Goal: Task Accomplishment & Management: Manage account settings

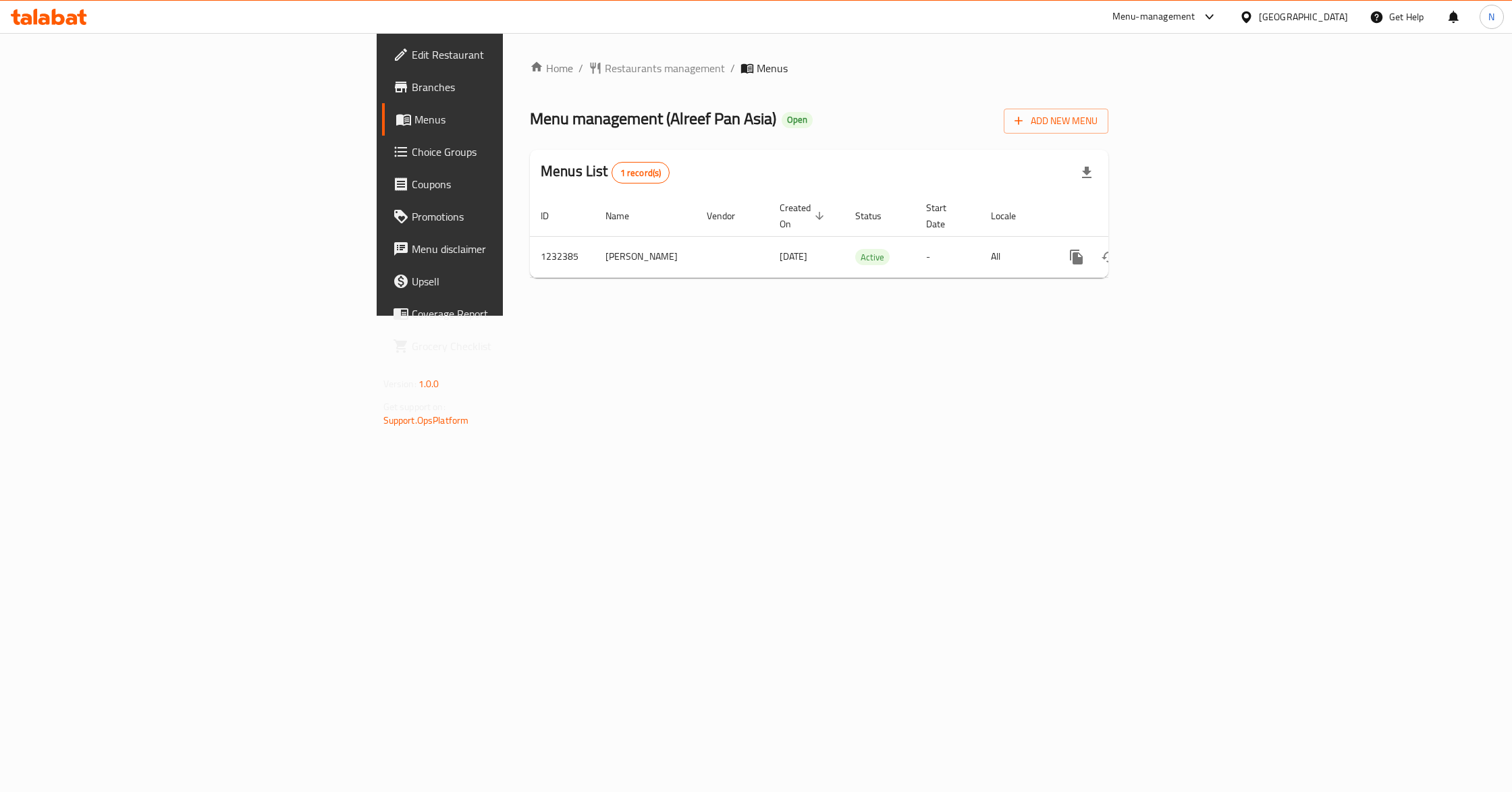
click at [1316, 17] on div "Bahrain" at bounding box center [1303, 17] width 89 height 15
click at [1176, 135] on div "[GEOGRAPHIC_DATA]" at bounding box center [1201, 134] width 110 height 31
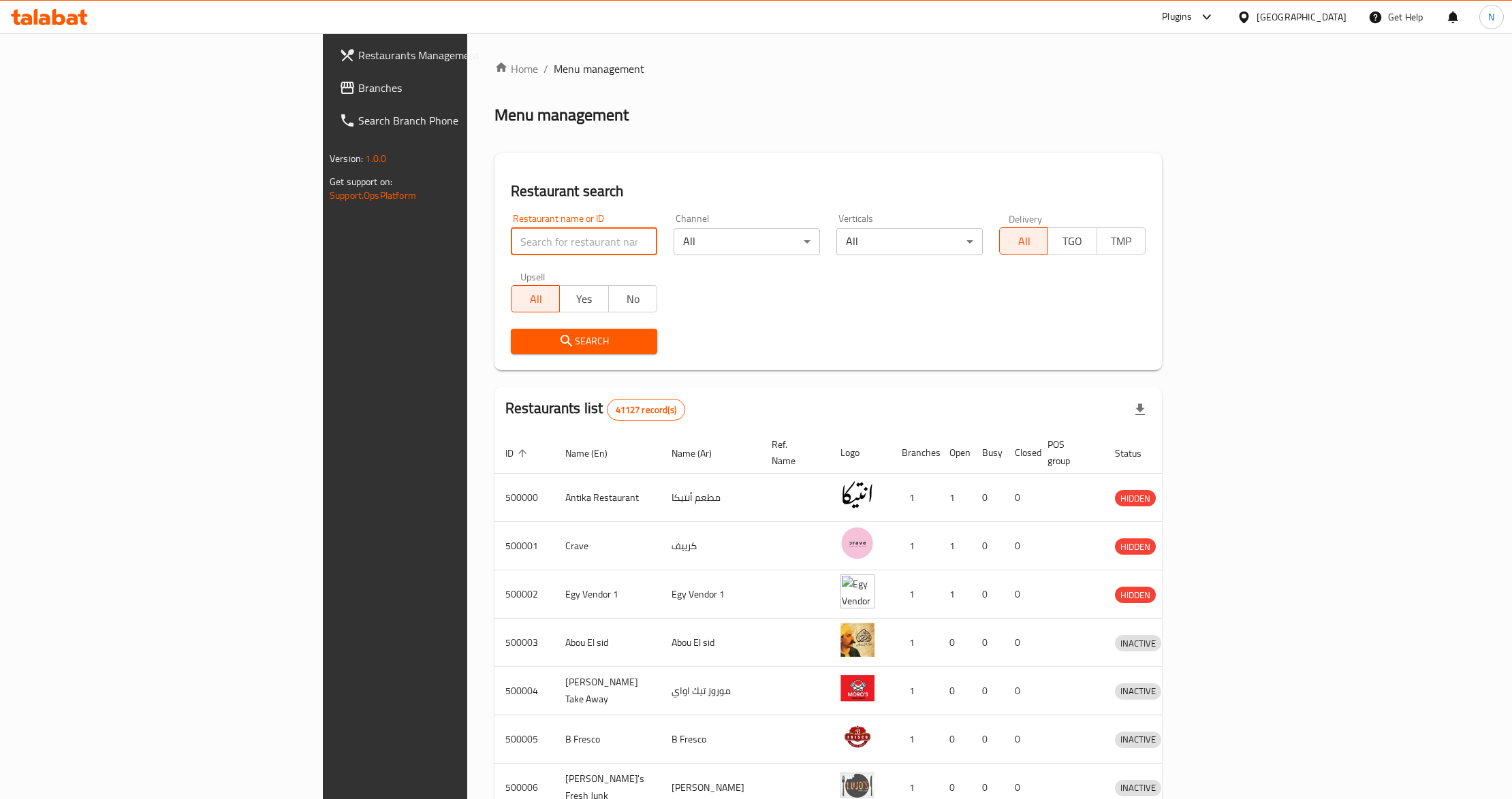
click at [511, 246] on input "search" at bounding box center [583, 241] width 147 height 27
paste input "G8 club"
type input "G8 club"
click button "Search" at bounding box center [583, 341] width 147 height 25
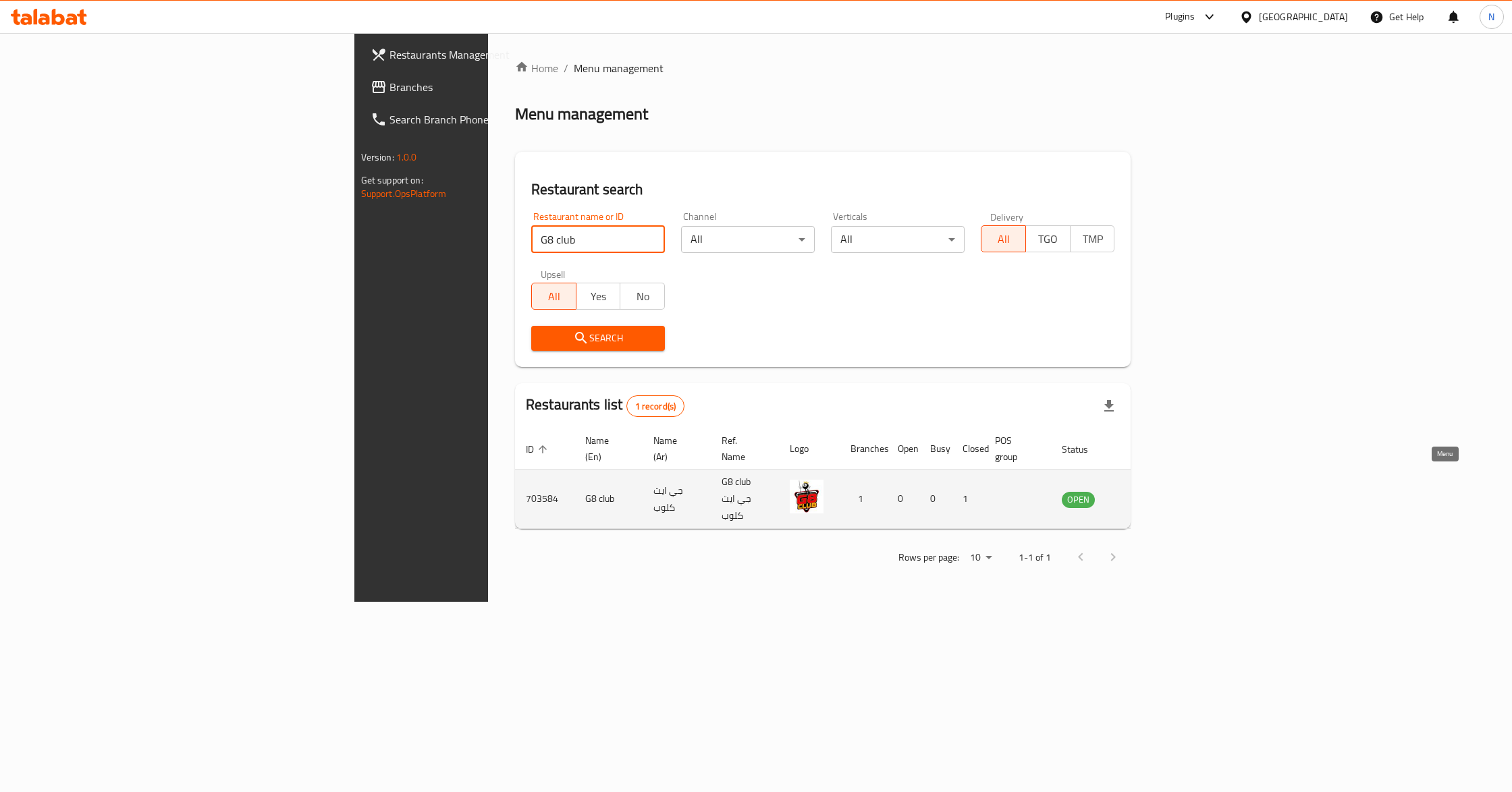
click at [1148, 494] on icon "enhanced table" at bounding box center [1140, 500] width 15 height 12
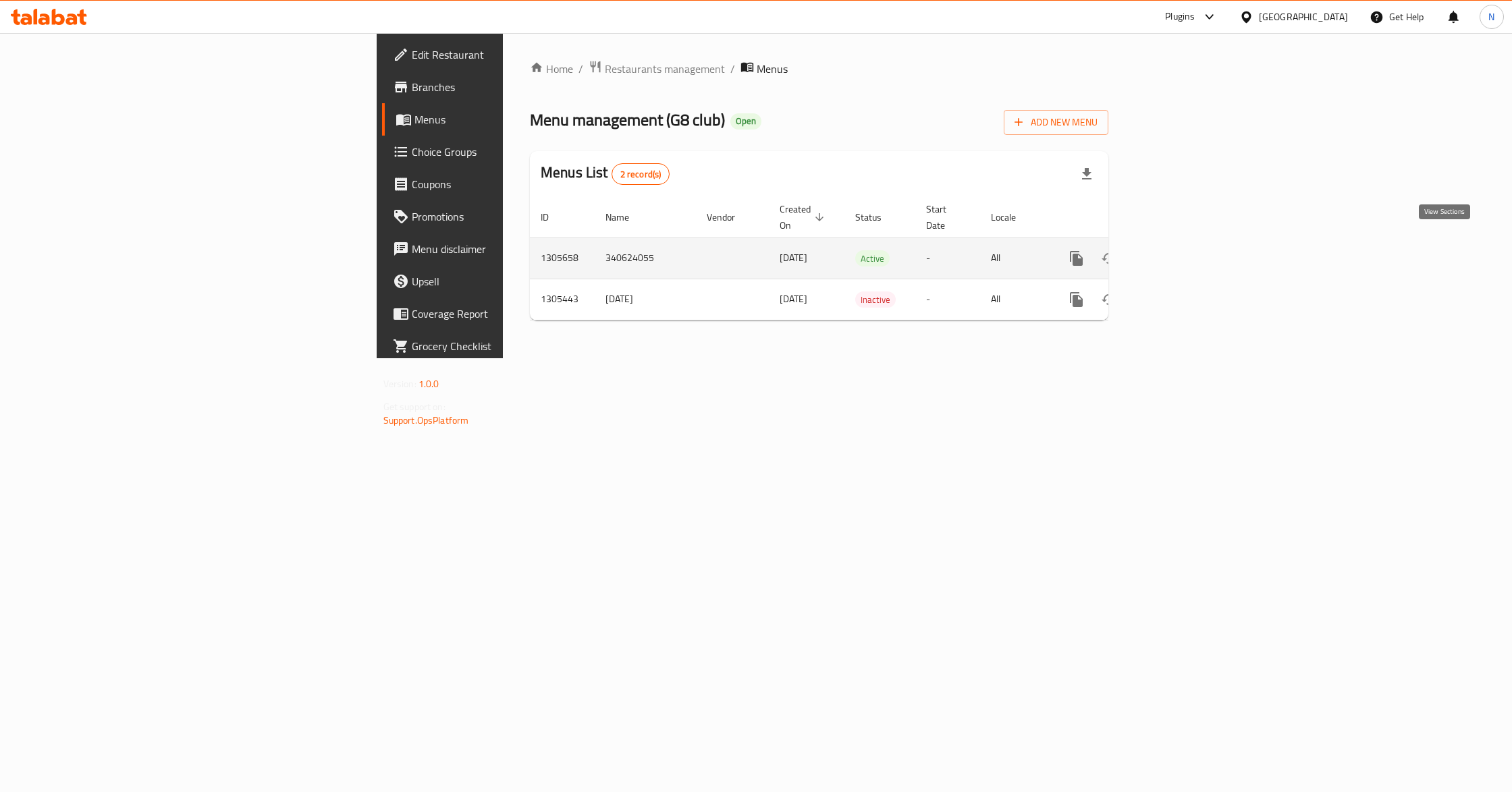
click at [1182, 250] on icon "enhanced table" at bounding box center [1173, 258] width 16 height 16
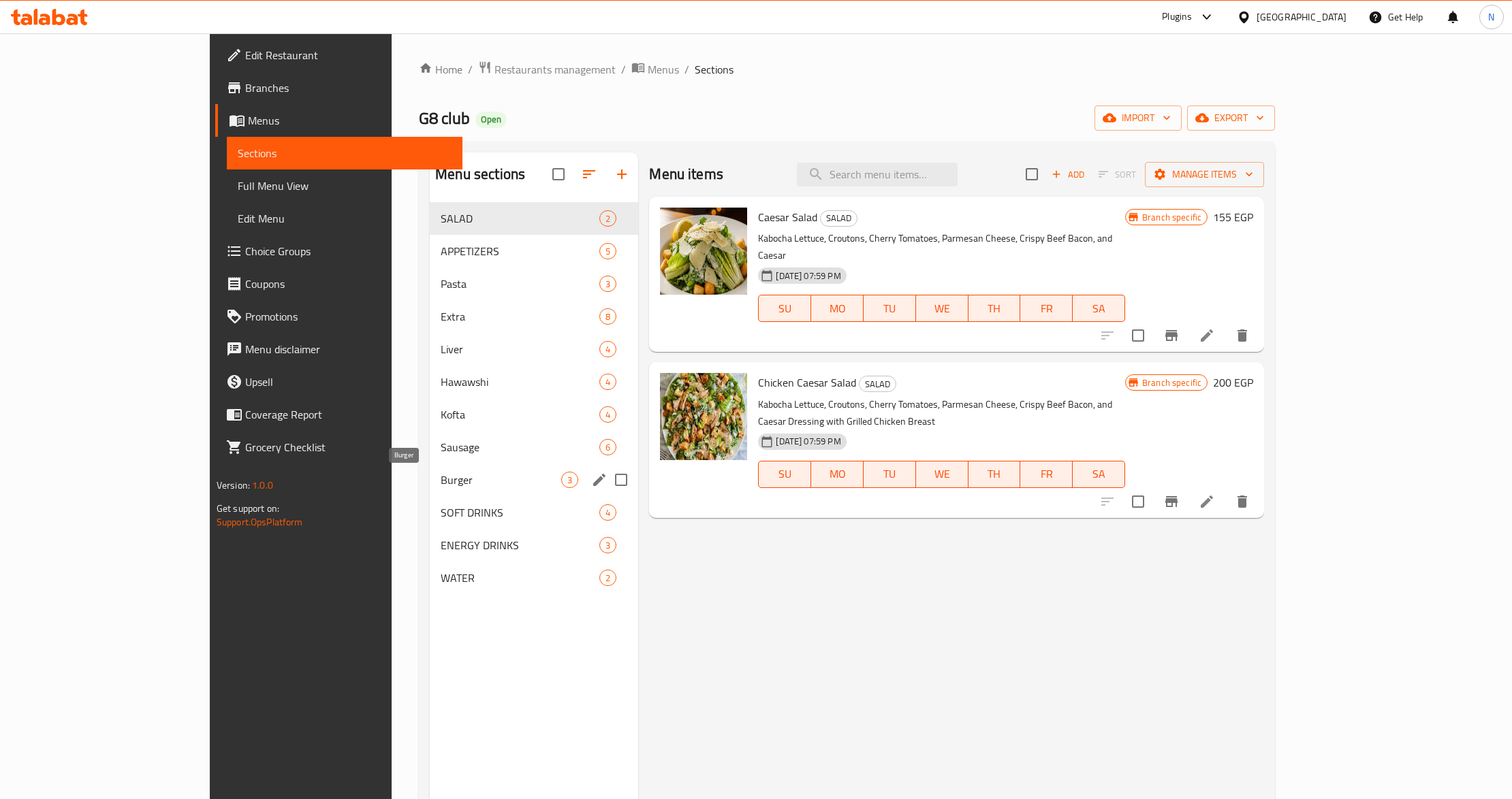
click at [440, 480] on span "Burger" at bounding box center [501, 479] width 121 height 16
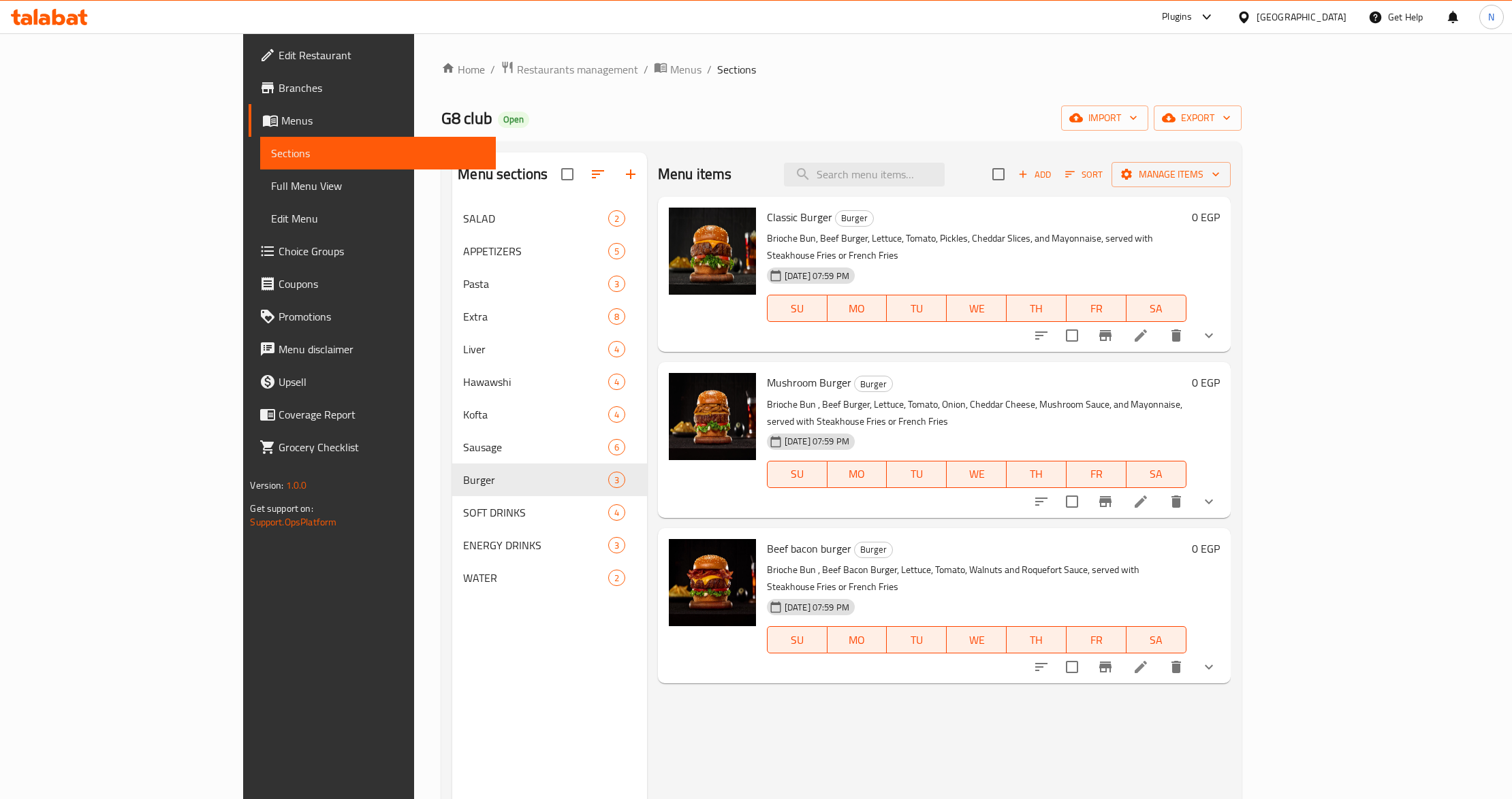
click at [1225, 320] on button "show more" at bounding box center [1209, 336] width 33 height 33
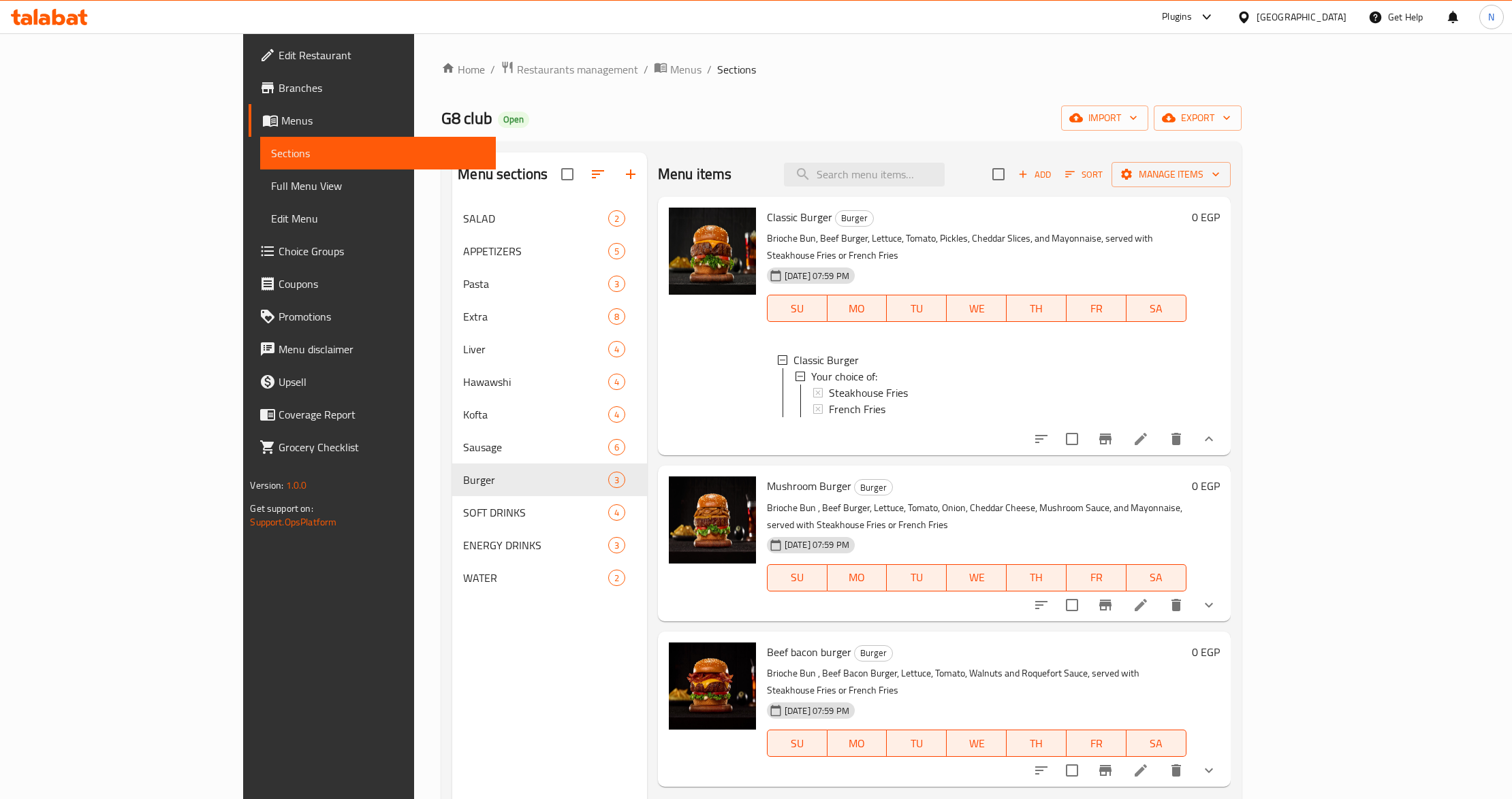
click at [1225, 589] on button "show more" at bounding box center [1209, 605] width 33 height 33
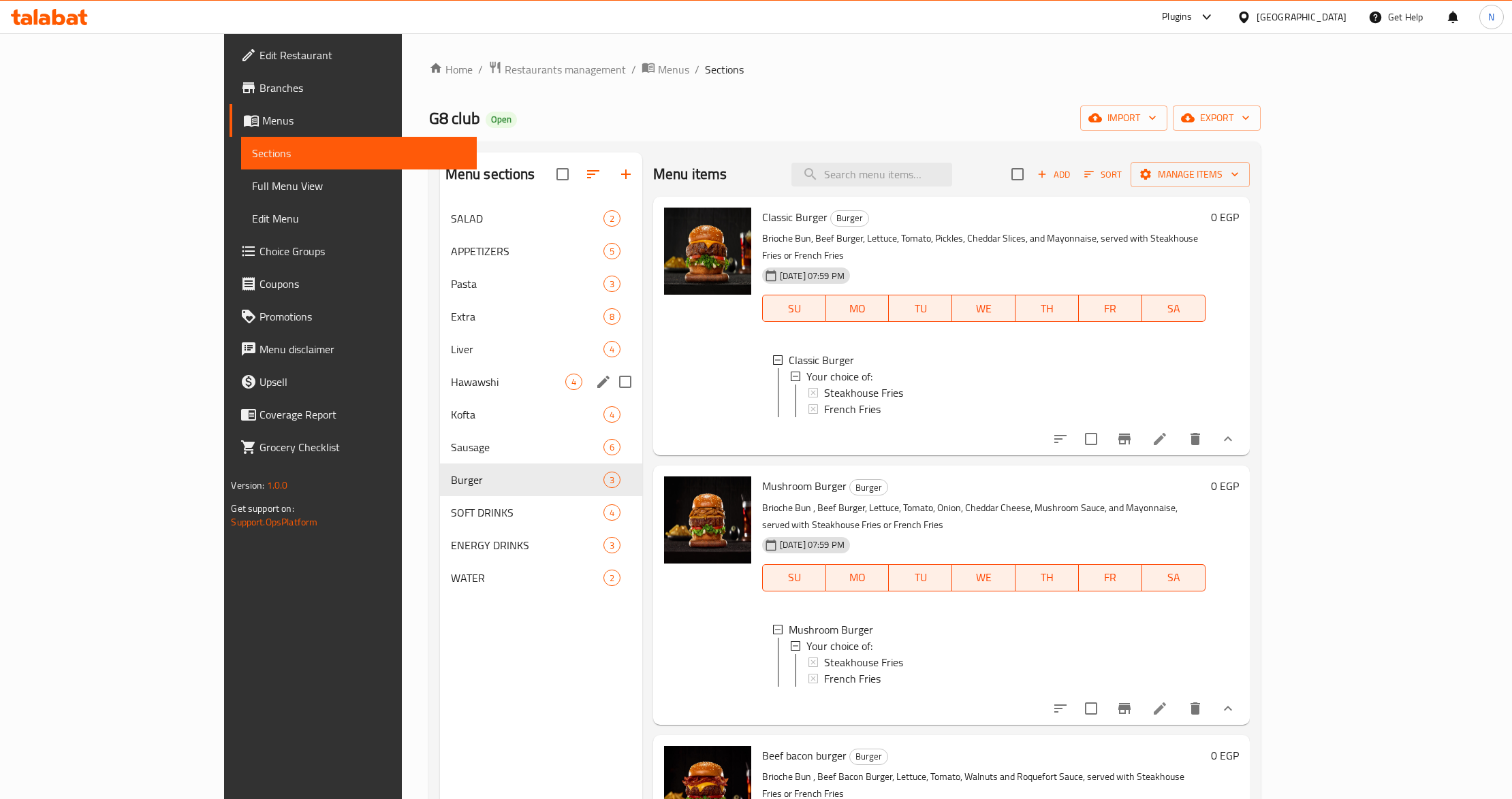
click at [451, 390] on span "Hawawshi" at bounding box center [508, 381] width 114 height 16
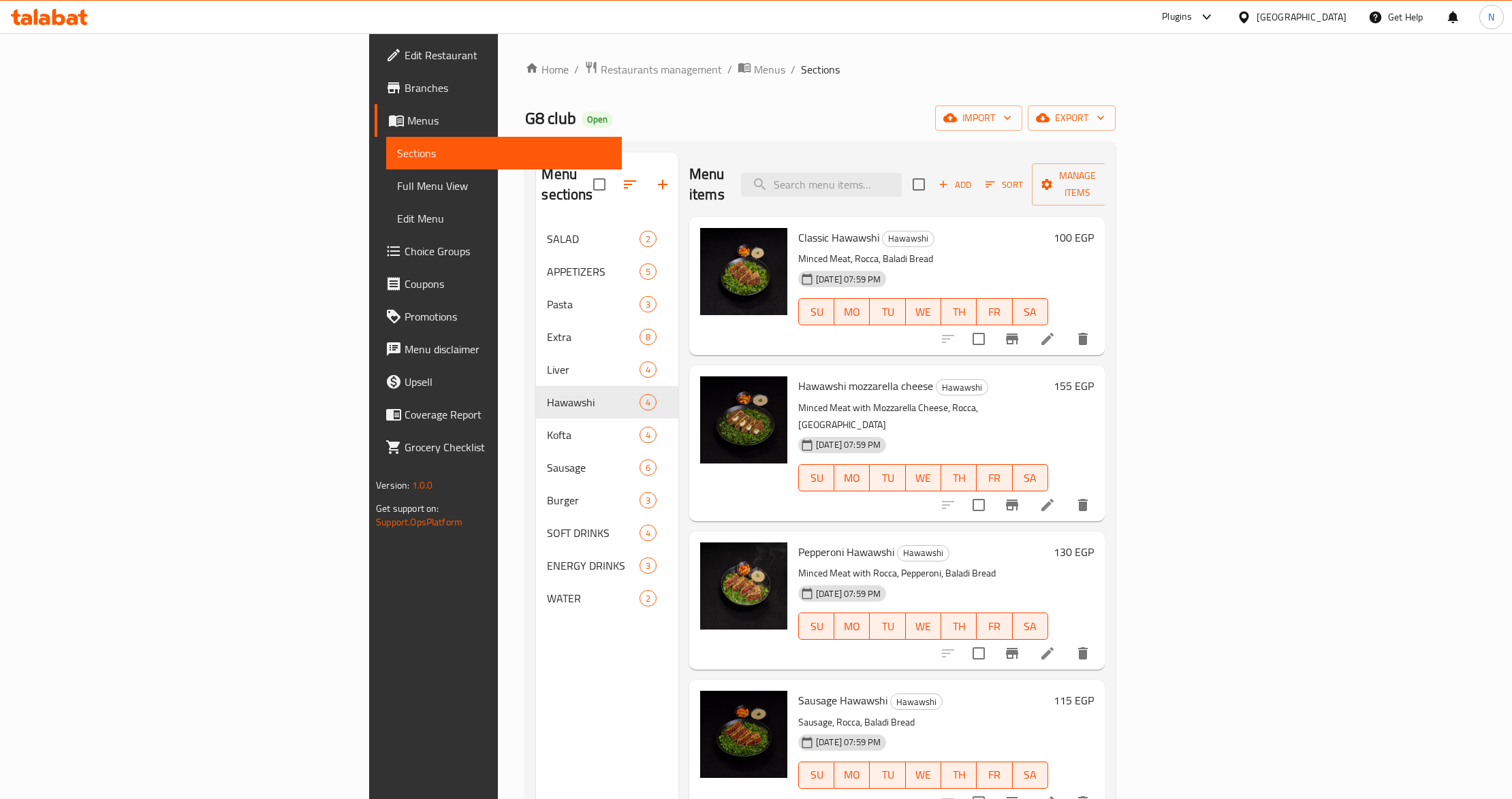
click at [405, 91] on span "Branches" at bounding box center [508, 88] width 206 height 16
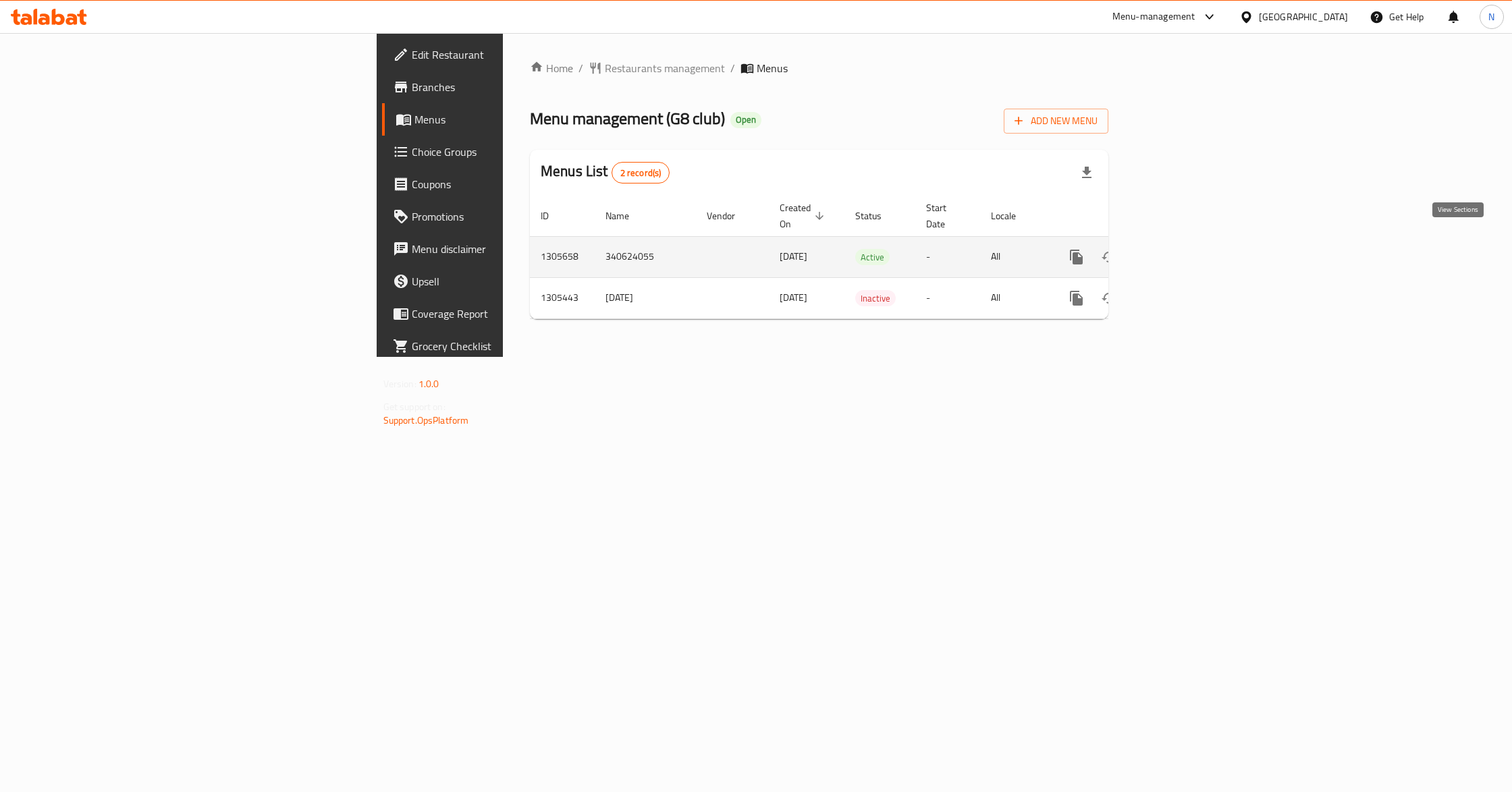
click at [1182, 249] on icon "enhanced table" at bounding box center [1173, 256] width 16 height 16
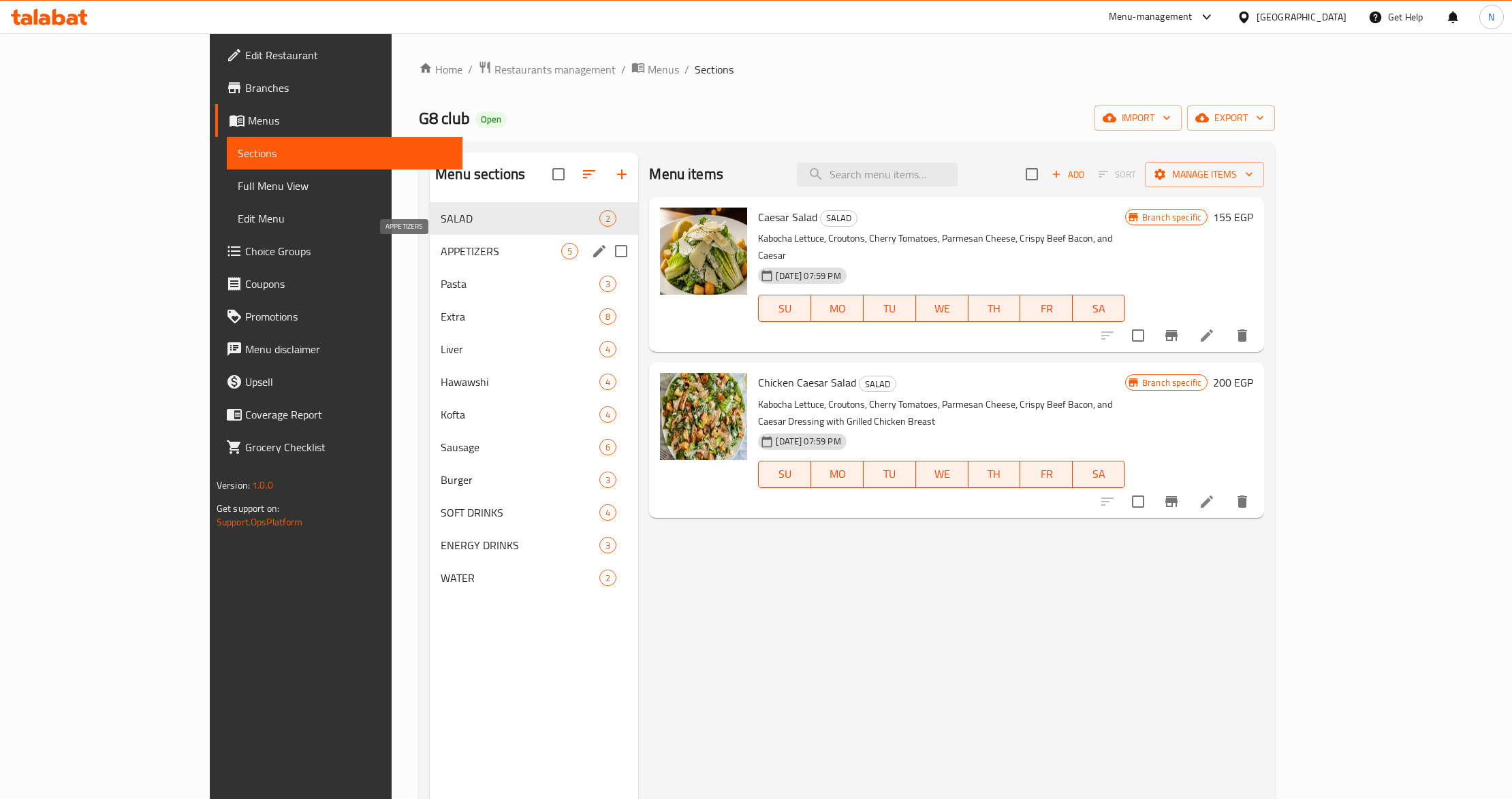
click at [440, 254] on span "APPETIZERS" at bounding box center [501, 251] width 121 height 16
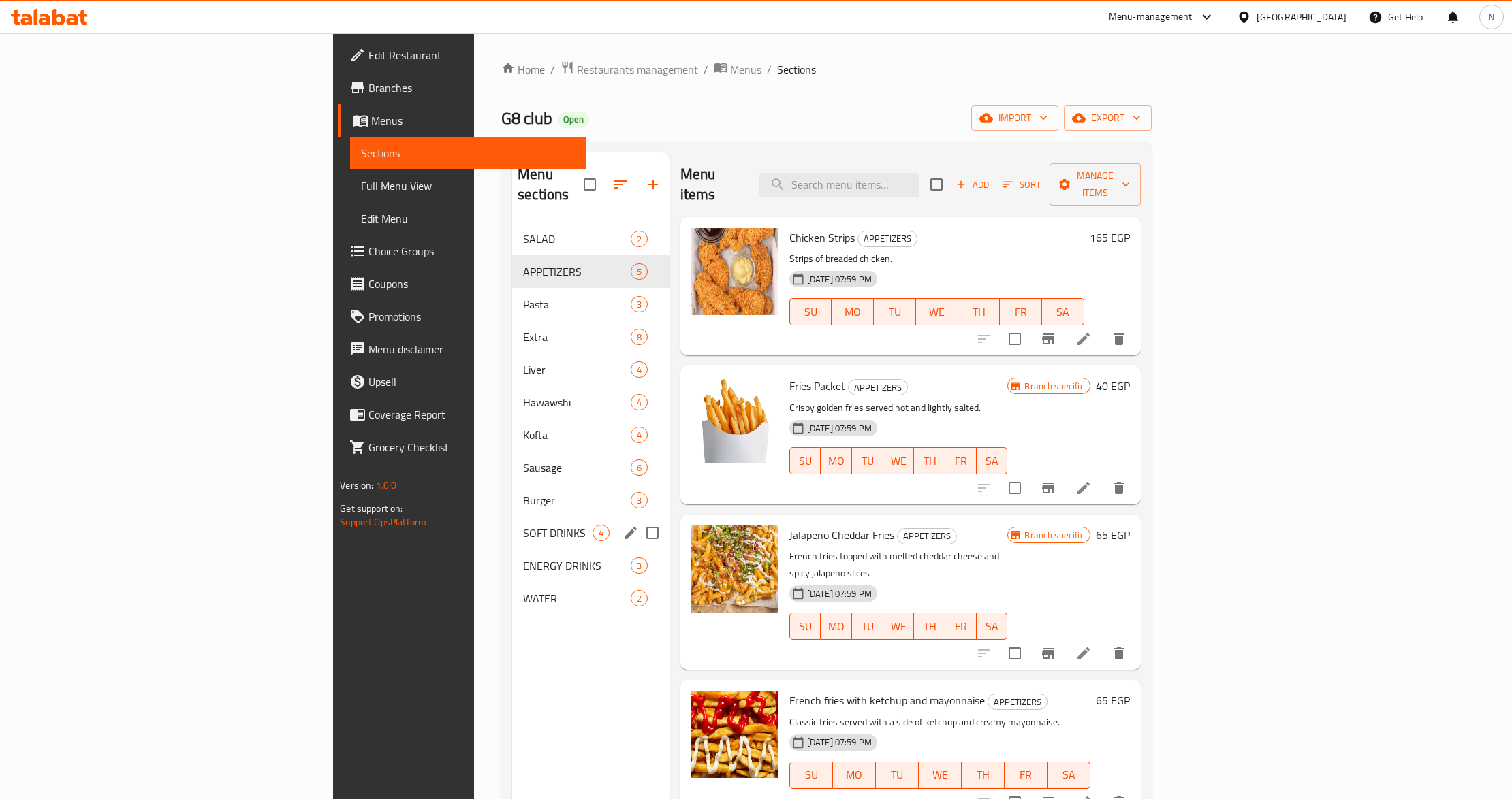
click at [523, 492] on span "Burger" at bounding box center [576, 500] width 107 height 16
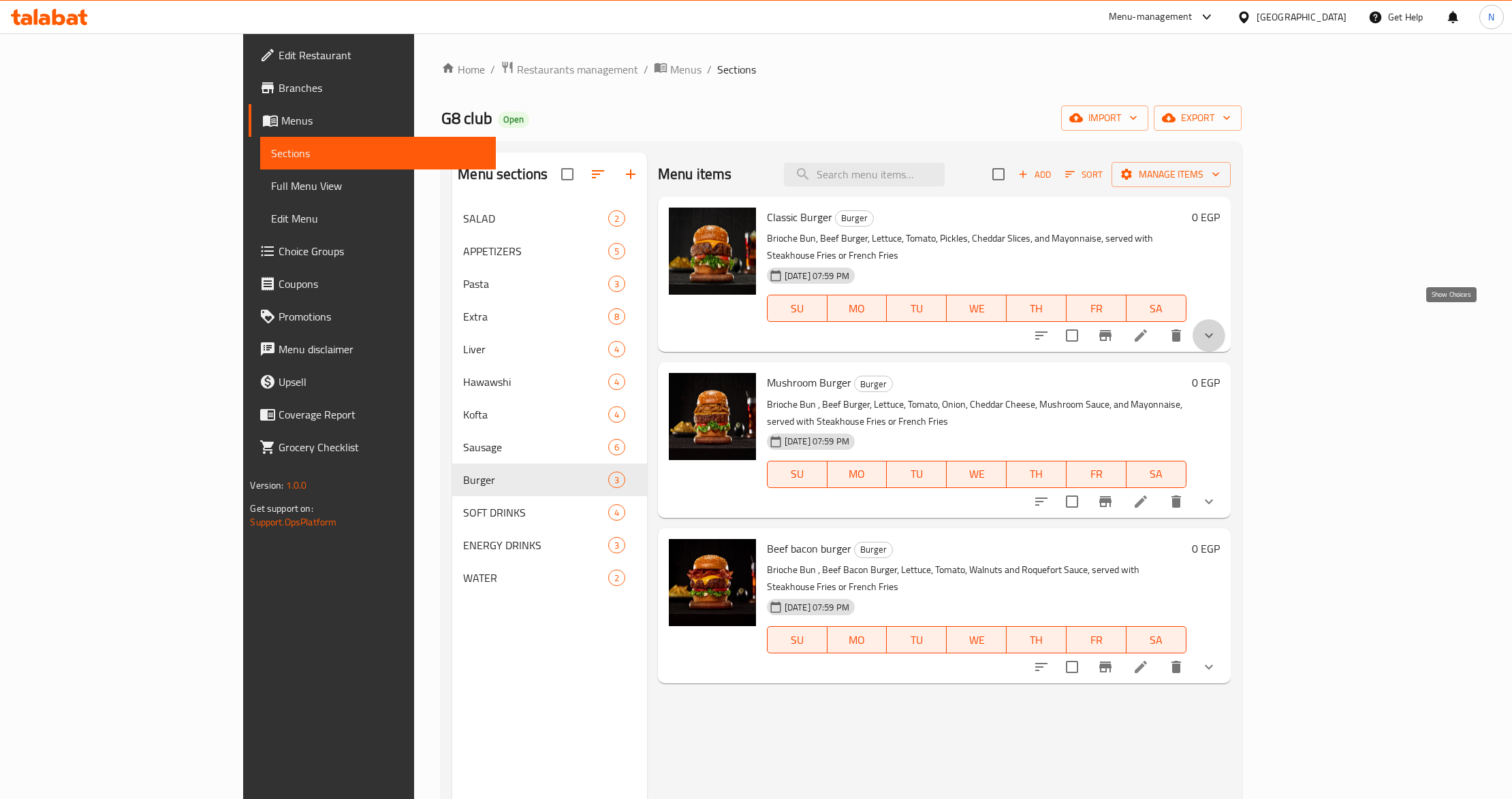
click at [1217, 327] on icon "show more" at bounding box center [1208, 335] width 16 height 16
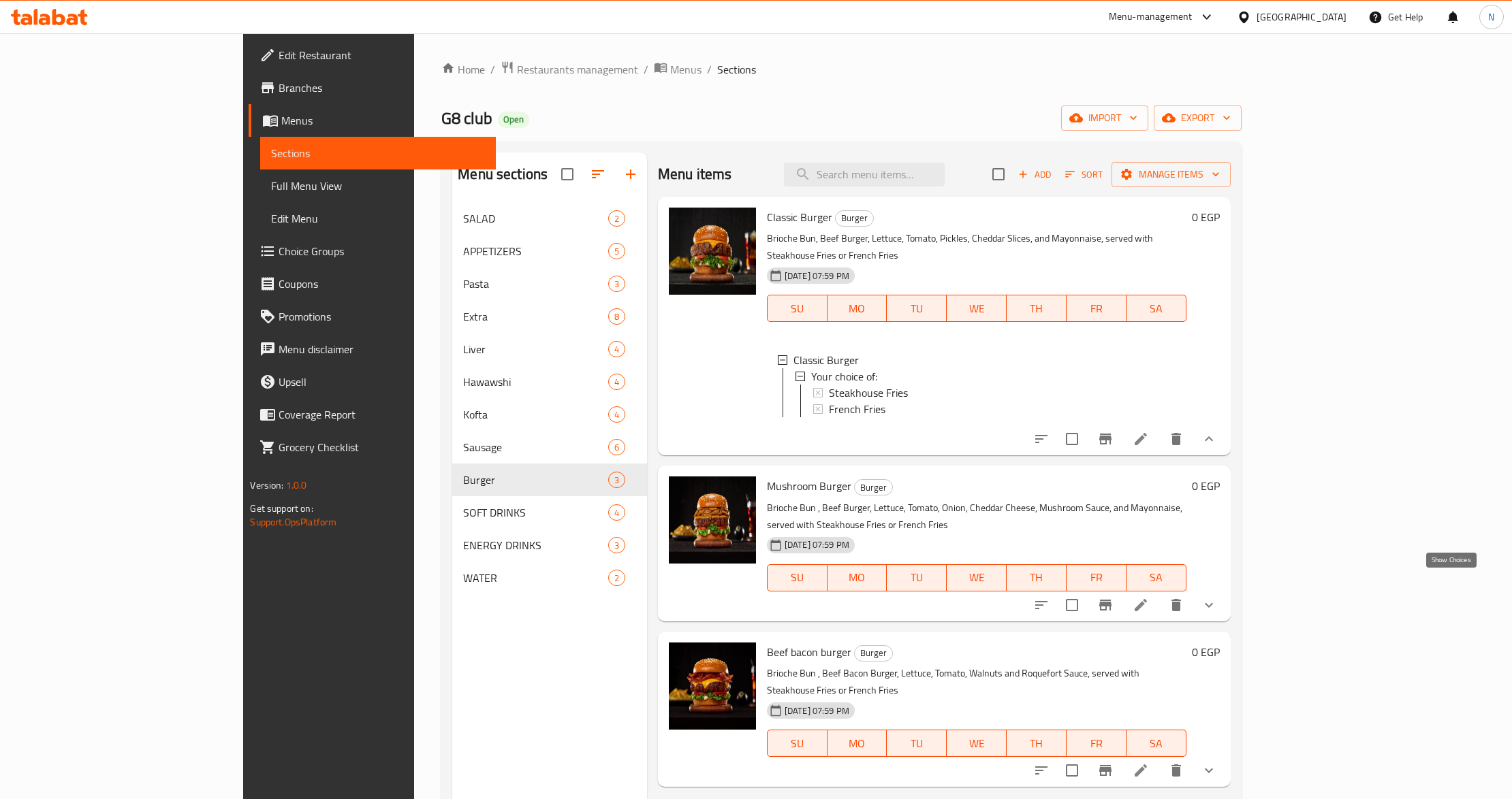
click at [1217, 597] on icon "show more" at bounding box center [1208, 605] width 16 height 16
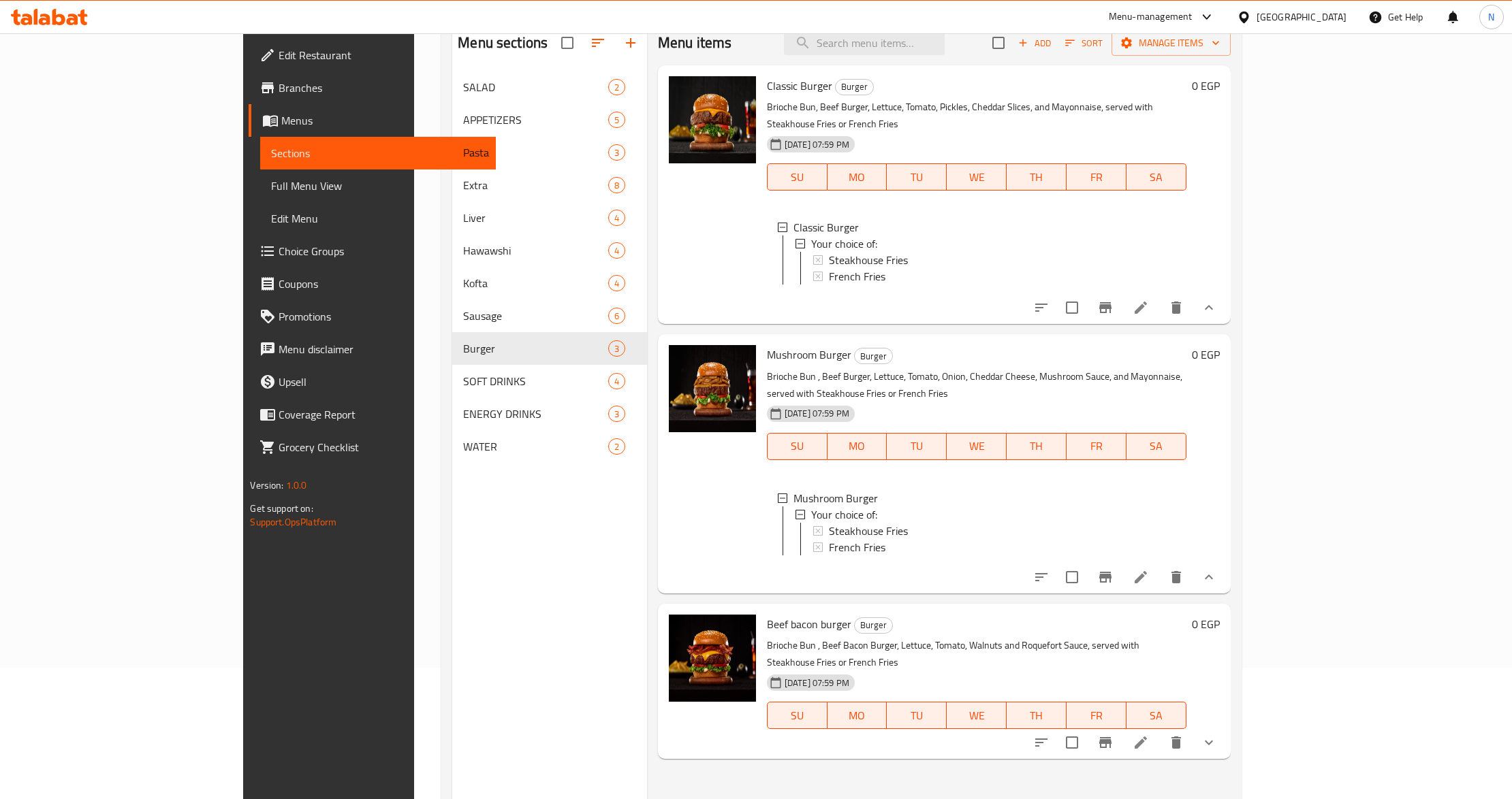
scroll to position [191, 0]
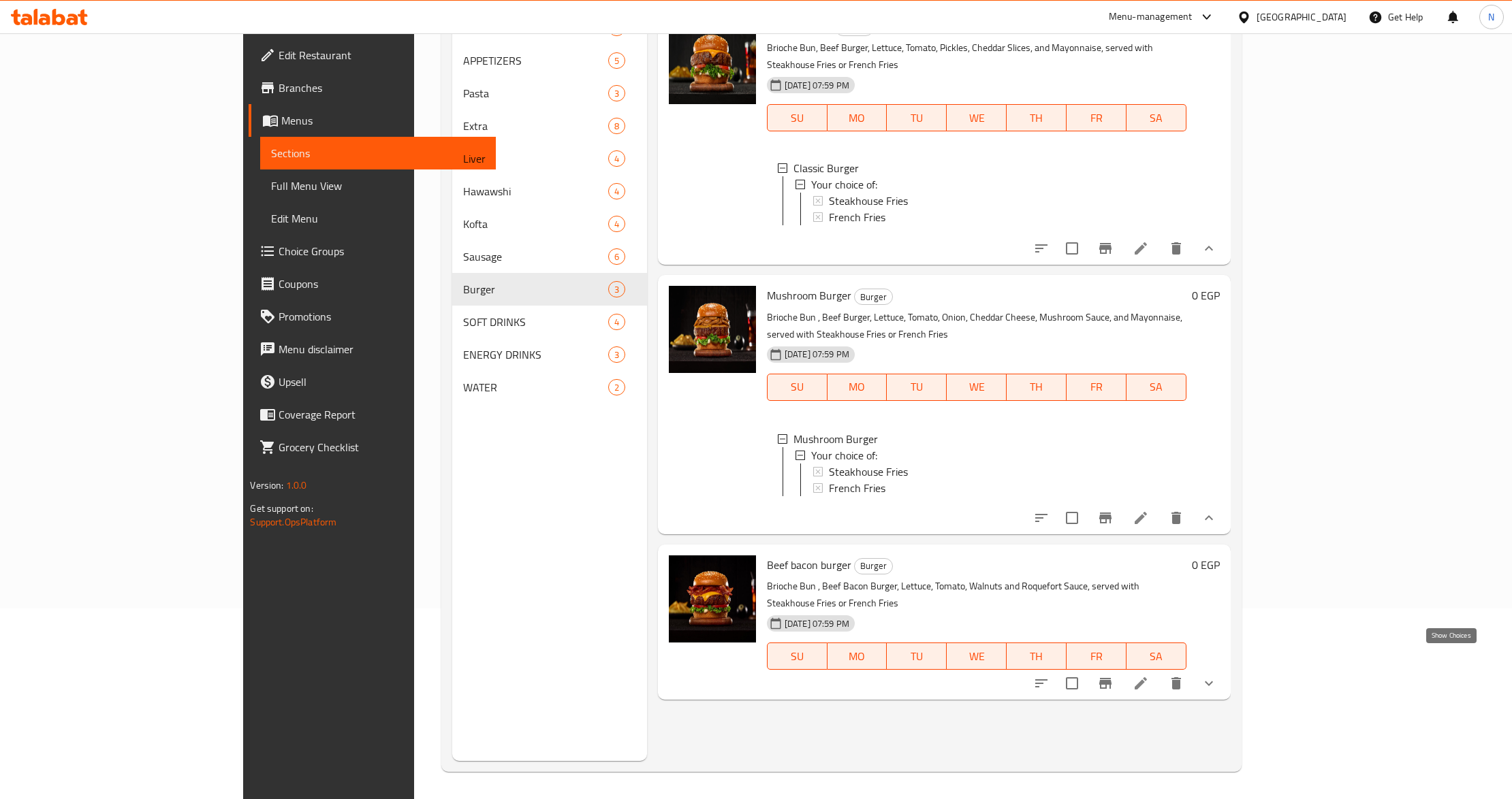
click at [1213, 681] on icon "show more" at bounding box center [1209, 683] width 8 height 5
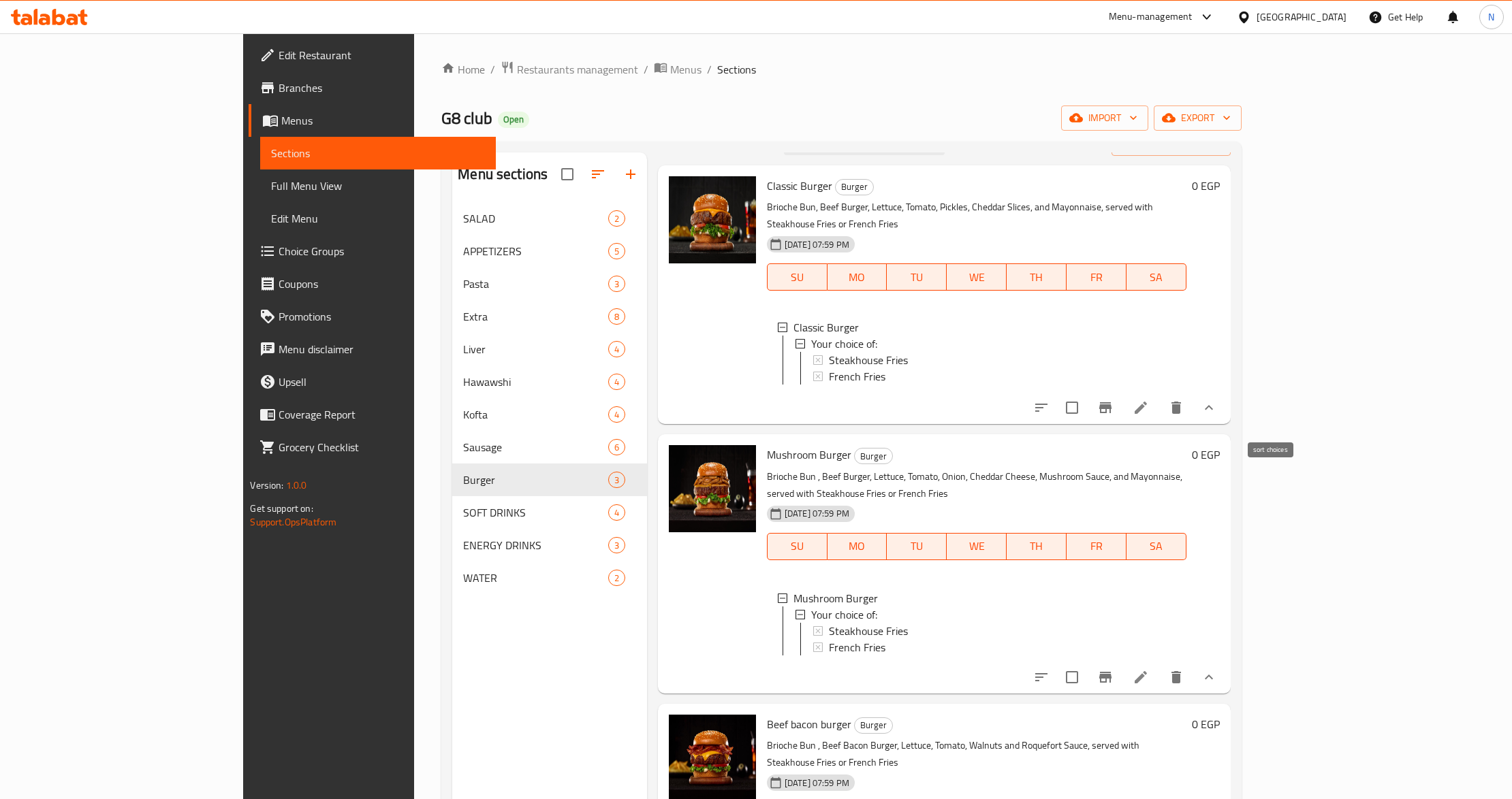
scroll to position [0, 0]
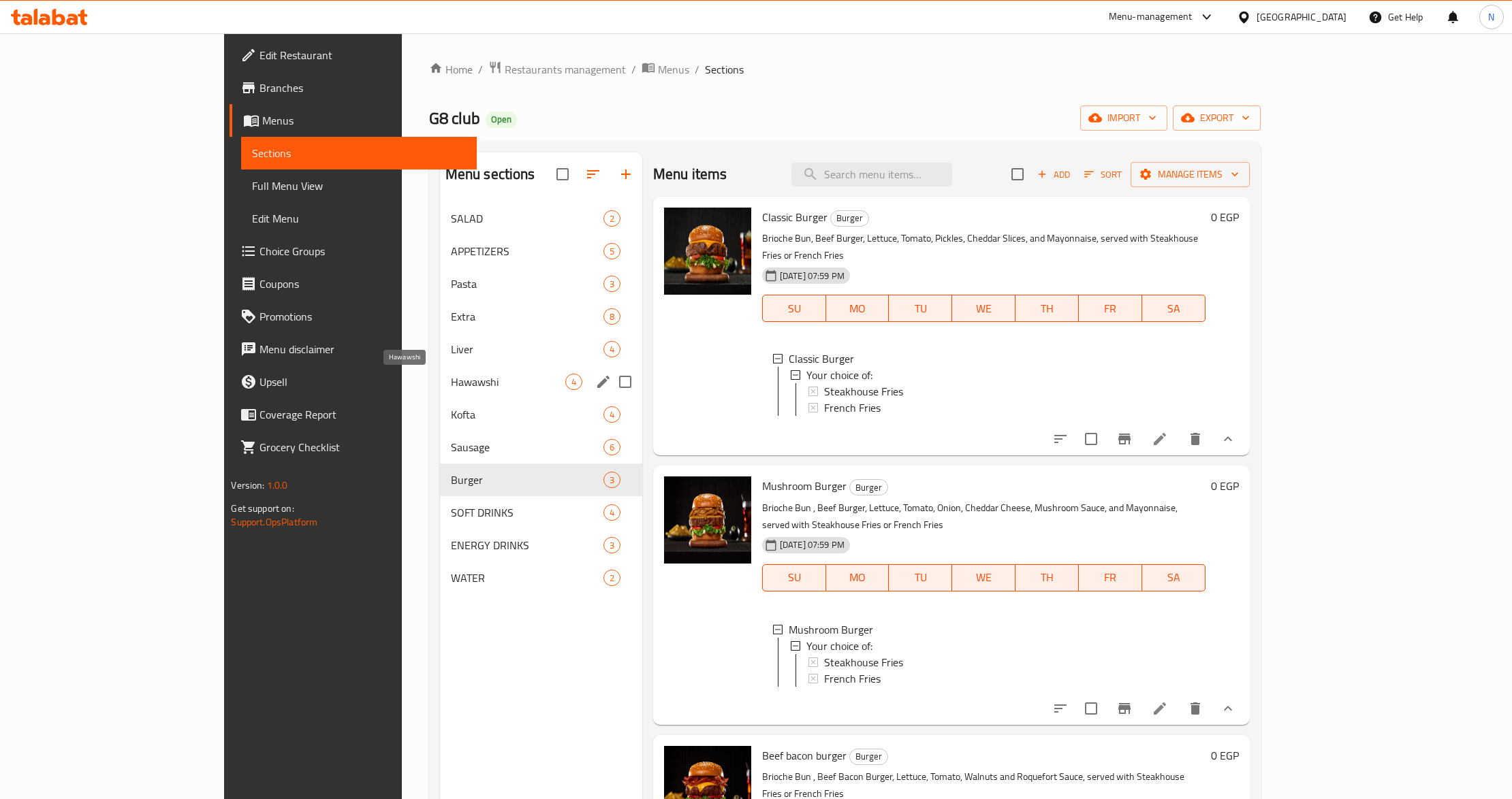
click at [451, 384] on span "Hawawshi" at bounding box center [508, 381] width 114 height 16
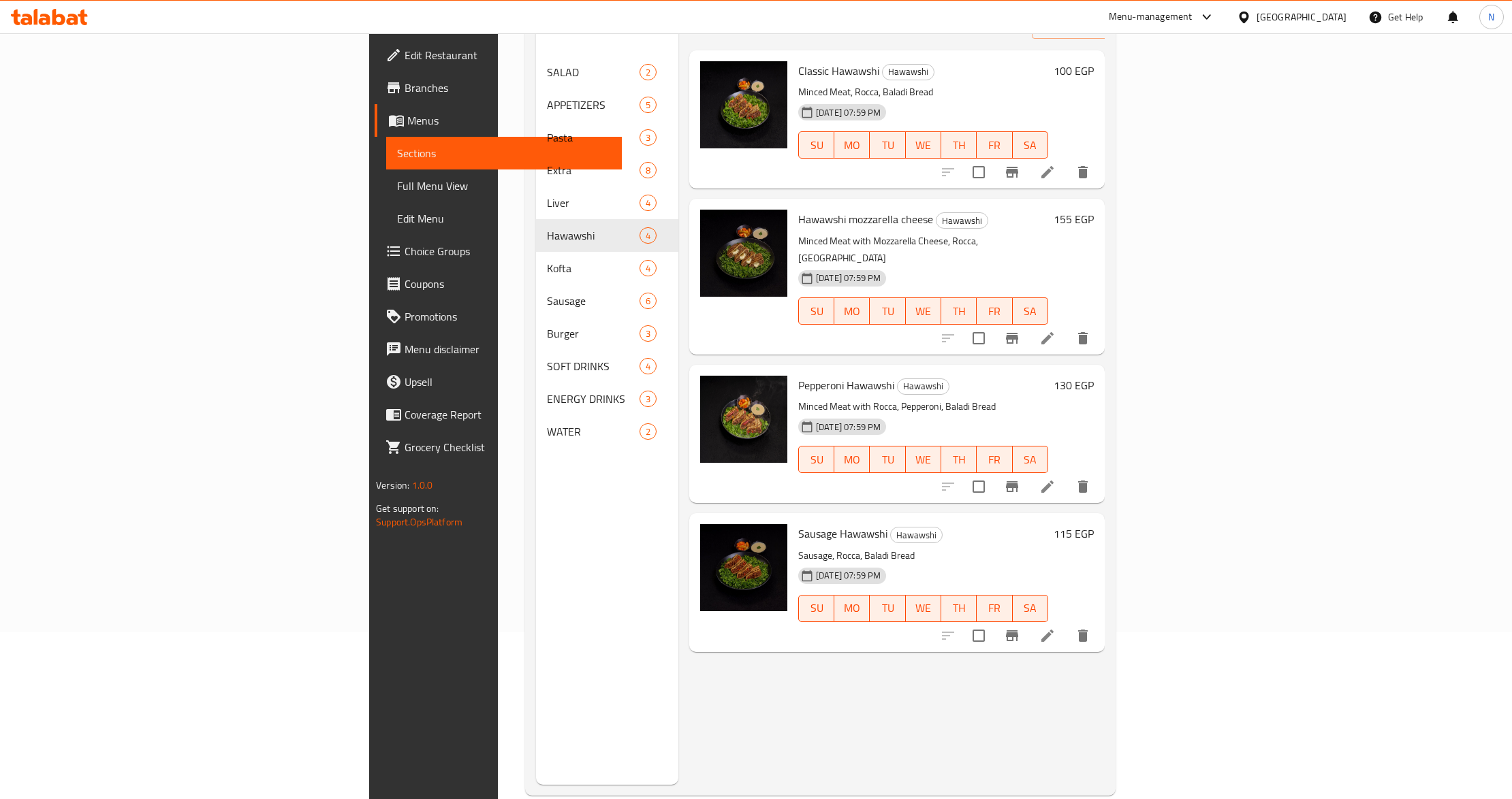
scroll to position [191, 0]
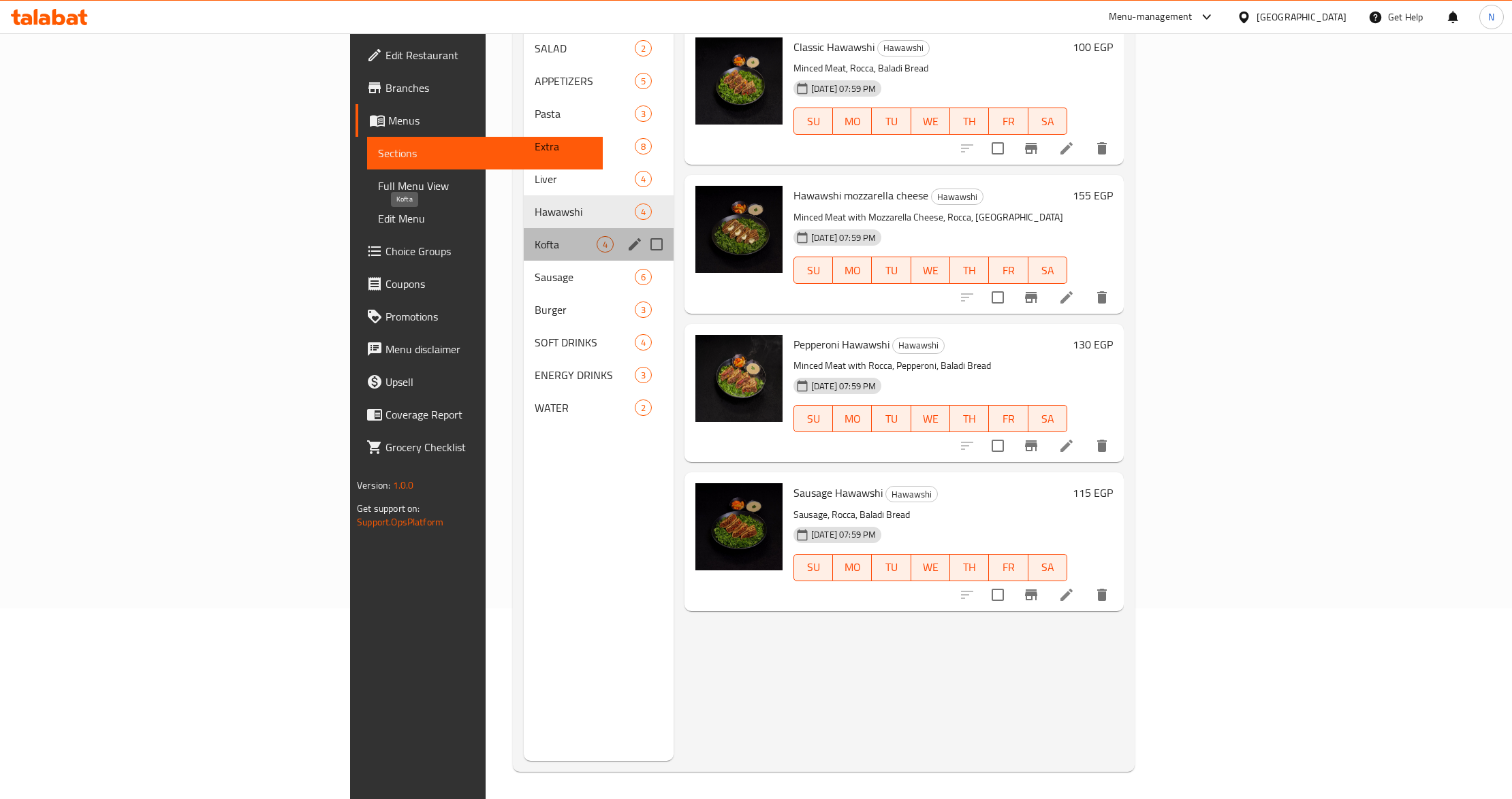
click at [534, 236] on span "Kofta" at bounding box center [565, 244] width 62 height 16
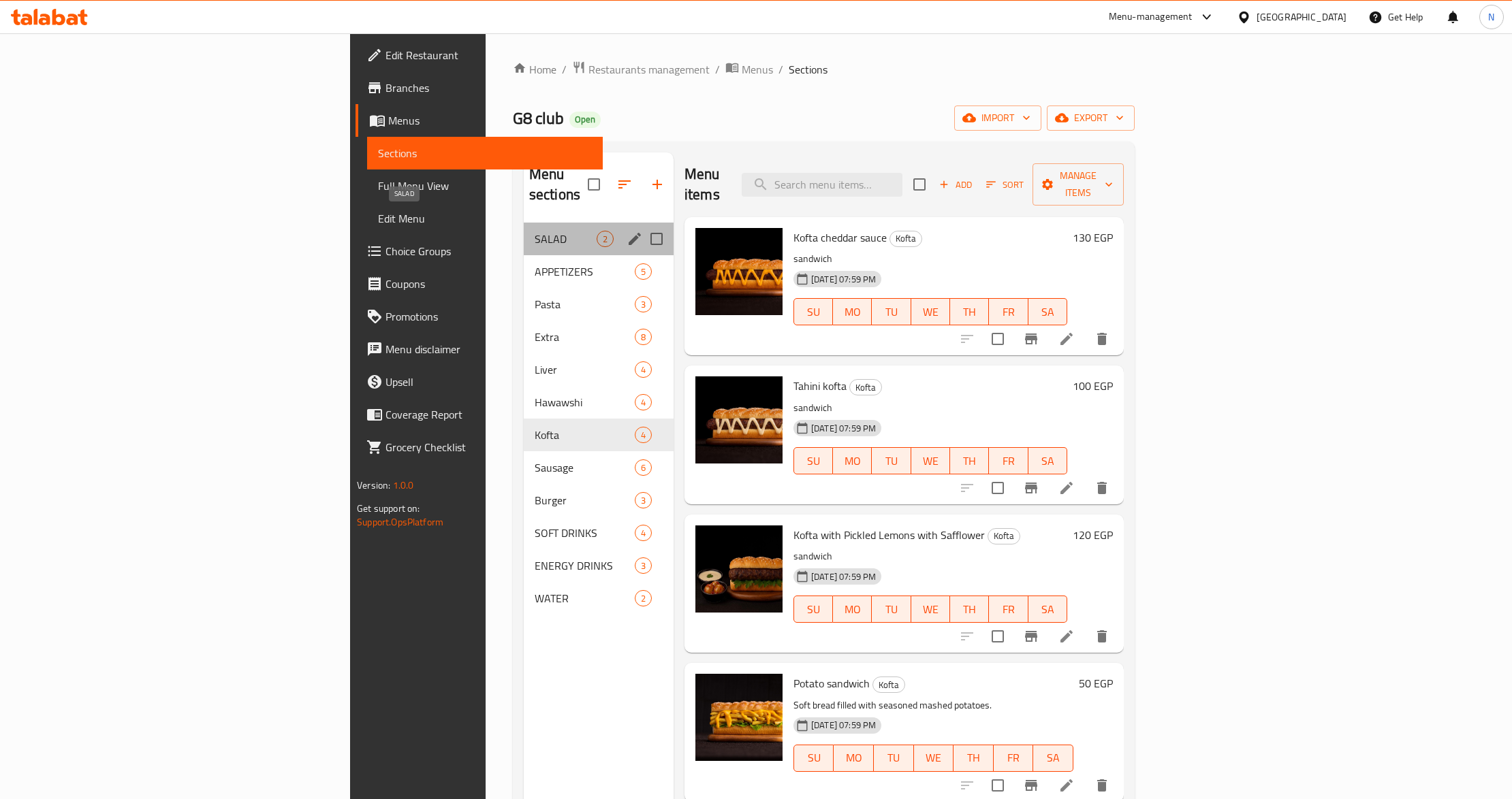
click at [534, 231] on span "SALAD" at bounding box center [565, 238] width 62 height 16
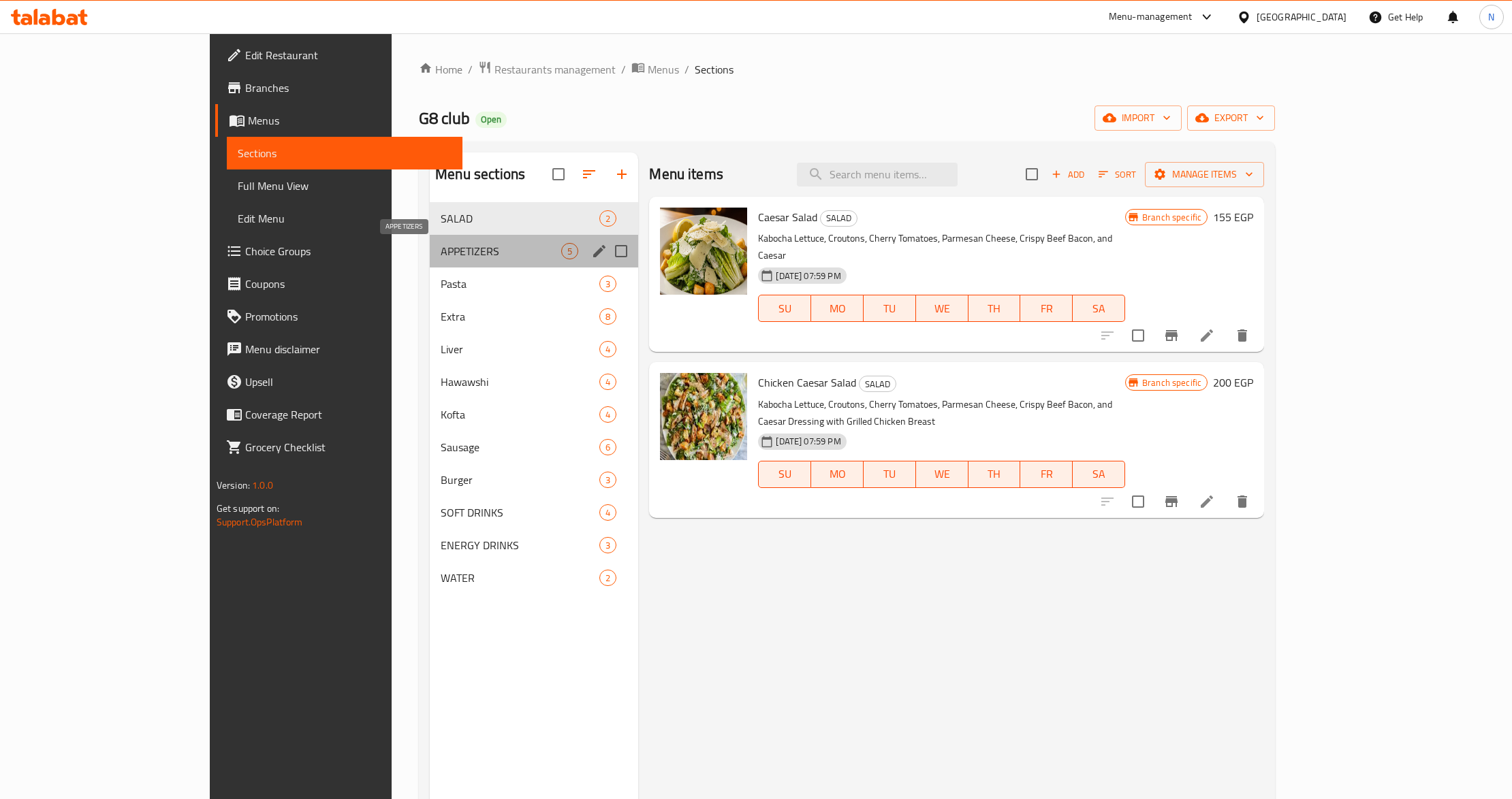
click at [440, 257] on span "APPETIZERS" at bounding box center [501, 251] width 121 height 16
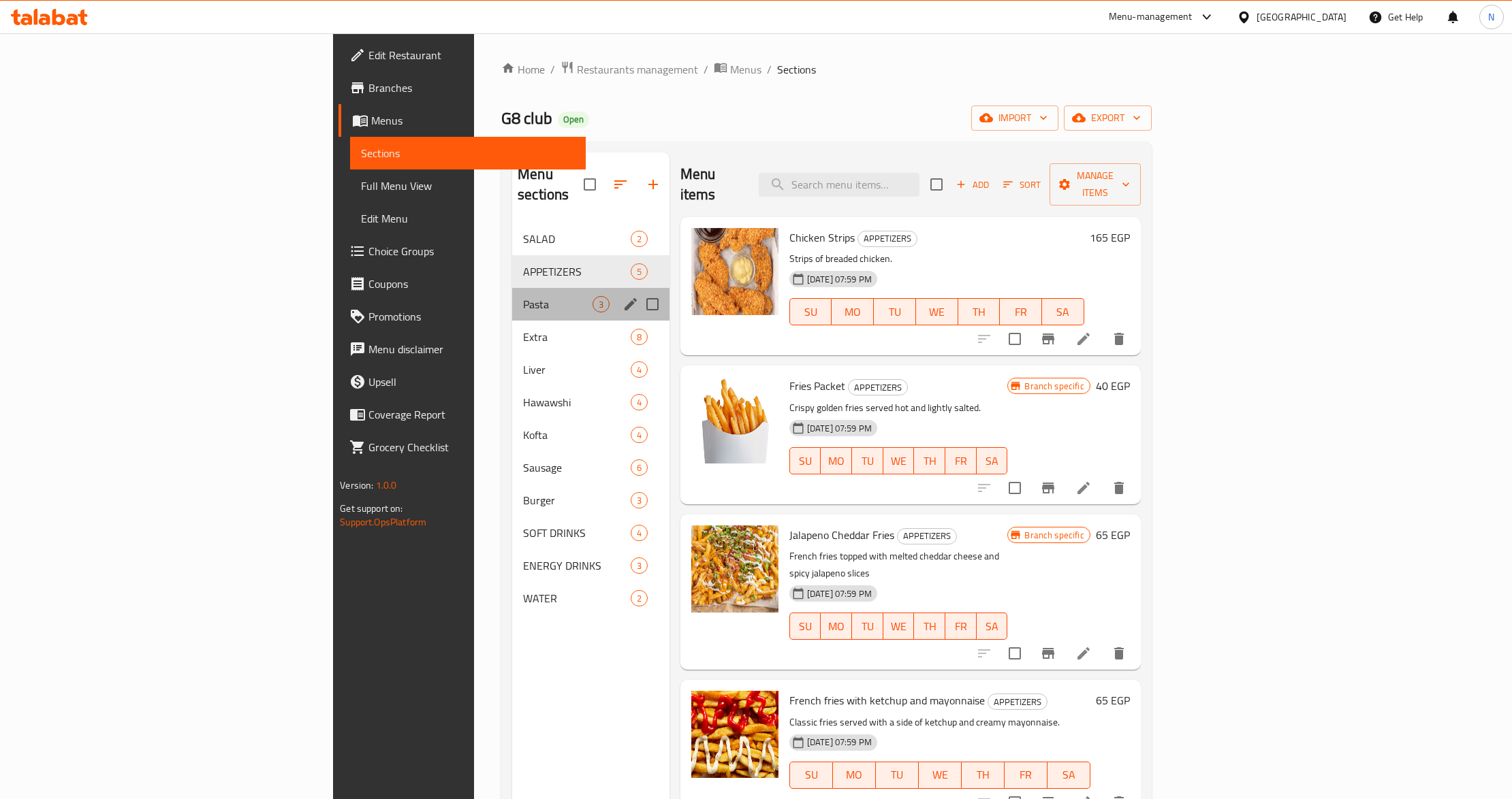
click at [512, 298] on div "Pasta 3" at bounding box center [590, 304] width 157 height 33
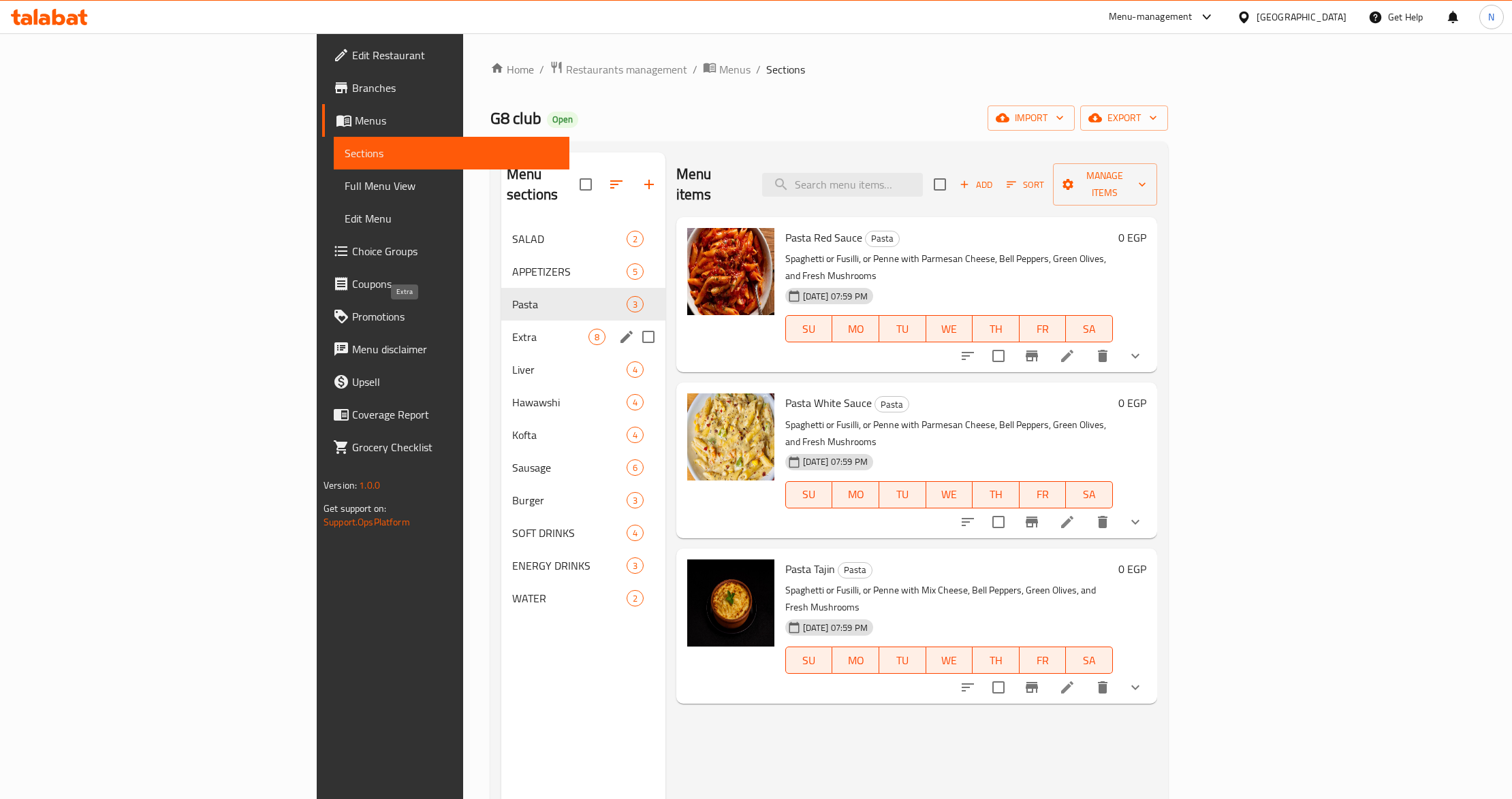
click at [512, 329] on span "Extra" at bounding box center [550, 336] width 76 height 16
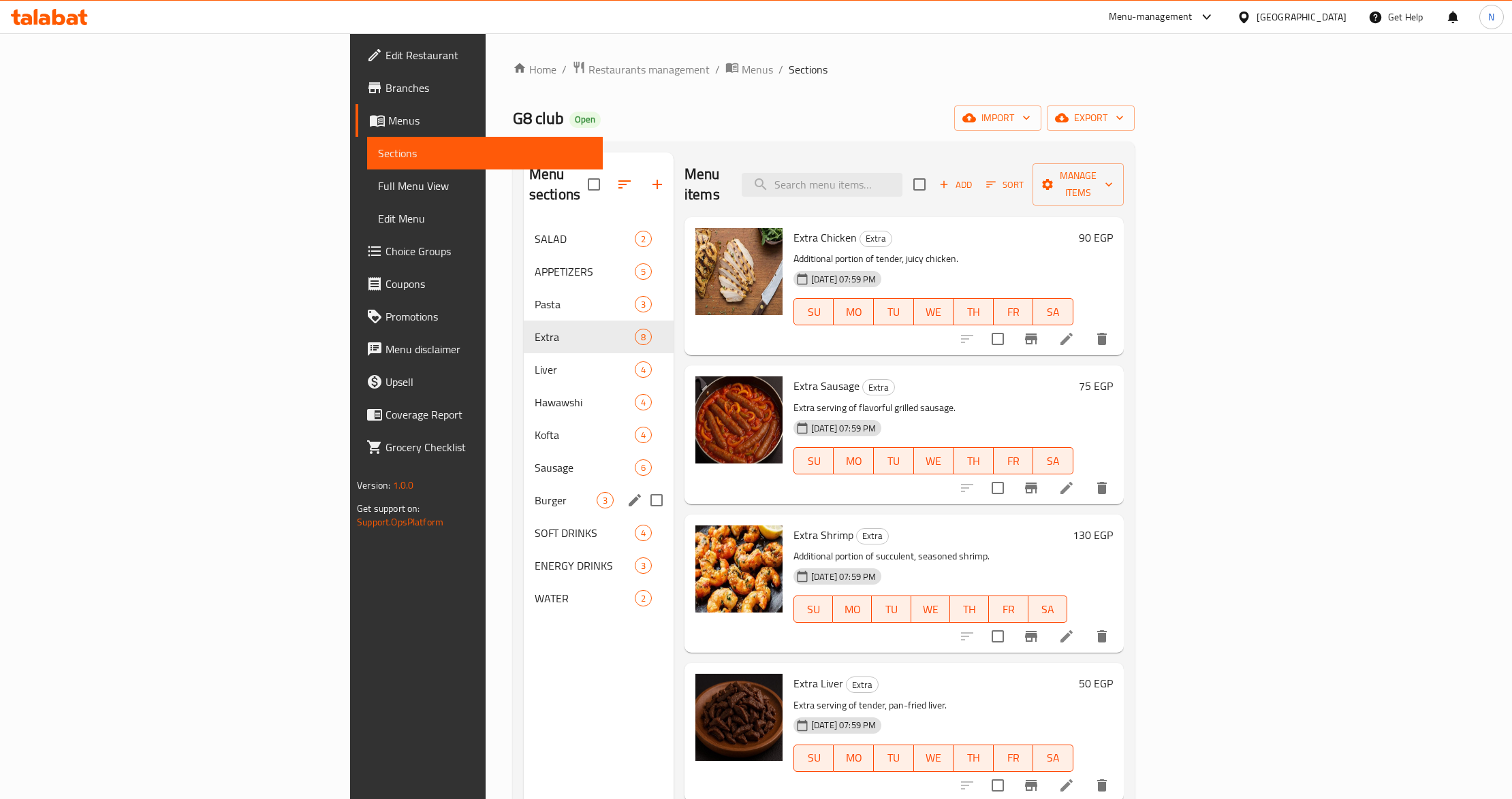
click at [534, 492] on span "Burger" at bounding box center [565, 500] width 62 height 16
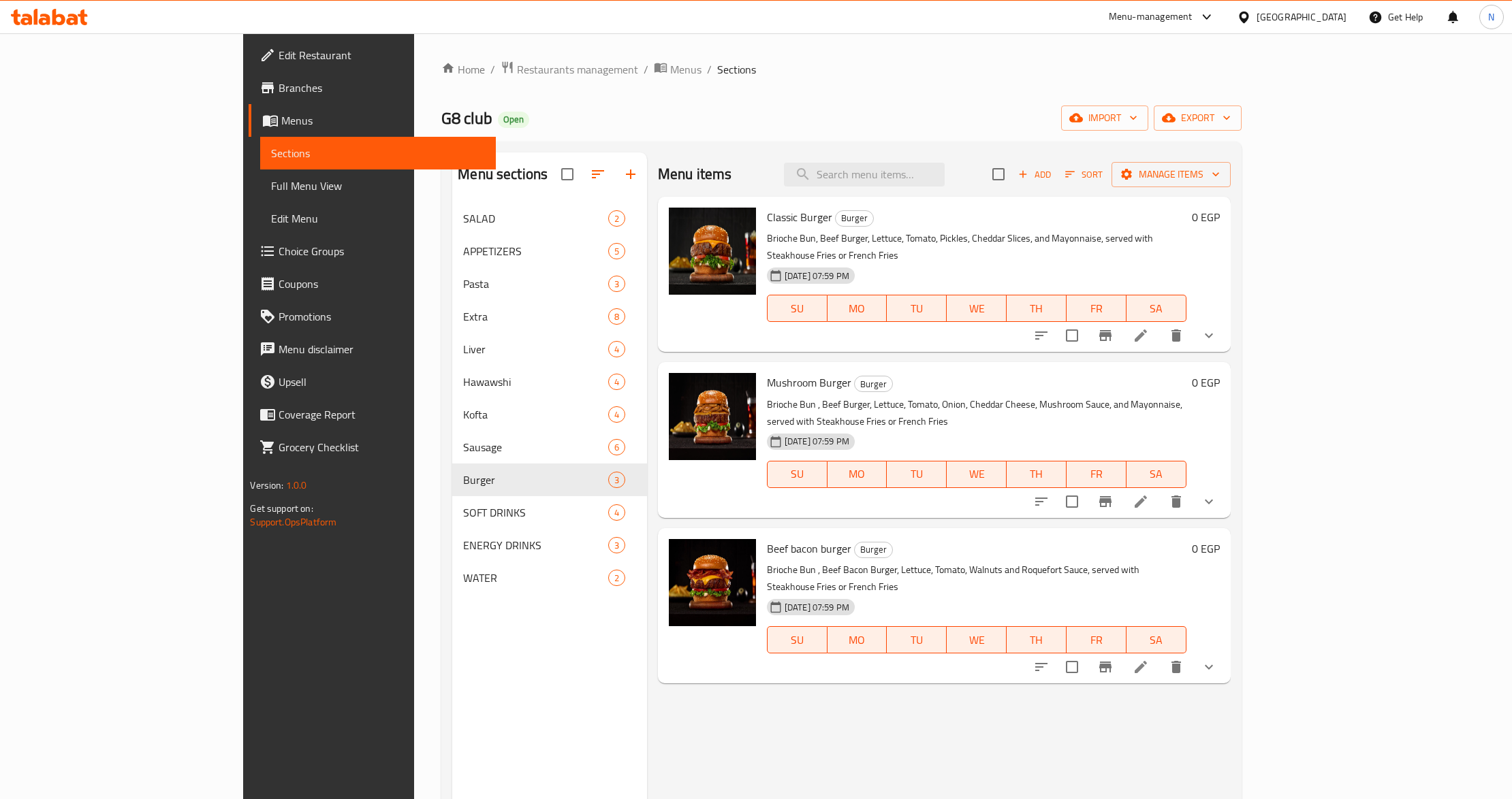
click at [1217, 327] on icon "show more" at bounding box center [1208, 335] width 16 height 16
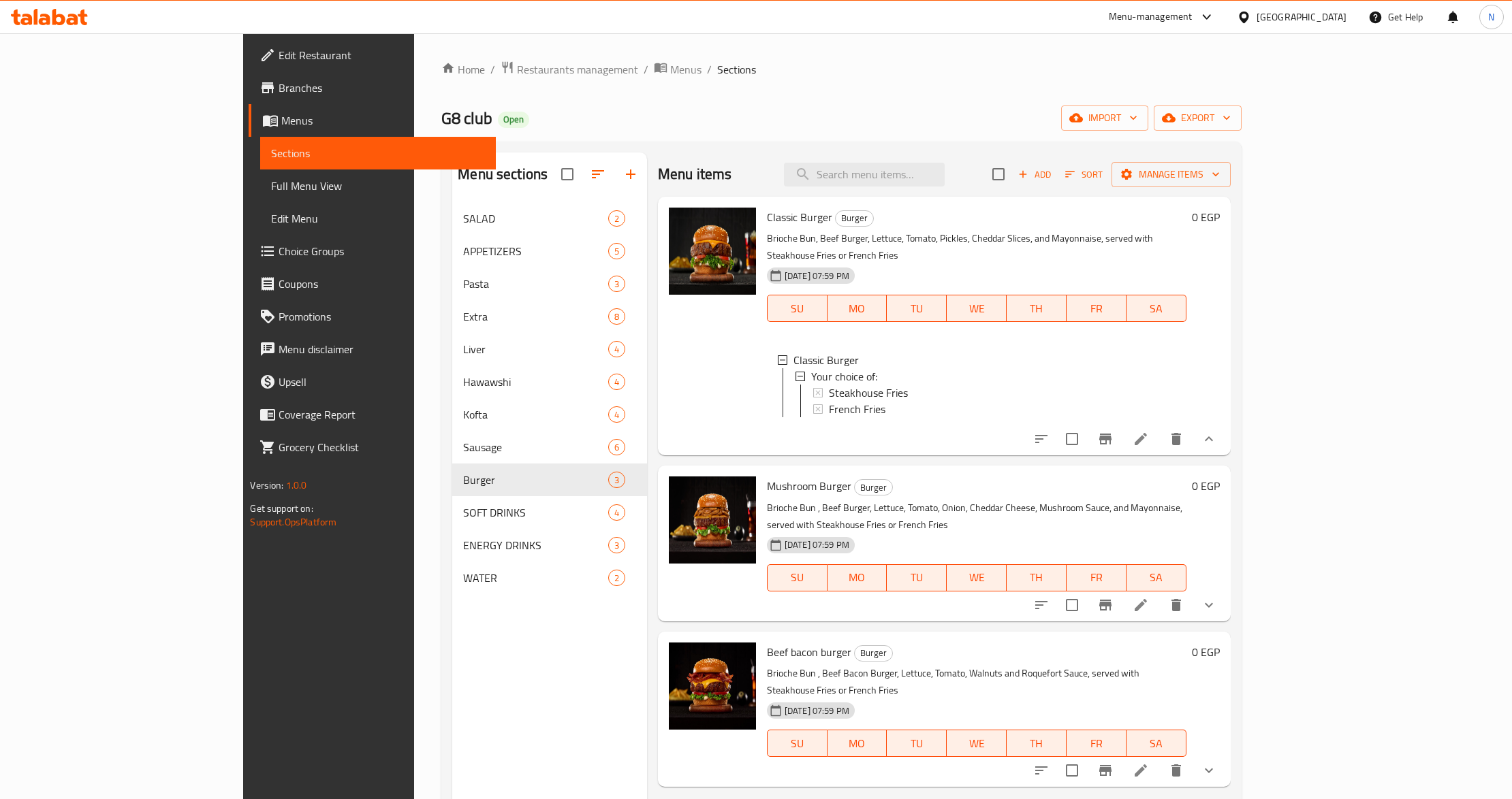
scroll to position [1, 0]
click at [414, 219] on div "Home / Restaurants management / Menus / Sections G8 club Open import export Men…" at bounding box center [842, 512] width 854 height 957
click at [1231, 120] on span "export" at bounding box center [1198, 118] width 66 height 17
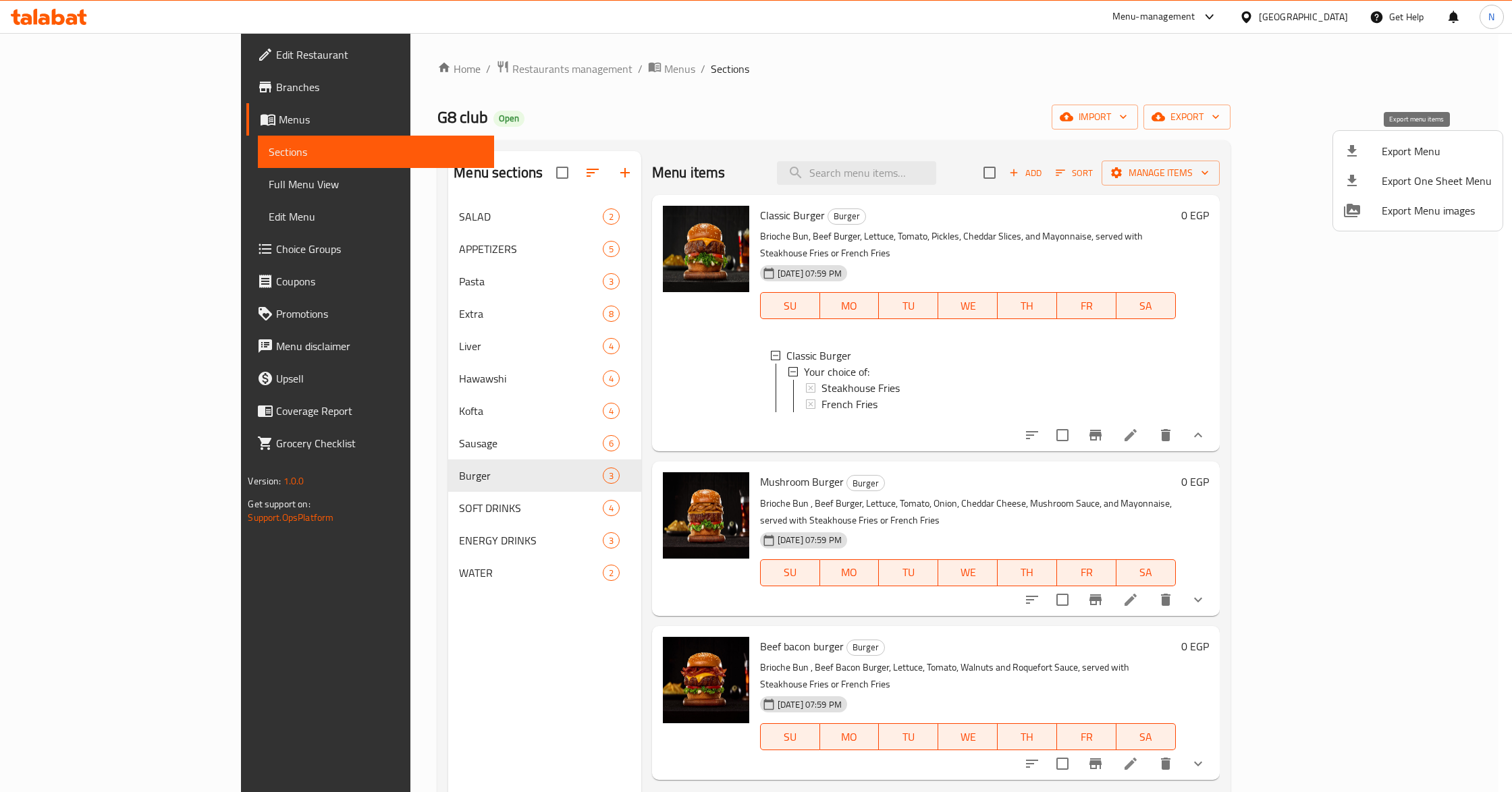
click at [1412, 144] on span "Export Menu" at bounding box center [1436, 151] width 110 height 16
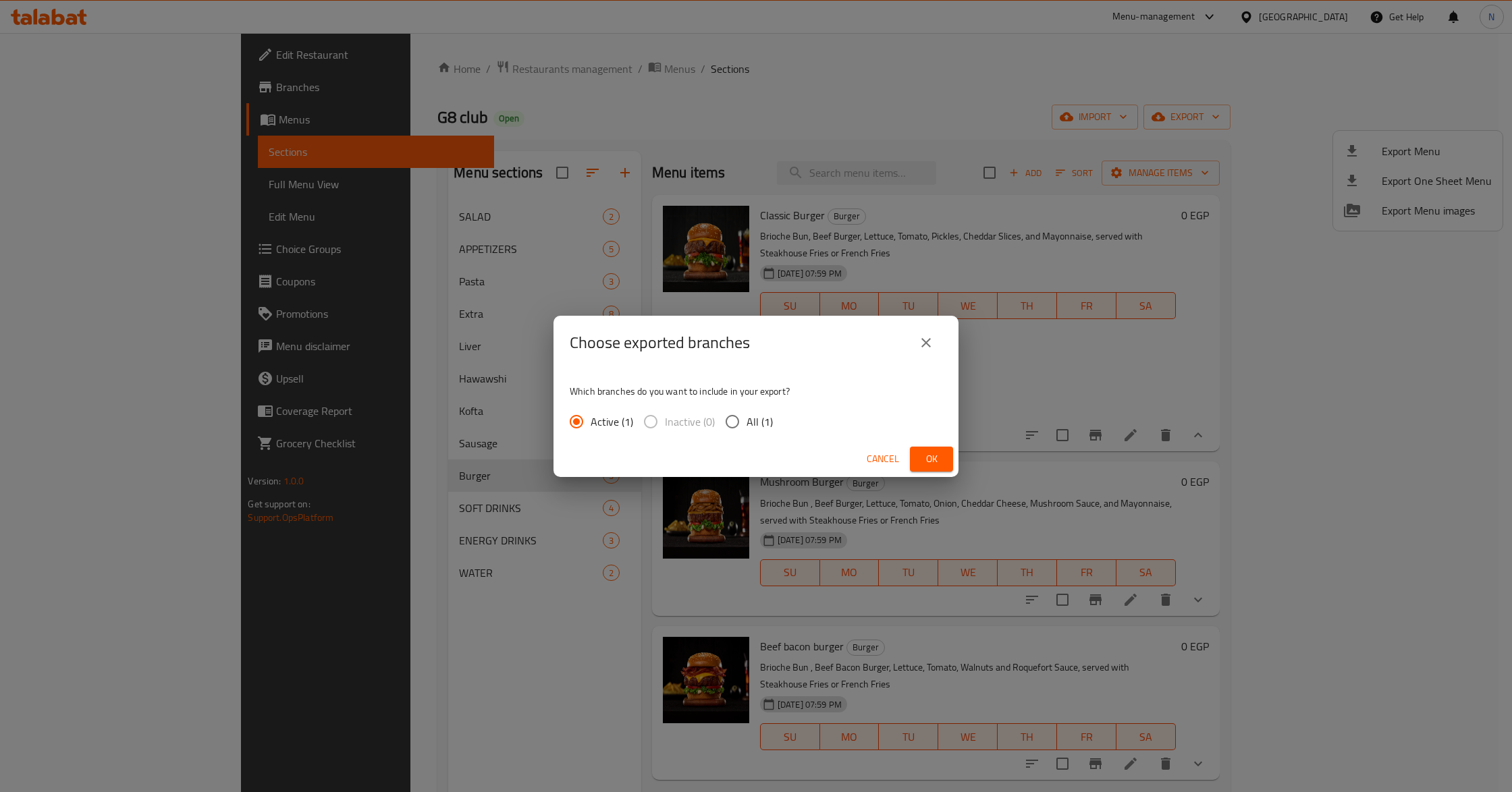
click at [750, 432] on label "All (1)" at bounding box center [745, 422] width 55 height 28
click at [746, 432] on input "All (1)" at bounding box center [732, 422] width 28 height 28
radio input "true"
click at [913, 447] on button "Ok" at bounding box center [931, 459] width 43 height 25
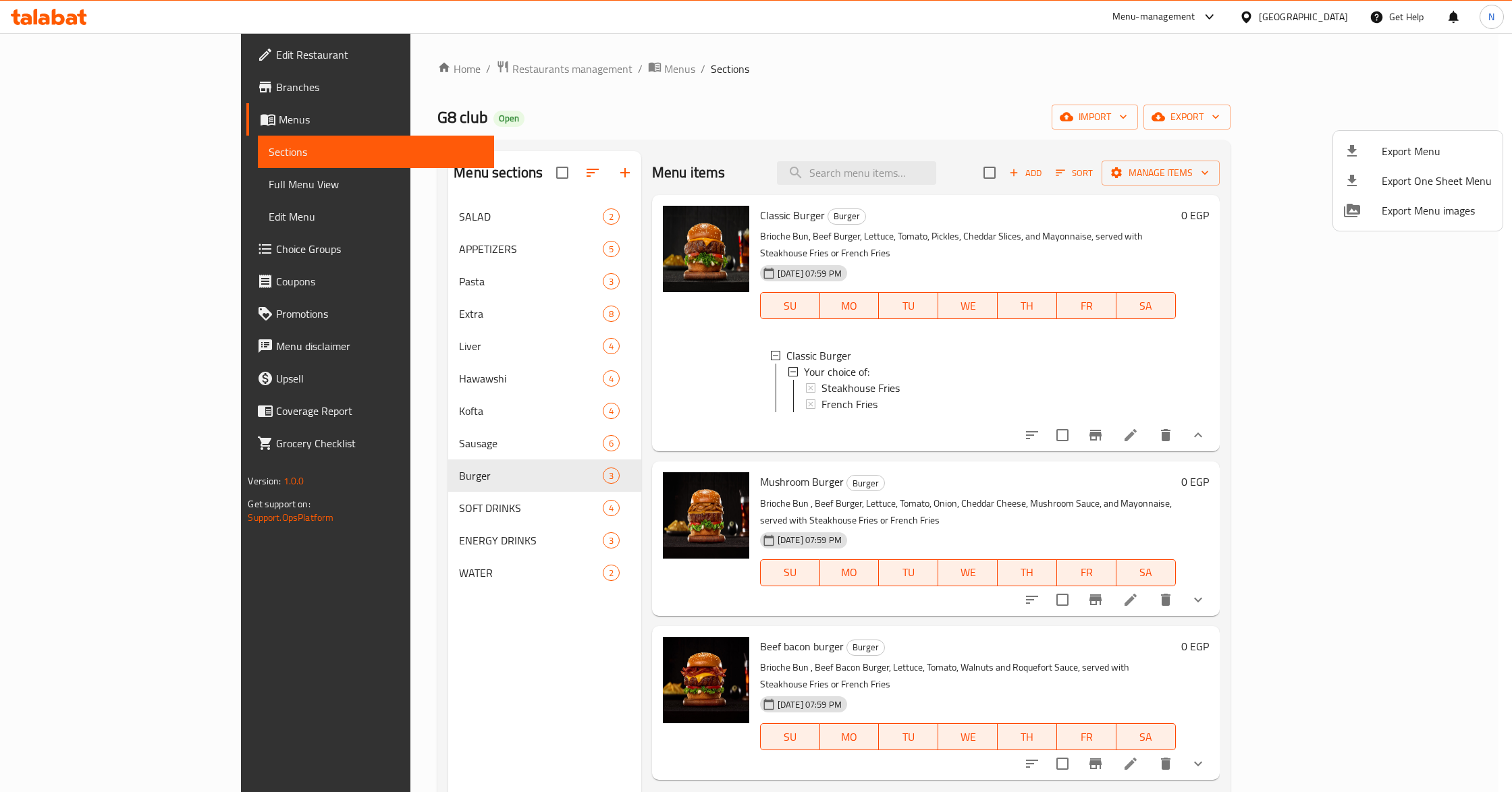
click at [806, 88] on div at bounding box center [756, 396] width 1512 height 792
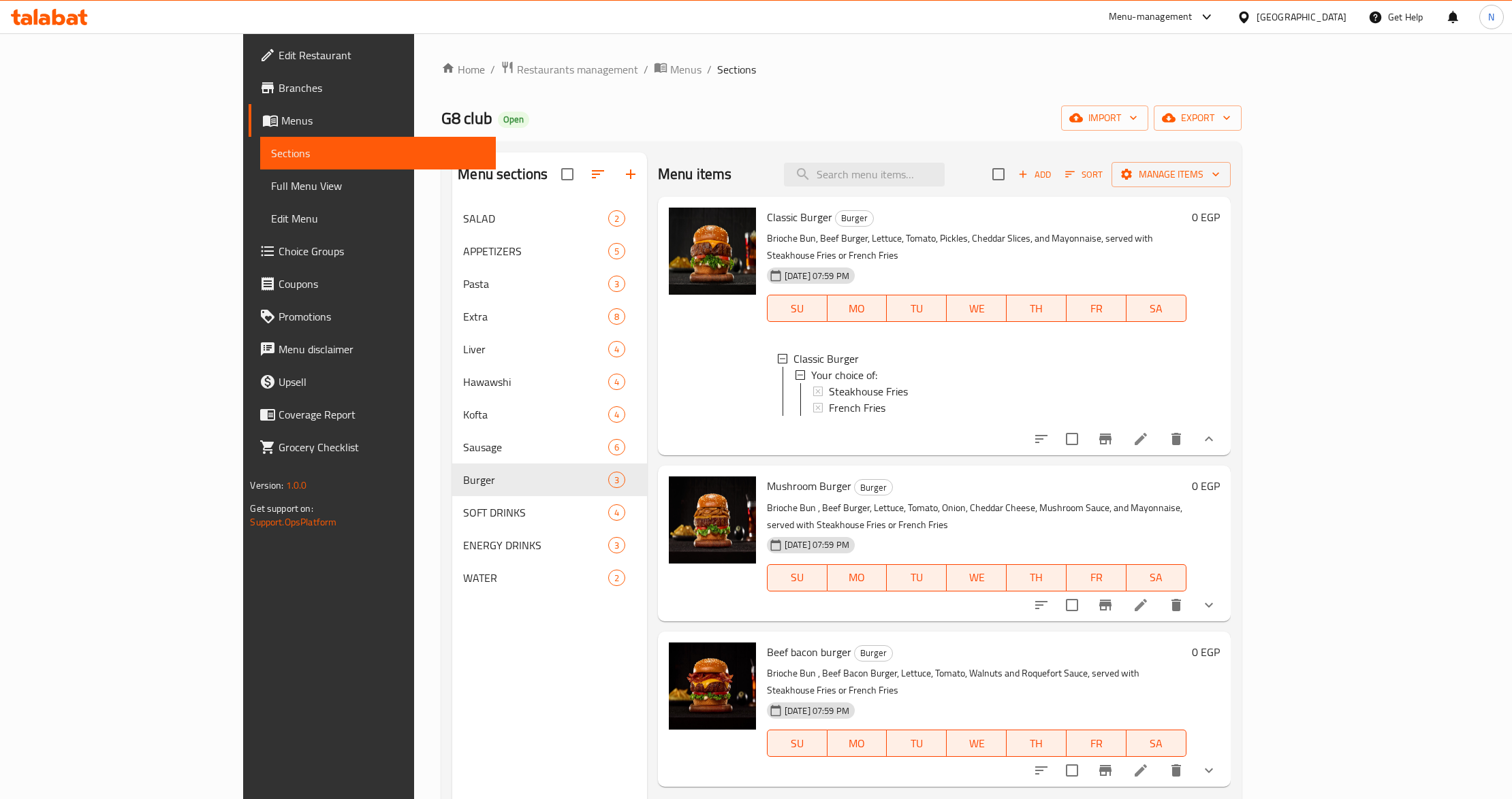
click at [278, 52] on span "Edit Restaurant" at bounding box center [382, 55] width 206 height 16
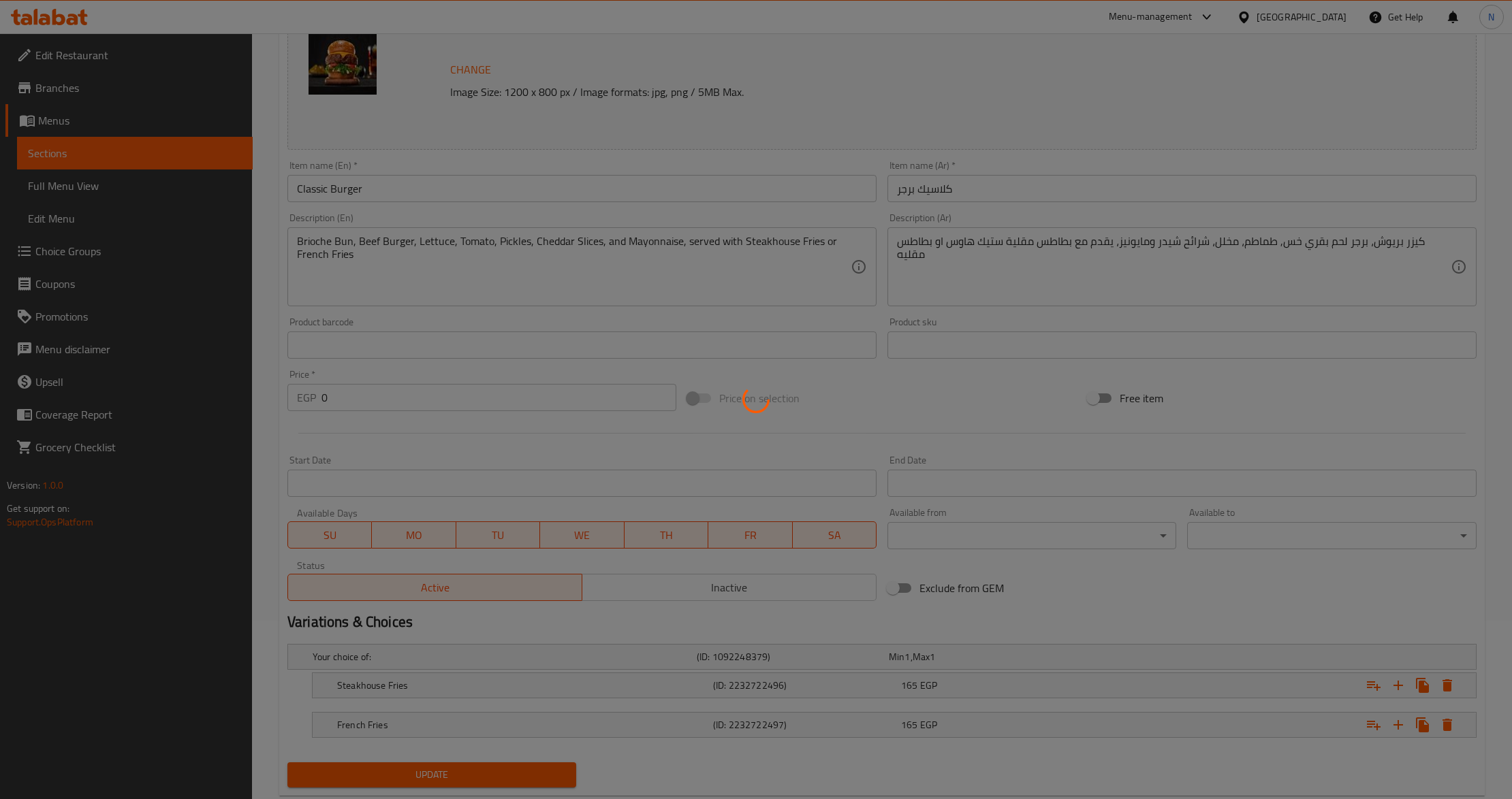
scroll to position [214, 0]
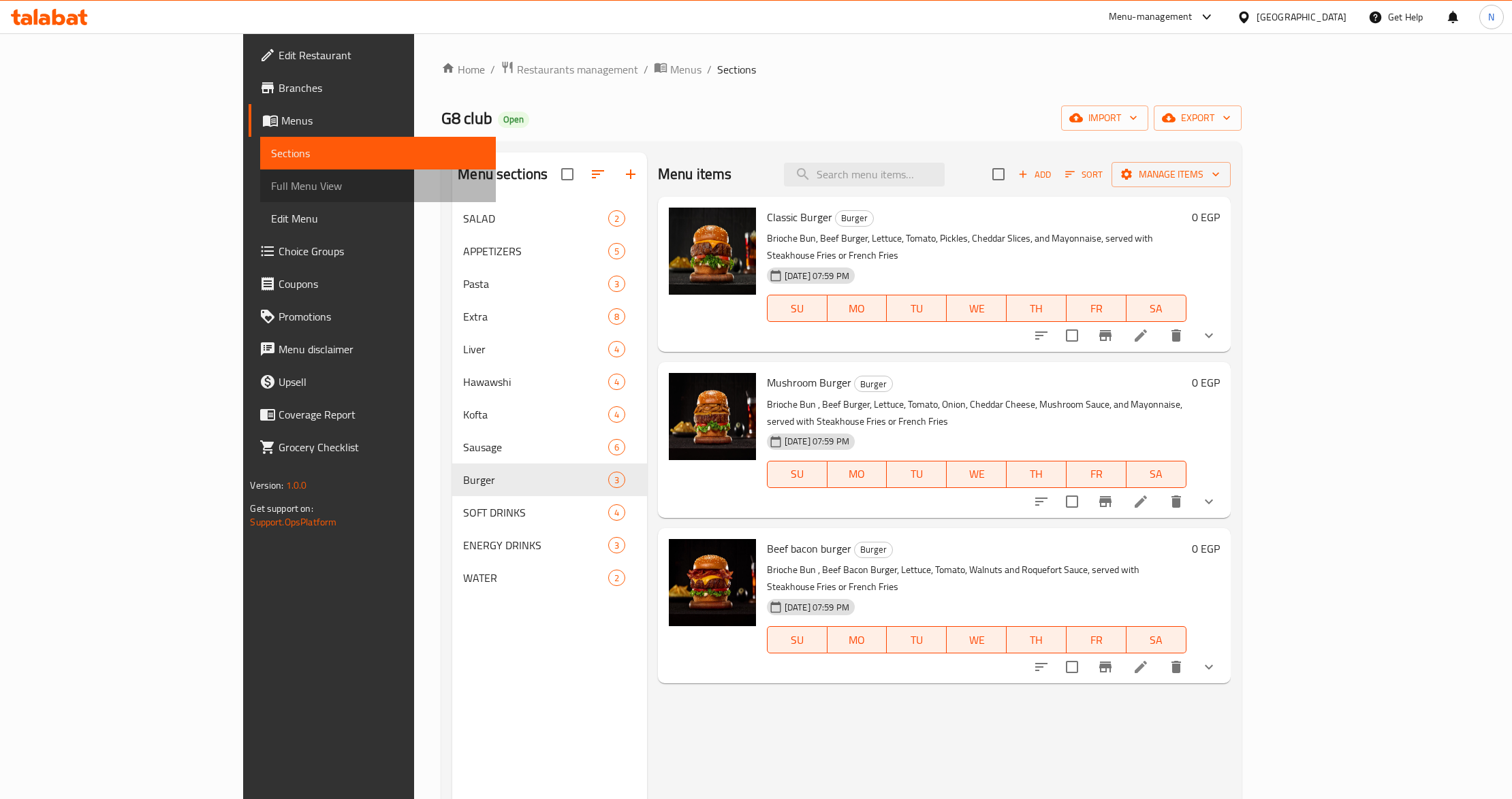
click at [271, 186] on span "Full Menu View" at bounding box center [378, 186] width 214 height 16
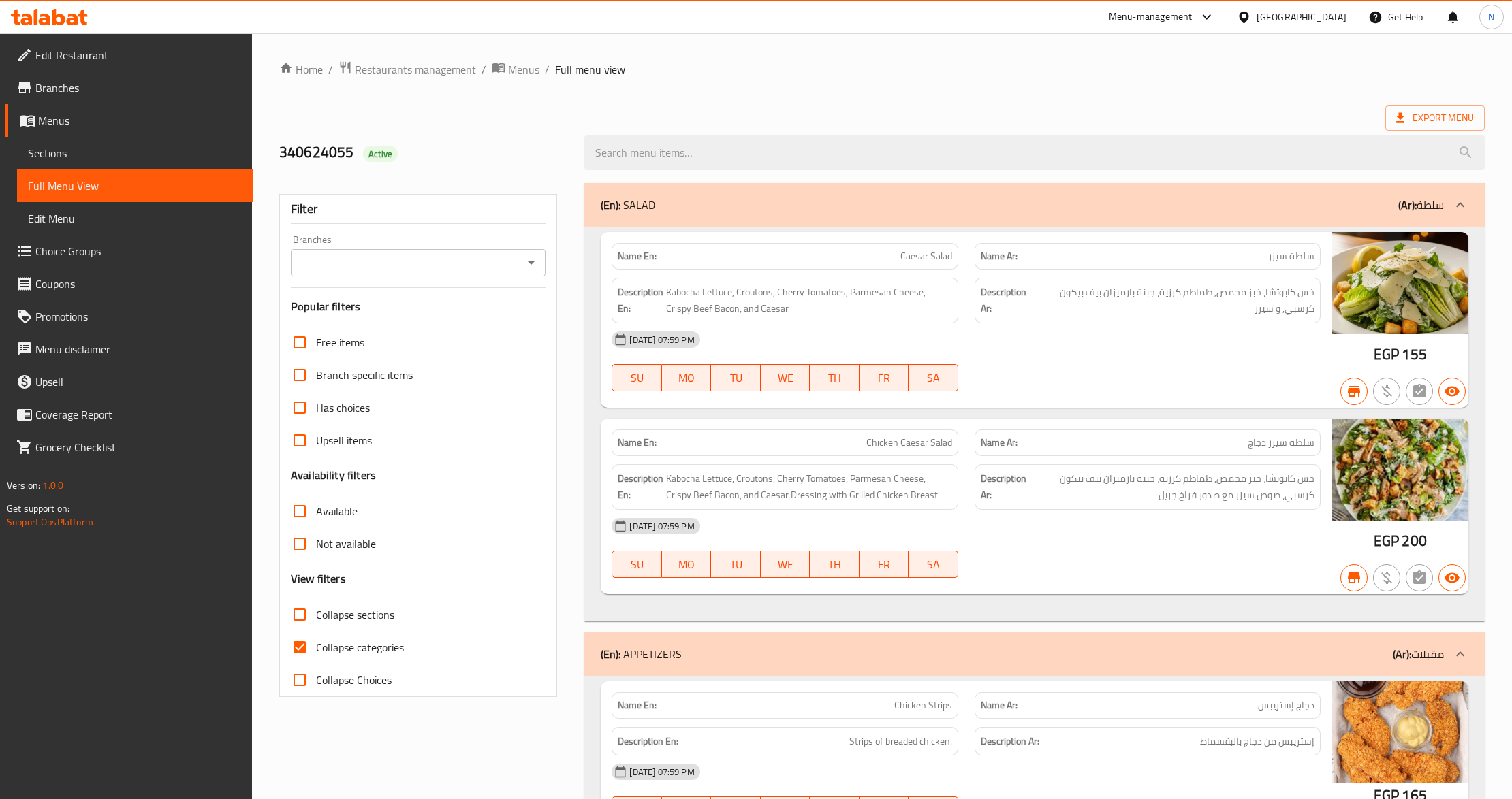
click at [344, 648] on span "Collapse categories" at bounding box center [360, 647] width 88 height 16
click at [316, 648] on input "Collapse categories" at bounding box center [299, 647] width 33 height 33
checkbox input "false"
click at [368, 270] on input "Branches" at bounding box center [407, 262] width 224 height 19
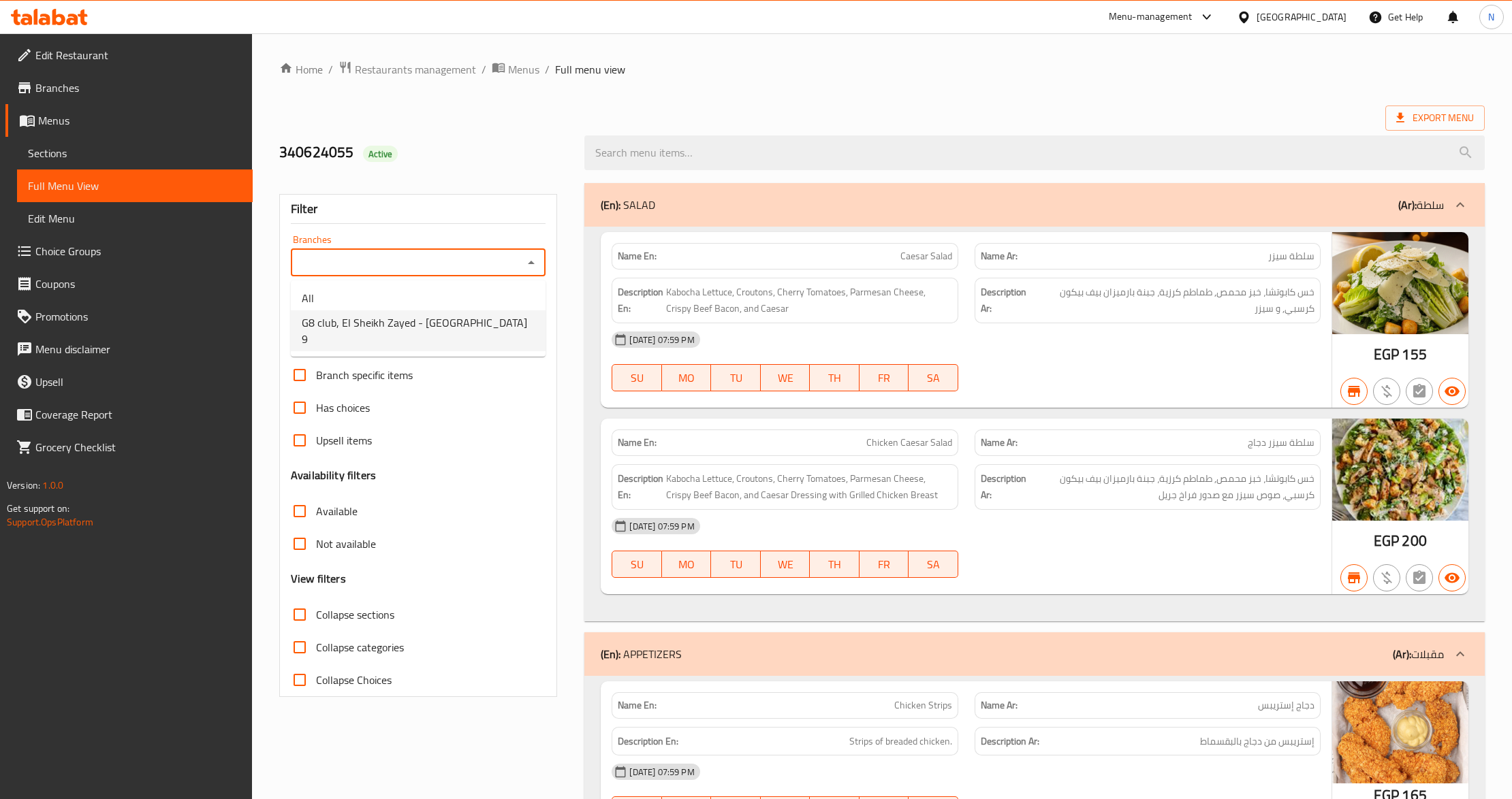
click at [376, 324] on span "G8 club, El Sheikh Zayed - El Hay 9" at bounding box center [418, 331] width 233 height 33
type input "G8 club, El Sheikh Zayed - El Hay 9"
click at [914, 261] on span "Caesar Salad" at bounding box center [926, 256] width 52 height 14
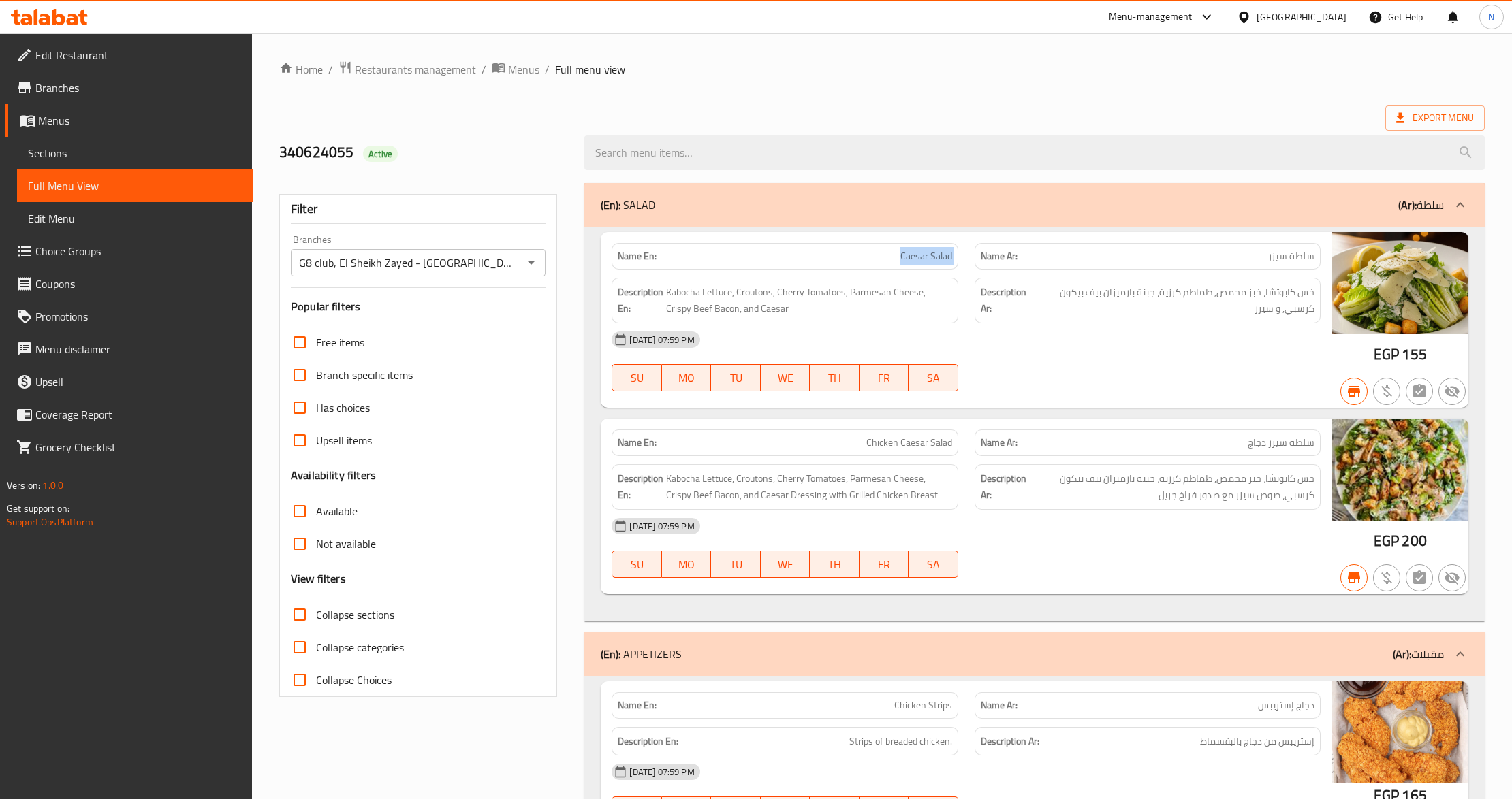
click at [906, 266] on div "Name En: Caesar Salad" at bounding box center [784, 257] width 346 height 27
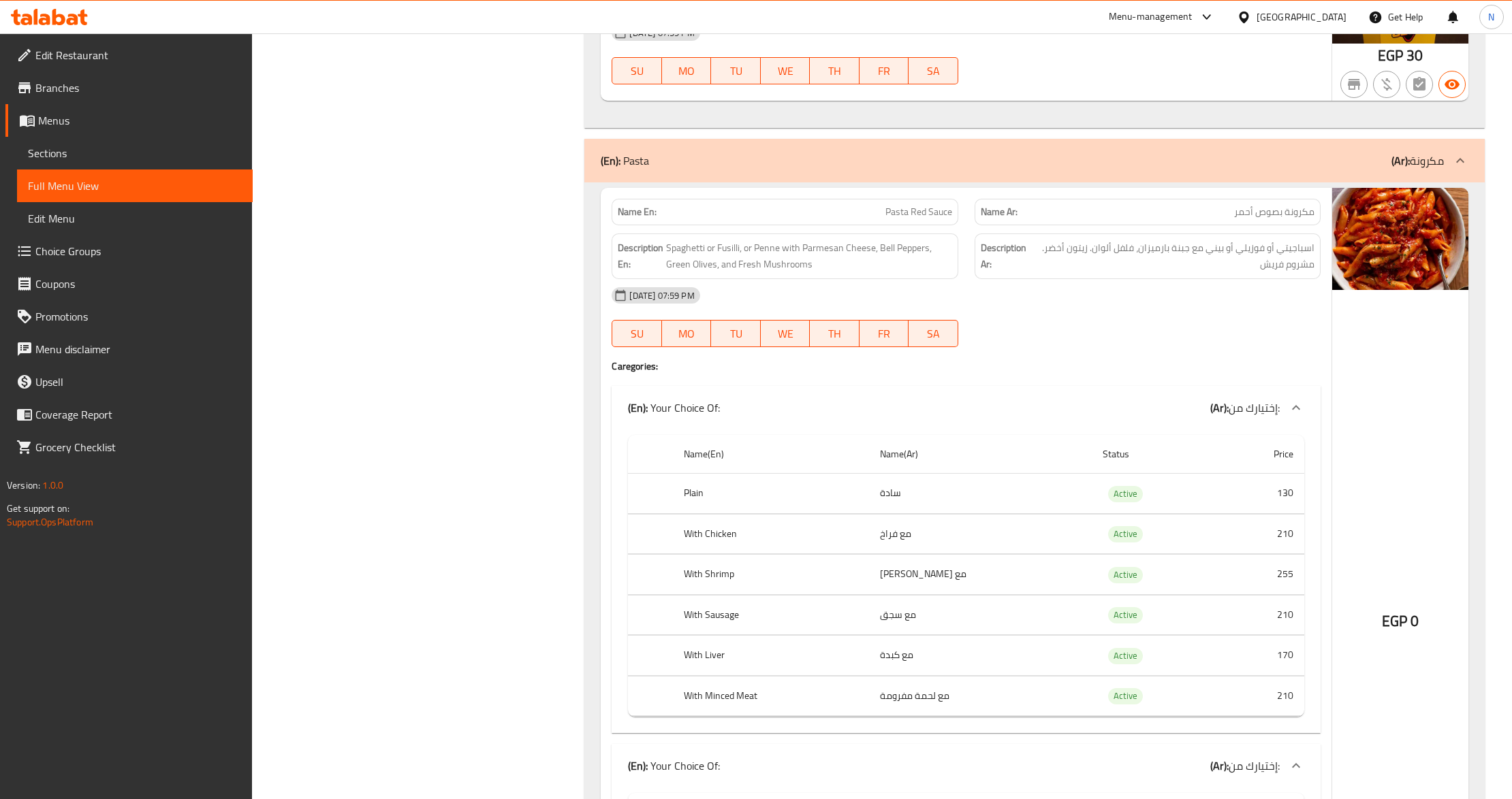
scroll to position [1527, 0]
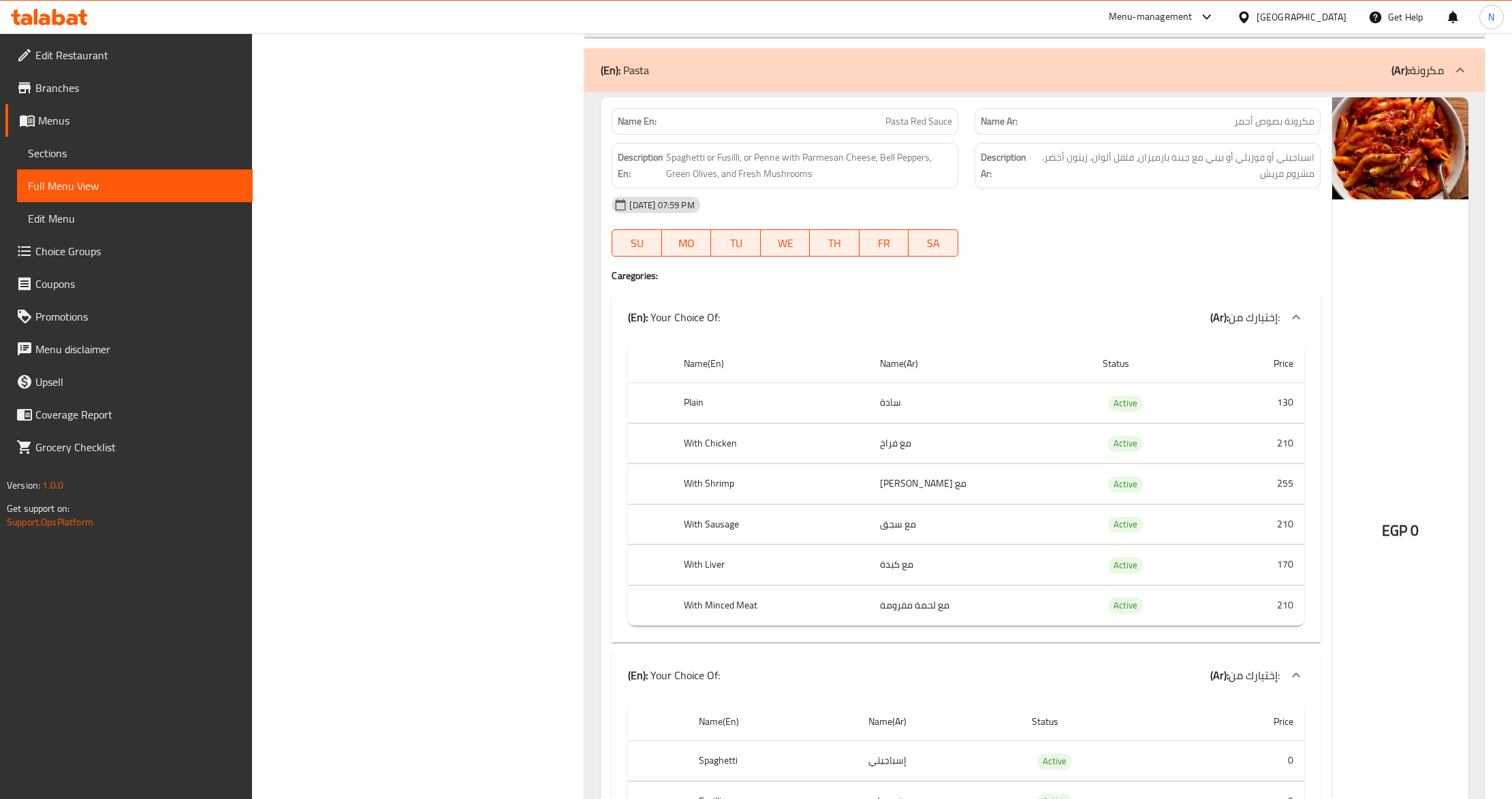
click at [891, 135] on div "Name En: Pasta Red Sauce" at bounding box center [784, 121] width 346 height 27
click at [909, 127] on span "Pasta Red Sauce" at bounding box center [919, 121] width 67 height 14
copy span "Pasta Red Sauce"
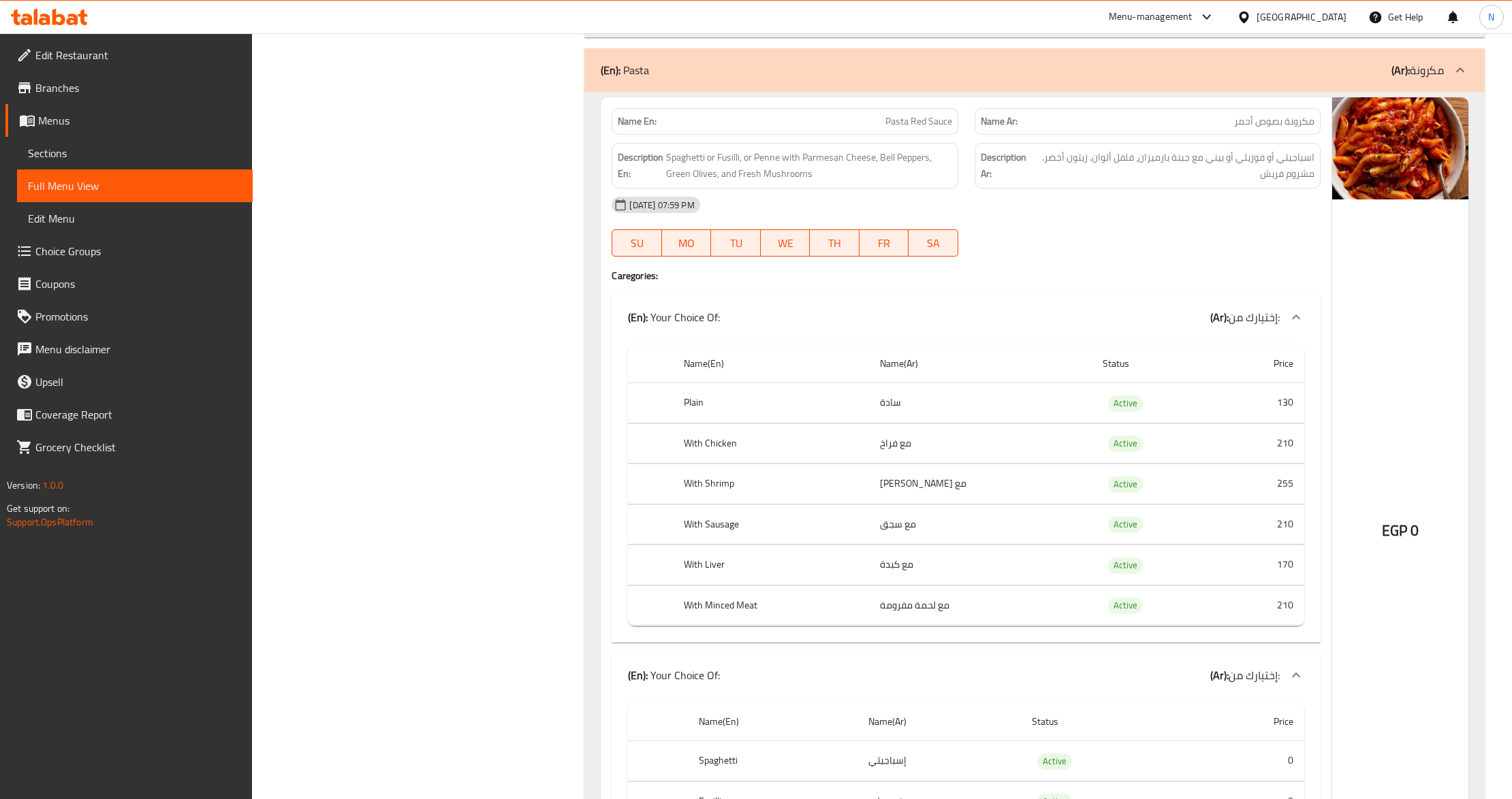
click at [692, 415] on th "Plain" at bounding box center [771, 403] width 196 height 40
copy th "Plain"
click at [694, 444] on th "With Chicken" at bounding box center [771, 443] width 196 height 40
click at [696, 446] on th "With Chicken" at bounding box center [771, 443] width 196 height 40
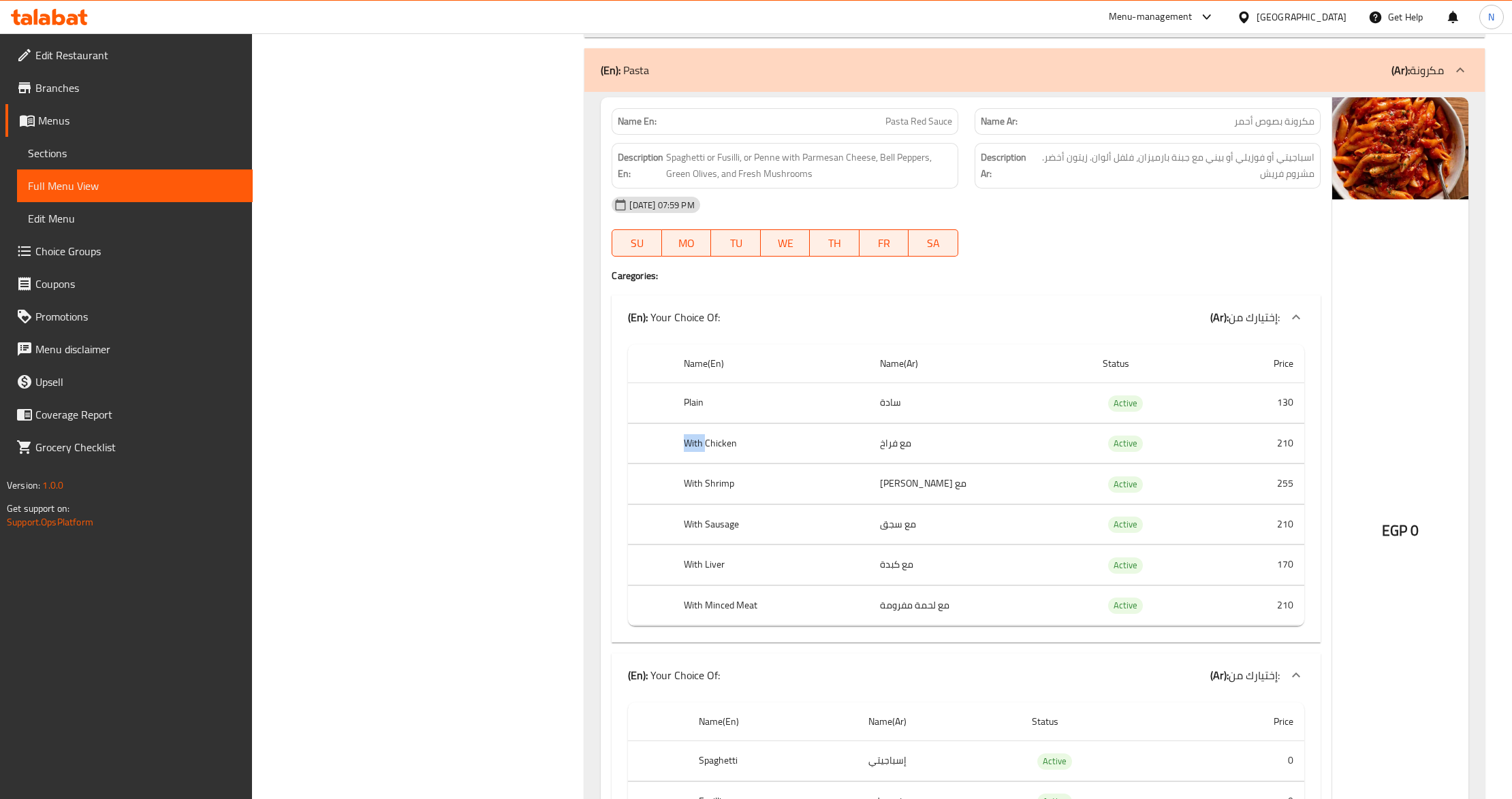
click at [696, 446] on th "With Chicken" at bounding box center [771, 443] width 196 height 40
copy th "With Chicken"
click at [709, 496] on th "With Shrimp" at bounding box center [771, 484] width 196 height 40
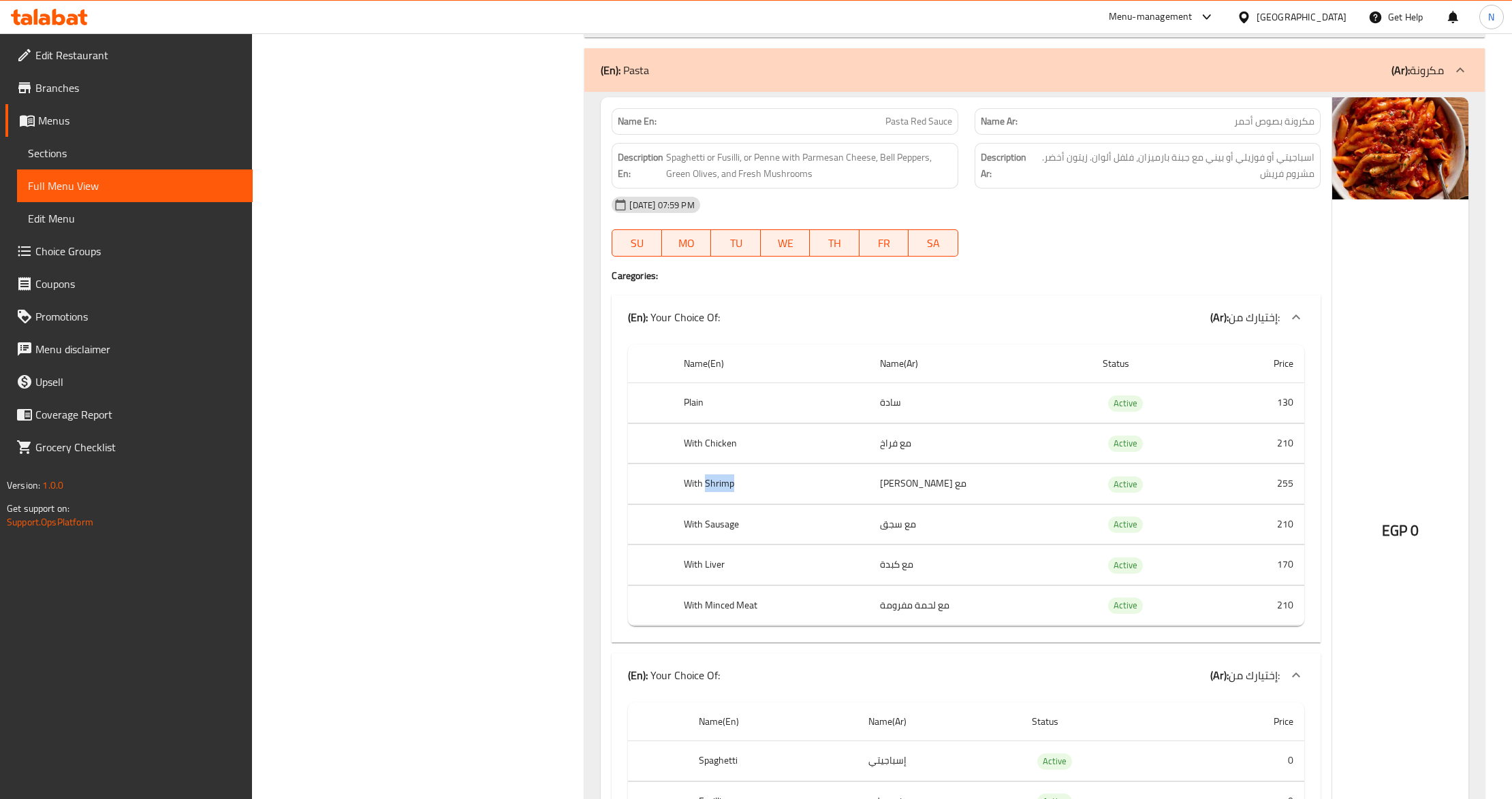
click at [709, 496] on th "With Shrimp" at bounding box center [771, 484] width 196 height 40
copy th "With Shrimp"
click at [714, 538] on th "With Sausage" at bounding box center [771, 524] width 196 height 40
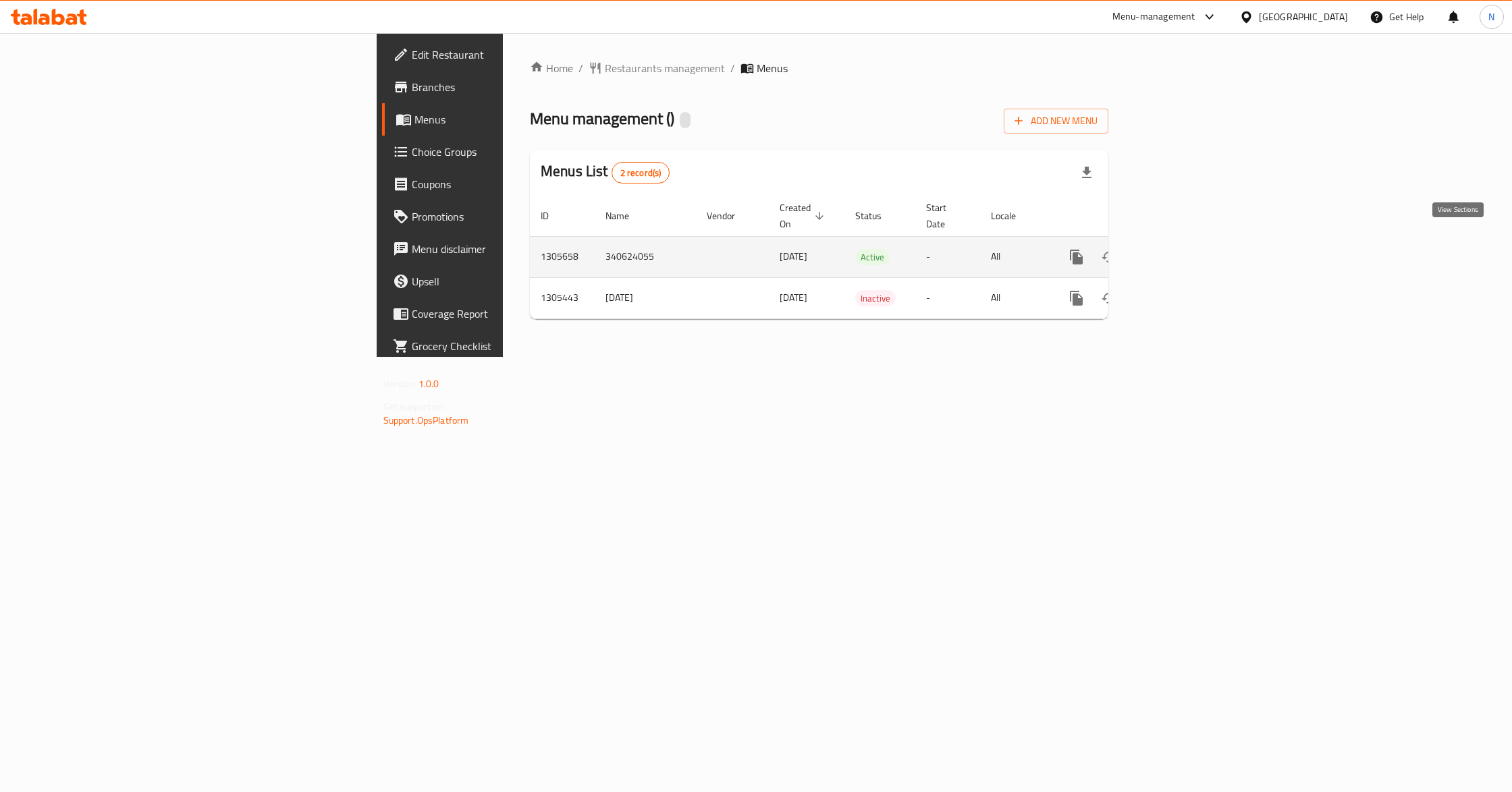
click at [1190, 241] on link "enhanced table" at bounding box center [1174, 257] width 33 height 33
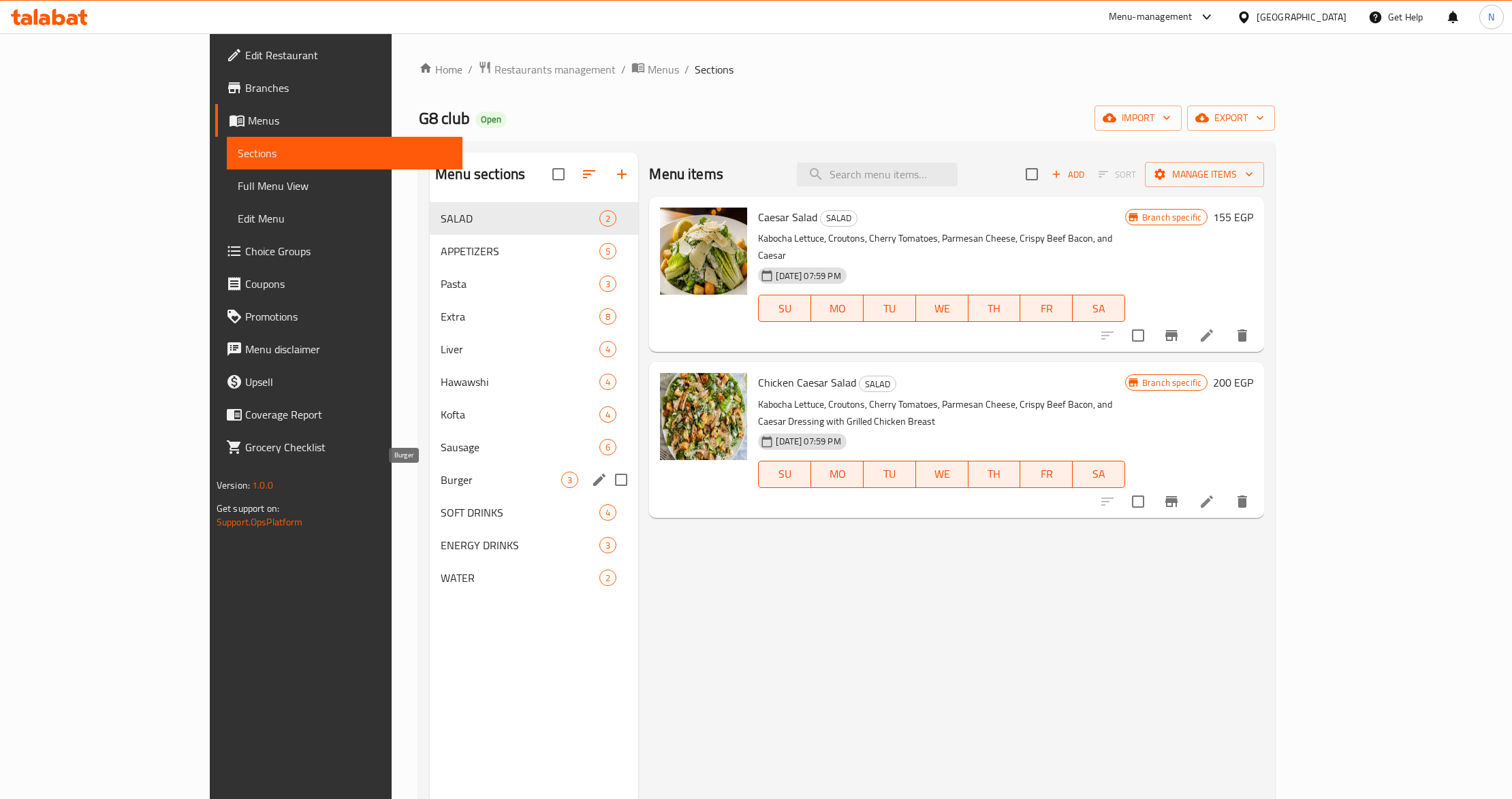
click at [440, 479] on span "Burger" at bounding box center [501, 479] width 121 height 16
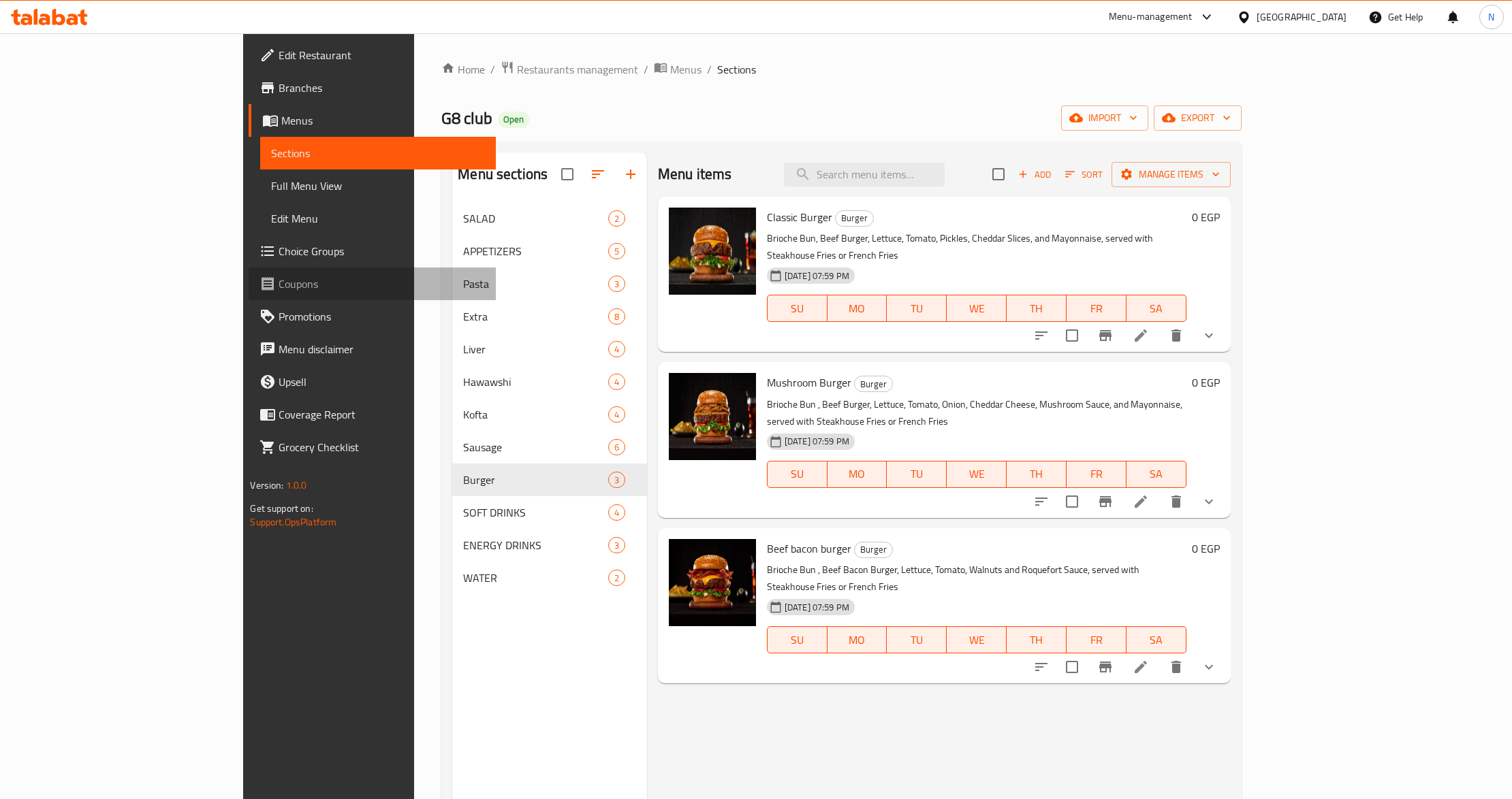
click at [249, 268] on link "Coupons" at bounding box center [372, 284] width 248 height 33
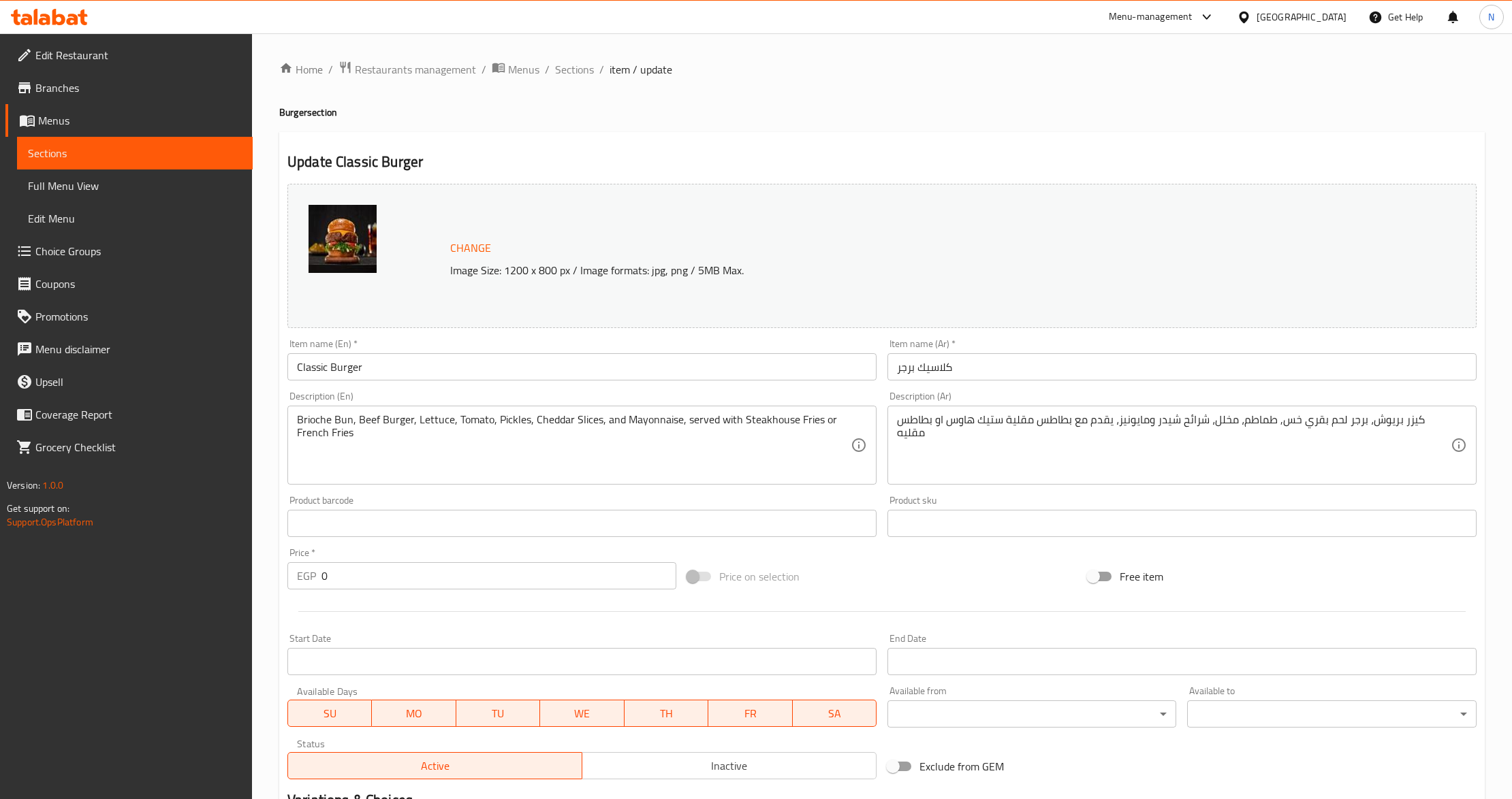
scroll to position [214, 0]
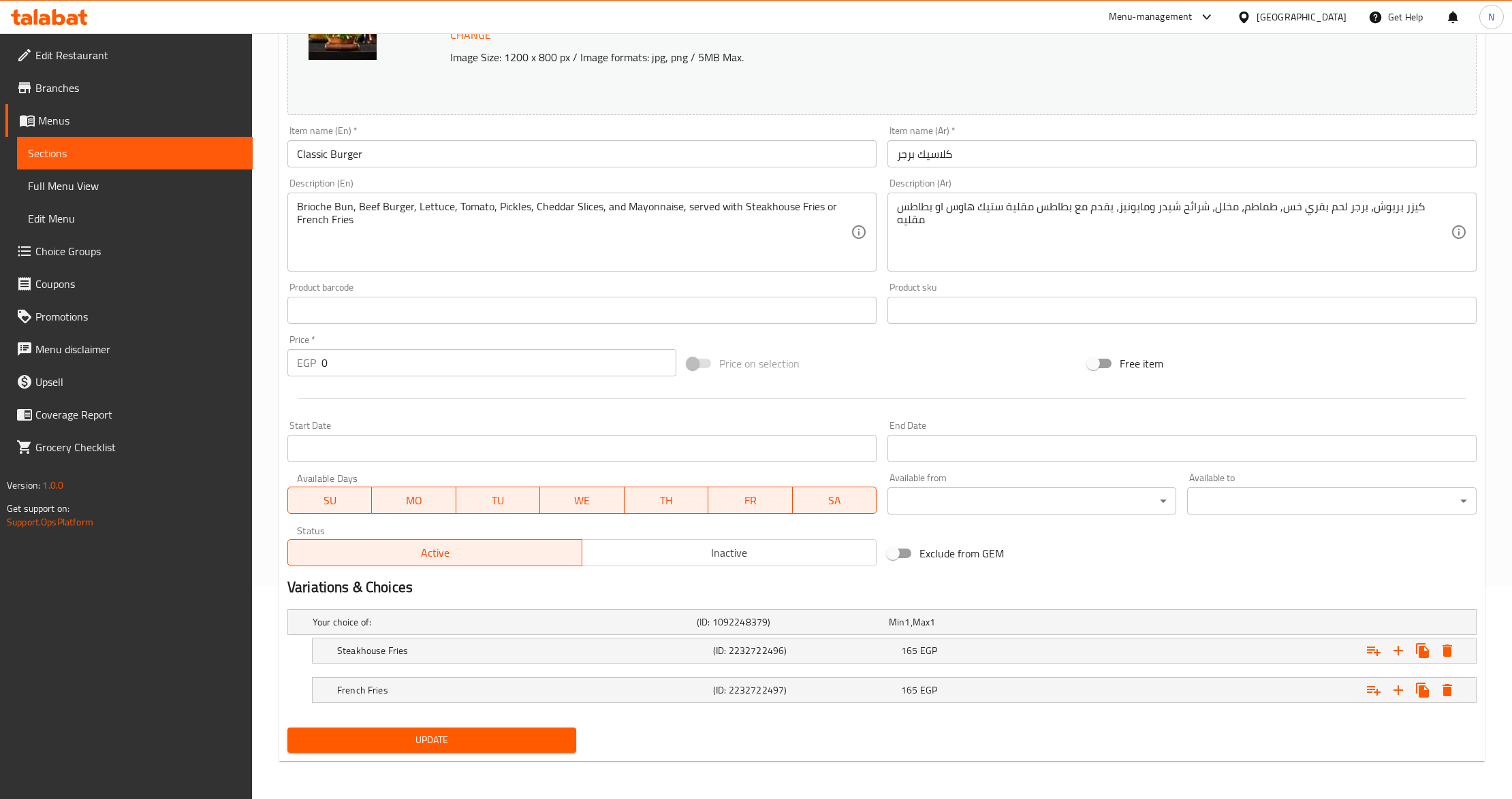
click at [774, 668] on nav at bounding box center [882, 672] width 1189 height 11
click at [782, 657] on h5 "(ID: 2232722496)" at bounding box center [804, 650] width 182 height 13
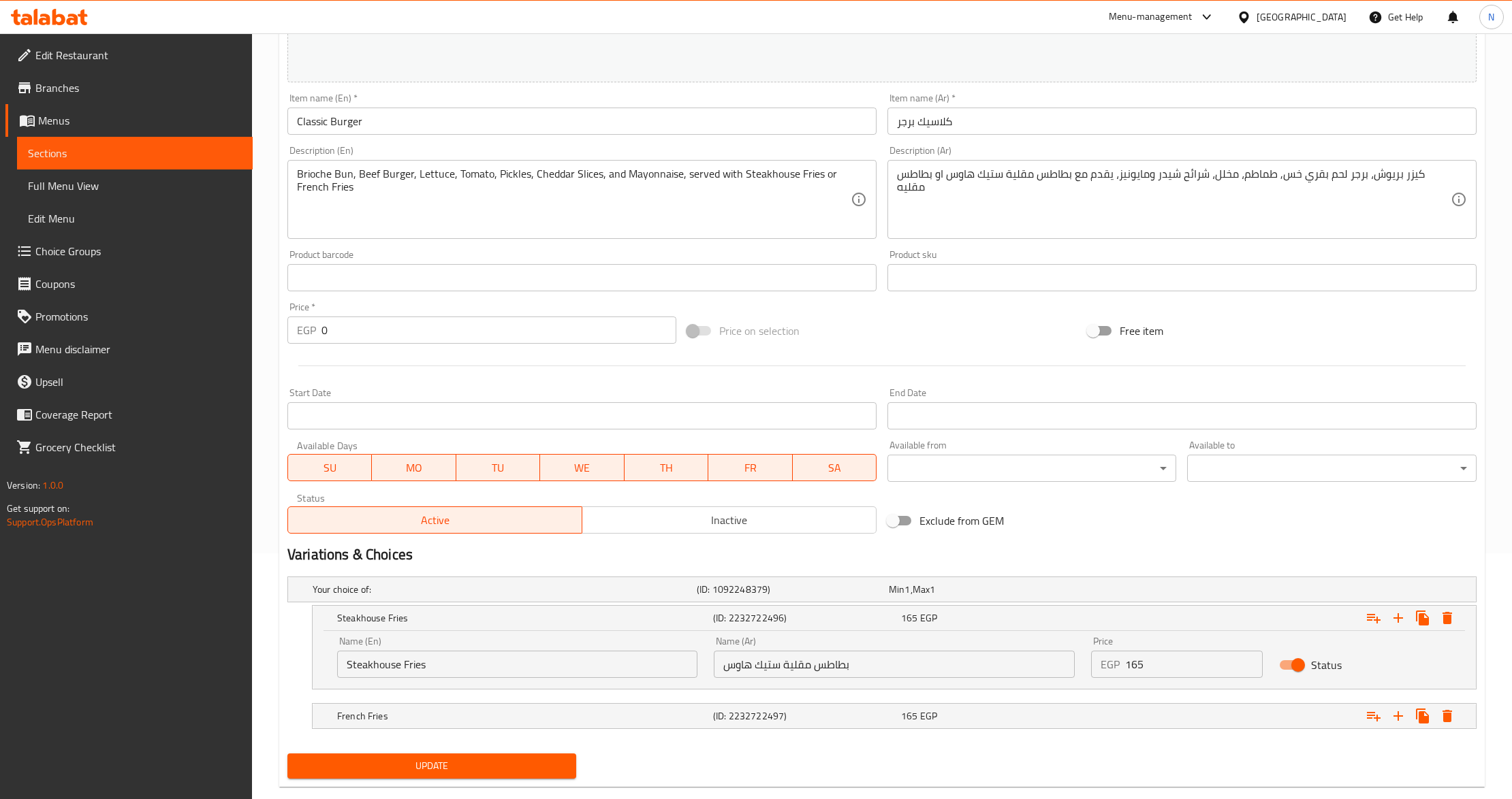
scroll to position [273, 0]
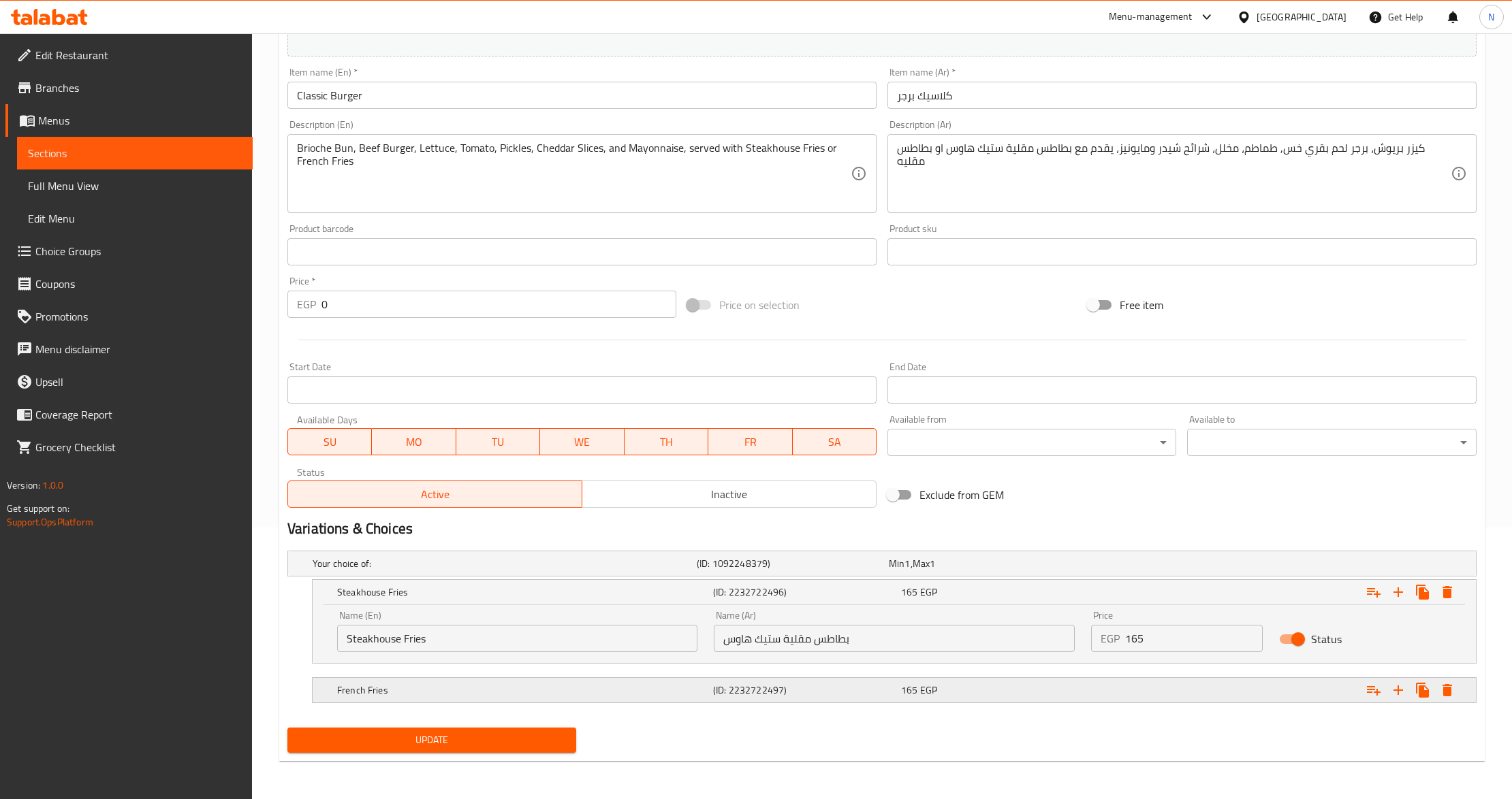
click at [759, 683] on h5 "(ID: 2232722497)" at bounding box center [804, 690] width 182 height 13
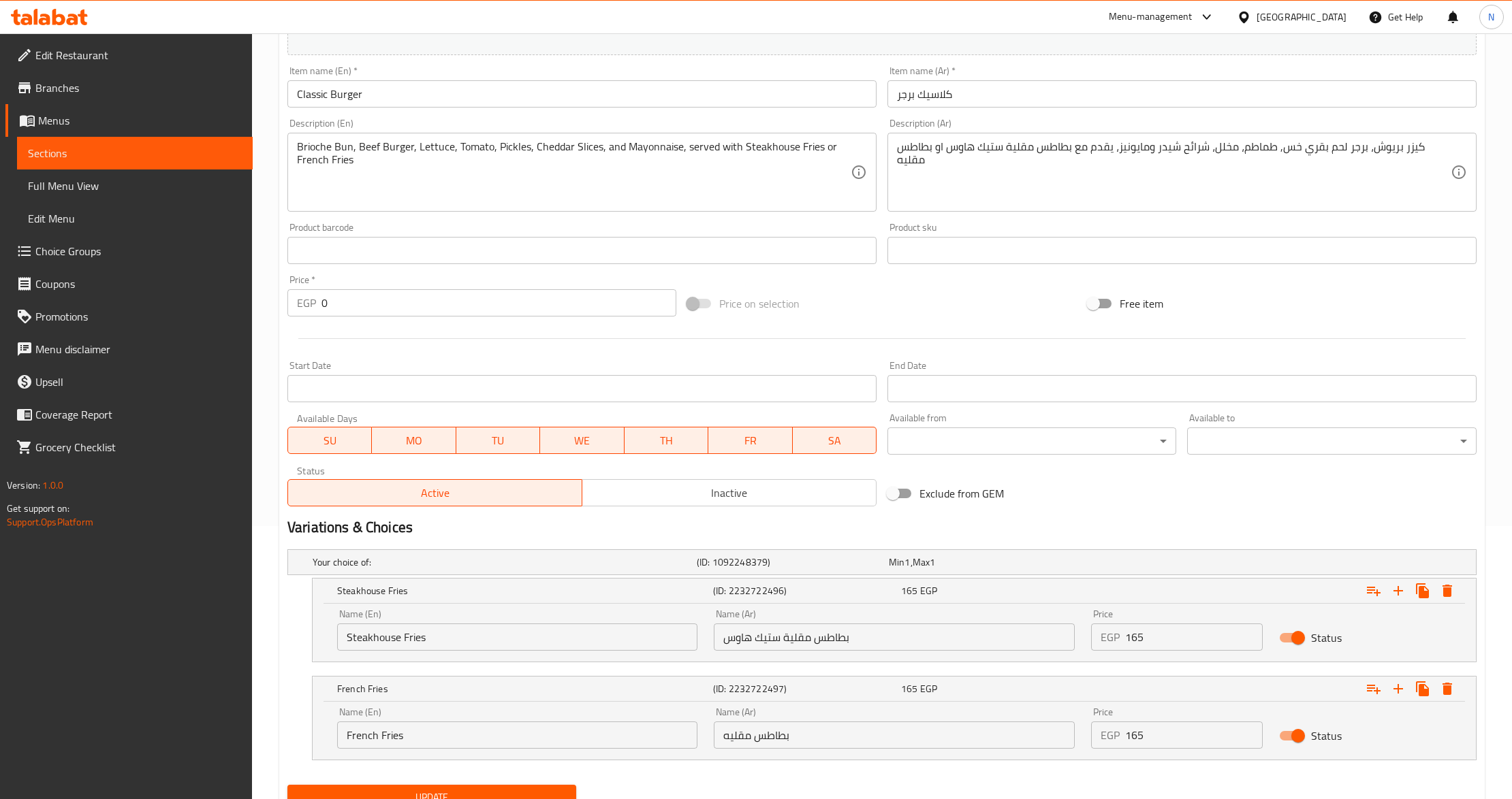
click at [1307, 638] on input "Status" at bounding box center [1298, 638] width 78 height 26
checkbox input "false"
click at [1298, 736] on input "Status" at bounding box center [1298, 736] width 78 height 26
checkbox input "false"
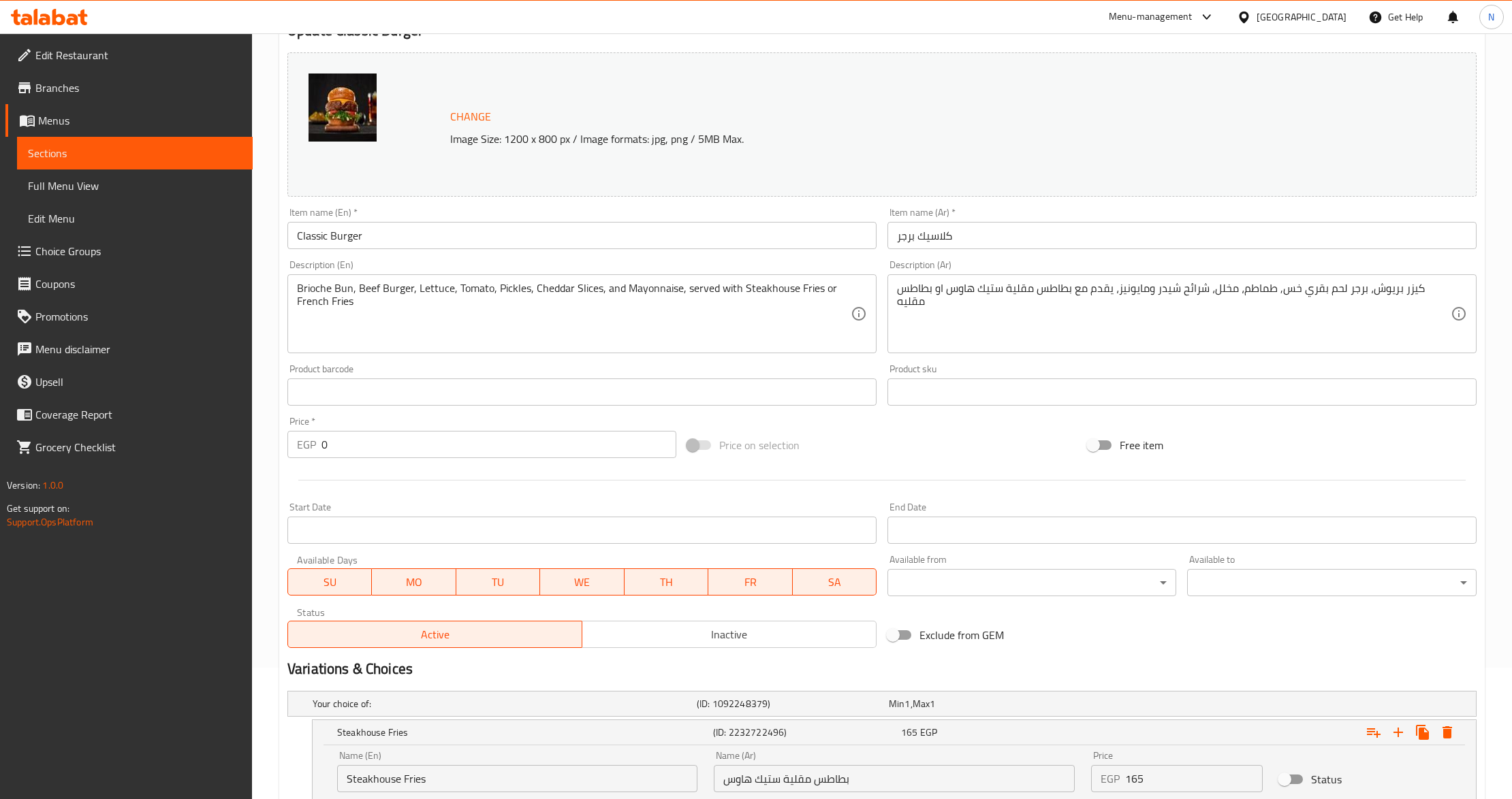
scroll to position [91, 0]
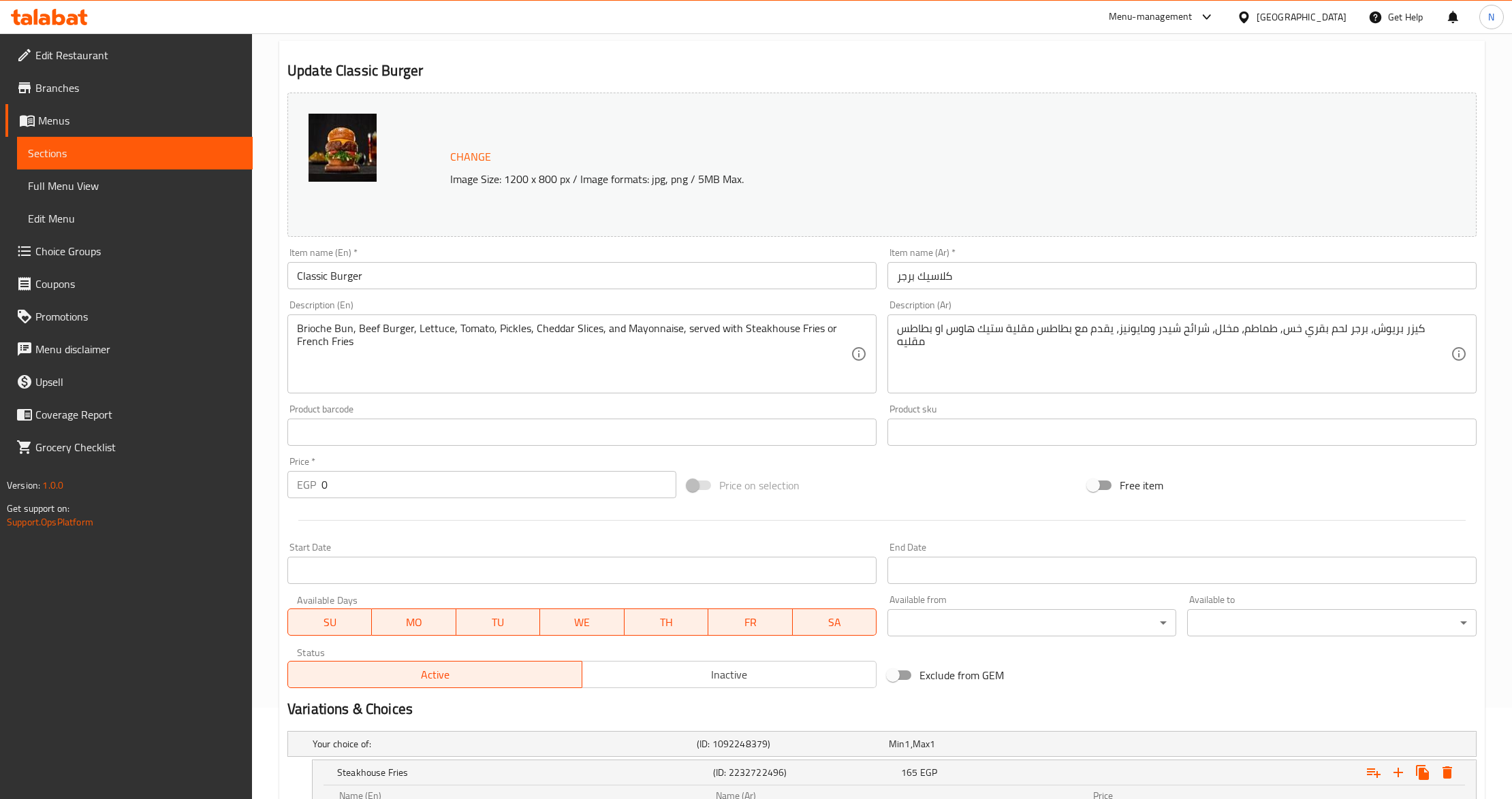
click at [466, 488] on input "0" at bounding box center [499, 484] width 355 height 27
paste input "200.0"
type input "200.00"
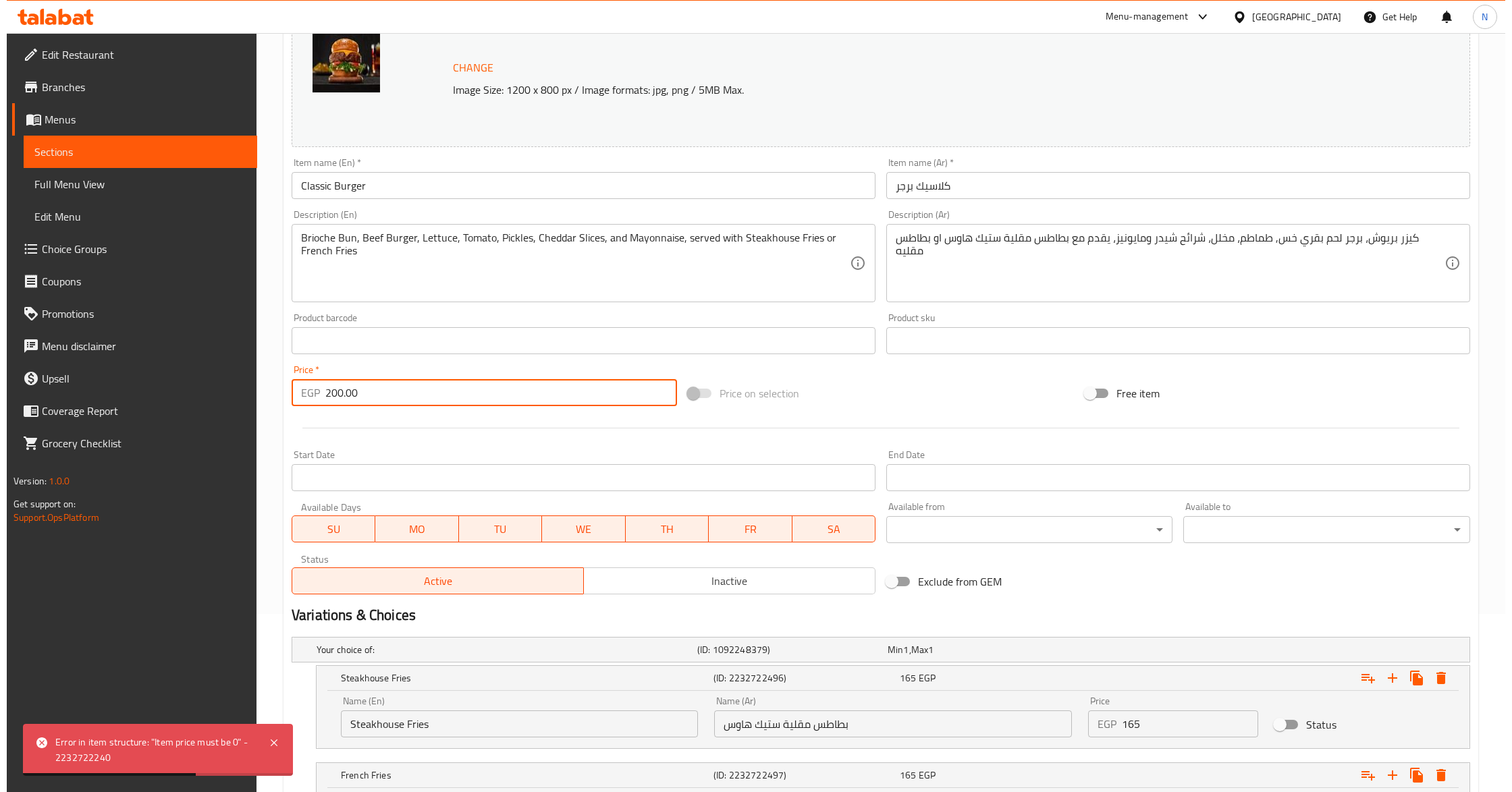
scroll to position [328, 0]
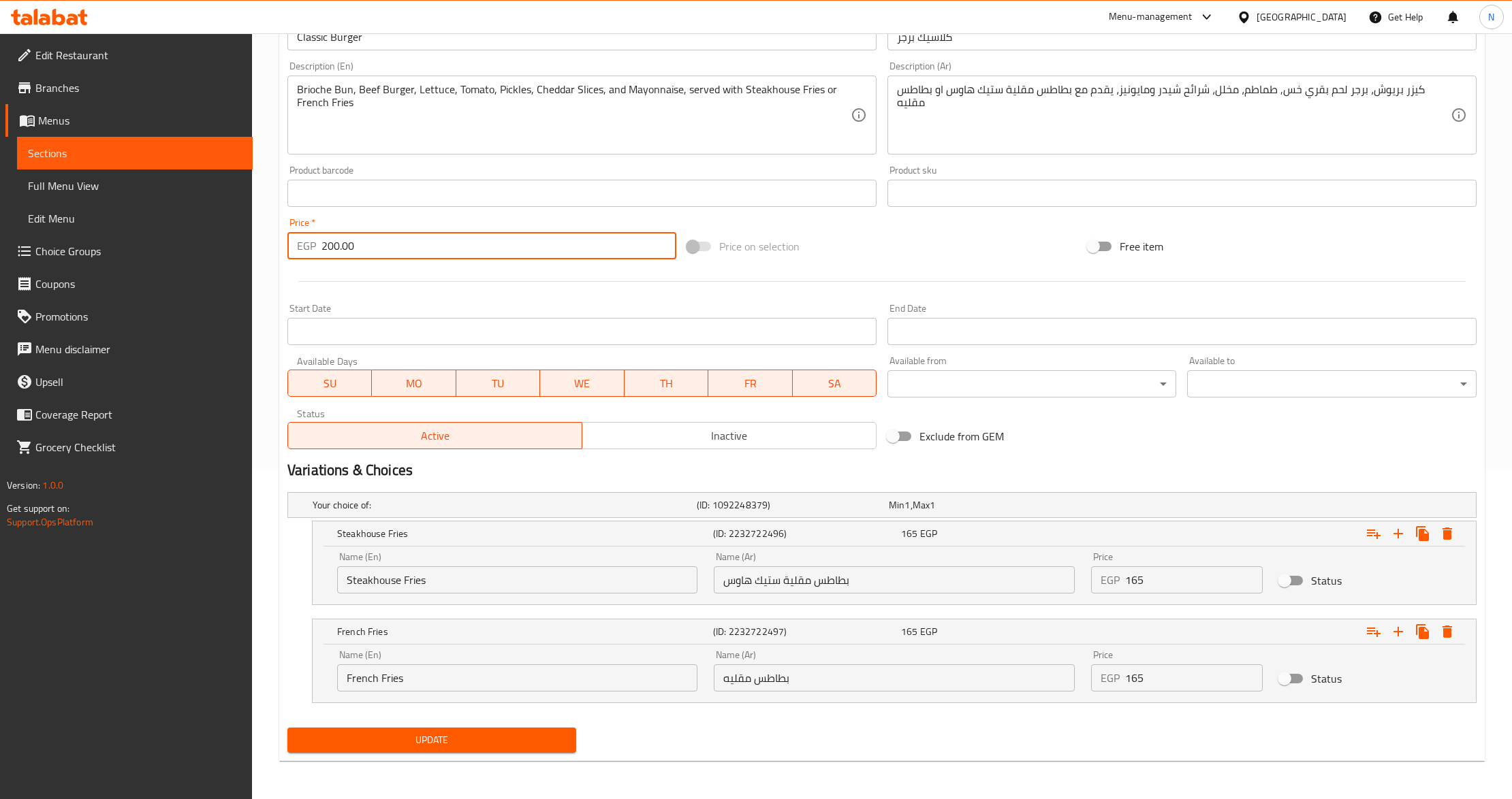
click at [428, 580] on input "Steakhouse Fries" at bounding box center [518, 580] width 360 height 27
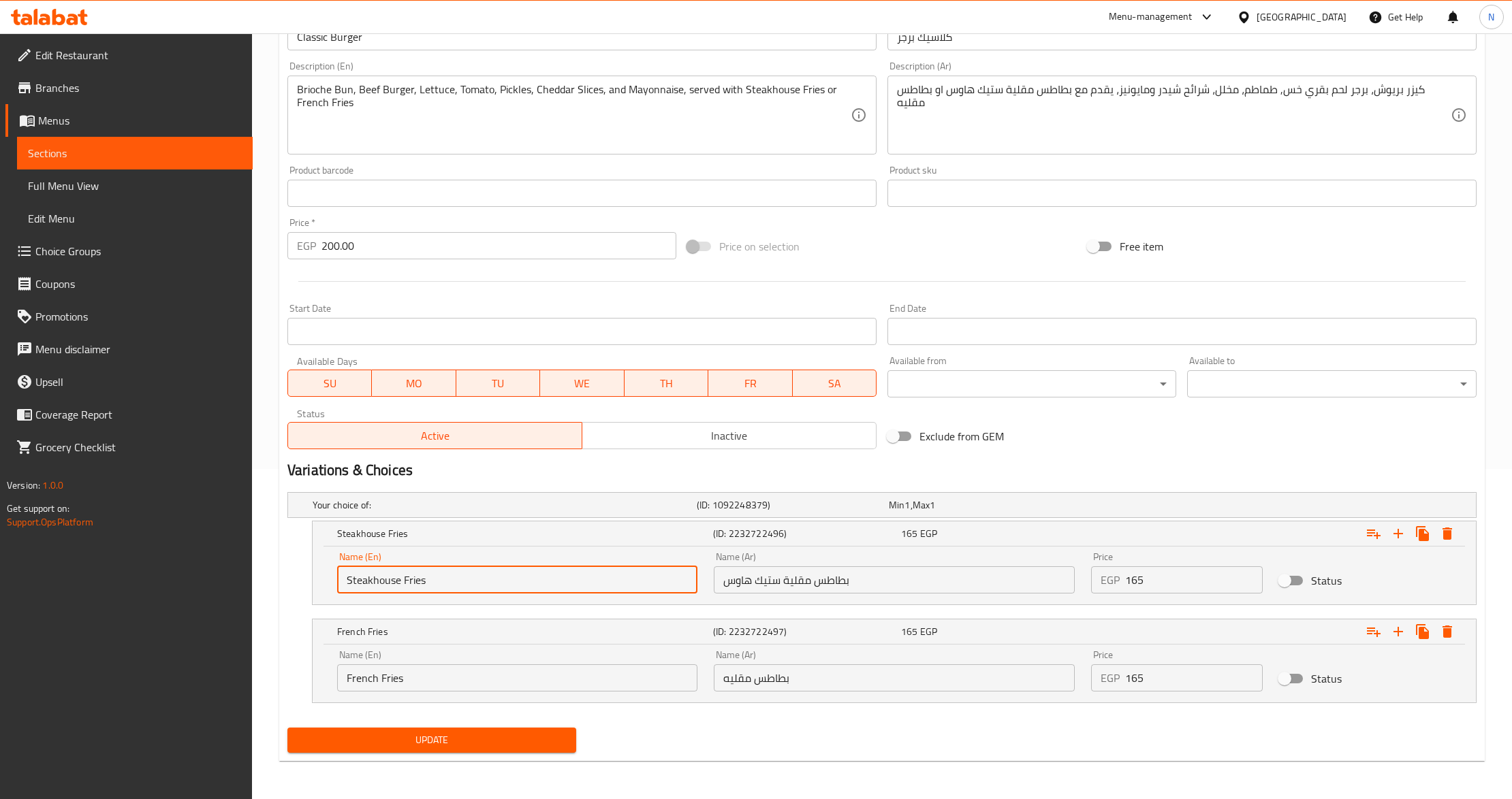
click at [428, 580] on input "Steakhouse Fries" at bounding box center [518, 580] width 360 height 27
click at [398, 662] on div "Name (En) French Fries Name (En)" at bounding box center [518, 671] width 360 height 41
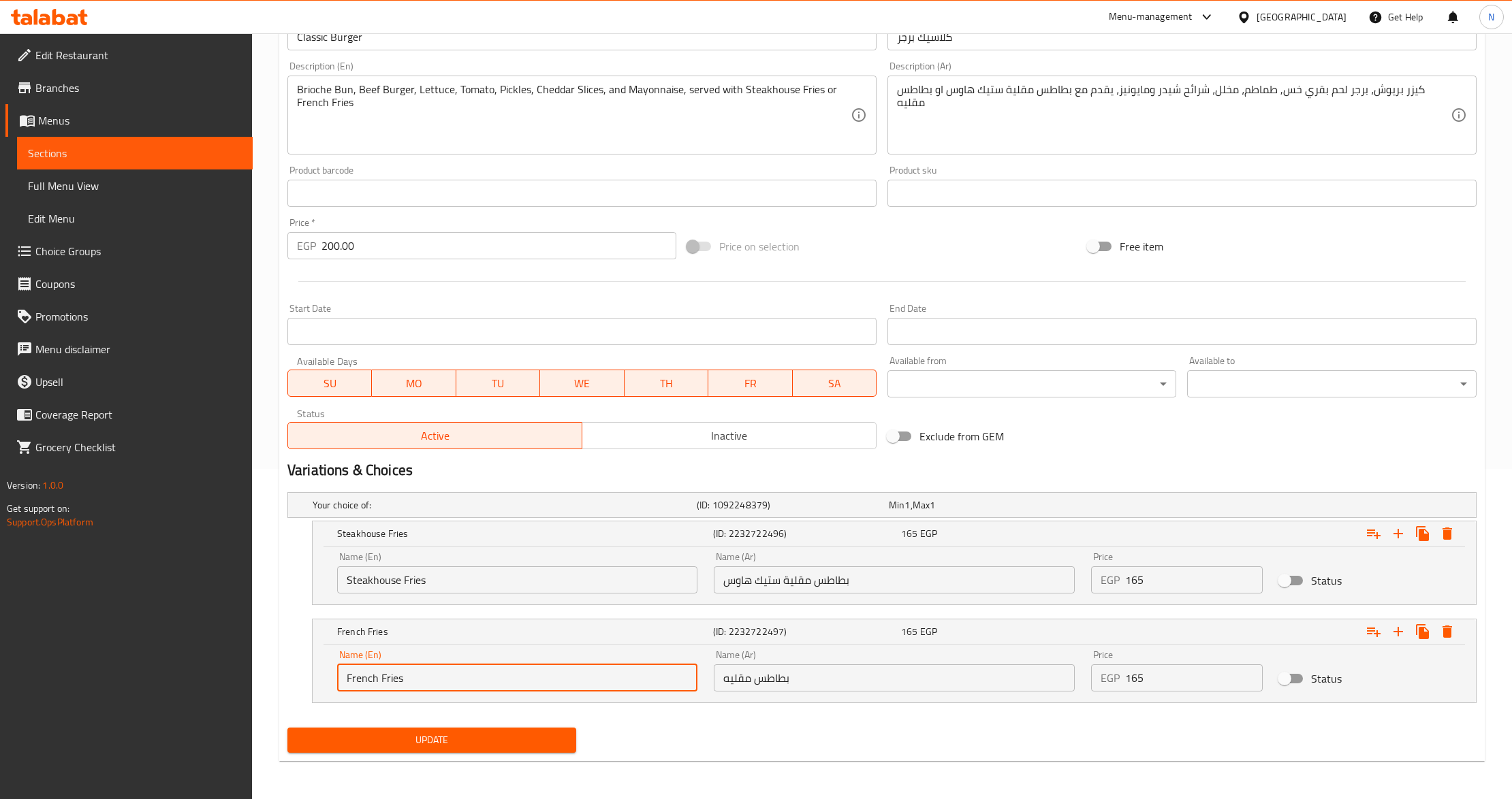
click at [391, 674] on input "French Fries" at bounding box center [518, 678] width 360 height 27
click at [1445, 534] on icon "Expand" at bounding box center [1447, 533] width 10 height 12
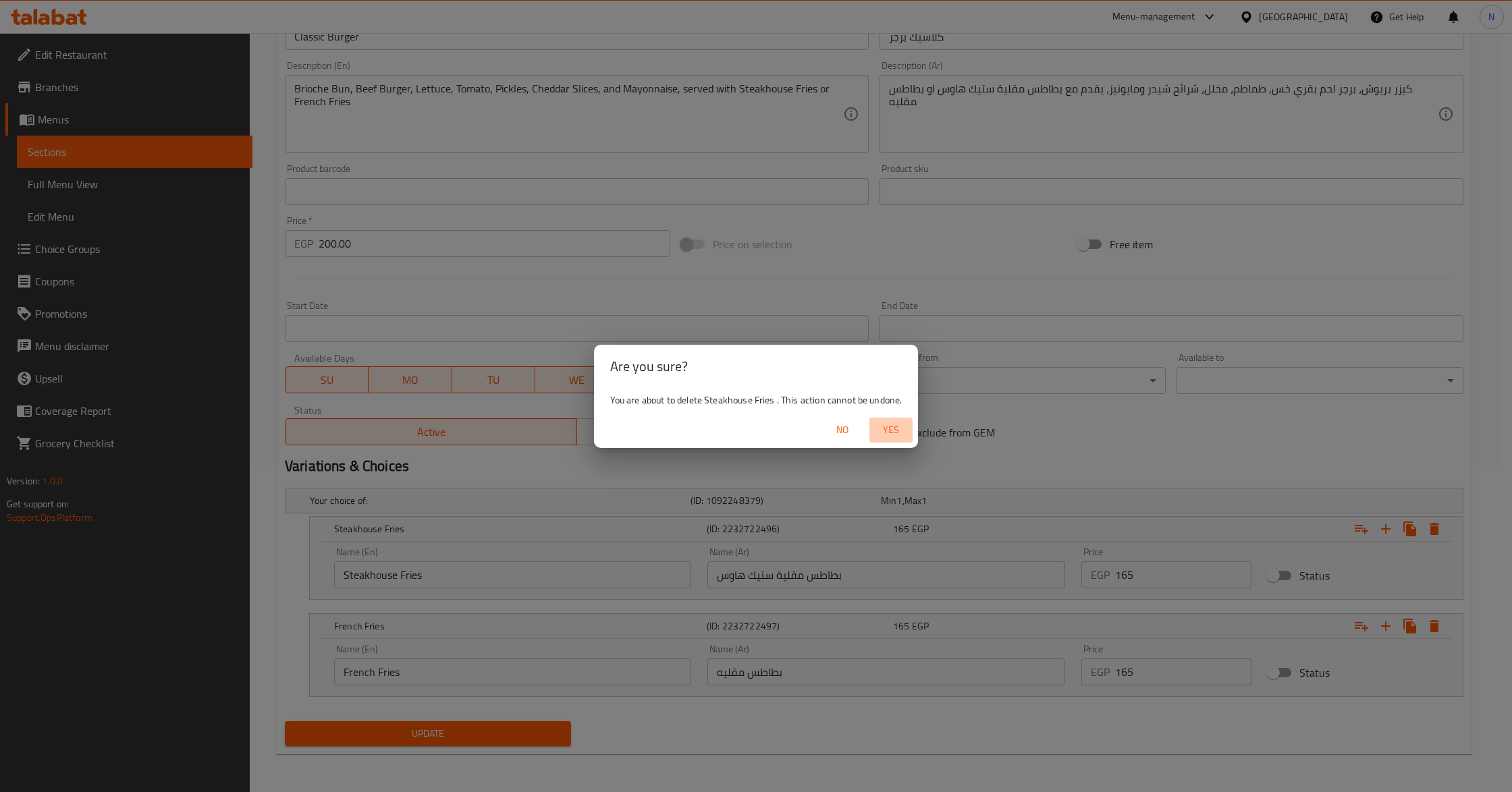
click at [892, 435] on span "Yes" at bounding box center [891, 430] width 33 height 17
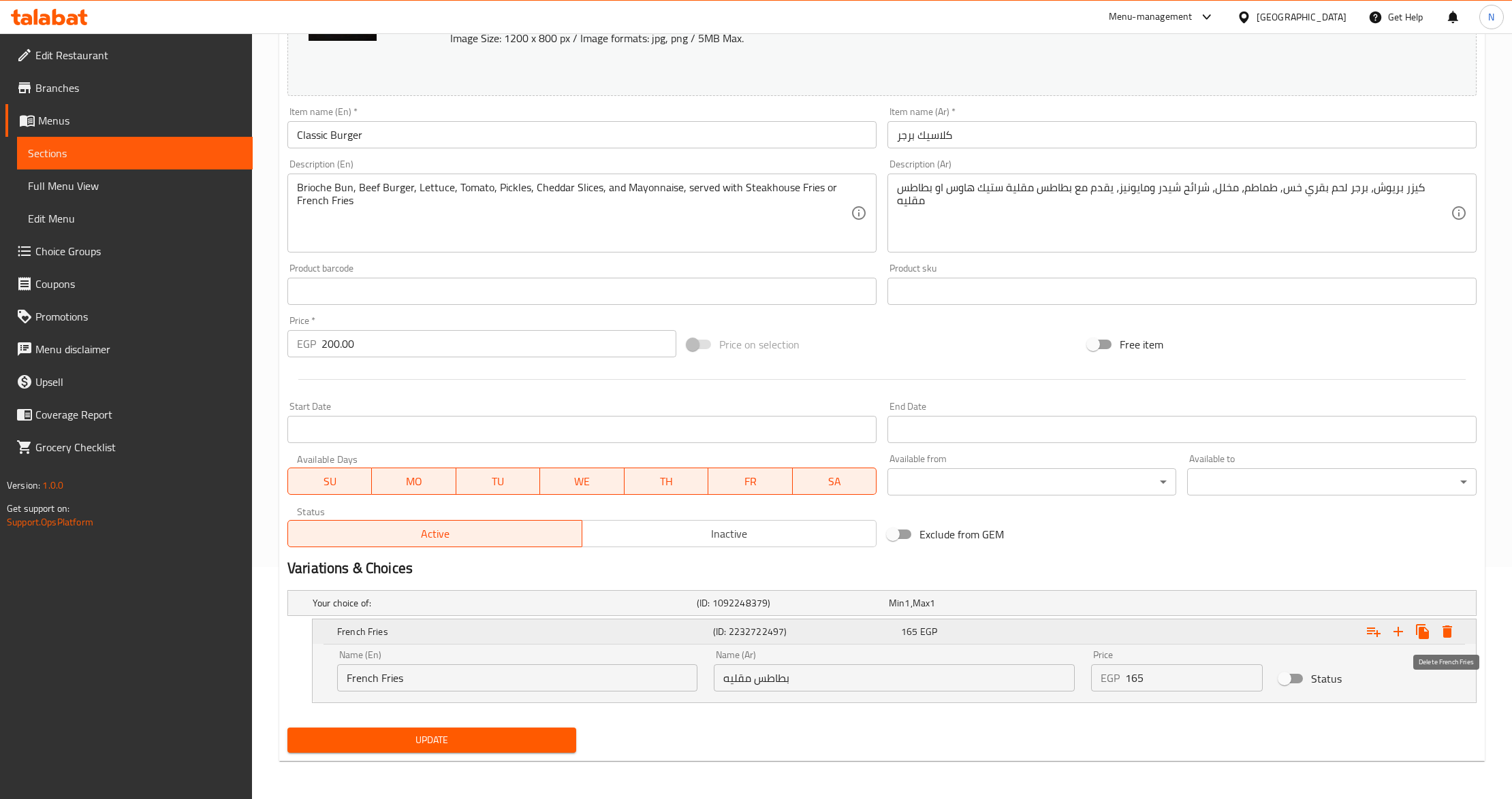
click at [1450, 624] on icon "Expand" at bounding box center [1447, 631] width 16 height 16
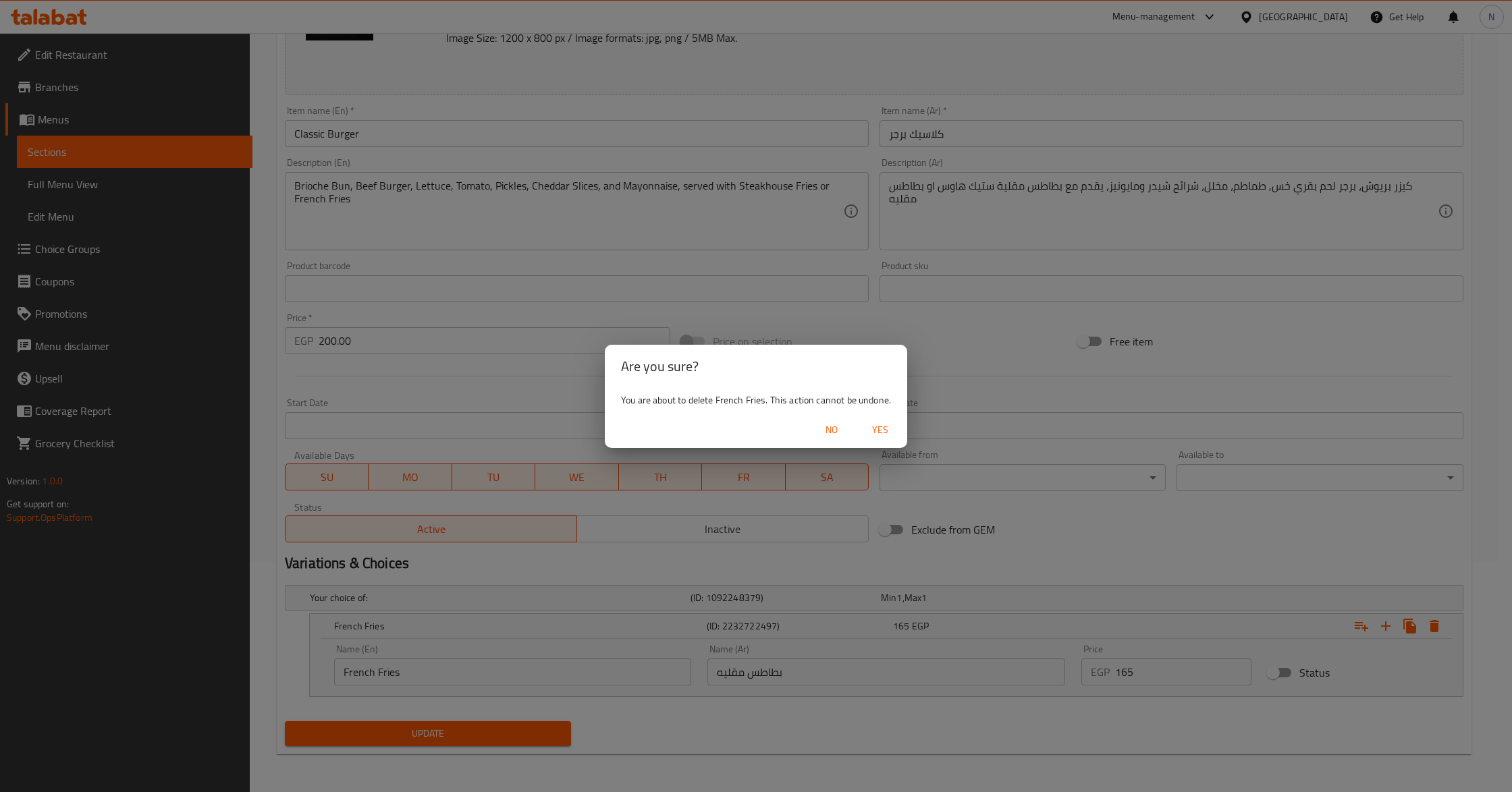
click at [883, 424] on span "Yes" at bounding box center [880, 430] width 33 height 17
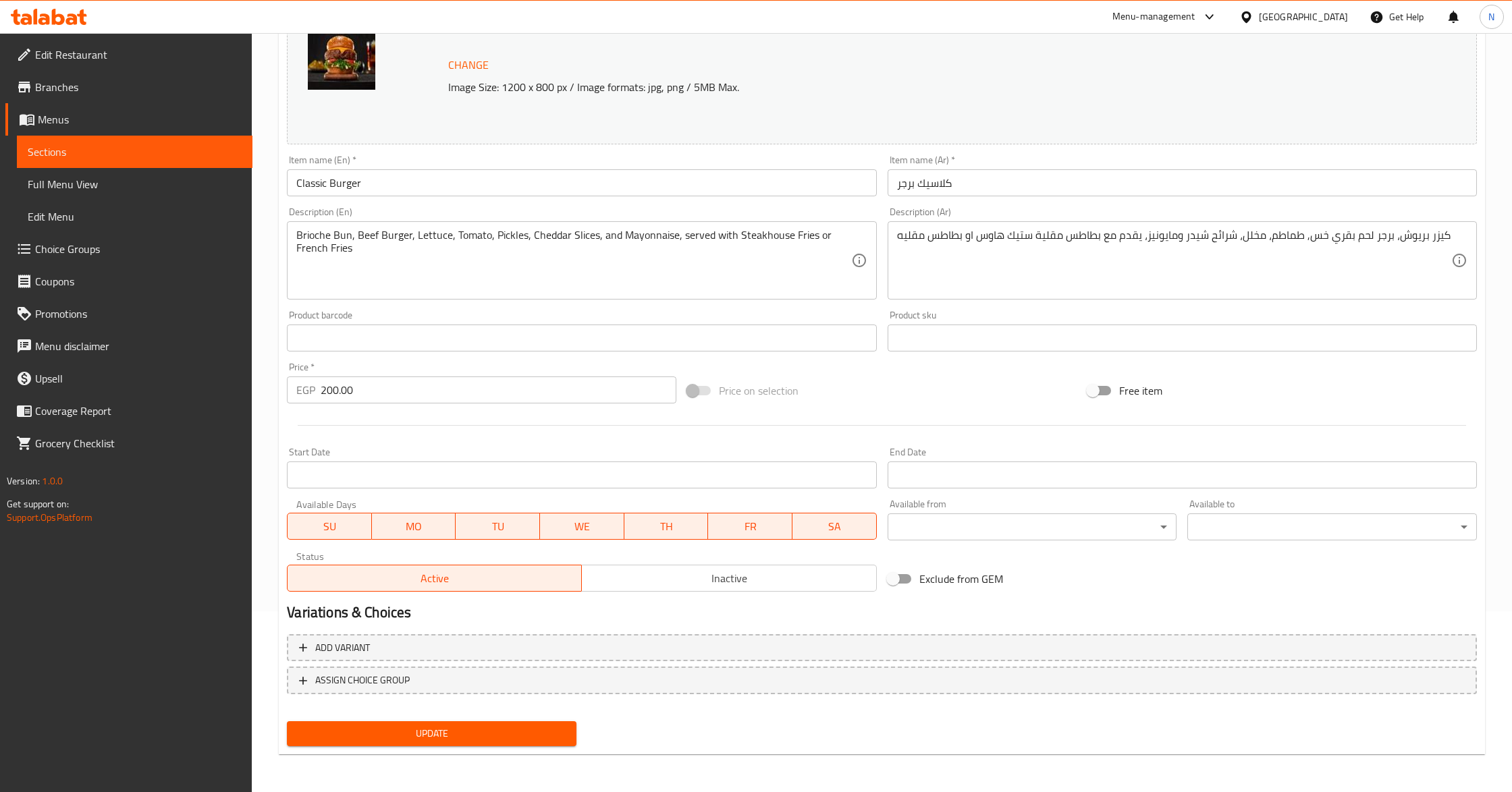
scroll to position [179, 0]
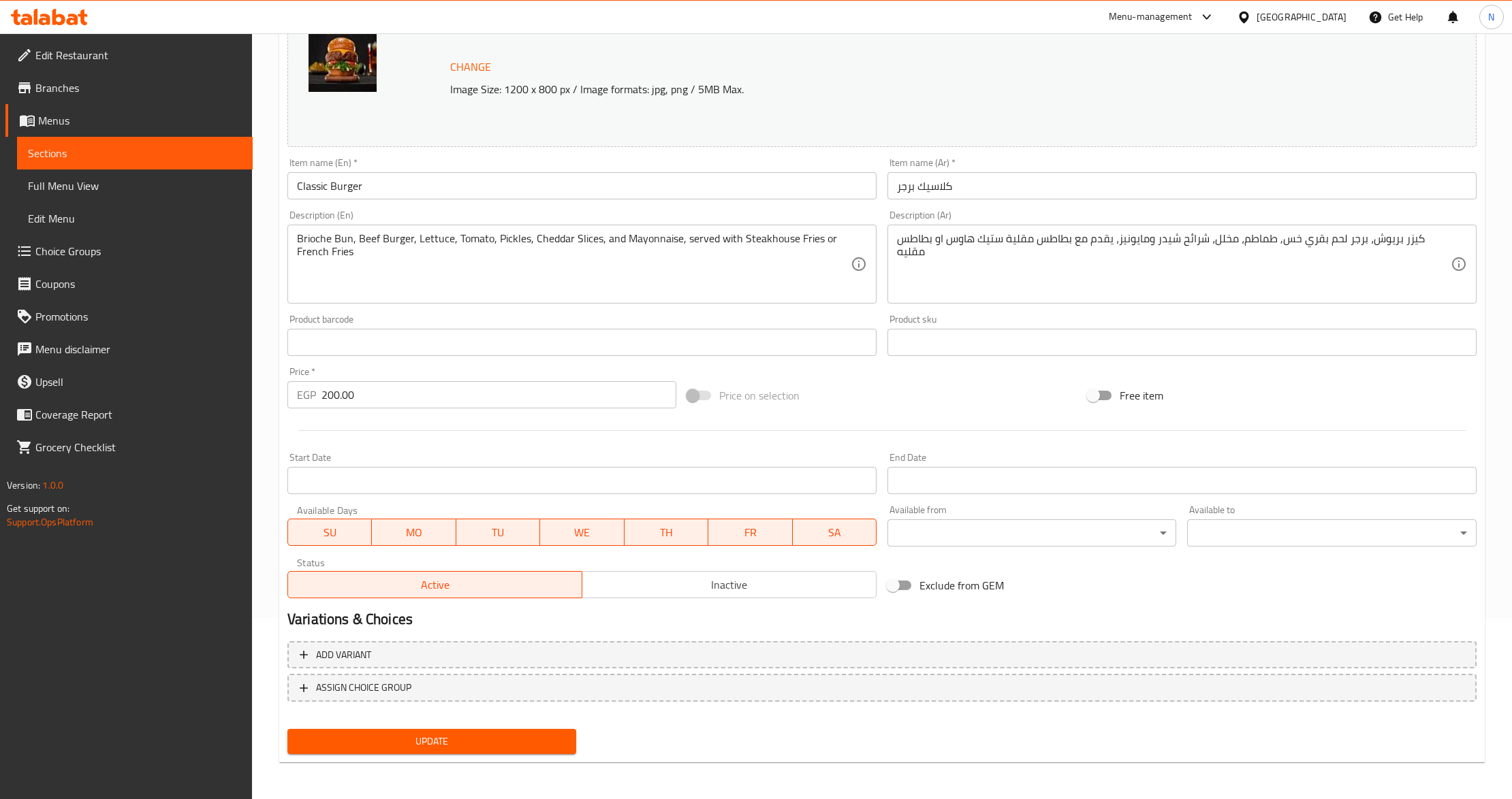
click at [521, 739] on span "Update" at bounding box center [431, 742] width 267 height 17
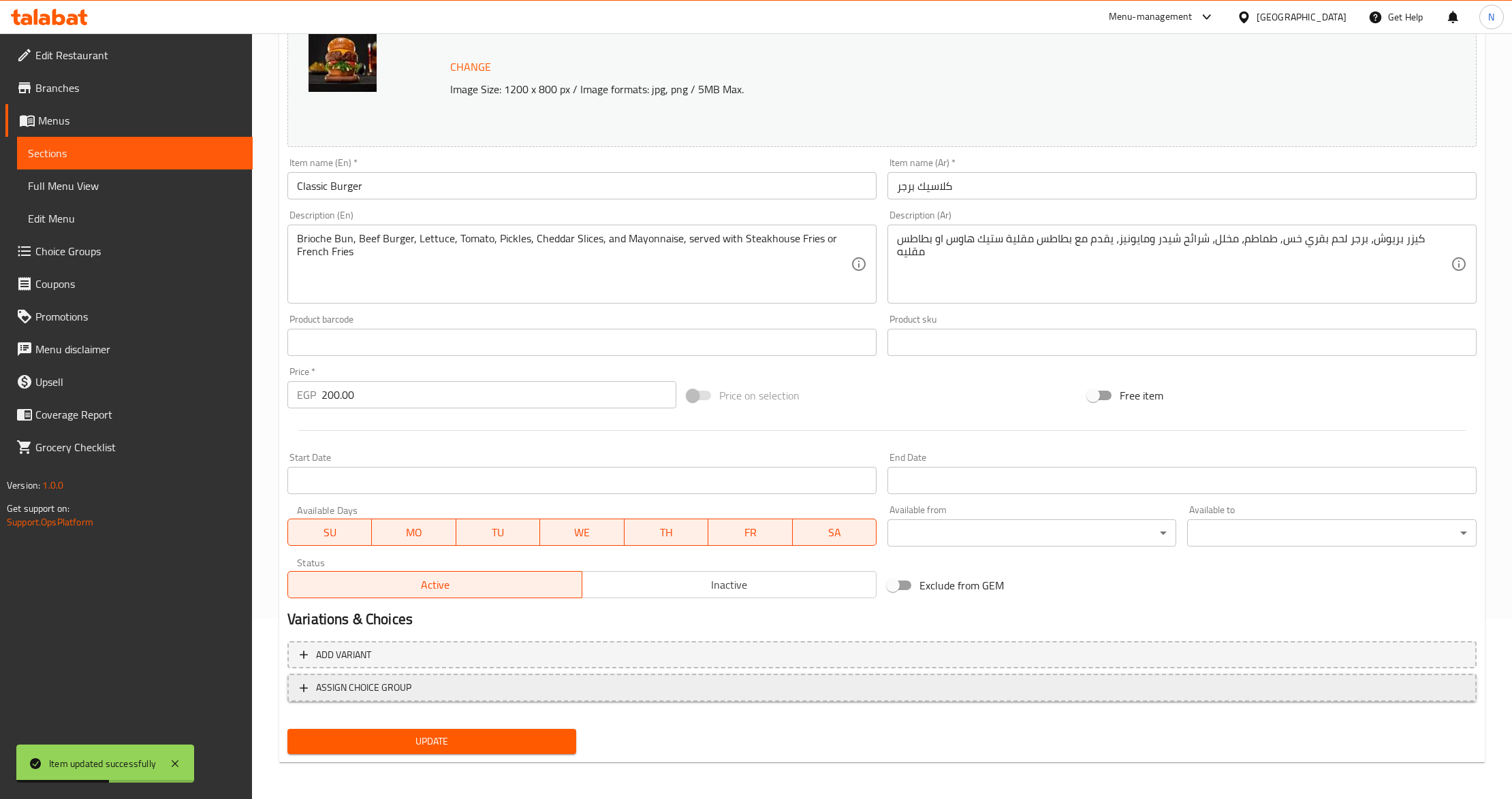
click at [414, 685] on span "ASSIGN CHOICE GROUP" at bounding box center [882, 688] width 1165 height 17
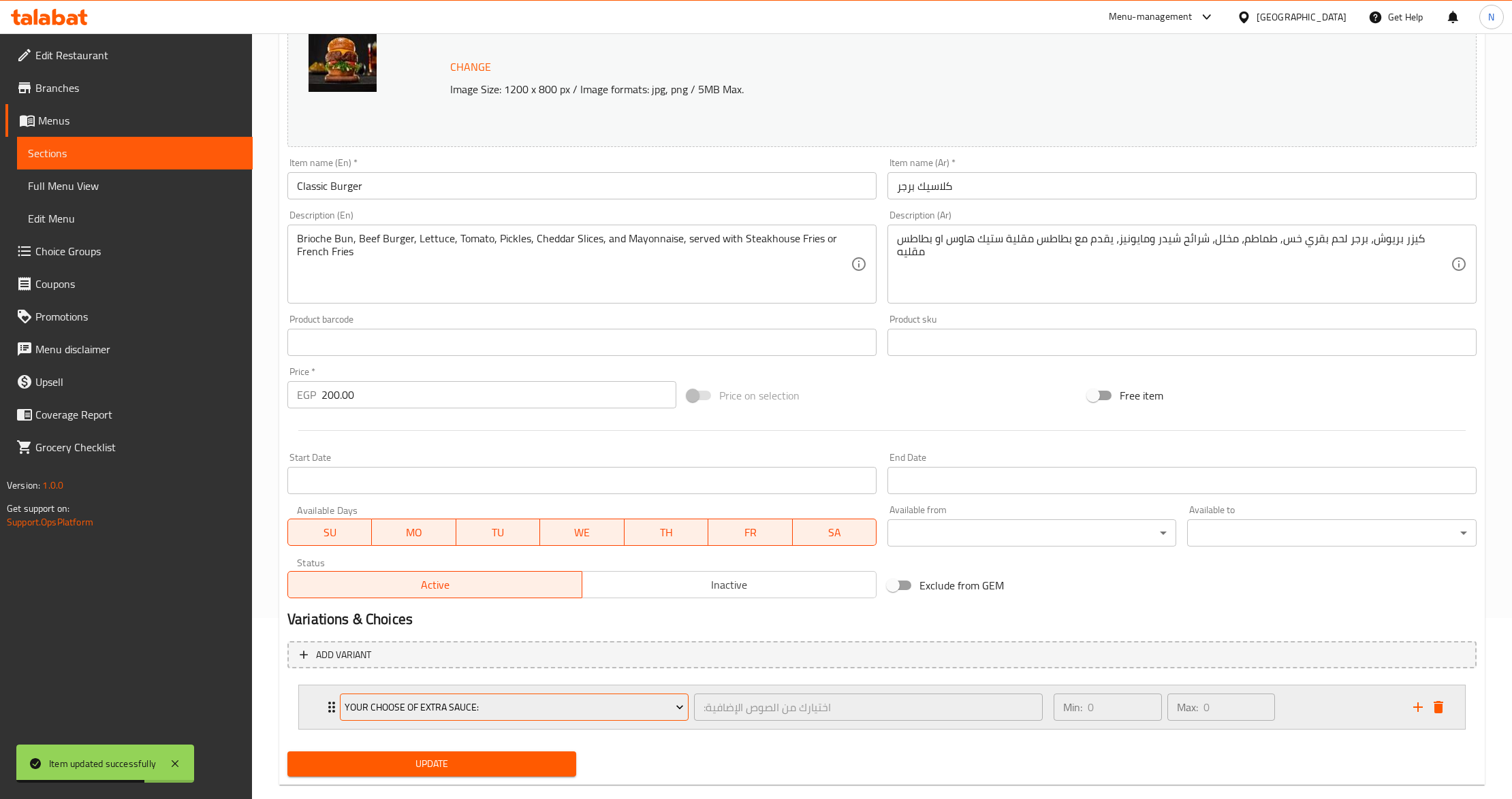
click at [611, 706] on span "Your Choose of Extra Sauce:" at bounding box center [513, 708] width 339 height 17
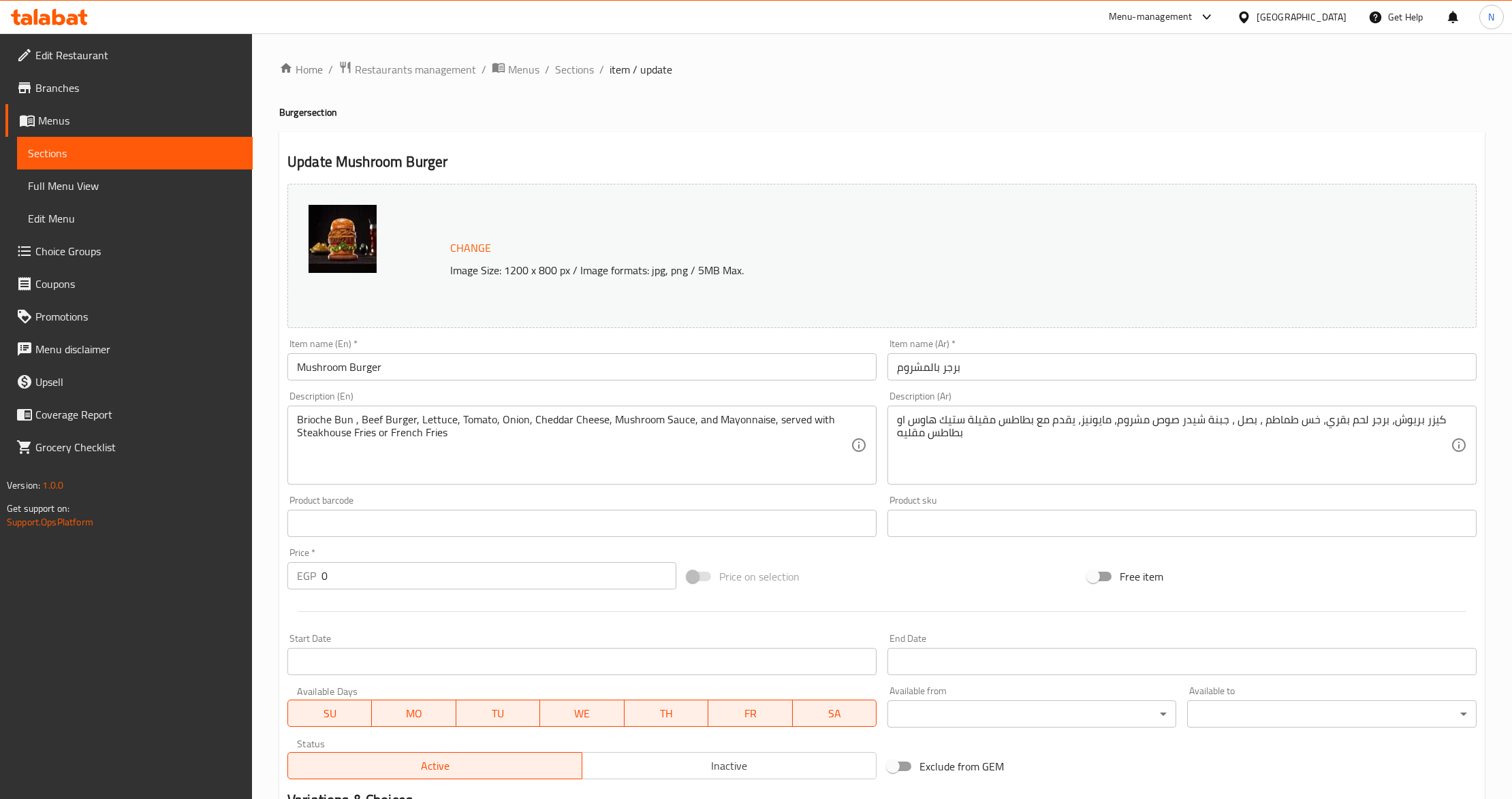
click at [527, 571] on input "0" at bounding box center [499, 575] width 355 height 27
type input "220"
click at [273, 603] on div "Home / Restaurants management / Menus / Sections / item / update Burger section…" at bounding box center [882, 523] width 1260 height 979
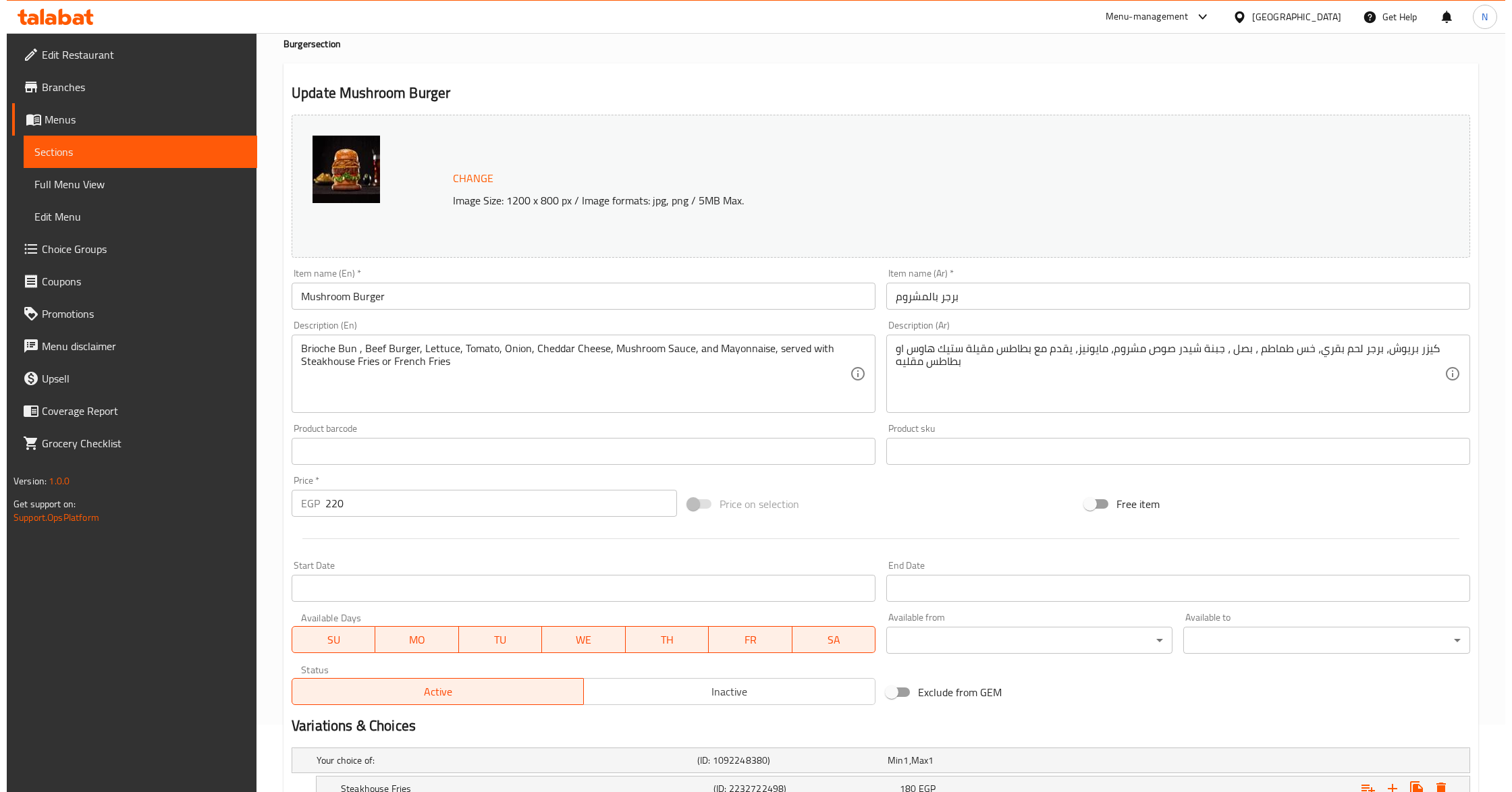
scroll to position [212, 0]
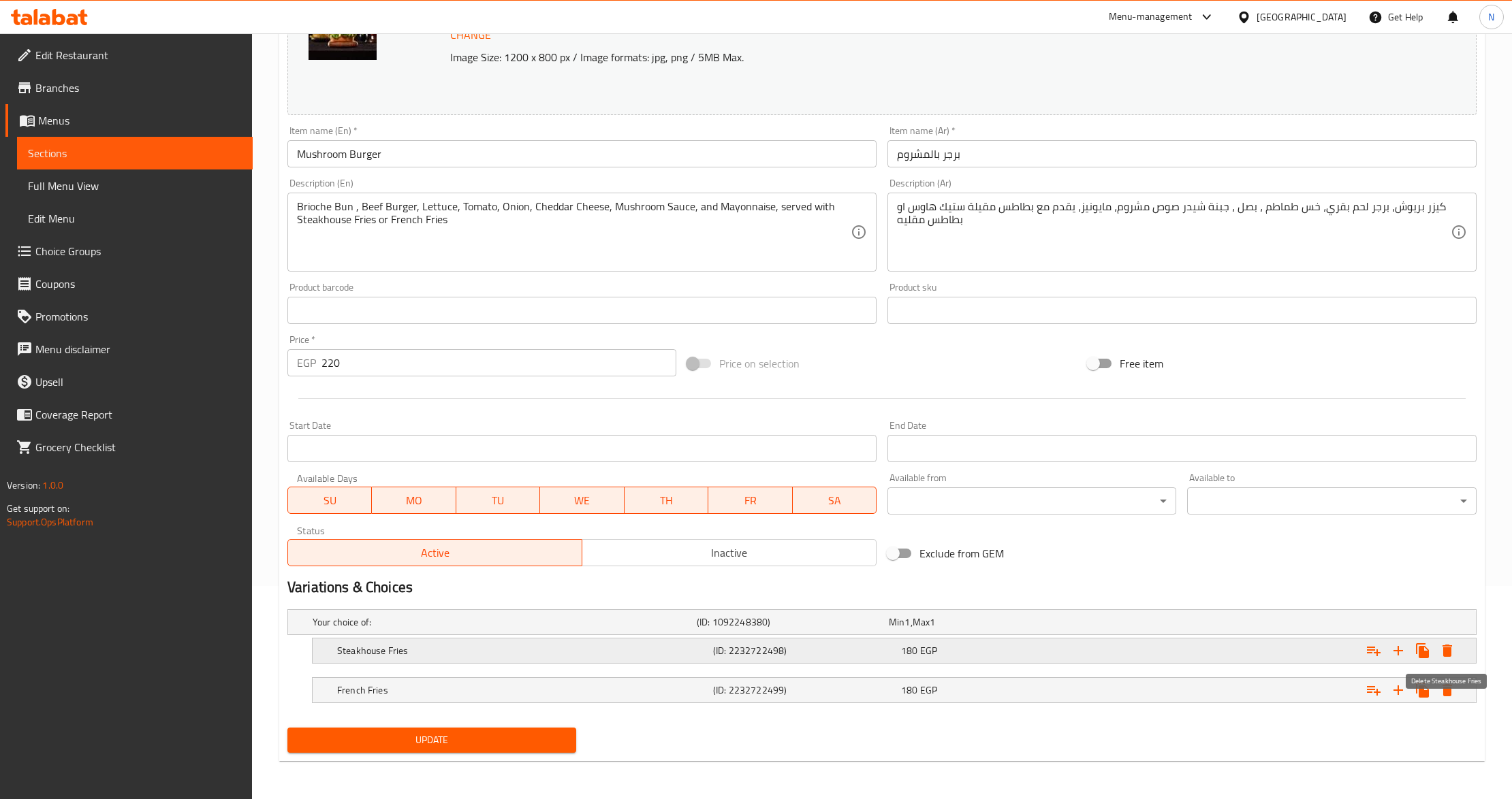
click at [1450, 643] on icon "Expand" at bounding box center [1447, 650] width 16 height 16
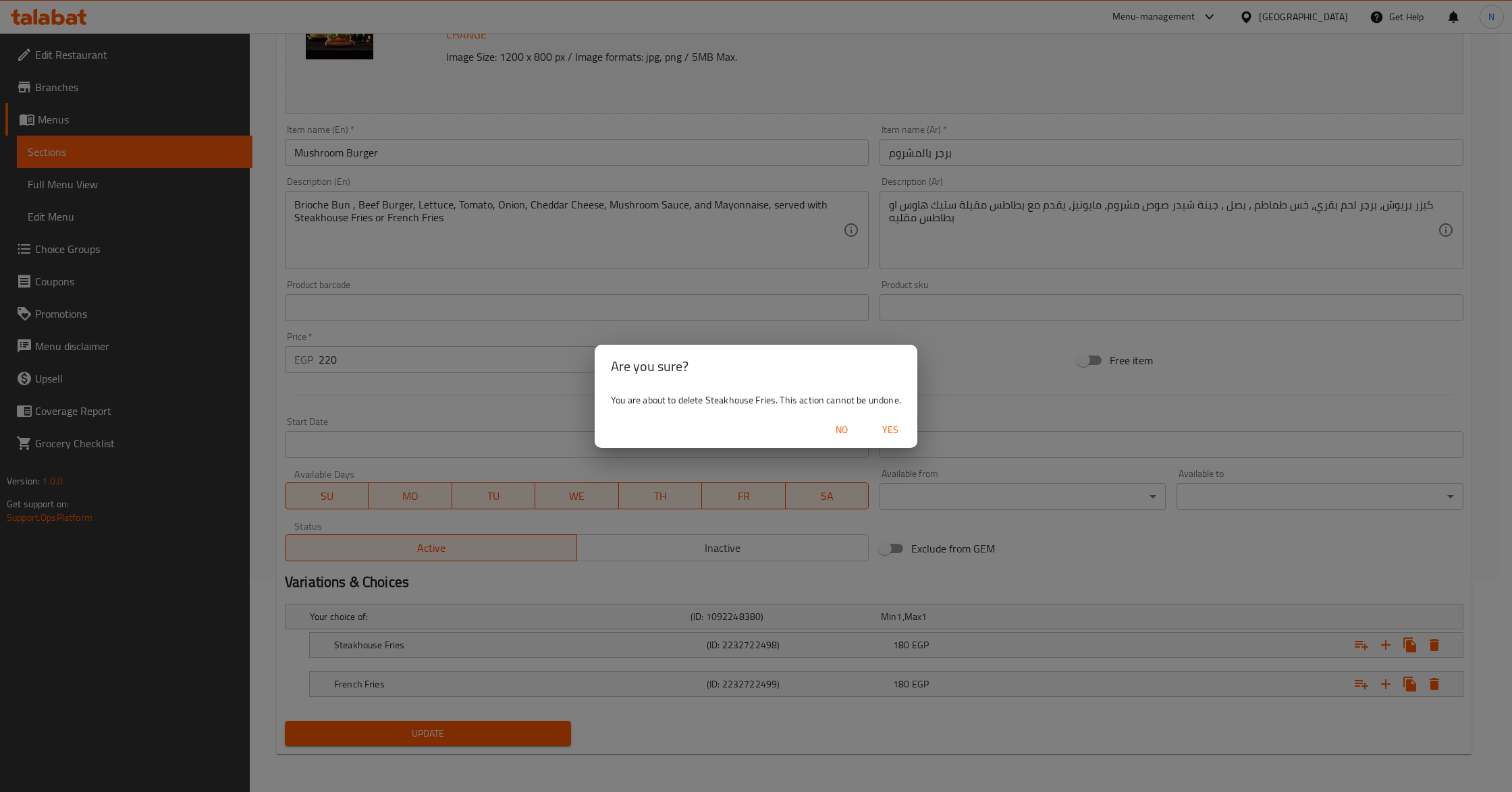
click at [895, 422] on span "Yes" at bounding box center [890, 430] width 33 height 17
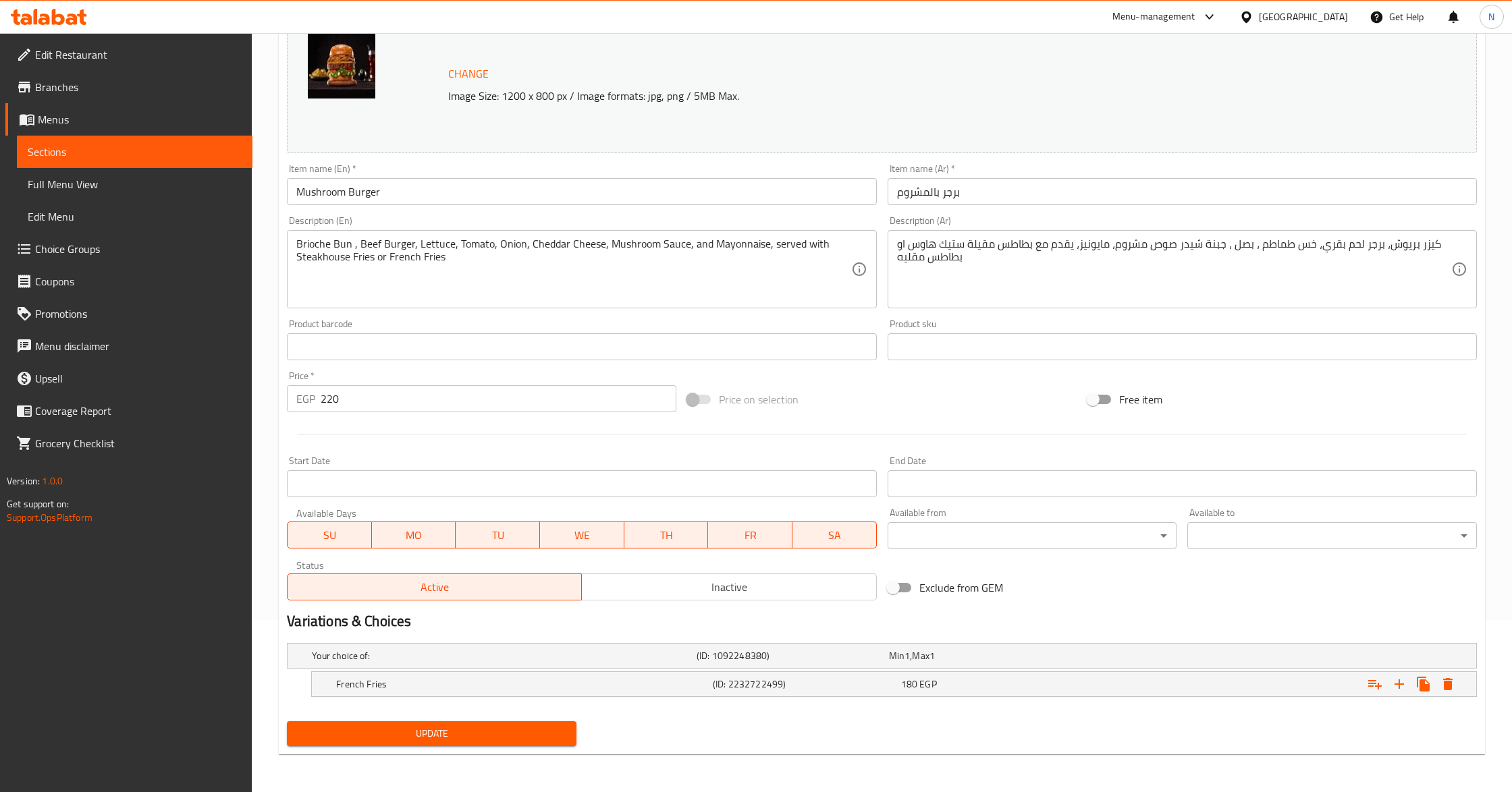
scroll to position [173, 0]
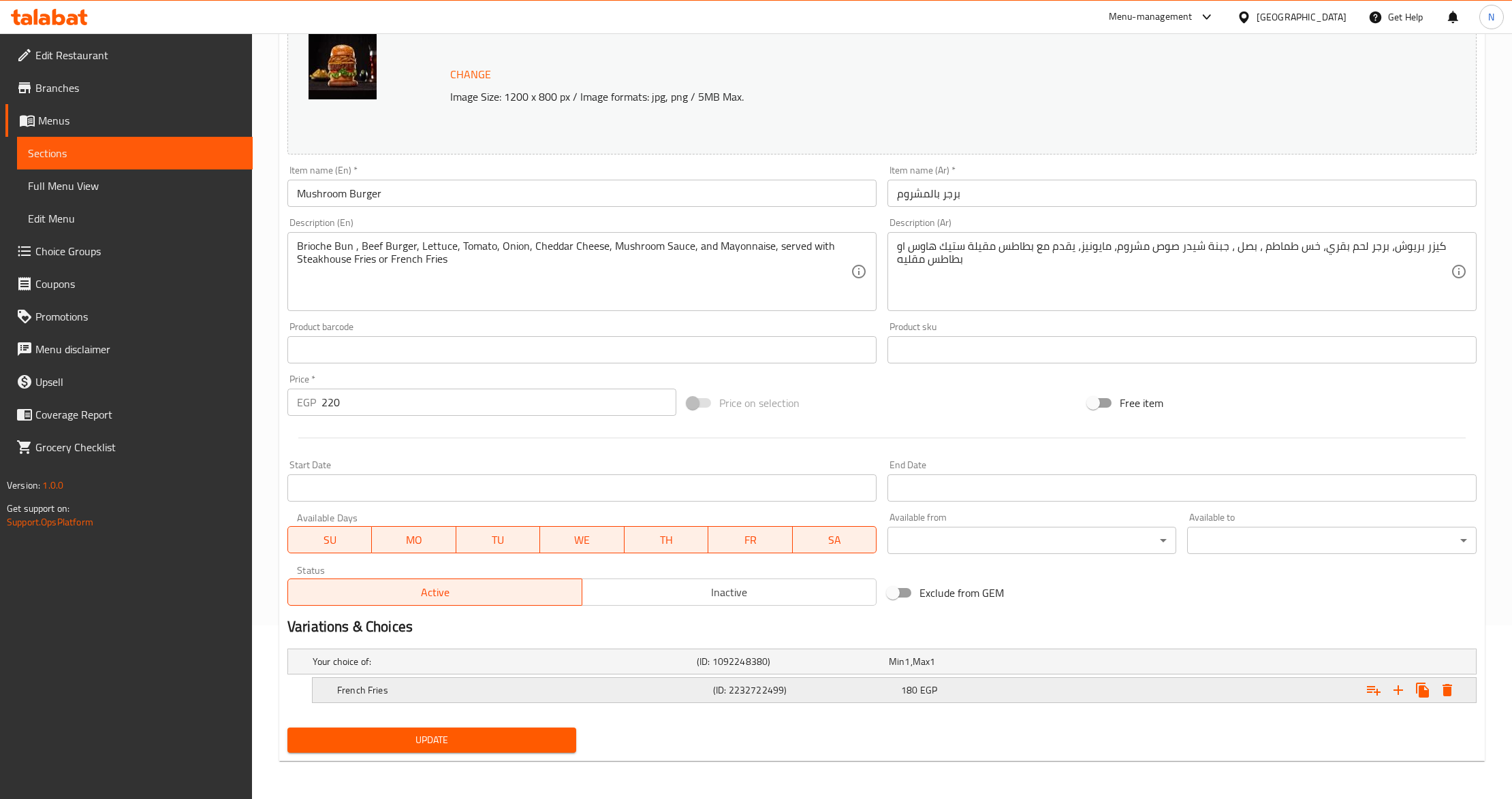
click at [1451, 698] on icon "Expand" at bounding box center [1447, 690] width 16 height 16
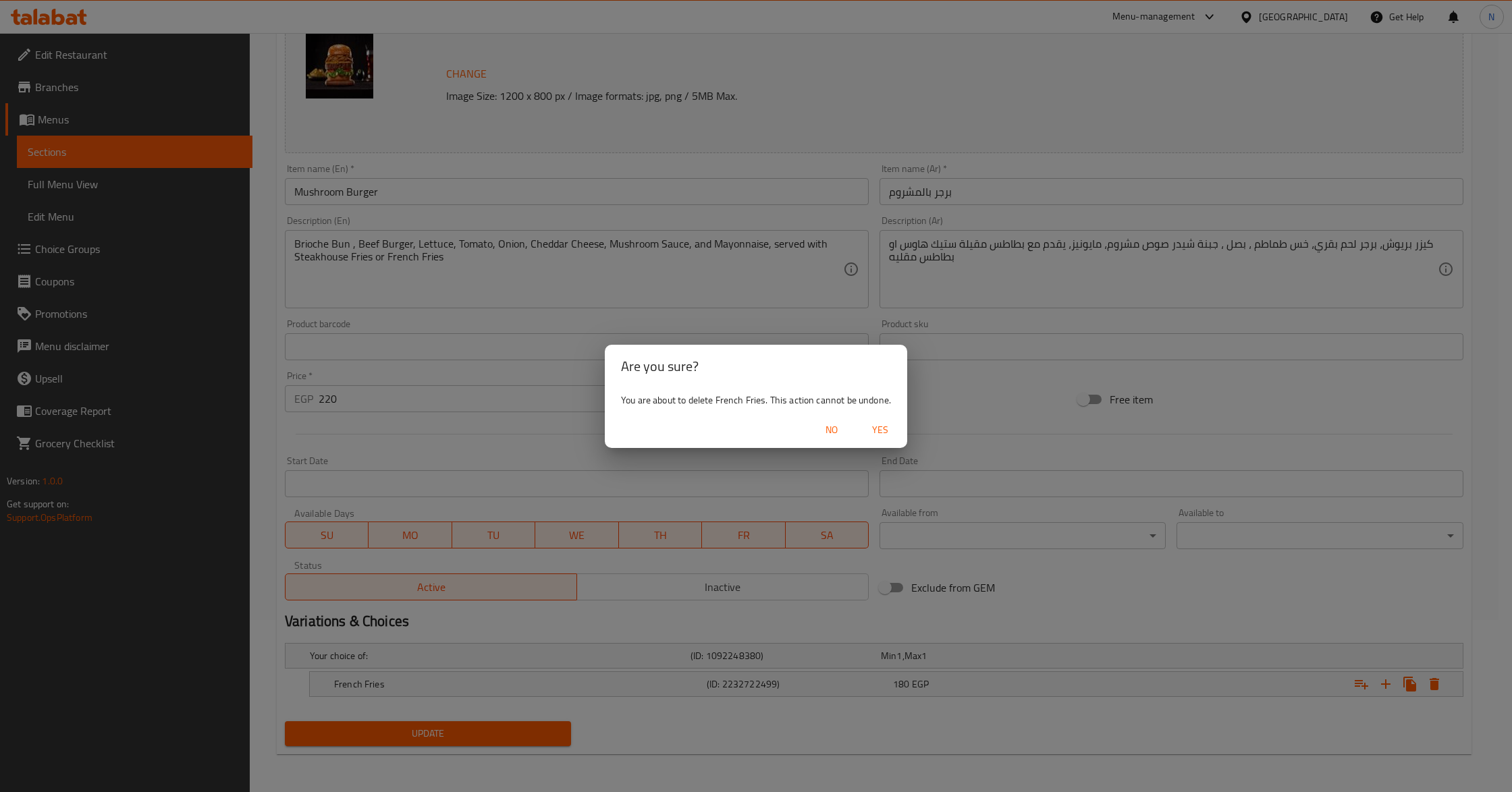
click at [884, 437] on span "Yes" at bounding box center [880, 430] width 33 height 17
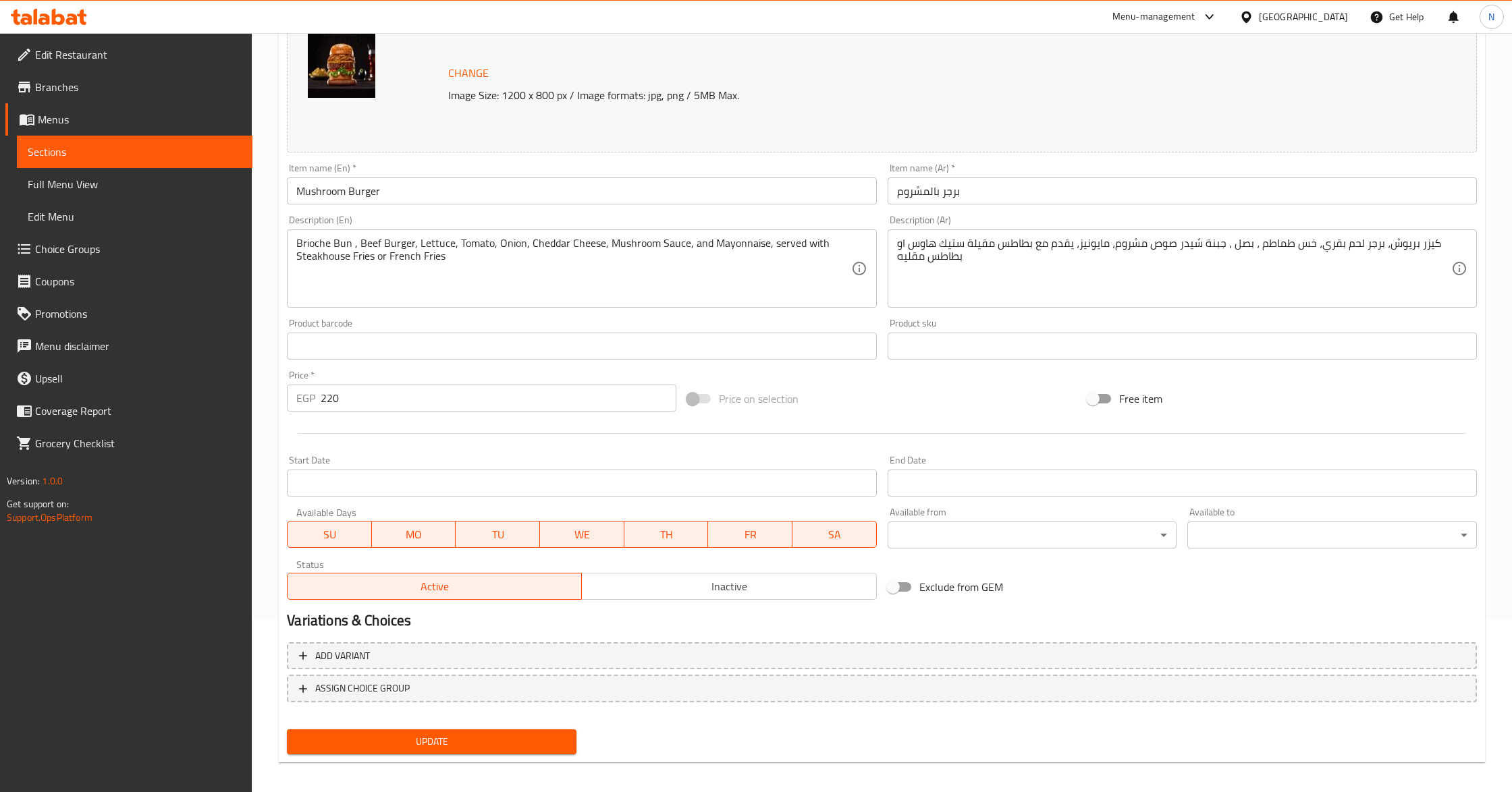
scroll to position [168, 0]
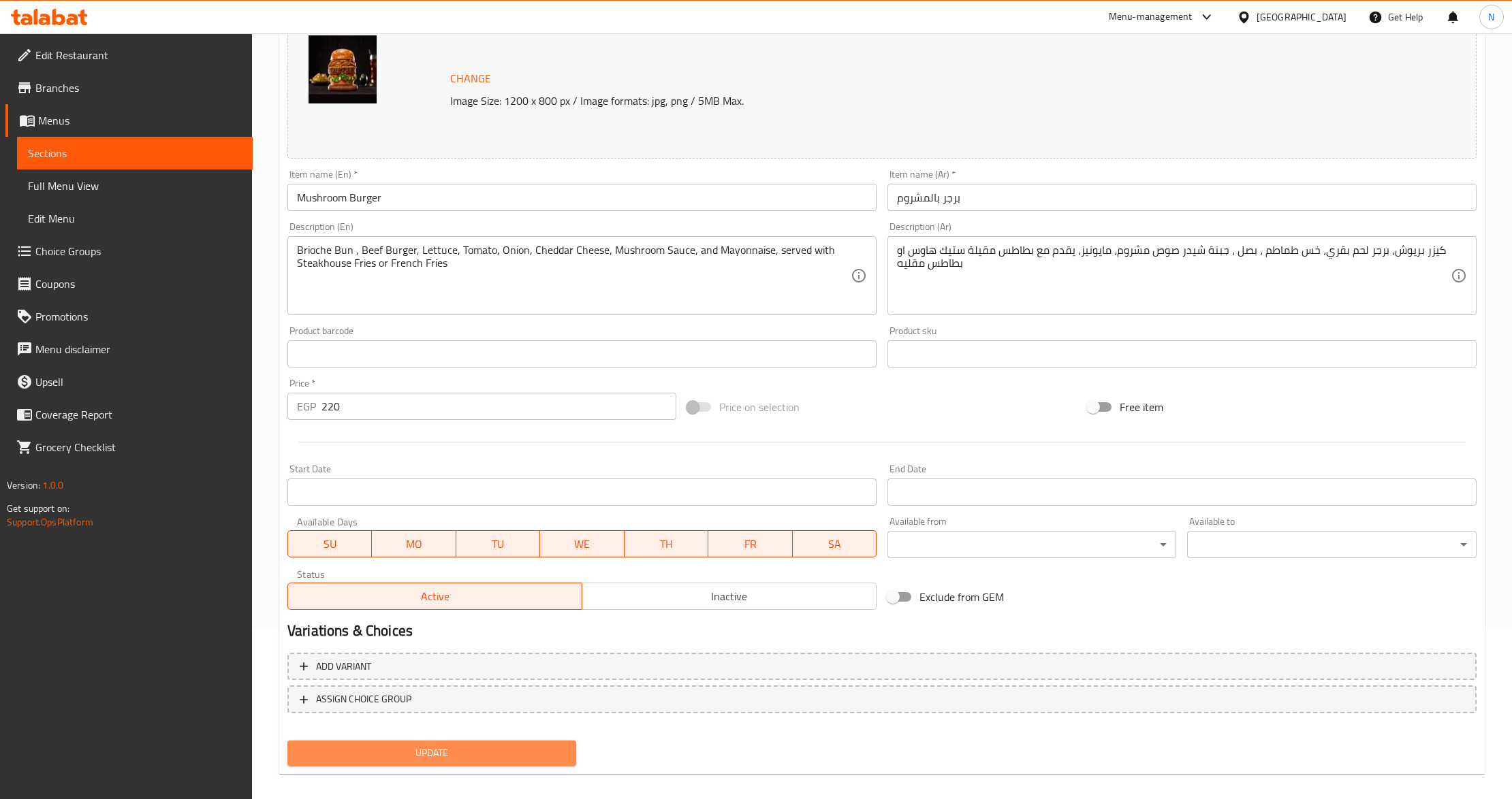
click at [456, 750] on span "Update" at bounding box center [431, 753] width 267 height 17
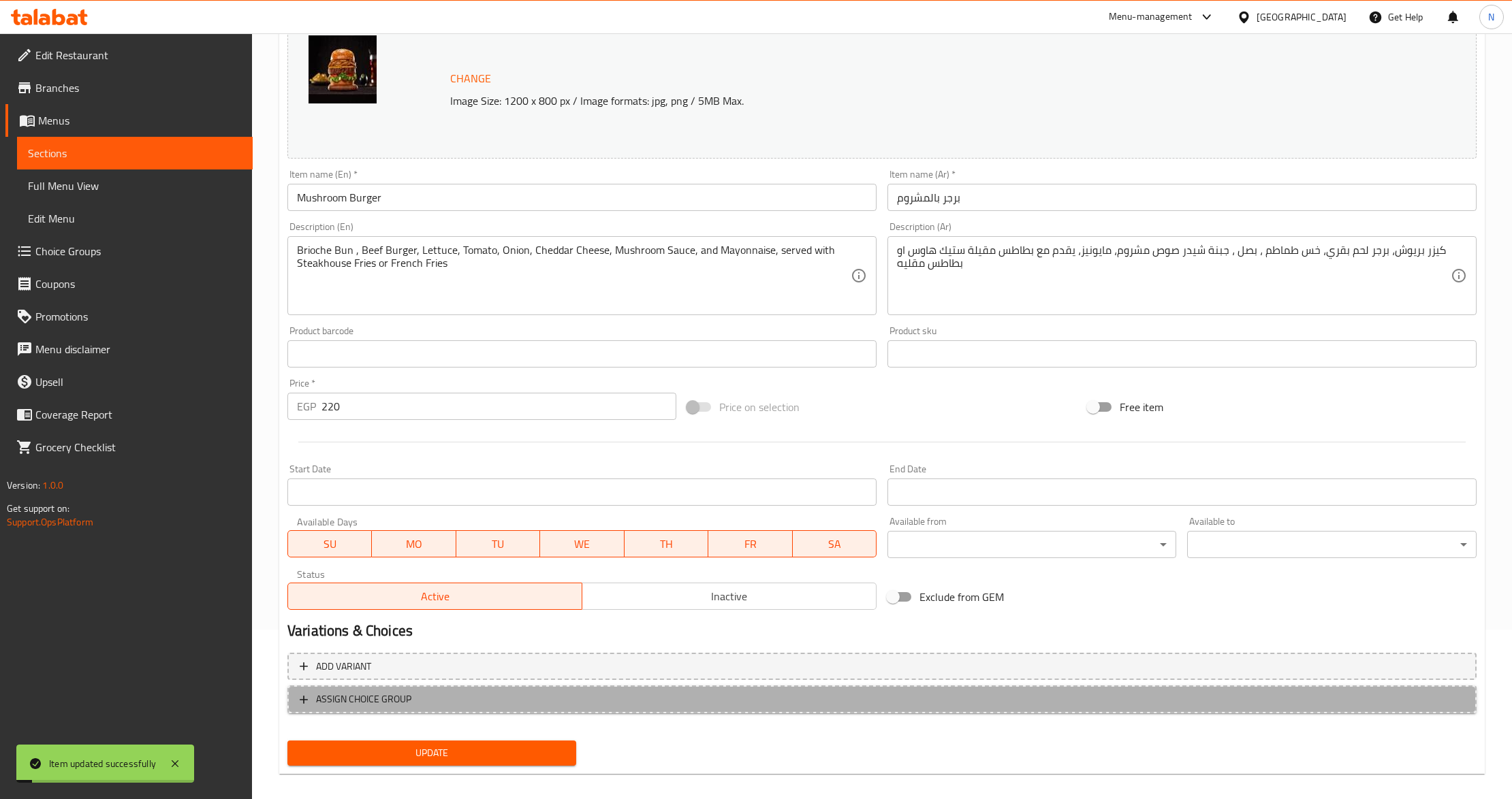
click at [444, 698] on span "ASSIGN CHOICE GROUP" at bounding box center [882, 699] width 1165 height 17
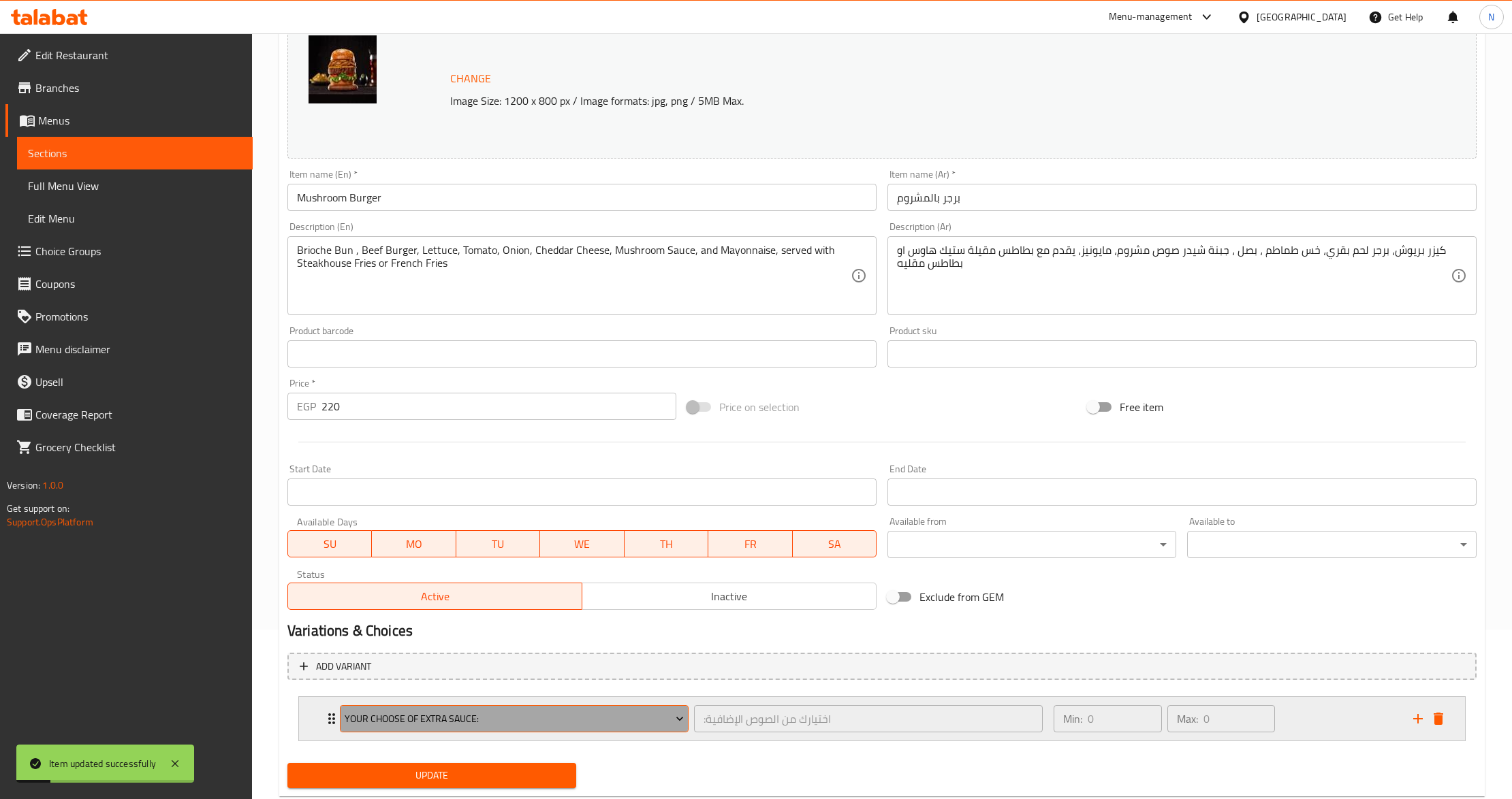
click at [533, 718] on span "Your Choose of Extra Sauce:" at bounding box center [513, 719] width 339 height 17
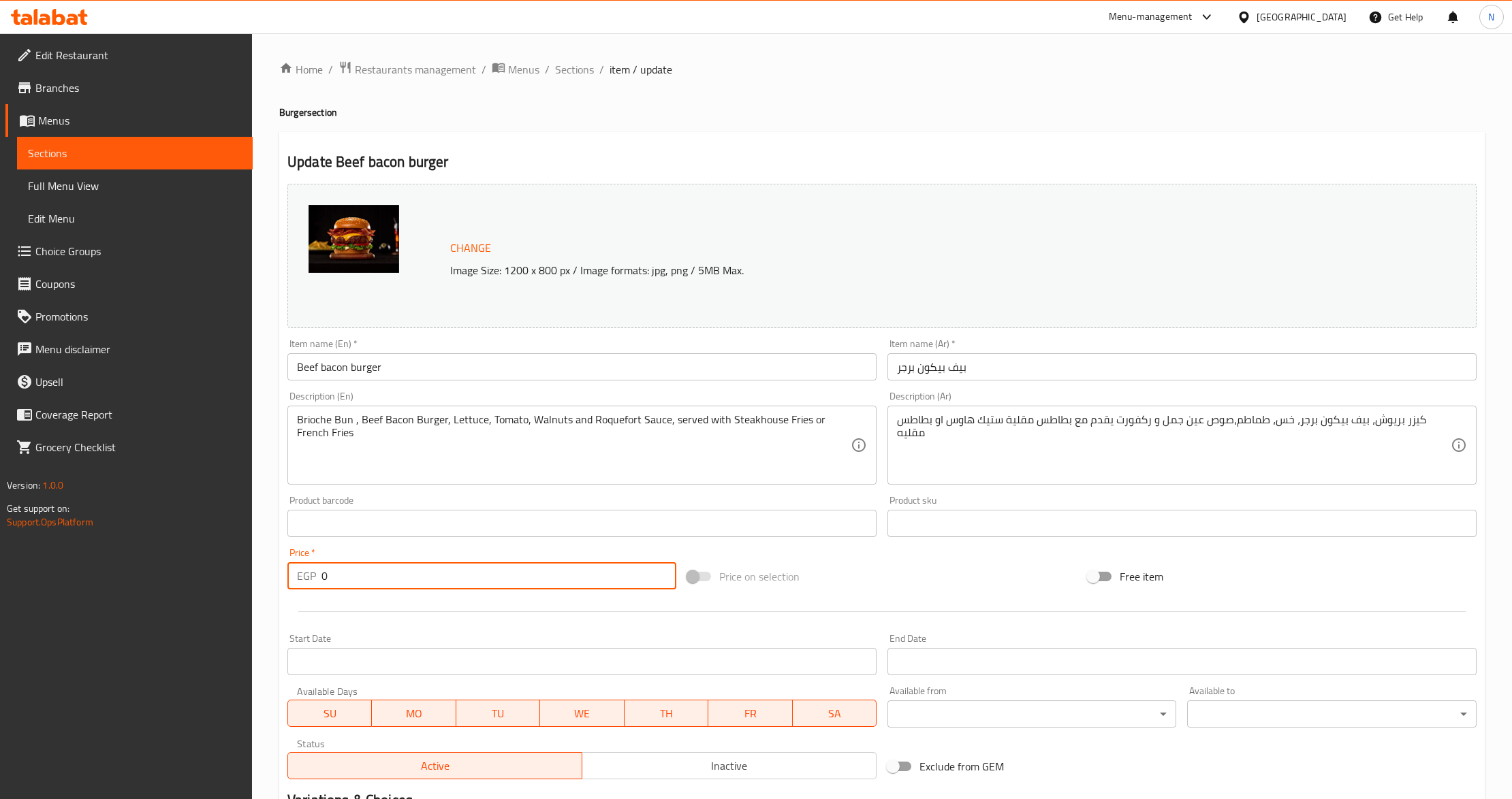
click at [339, 584] on input "0" at bounding box center [499, 575] width 355 height 27
paste input "250.0"
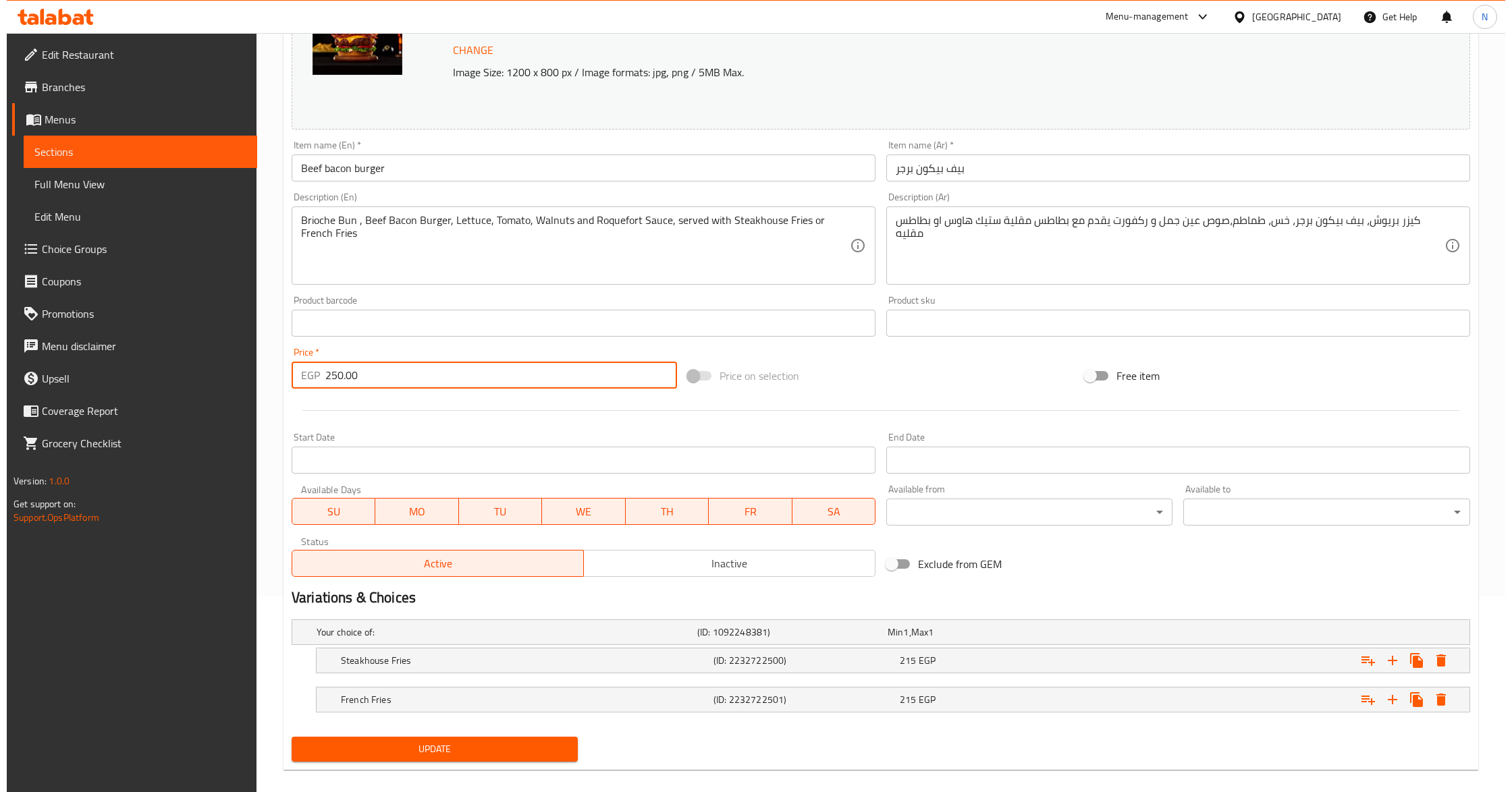
scroll to position [212, 0]
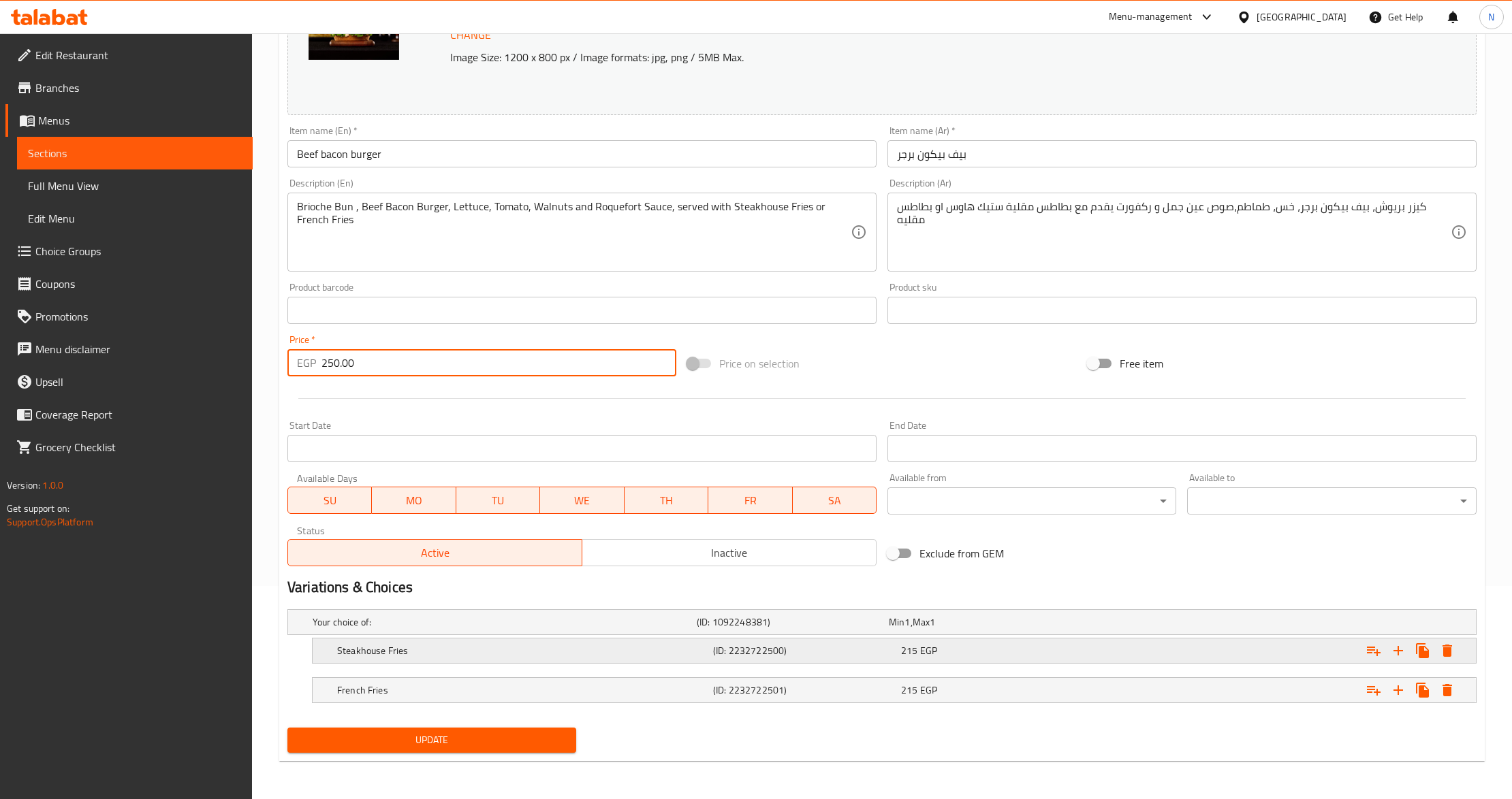
type input "250.00"
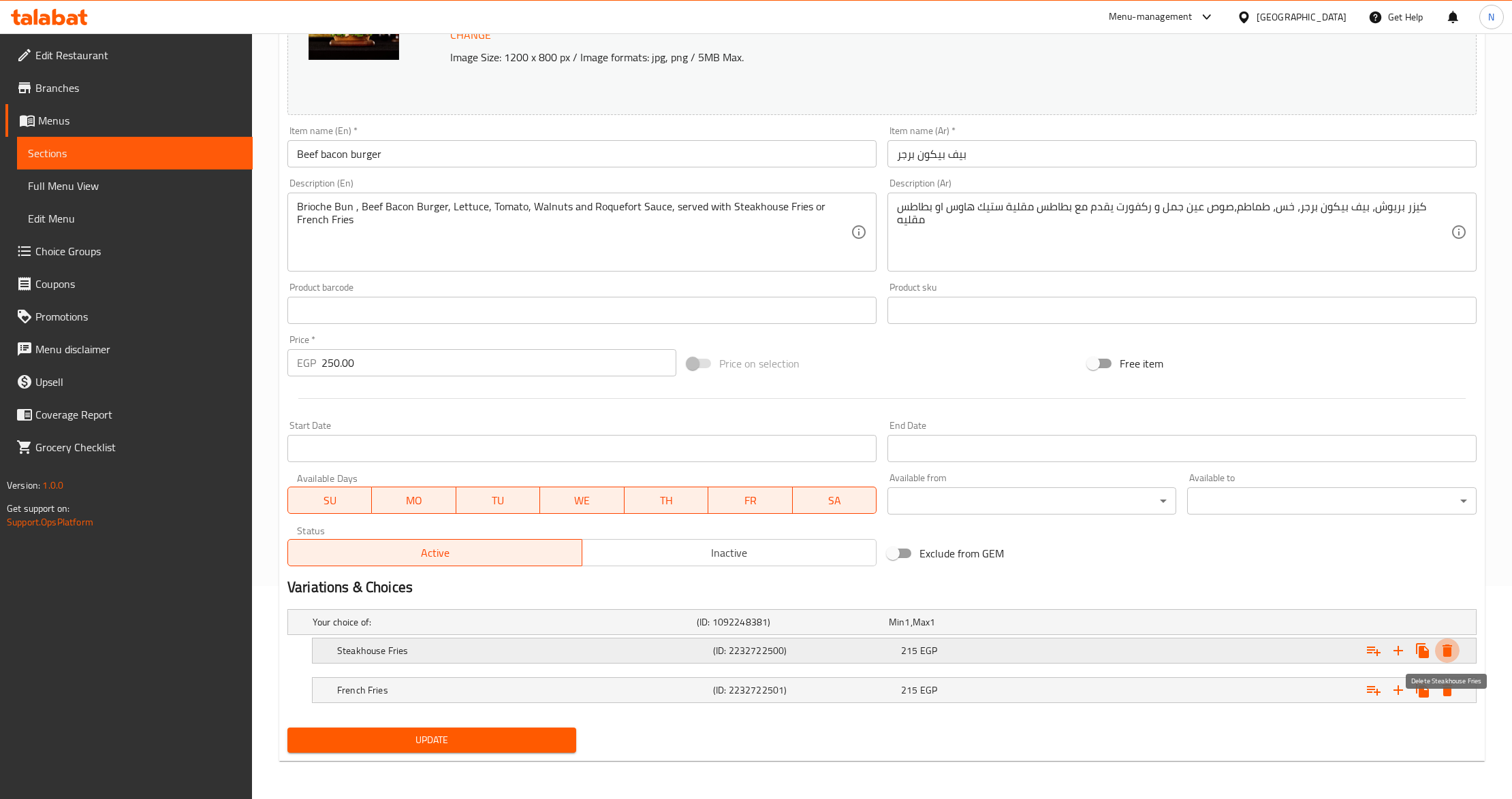
click at [1453, 656] on icon "Expand" at bounding box center [1447, 650] width 16 height 16
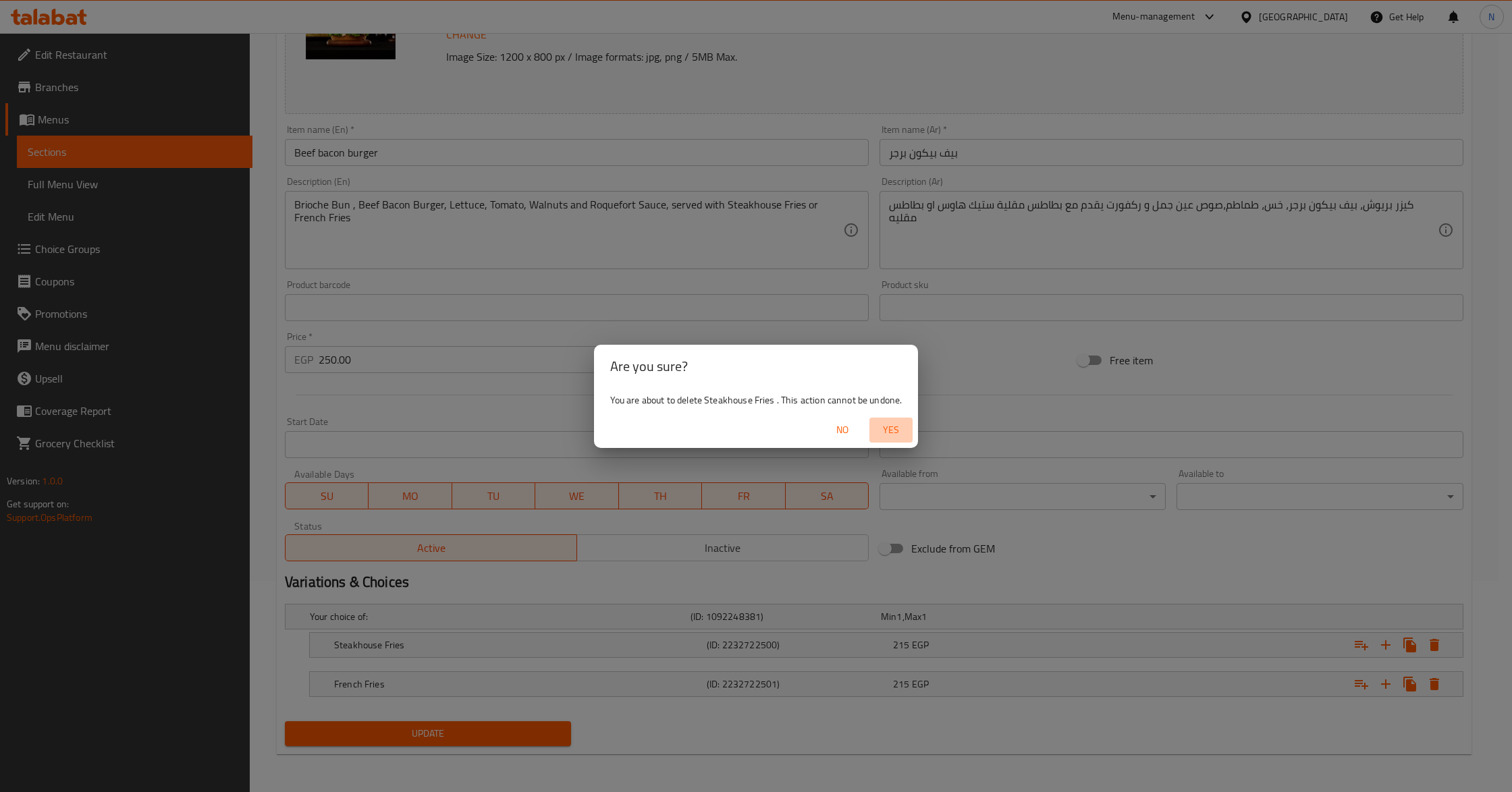
click at [907, 433] on button "Yes" at bounding box center [891, 430] width 43 height 25
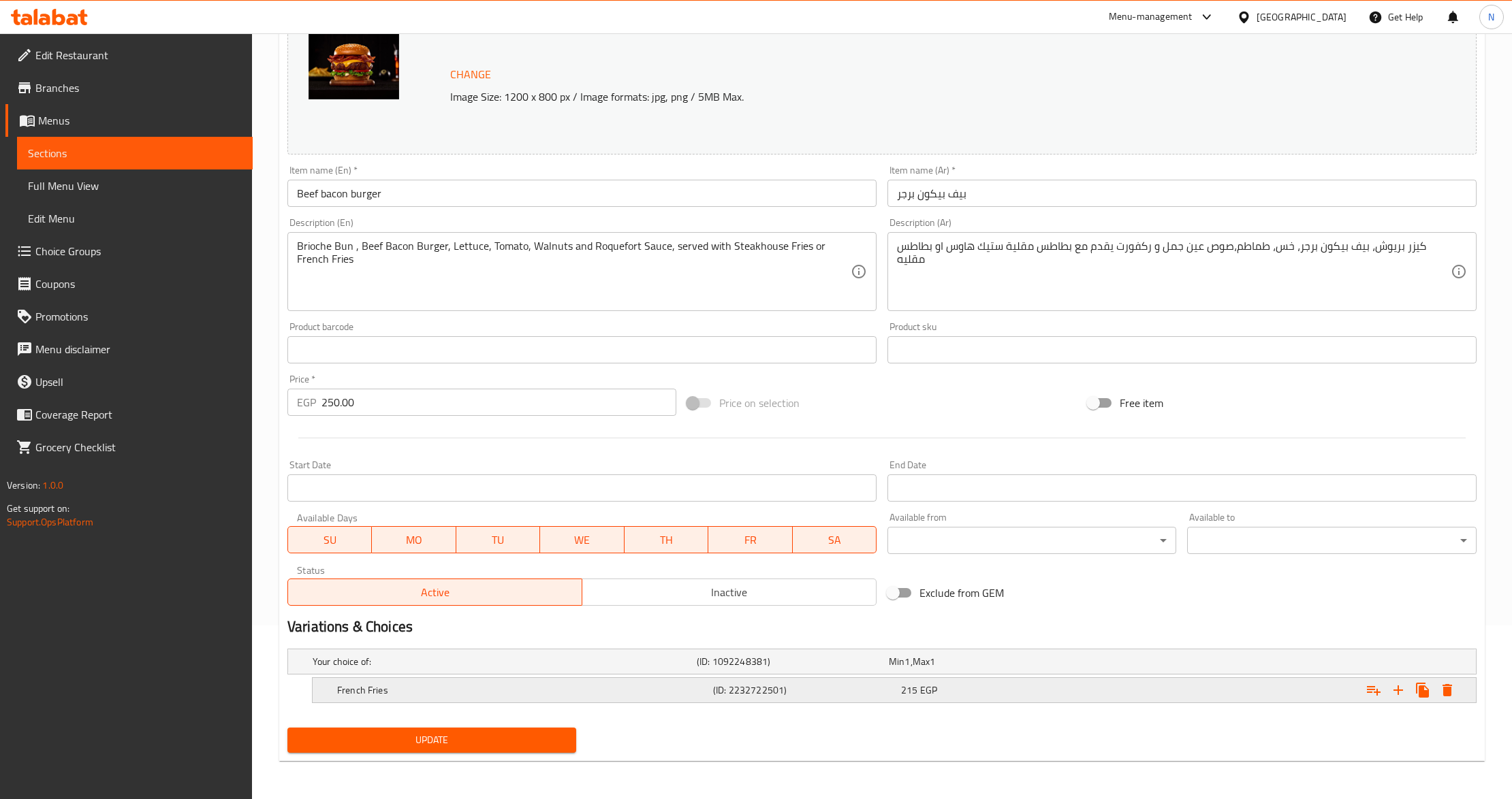
click at [1450, 688] on icon "Expand" at bounding box center [1447, 690] width 10 height 12
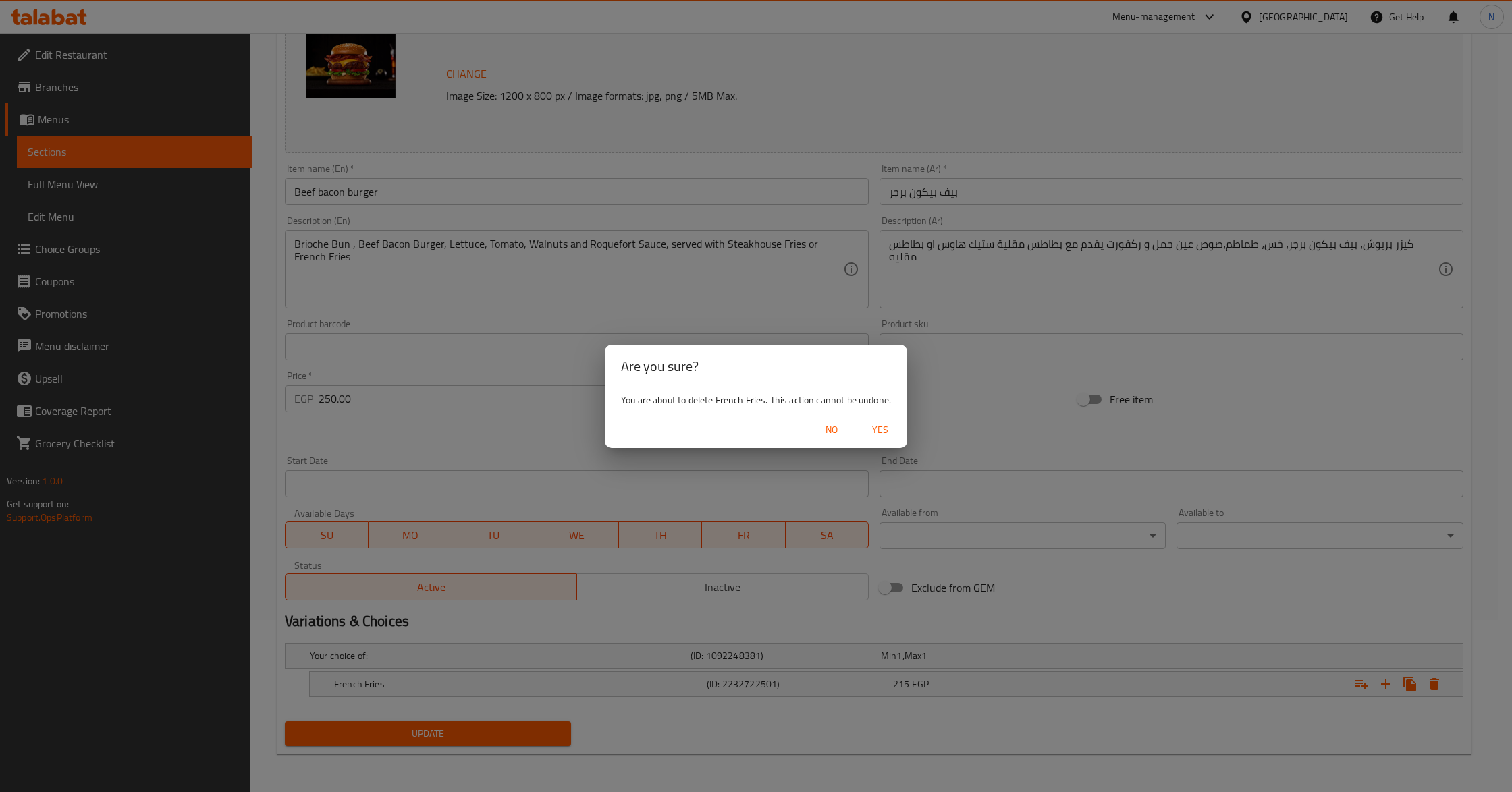
click at [870, 425] on span "Yes" at bounding box center [880, 430] width 33 height 17
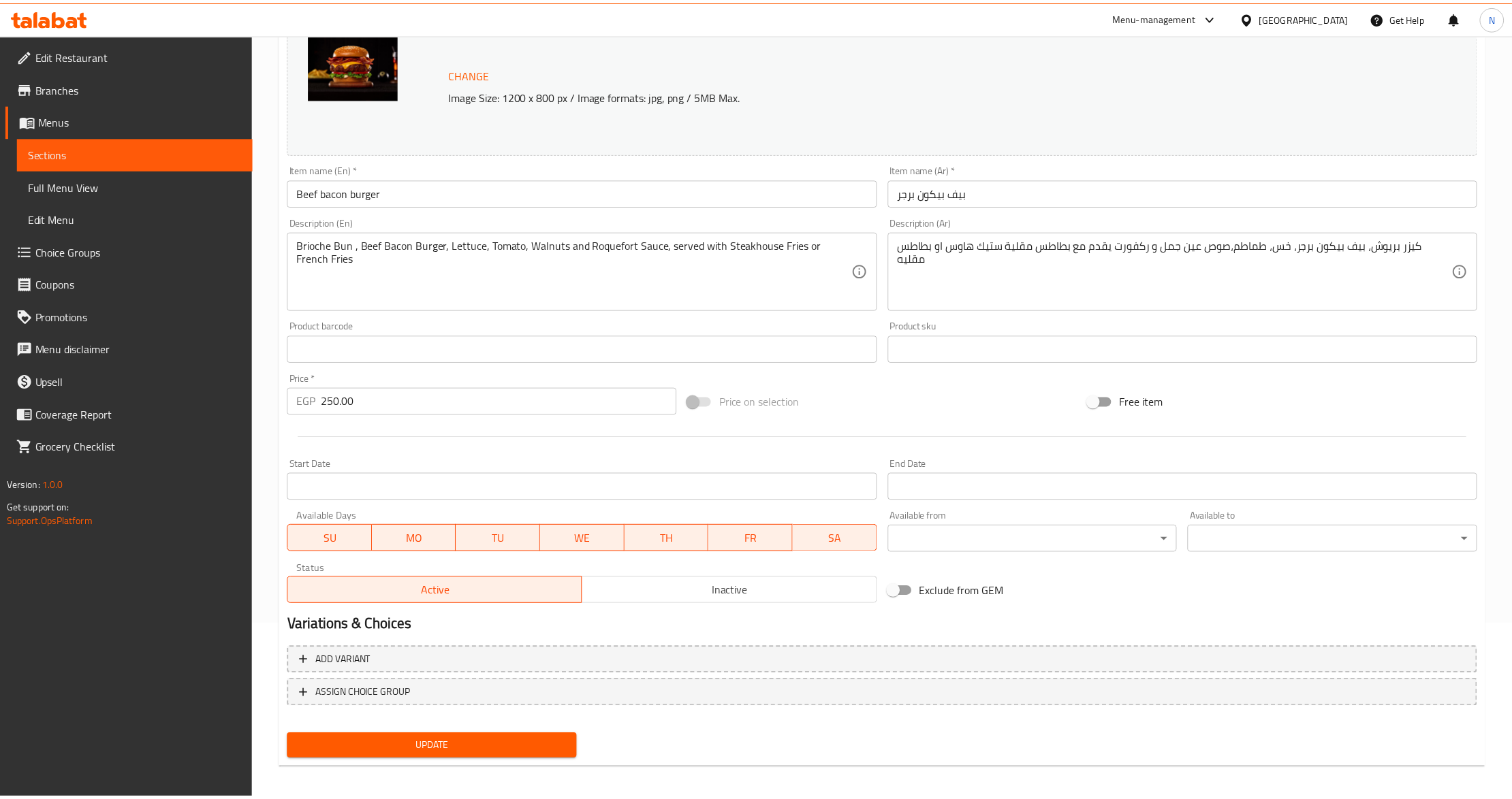
scroll to position [170, 0]
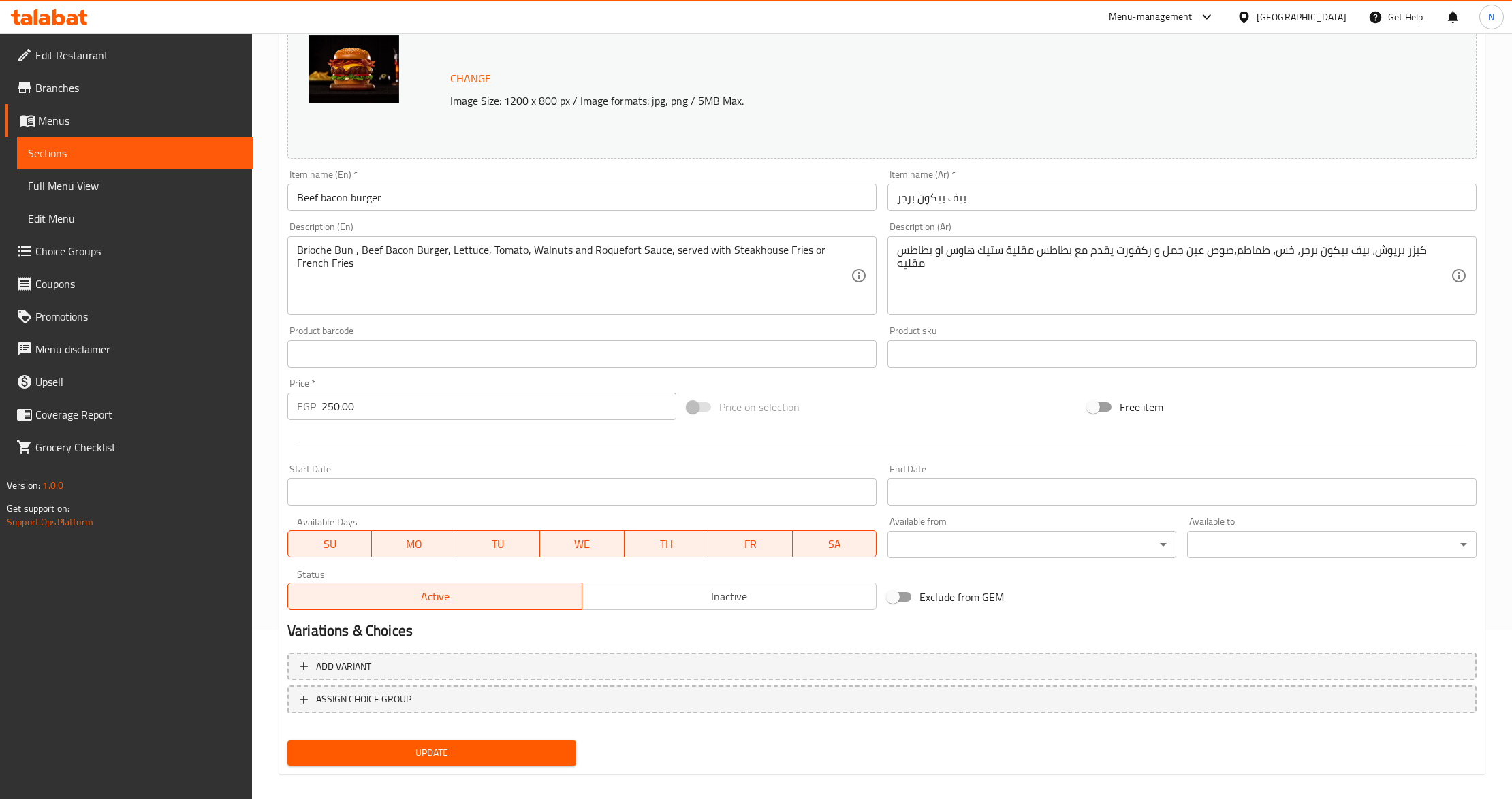
click at [452, 745] on span "Update" at bounding box center [431, 753] width 267 height 17
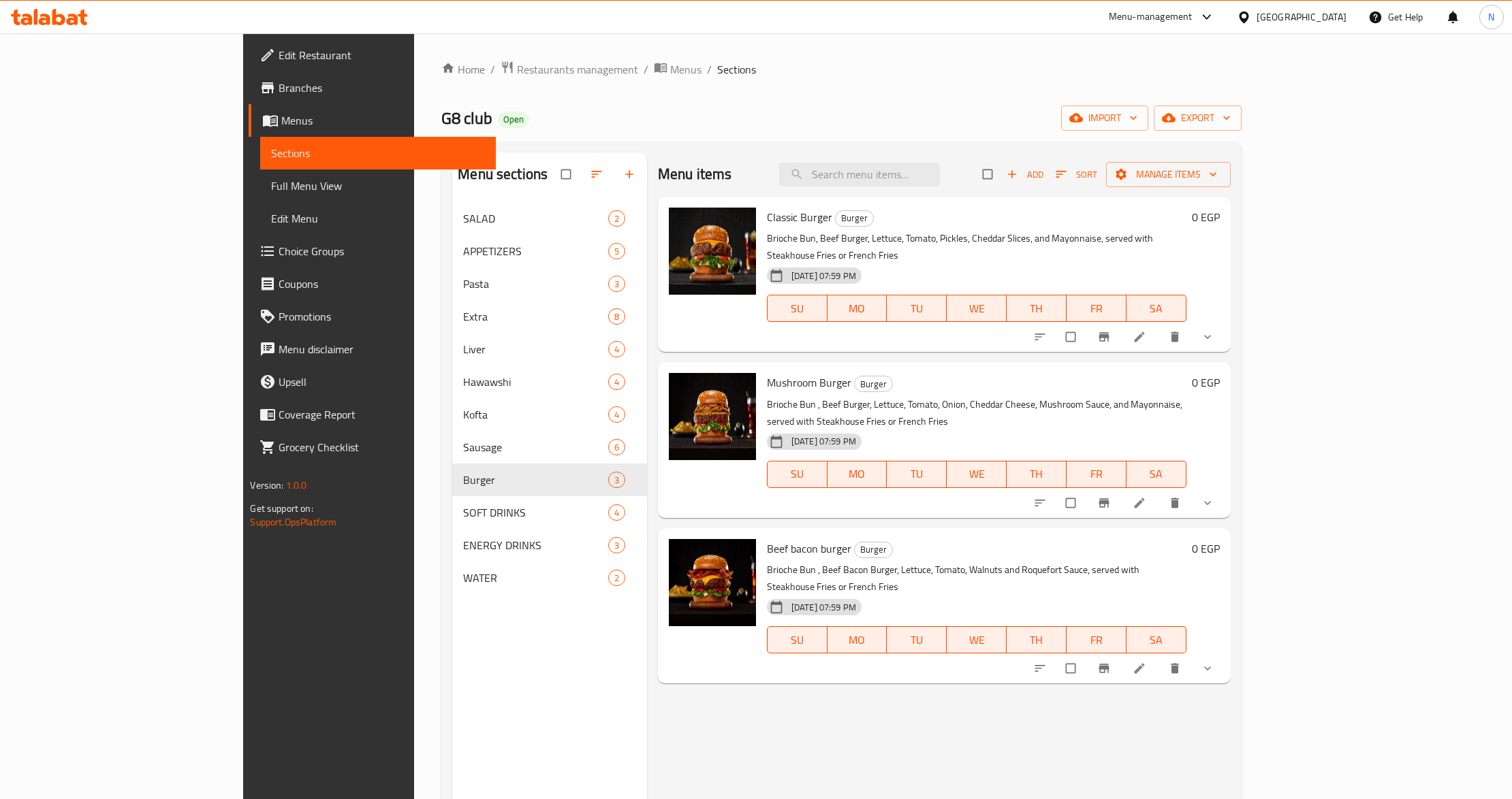
click at [278, 252] on span "Choice Groups" at bounding box center [382, 251] width 206 height 16
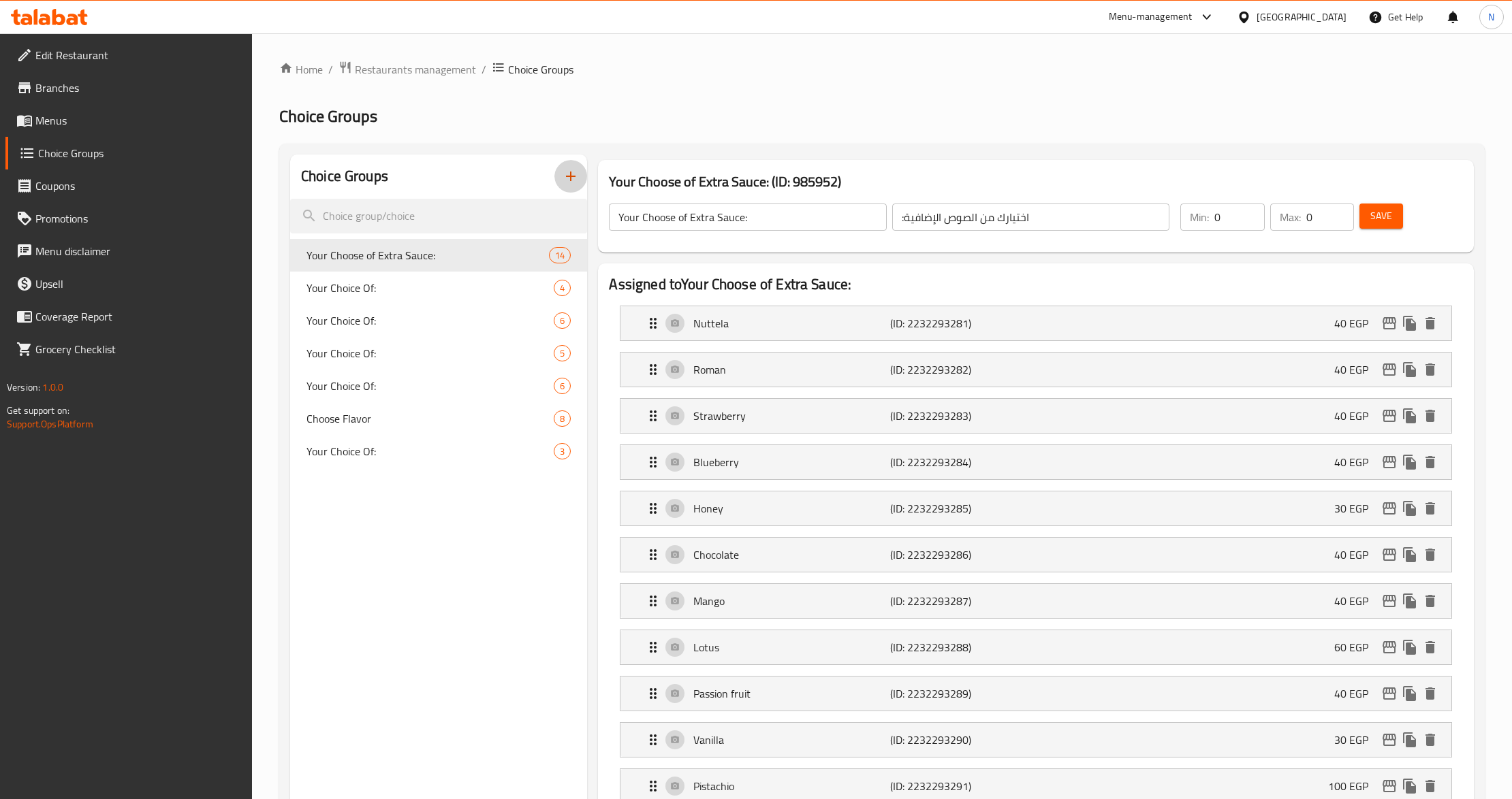
click at [571, 172] on icon "button" at bounding box center [570, 176] width 16 height 16
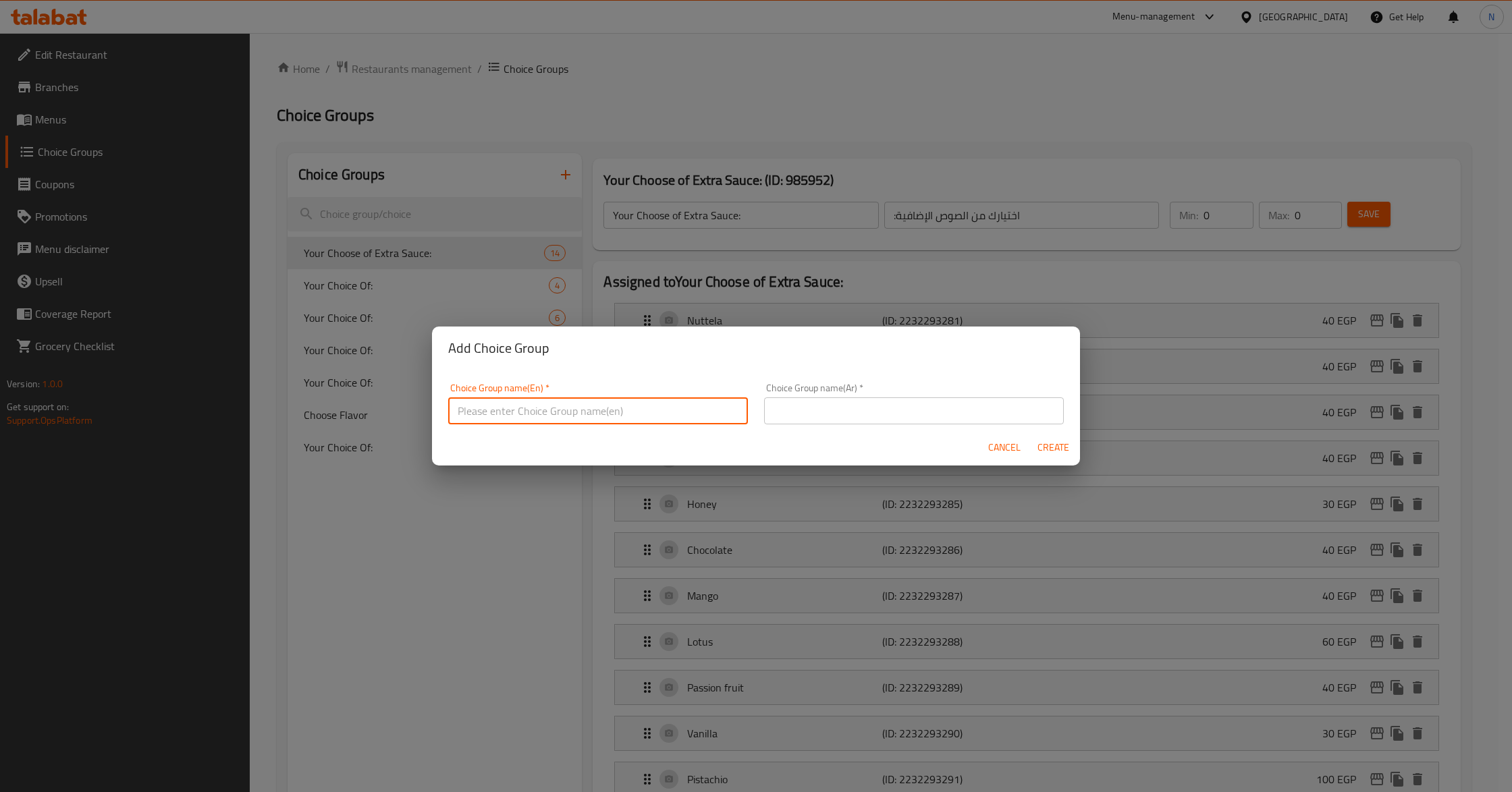
click at [498, 421] on input "text" at bounding box center [598, 411] width 299 height 27
type input "Your Choice Of Fries:"
click at [932, 403] on input "text" at bounding box center [914, 411] width 299 height 27
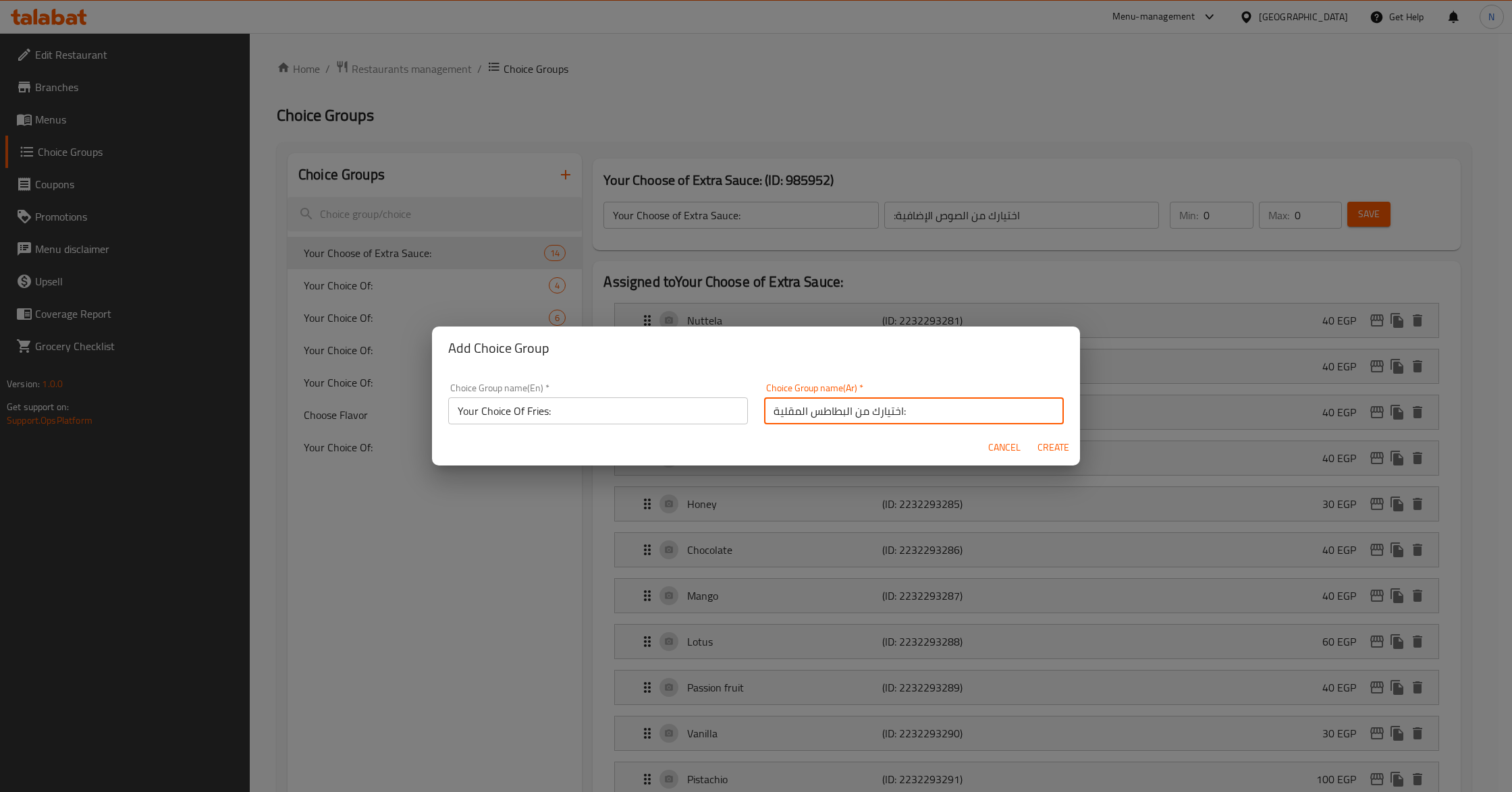
type input "اختيارك من البطاطس المقلية:"
click at [1056, 452] on span "Create" at bounding box center [1053, 447] width 33 height 17
type input "Your Choice Of Fries:"
type input "اختيارك من البطاطس المقلية:"
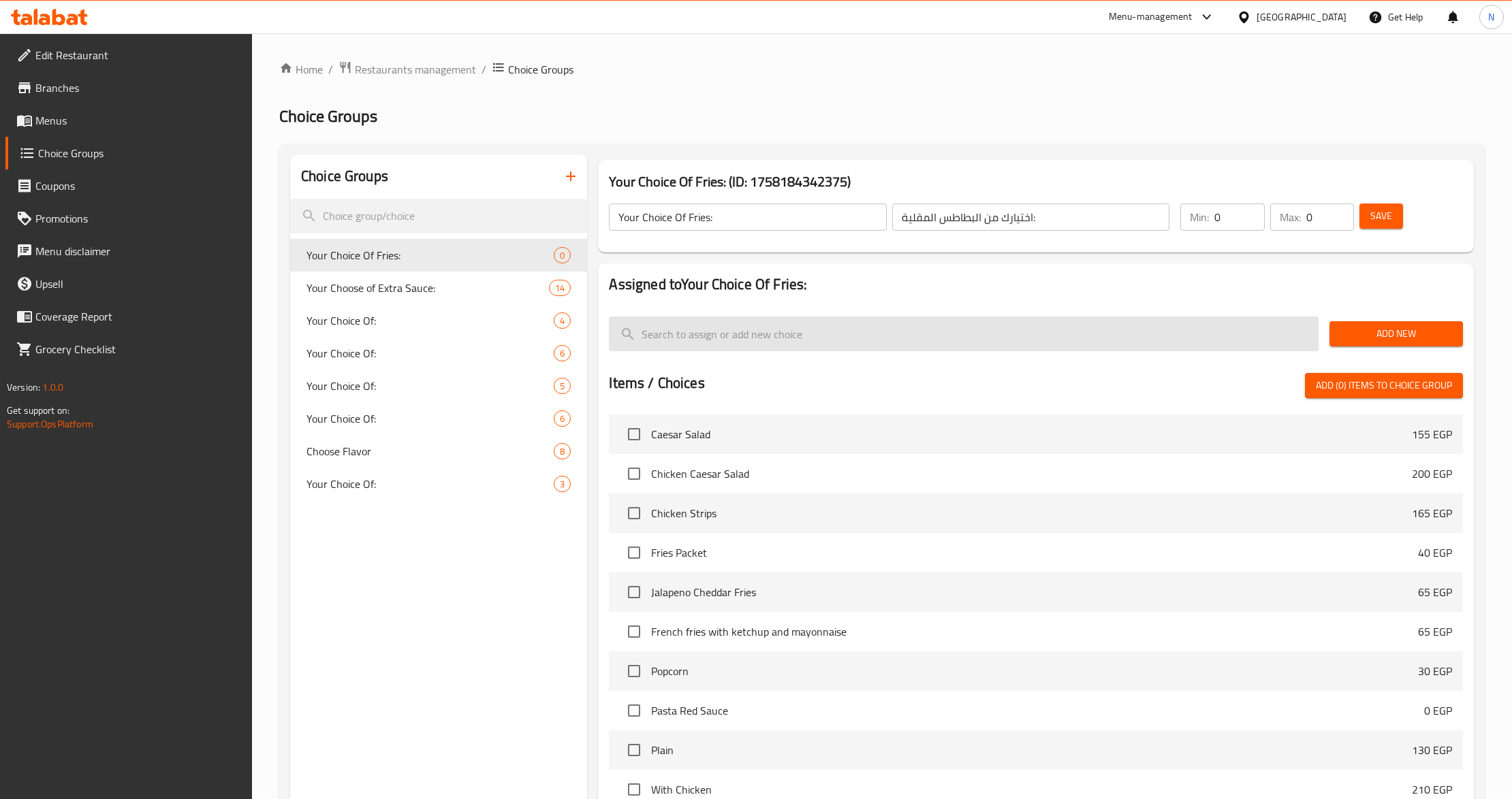
click at [731, 328] on input "search" at bounding box center [964, 334] width 710 height 35
paste input "Steakhouse Fries"
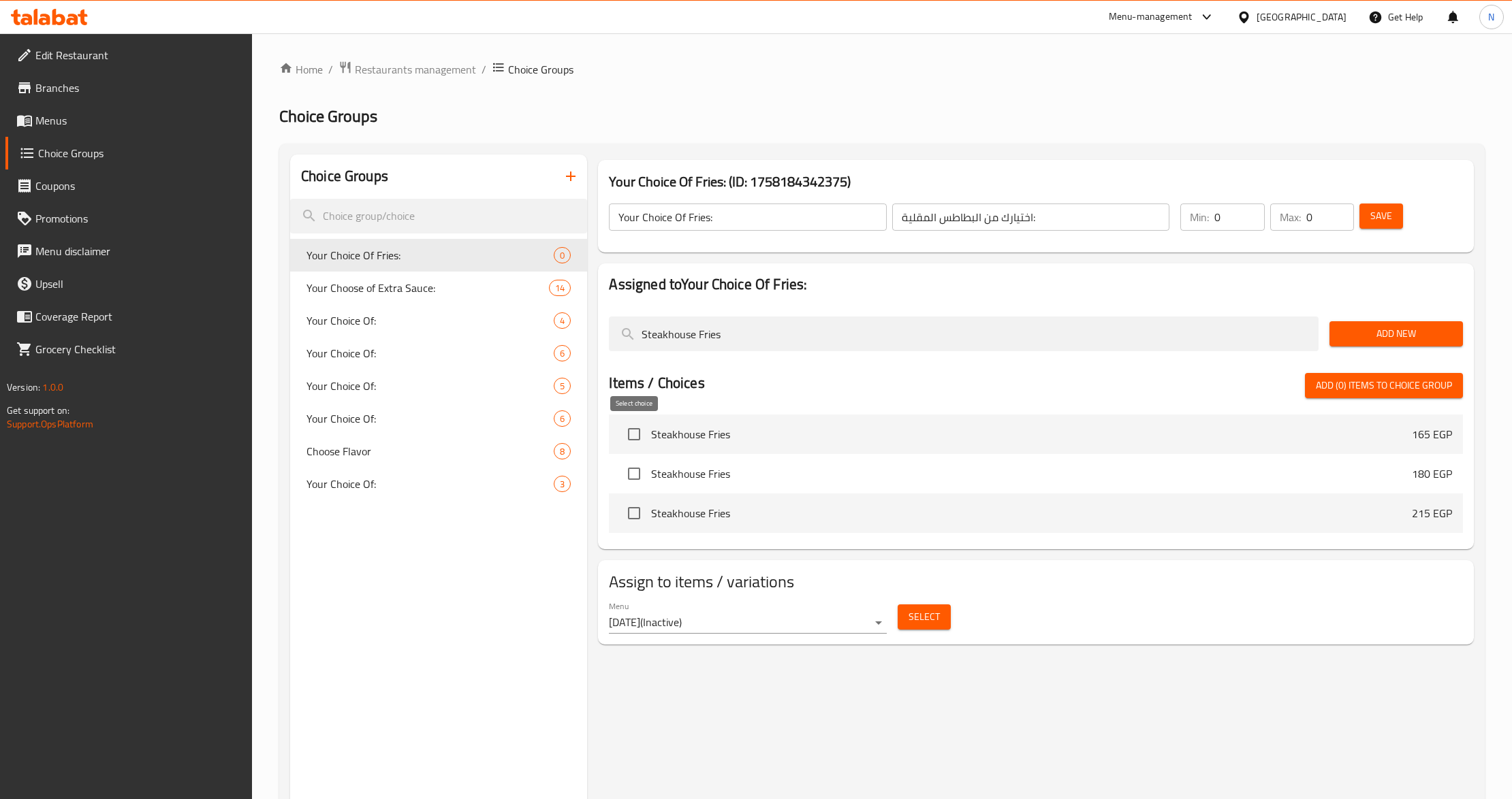
type input "Steakhouse Fries"
click at [638, 435] on input "checkbox" at bounding box center [634, 434] width 29 height 29
checkbox input "true"
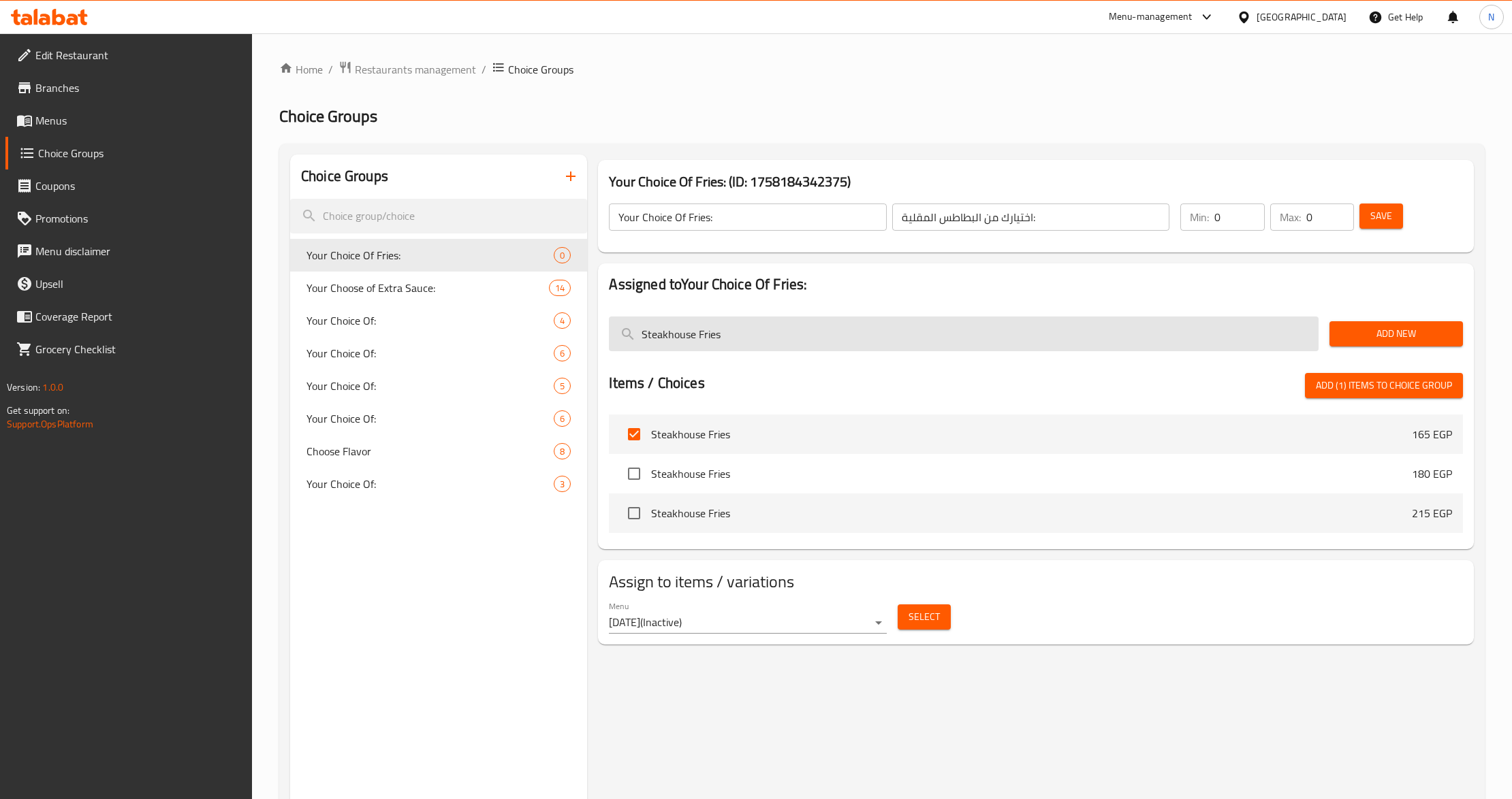
click at [724, 338] on input "Steakhouse Fries" at bounding box center [964, 334] width 710 height 35
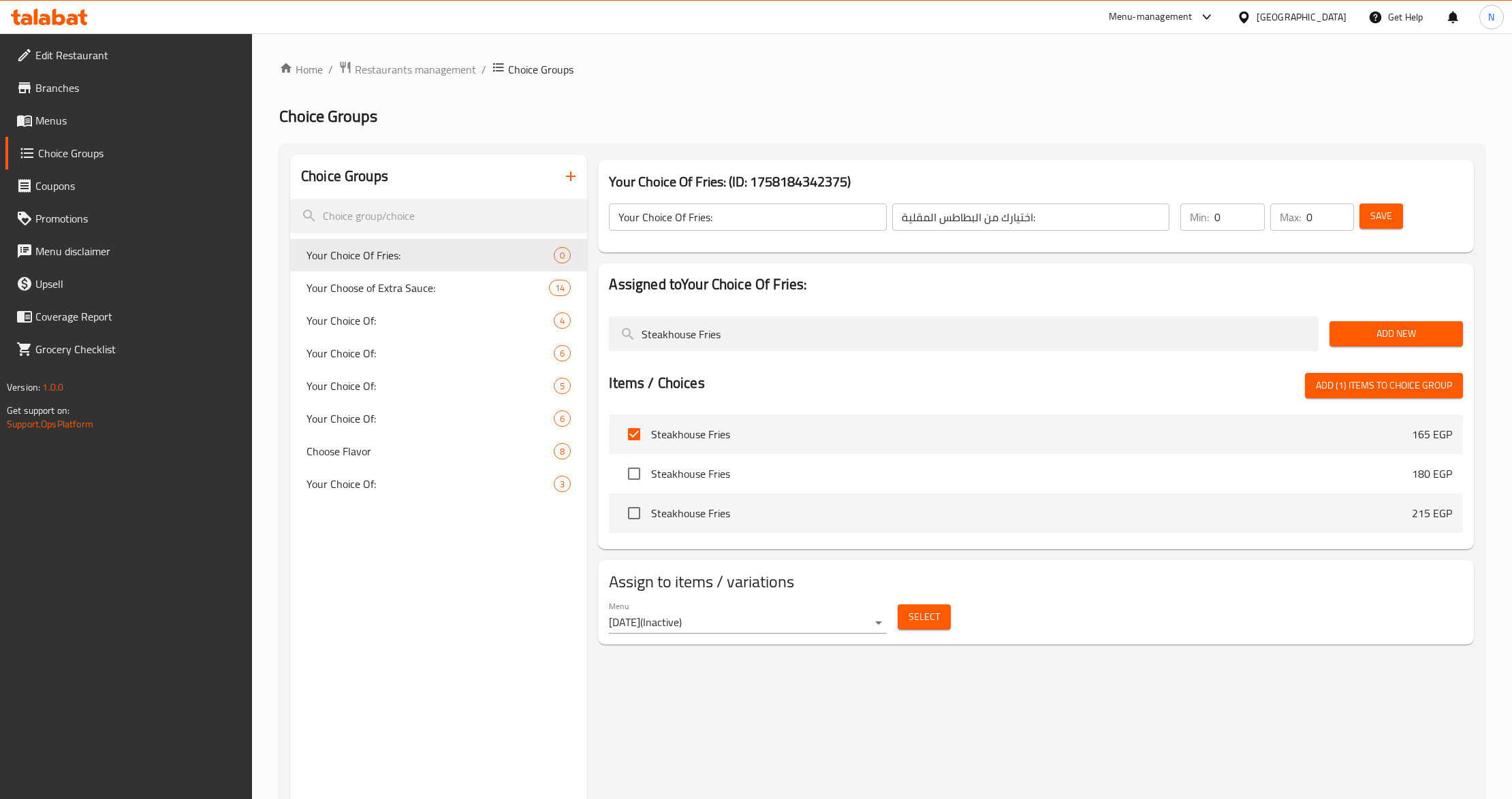
paste input "French"
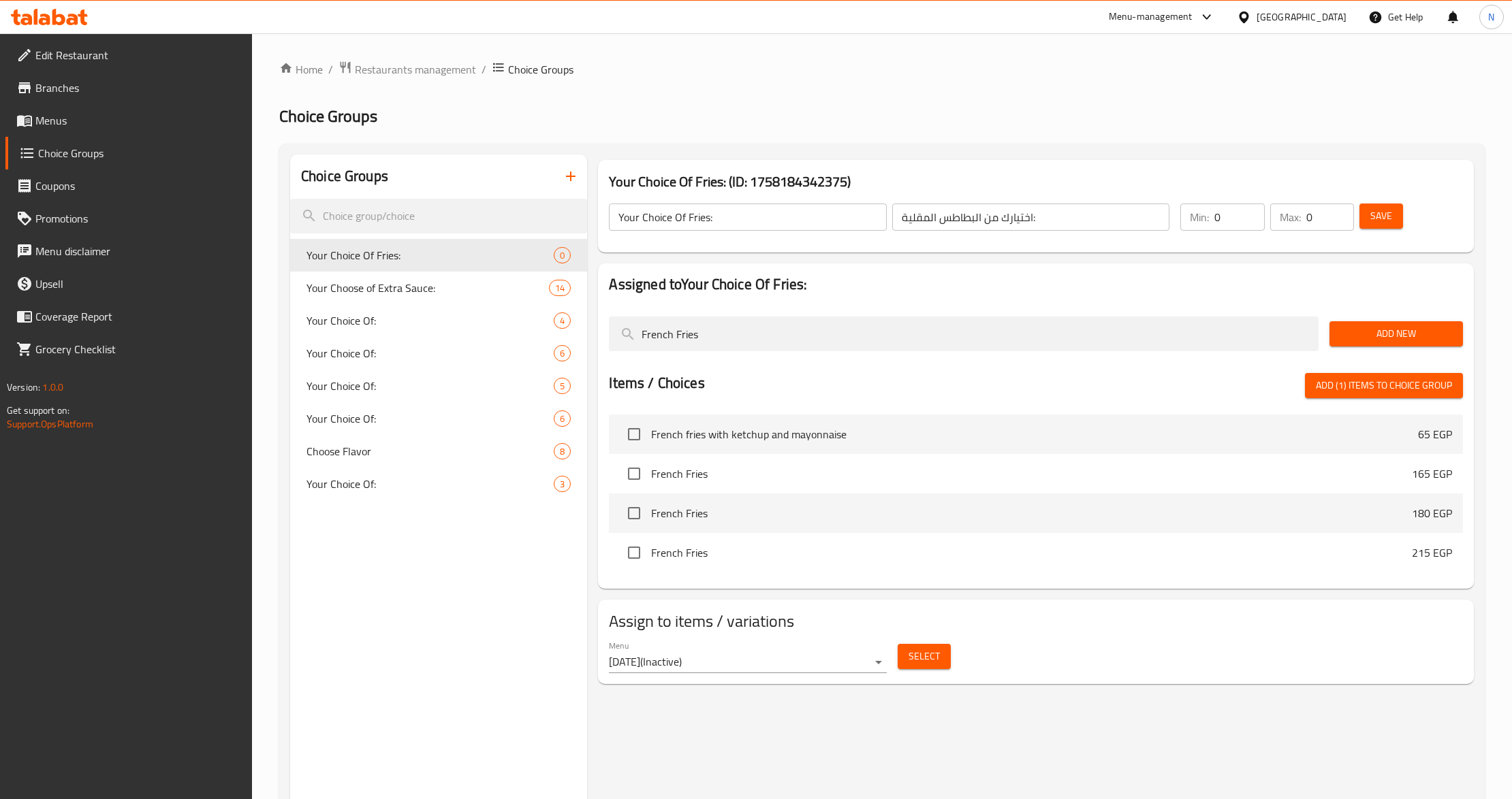
type input "French Fries"
click at [624, 477] on input "checkbox" at bounding box center [634, 474] width 29 height 29
click at [1389, 388] on span "Add (2) items to choice group" at bounding box center [1384, 385] width 136 height 17
checkbox input "false"
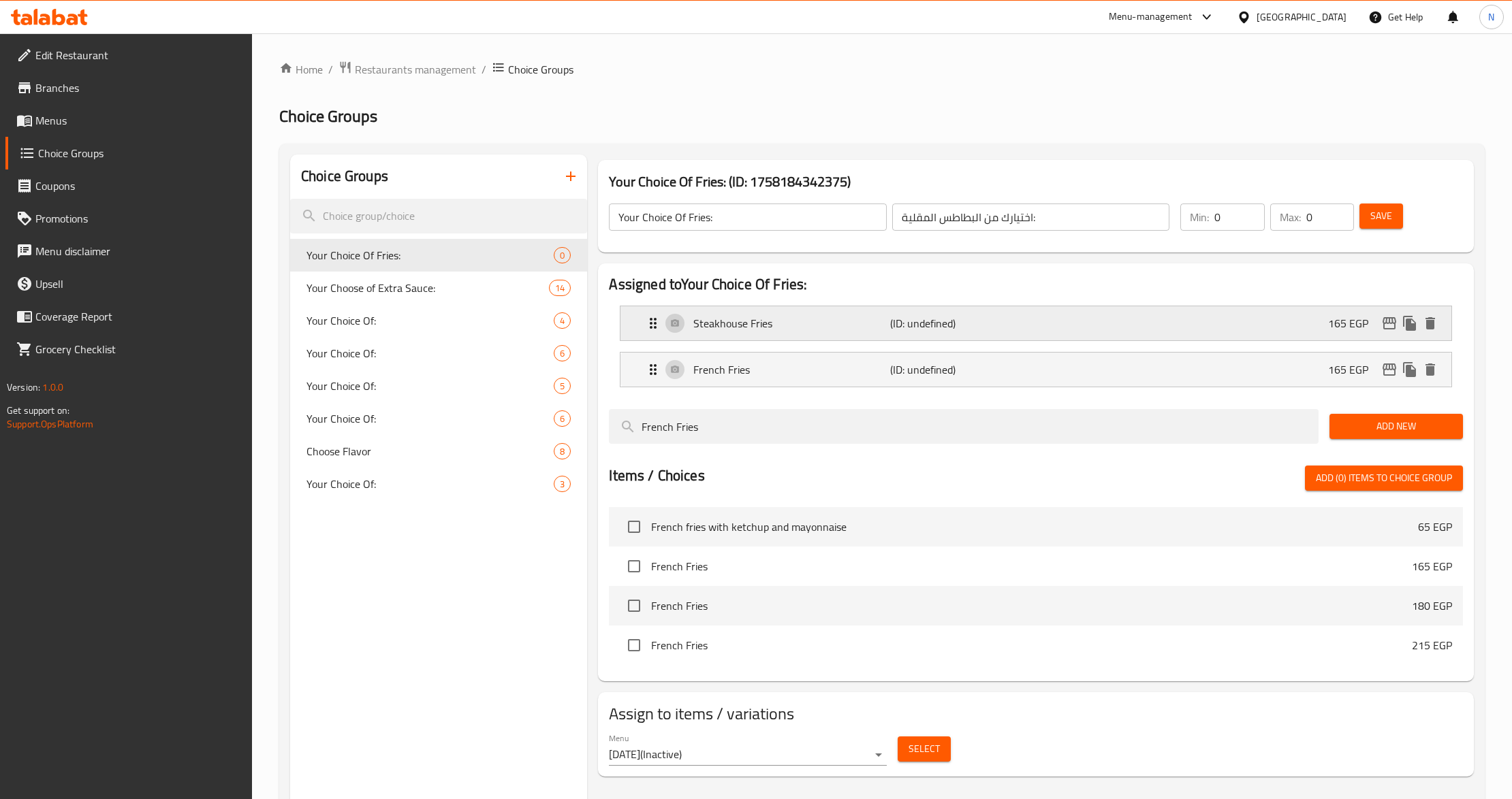
click at [1060, 319] on div "Steakhouse Fries (ID: undefined) 165 EGP" at bounding box center [1040, 323] width 790 height 34
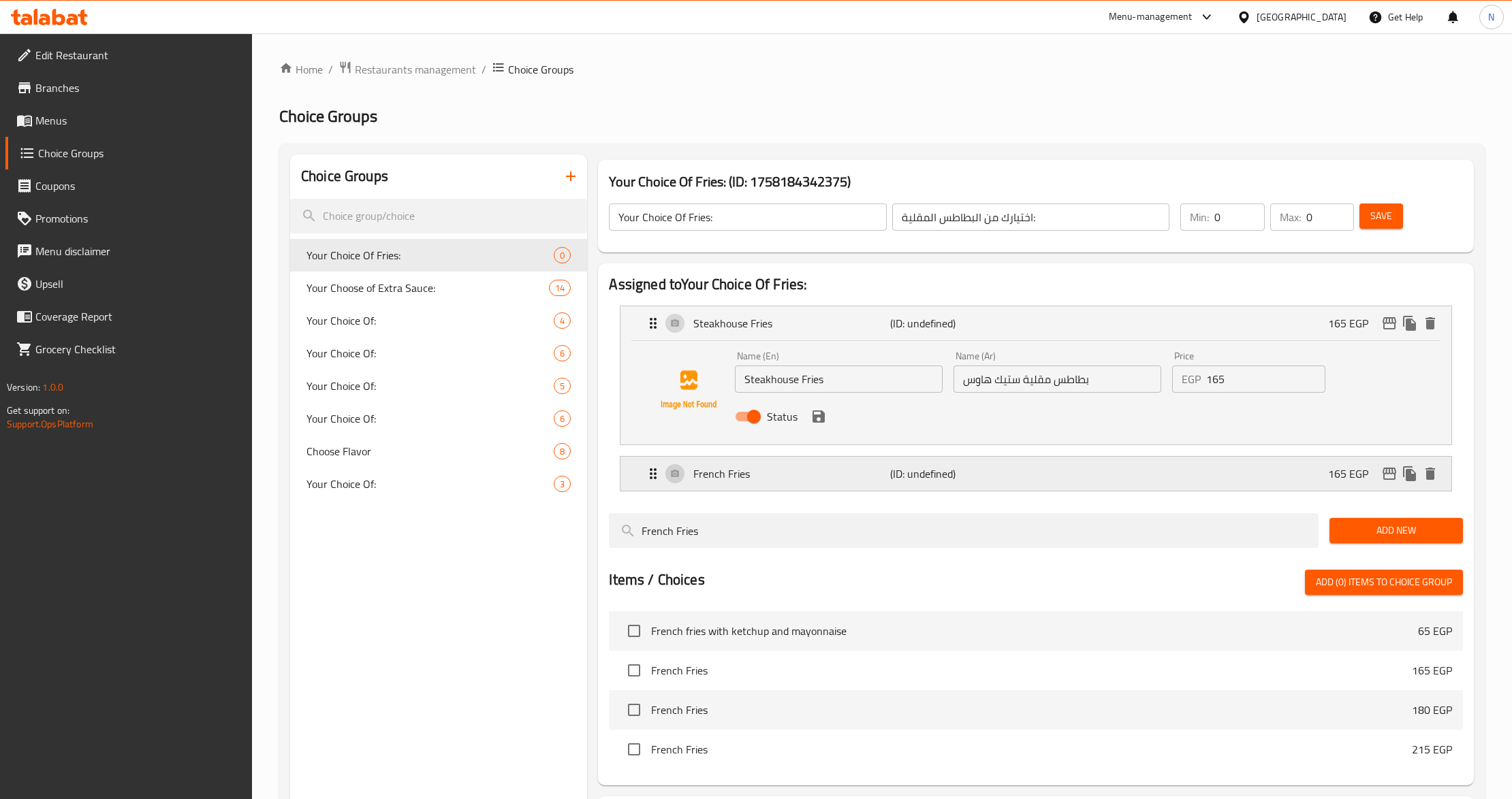
click at [1000, 478] on p "(ID: undefined)" at bounding box center [956, 473] width 130 height 16
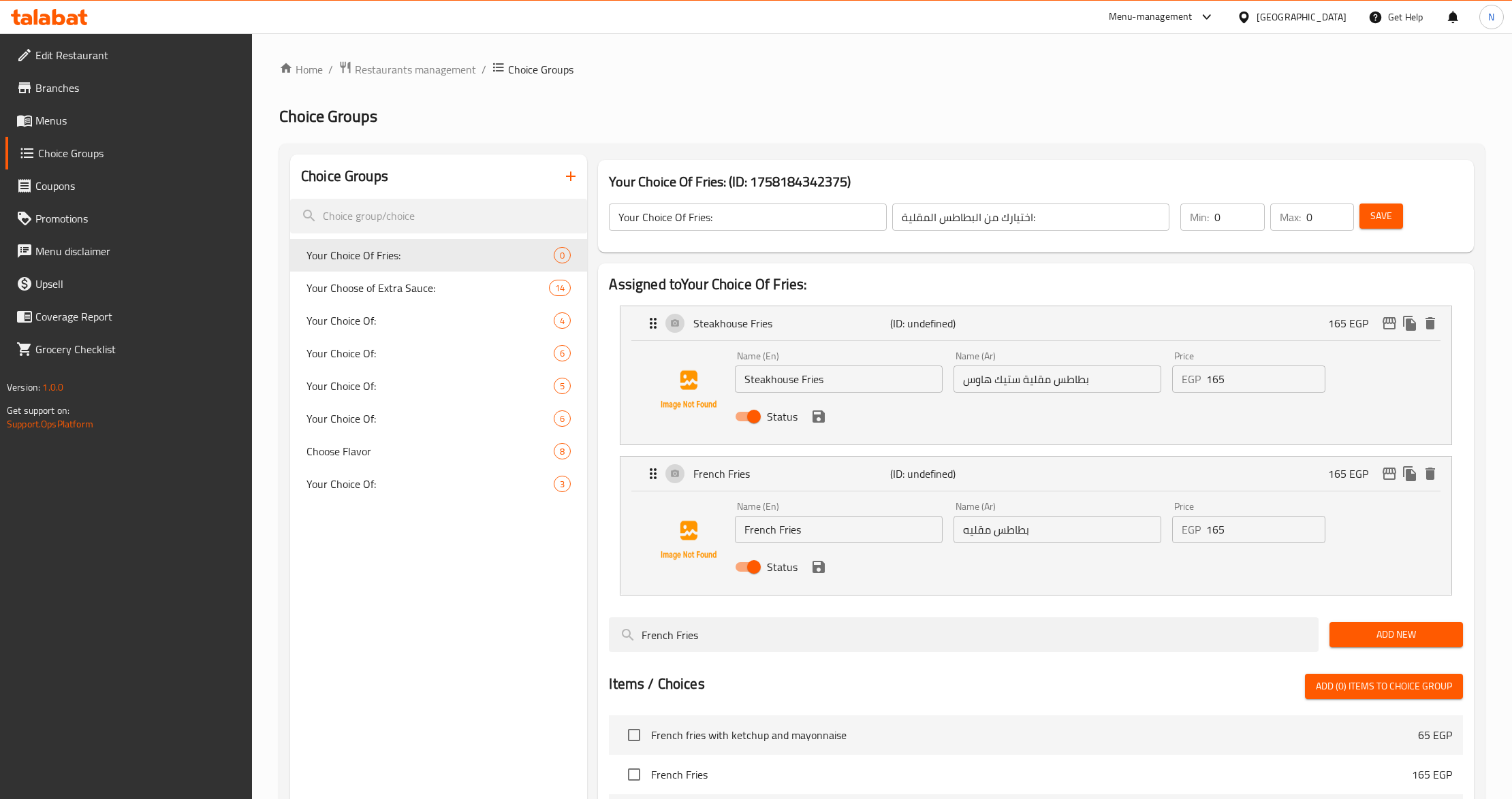
click at [1250, 393] on div "Price EGP 165 Price" at bounding box center [1249, 371] width 164 height 53
click at [1257, 374] on input "165" at bounding box center [1266, 379] width 119 height 27
type input "0"
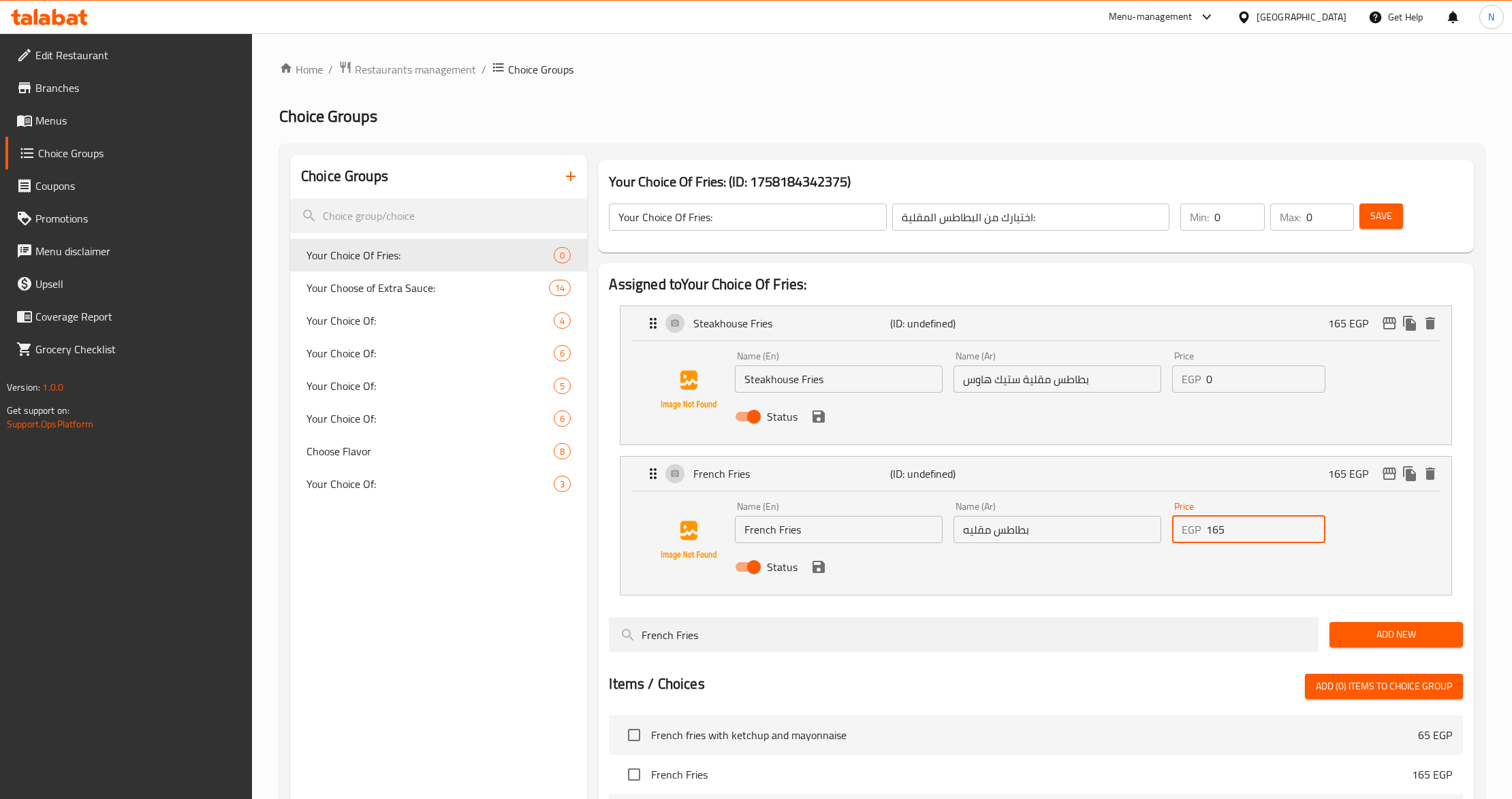
click at [1238, 526] on input "165" at bounding box center [1266, 529] width 119 height 27
type input "0"
type input "1"
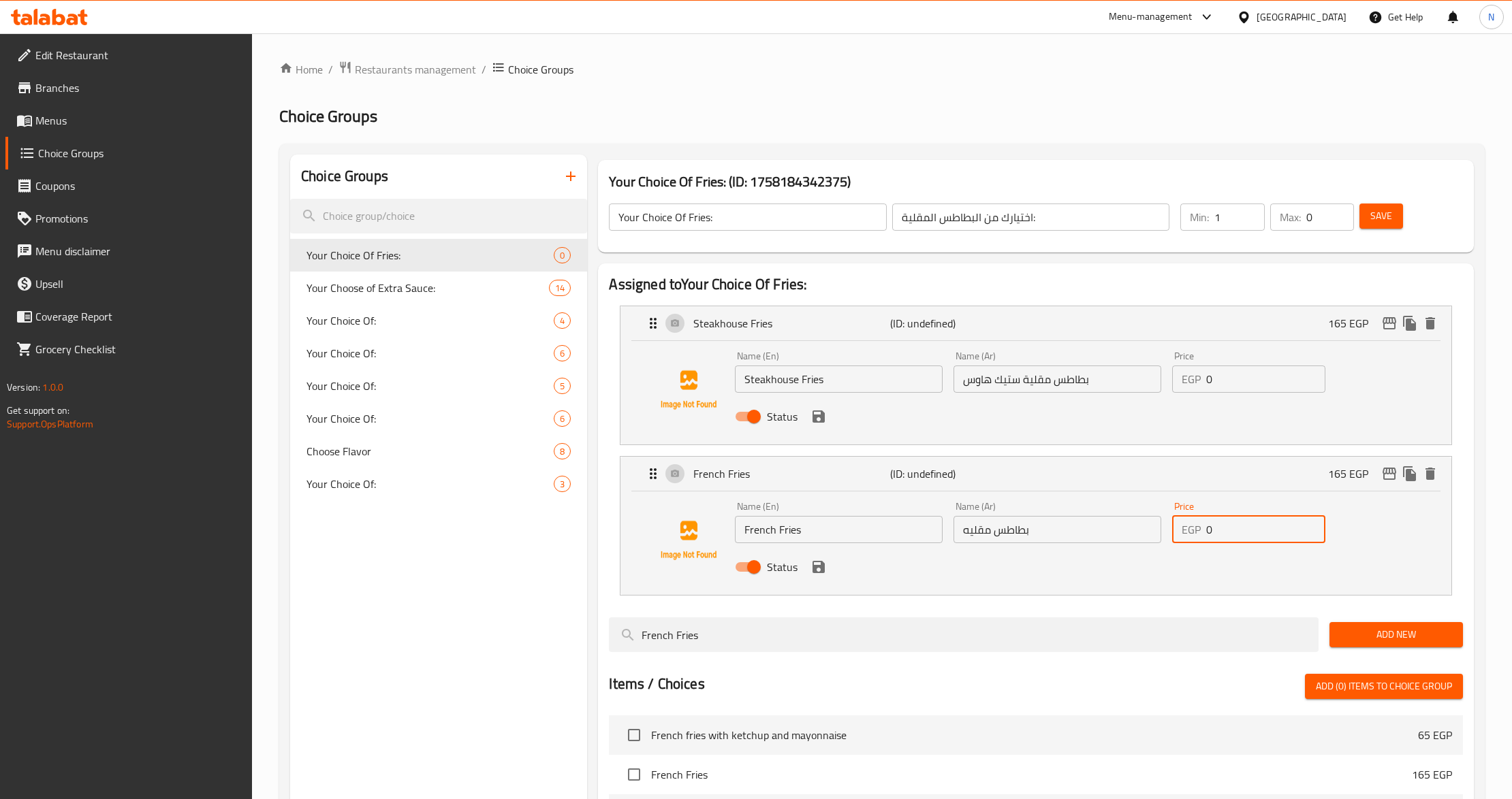
click at [1249, 214] on input "1" at bounding box center [1240, 217] width 50 height 27
type input "1"
click at [1336, 210] on input "1" at bounding box center [1330, 217] width 48 height 27
click at [1374, 215] on span "Save" at bounding box center [1381, 216] width 22 height 17
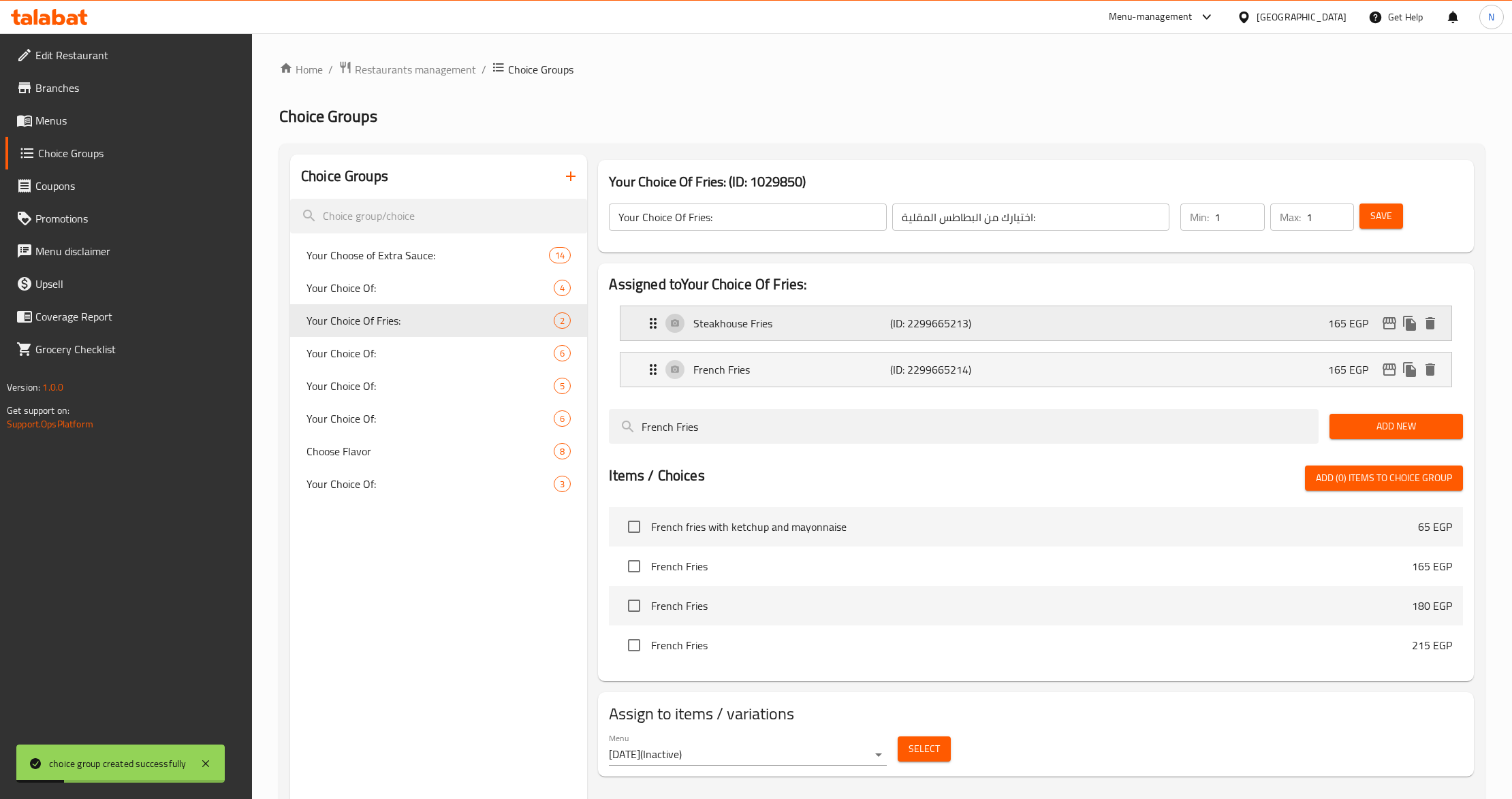
click at [1180, 317] on div "Steakhouse Fries (ID: 2299665213) 165 EGP" at bounding box center [1040, 323] width 790 height 34
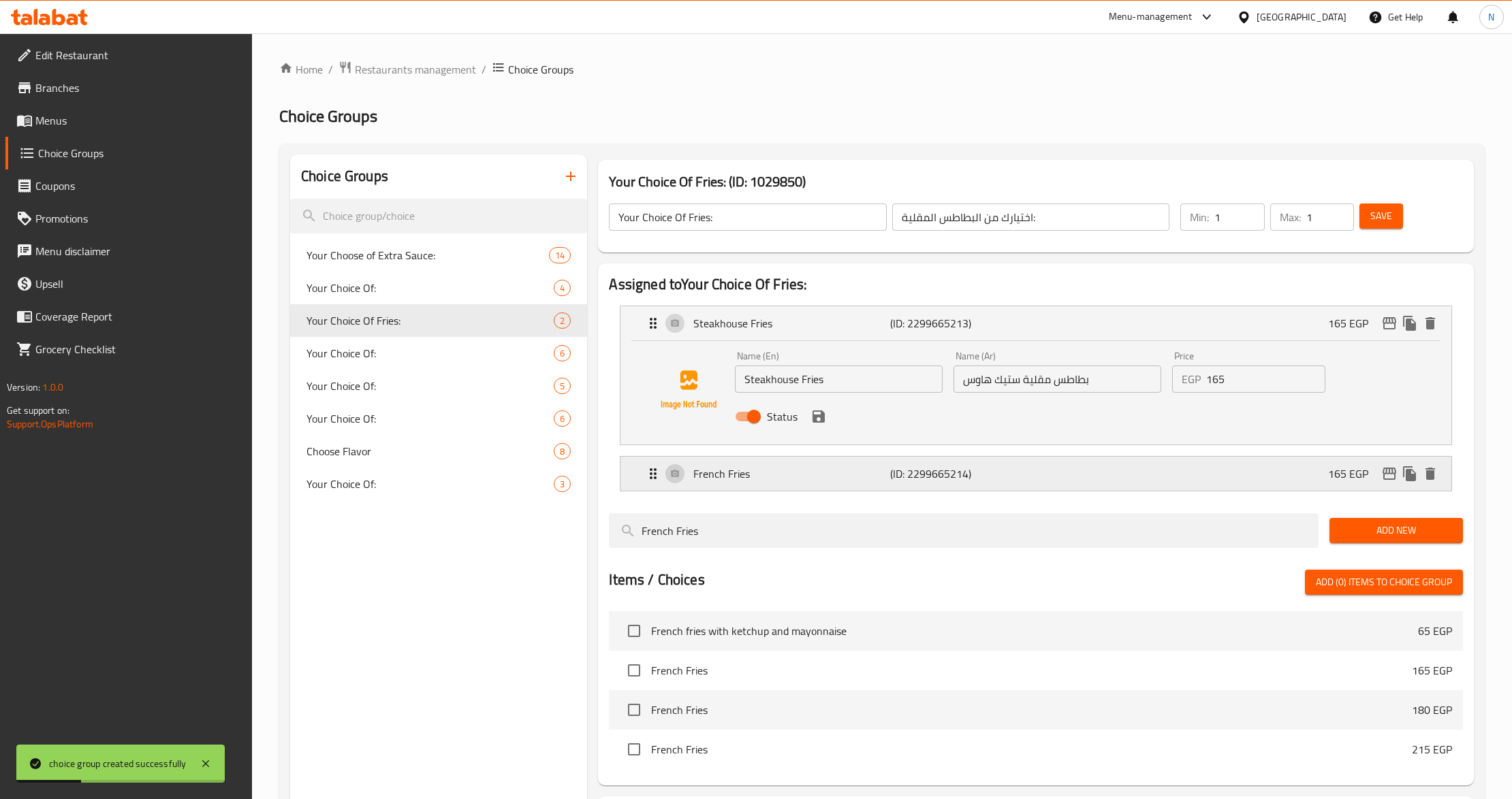
click at [1130, 469] on div "French Fries (ID: 2299665214) 165 EGP" at bounding box center [1040, 474] width 790 height 34
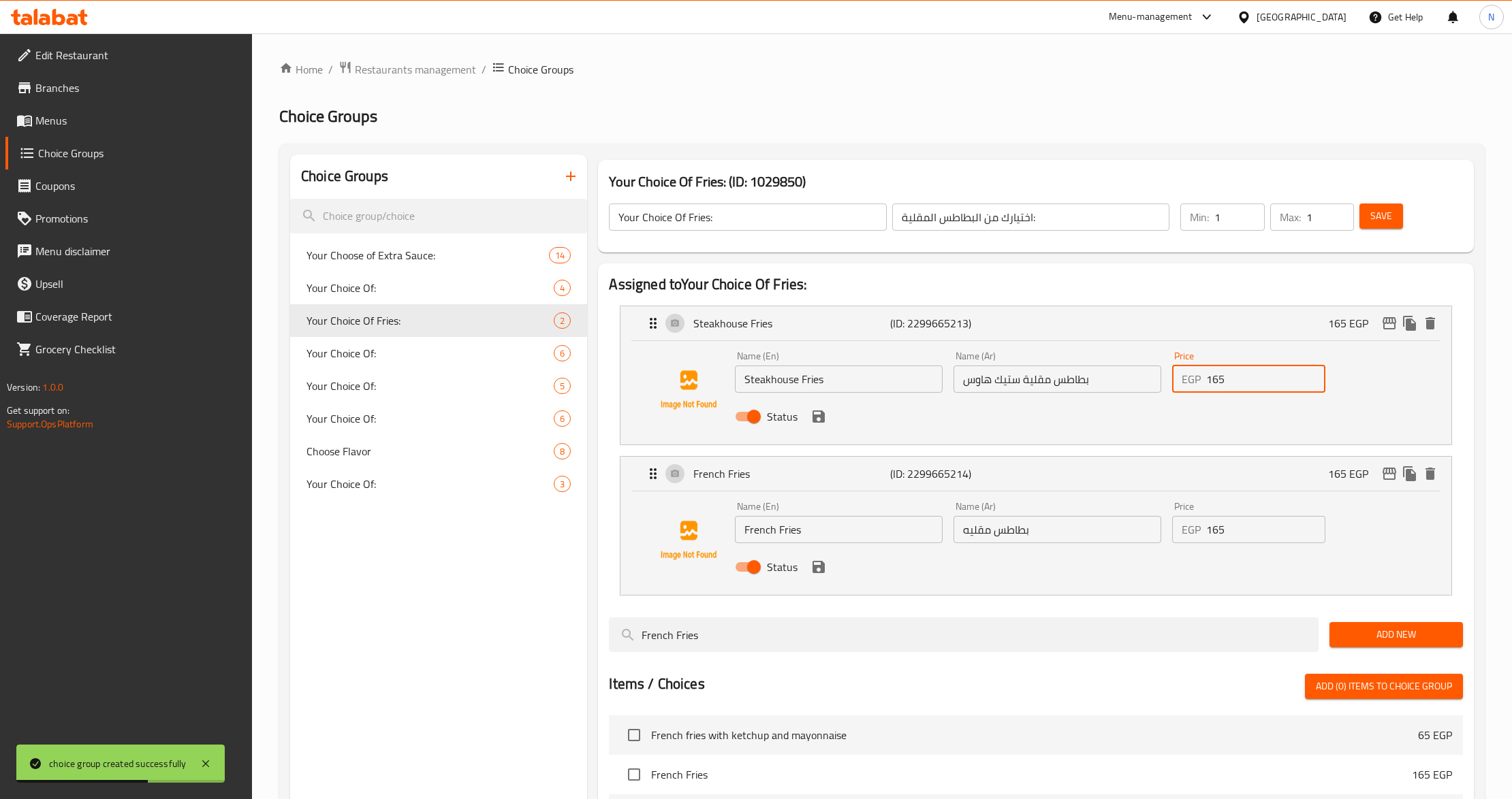
click at [1253, 379] on input "165" at bounding box center [1266, 379] width 119 height 27
type input "0"
click at [1262, 540] on input "165" at bounding box center [1266, 529] width 119 height 27
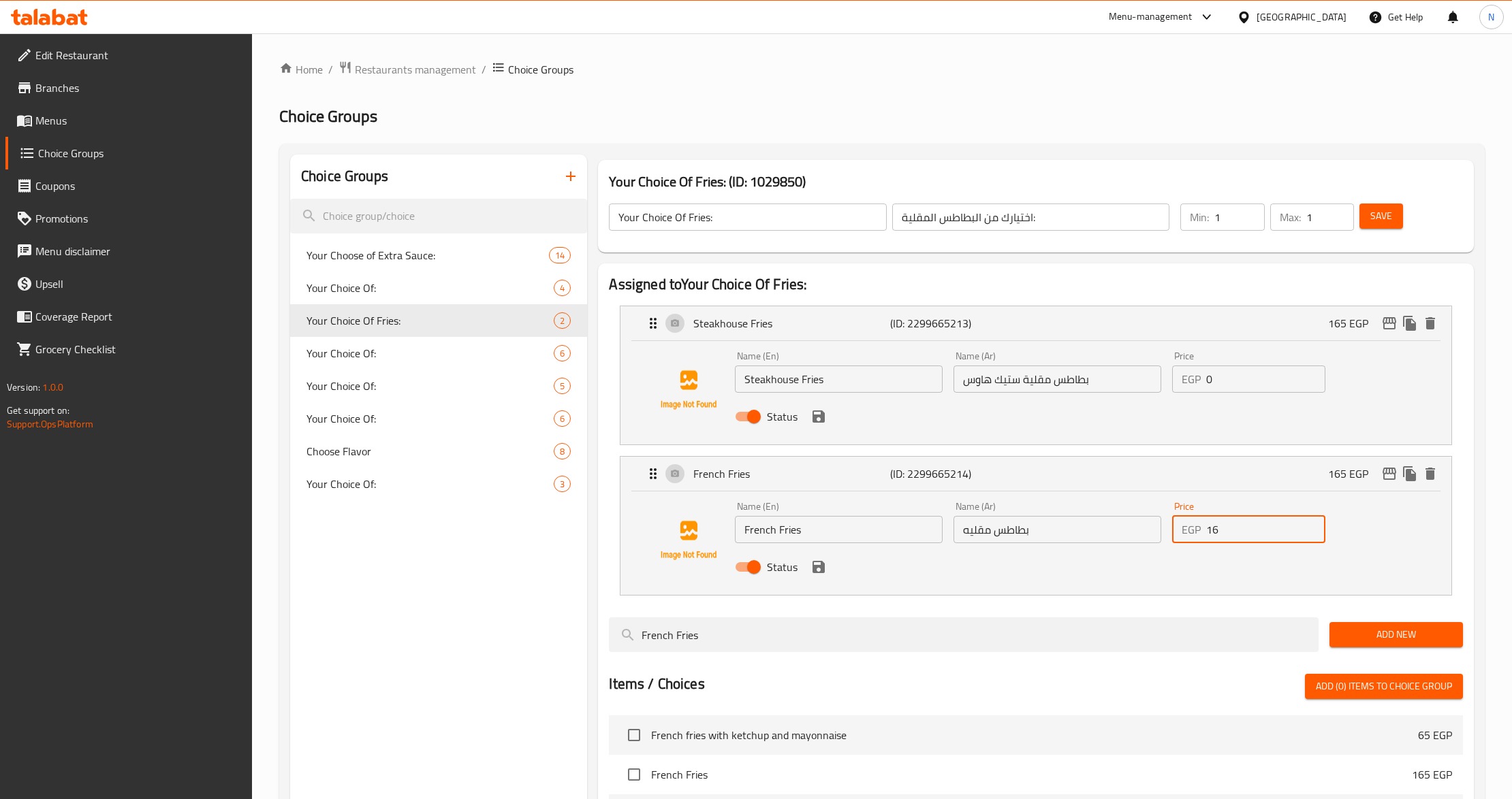
type input "1"
click at [812, 569] on icon "save" at bounding box center [818, 566] width 16 height 16
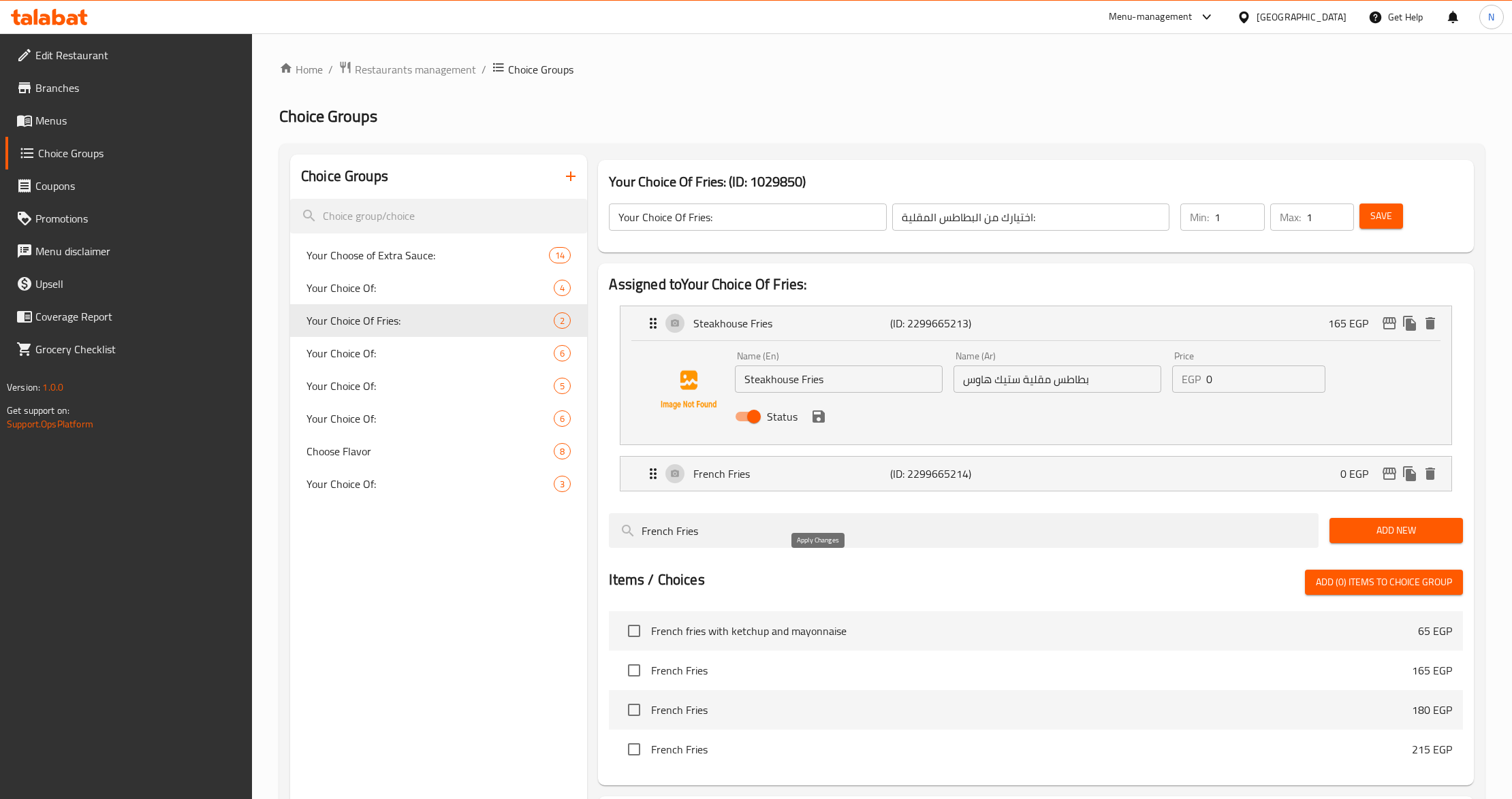
type input "0"
click at [823, 422] on icon "save" at bounding box center [818, 416] width 12 height 12
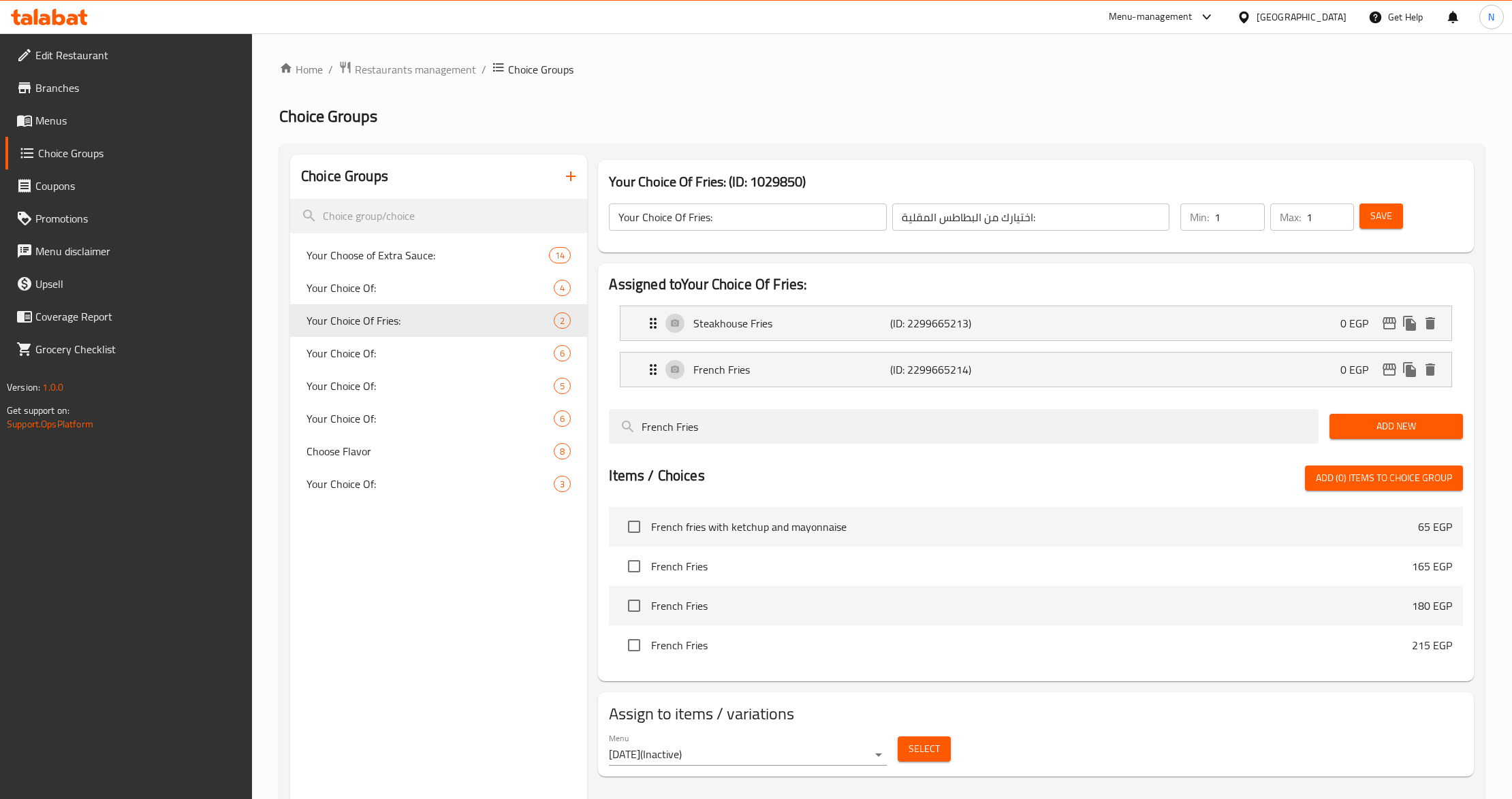
click at [1396, 224] on button "Save" at bounding box center [1382, 216] width 43 height 25
click at [1009, 324] on p "(ID: 2299665213)" at bounding box center [956, 323] width 130 height 16
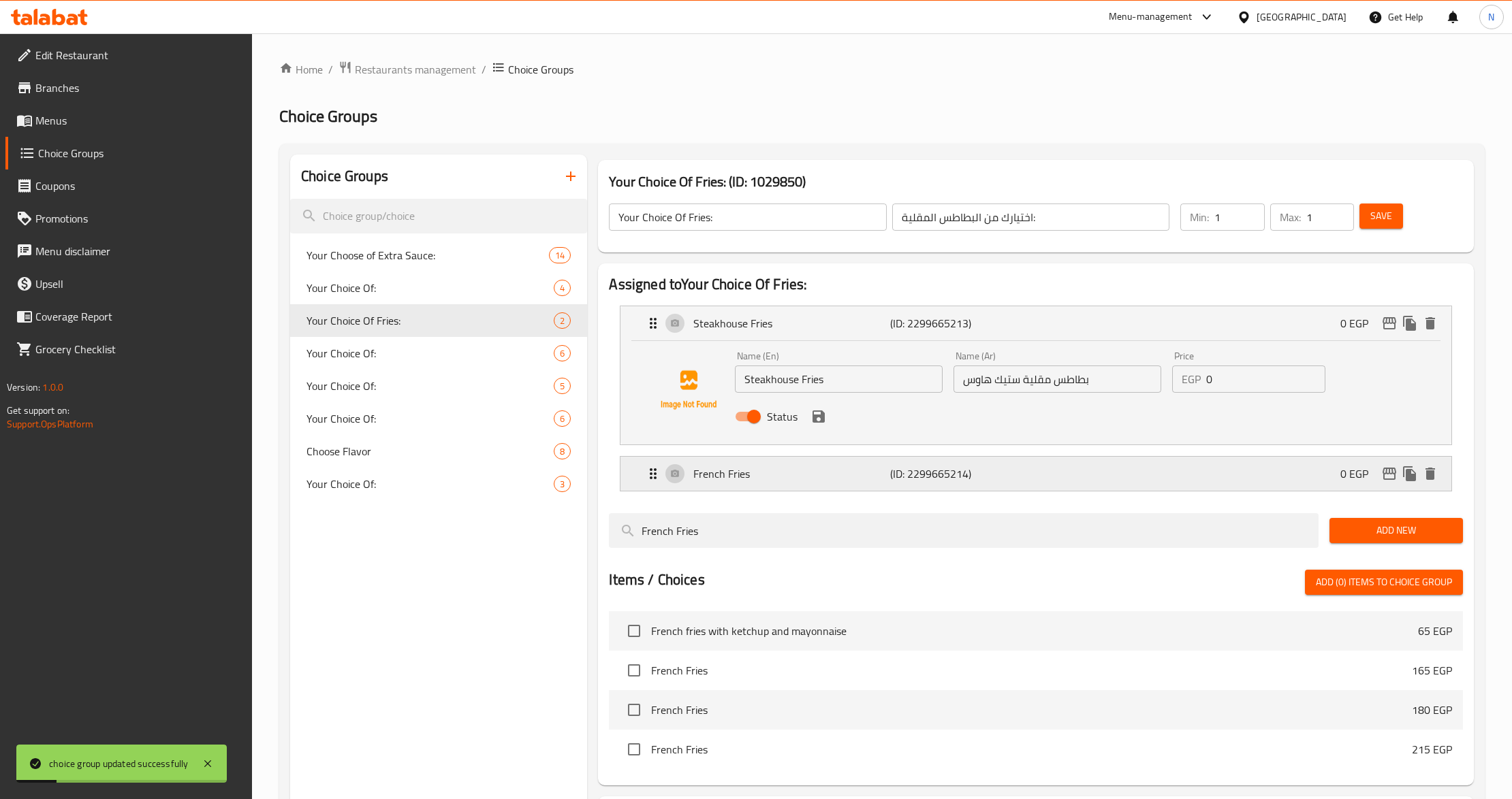
click at [1033, 474] on div "French Fries (ID: 2299665214) 0 EGP" at bounding box center [1040, 474] width 790 height 34
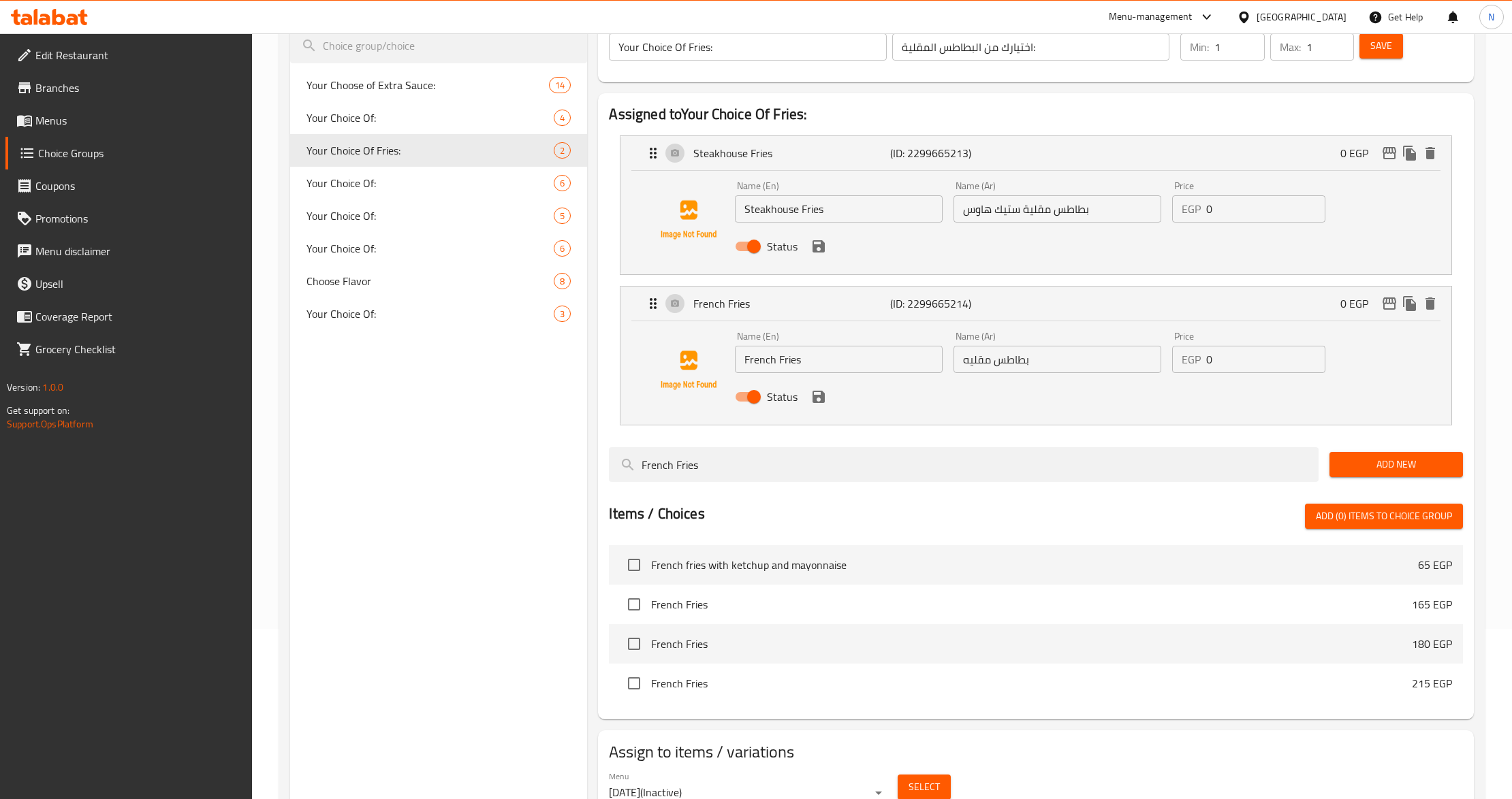
scroll to position [139, 0]
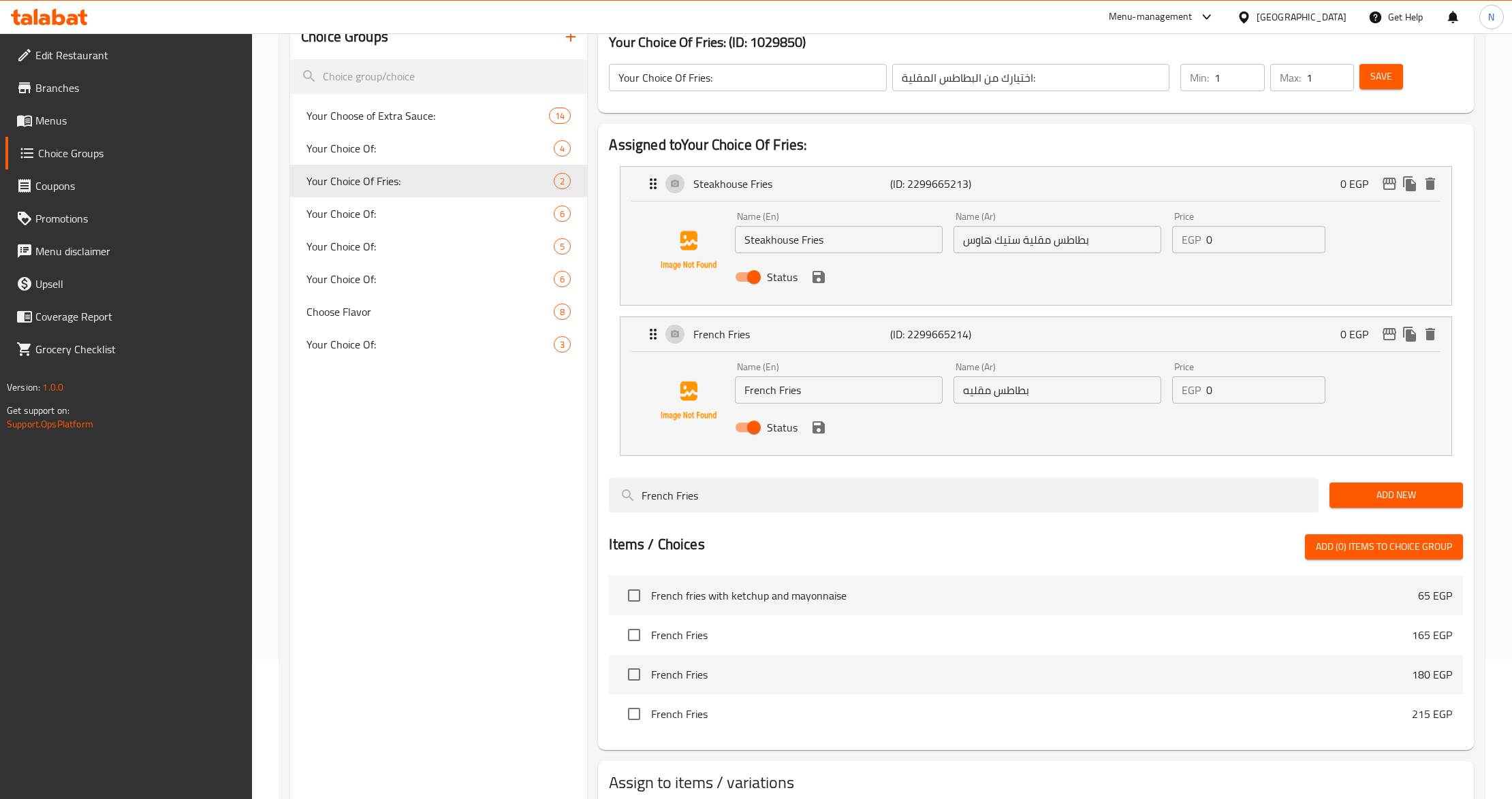
click at [715, 72] on input "Your Choice Of Fries:" at bounding box center [747, 77] width 277 height 27
click at [93, 130] on link "Menus" at bounding box center [129, 121] width 248 height 33
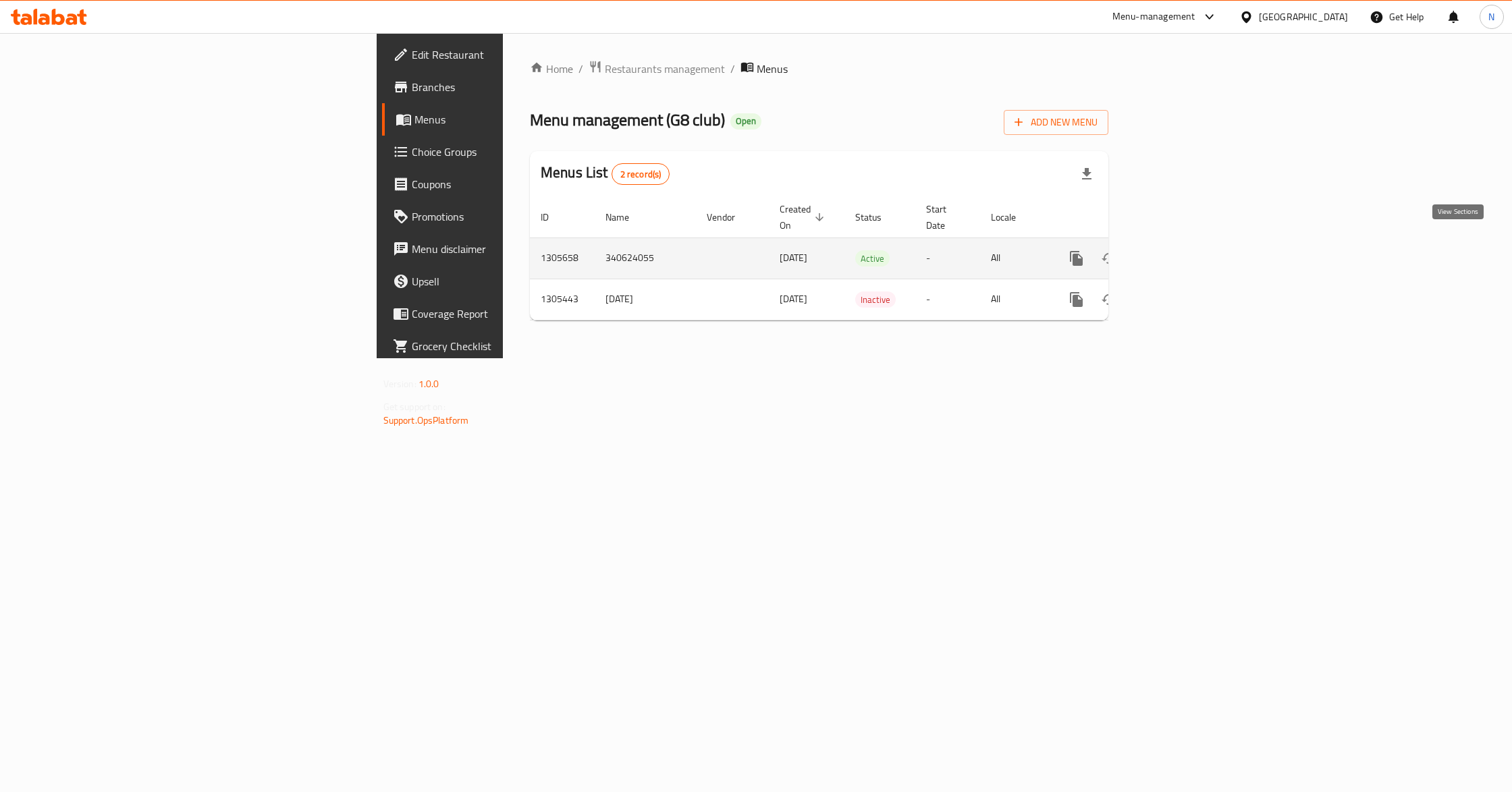
click at [1190, 242] on link "enhanced table" at bounding box center [1174, 258] width 33 height 33
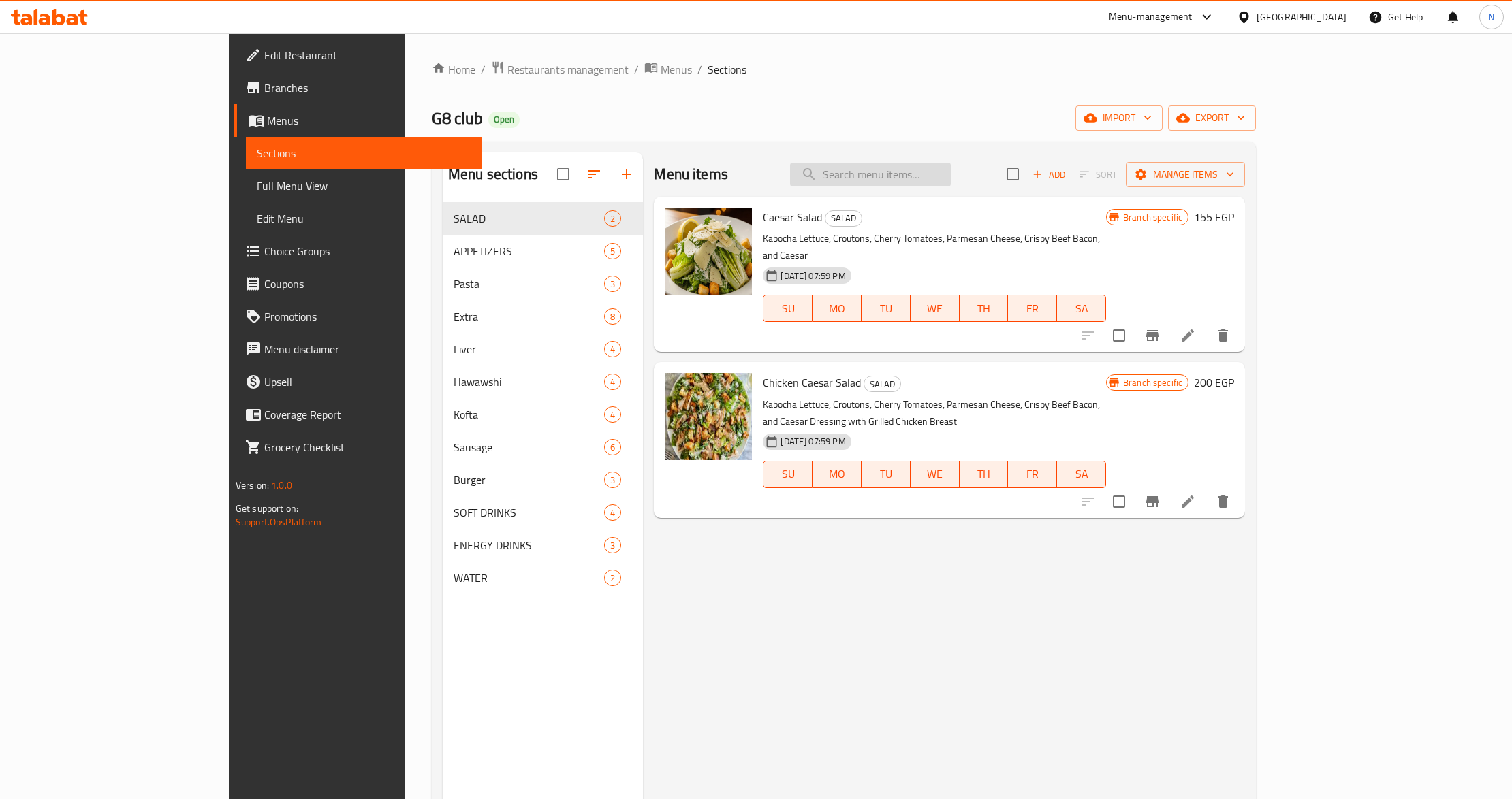
click at [951, 184] on input "search" at bounding box center [870, 175] width 161 height 24
paste input "Classic Hawawshi"
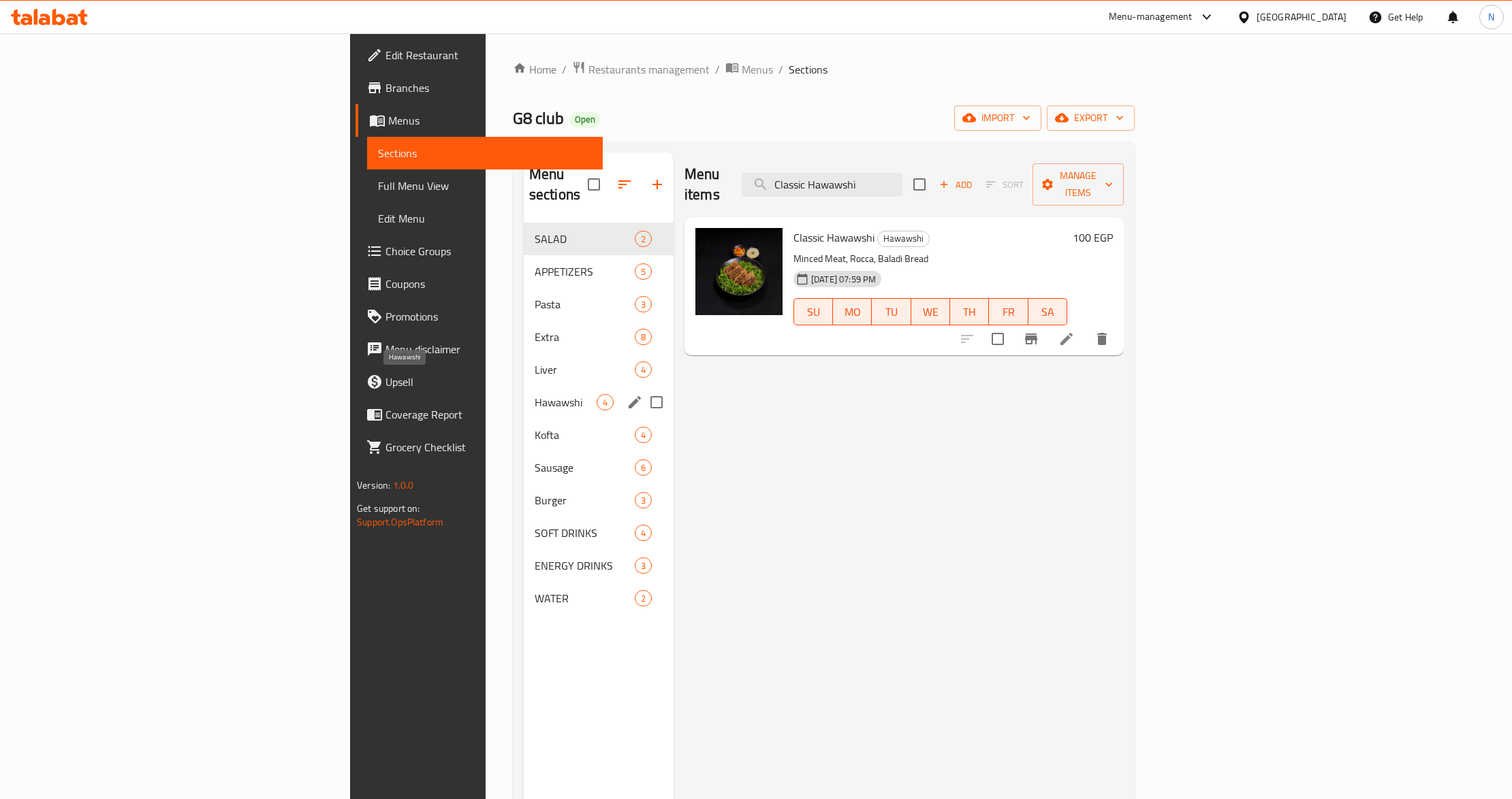
type input "Classic Hawawshi"
click at [534, 394] on span "Hawawshi" at bounding box center [565, 402] width 62 height 16
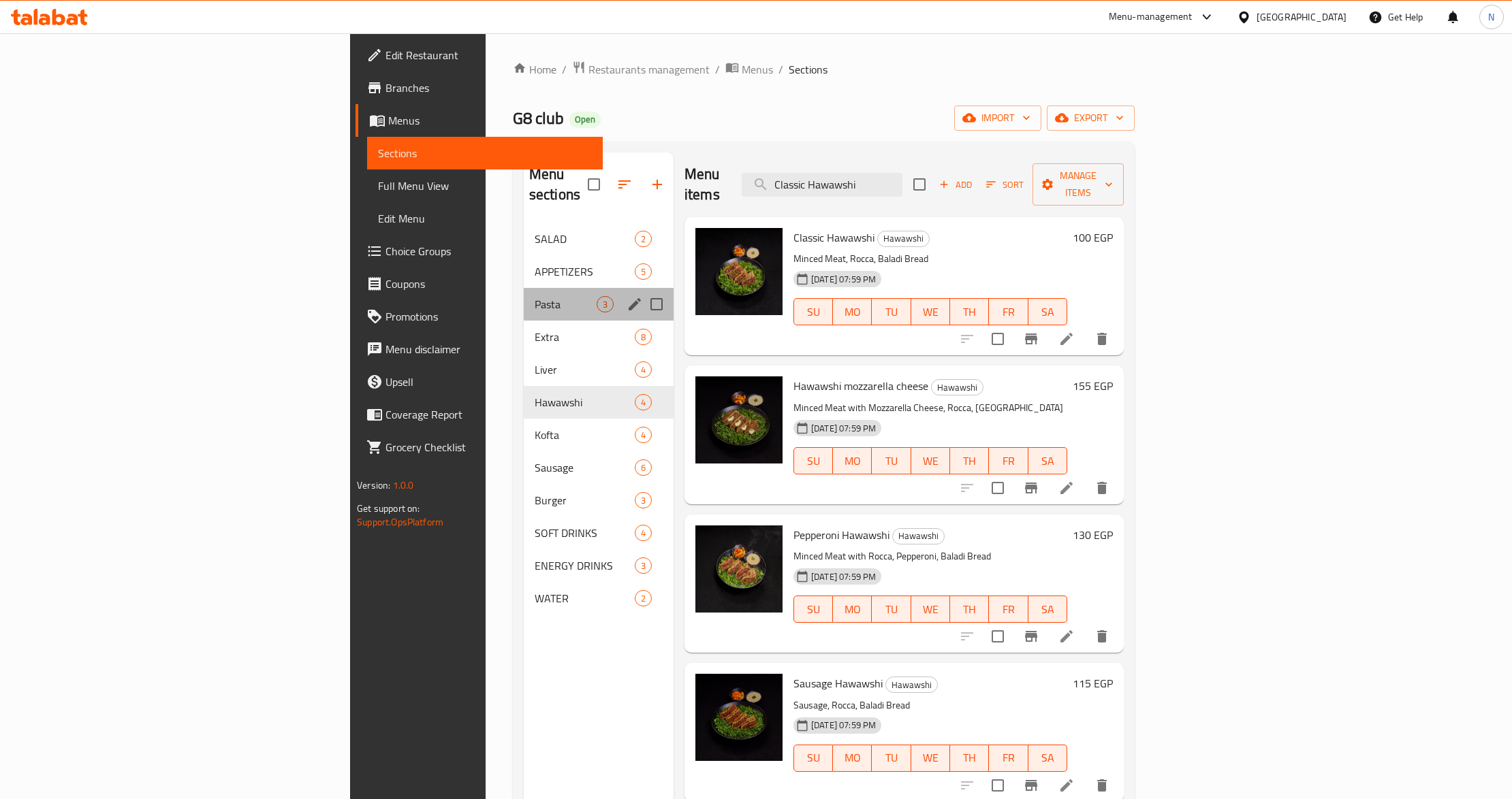
click at [524, 293] on div "Pasta 3" at bounding box center [599, 304] width 150 height 33
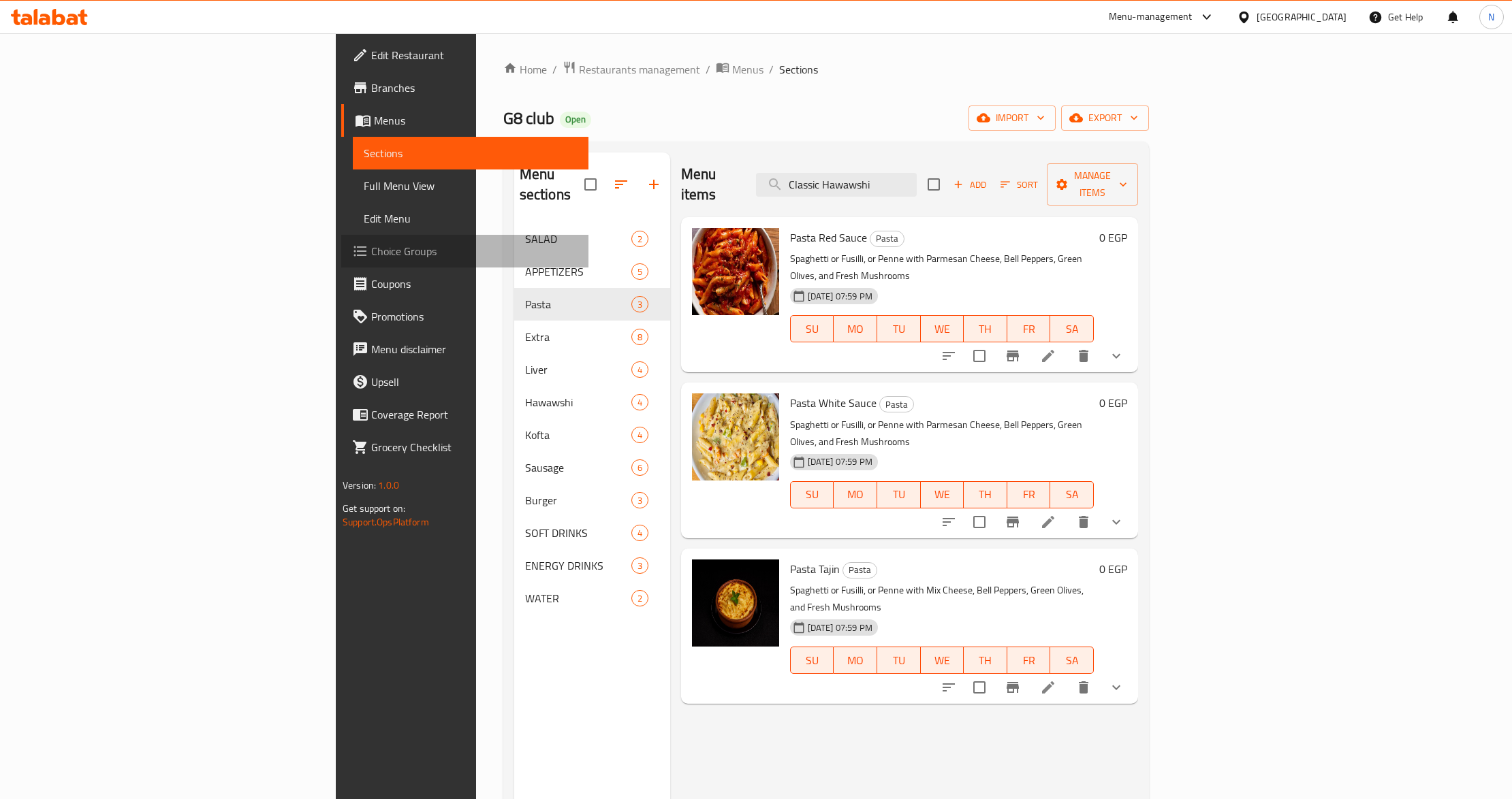
click at [371, 253] on span "Choice Groups" at bounding box center [474, 251] width 206 height 16
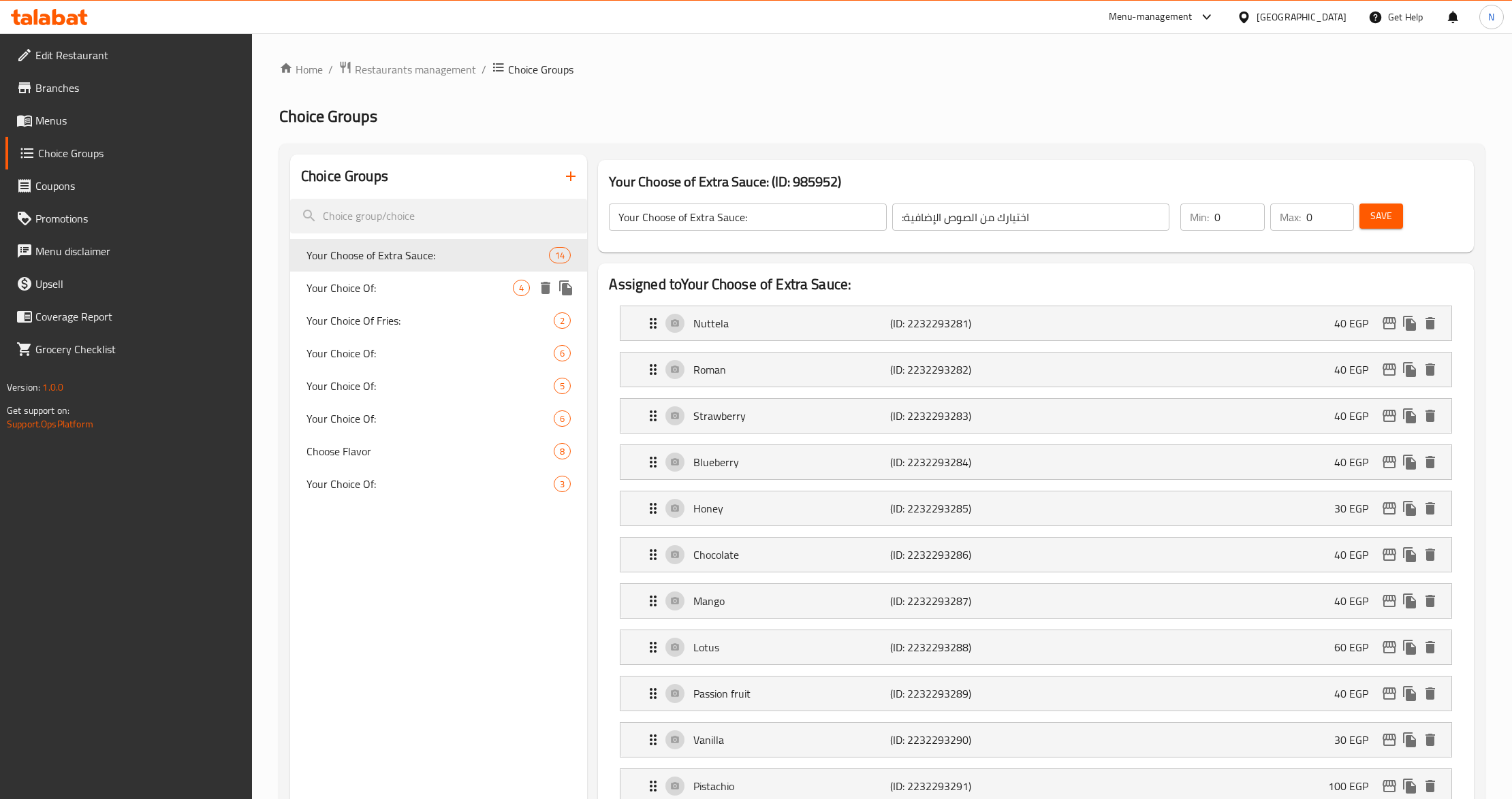
click at [461, 285] on span "Your Choice Of:" at bounding box center [410, 287] width 206 height 16
type input "Your Choice Of:"
type input "إختيارك من:"
type input "1"
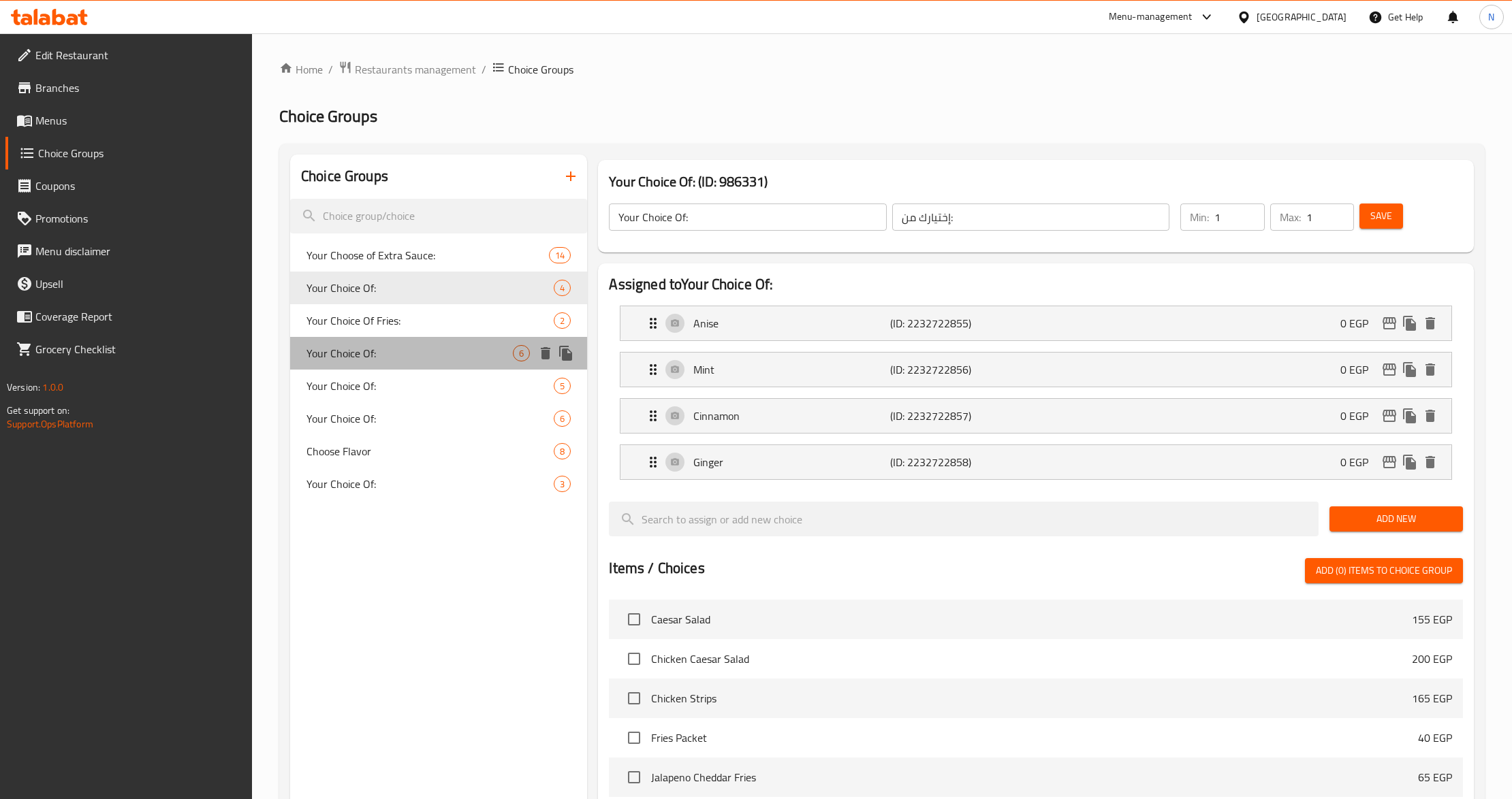
click at [441, 346] on span "Your Choice Of:" at bounding box center [410, 353] width 206 height 16
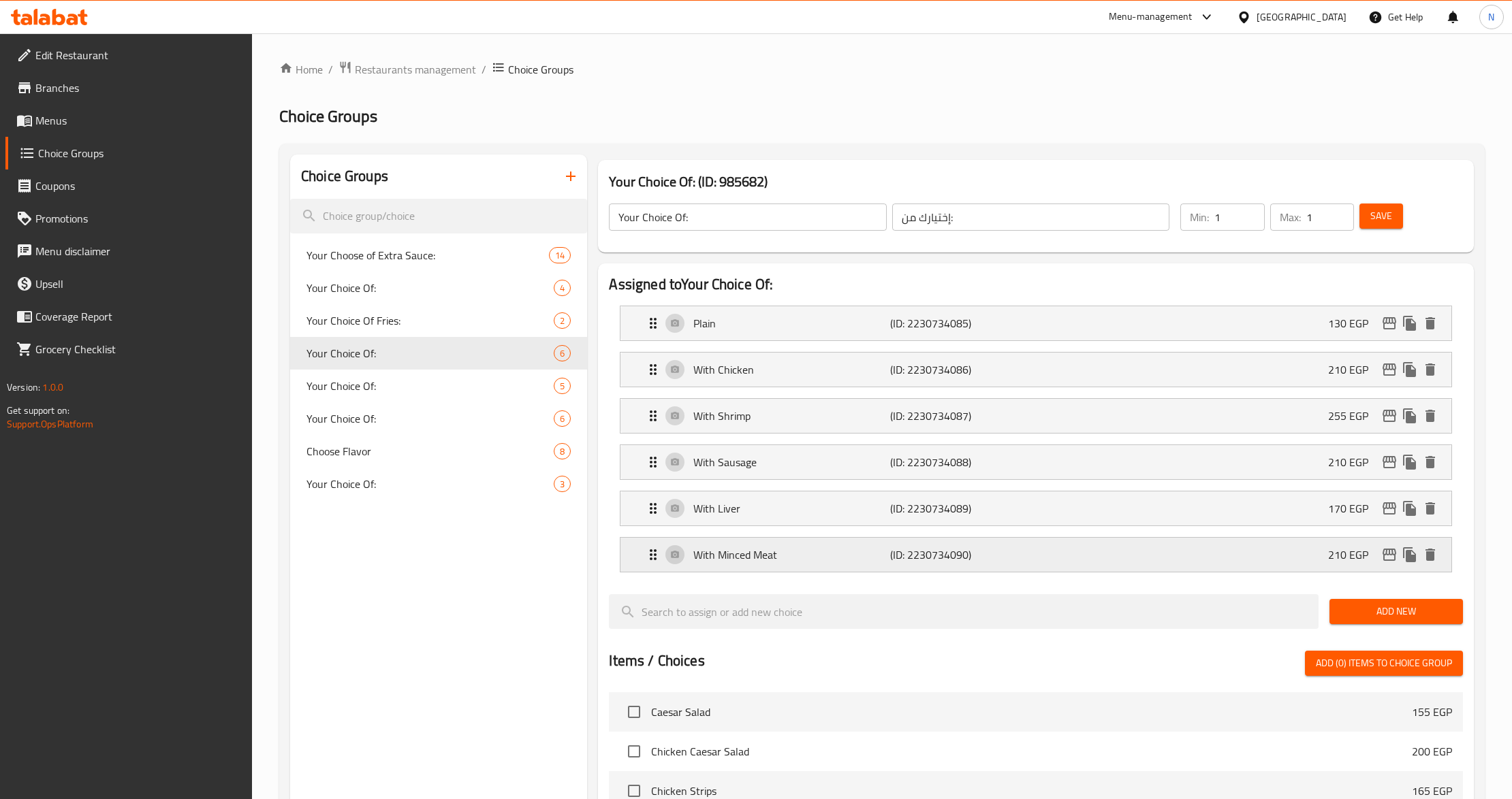
click at [807, 563] on p "With Minced Meat" at bounding box center [792, 554] width 197 height 16
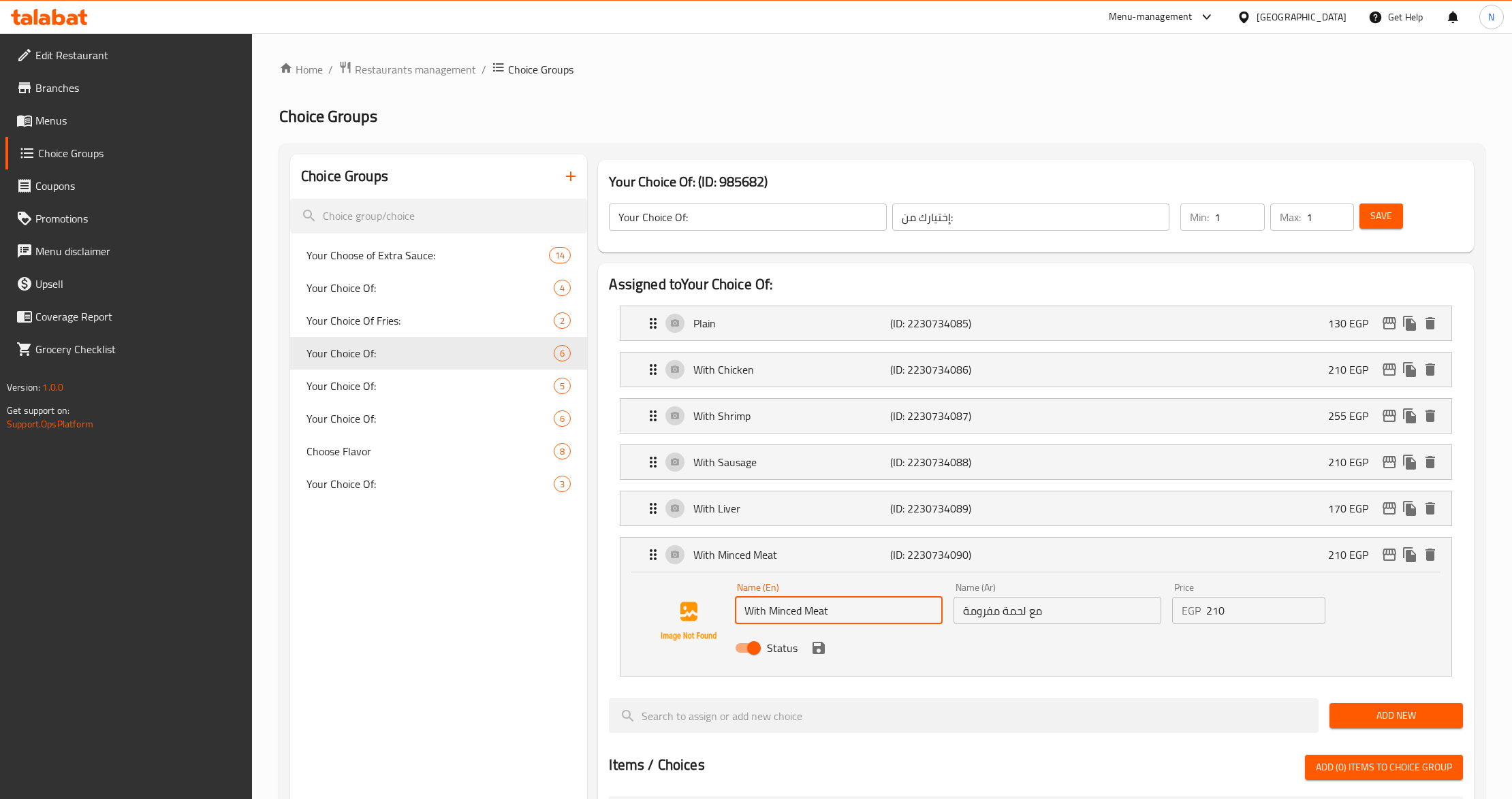
drag, startPoint x: 769, startPoint y: 610, endPoint x: 839, endPoint y: 610, distance: 70.0
click at [839, 610] on input "With Minced Meat" at bounding box center [839, 610] width 208 height 27
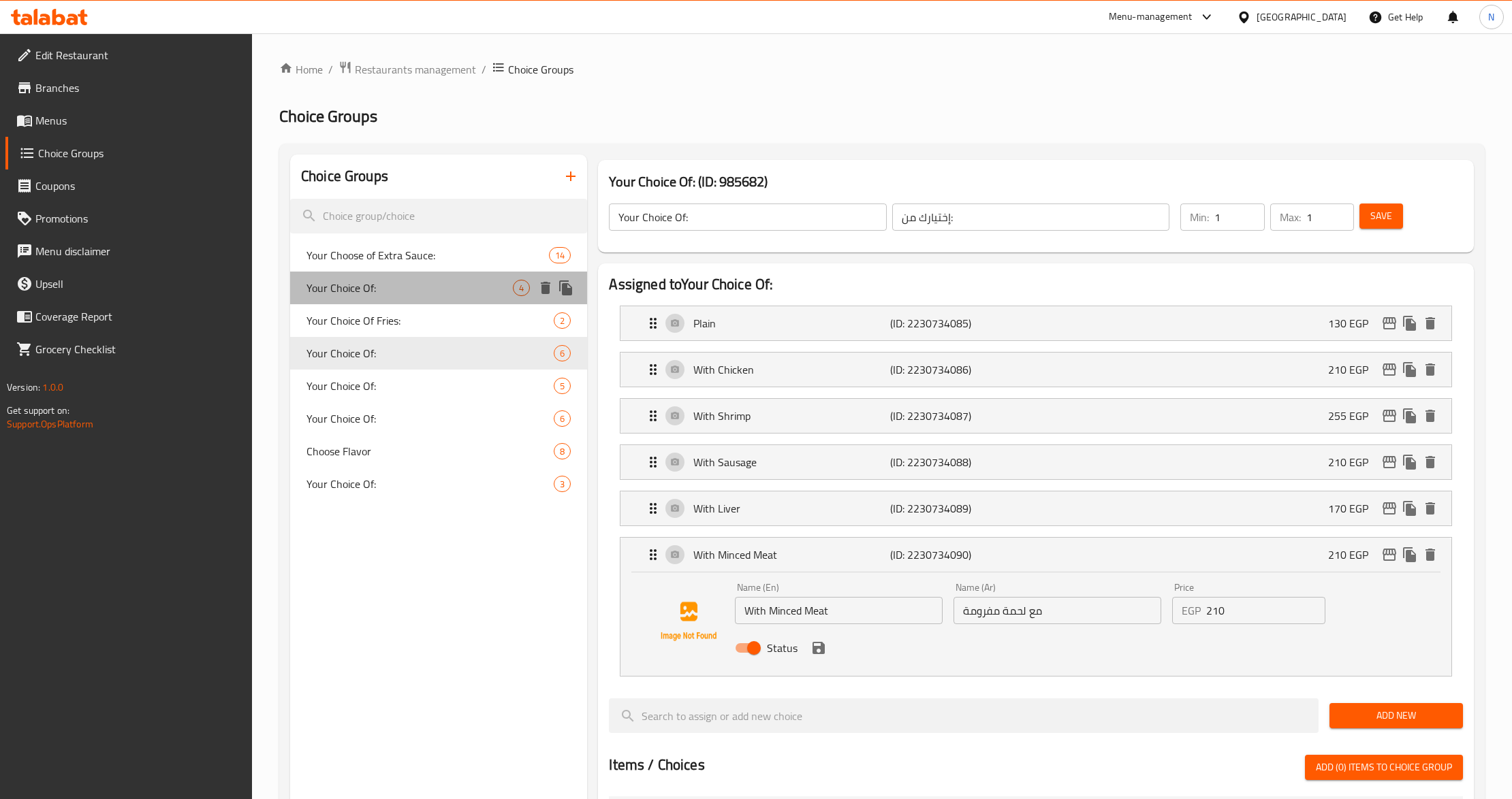
click at [422, 296] on span "Your Choice Of:" at bounding box center [410, 287] width 206 height 16
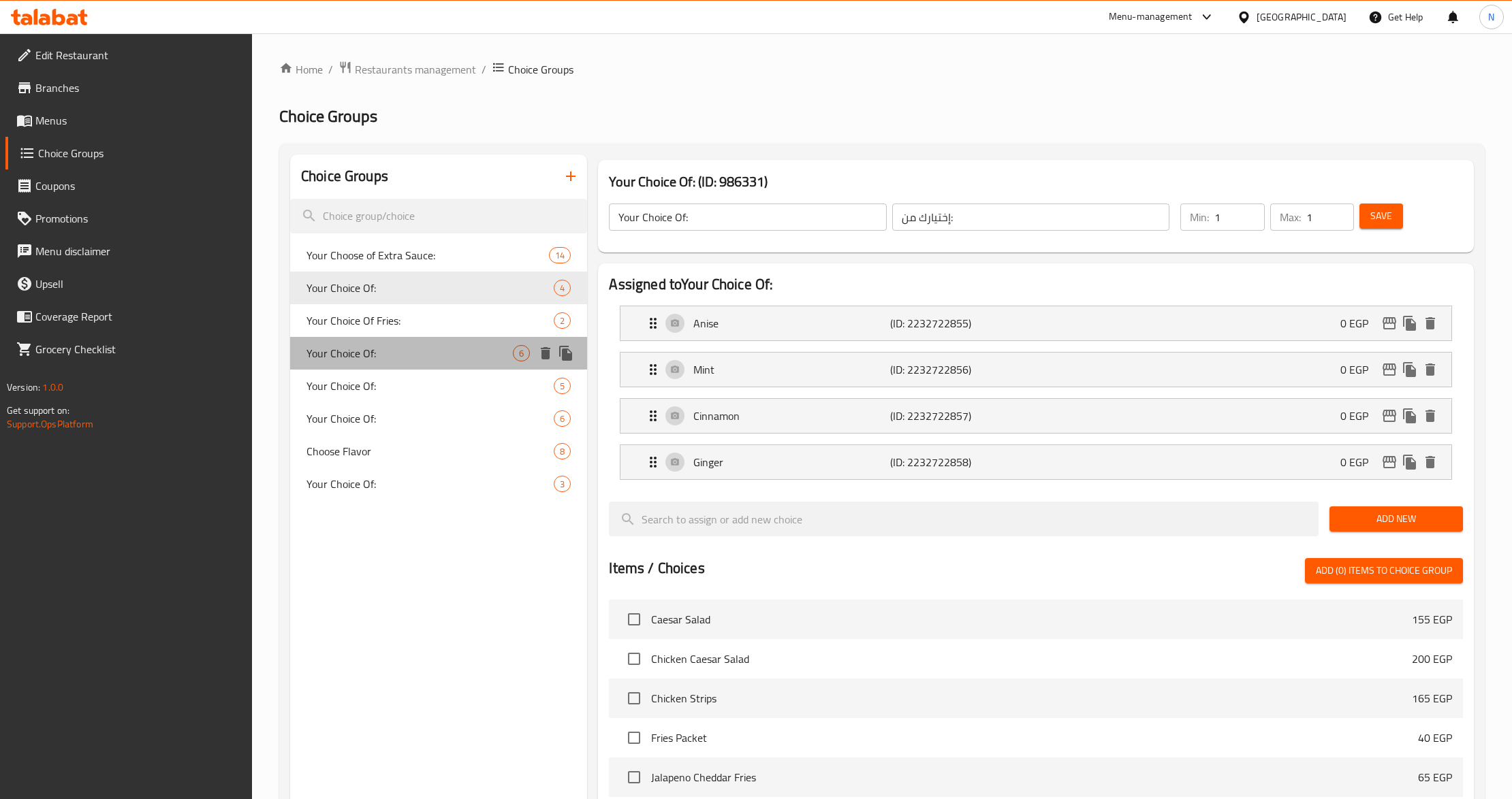
click at [407, 355] on span "Your Choice Of:" at bounding box center [410, 353] width 206 height 16
type input "Your Choice Of:"
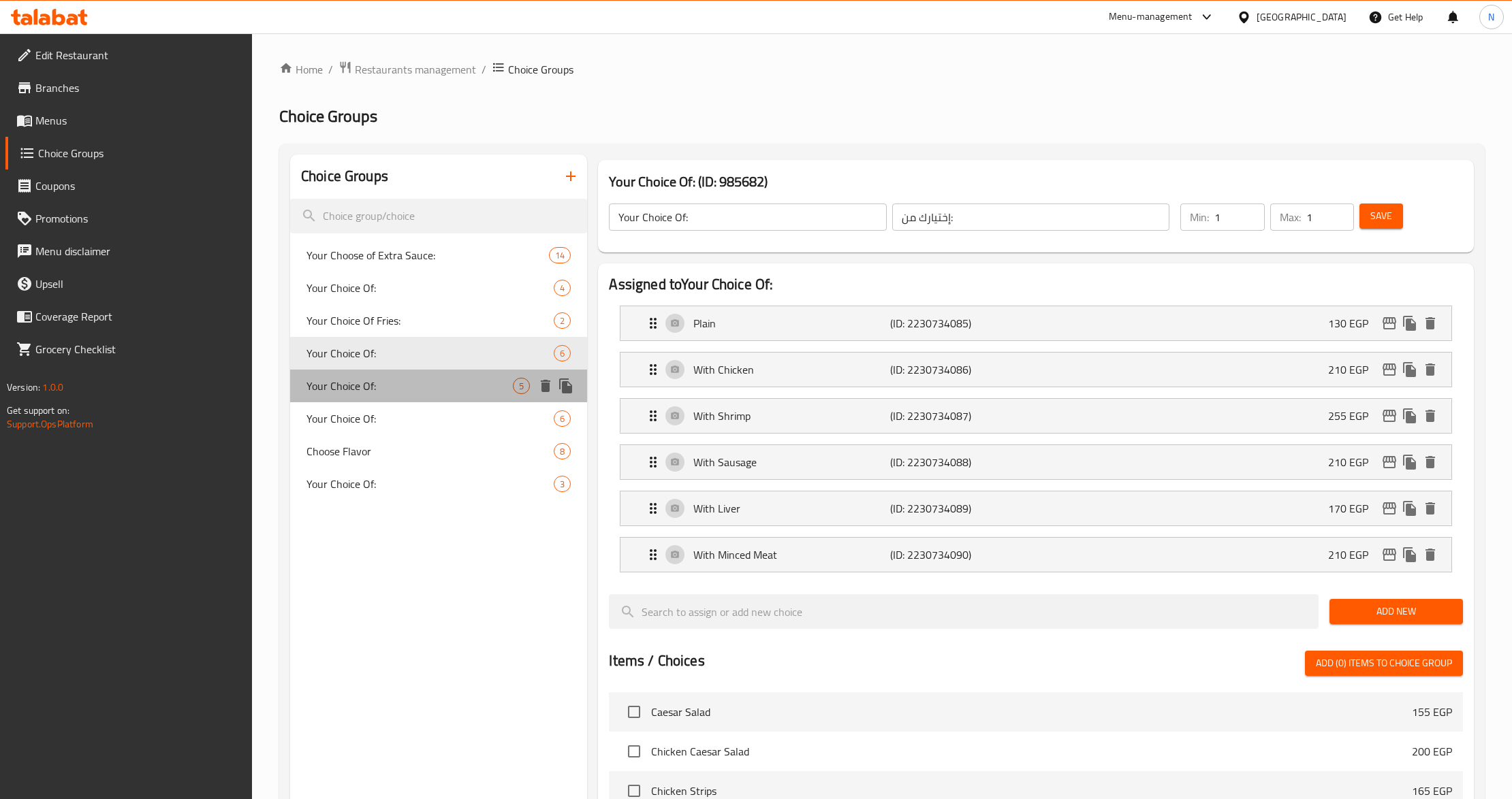
click at [403, 376] on div "Your Choice Of: 5" at bounding box center [438, 385] width 297 height 33
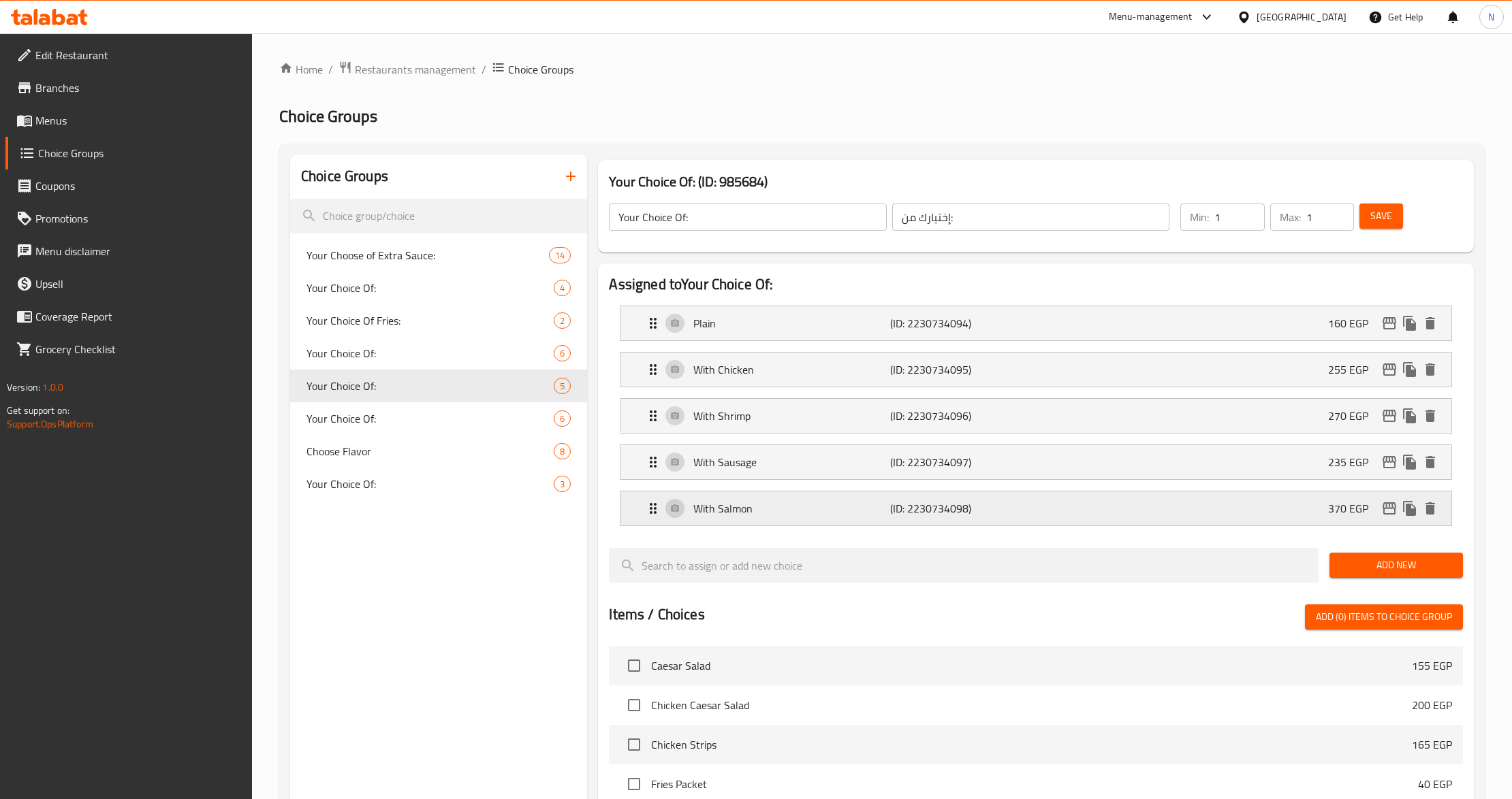
click at [940, 507] on p "(ID: 2230734098)" at bounding box center [956, 508] width 130 height 16
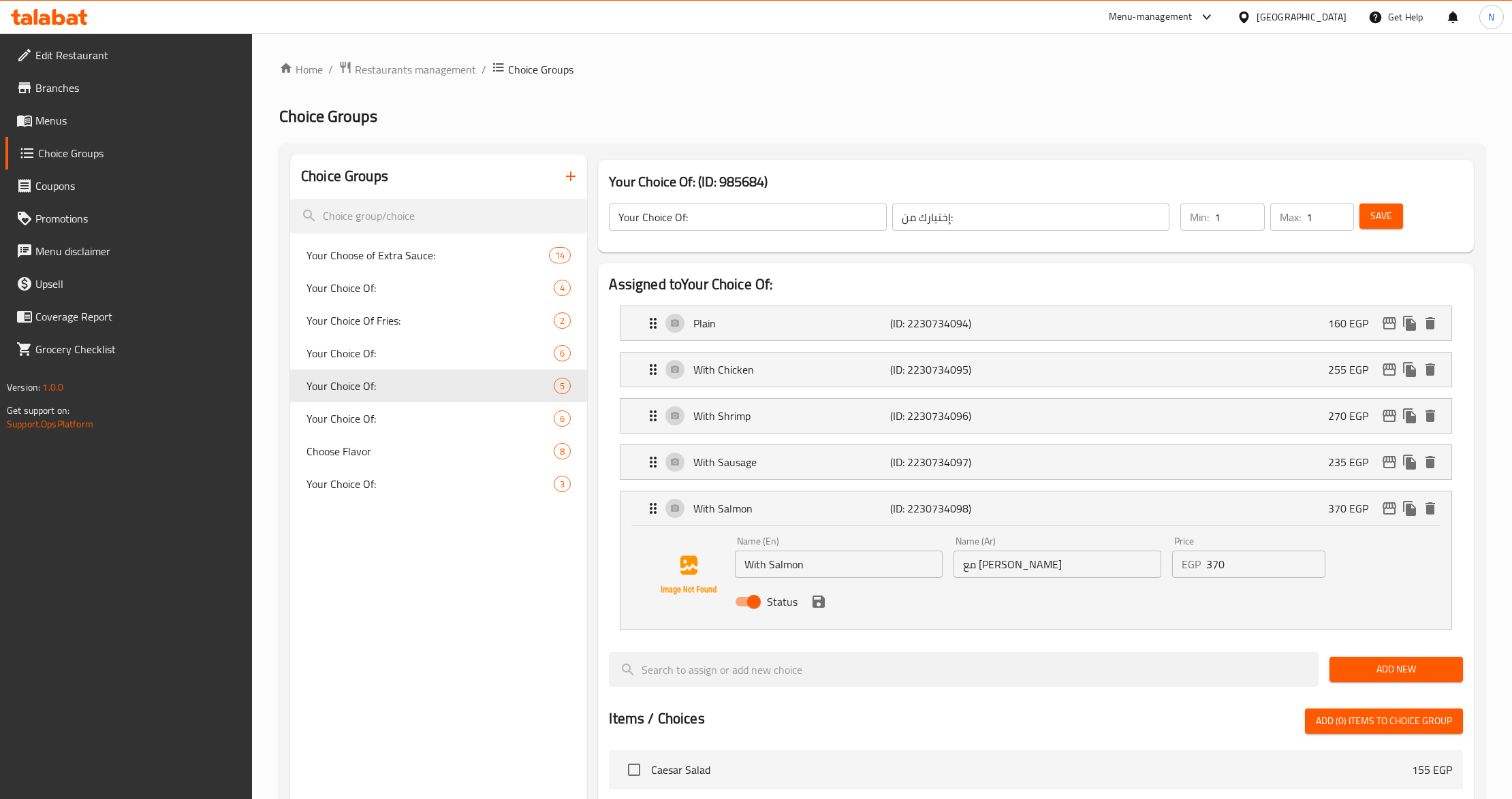
click at [1216, 561] on input "370" at bounding box center [1266, 564] width 119 height 27
click at [821, 610] on icon "save" at bounding box center [818, 601] width 16 height 16
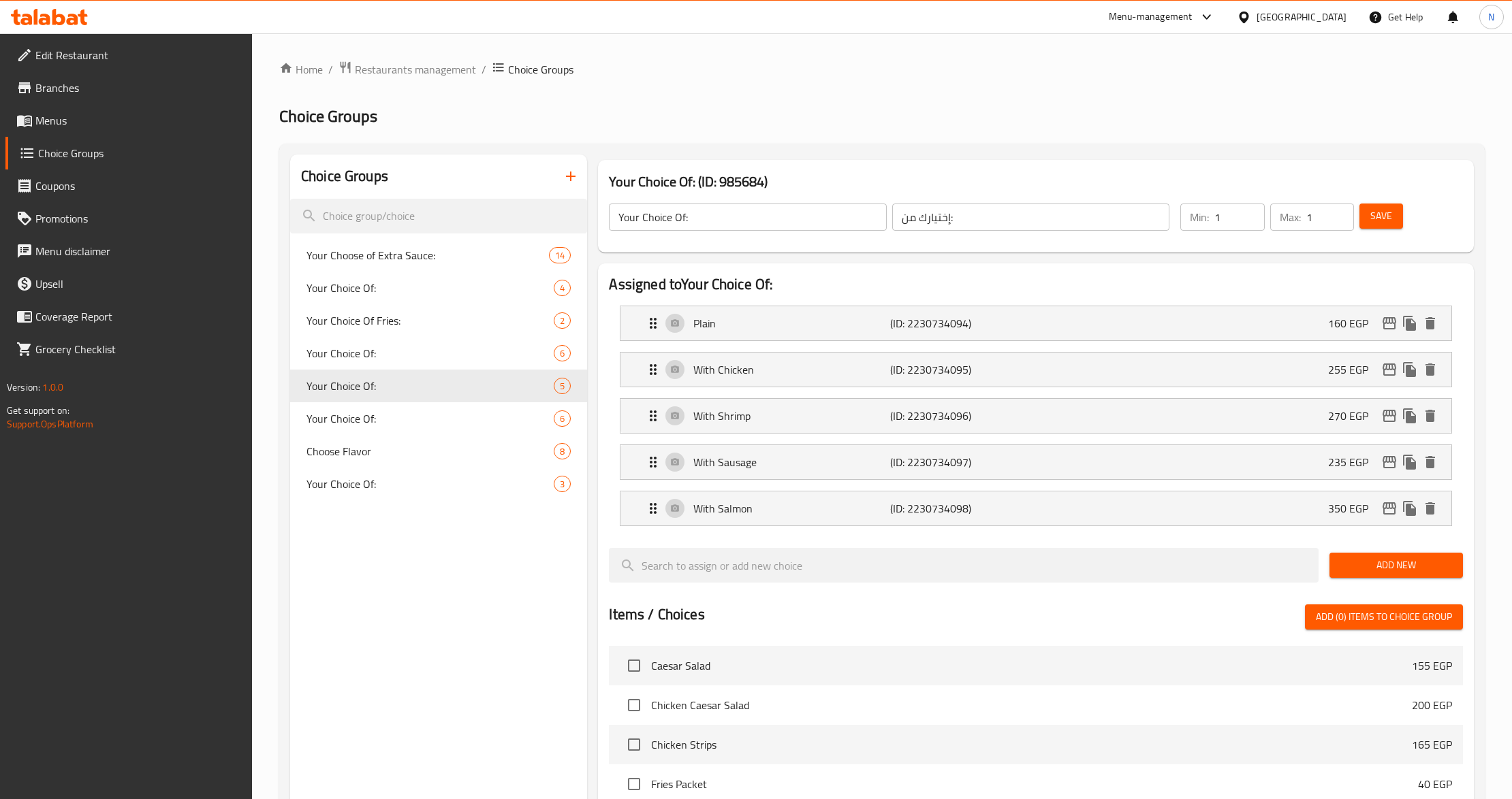
type input "350"
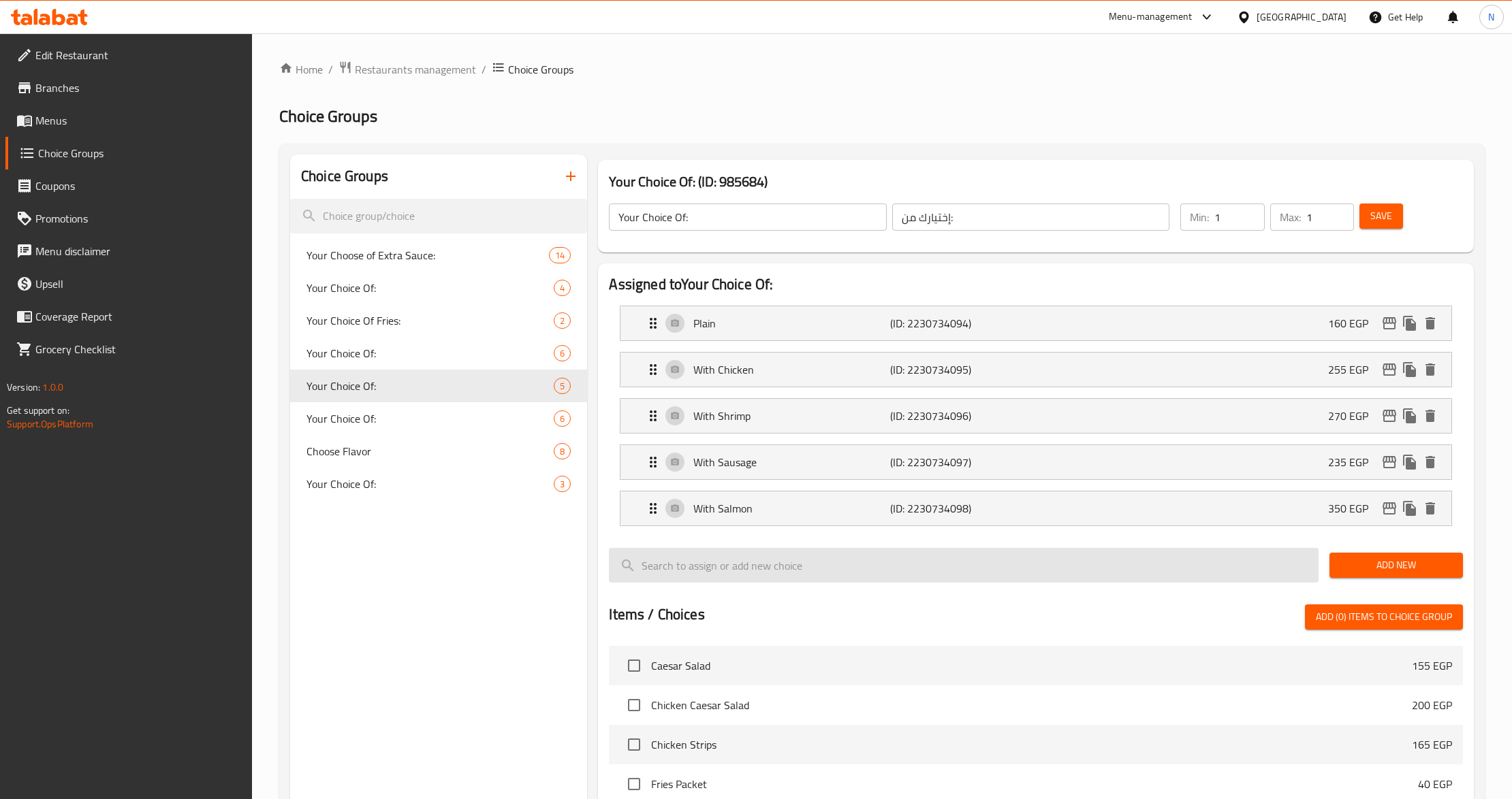
click at [777, 564] on input "search" at bounding box center [964, 566] width 710 height 35
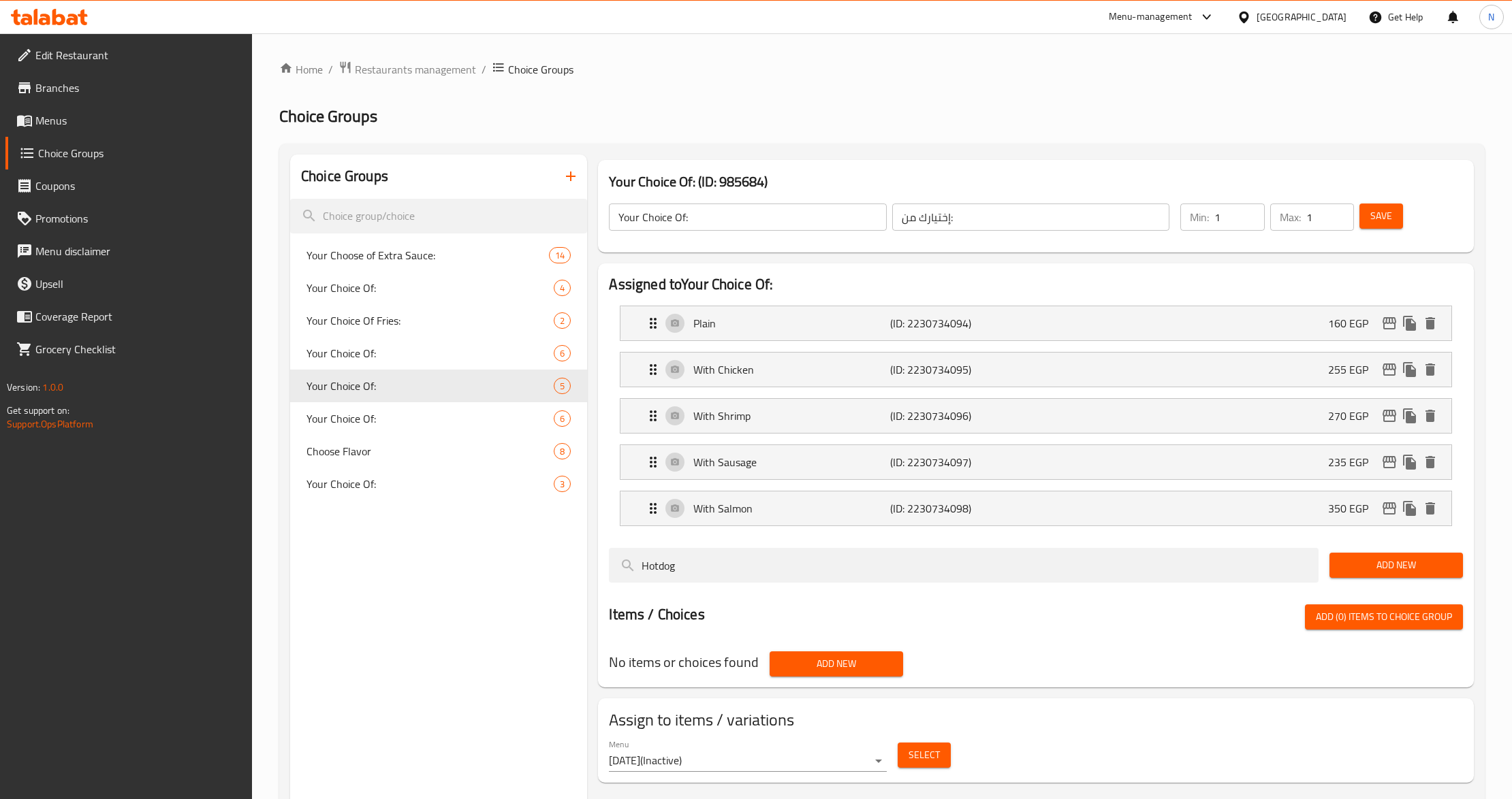
type input "Hotdog"
click at [1402, 574] on span "Add New" at bounding box center [1396, 566] width 112 height 17
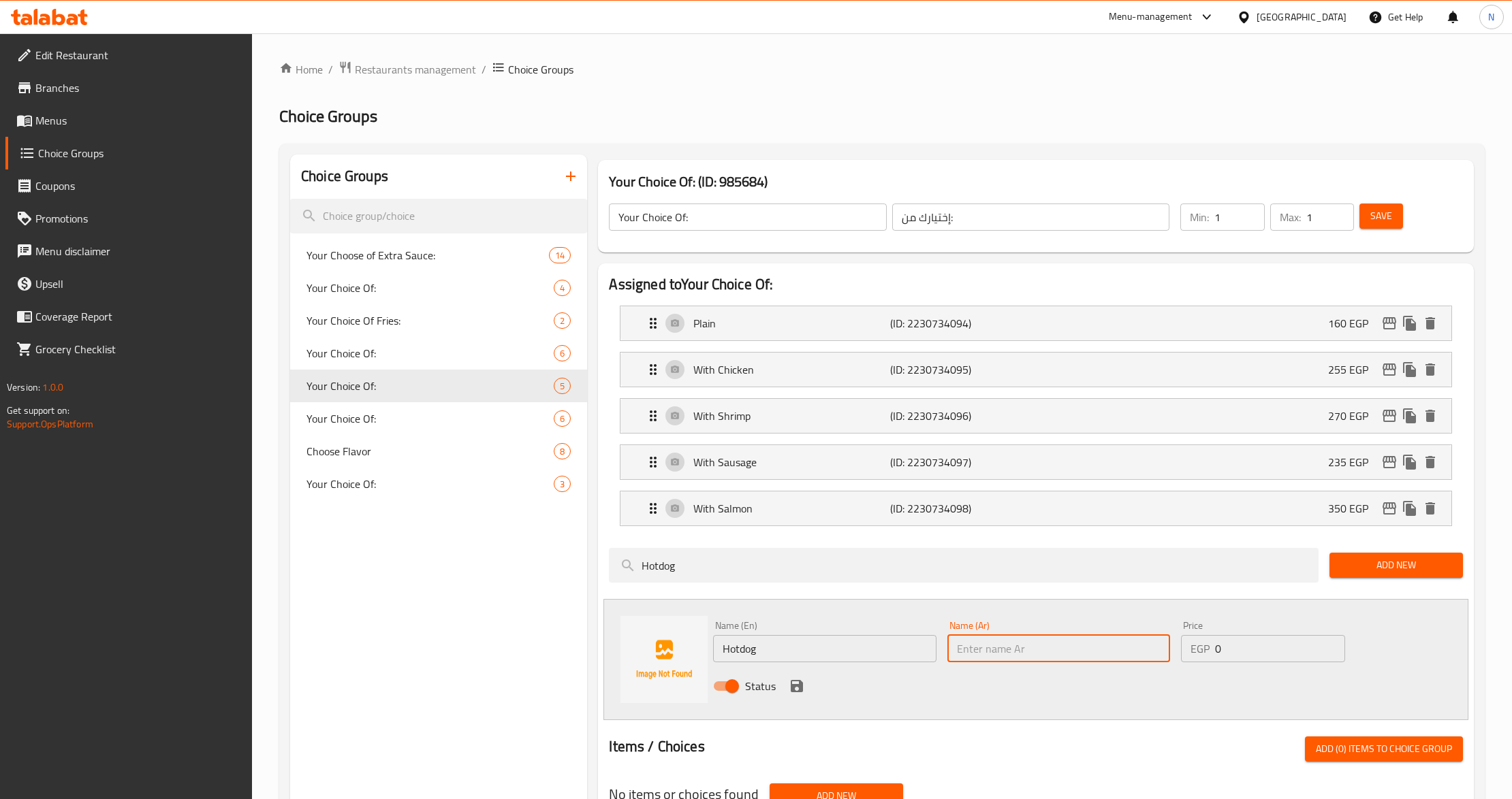
click at [1074, 660] on input "text" at bounding box center [1059, 648] width 223 height 27
type input "هوت دوج"
click at [1275, 647] on input "0" at bounding box center [1281, 648] width 130 height 27
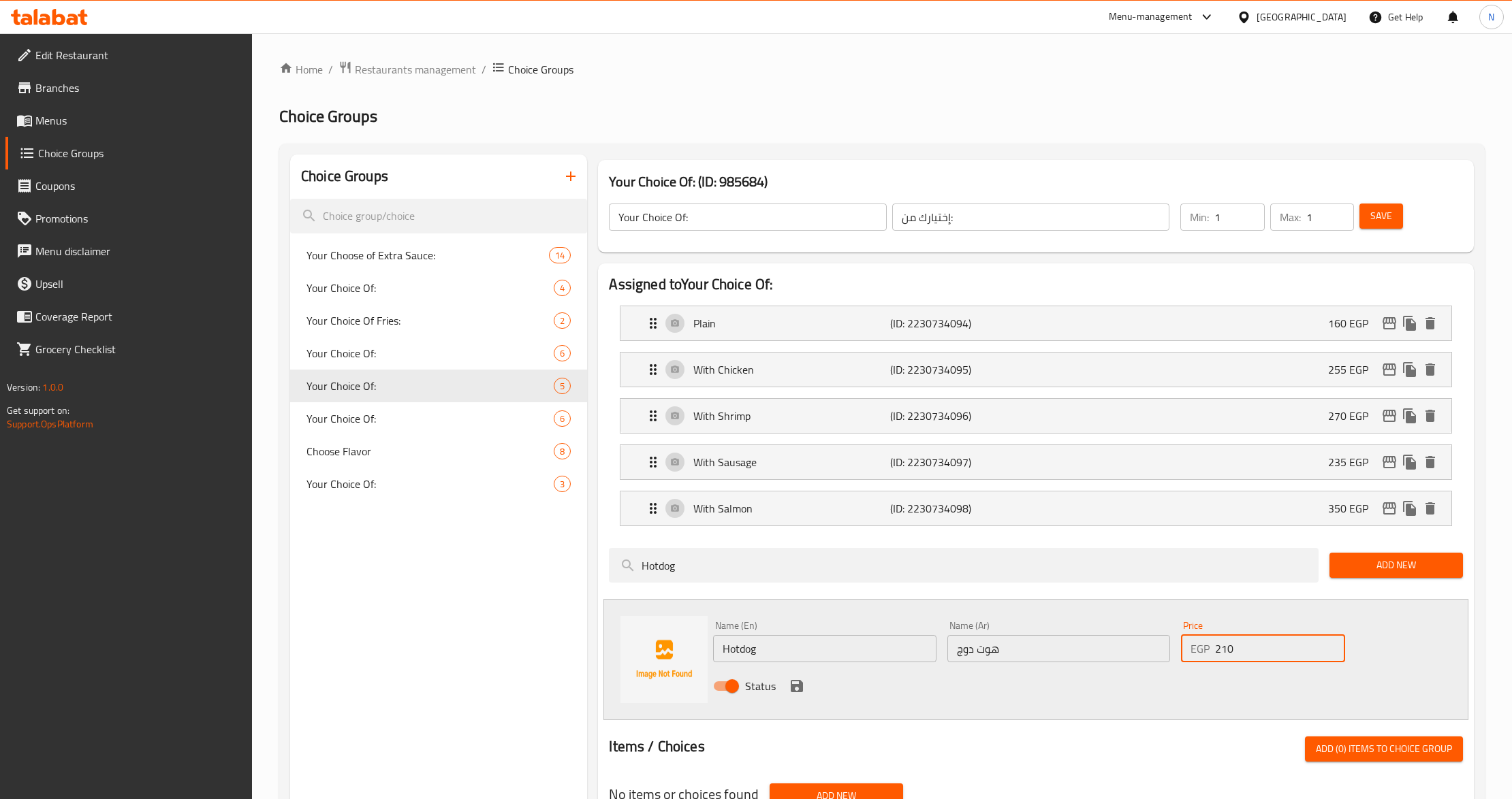
type input "210"
click at [791, 692] on icon "save" at bounding box center [797, 685] width 12 height 12
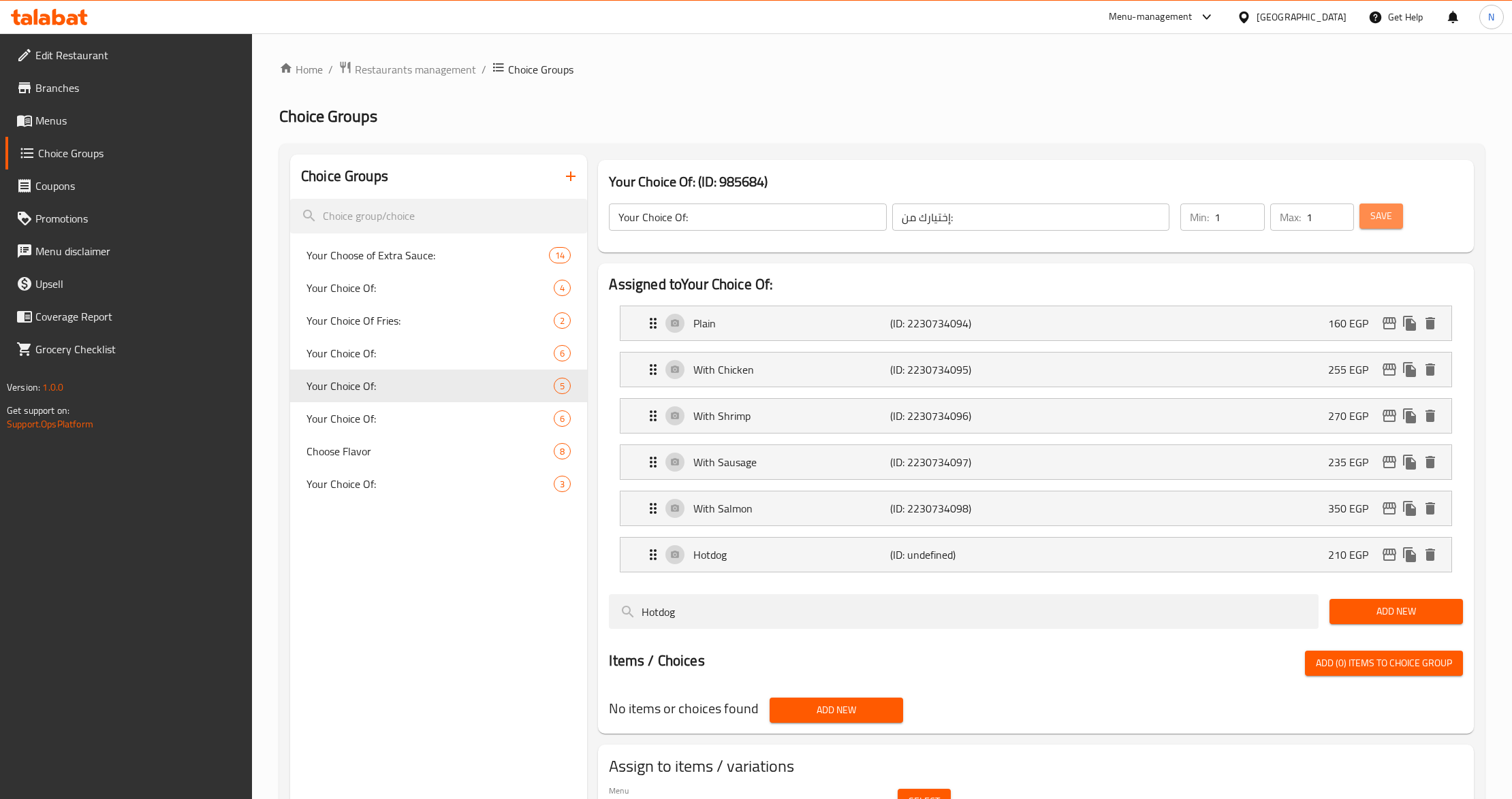
click at [1382, 213] on span "Save" at bounding box center [1381, 216] width 22 height 17
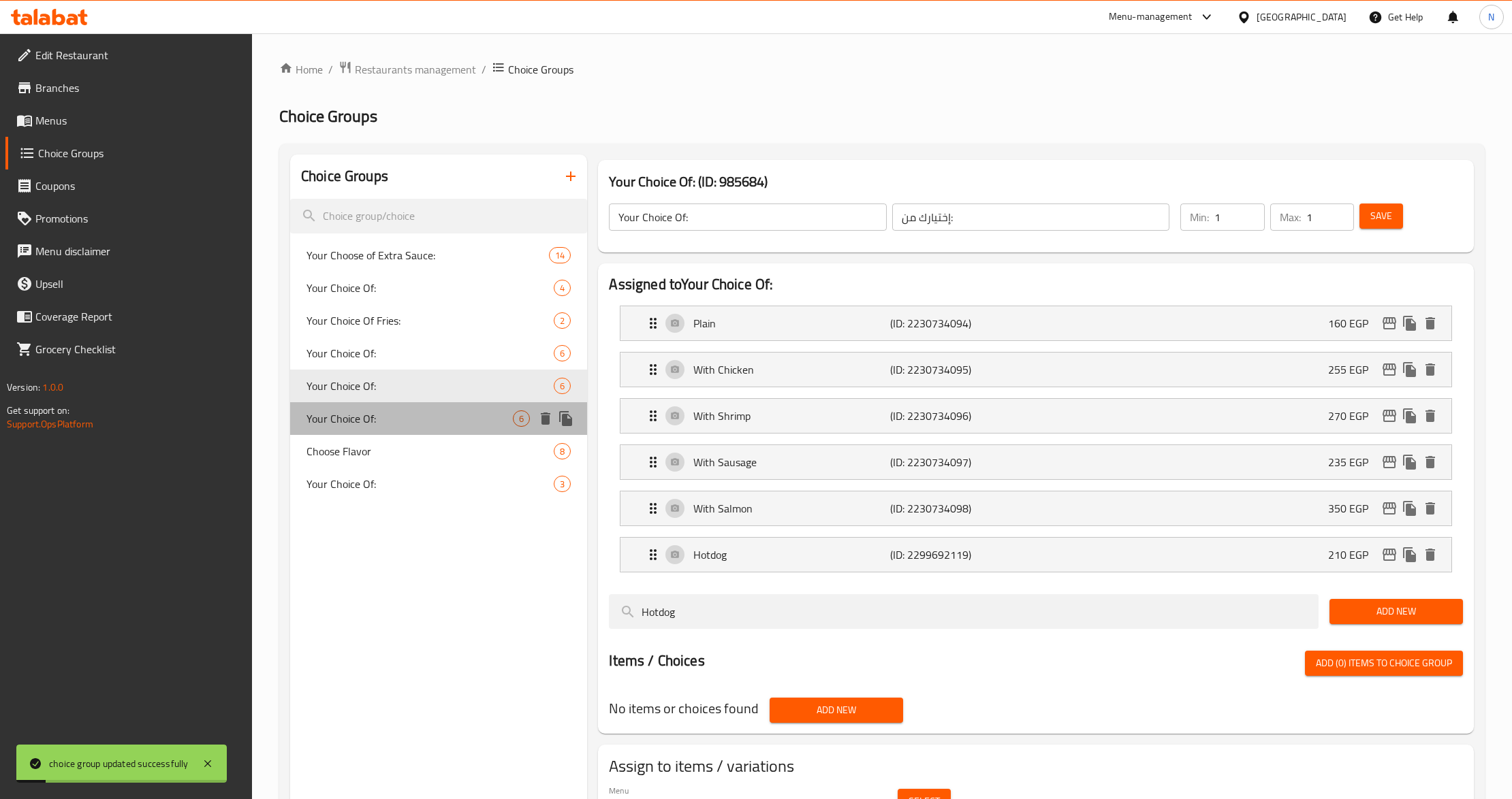
click at [412, 420] on span "Your Choice Of:" at bounding box center [410, 418] width 206 height 16
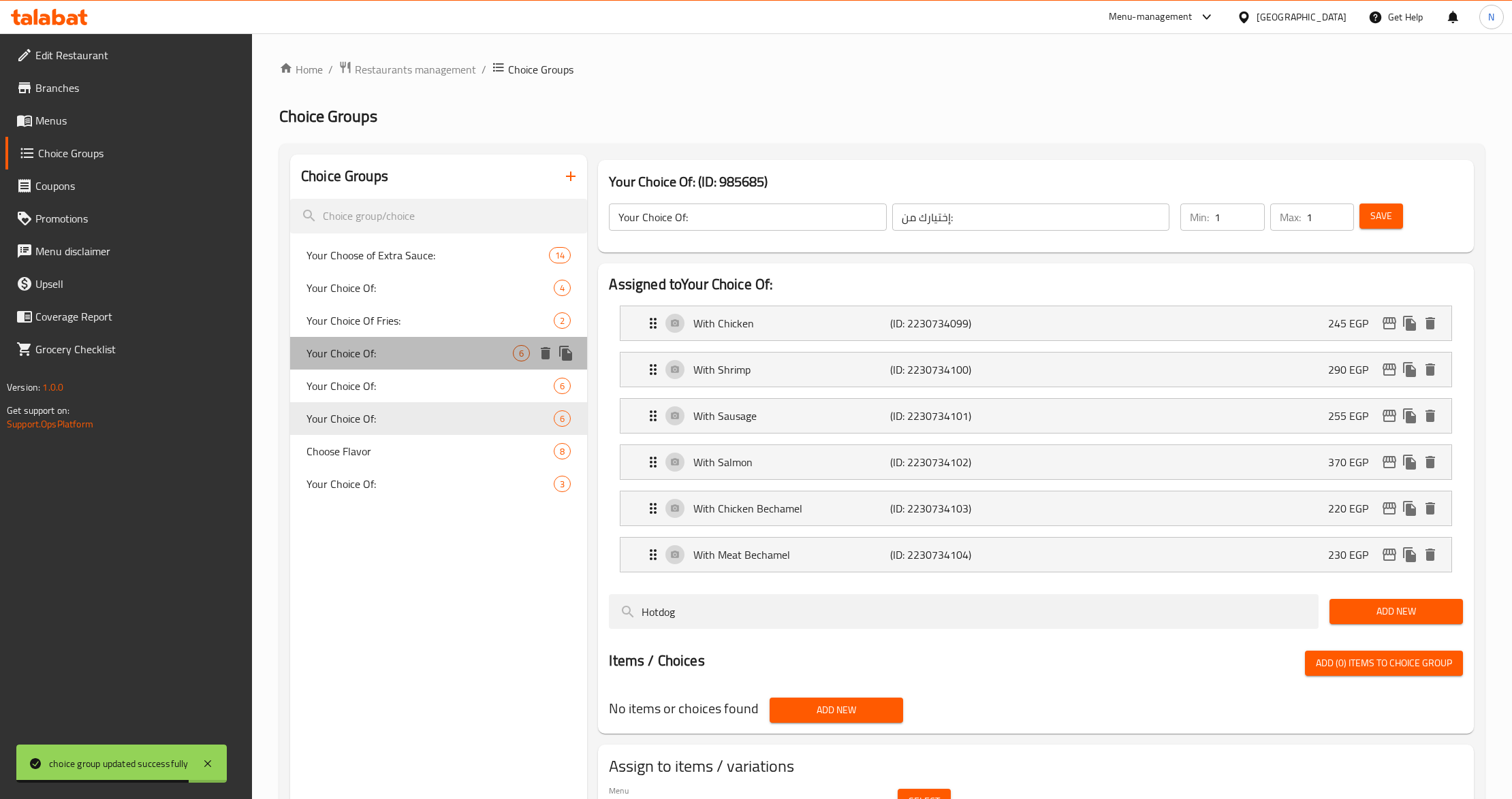
click at [406, 365] on div "Your Choice Of: 6" at bounding box center [438, 353] width 297 height 33
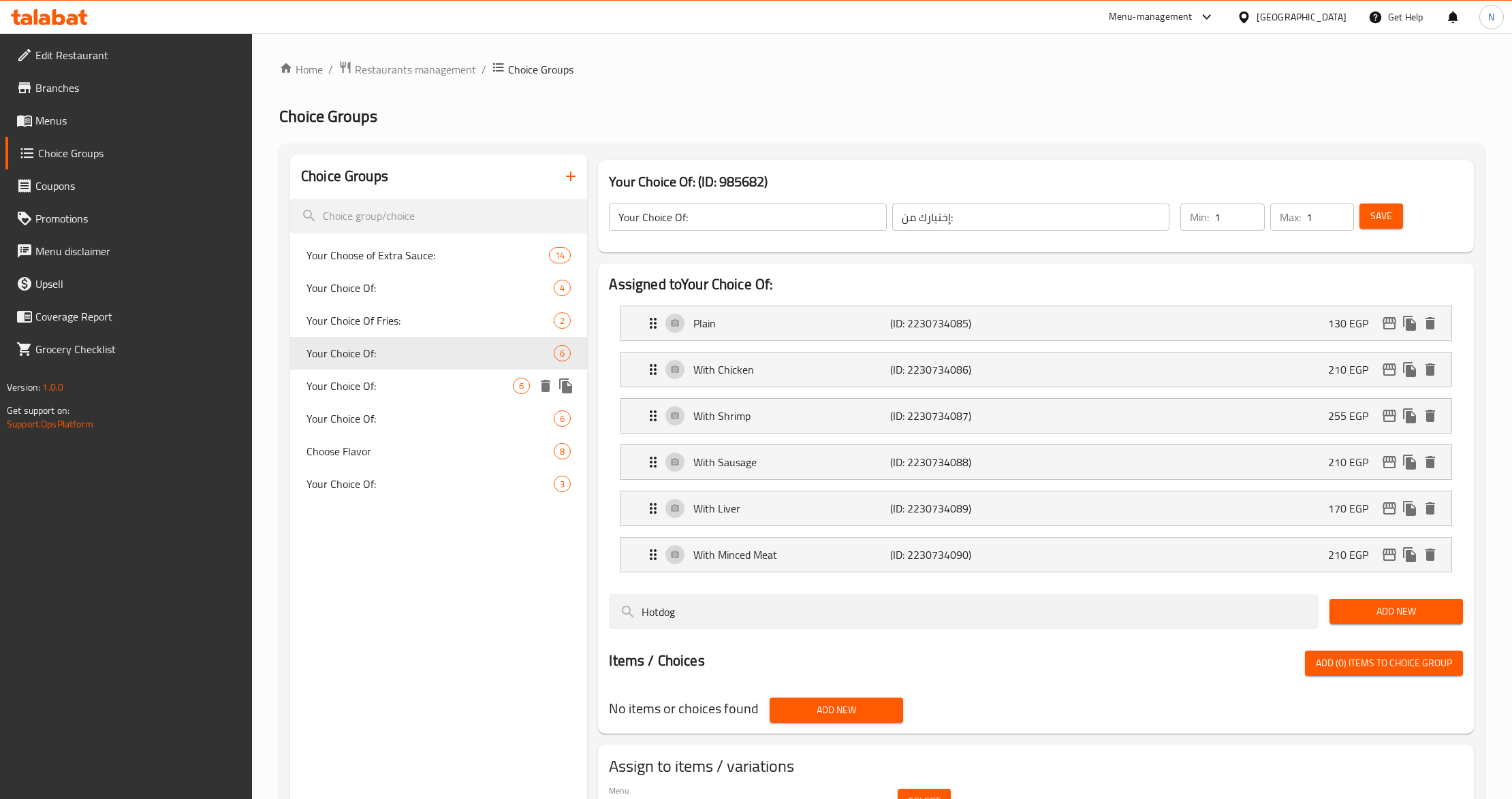
click at [407, 387] on span "Your Choice Of:" at bounding box center [410, 385] width 206 height 16
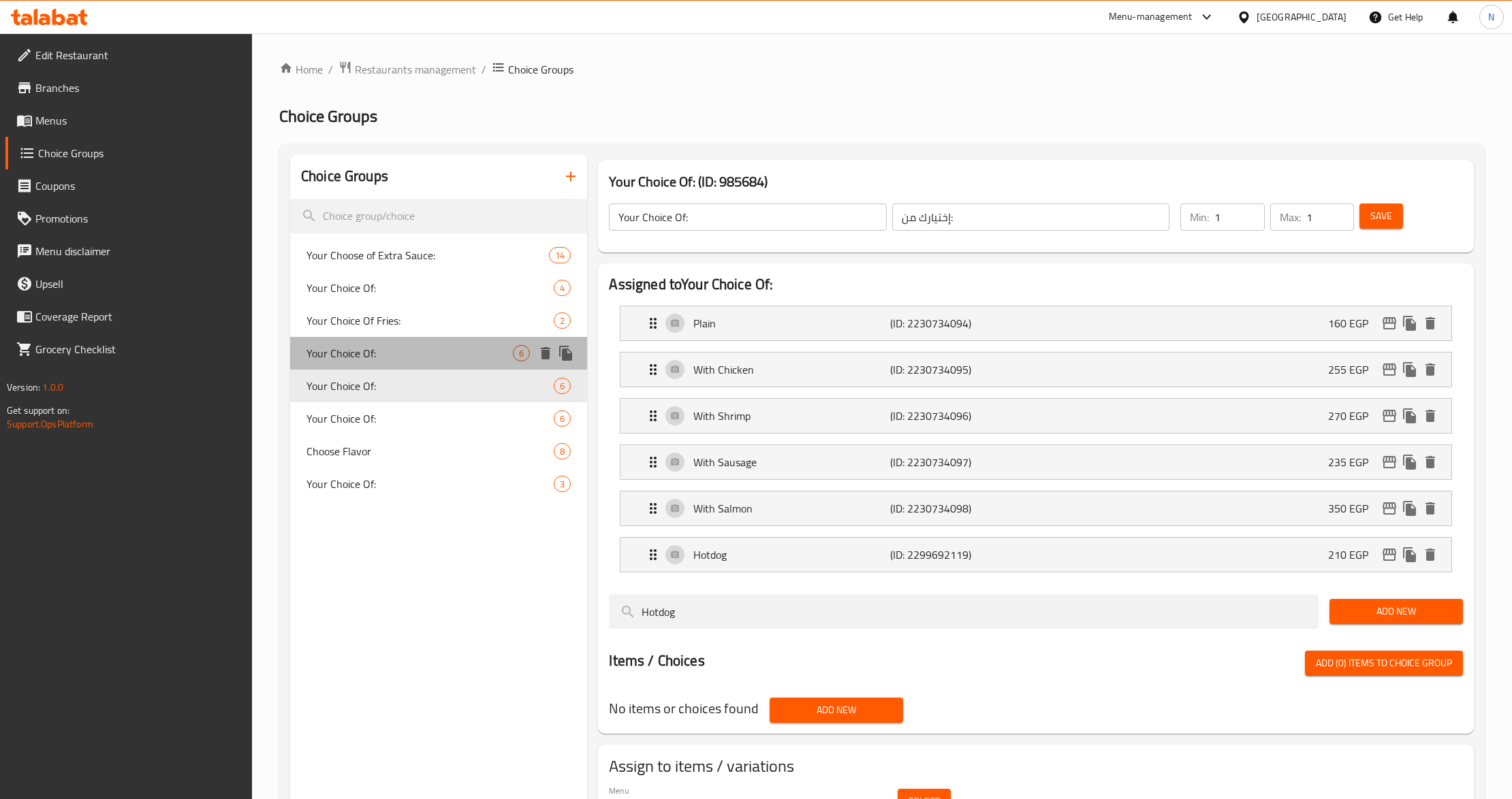
click at [433, 360] on span "Your Choice Of:" at bounding box center [410, 353] width 206 height 16
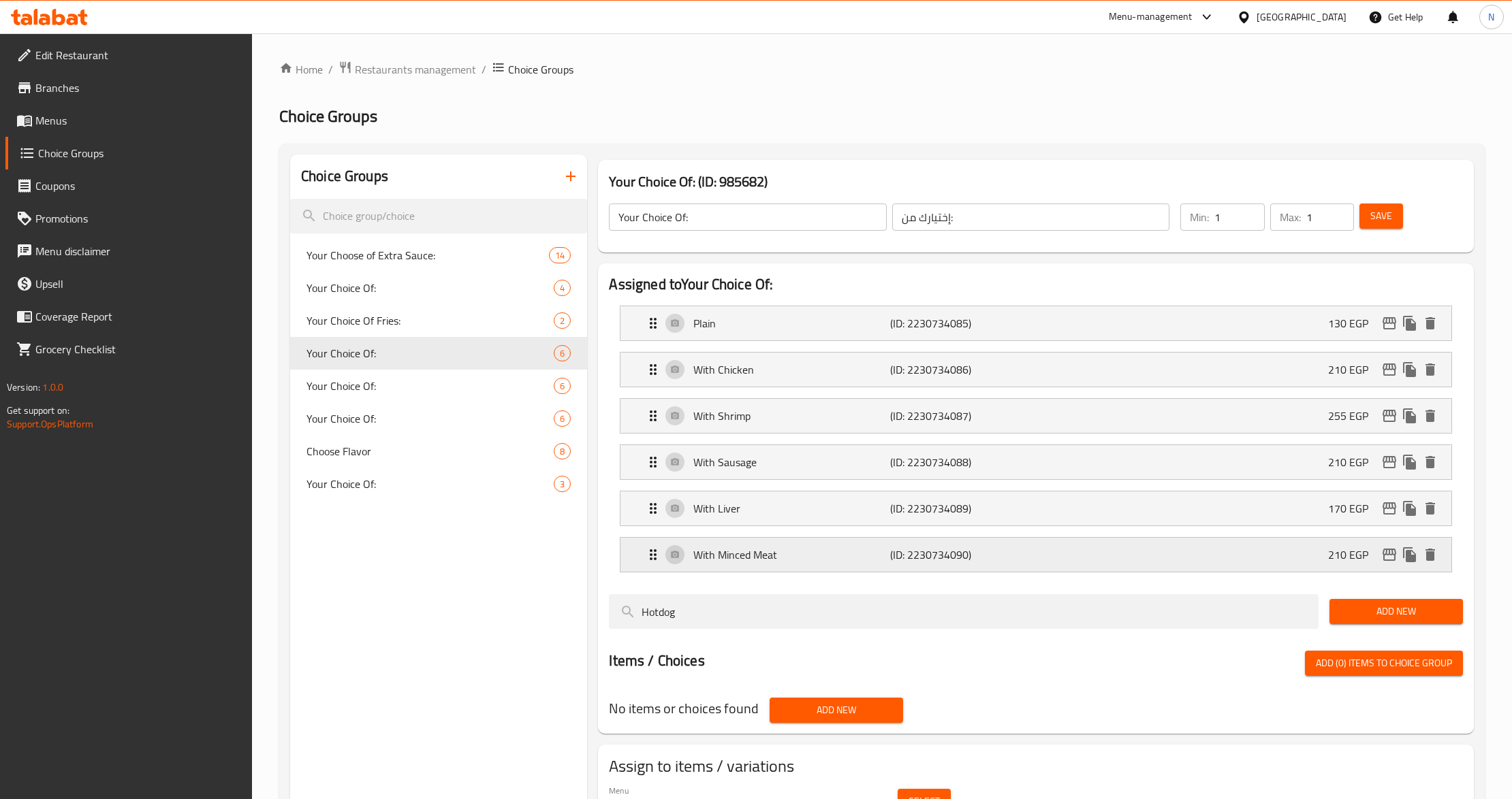
click at [780, 553] on p "With Minced Meat" at bounding box center [792, 554] width 197 height 16
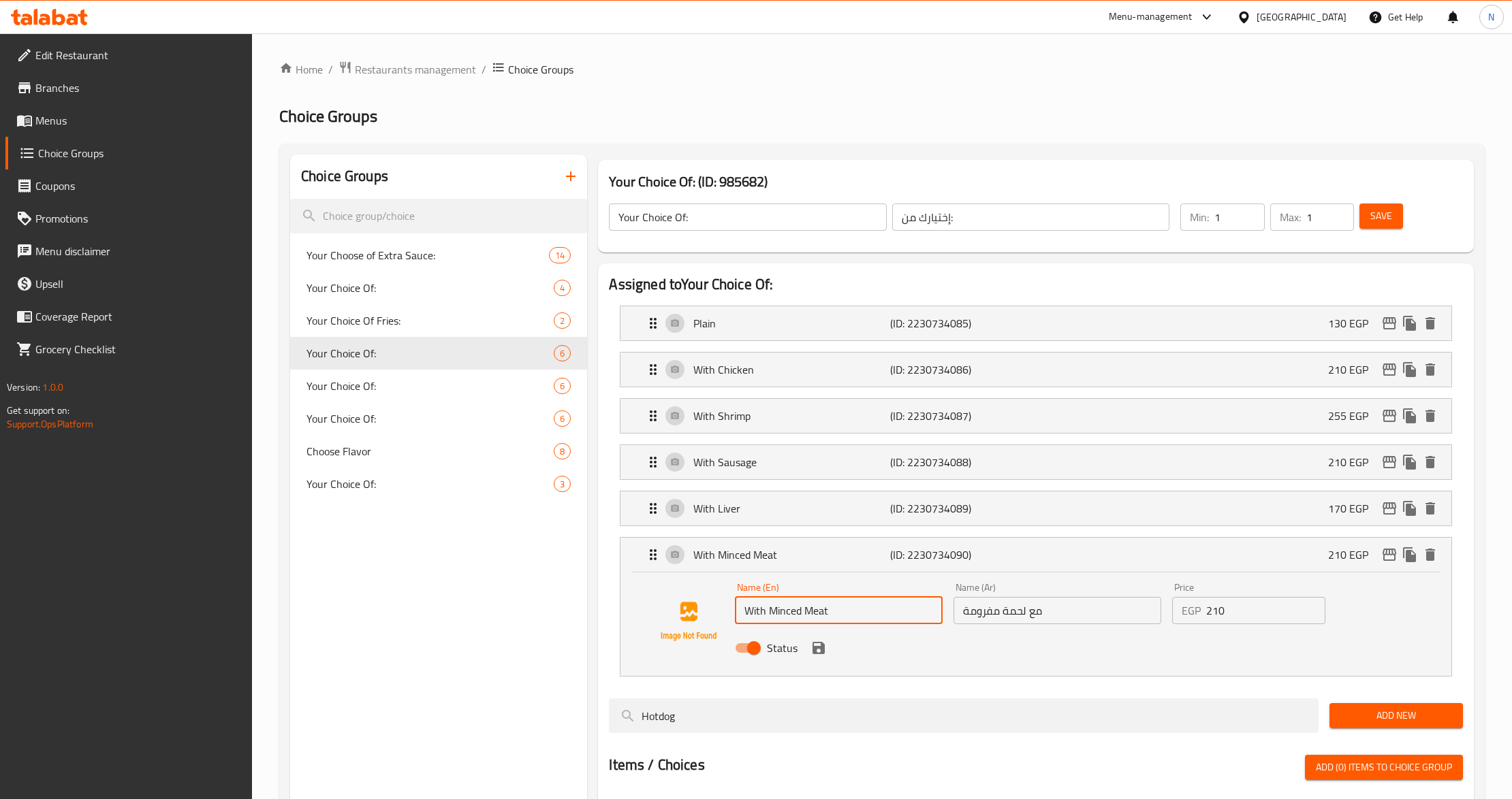
drag, startPoint x: 770, startPoint y: 614, endPoint x: 878, endPoint y: 613, distance: 108.0
click at [878, 613] on input "With Minced Meat" at bounding box center [839, 610] width 208 height 27
type input "With Hotdog"
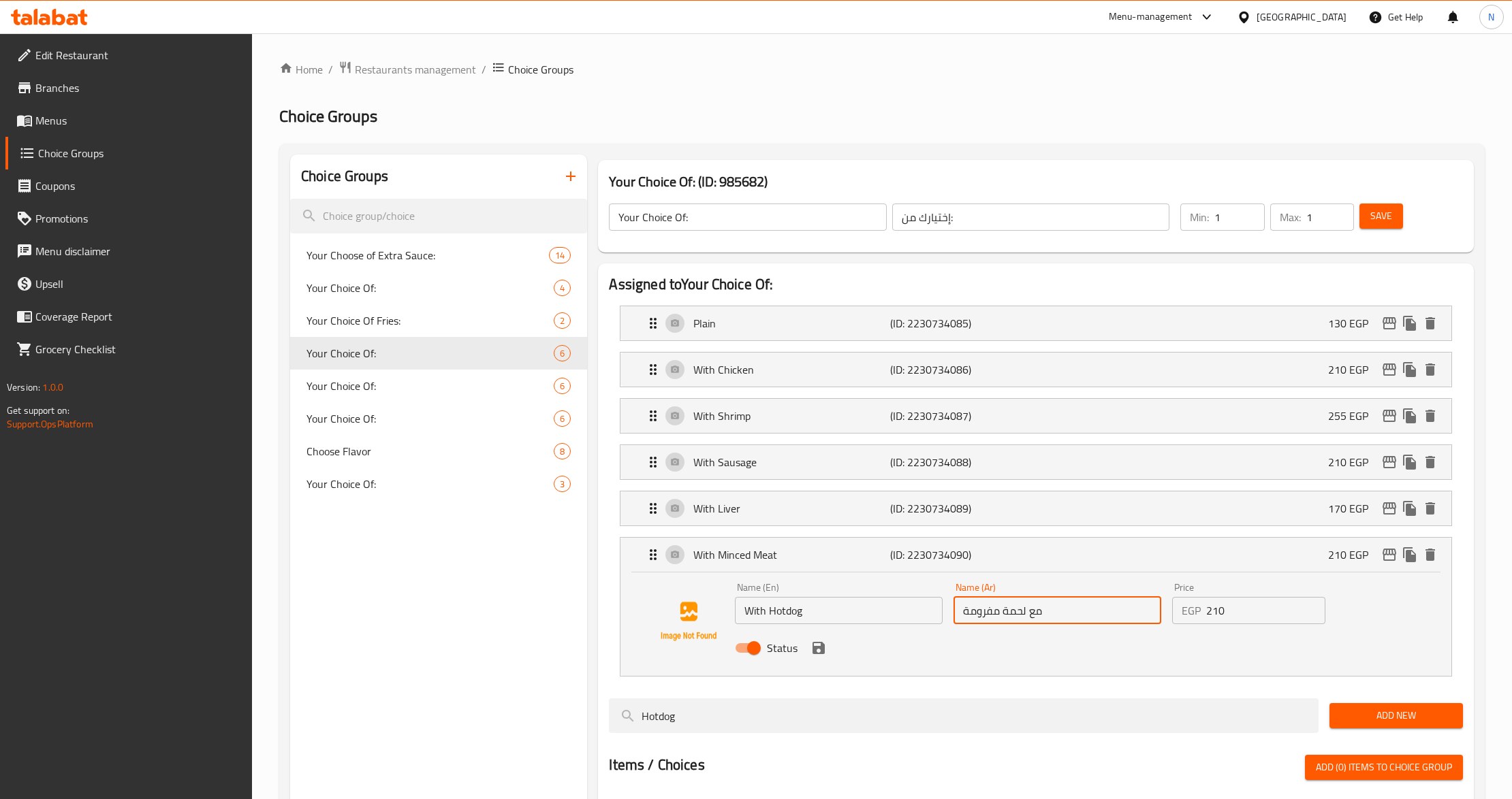
drag, startPoint x: 1025, startPoint y: 608, endPoint x: 951, endPoint y: 632, distance: 77.8
click at [951, 632] on div "Name (En) With Hotdog Name (En) Name (Ar) مع لحمة مفرومة Name (Ar) Price EGP 21…" at bounding box center [1057, 622] width 656 height 89
type input "مع هوت دوج"
click at [1248, 622] on input "210" at bounding box center [1266, 610] width 119 height 27
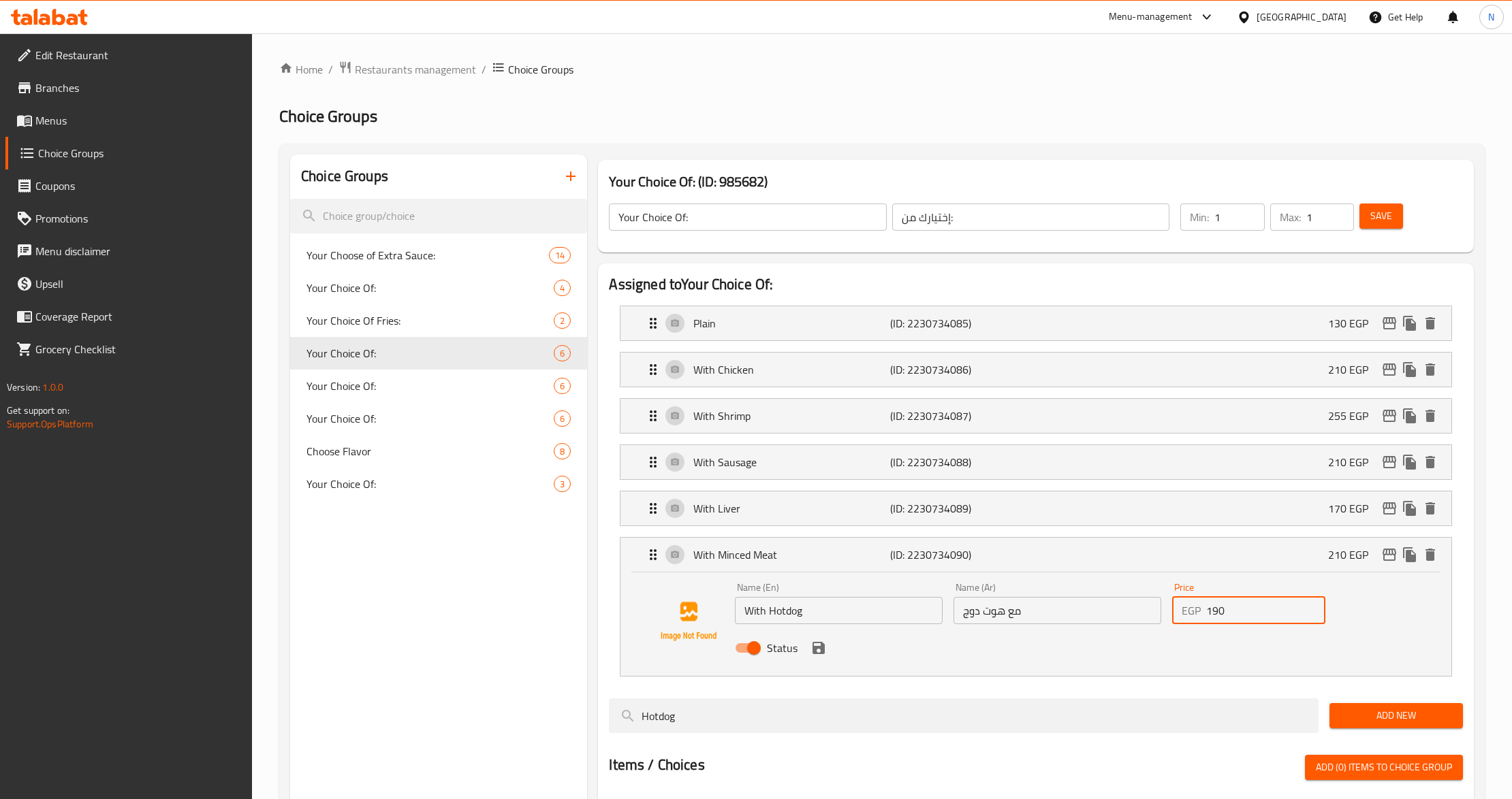
click at [823, 654] on icon "save" at bounding box center [818, 648] width 12 height 12
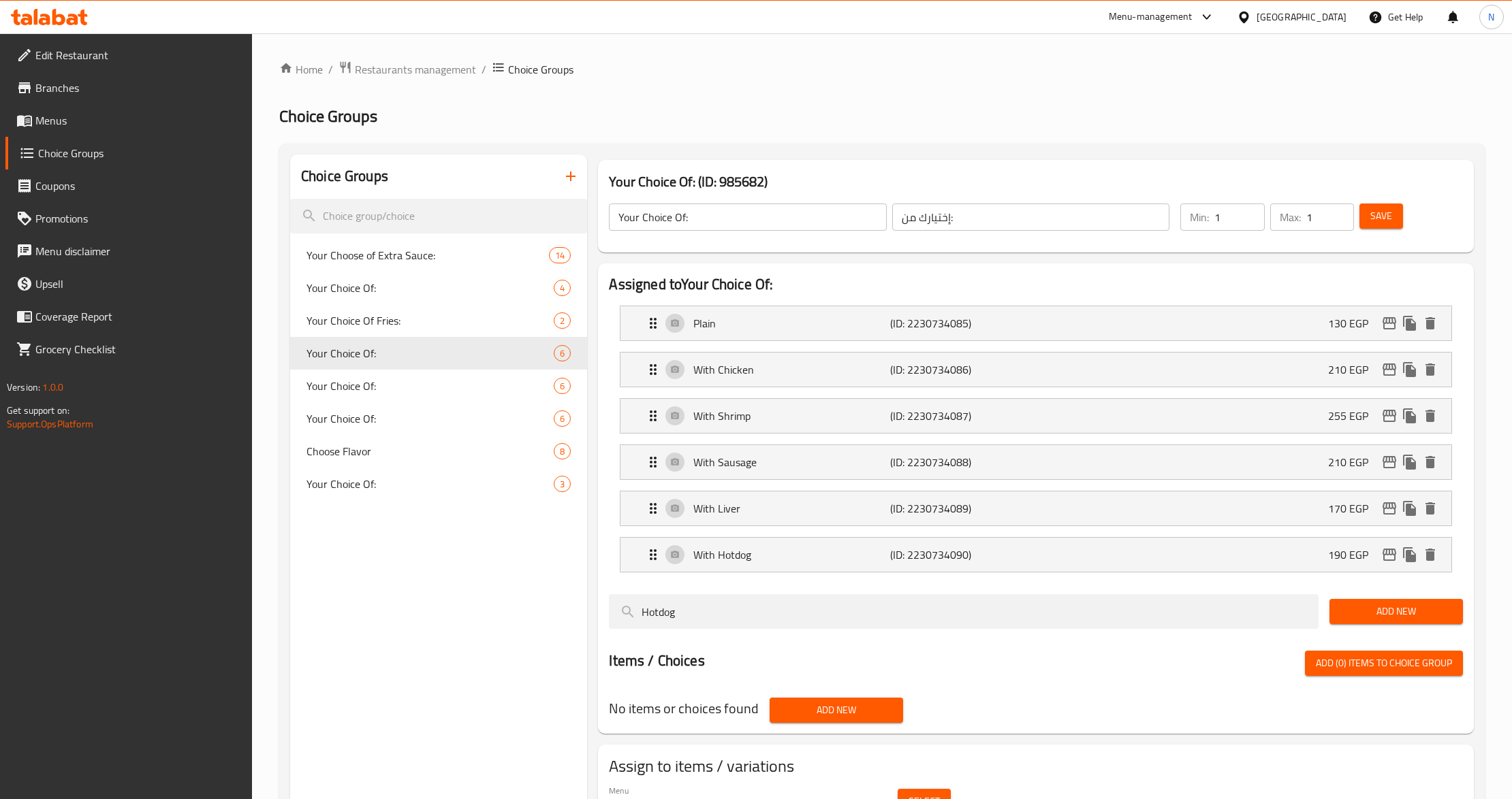
type input "190"
click at [1390, 214] on span "Save" at bounding box center [1381, 216] width 22 height 17
click at [461, 383] on span "Your Choice Of:" at bounding box center [410, 385] width 206 height 16
click at [468, 364] on div "Your Choice Of: 6" at bounding box center [438, 353] width 297 height 33
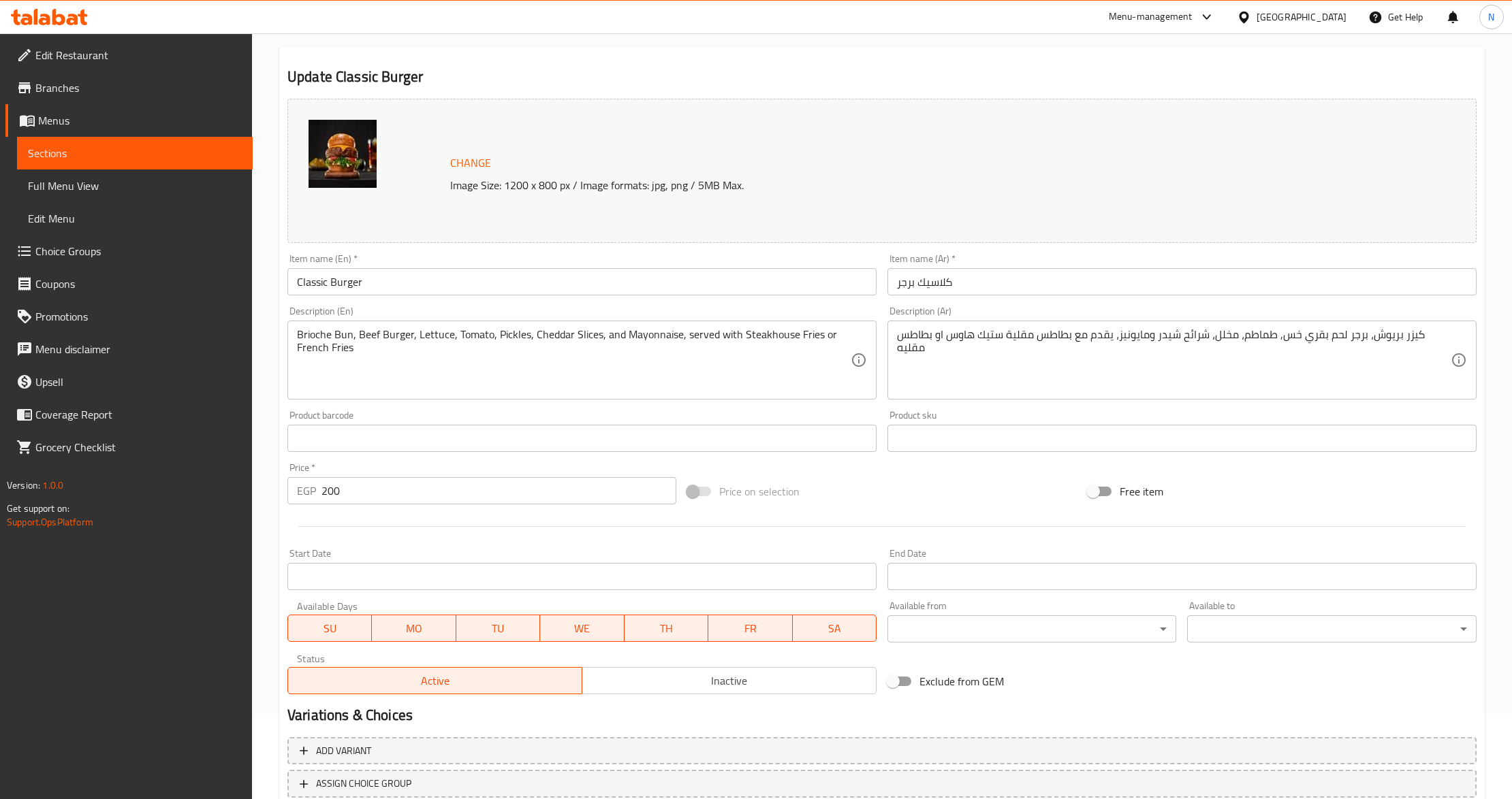
scroll to position [181, 0]
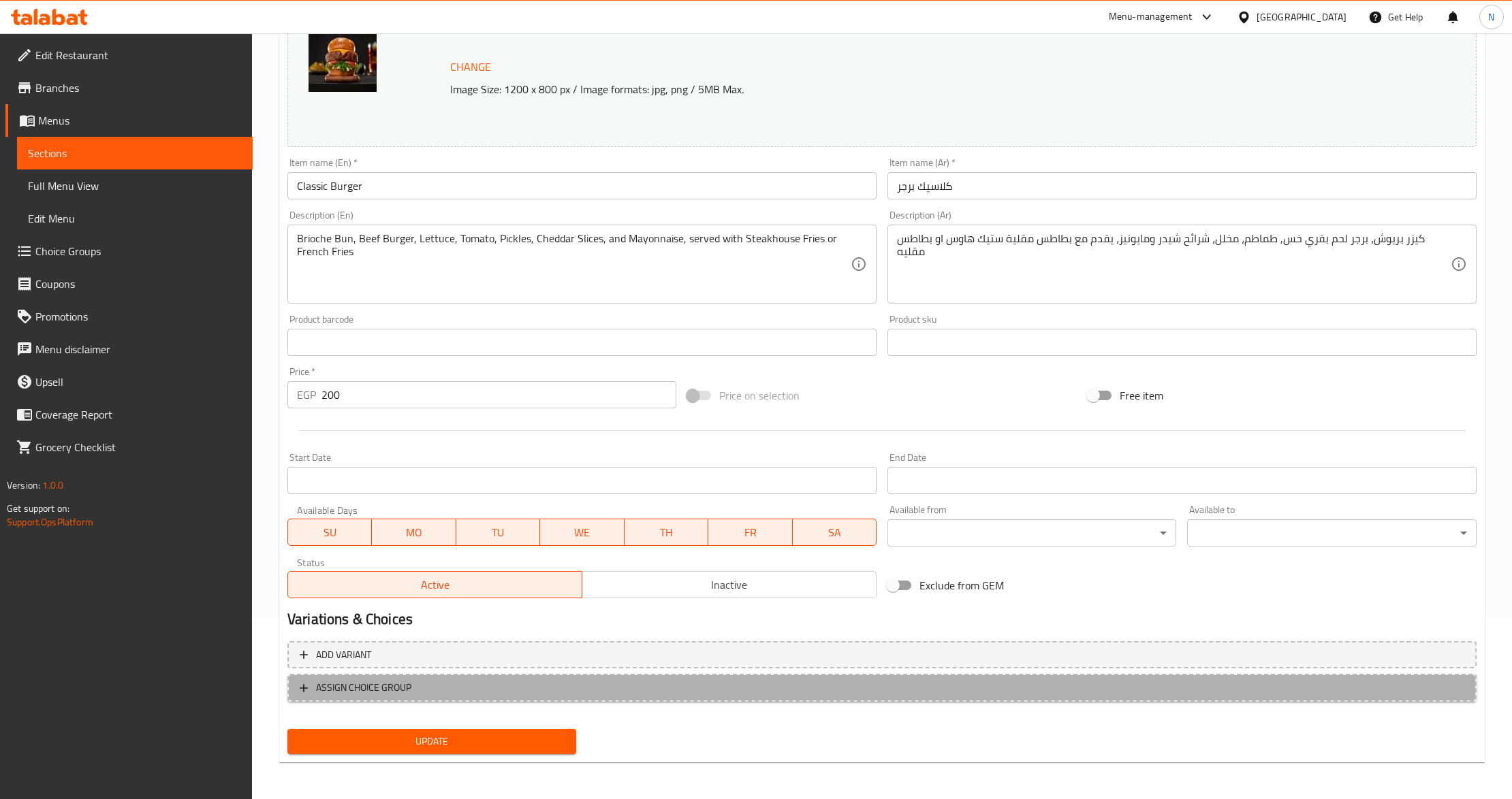
click at [429, 686] on span "ASSIGN CHOICE GROUP" at bounding box center [882, 688] width 1165 height 17
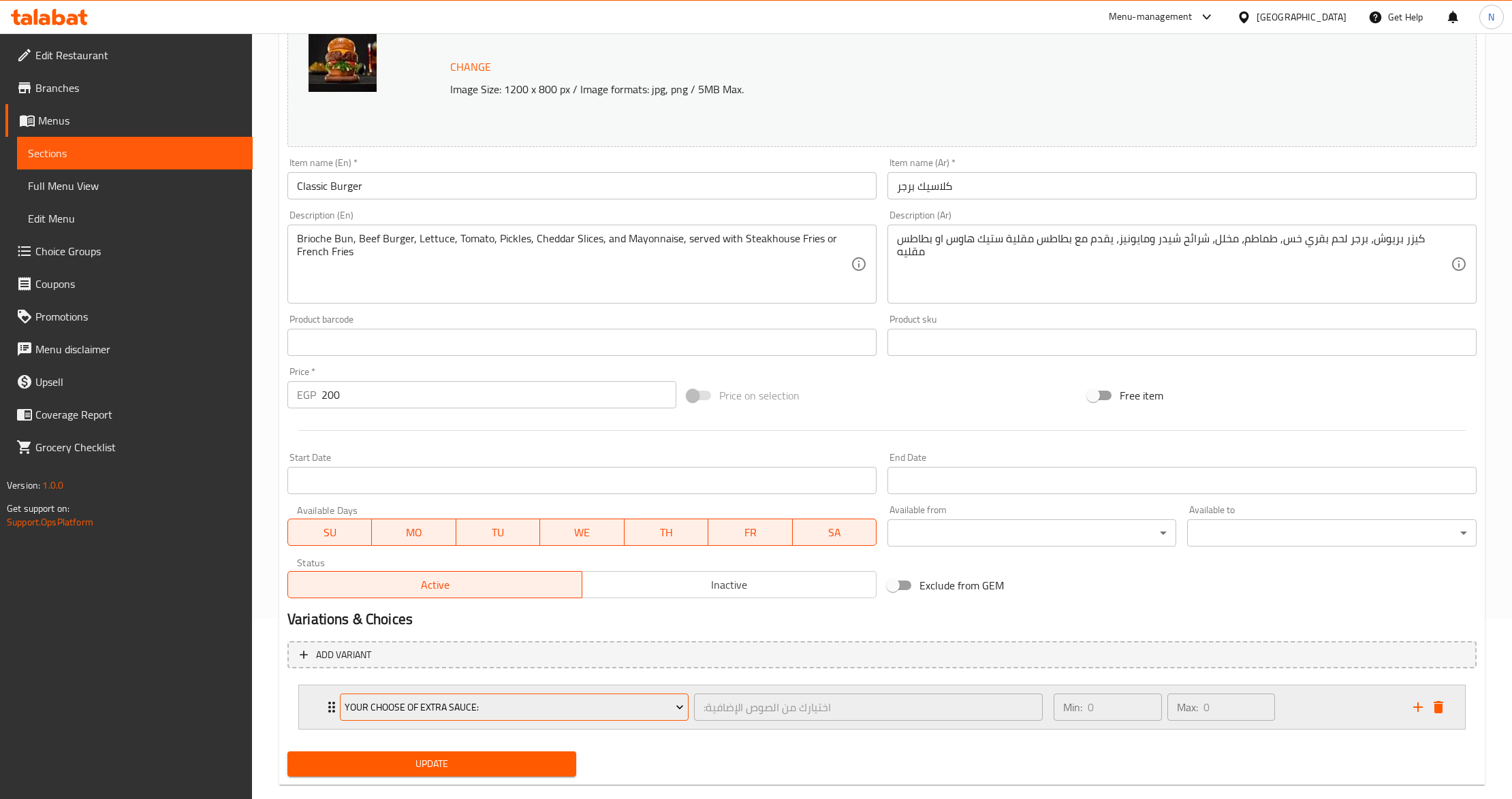
click at [624, 709] on span "Your Choose of Extra Sauce:" at bounding box center [513, 708] width 339 height 17
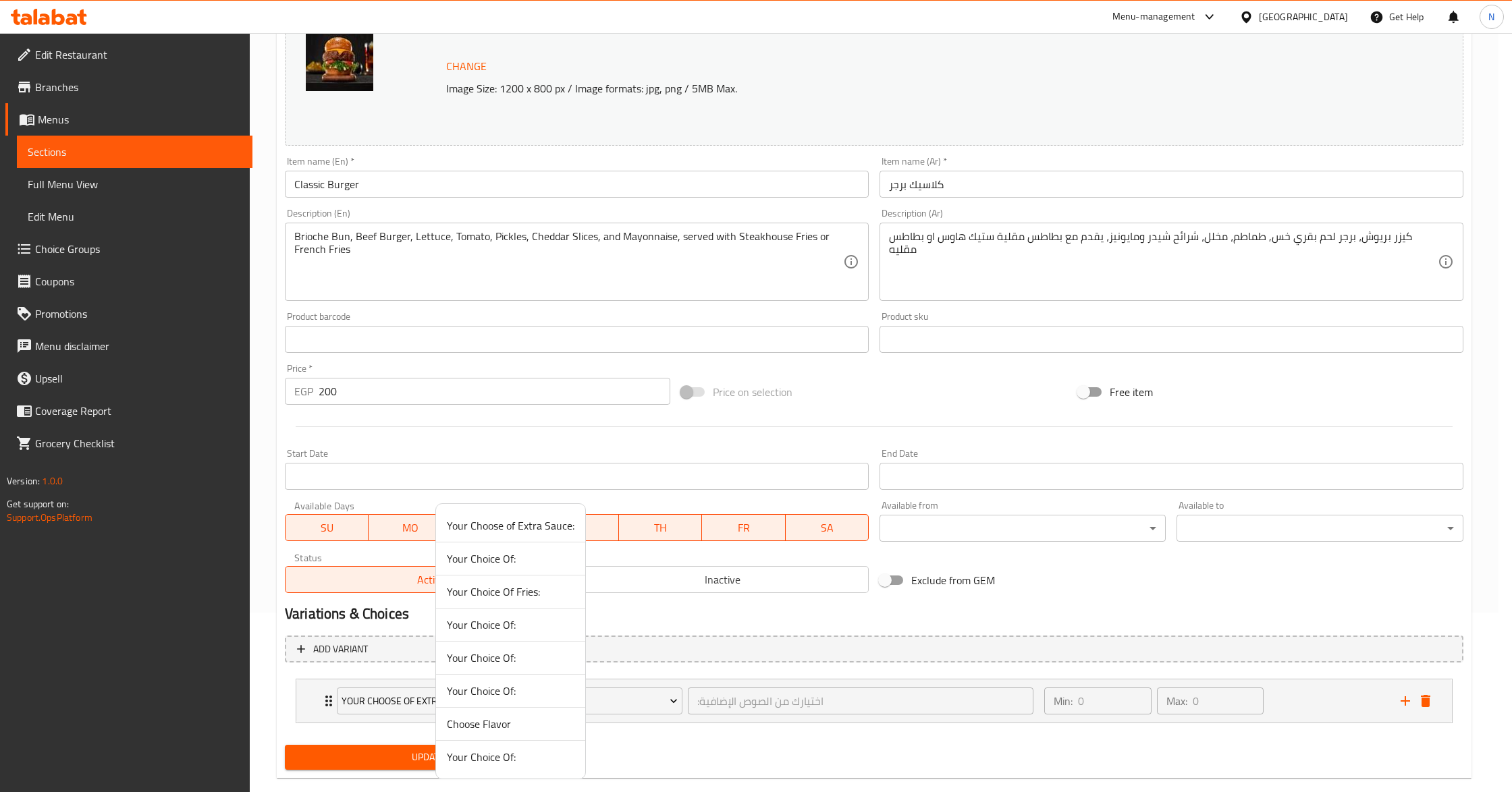
click at [552, 600] on span "Your Choice Of Fries:" at bounding box center [511, 591] width 128 height 16
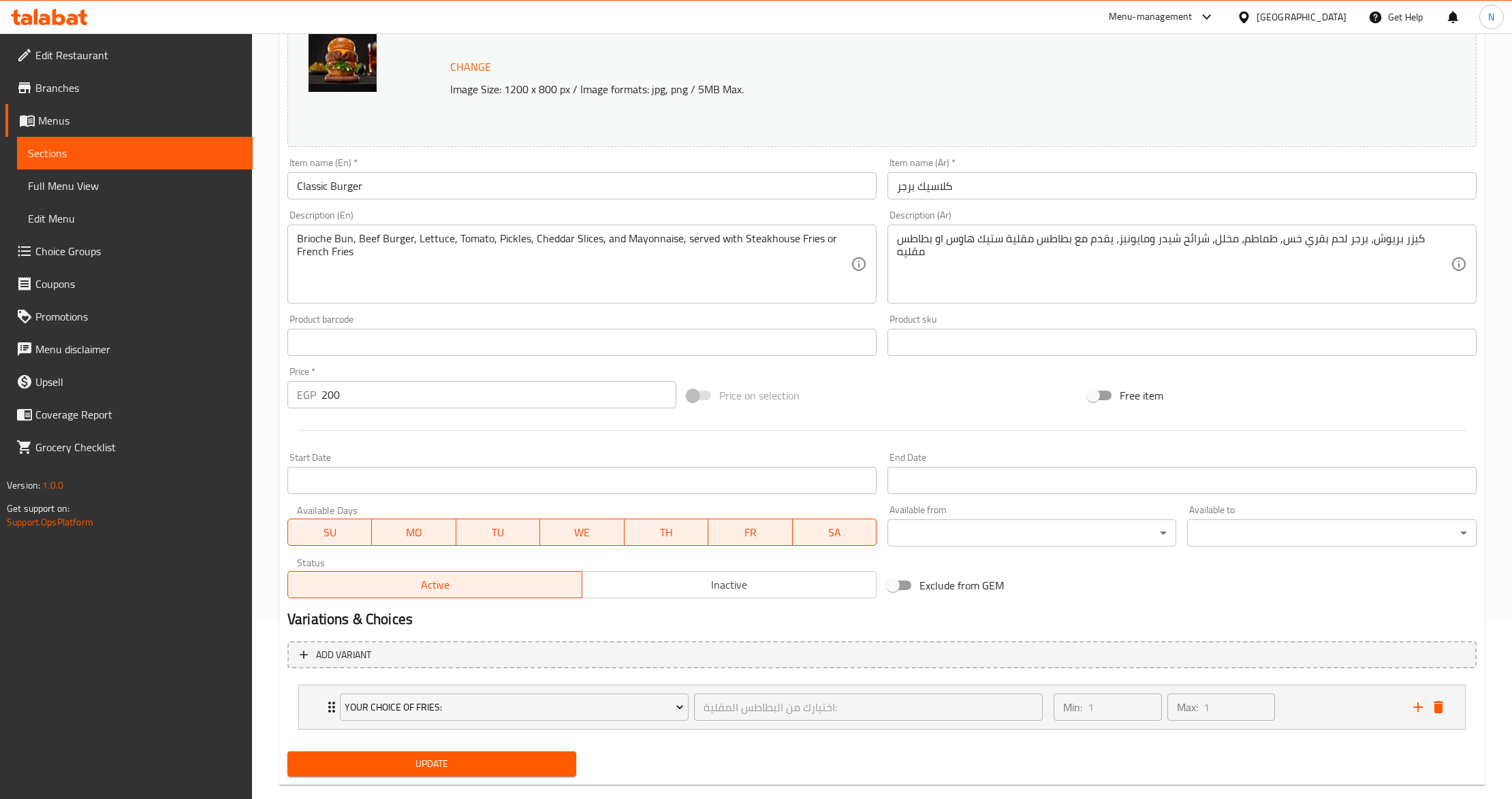
click at [492, 758] on span "Update" at bounding box center [431, 764] width 267 height 17
click at [1307, 700] on div "Min: 1 ​ Max: 1 ​" at bounding box center [1225, 707] width 360 height 43
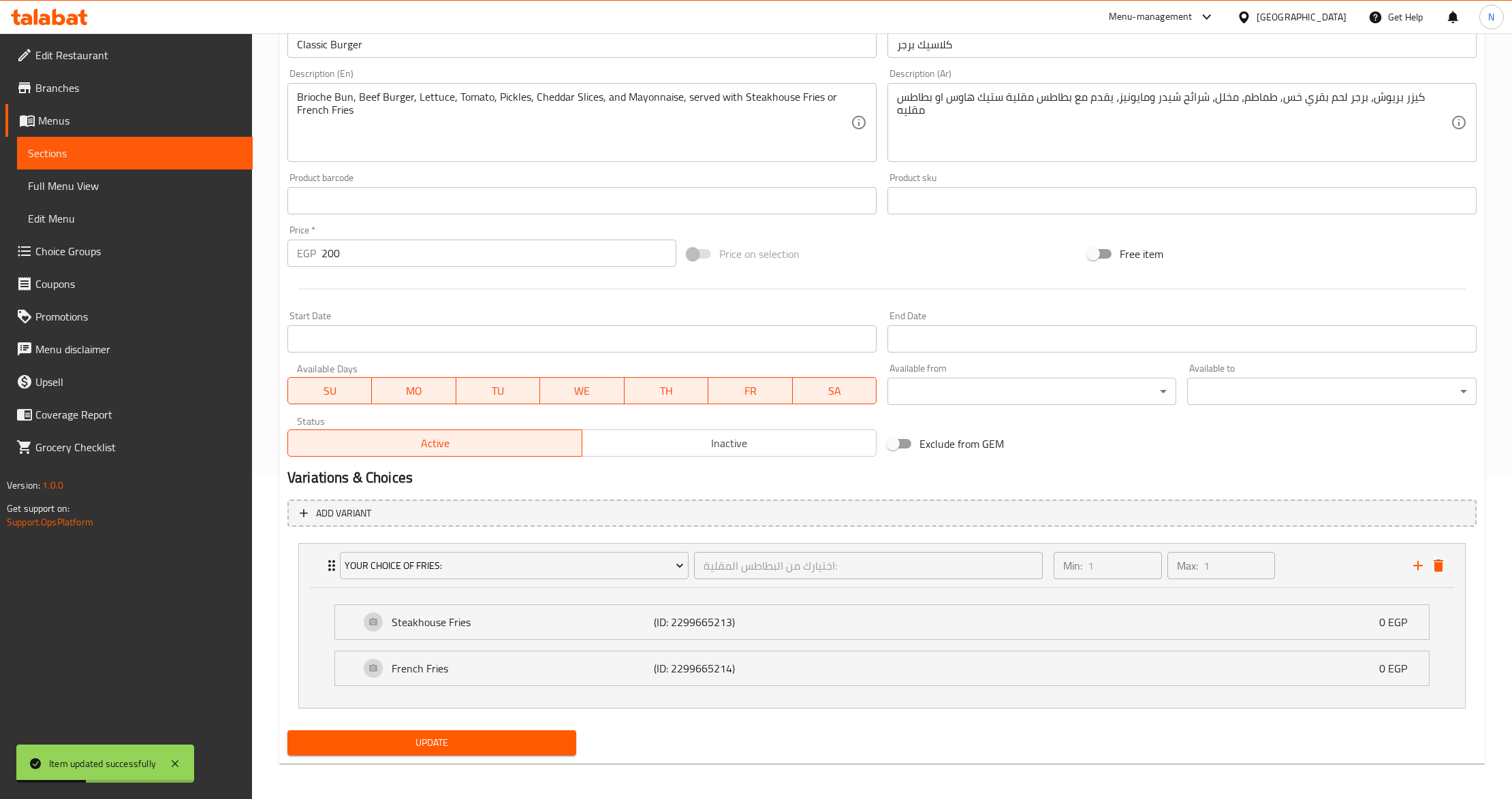
scroll to position [327, 0]
click at [961, 613] on div "Steakhouse Fries (ID: 2299665213) 0 EGP" at bounding box center [886, 620] width 1053 height 34
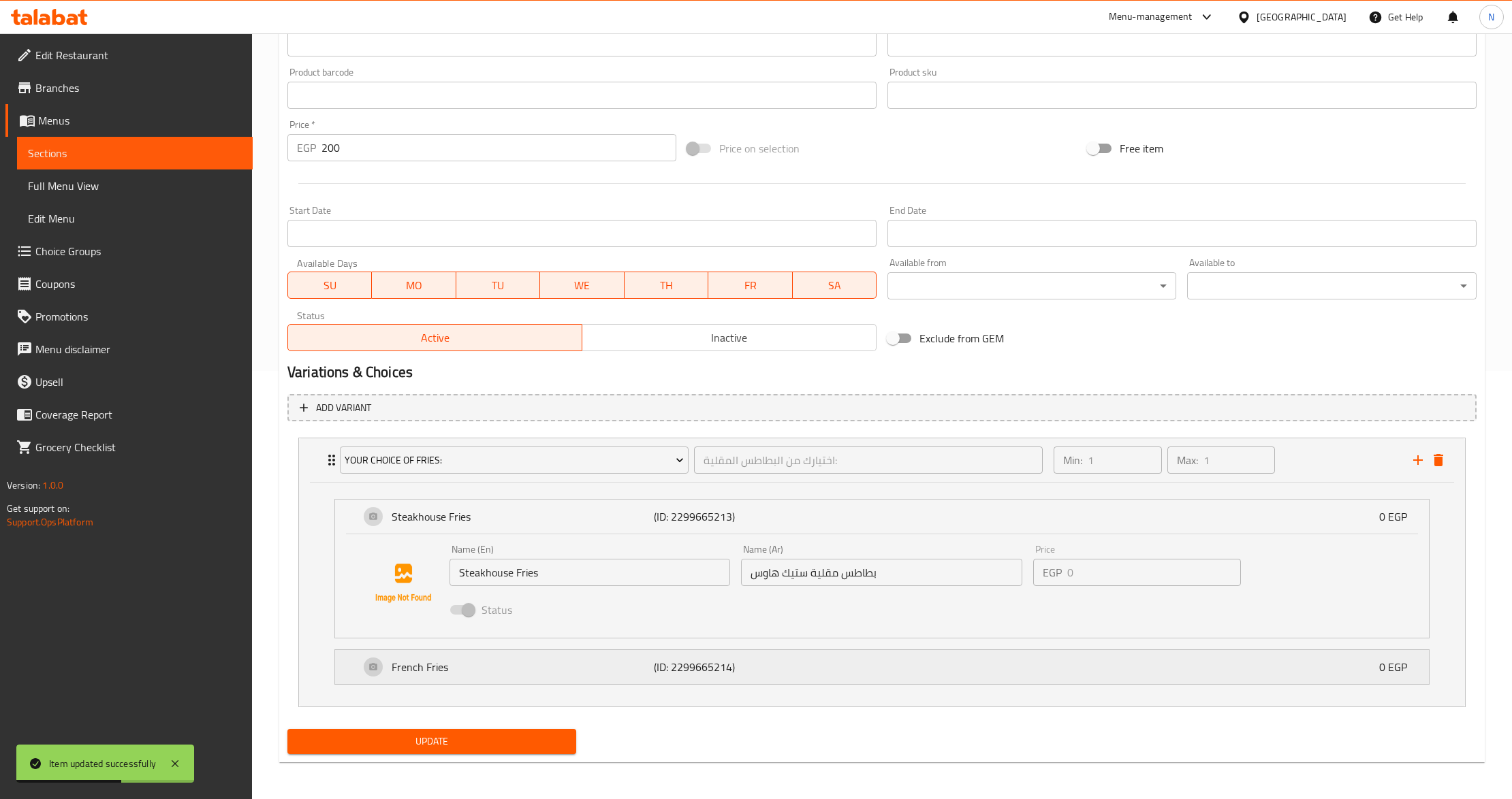
scroll to position [431, 0]
click at [899, 674] on div "French Fries (ID: 2299665214) 0 EGP" at bounding box center [886, 666] width 1053 height 34
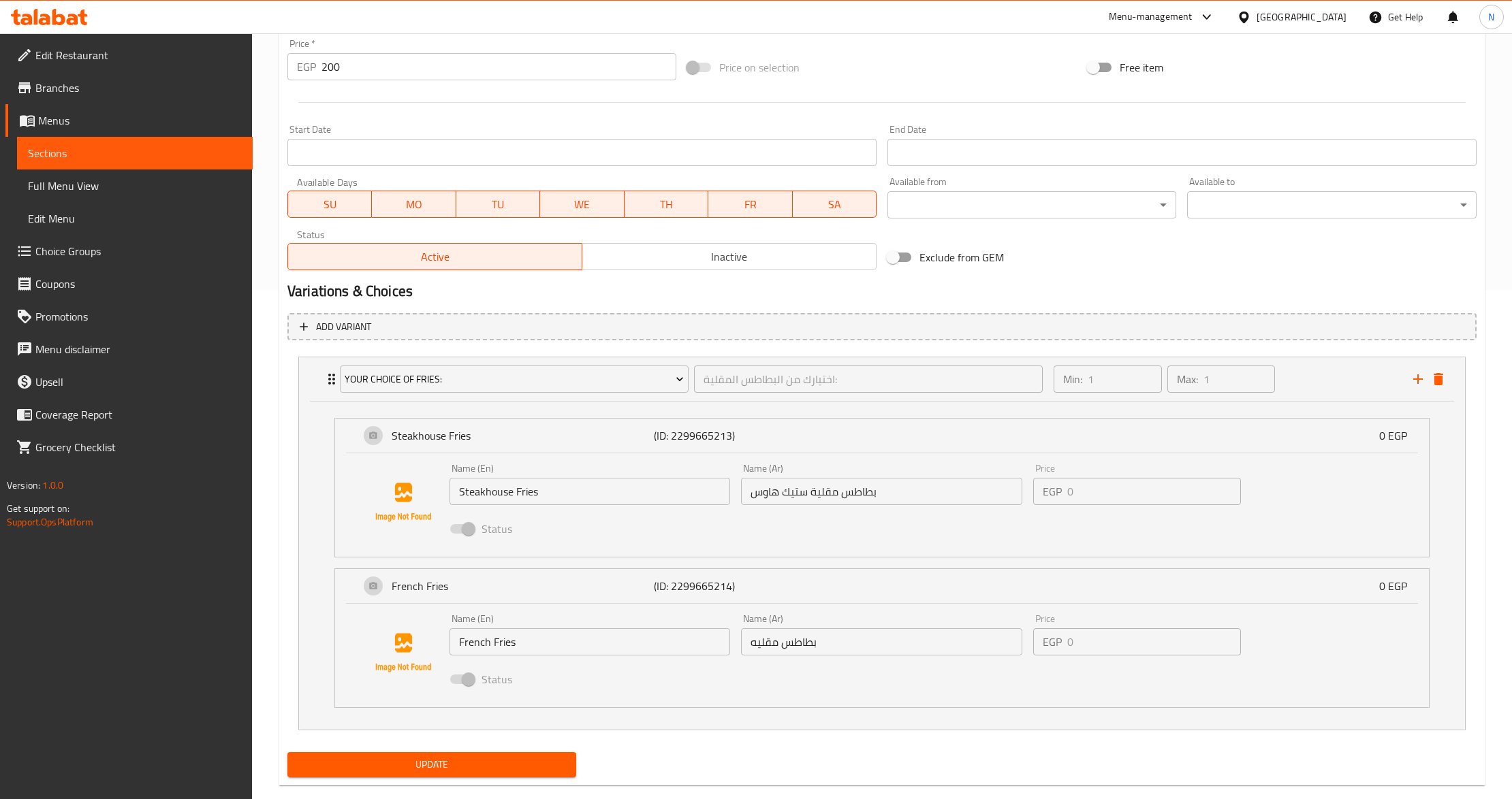
scroll to position [535, 0]
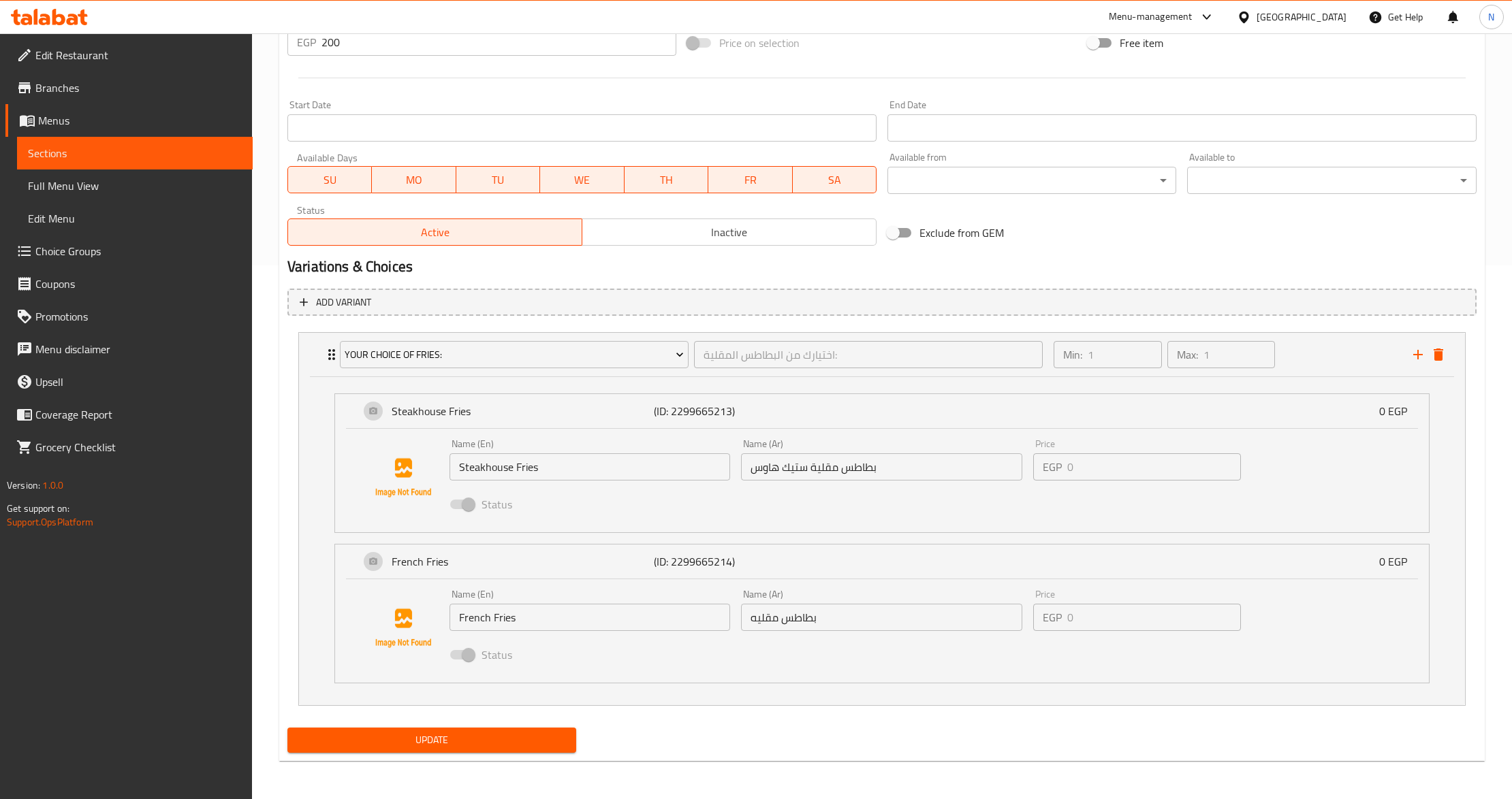
click at [494, 730] on button "Update" at bounding box center [432, 740] width 289 height 25
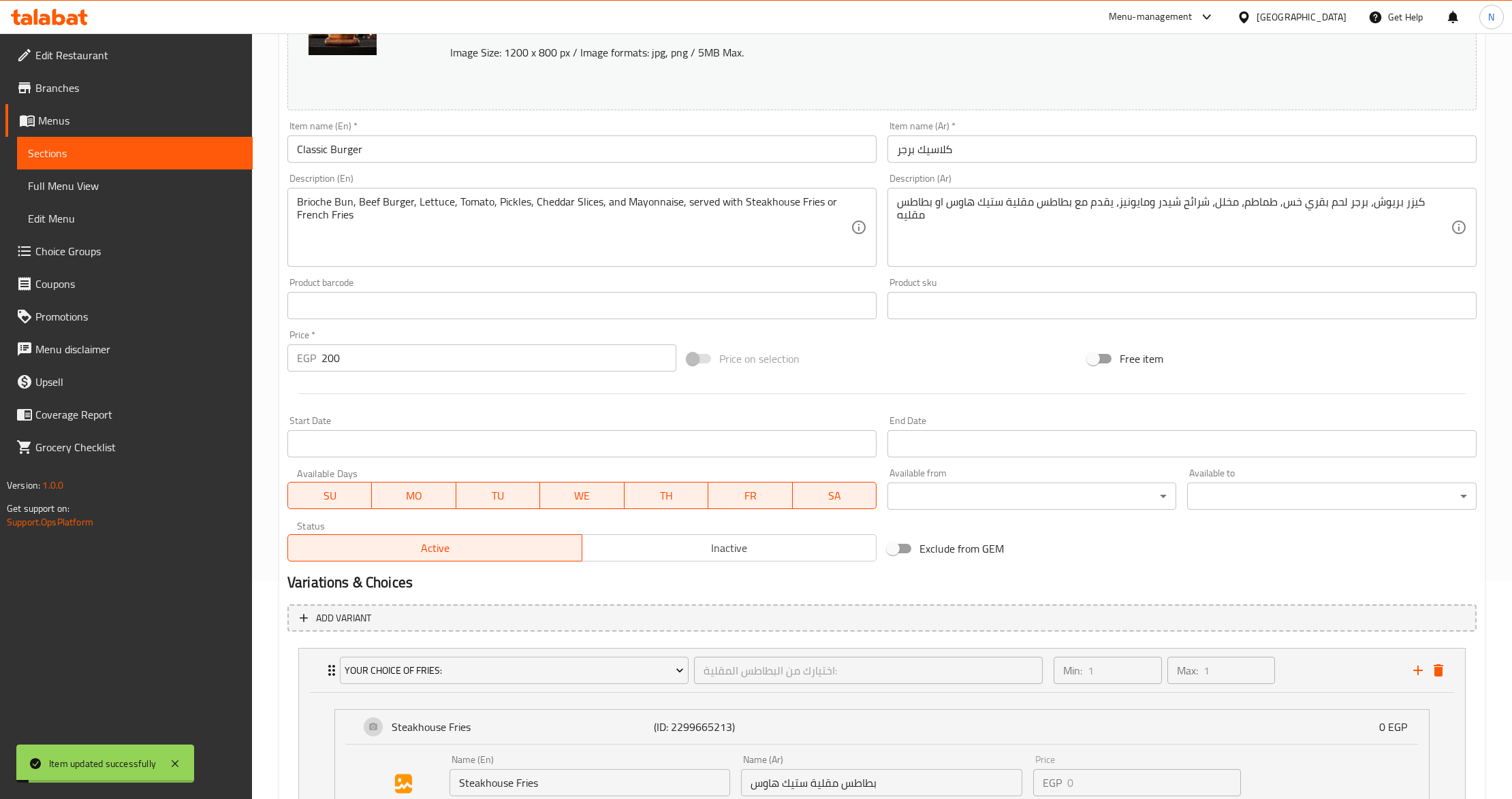
scroll to position [172, 0]
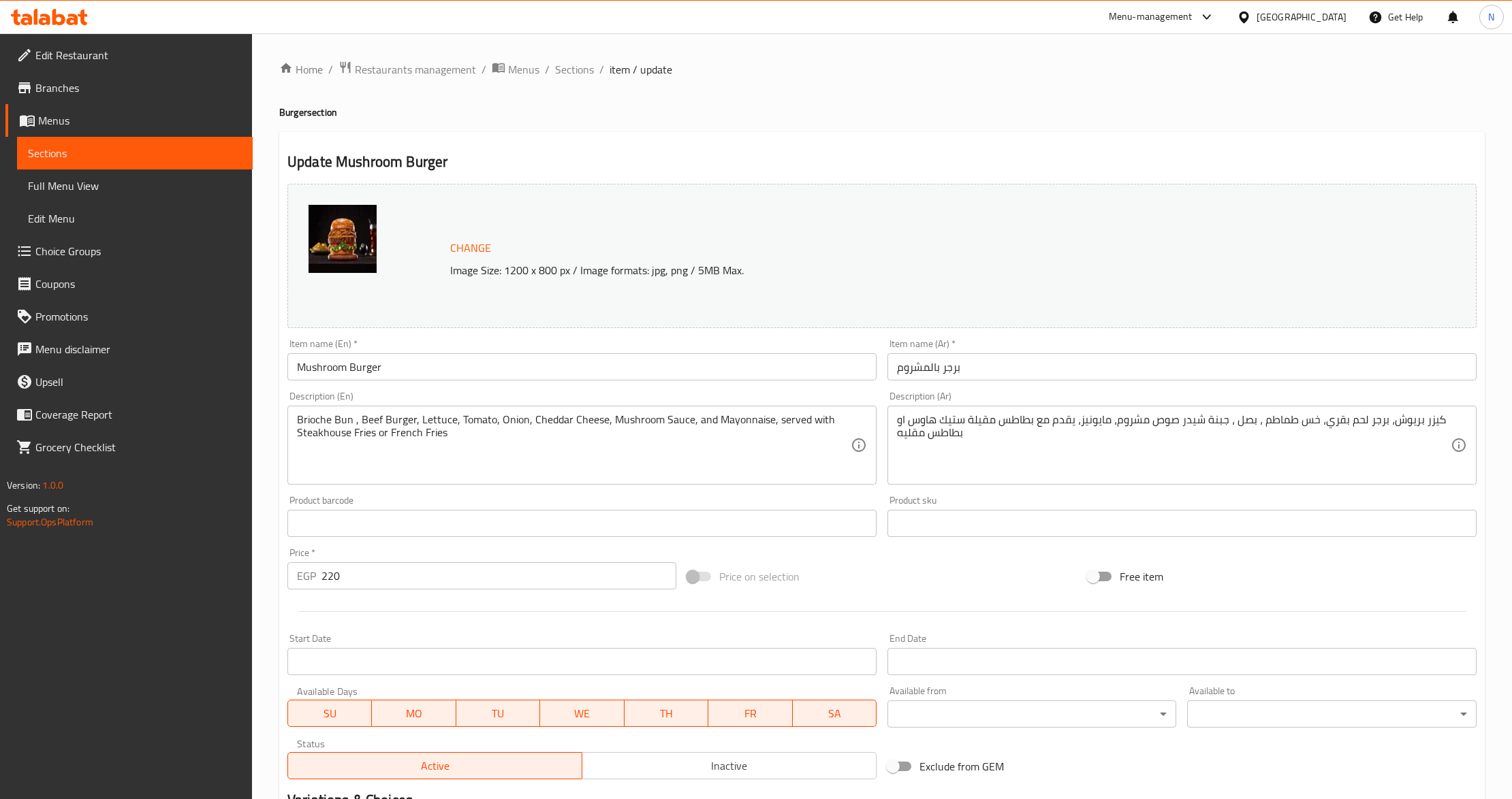
scroll to position [181, 0]
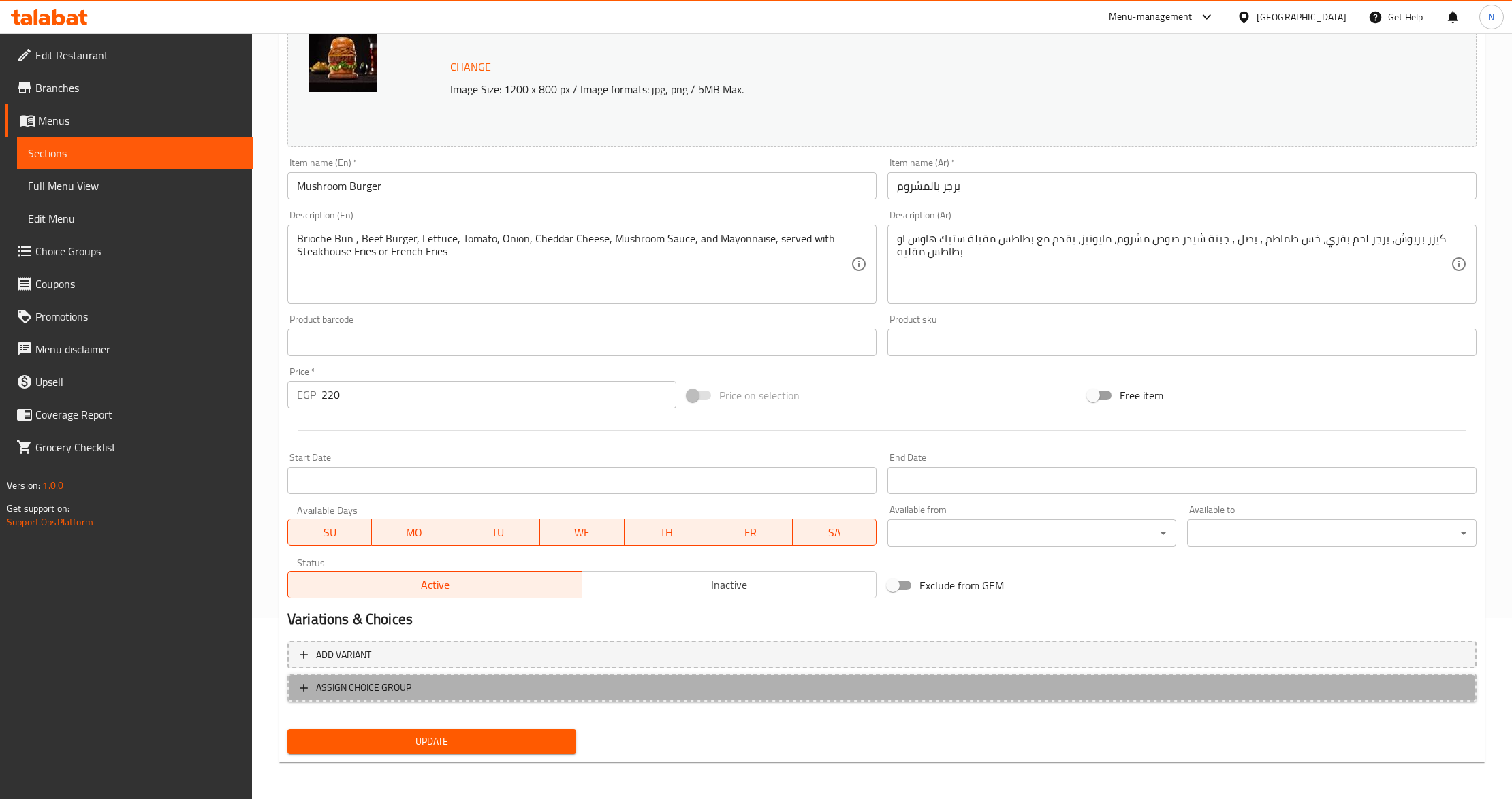
click at [415, 682] on span "ASSIGN CHOICE GROUP" at bounding box center [882, 688] width 1165 height 17
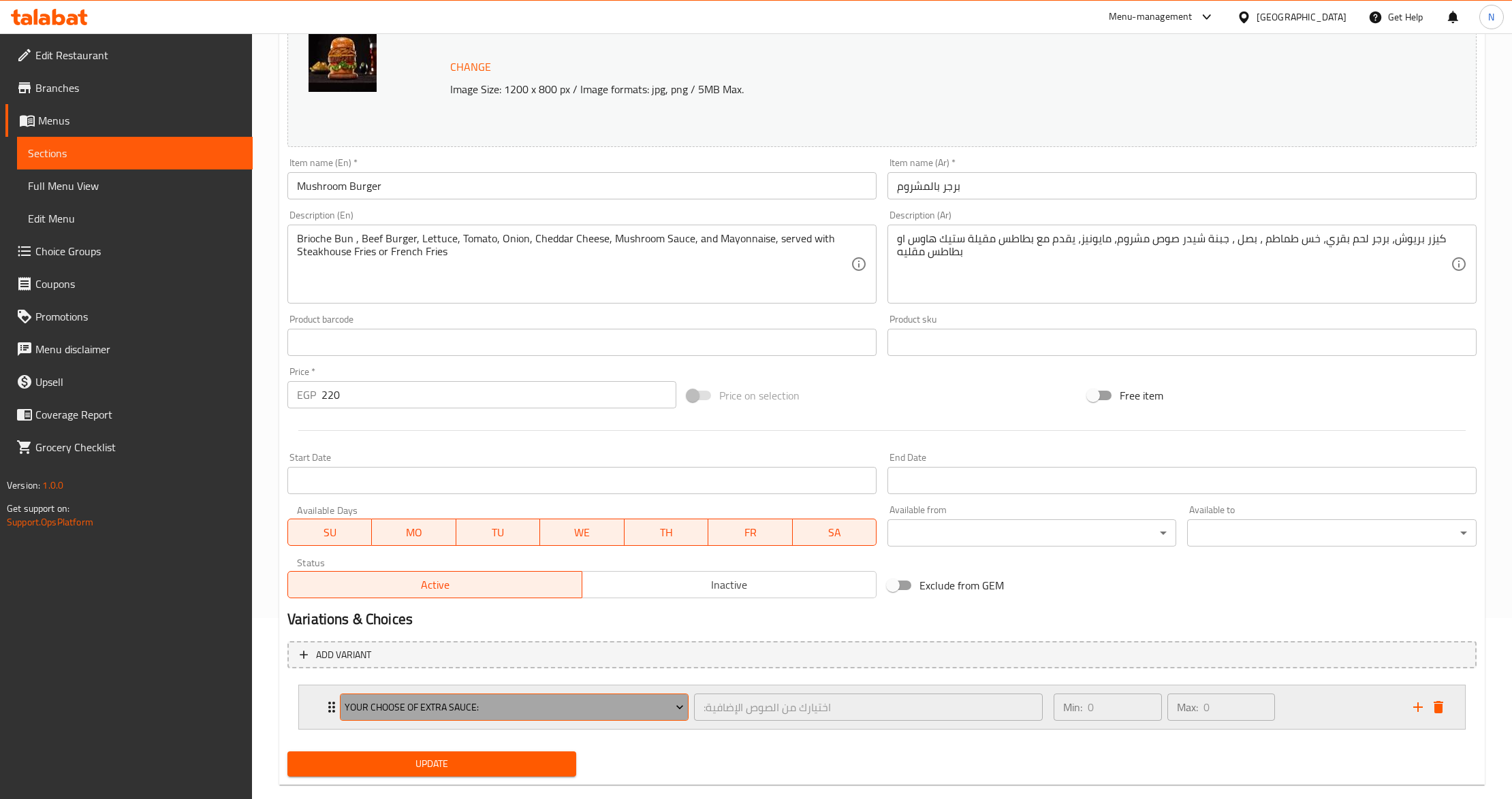
click at [474, 706] on span "Your Choose of Extra Sauce:" at bounding box center [513, 708] width 339 height 17
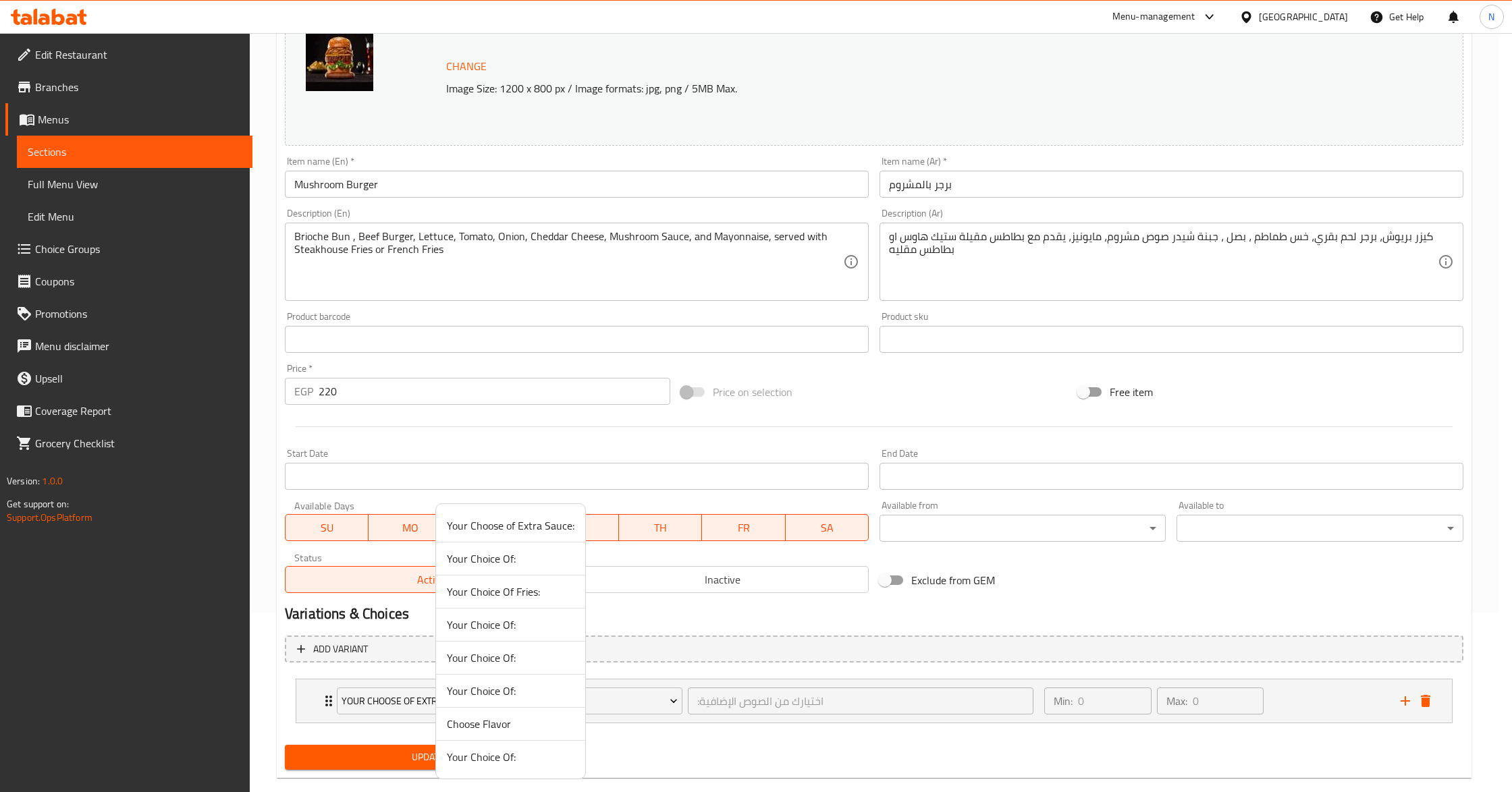
click at [516, 591] on span "Your Choice Of Fries:" at bounding box center [511, 591] width 128 height 16
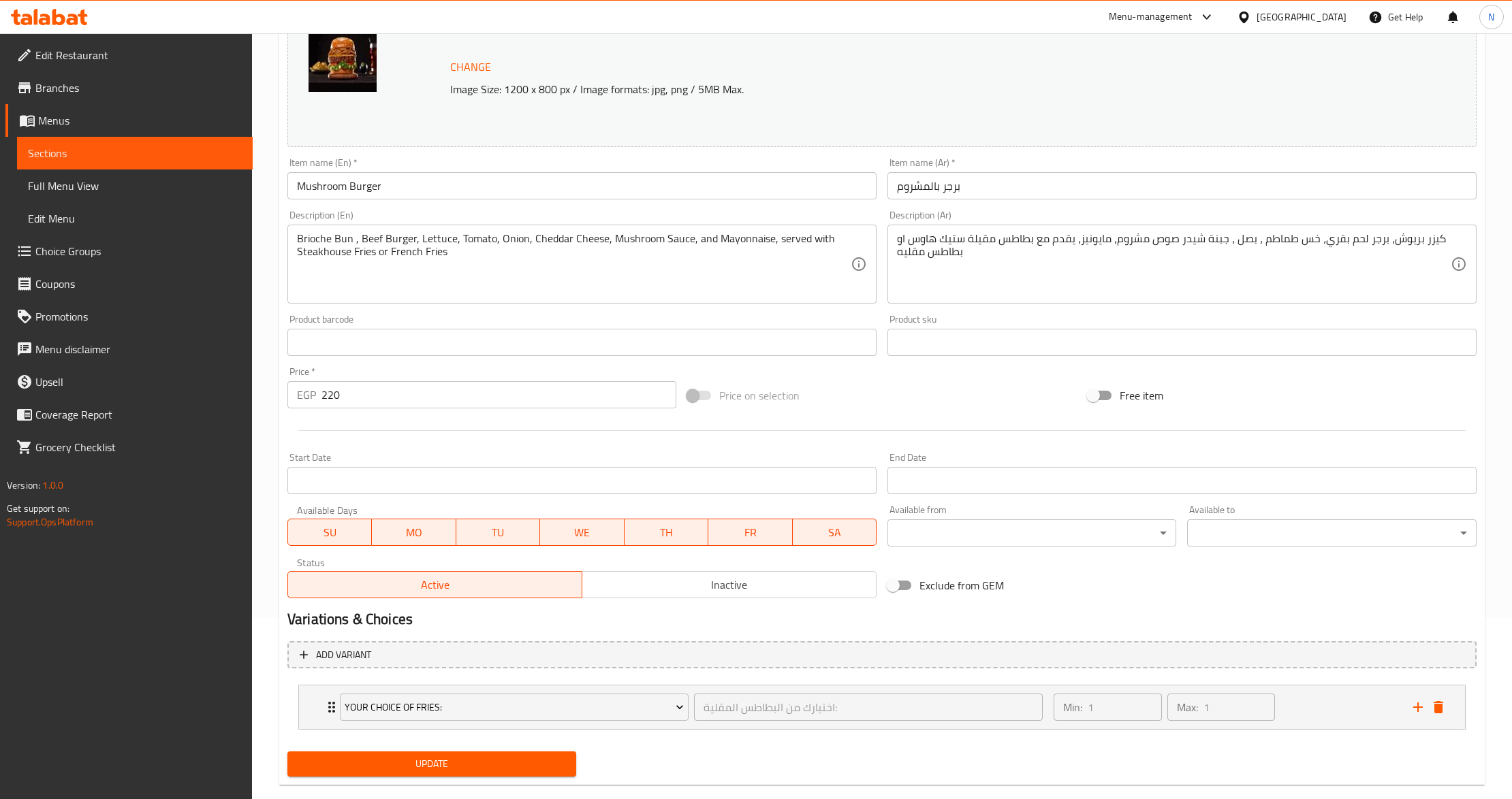
click at [439, 767] on span "Update" at bounding box center [431, 764] width 267 height 17
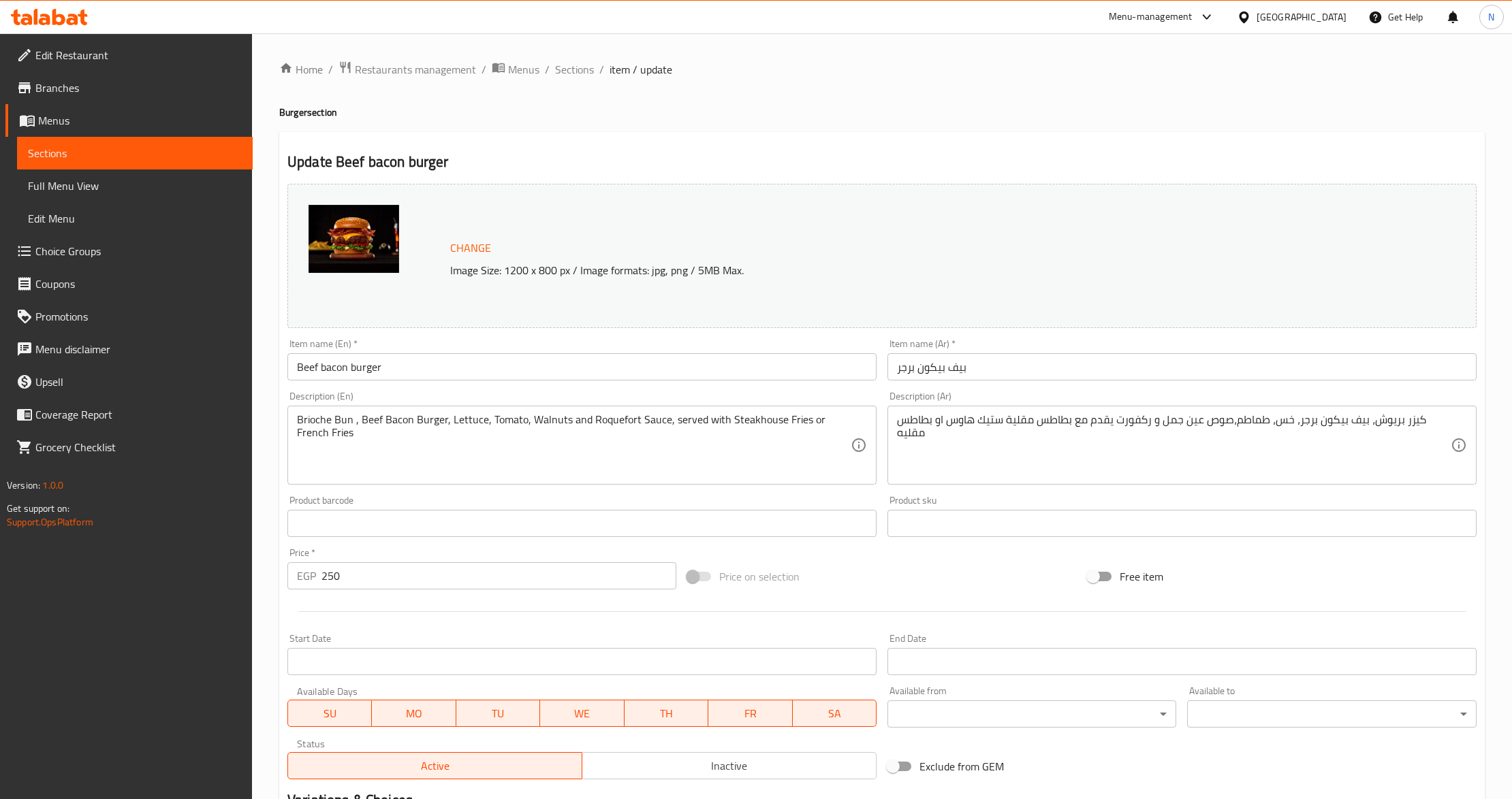
scroll to position [181, 0]
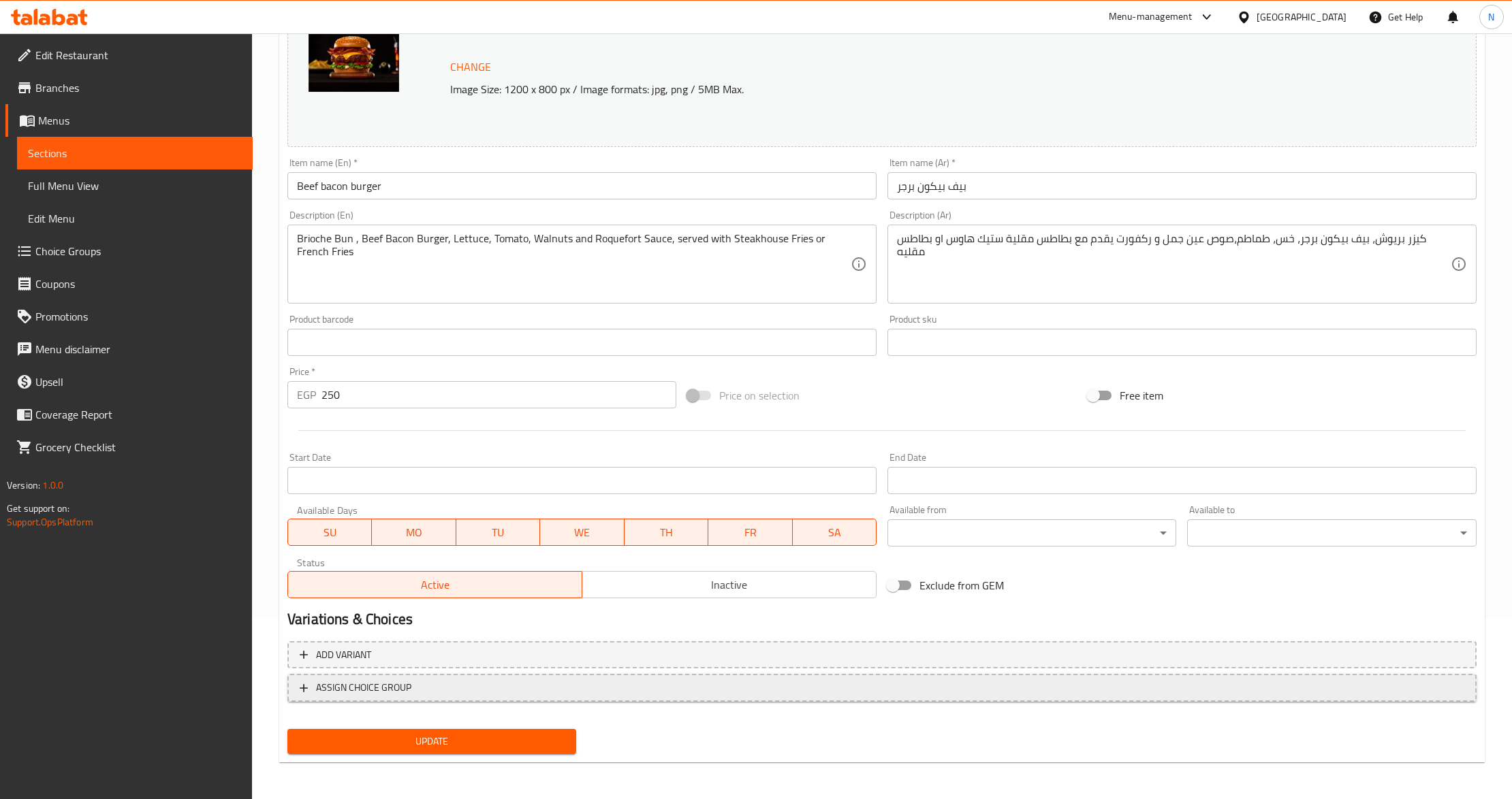
click at [492, 699] on button "ASSIGN CHOICE GROUP" at bounding box center [882, 688] width 1189 height 28
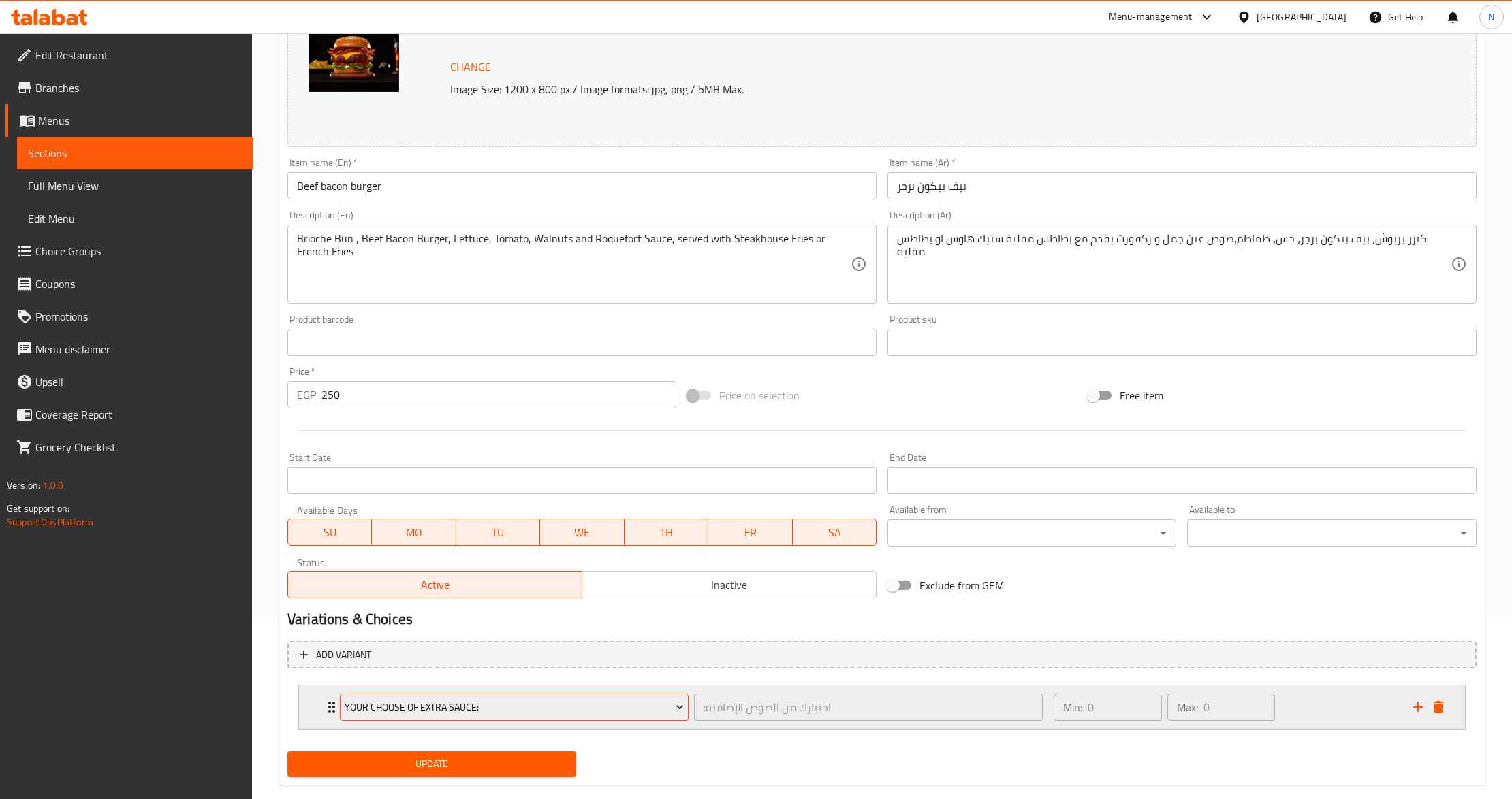
click at [493, 699] on span "Your Choose of Extra Sauce:" at bounding box center [513, 708] width 339 height 17
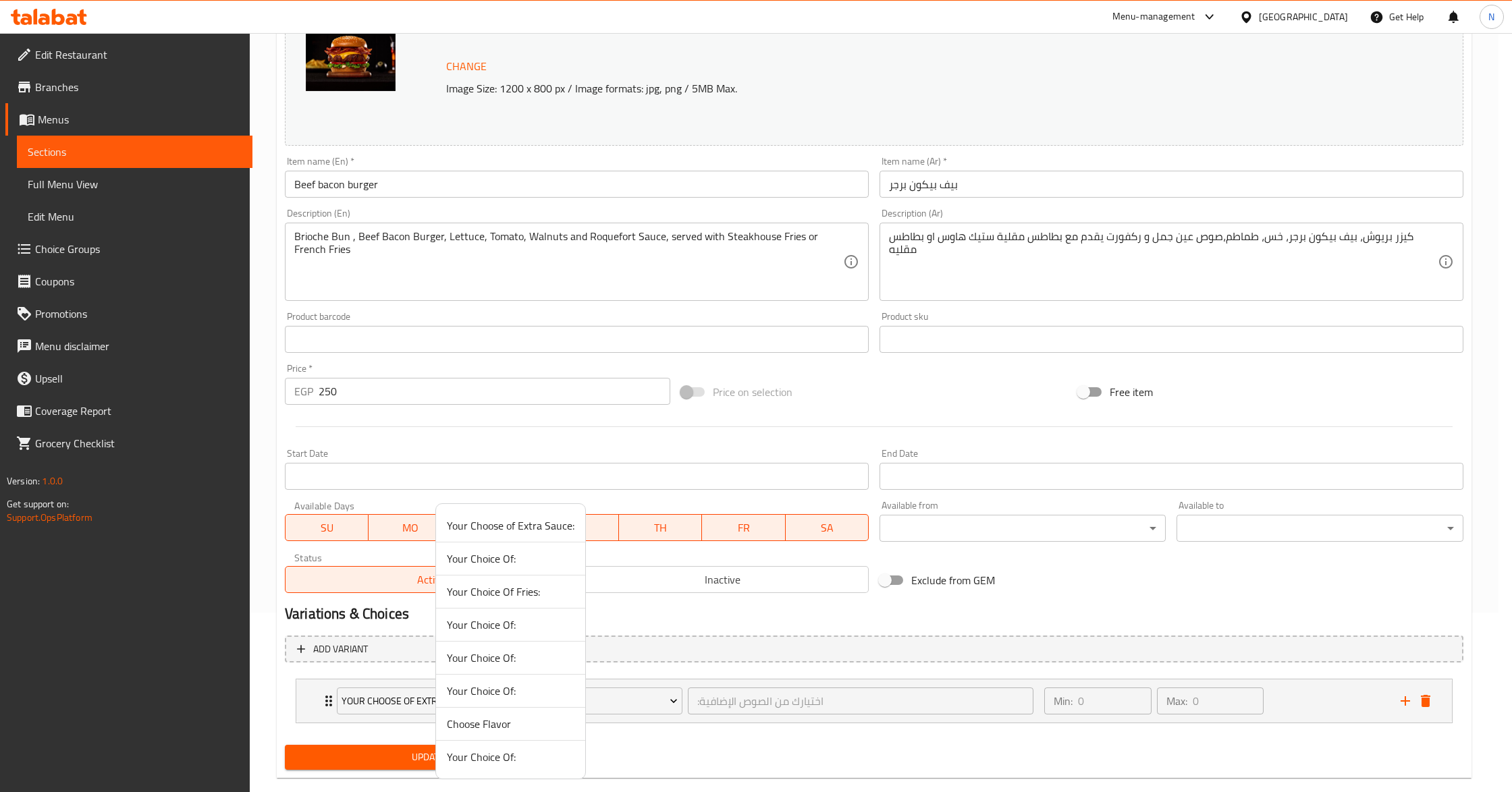
click at [521, 578] on li "Your Choice Of Fries:" at bounding box center [510, 593] width 149 height 33
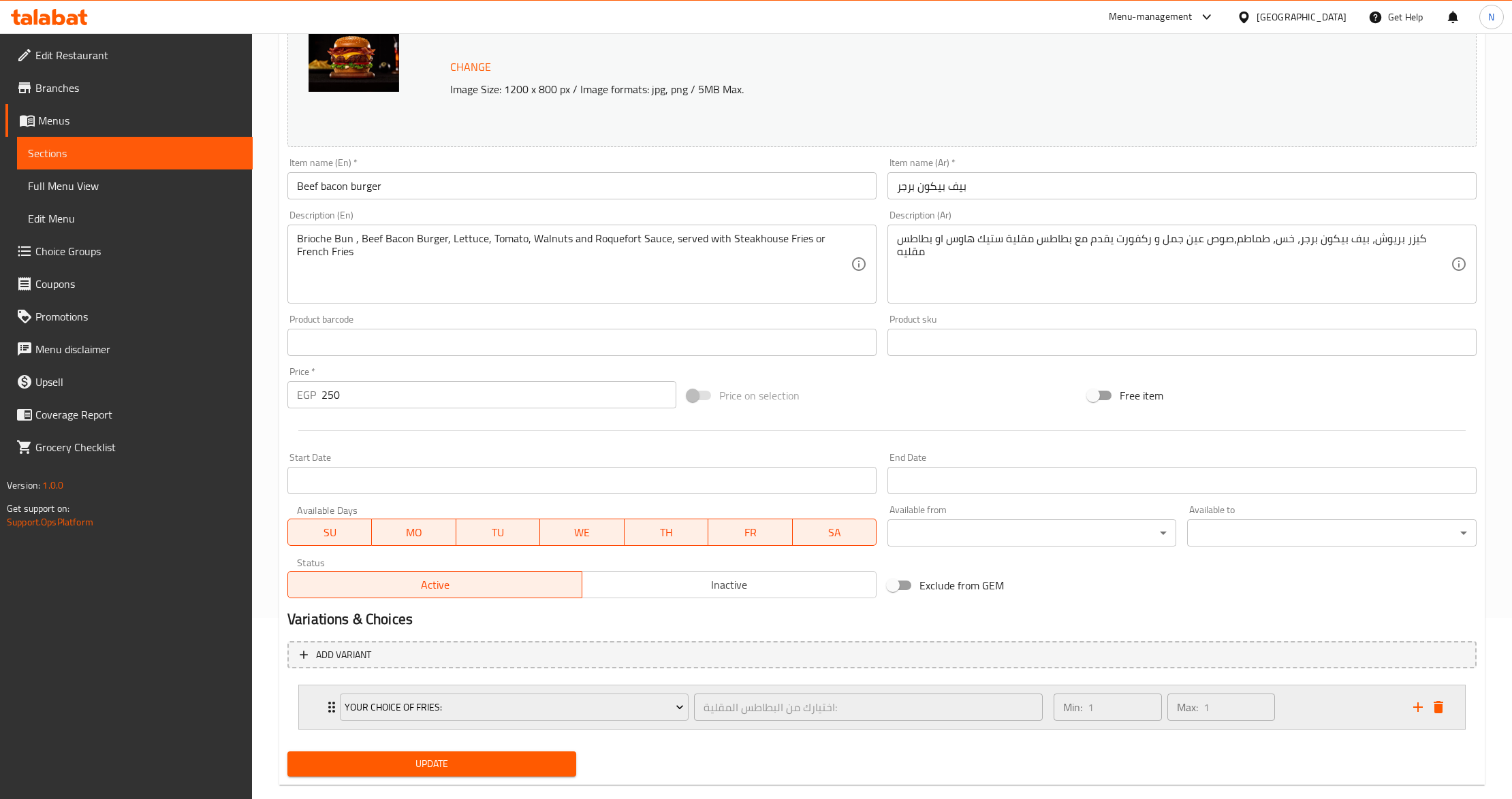
click at [1309, 700] on div "Min: 1 ​ Max: 1 ​" at bounding box center [1225, 707] width 360 height 43
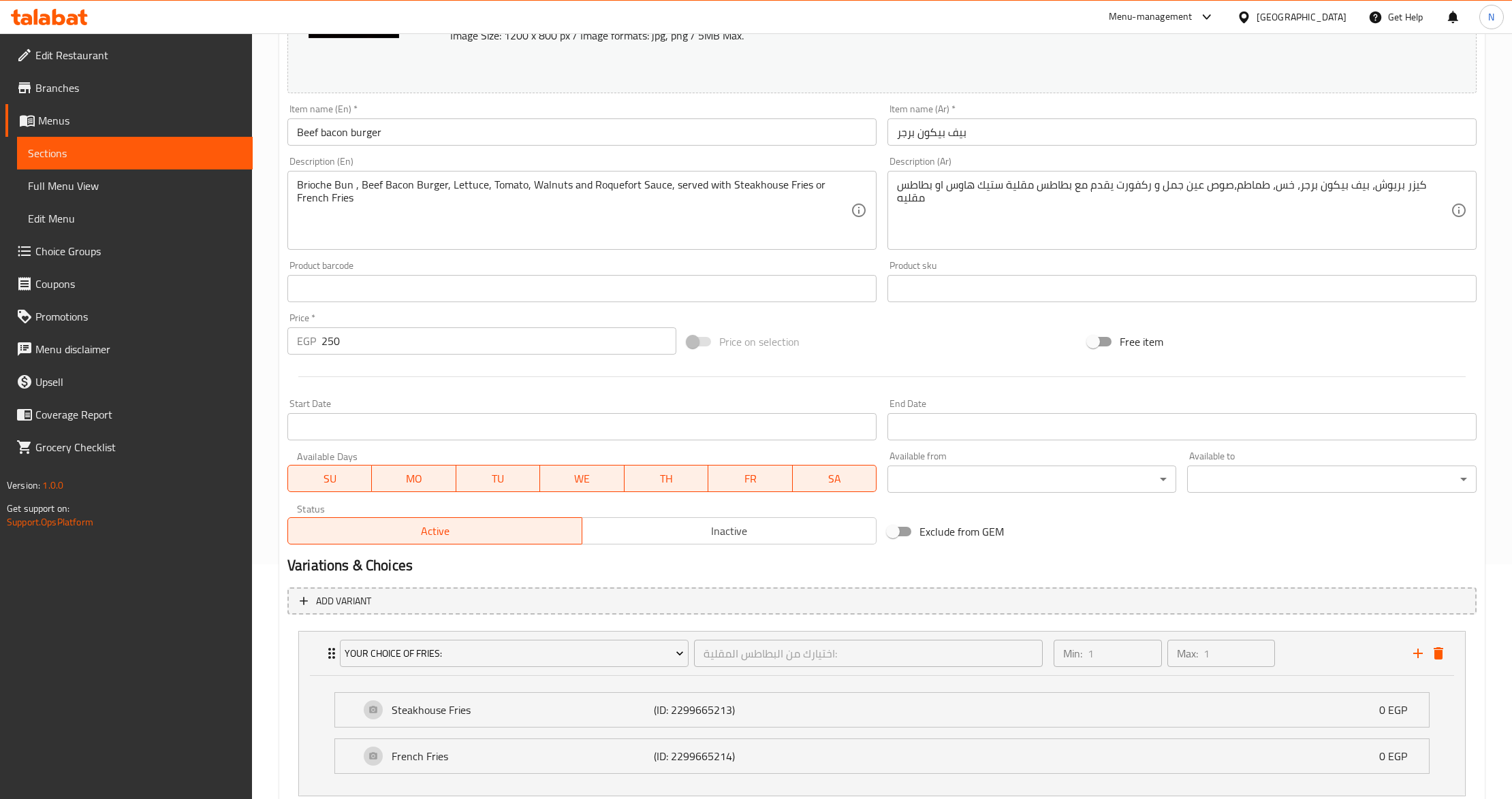
scroll to position [327, 0]
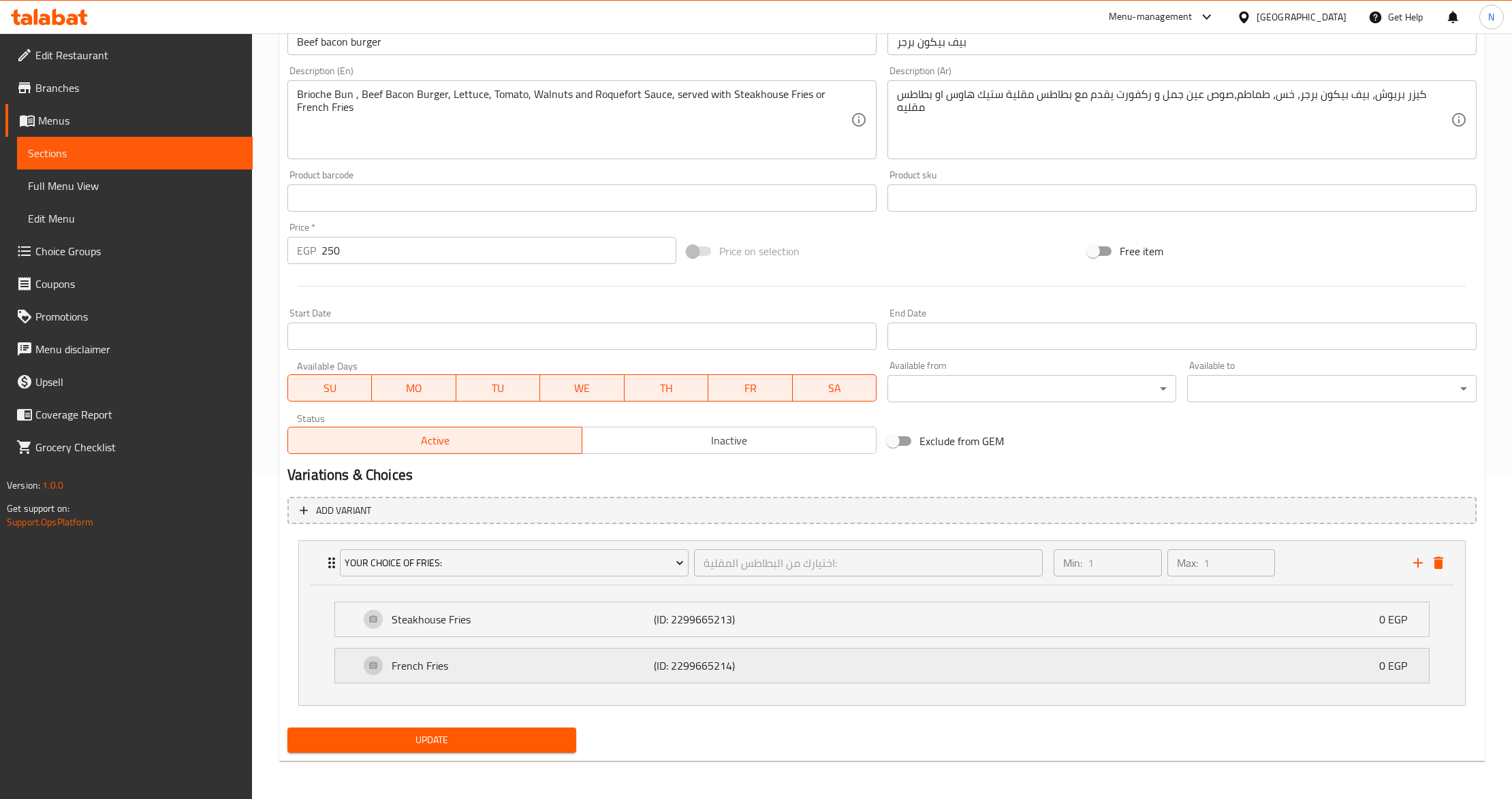
click at [595, 678] on div "French Fries (ID: 2299665214) 0 EGP" at bounding box center [886, 666] width 1053 height 34
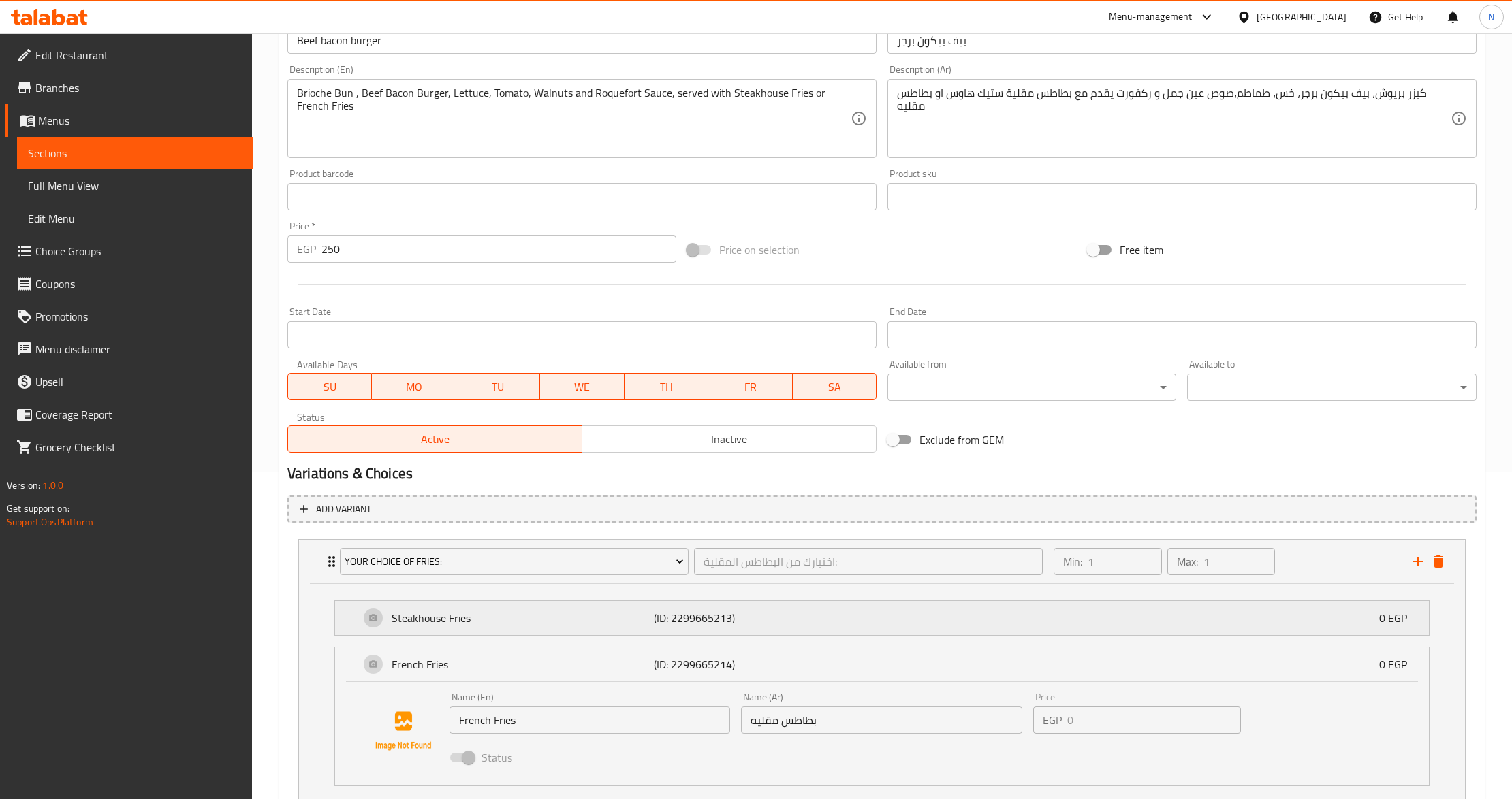
click at [620, 624] on p "Steakhouse Fries" at bounding box center [523, 617] width 262 height 16
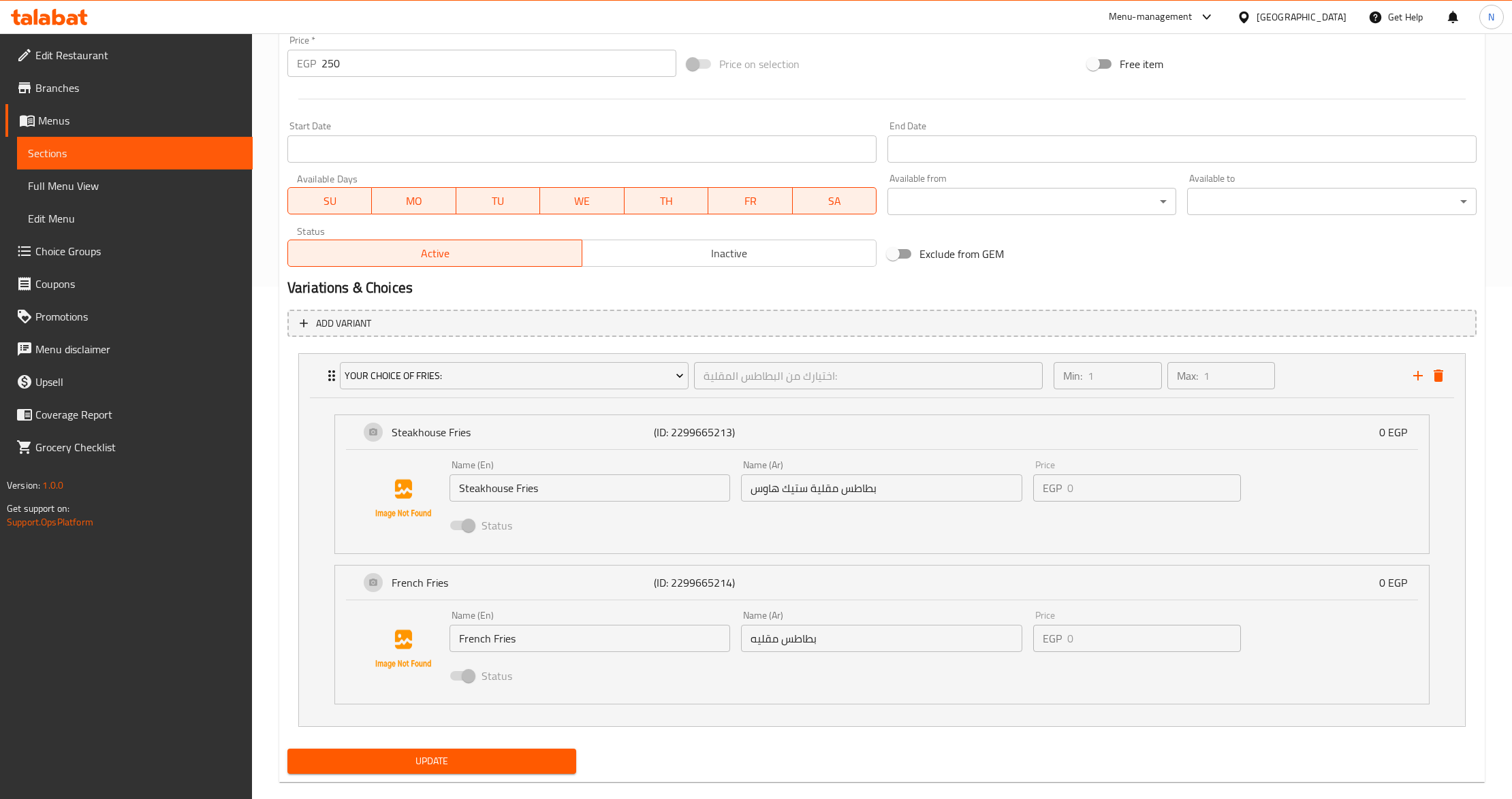
scroll to position [535, 0]
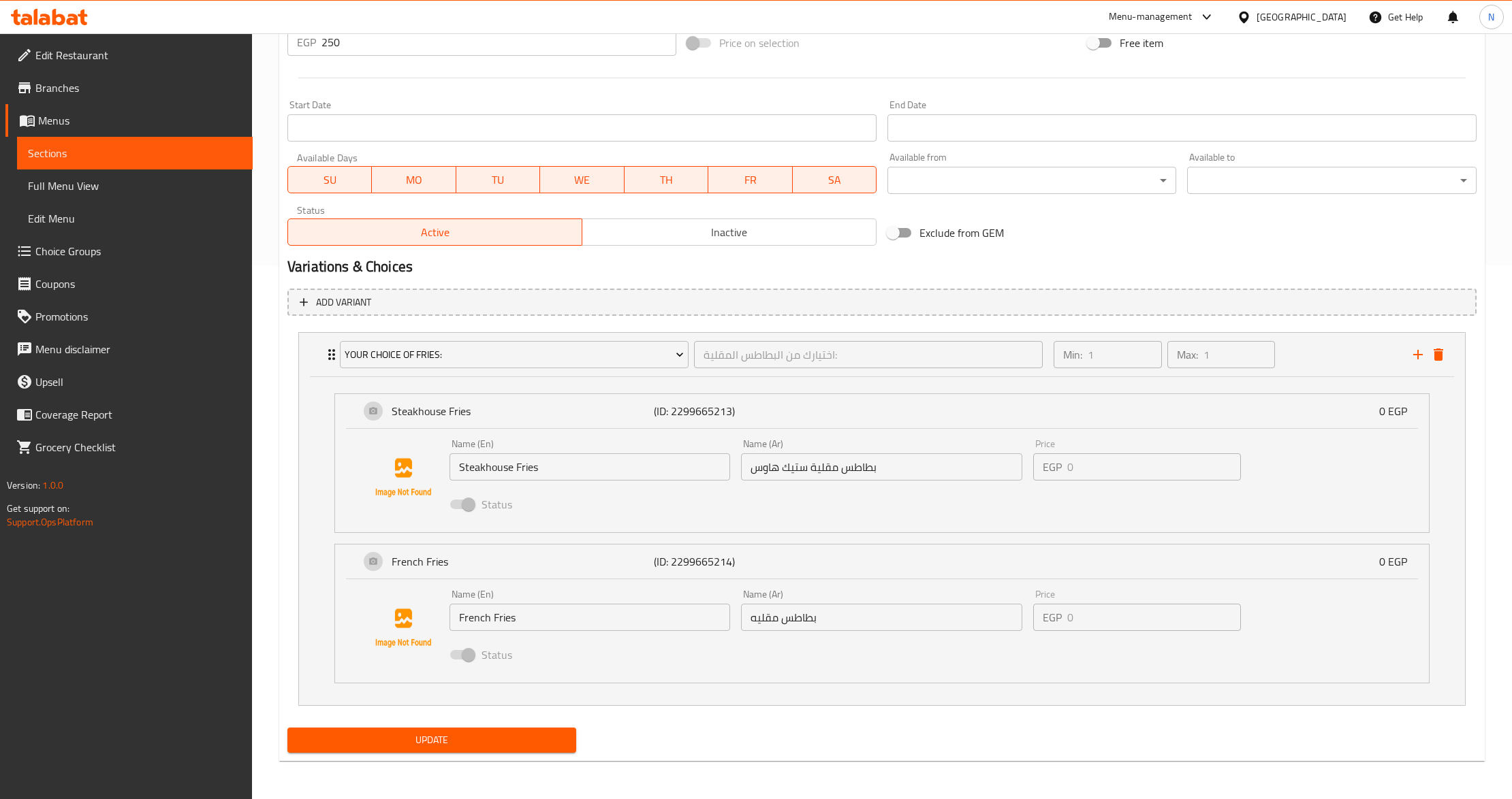
click at [532, 744] on span "Update" at bounding box center [431, 740] width 267 height 17
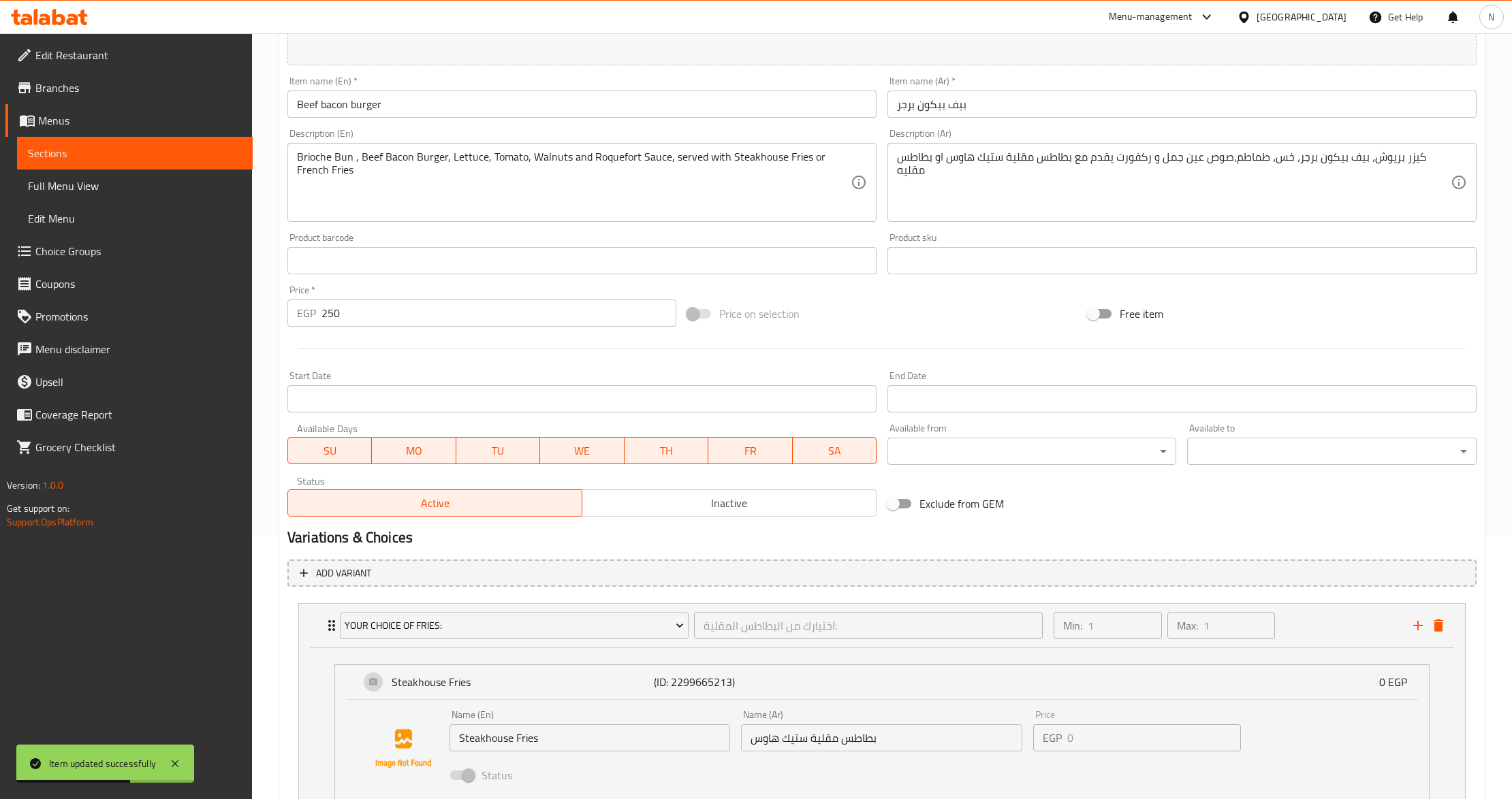
scroll to position [0, 0]
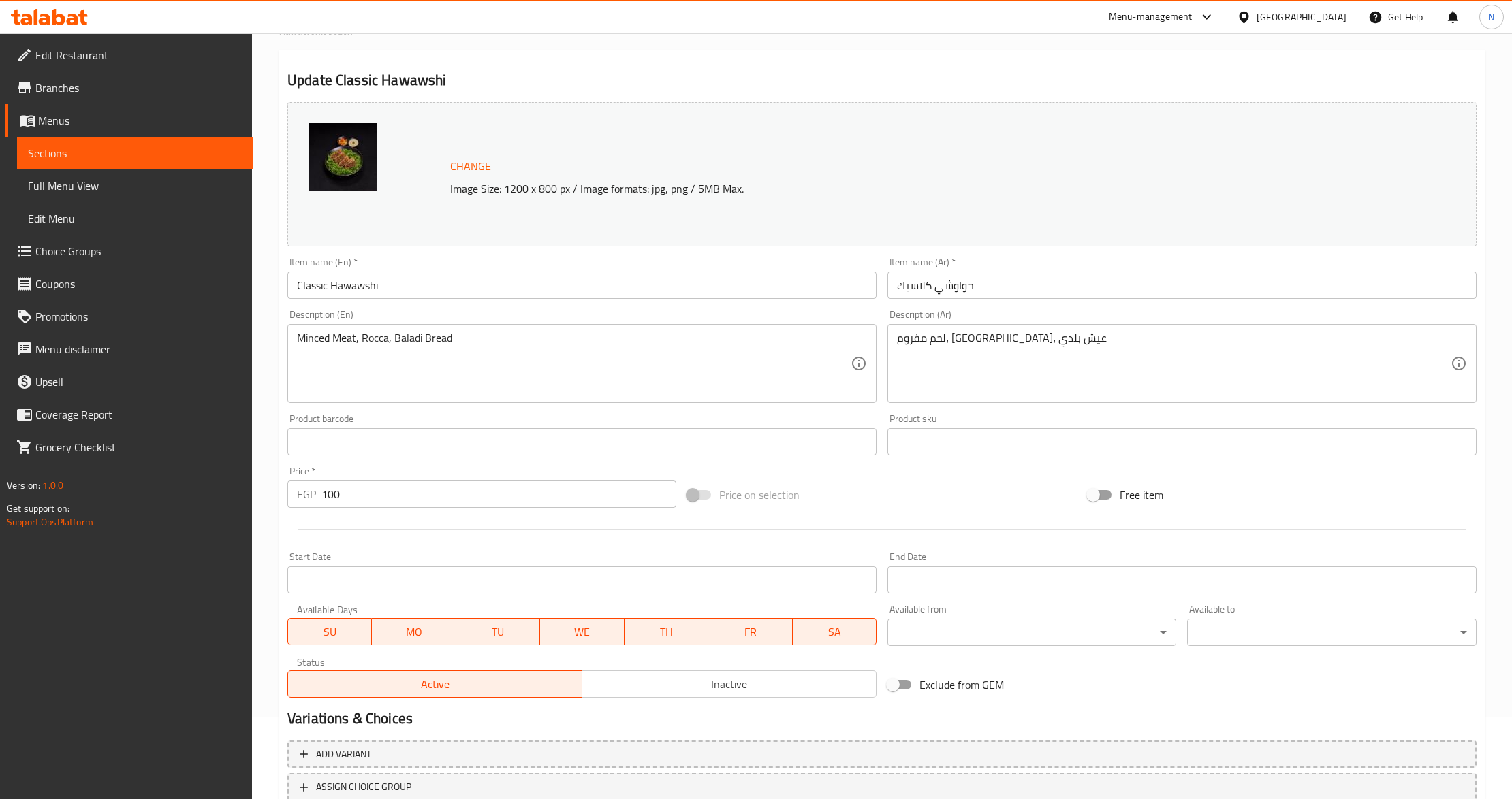
scroll to position [181, 0]
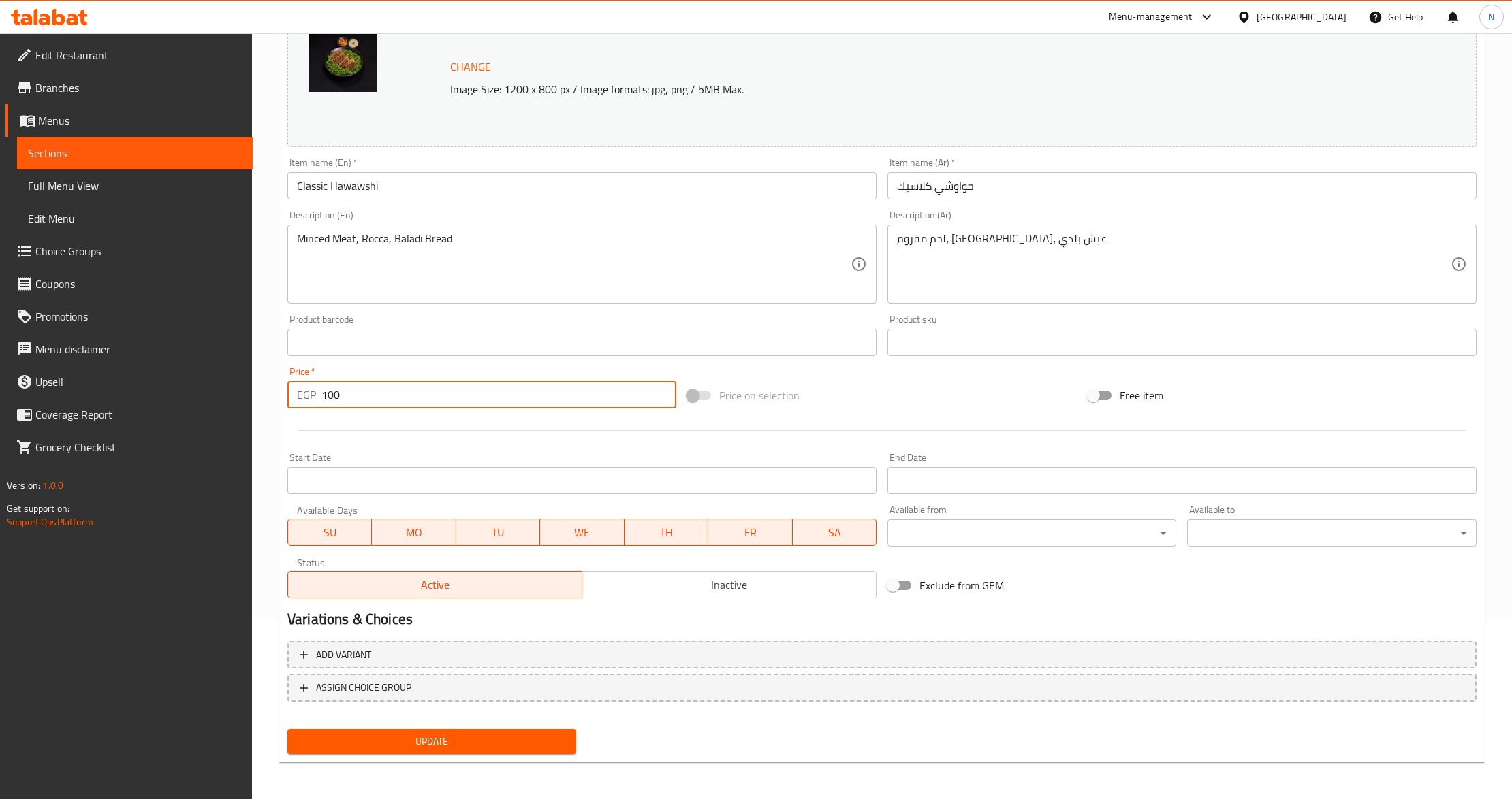
click at [384, 398] on input "100" at bounding box center [499, 395] width 355 height 27
paste input "30."
type input "130.00"
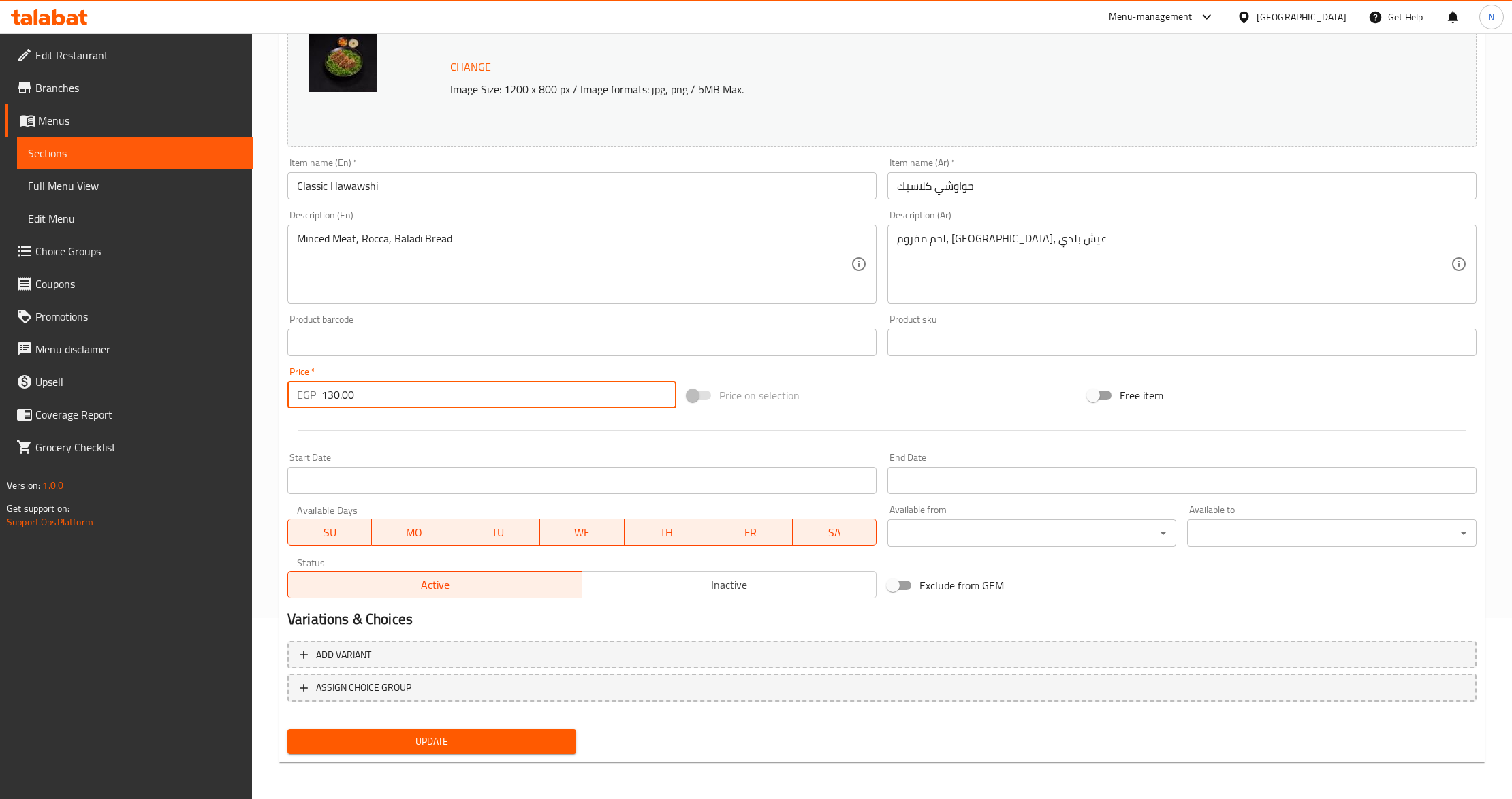
click at [288, 729] on button "Update" at bounding box center [432, 742] width 289 height 25
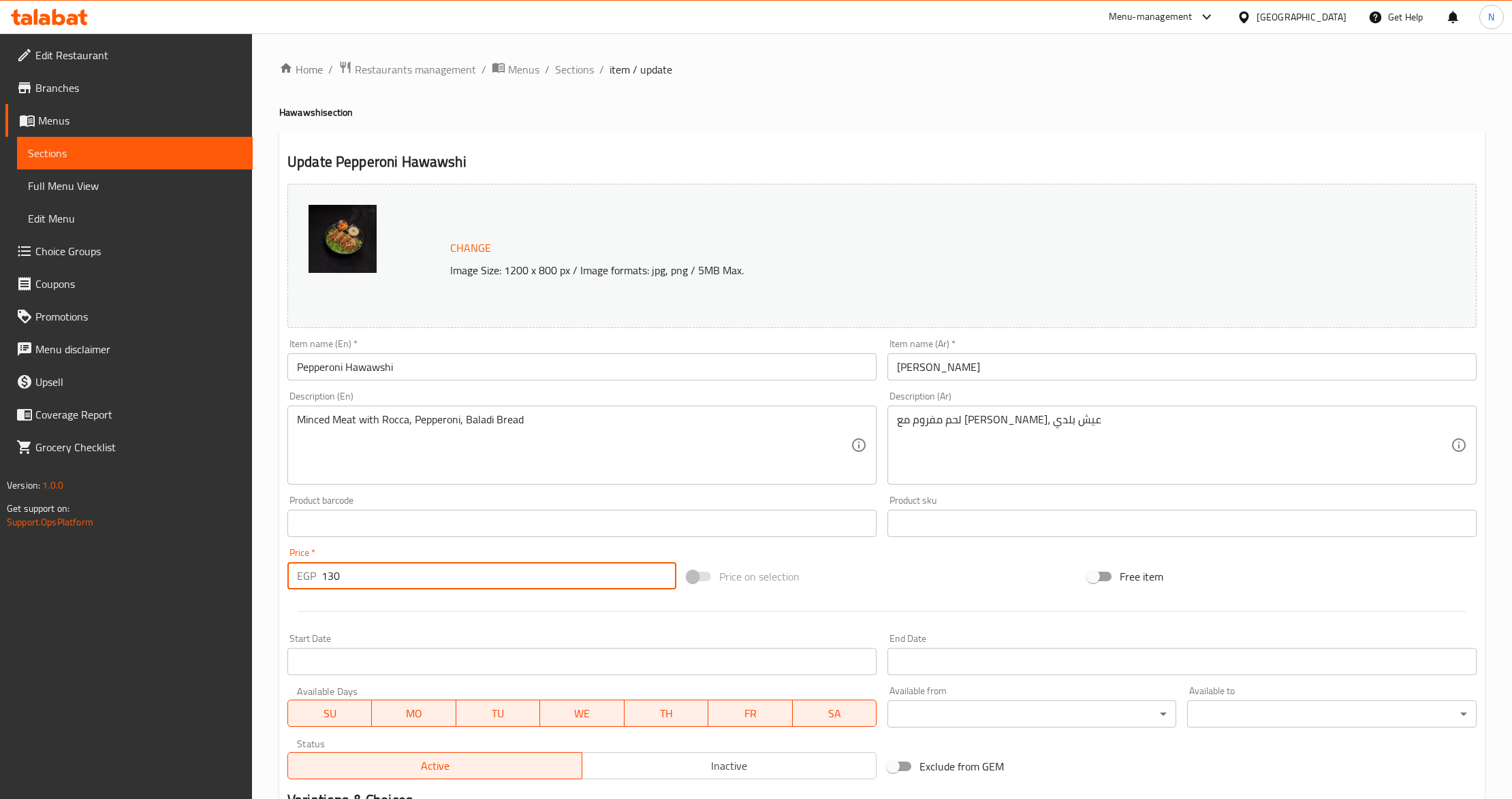
click at [373, 569] on input "130" at bounding box center [499, 575] width 355 height 27
click at [373, 571] on input "130" at bounding box center [499, 575] width 355 height 27
paste input "50.0"
type input "150.00"
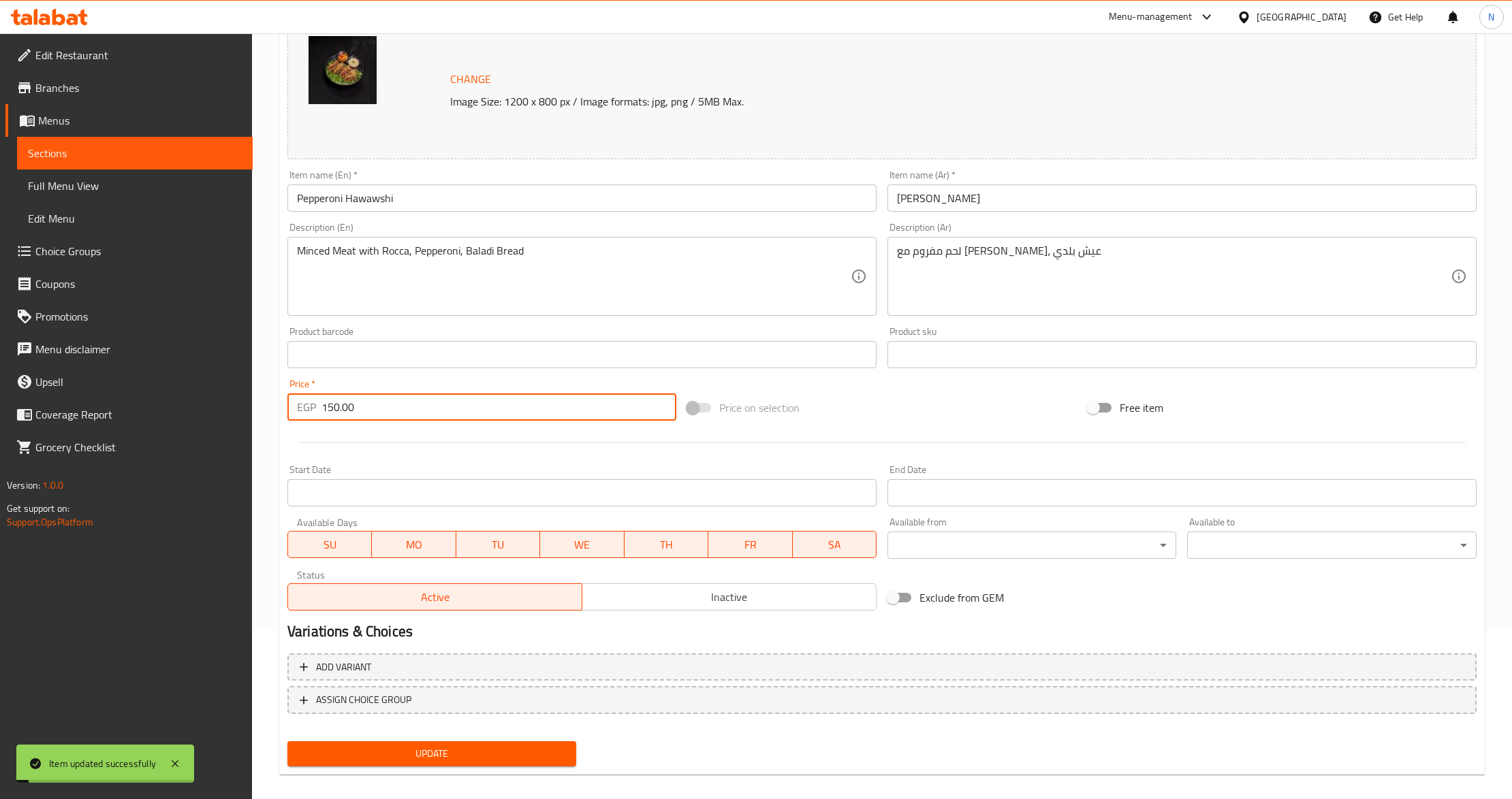
scroll to position [181, 0]
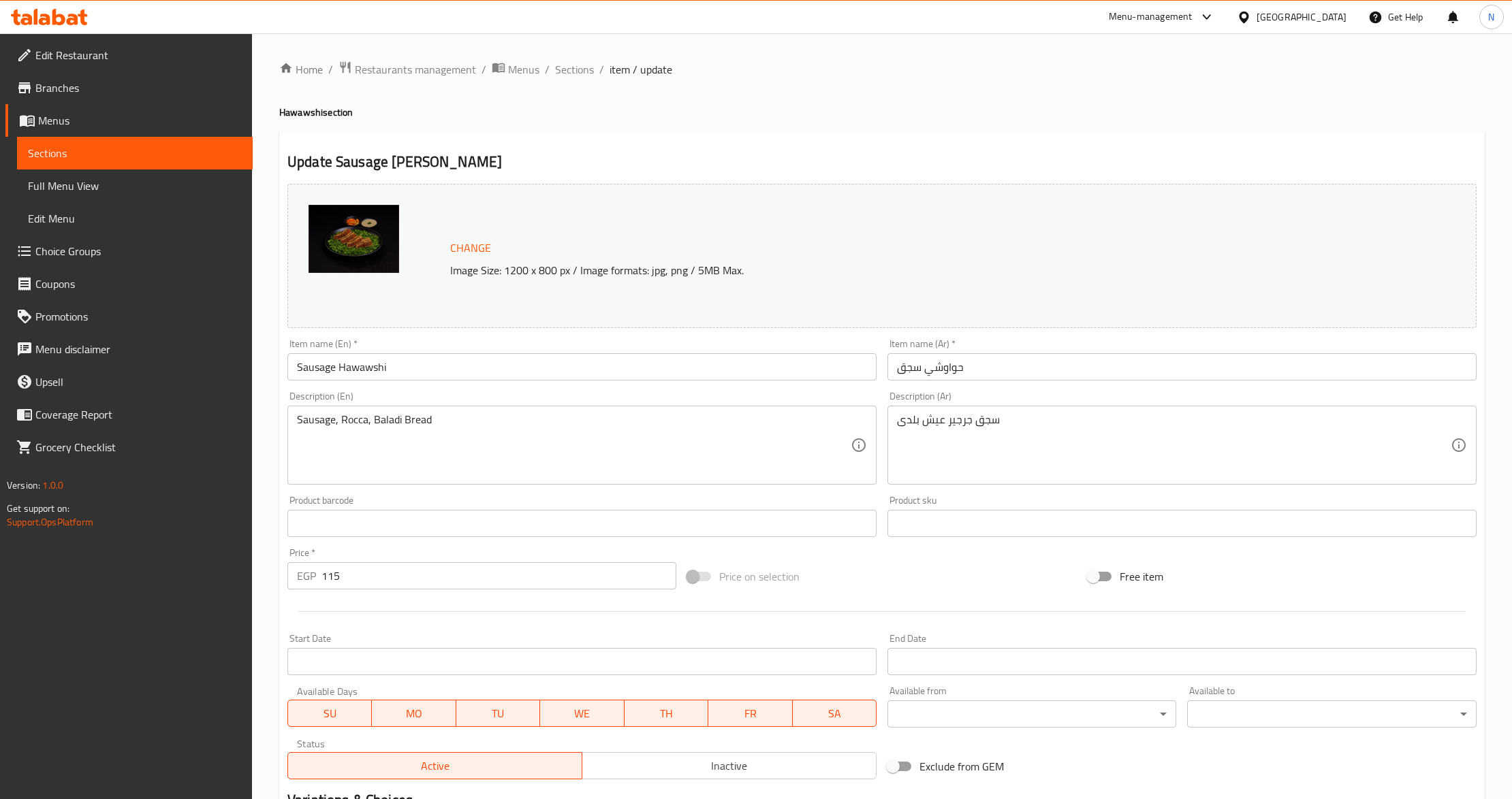
click at [478, 554] on div "Price   * EGP 115 Price *" at bounding box center [482, 568] width 389 height 41
click at [462, 575] on input "115" at bounding box center [499, 575] width 355 height 27
paste input "25.00"
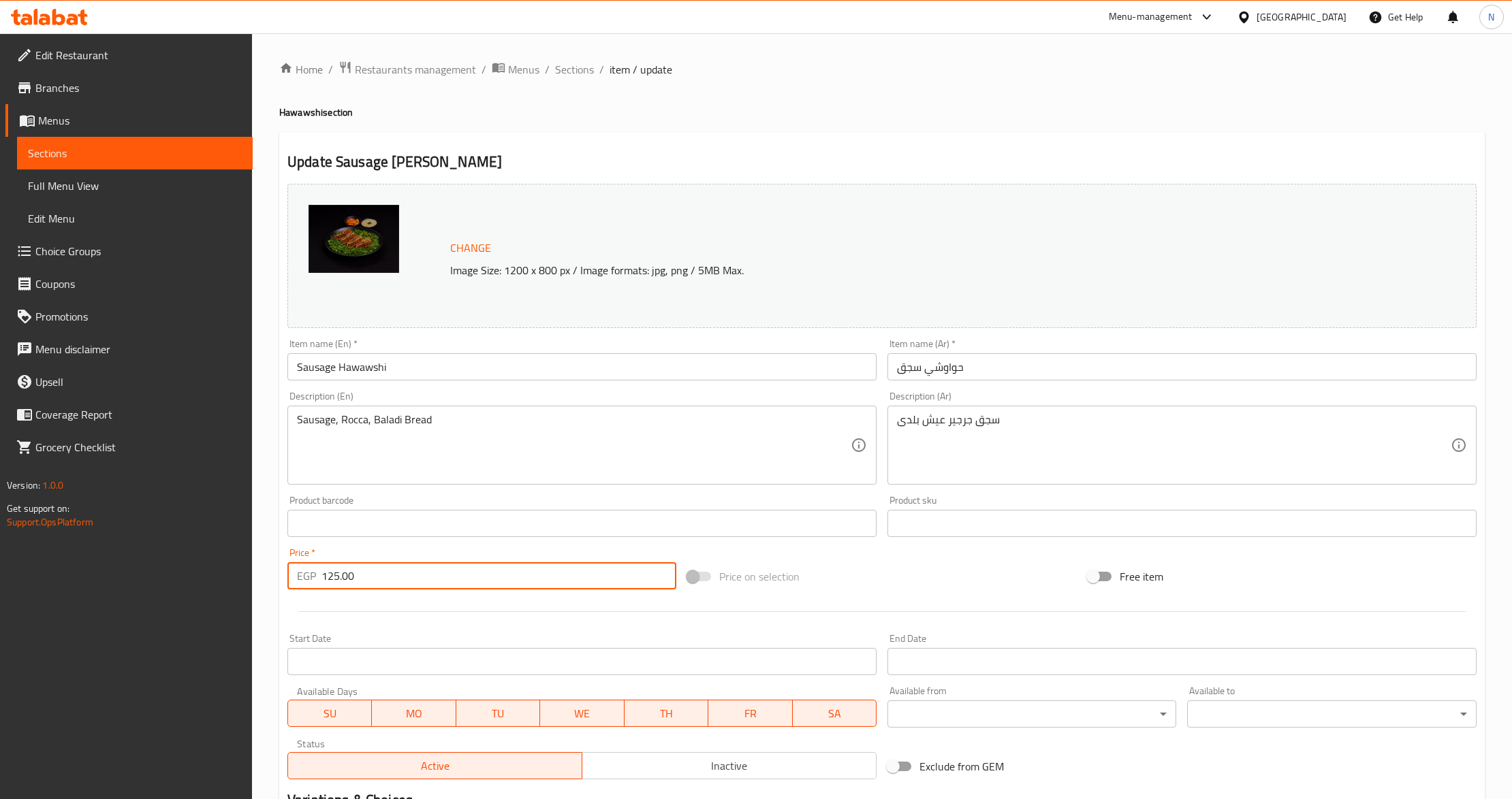
type input "125.00"
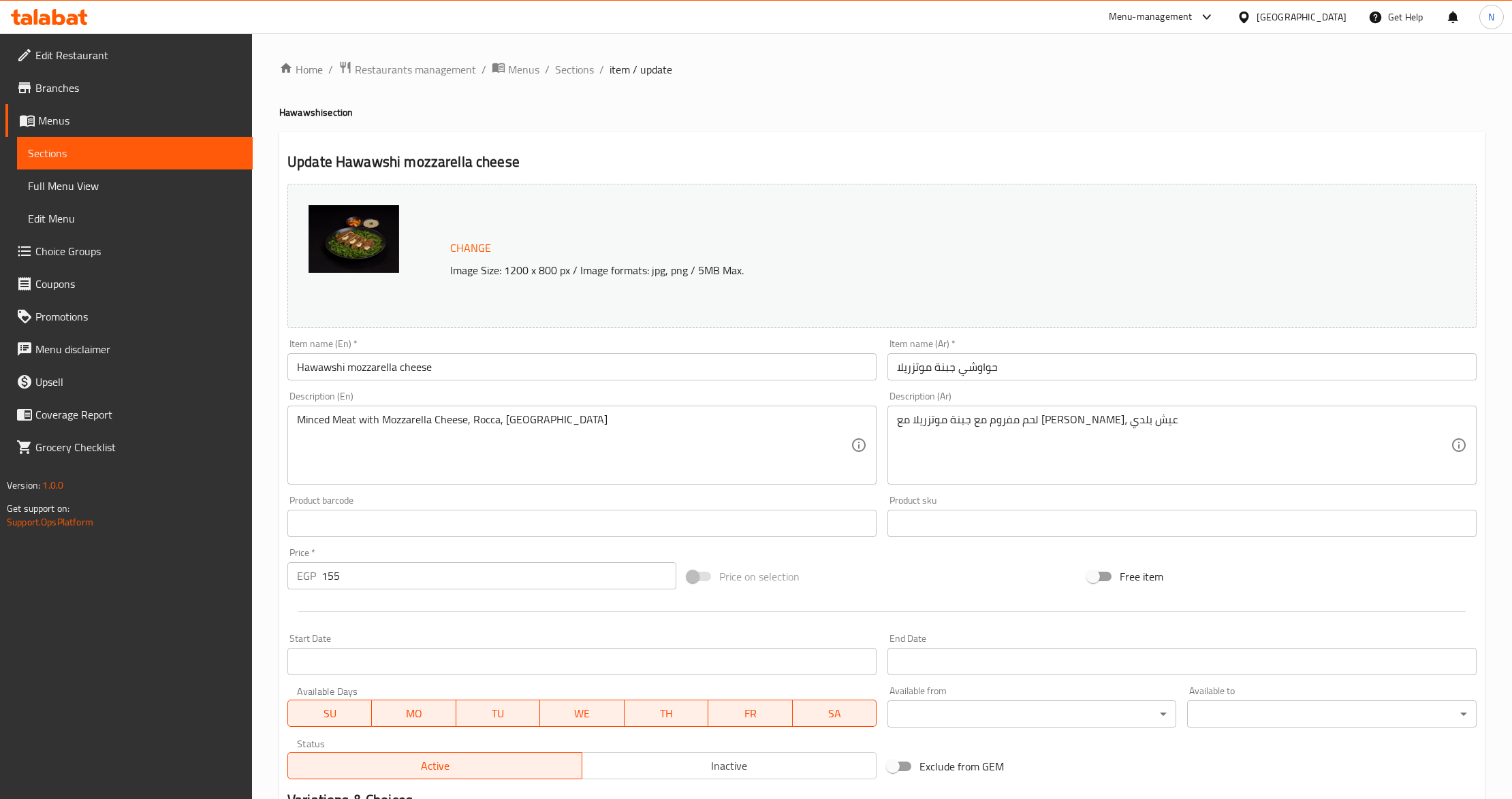
drag, startPoint x: 373, startPoint y: 558, endPoint x: 372, endPoint y: 567, distance: 9.1
click at [373, 558] on div "Price   * EGP 155 Price *" at bounding box center [482, 568] width 389 height 41
click at [370, 581] on input "155" at bounding box center [499, 575] width 355 height 27
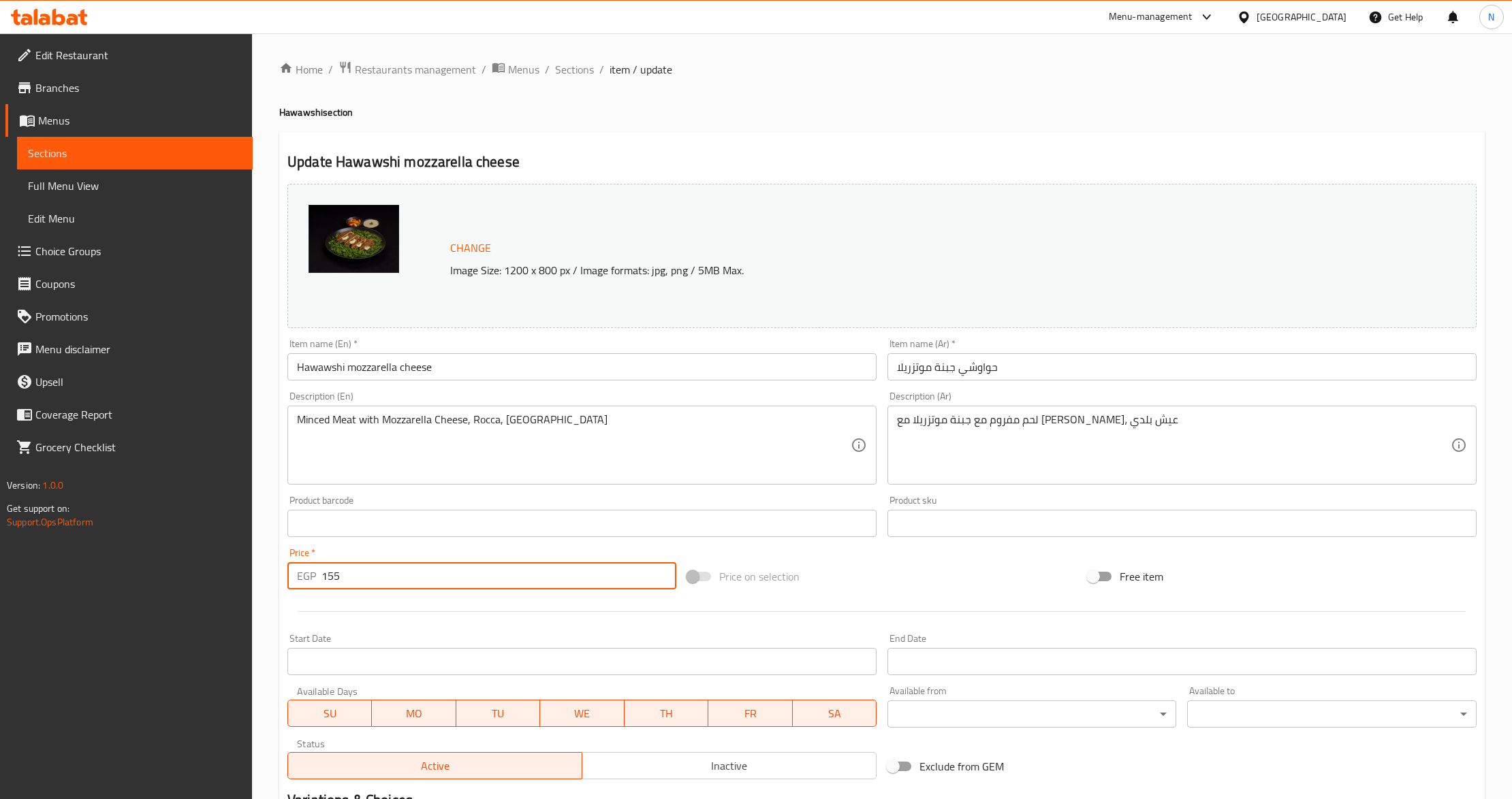
paste input "70.00"
type input "170.00"
click at [243, 617] on div "Edit Restaurant Branches Menus Sections Full Menu View Edit Menu Choice Groups …" at bounding box center [126, 433] width 252 height 799
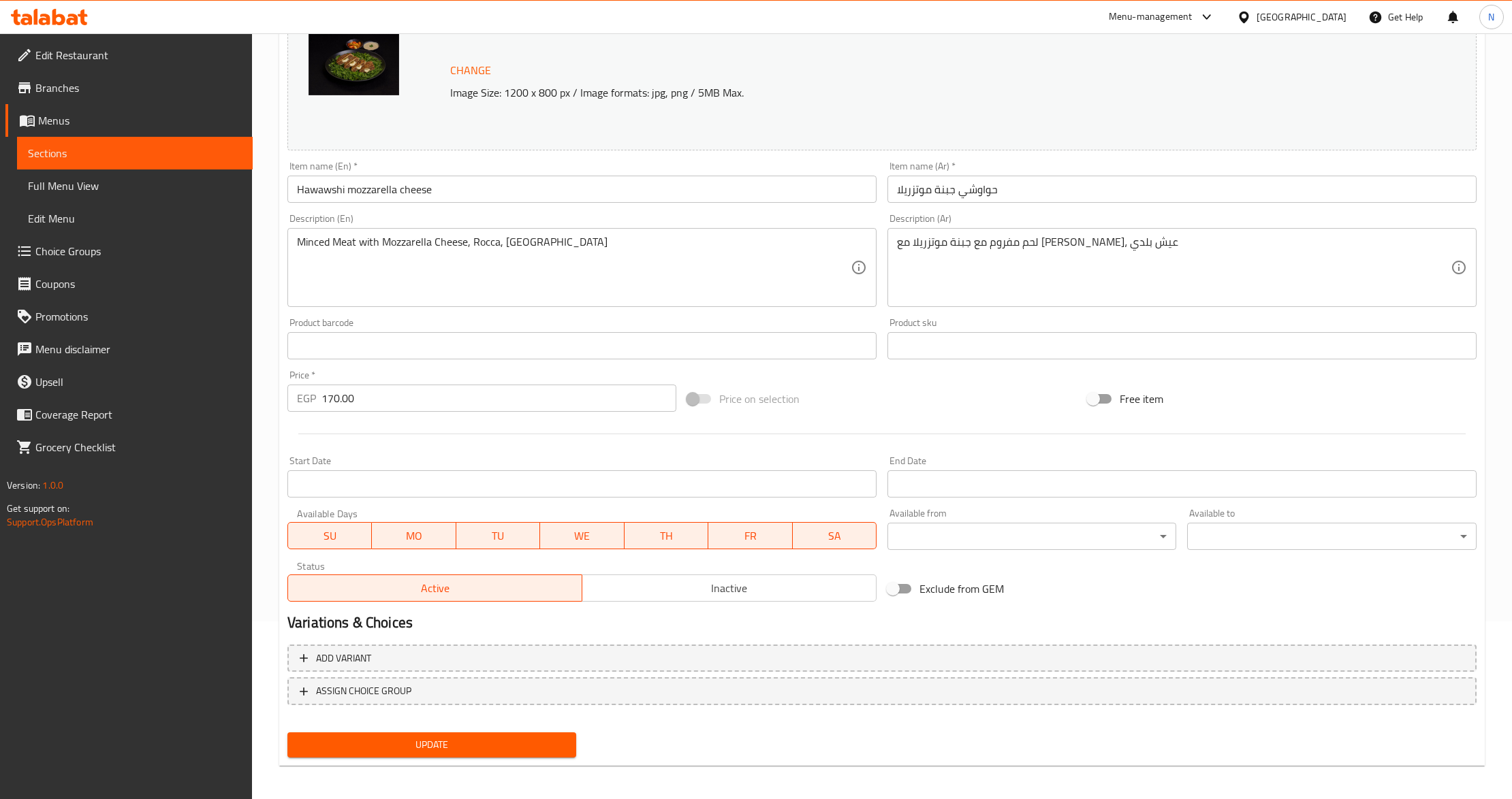
scroll to position [181, 0]
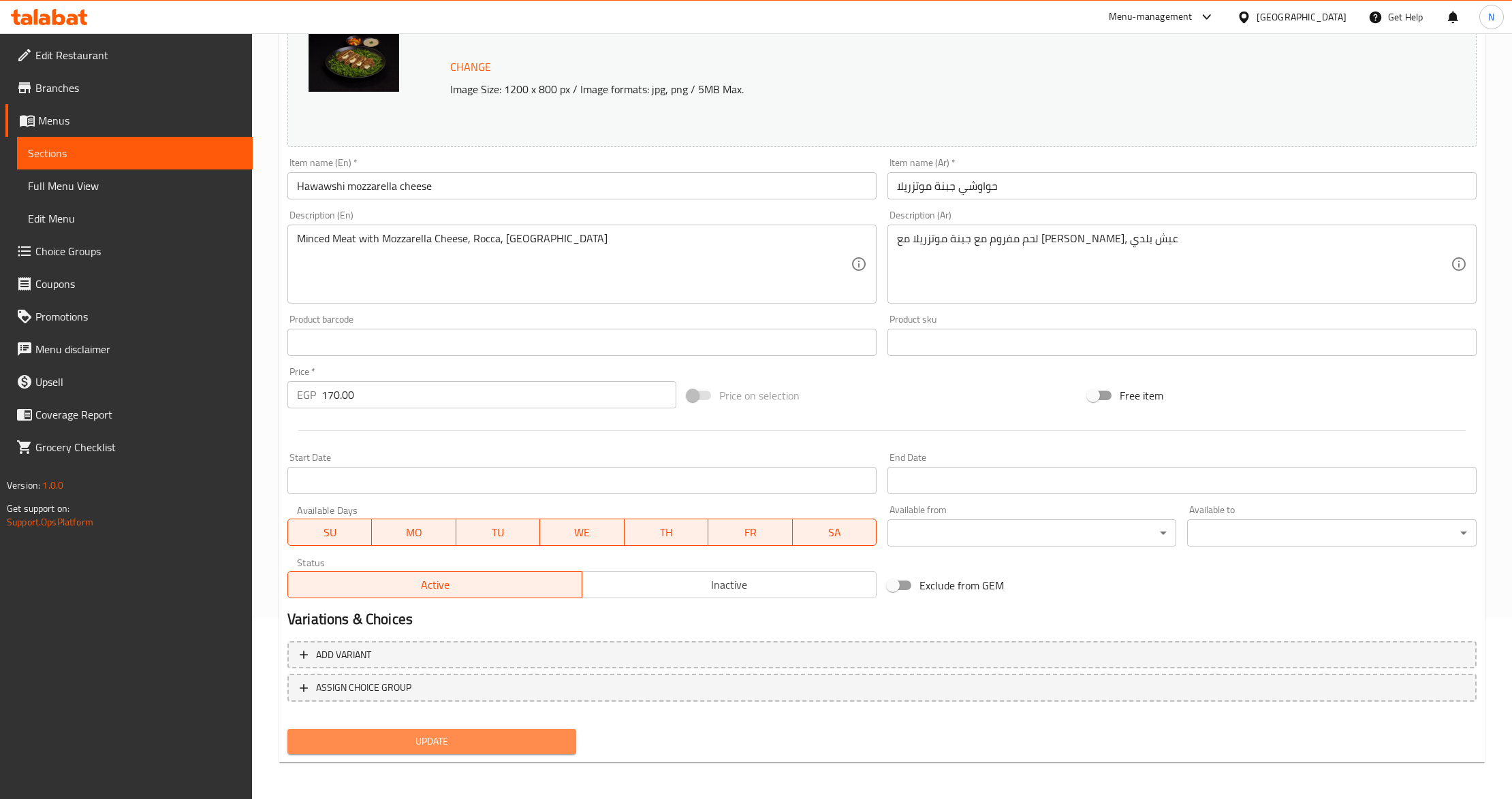
click at [400, 749] on button "Update" at bounding box center [432, 742] width 289 height 25
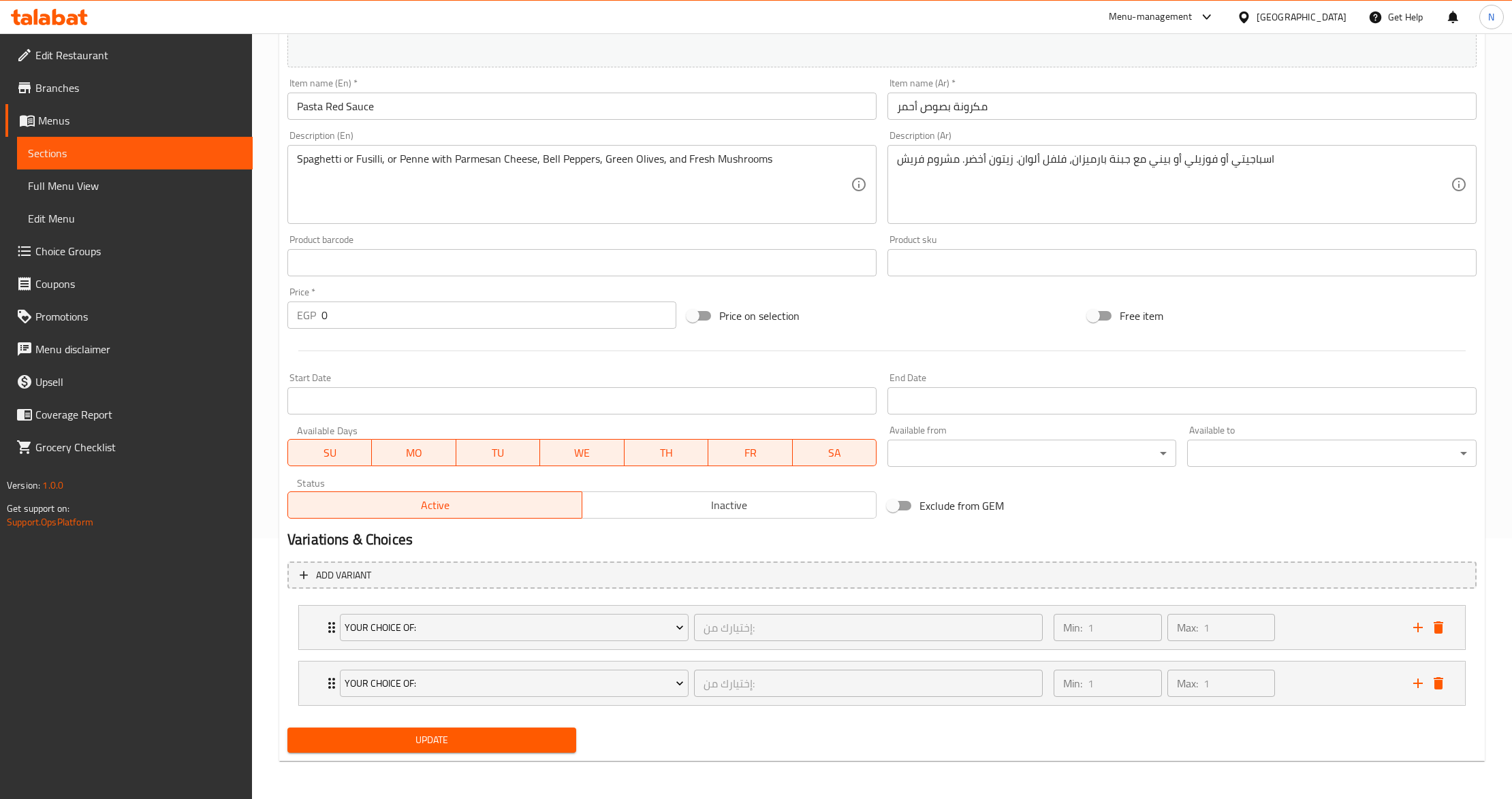
scroll to position [262, 0]
click at [1332, 622] on div "Min: 1 ​ Max: 1 ​" at bounding box center [1225, 627] width 360 height 43
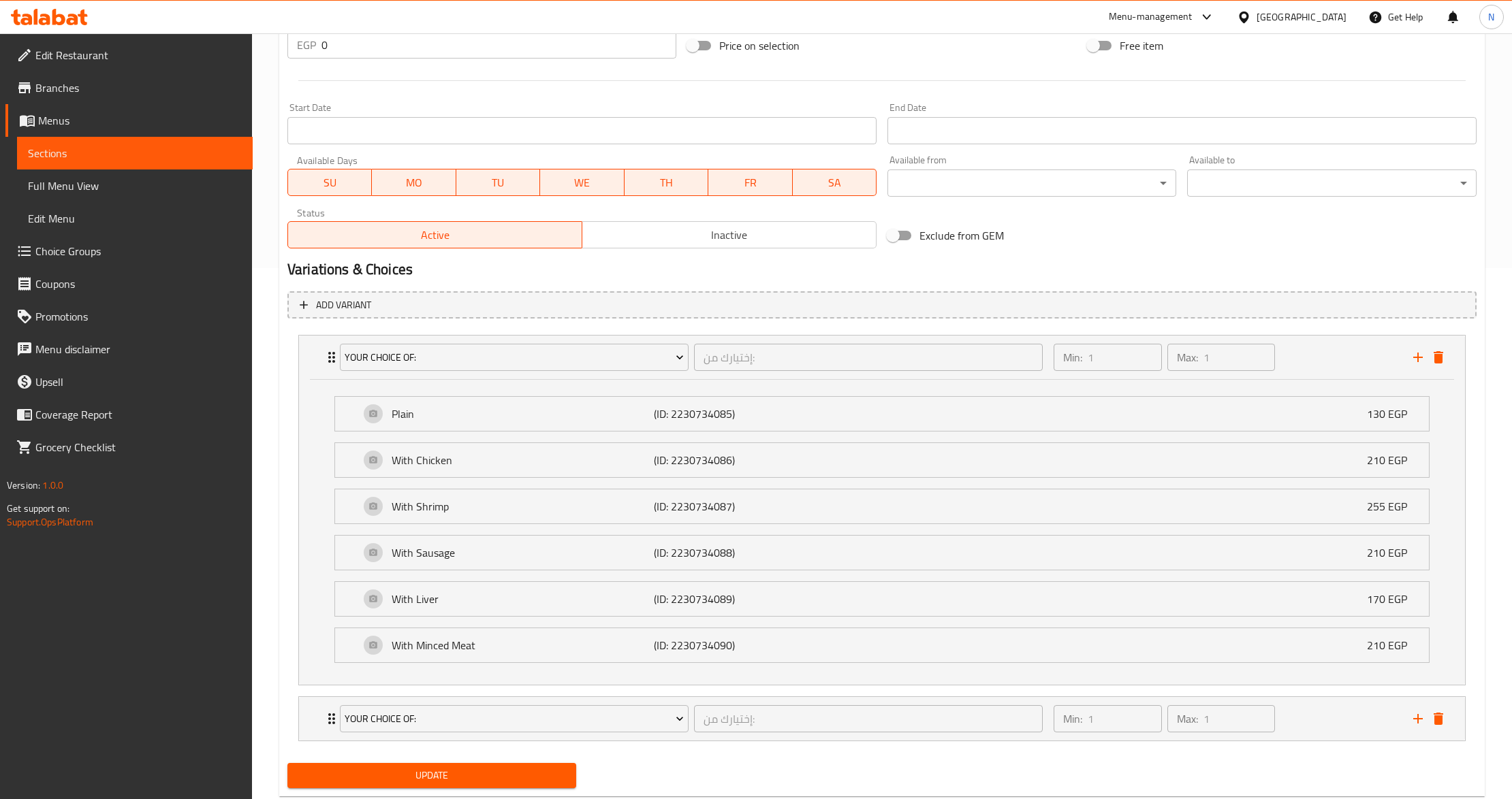
scroll to position [570, 0]
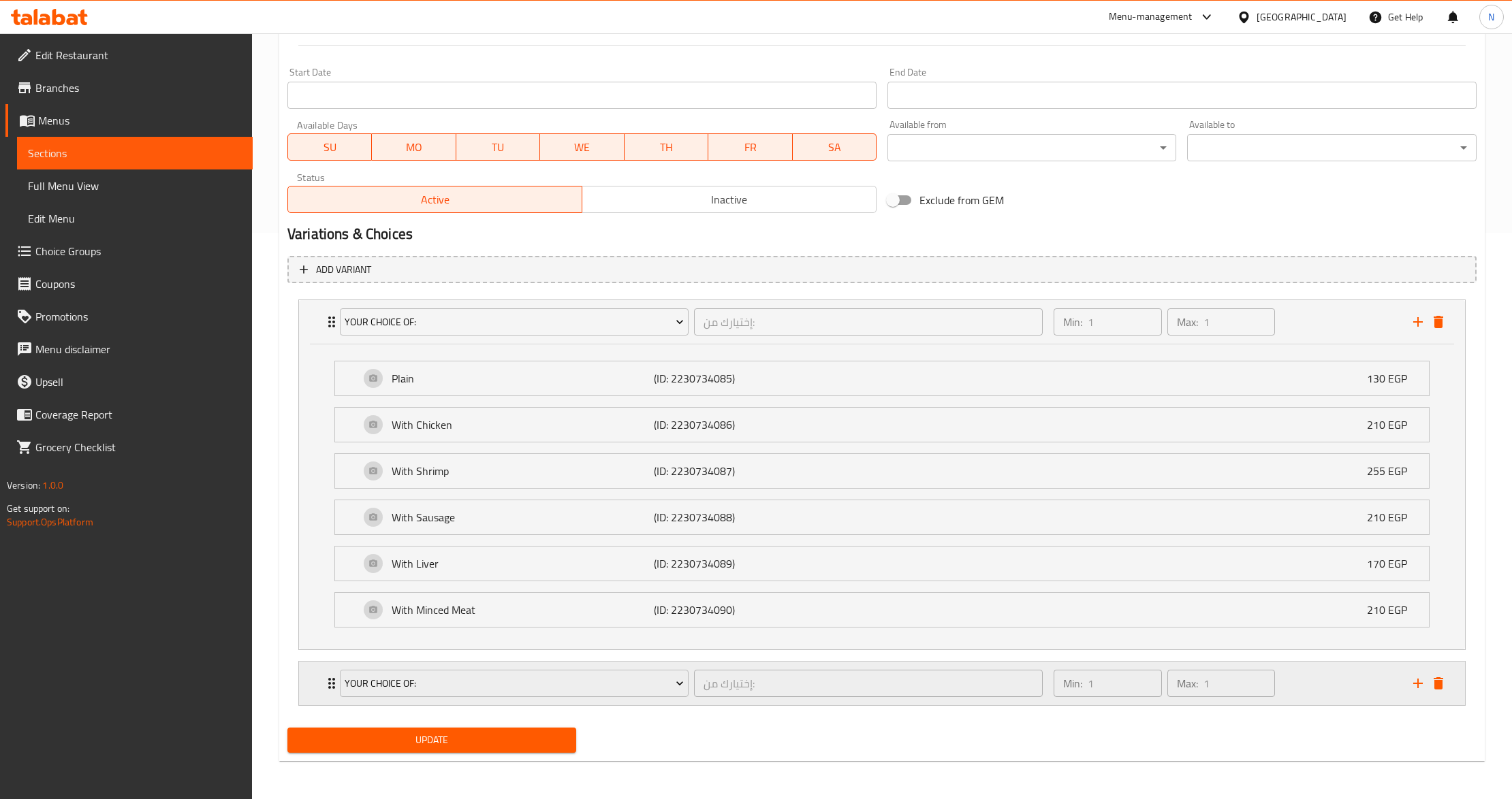
click at [1341, 678] on div "Min: 1 ​ Max: 1 ​" at bounding box center [1225, 683] width 360 height 43
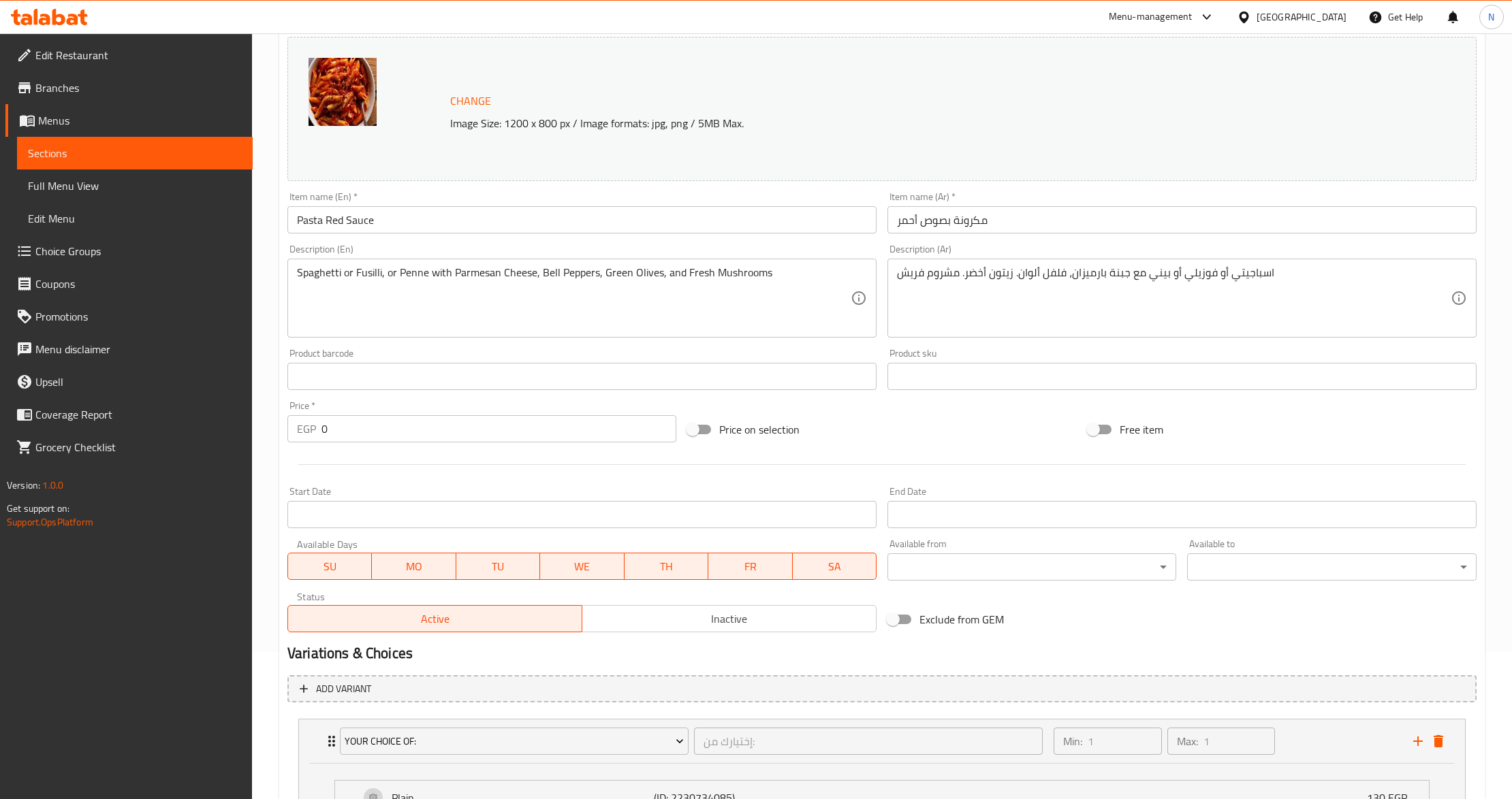
scroll to position [12, 0]
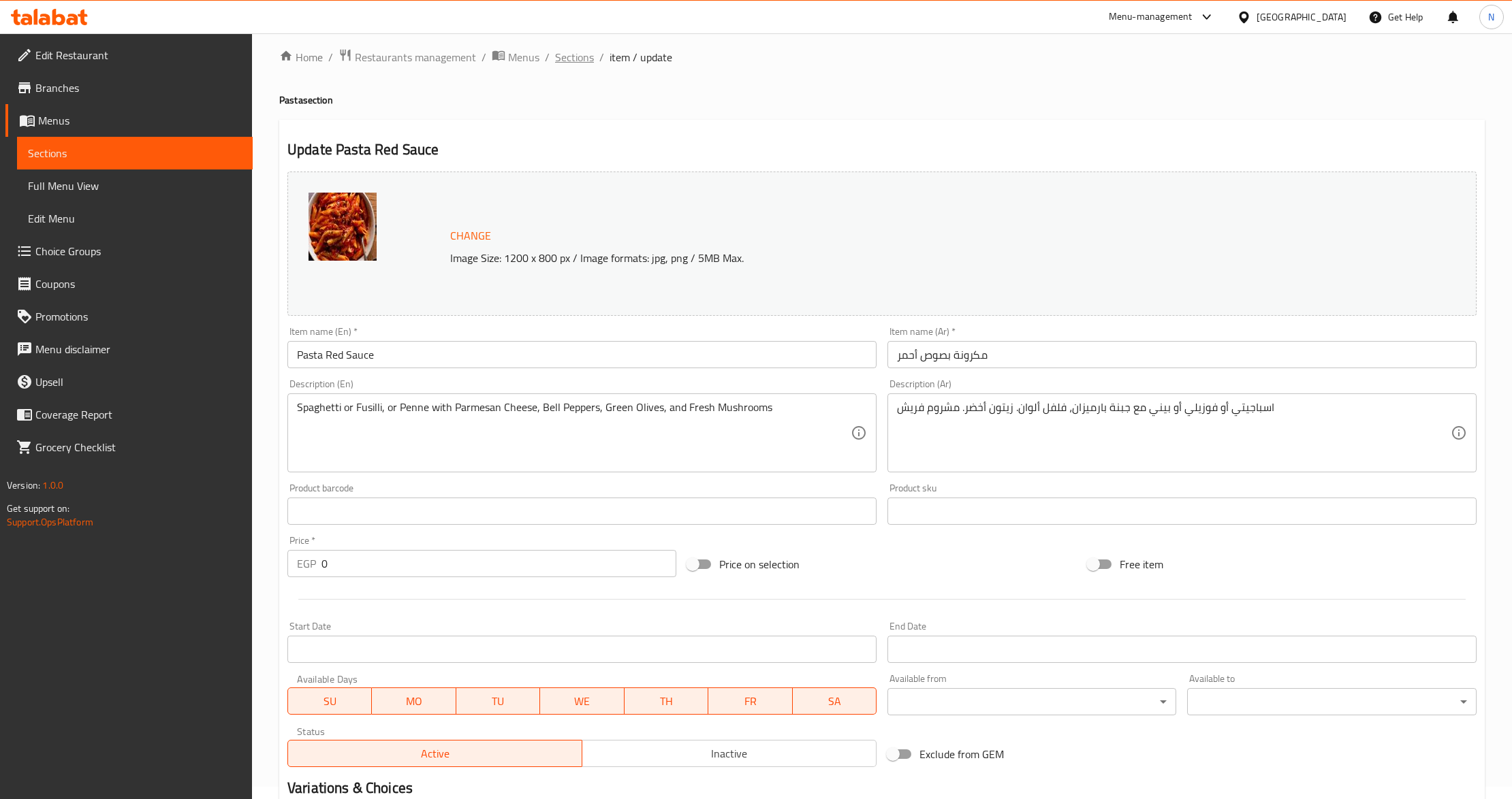
click at [565, 57] on span "Sections" at bounding box center [574, 57] width 39 height 16
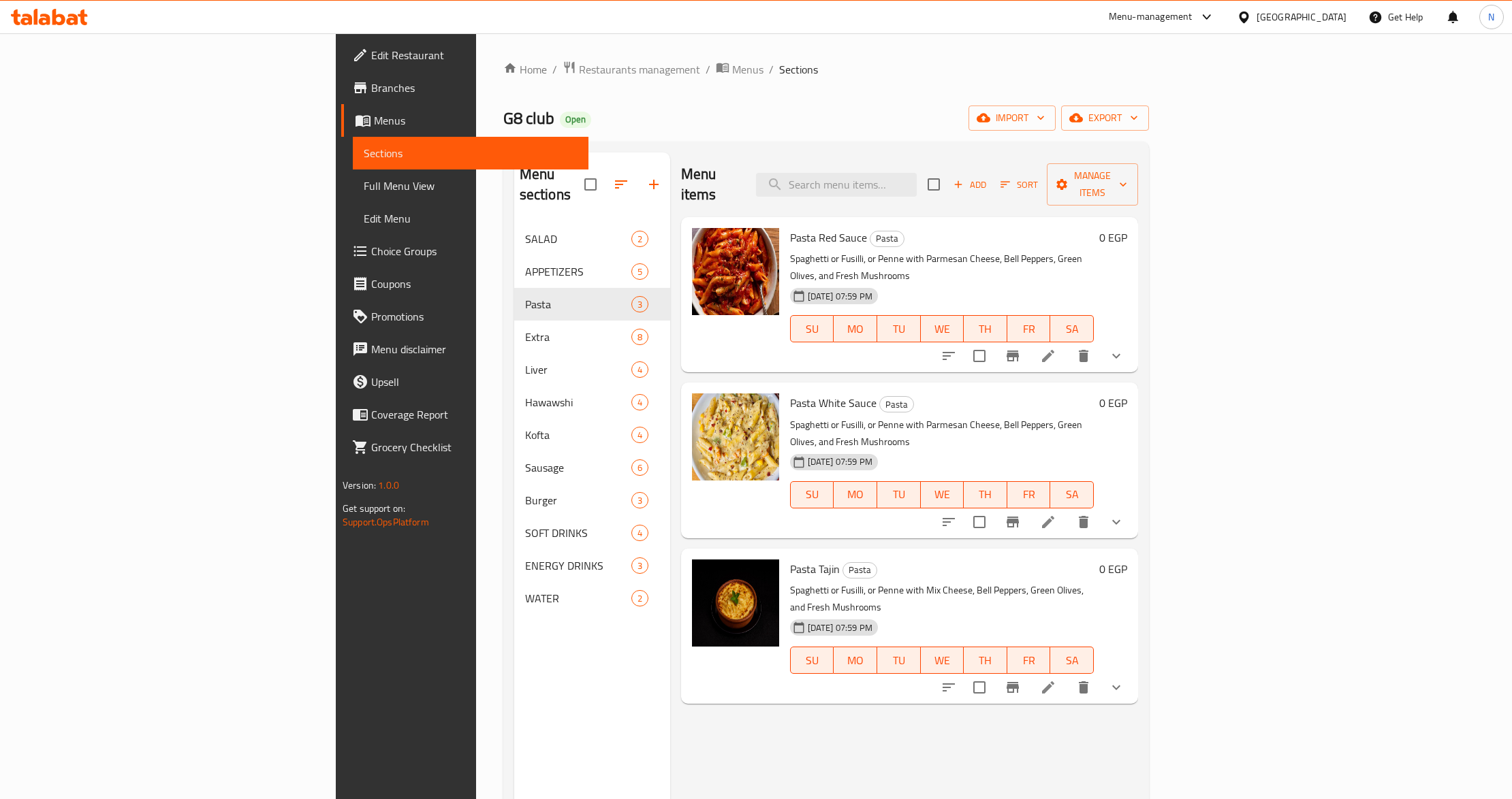
click at [790, 559] on span "Pasta Tajin" at bounding box center [815, 568] width 50 height 20
copy h6 "Tajin"
click at [994, 674] on input "checkbox" at bounding box center [979, 688] width 29 height 29
click at [1128, 175] on span "Manage items" at bounding box center [1092, 184] width 69 height 34
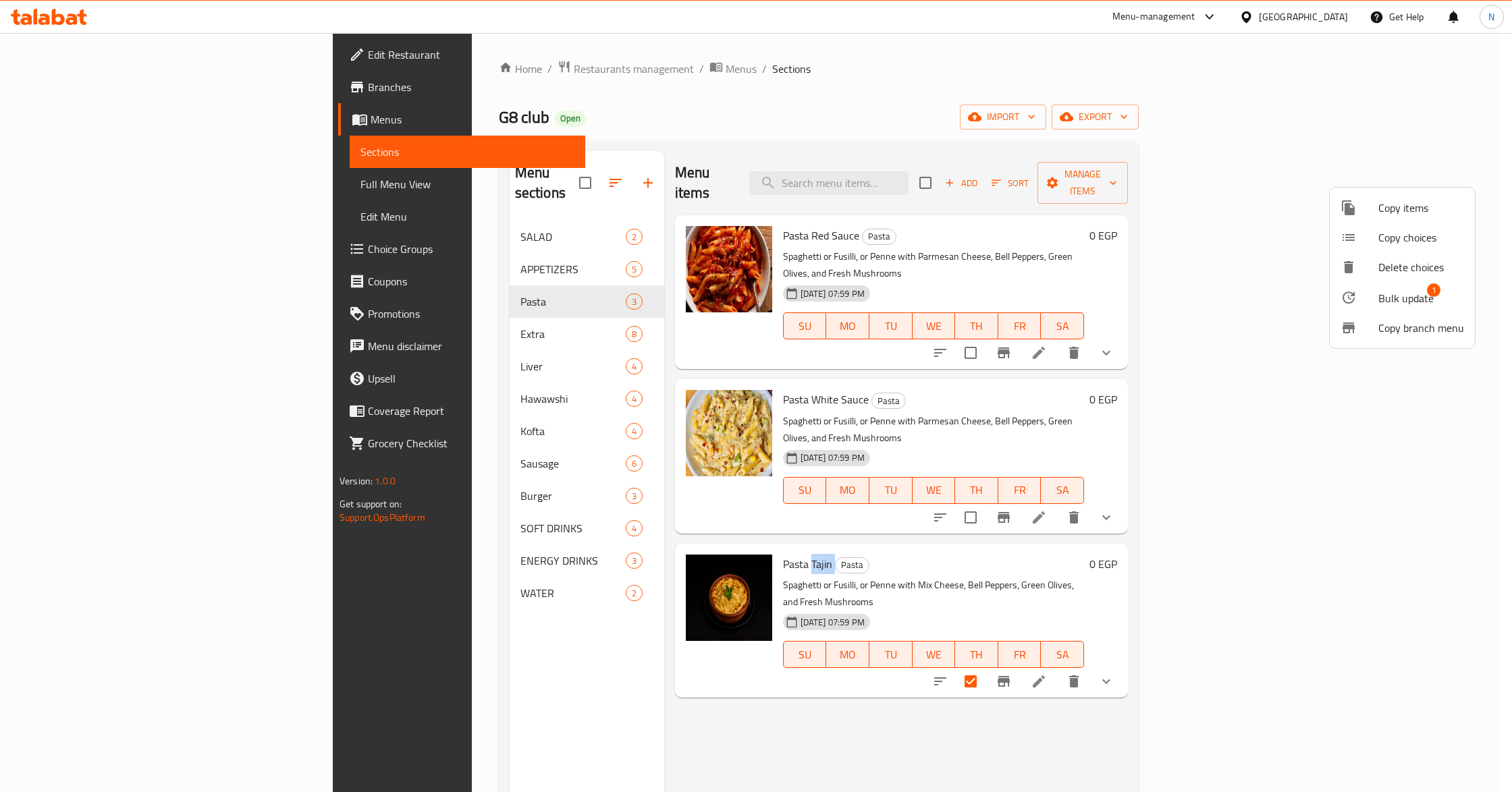
click at [1402, 305] on span "Bulk update" at bounding box center [1406, 298] width 56 height 16
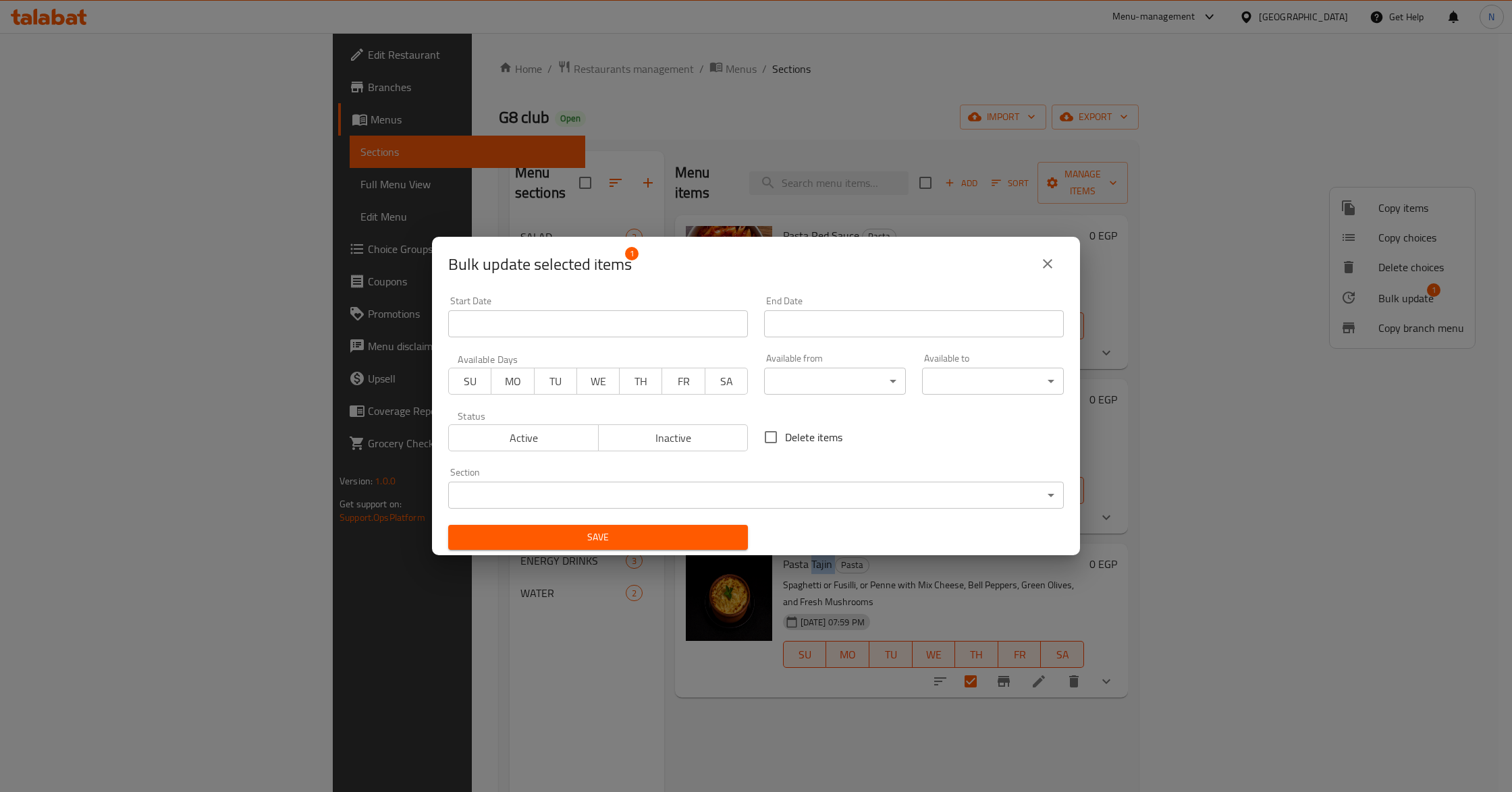
click at [652, 441] on span "Inactive" at bounding box center [673, 438] width 139 height 19
click at [668, 543] on span "Save" at bounding box center [598, 538] width 278 height 17
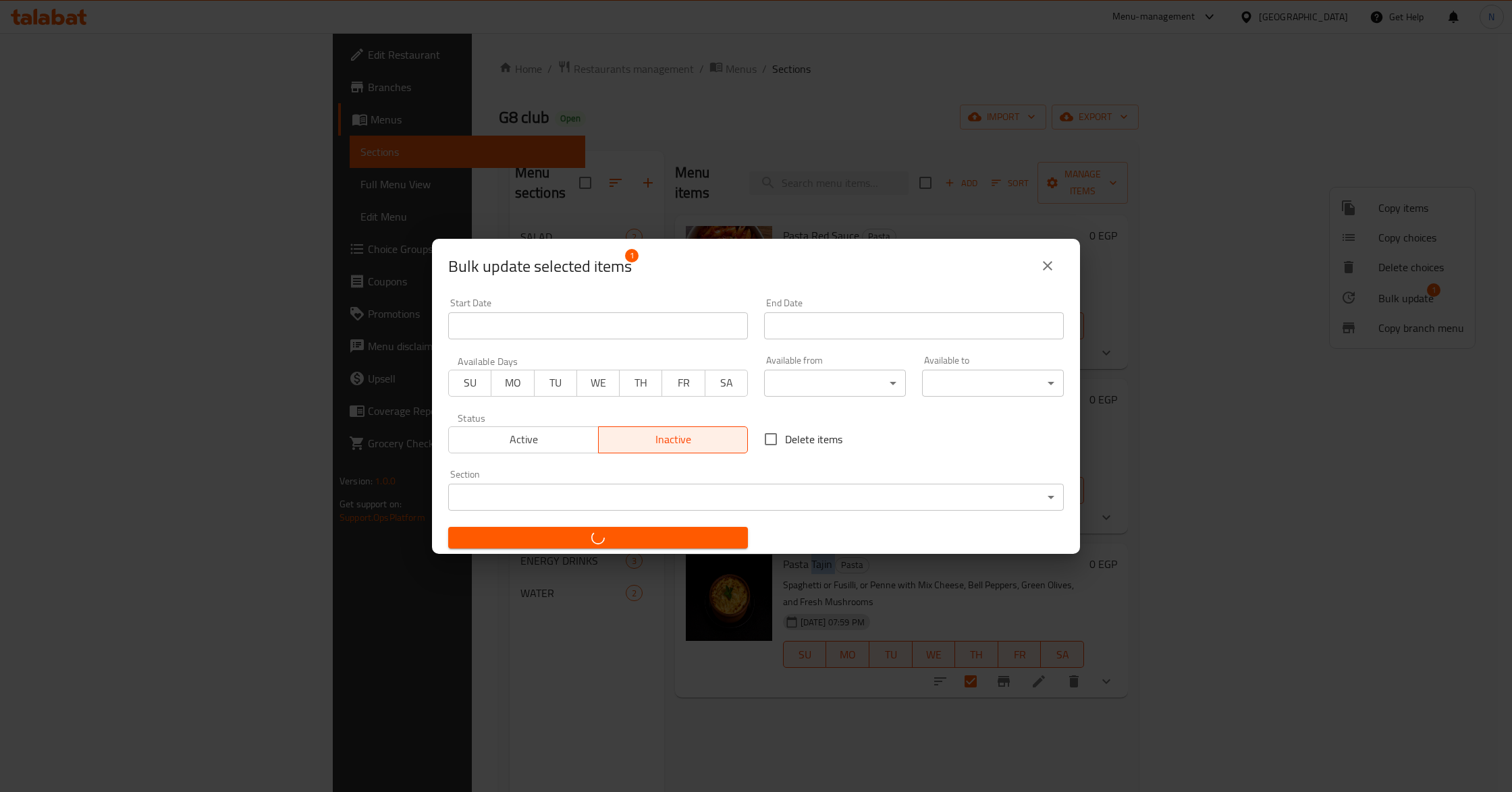
checkbox input "false"
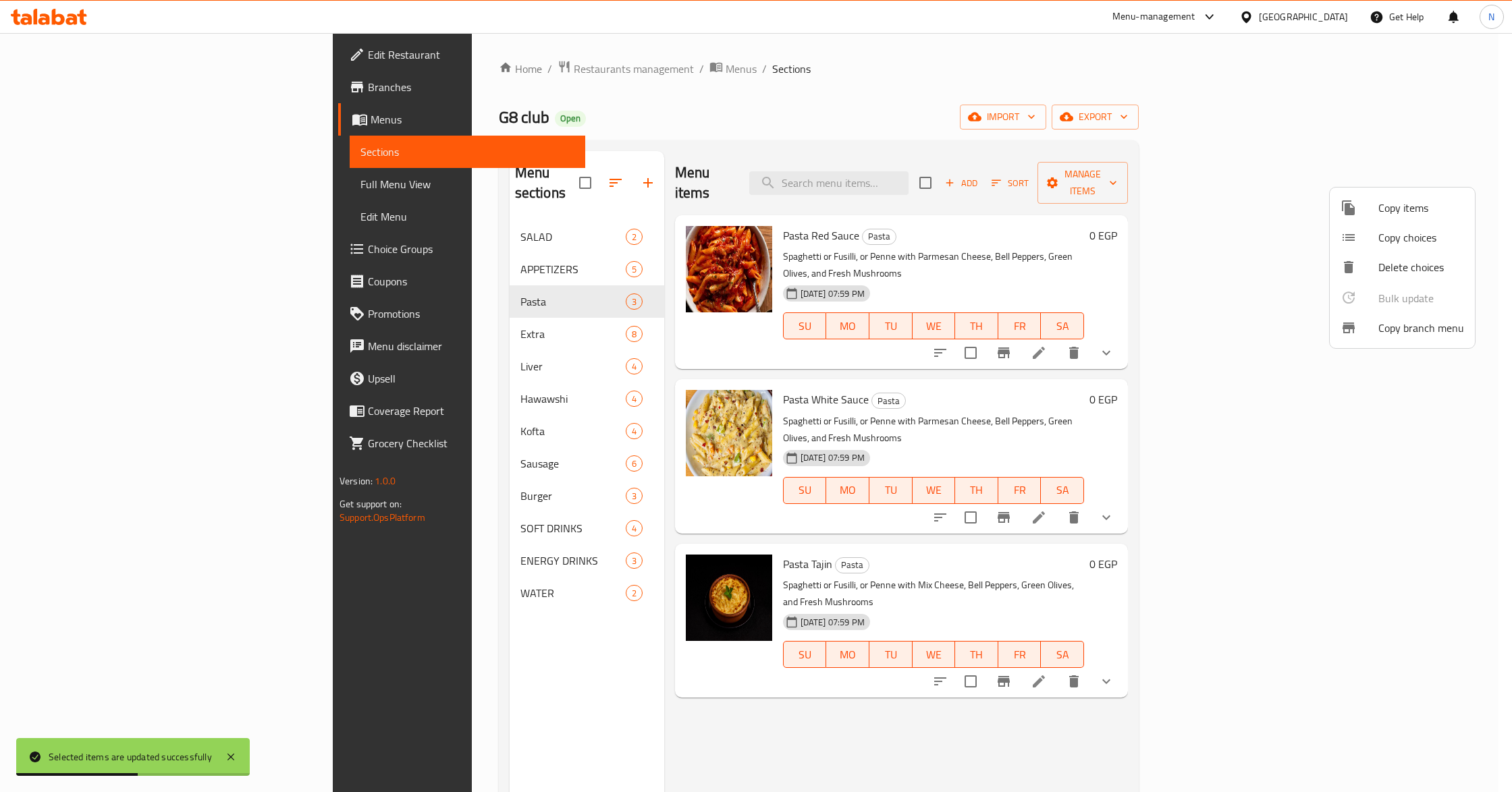
click at [994, 691] on div at bounding box center [756, 396] width 1512 height 792
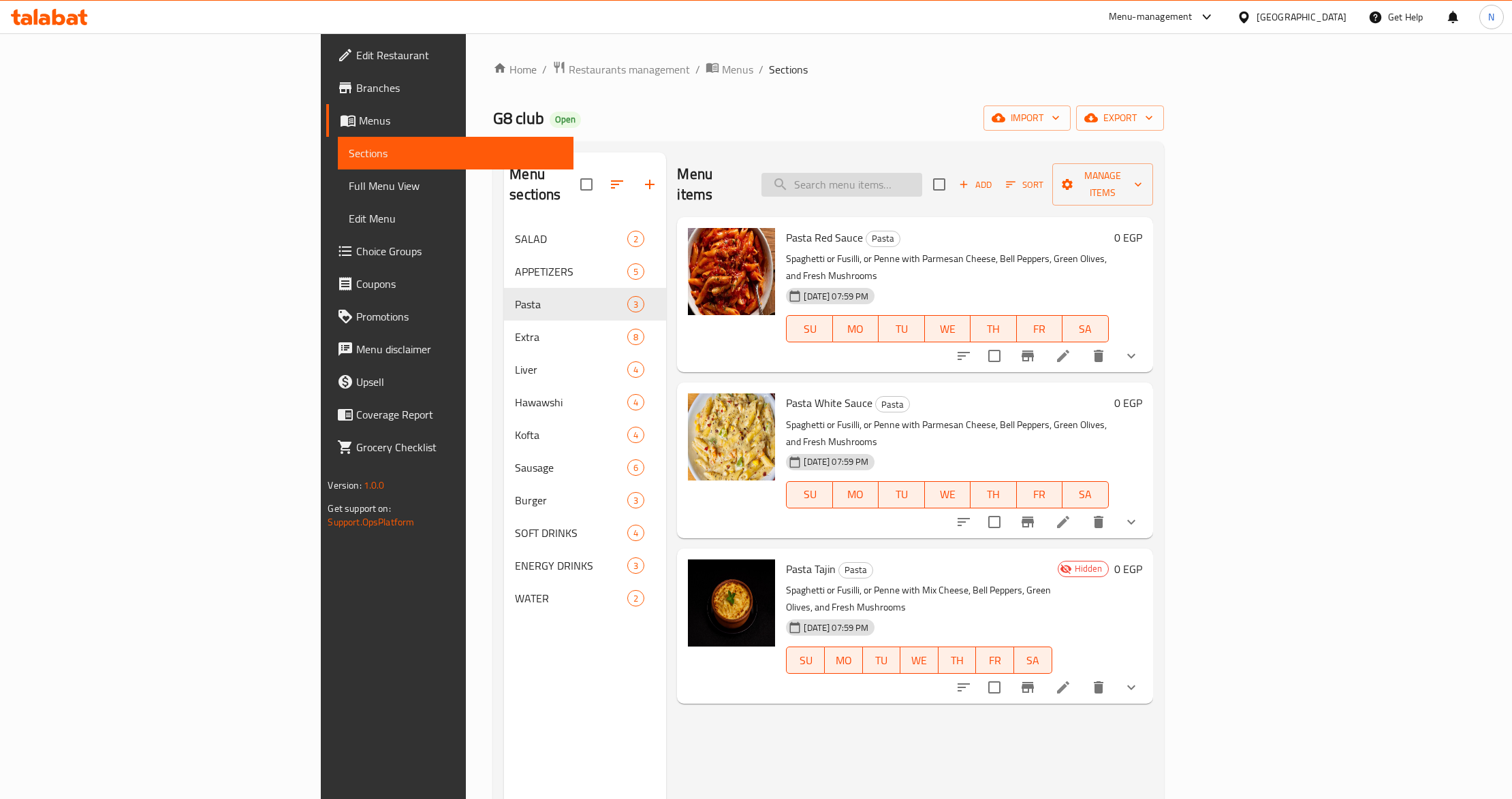
click at [922, 173] on input "search" at bounding box center [842, 185] width 161 height 24
paste input "Brownie Liver"
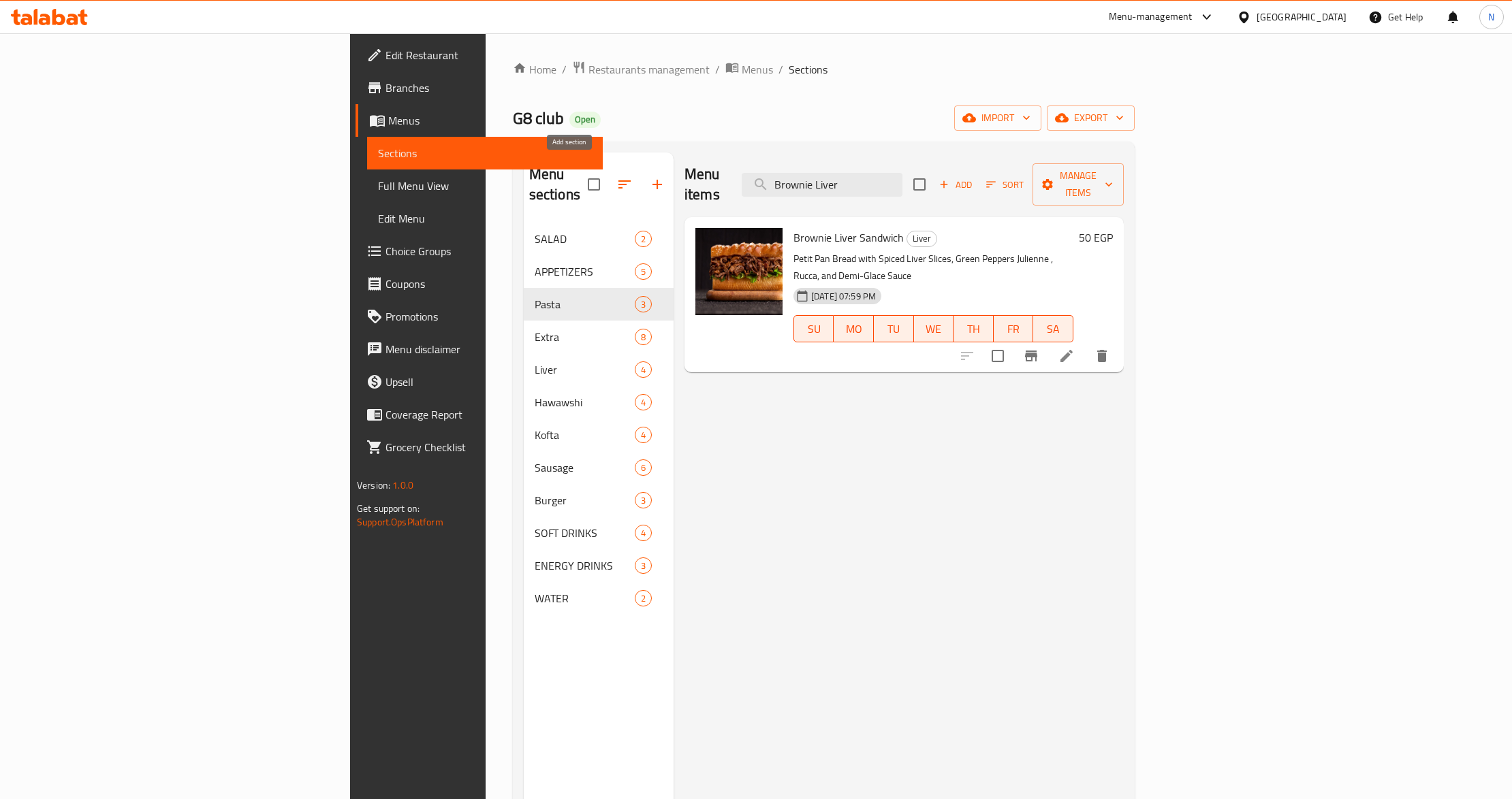
type input "Brownie Liver"
click at [649, 178] on icon "button" at bounding box center [657, 184] width 16 height 16
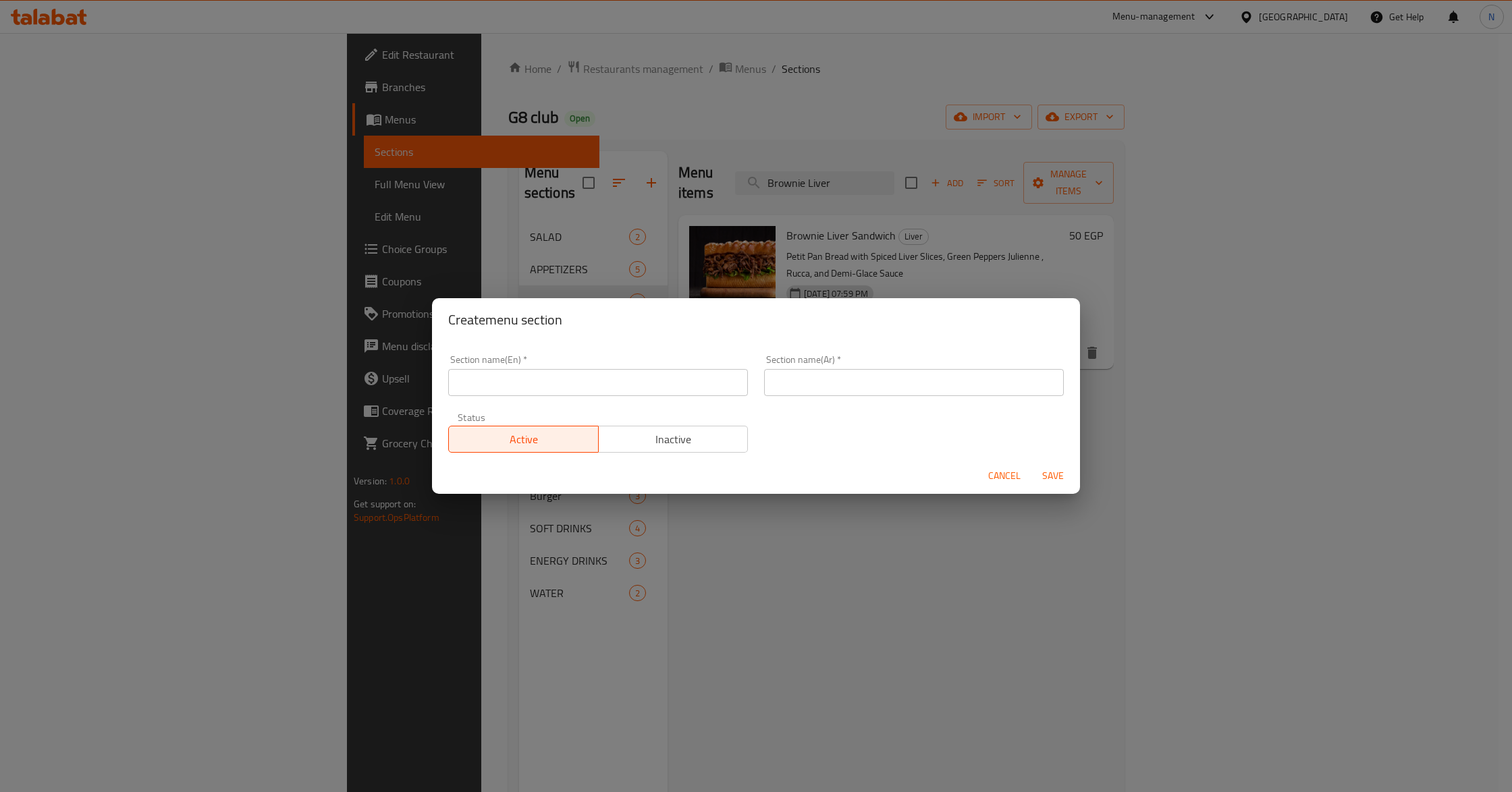
click at [672, 388] on input "text" at bounding box center [598, 382] width 299 height 27
paste input "Sandwich"
type input "Sandwich"
click at [791, 379] on input "text" at bounding box center [914, 382] width 299 height 27
click at [844, 377] on input "السندويتشات" at bounding box center [914, 382] width 299 height 27
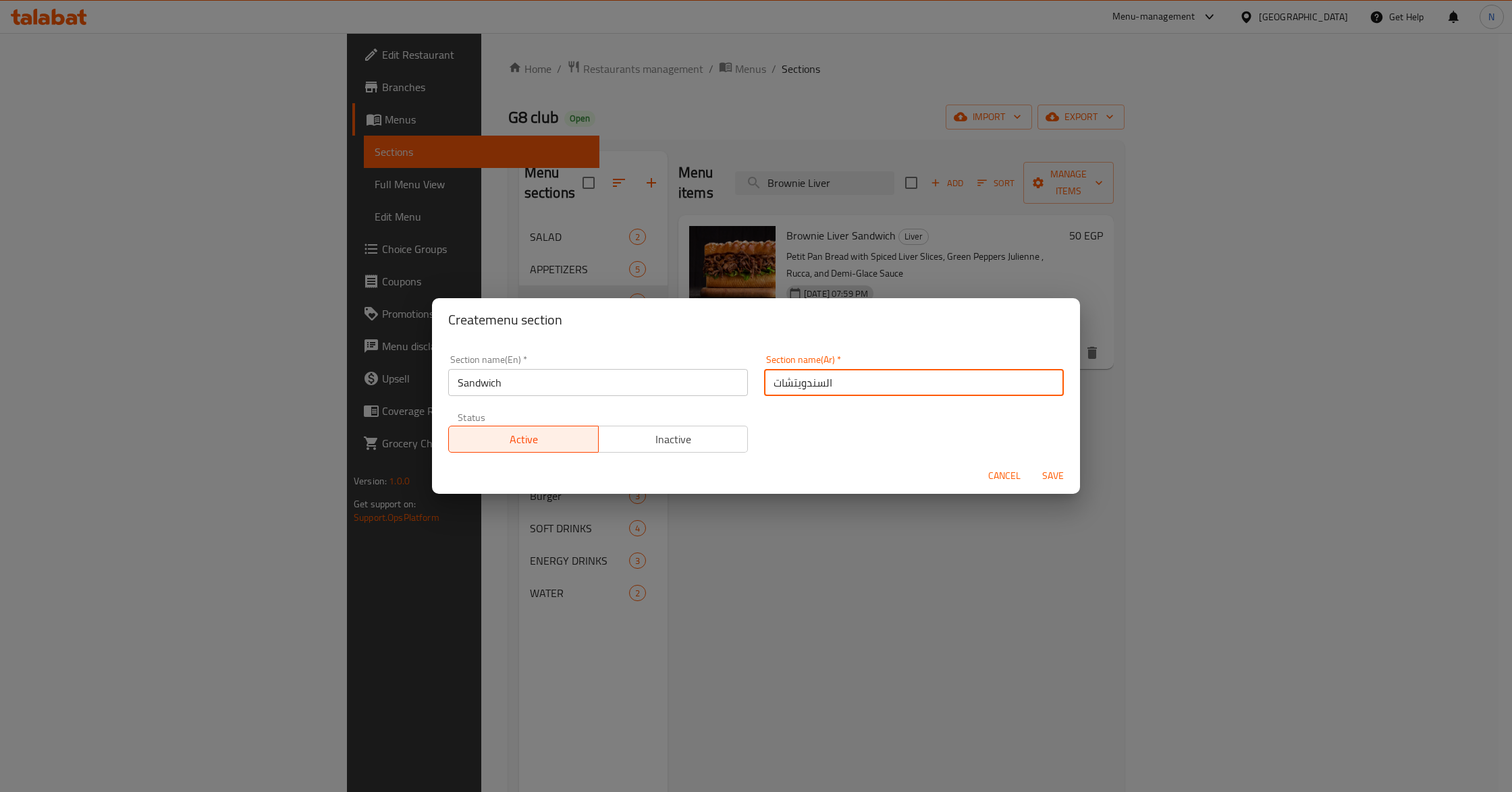
click at [844, 377] on input "السندويتشات" at bounding box center [914, 382] width 299 height 27
paste input "اندو"
type input "الساندوتشات"
click at [1031, 463] on button "Save" at bounding box center [1053, 476] width 43 height 25
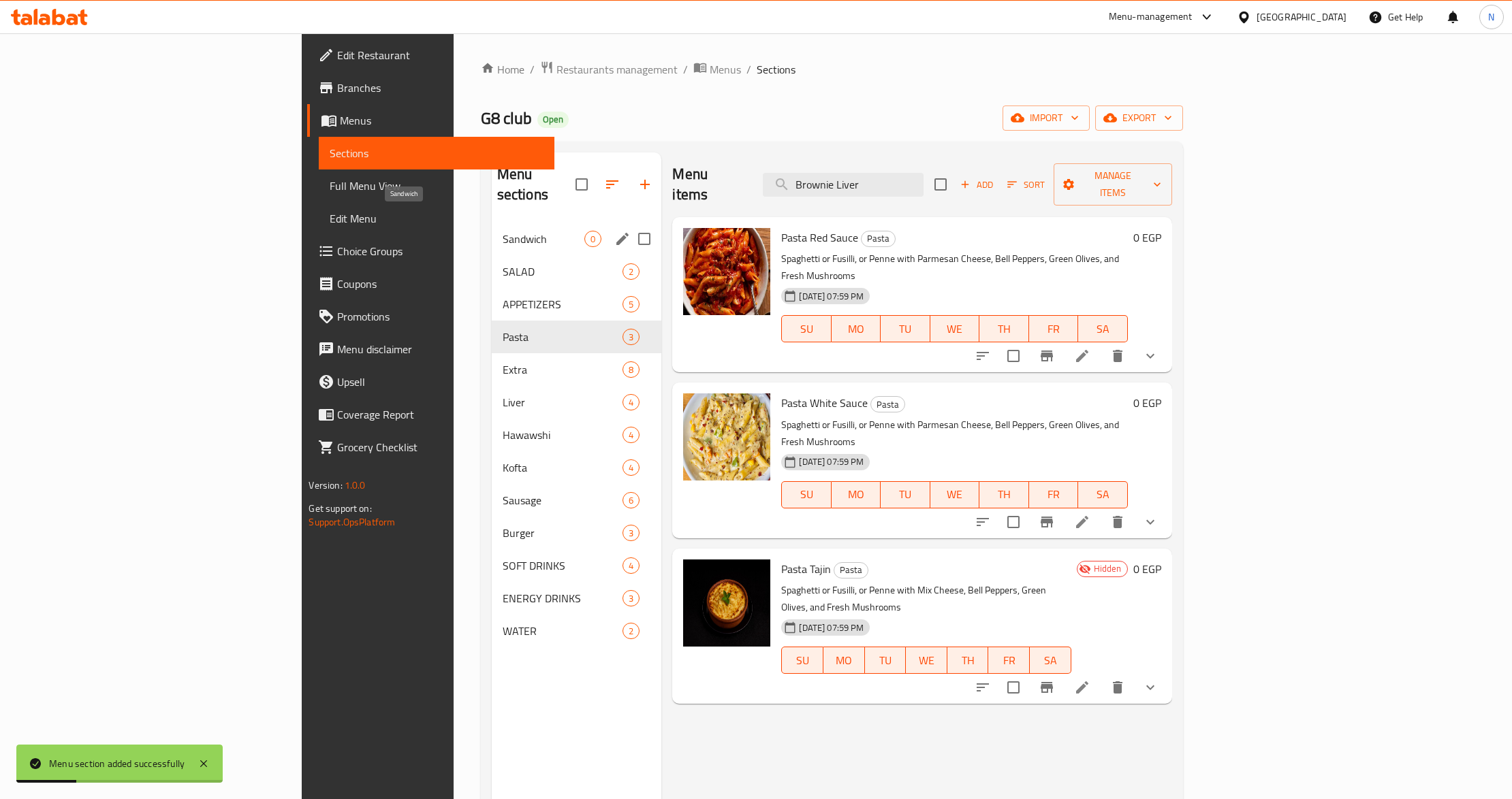
click at [503, 231] on span "Sandwich" at bounding box center [544, 238] width 83 height 16
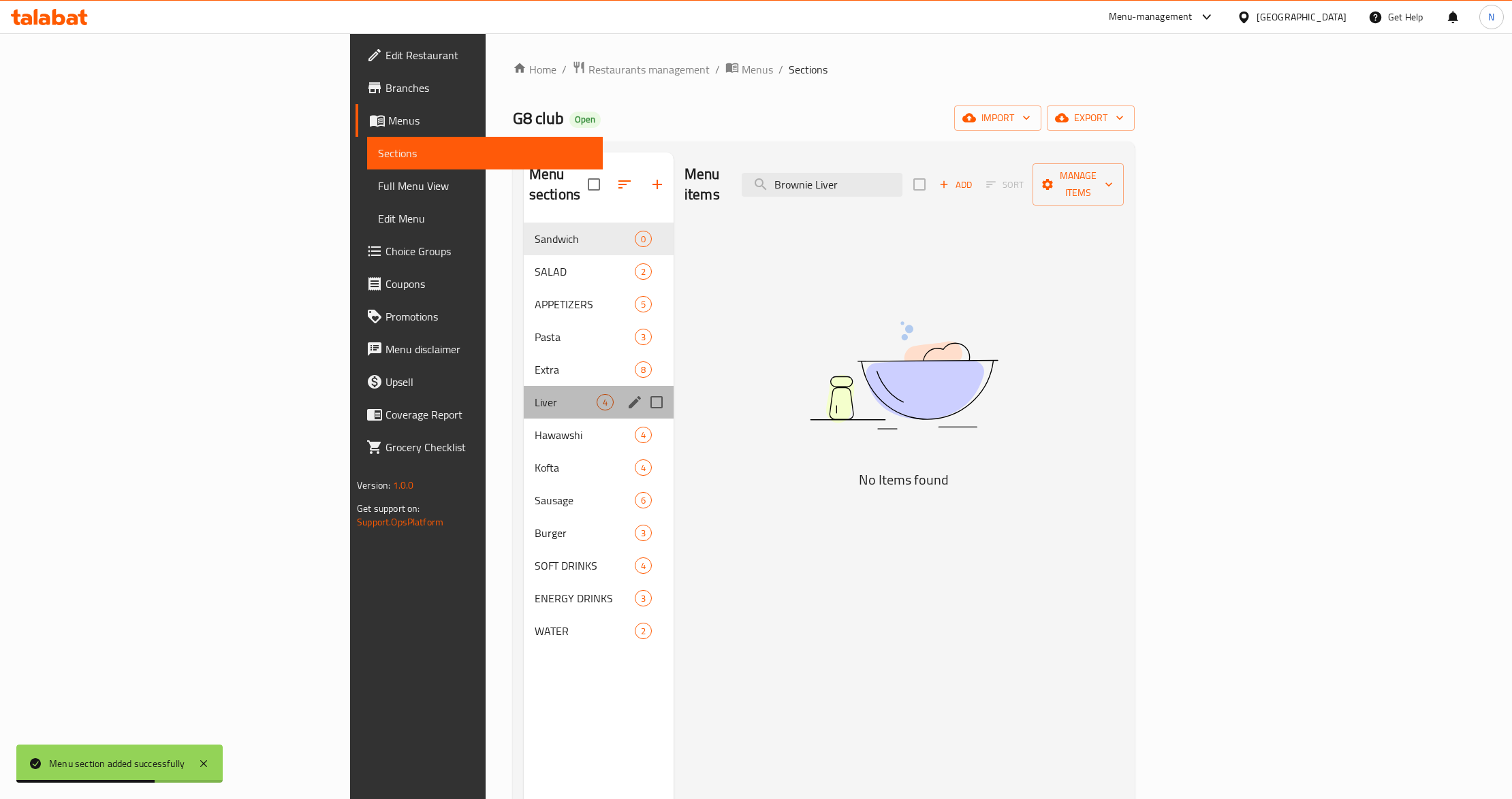
click at [524, 386] on div "Liver 4" at bounding box center [599, 402] width 150 height 33
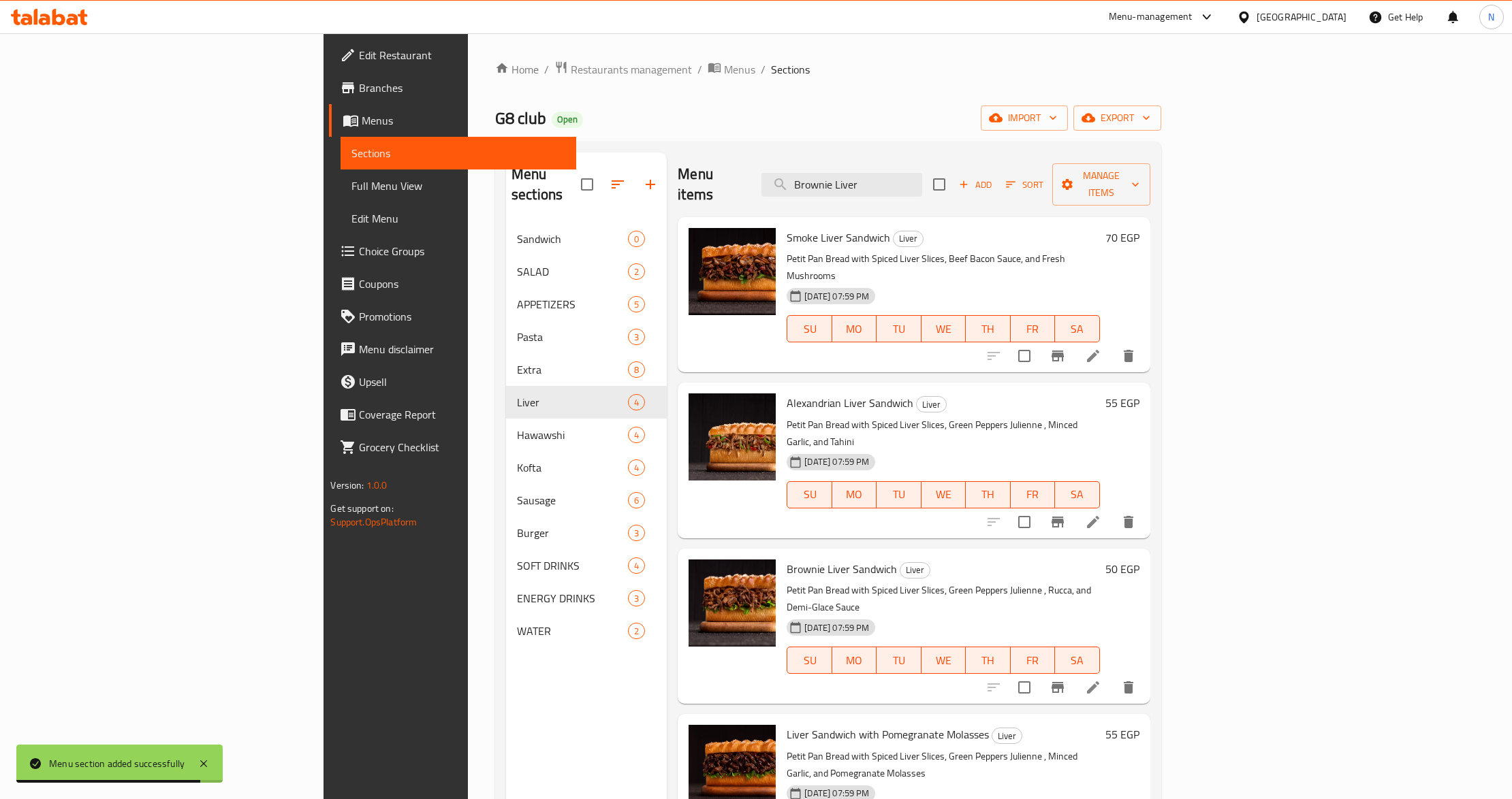
click at [788, 227] on span "Smoke Liver Sandwich" at bounding box center [839, 237] width 104 height 20
copy h6 "Sandwich"
click at [922, 178] on input "Brownie Liver" at bounding box center [842, 185] width 161 height 24
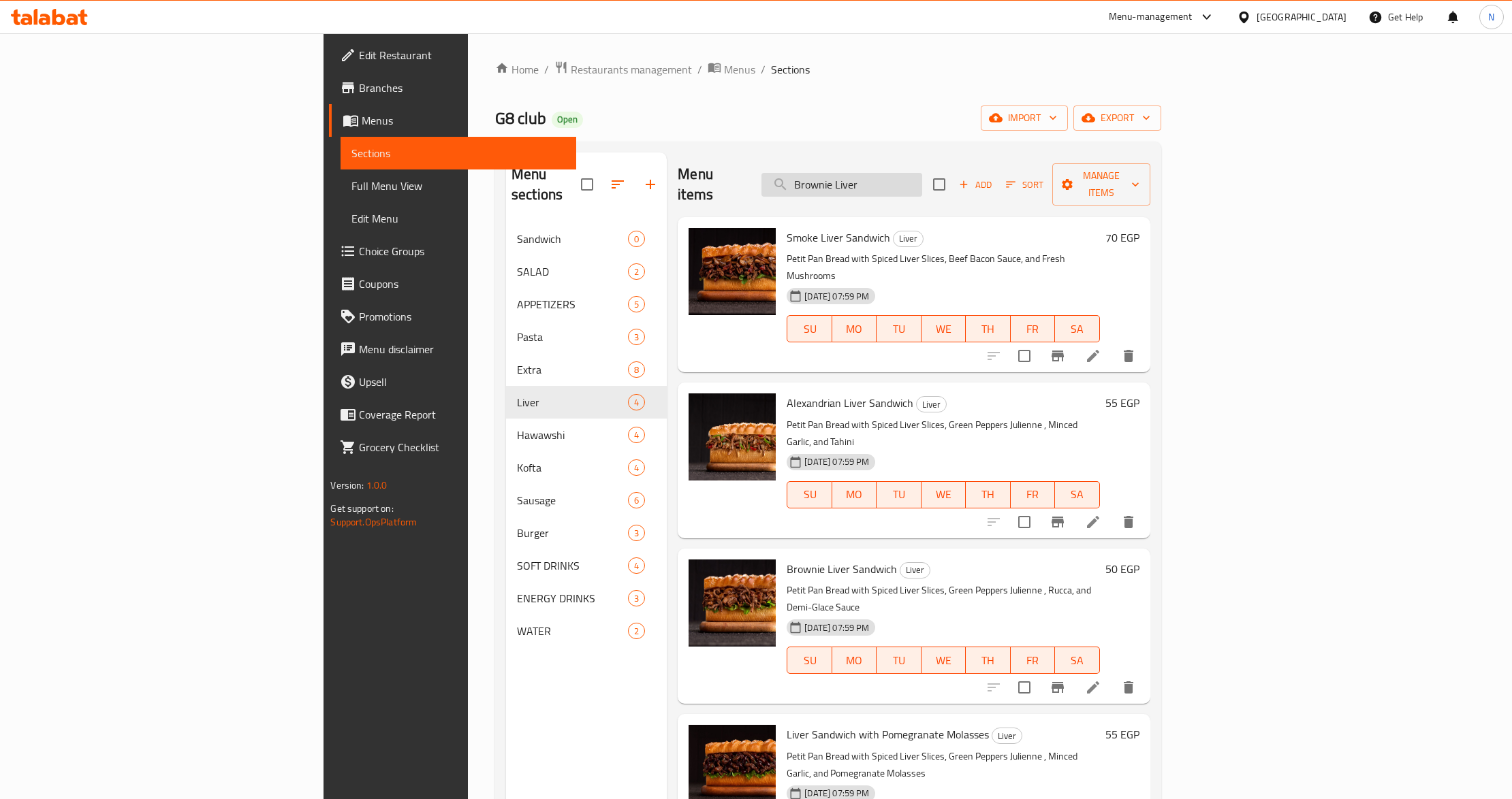
click at [922, 178] on input "Brownie Liver" at bounding box center [842, 185] width 161 height 24
paste input "Sandwich"
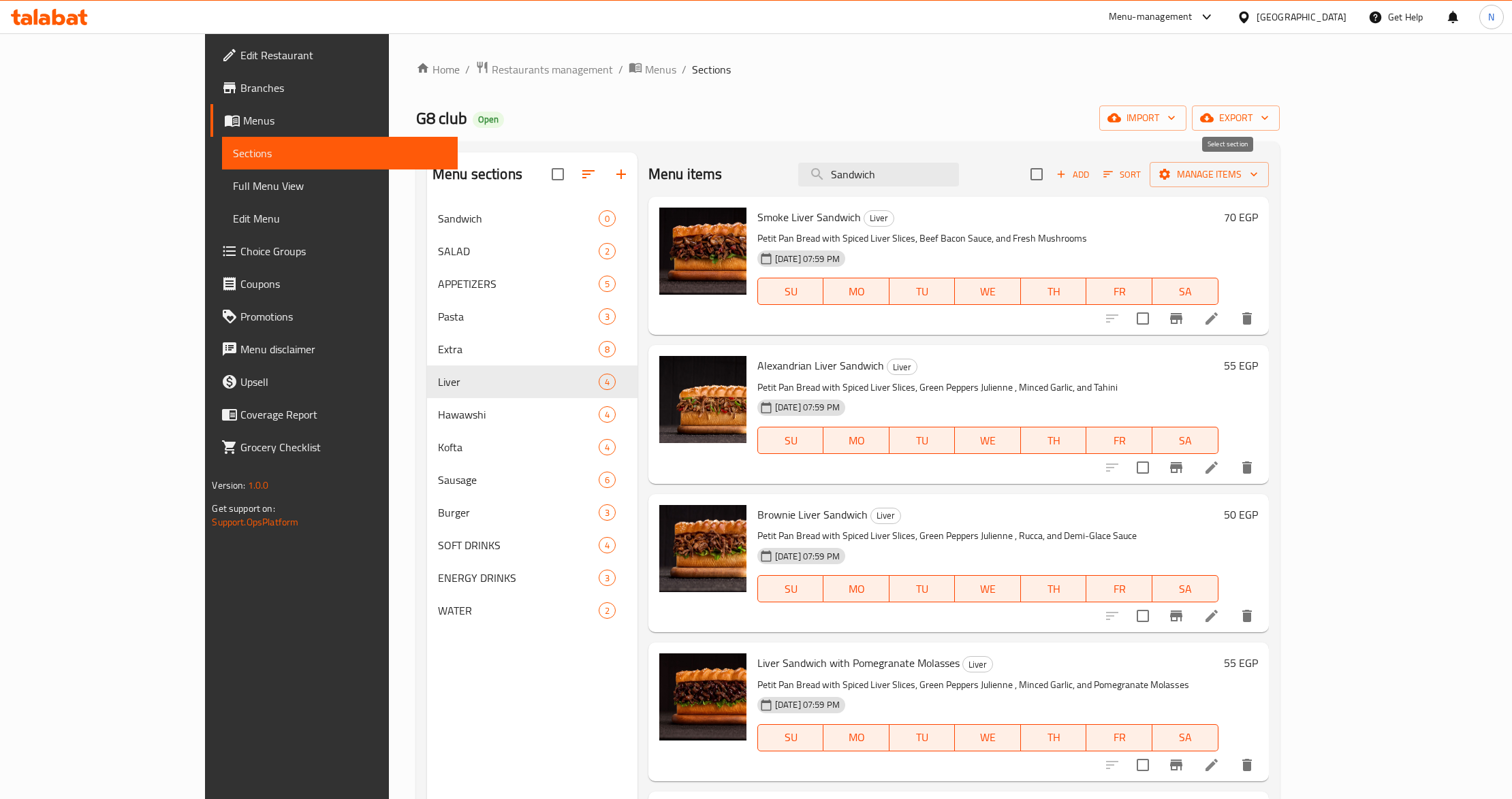
type input "Sandwich"
click at [1051, 182] on input "checkbox" at bounding box center [1037, 174] width 29 height 29
checkbox input "true"
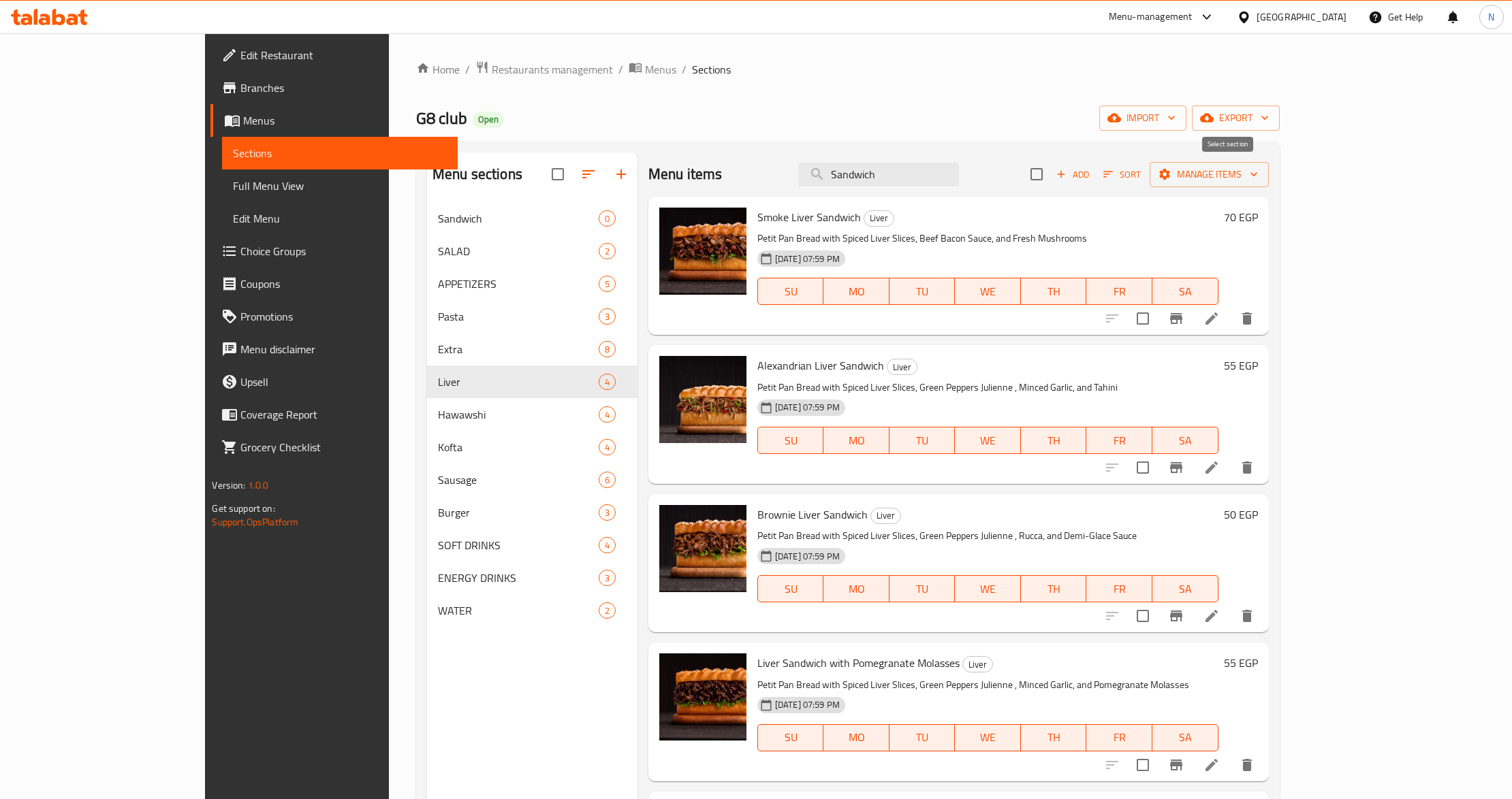
checkbox input "true"
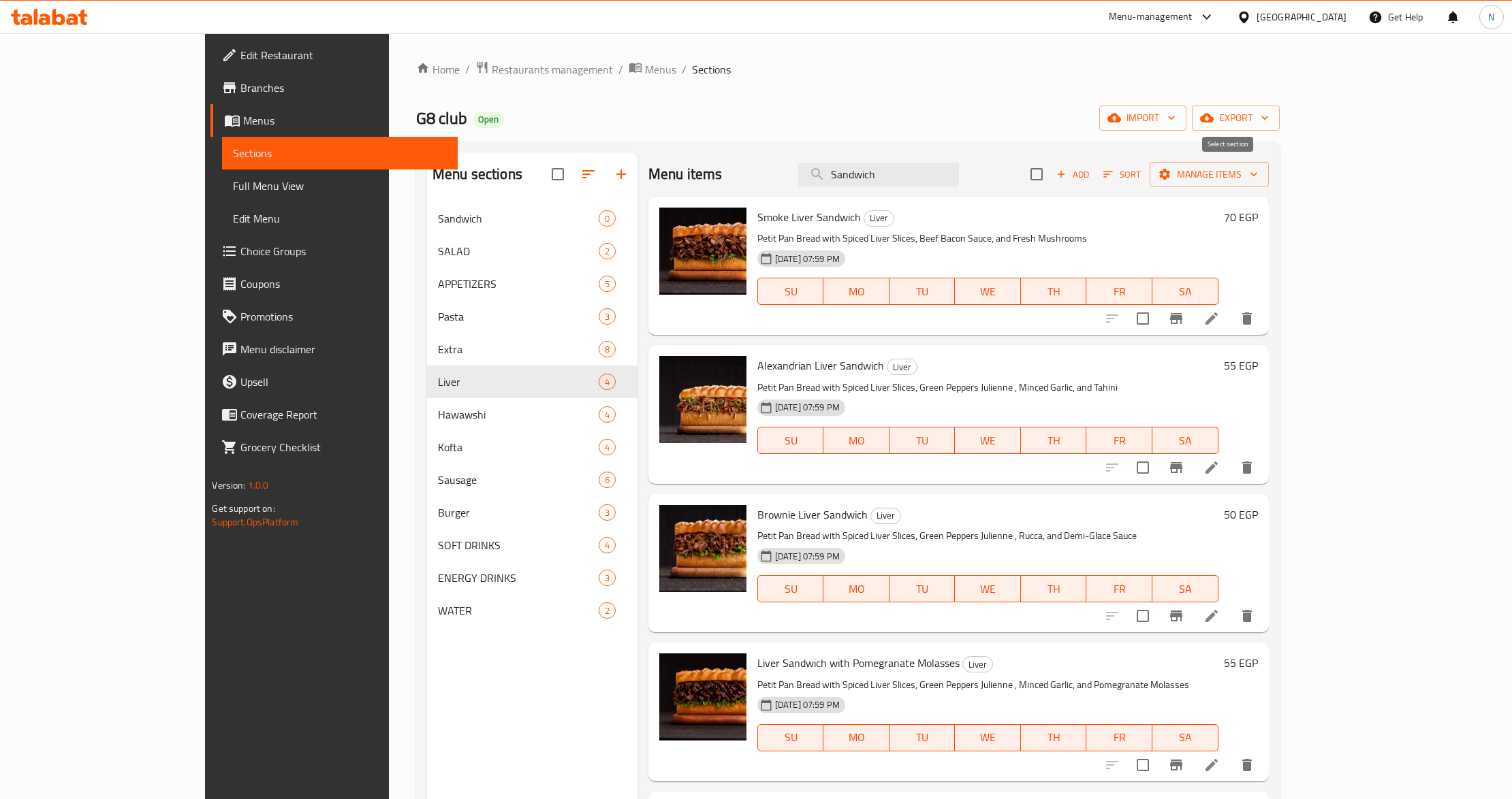
checkbox input "true"
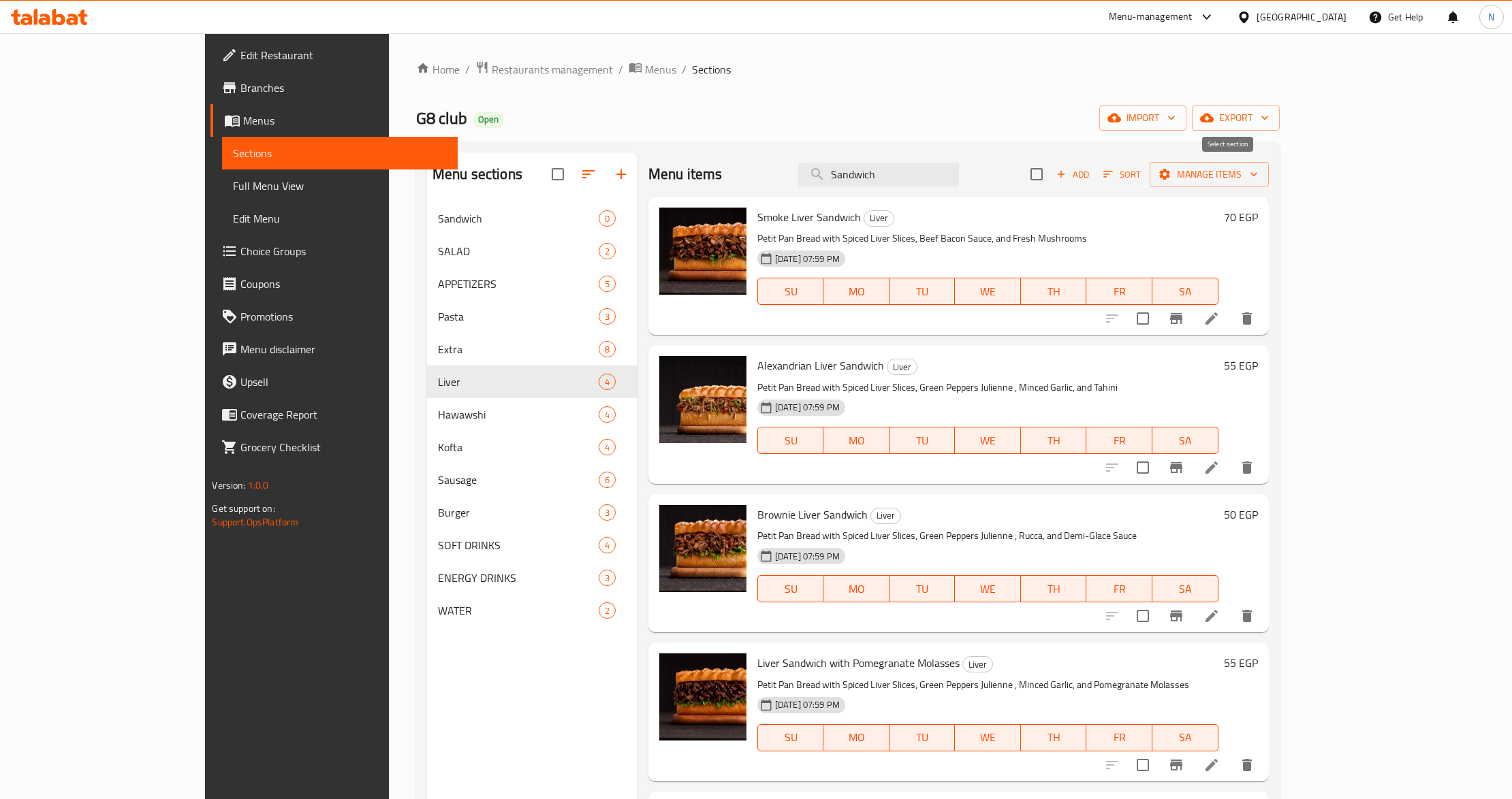
checkbox input "true"
click at [1258, 176] on span "Manage items" at bounding box center [1209, 175] width 97 height 17
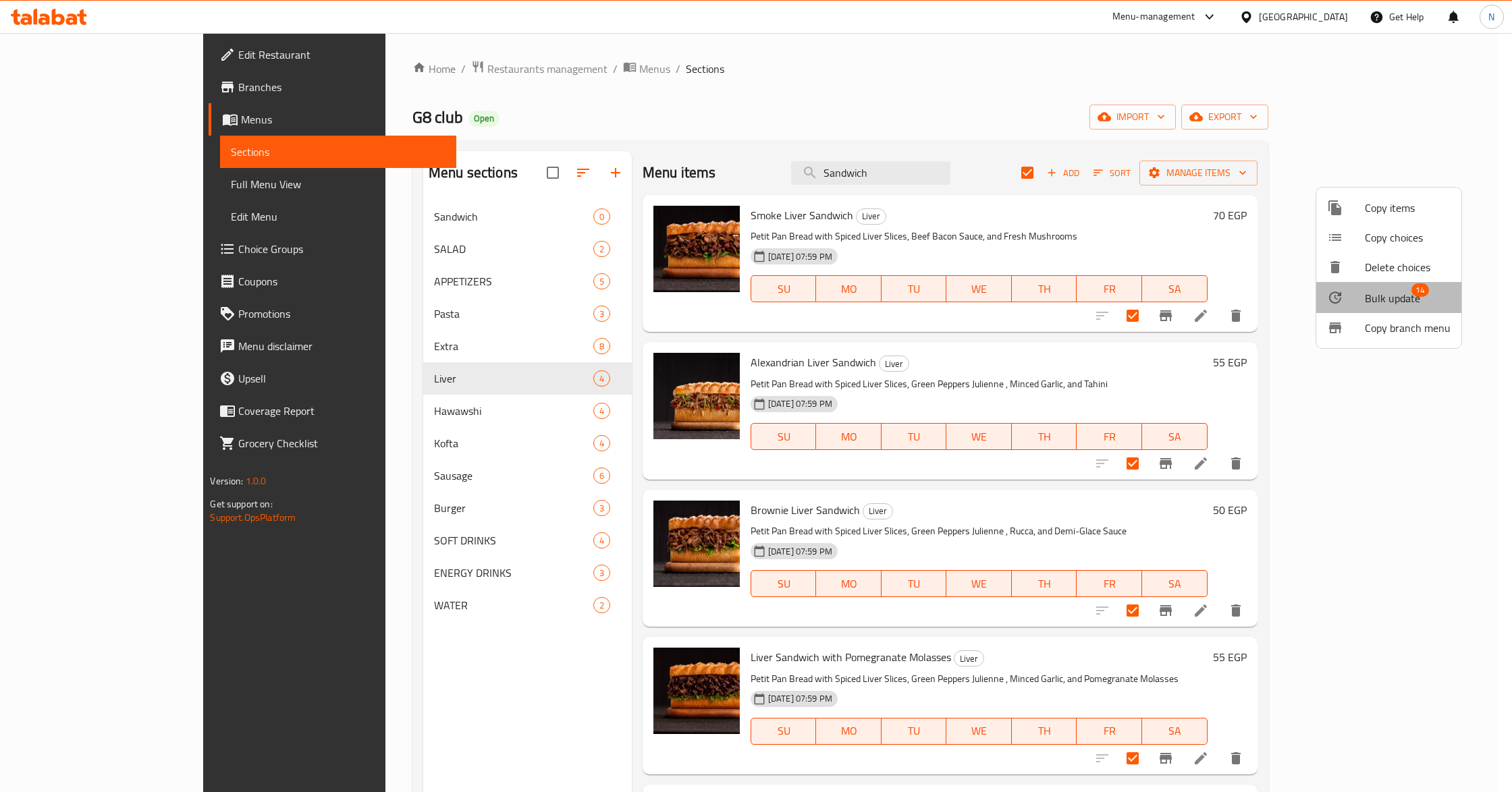
click at [1399, 294] on span "Bulk update" at bounding box center [1392, 298] width 56 height 16
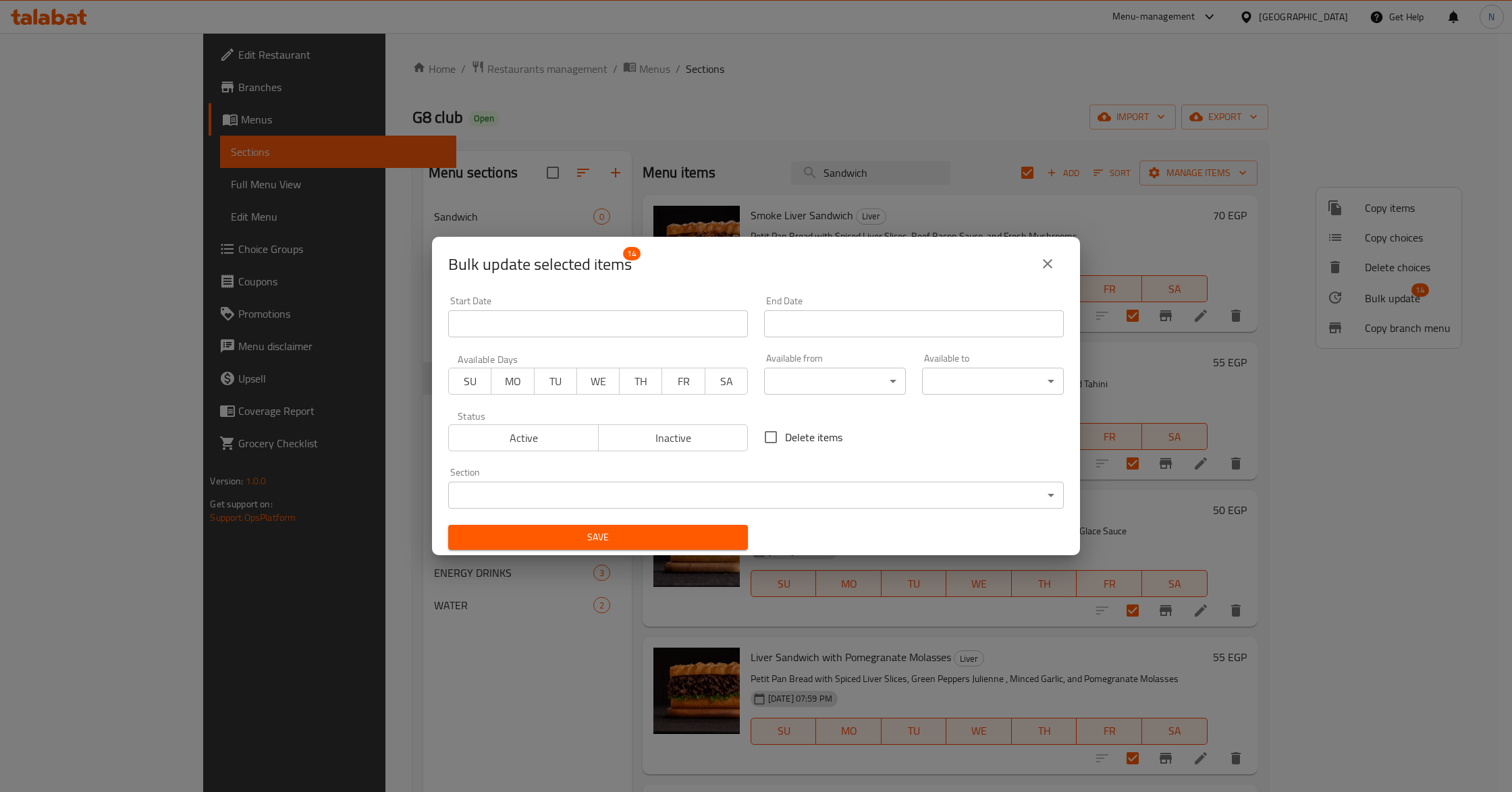
click at [682, 497] on body "​ Menu-management Egypt Get Help N Edit Restaurant Branches Menus Sections Full…" at bounding box center [756, 413] width 1512 height 759
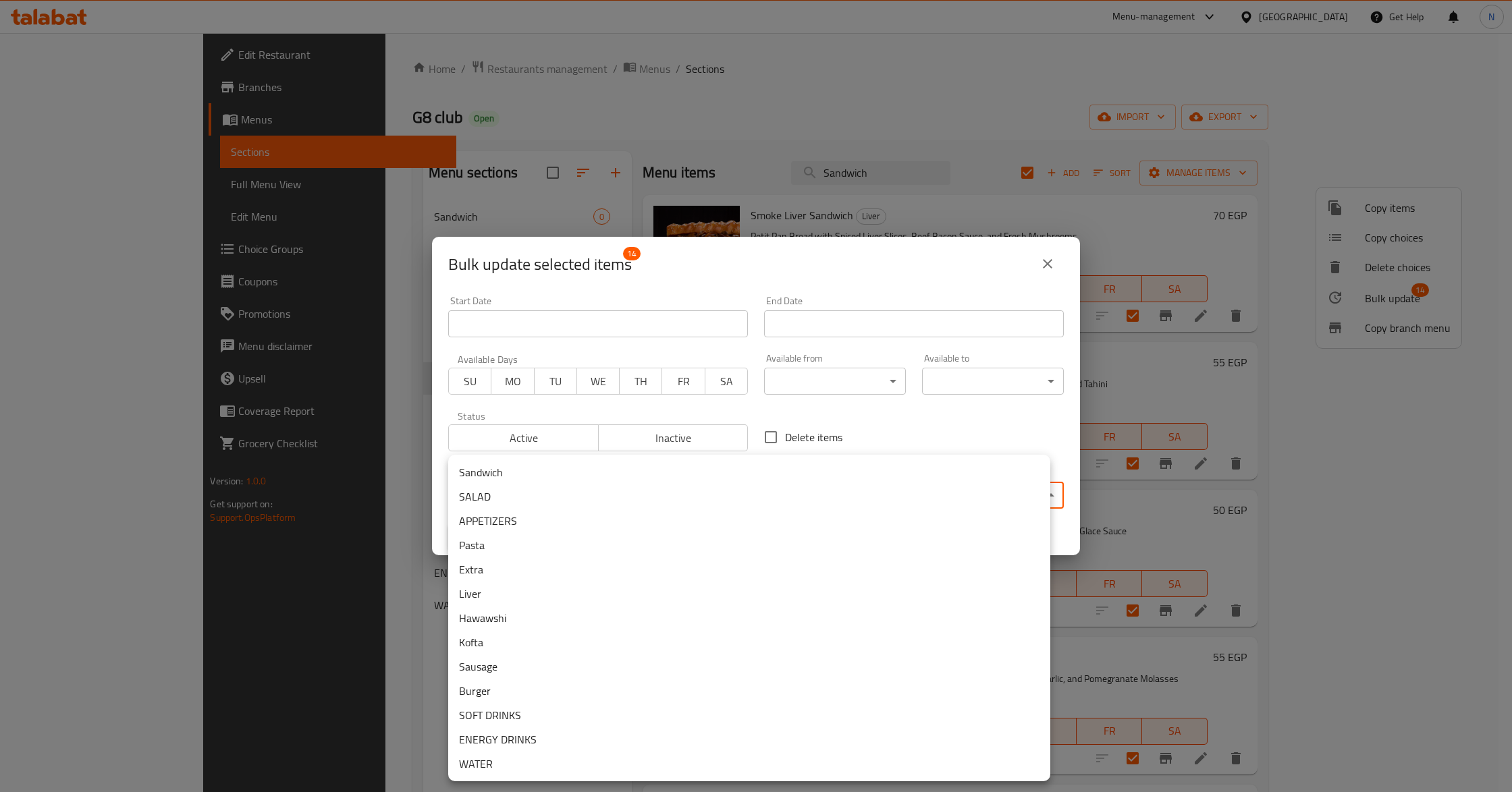
click at [571, 476] on li "Sandwich" at bounding box center [749, 472] width 602 height 24
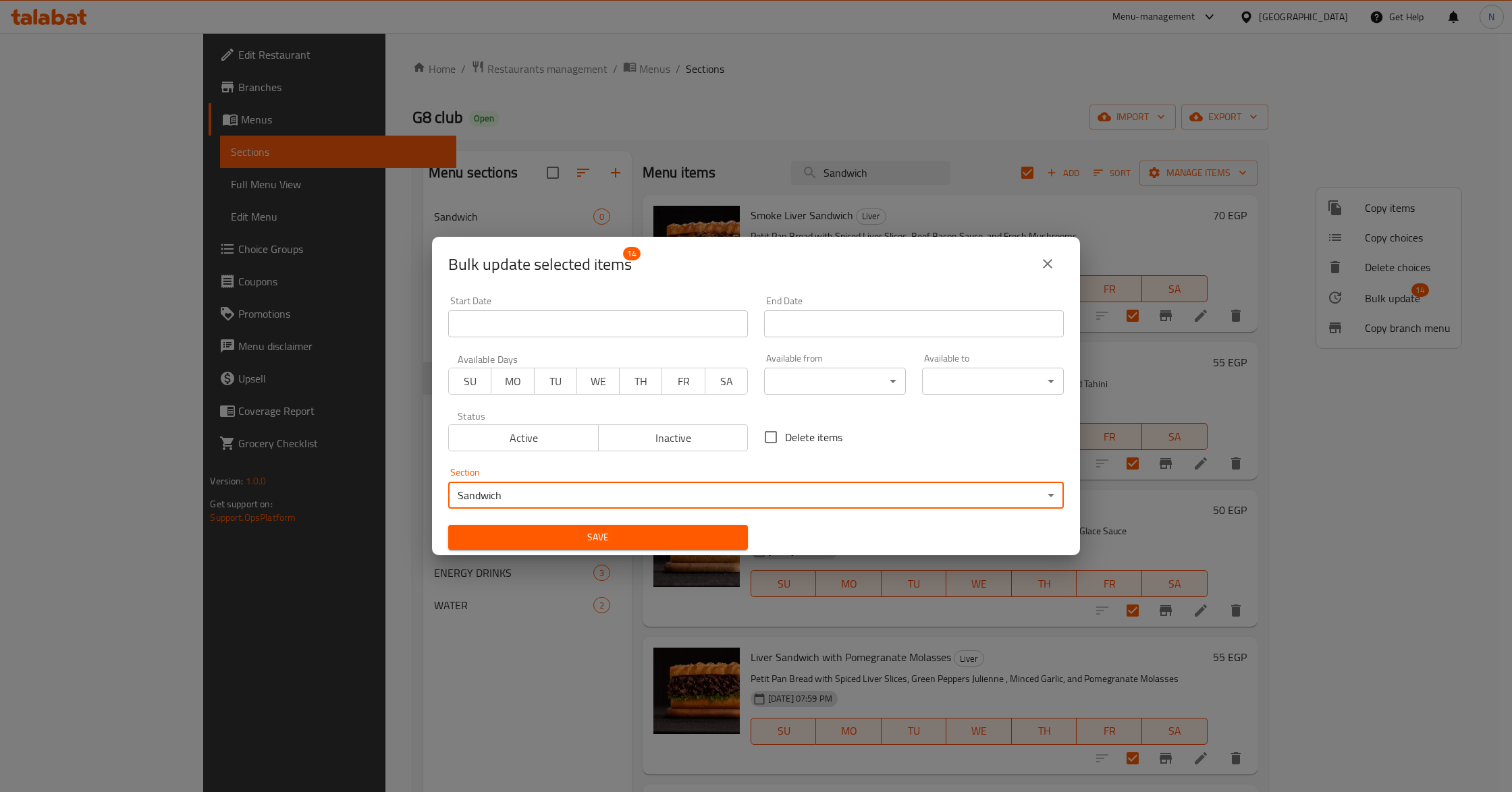
click at [630, 530] on span "Save" at bounding box center [598, 538] width 278 height 17
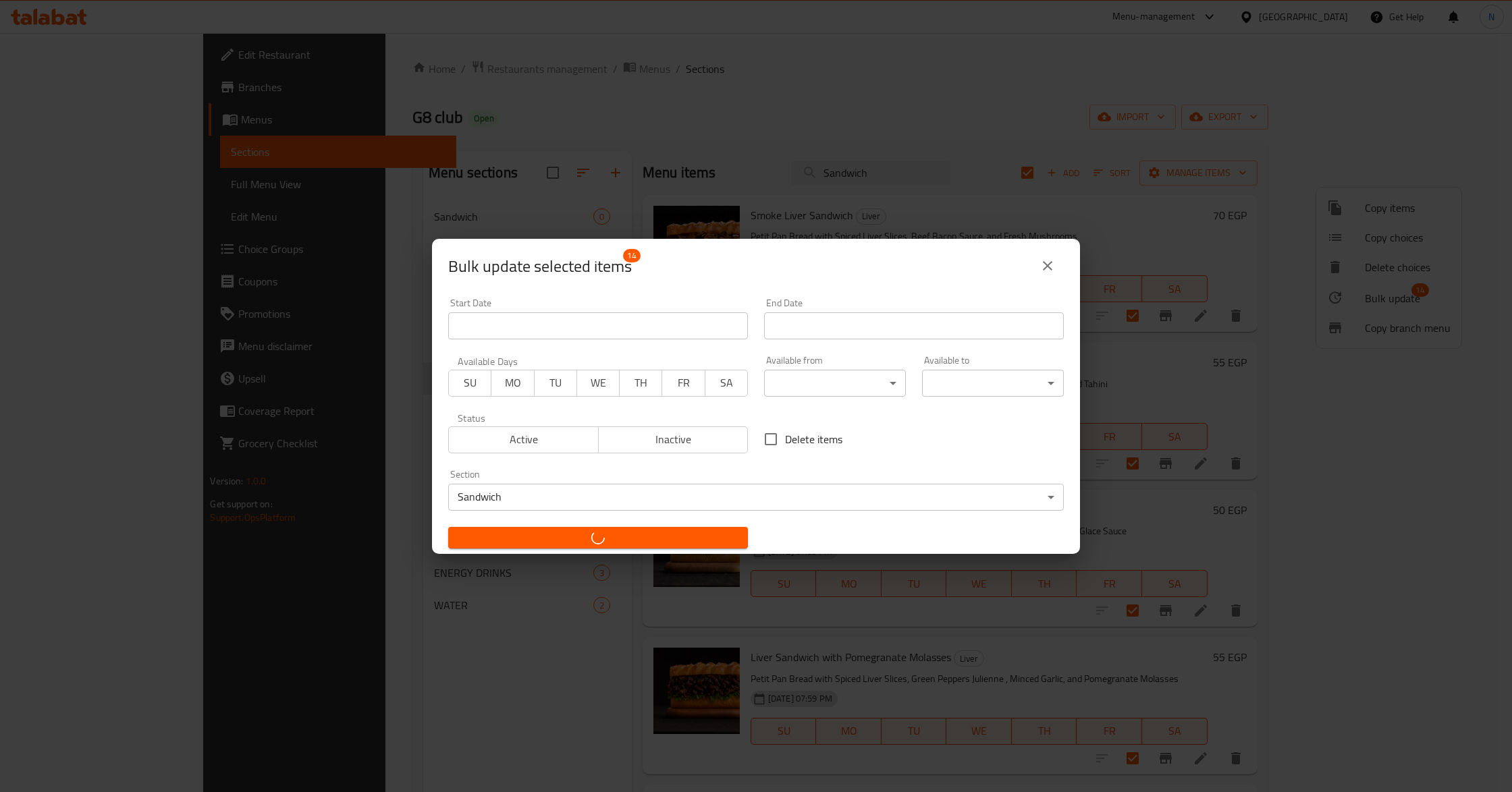
checkbox input "false"
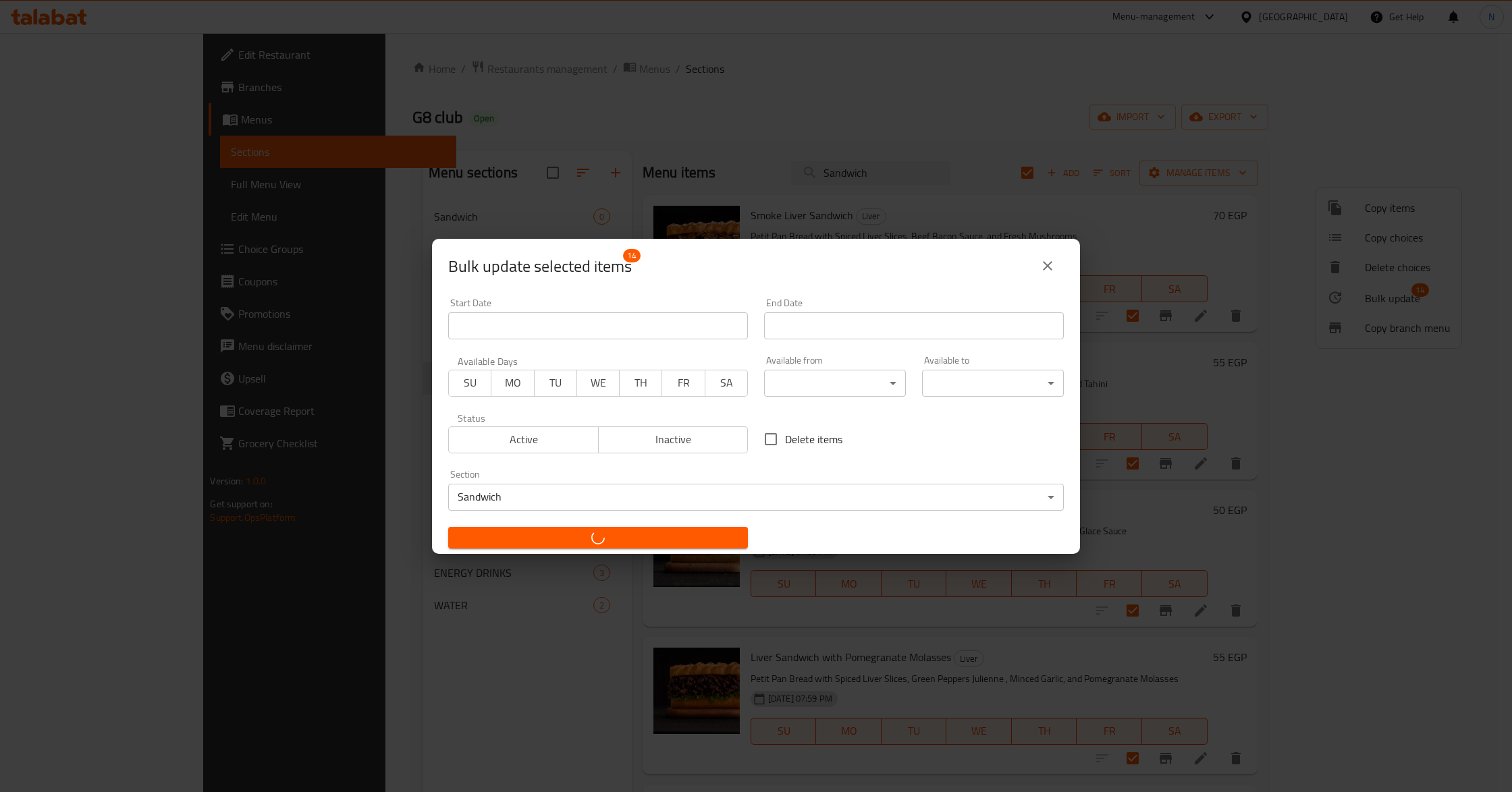
checkbox input "false"
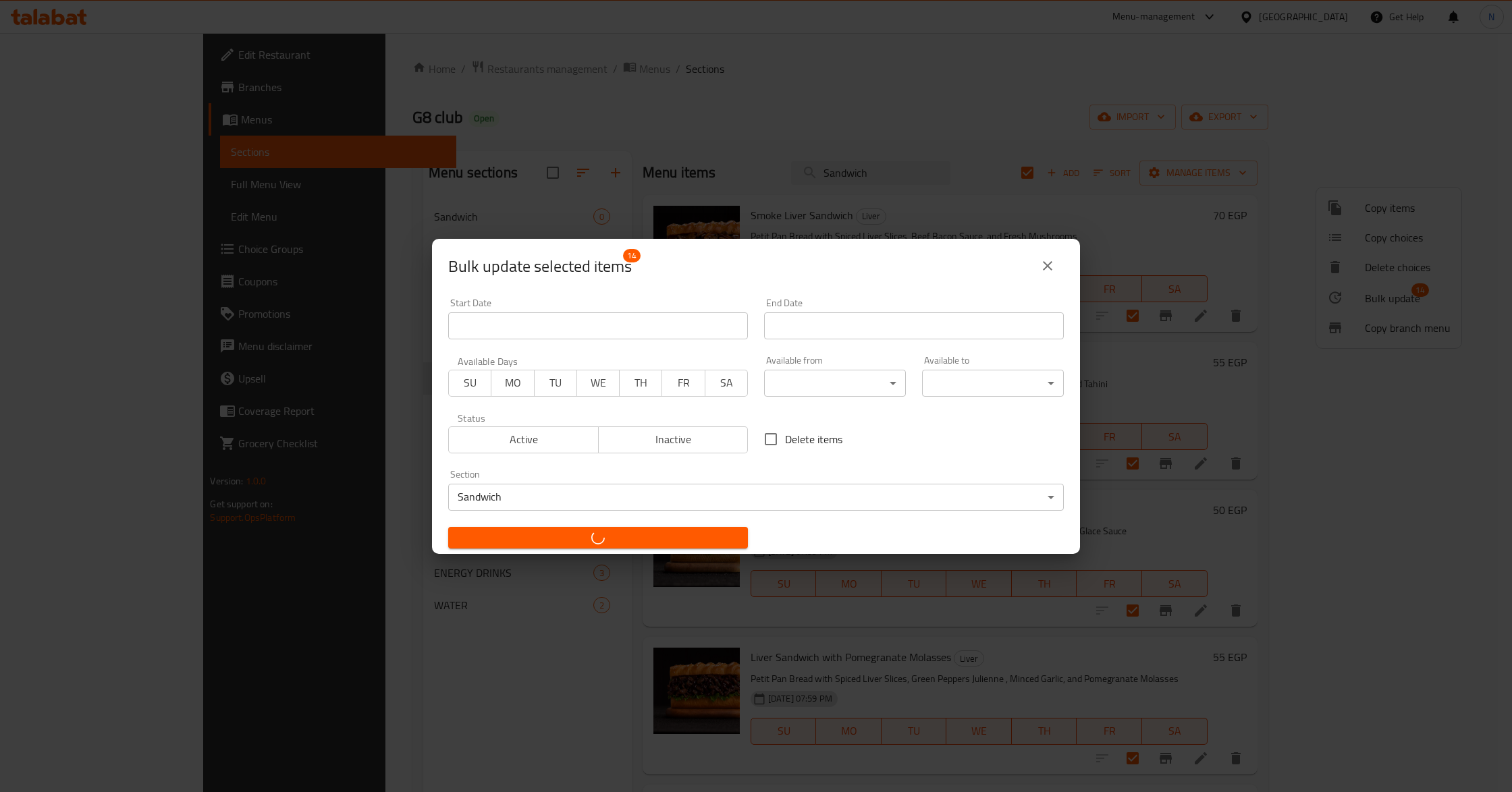
checkbox input "false"
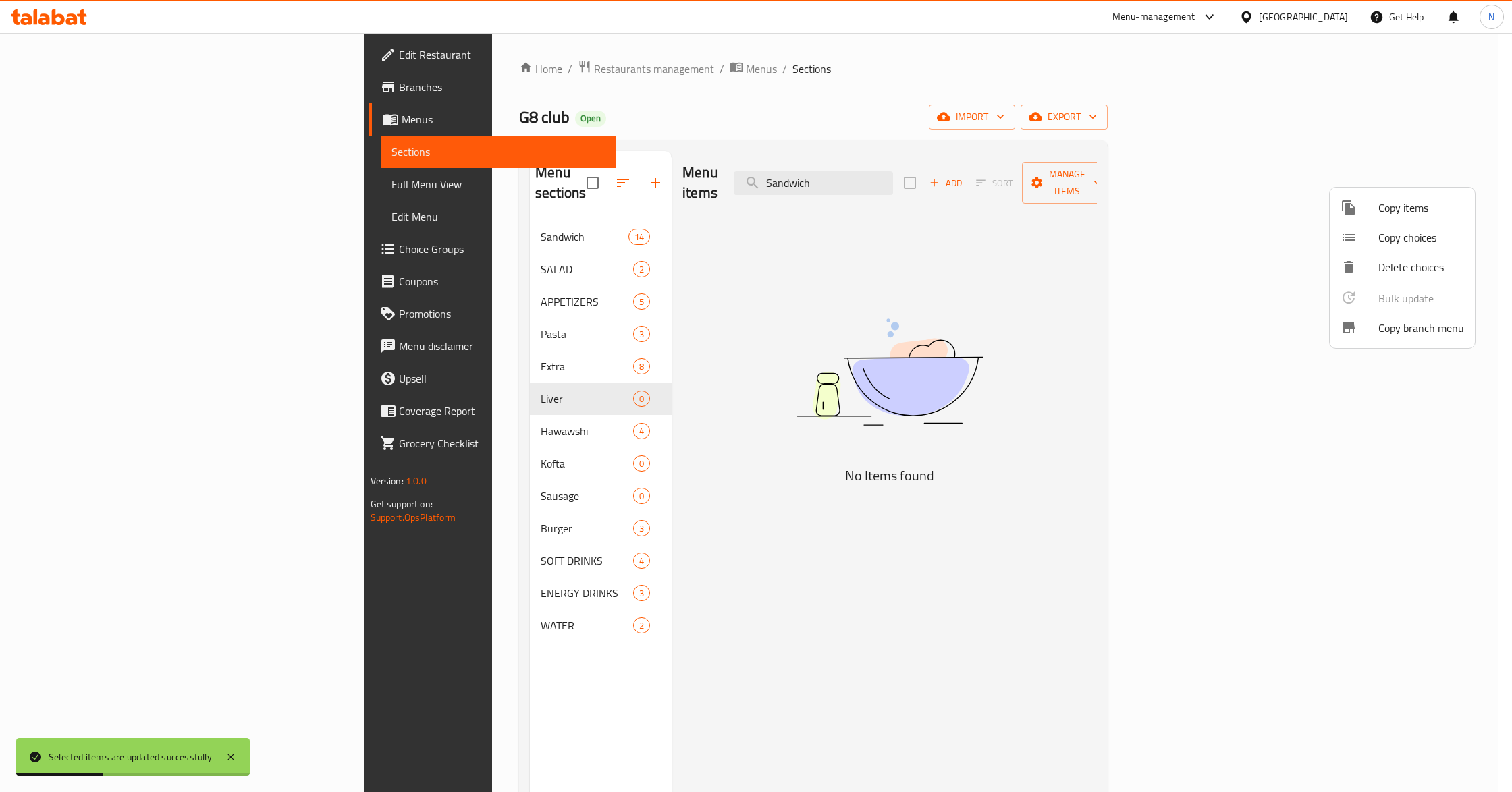
click at [385, 208] on div at bounding box center [756, 396] width 1512 height 792
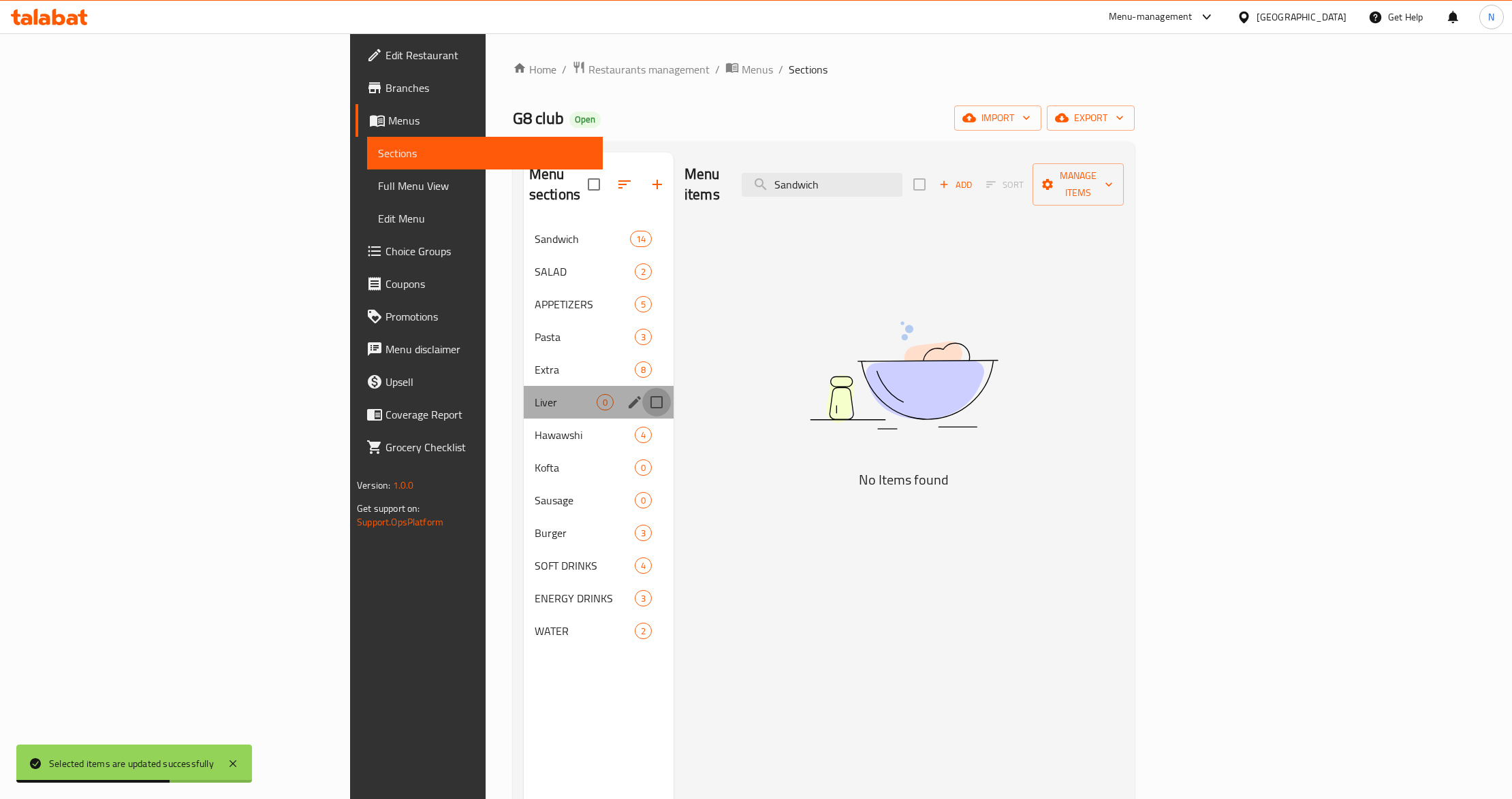
click at [642, 388] on input "Menu sections" at bounding box center [656, 402] width 29 height 29
checkbox input "true"
click at [611, 178] on icon "button" at bounding box center [616, 184] width 12 height 12
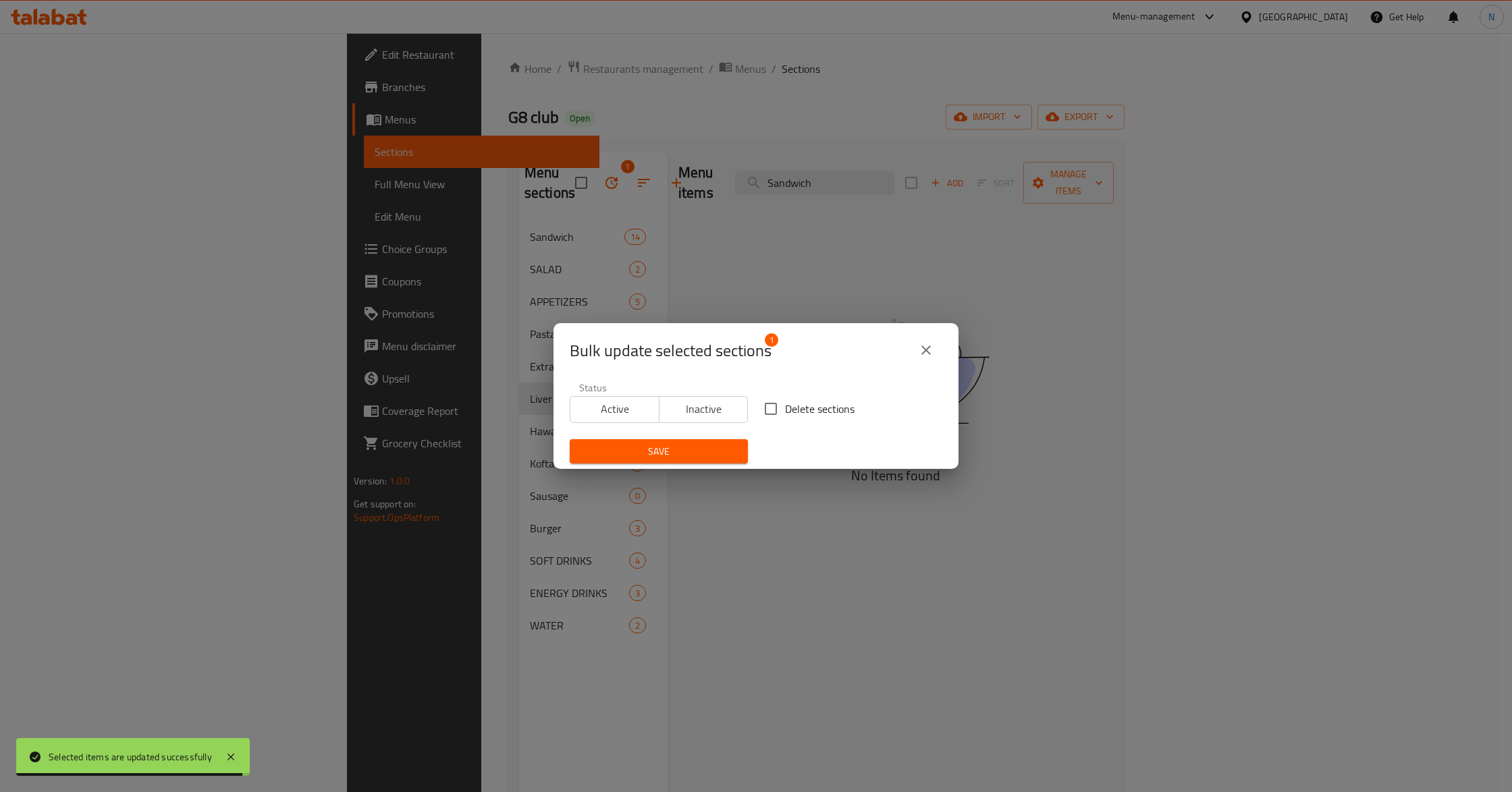
click at [716, 413] on span "Inactive" at bounding box center [704, 409] width 79 height 19
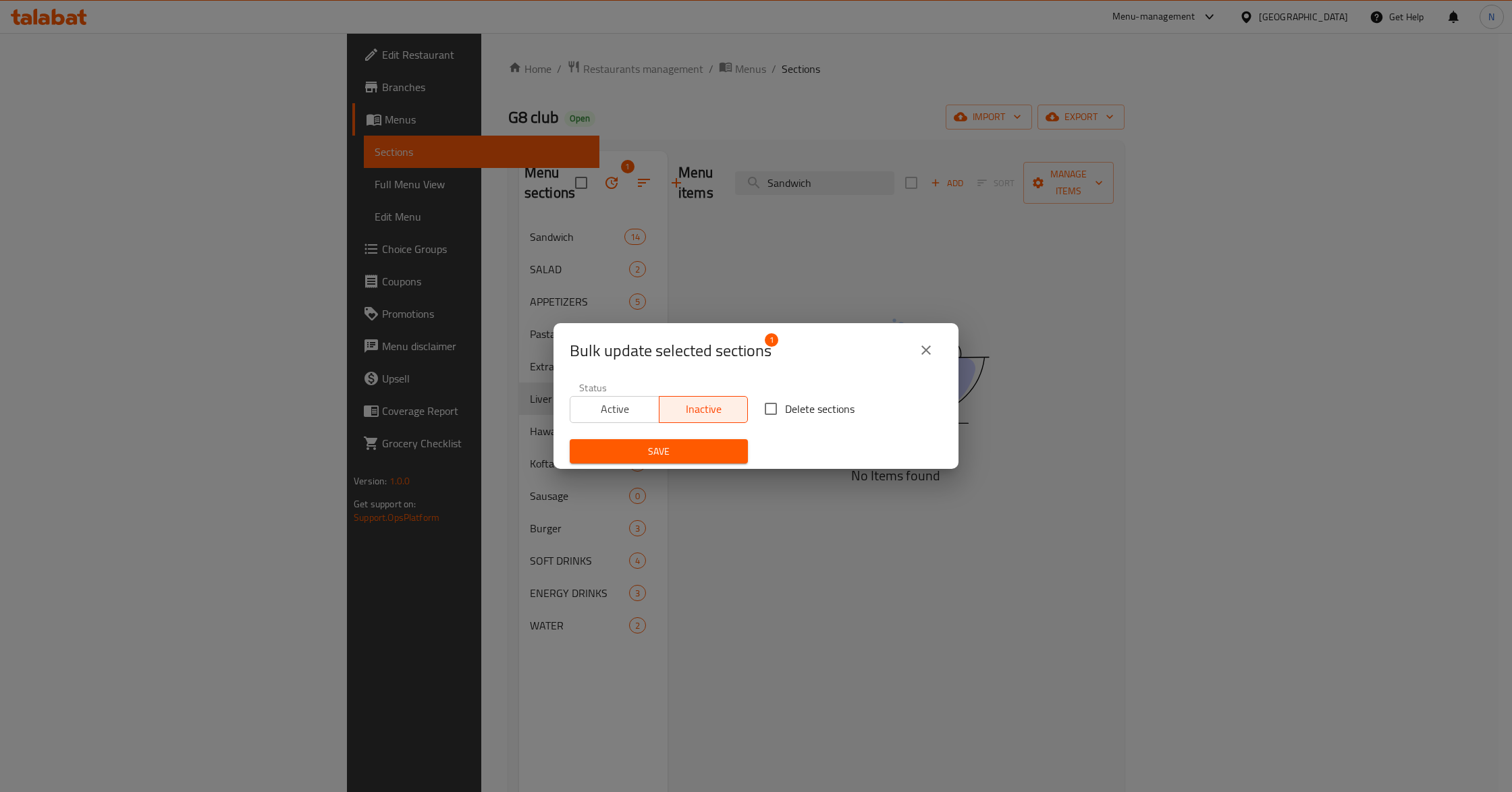
click at [712, 449] on span "Save" at bounding box center [658, 452] width 156 height 17
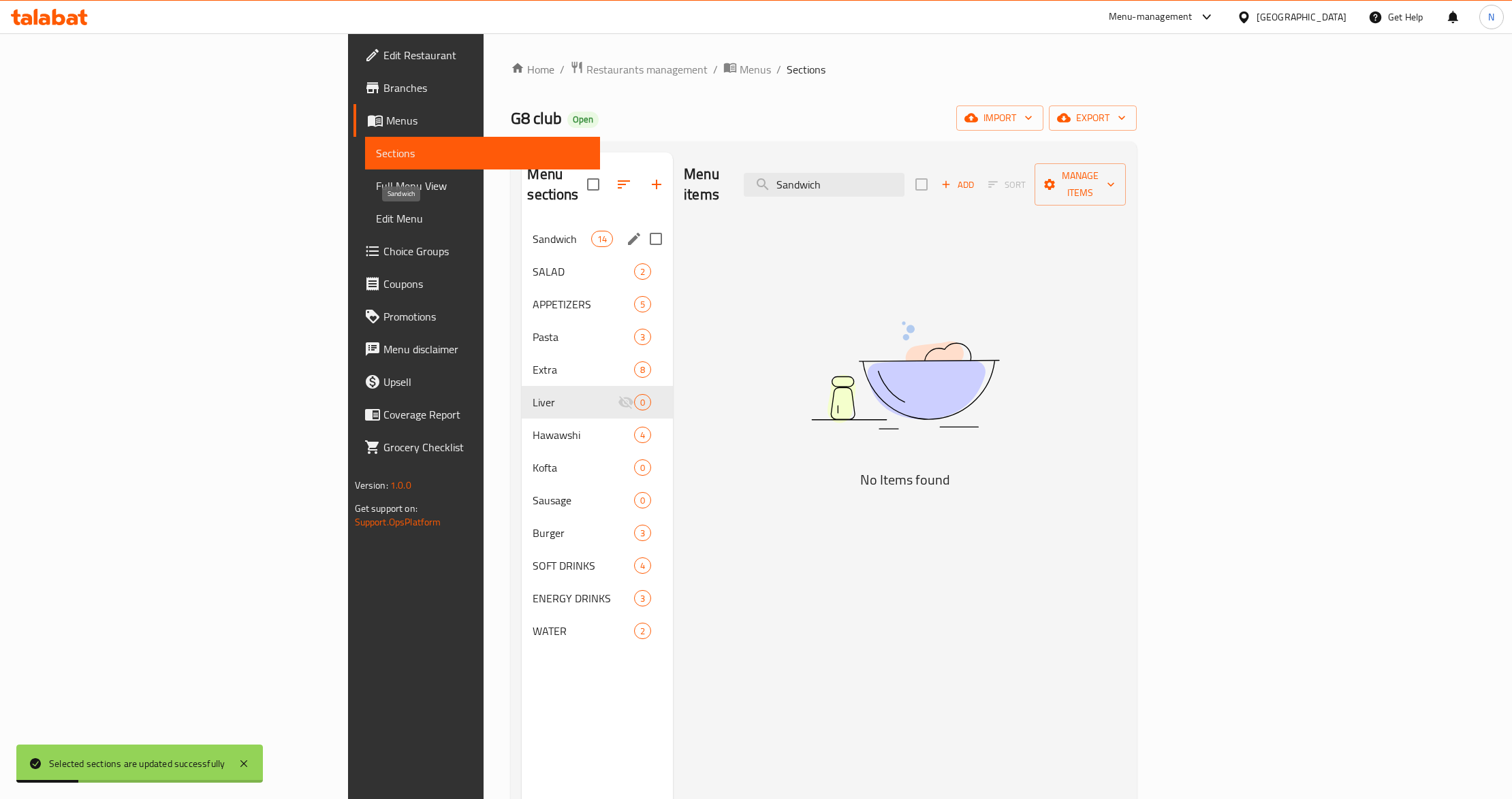
click at [533, 231] on span "Sandwich" at bounding box center [562, 238] width 58 height 16
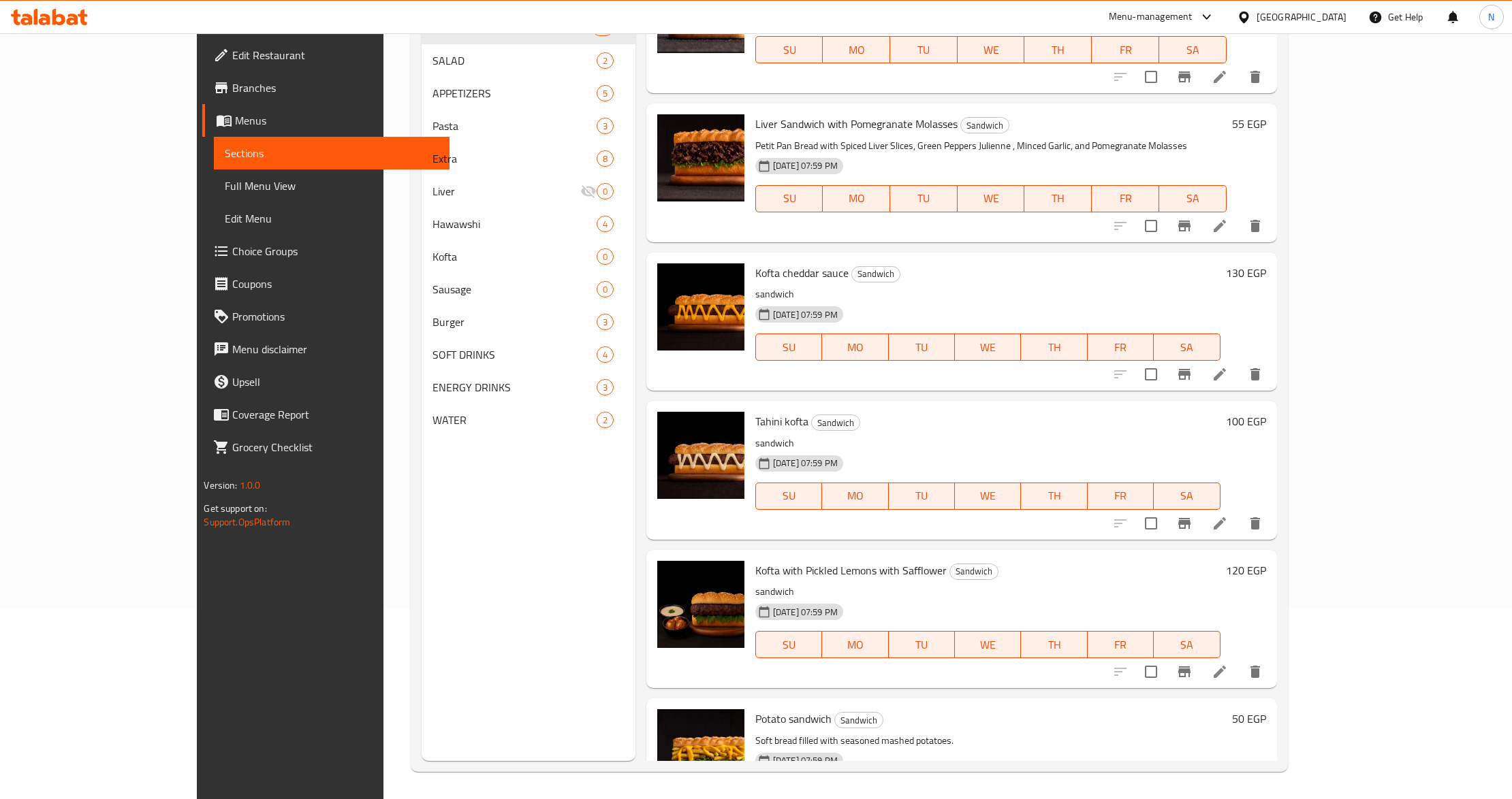
scroll to position [317, 0]
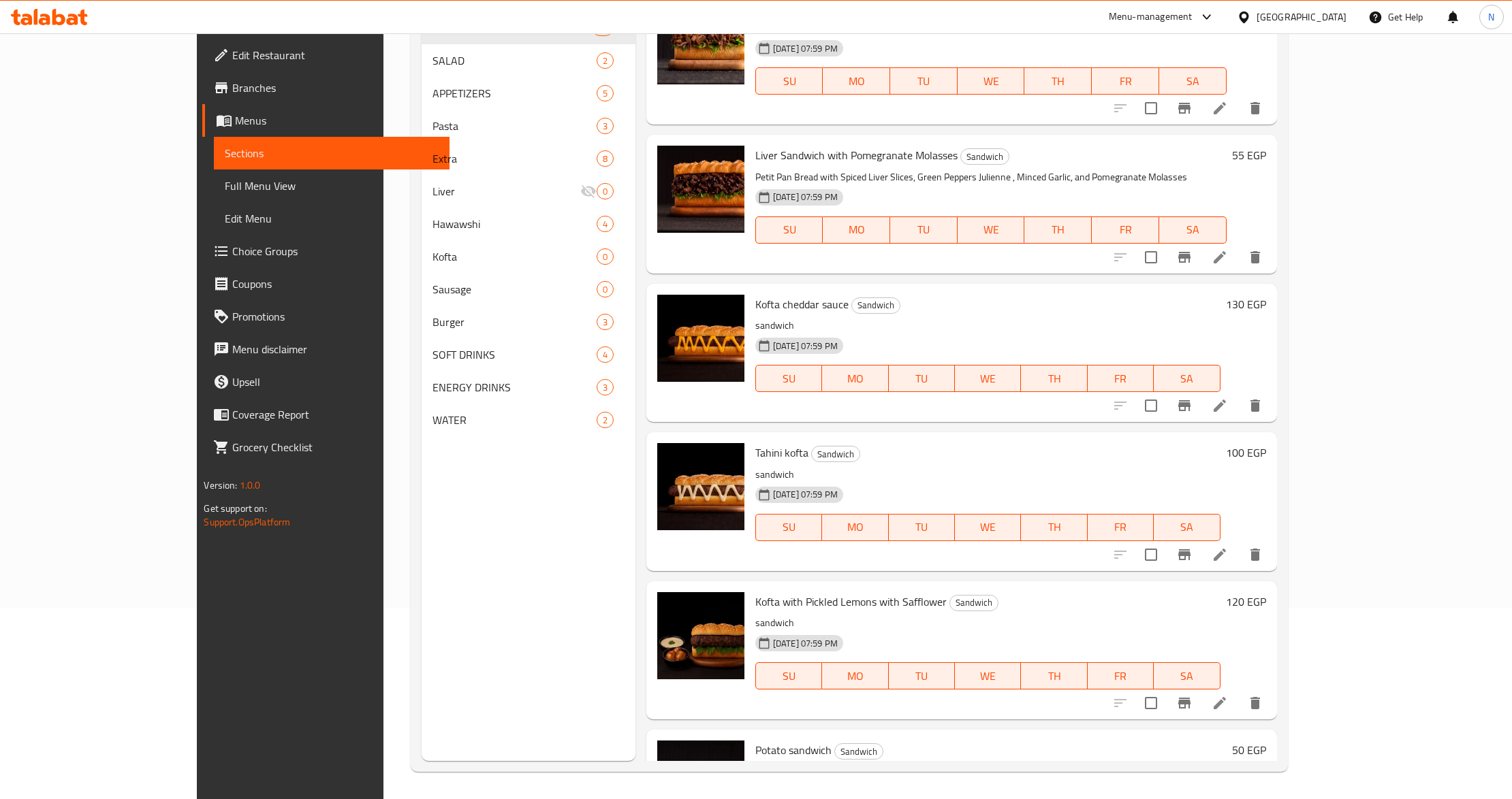
click at [579, 628] on div "Menu sections Sandwich 14 SALAD 2 APPETIZERS 5 Pasta 3 Extra 8 Liver 0 Hawawshi…" at bounding box center [528, 362] width 214 height 799
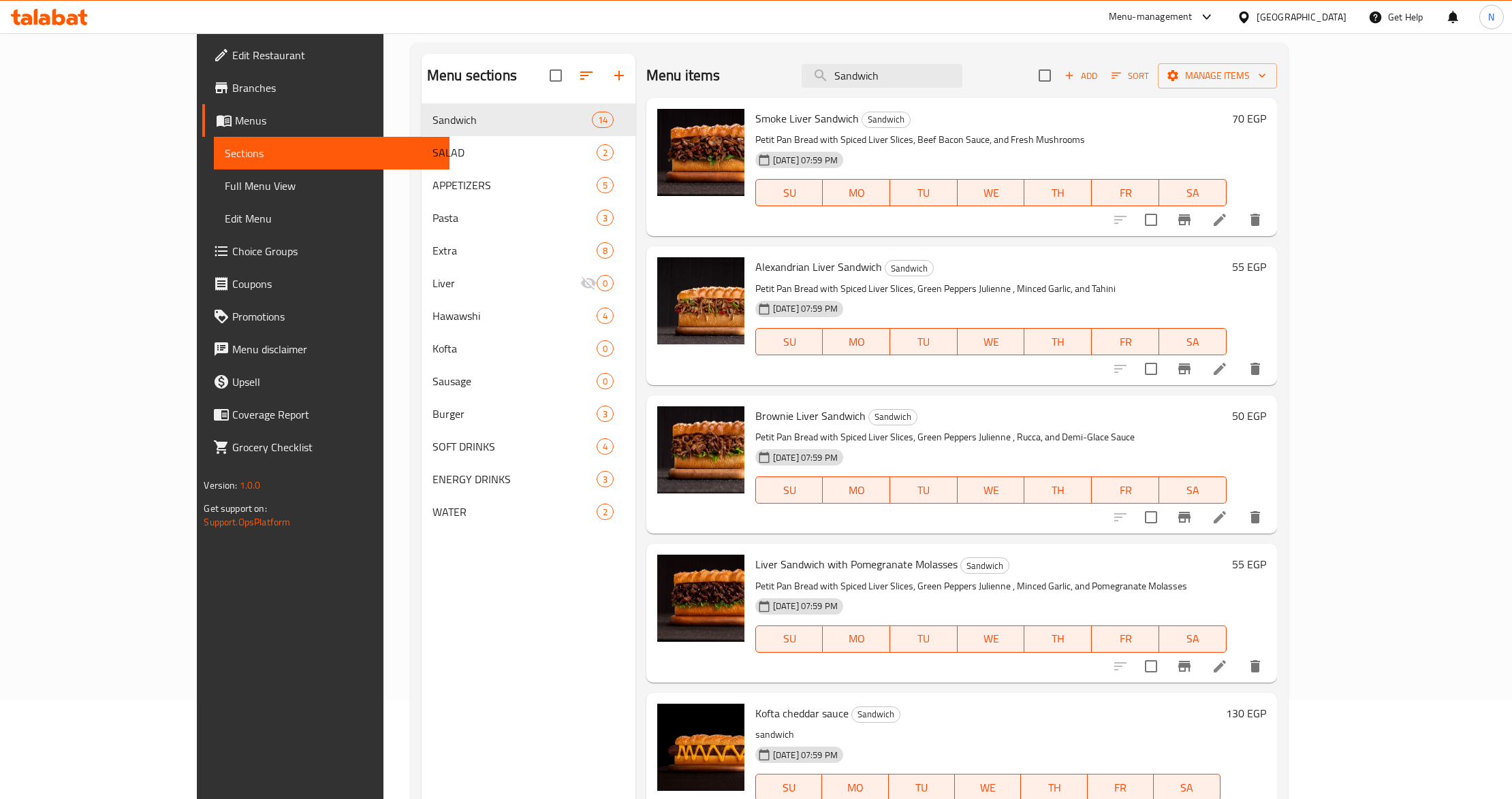
scroll to position [0, 0]
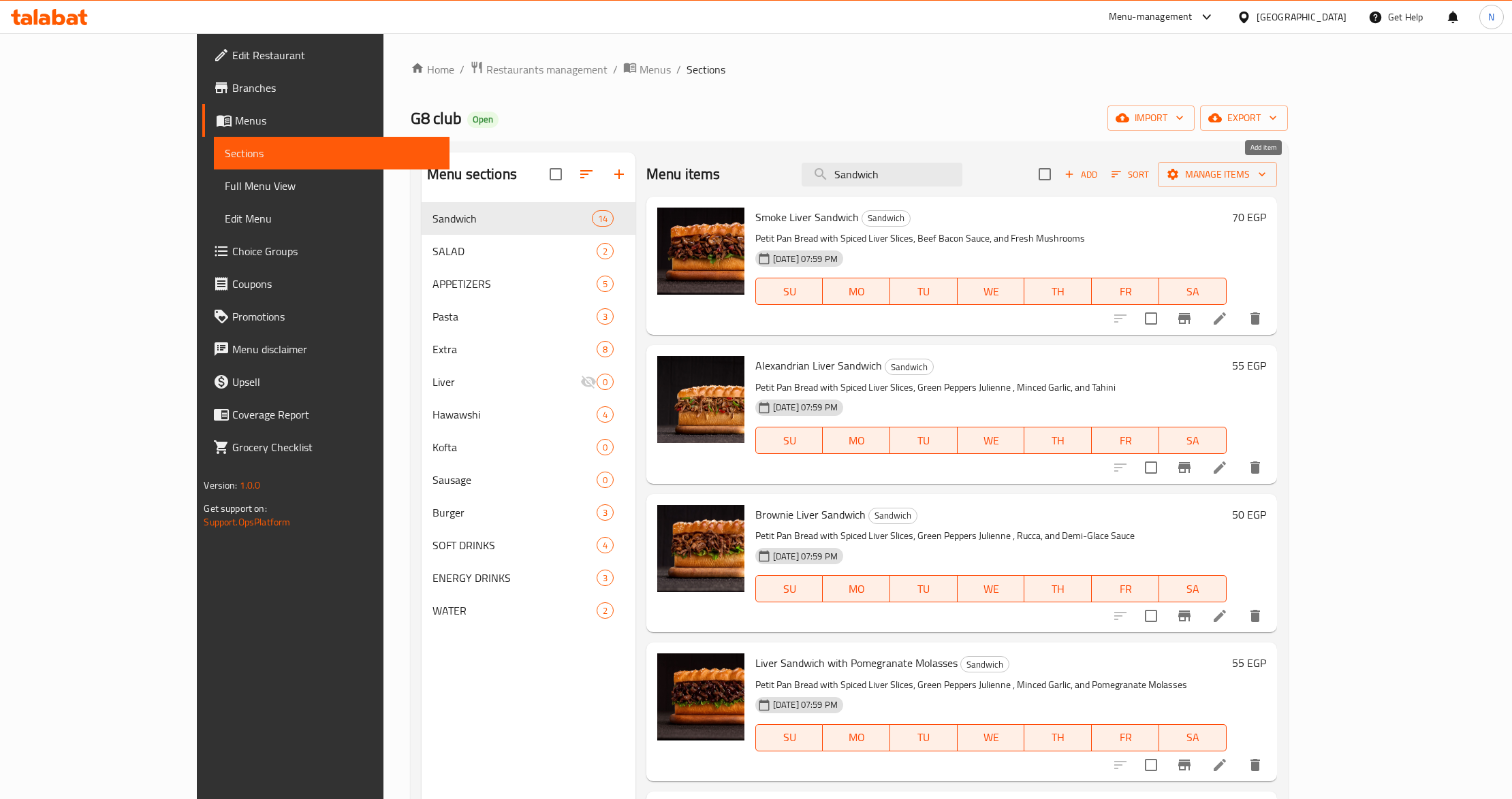
click at [1103, 165] on button "Add" at bounding box center [1081, 175] width 43 height 21
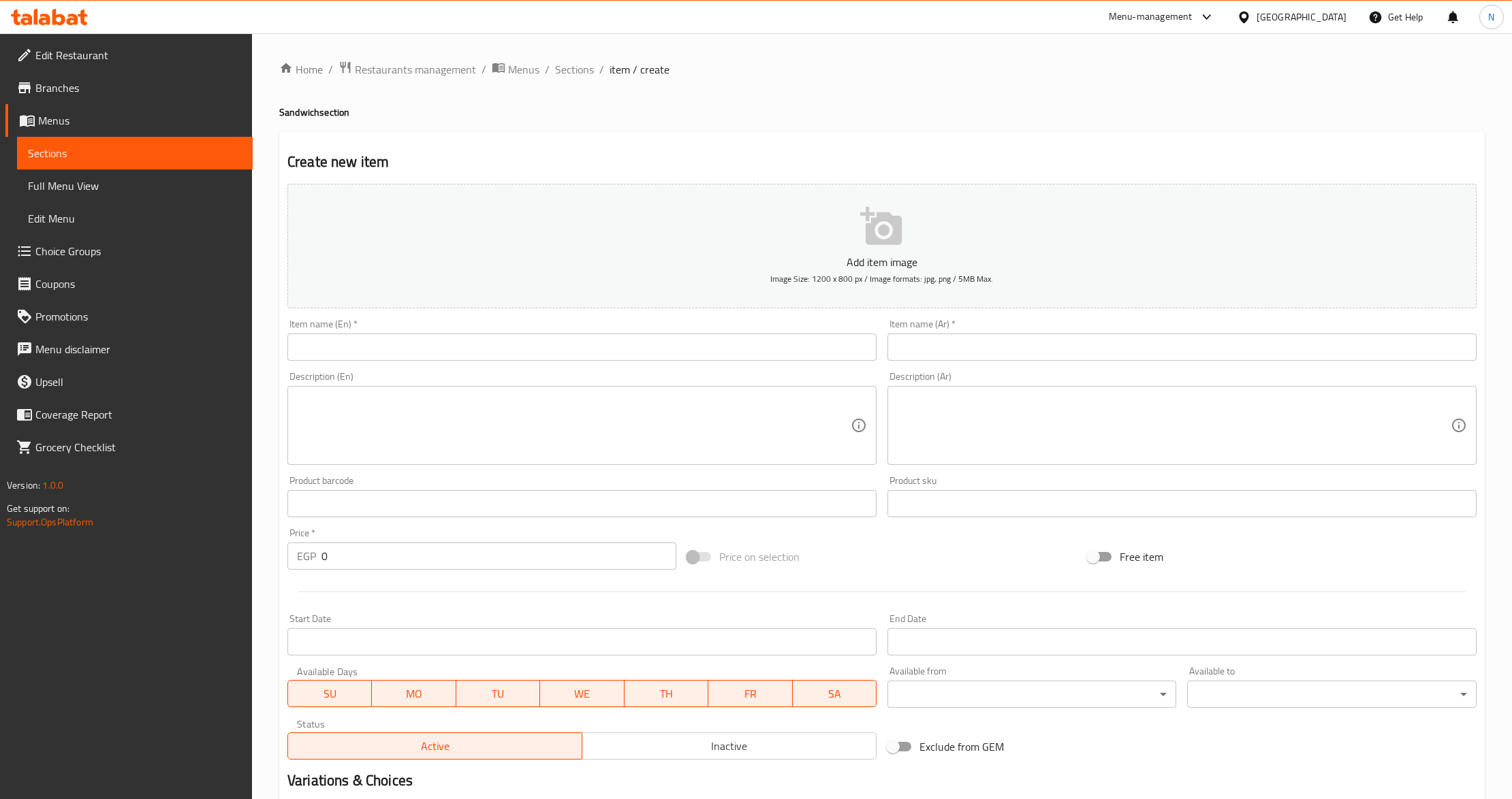
drag, startPoint x: 714, startPoint y: 366, endPoint x: 722, endPoint y: 360, distance: 10.0
click at [714, 366] on div "Item name (En)   * Item name (En) *" at bounding box center [582, 340] width 600 height 53
click at [724, 354] on input "text" at bounding box center [582, 347] width 589 height 27
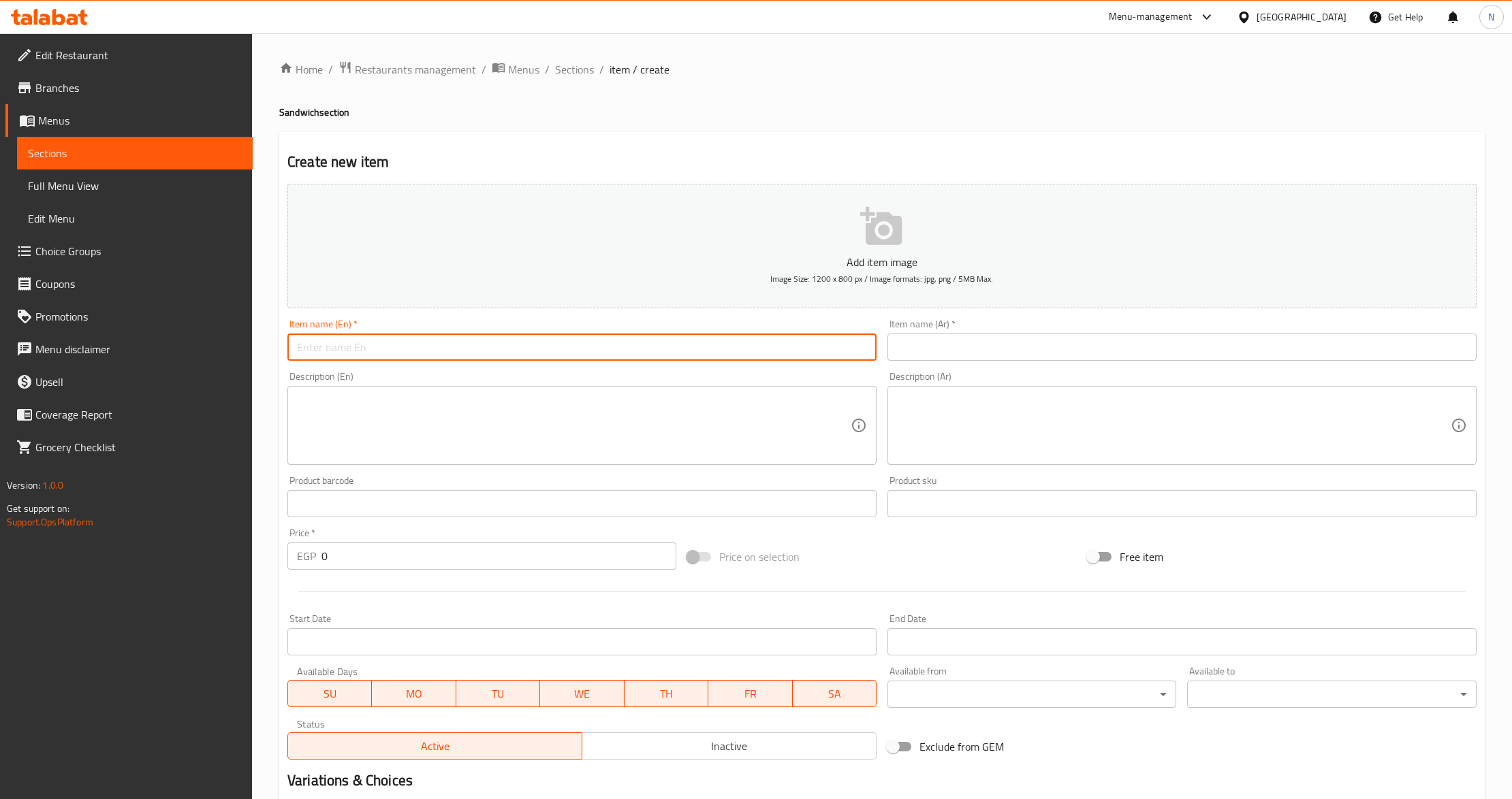
paste input "Chicken Strips Sandwich"
type input "Chicken Strips Sandwich"
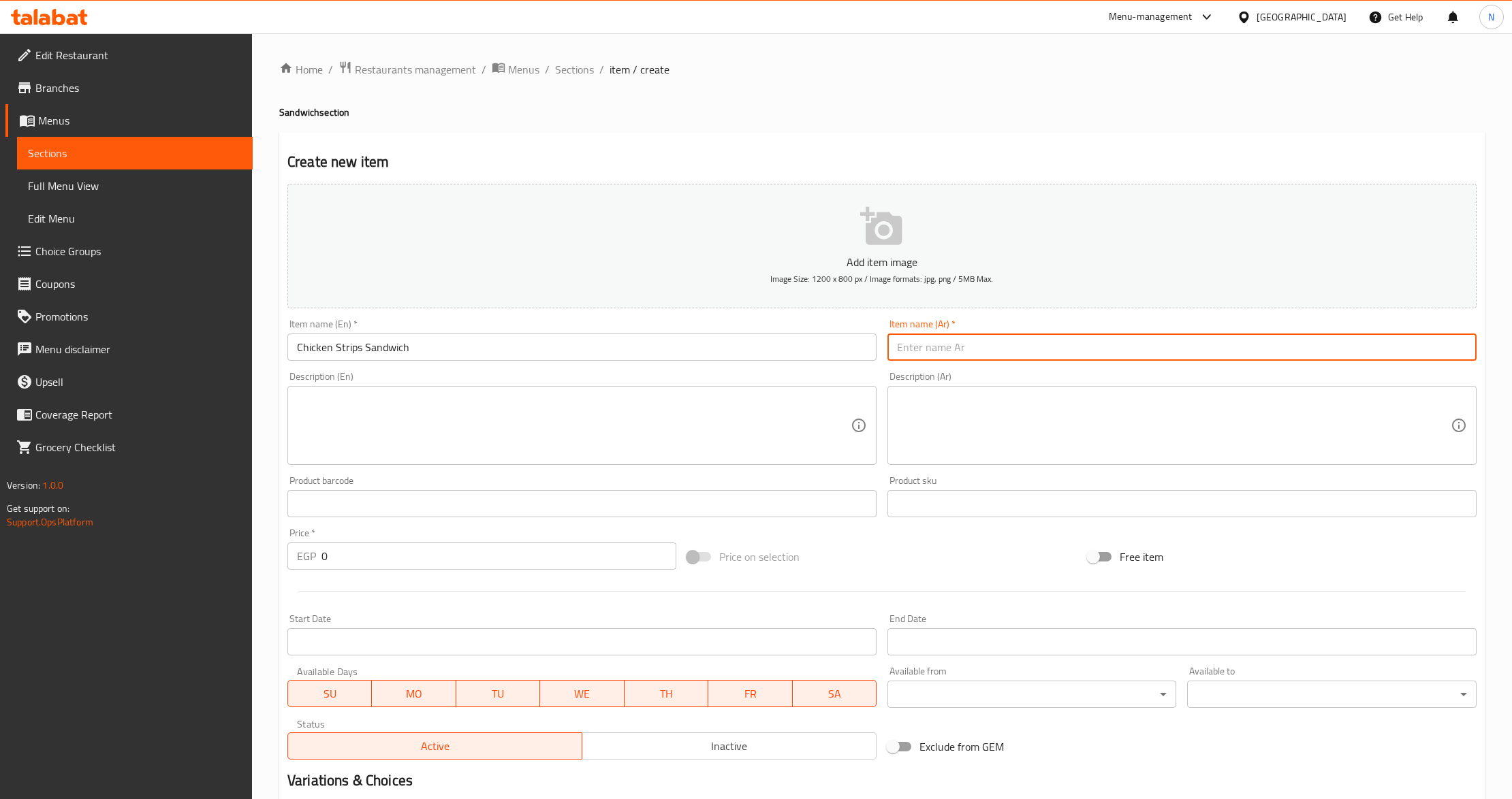
click at [1022, 348] on input "text" at bounding box center [1182, 347] width 589 height 27
type input "ساندوتش استربس دجاج"
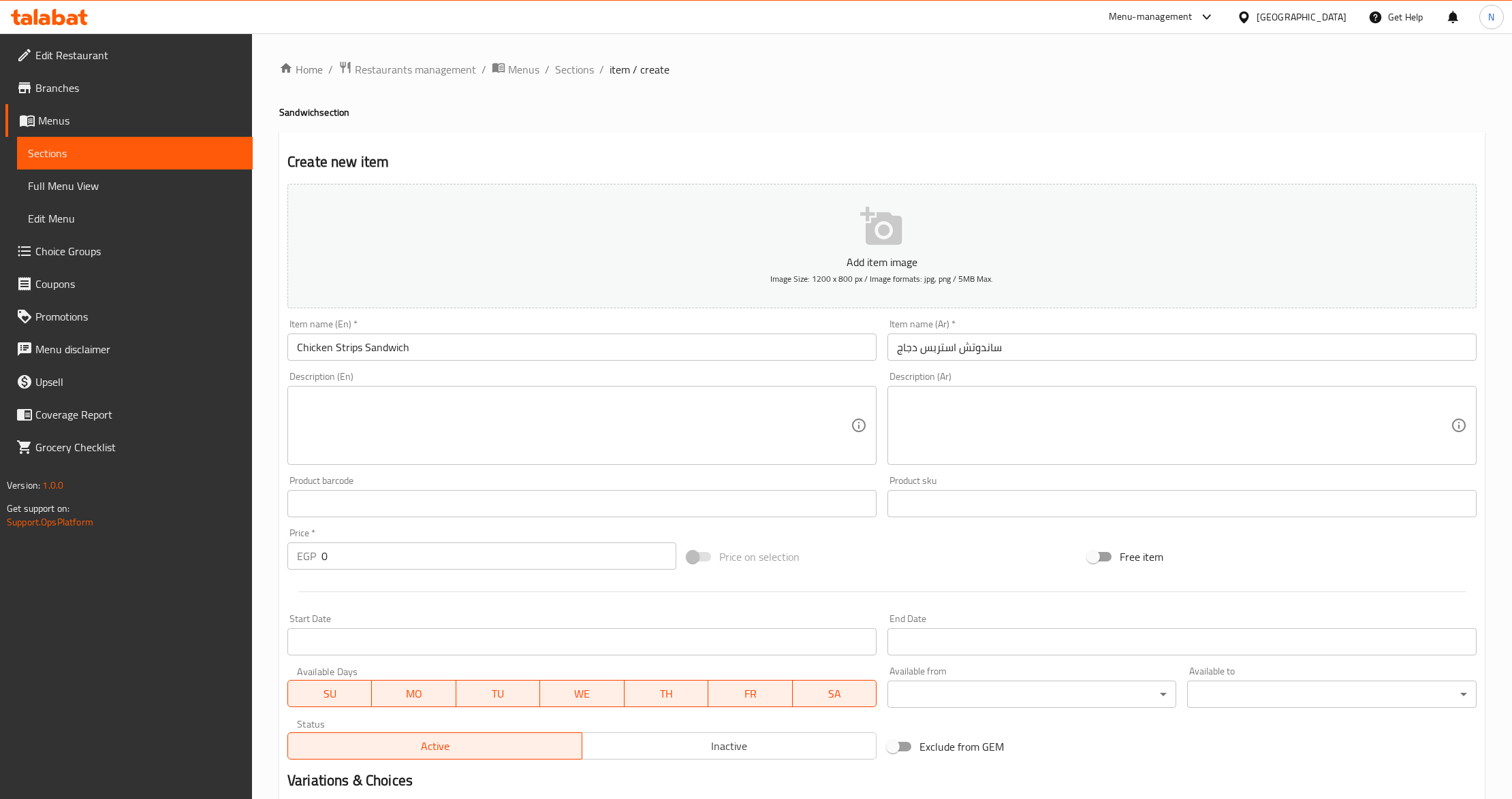
click at [402, 566] on input "0" at bounding box center [499, 556] width 355 height 27
paste input "175.0"
type input "175.00"
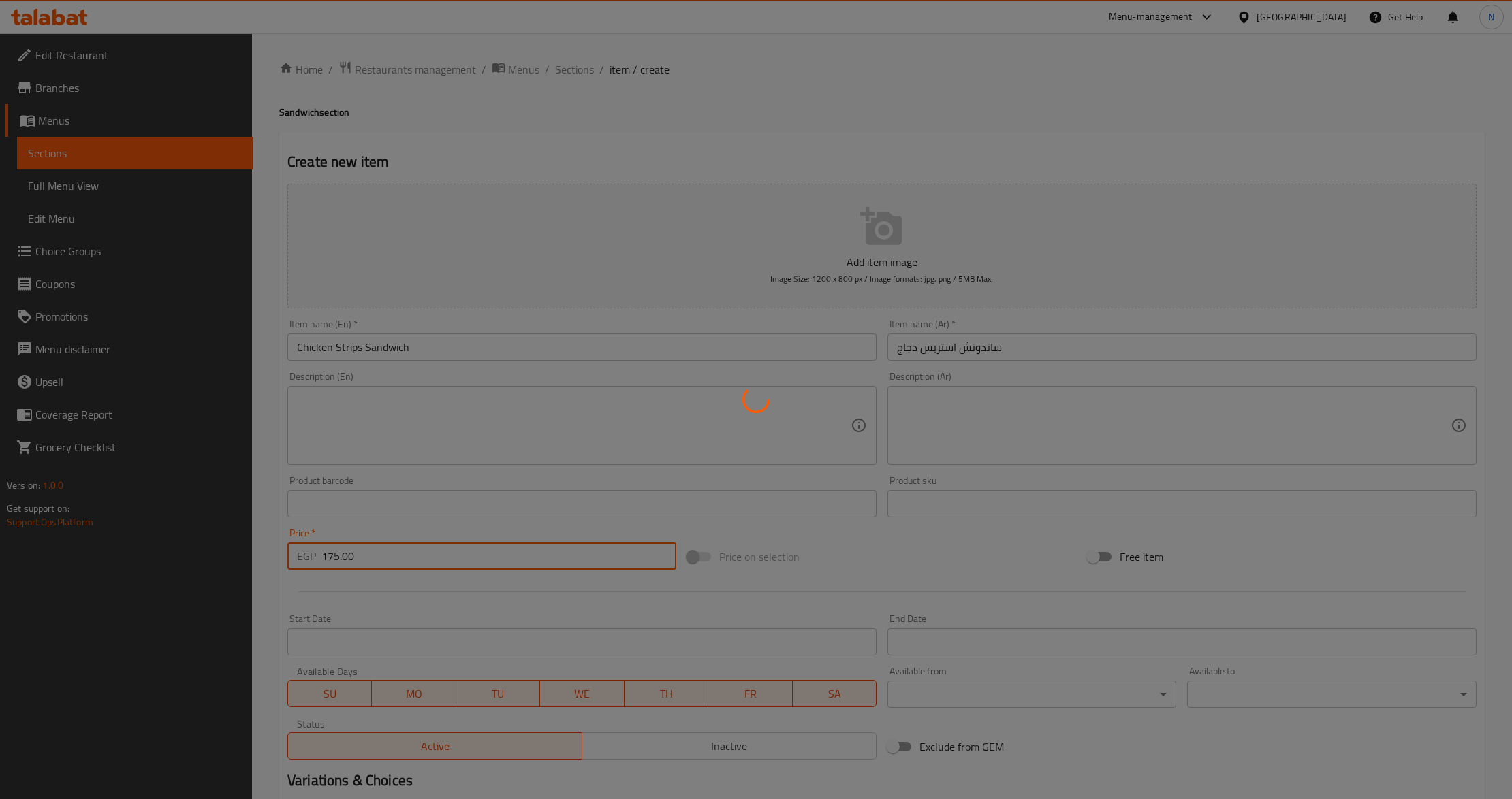
type input "0"
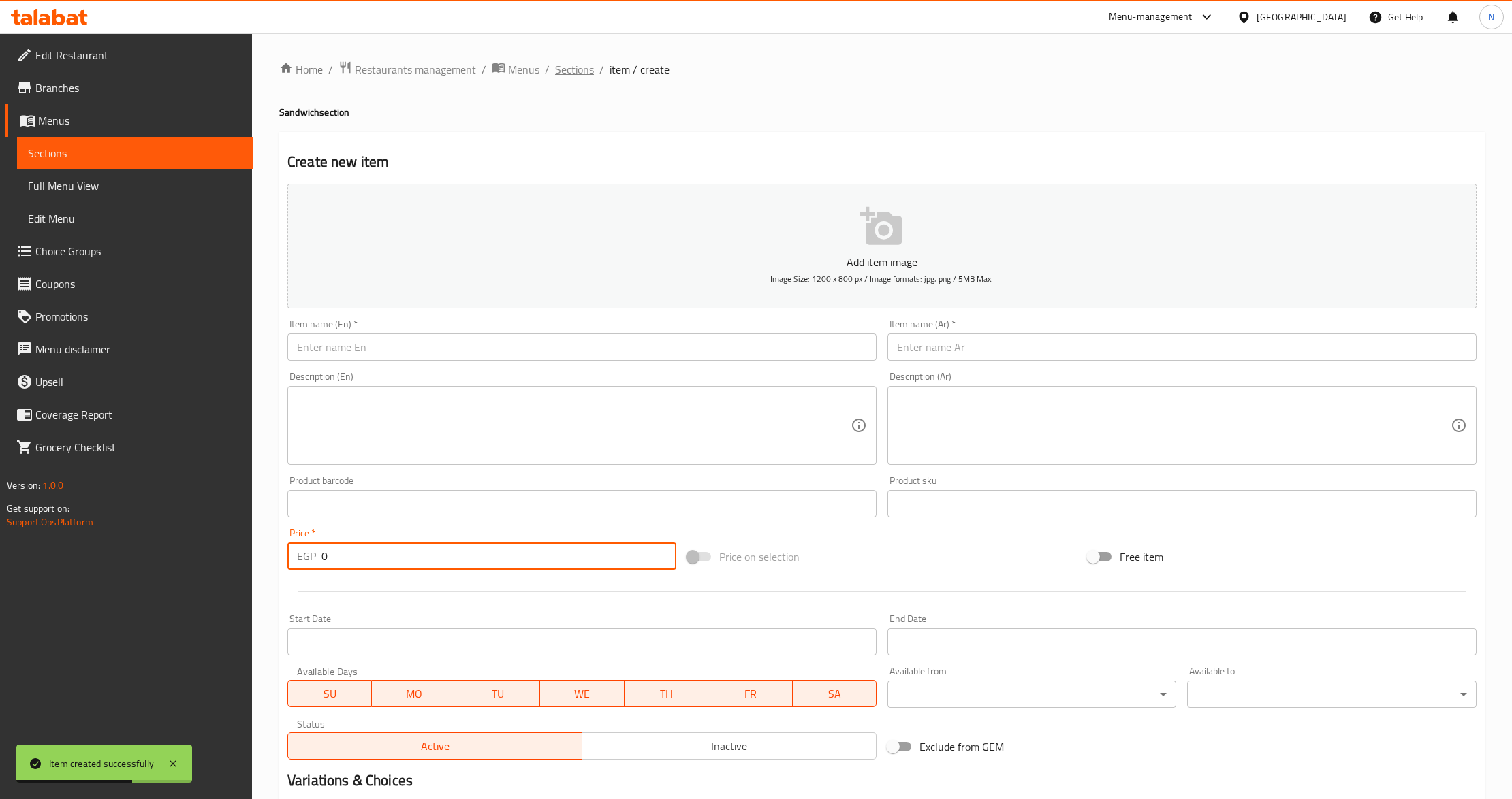
click at [578, 71] on span "Sections" at bounding box center [574, 69] width 39 height 16
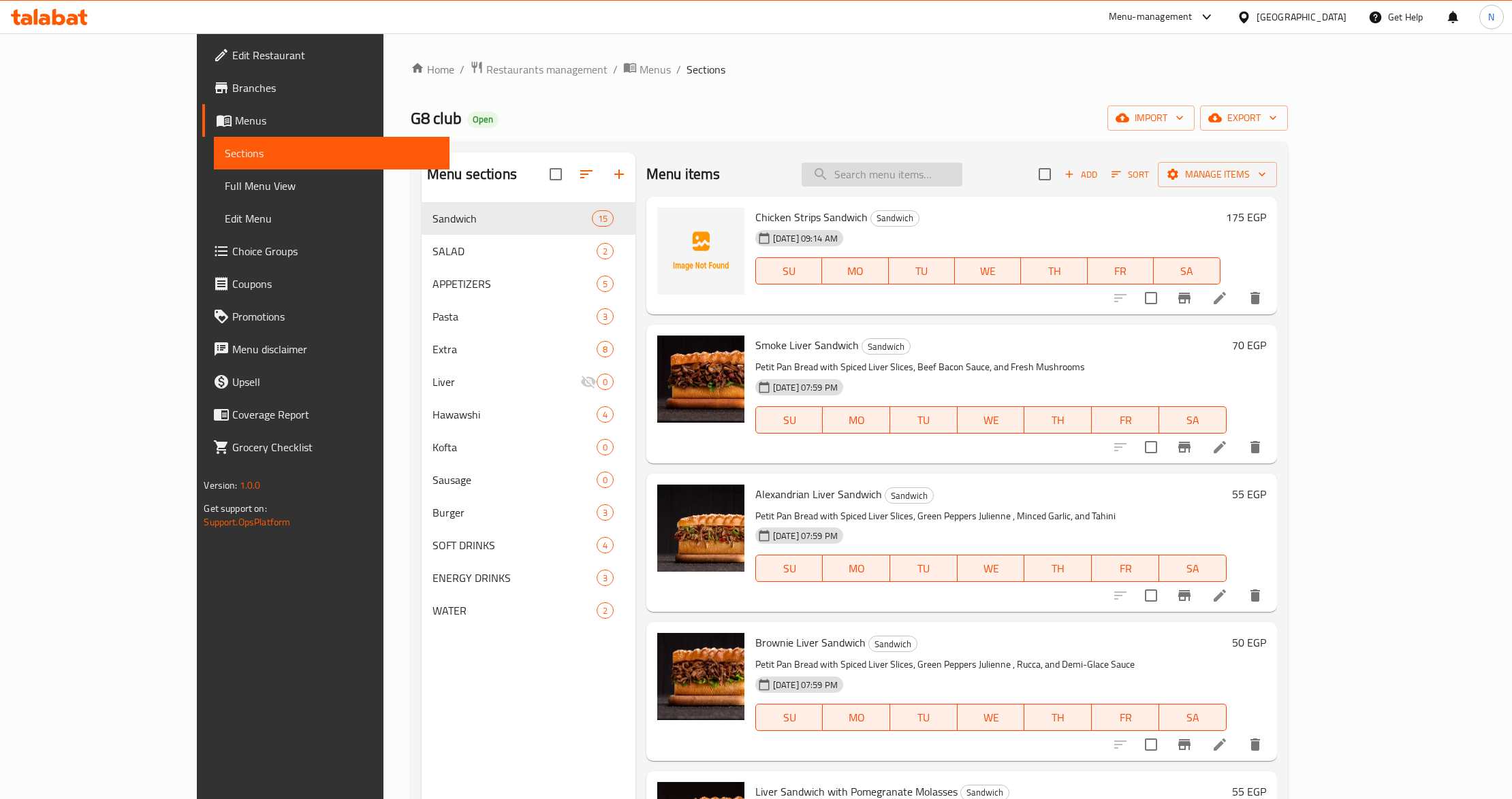
click at [943, 177] on input "search" at bounding box center [882, 175] width 161 height 24
paste input "Potato sandwich"
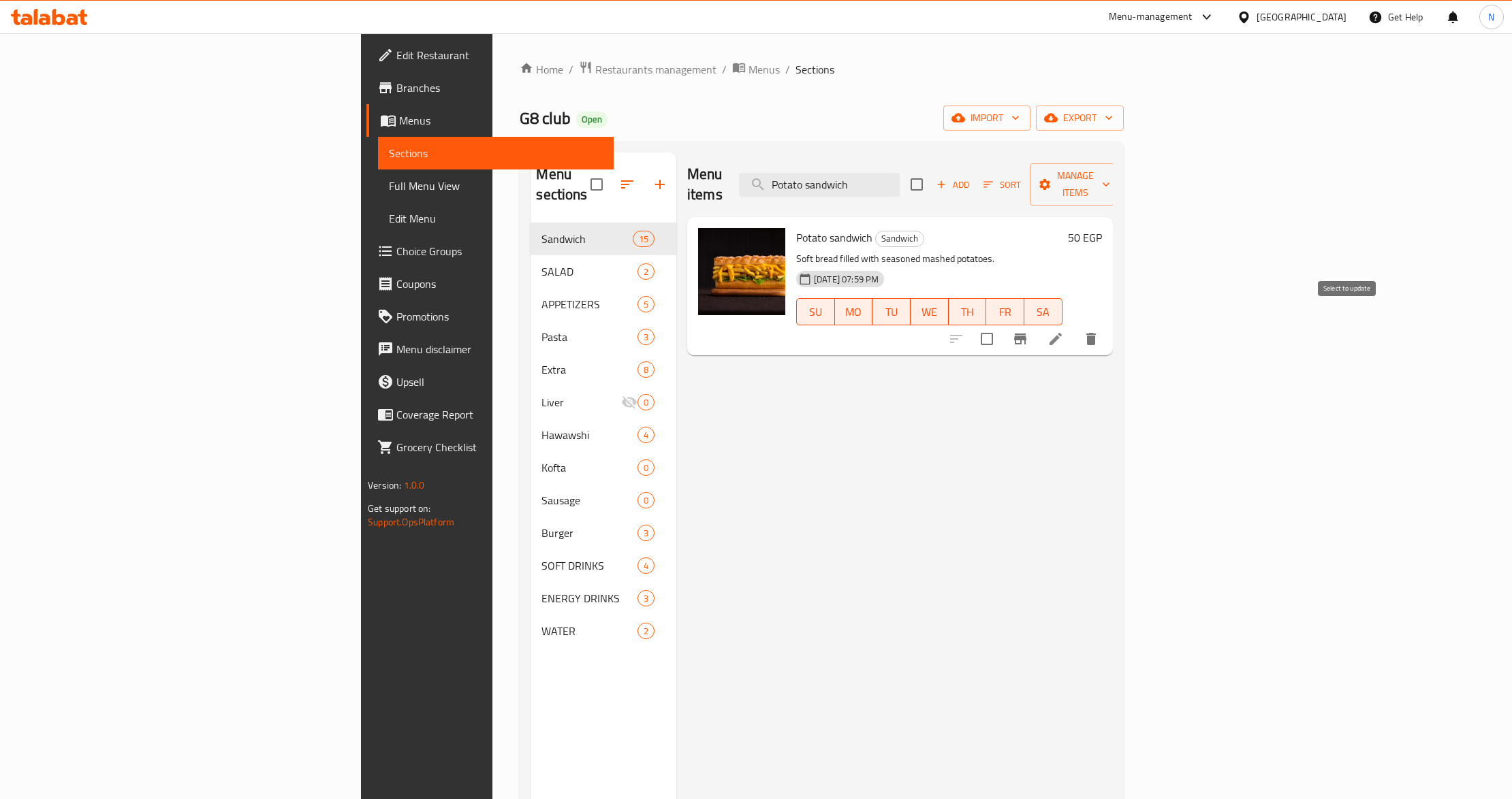
type input "Potato sandwich"
click at [1001, 325] on input "checkbox" at bounding box center [987, 339] width 29 height 29
checkbox input "true"
click at [1110, 168] on span "Manage items" at bounding box center [1075, 184] width 69 height 34
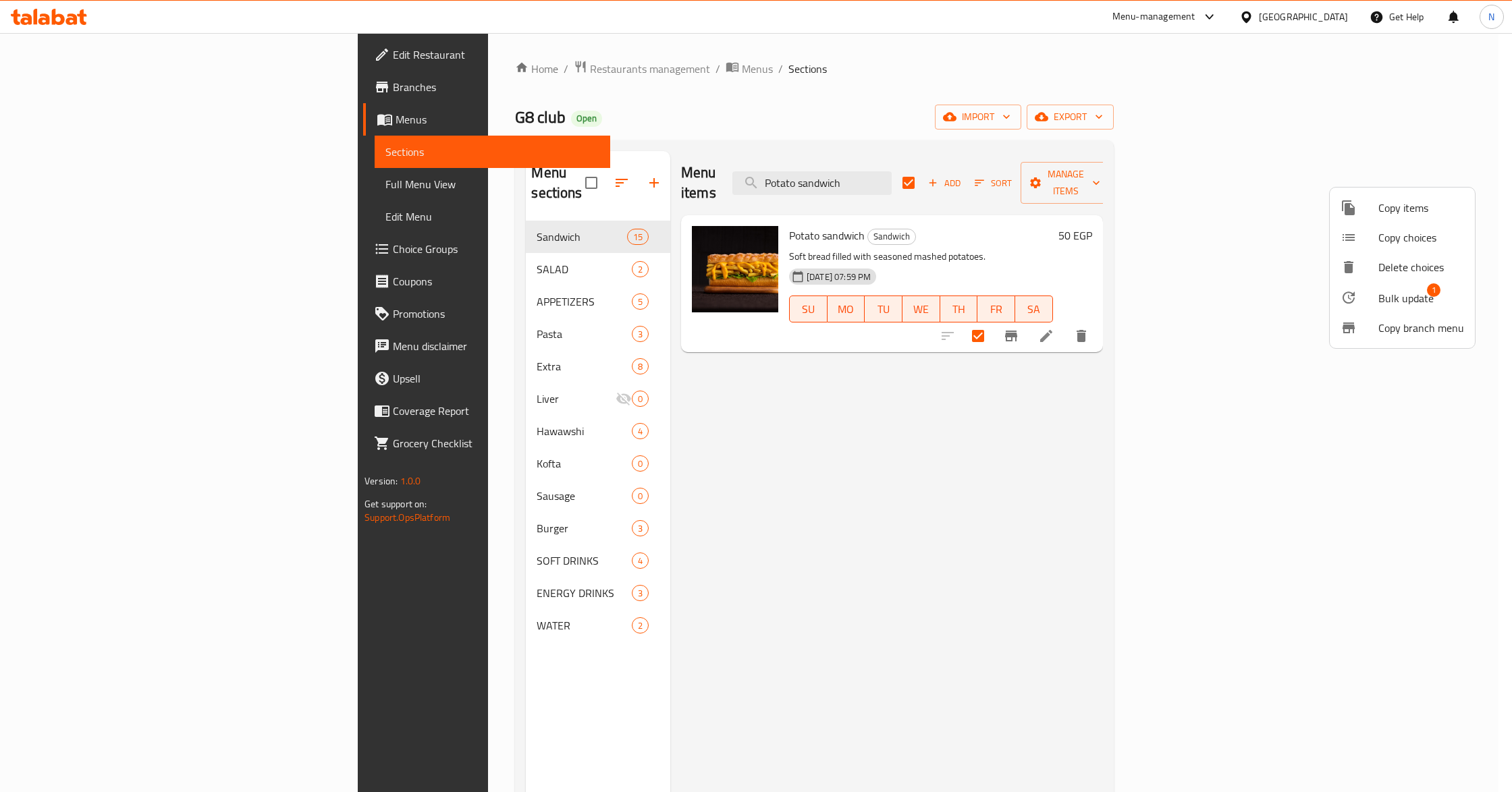
click at [1381, 292] on span "Bulk update" at bounding box center [1406, 298] width 56 height 16
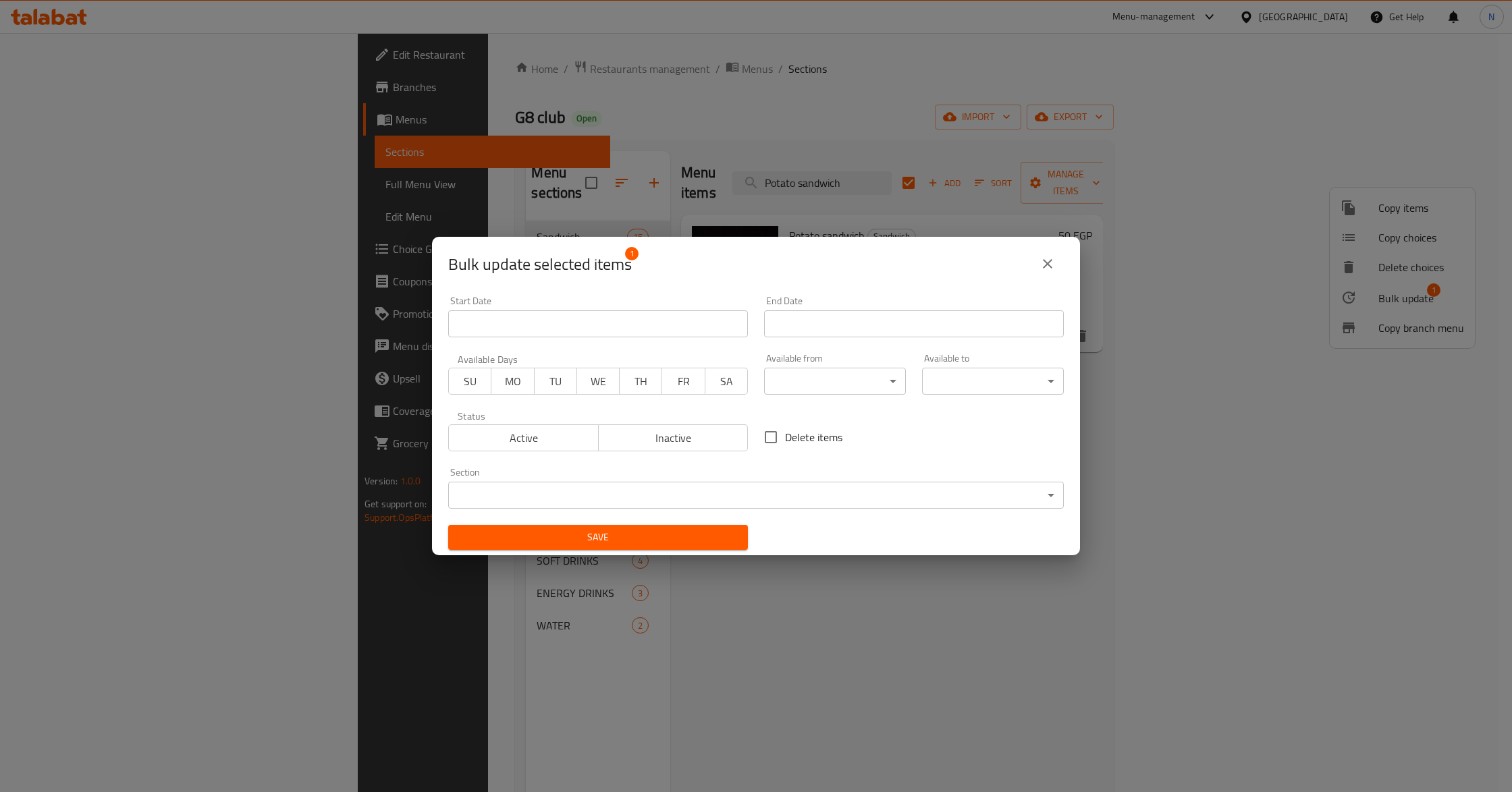
drag, startPoint x: 675, startPoint y: 429, endPoint x: 676, endPoint y: 464, distance: 35.0
click at [673, 430] on span "Inactive" at bounding box center [673, 438] width 139 height 19
click at [680, 533] on span "Save" at bounding box center [598, 538] width 278 height 17
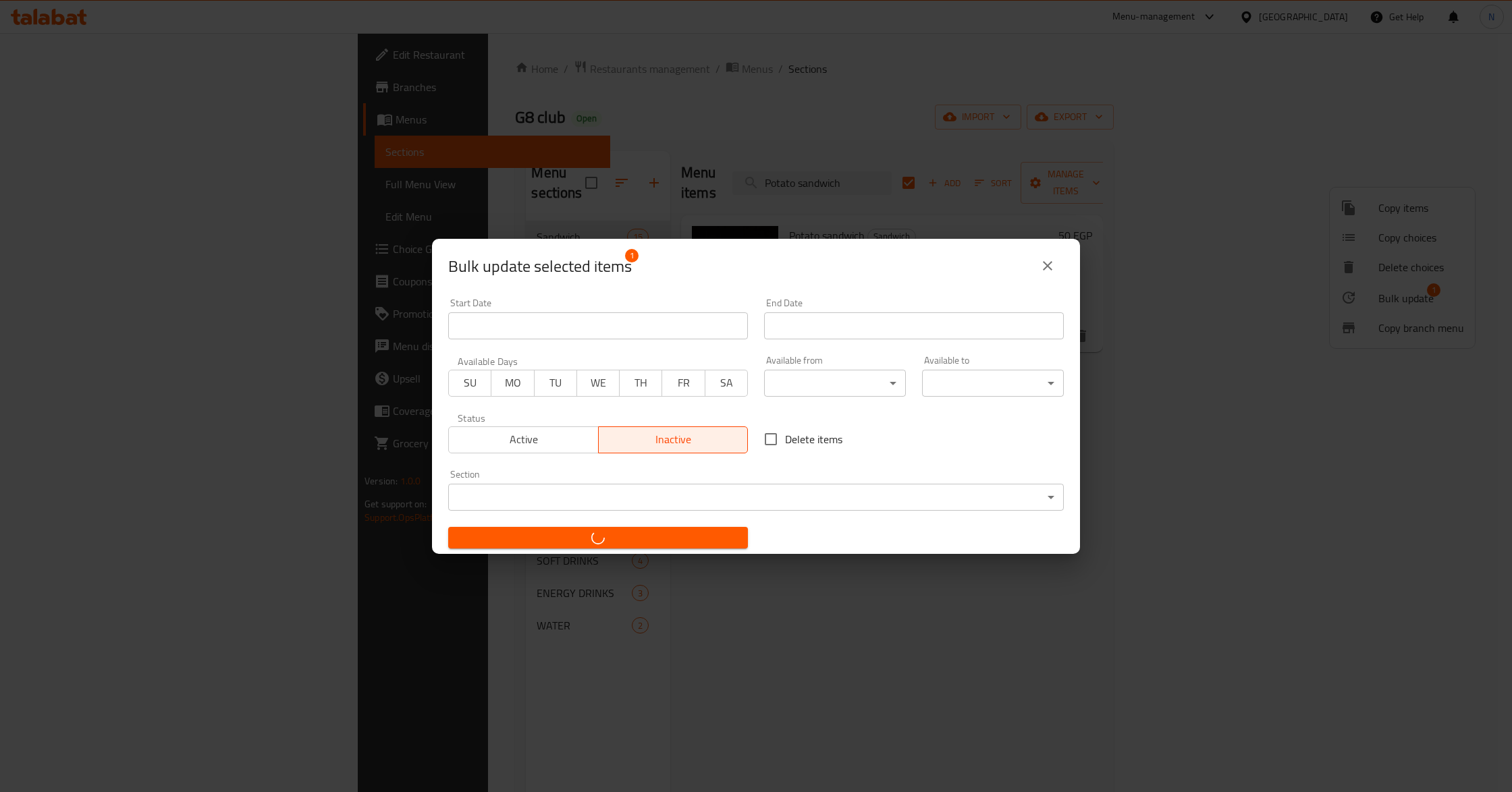
checkbox input "false"
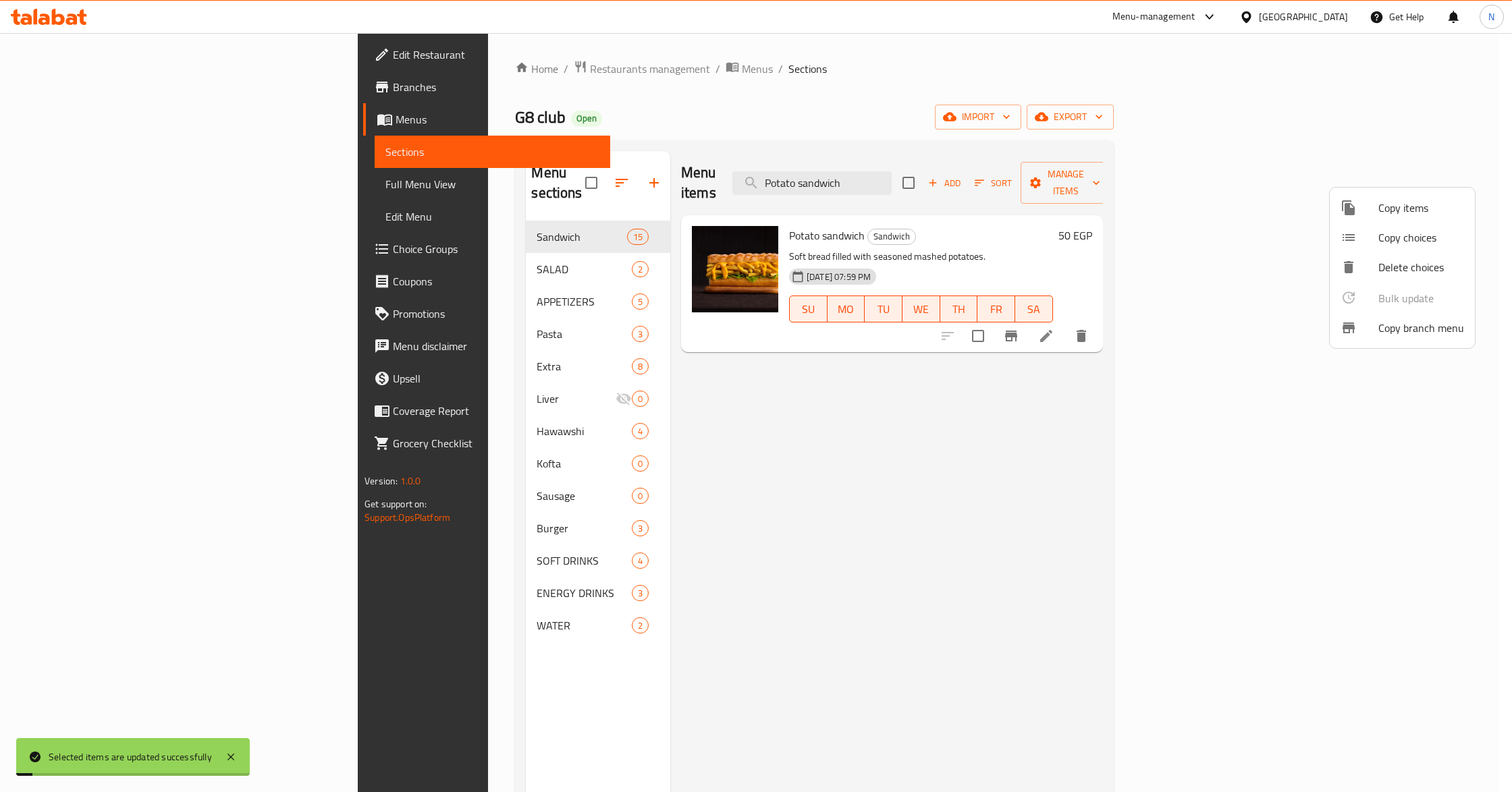
click at [1272, 176] on div at bounding box center [756, 396] width 1512 height 792
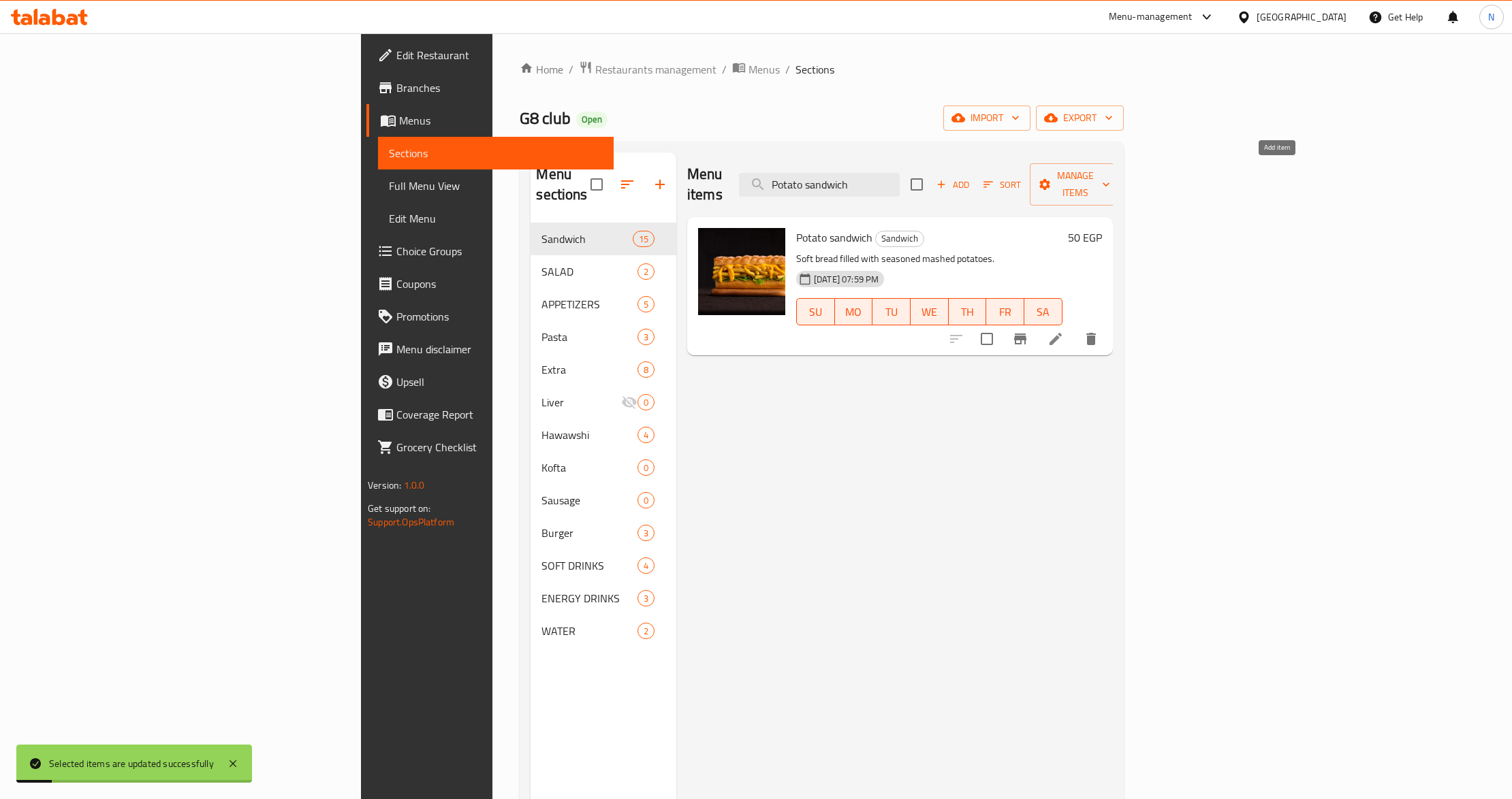
click at [971, 177] on span "Add" at bounding box center [953, 185] width 36 height 15
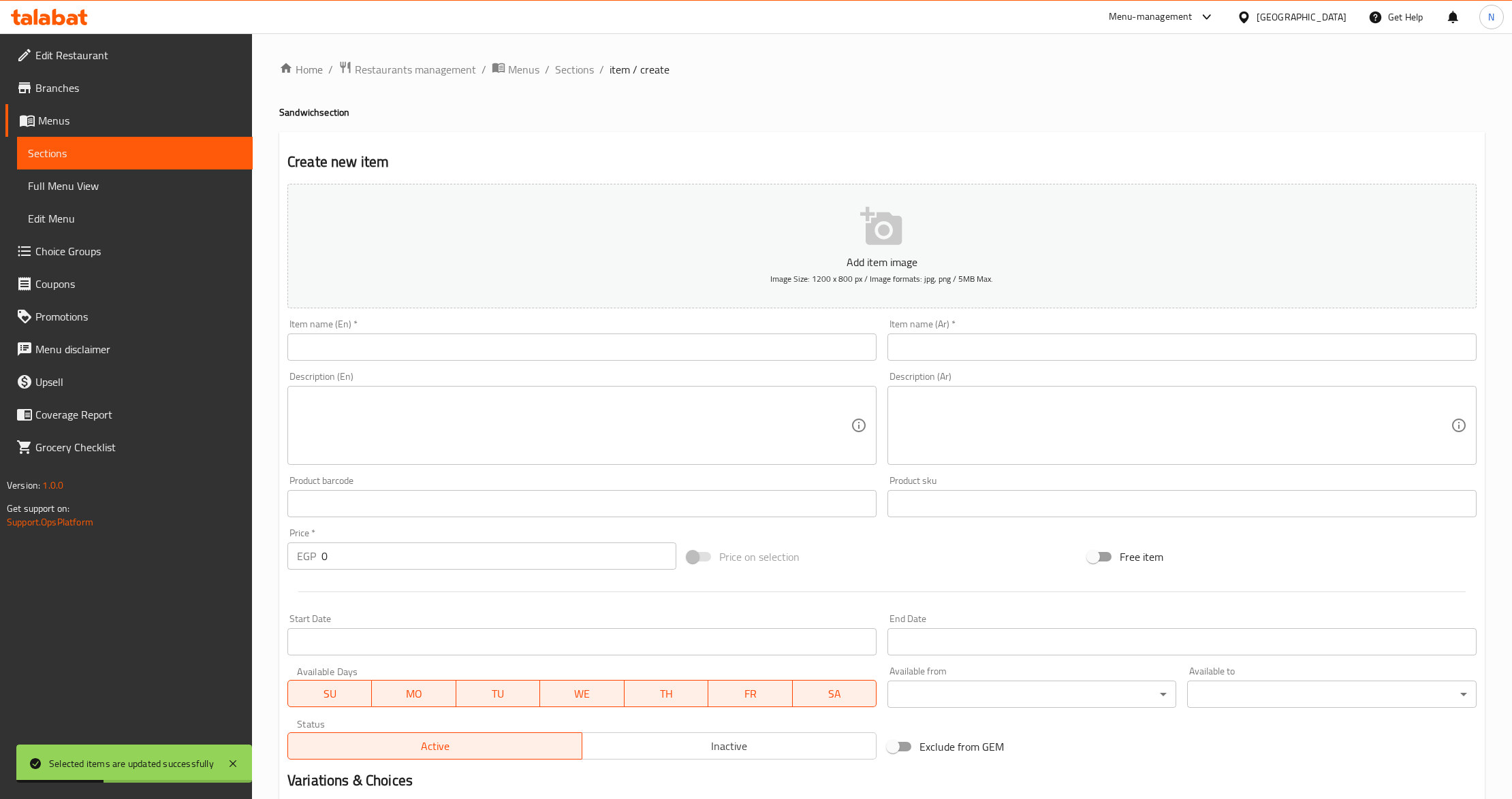
click at [471, 354] on input "text" at bounding box center [582, 347] width 589 height 27
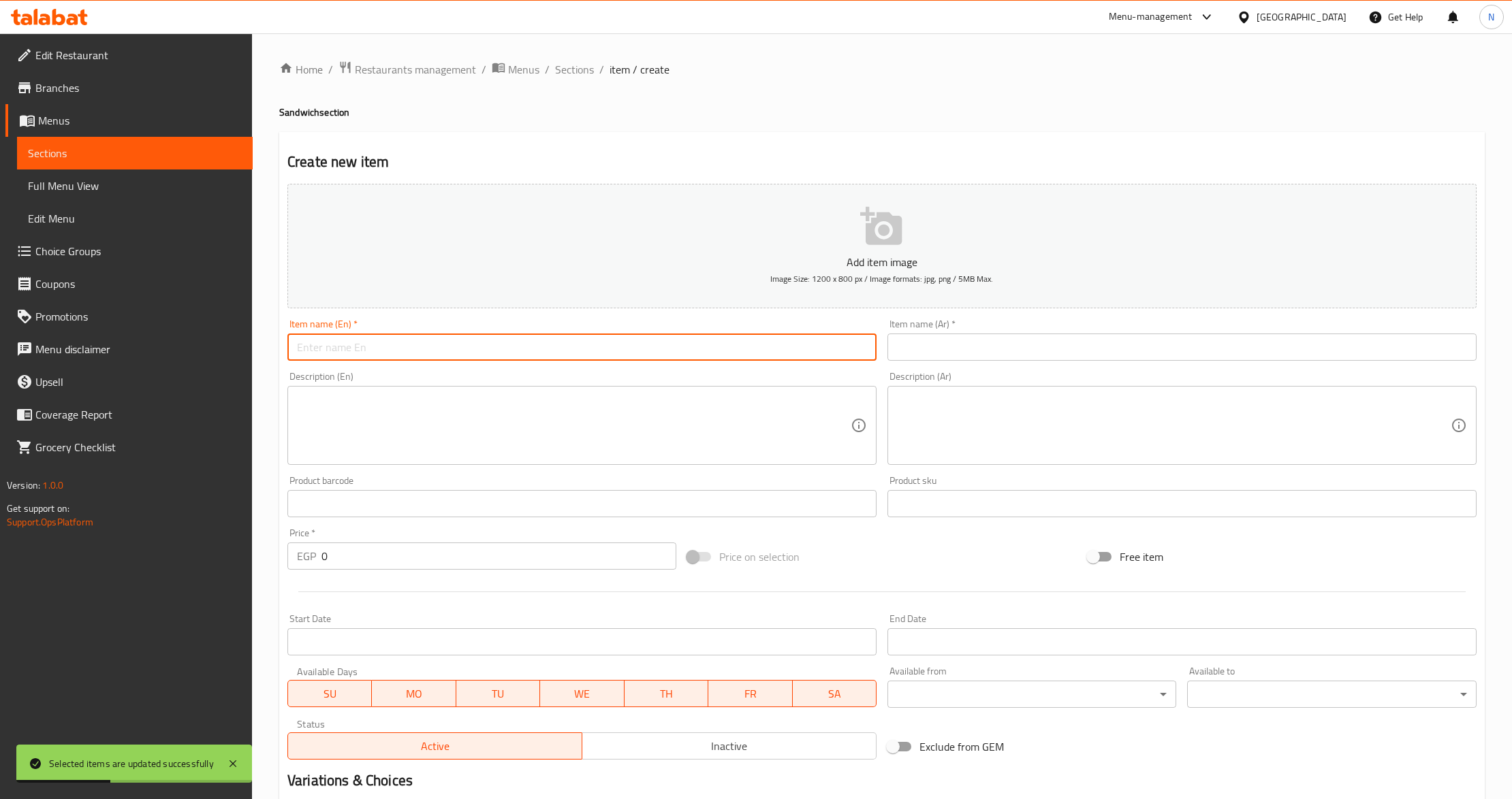
paste input "Sandwich Fries"
type input "Sandwich Fries"
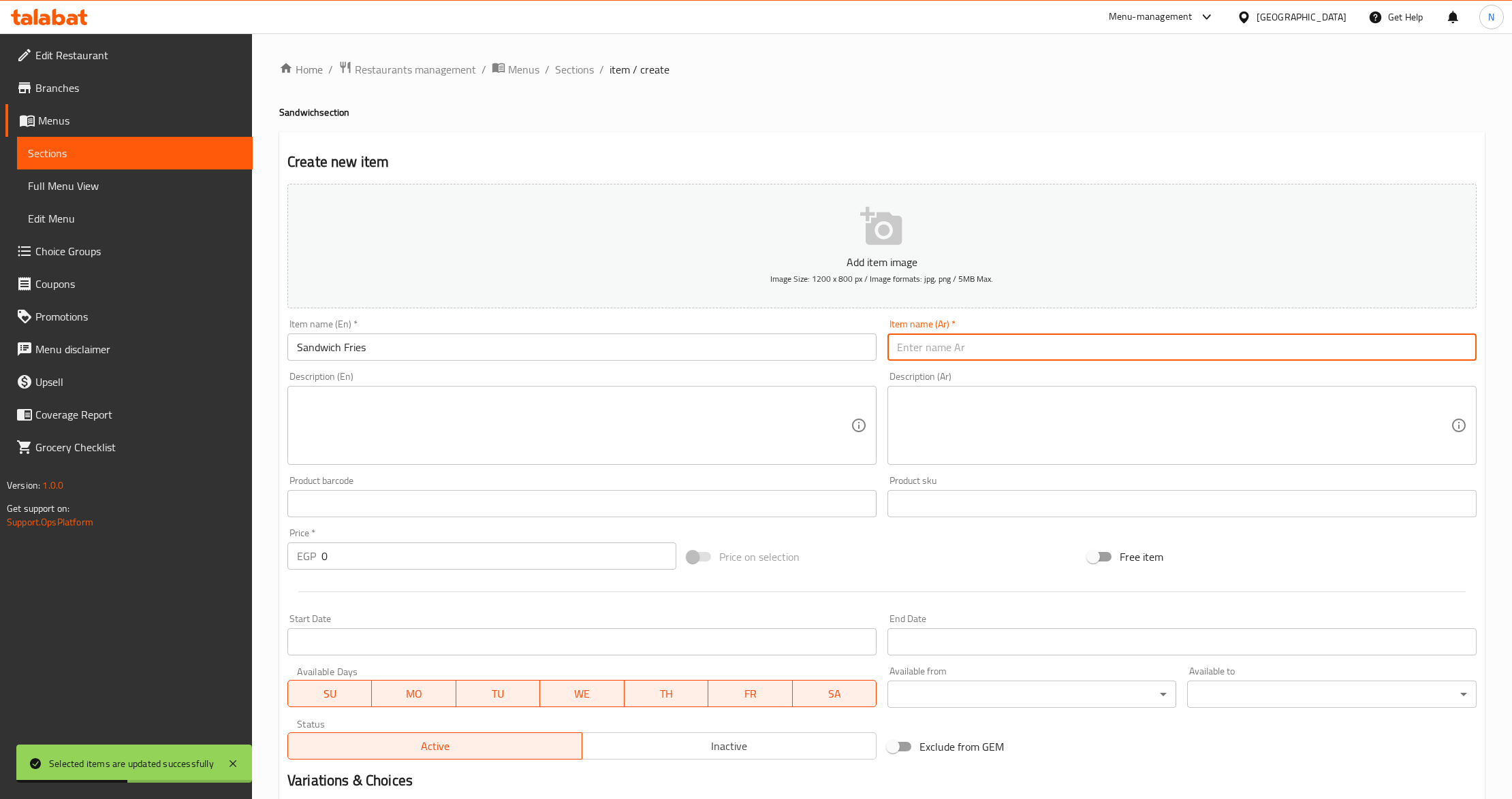
click at [985, 351] on input "text" at bounding box center [1182, 347] width 589 height 27
type input "ساندوتش بطاطس مقلية"
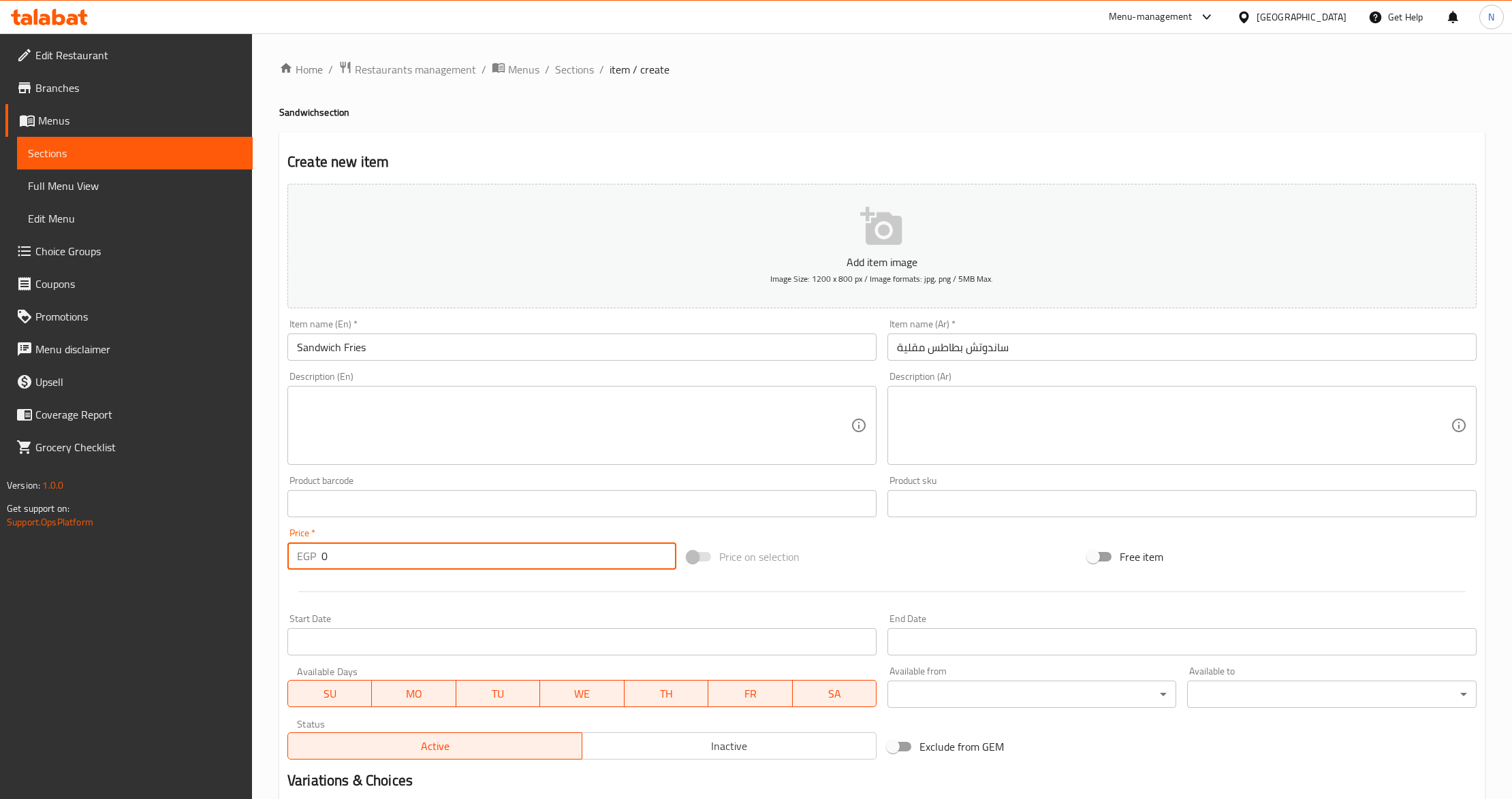
click at [396, 566] on input "0" at bounding box center [499, 556] width 355 height 27
paste input "50.0"
type input "50.00"
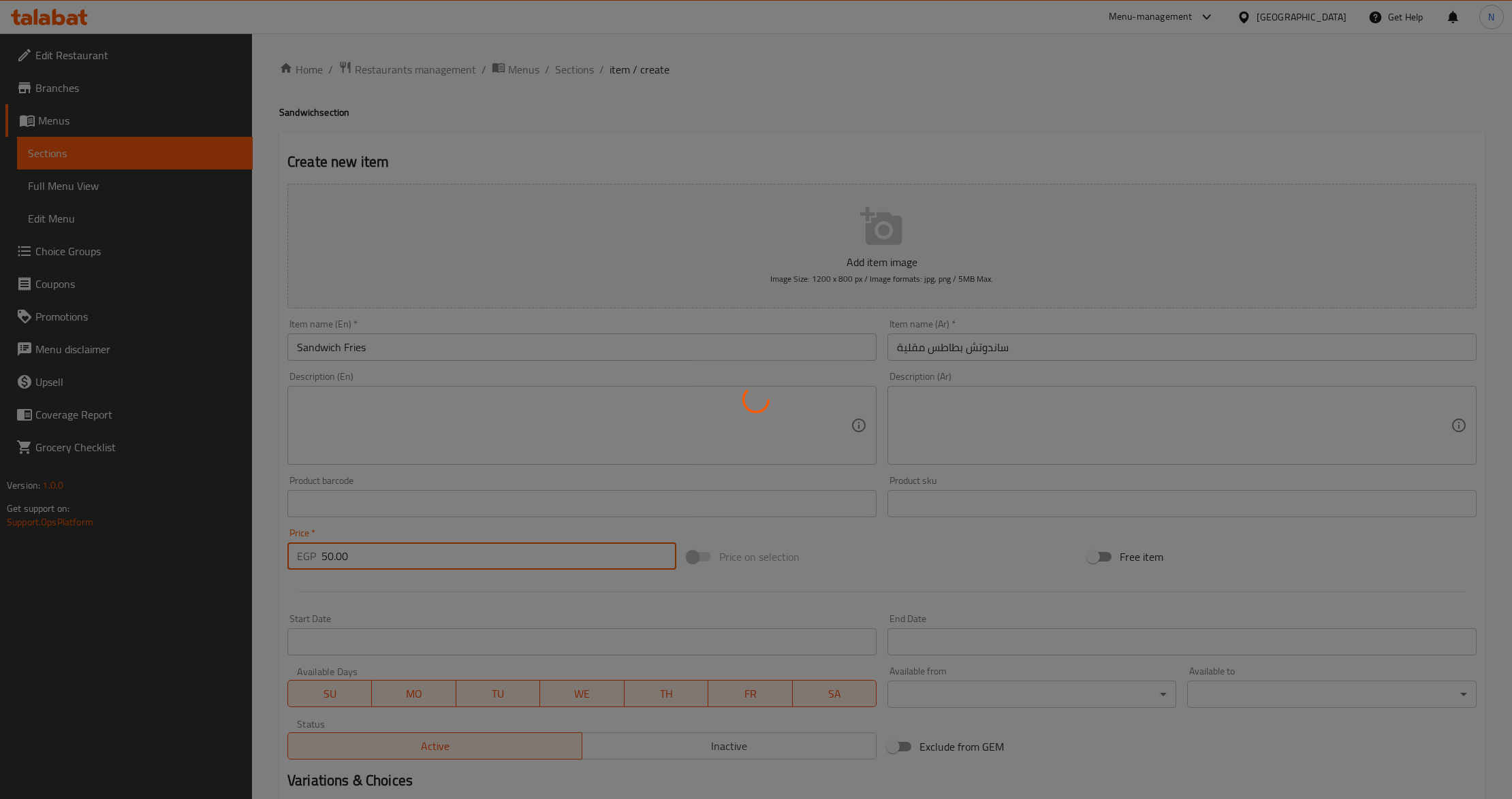
type input "0"
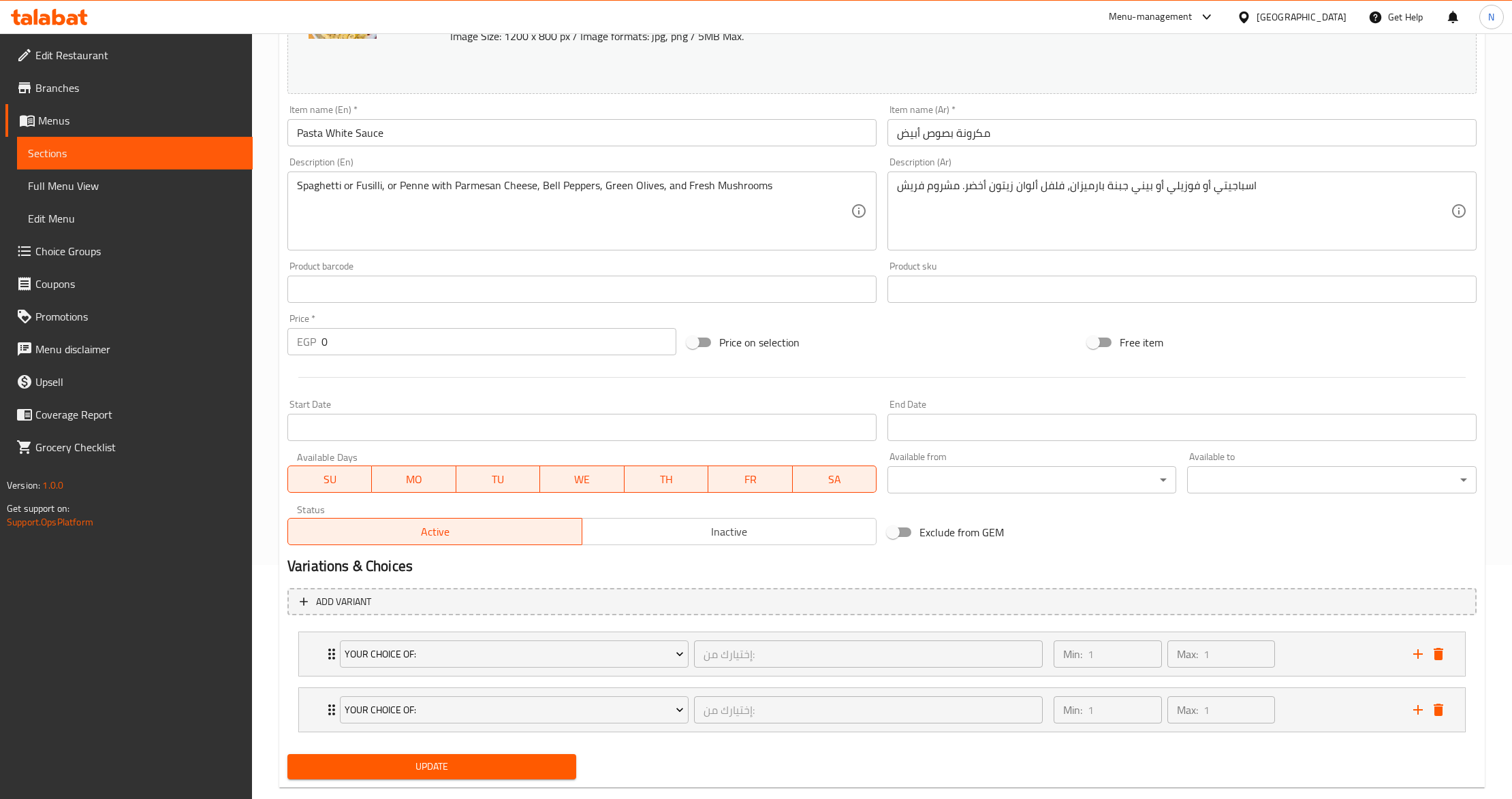
scroll to position [262, 0]
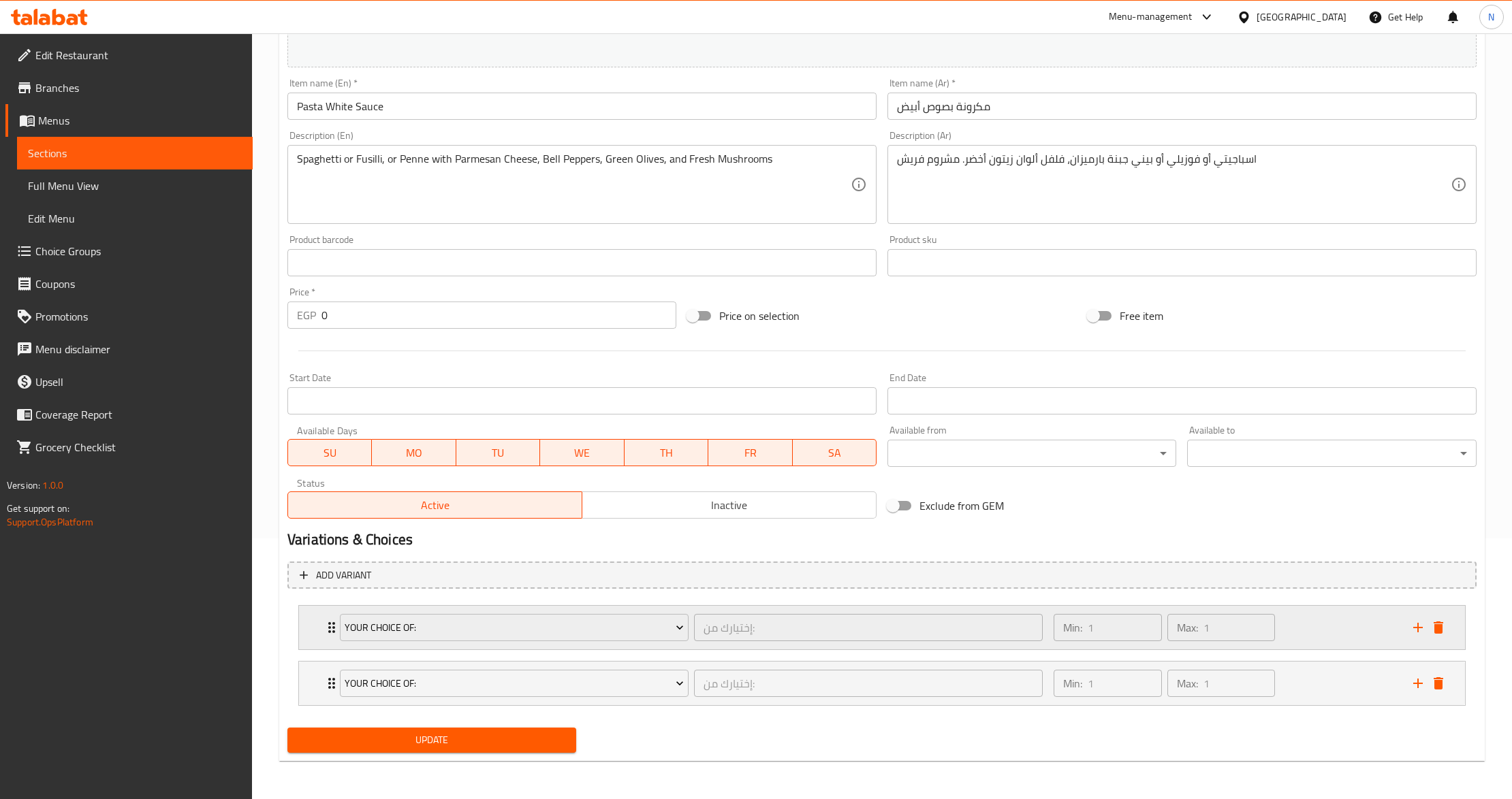
click at [1314, 629] on div "Min: 1 ​ Max: 1 ​" at bounding box center [1225, 627] width 360 height 43
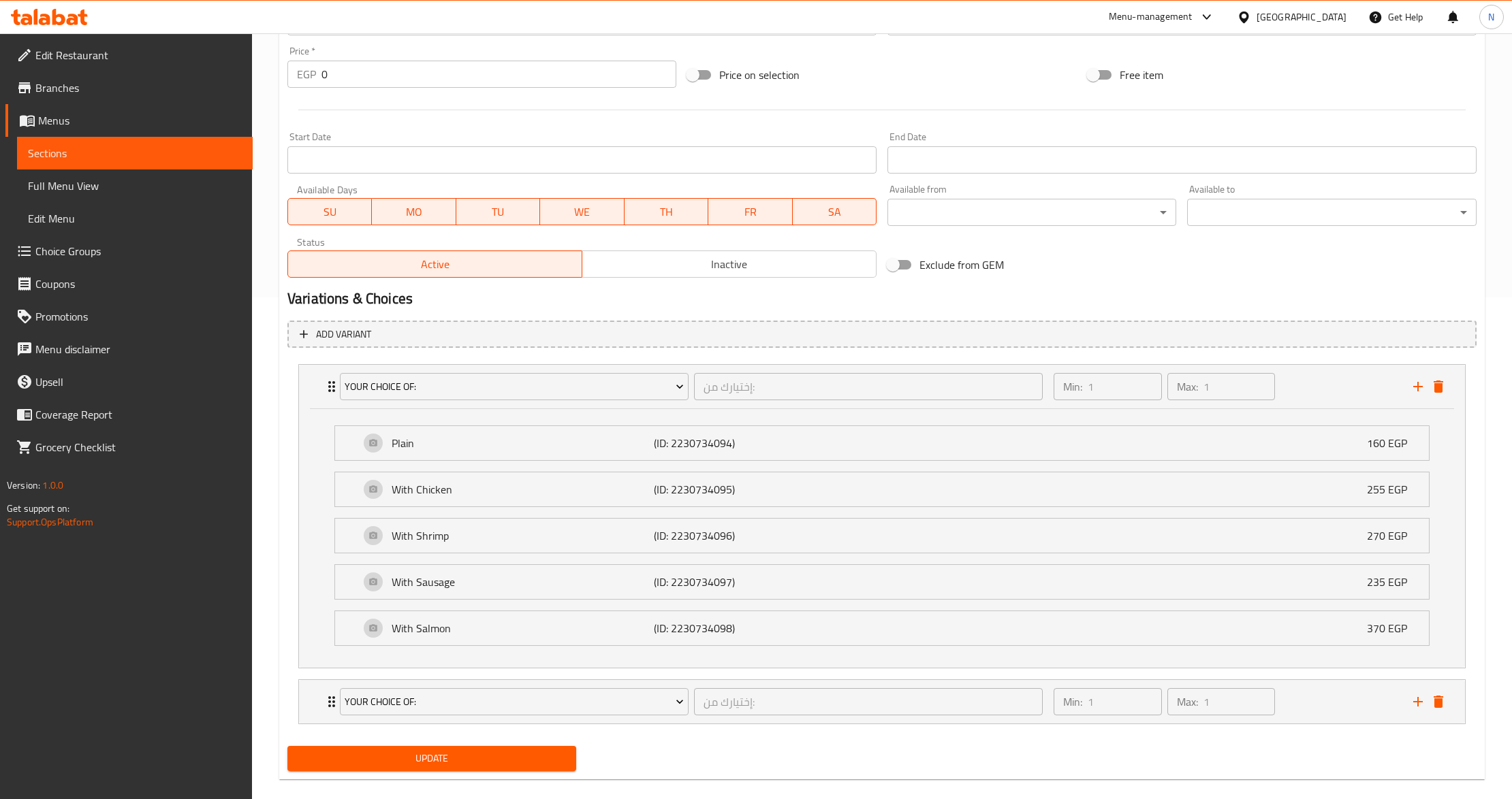
scroll to position [524, 0]
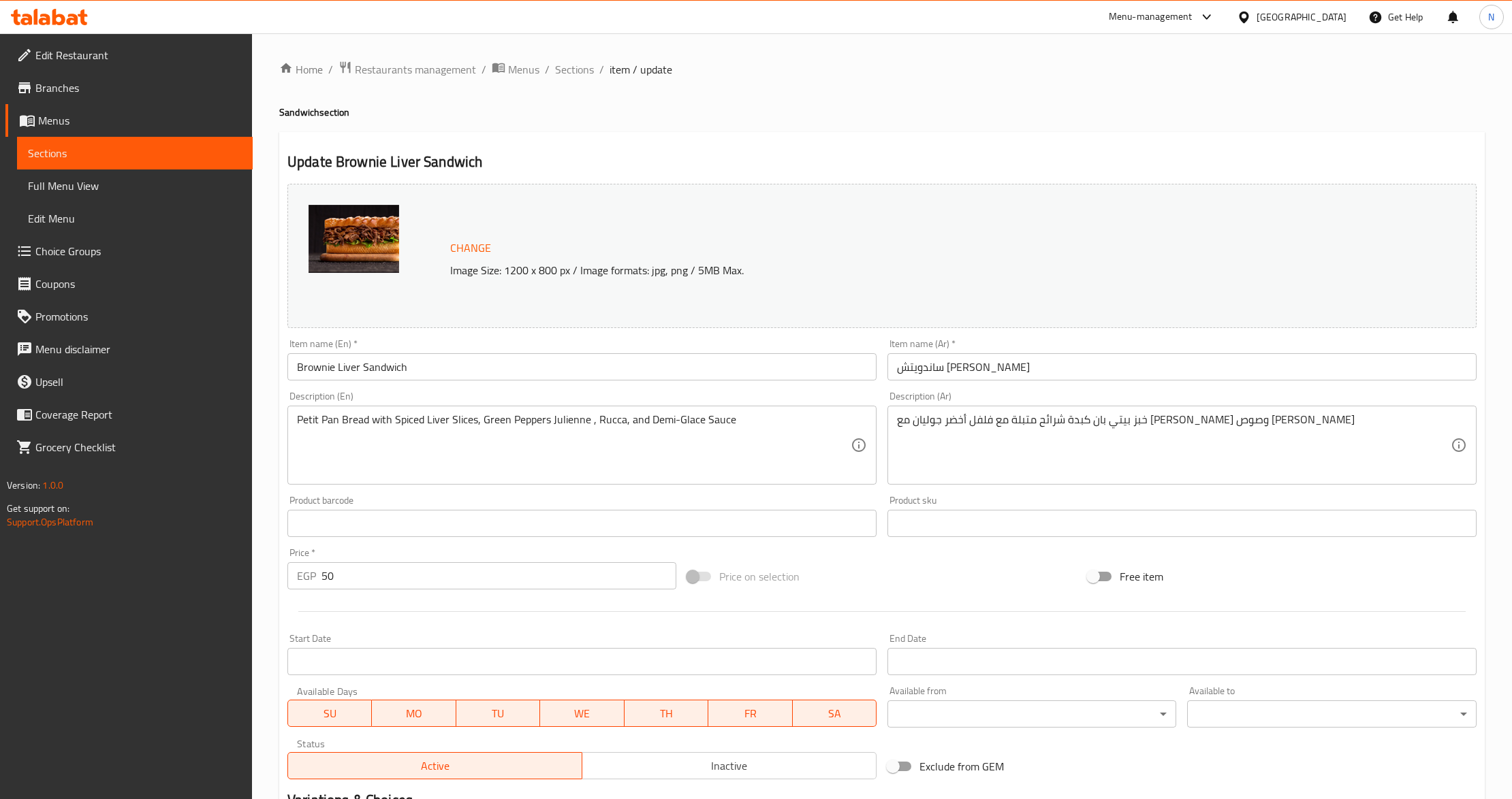
click at [401, 368] on input "Brownie Liver Sandwich" at bounding box center [582, 367] width 589 height 27
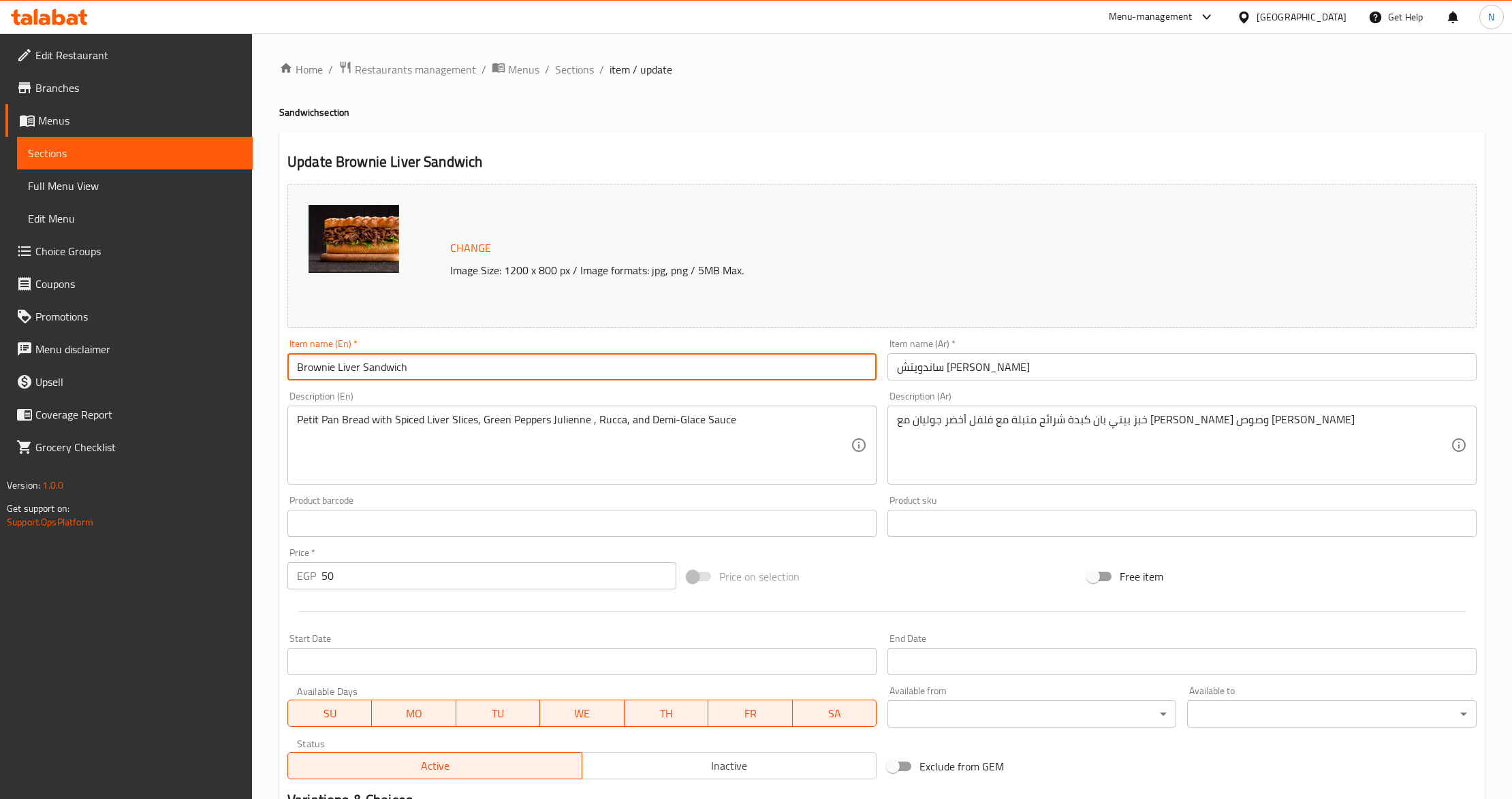
click at [400, 368] on input "Brownie Liver Sandwich" at bounding box center [582, 367] width 589 height 27
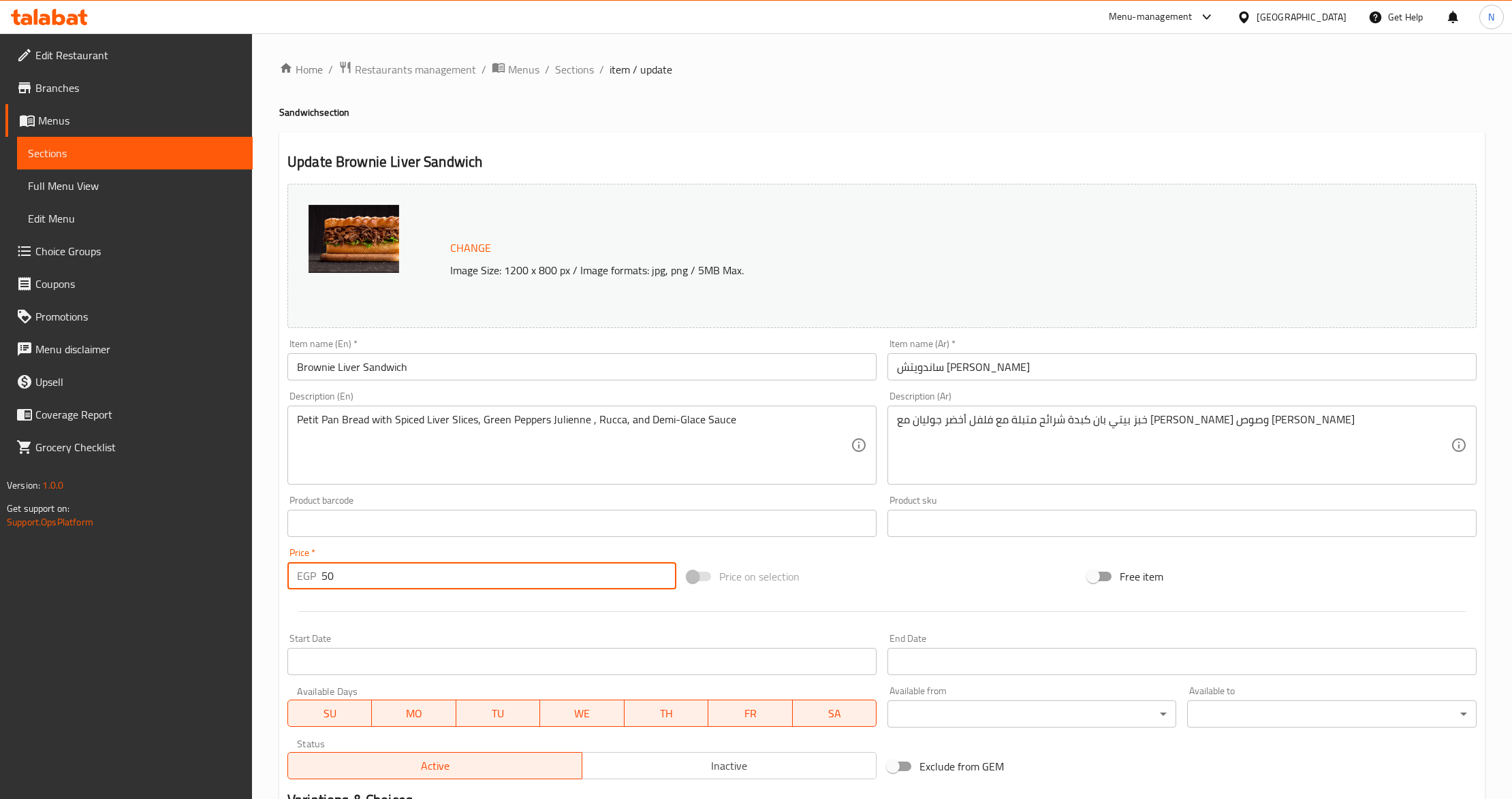
click at [492, 570] on input "50" at bounding box center [499, 575] width 355 height 27
paste input "65.0"
type input "65.00"
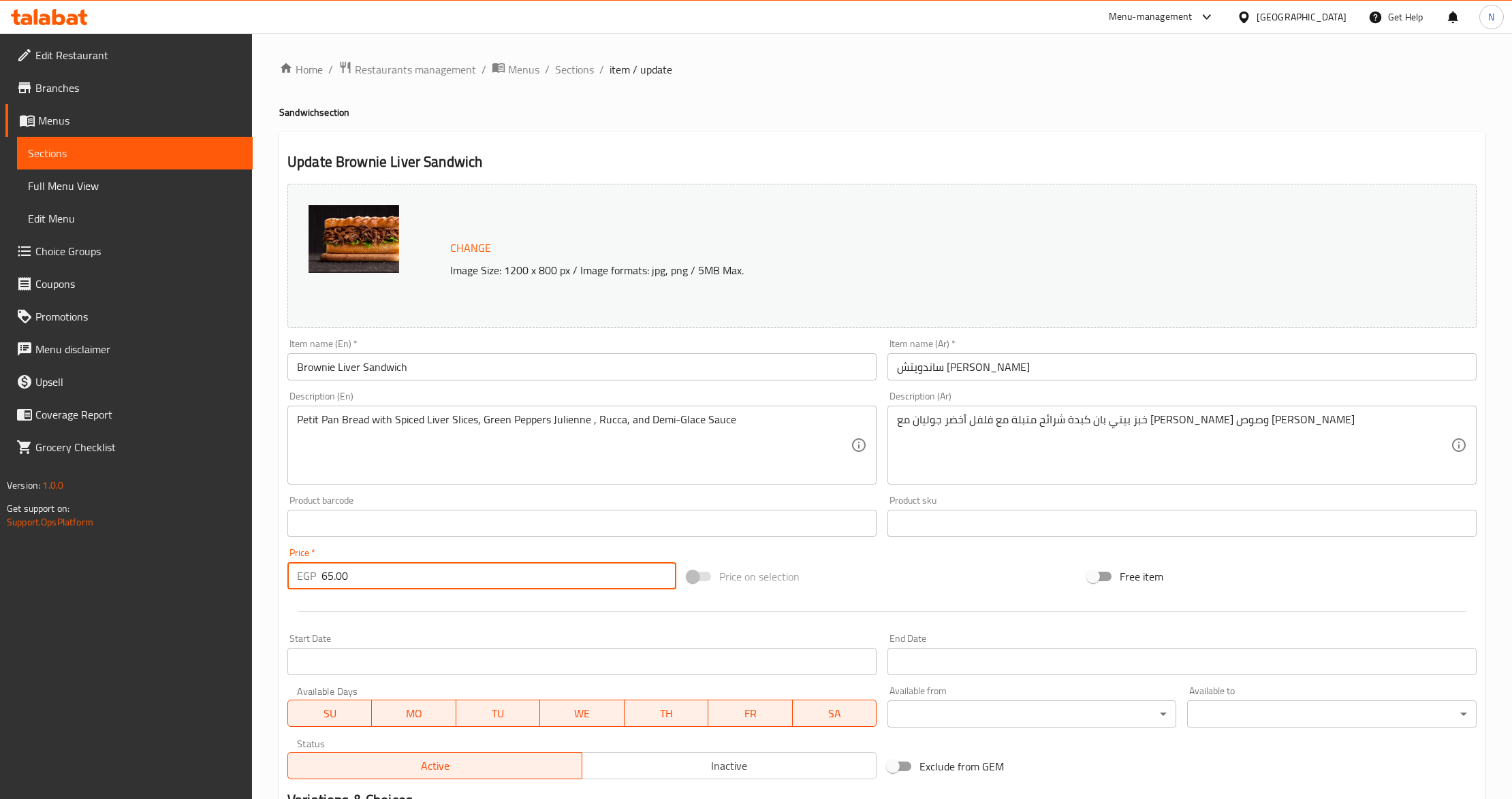
click at [402, 589] on input "70" at bounding box center [499, 575] width 355 height 27
paste input "90.0"
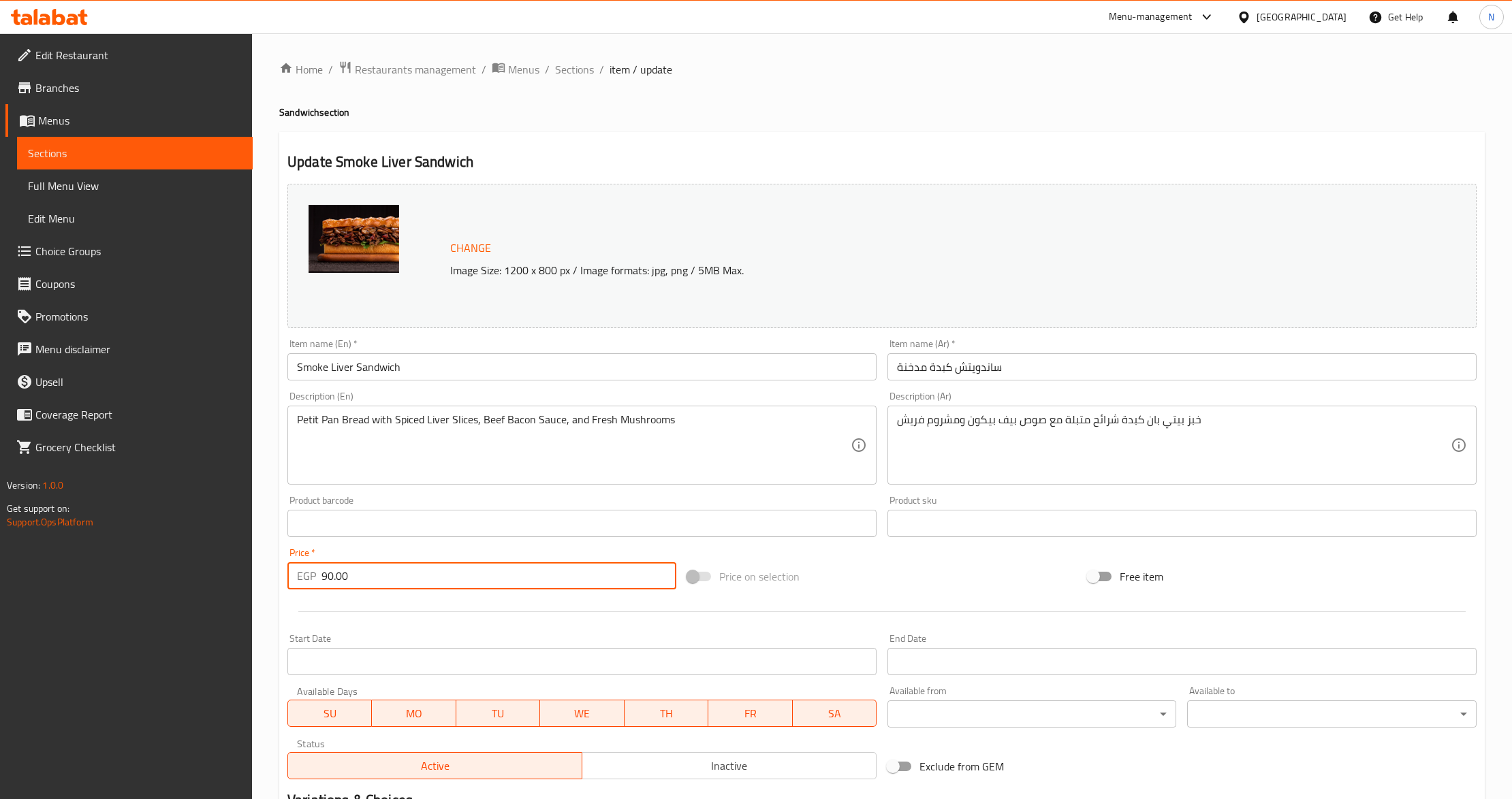
type input "90.00"
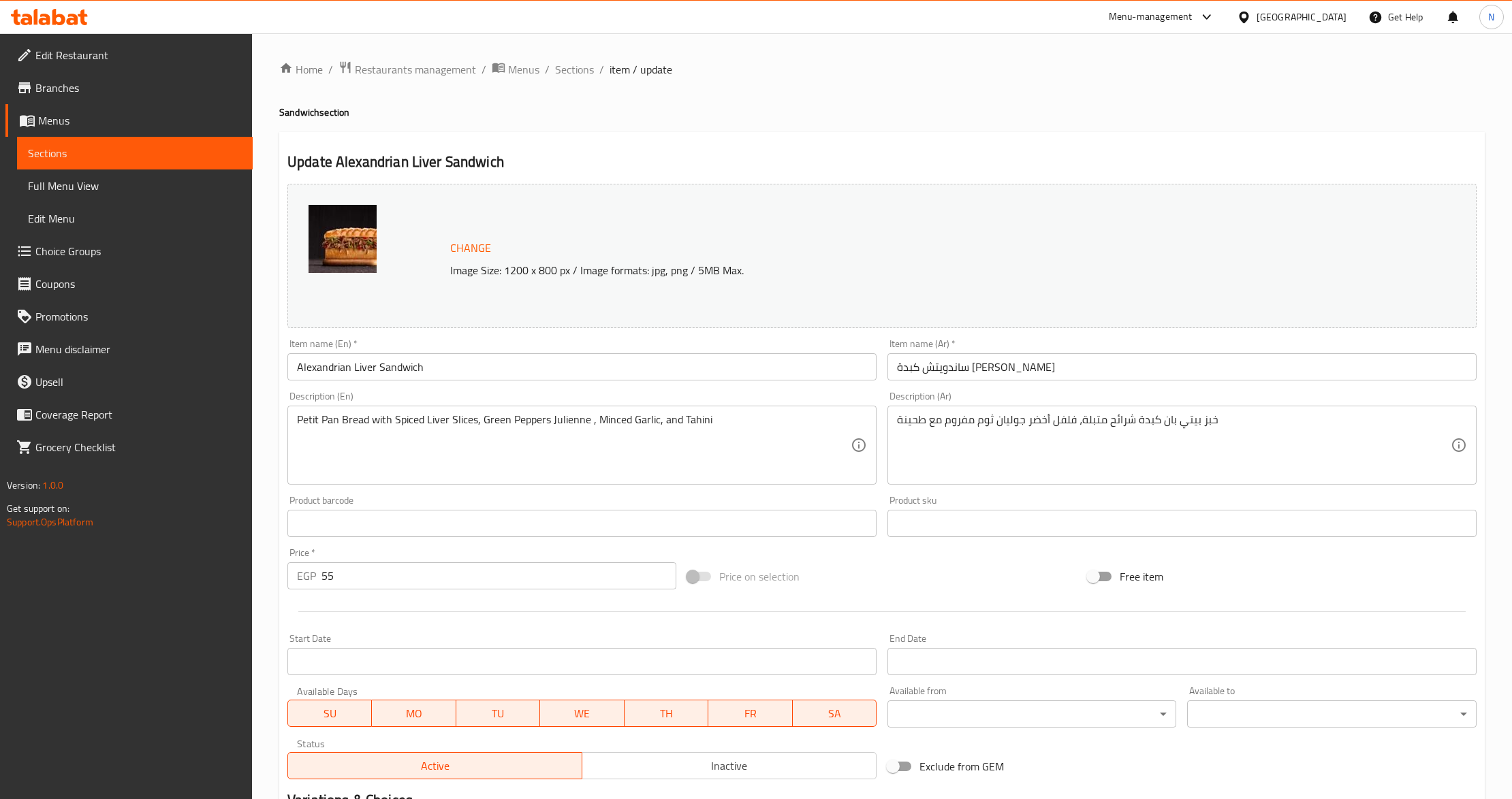
click at [374, 565] on input "55" at bounding box center [499, 575] width 355 height 27
paste input "65.00"
type input "65.00"
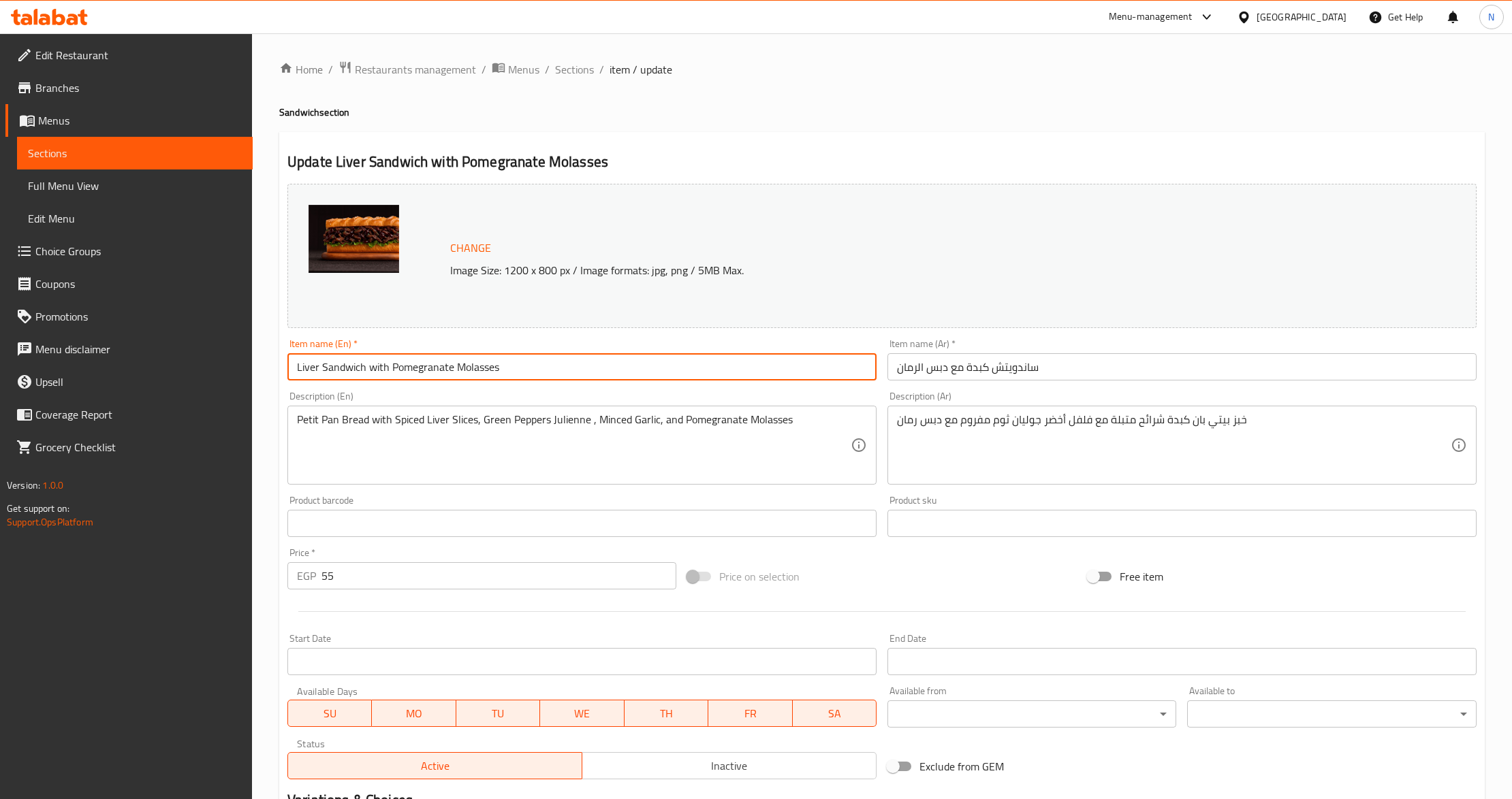
click at [371, 367] on input "Liver Sandwich with Pomegranate Molasses" at bounding box center [582, 367] width 589 height 27
click at [339, 361] on input "Liver Sandwich And Pomegranate Molasses" at bounding box center [582, 367] width 589 height 27
click at [468, 366] on input "Liver And Pomegranate Molasses" at bounding box center [582, 367] width 589 height 27
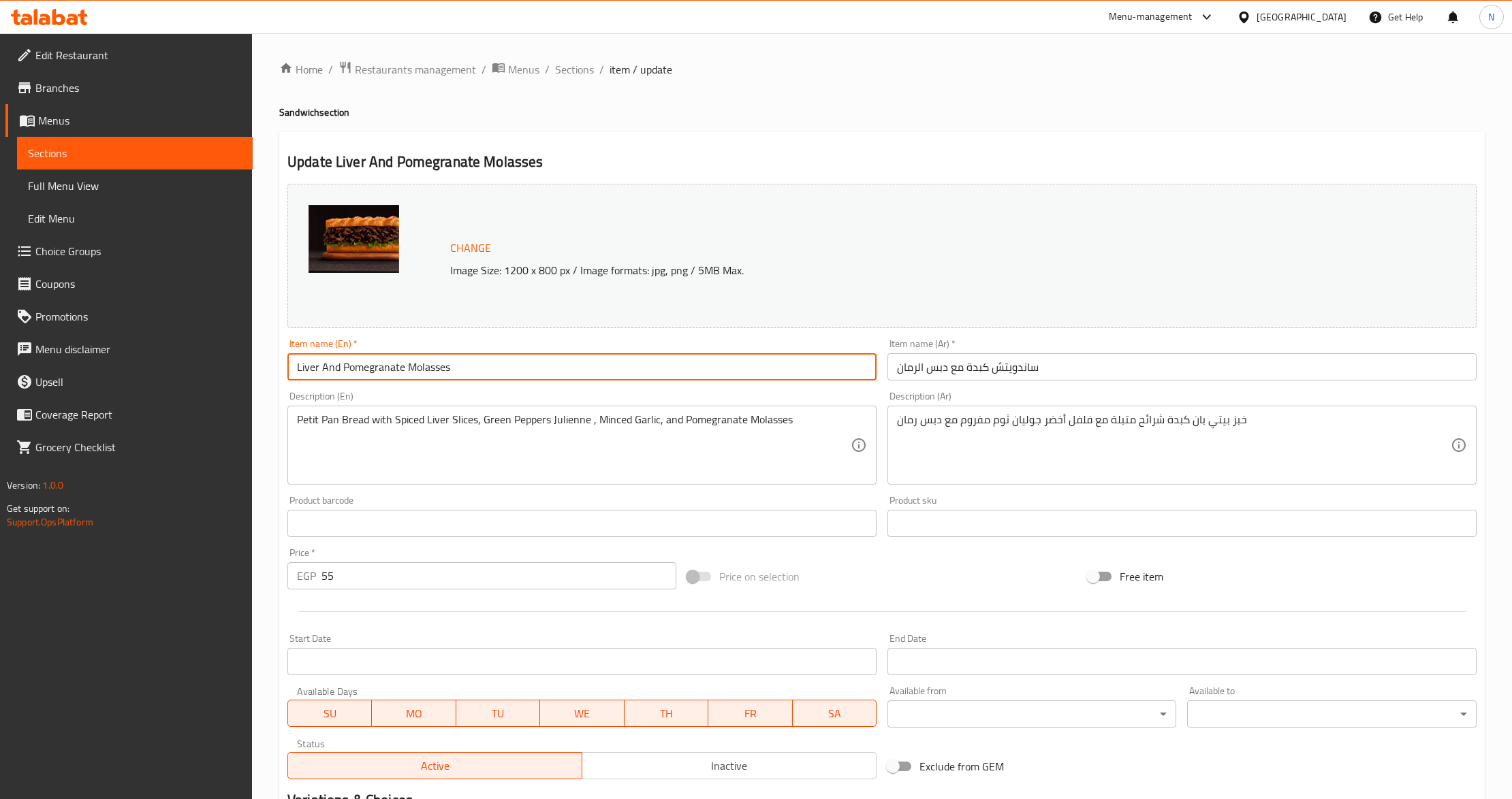
paste input "Sandwich"
type input "Liver And Pomegranate Molasses Sandwich"
click at [959, 371] on input "ساندويتش كبدة مع دبس الرمان" at bounding box center [1182, 367] width 589 height 27
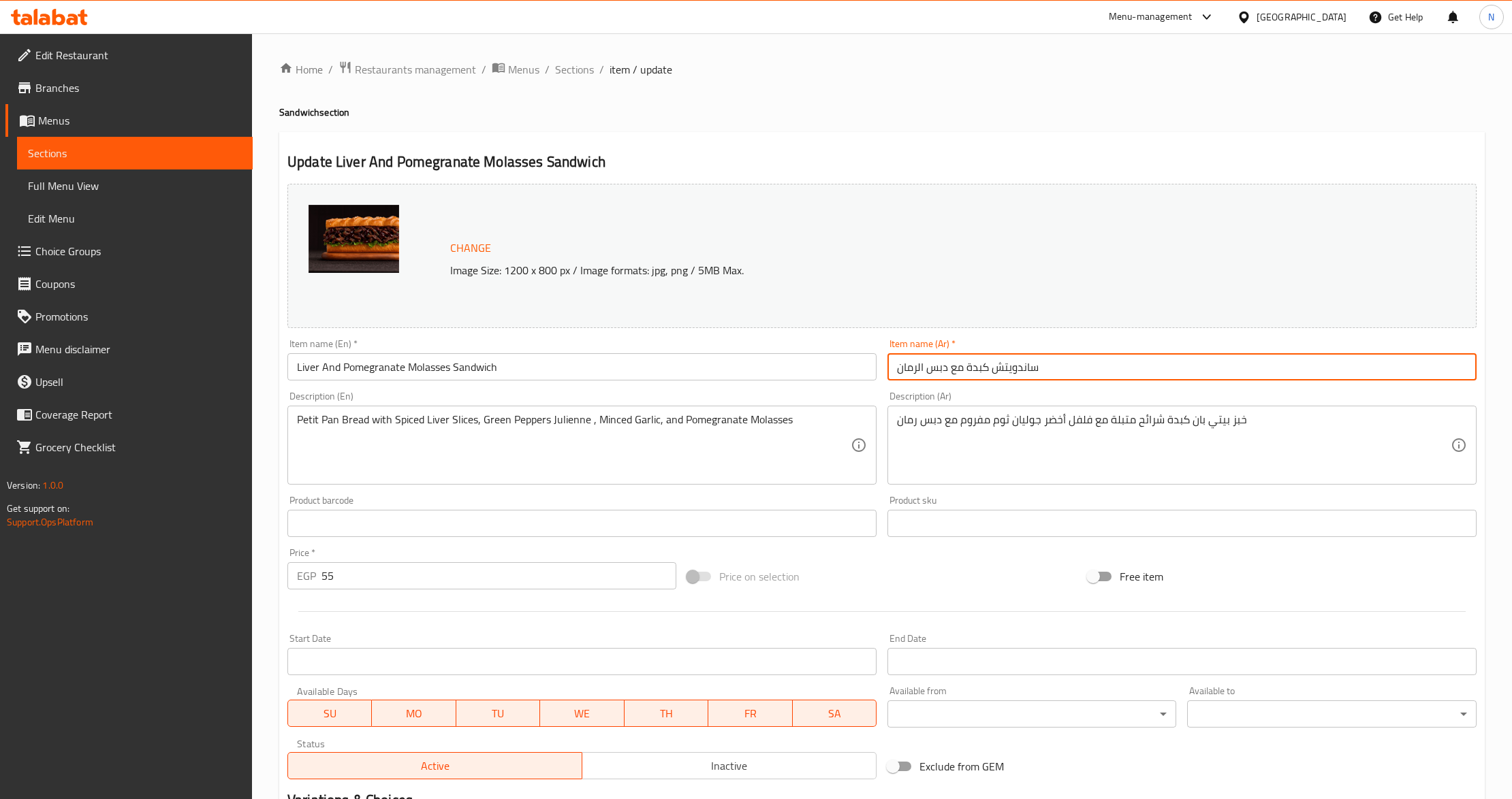
click at [959, 371] on input "ساندويتش كبدة مع دبس الرمان" at bounding box center [1182, 367] width 589 height 27
type input "ساندويتش كبدة ودبس الرمان"
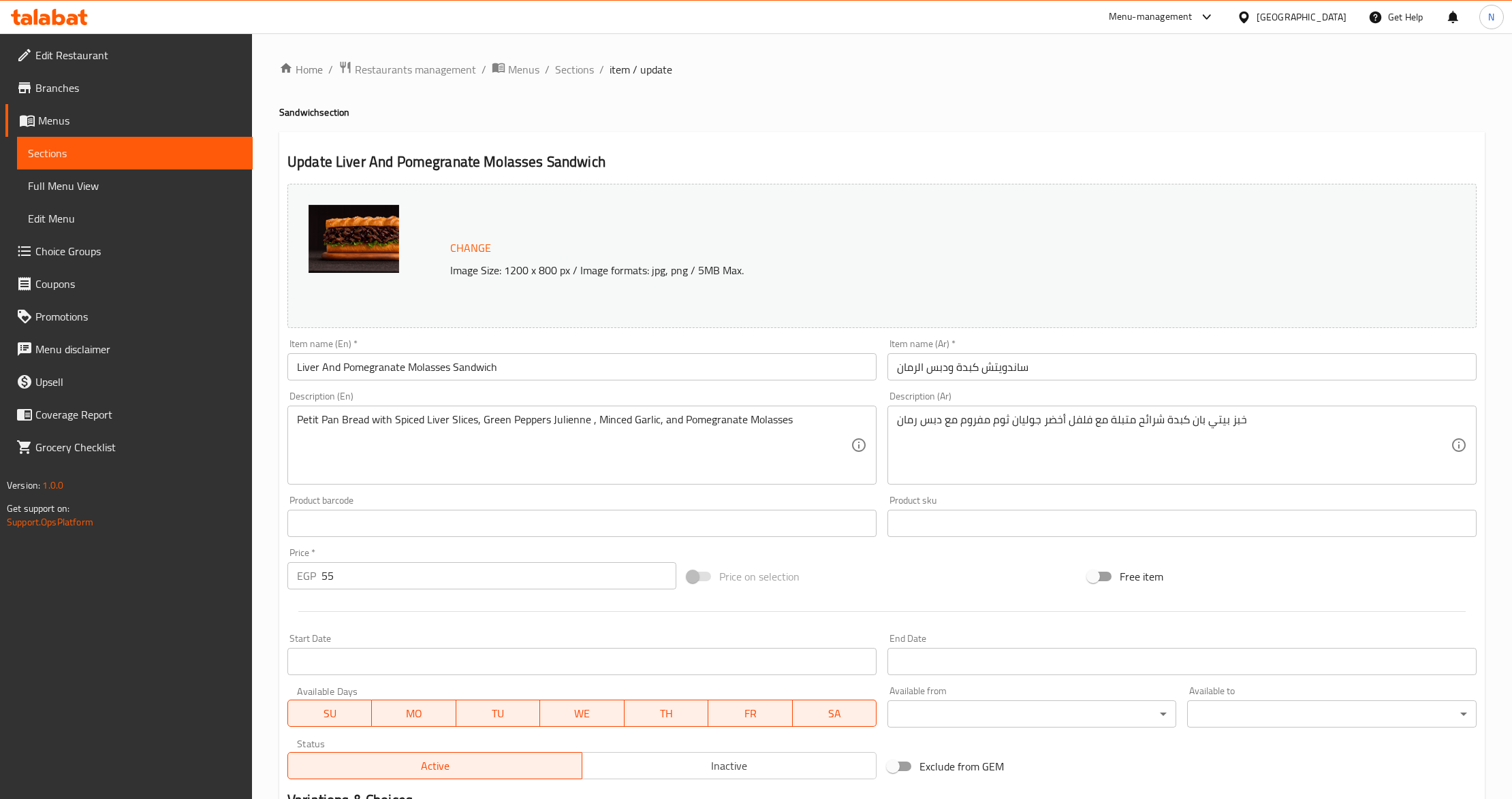
click at [508, 576] on input "55" at bounding box center [499, 575] width 355 height 27
paste input "70.00"
type input "70.00"
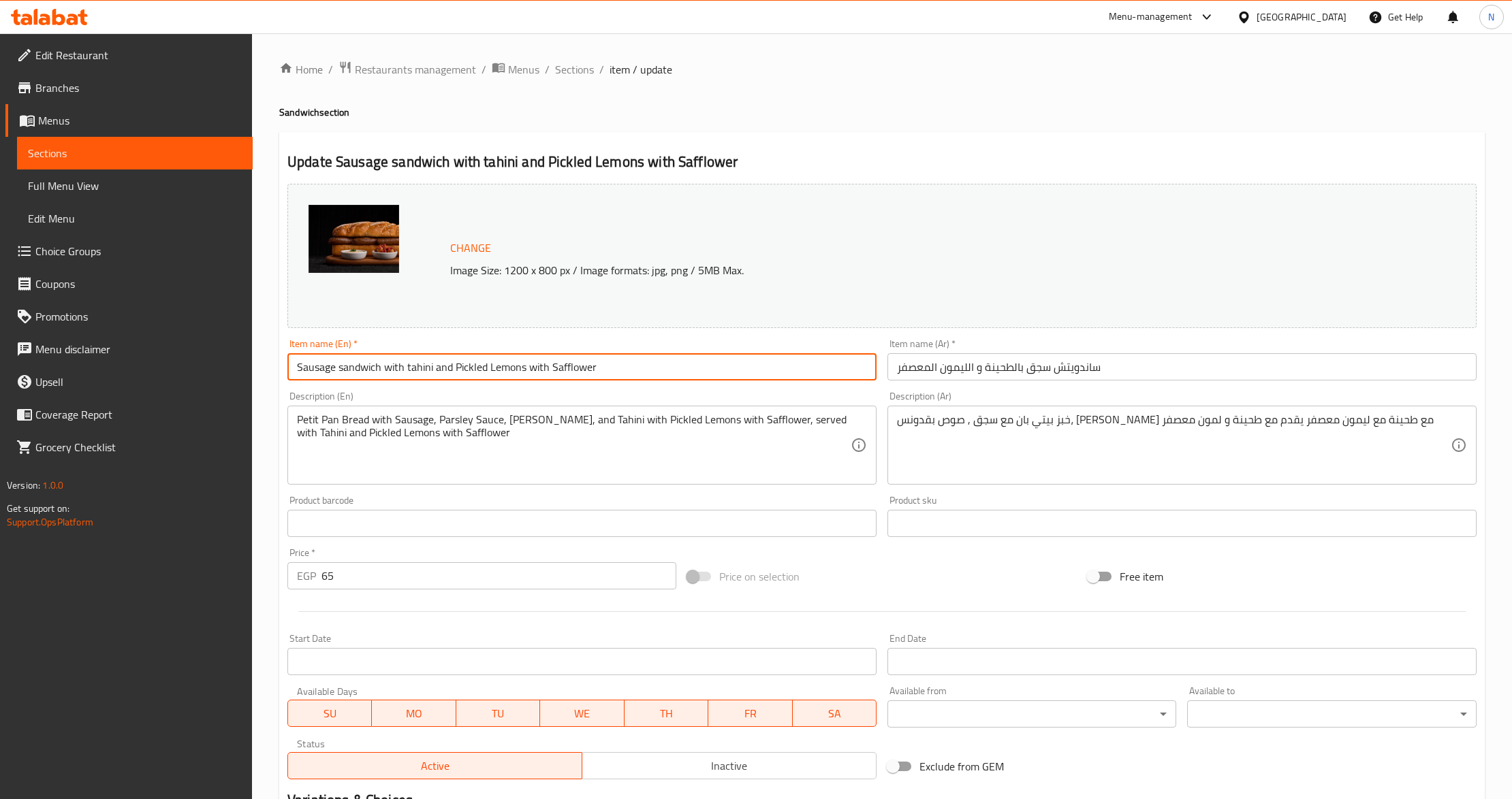
click at [349, 366] on input "Sausage sandwich with tahini and Pickled Lemons with Safflower" at bounding box center [582, 367] width 589 height 27
click at [643, 355] on input "Sausage with tahini and Pickled Lemons with Safflower" at bounding box center [582, 367] width 589 height 27
paste input "sandwich"
click at [344, 368] on input "Sausage with tahini and Pickled Lemons with Safflower sandwich" at bounding box center [582, 367] width 589 height 27
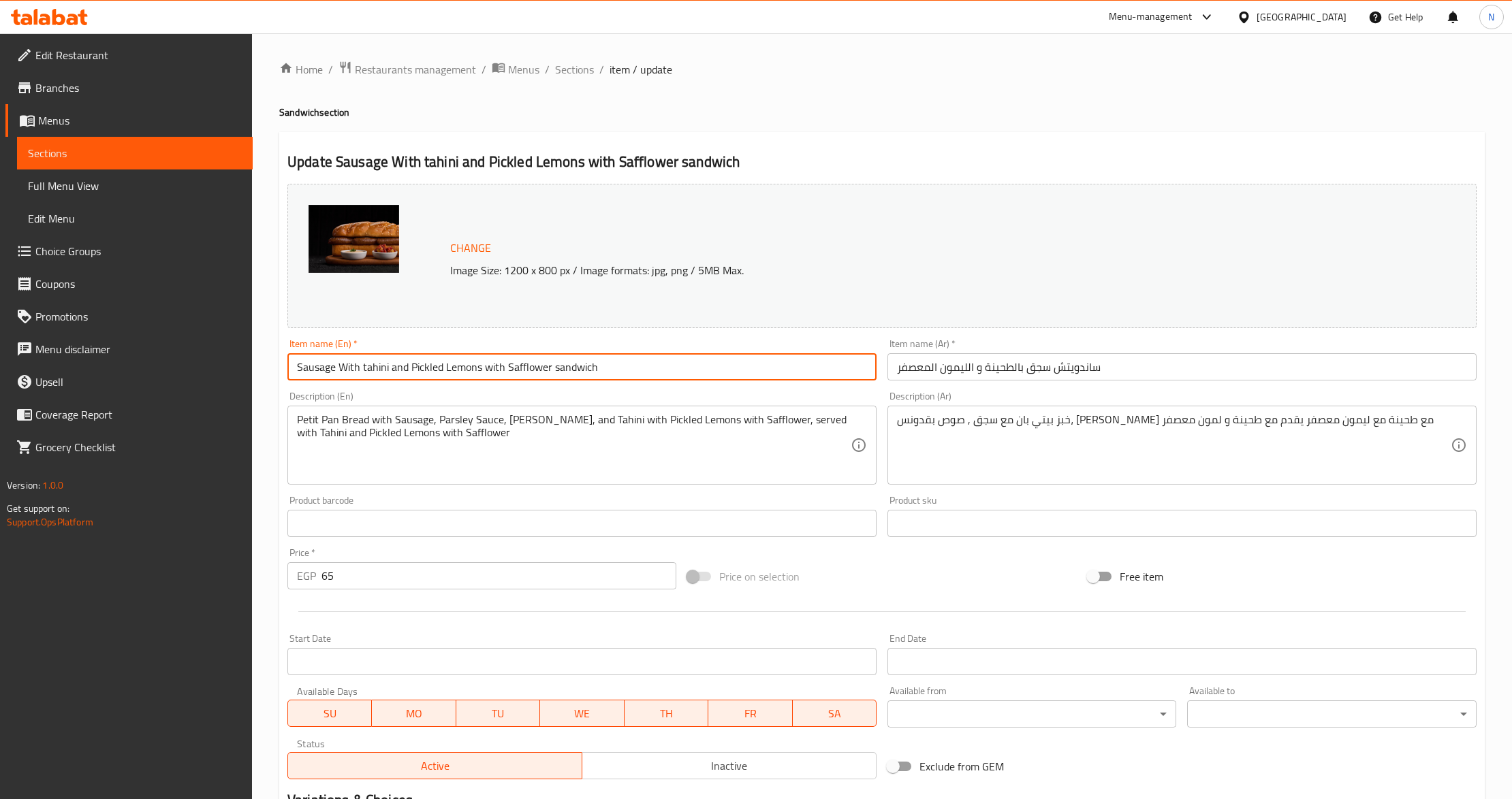
click at [426, 368] on input "Sausage With tahini and Pickled Lemons with Safflower sandwich" at bounding box center [582, 367] width 589 height 27
click at [503, 376] on input "Sausage With tahini and Lemons with Safflower sandwich" at bounding box center [582, 367] width 589 height 27
click at [487, 373] on input "Sausage With tahini and Pickled Lemons with Safflower sandwich" at bounding box center [582, 367] width 589 height 27
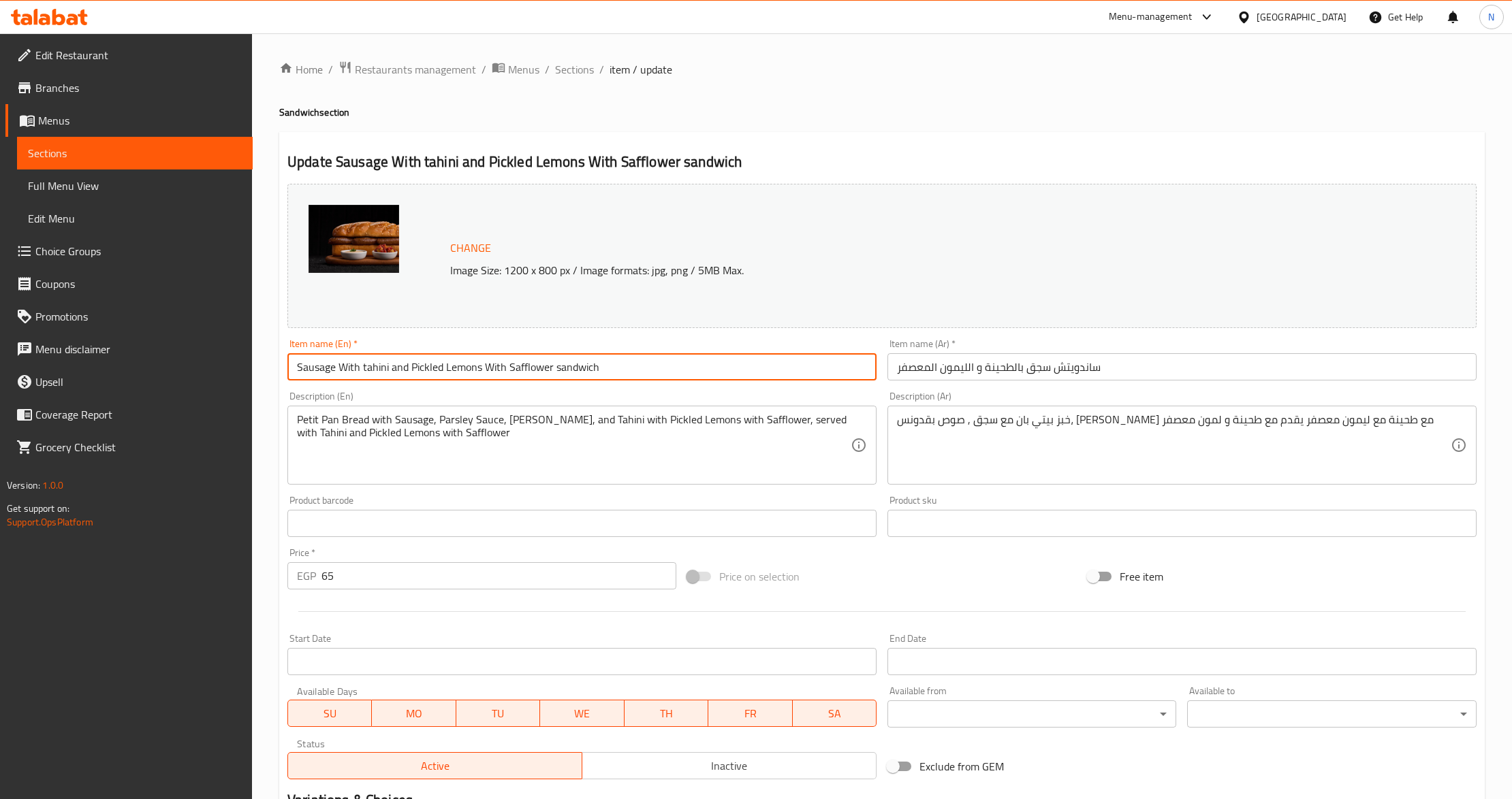
click at [558, 376] on input "Sausage With tahini and Pickled Lemons With Safflower sandwich" at bounding box center [582, 367] width 589 height 27
click at [352, 368] on input "Sausage With tahini and Pickled Lemons With Safflower Sandwich" at bounding box center [582, 367] width 589 height 27
click at [368, 371] on input "Sausage With tahini and Pickled Lemons With Safflower Sandwich" at bounding box center [582, 367] width 589 height 27
type input "Sausage With [PERSON_NAME] And Pickled Lemons With Safflower Sandwich"
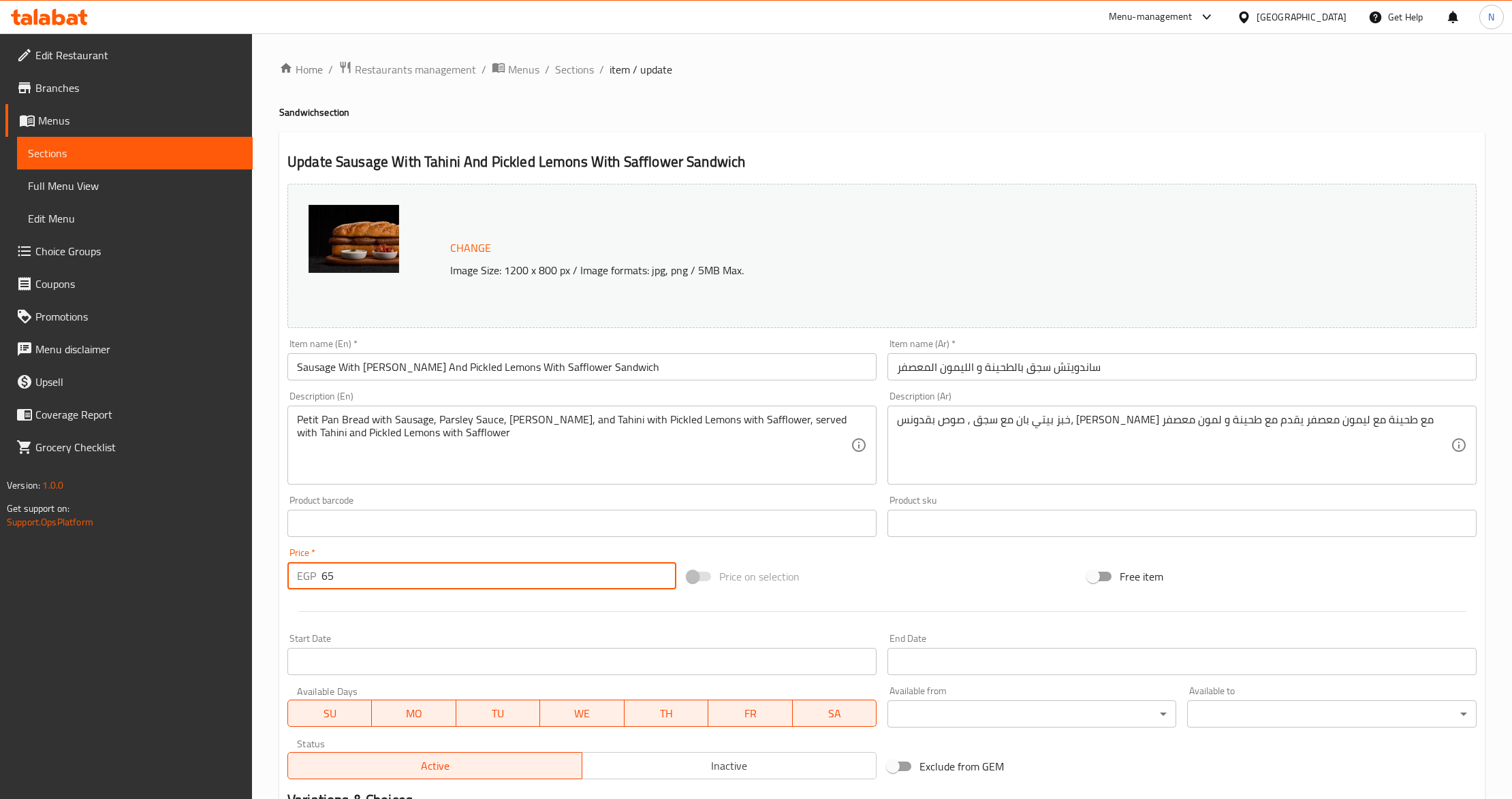
click at [410, 586] on input "65" at bounding box center [499, 575] width 355 height 27
click at [409, 588] on input "65" at bounding box center [499, 575] width 355 height 27
paste input "70.00"
type input "70.00"
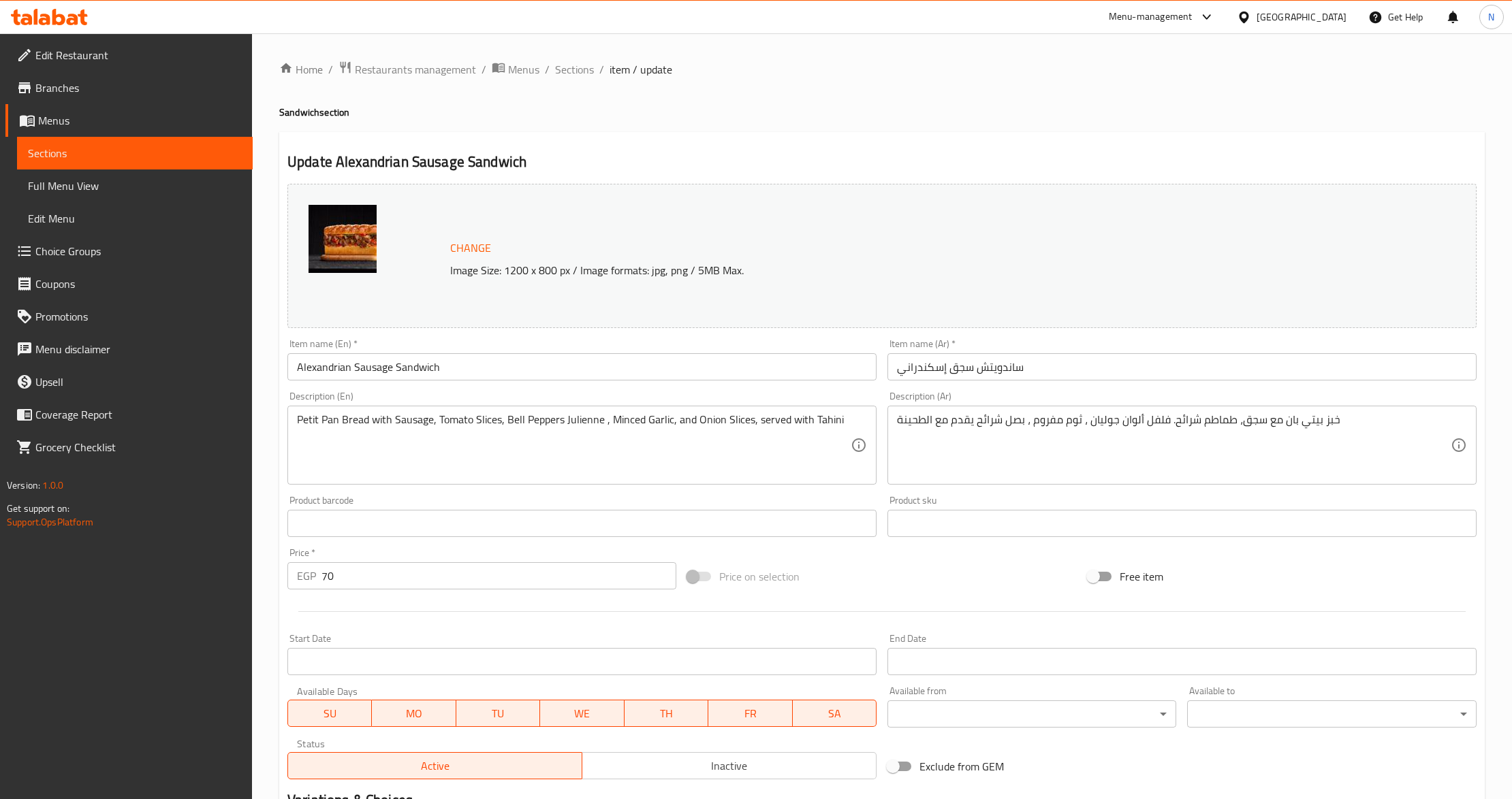
click at [377, 582] on input "70" at bounding box center [499, 575] width 355 height 27
paste input "5.0"
type input "75.00"
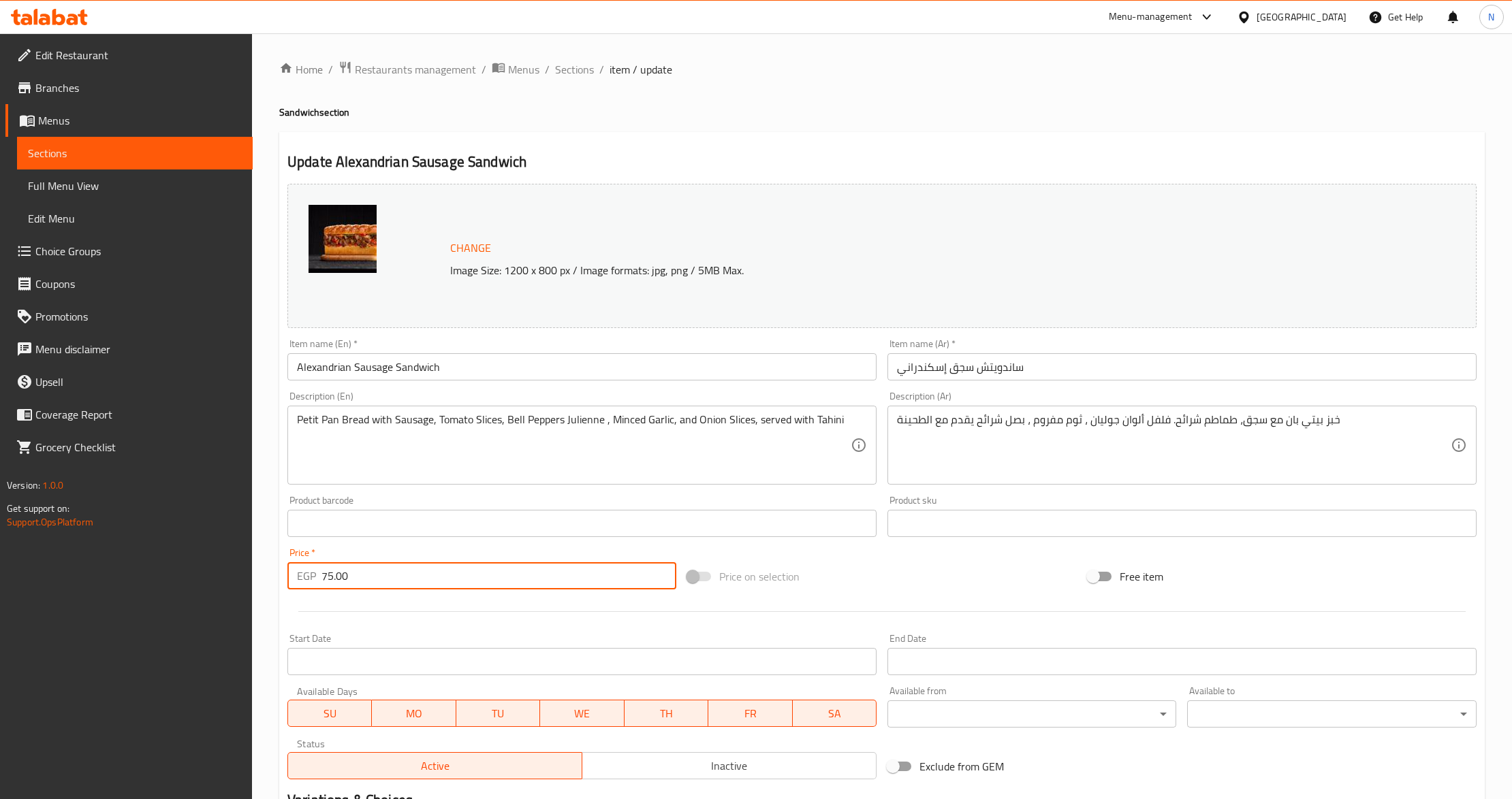
click at [369, 368] on input "Alexandrian Sausage Sandwich" at bounding box center [582, 367] width 589 height 27
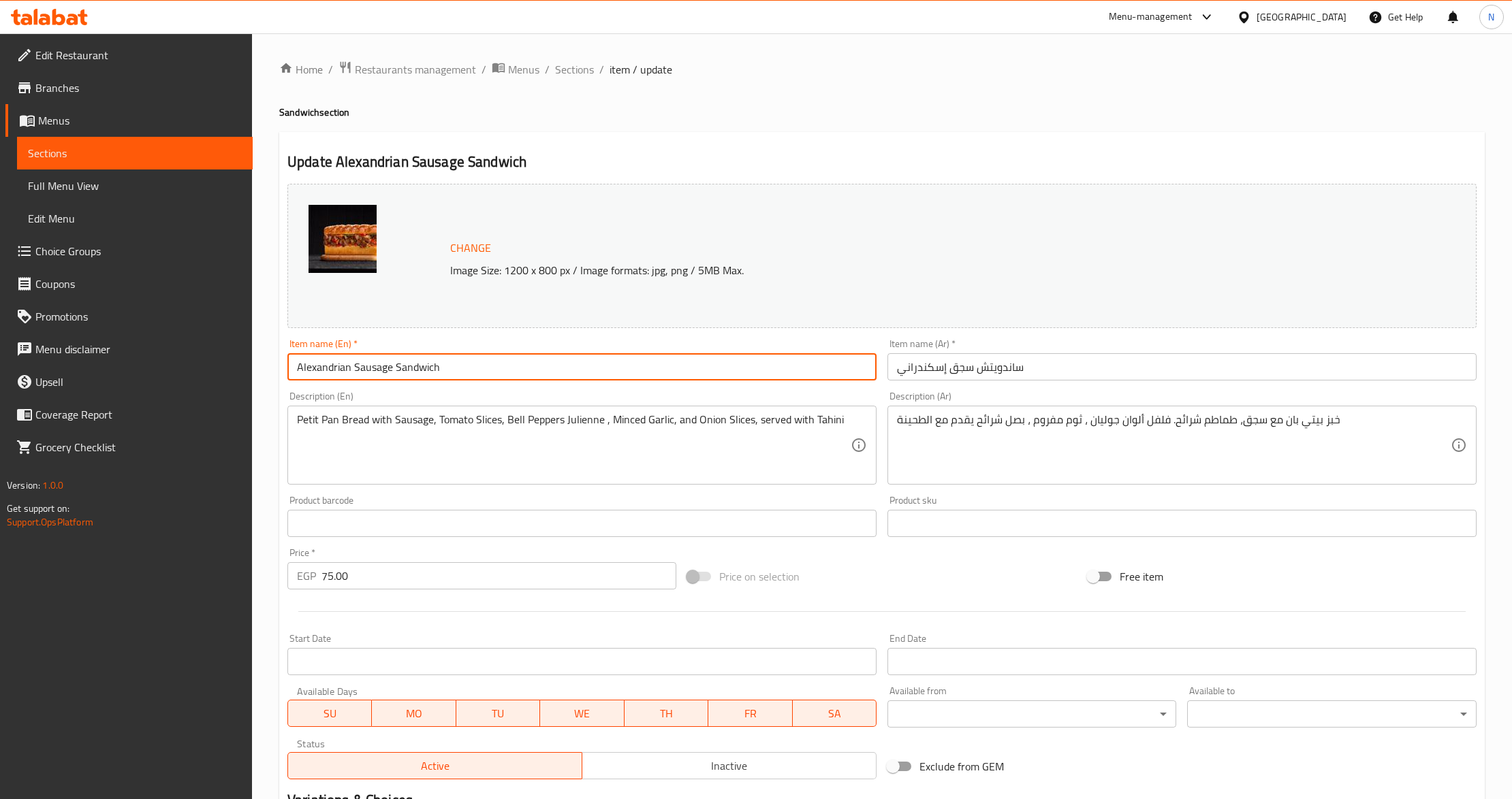
click at [369, 368] on input "Alexandrian Sausage Sandwich" at bounding box center [582, 367] width 589 height 27
paste input "Sausage"
type input "Sausage Alexandrian Sandwich"
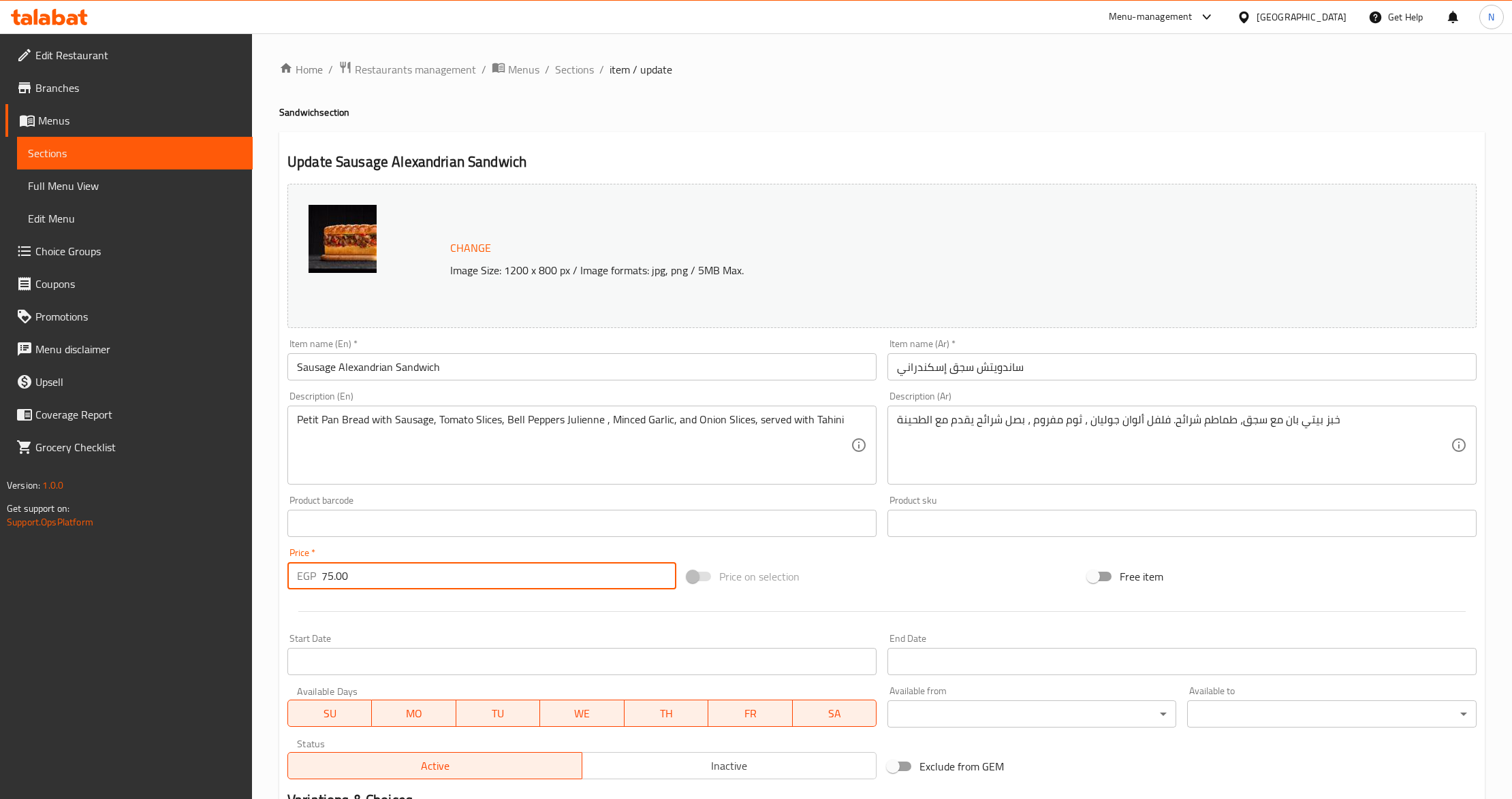
click at [525, 576] on input "75.00" at bounding box center [499, 575] width 355 height 27
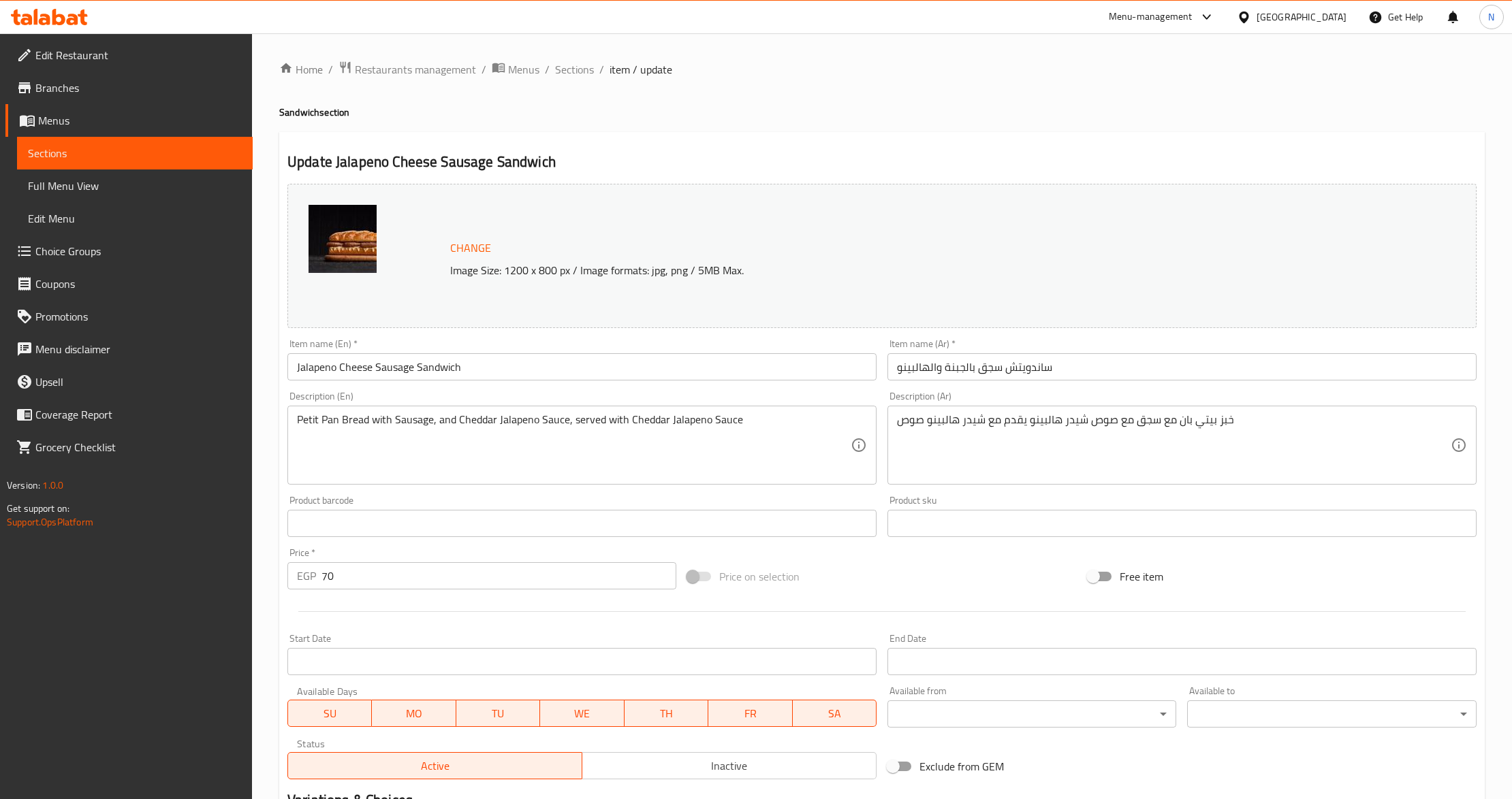
click input "Jalapeno Cheese Sausage Sandwich"
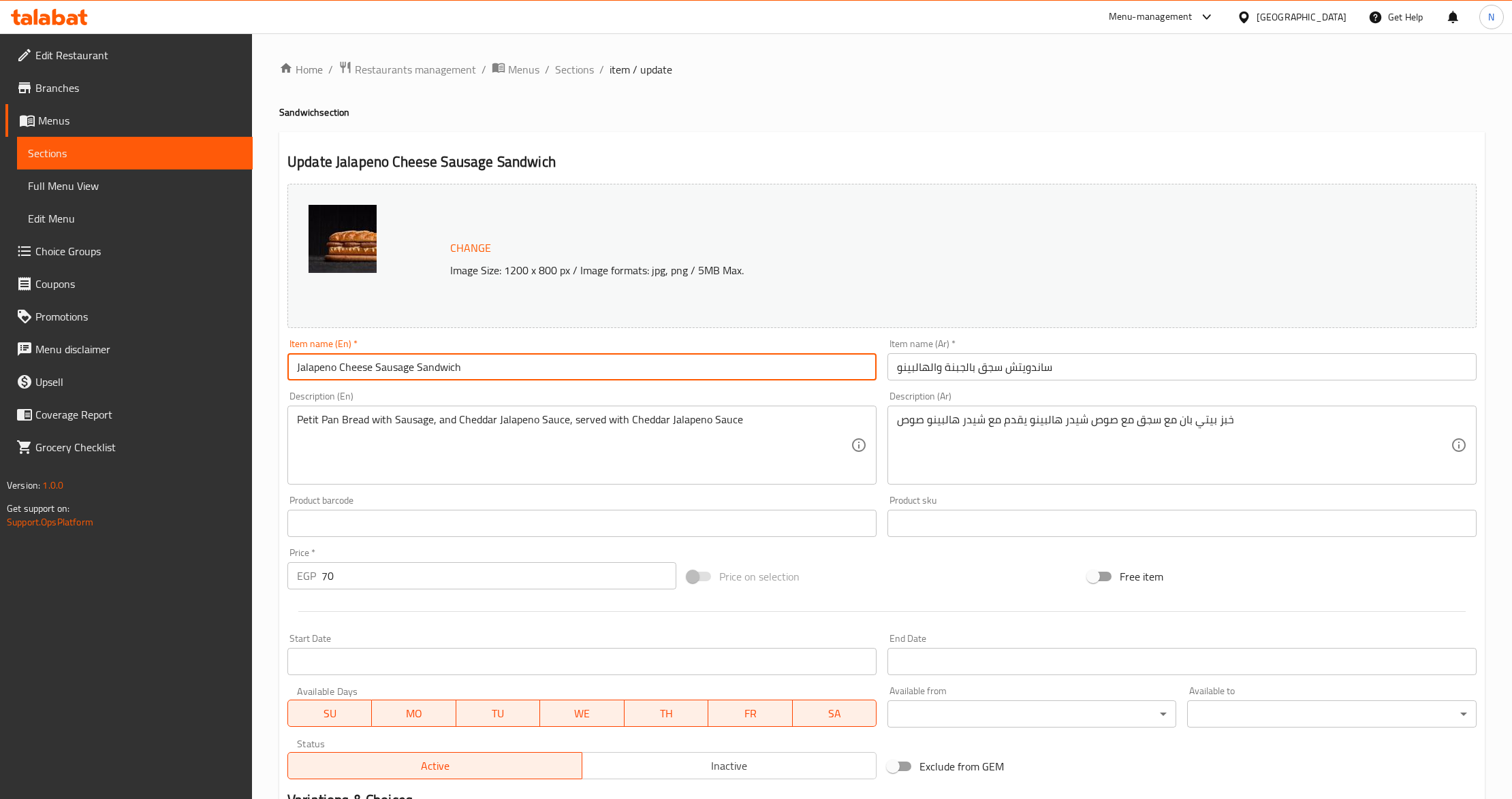
click input "Jalapeno Cheese Sausage Sandwich"
paste input "Sausage"
type input "Sausage Jalapeno Cheese Sandwich"
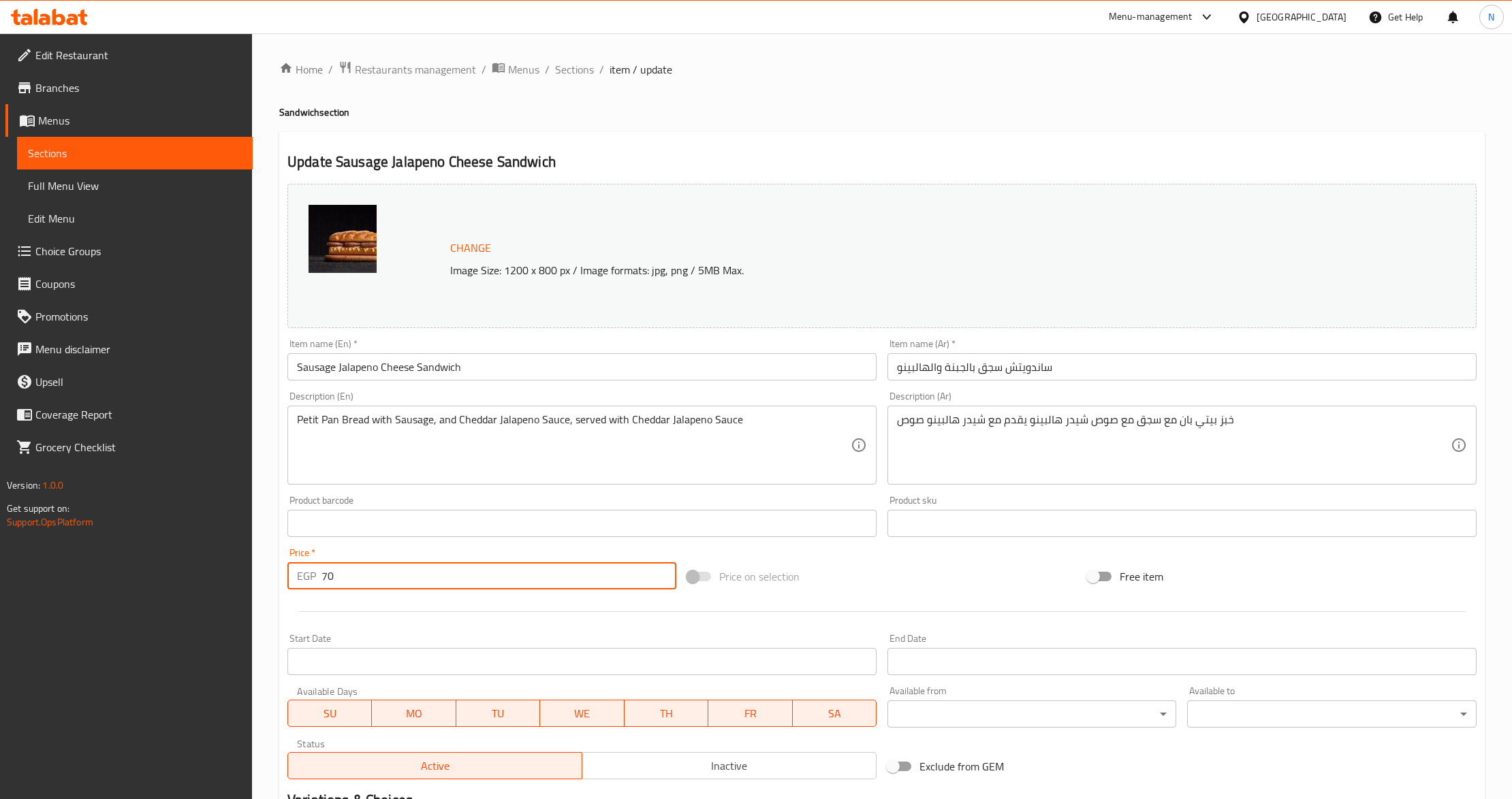
click input "70"
paste input "5.0"
type input "75.00"
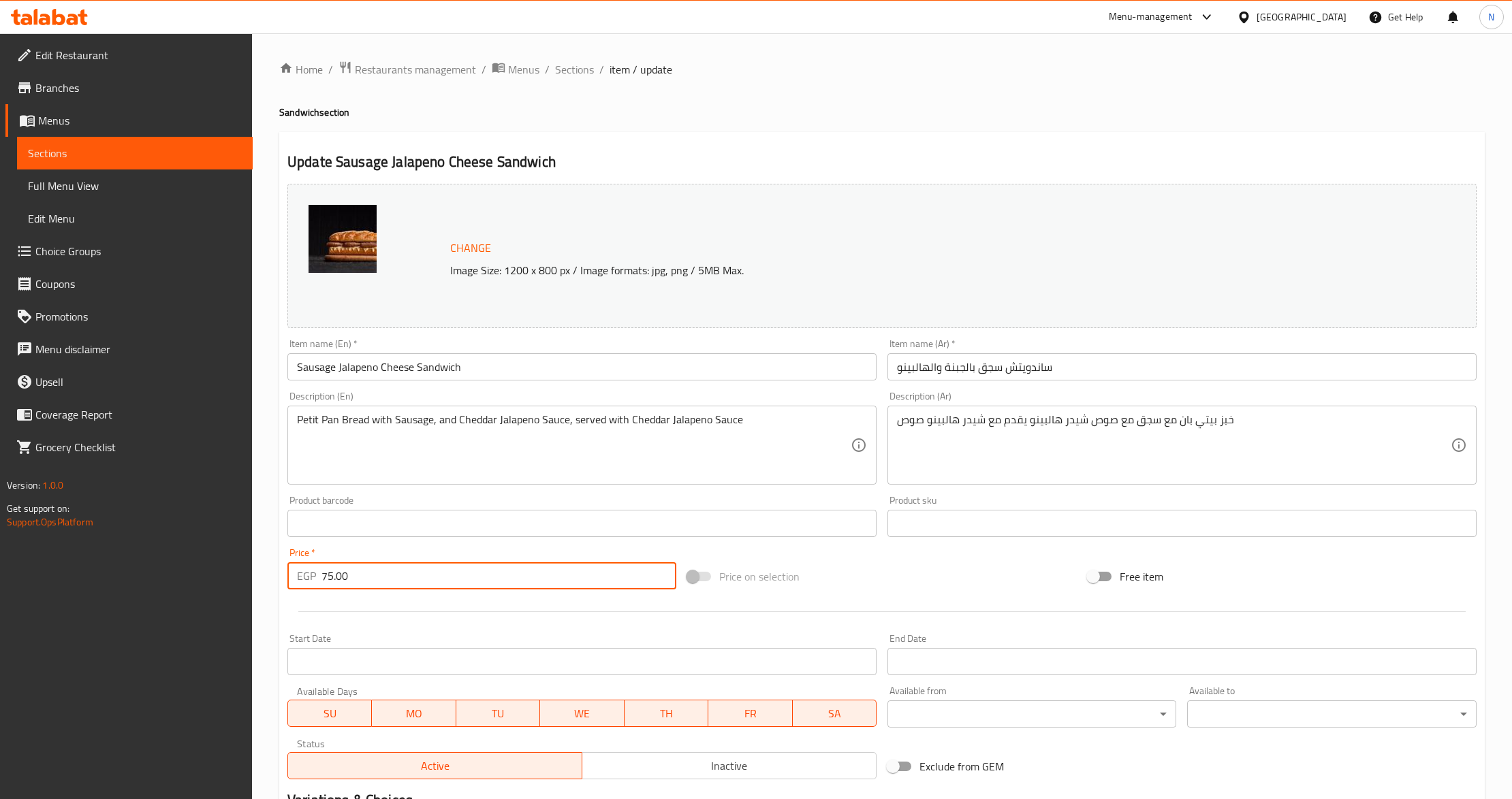
click button "Update"
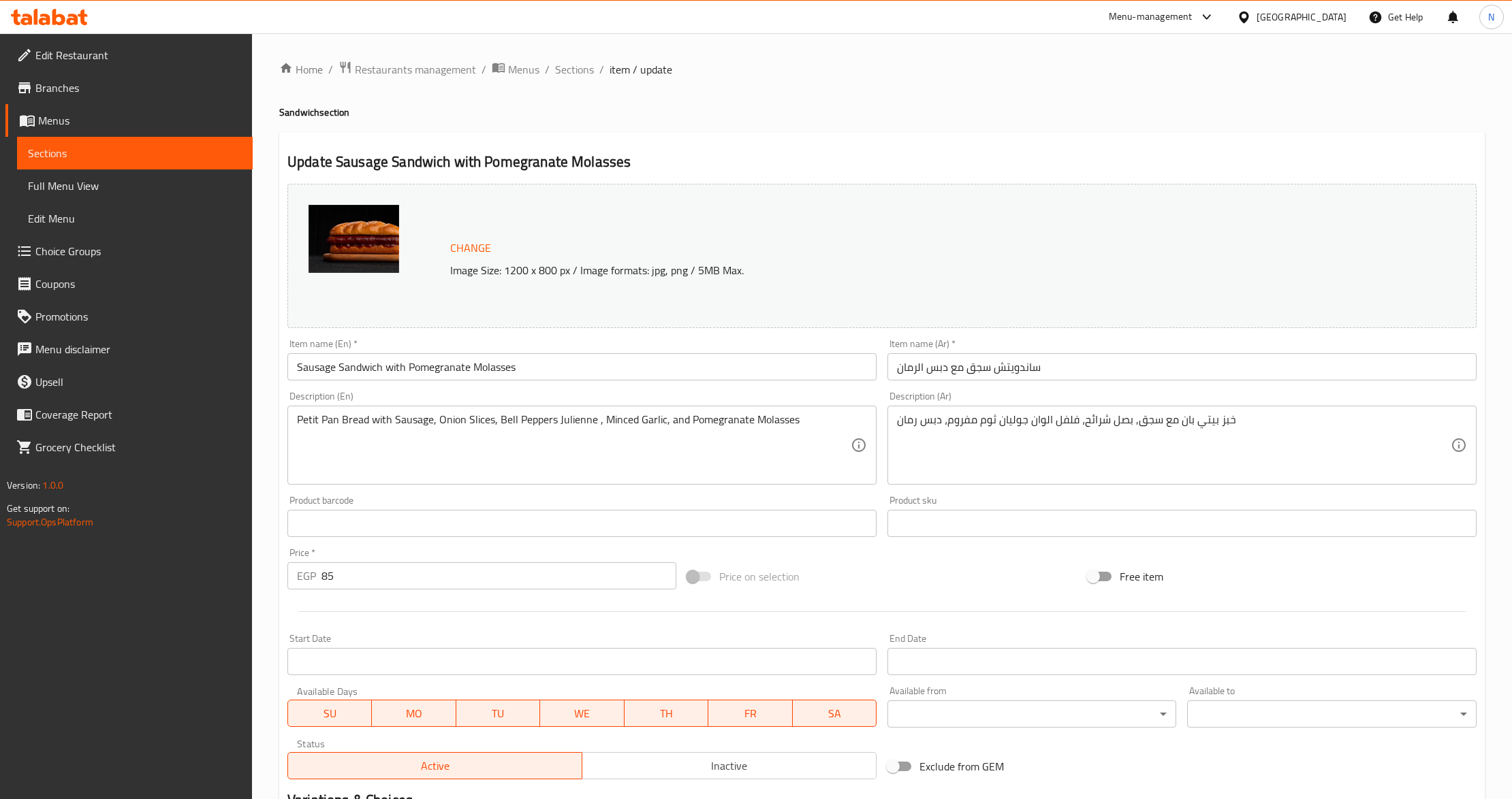
click at [349, 360] on input "Sausage Sandwich with Pomegranate Molasses" at bounding box center [582, 367] width 589 height 27
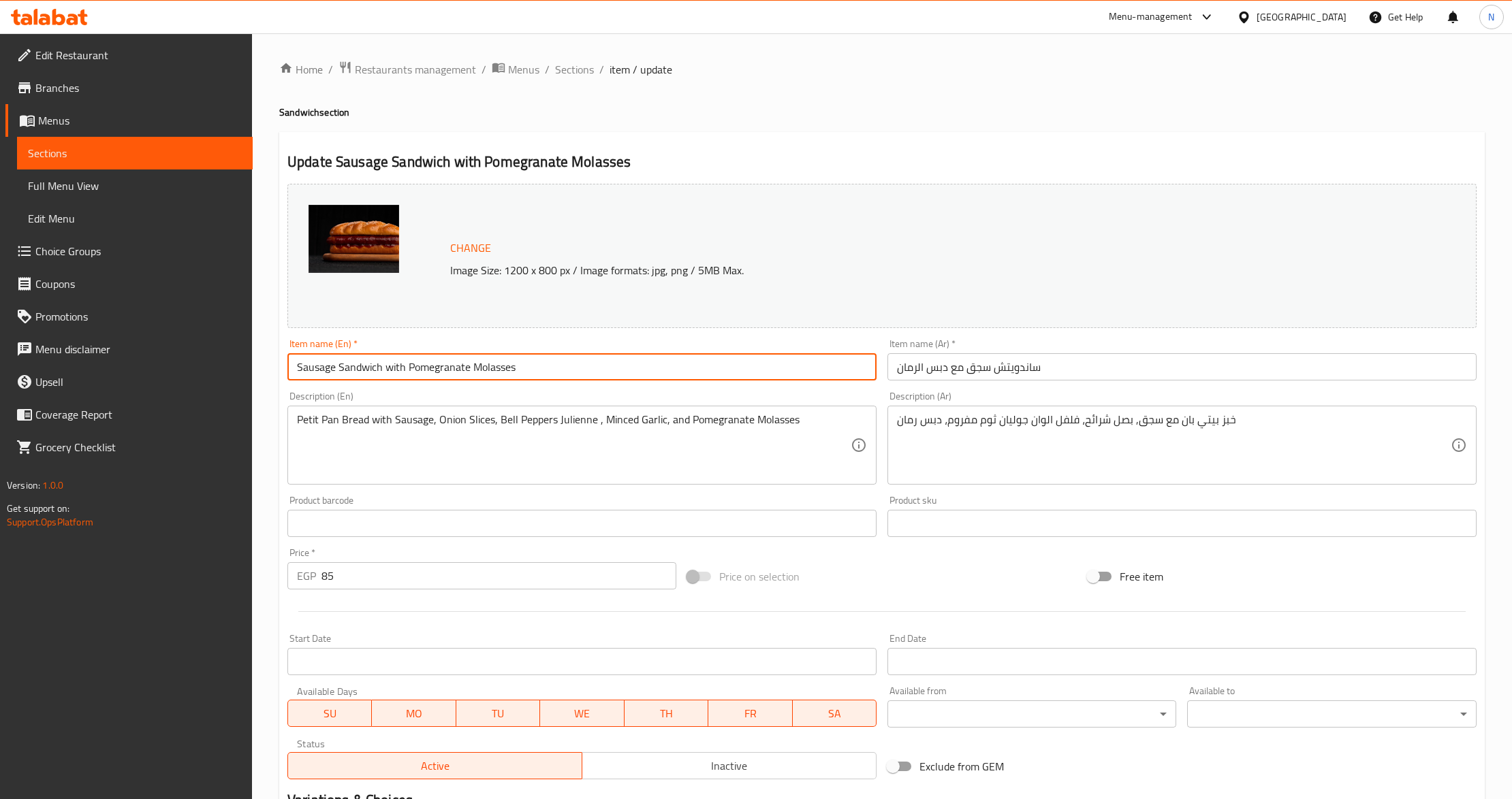
click at [349, 360] on input "Sausage Sandwich with Pomegranate Molasses" at bounding box center [582, 367] width 589 height 27
click at [502, 373] on input "Sausage with Pomegranate Molasses" at bounding box center [582, 367] width 589 height 27
paste input "Sandwich"
click at [341, 370] on input "Sausage with Pomegranate Molasses Sandwich" at bounding box center [582, 367] width 589 height 27
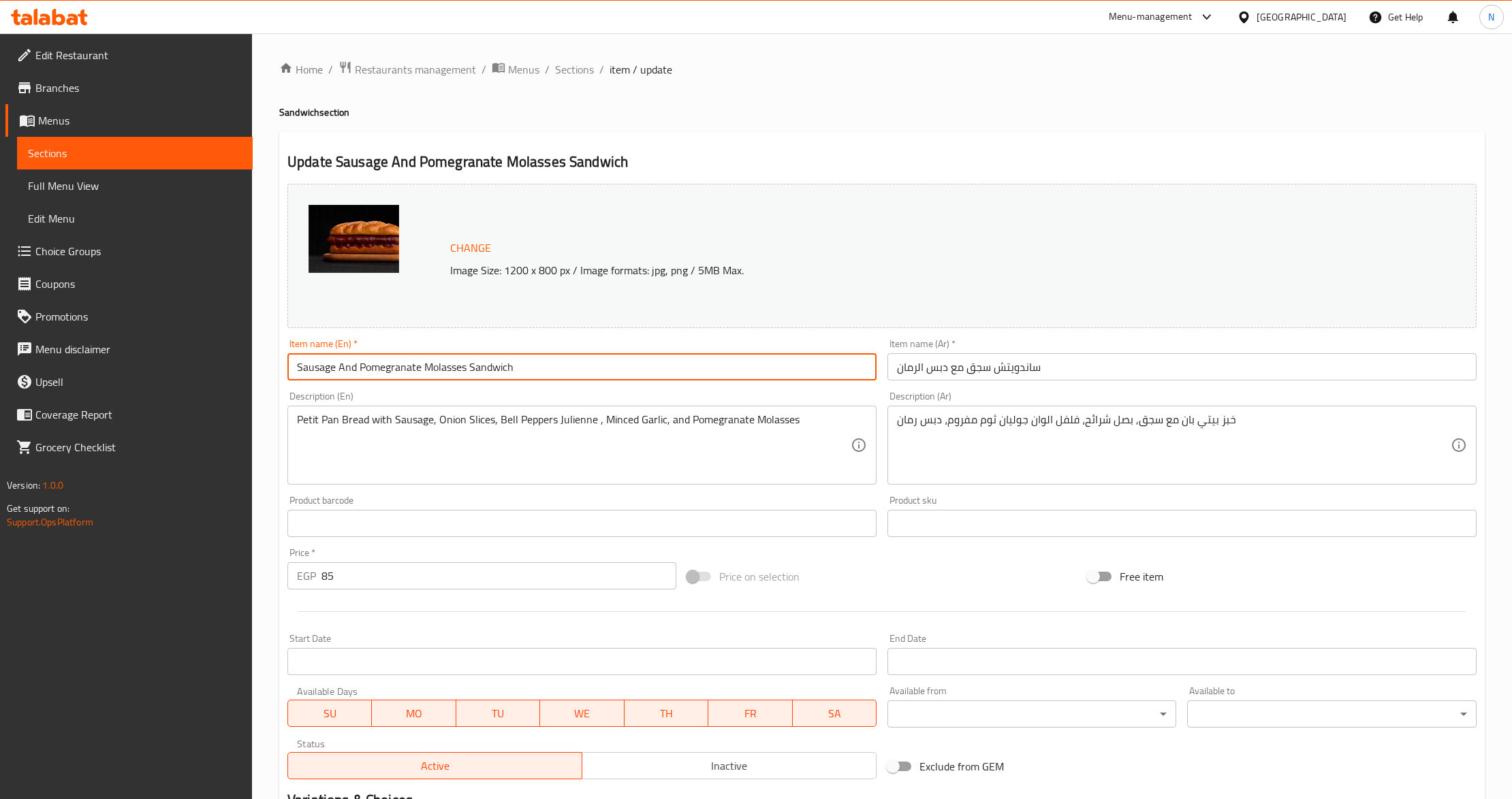
type input "Sausage And Pomegranate Molasses Sandwich"
click at [964, 378] on input "ساندويتش سجق مع دبس الرمان" at bounding box center [1182, 367] width 589 height 27
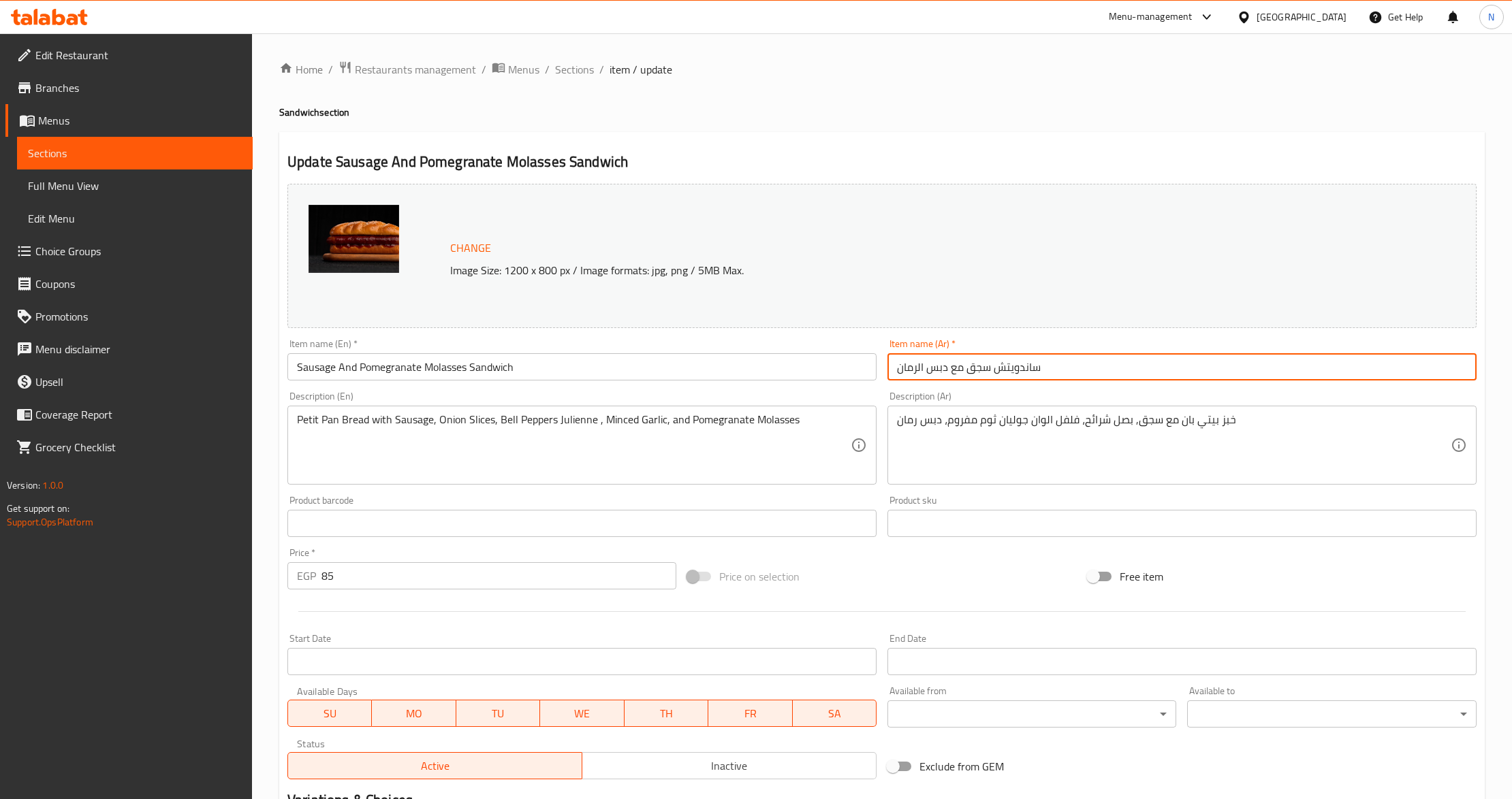
click at [960, 367] on input "ساندويتش سجق مع دبس الرمان" at bounding box center [1182, 367] width 589 height 27
type input "ساندويتش سجق ودبس الرمان"
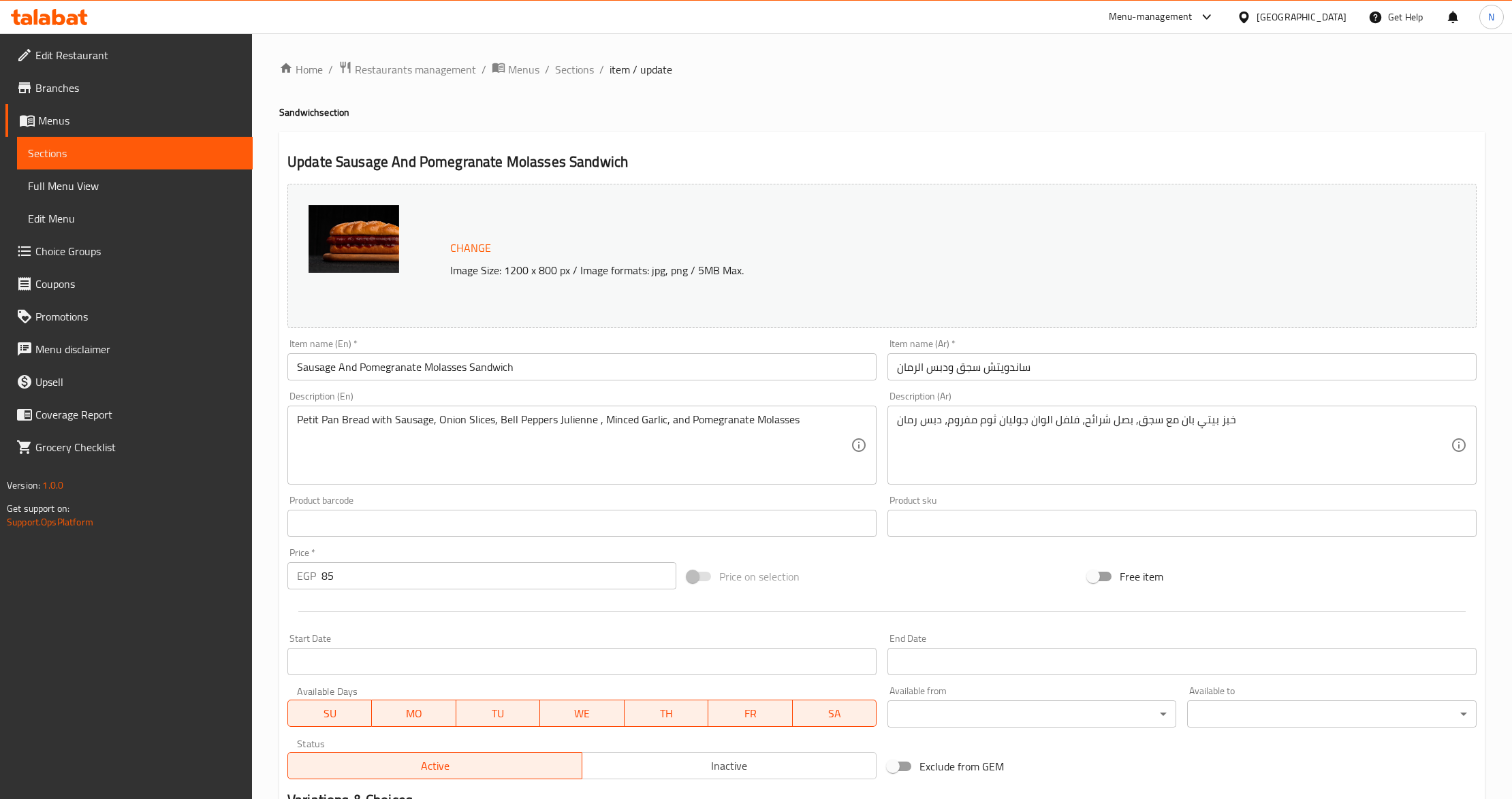
click at [372, 585] on input "85" at bounding box center [499, 575] width 355 height 27
paste input "90.00"
type input "90.00"
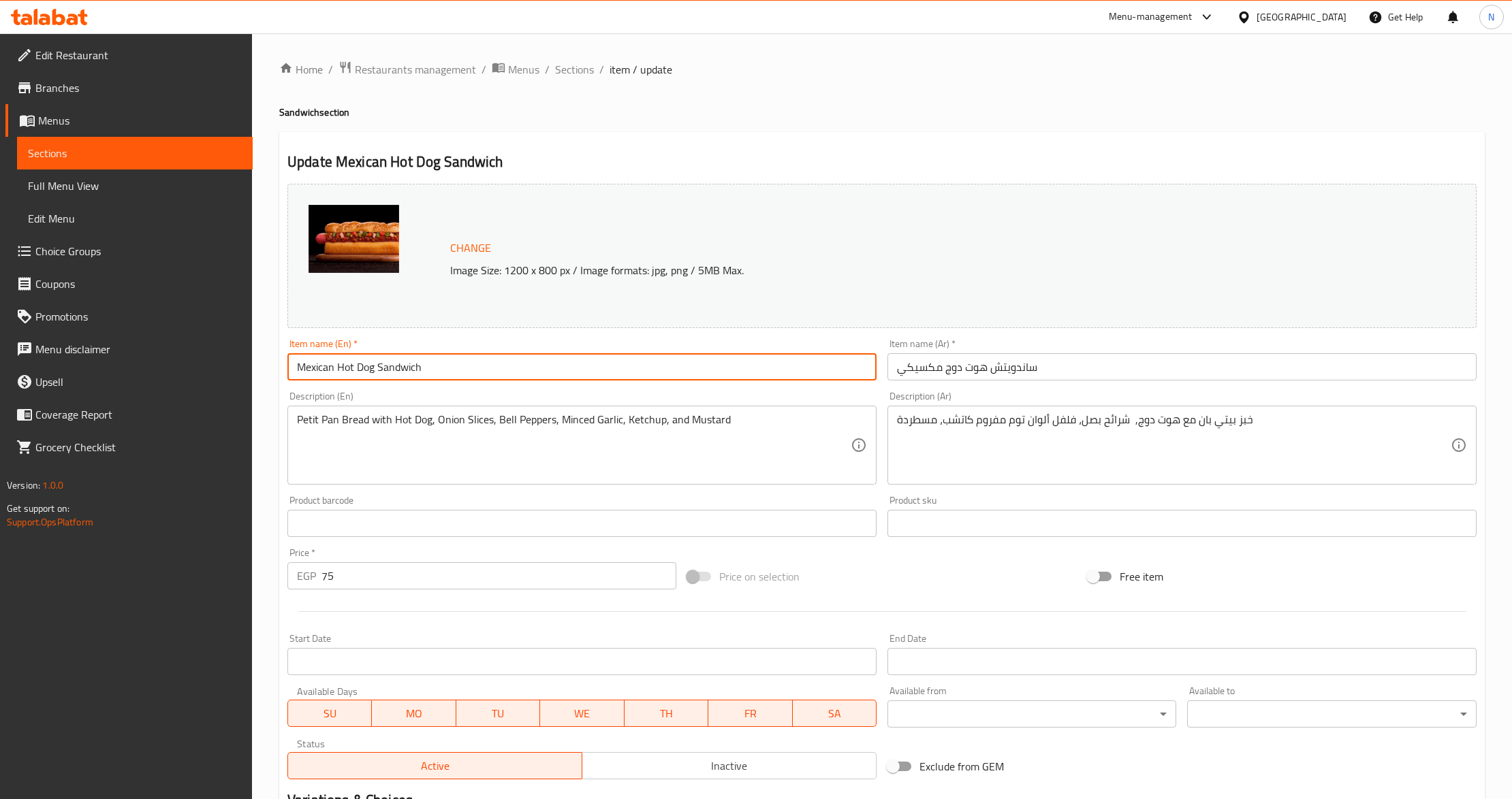
click at [316, 369] on input "Mexican Hot Dog Sandwich" at bounding box center [582, 367] width 589 height 27
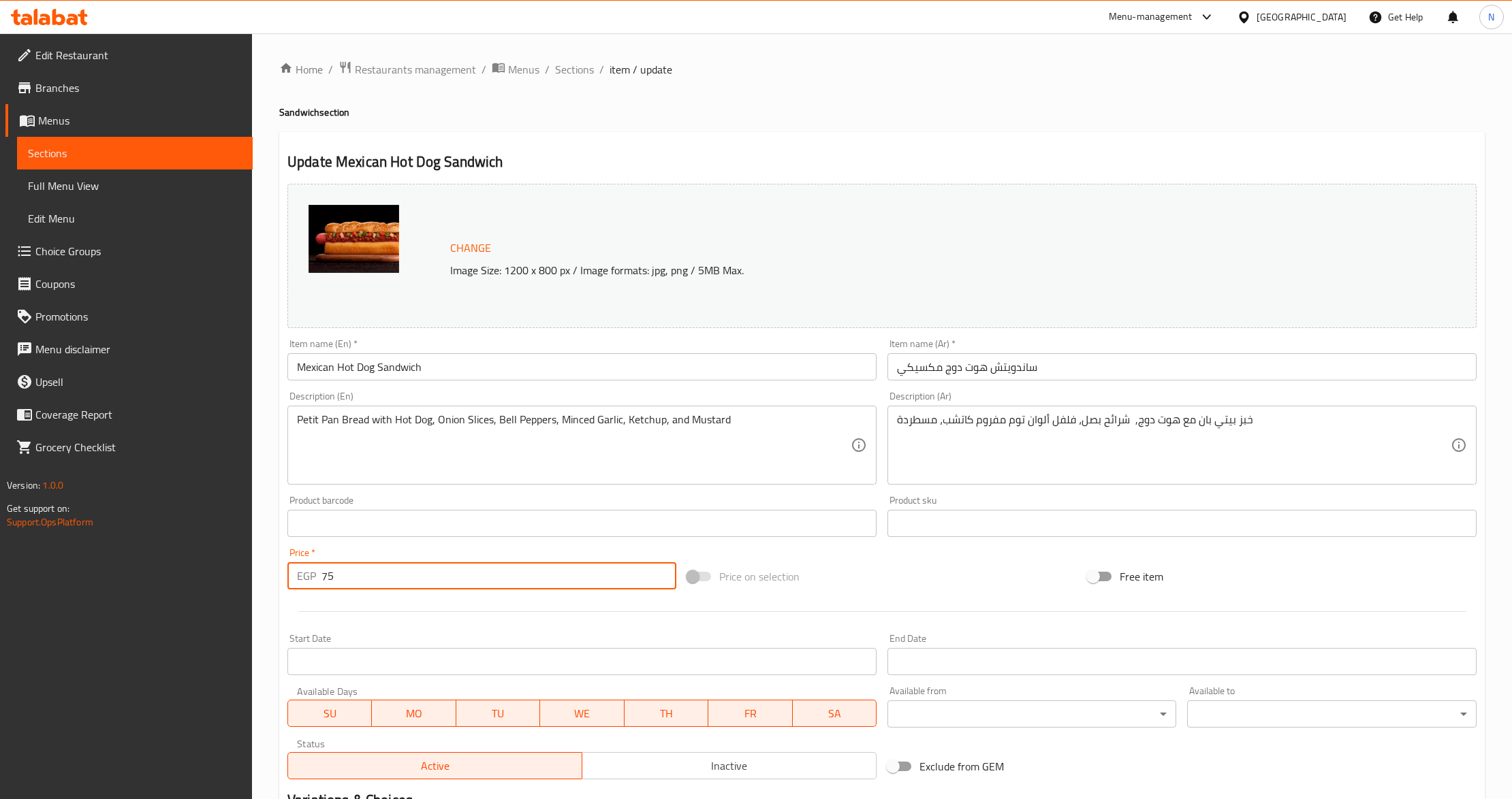
click at [412, 573] on input "75" at bounding box center [499, 575] width 355 height 27
paste input "85.00"
type input "85.00"
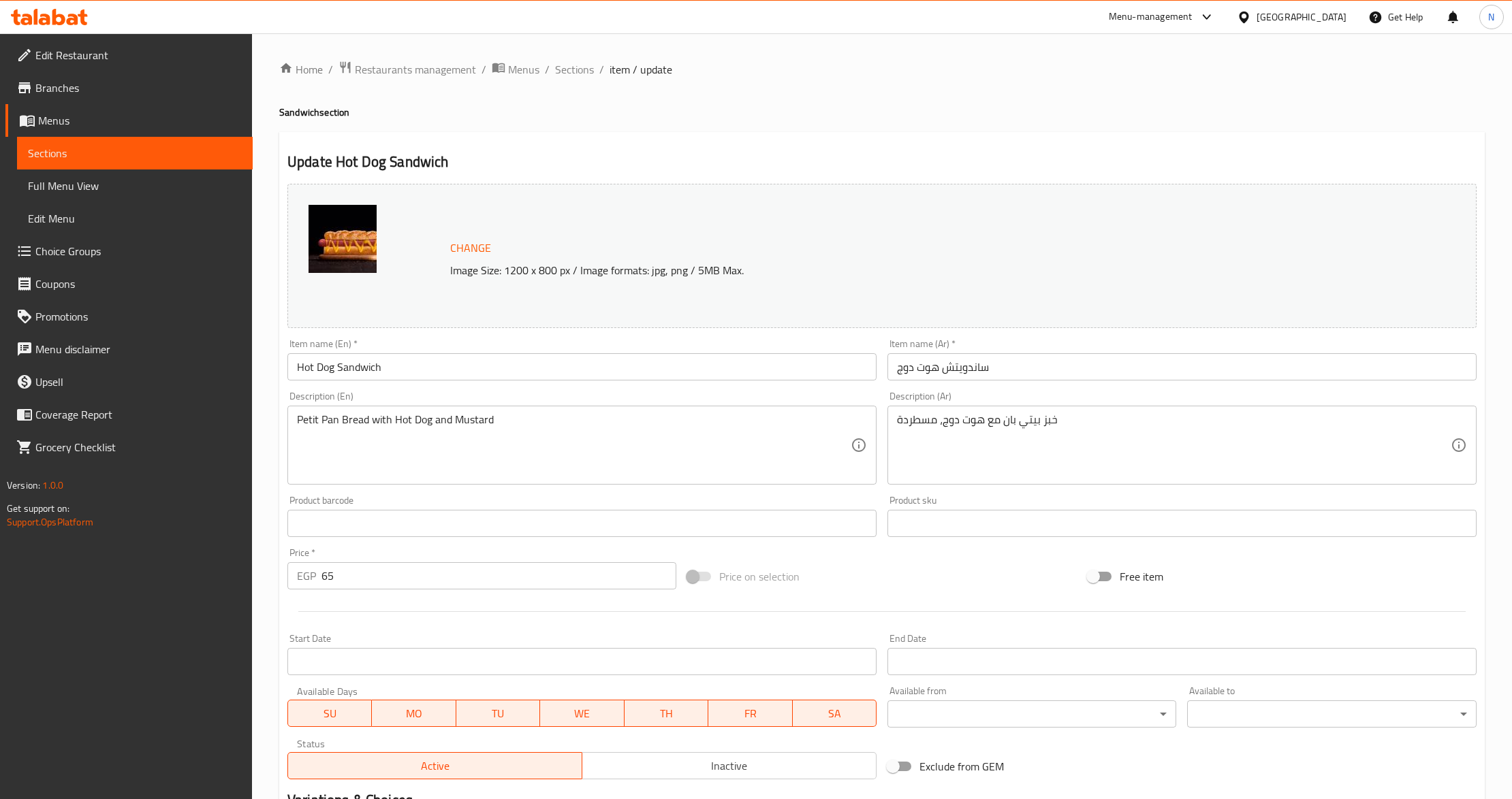
click at [365, 579] on input "65" at bounding box center [499, 575] width 355 height 27
paste input "75.00"
type input "75.00"
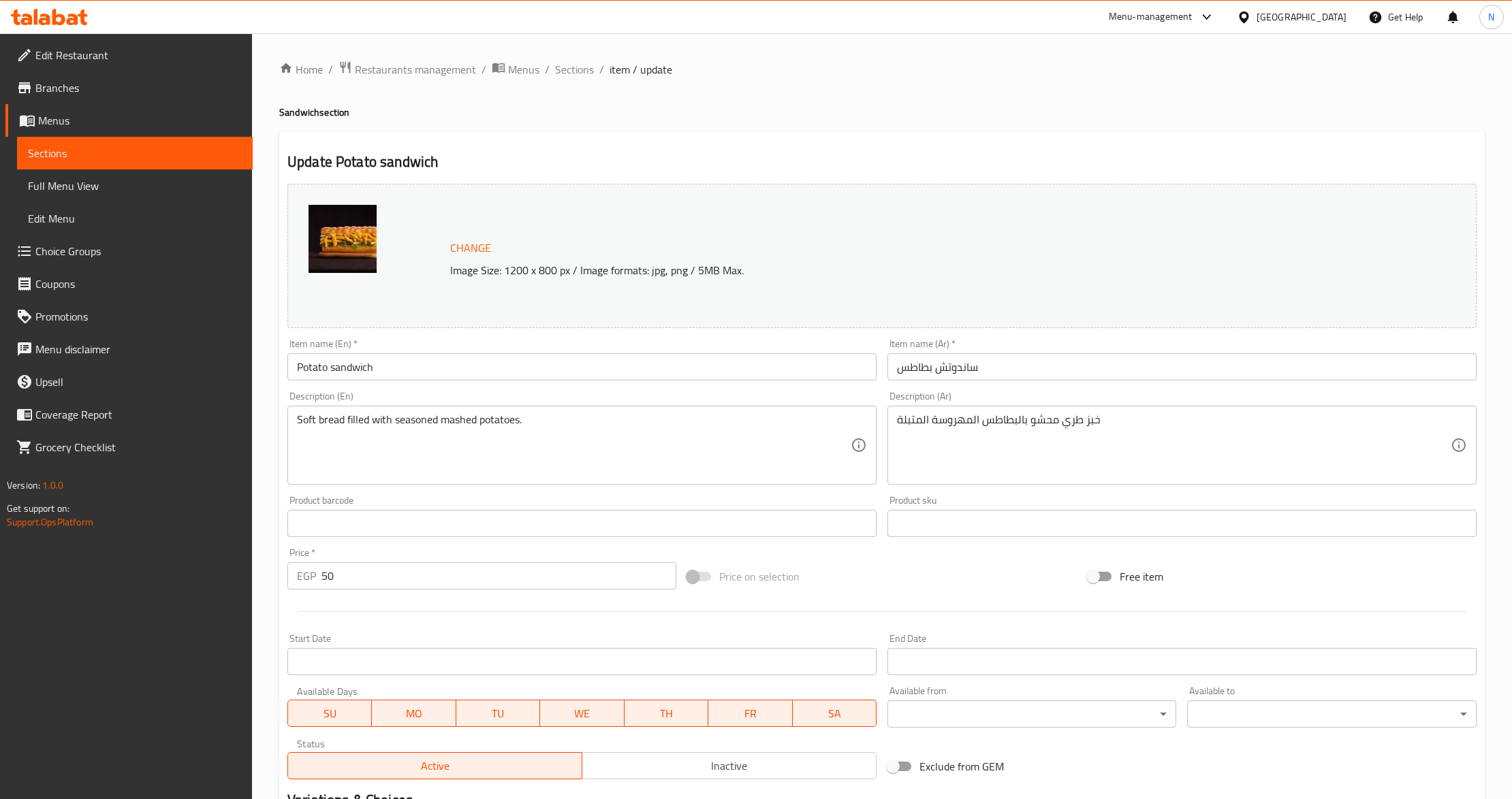
click at [395, 368] on input "Potato sandwich" at bounding box center [582, 367] width 589 height 27
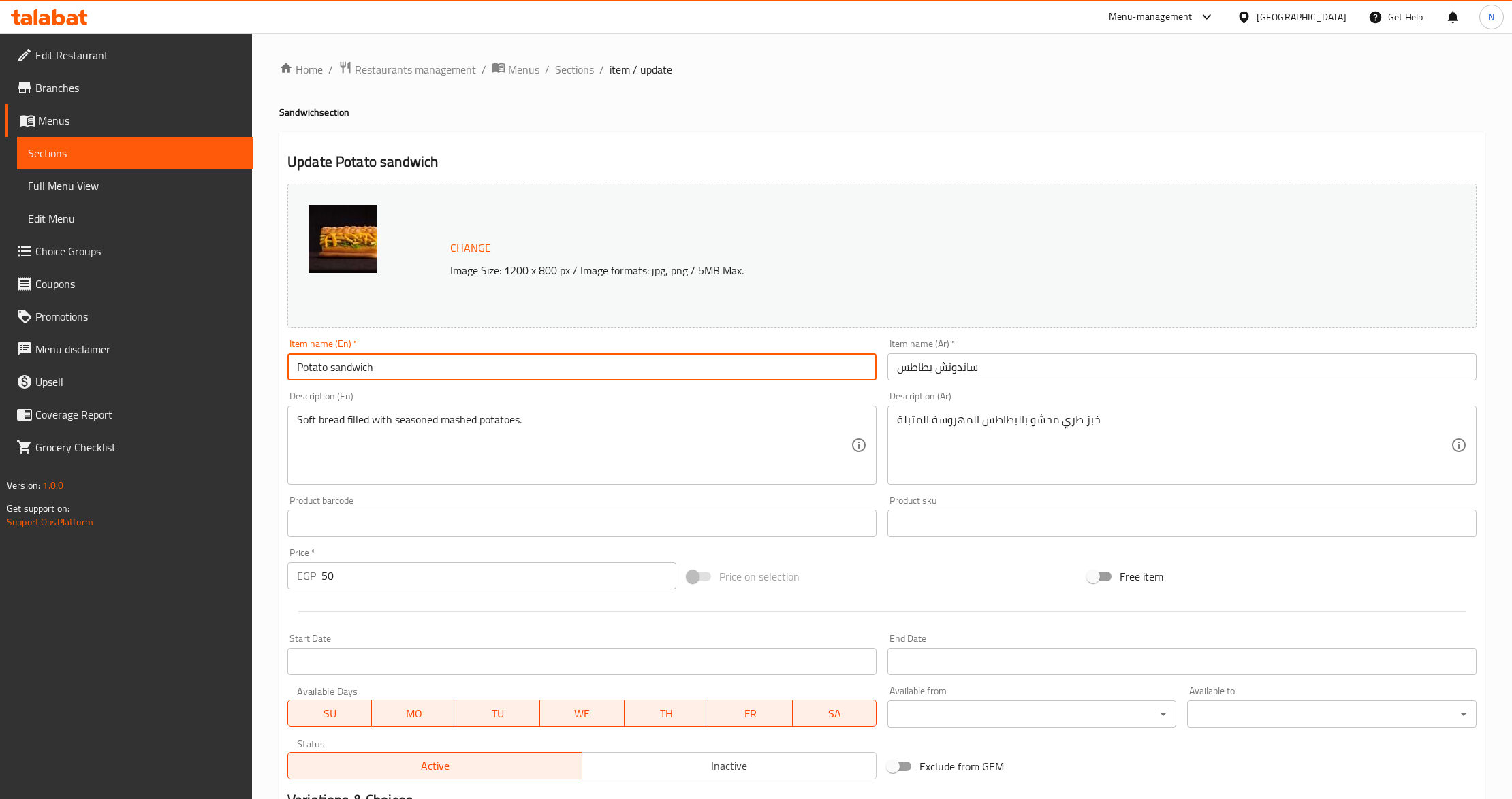
click at [395, 368] on input "Potato sandwich" at bounding box center [582, 367] width 589 height 27
paste input "Sandwich Fries"
type input "Sandwich Fries"
click at [1058, 370] on input "ساندوتش بطاطس" at bounding box center [1182, 367] width 589 height 27
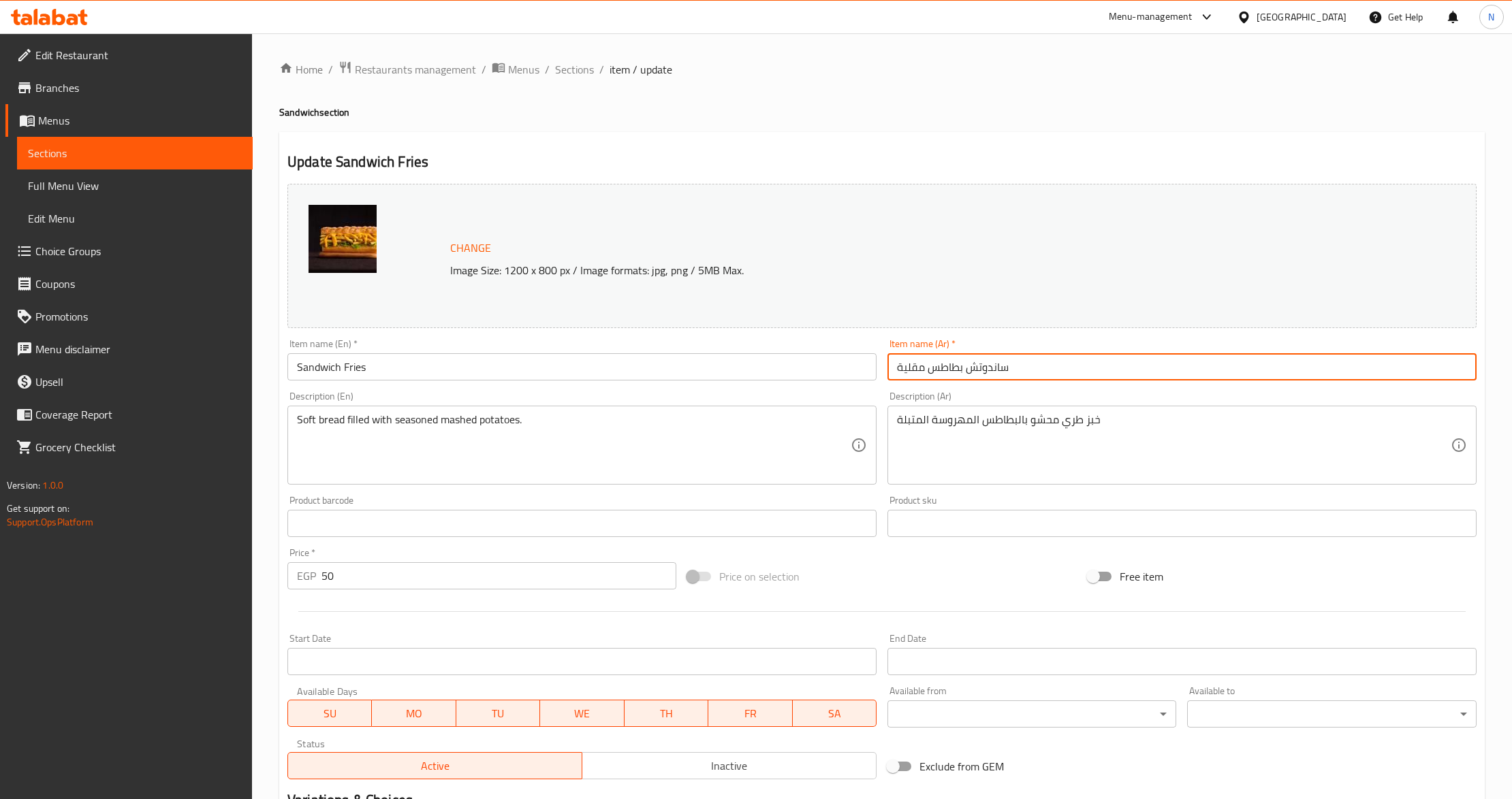
click at [570, 361] on input "Sandwich Fries" at bounding box center [582, 367] width 589 height 27
type input "ساندوتش بطاطس مقلي"
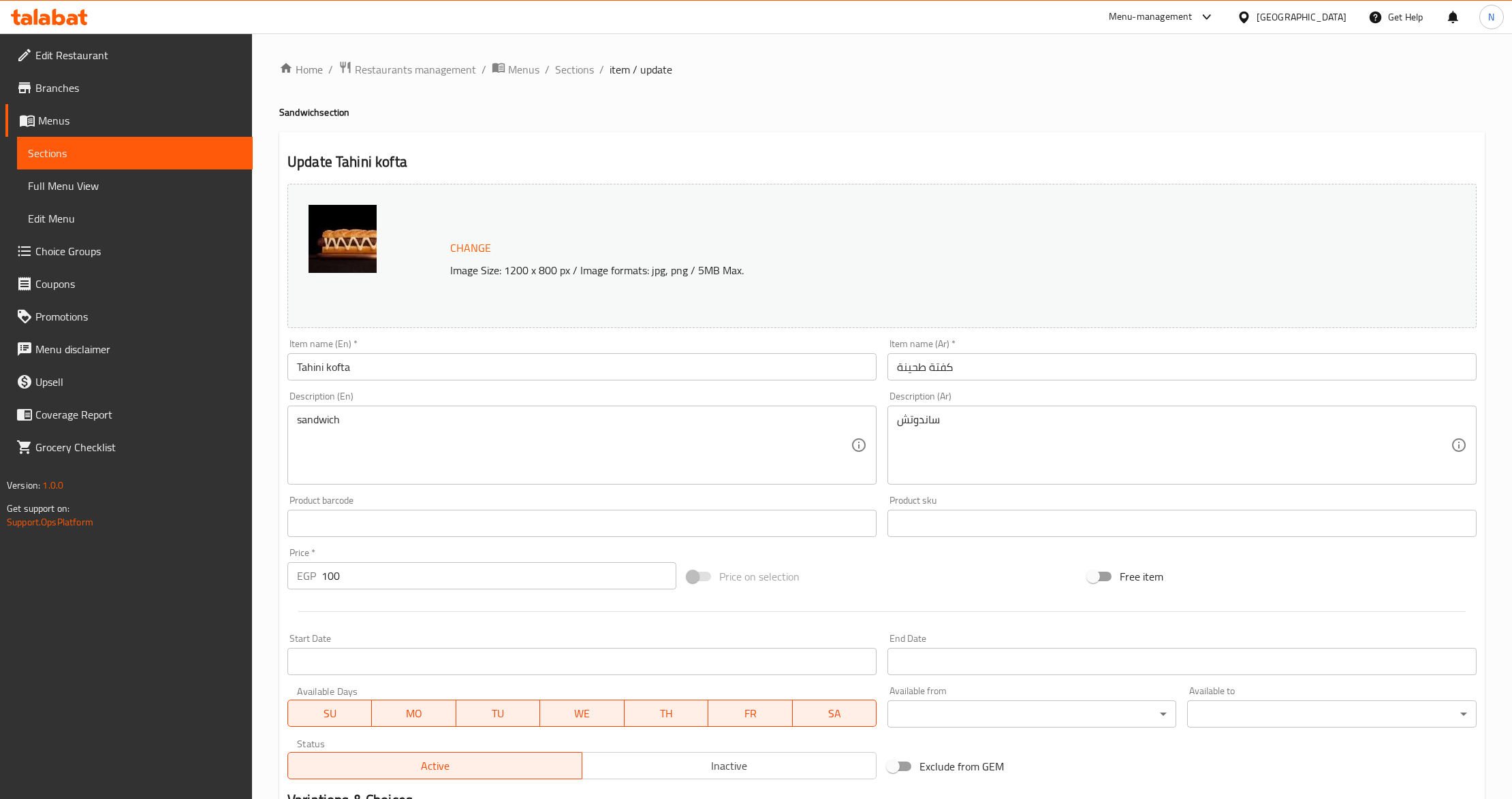
click at [395, 368] on input "Tahini kofta" at bounding box center [582, 367] width 589 height 27
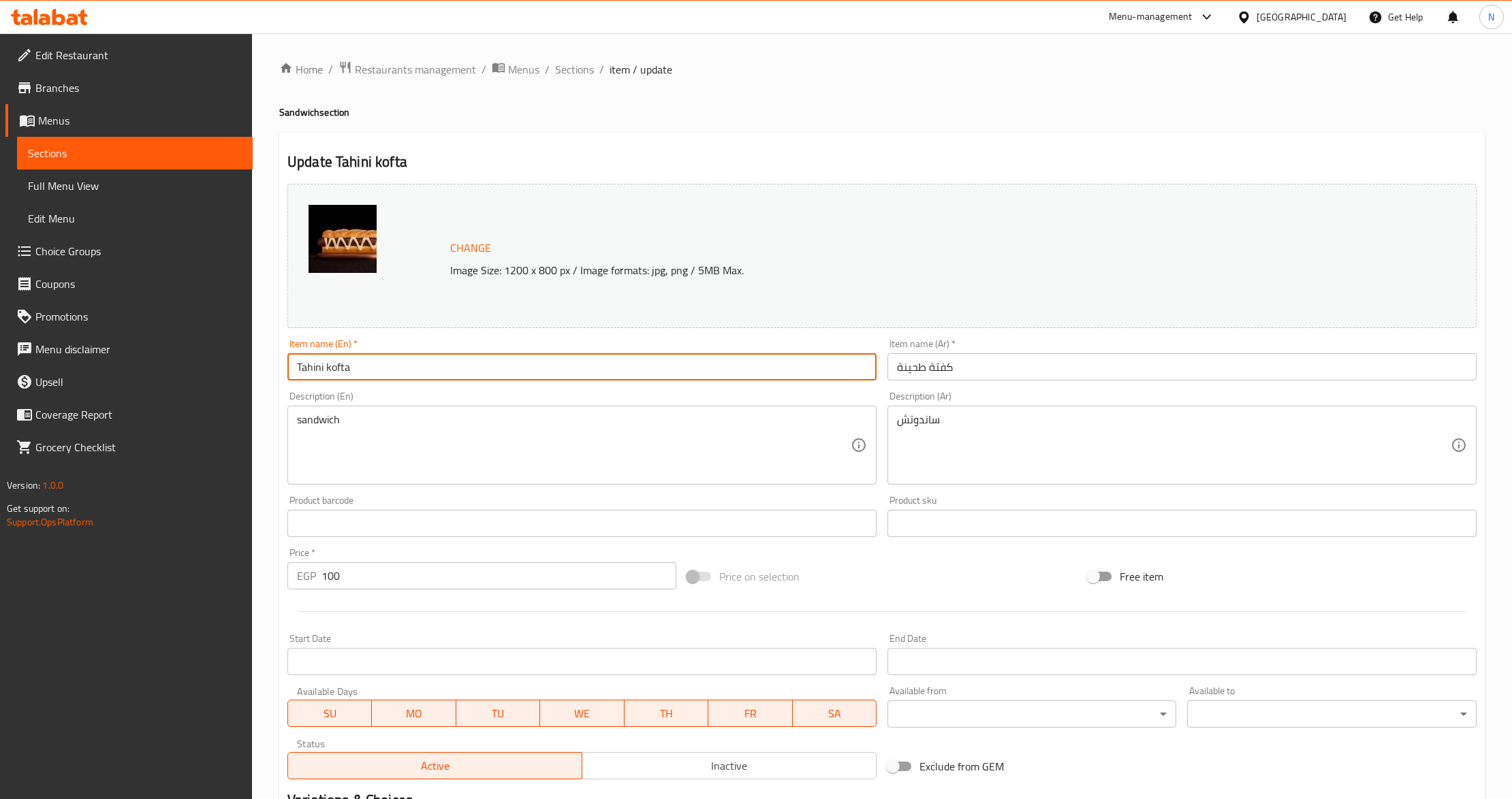
click at [395, 368] on input "Tahini kofta" at bounding box center [582, 367] width 589 height 27
paste input "50.00"
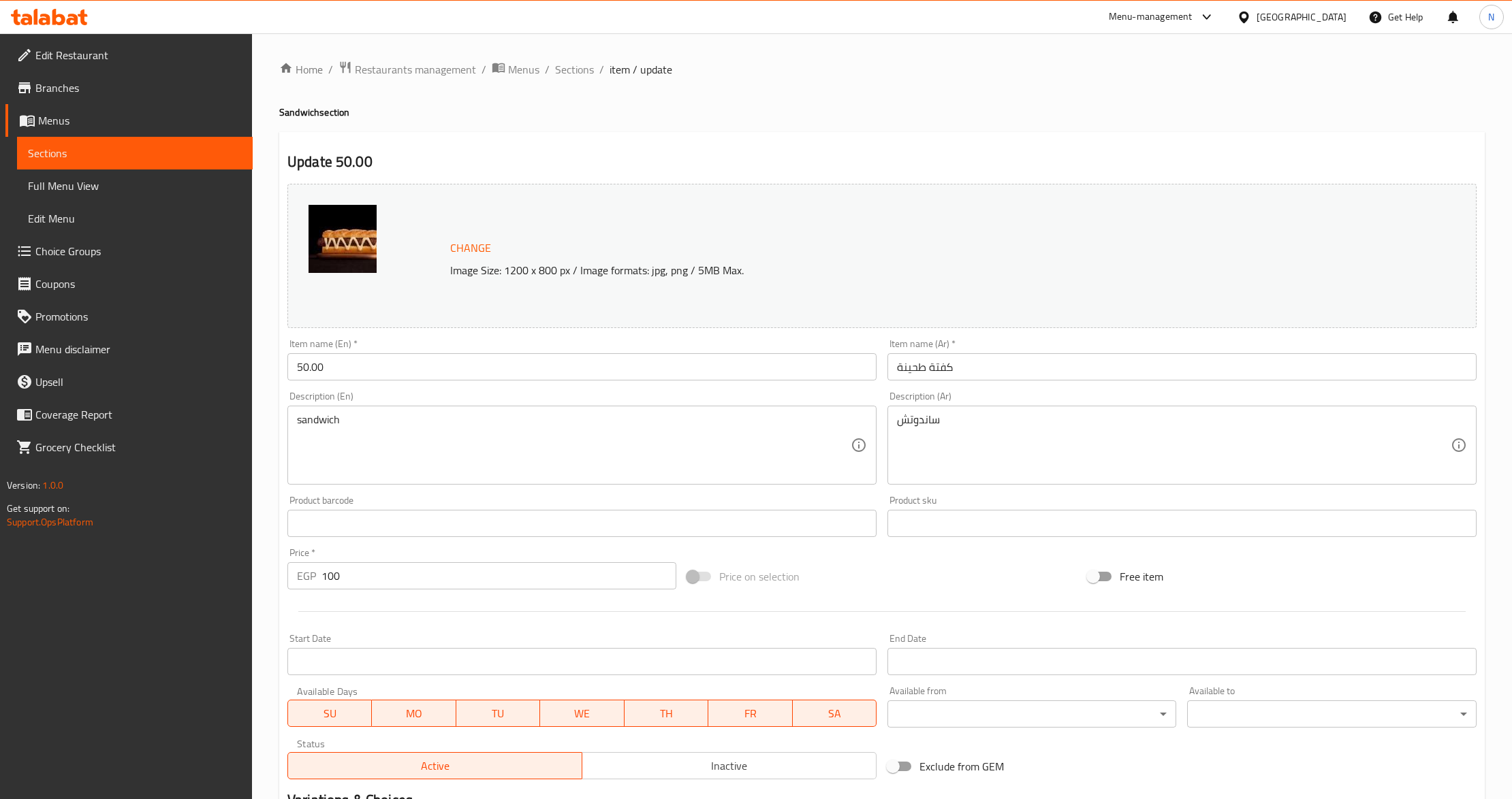
click at [576, 373] on input "50.00" at bounding box center [582, 367] width 589 height 27
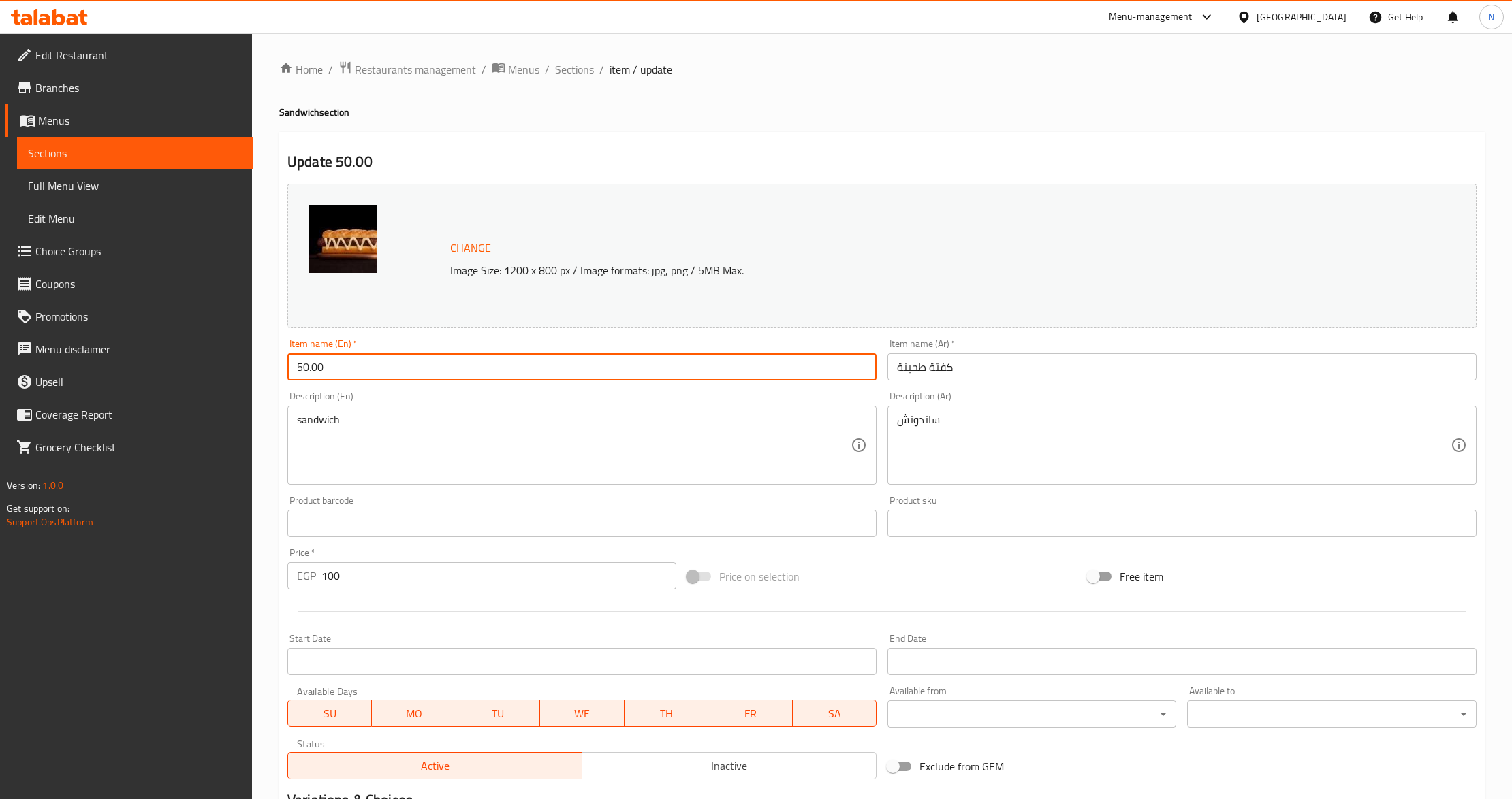
click at [576, 373] on input "50.00" at bounding box center [582, 367] width 589 height 27
paste input "Kofta Thina"
type input "Kofta Thina"
click at [363, 401] on div "Description (En) sandwich Description (En)" at bounding box center [582, 438] width 589 height 93
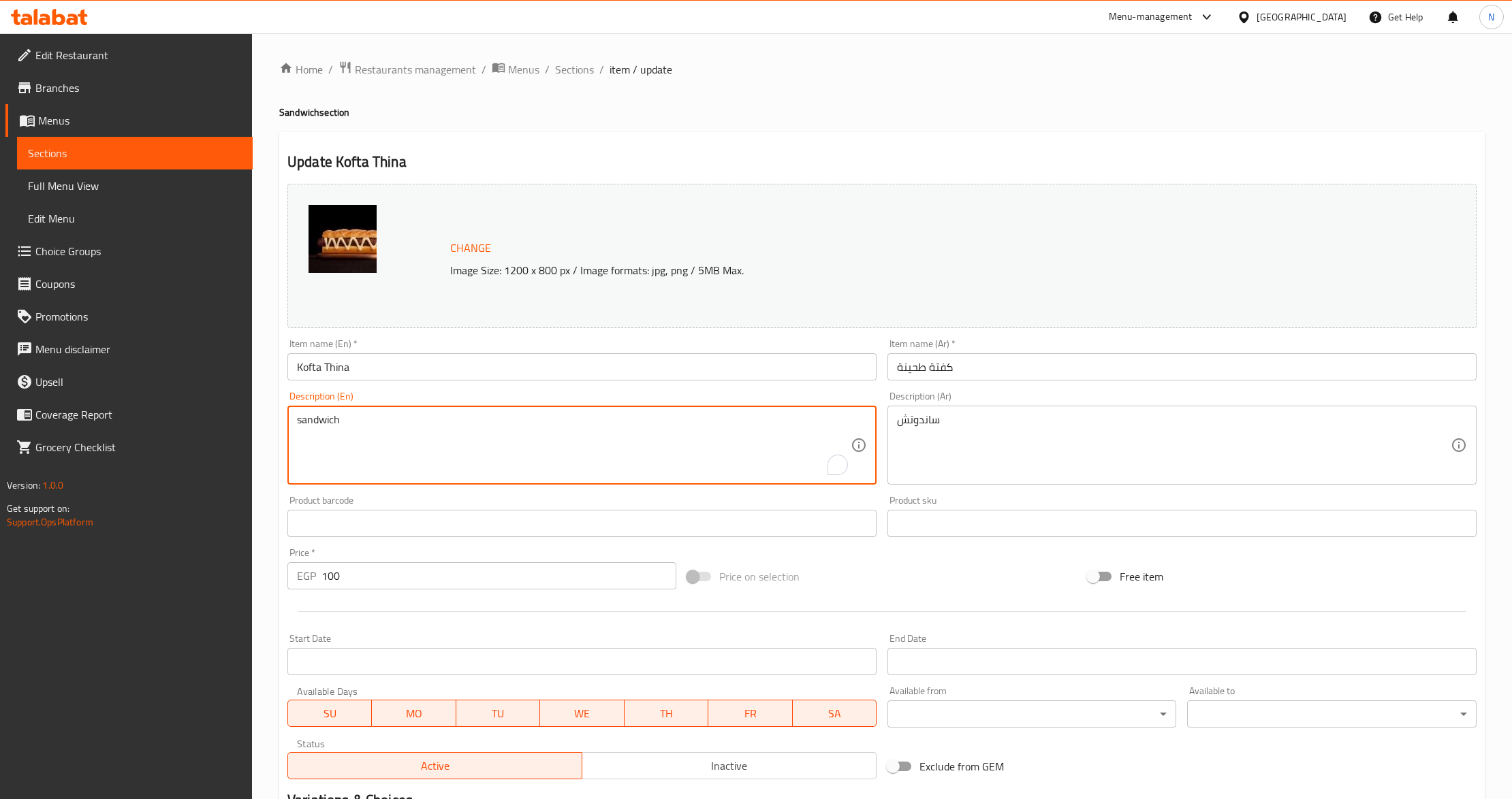
type textarea "andwich"
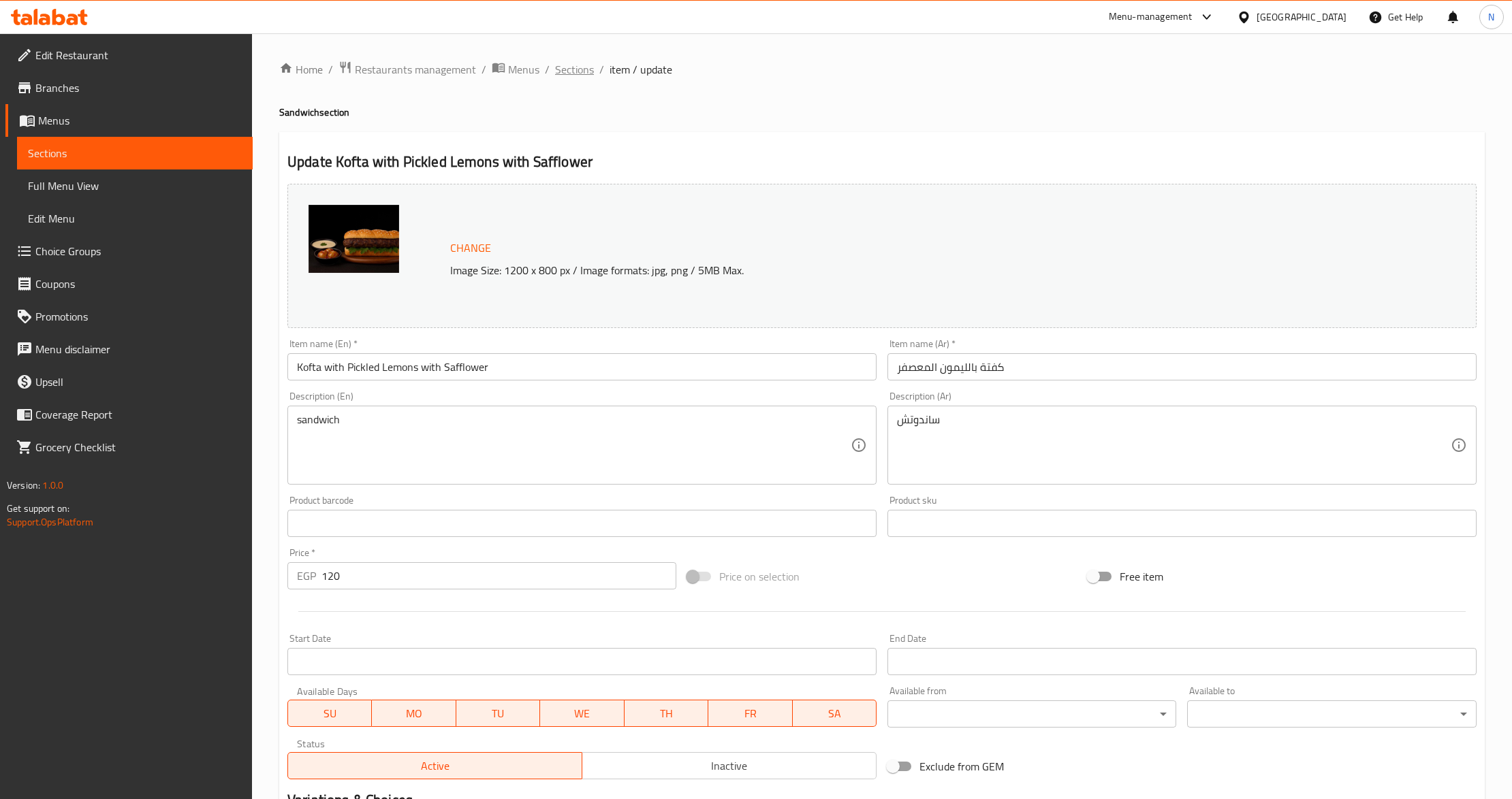
click at [583, 74] on span "Sections" at bounding box center [574, 69] width 39 height 16
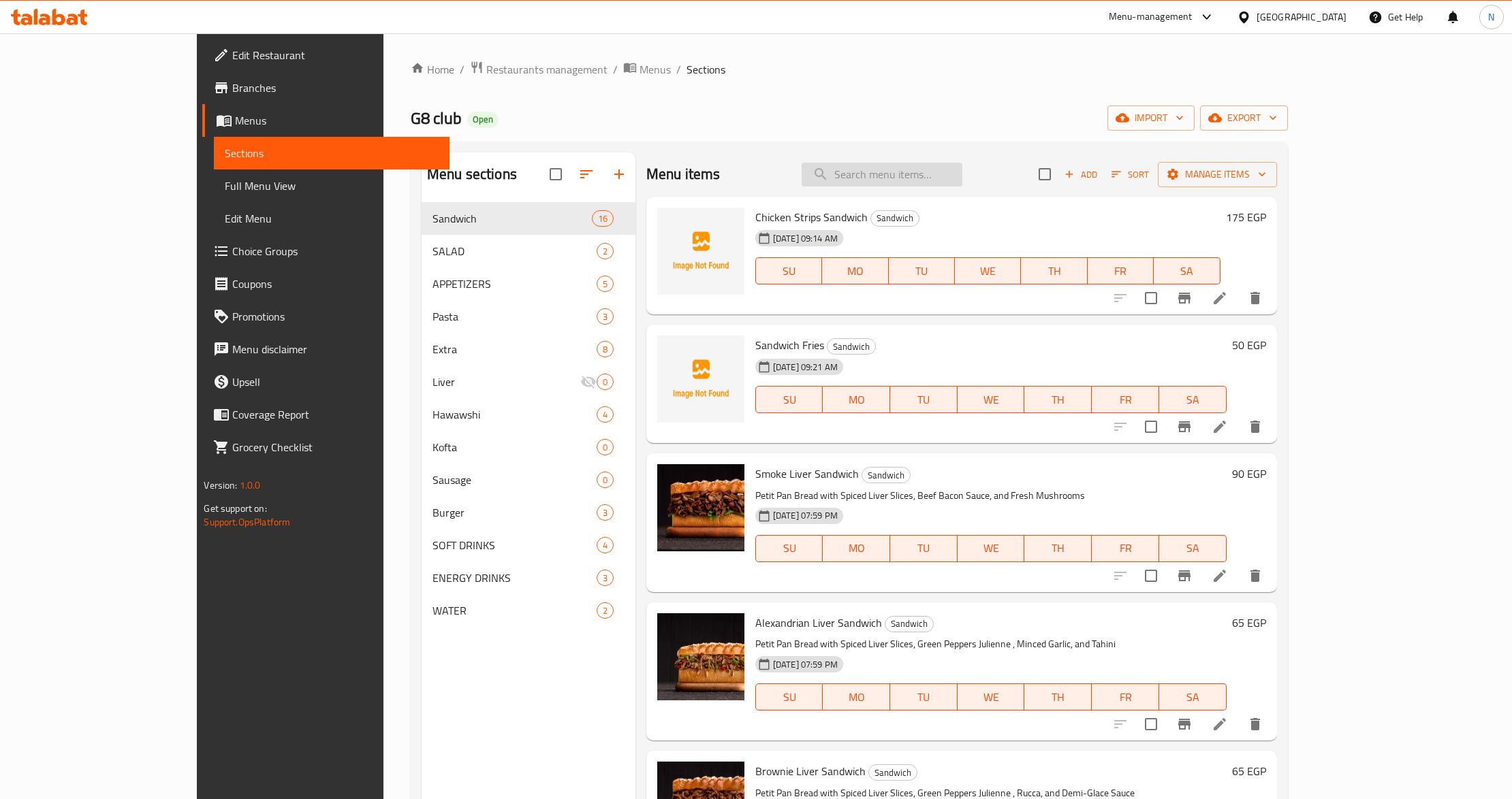
click at [954, 175] on input "search" at bounding box center [882, 175] width 161 height 24
paste input "110.00"
type input "110.00"
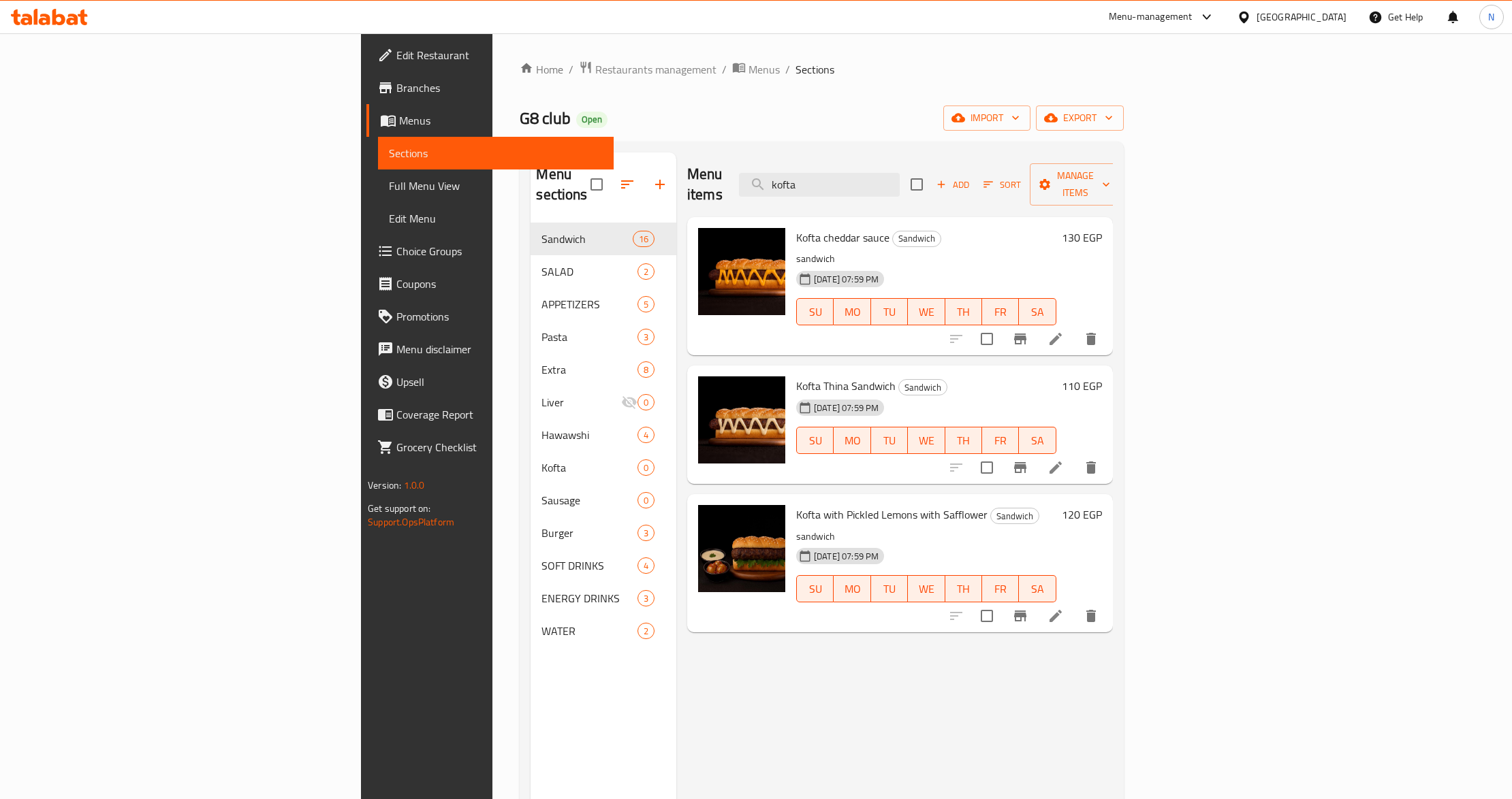
type input "kofta"
click at [1001, 602] on input "checkbox" at bounding box center [987, 616] width 29 height 29
click at [1110, 178] on span "Manage items" at bounding box center [1075, 184] width 69 height 34
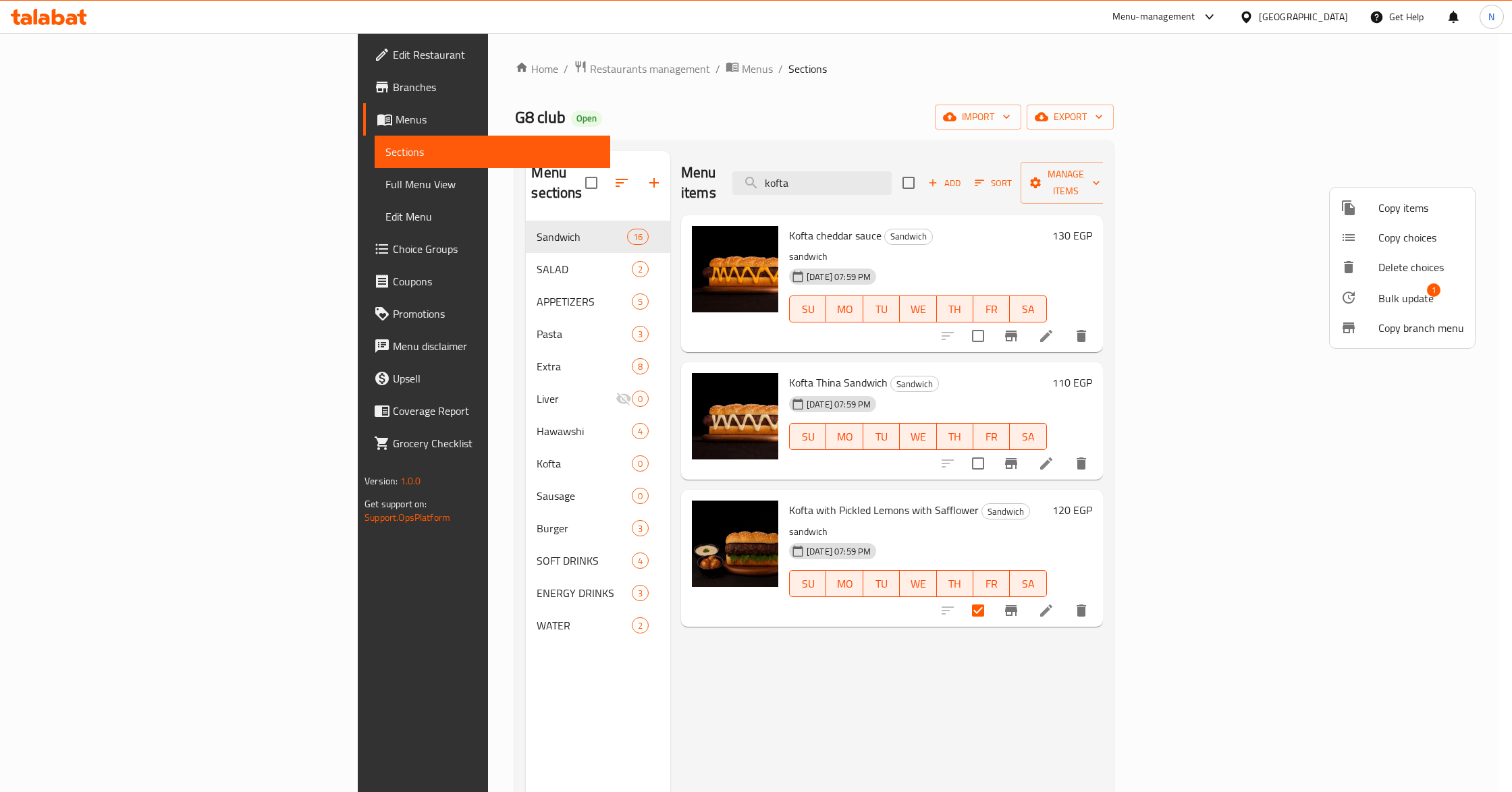
click at [1413, 290] on span "Bulk update" at bounding box center [1406, 298] width 56 height 16
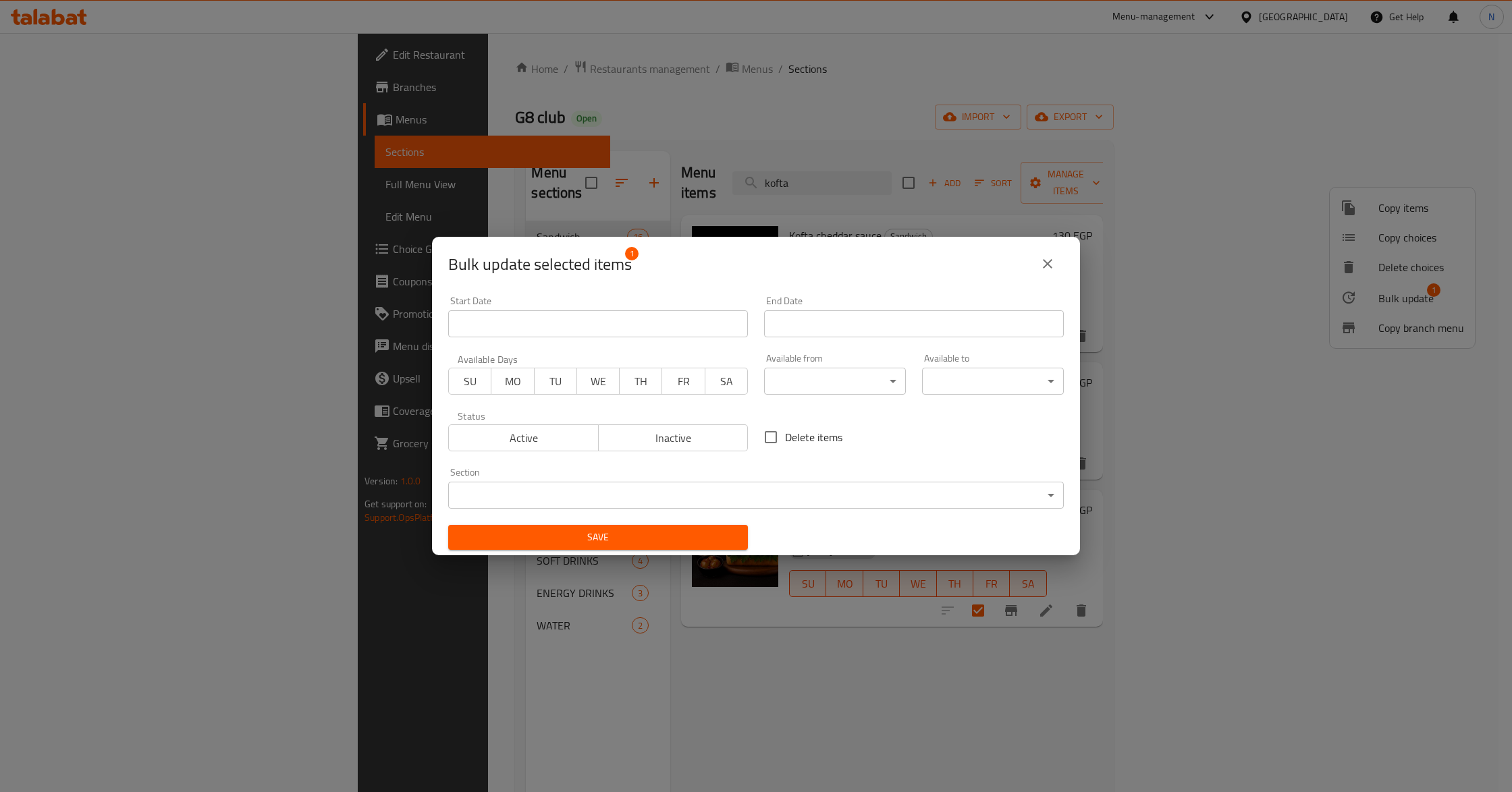
click at [657, 441] on span "Inactive" at bounding box center [673, 438] width 139 height 19
click at [675, 533] on span "Save" at bounding box center [598, 538] width 278 height 17
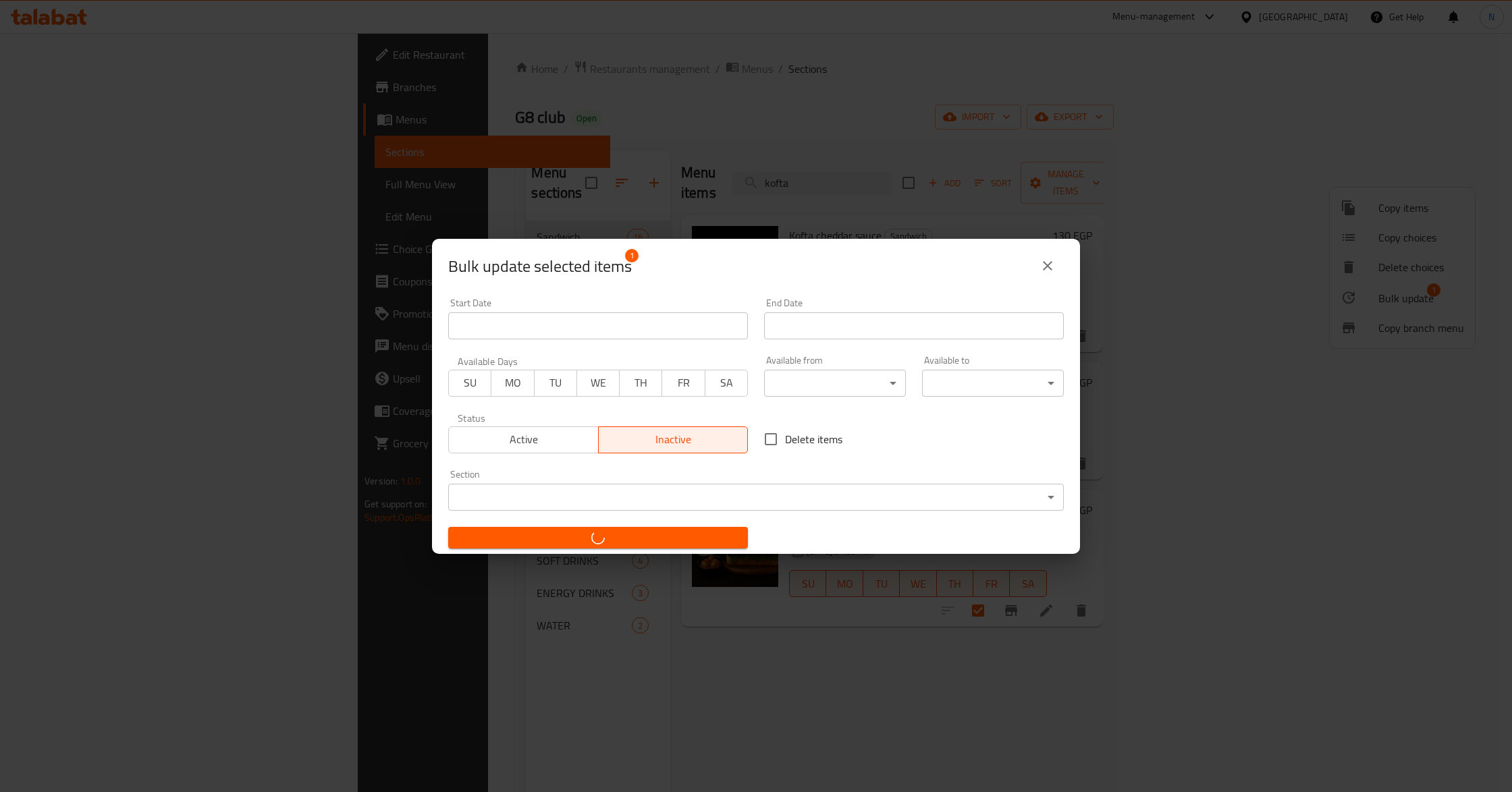
checkbox input "false"
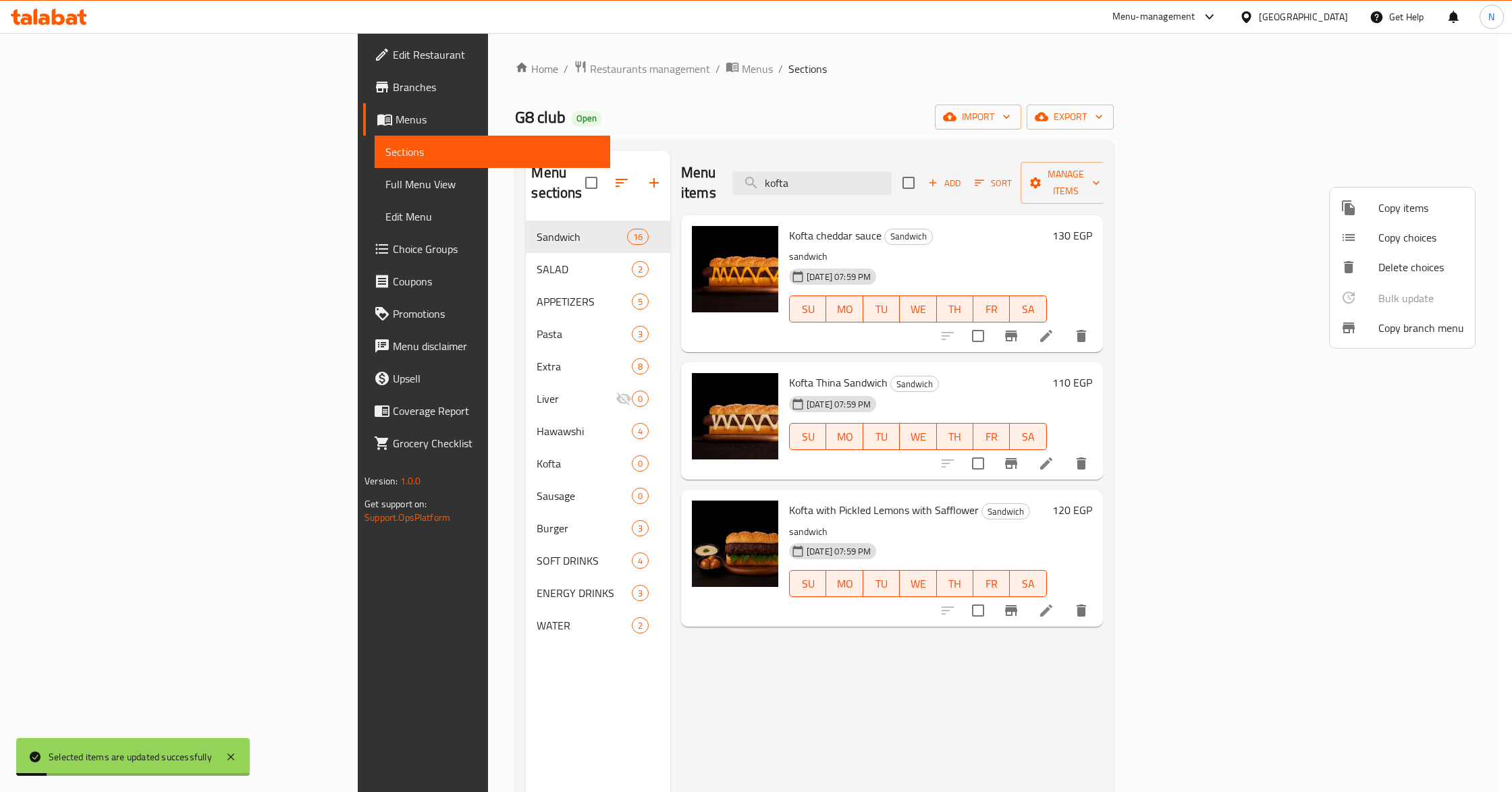
click at [1272, 176] on div at bounding box center [756, 396] width 1512 height 792
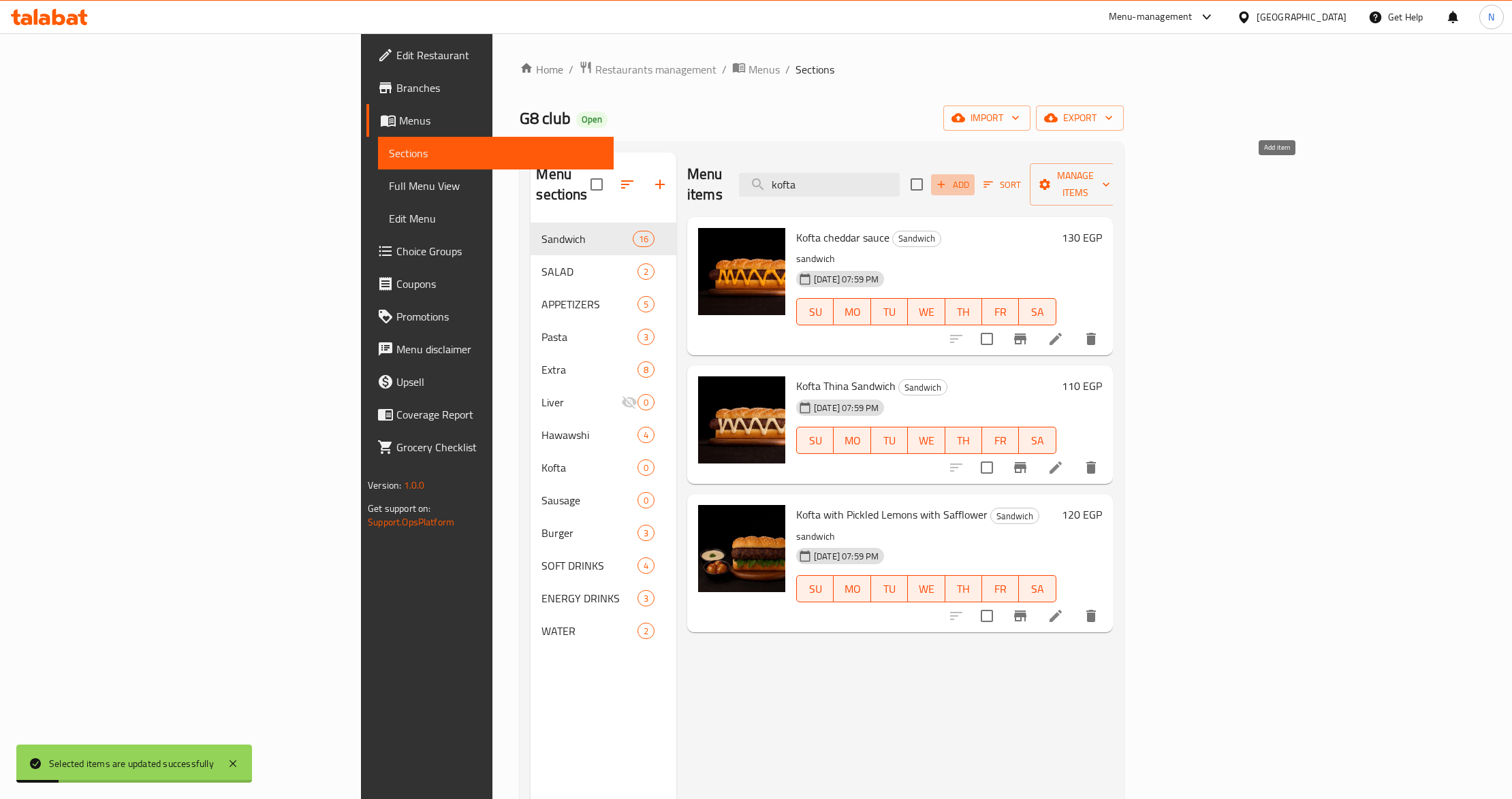
click at [971, 177] on span "Add" at bounding box center [953, 185] width 36 height 15
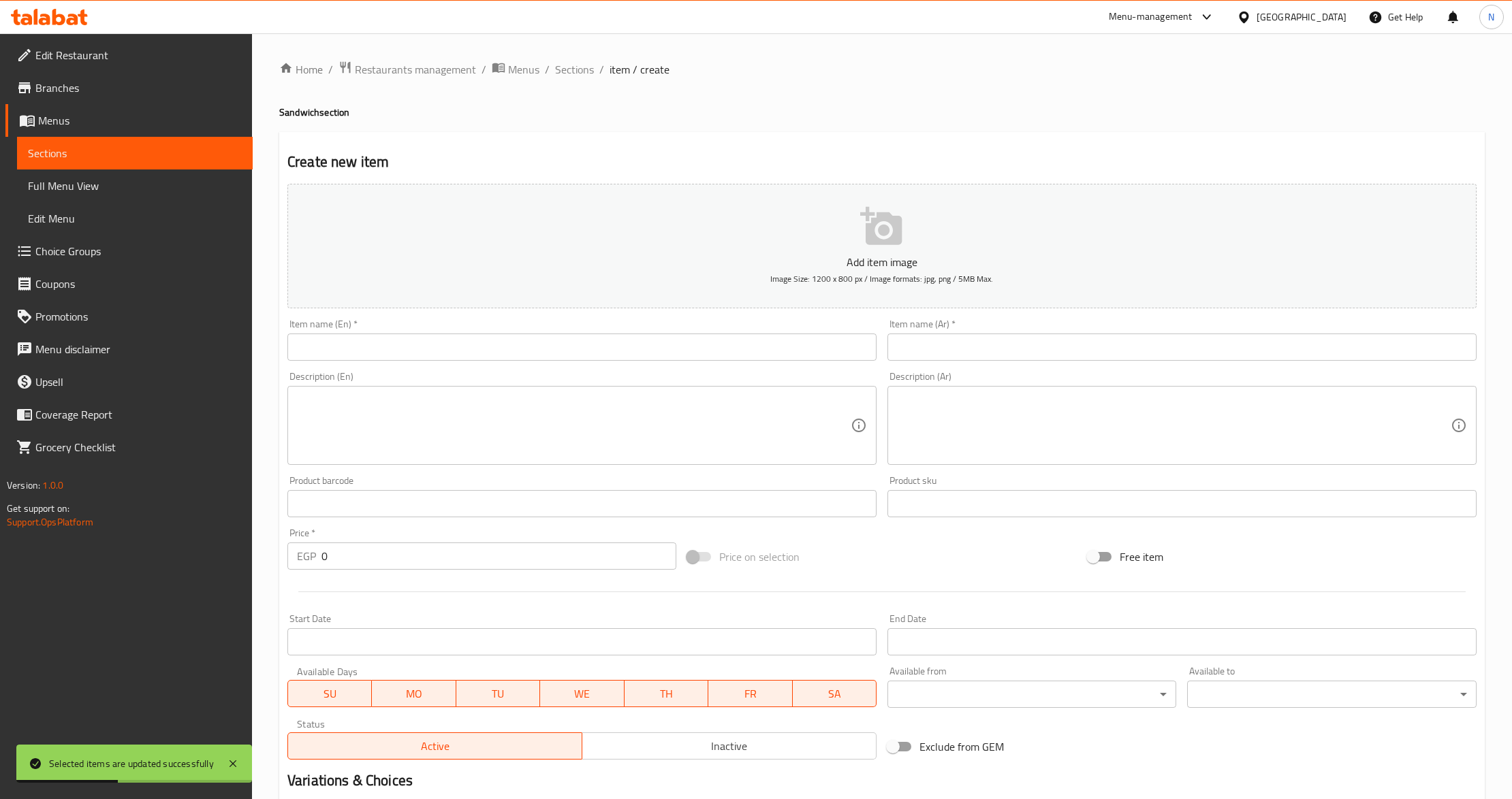
click at [418, 346] on input "text" at bounding box center [582, 347] width 589 height 27
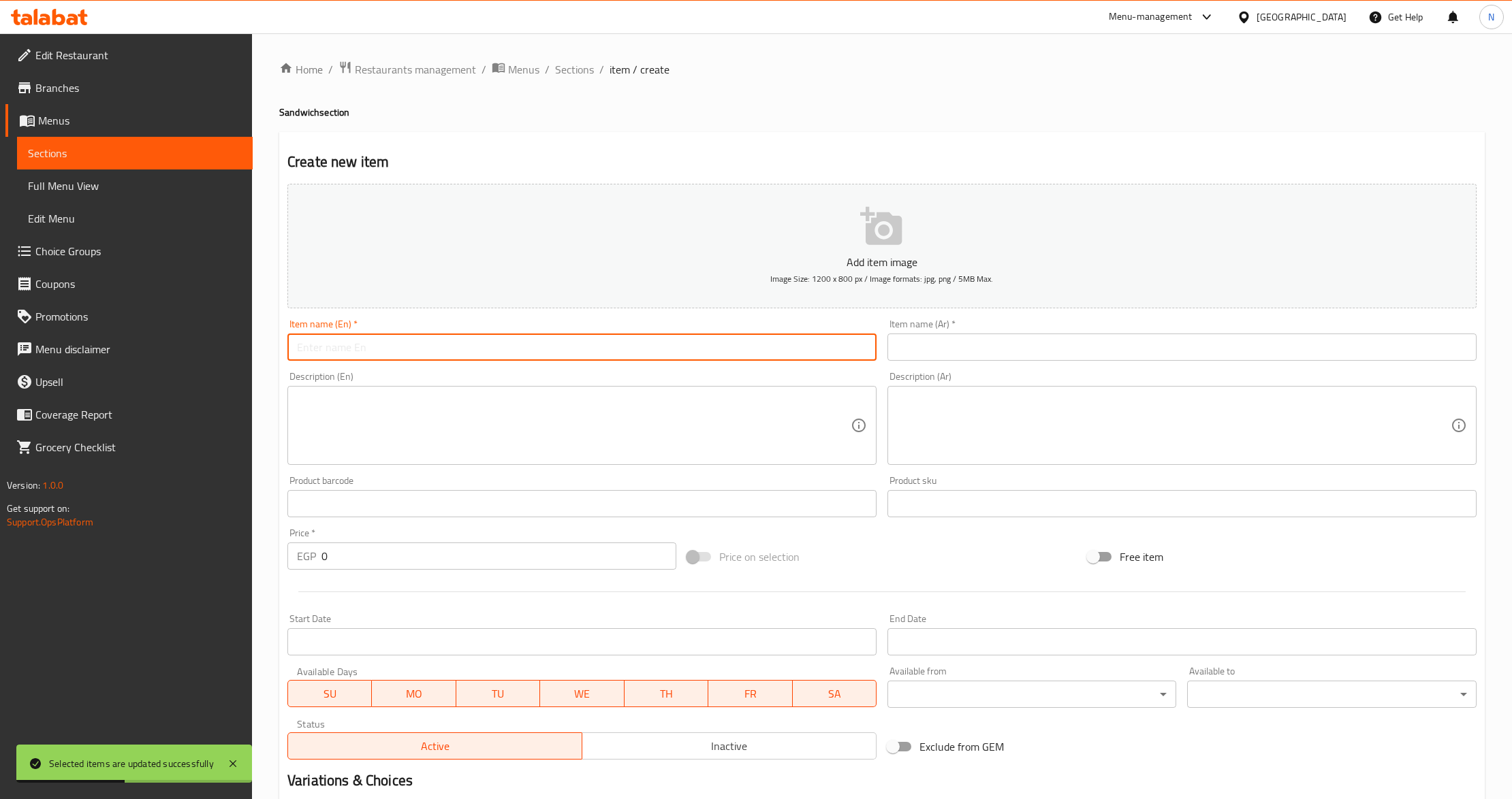
paste input "Kofta Lamon"
drag, startPoint x: 334, startPoint y: 353, endPoint x: 410, endPoint y: 354, distance: 76.0
click at [331, 353] on input "Kofta Lamon" at bounding box center [582, 347] width 589 height 27
type input "Kofta Lemon"
click at [989, 360] on input "text" at bounding box center [1182, 347] width 589 height 27
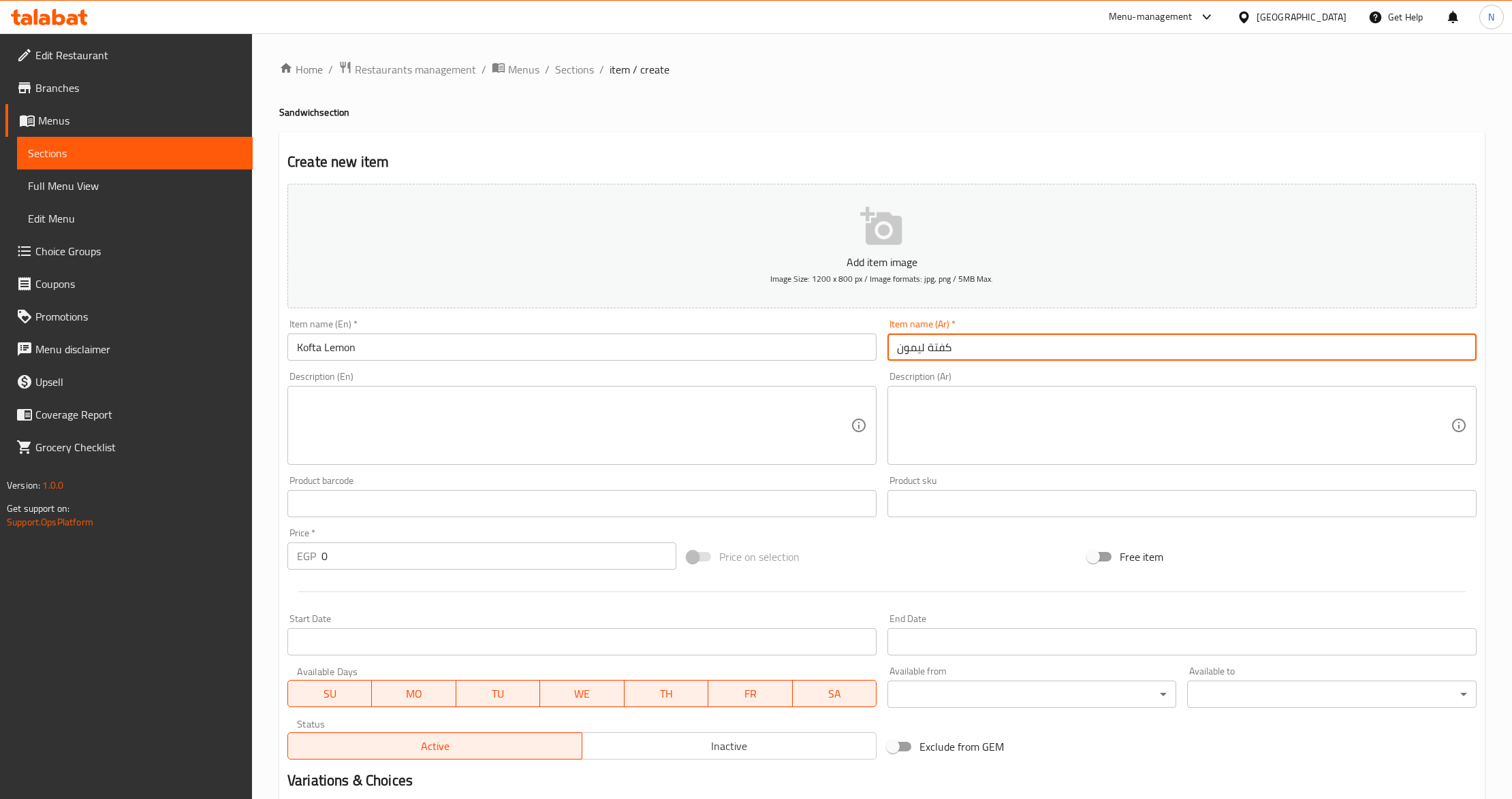
type input "كفتة ليمون"
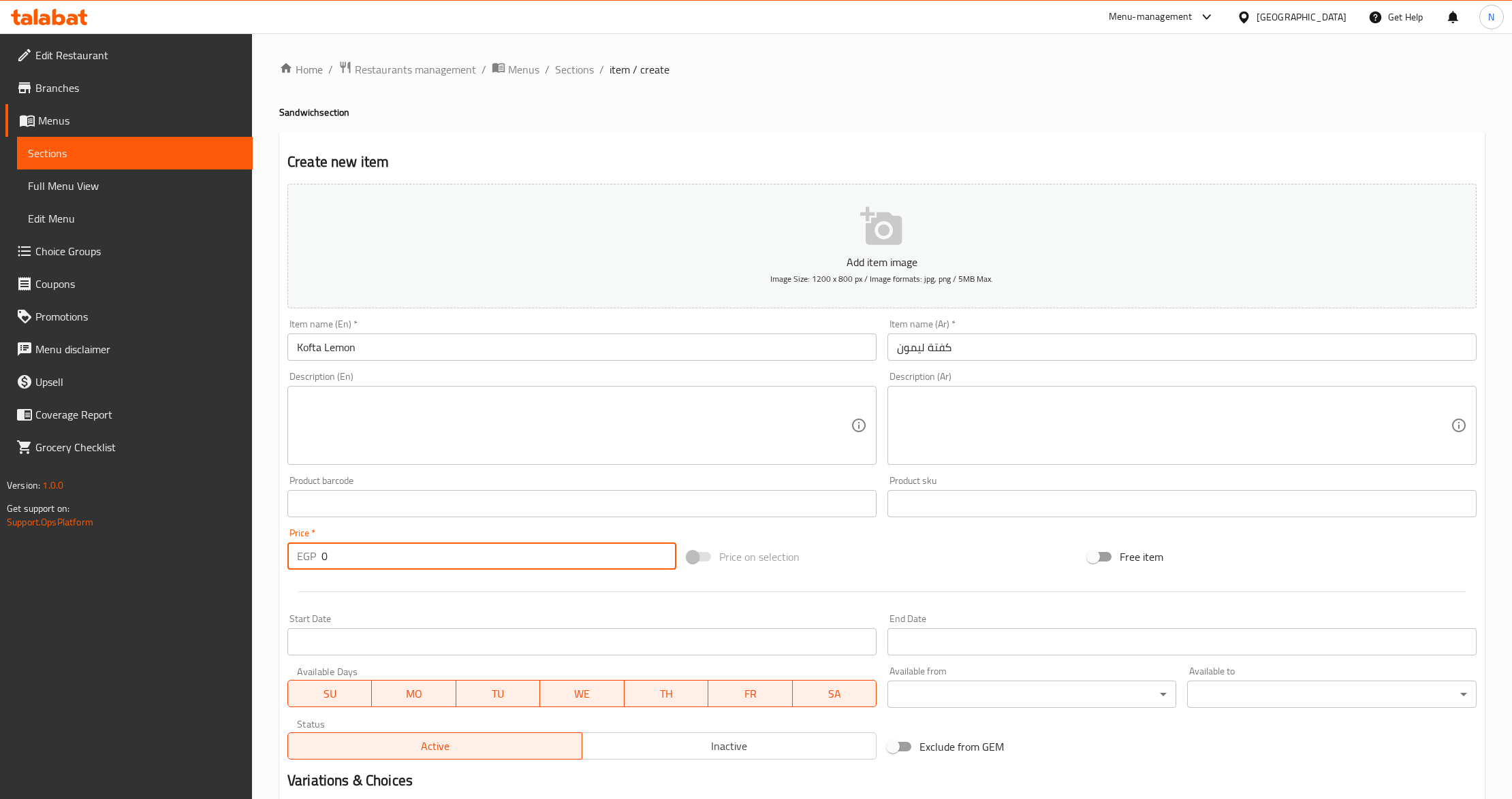
click at [442, 558] on input "0" at bounding box center [499, 556] width 355 height 27
paste input "120.0"
type input "120.00"
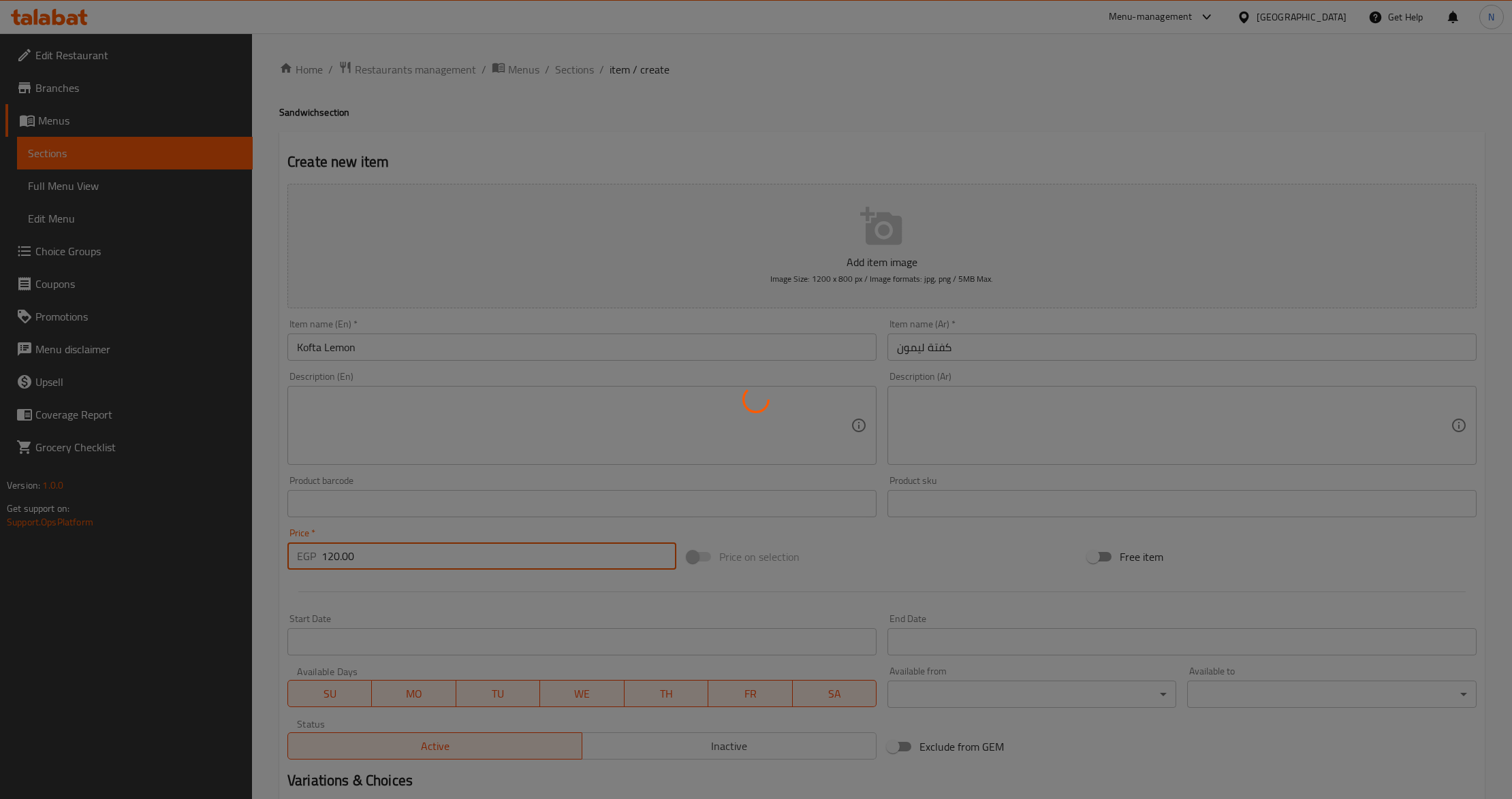
type input "0"
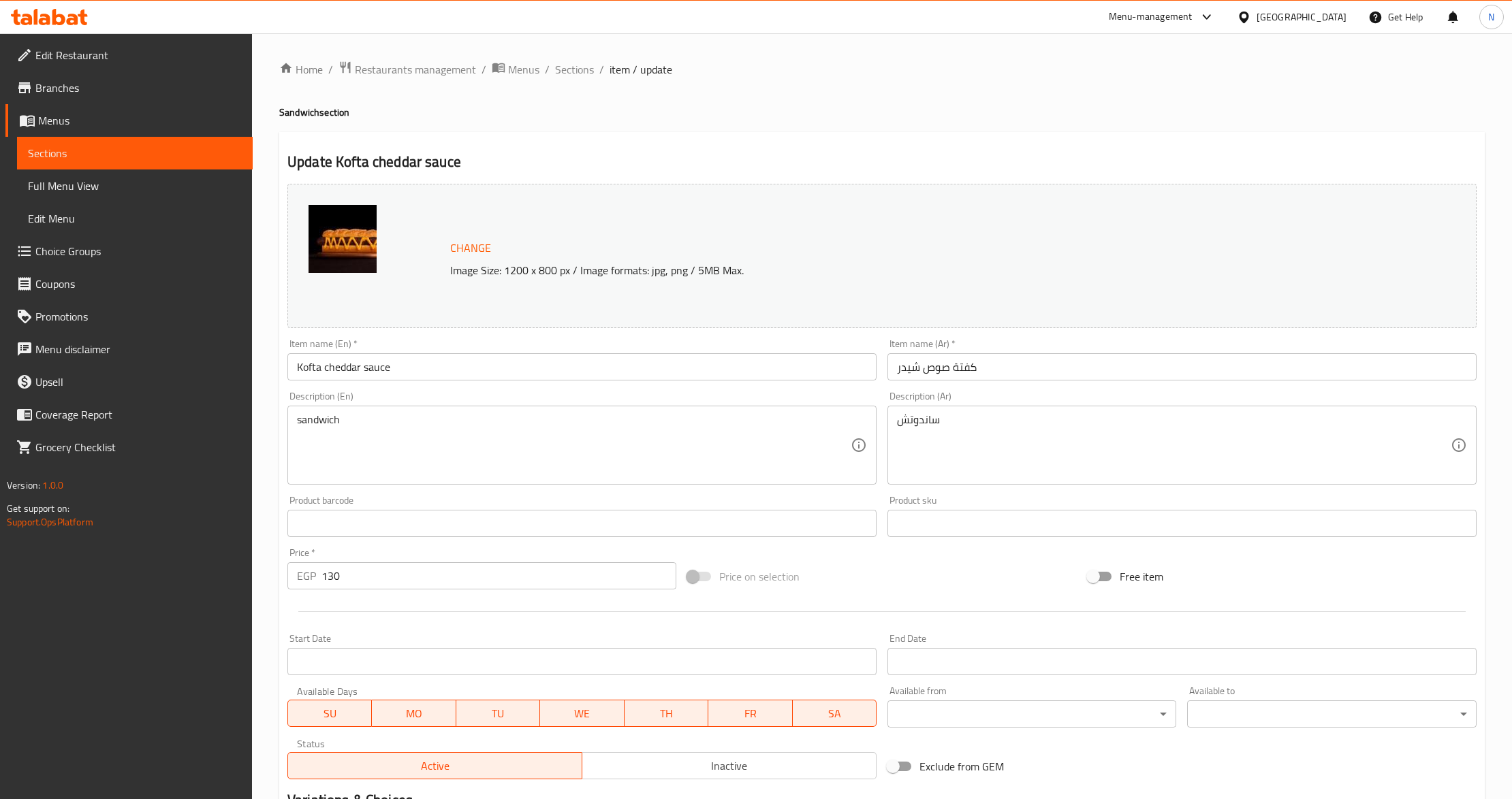
click at [470, 374] on input "Kofta cheddar sauce" at bounding box center [582, 367] width 589 height 27
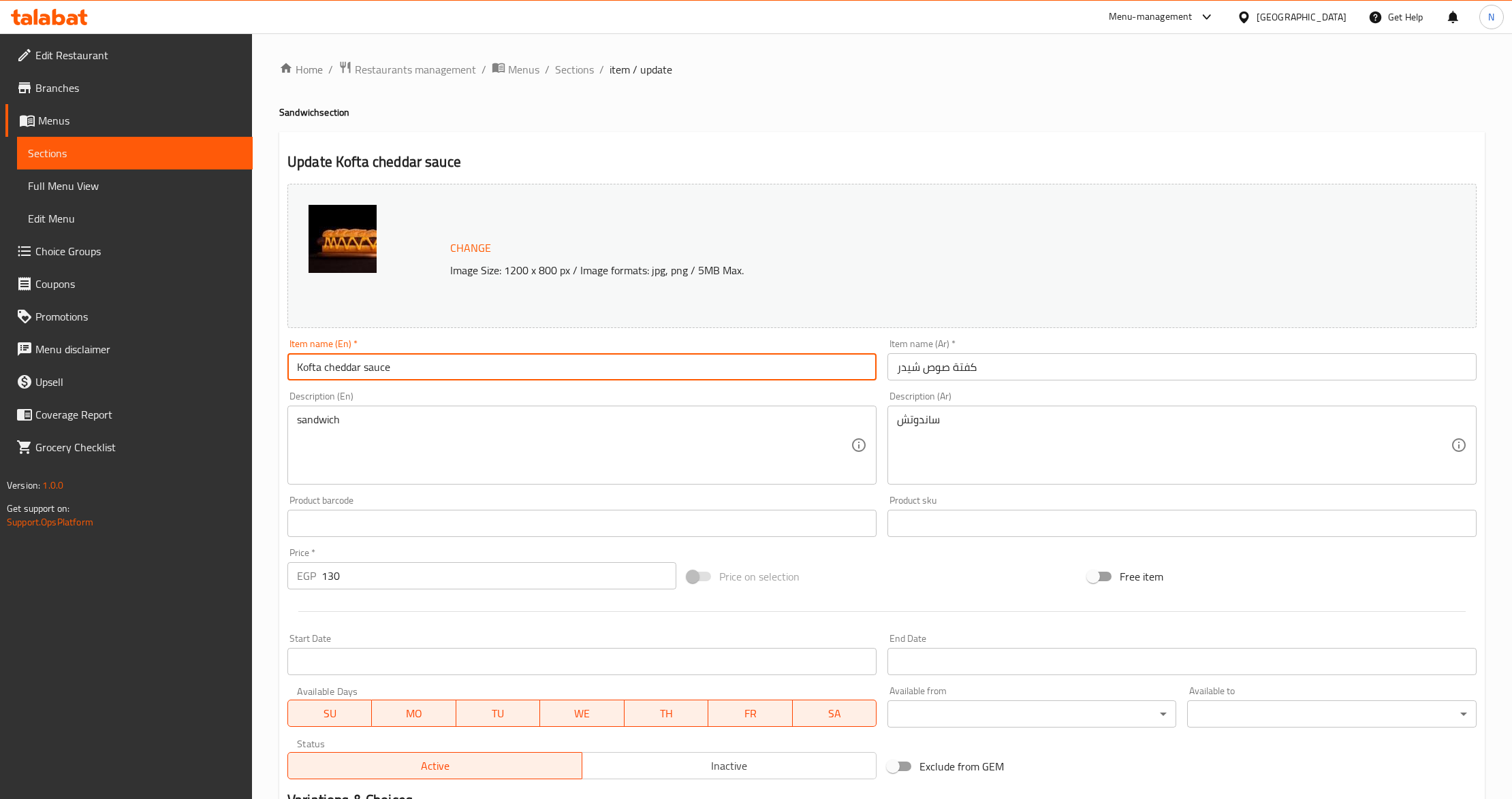
click at [470, 374] on input "Kofta cheddar sauce" at bounding box center [582, 367] width 589 height 27
paste input "Chedder S"
type input "Kofta Chedder Sauce"
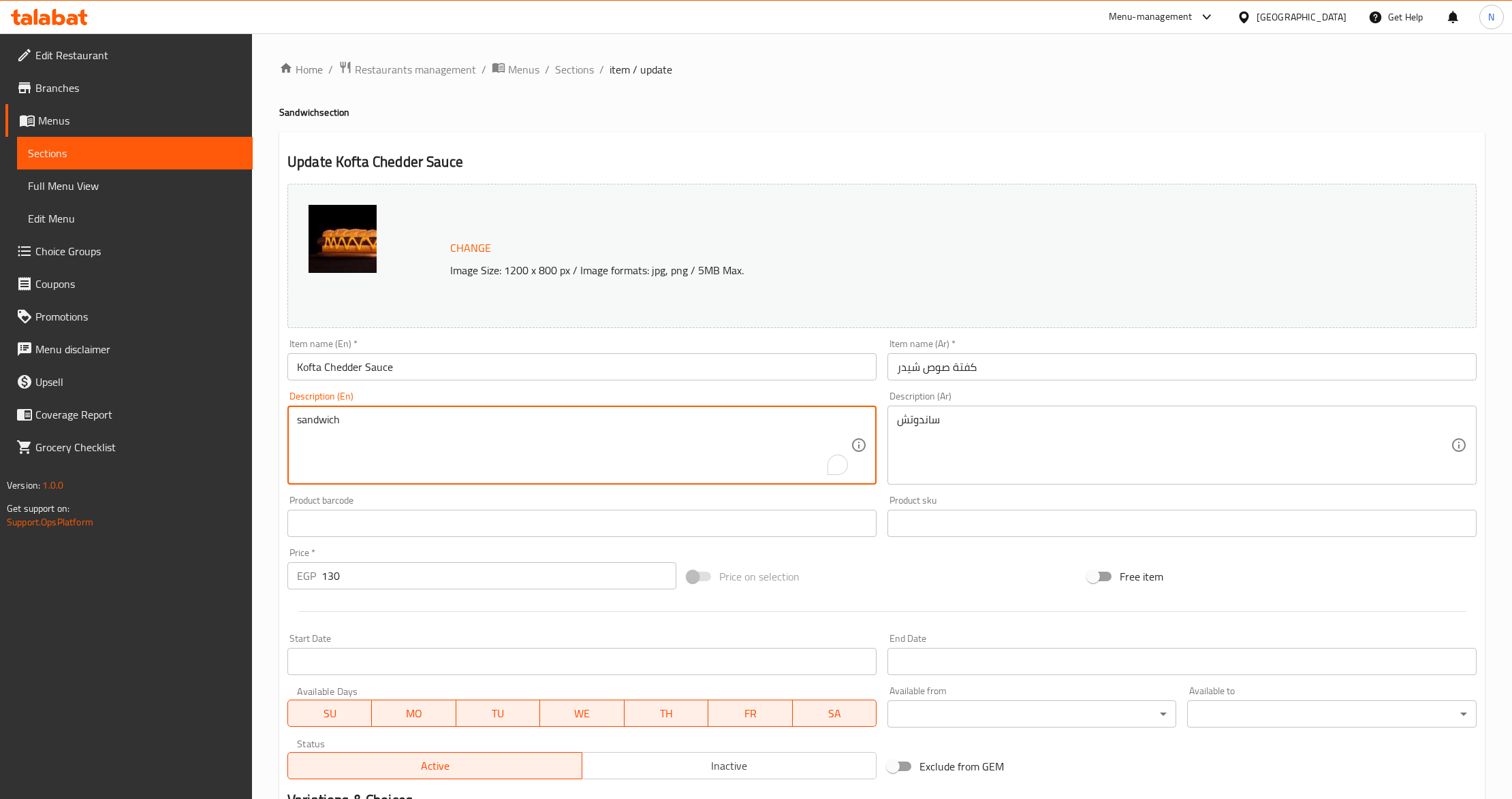
click at [365, 423] on textarea "sandwich" at bounding box center [574, 446] width 554 height 64
click at [452, 368] on input "Kofta Chedder Sauce" at bounding box center [582, 367] width 589 height 27
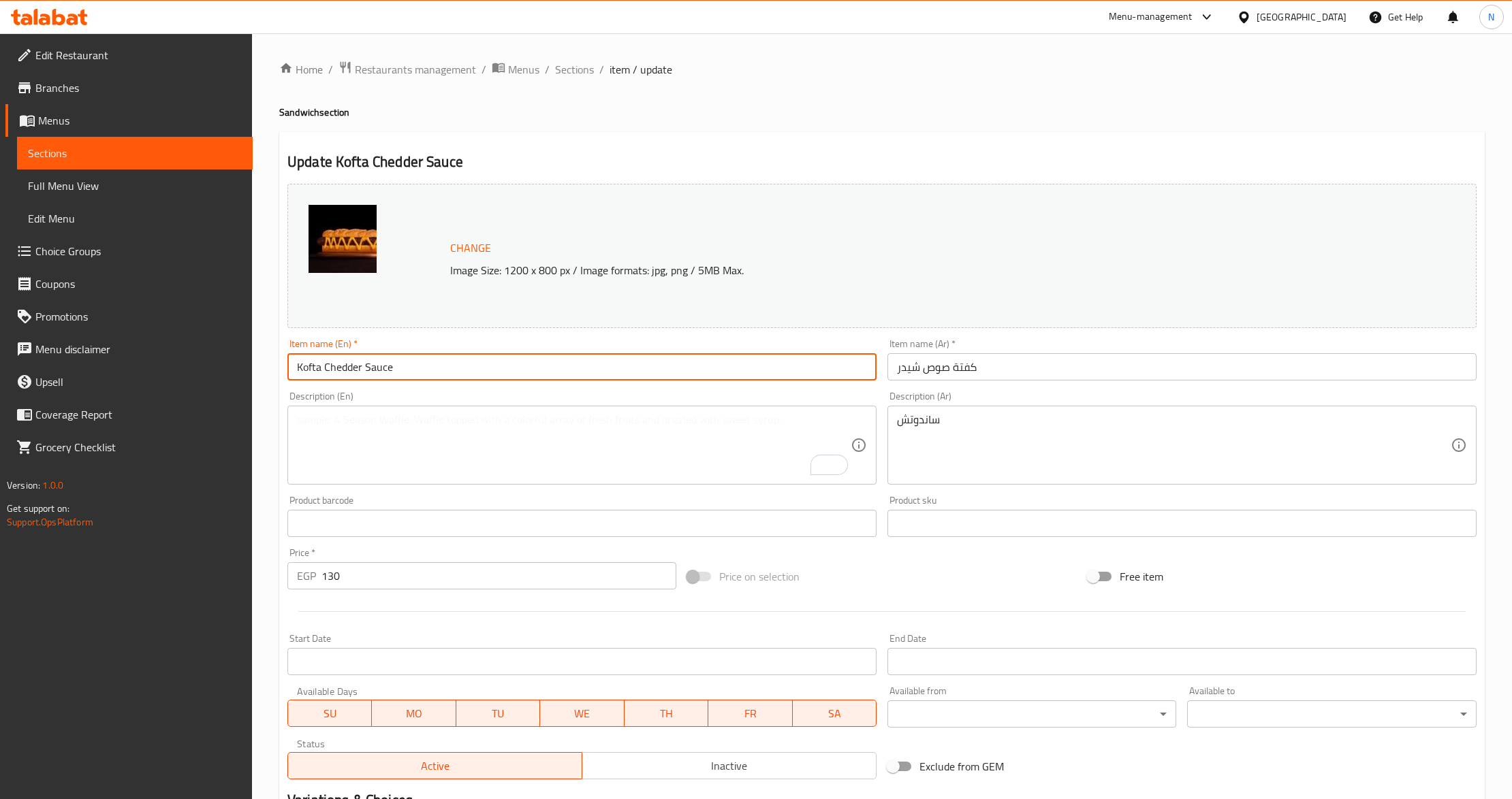
paste input "sandwich"
click at [398, 367] on input "Kofta Chedder Sauce sandwich" at bounding box center [582, 367] width 589 height 27
type input "Kofta Chedder Sauce Sandwich"
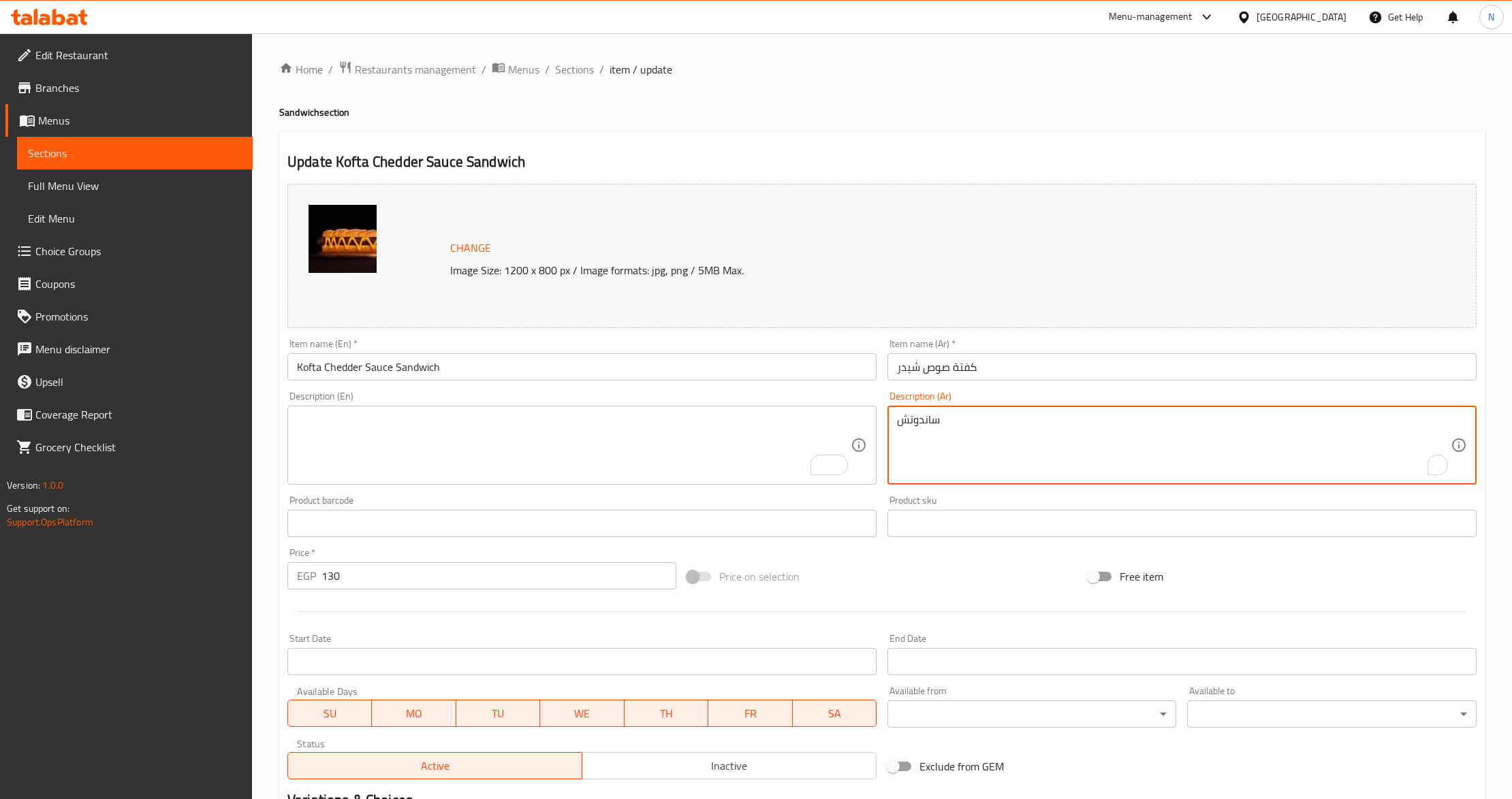
click at [927, 428] on textarea "ساندوتش" at bounding box center [1174, 446] width 554 height 64
click at [1004, 371] on input "كفتة صوص شيدر" at bounding box center [1182, 367] width 589 height 27
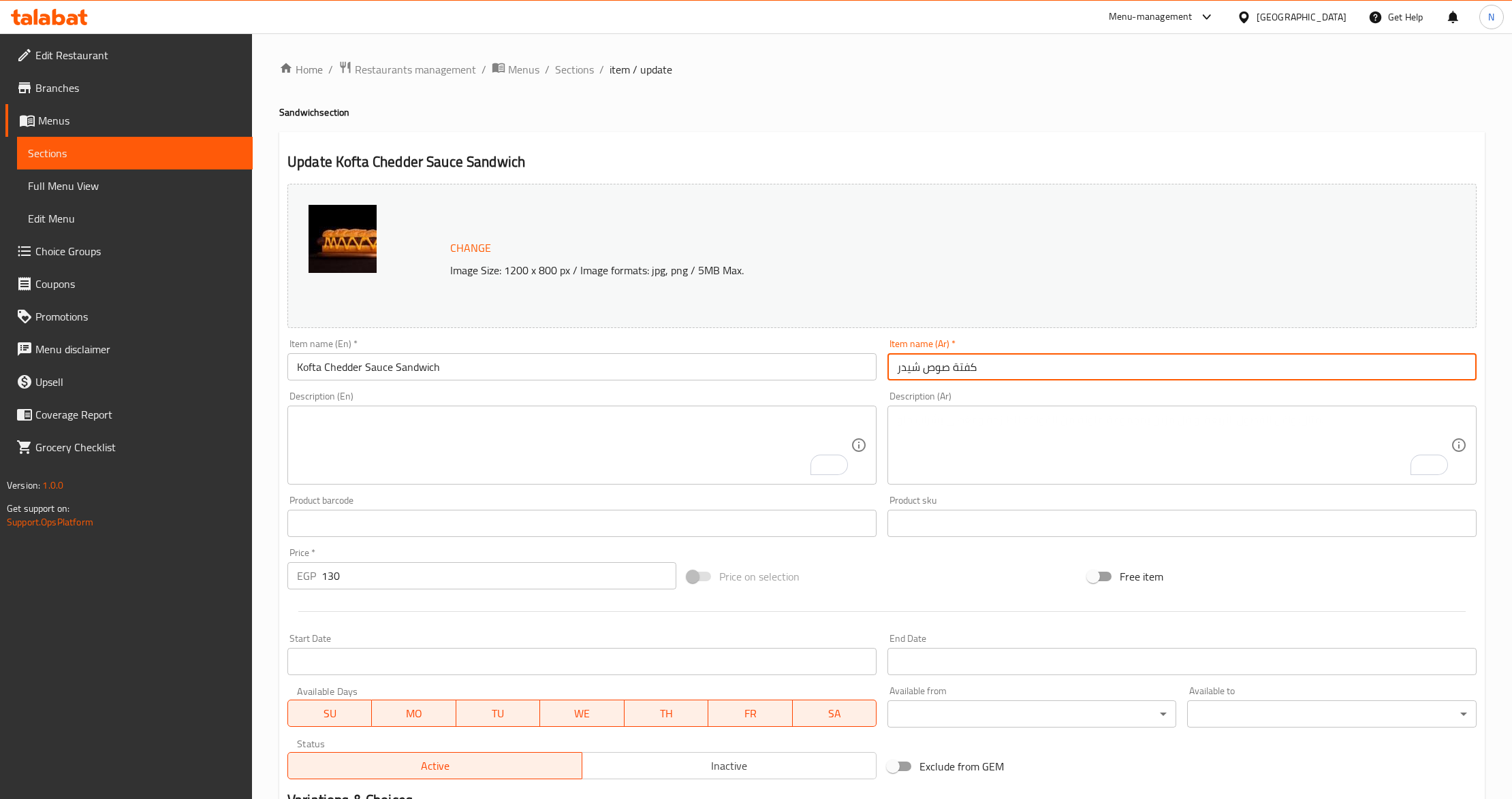
paste input "ساندوتش"
type input "ساندوتش كفتة صوص شيدر"
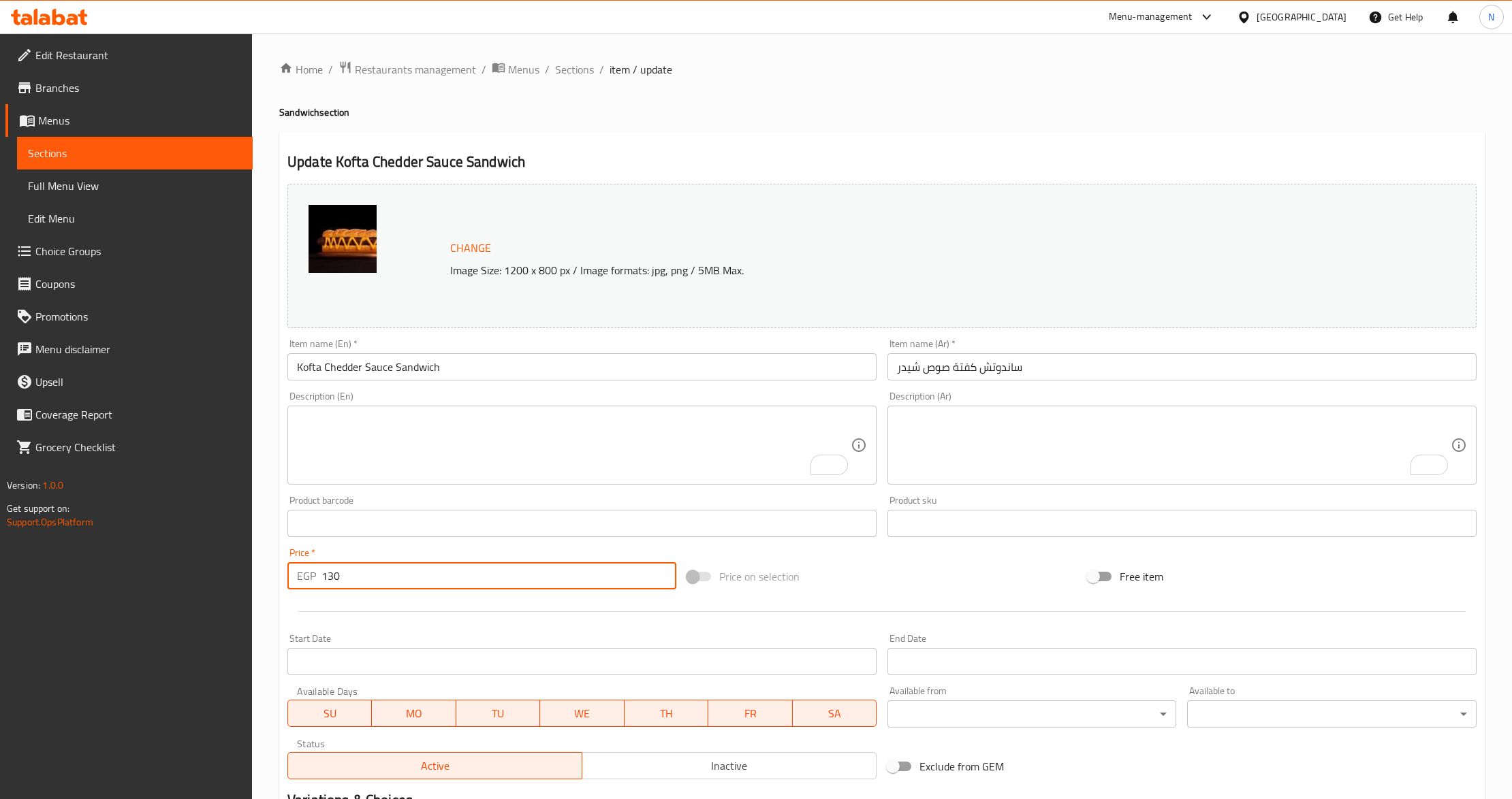
click at [433, 582] on input "130" at bounding box center [499, 575] width 355 height 27
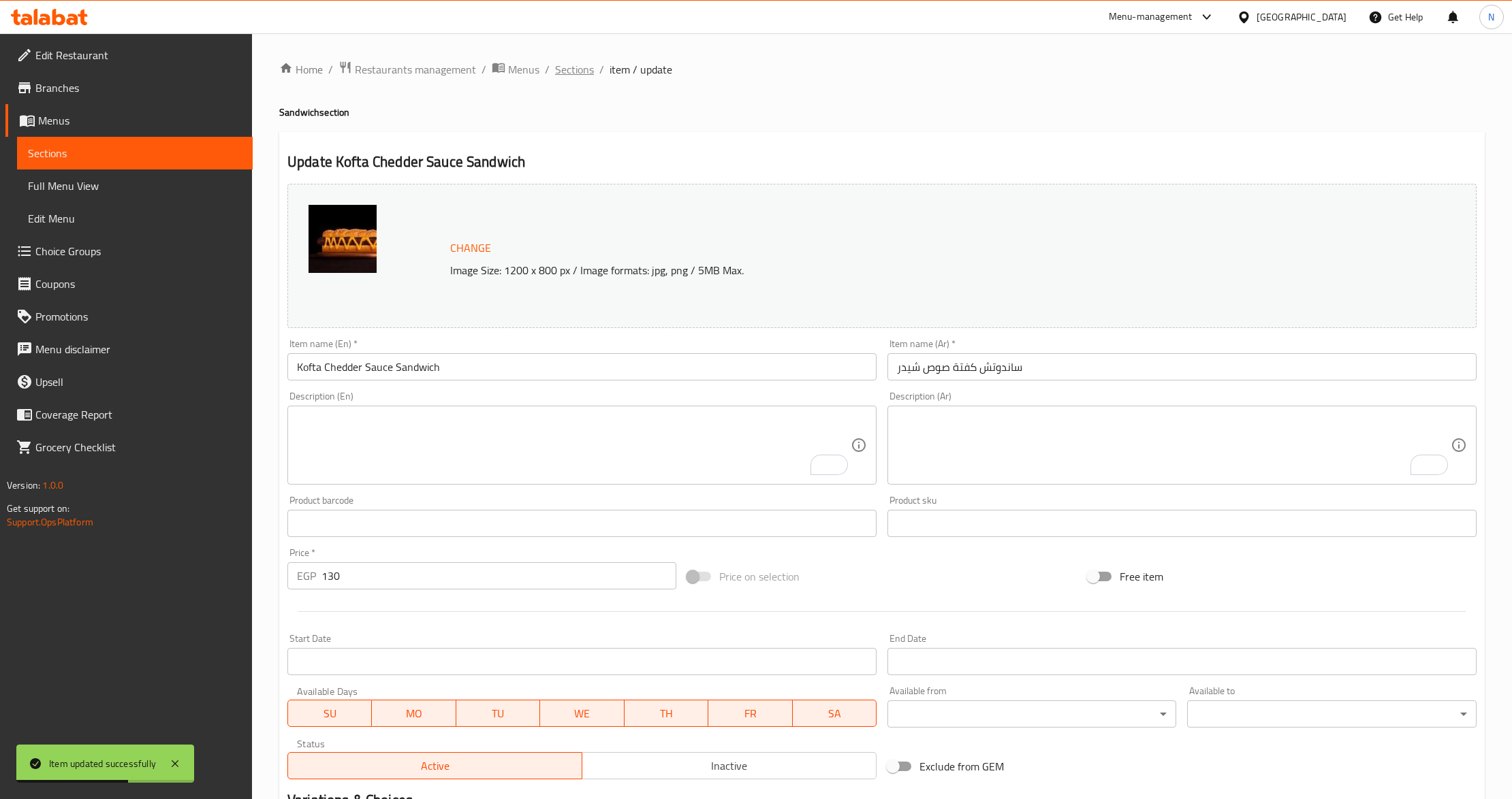
click at [560, 62] on span "Sections" at bounding box center [574, 69] width 39 height 16
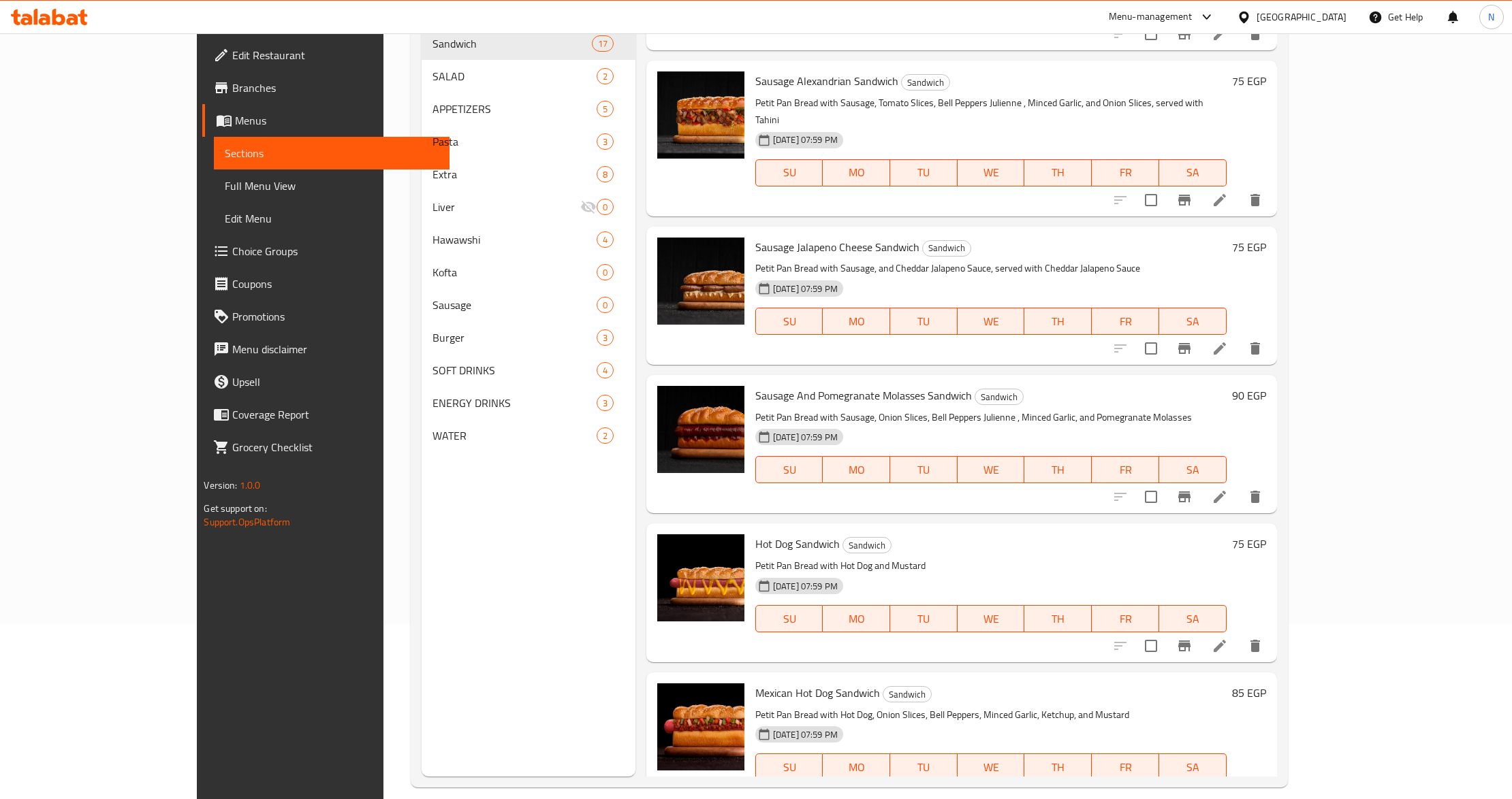
scroll to position [191, 0]
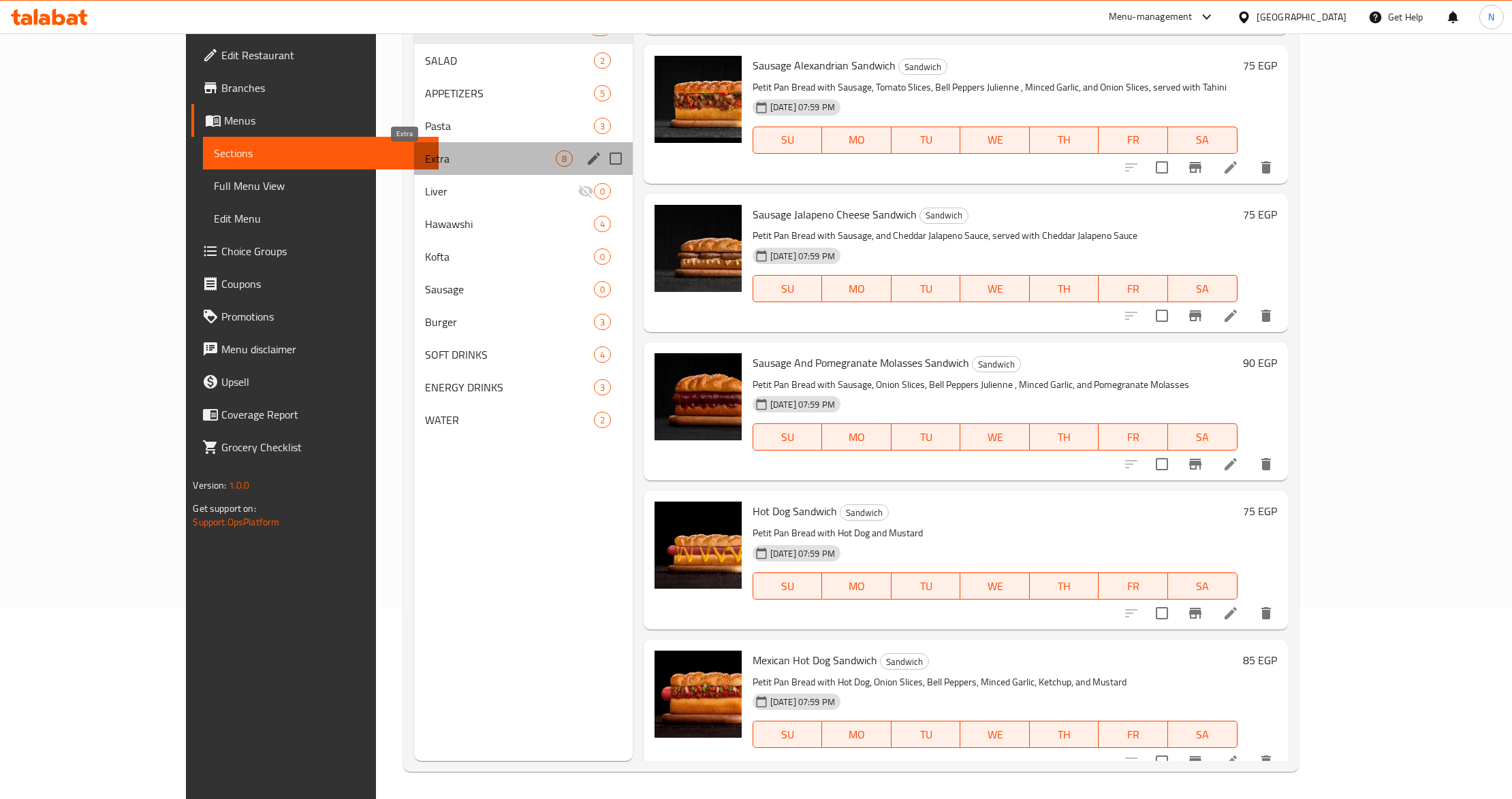
click at [425, 156] on span "Extra" at bounding box center [490, 158] width 130 height 16
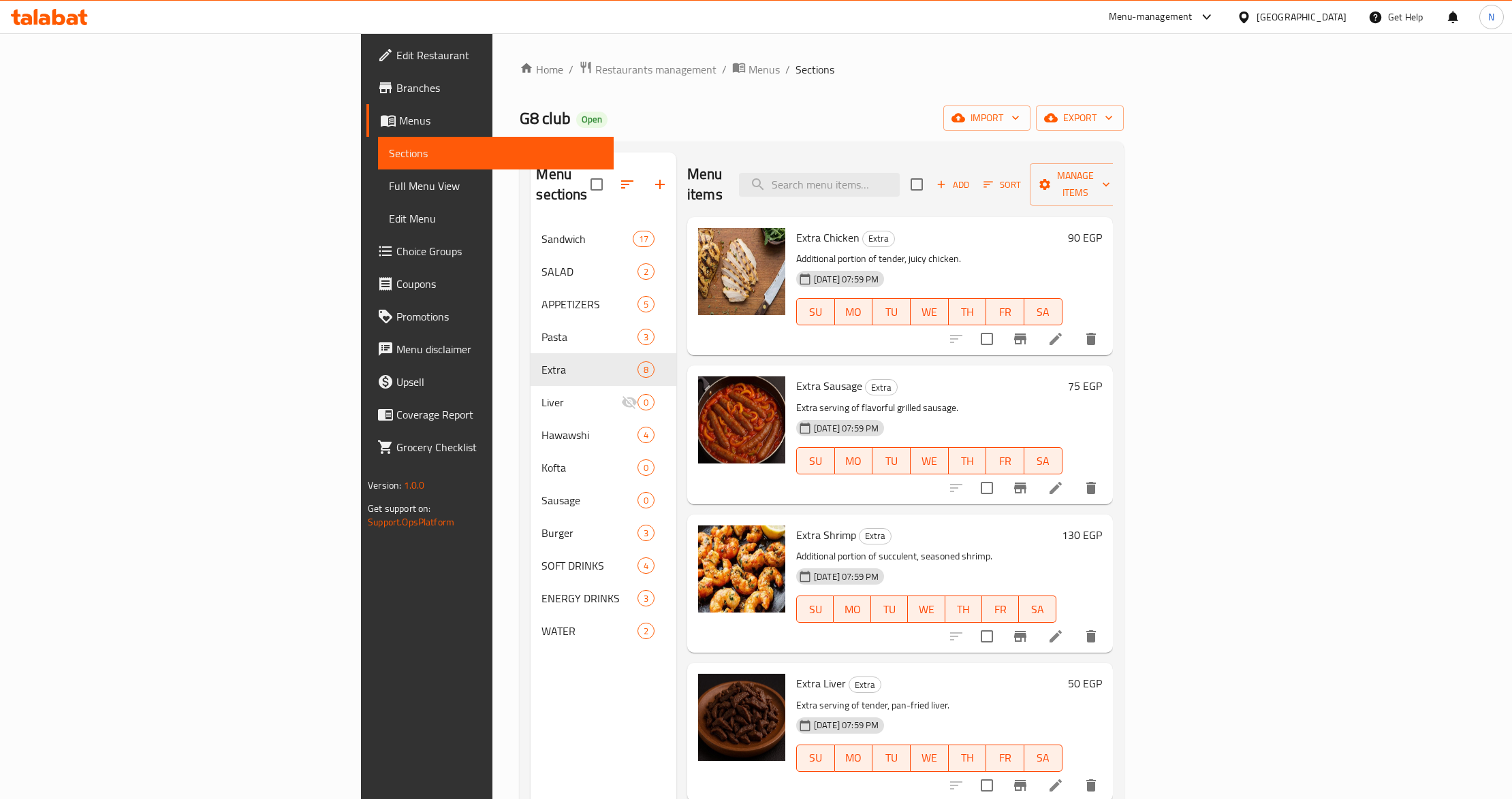
click at [951, 191] on div "Menu items Add Sort Manage items" at bounding box center [900, 185] width 426 height 64
click at [900, 178] on input "search" at bounding box center [819, 185] width 161 height 24
paste input "Chicken Strips"
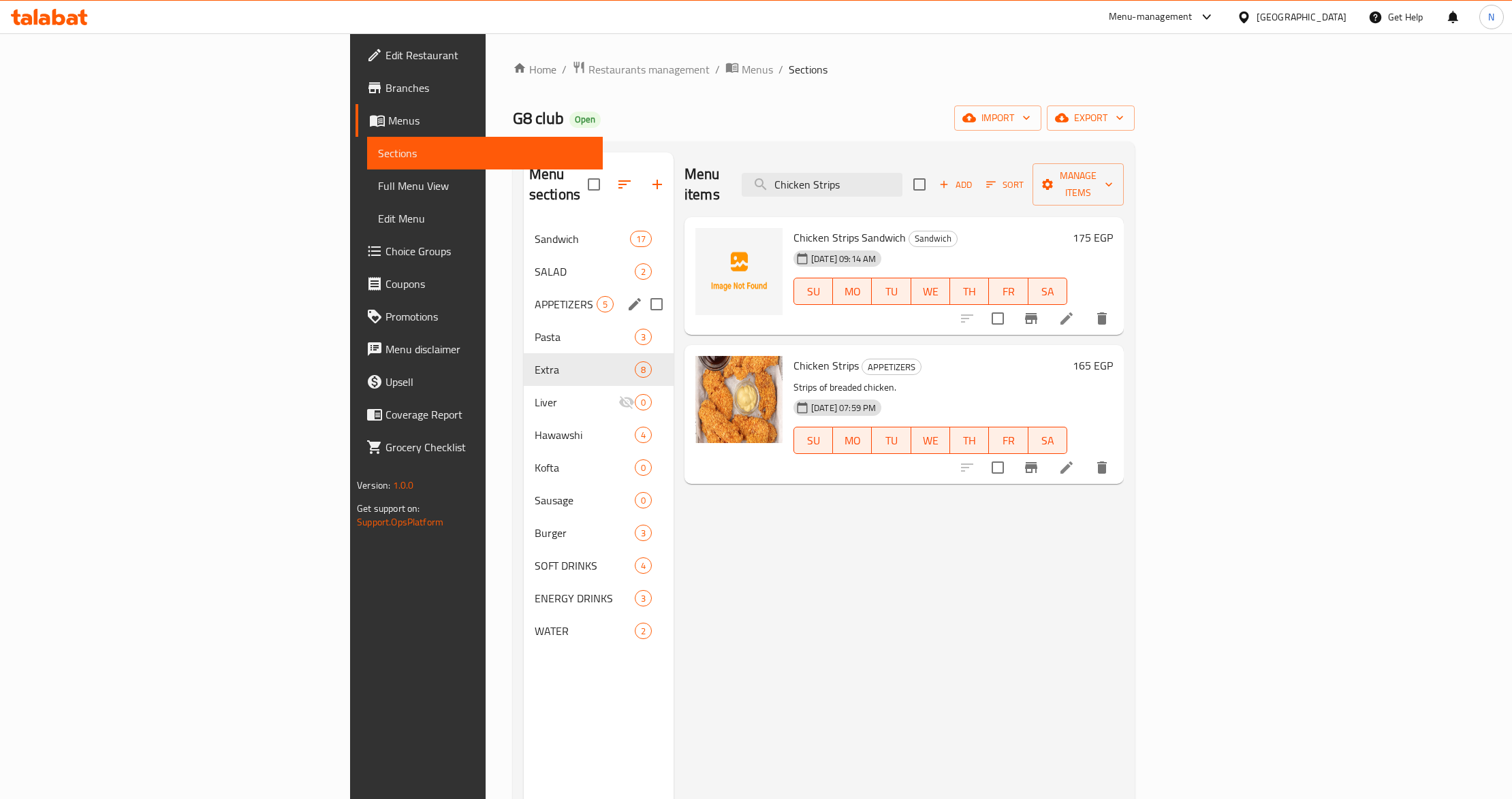
type input "Chicken Strips"
click at [534, 296] on span "APPETIZERS" at bounding box center [565, 304] width 62 height 16
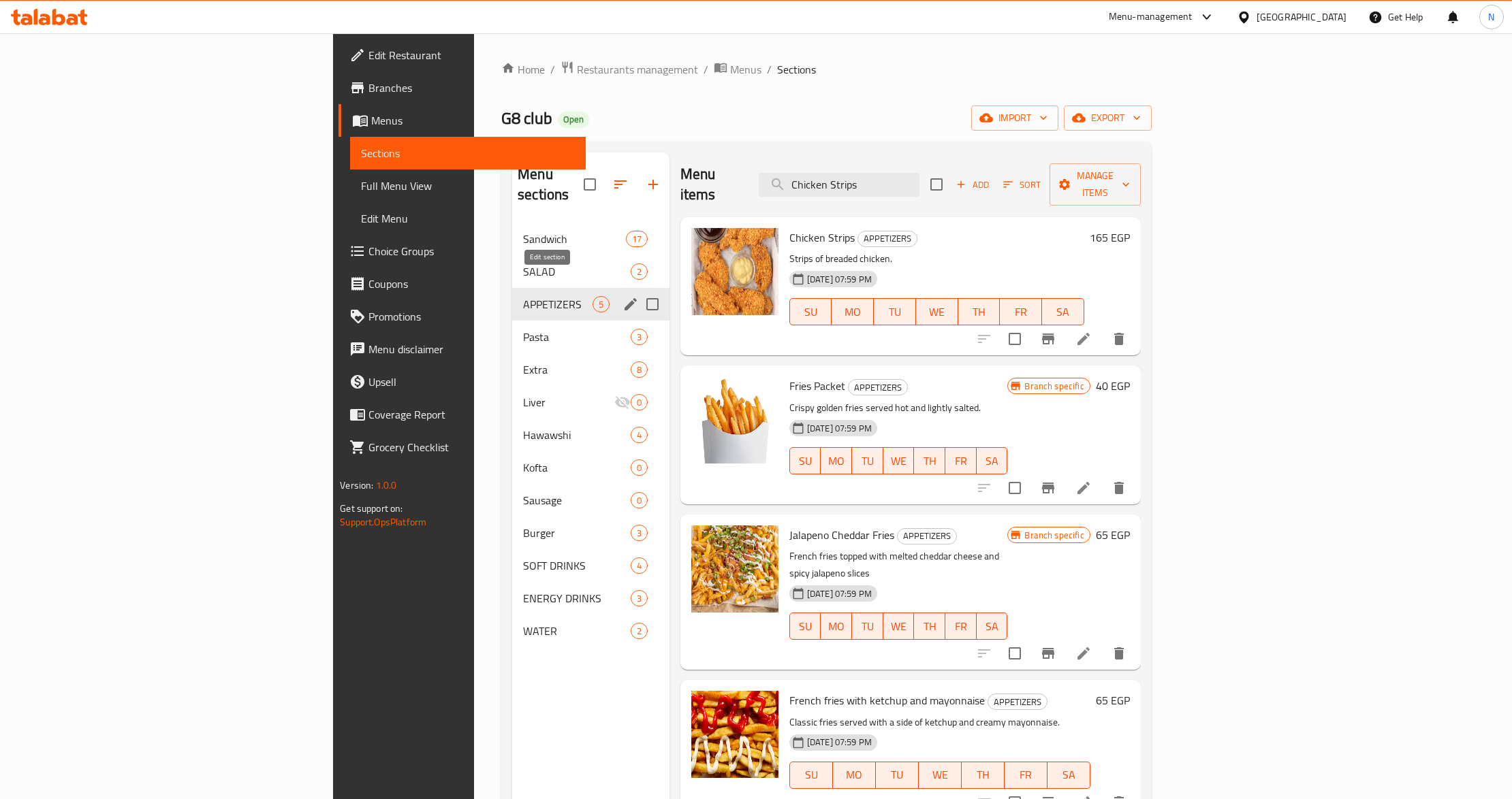
click at [623, 296] on icon "edit" at bounding box center [630, 304] width 16 height 16
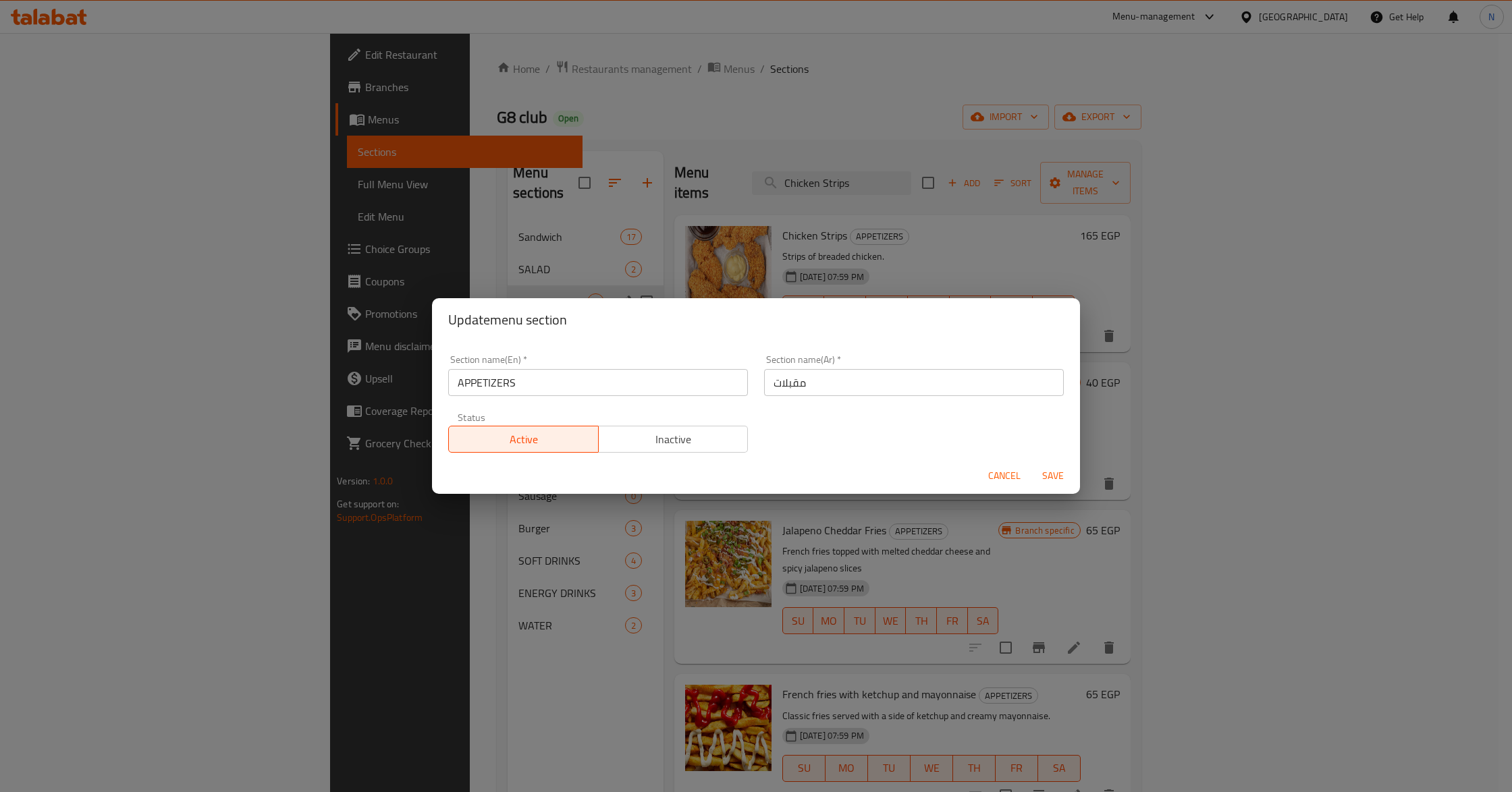
click at [600, 378] on input "APPETIZERS" at bounding box center [598, 382] width 299 height 27
paste input "Sides"
type input "Sides"
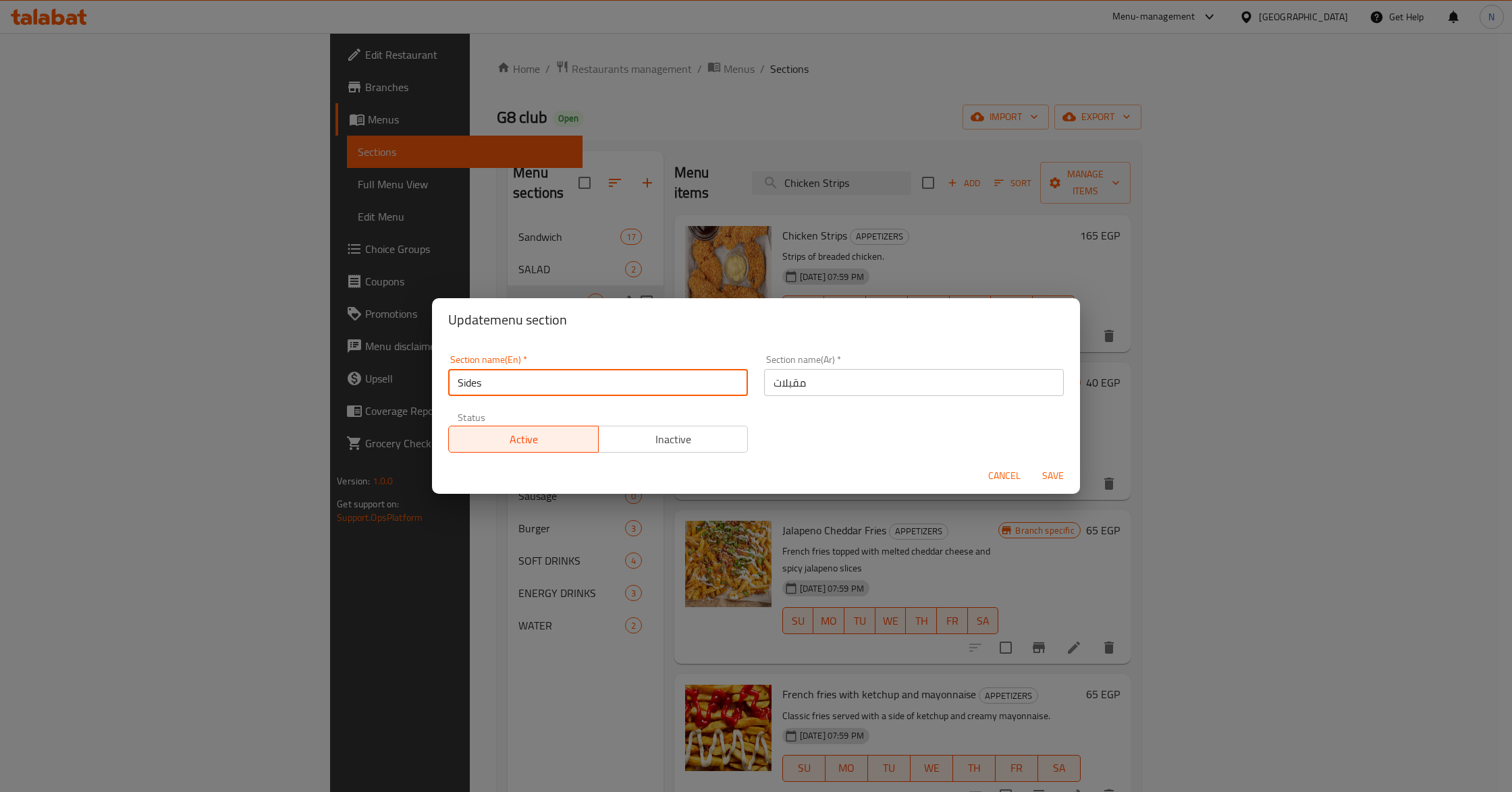
click at [845, 376] on input "مقبلات" at bounding box center [914, 382] width 299 height 27
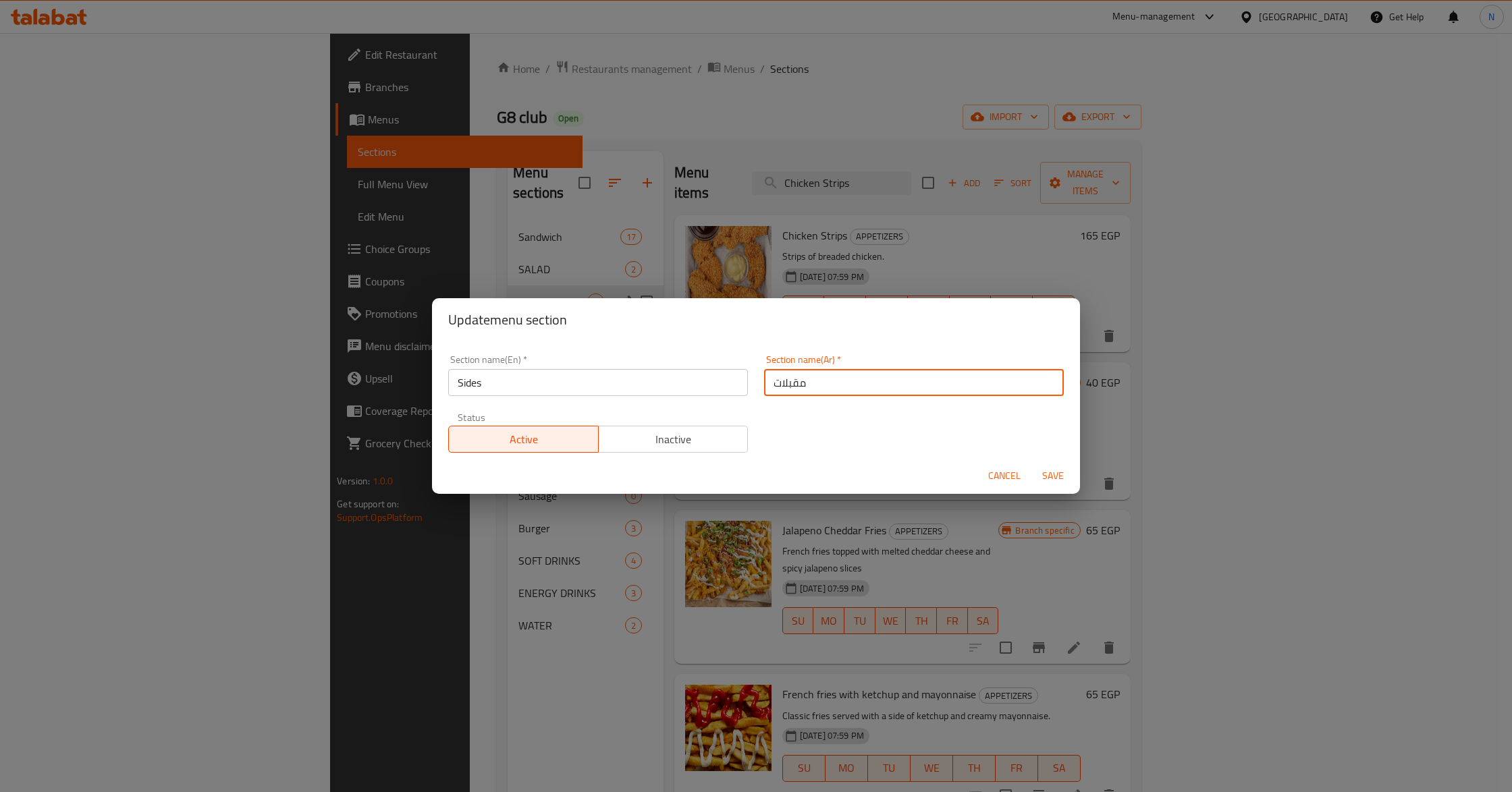
click at [845, 376] on input "مقبلات" at bounding box center [914, 382] width 299 height 27
type input "الأطباق الجانبية"
click at [1031, 463] on button "Save" at bounding box center [1053, 476] width 43 height 25
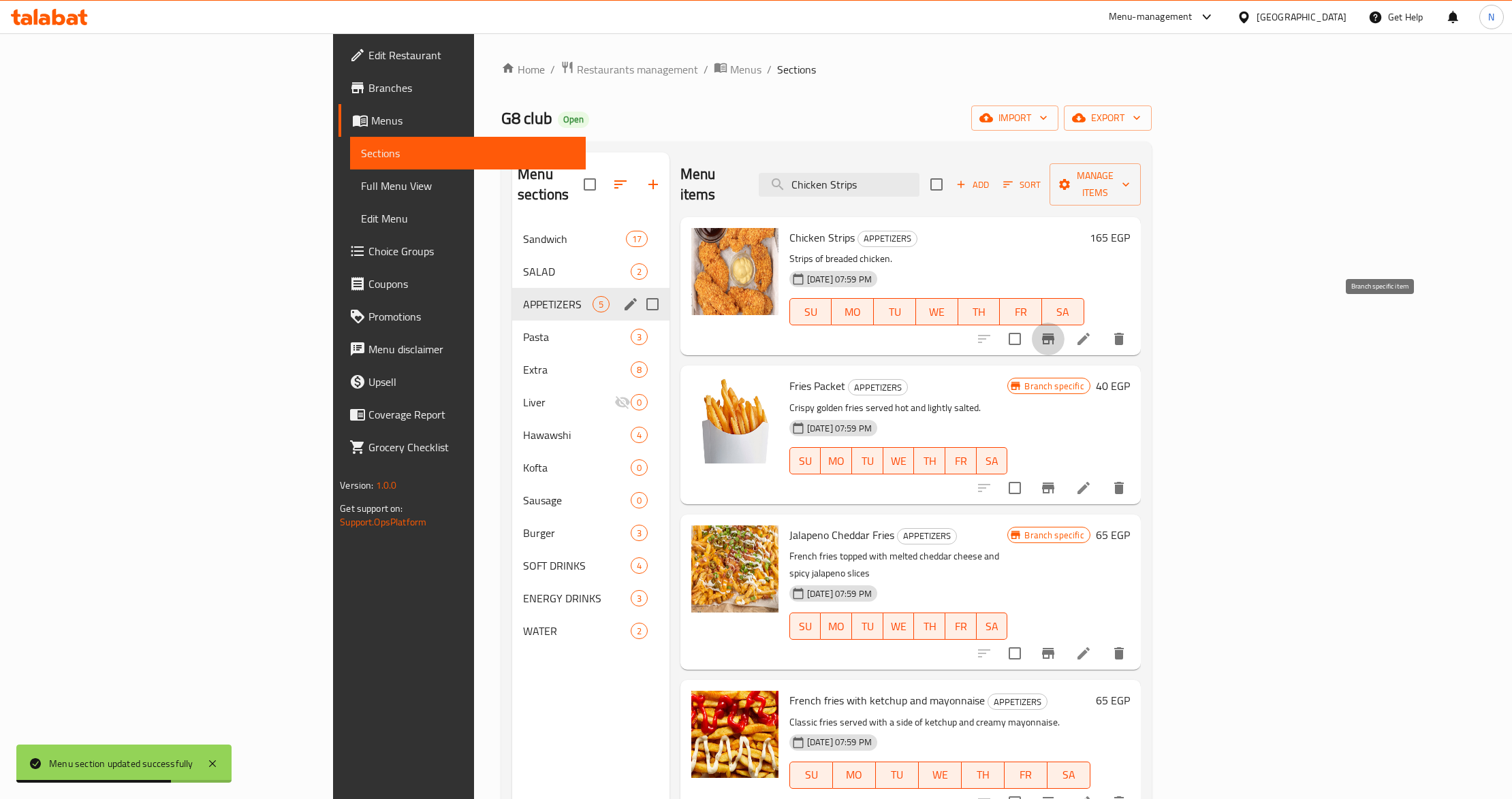
click at [1055, 334] on icon "Branch-specific-item" at bounding box center [1048, 339] width 12 height 11
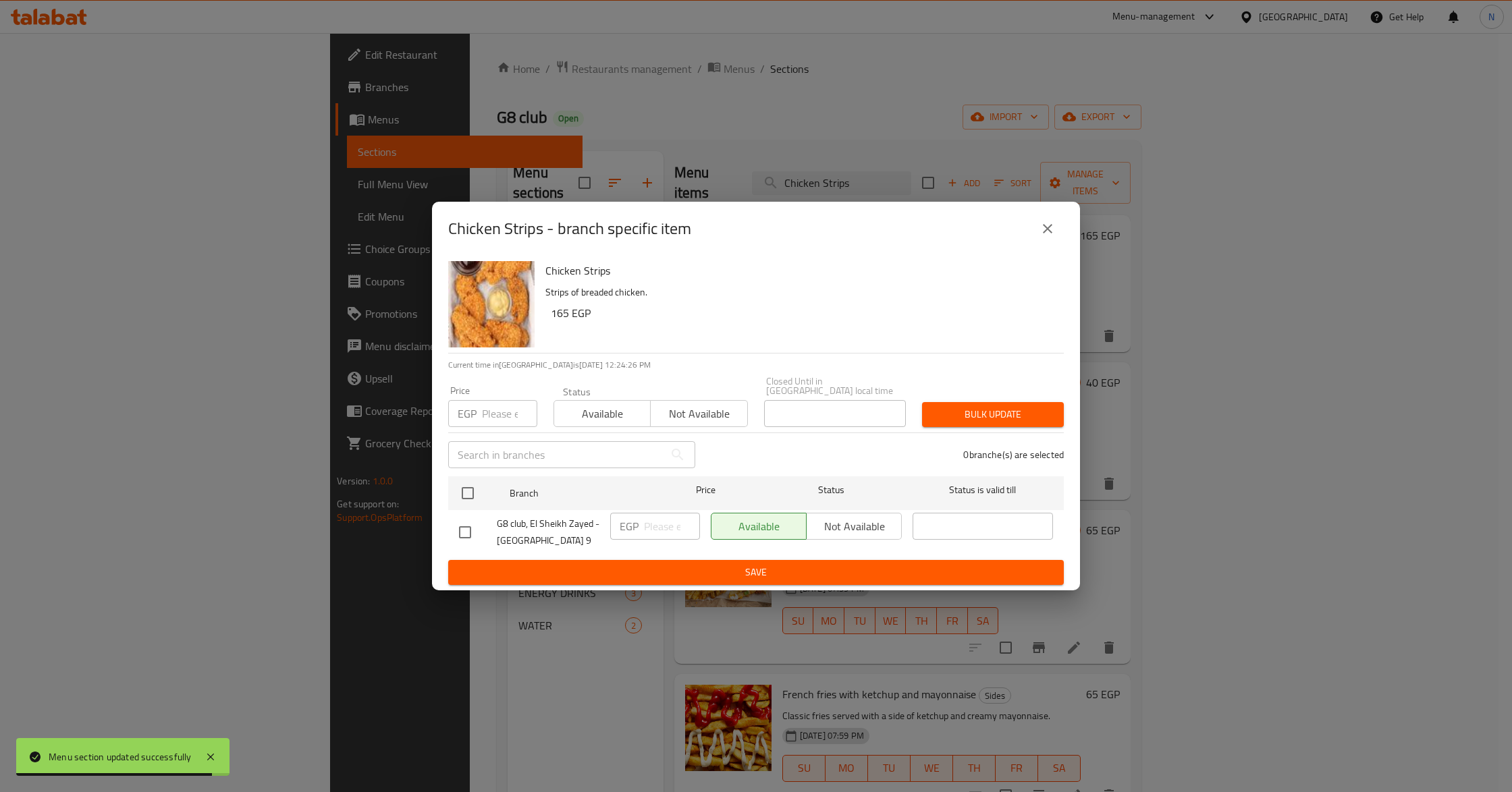
click at [1056, 231] on button "close" at bounding box center [1047, 229] width 33 height 33
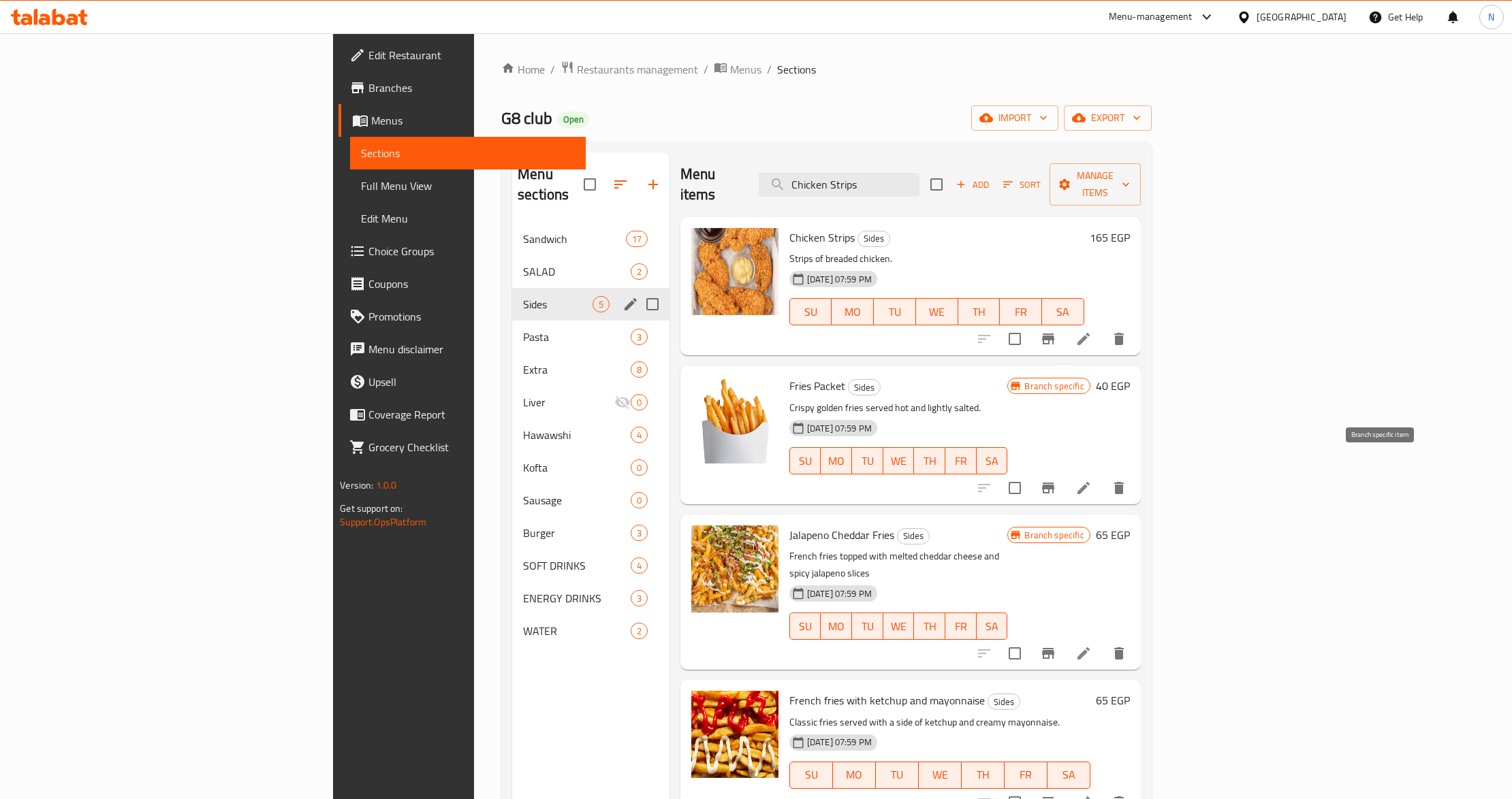
click at [1065, 479] on button "Branch-specific-item" at bounding box center [1048, 488] width 33 height 33
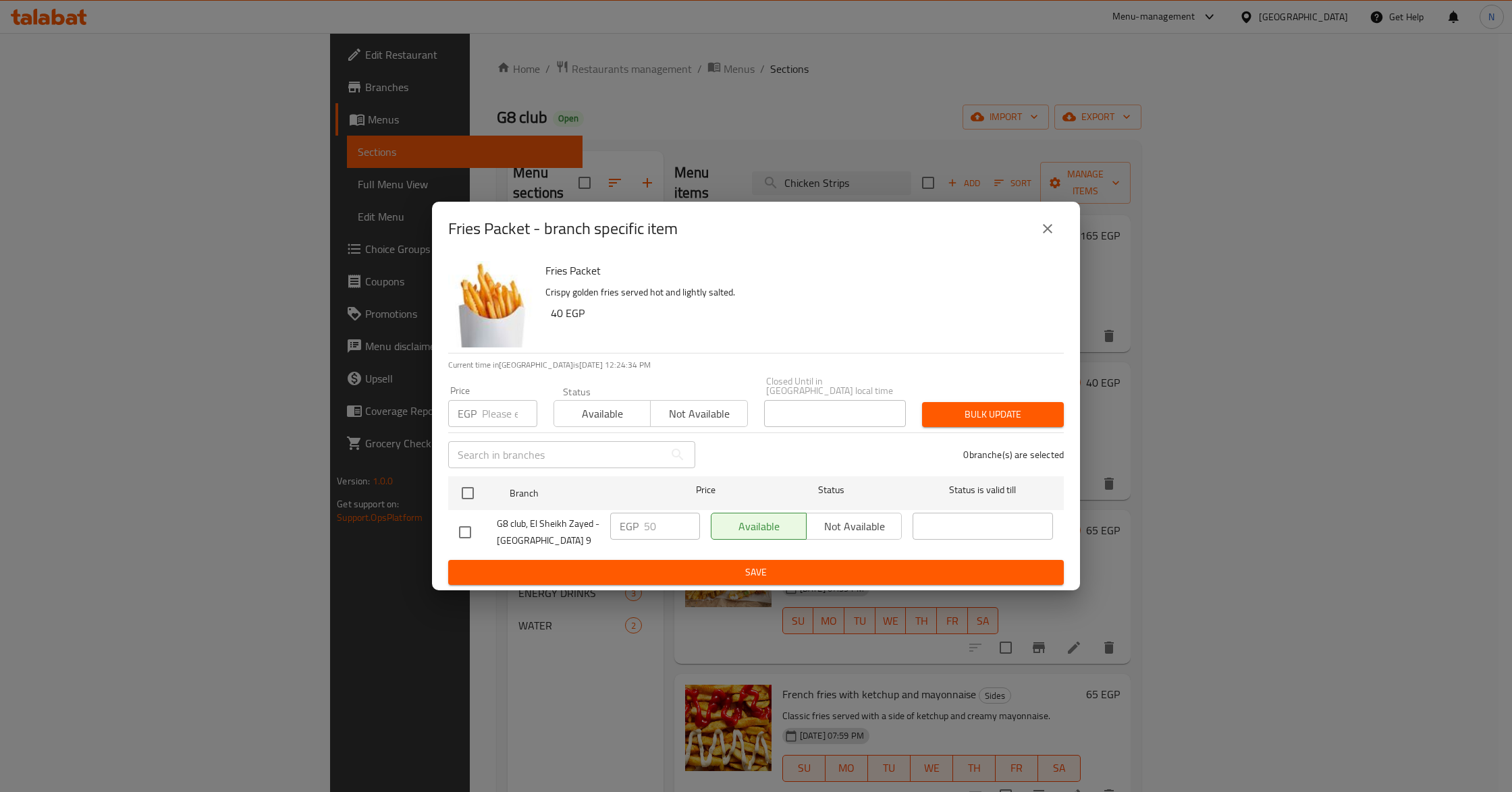
click at [1048, 227] on icon "close" at bounding box center [1047, 229] width 16 height 16
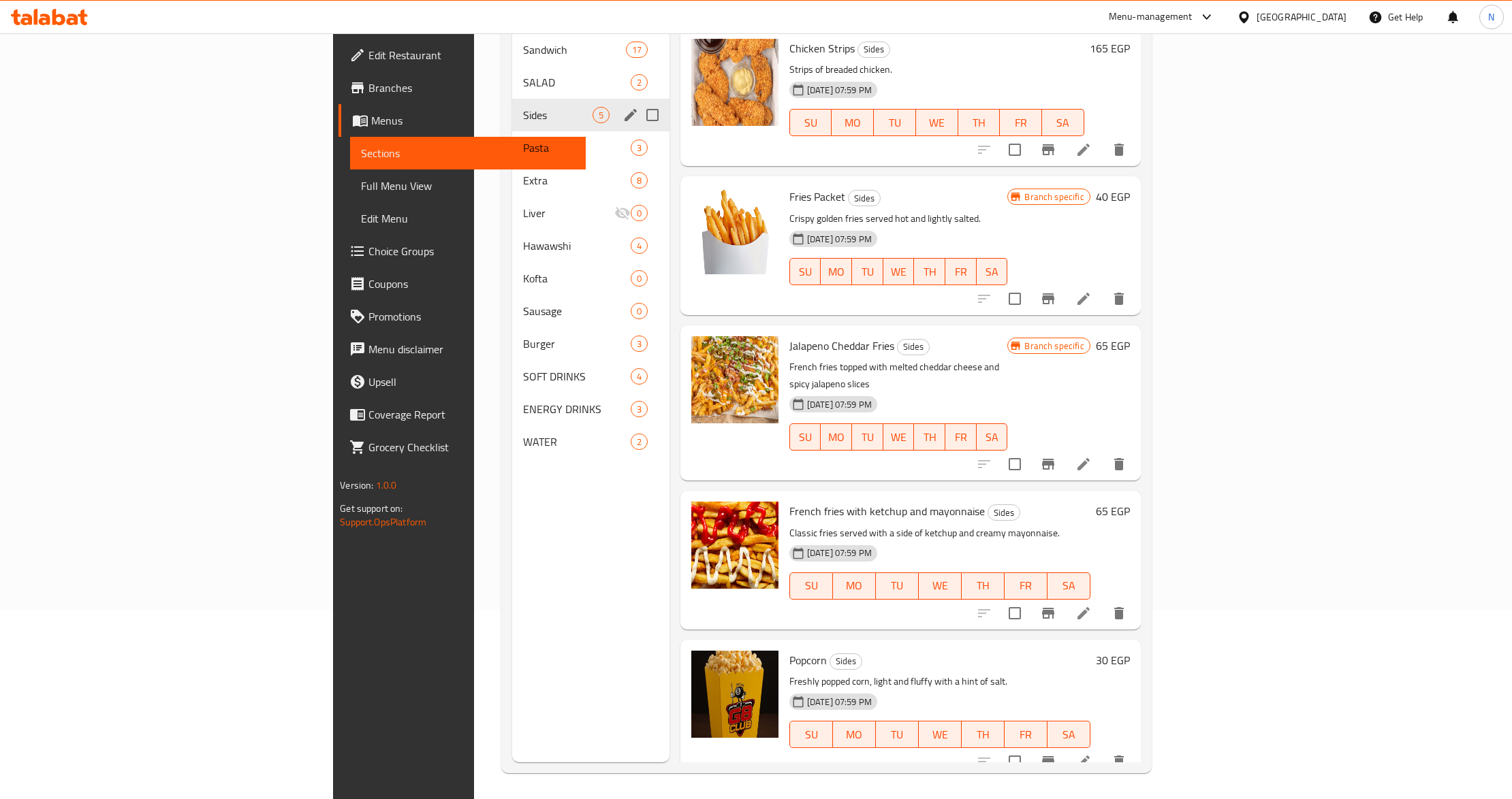
scroll to position [191, 0]
click at [1030, 746] on input "checkbox" at bounding box center [1015, 760] width 29 height 29
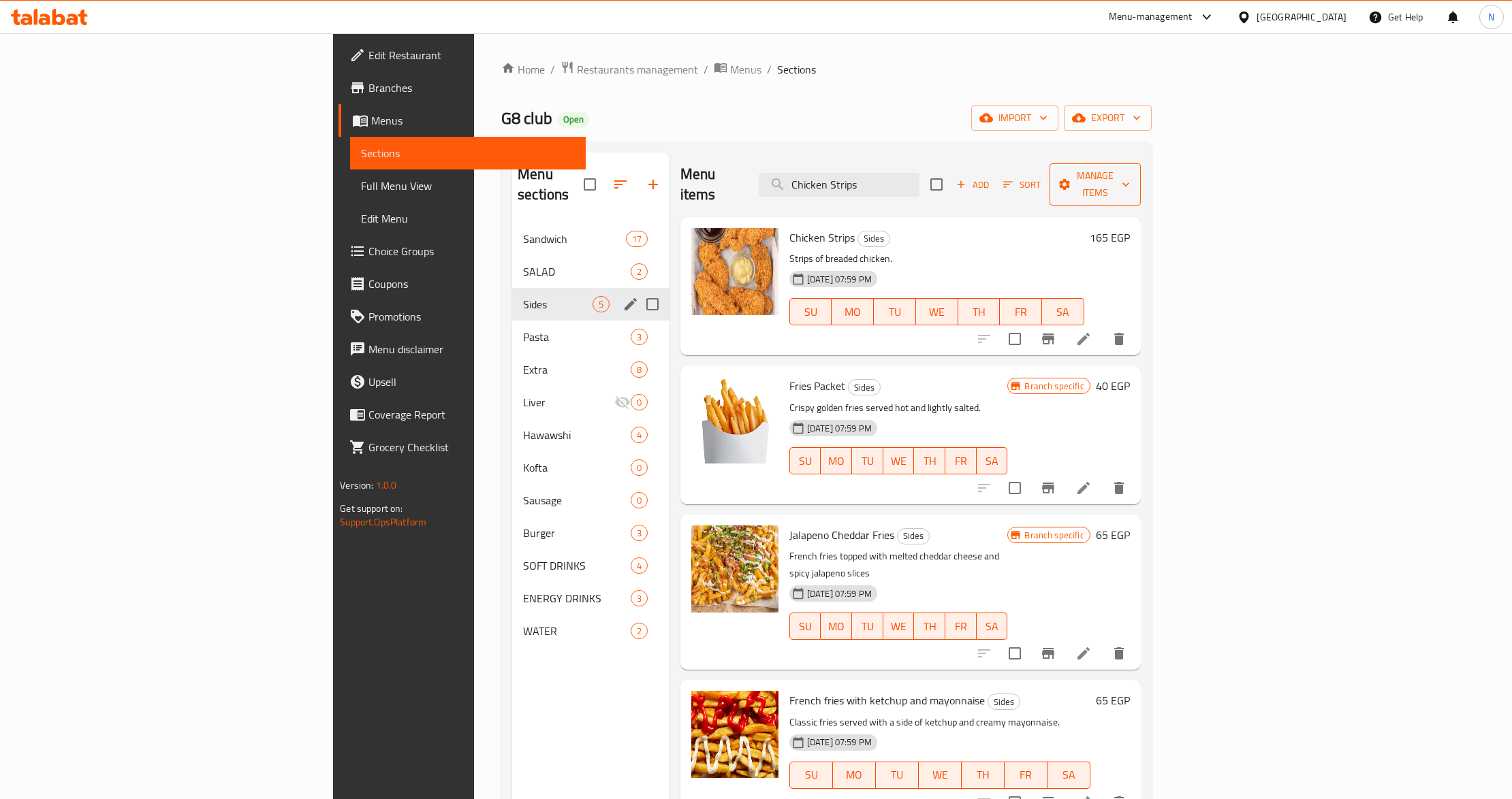
click at [1130, 176] on span "Manage items" at bounding box center [1095, 184] width 69 height 34
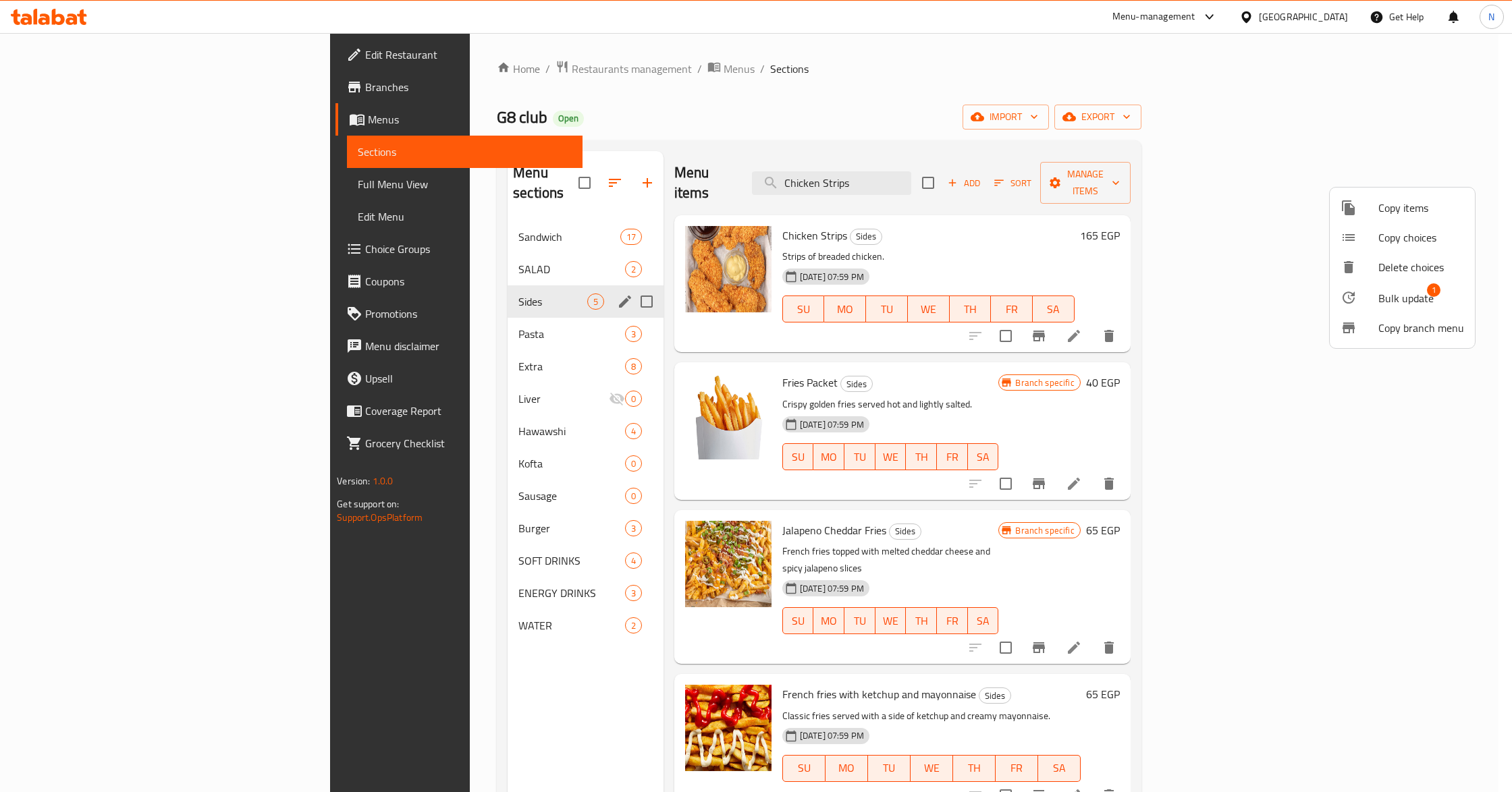
click at [1367, 292] on div at bounding box center [1359, 297] width 38 height 16
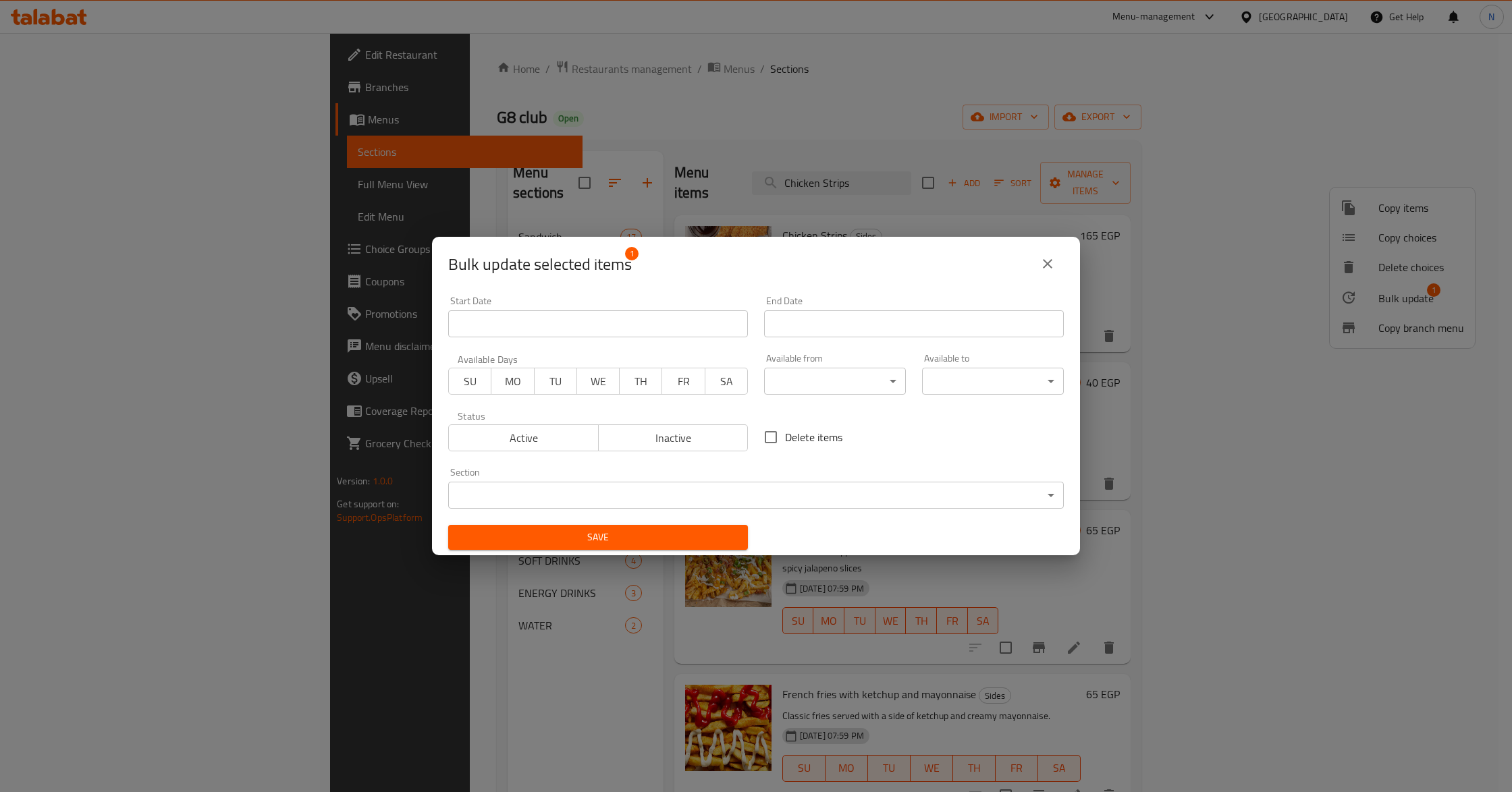
click at [700, 440] on span "Inactive" at bounding box center [673, 438] width 139 height 19
click at [666, 548] on button "Save" at bounding box center [598, 538] width 299 height 25
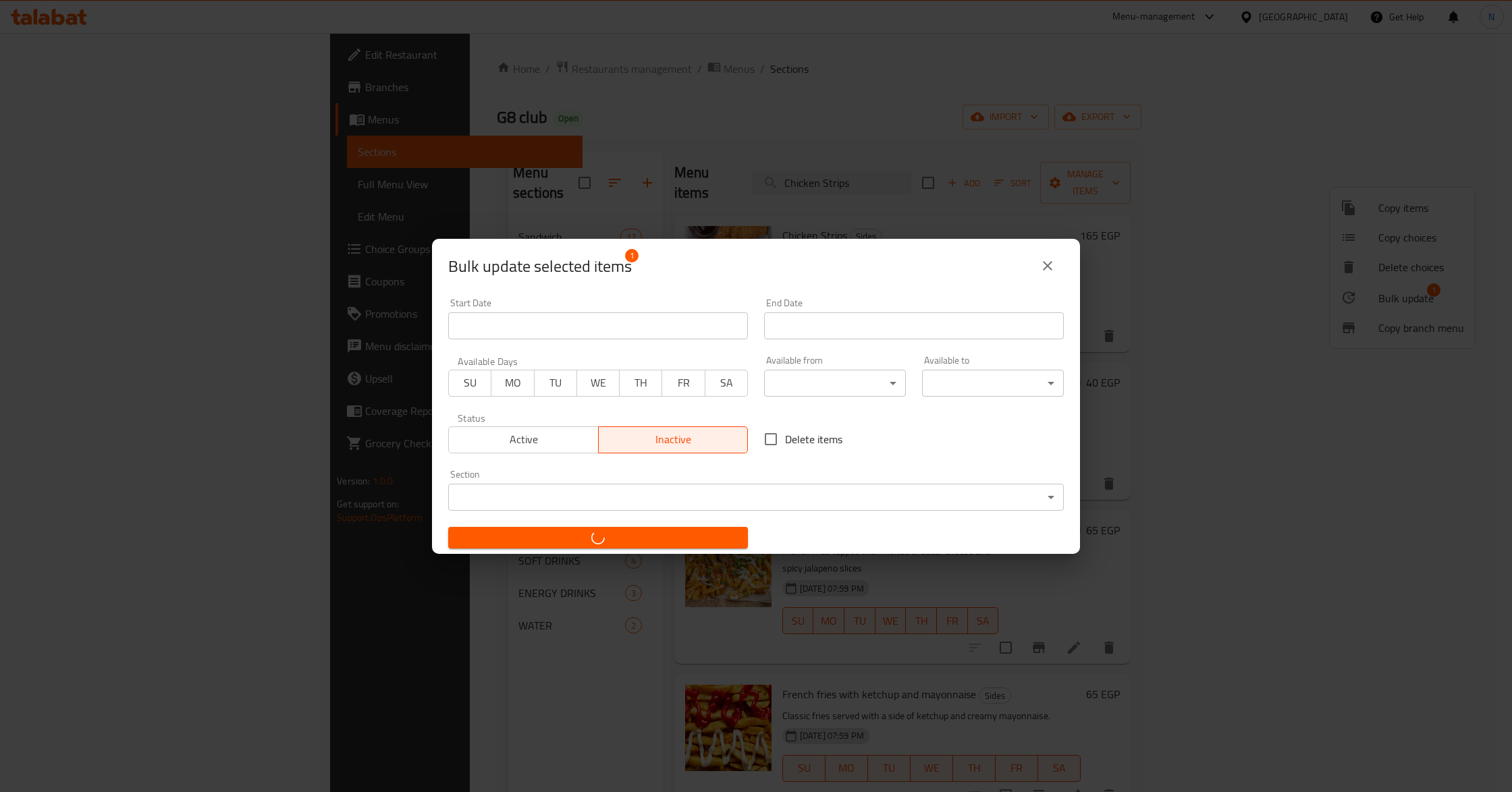
checkbox input "false"
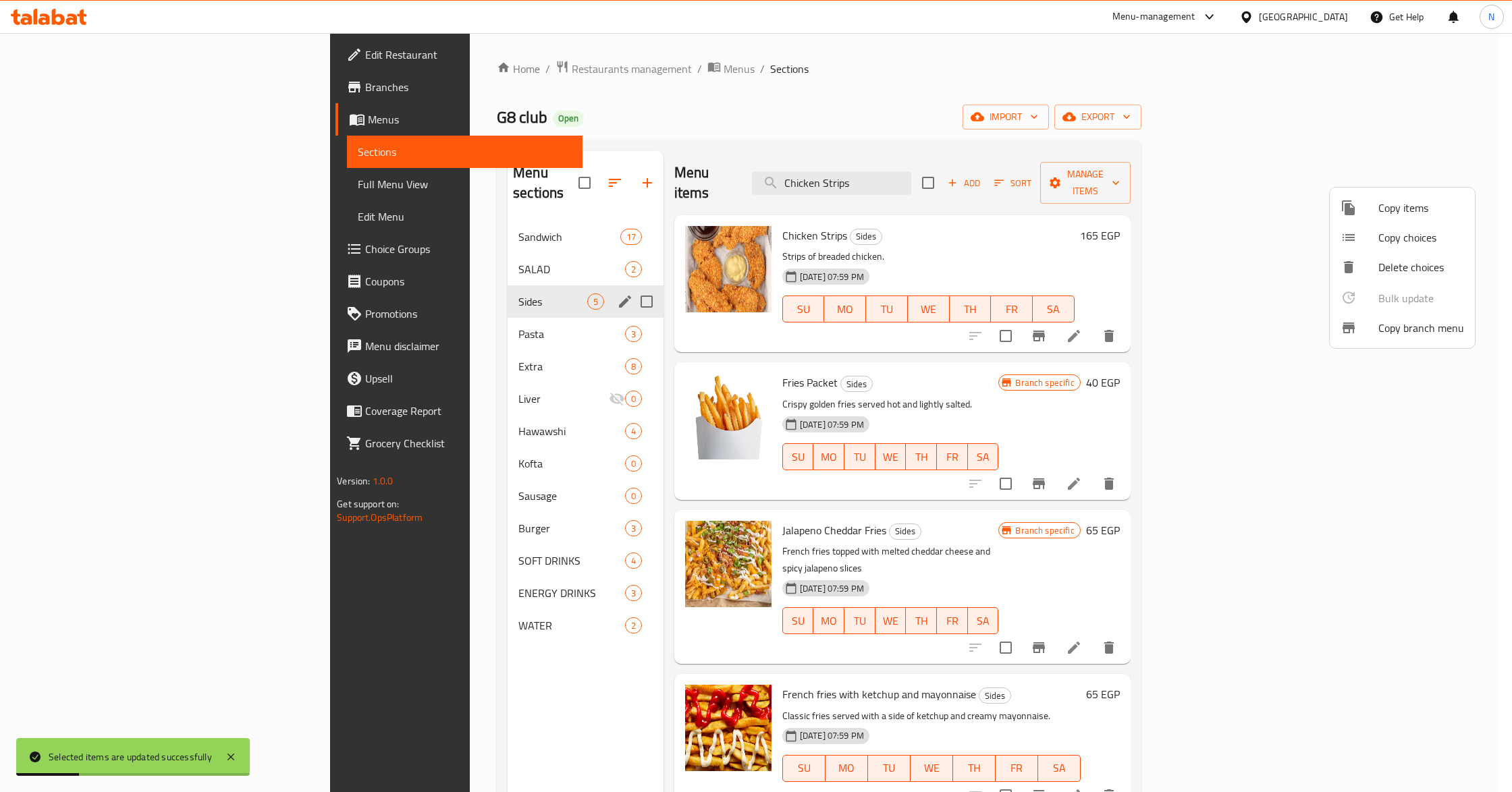
click at [1265, 173] on div at bounding box center [756, 396] width 1512 height 792
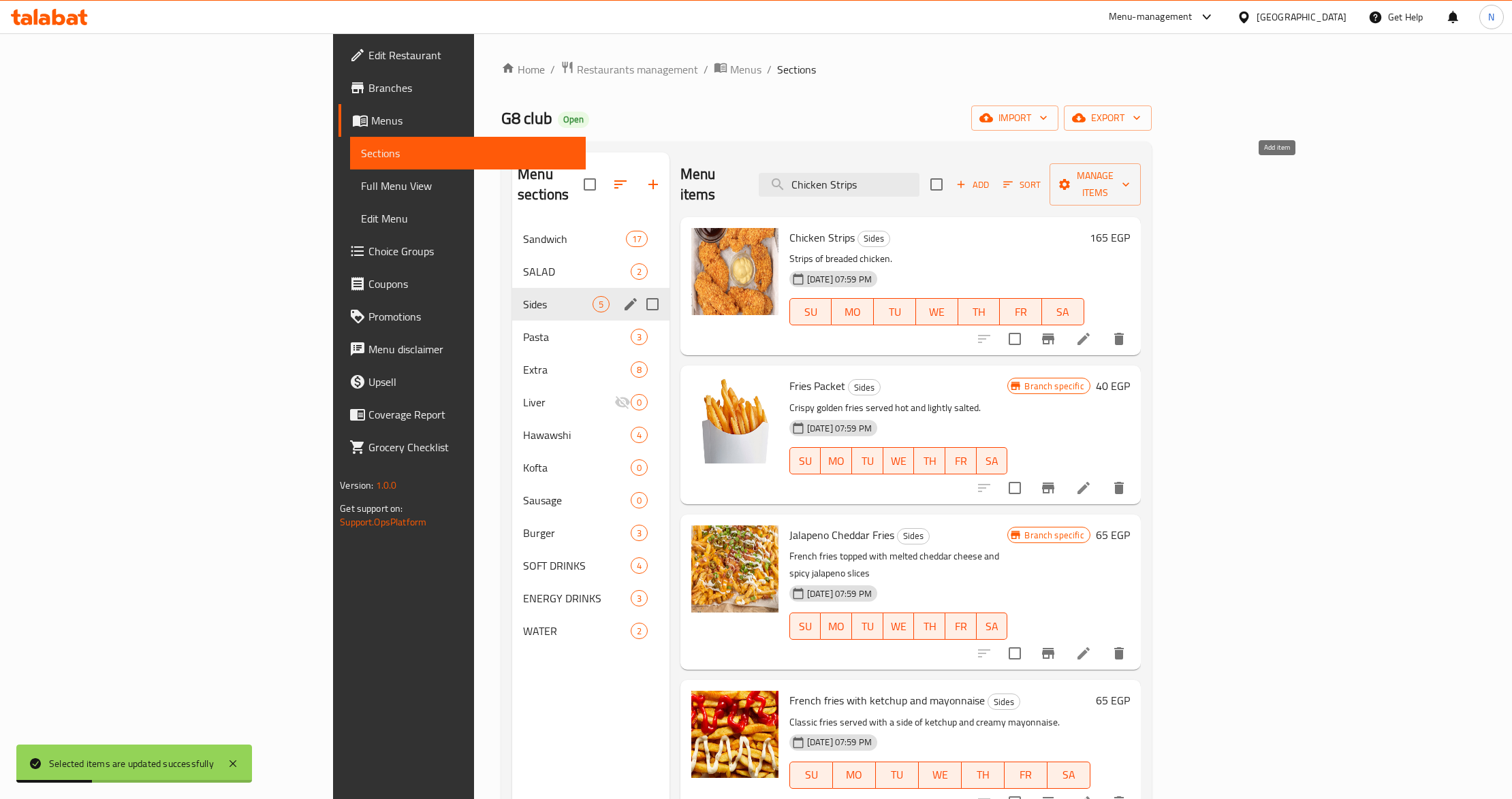
click at [991, 177] on span "Add" at bounding box center [973, 185] width 36 height 15
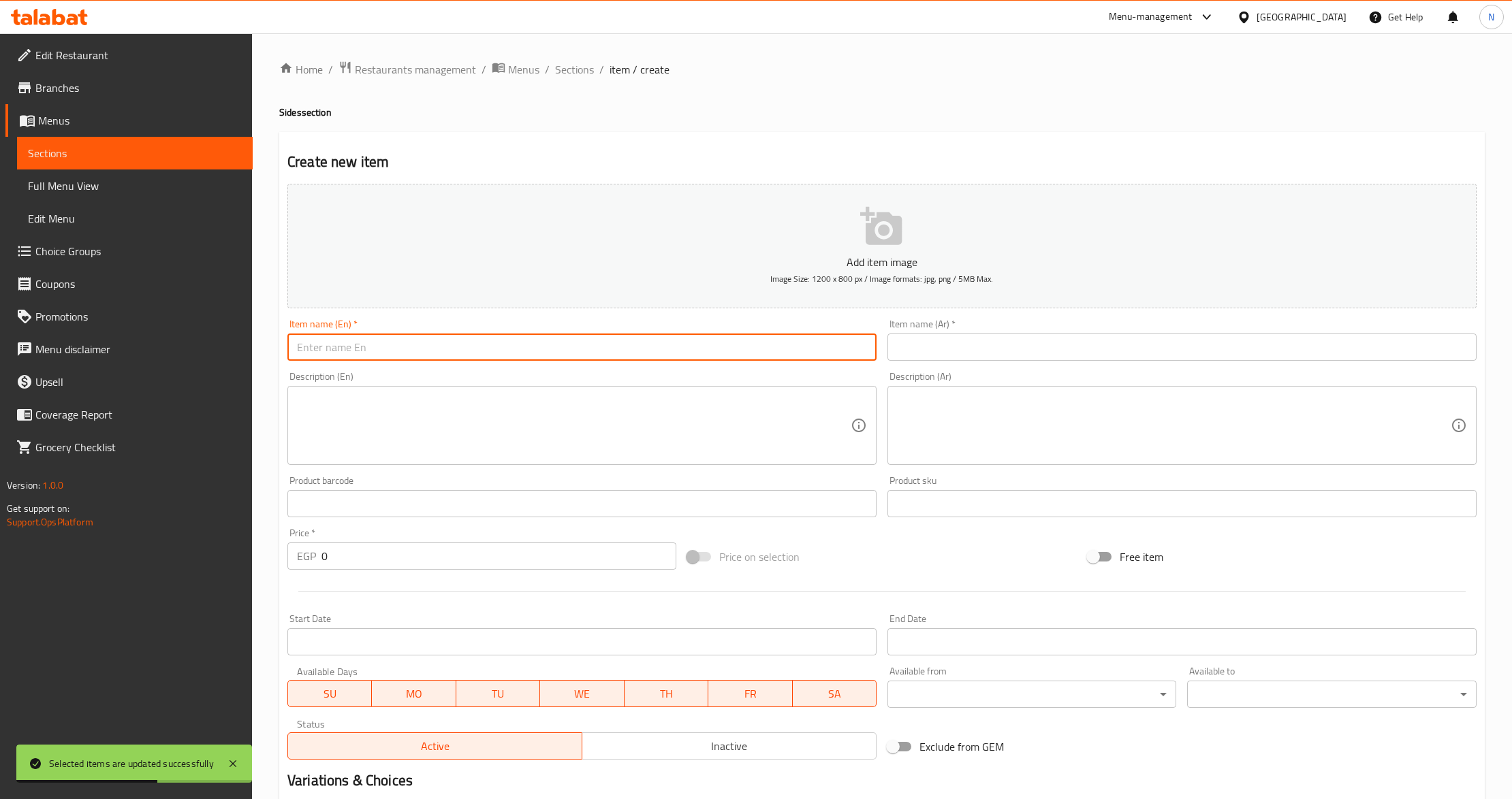
click at [553, 357] on input "text" at bounding box center [582, 347] width 589 height 27
paste input "Makhalil"
type input "Makhalil"
click at [916, 339] on input "text" at bounding box center [1182, 347] width 589 height 27
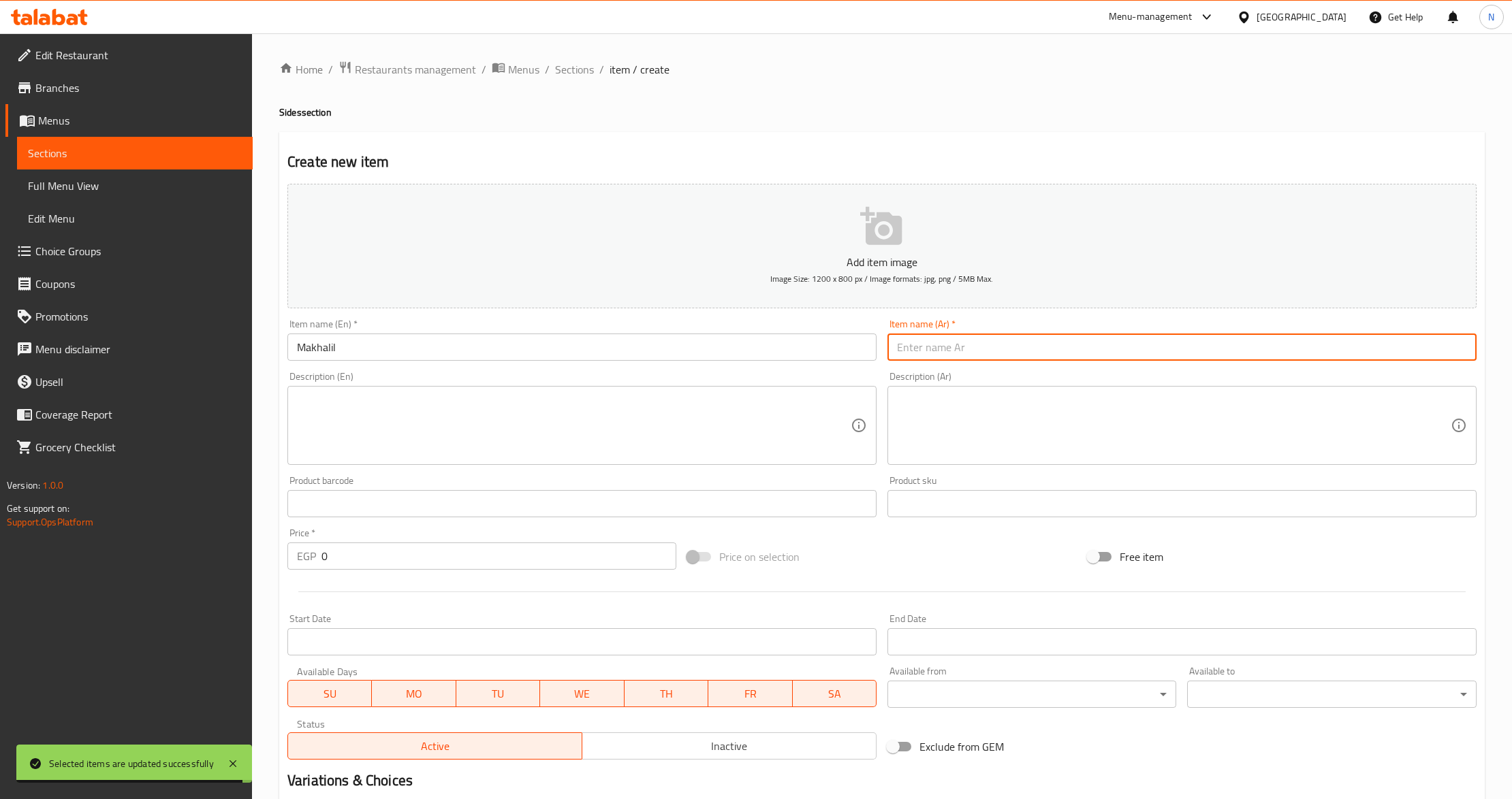
paste input "مخاليل"
type input "مخاليل"
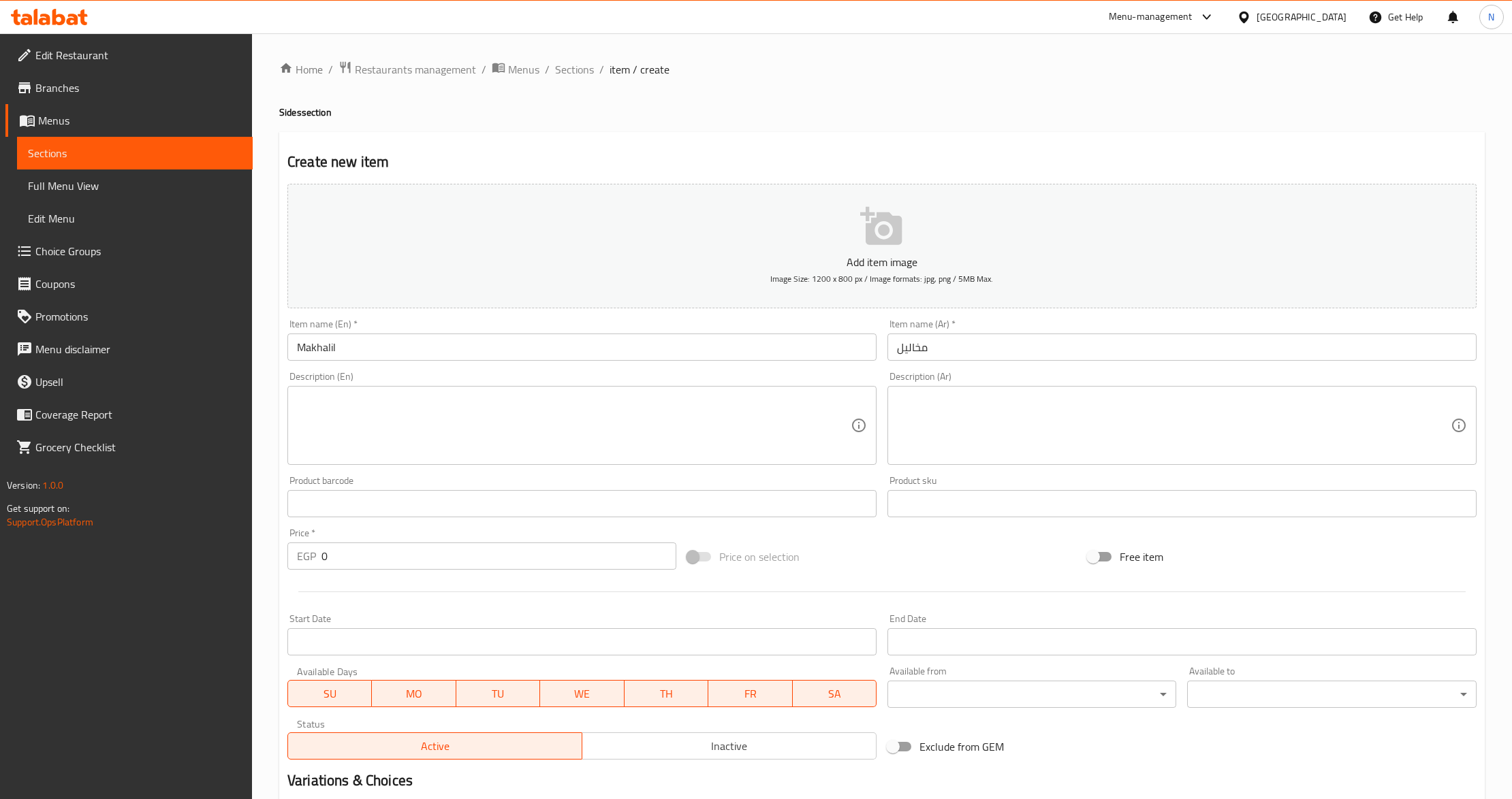
click at [387, 556] on input "0" at bounding box center [499, 556] width 355 height 27
paste input "25.0"
type input "25.00"
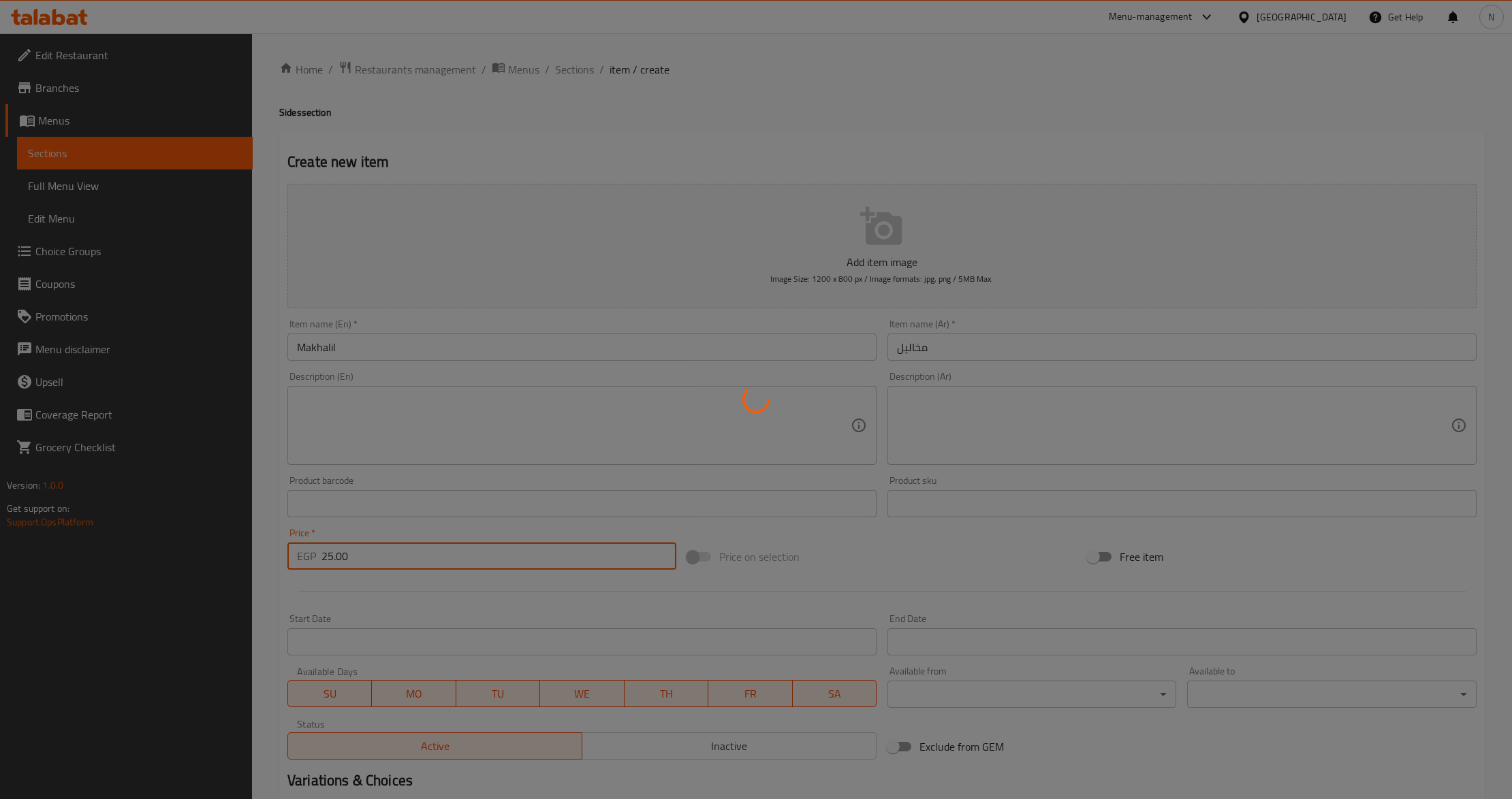
type input "0"
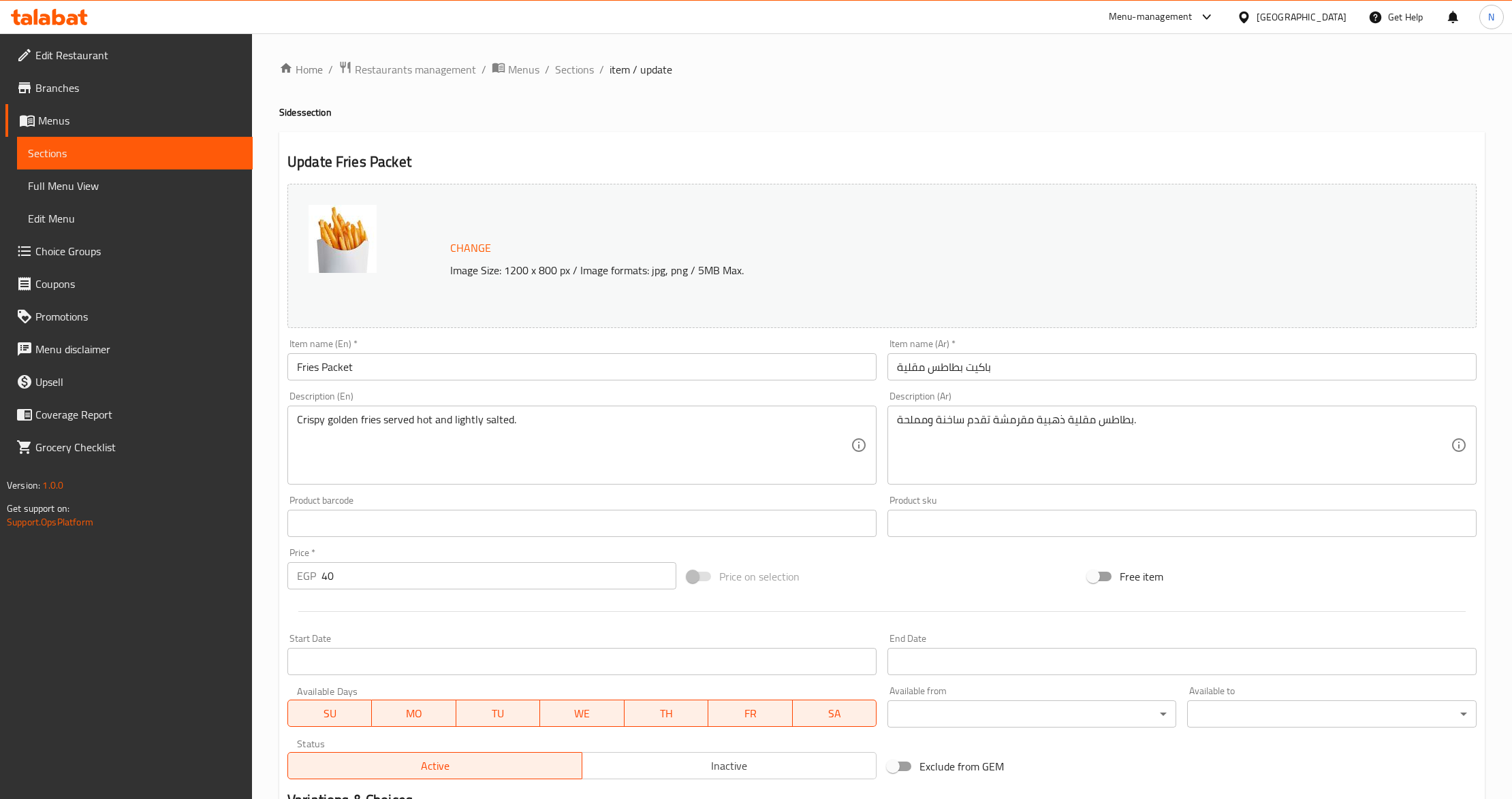
click at [328, 583] on input "40" at bounding box center [499, 575] width 355 height 27
type input "50"
click at [483, 368] on input "Jalapeno Cheddar Fries" at bounding box center [582, 367] width 589 height 27
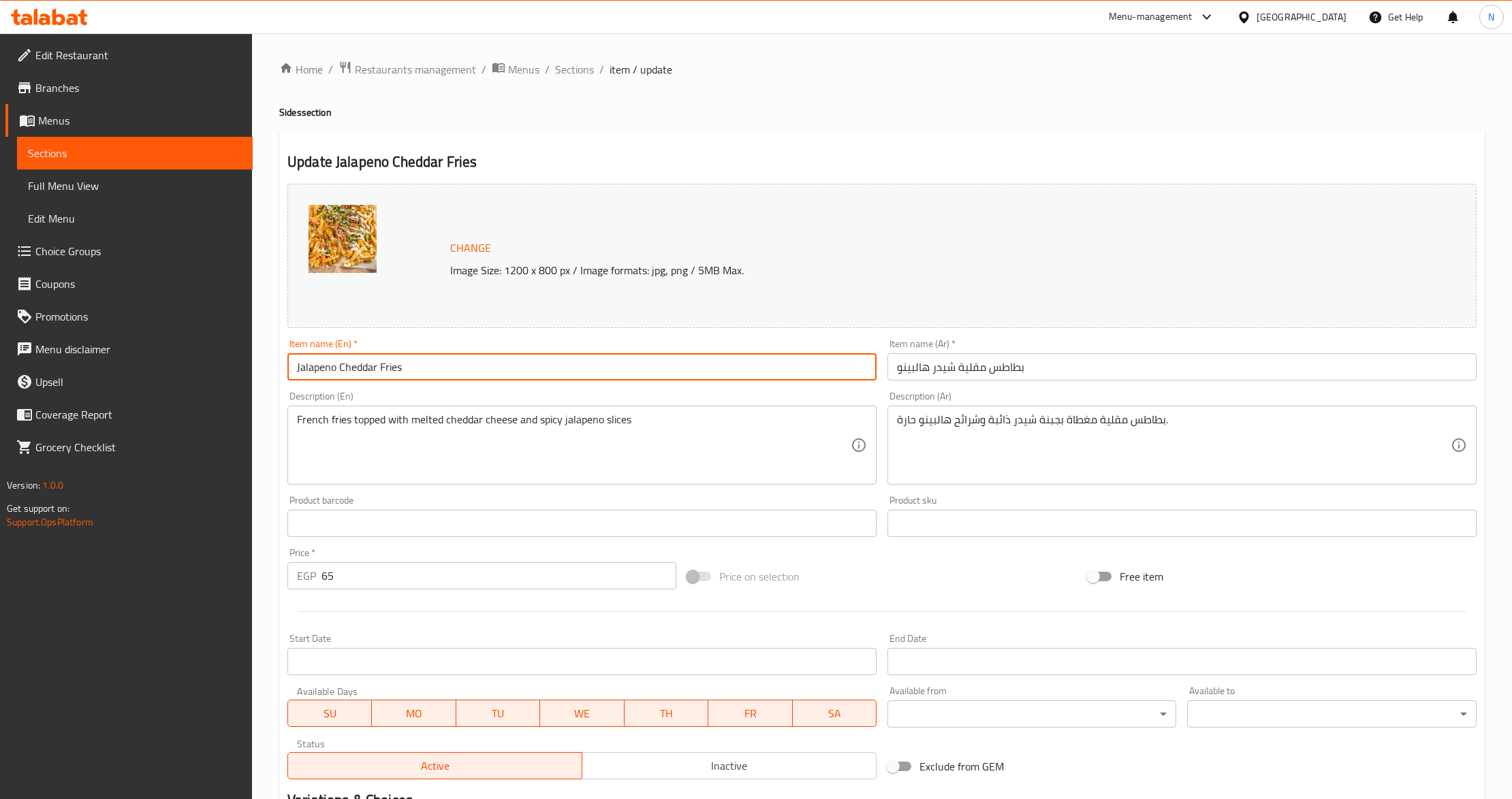
click at [483, 368] on input "Jalapeno Cheddar Fries" at bounding box center [582, 367] width 589 height 27
paste input "Fries Chedder Jalapeno"
type input "Fries Chedder Jalapeno"
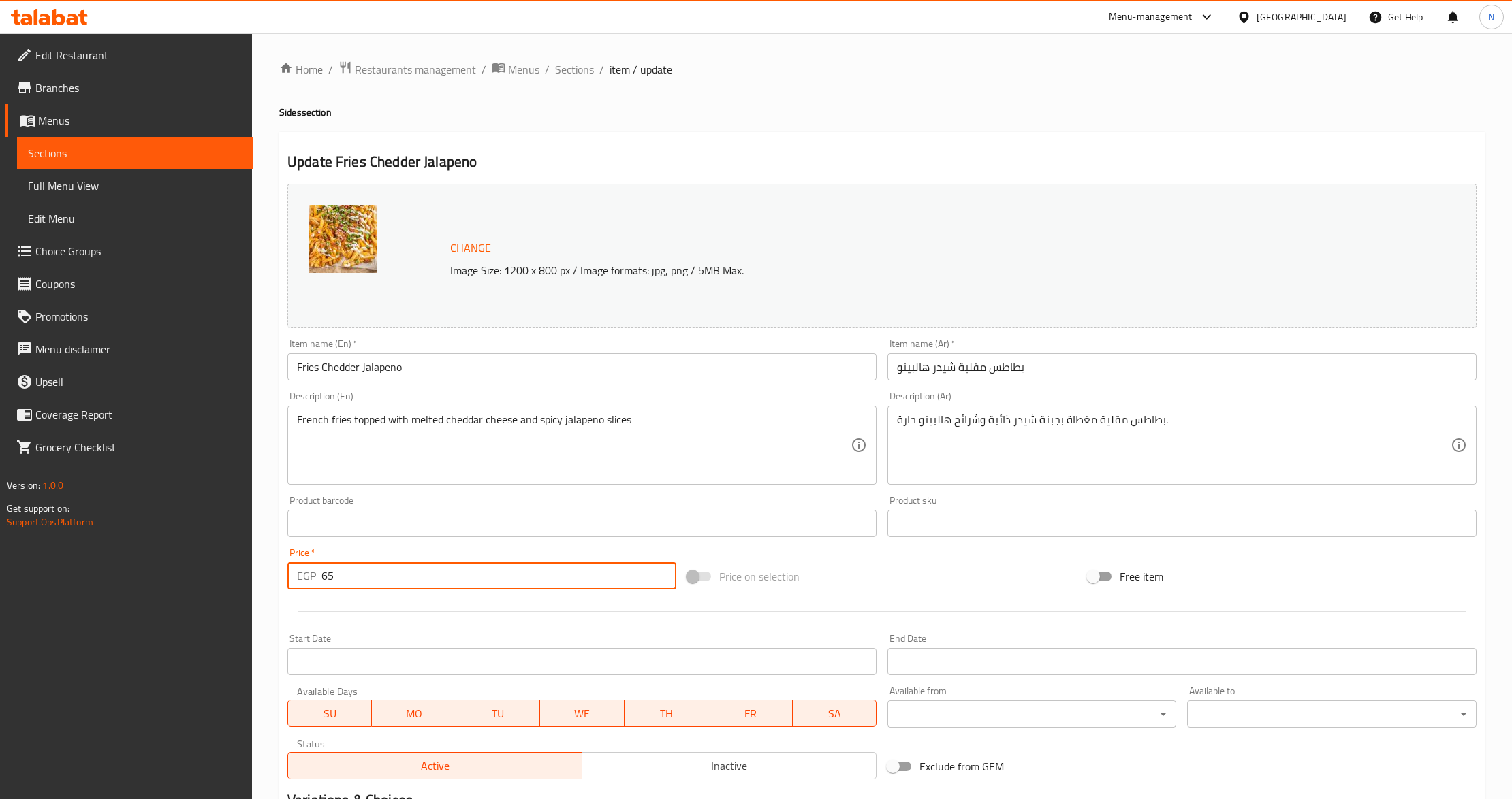
click at [410, 578] on input "65" at bounding box center [499, 575] width 355 height 27
paste input "70.00"
type input "70.00"
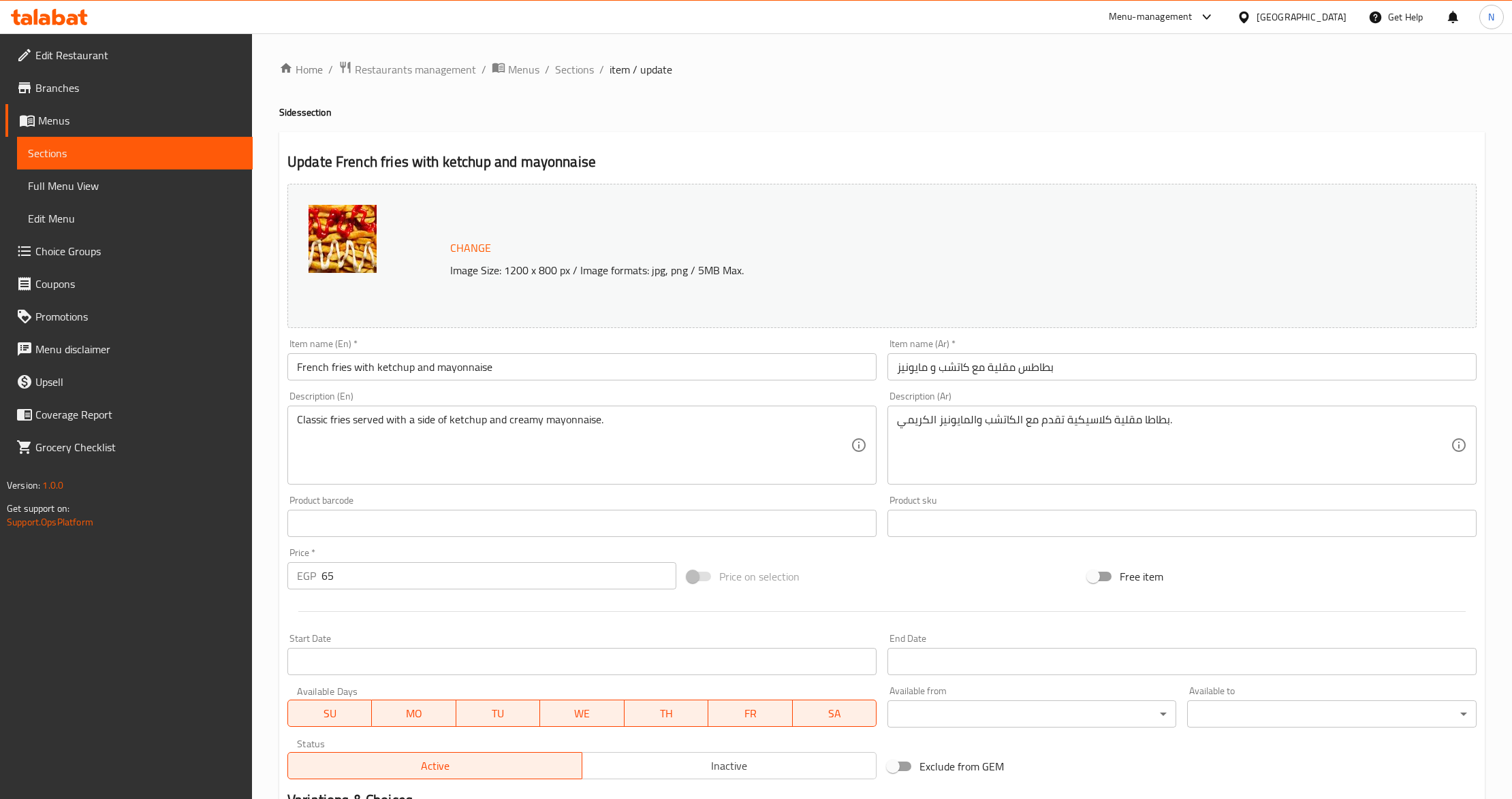
click at [374, 364] on input "French fries with ketchup and mayonnaise" at bounding box center [582, 367] width 589 height 27
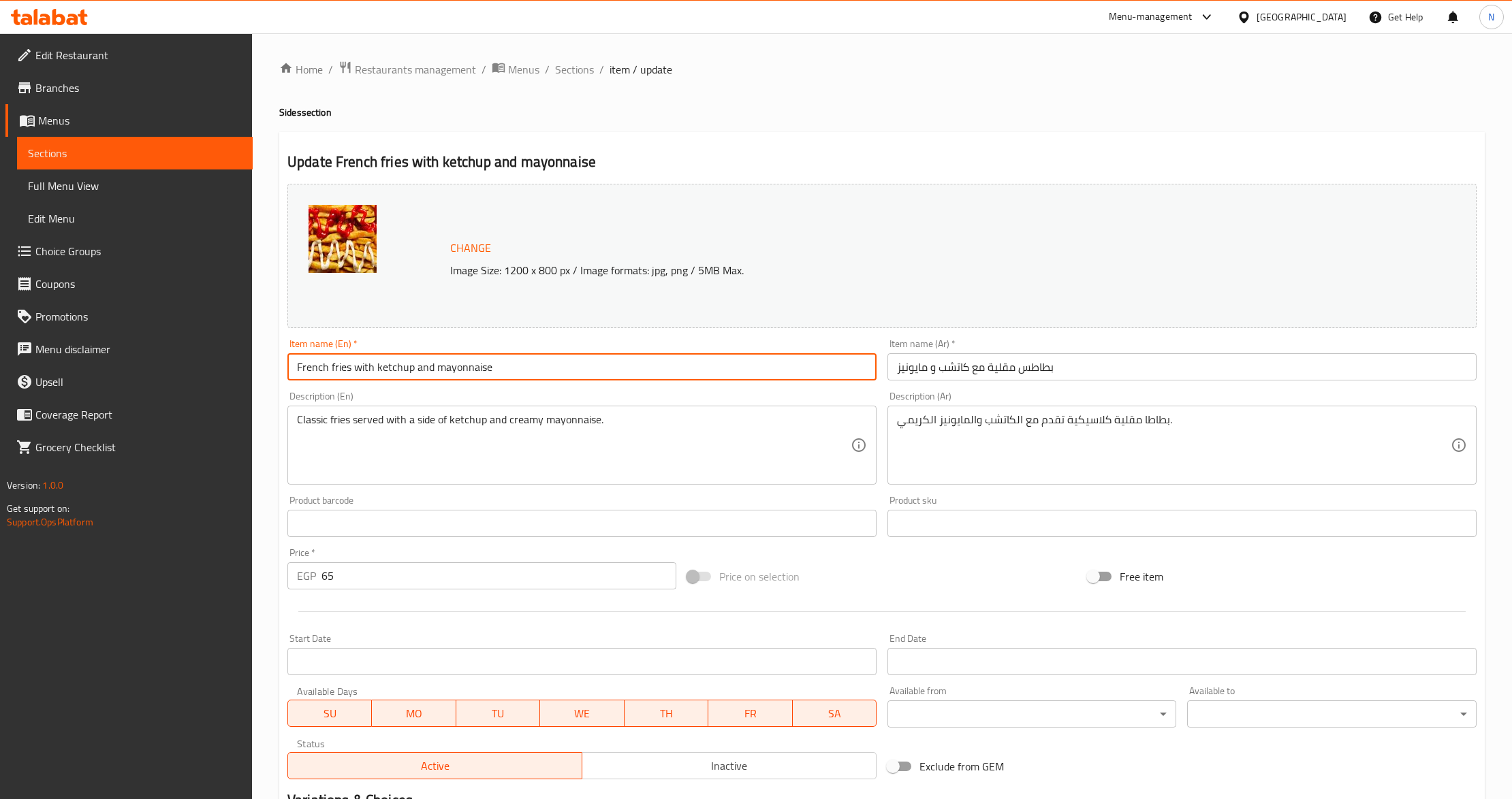
click at [374, 364] on input "French fries with ketchup and mayonnaise" at bounding box center [582, 367] width 589 height 27
paste input "ies Ketchup M"
type input "Fries Ketchup Mayonnaise"
click at [977, 362] on input "بطاطس مقلية مع كاتشب و مايونيز" at bounding box center [1182, 367] width 589 height 27
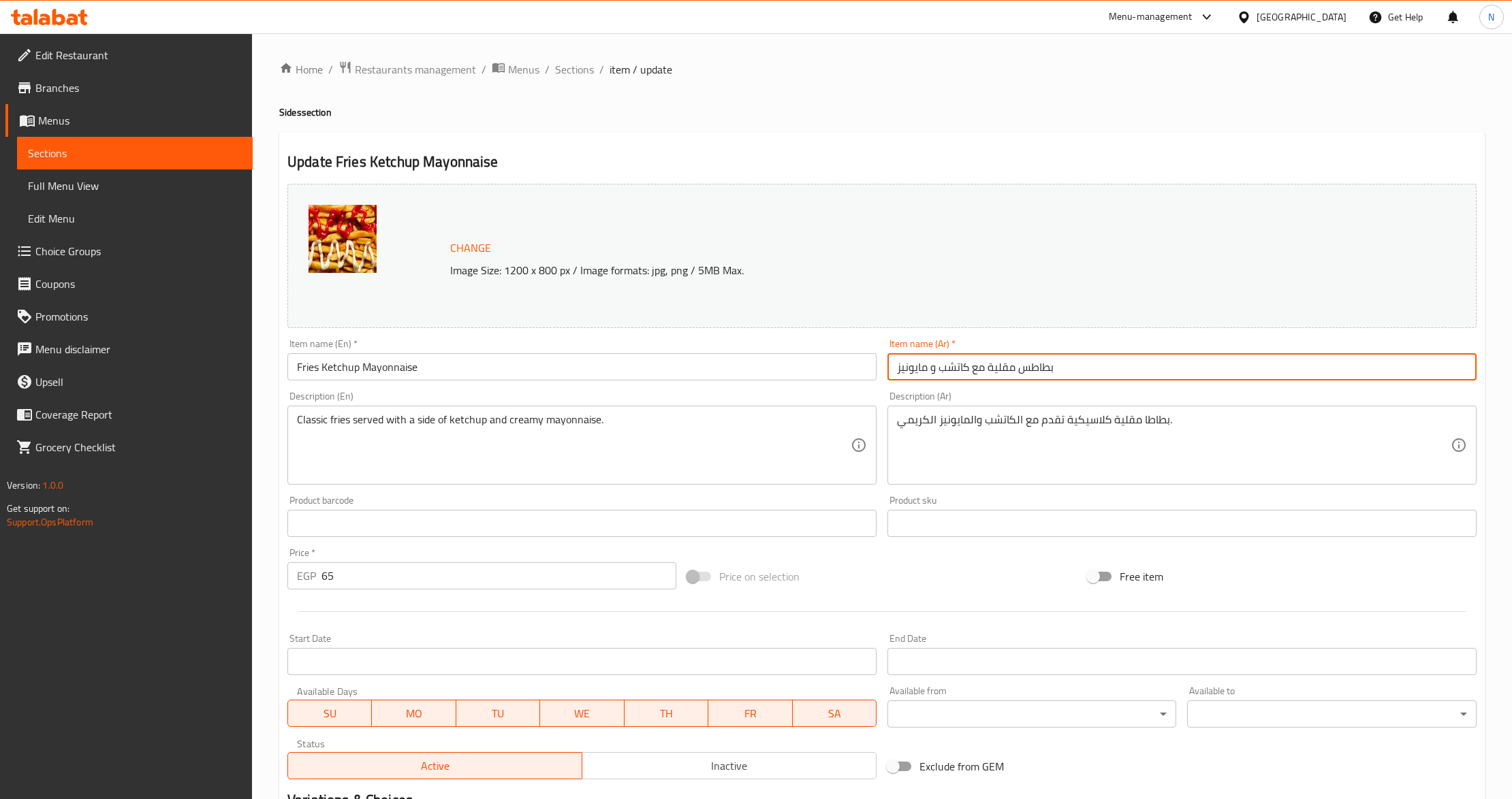
click at [977, 362] on input "بطاطس مقلية مع كاتشب و مايونيز" at bounding box center [1182, 367] width 589 height 27
click at [929, 373] on input "بطاطس مقلية كاتشب و مايونيز" at bounding box center [1182, 367] width 589 height 27
type input "بطاطس مقلية كاتشب ومايونيز"
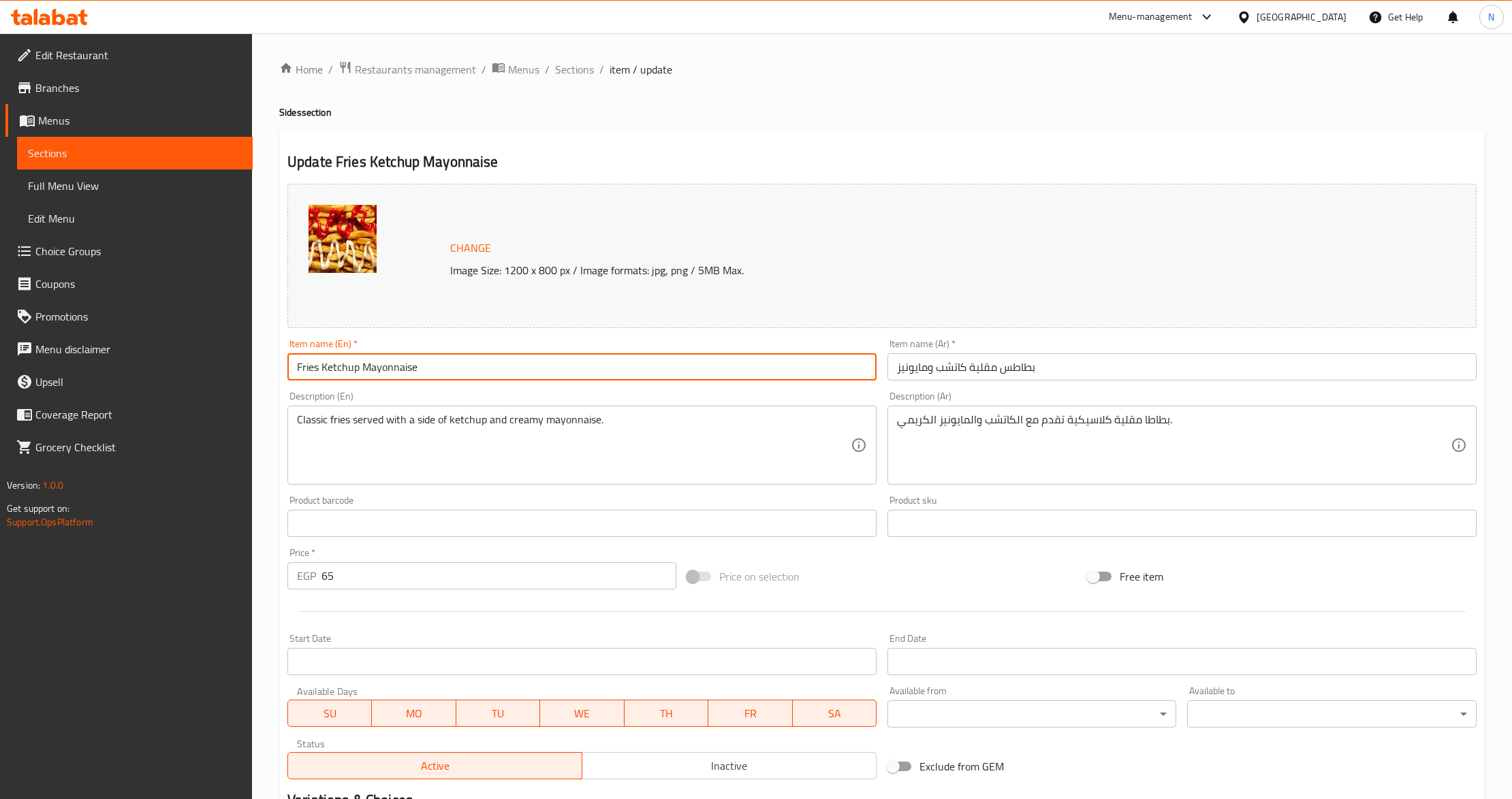
click at [506, 378] on input "Fries Ketchup Mayonnaise" at bounding box center [582, 367] width 589 height 27
click at [581, 61] on span "Sections" at bounding box center [574, 69] width 39 height 16
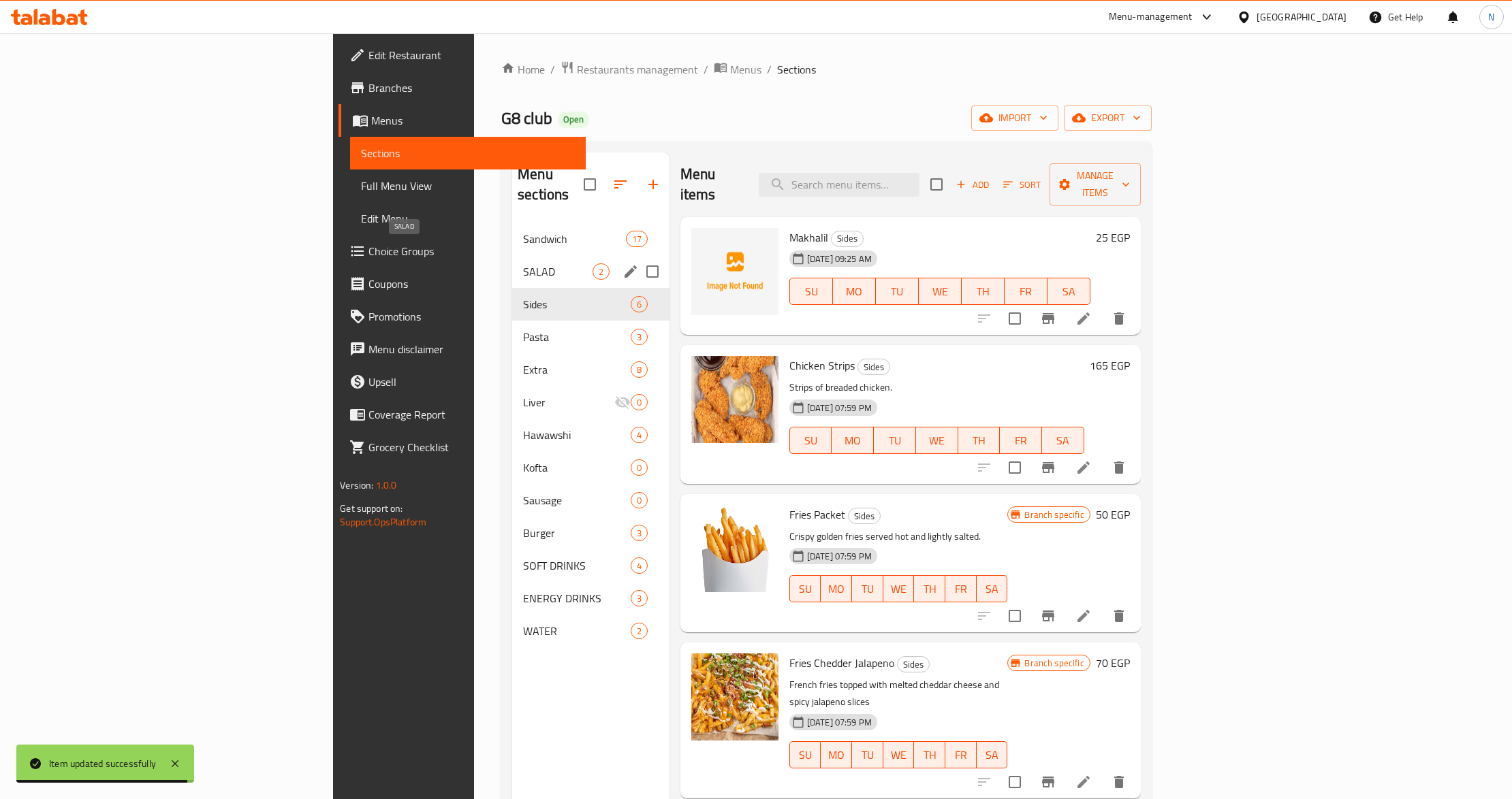
click at [523, 264] on span "SALAD" at bounding box center [558, 271] width 69 height 16
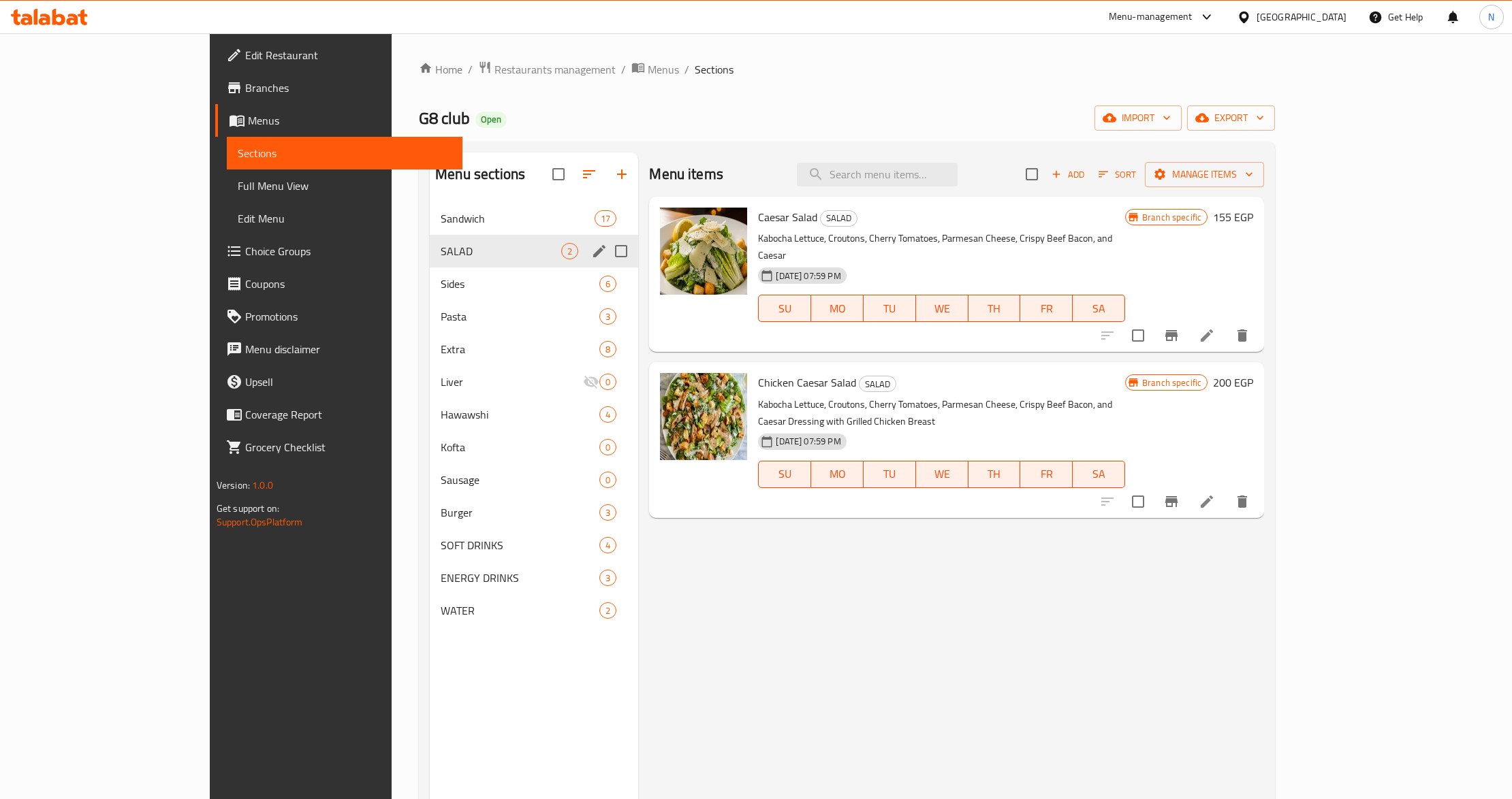
click at [607, 251] on input "Menu sections" at bounding box center [621, 251] width 29 height 29
checkbox input "true"
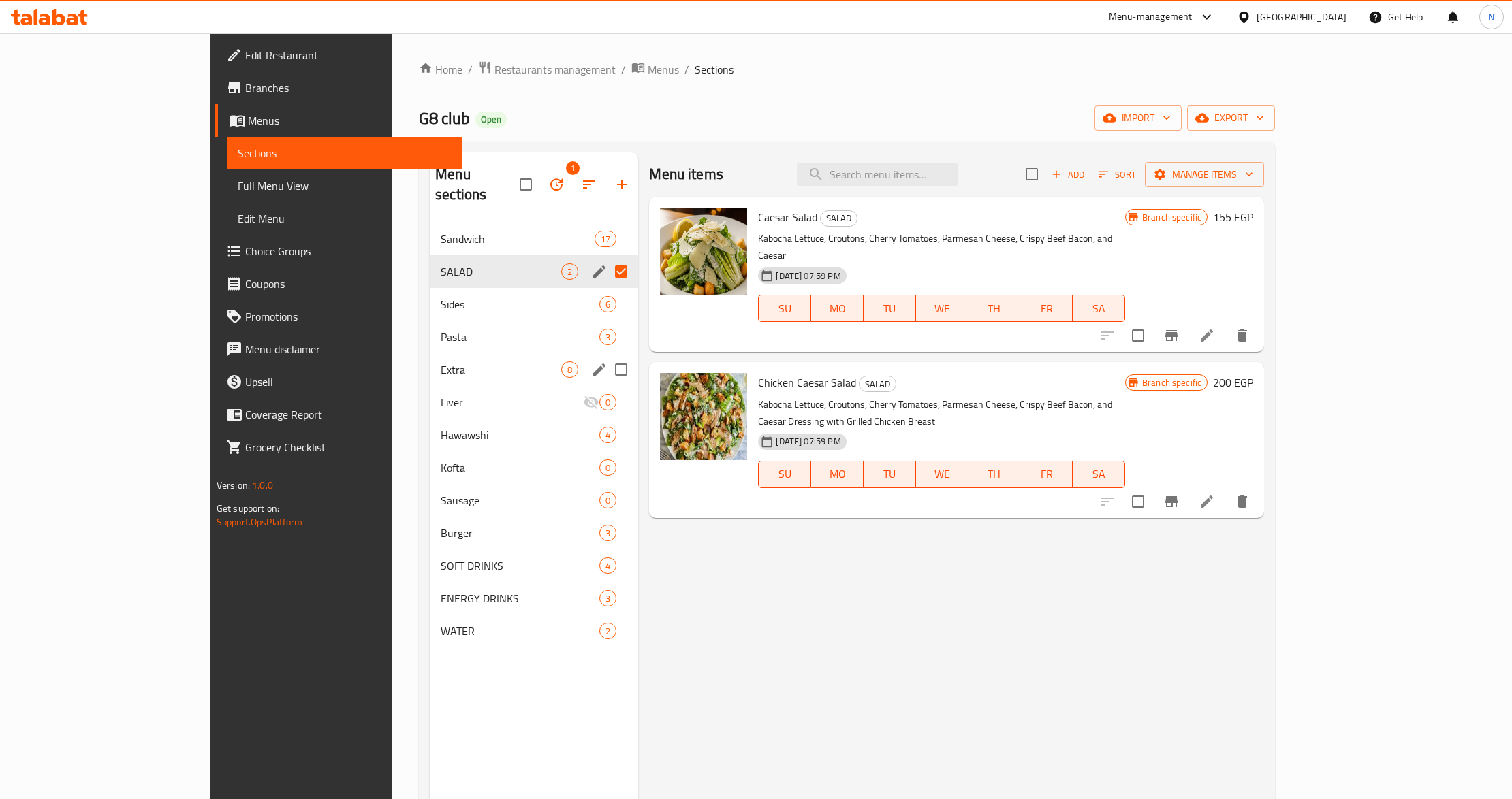
click at [607, 355] on input "Menu sections" at bounding box center [621, 369] width 29 height 29
checkbox input "true"
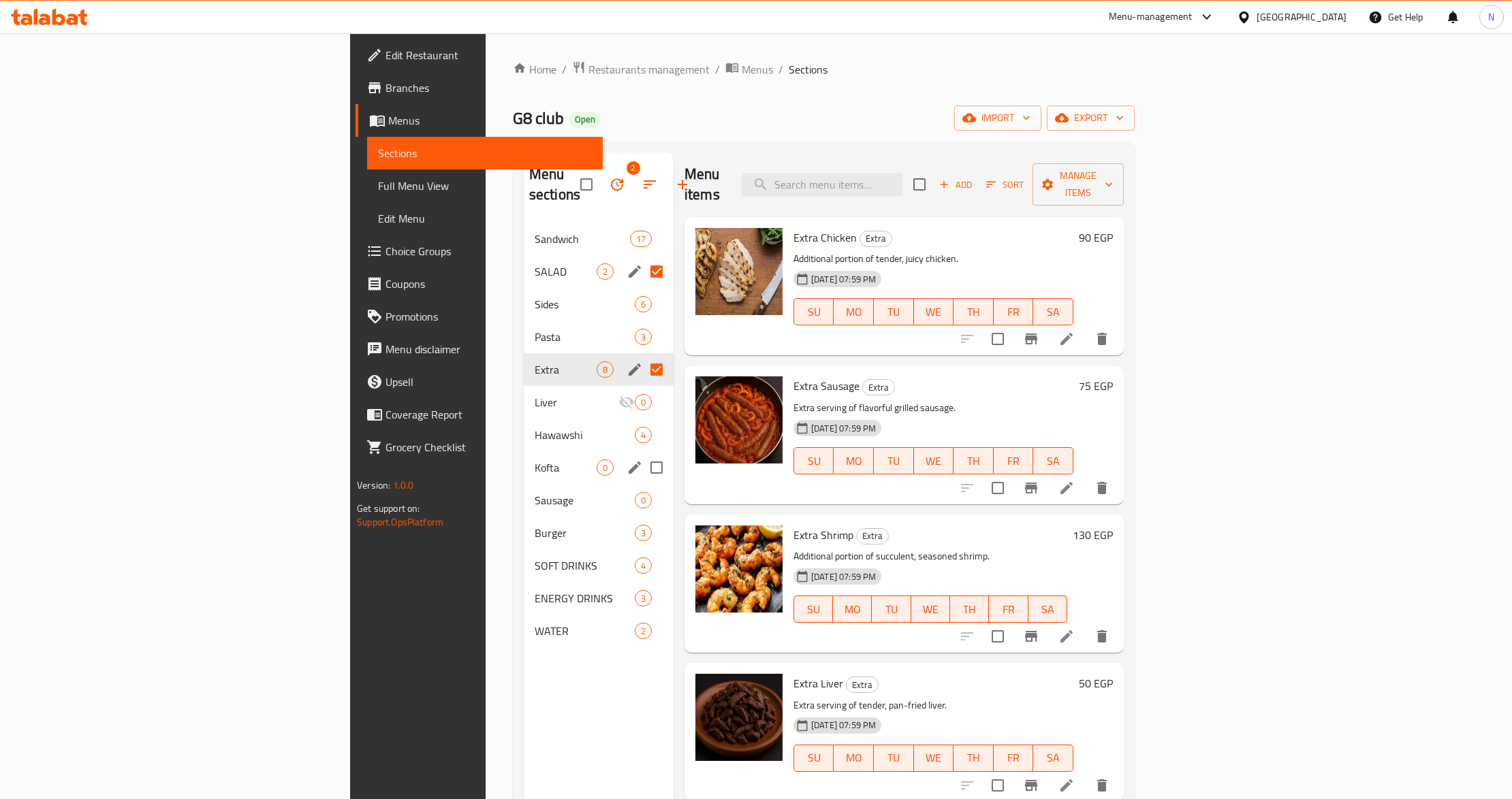
click at [642, 453] on input "Menu sections" at bounding box center [656, 467] width 29 height 29
checkbox input "true"
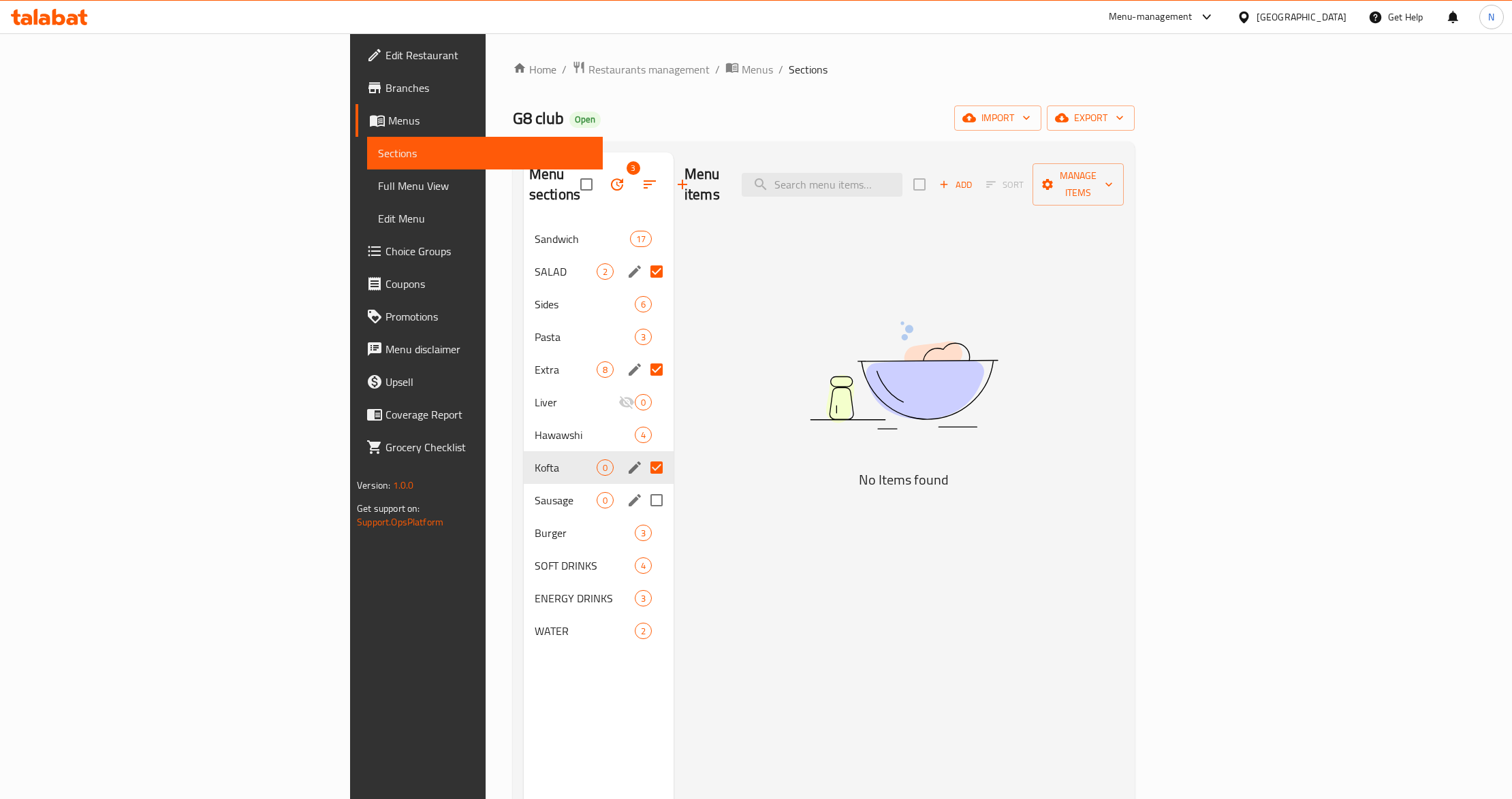
click at [642, 486] on input "Menu sections" at bounding box center [656, 500] width 29 height 29
checkbox input "true"
click at [642, 584] on input "Menu sections" at bounding box center [656, 598] width 29 height 29
checkbox input "true"
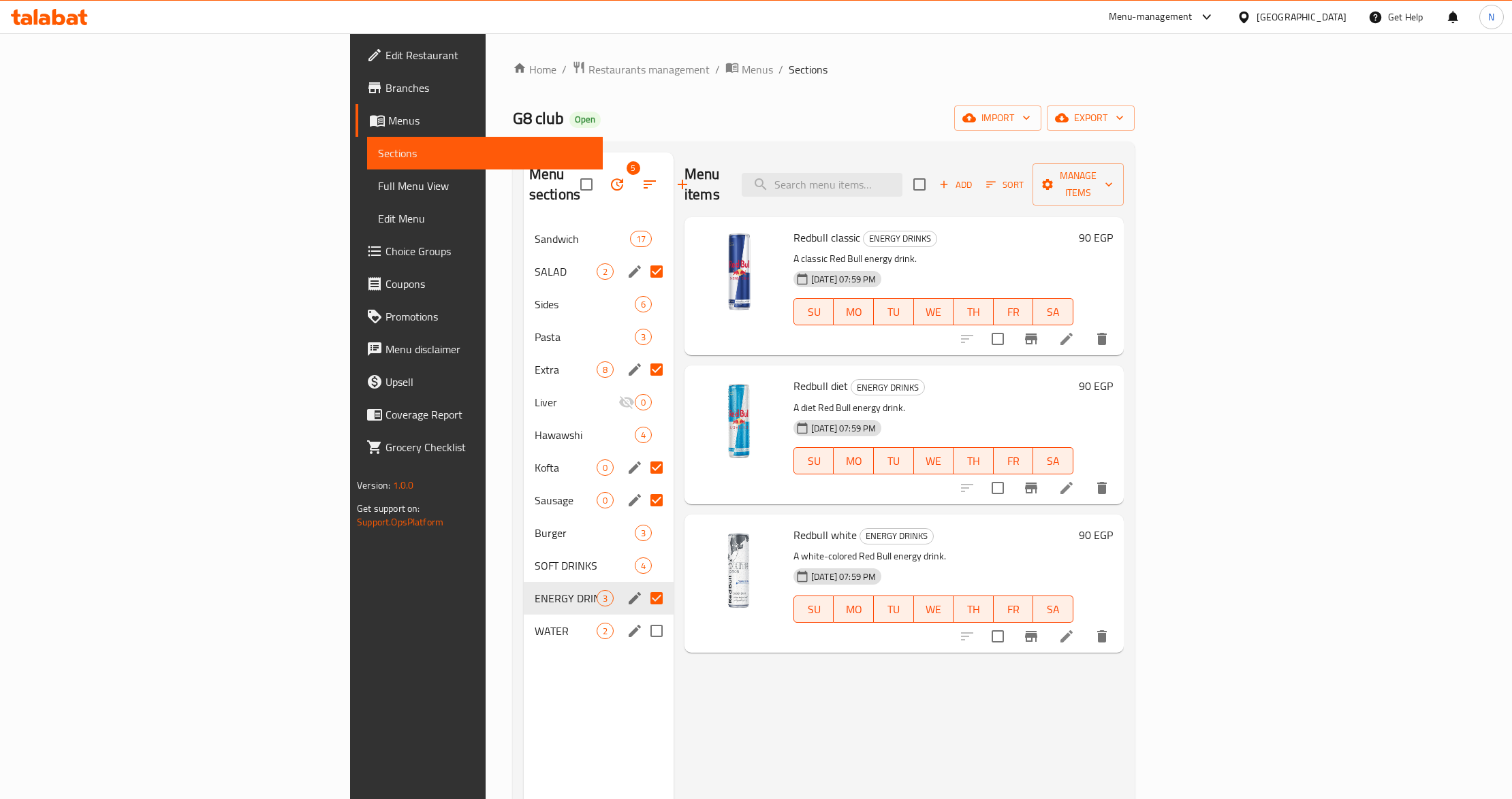
click at [642, 617] on input "Menu sections" at bounding box center [656, 631] width 29 height 29
checkbox input "true"
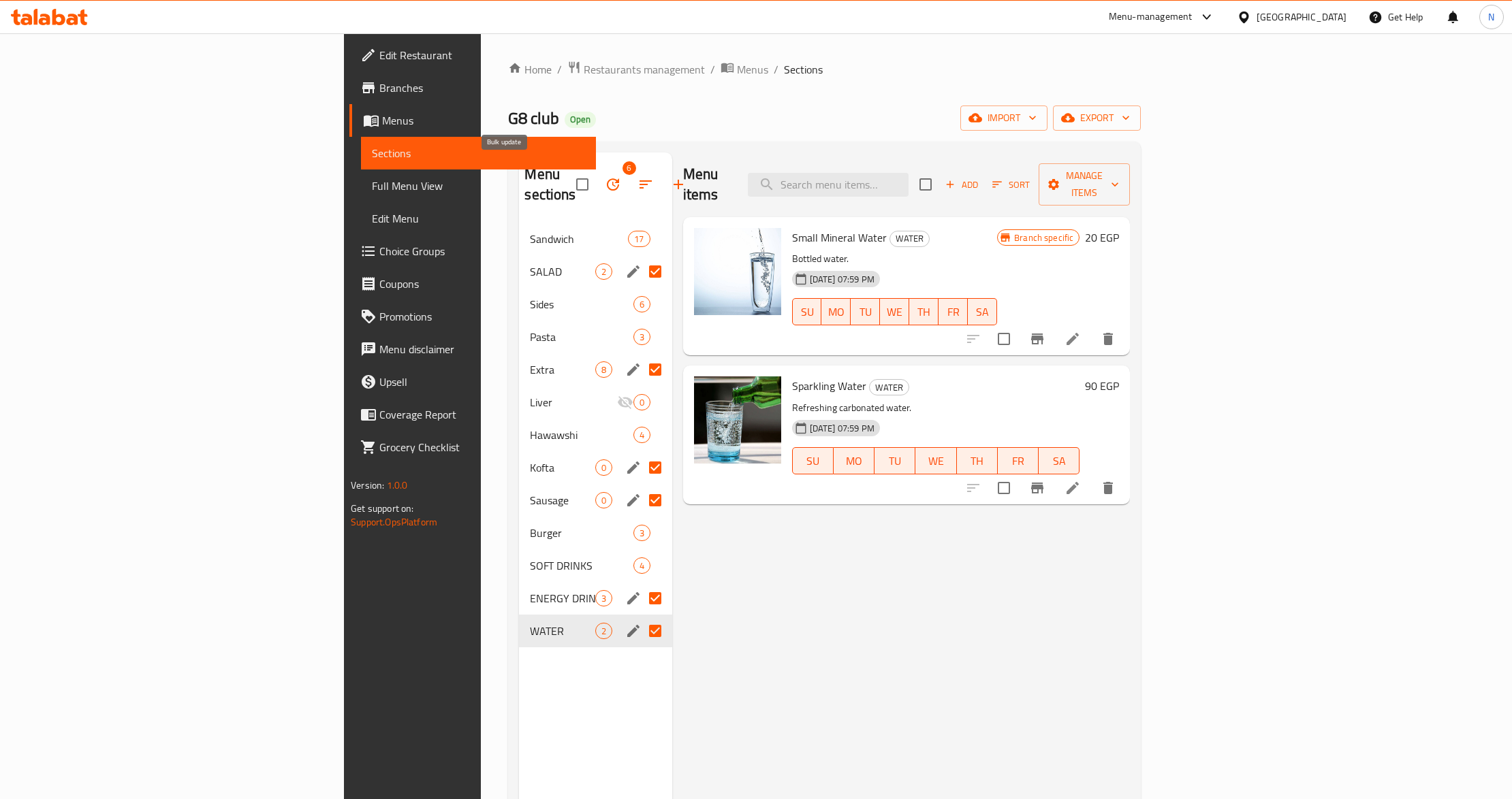
click at [597, 178] on button "button" at bounding box center [613, 184] width 33 height 33
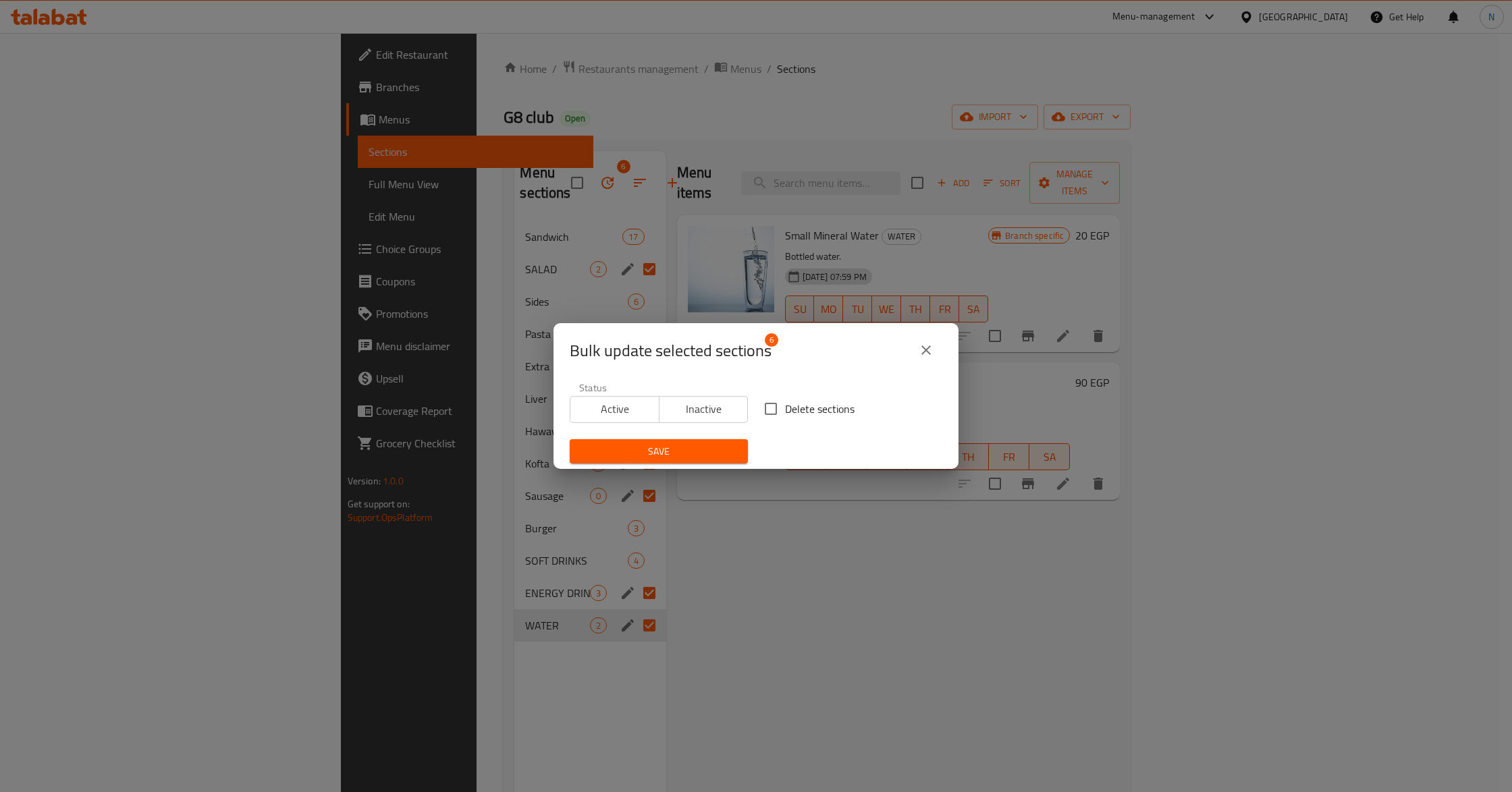
click at [706, 411] on span "Inactive" at bounding box center [704, 409] width 79 height 19
click at [698, 458] on span "Save" at bounding box center [658, 452] width 156 height 17
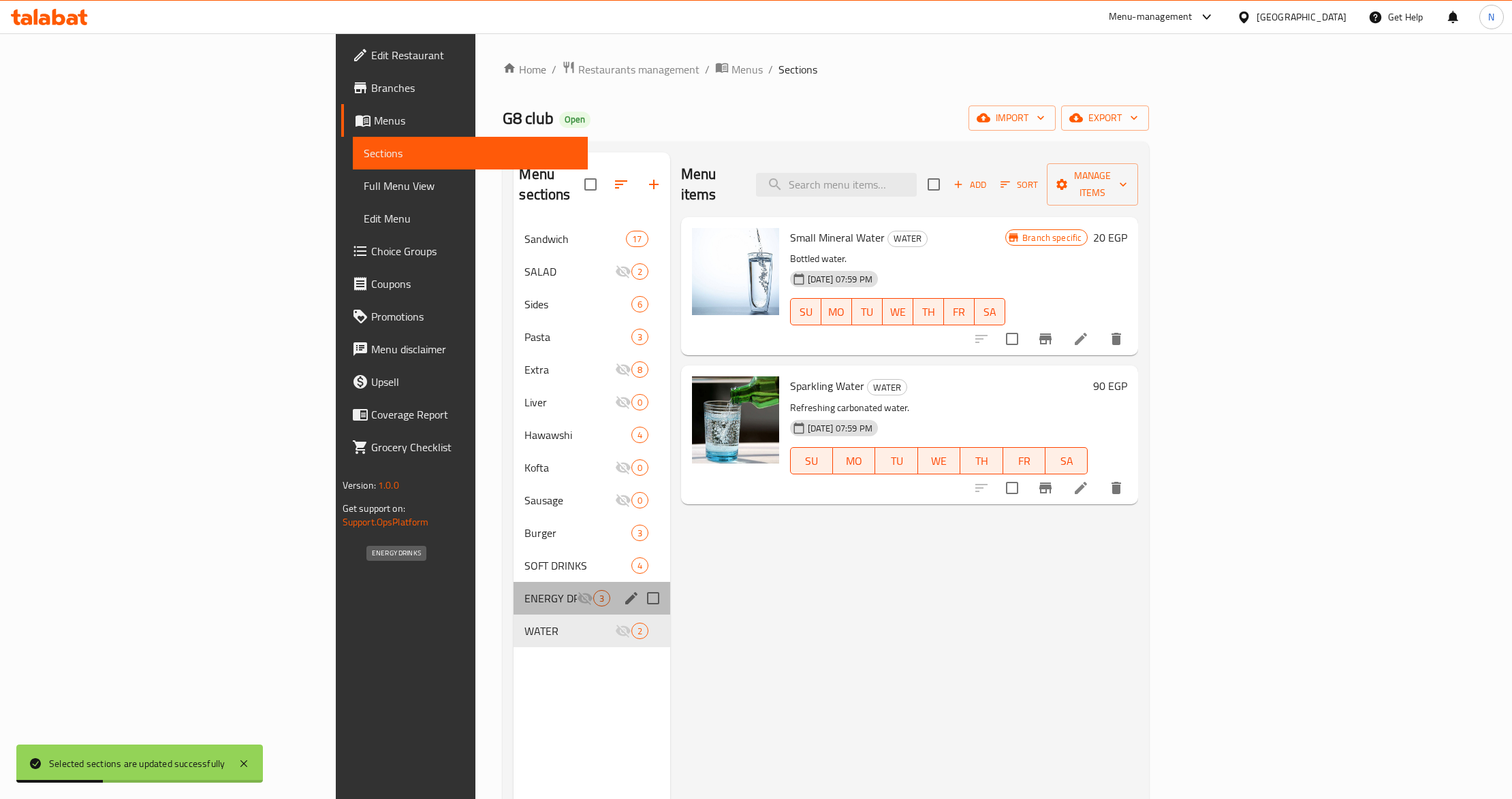
click at [525, 590] on span "ENERGY DRINKS" at bounding box center [551, 598] width 52 height 16
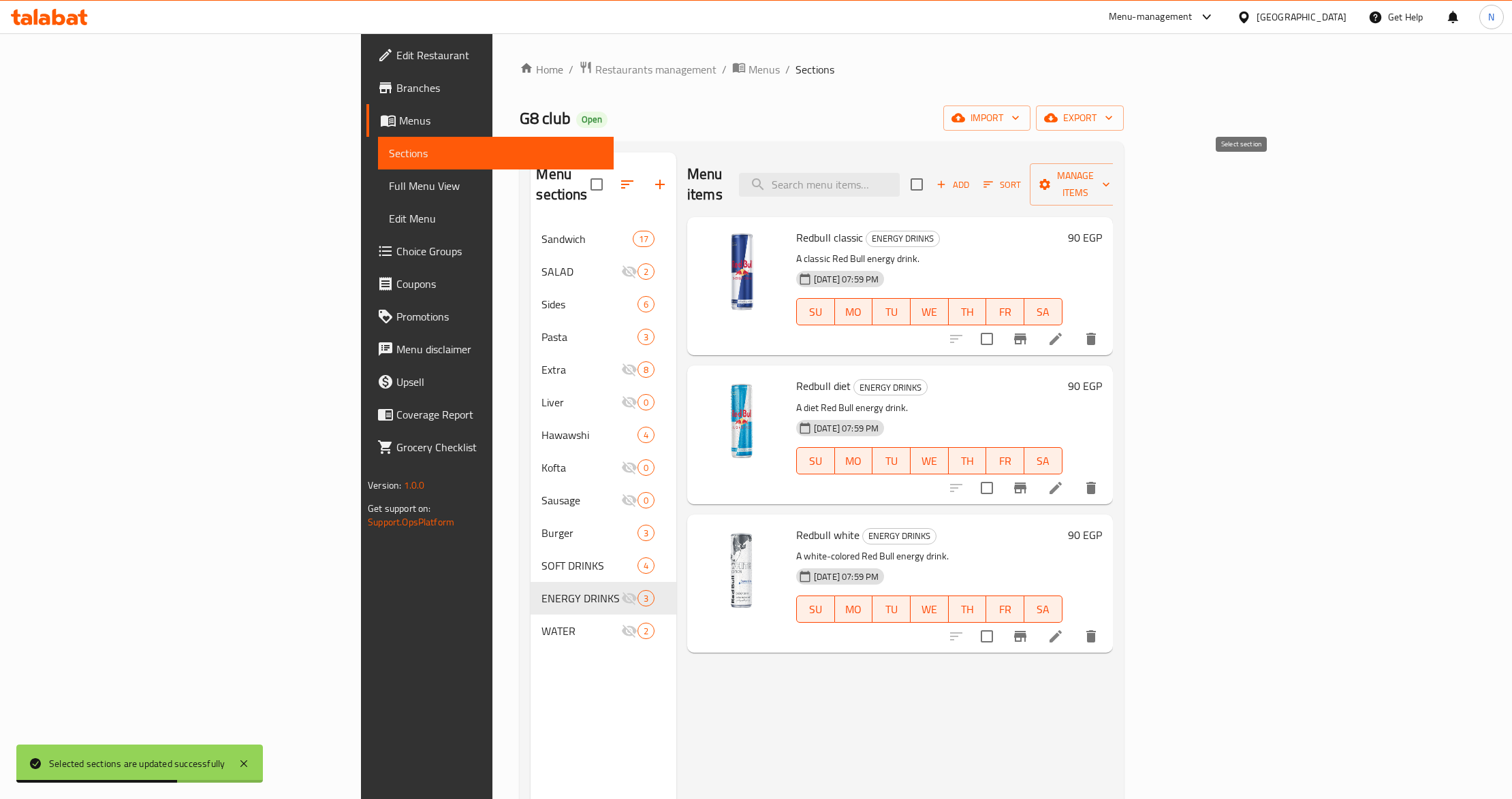
click at [931, 181] on input "checkbox" at bounding box center [917, 184] width 29 height 29
checkbox input "true"
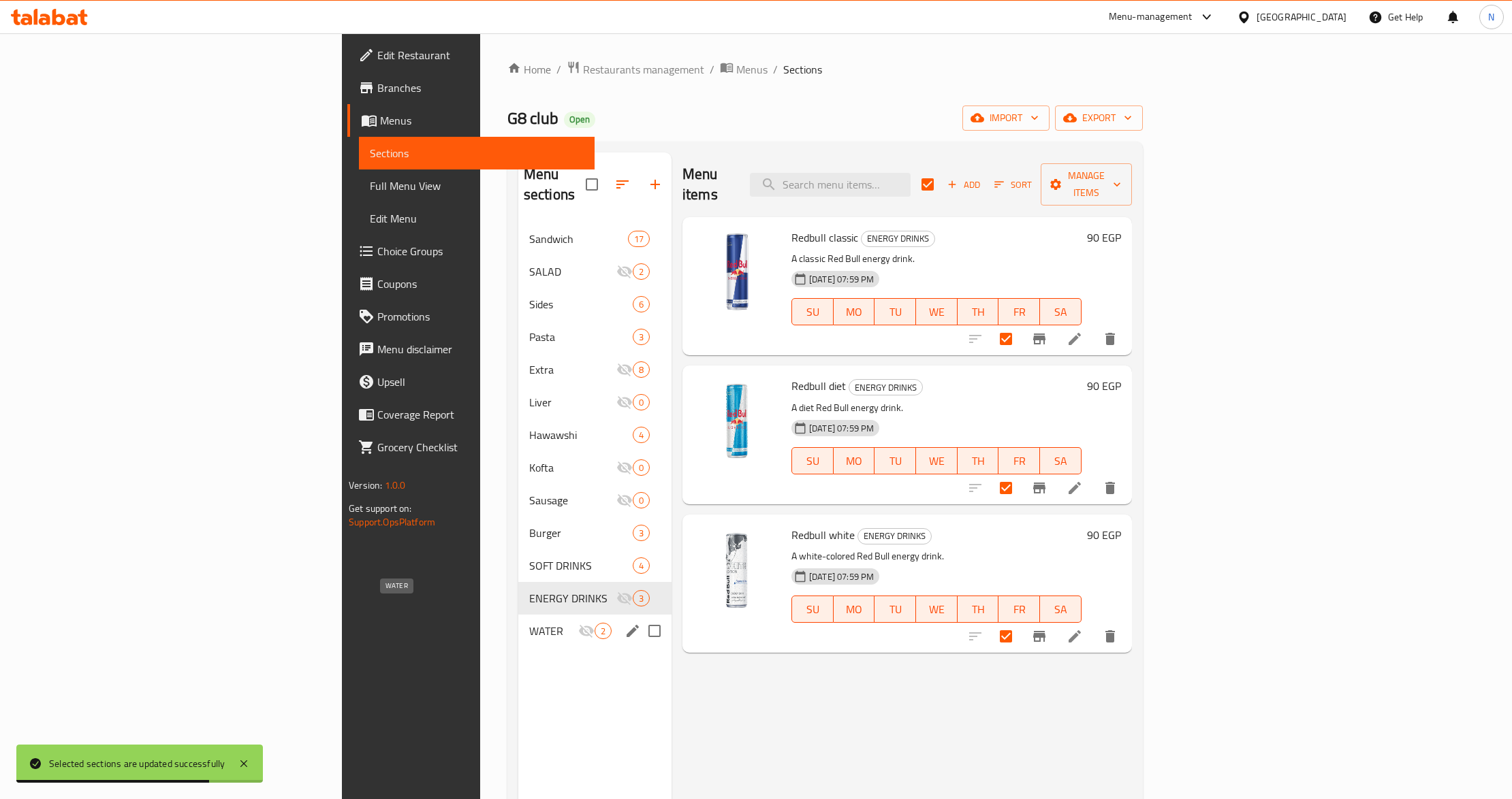
click at [529, 623] on span "WATER" at bounding box center [554, 631] width 49 height 16
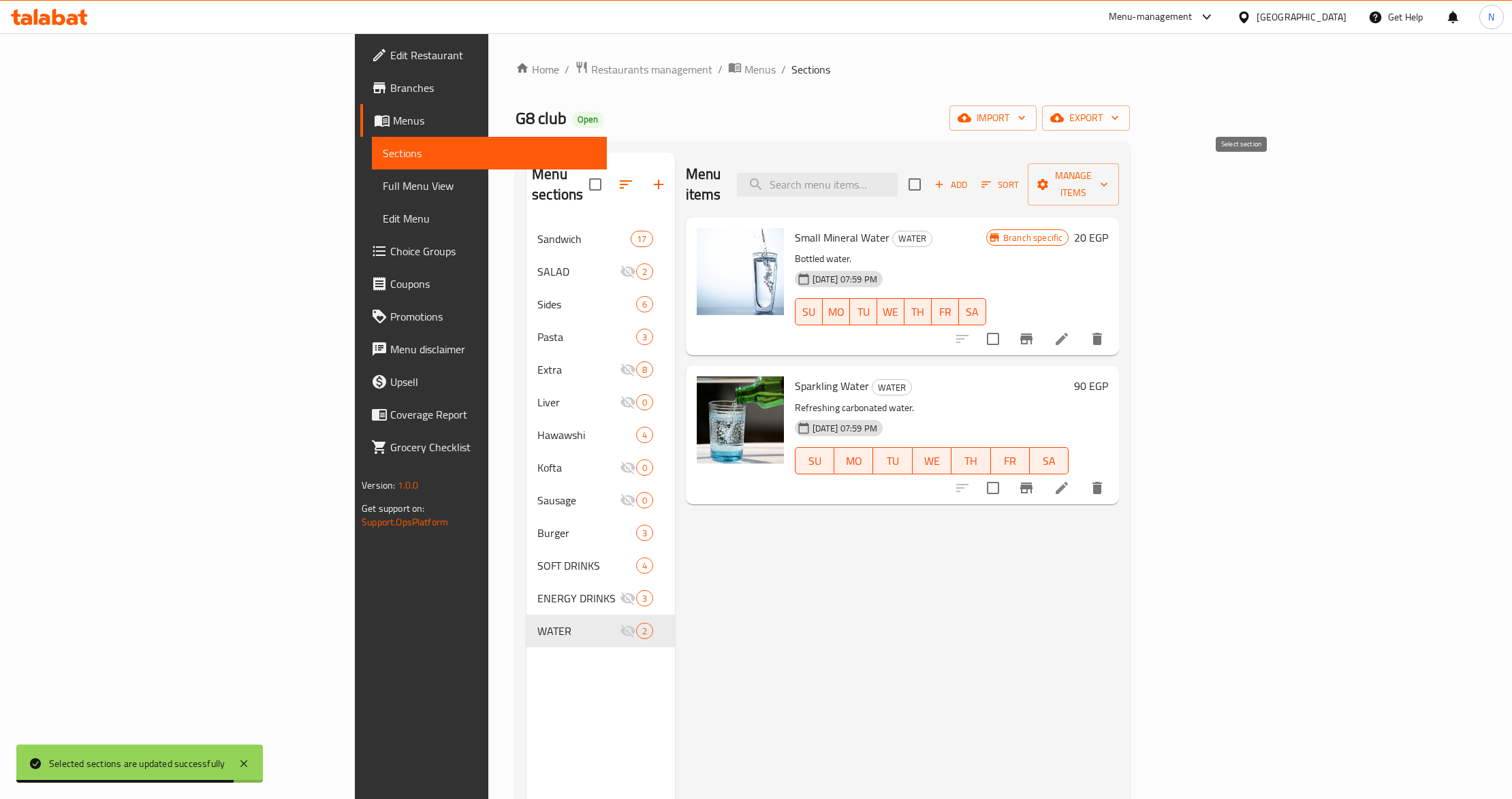
drag, startPoint x: 1250, startPoint y: 176, endPoint x: 1282, endPoint y: 186, distance: 33.5
click at [929, 176] on input "checkbox" at bounding box center [914, 184] width 29 height 29
checkbox input "true"
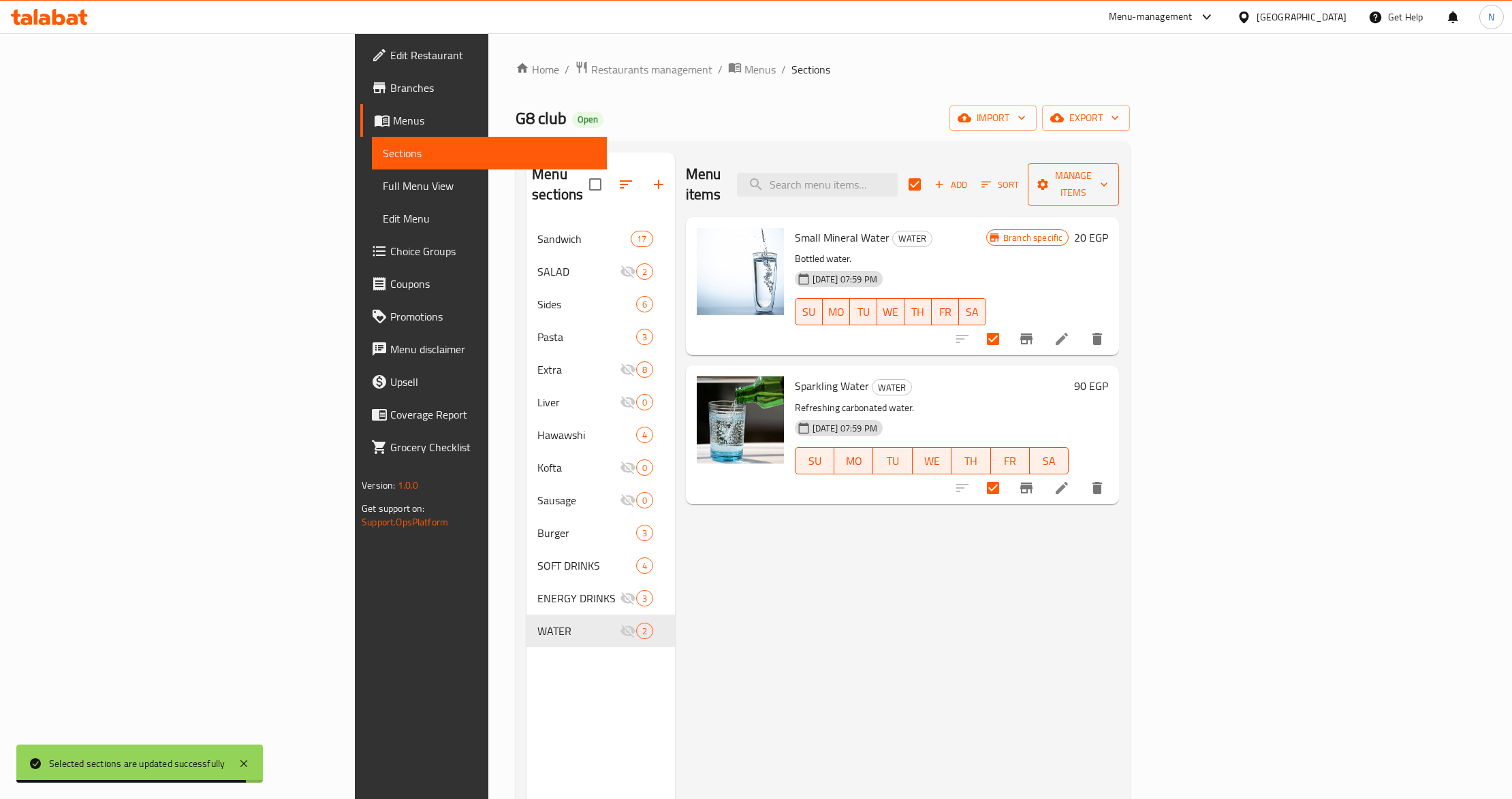
click at [1108, 172] on span "Manage items" at bounding box center [1073, 184] width 69 height 34
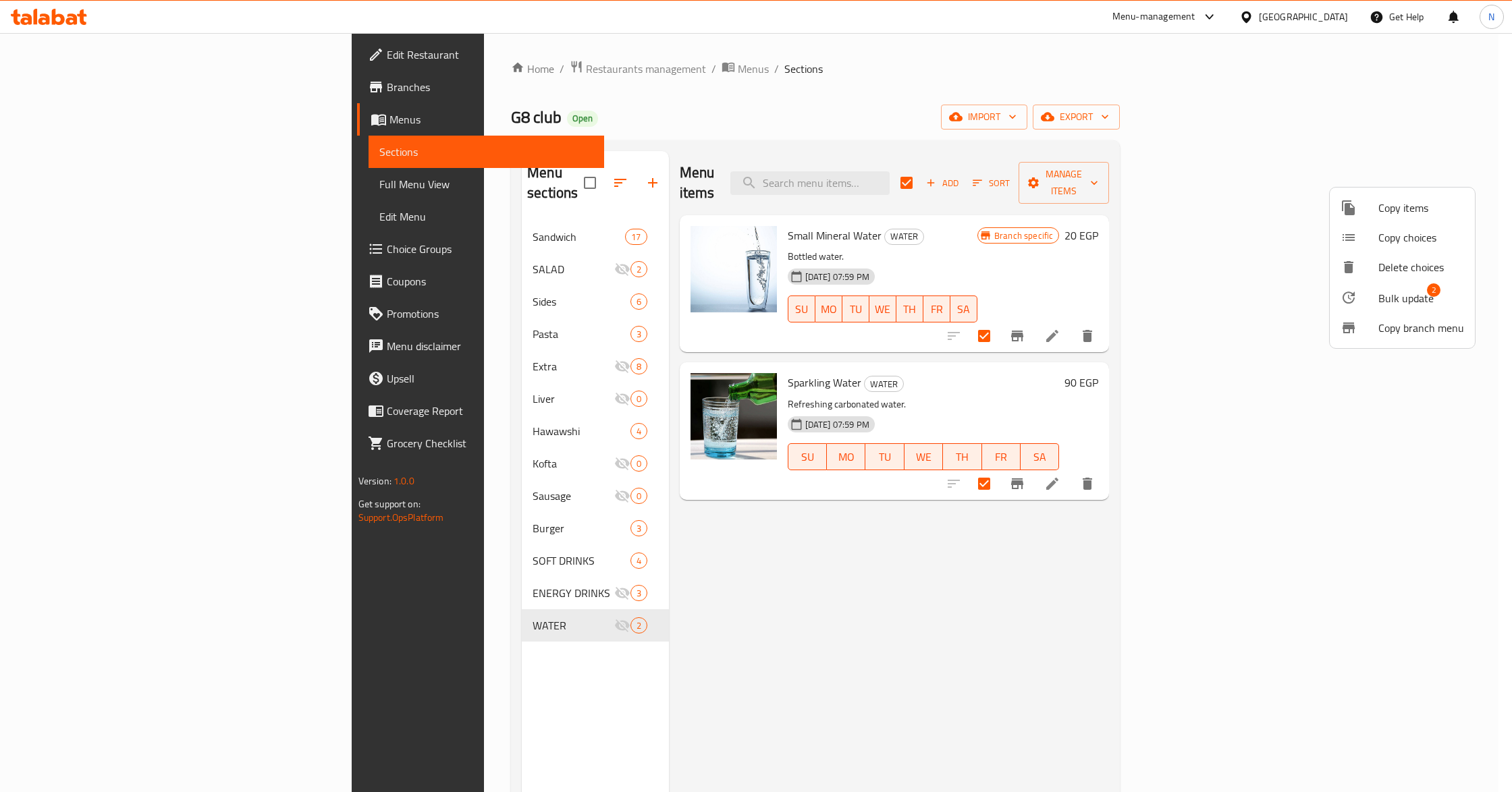
click at [1412, 294] on span "Bulk update" at bounding box center [1406, 298] width 56 height 16
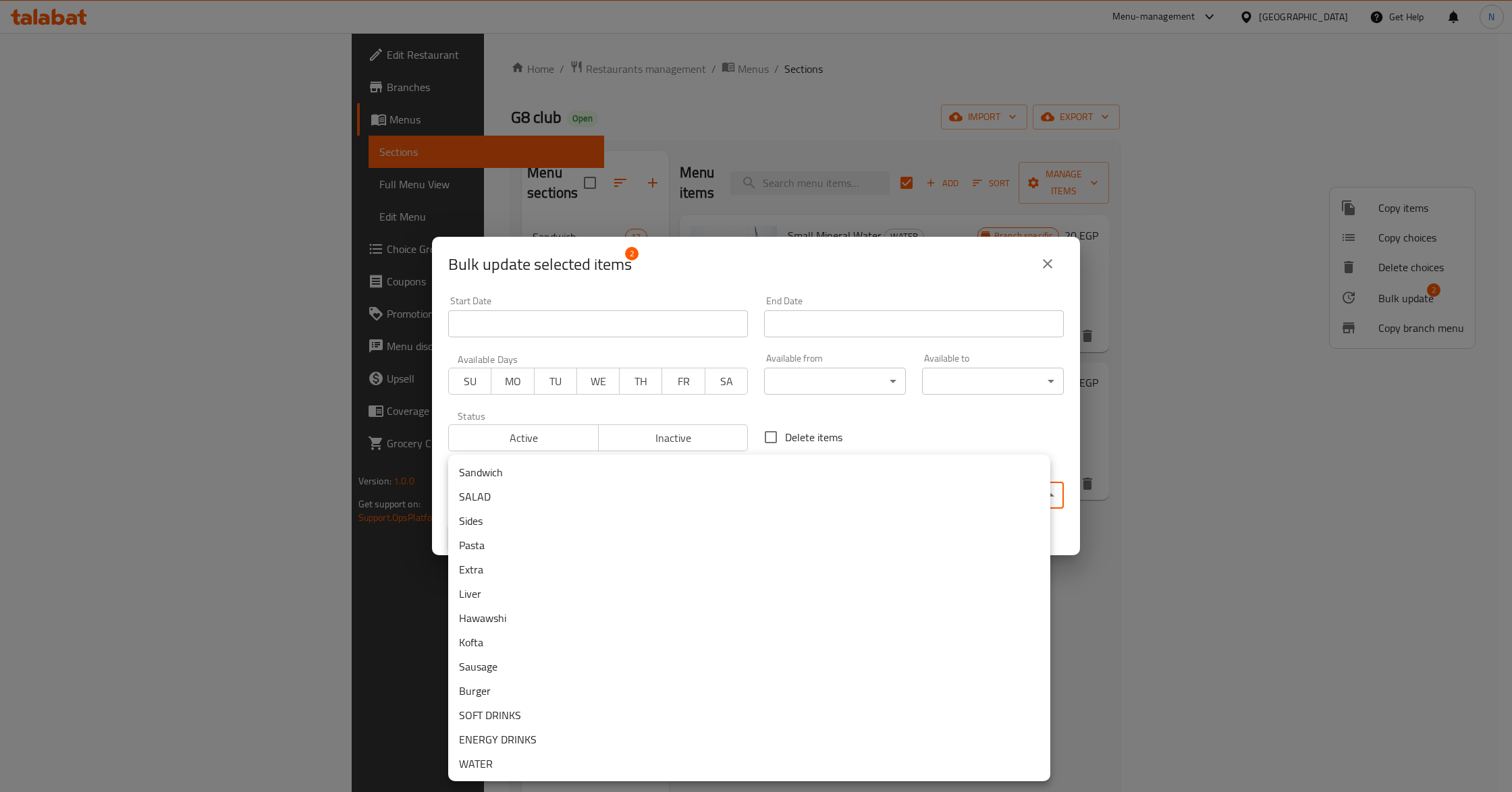
click at [662, 490] on body "​ Menu-management Egypt Get Help N Edit Restaurant Branches Menus Sections Full…" at bounding box center [756, 413] width 1512 height 759
click at [506, 711] on li "SOFT DRINKS" at bounding box center [749, 715] width 602 height 24
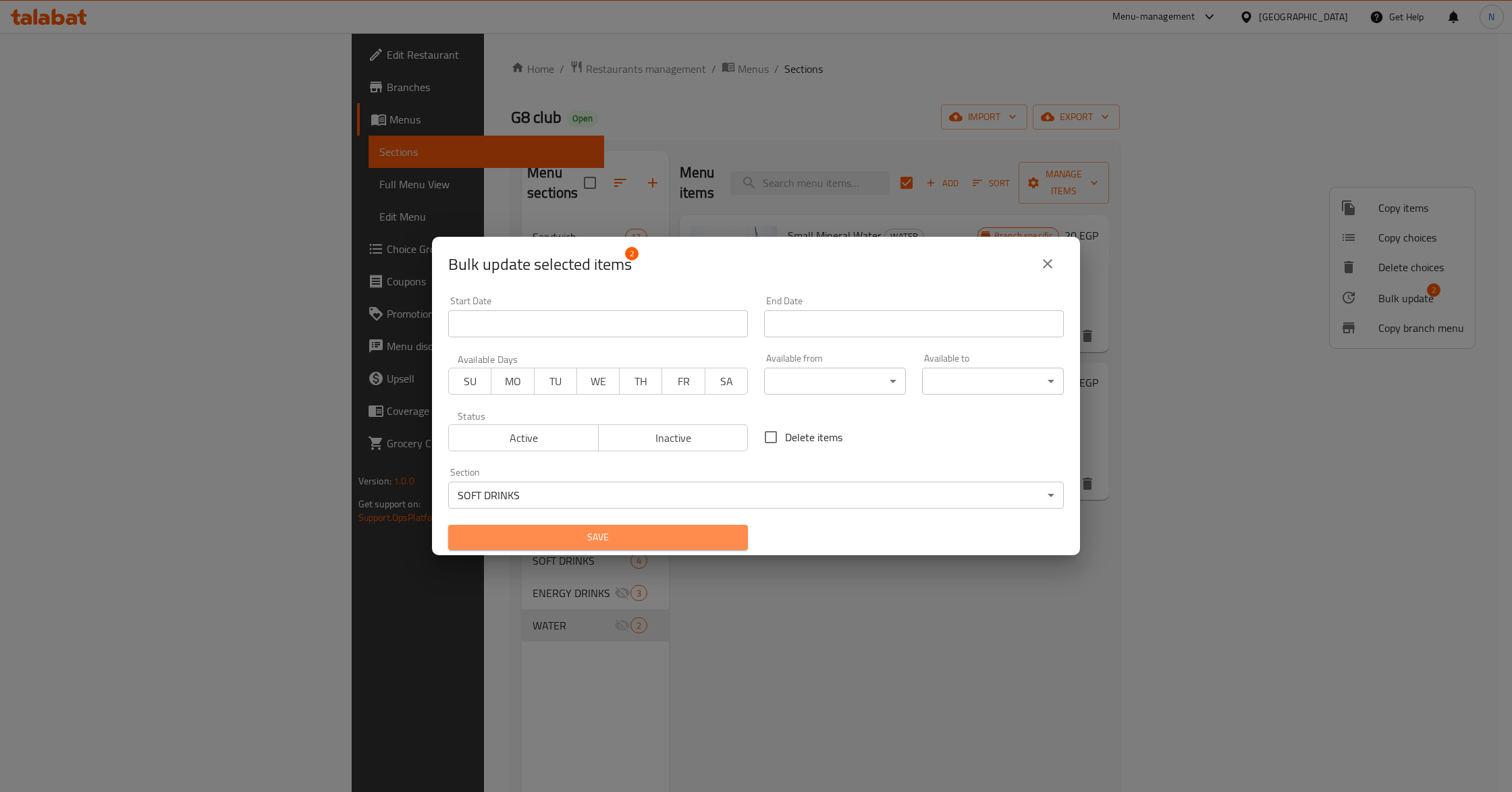
click at [653, 537] on span "Save" at bounding box center [598, 538] width 278 height 17
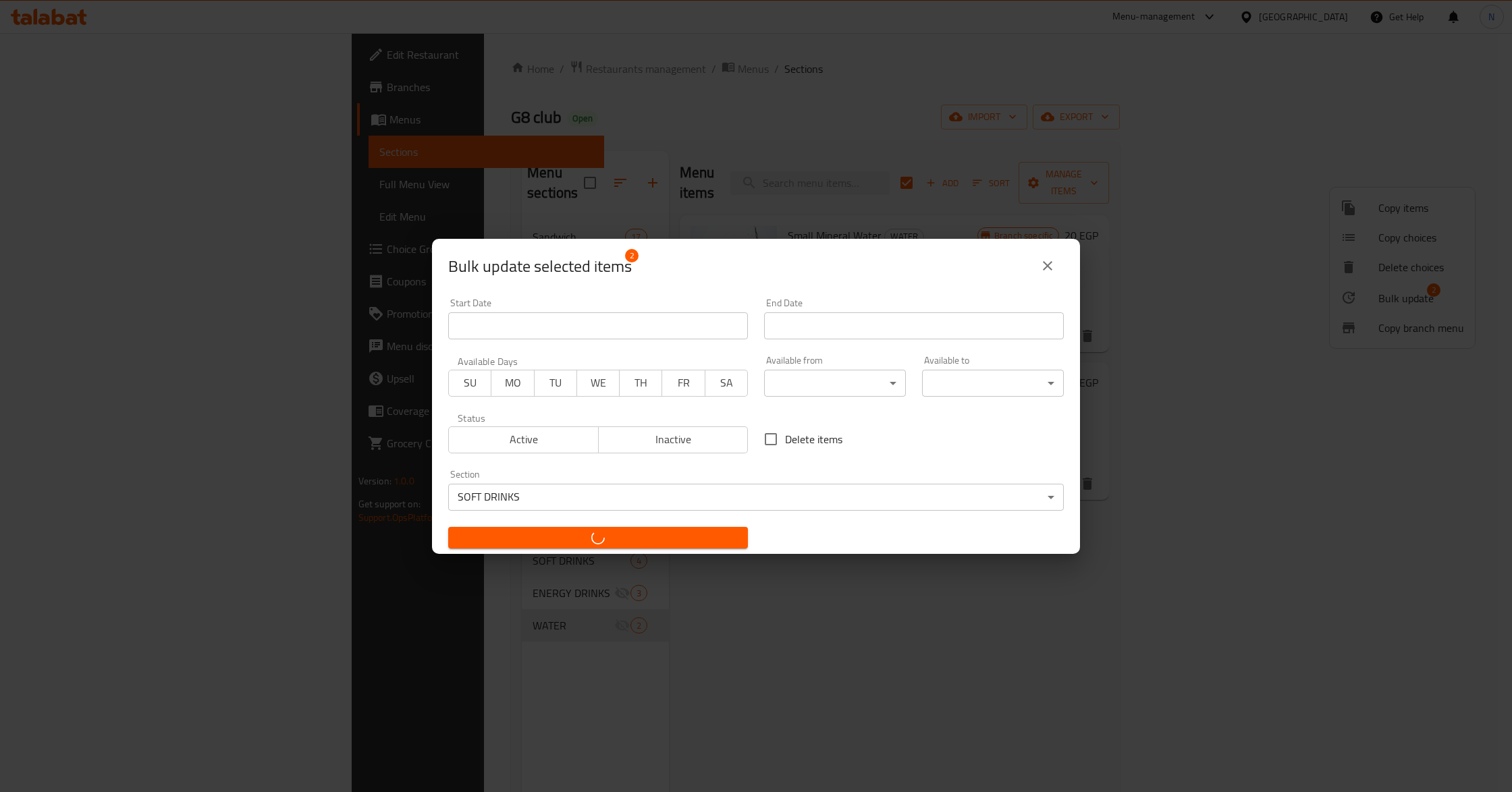
checkbox input "false"
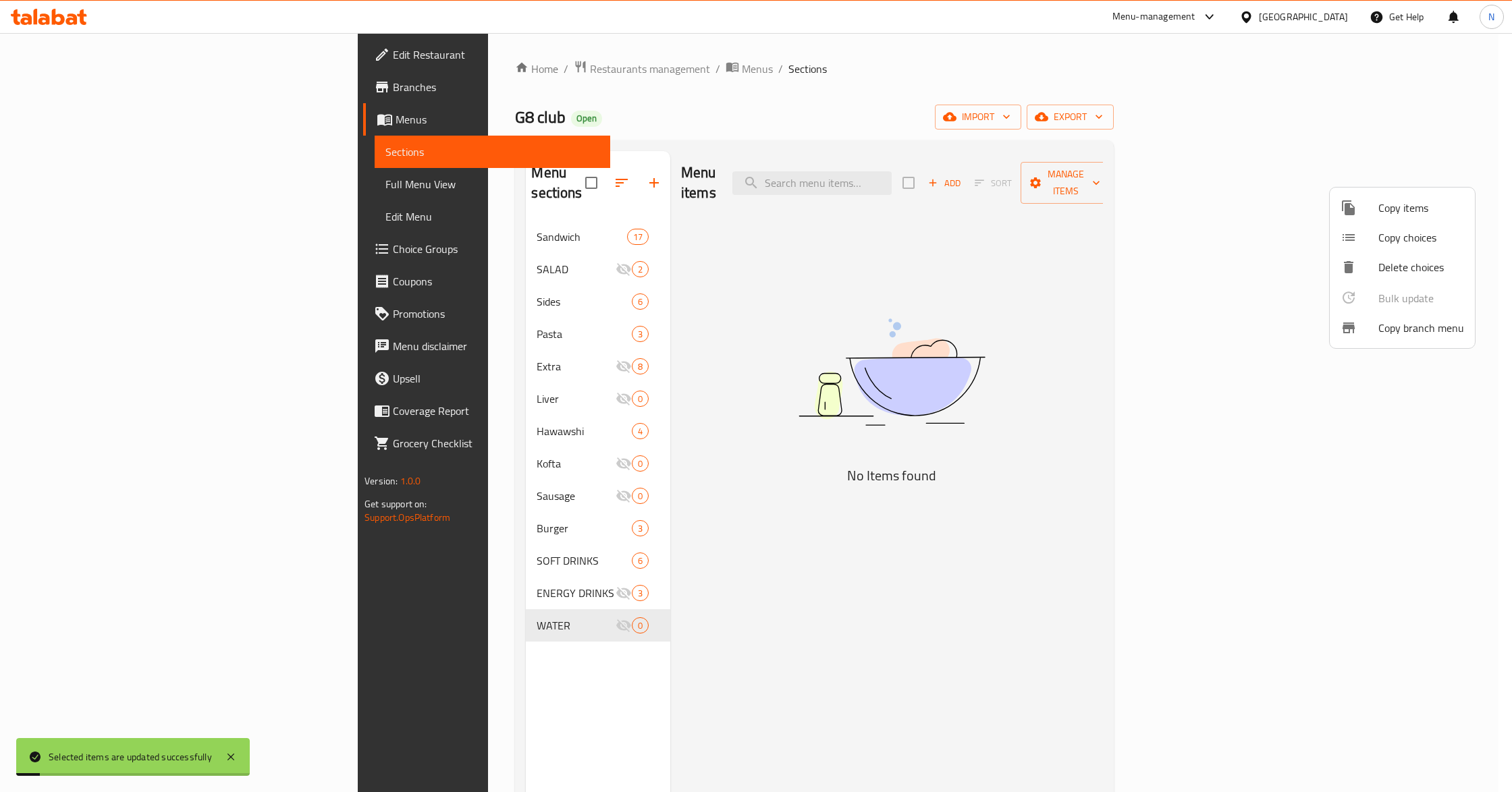
click at [492, 572] on div at bounding box center [756, 396] width 1512 height 792
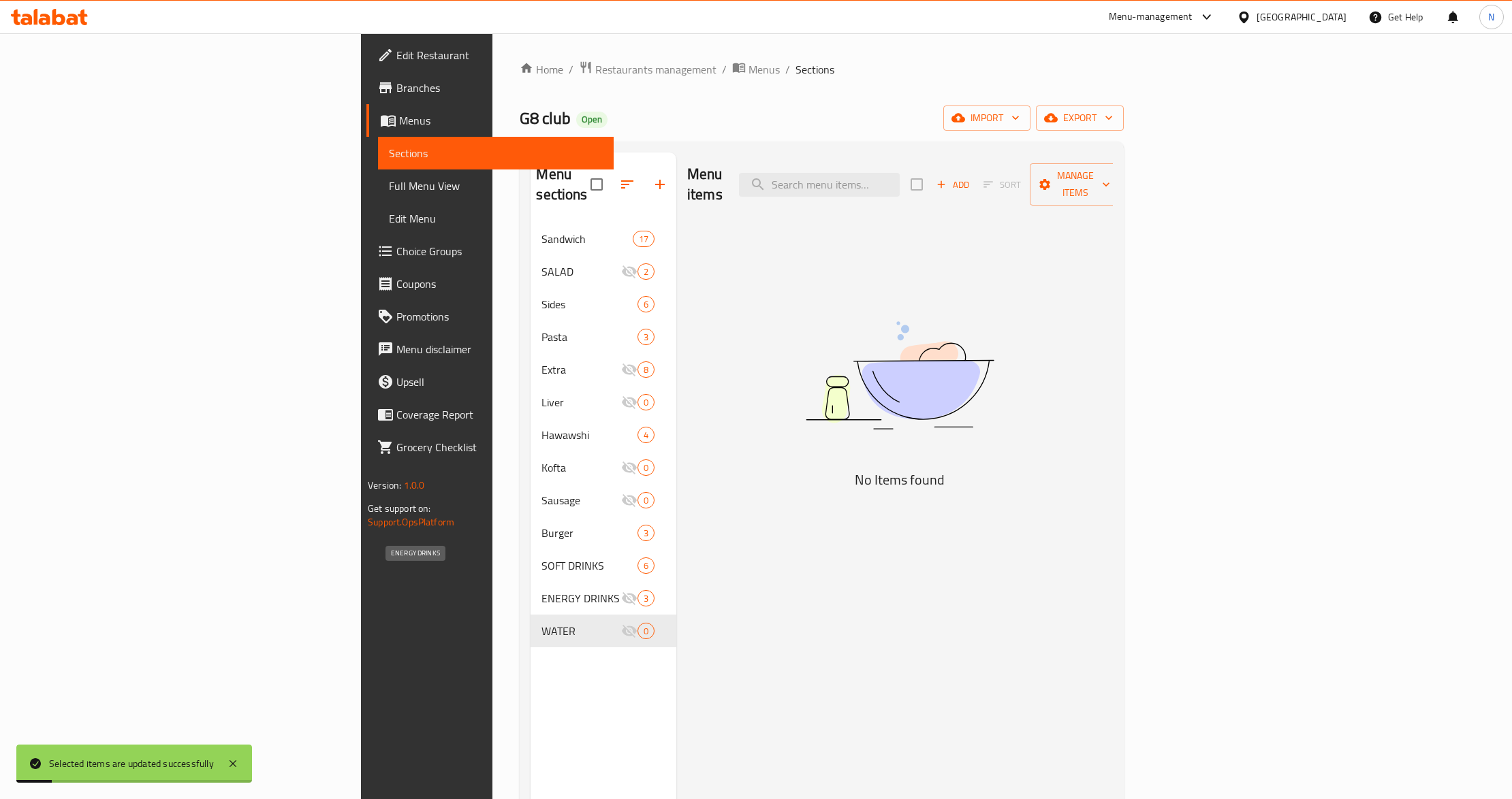
click at [541, 590] on span "ENERGY DRINKS" at bounding box center [581, 598] width 79 height 16
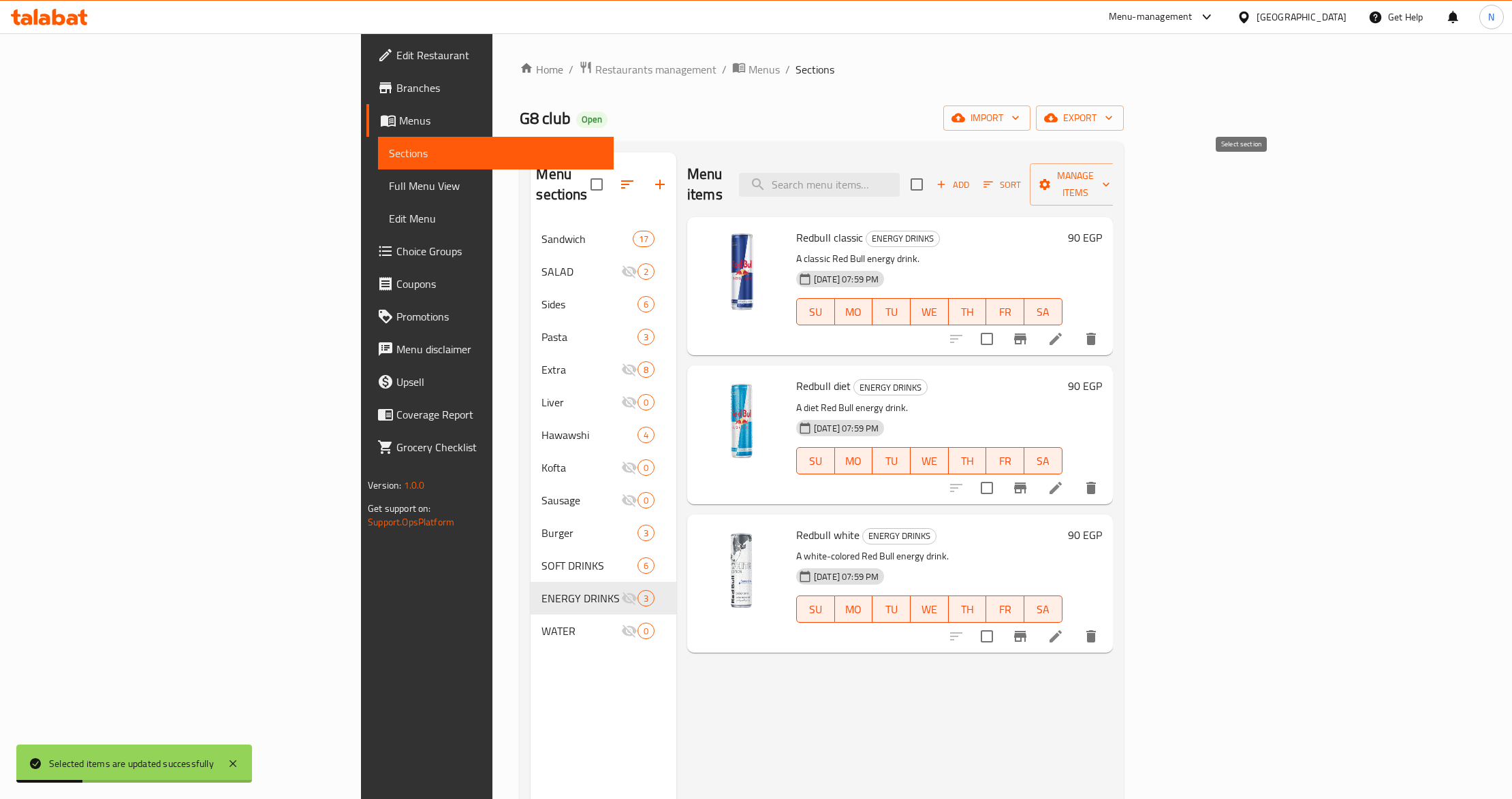
click at [931, 180] on input "checkbox" at bounding box center [917, 184] width 29 height 29
checkbox input "true"
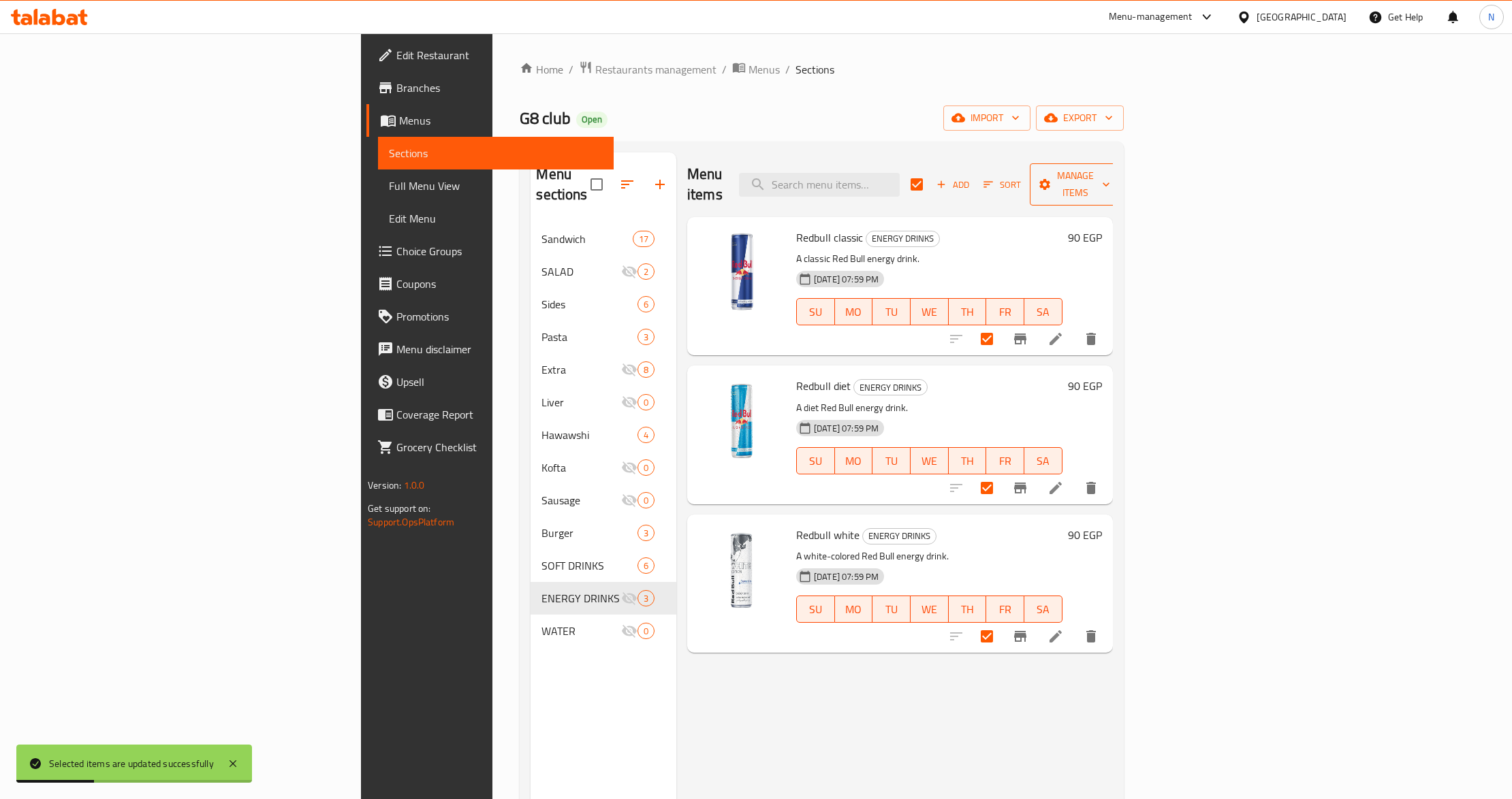
click at [1110, 183] on span "Manage items" at bounding box center [1075, 184] width 69 height 34
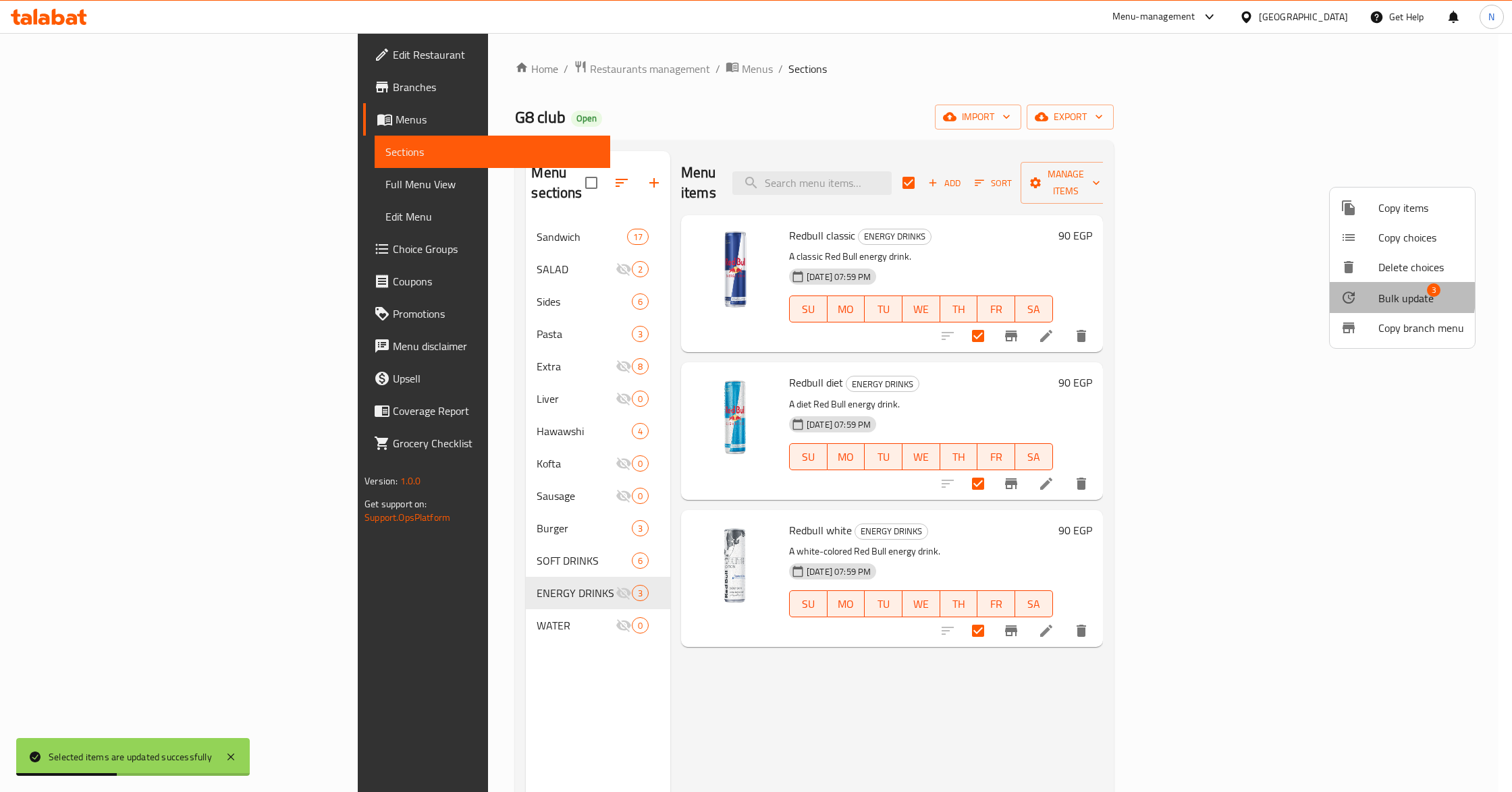
click at [1361, 295] on div at bounding box center [1359, 297] width 38 height 16
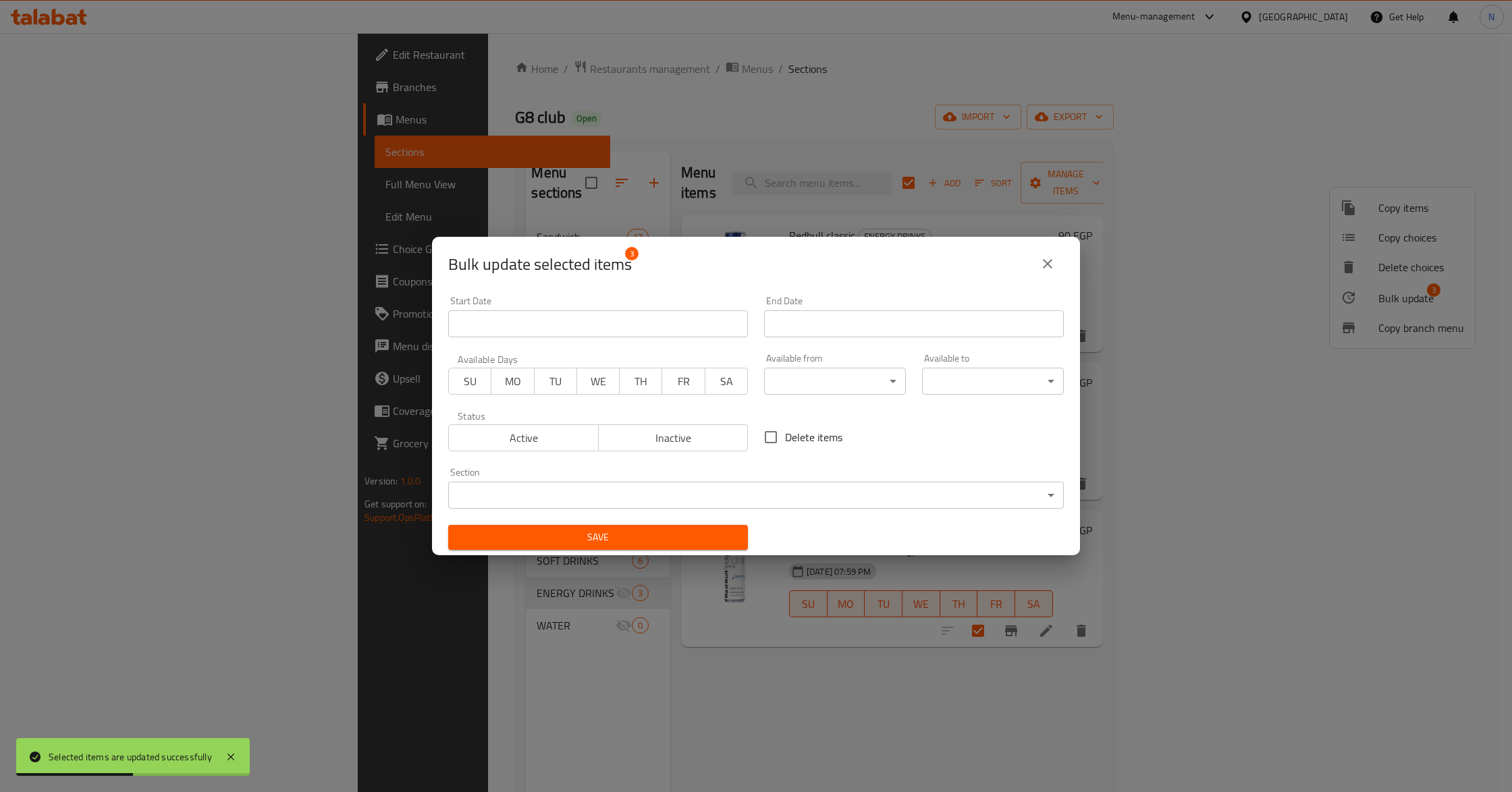
click at [663, 501] on body "Selected items are updated successfully ​ Menu-management Egypt Get Help N Edit…" at bounding box center [756, 413] width 1512 height 759
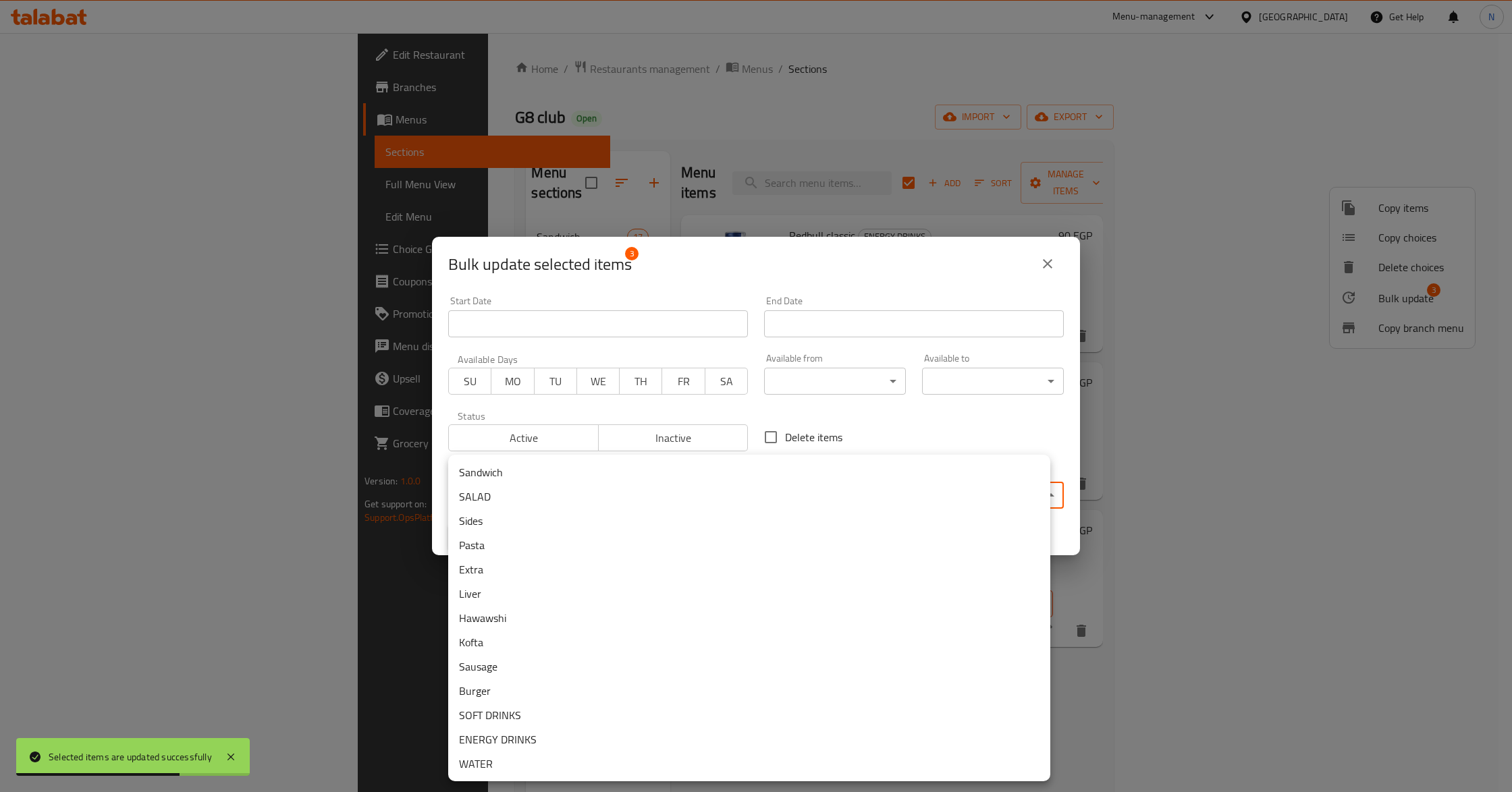
click at [533, 711] on li "SOFT DRINKS" at bounding box center [749, 715] width 602 height 24
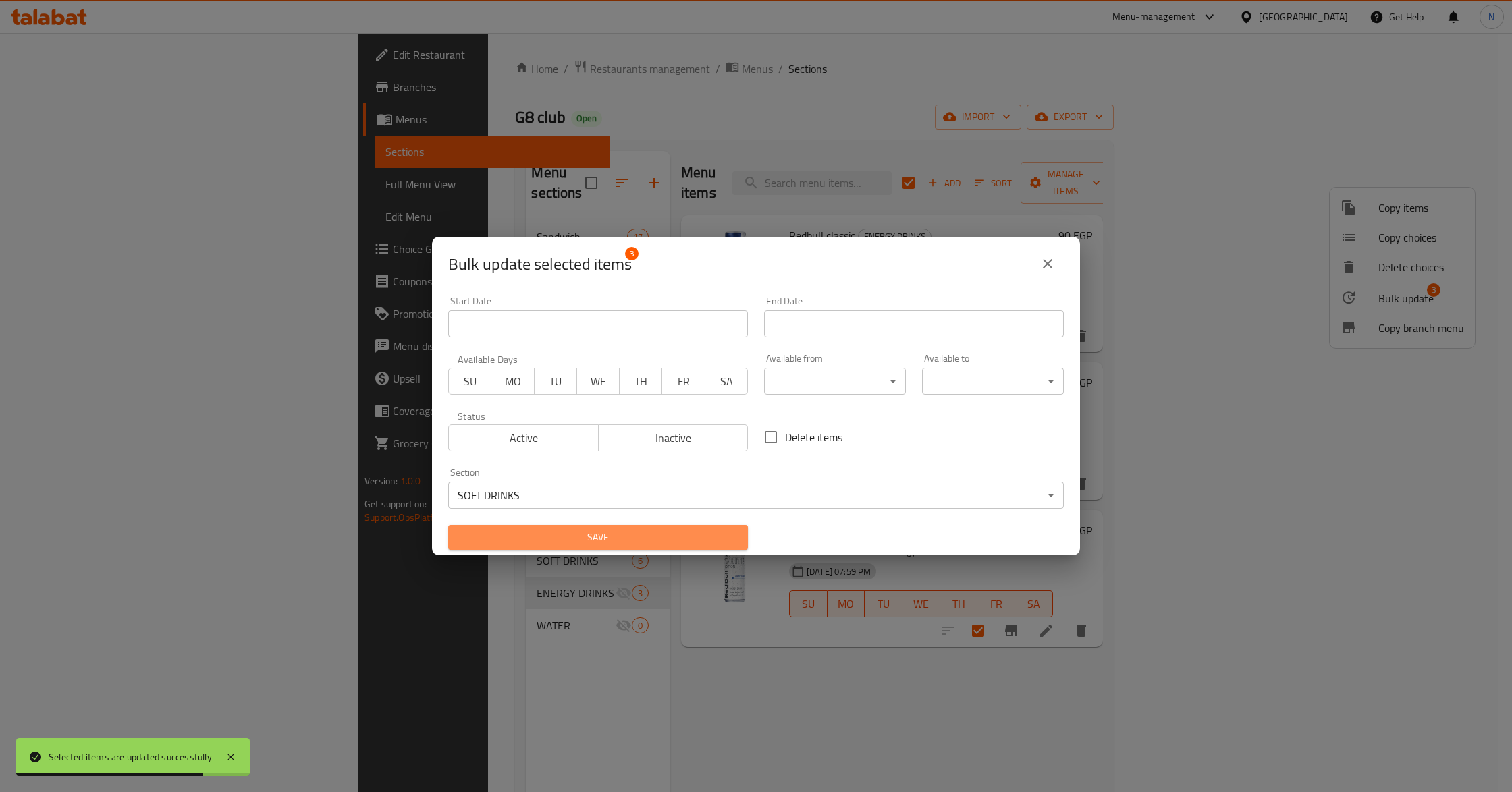
click at [672, 534] on span "Save" at bounding box center [598, 538] width 278 height 17
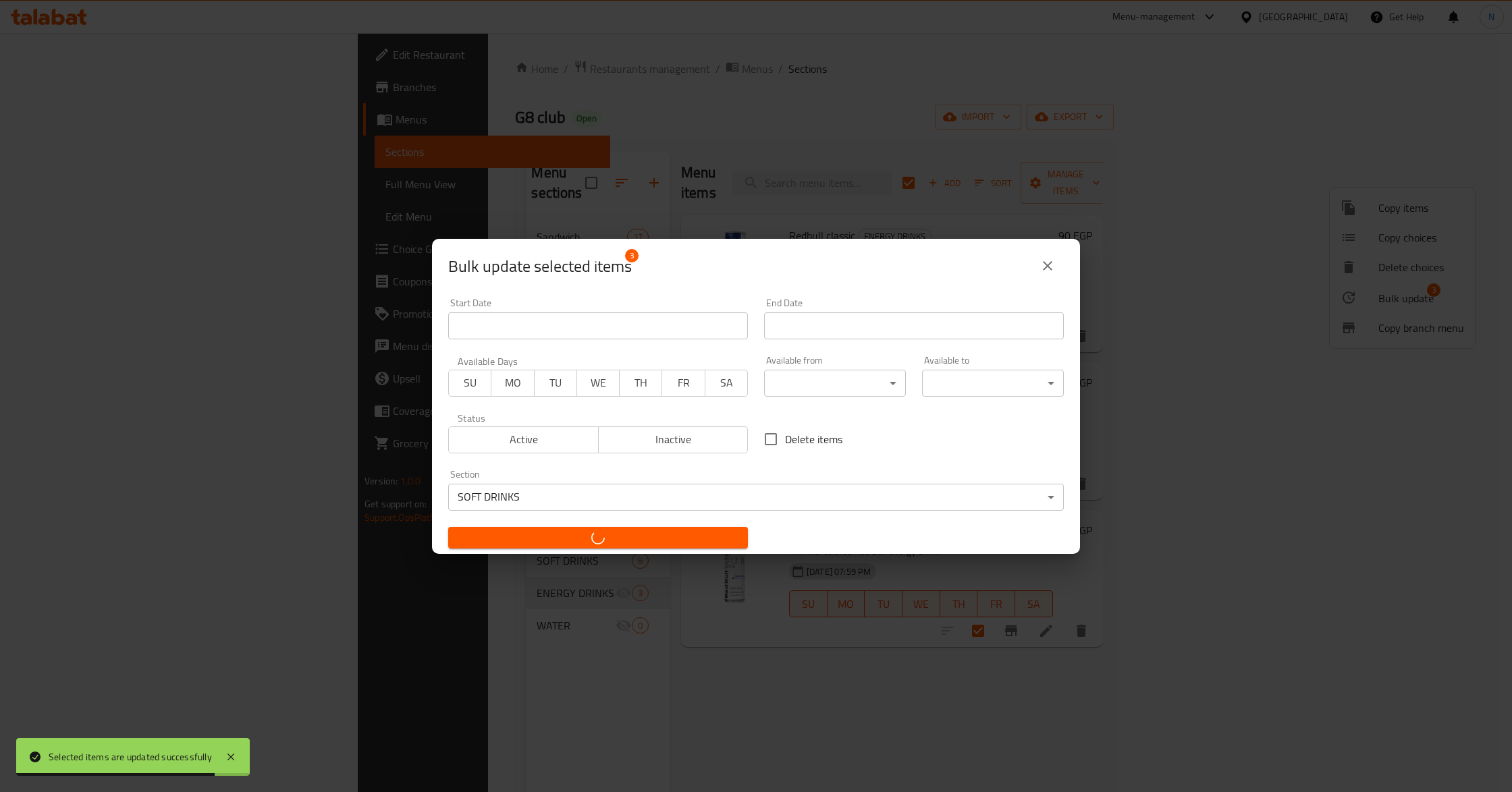
checkbox input "false"
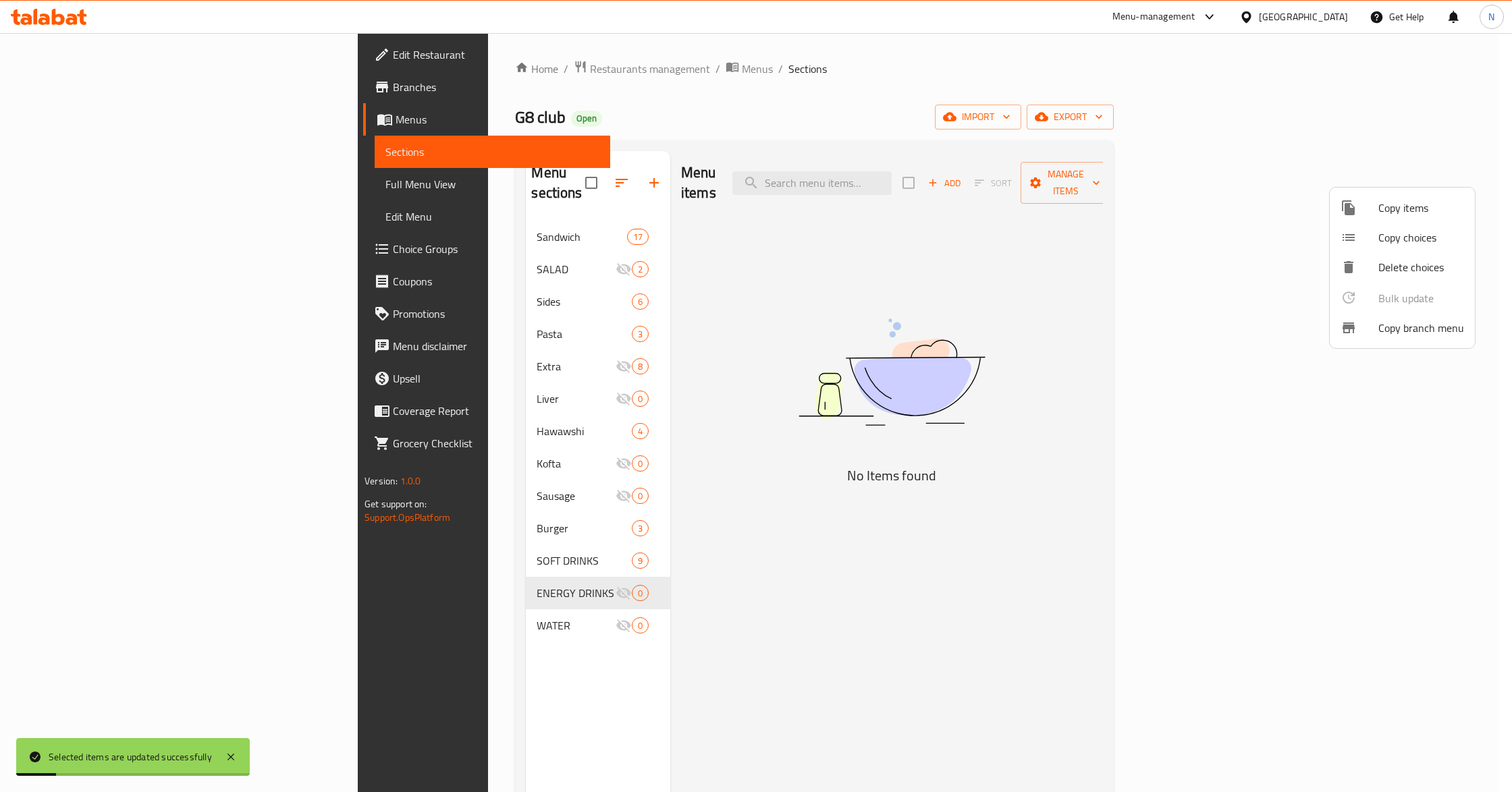
click at [425, 541] on div at bounding box center [756, 396] width 1512 height 792
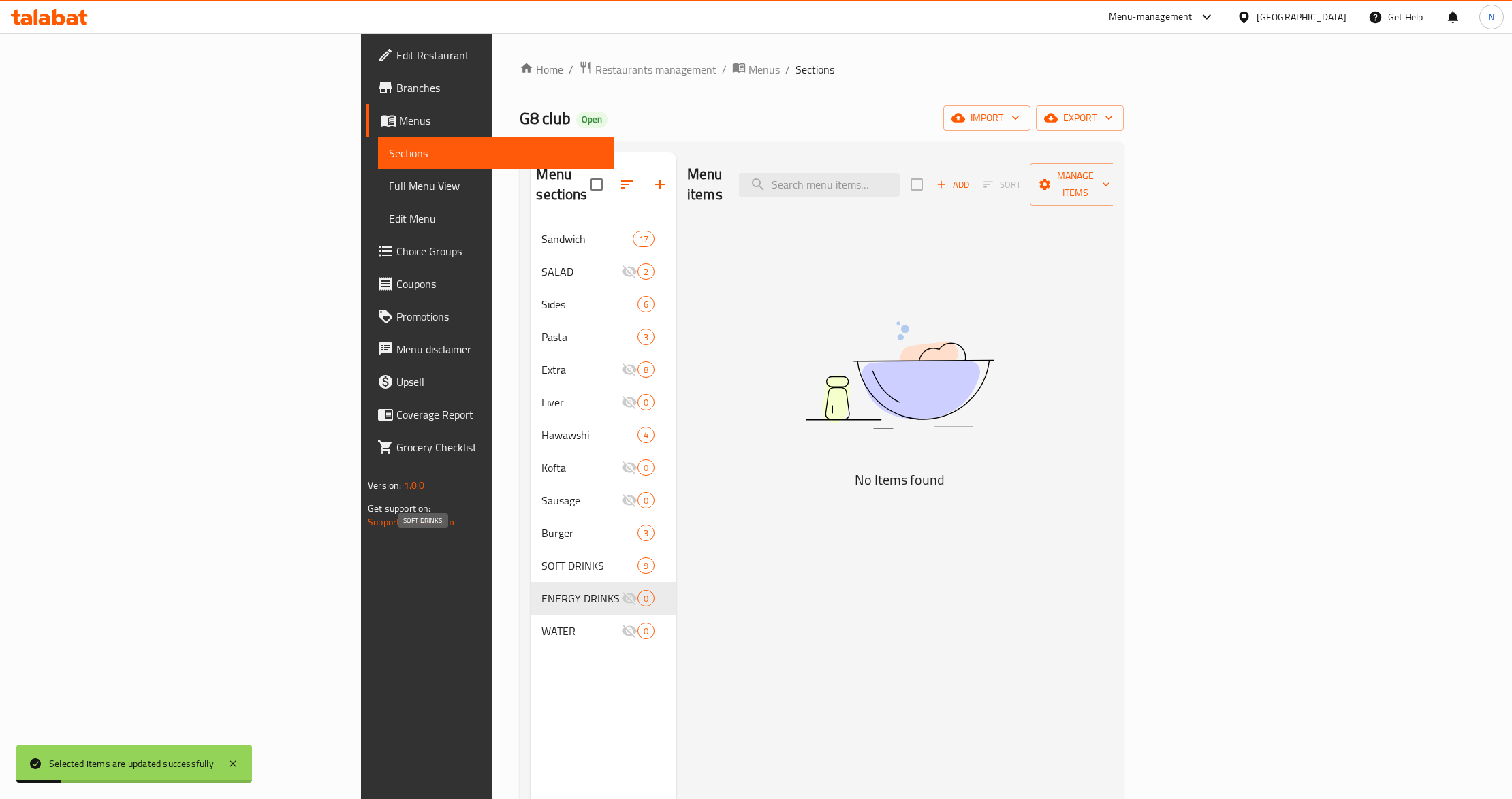
click at [541, 558] on span "SOFT DRINKS" at bounding box center [589, 566] width 95 height 16
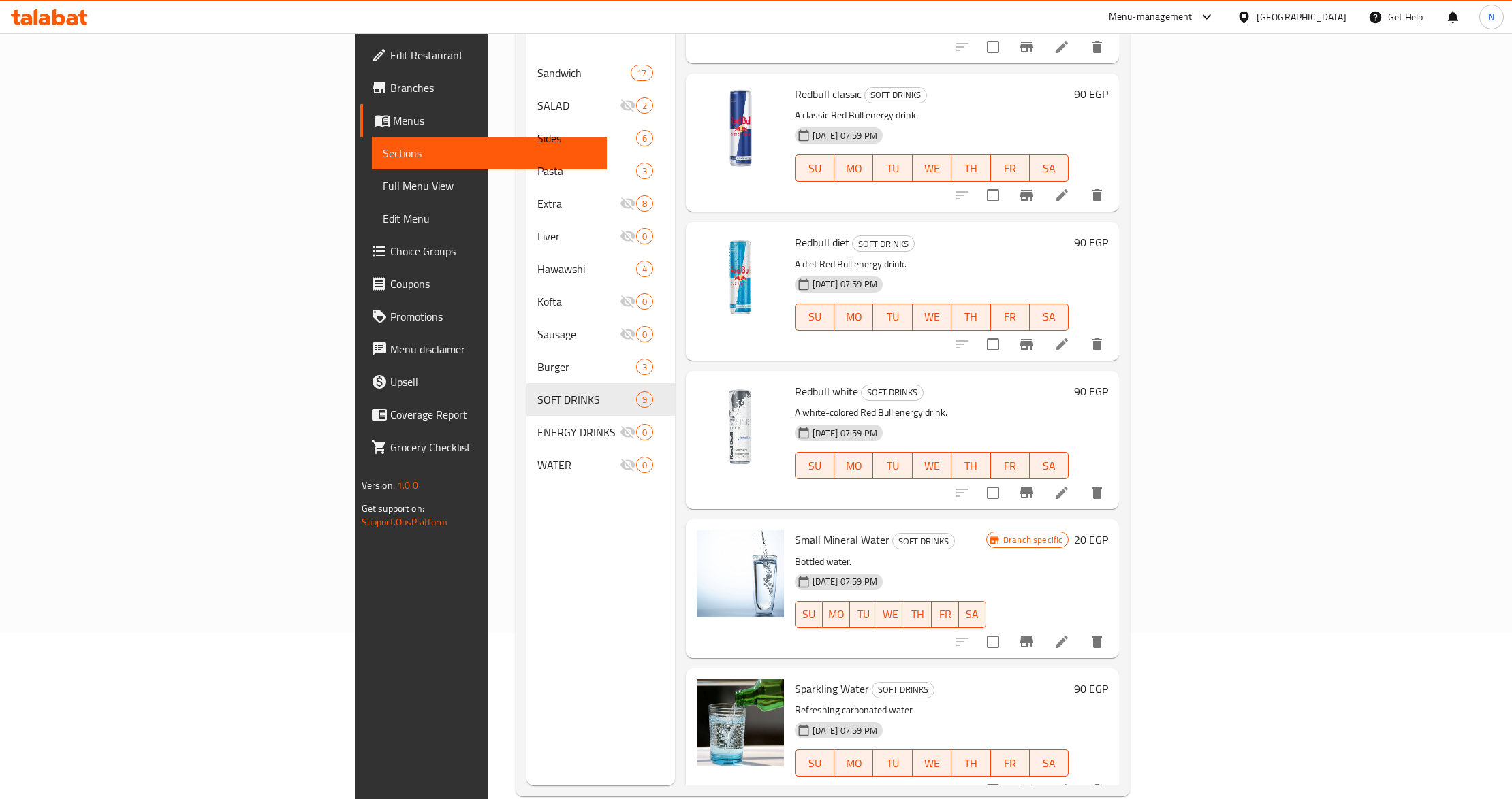
scroll to position [191, 0]
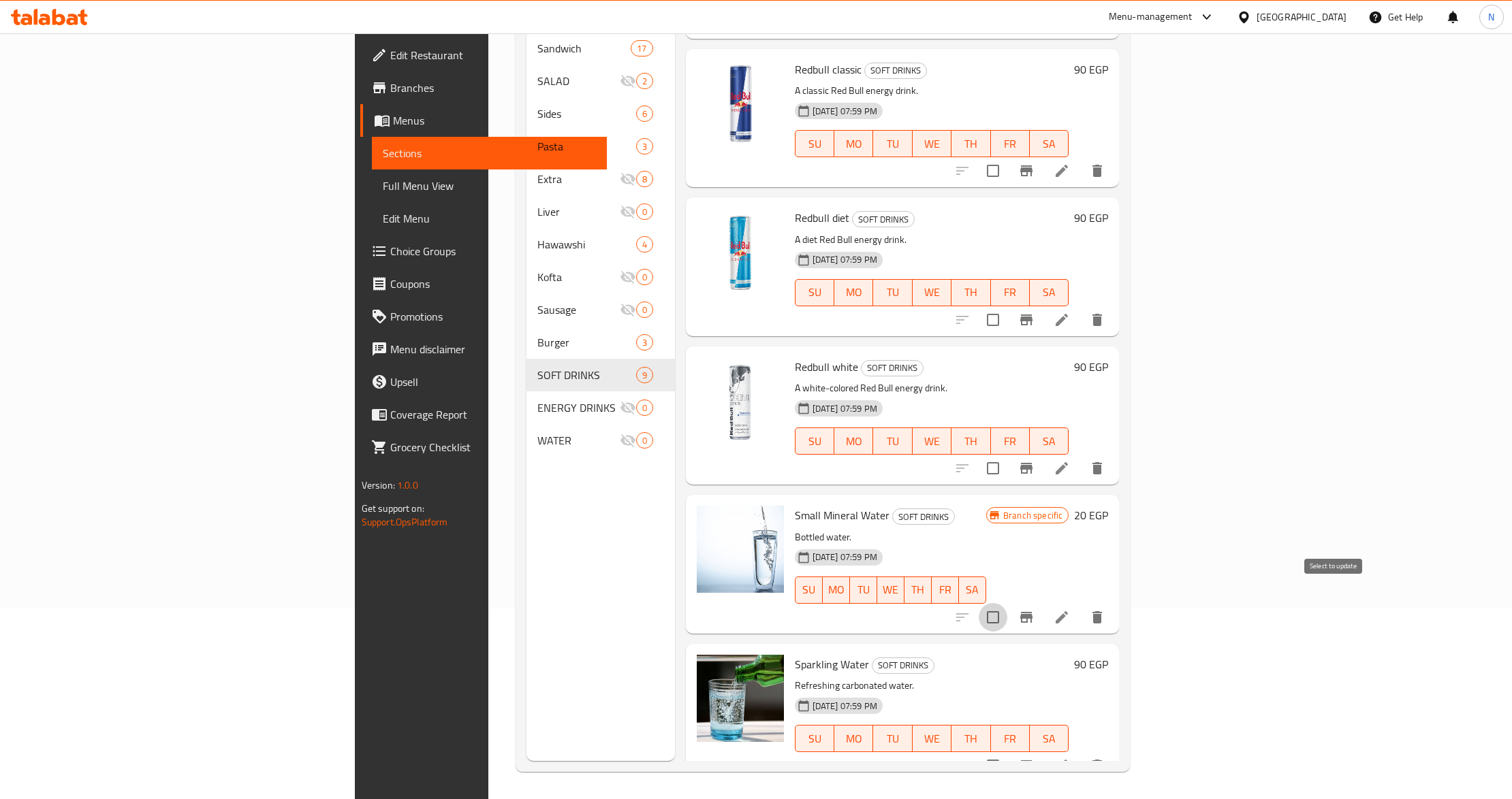
click at [1008, 603] on input "checkbox" at bounding box center [993, 617] width 29 height 29
checkbox input "true"
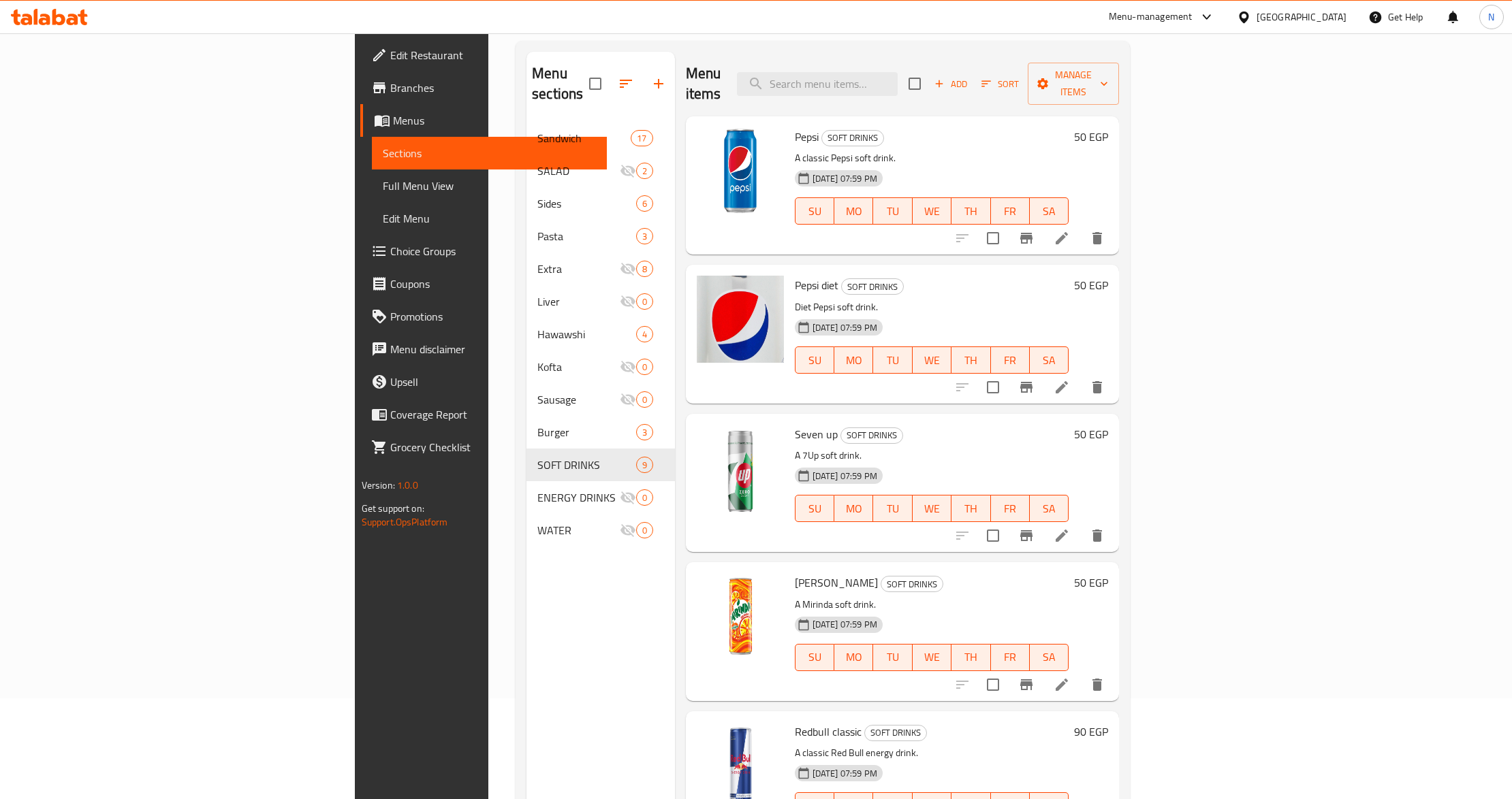
scroll to position [0, 0]
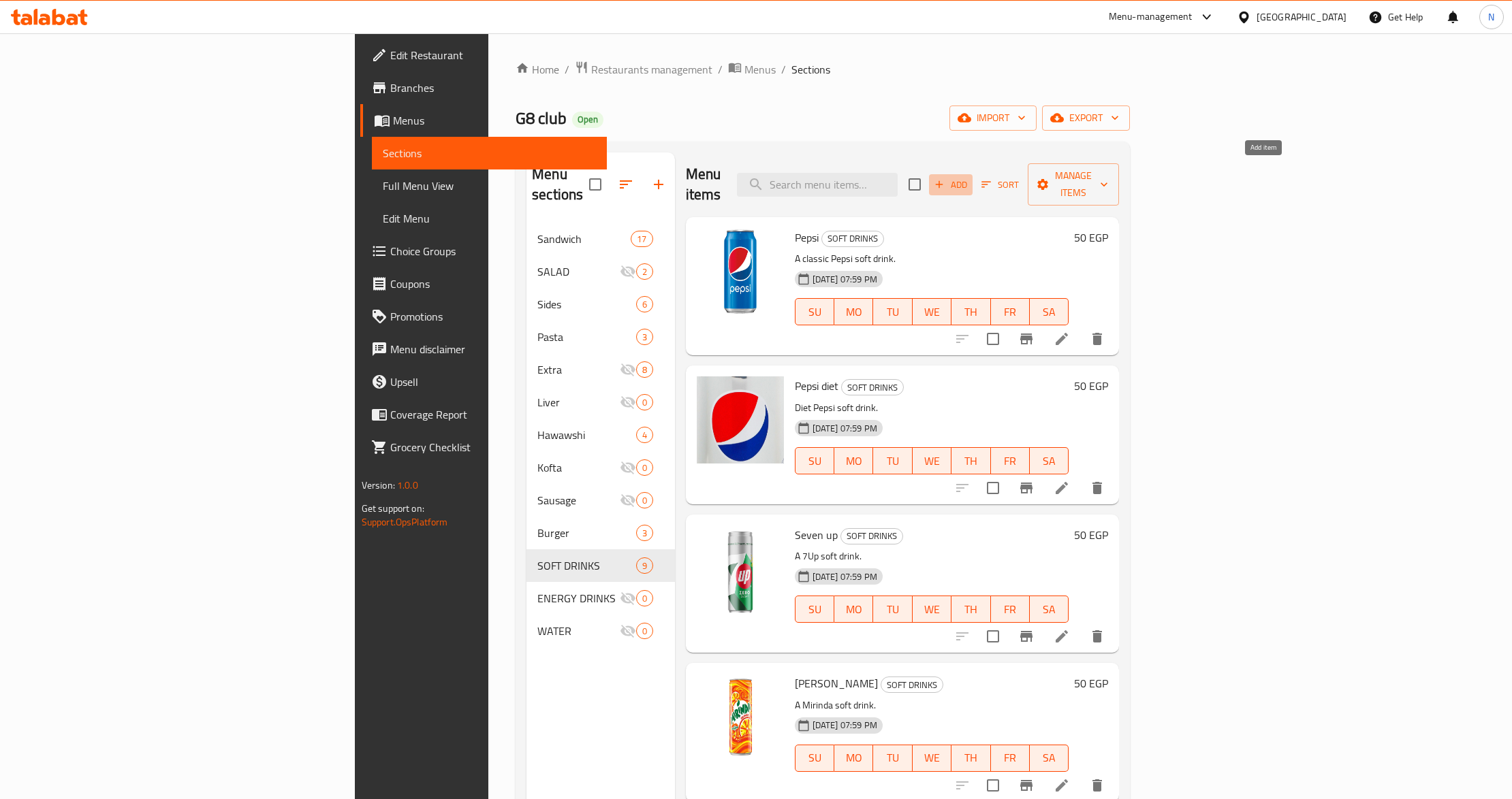
click at [969, 180] on span "Add" at bounding box center [951, 185] width 36 height 15
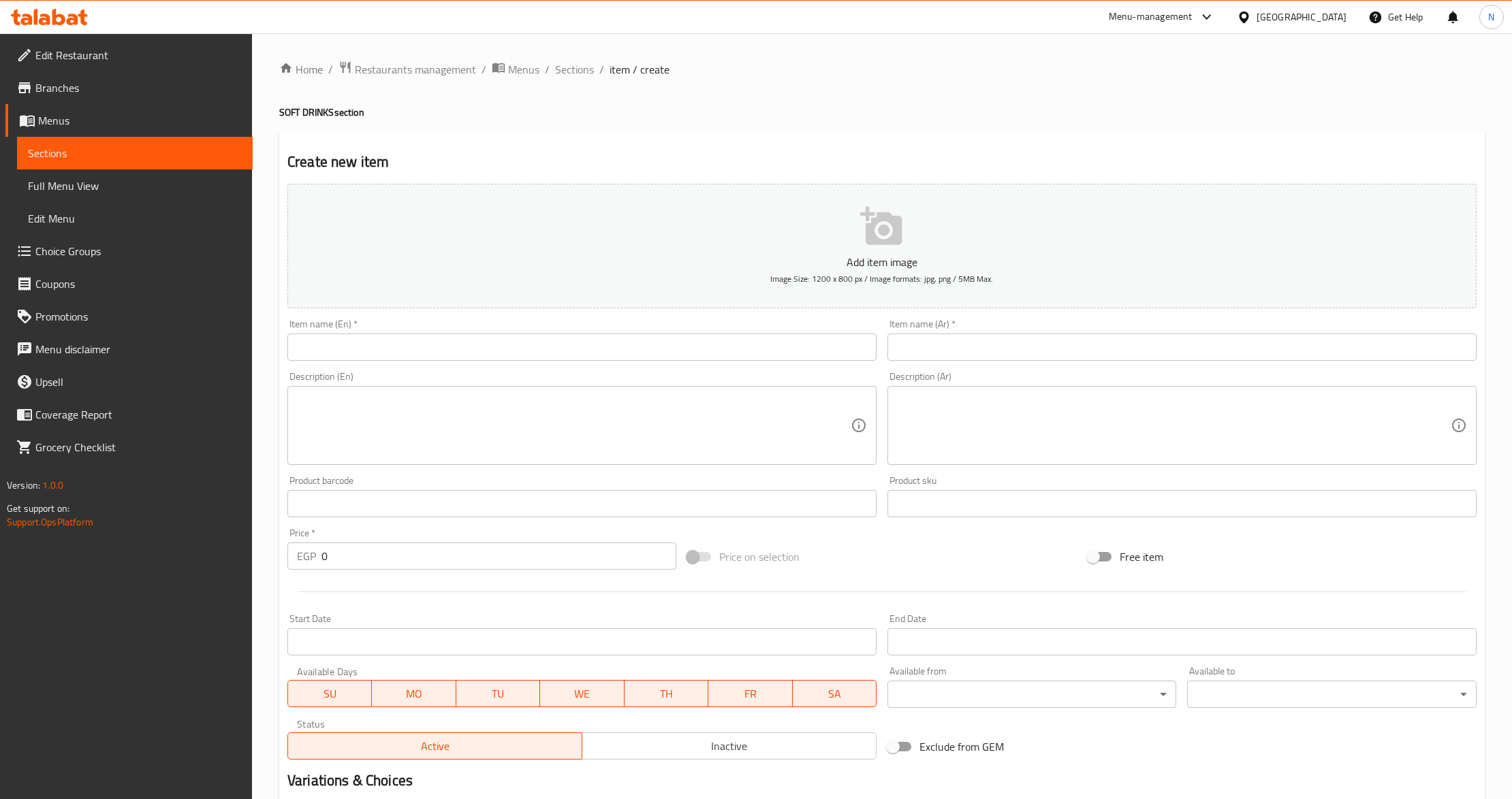
click at [562, 349] on input "text" at bounding box center [582, 347] width 589 height 27
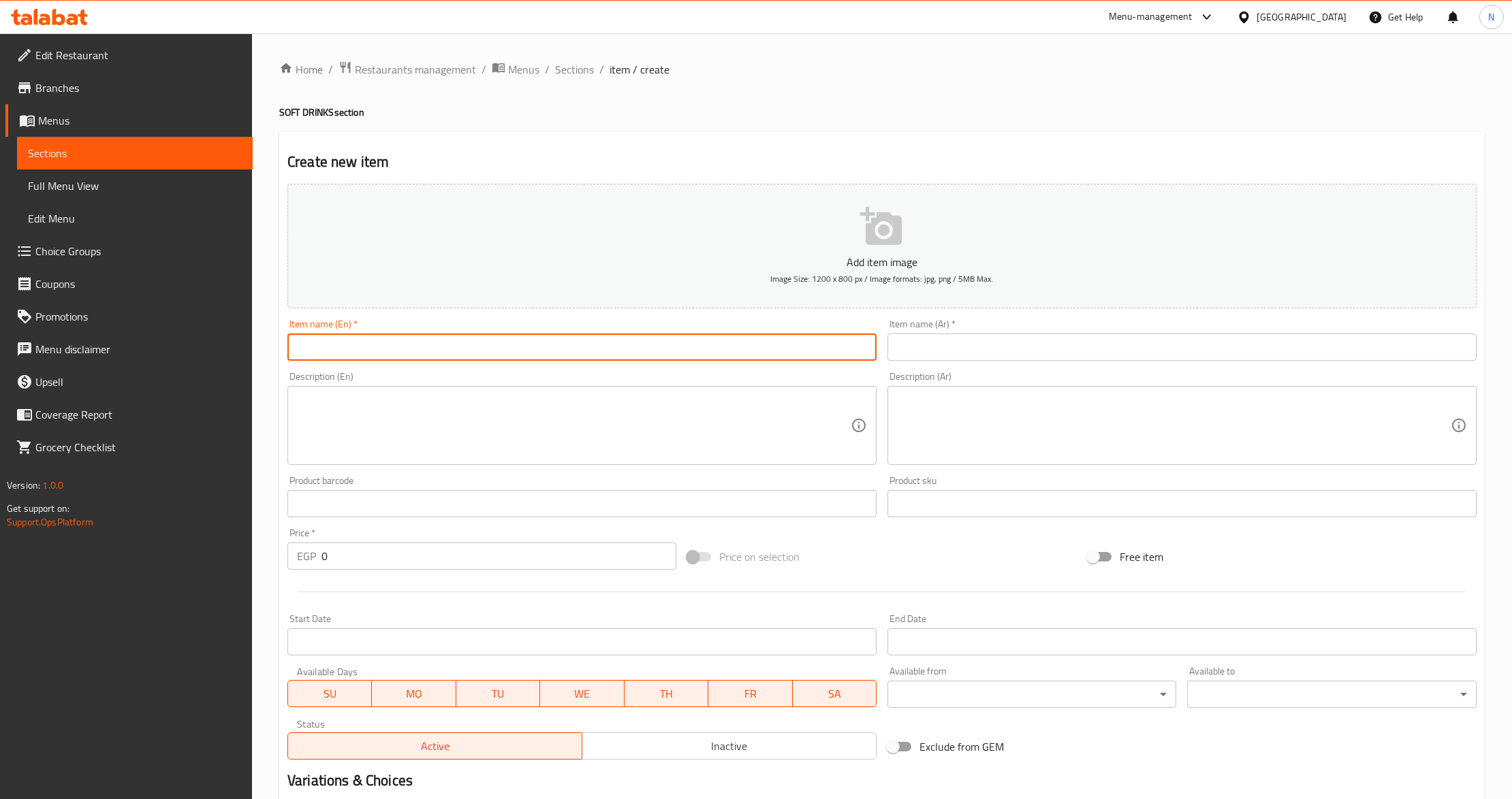
paste input "7Up Diet"
type input "7Up Diet"
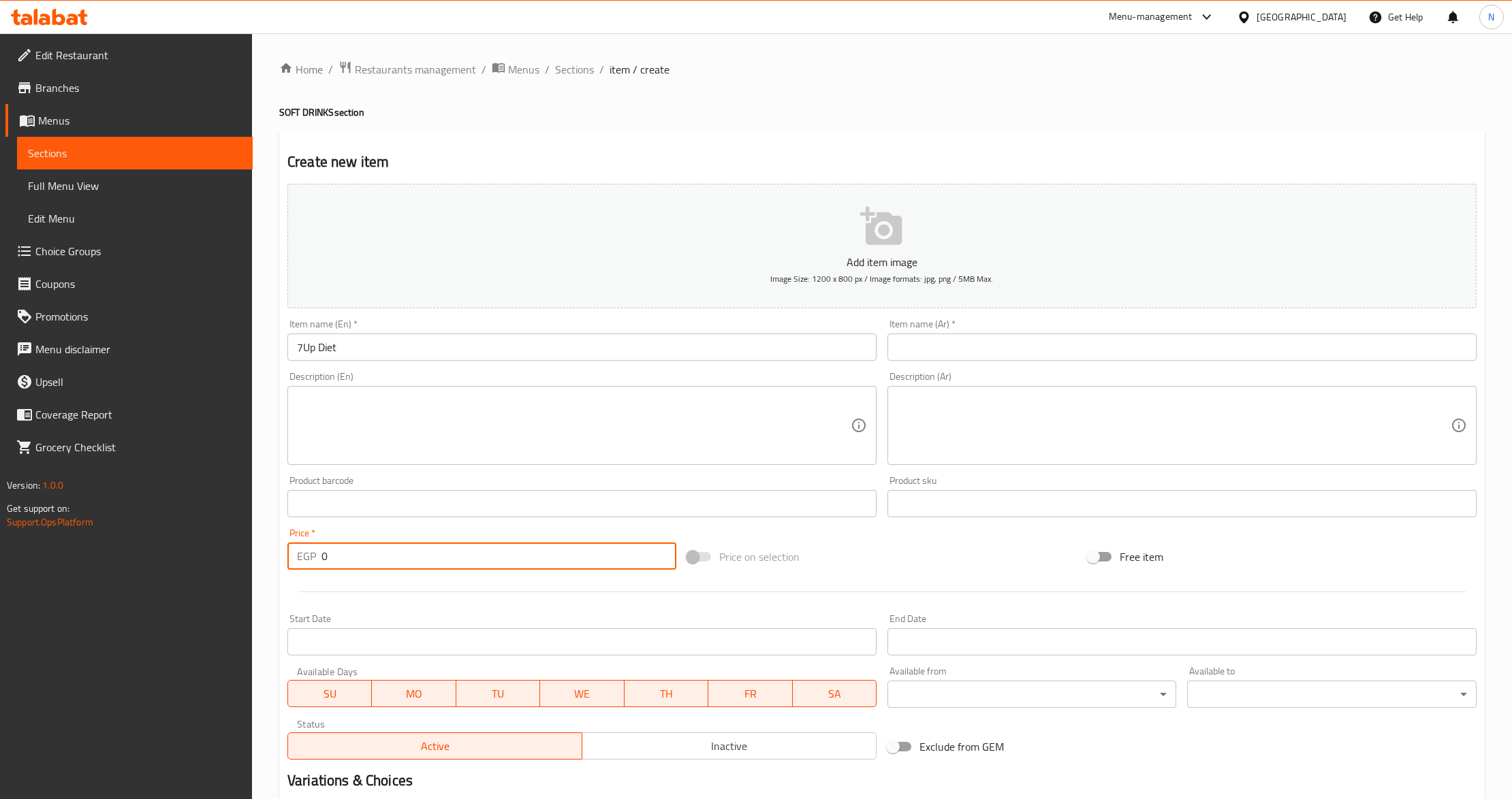
click at [506, 553] on input "0" at bounding box center [499, 556] width 355 height 27
paste input "50.0"
type input "50.00"
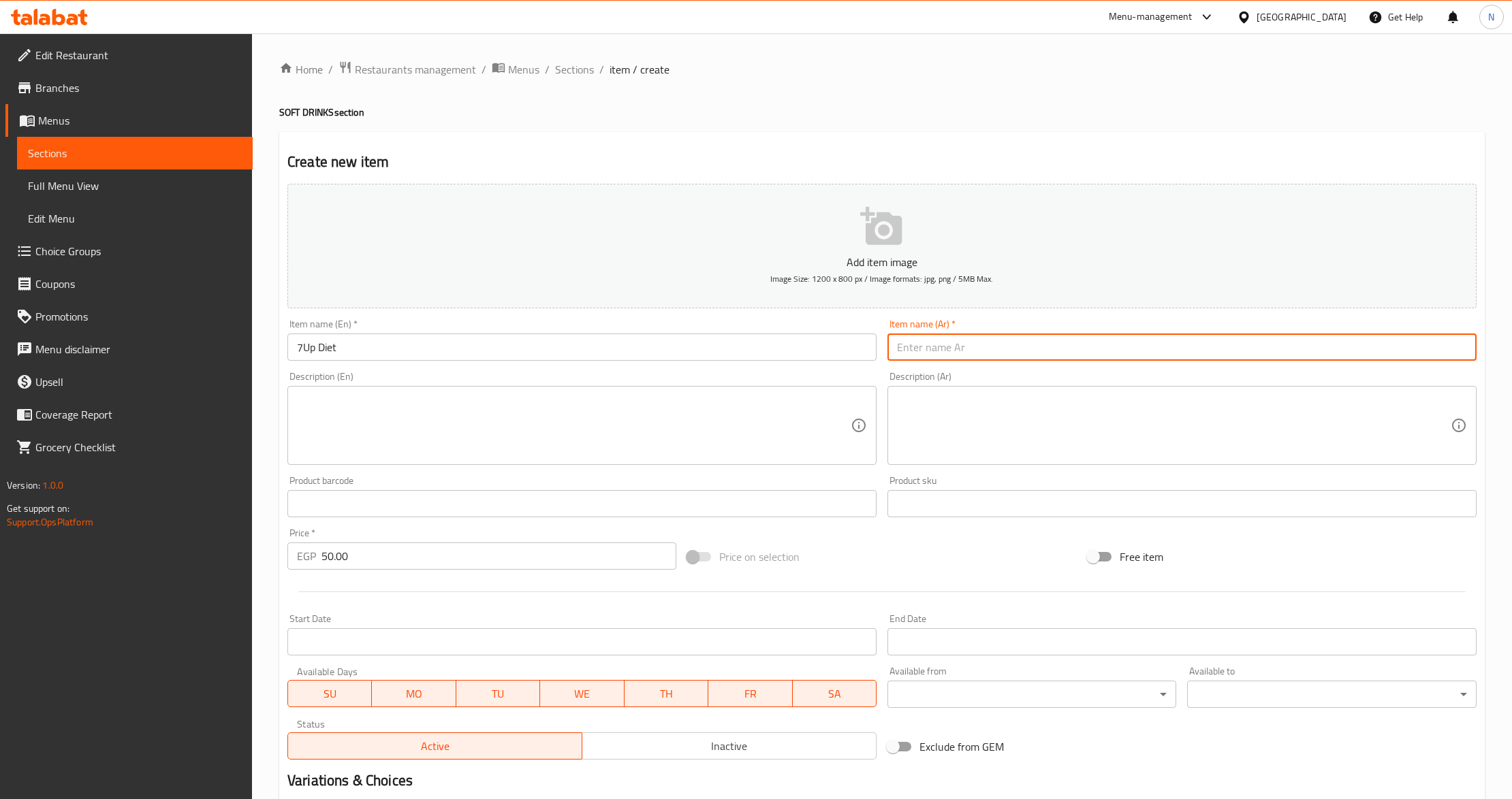
click at [940, 343] on input "text" at bounding box center [1182, 347] width 589 height 27
type input "سفن أب دايت"
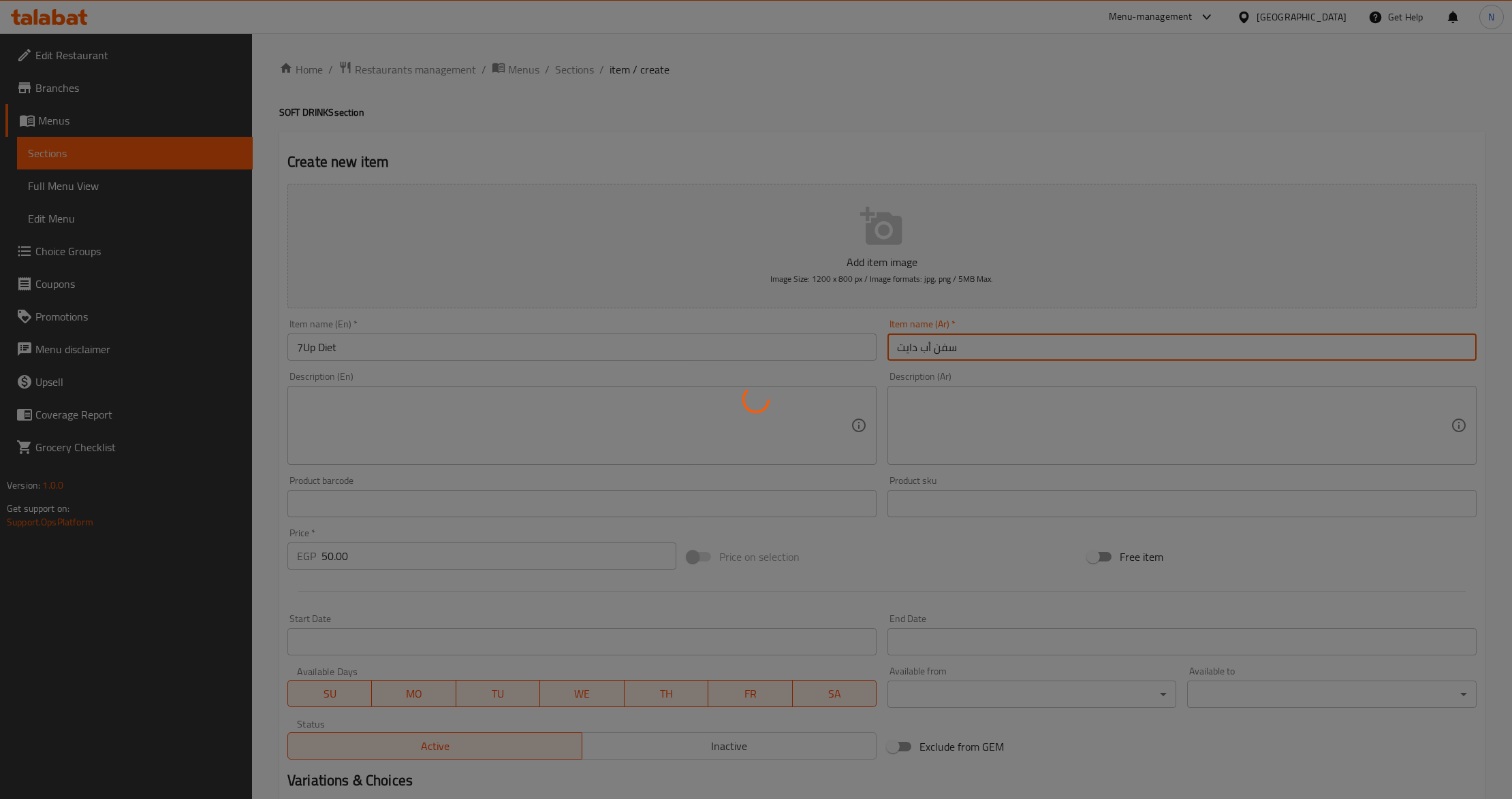
type input "0"
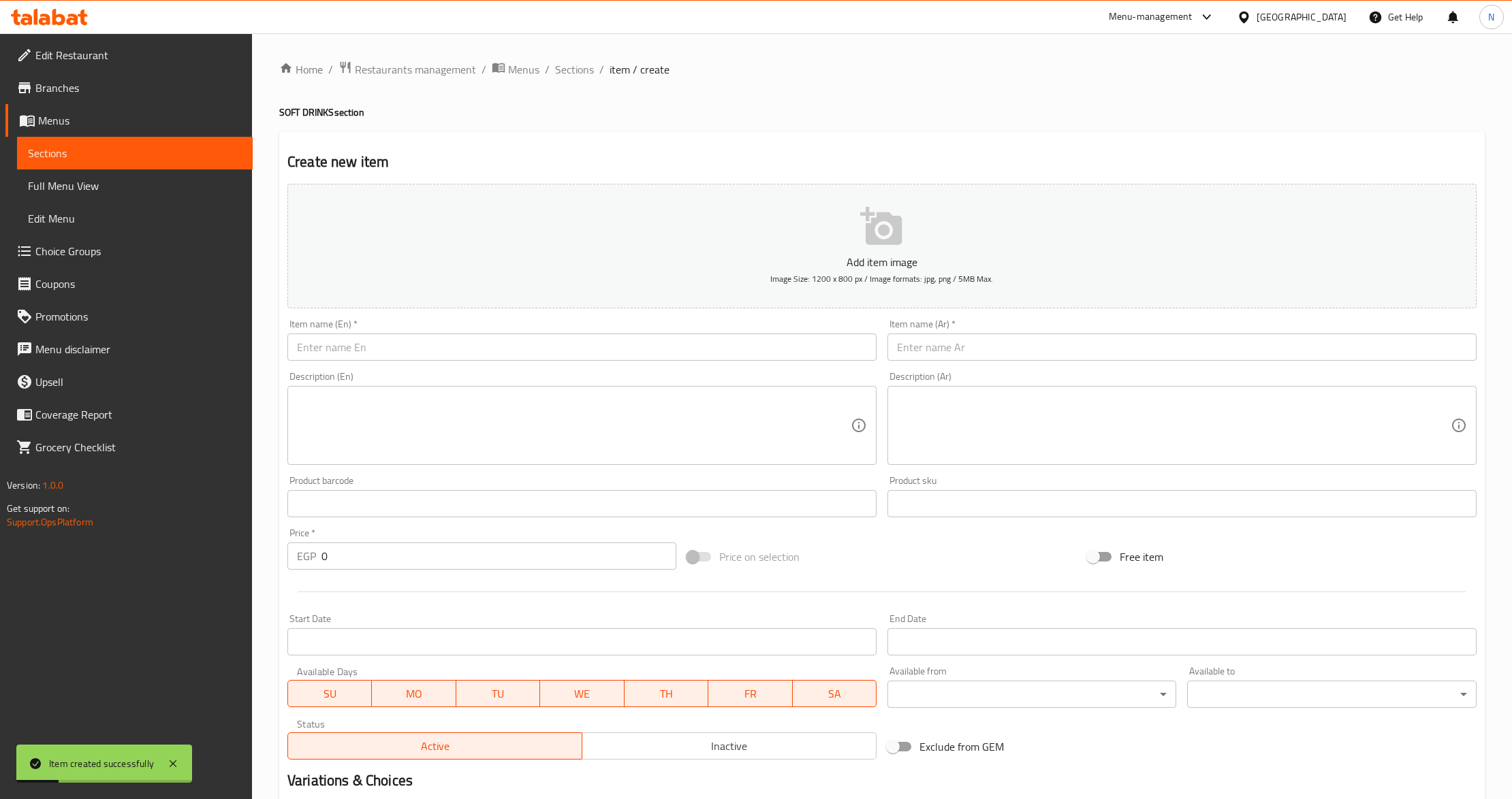
click at [698, 347] on input "text" at bounding box center [582, 347] width 589 height 27
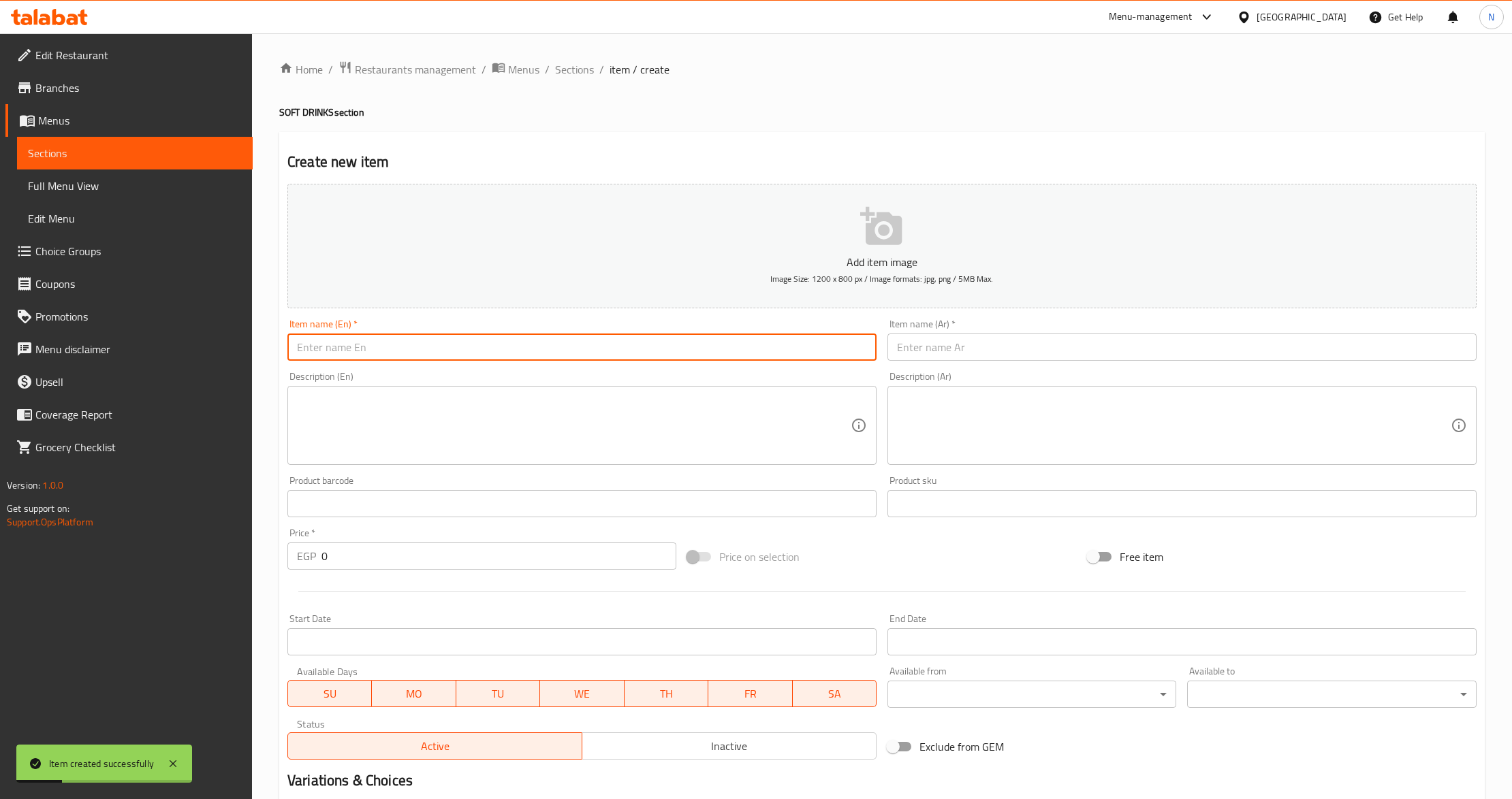
paste input "Water"
type input "Water"
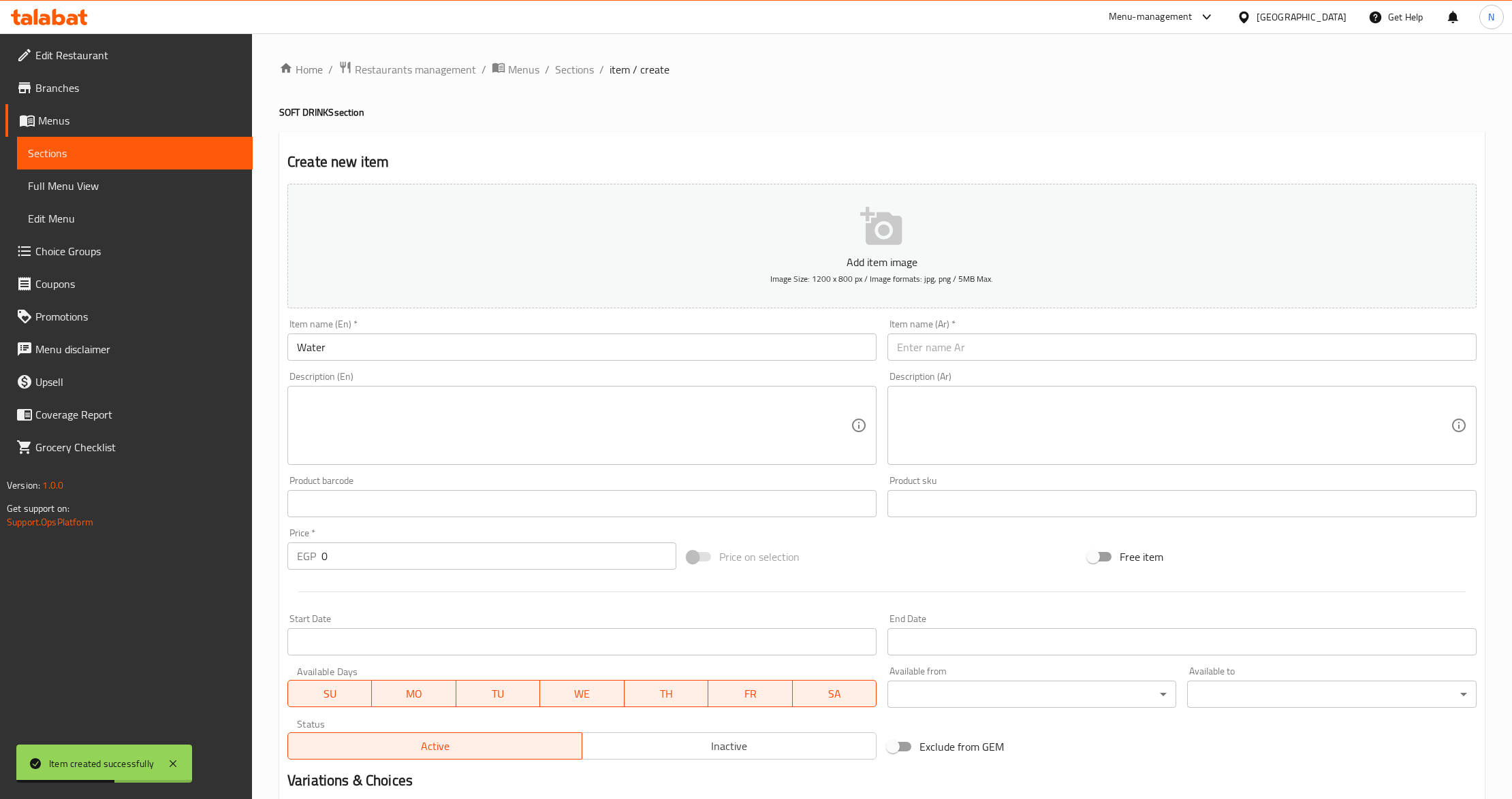
click at [388, 558] on input "0" at bounding box center [499, 556] width 355 height 27
paste input "30.0"
type input "30.00"
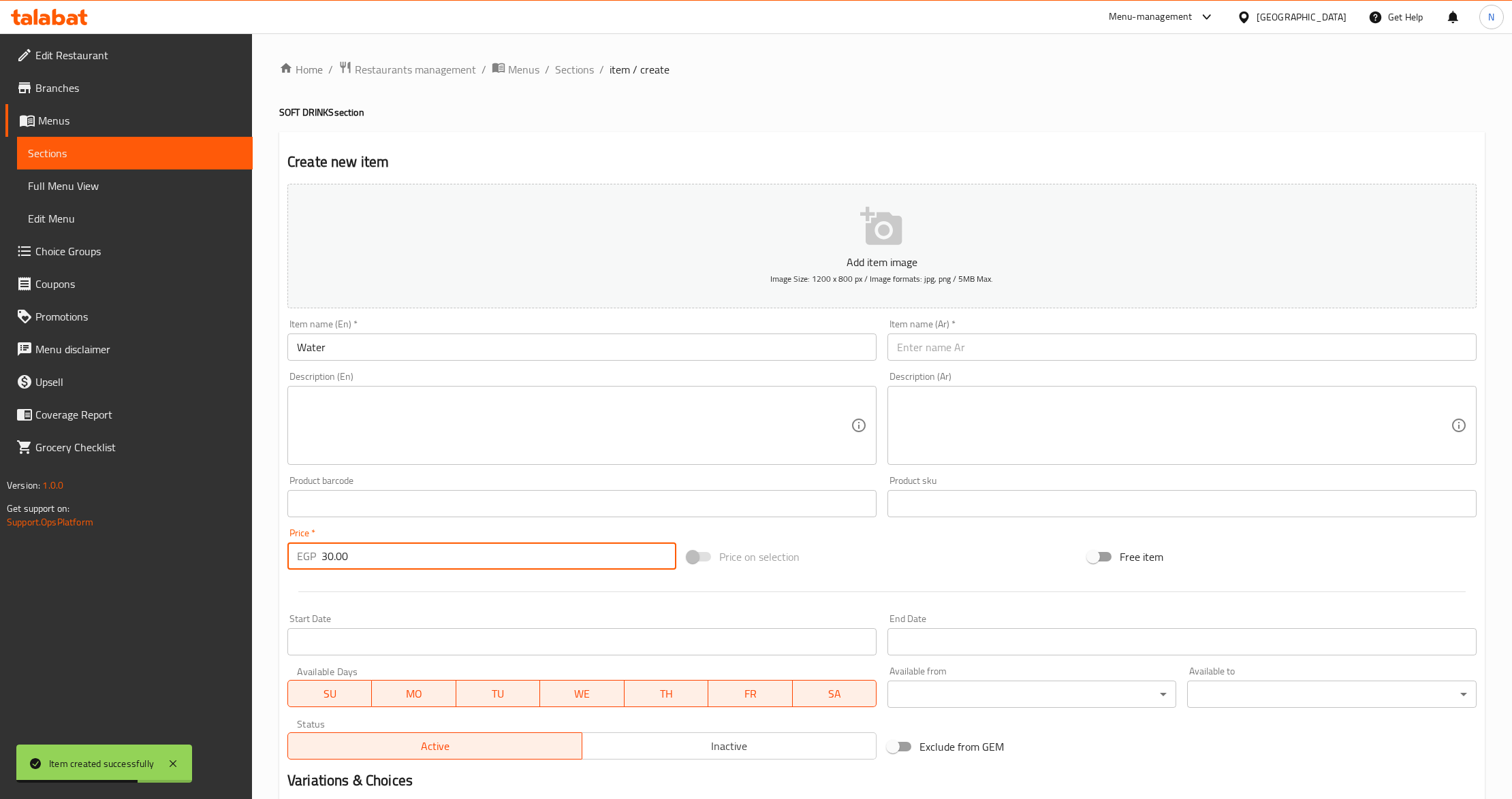
click at [945, 338] on input "text" at bounding box center [1182, 347] width 589 height 27
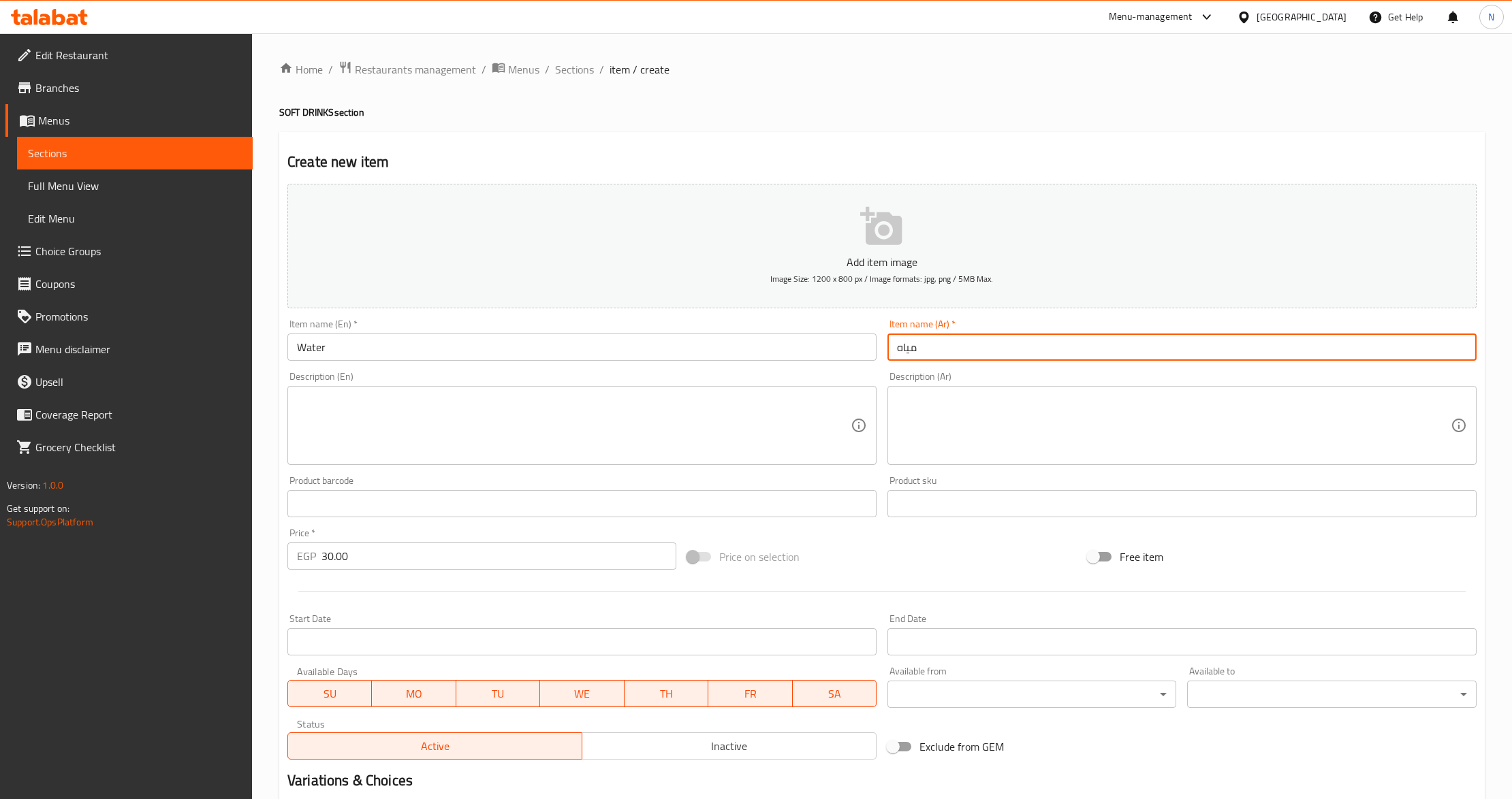
type input "مياه"
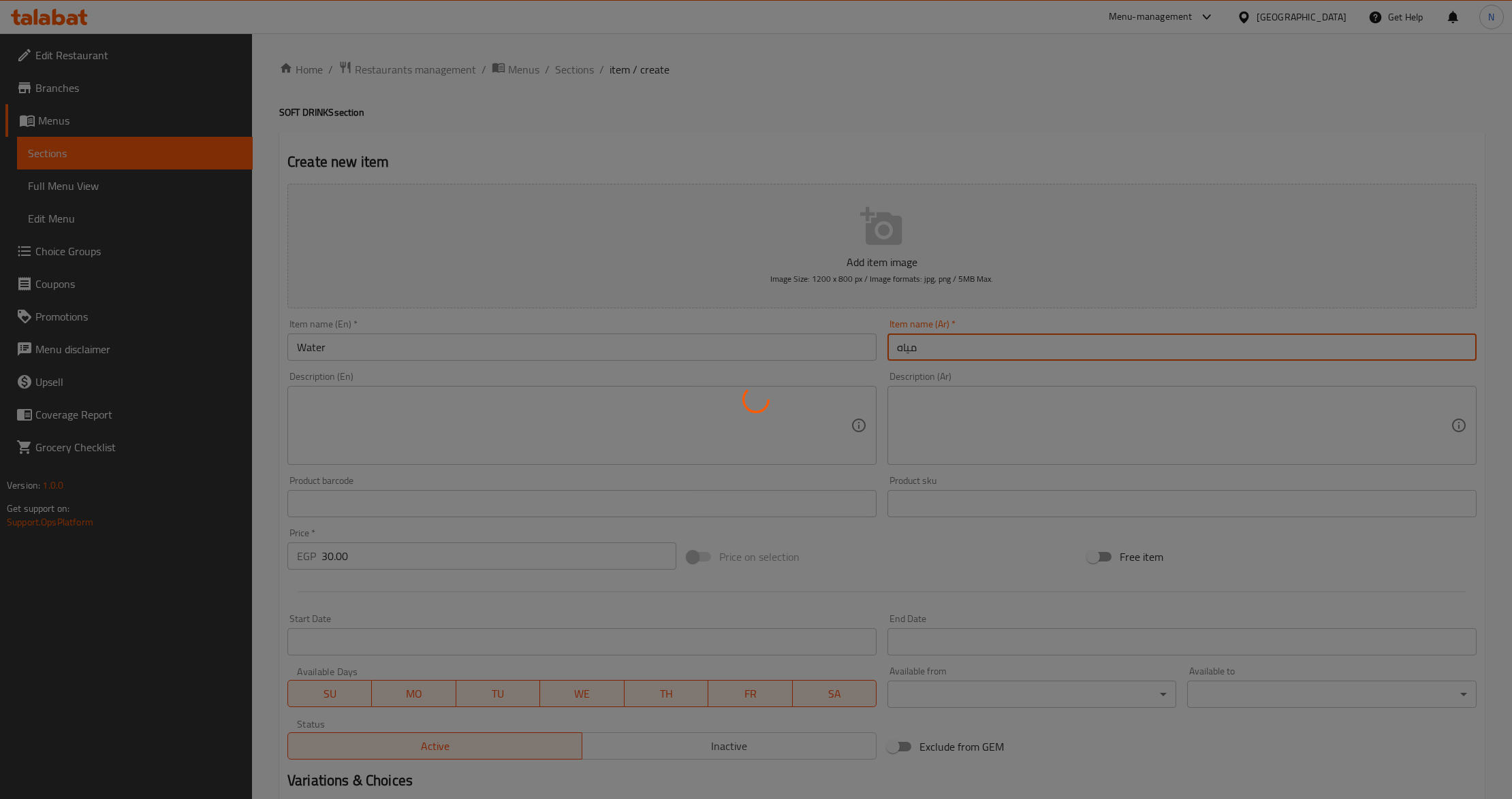
type input "0"
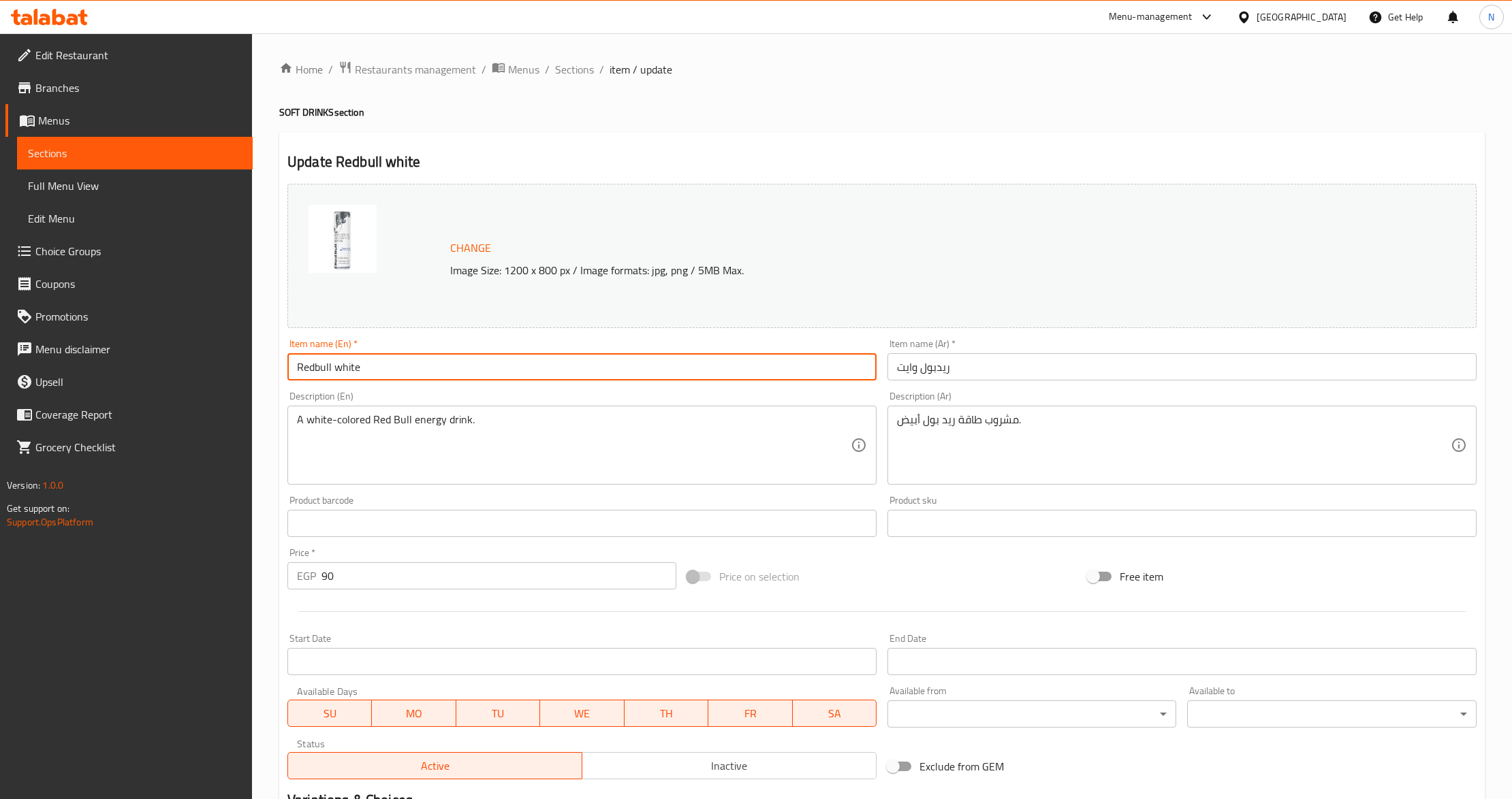
click at [501, 361] on input "Redbull white" at bounding box center [582, 367] width 589 height 27
click at [336, 369] on input "Redbull white" at bounding box center [582, 367] width 589 height 27
type input "Redbull White"
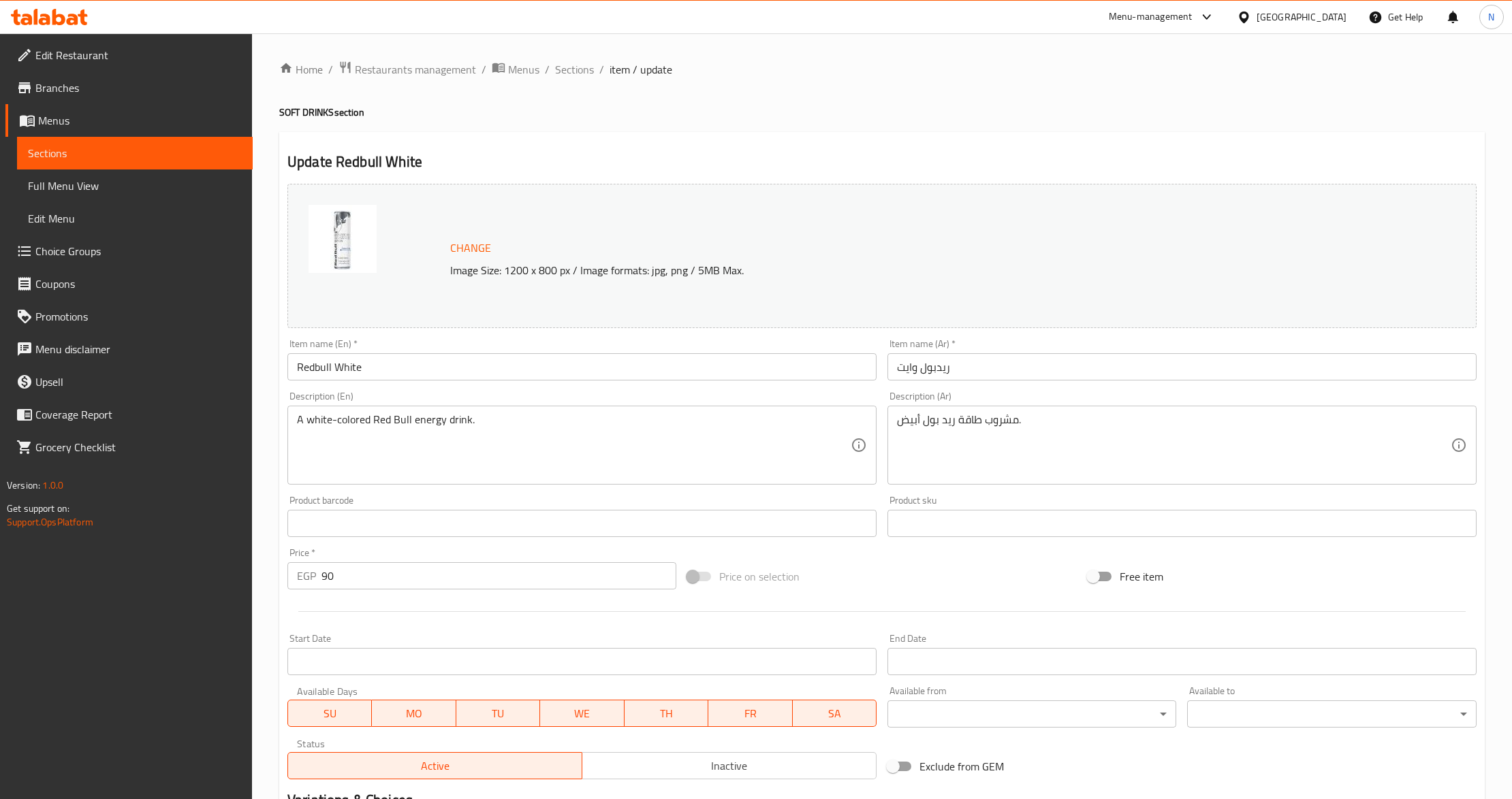
click at [412, 589] on input "90" at bounding box center [499, 575] width 355 height 27
paste input "70.0"
type input "70.00"
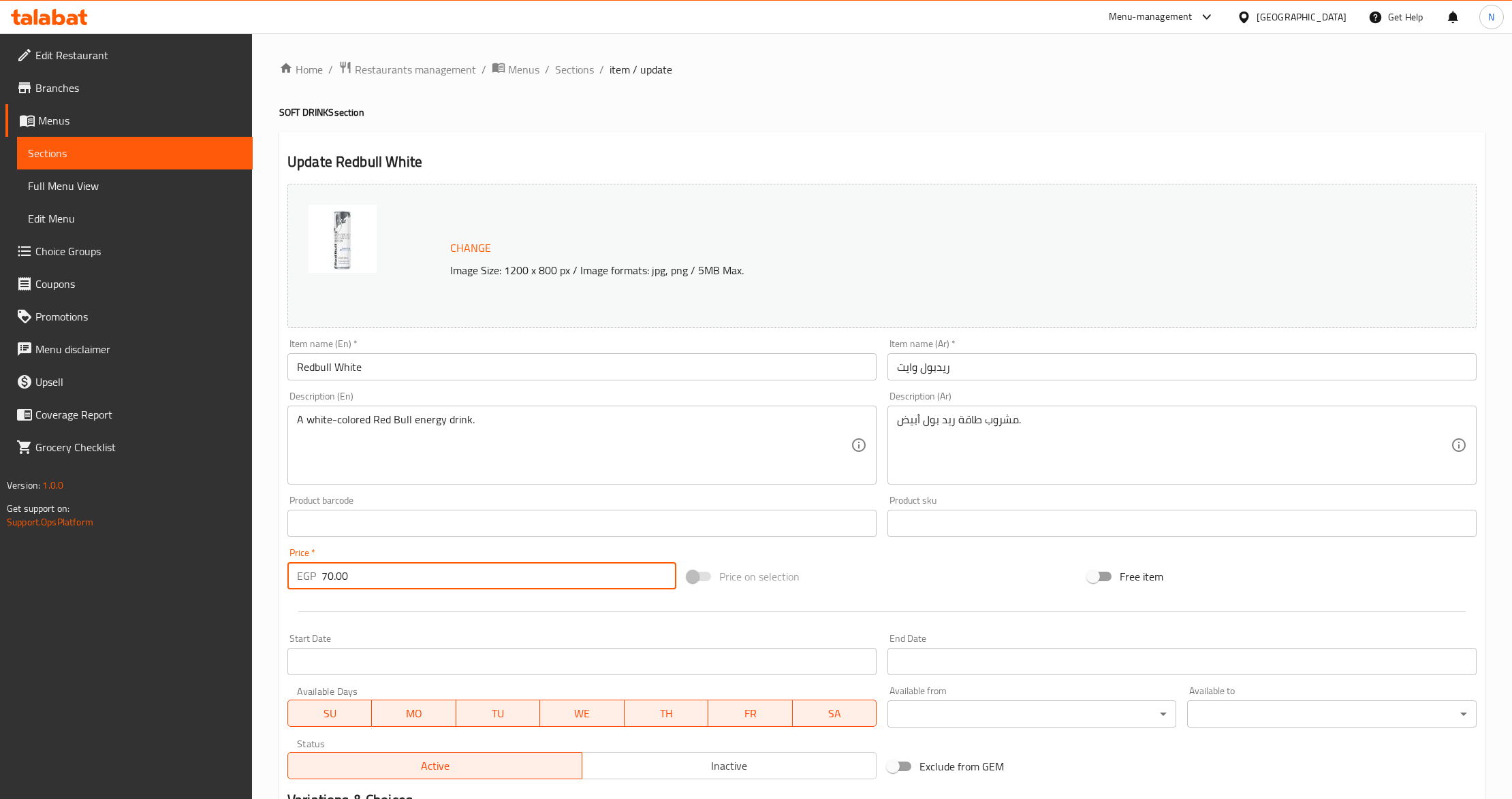
click at [346, 371] on input "Redbull classic" at bounding box center [582, 367] width 589 height 27
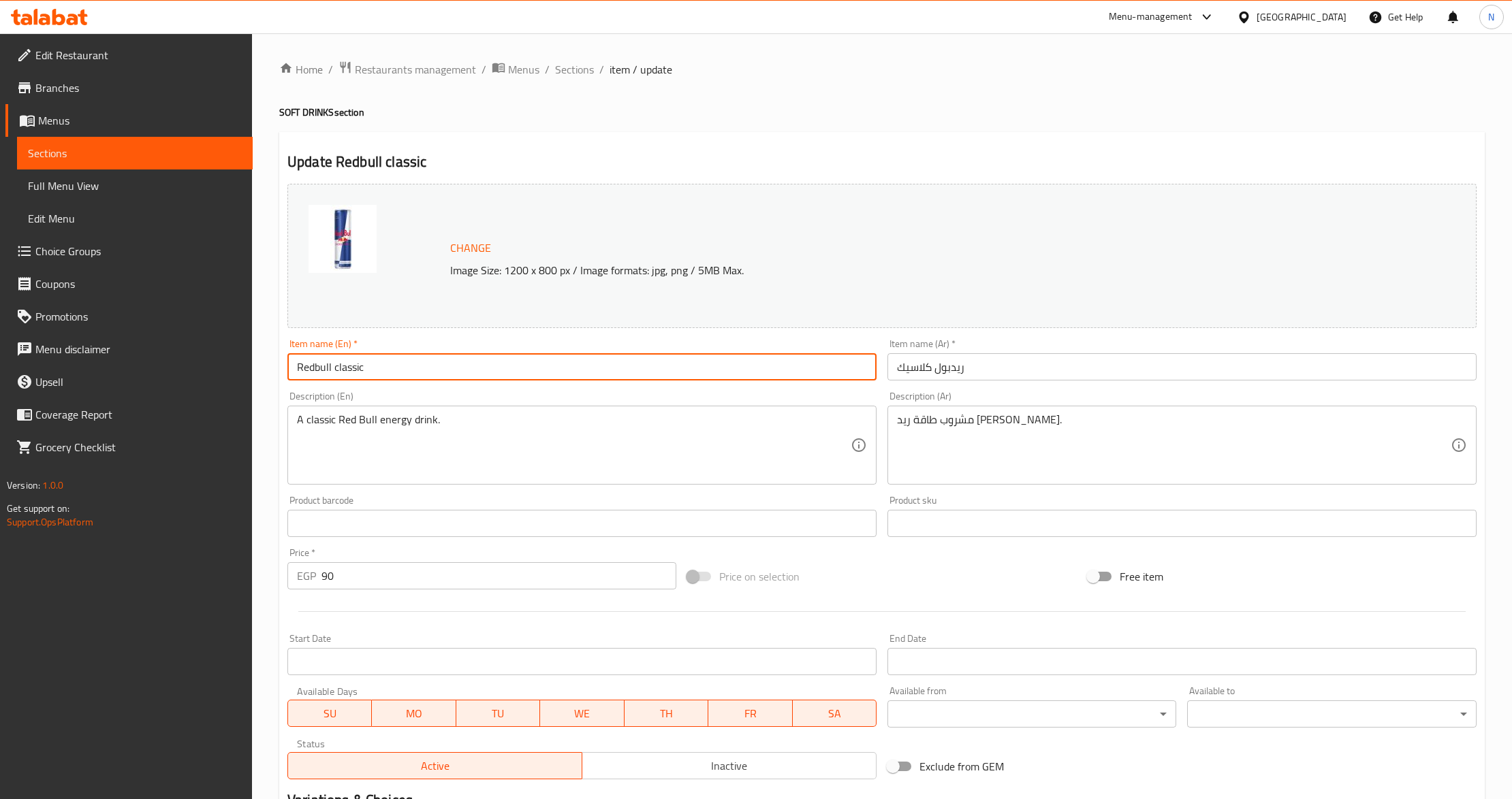
click at [346, 371] on input "Redbull classic" at bounding box center [582, 367] width 589 height 27
type input "Redbull"
click at [911, 371] on input "ريدبول كلاسيك" at bounding box center [1182, 367] width 589 height 27
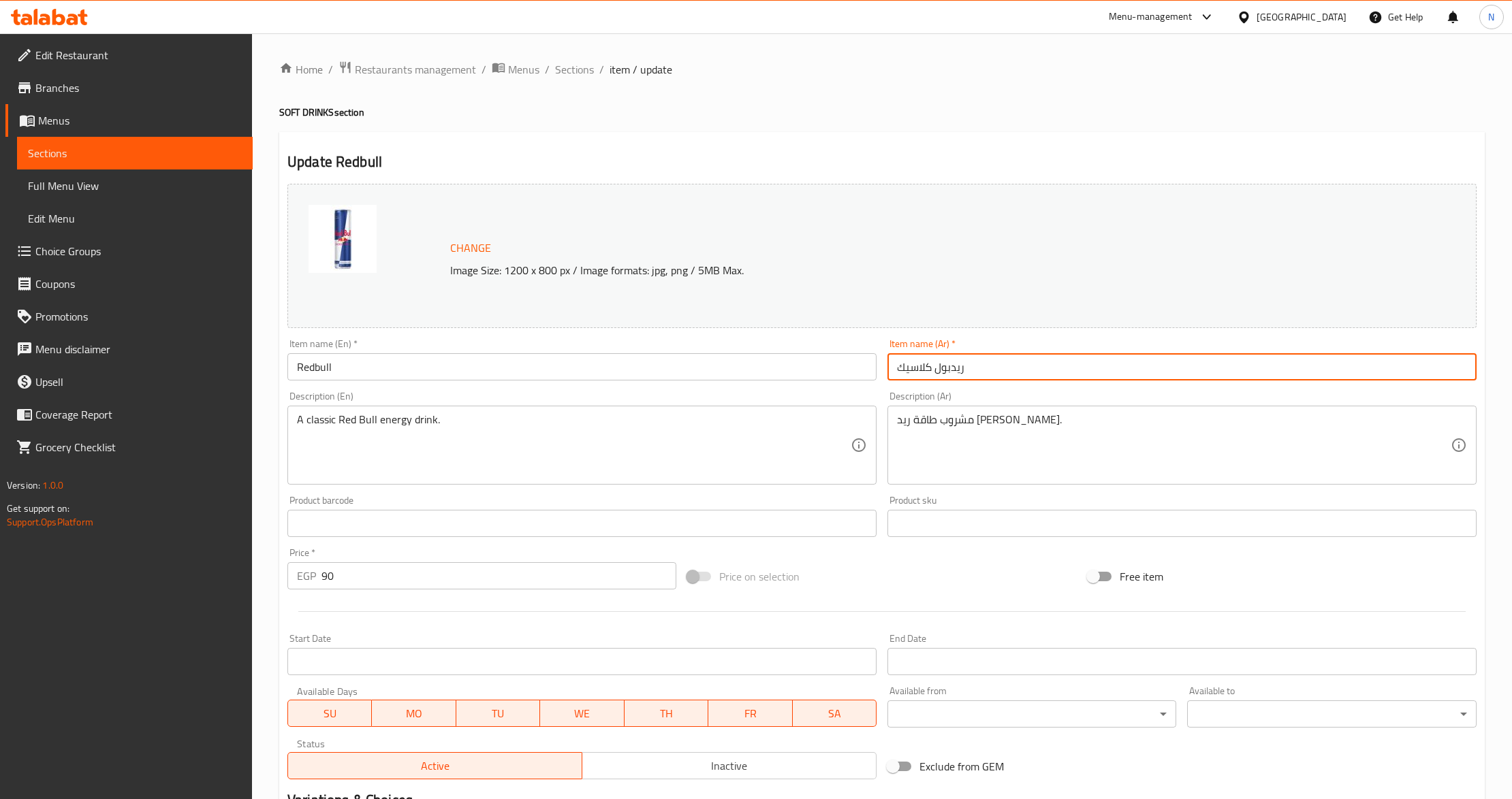
click at [915, 369] on input "ريدبول كلاسيك" at bounding box center [1182, 367] width 589 height 27
type input "ريدبول"
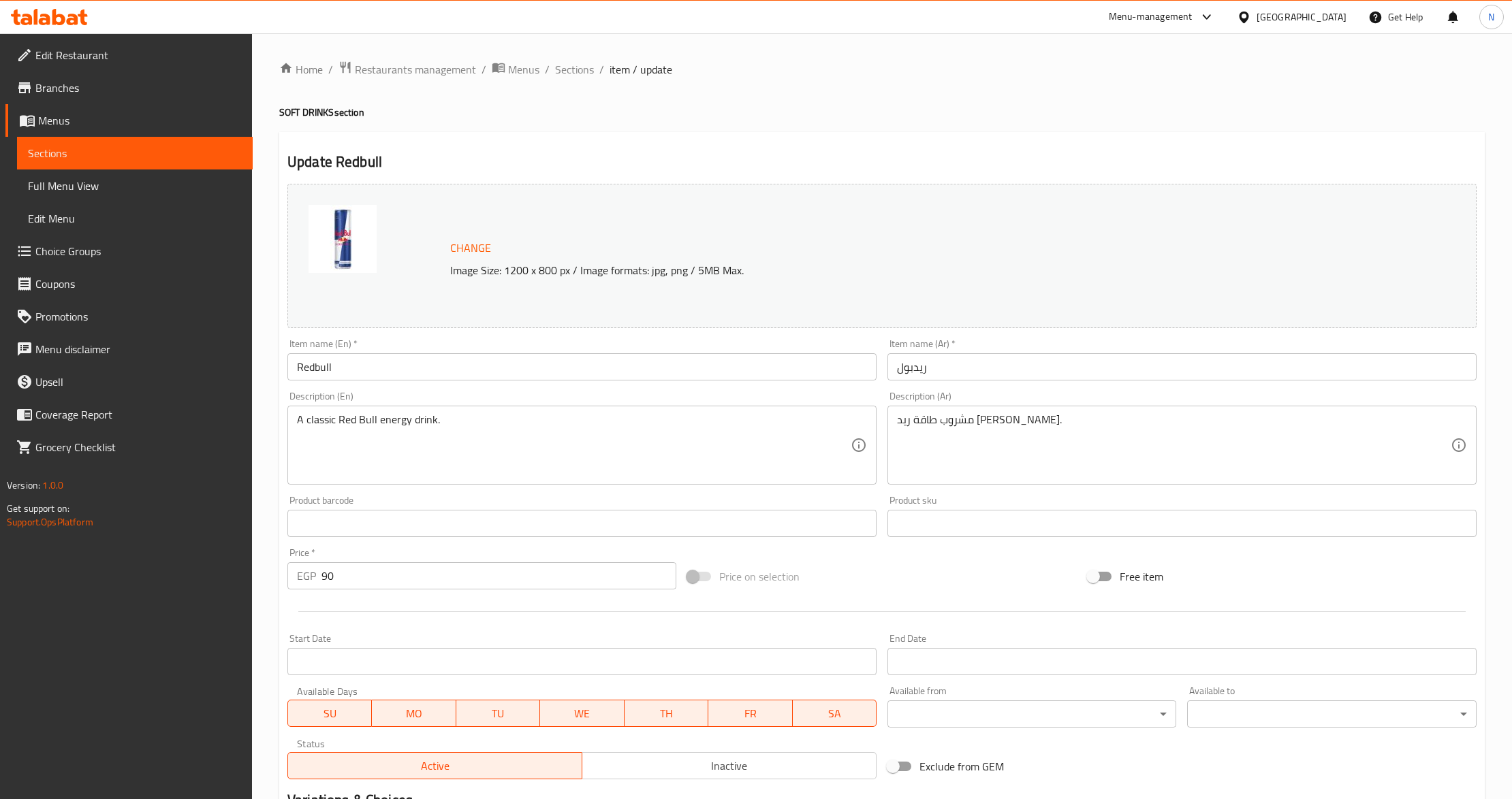
click at [358, 570] on input "90" at bounding box center [499, 575] width 355 height 27
paste input "70.0"
type input "70.00"
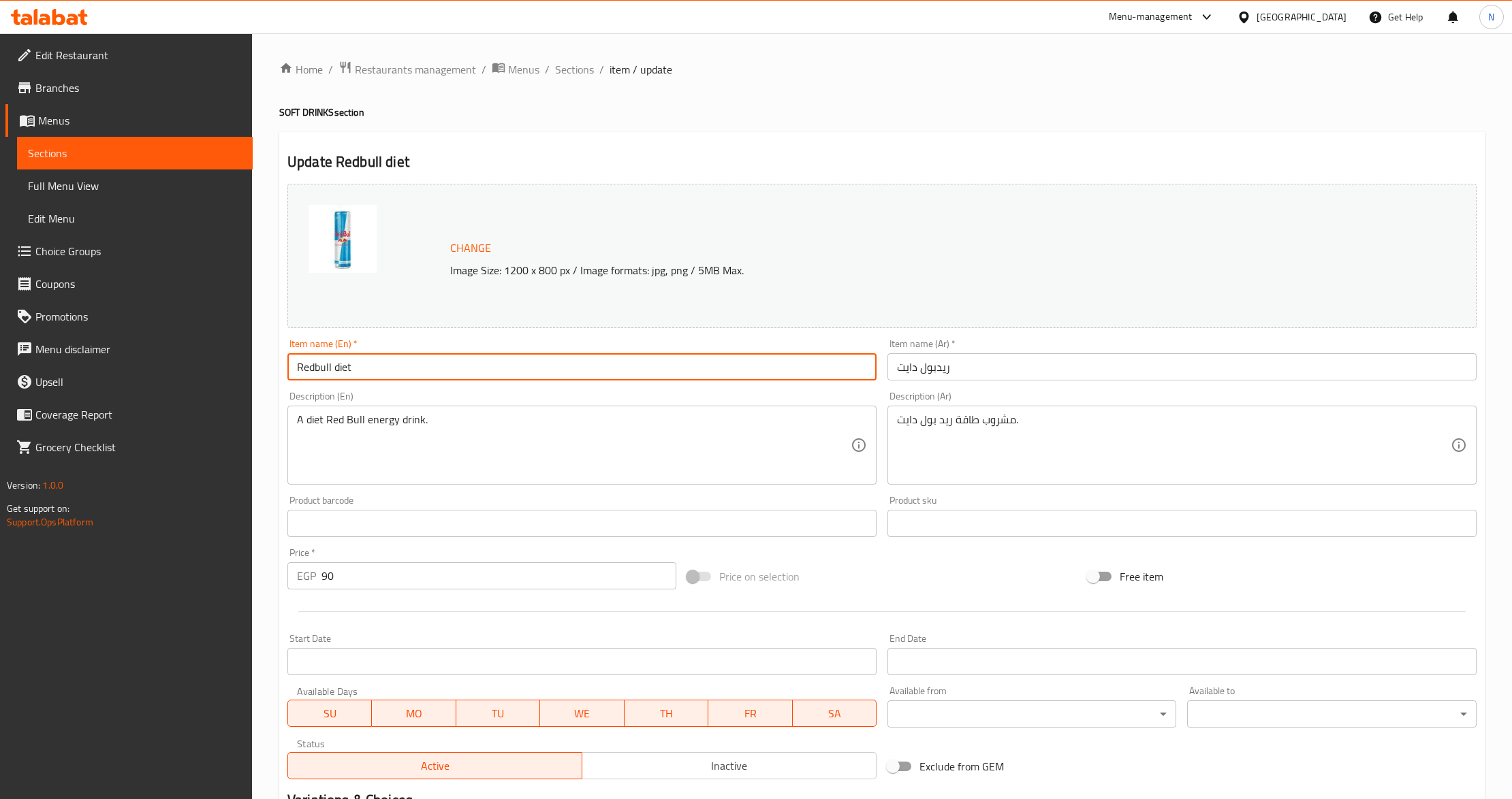
click at [337, 364] on input "Redbull diet" at bounding box center [582, 367] width 589 height 27
type input "Redbull Diet"
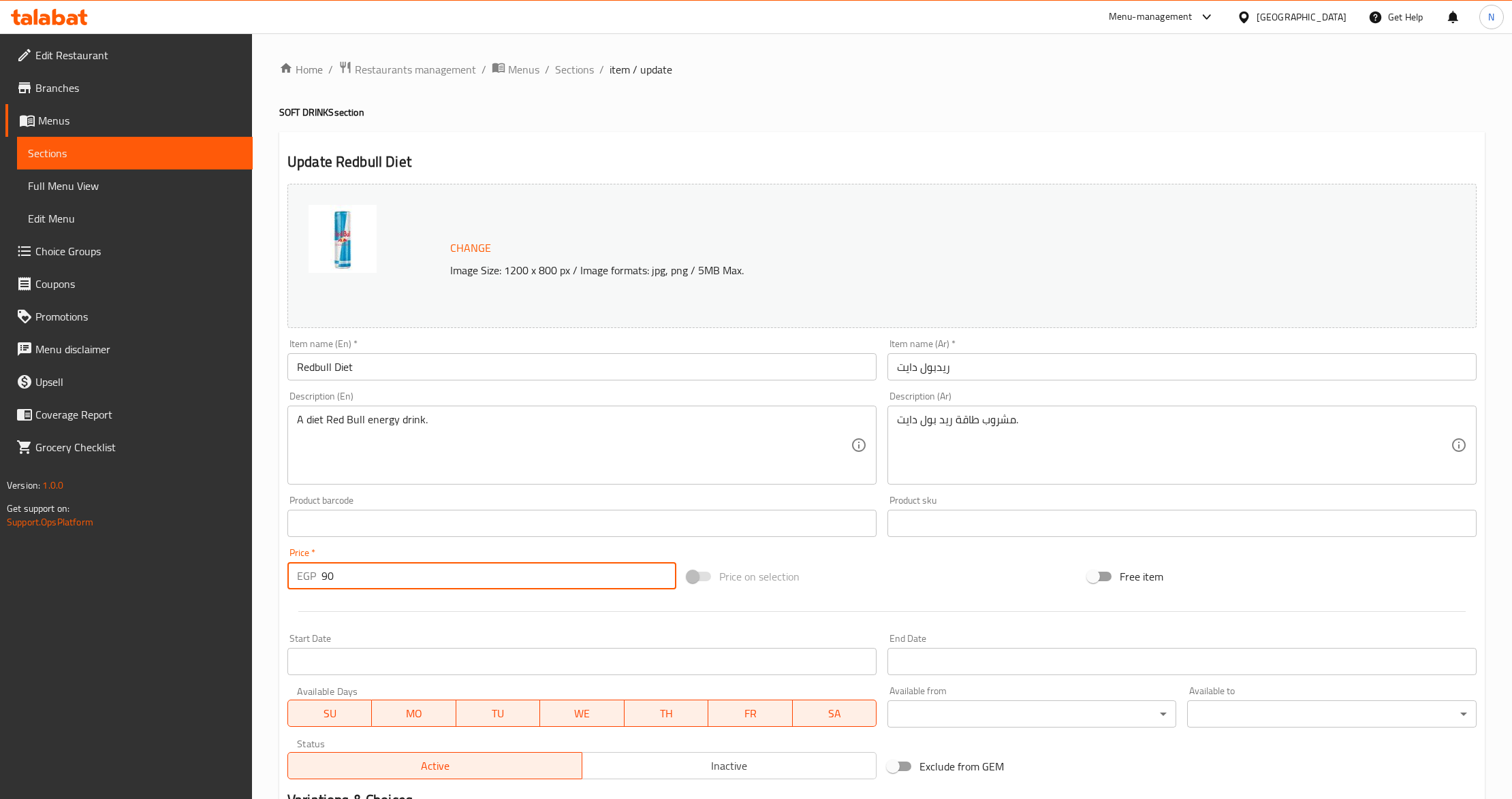
click at [379, 586] on input "90" at bounding box center [499, 575] width 355 height 27
paste input "70.0"
type input "70.00"
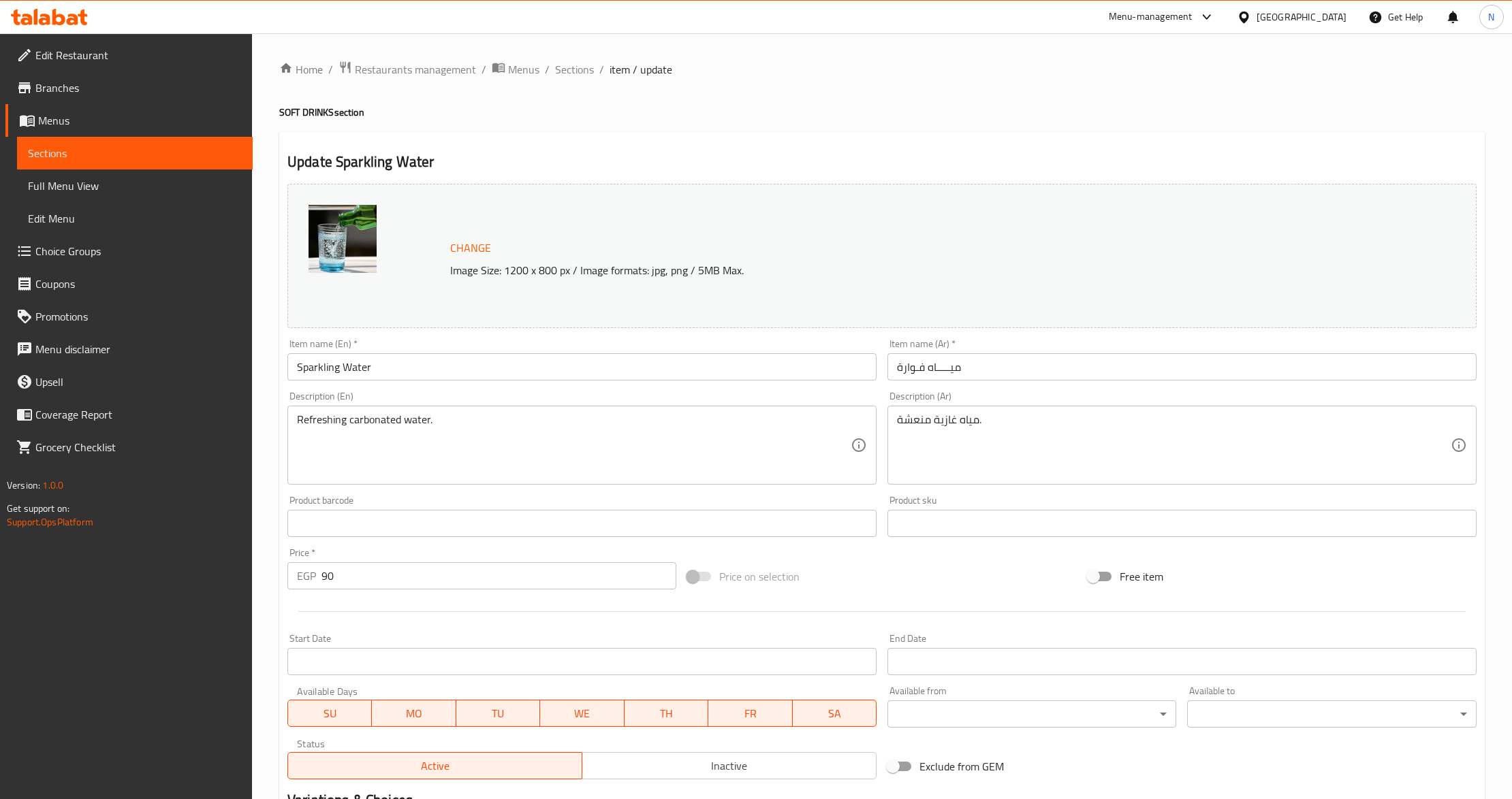
click at [370, 579] on input "90" at bounding box center [499, 575] width 355 height 27
paste input "50.0"
type input "50.00"
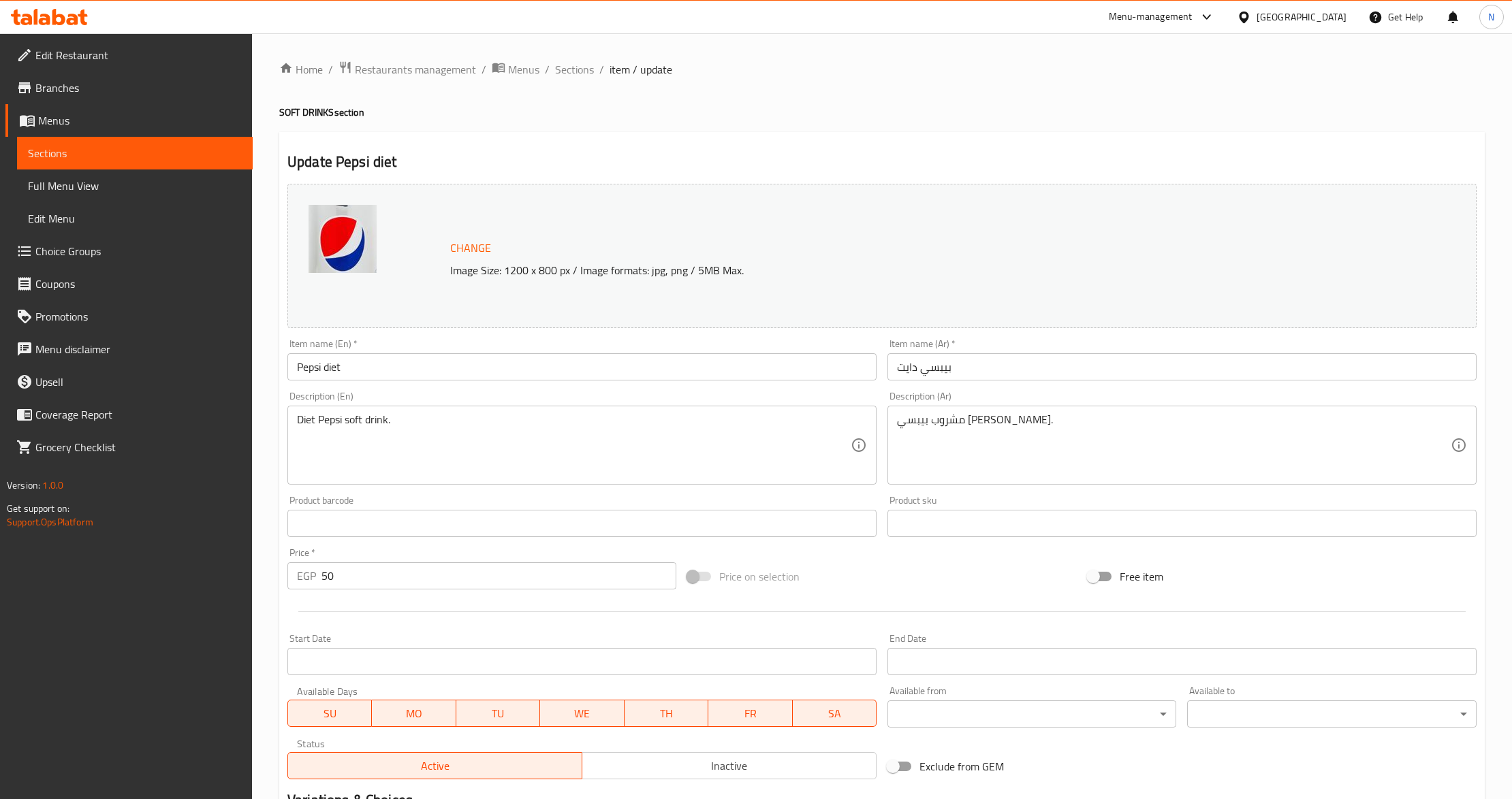
click at [346, 374] on input "Pepsi diet" at bounding box center [582, 367] width 589 height 27
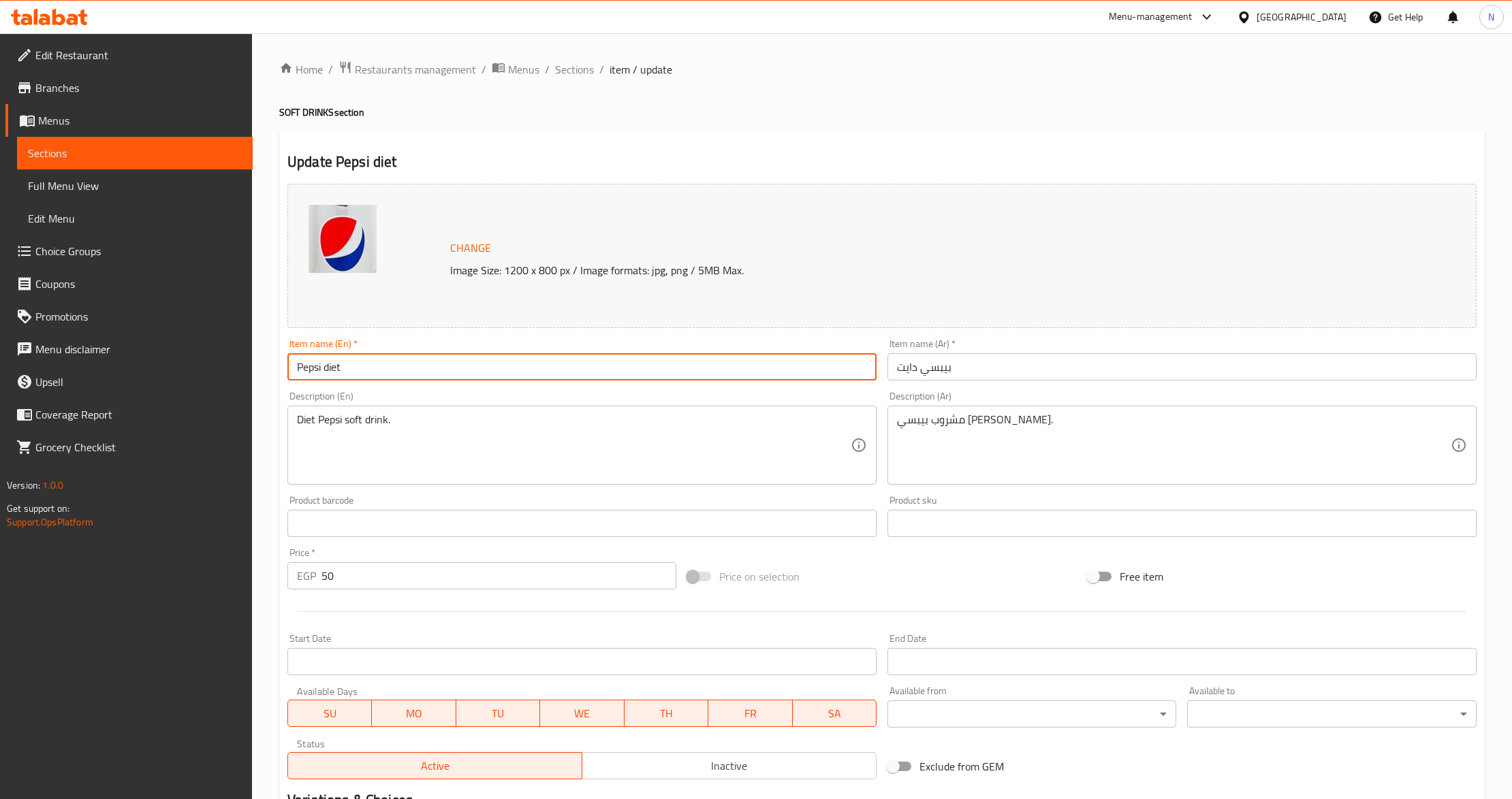
type input "Pepsi Diet"
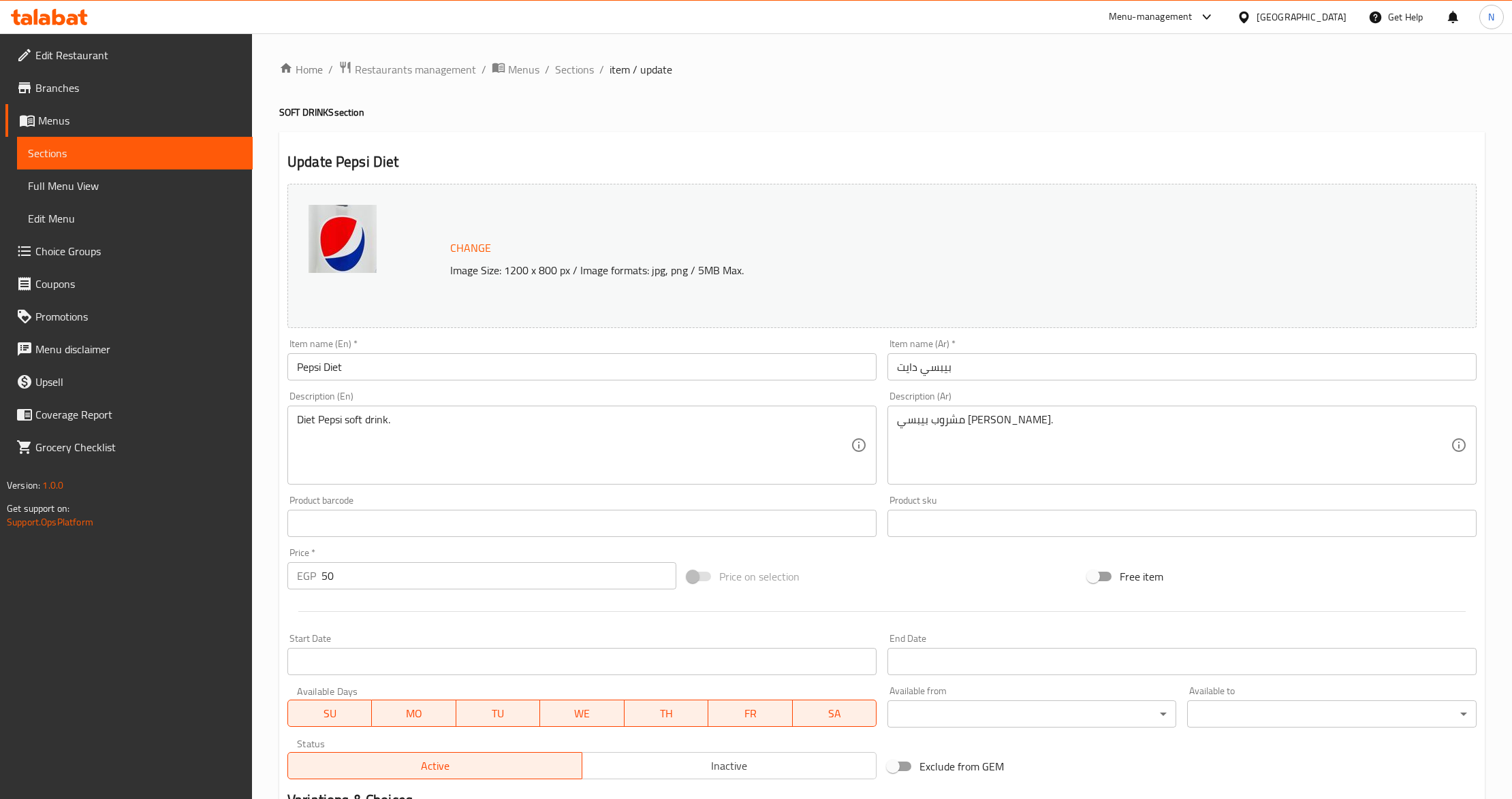
click at [727, 371] on input "Pepsi Diet" at bounding box center [582, 367] width 589 height 27
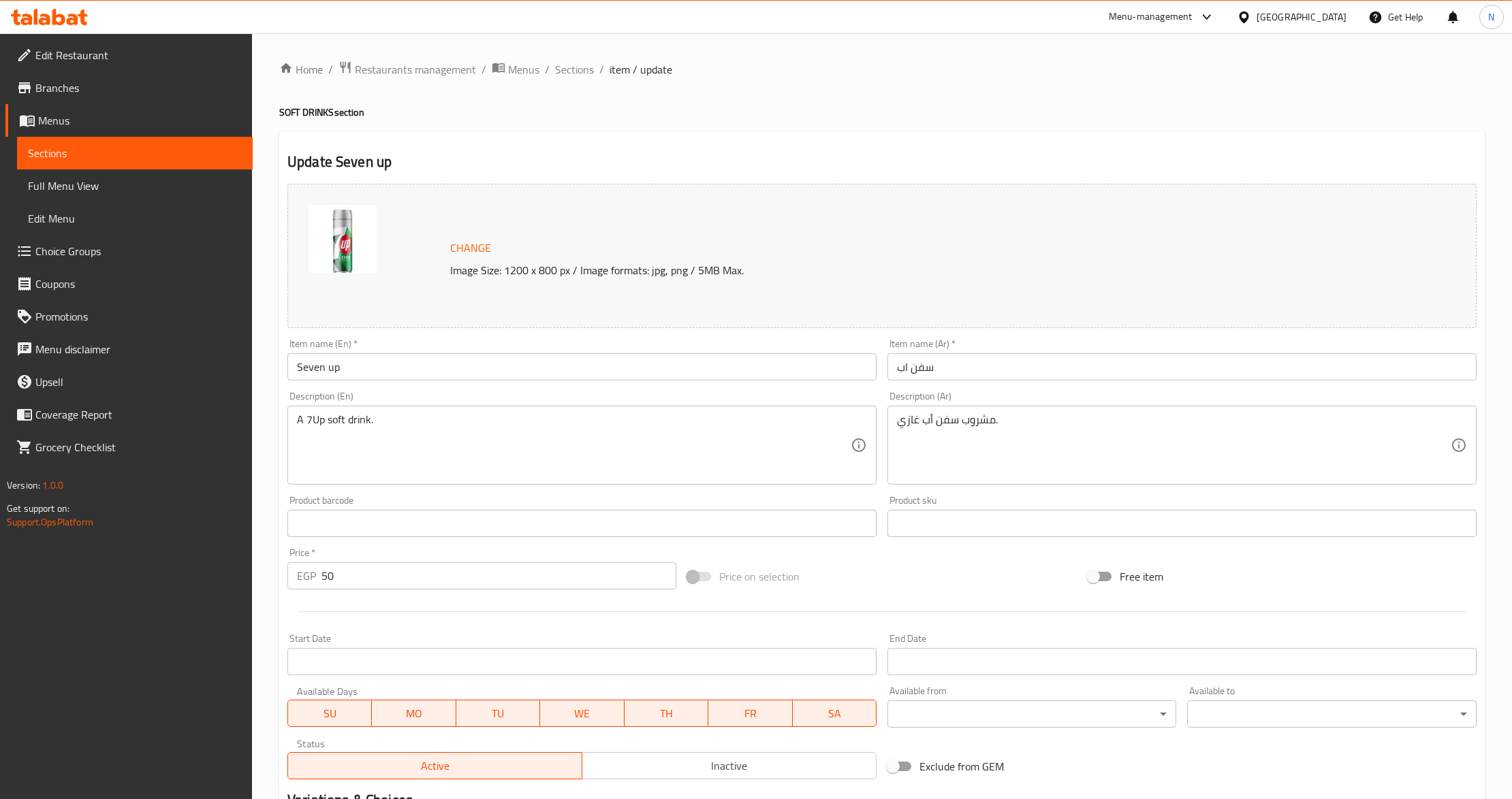
click at [418, 358] on input "Seven up" at bounding box center [582, 367] width 589 height 27
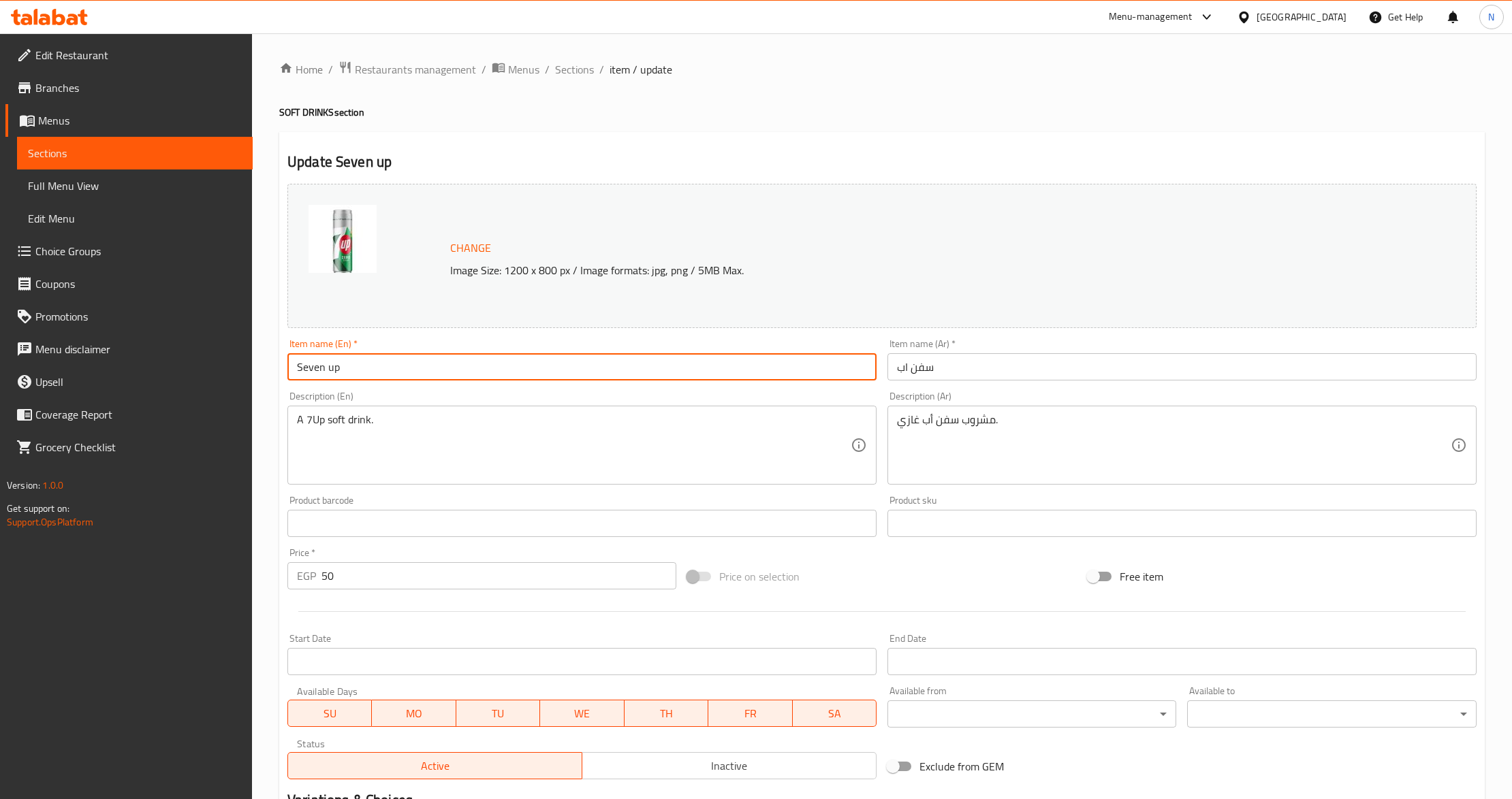
click at [309, 376] on input "Seven up" at bounding box center [582, 367] width 589 height 27
click at [355, 361] on input "7up" at bounding box center [582, 367] width 589 height 27
click at [336, 370] on input "7Up Diet" at bounding box center [582, 367] width 589 height 27
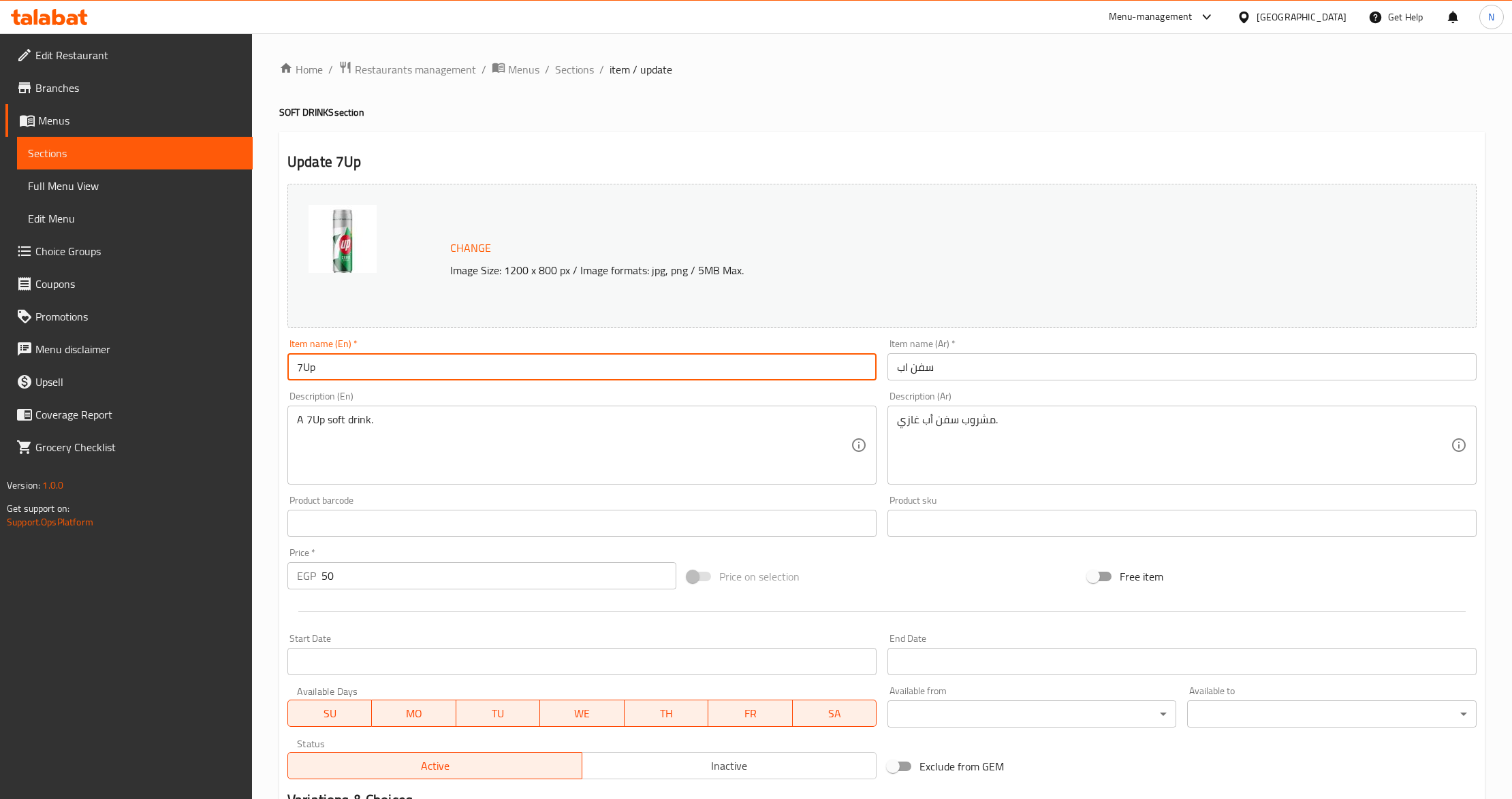
type input "7Up"
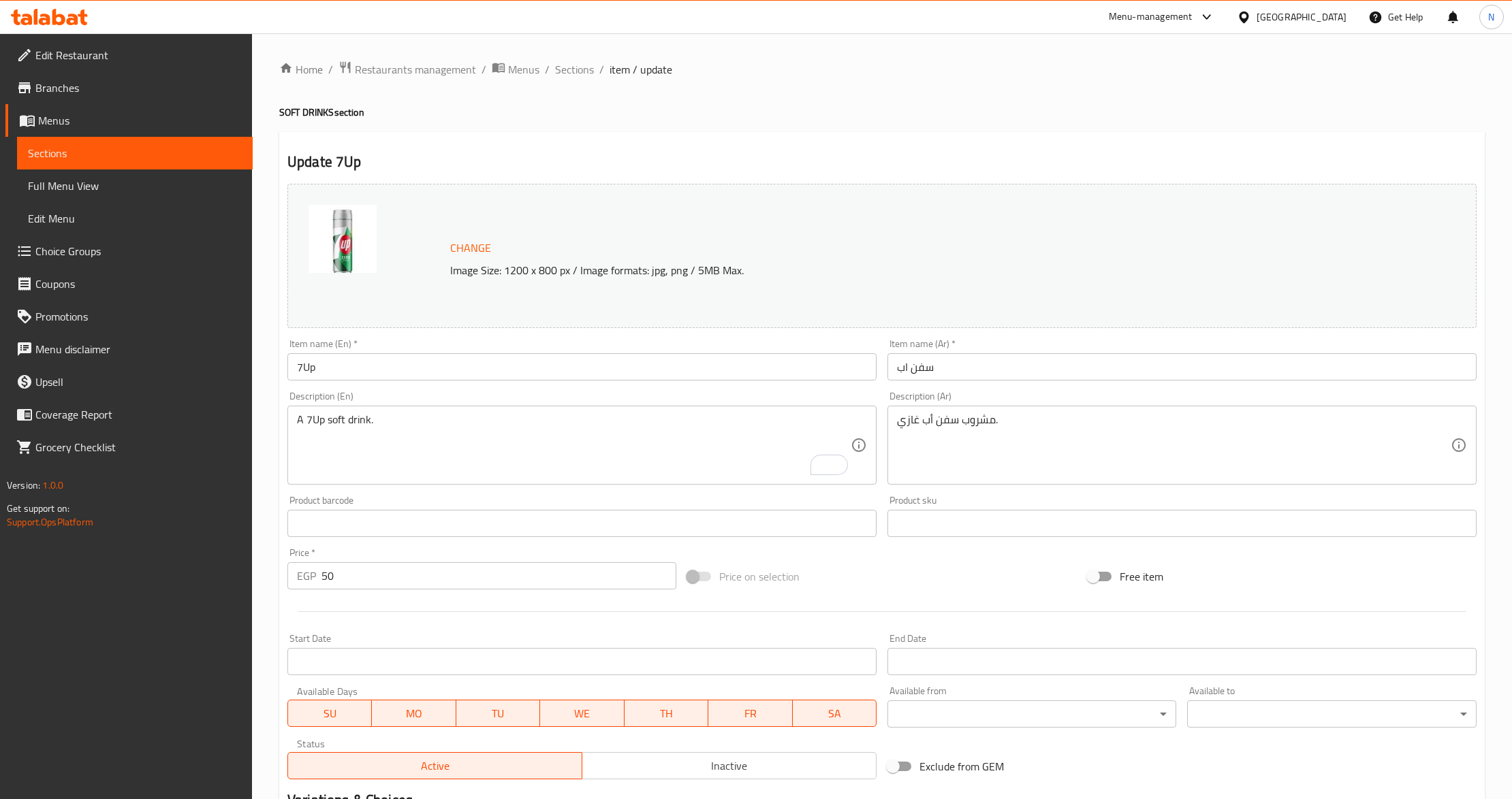
click at [535, 350] on div "Item name (En)   * 7Up Item name (En) *" at bounding box center [582, 360] width 589 height 41
click at [530, 361] on input "7Up" at bounding box center [582, 367] width 589 height 27
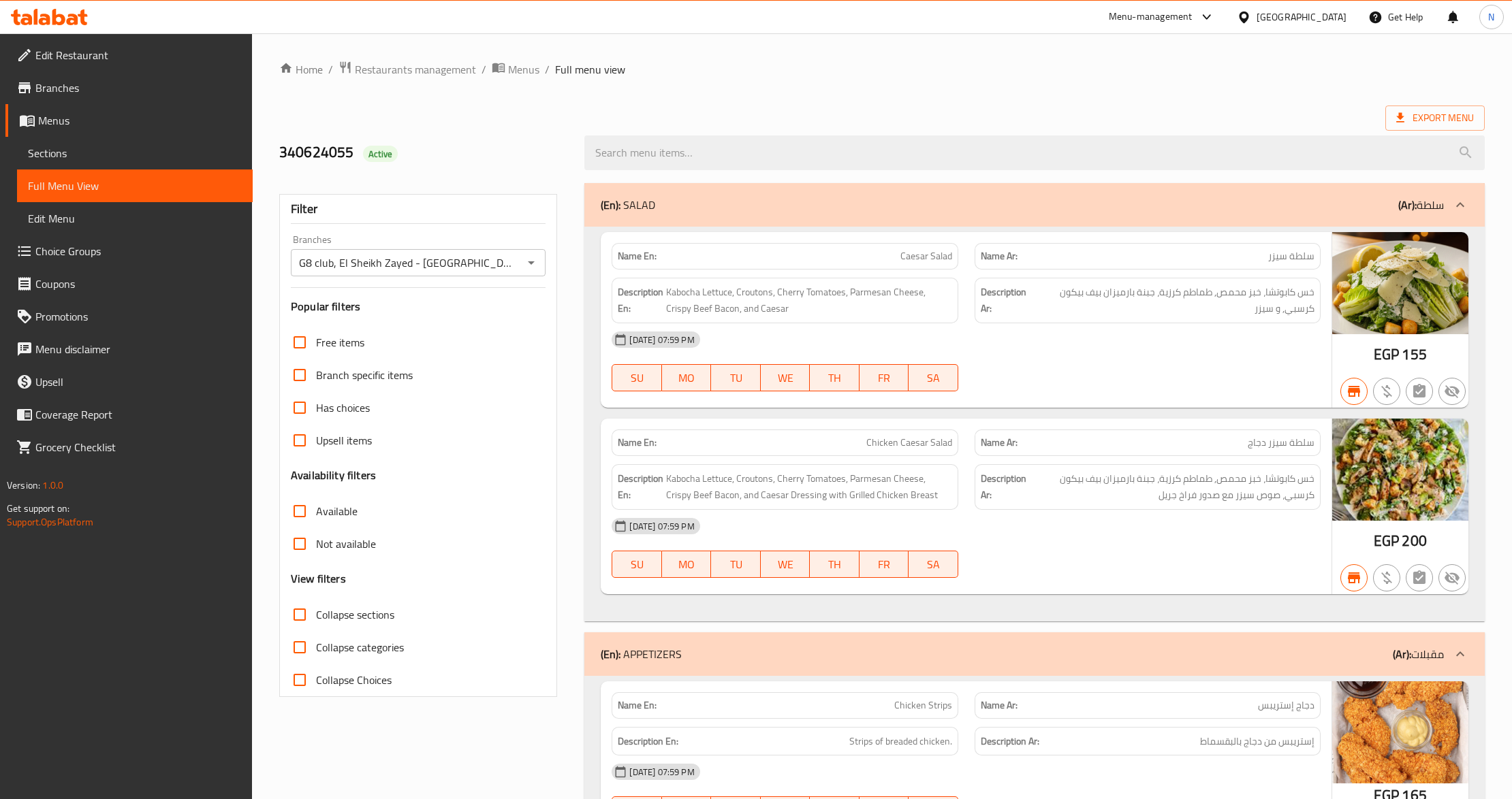
scroll to position [1527, 0]
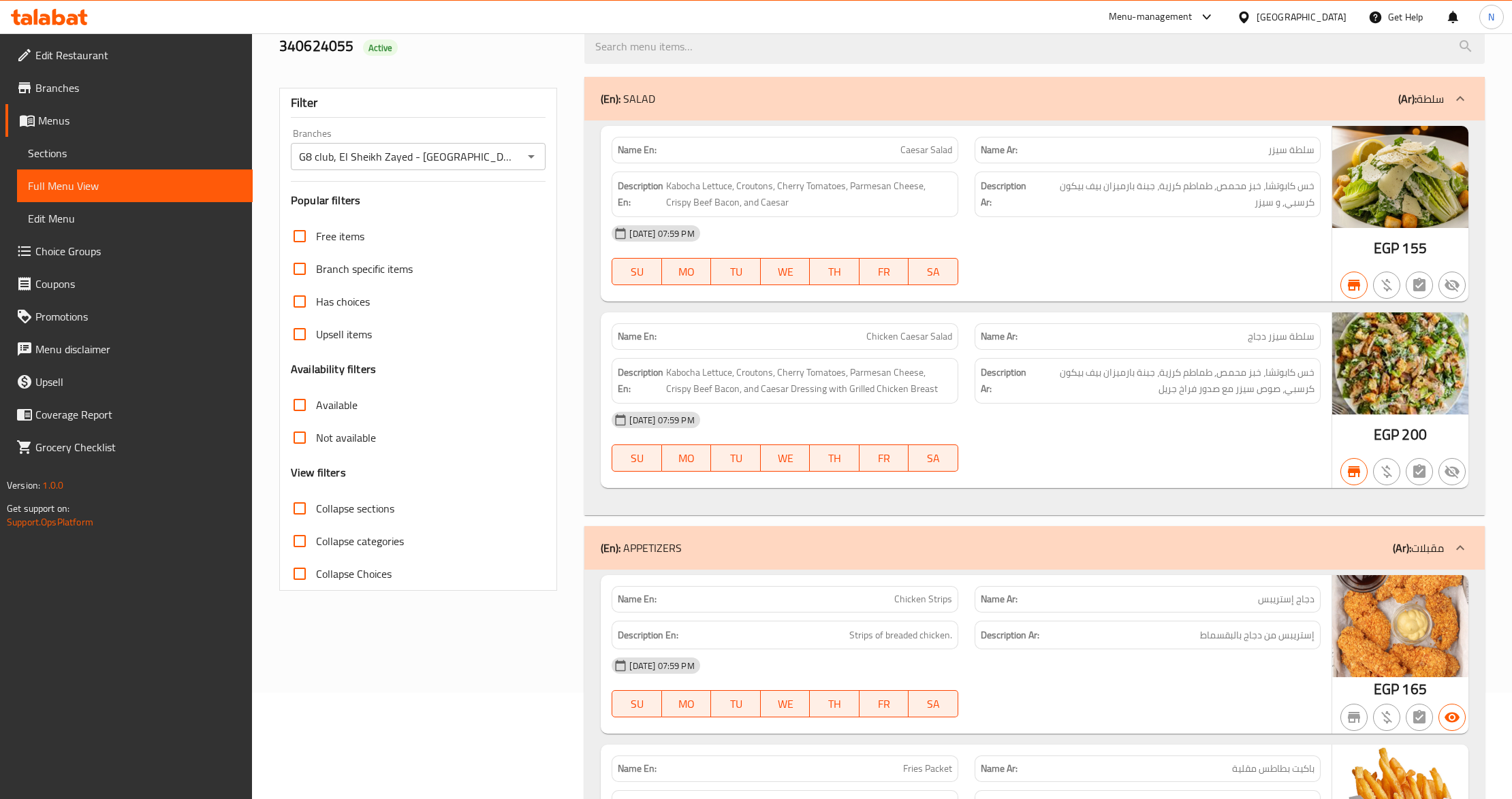
scroll to position [0, 0]
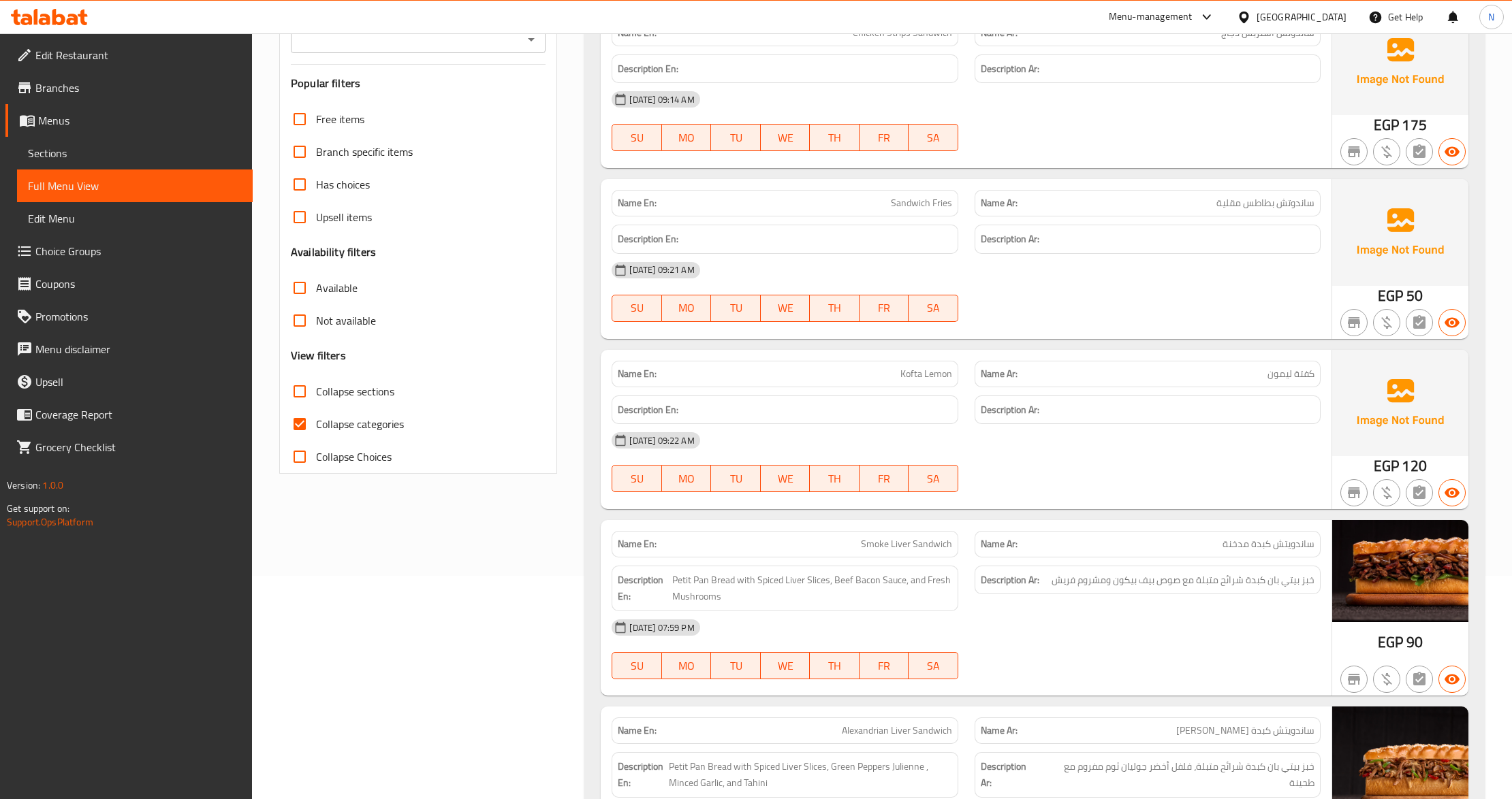
scroll to position [363, 0]
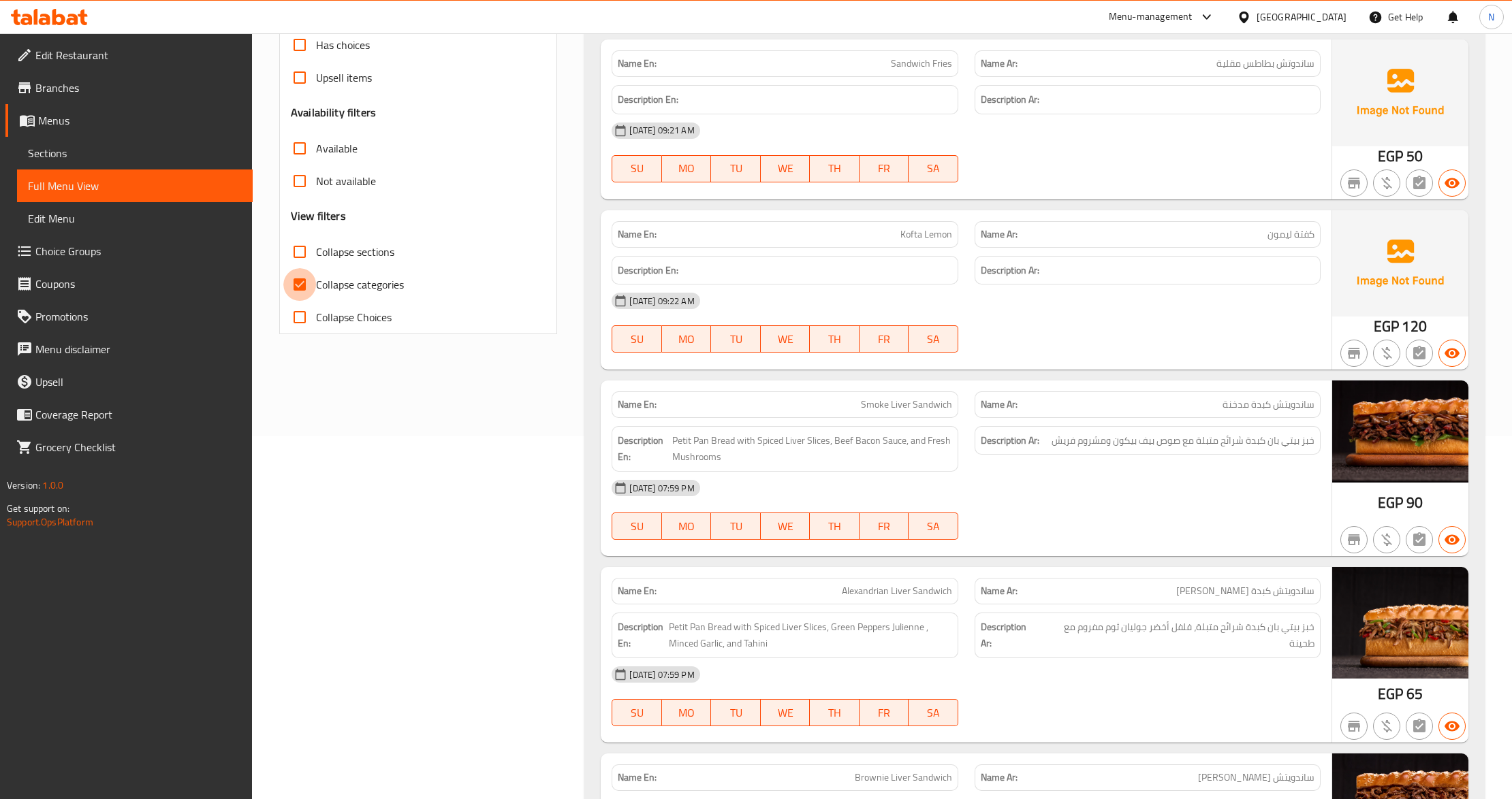
click at [297, 292] on input "Collapse categories" at bounding box center [299, 285] width 33 height 33
checkbox input "false"
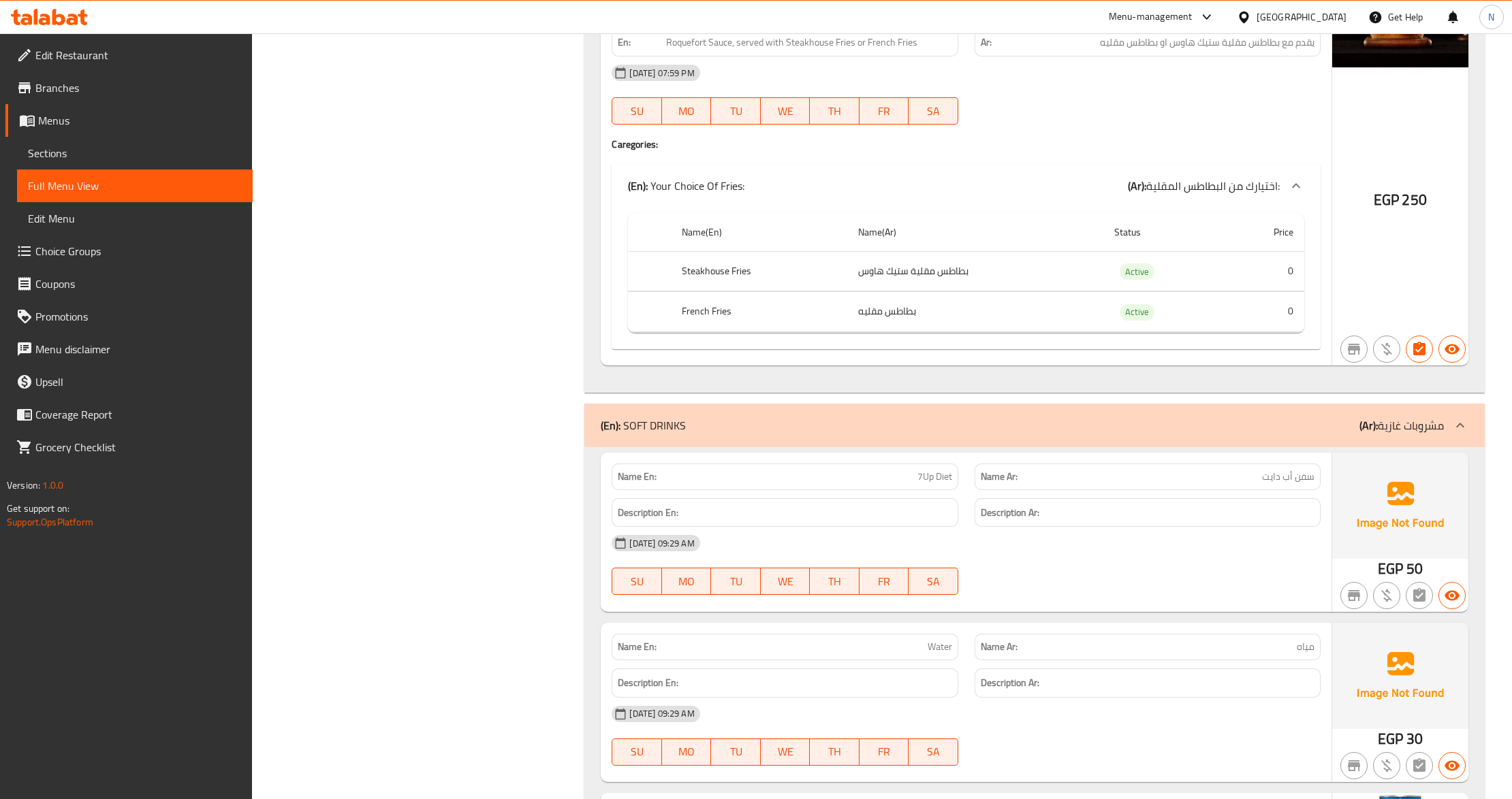
scroll to position [10892, 0]
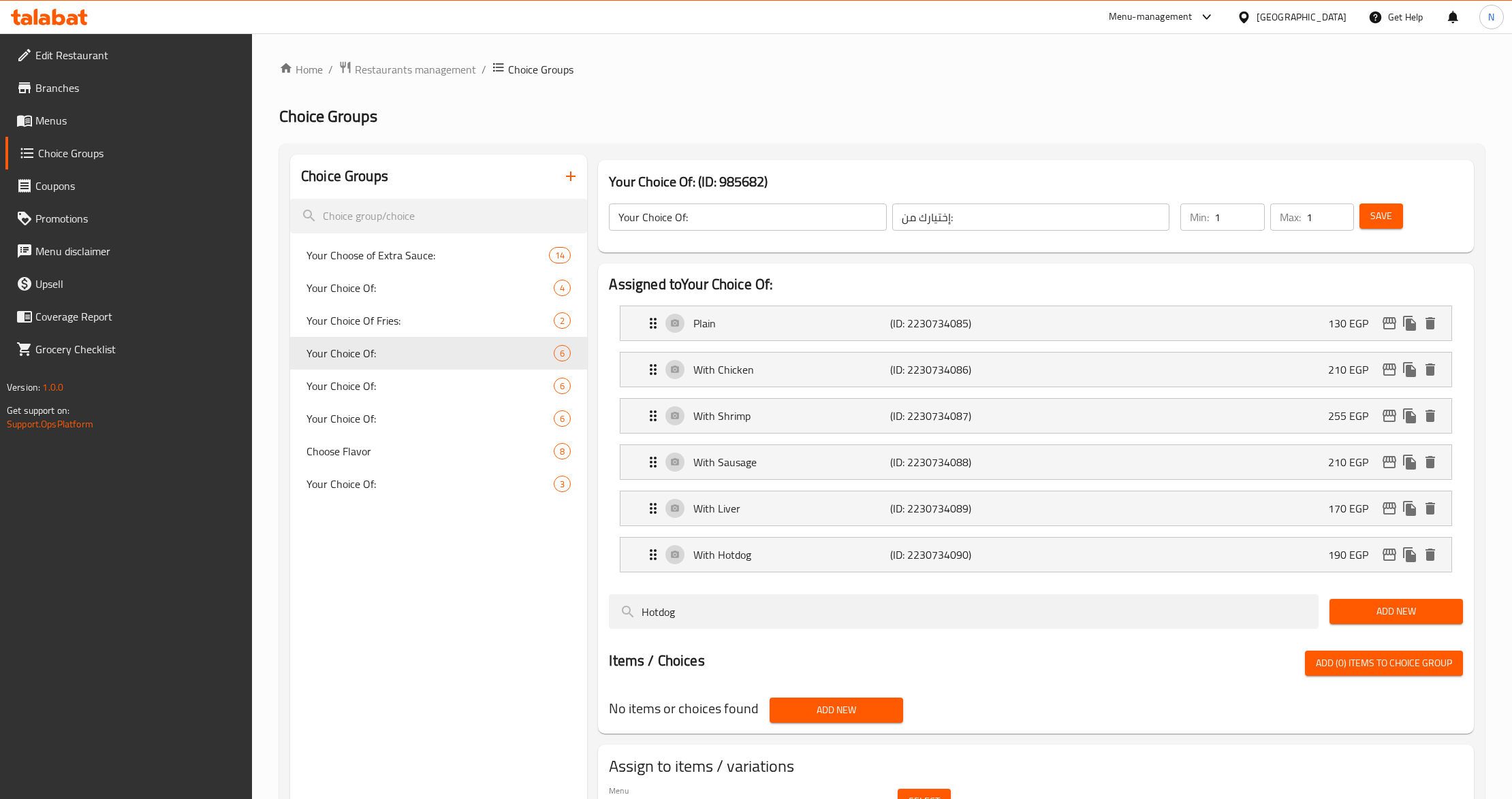
click at [93, 114] on span "Menus" at bounding box center [139, 120] width 206 height 16
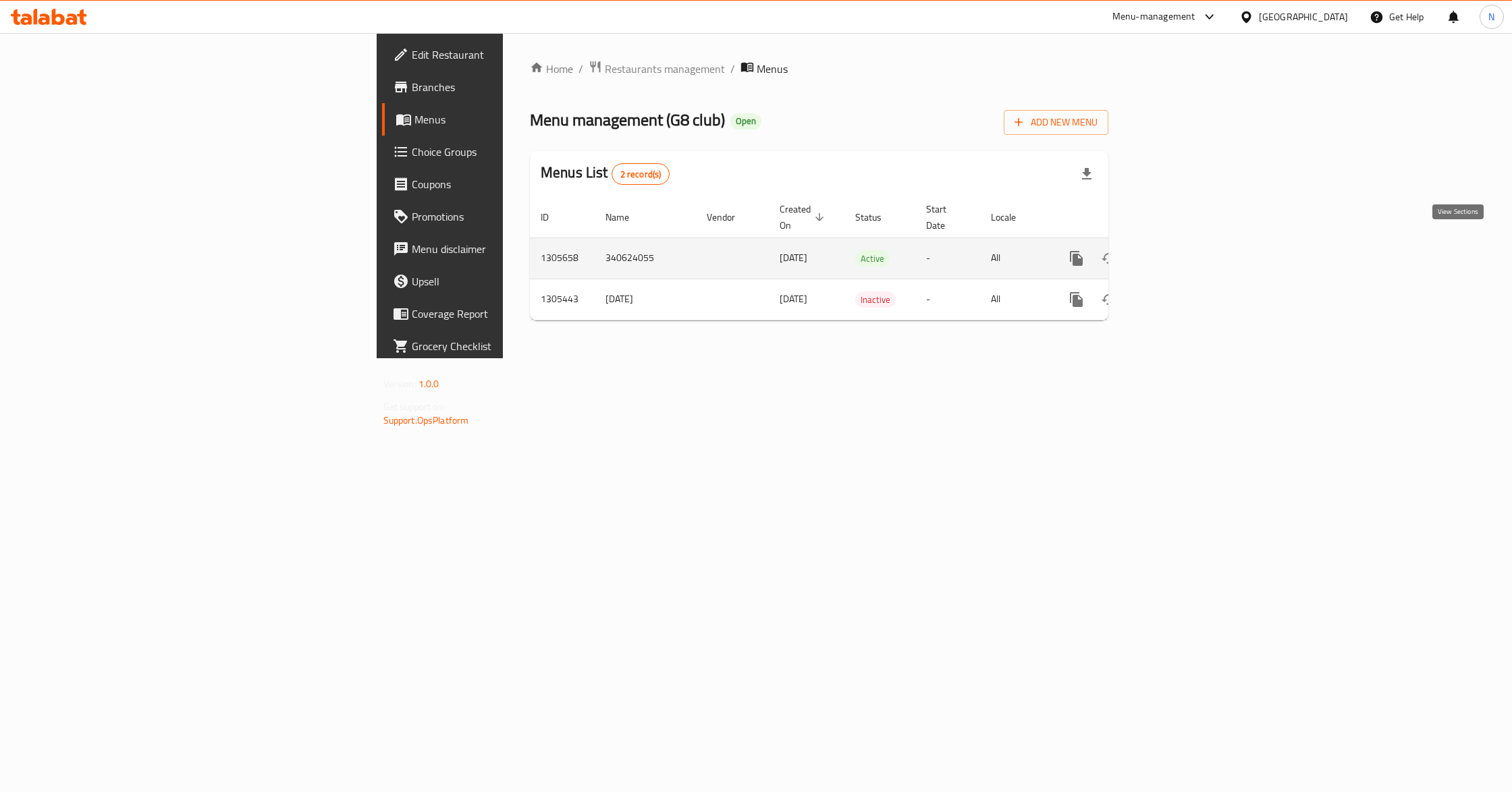
click at [1190, 245] on link "enhanced table" at bounding box center [1174, 258] width 33 height 33
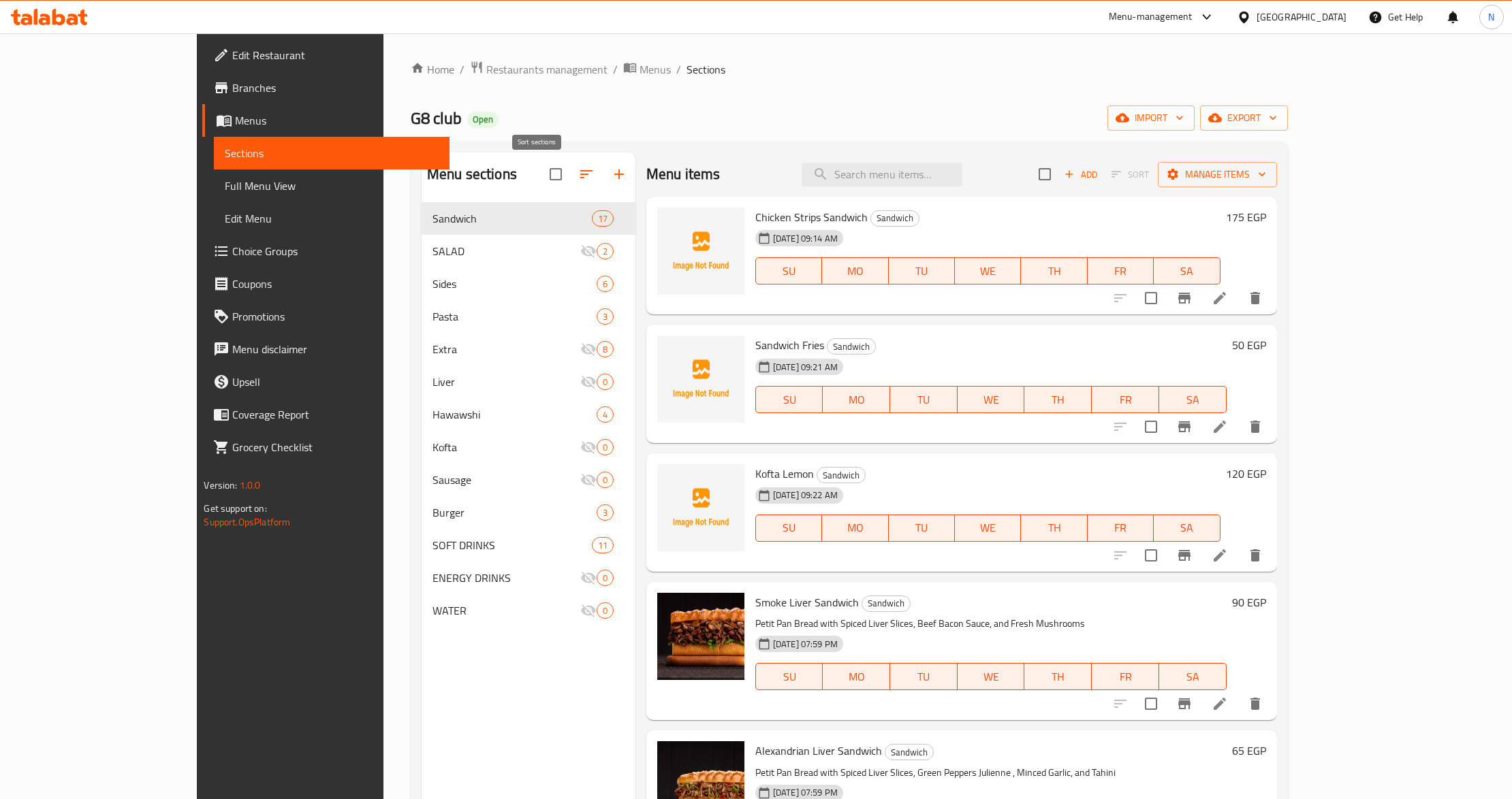
click at [579, 181] on icon "button" at bounding box center [586, 174] width 16 height 16
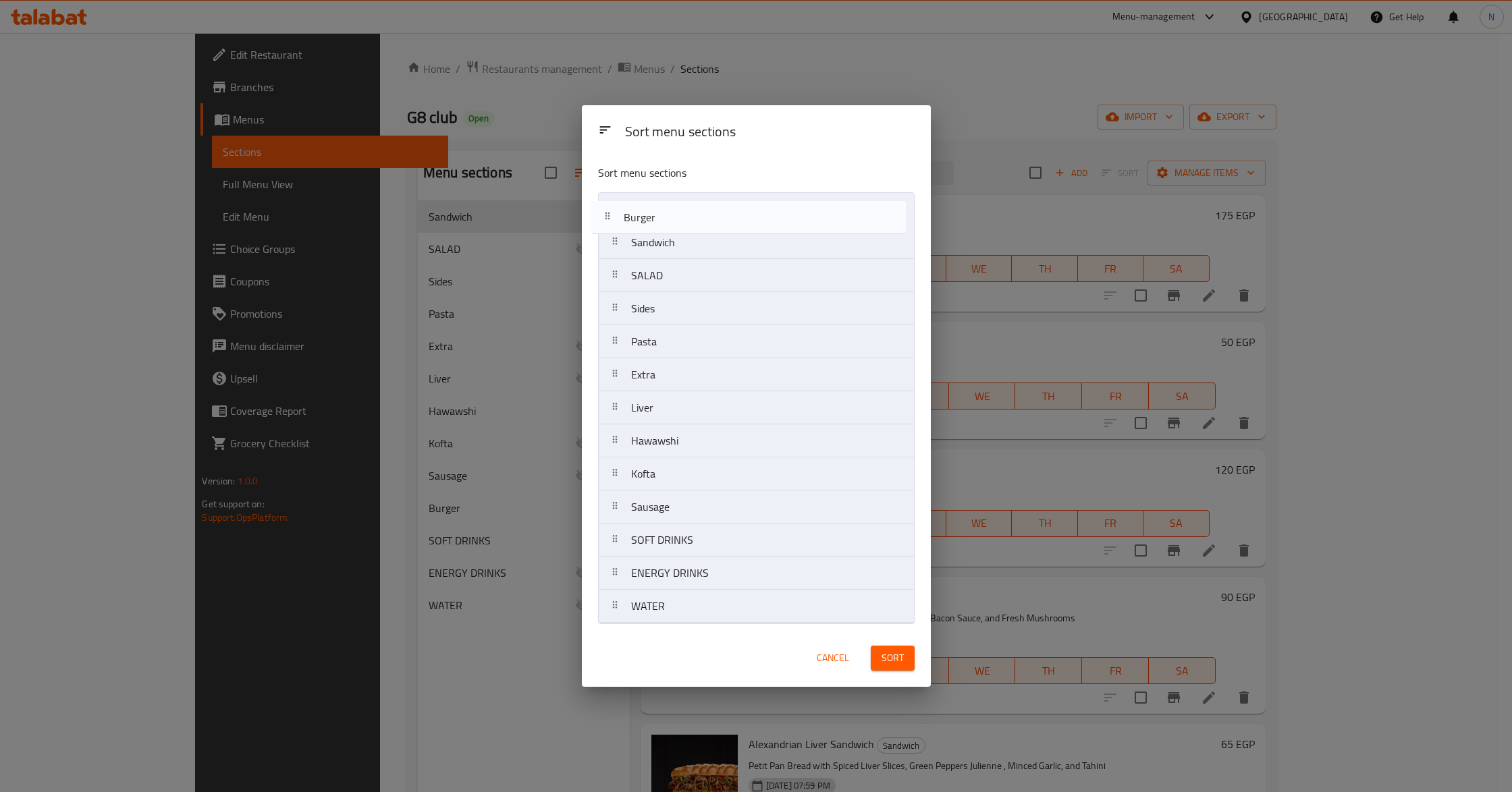
drag, startPoint x: 689, startPoint y: 511, endPoint x: 682, endPoint y: 217, distance: 294.1
click at [682, 217] on nav "Sandwich SALAD Sides Pasta Extra Liver Hawawshi Kofta Sausage Burger SOFT DRINK…" at bounding box center [757, 408] width 317 height 431
drag, startPoint x: 693, startPoint y: 452, endPoint x: 677, endPoint y: 245, distance: 207.6
click at [677, 245] on nav "Burger Sandwich SALAD Sides Pasta Extra Liver Hawawshi Kofta Sausage SOFT DRINK…" at bounding box center [757, 408] width 317 height 431
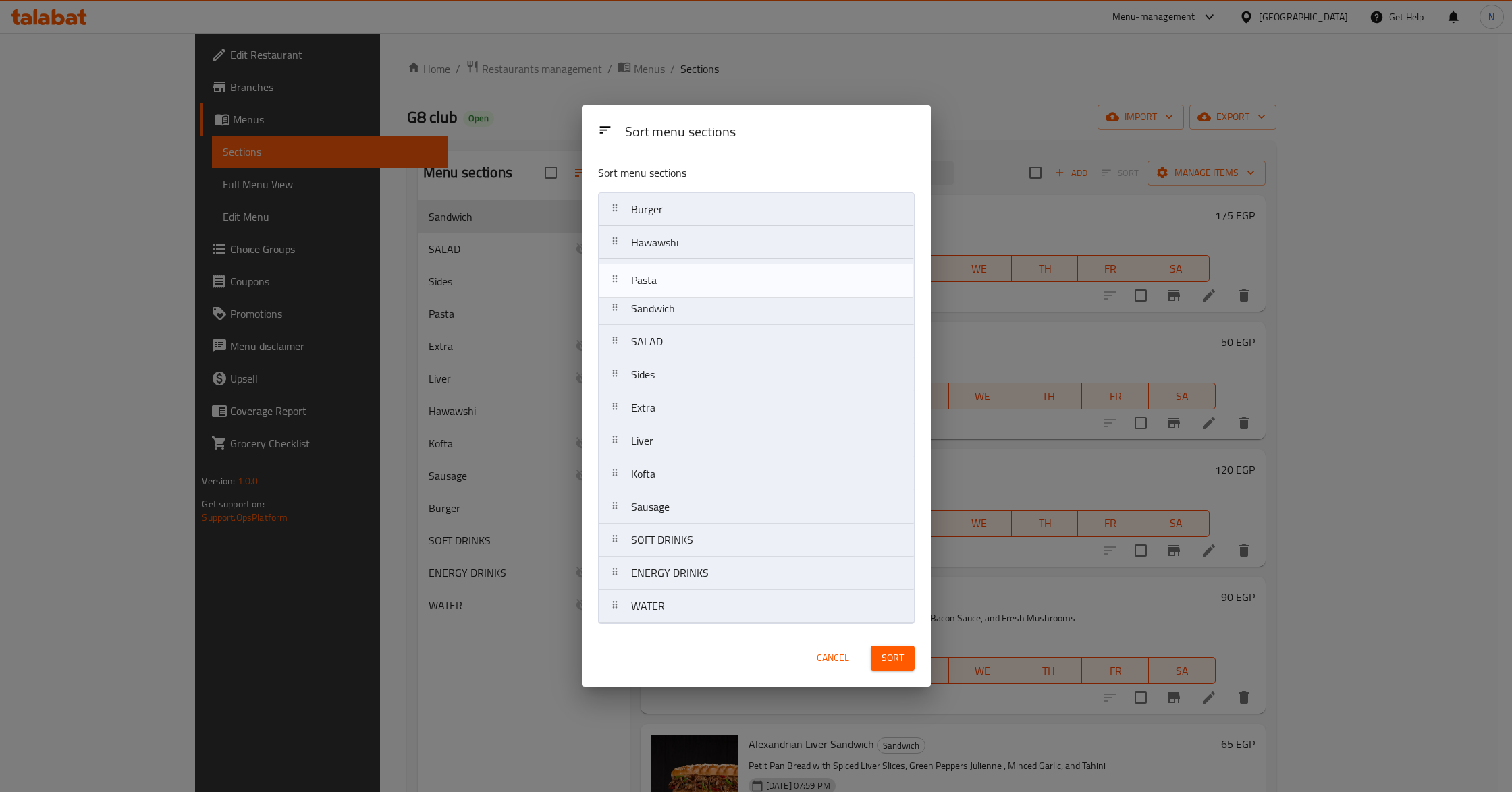
drag, startPoint x: 706, startPoint y: 381, endPoint x: 706, endPoint y: 276, distance: 105.0
click at [706, 276] on nav "Burger Hawawshi Sandwich SALAD Sides Pasta Extra Liver Kofta Sausage SOFT DRINK…" at bounding box center [757, 408] width 317 height 431
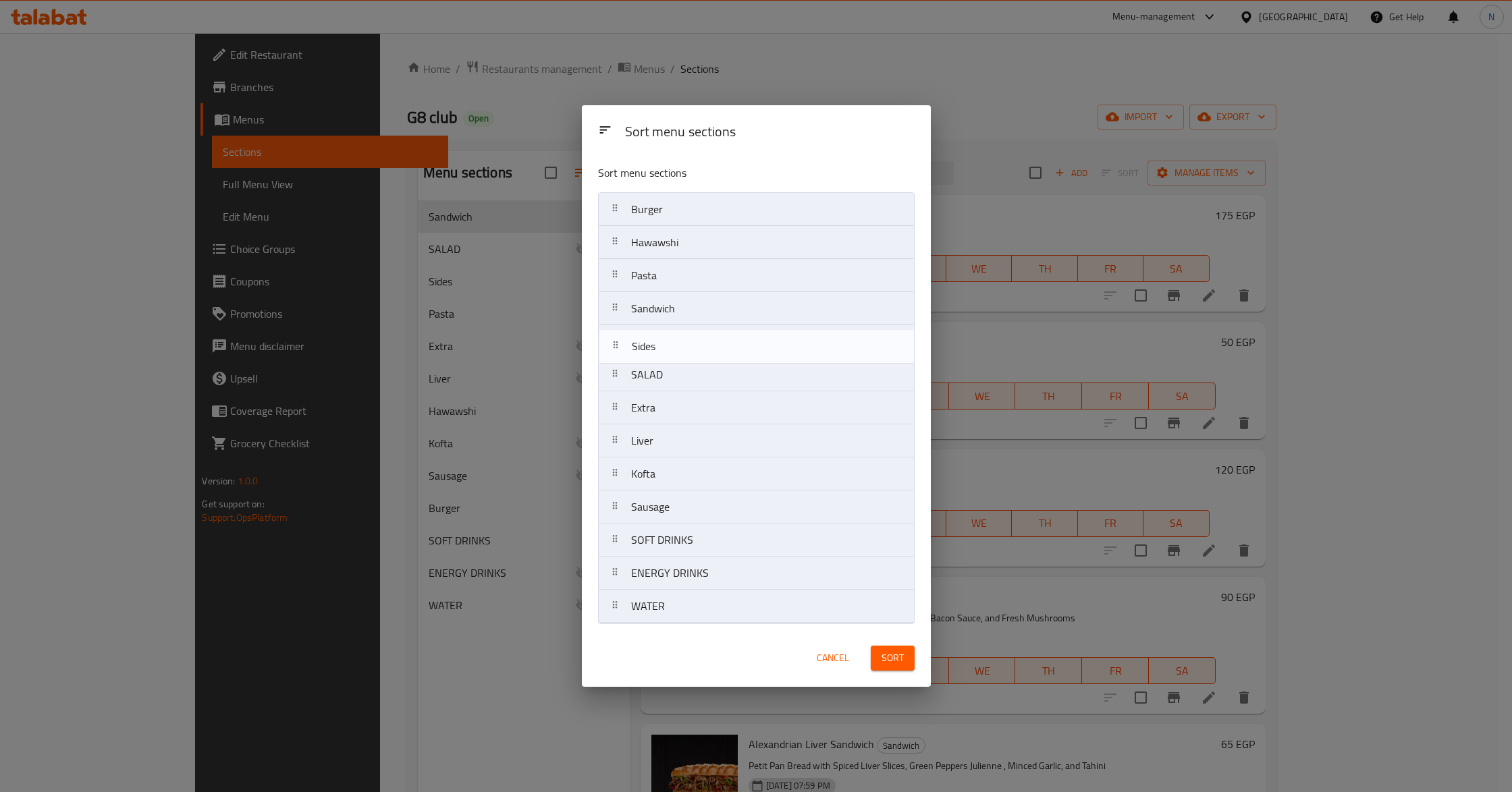
drag, startPoint x: 714, startPoint y: 381, endPoint x: 714, endPoint y: 347, distance: 34.0
click at [714, 347] on nav "Burger Hawawshi Pasta Sandwich SALAD Sides Extra Liver Kofta Sausage SOFT DRINK…" at bounding box center [757, 408] width 317 height 431
drag, startPoint x: 709, startPoint y: 545, endPoint x: 709, endPoint y: 371, distance: 174.0
click at [709, 371] on nav "Burger Hawawshi Pasta Sandwich Sides SALAD Extra Liver Kofta Sausage SOFT DRINK…" at bounding box center [757, 408] width 317 height 431
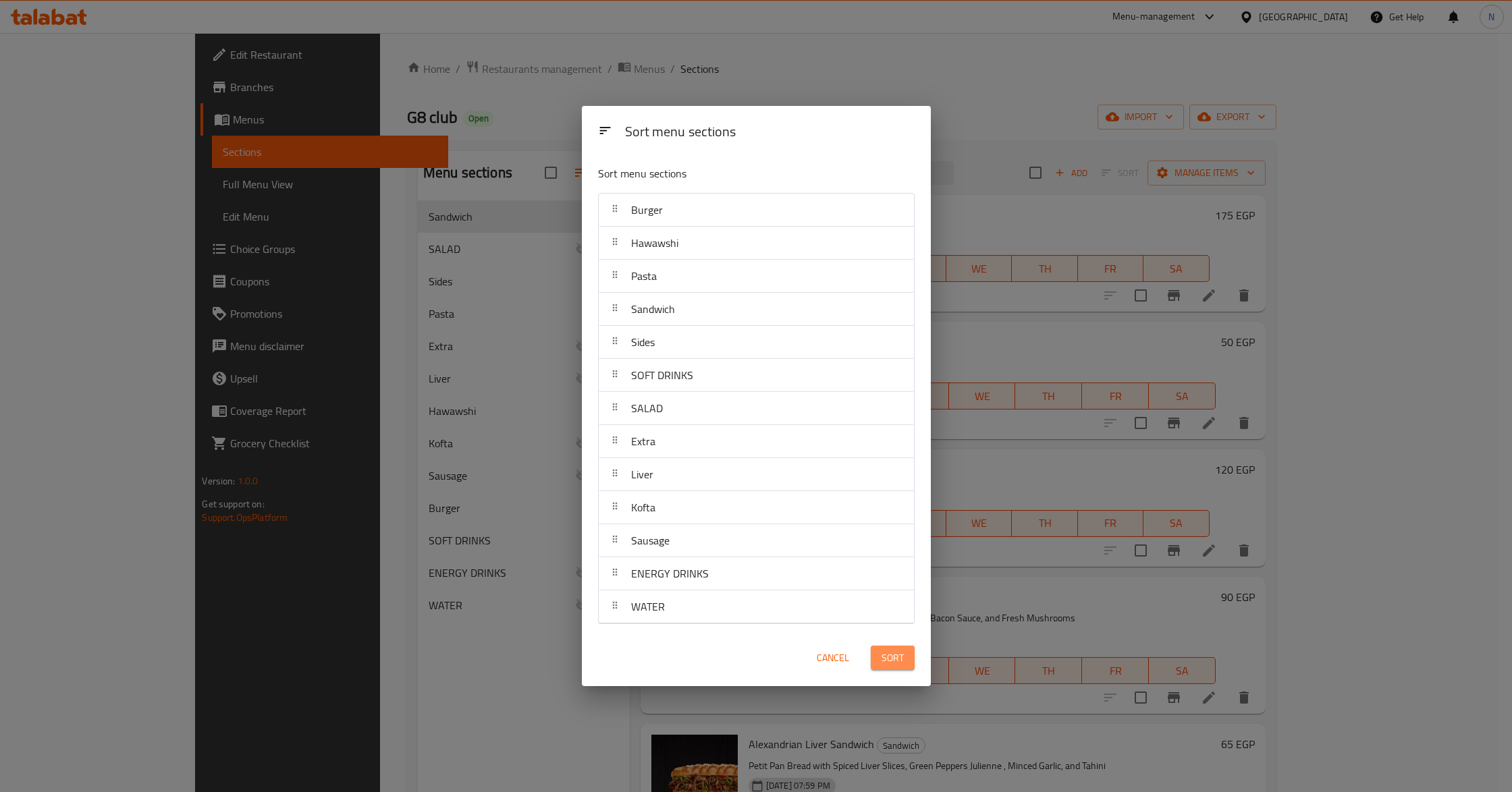
click at [892, 665] on span "Sort" at bounding box center [893, 658] width 22 height 17
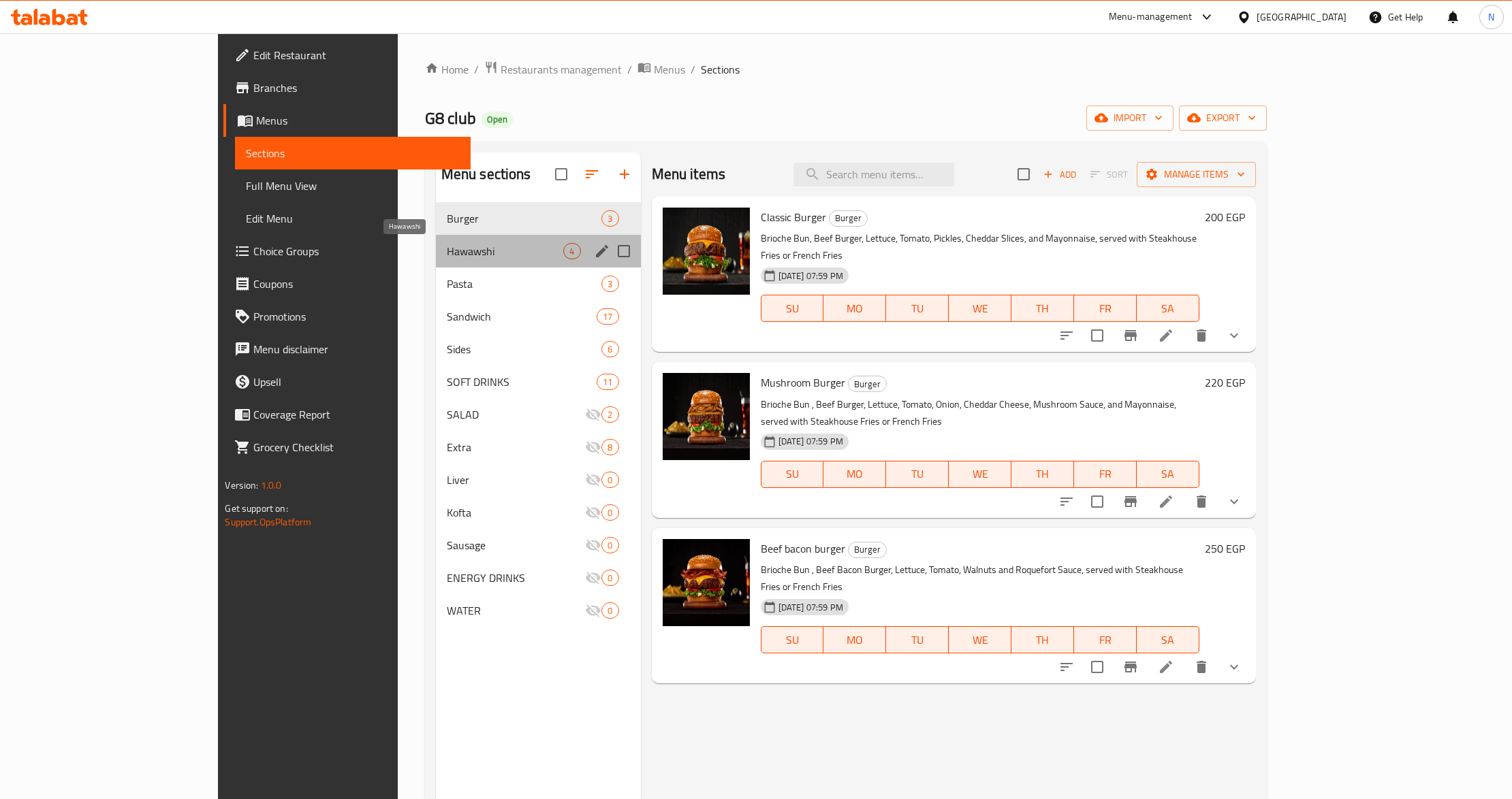
click at [447, 248] on span "Hawawshi" at bounding box center [505, 251] width 117 height 16
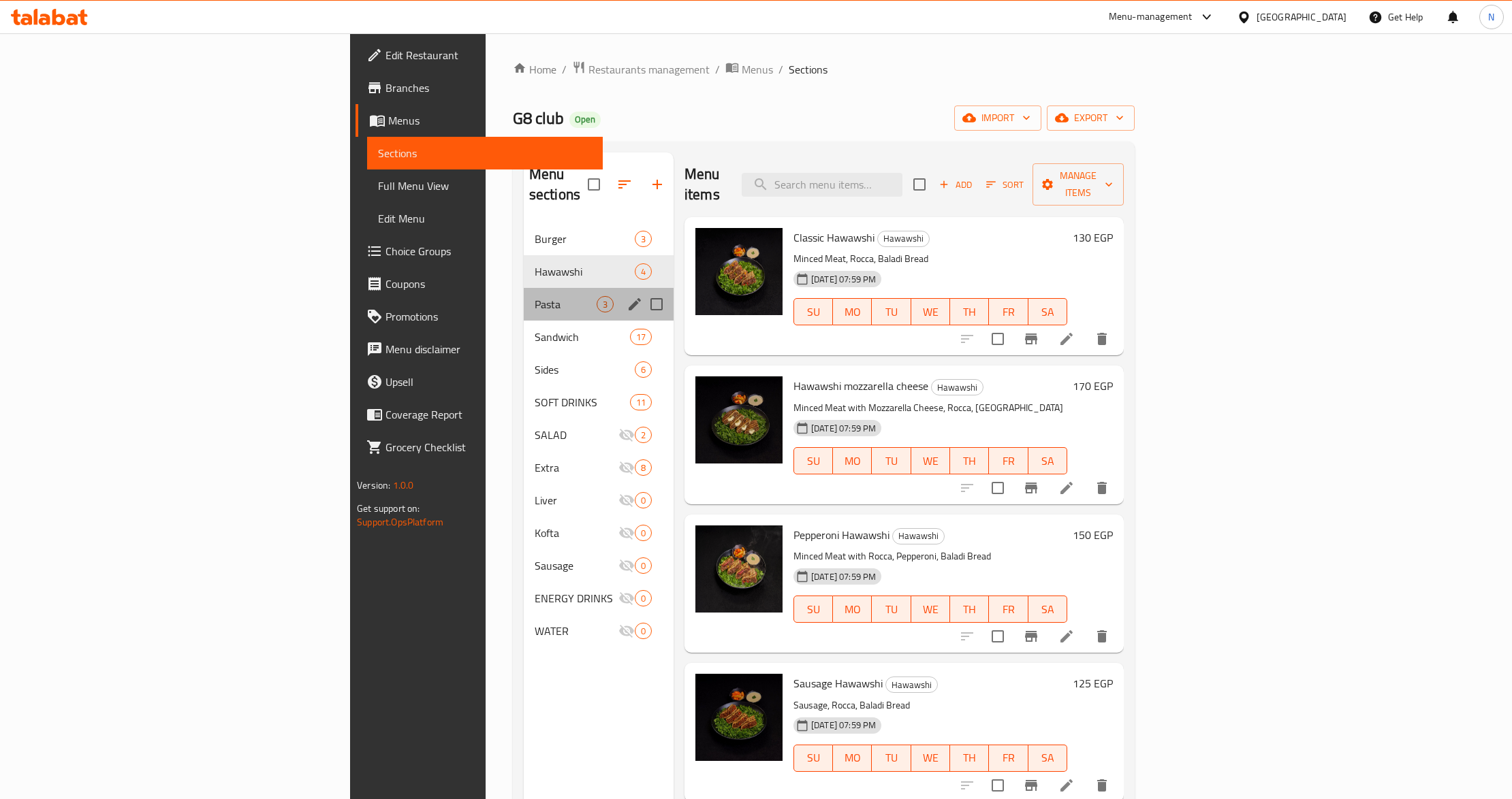
click at [524, 288] on div "Pasta 3" at bounding box center [599, 304] width 150 height 33
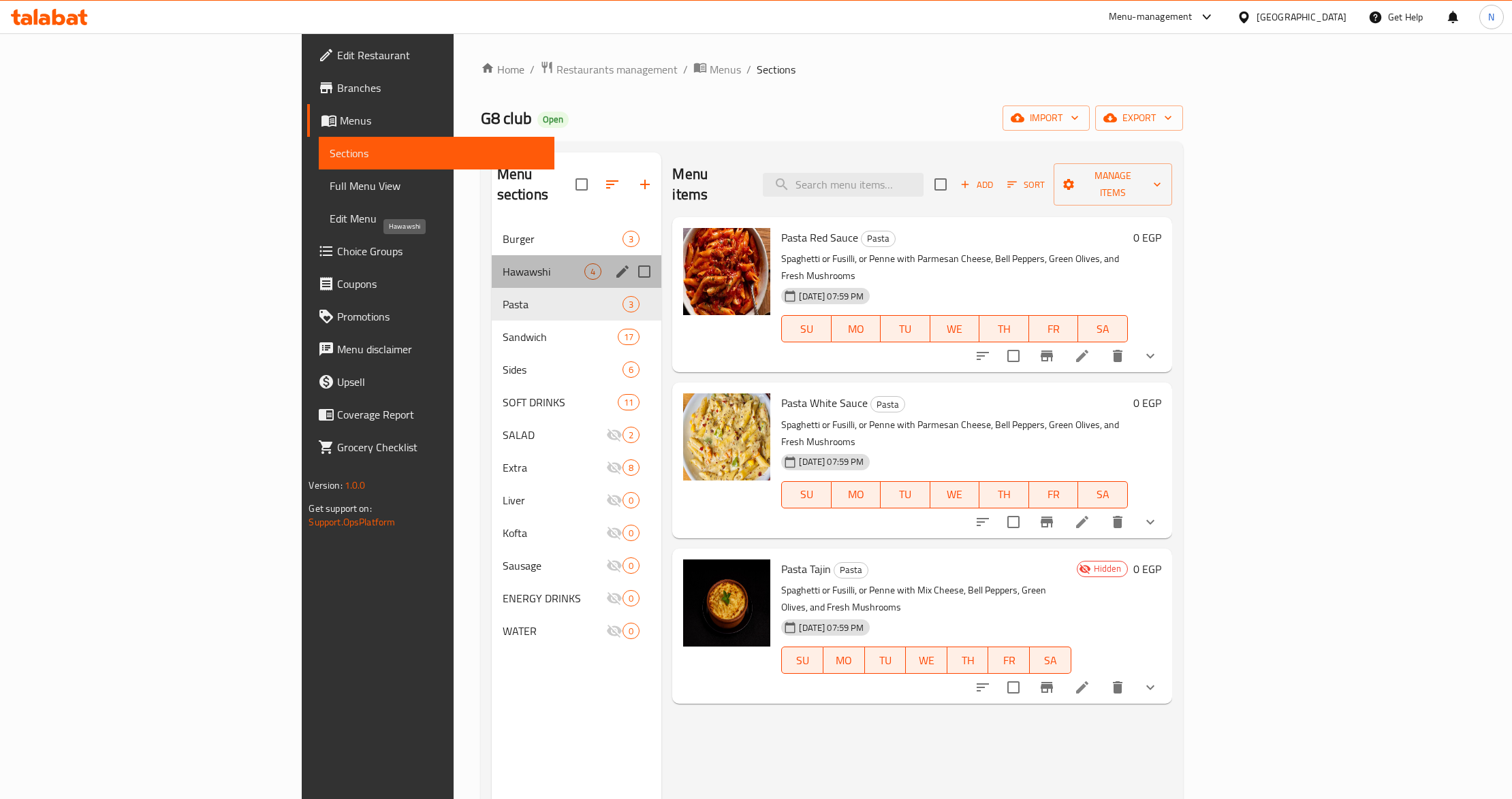
click at [503, 264] on span "Hawawshi" at bounding box center [544, 271] width 83 height 16
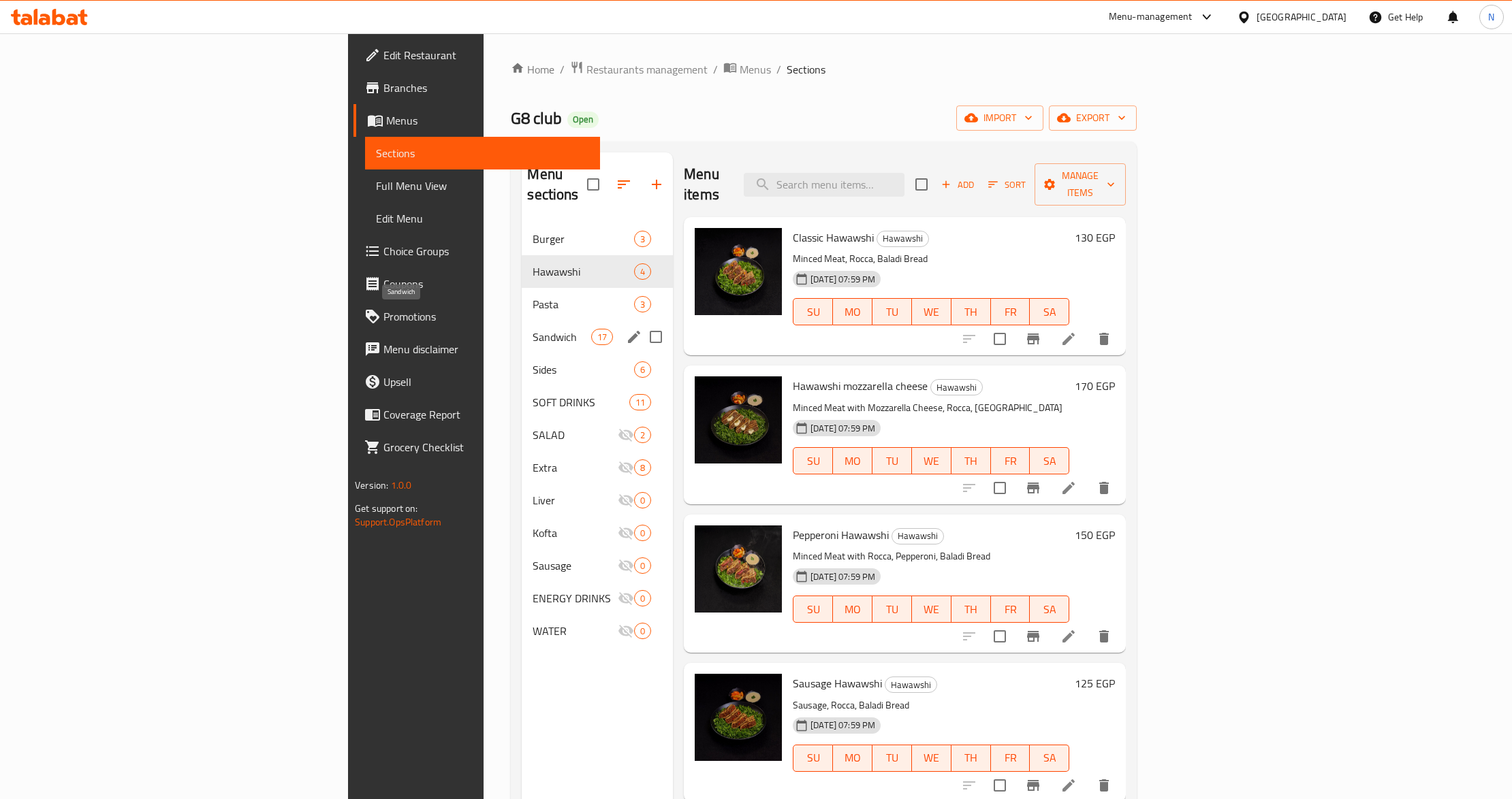
click at [533, 329] on span "Sandwich" at bounding box center [562, 336] width 58 height 16
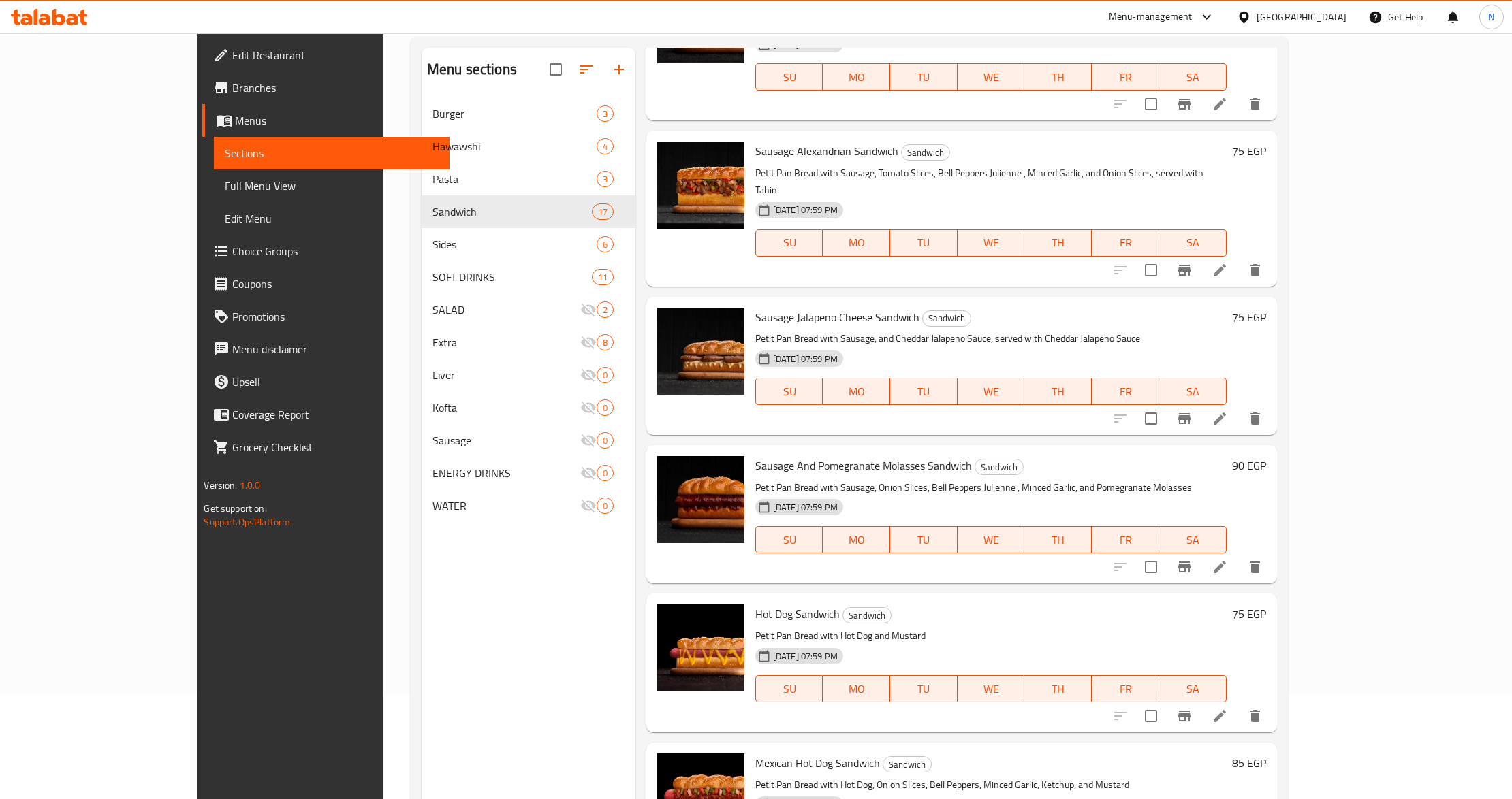
scroll to position [191, 0]
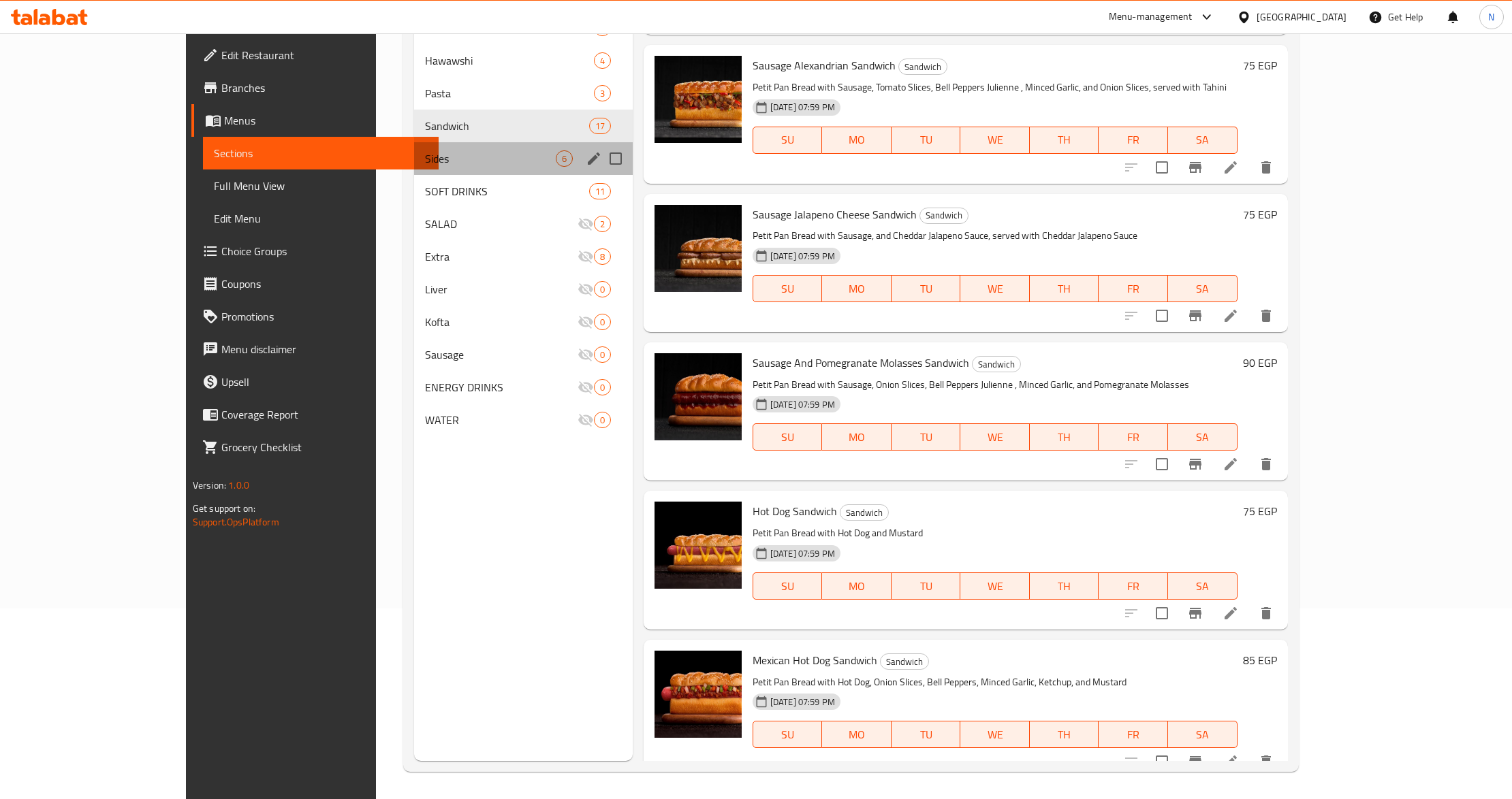
click at [433, 172] on div "Sides 6" at bounding box center [524, 158] width 219 height 33
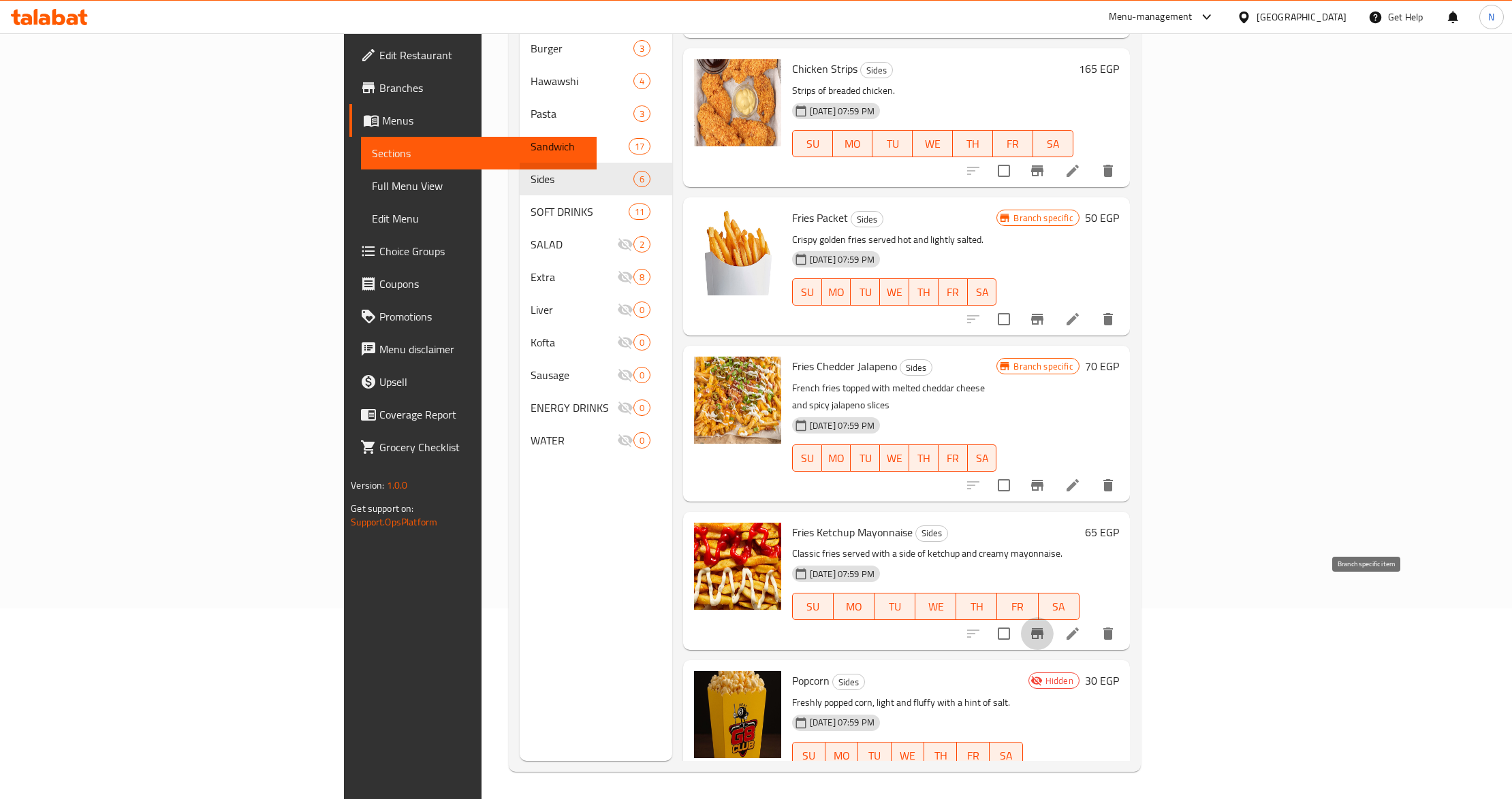
click at [1046, 626] on icon "Branch-specific-item" at bounding box center [1037, 634] width 16 height 16
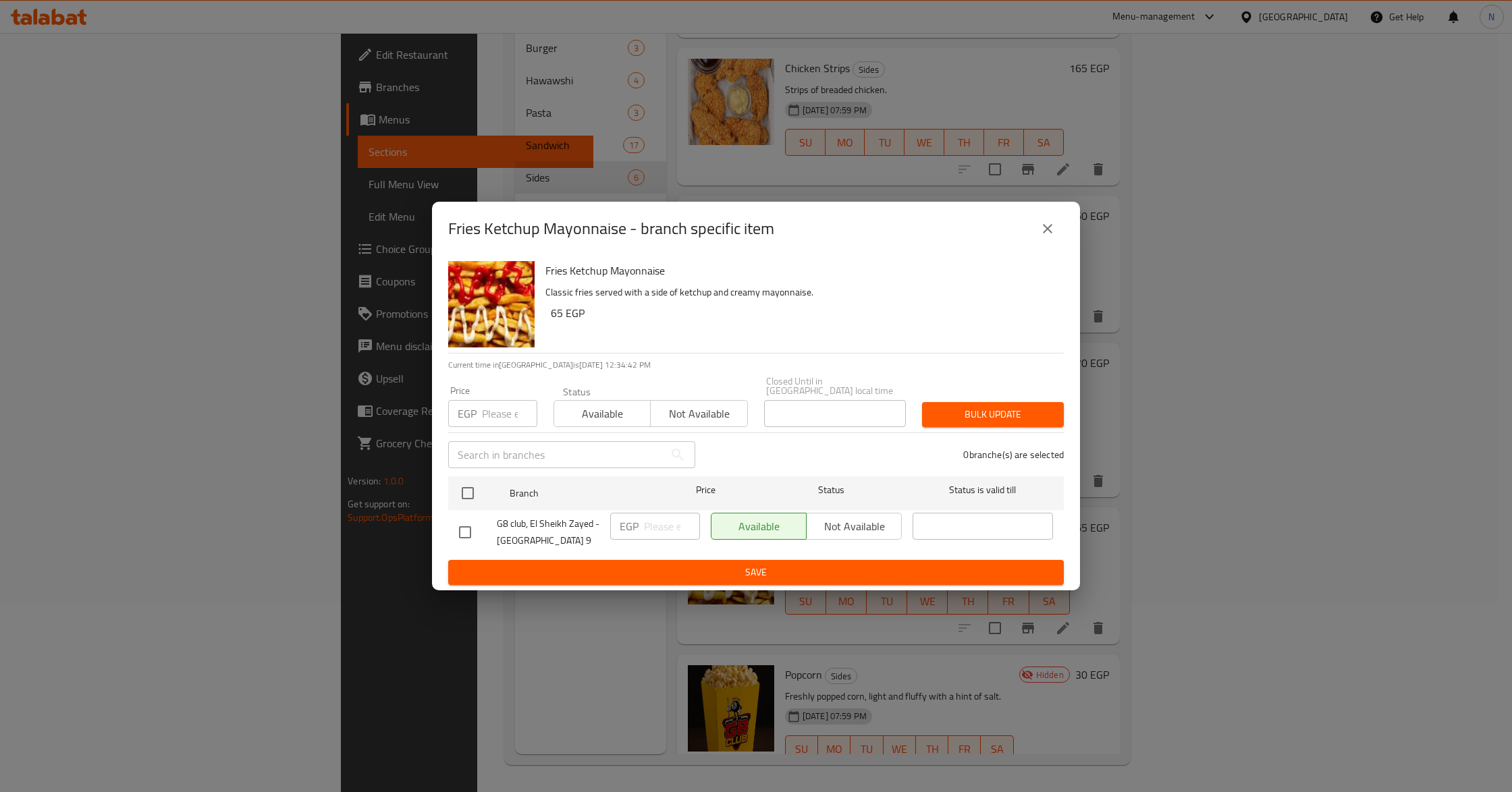
click at [1050, 231] on icon "close" at bounding box center [1048, 229] width 10 height 10
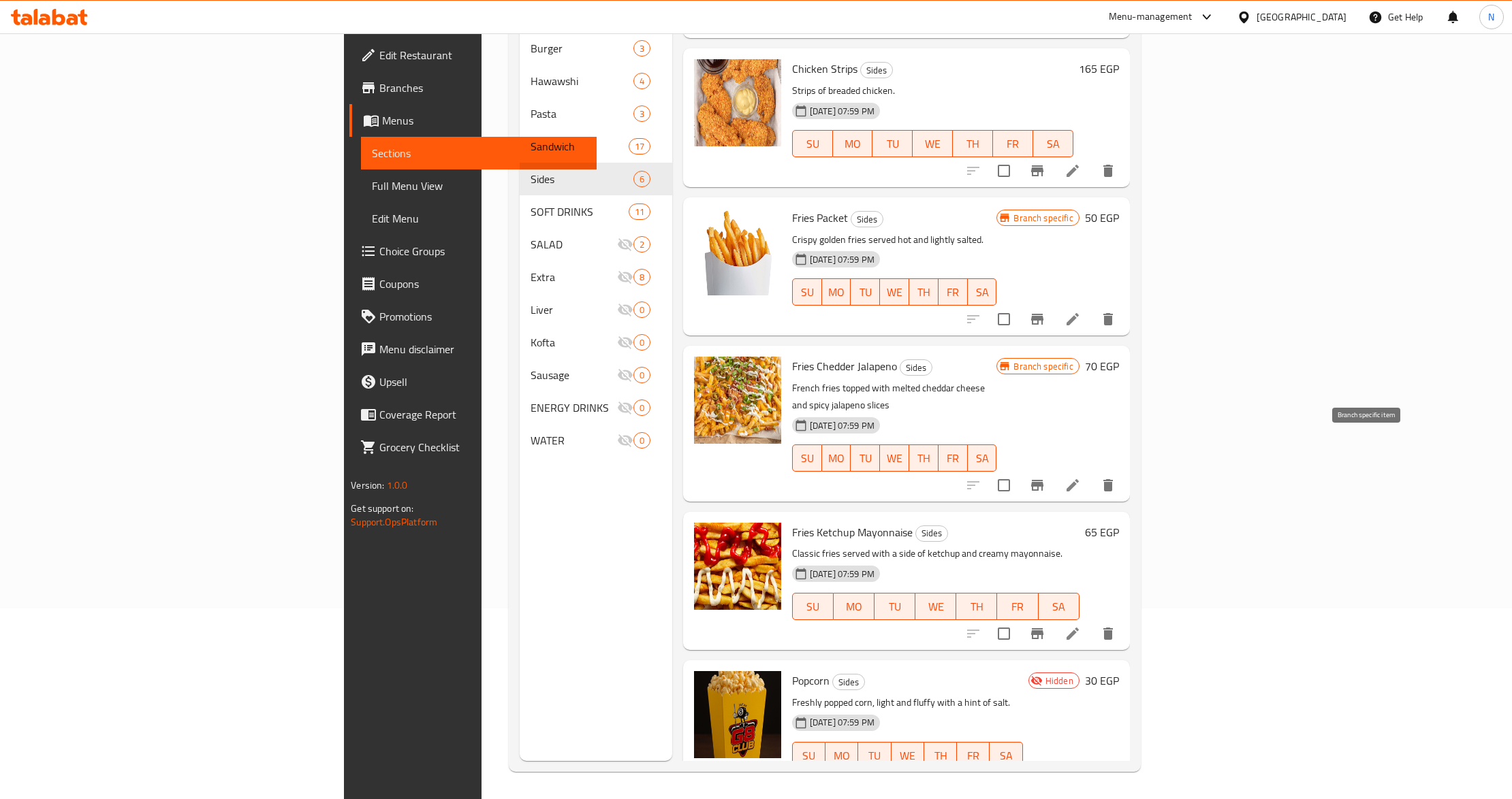
click at [1046, 477] on icon "Branch-specific-item" at bounding box center [1037, 485] width 16 height 16
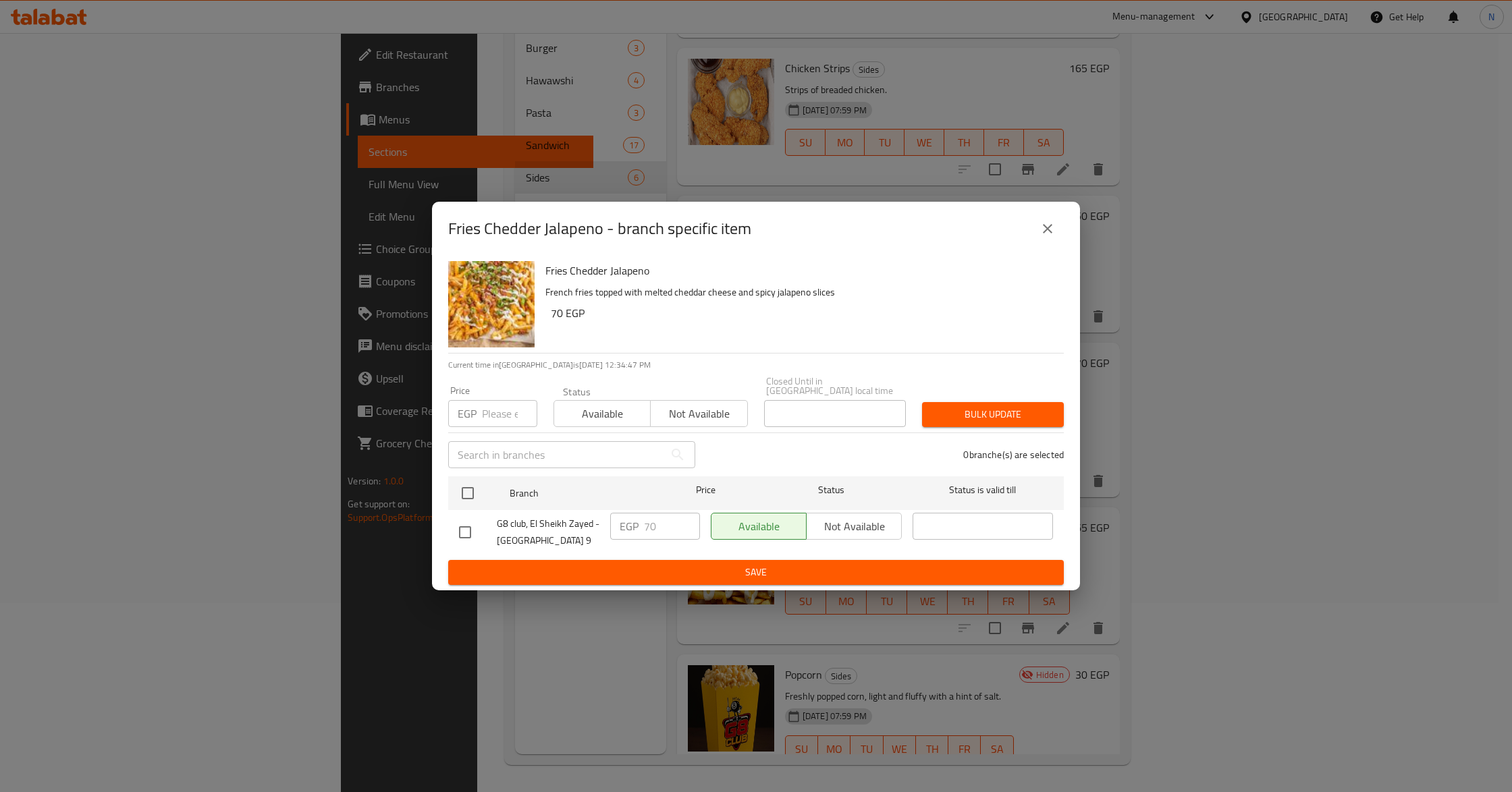
click at [1047, 224] on button "close" at bounding box center [1047, 229] width 33 height 33
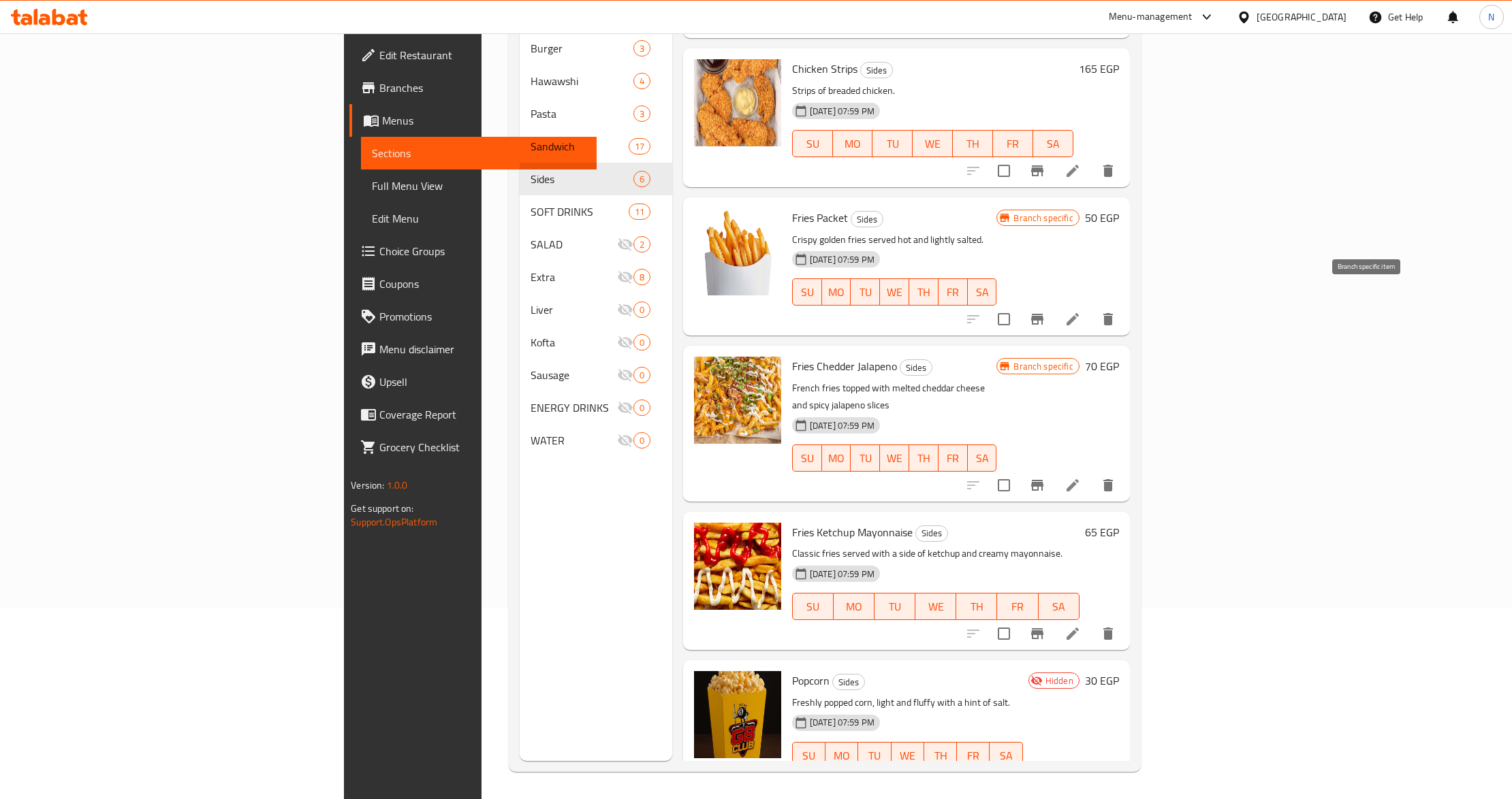
click at [1046, 311] on icon "Branch-specific-item" at bounding box center [1037, 319] width 16 height 16
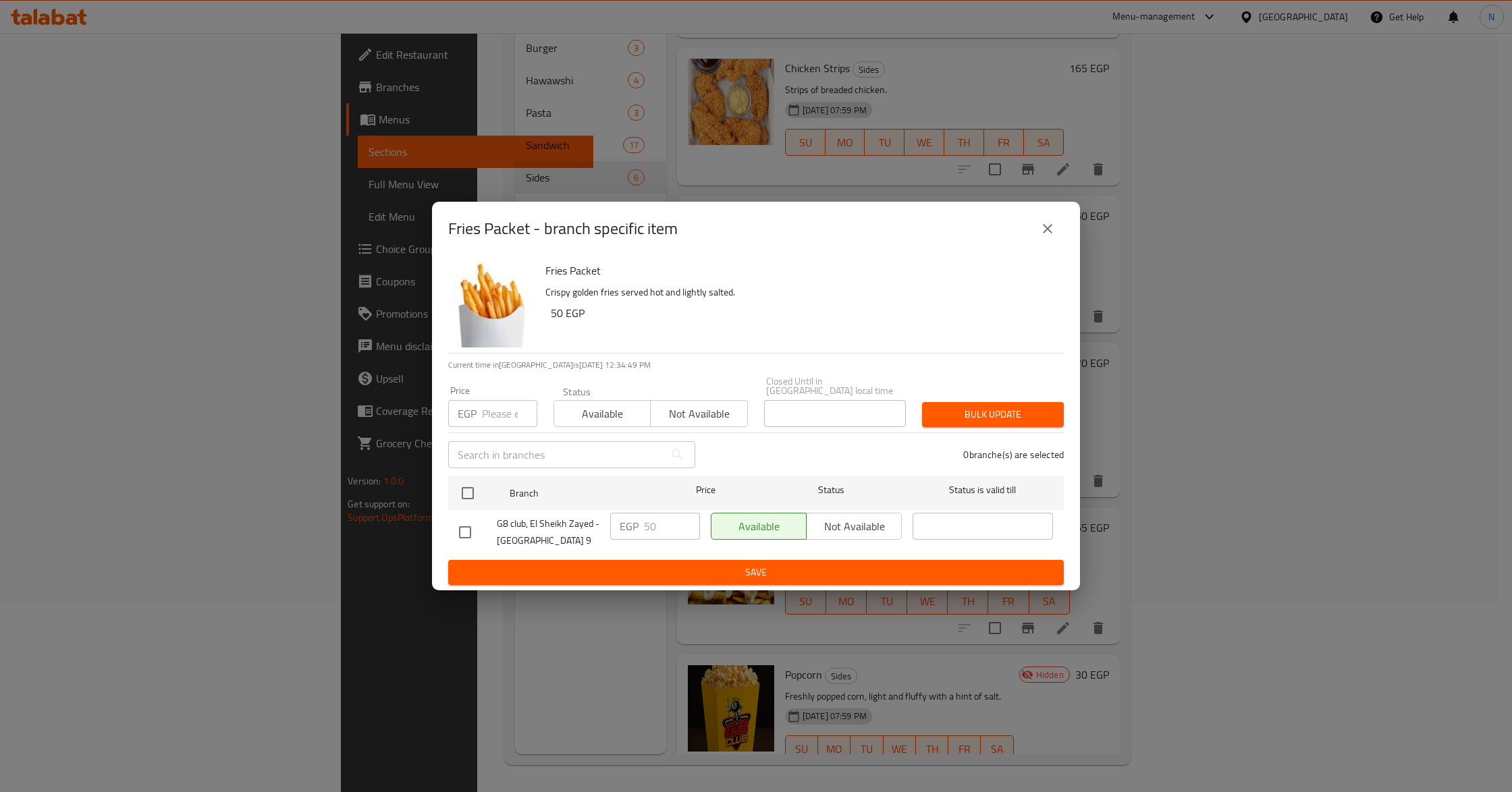
click at [1050, 232] on icon "close" at bounding box center [1047, 229] width 16 height 16
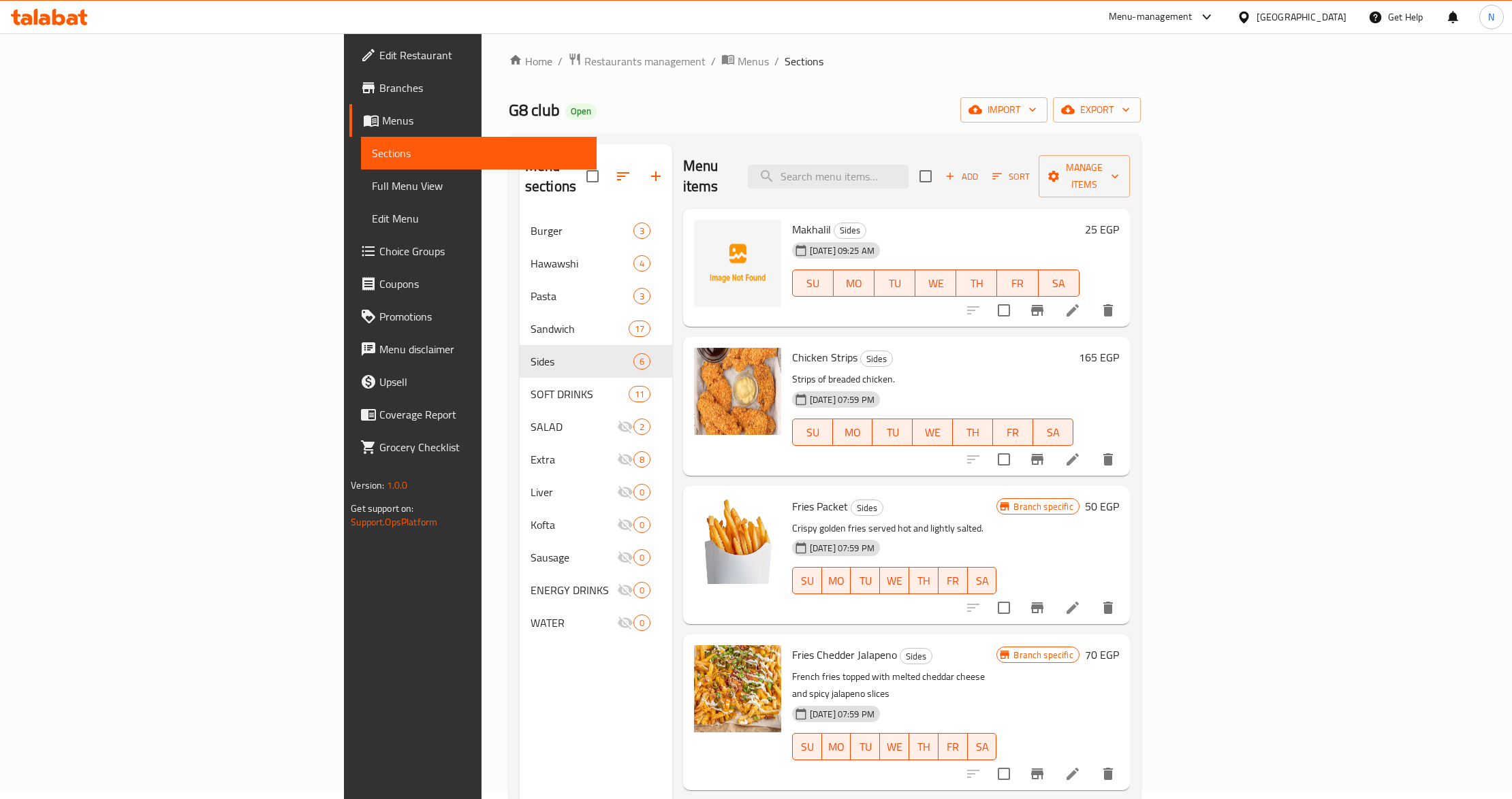
scroll to position [0, 0]
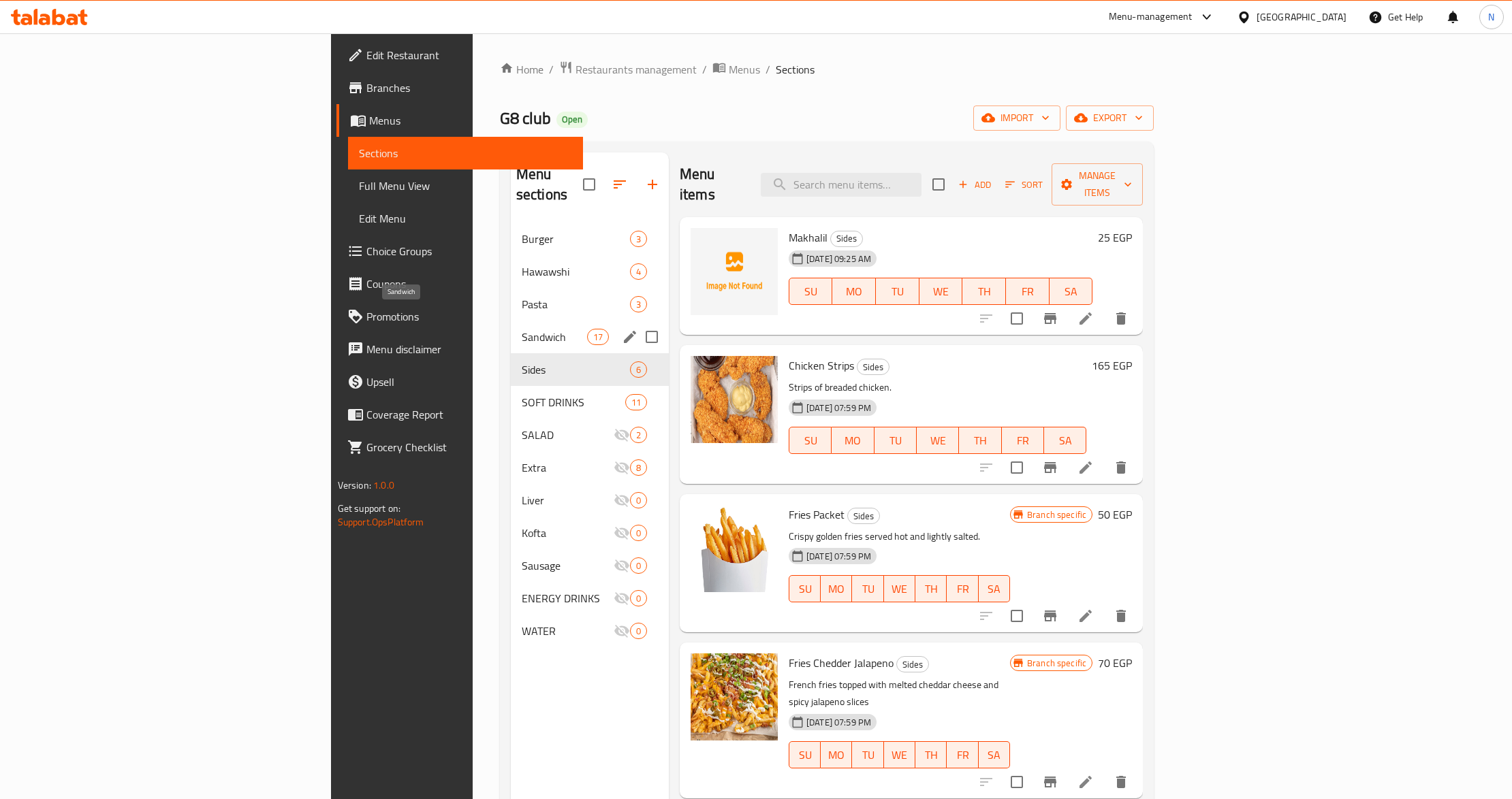
click at [522, 329] on span "Sandwich" at bounding box center [554, 336] width 65 height 16
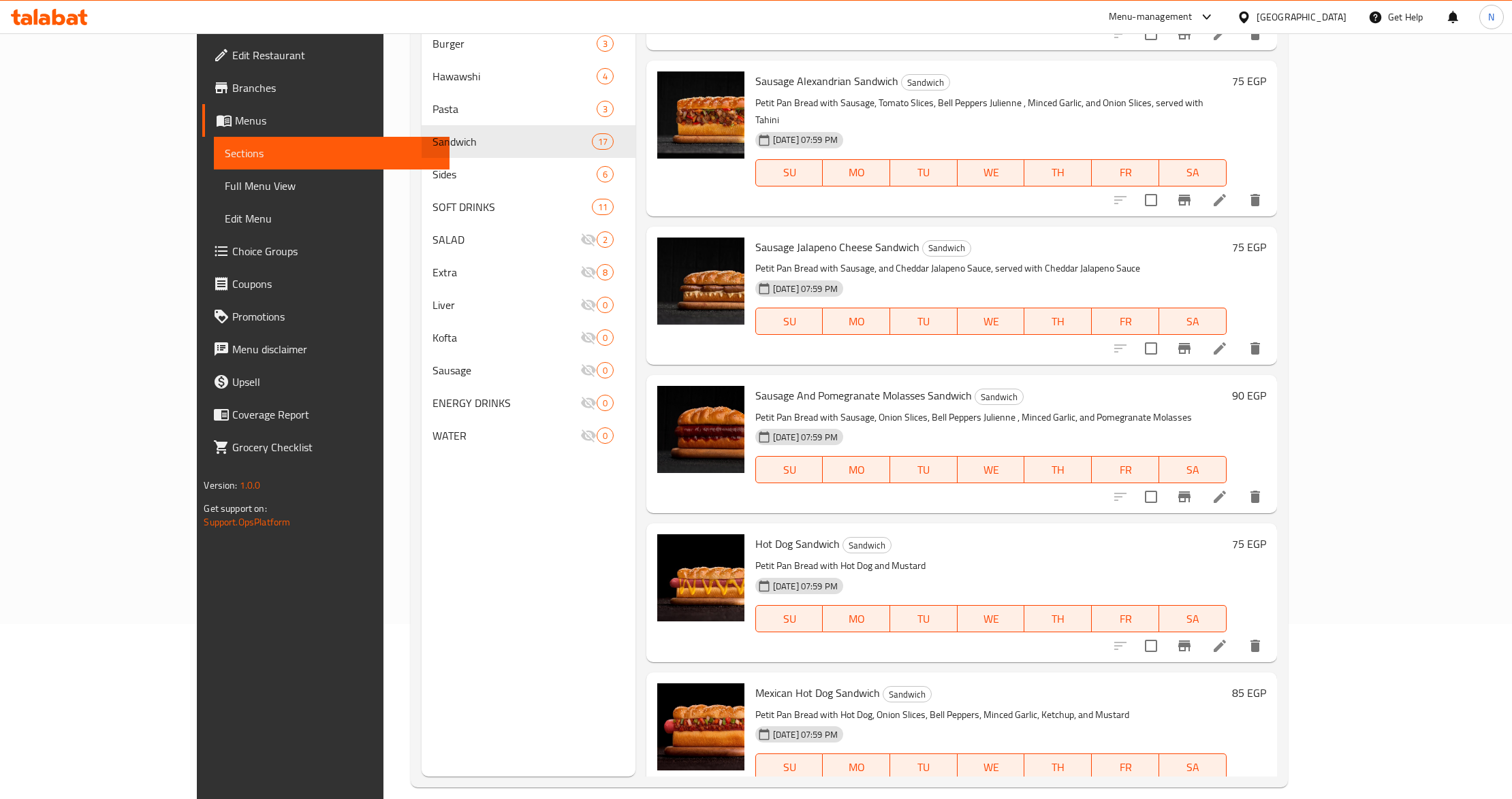
scroll to position [191, 0]
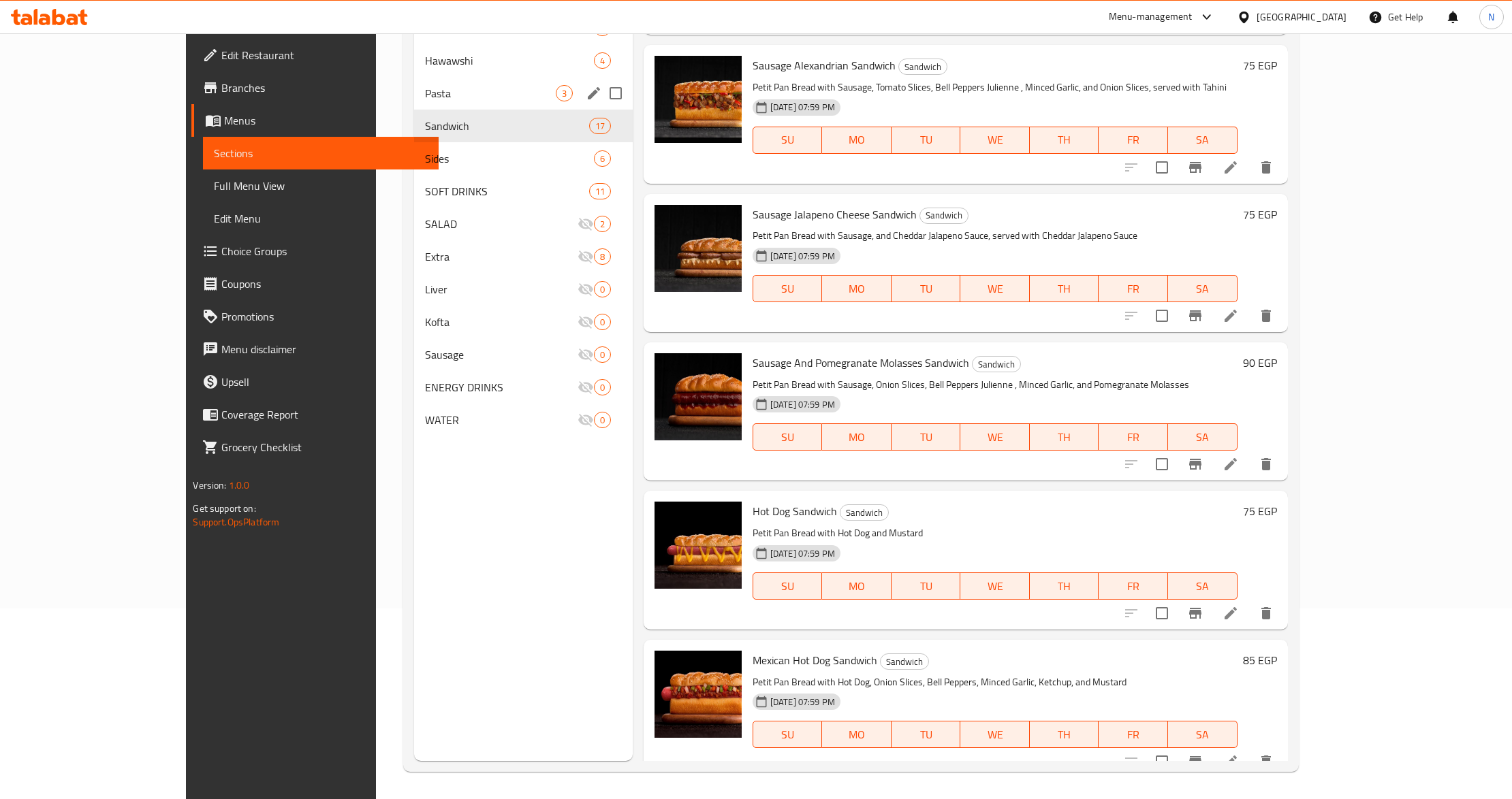
click at [475, 102] on div "Pasta 3" at bounding box center [524, 93] width 219 height 33
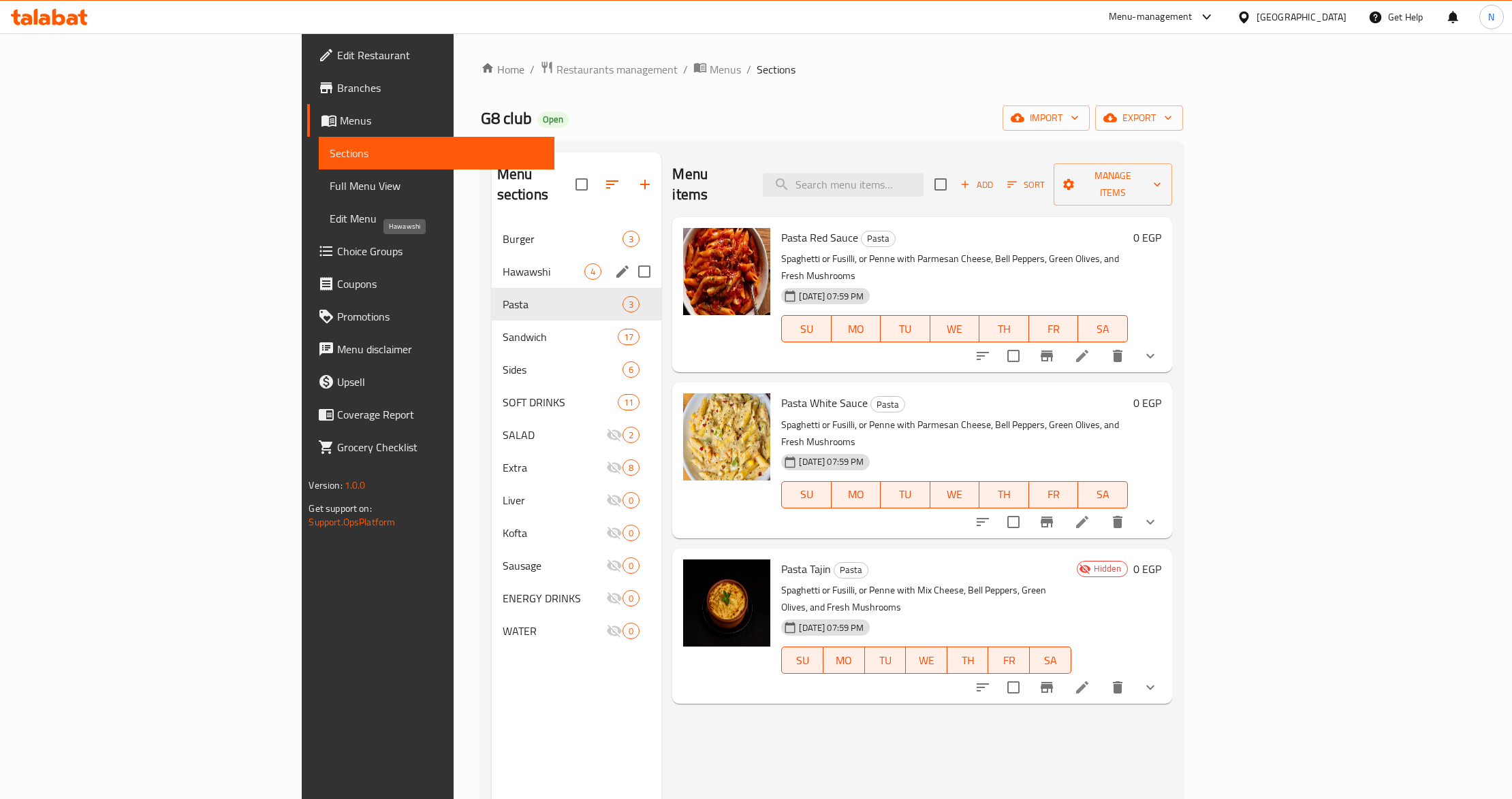
click at [503, 264] on span "Hawawshi" at bounding box center [544, 271] width 83 height 16
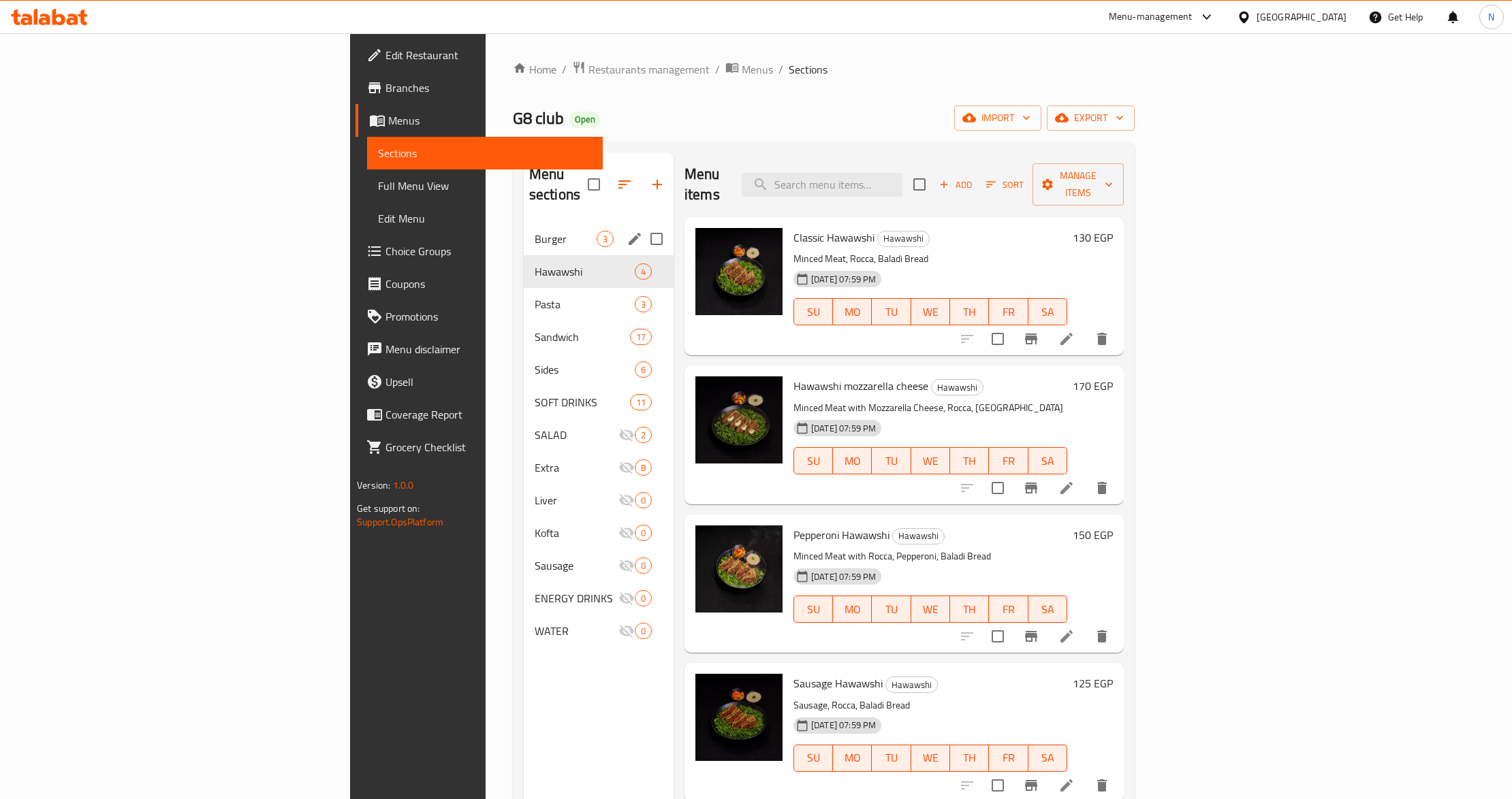
click at [524, 223] on div "Burger 3" at bounding box center [599, 239] width 150 height 33
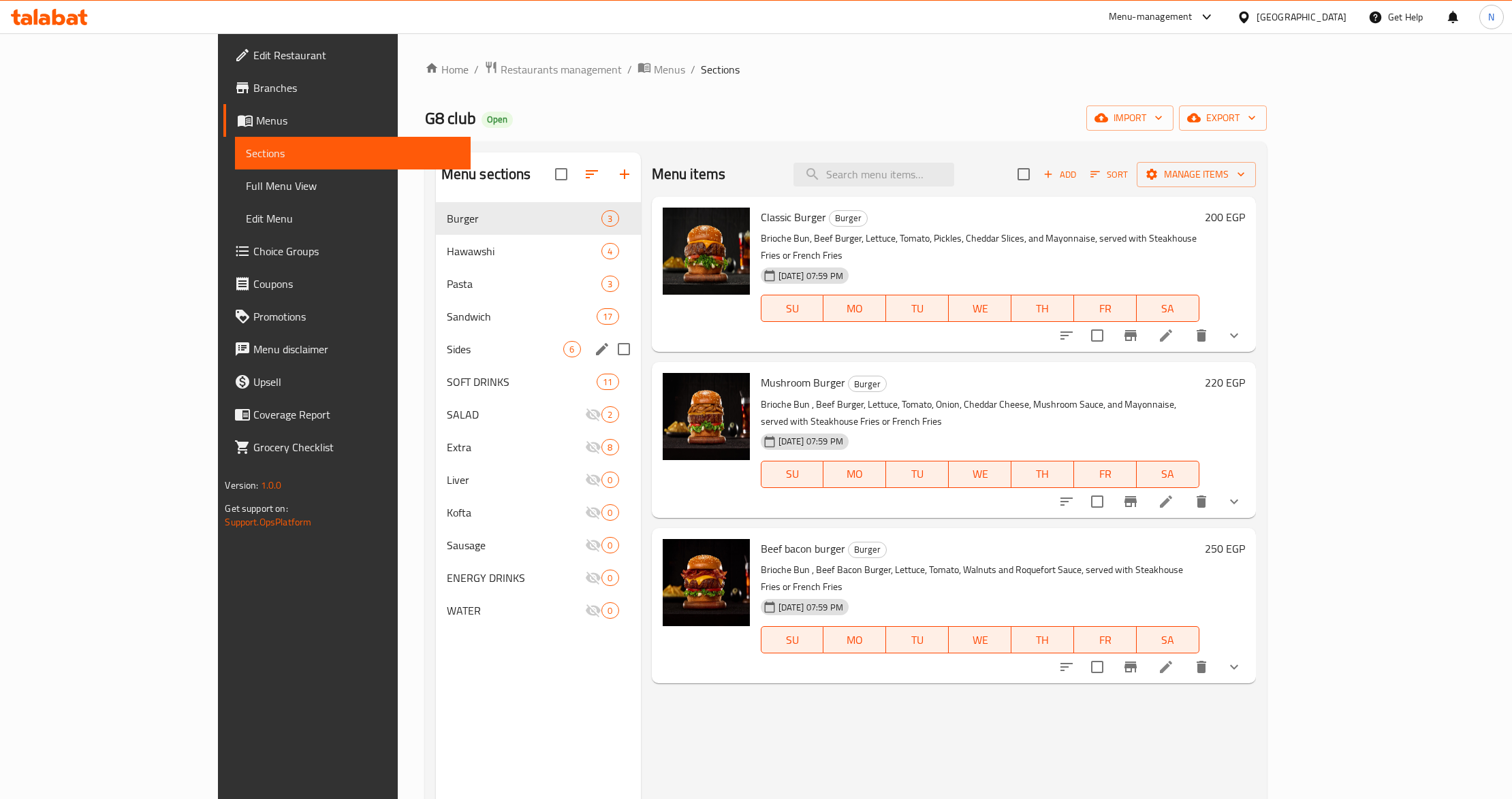
click at [447, 349] on span "Sides" at bounding box center [505, 349] width 117 height 16
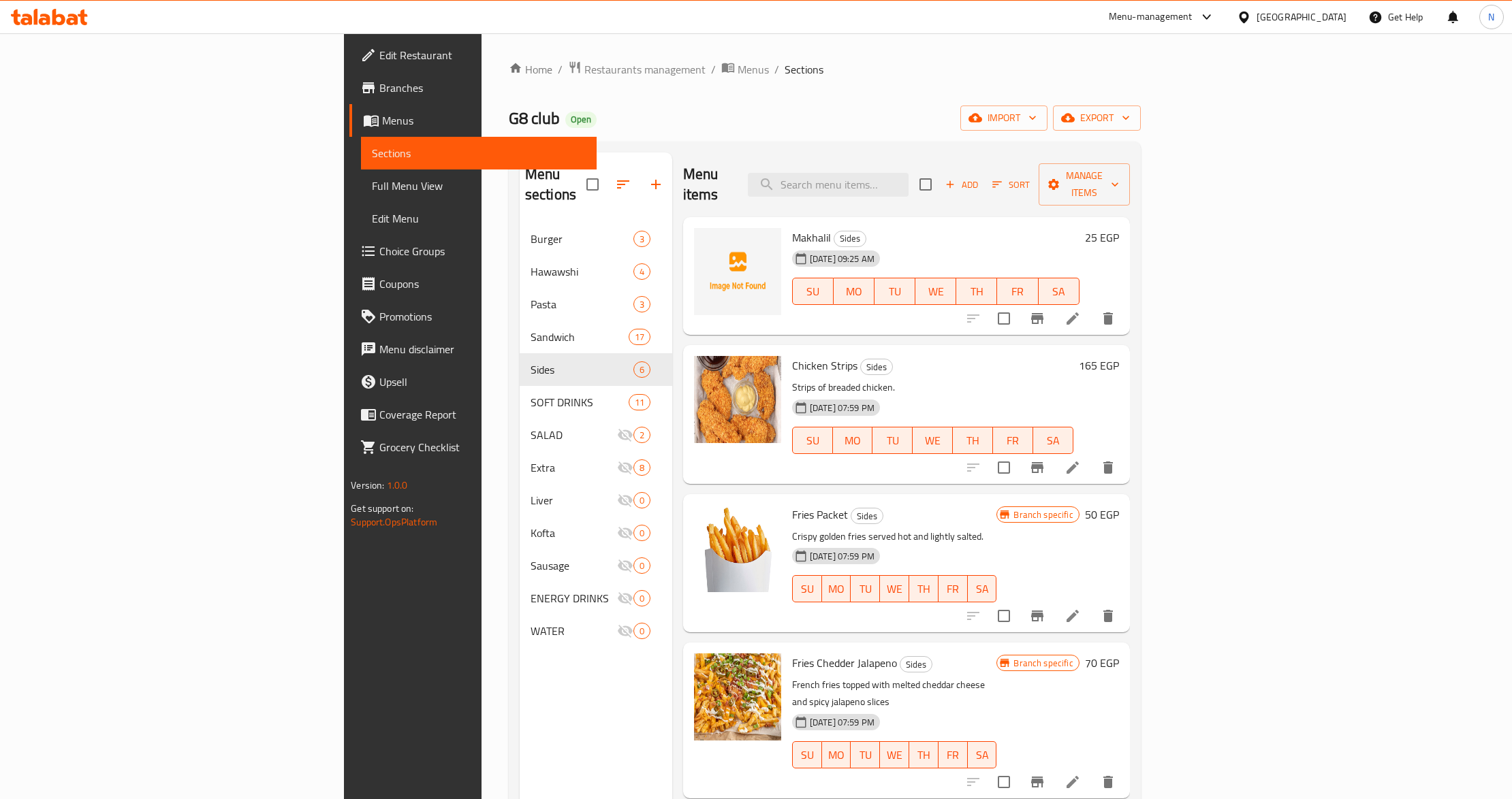
scroll to position [107, 0]
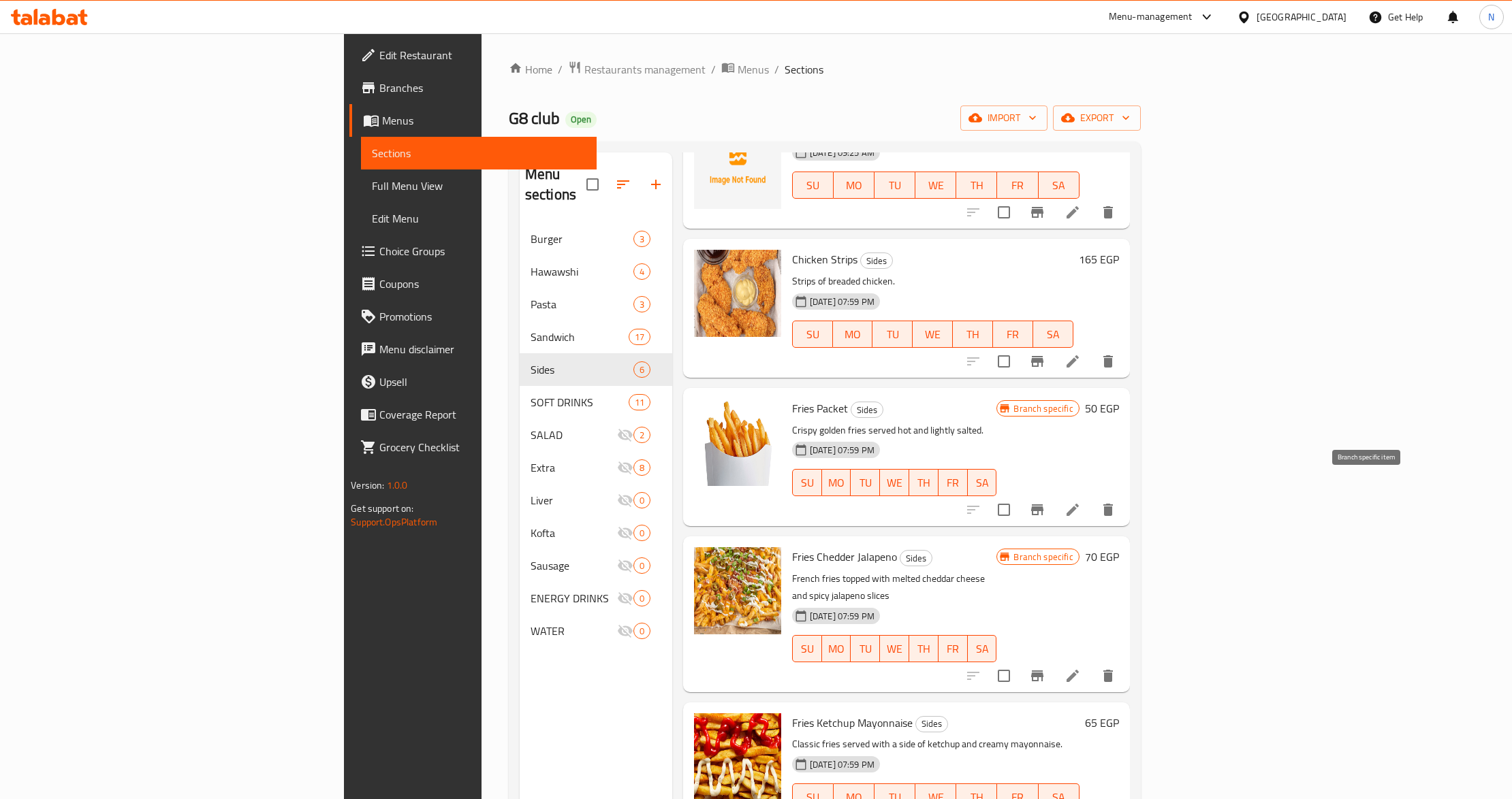
click at [1054, 503] on button "Branch-specific-item" at bounding box center [1037, 510] width 33 height 33
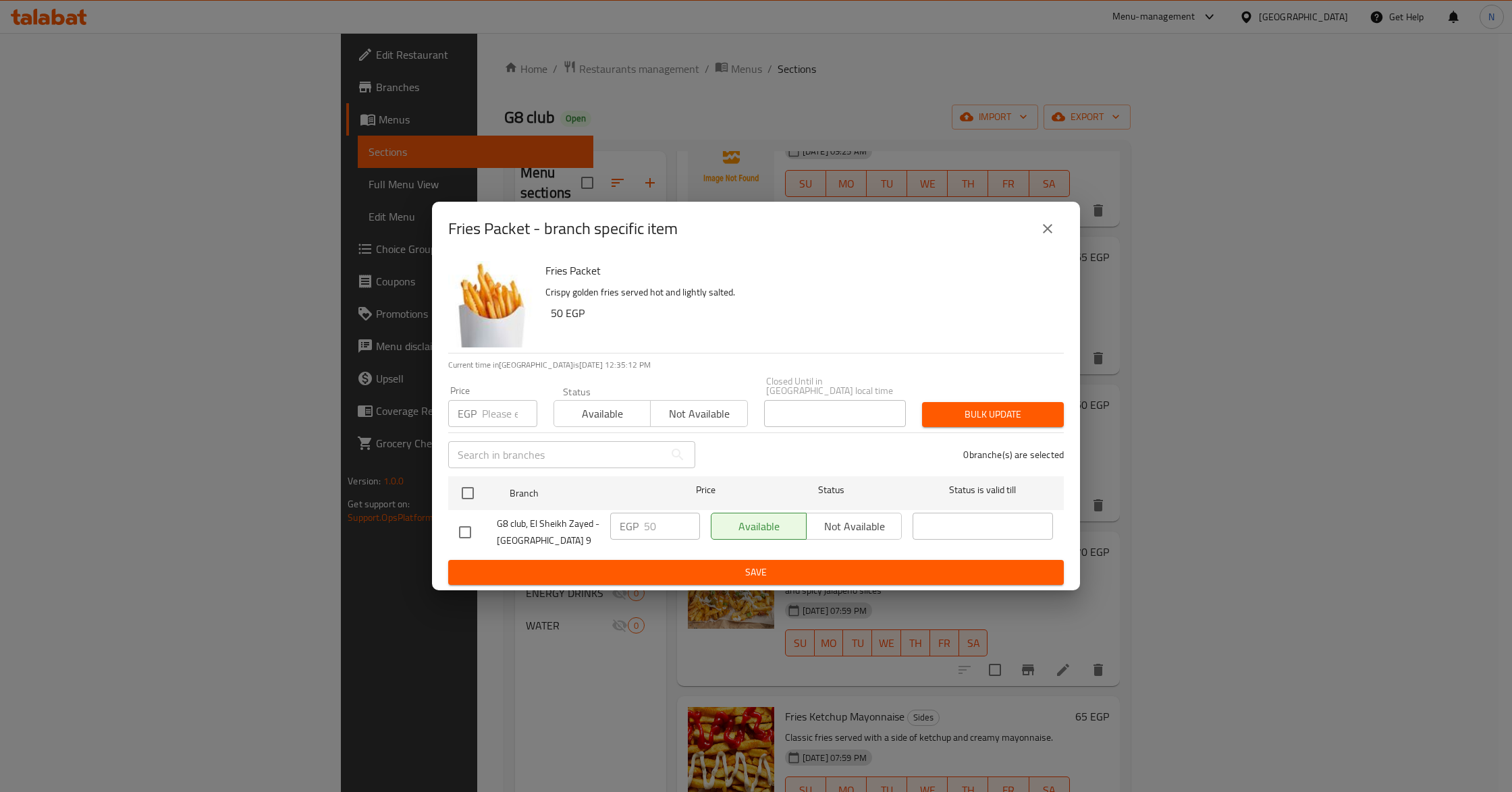
click at [1044, 229] on icon "close" at bounding box center [1048, 229] width 10 height 10
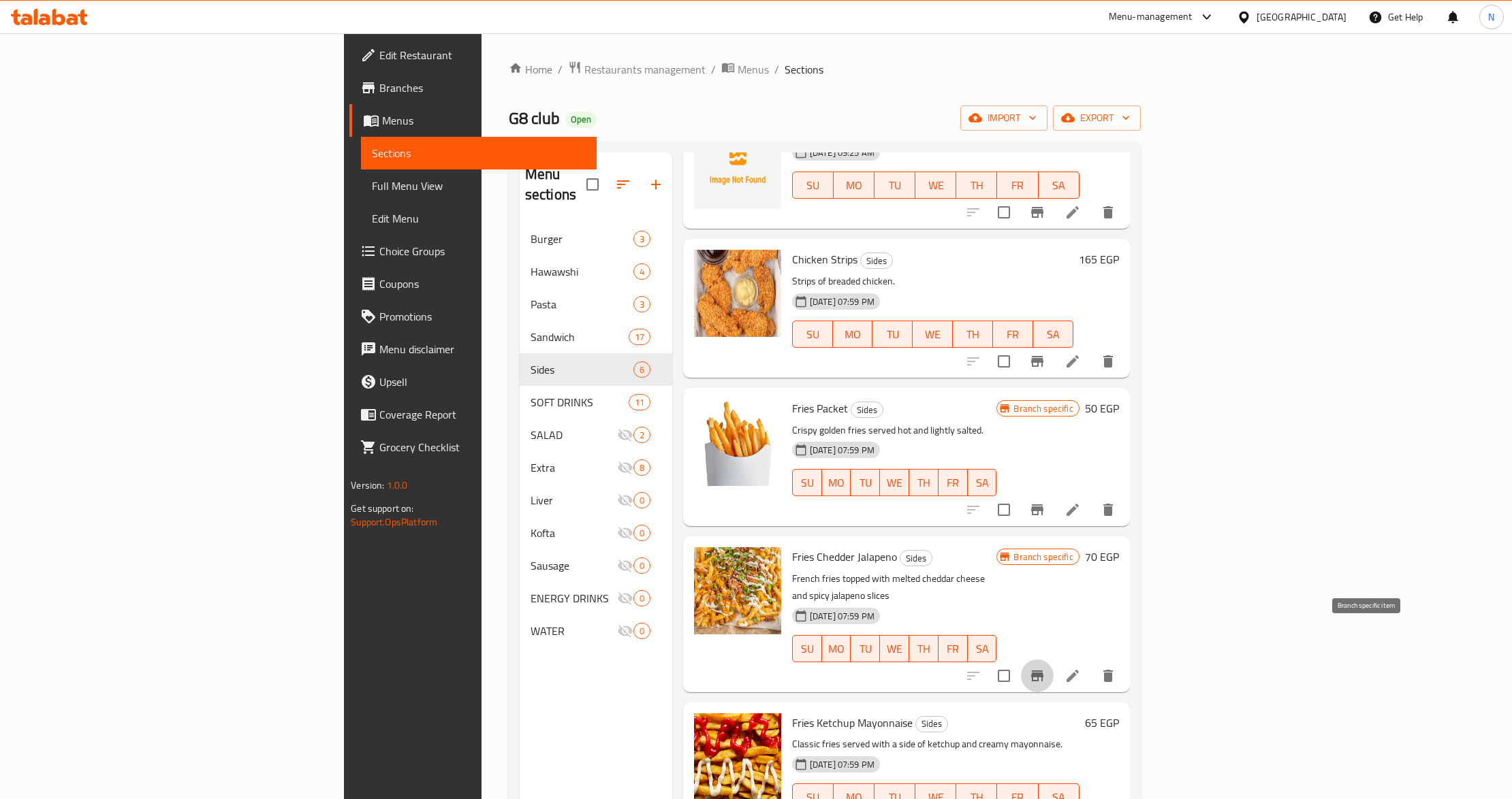
click at [1046, 668] on icon "Branch-specific-item" at bounding box center [1037, 676] width 16 height 16
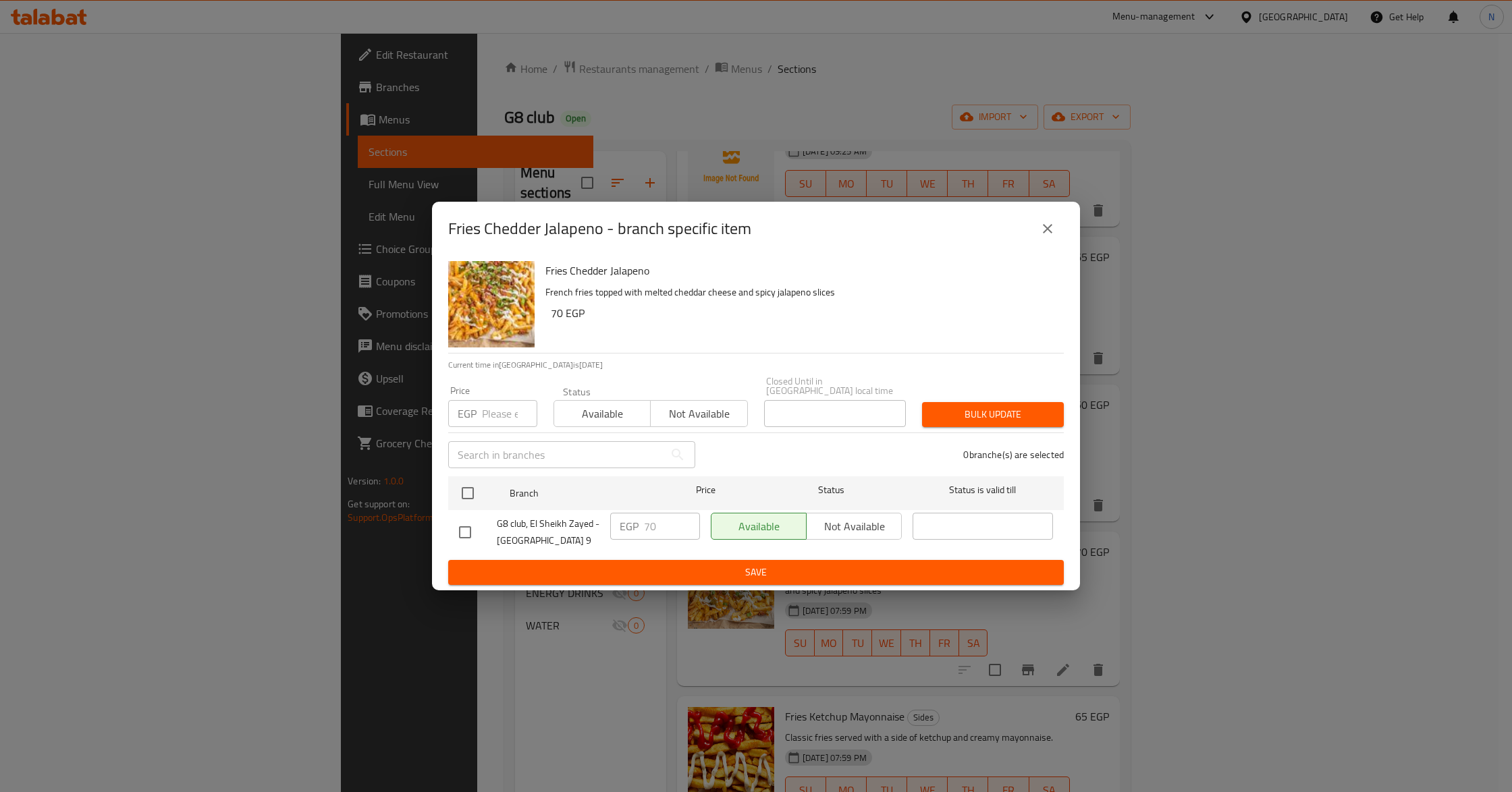
click at [1051, 229] on icon "close" at bounding box center [1047, 229] width 16 height 16
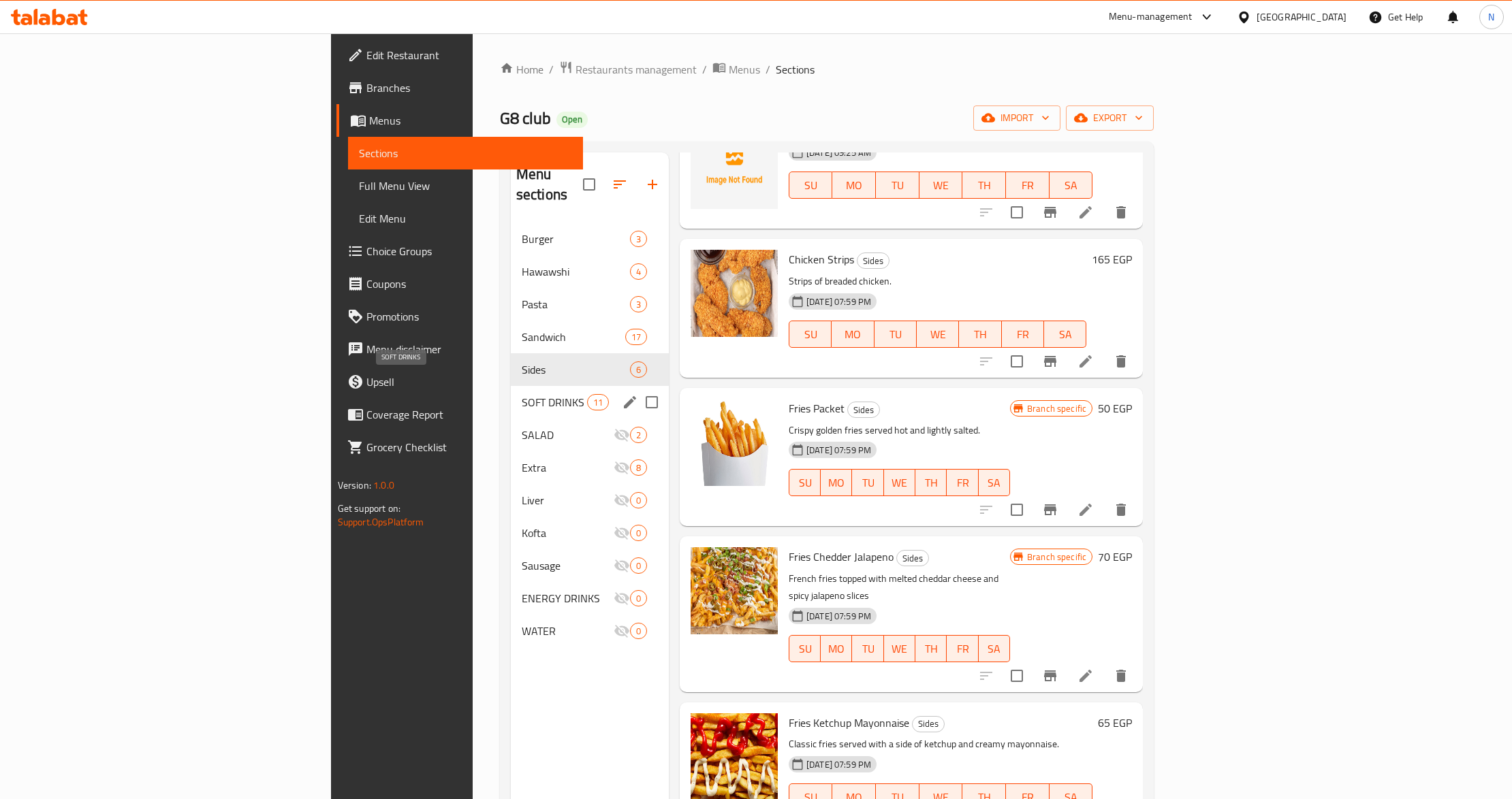
click at [522, 394] on span "SOFT DRINKS" at bounding box center [554, 402] width 65 height 16
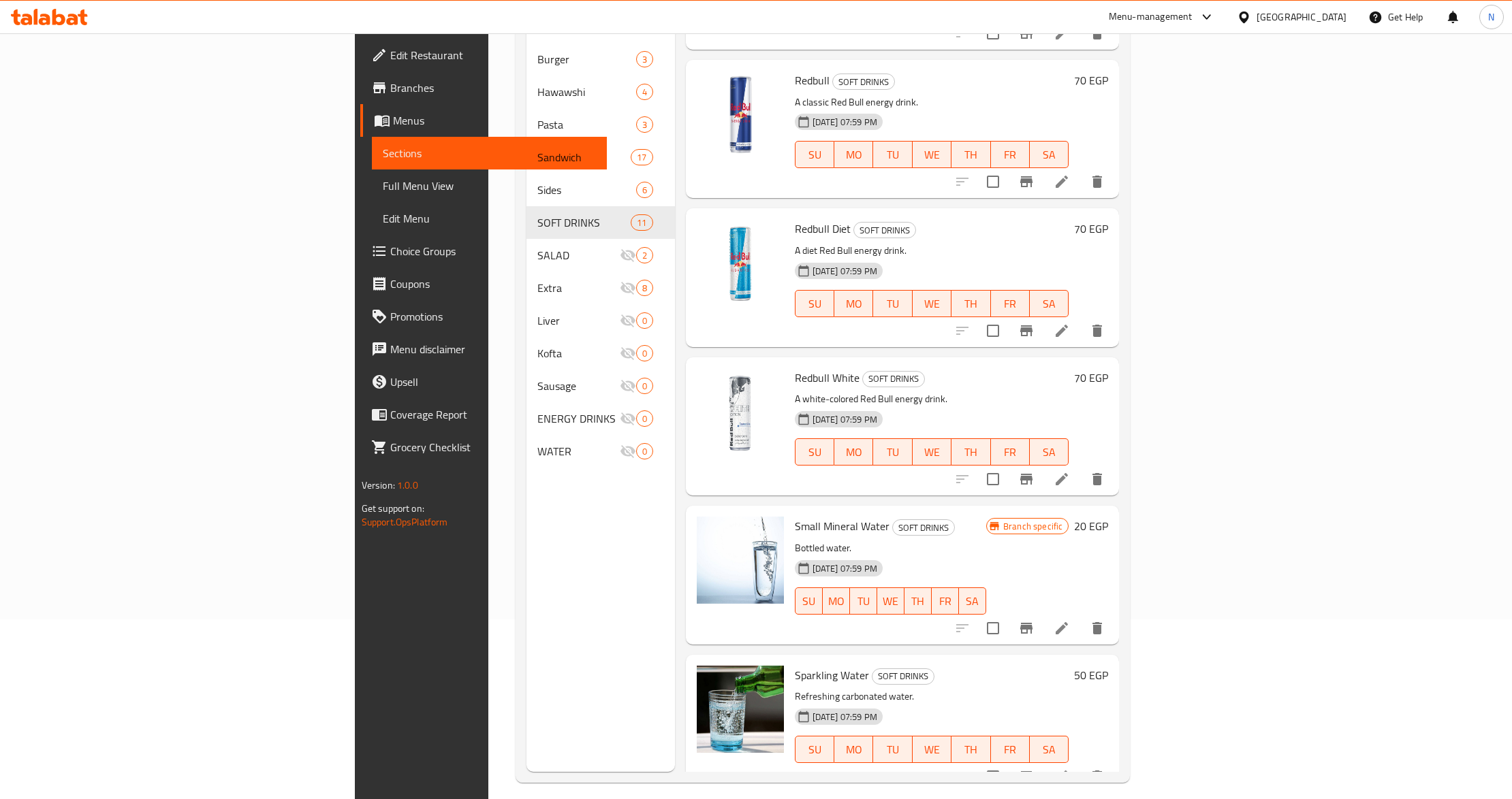
scroll to position [191, 0]
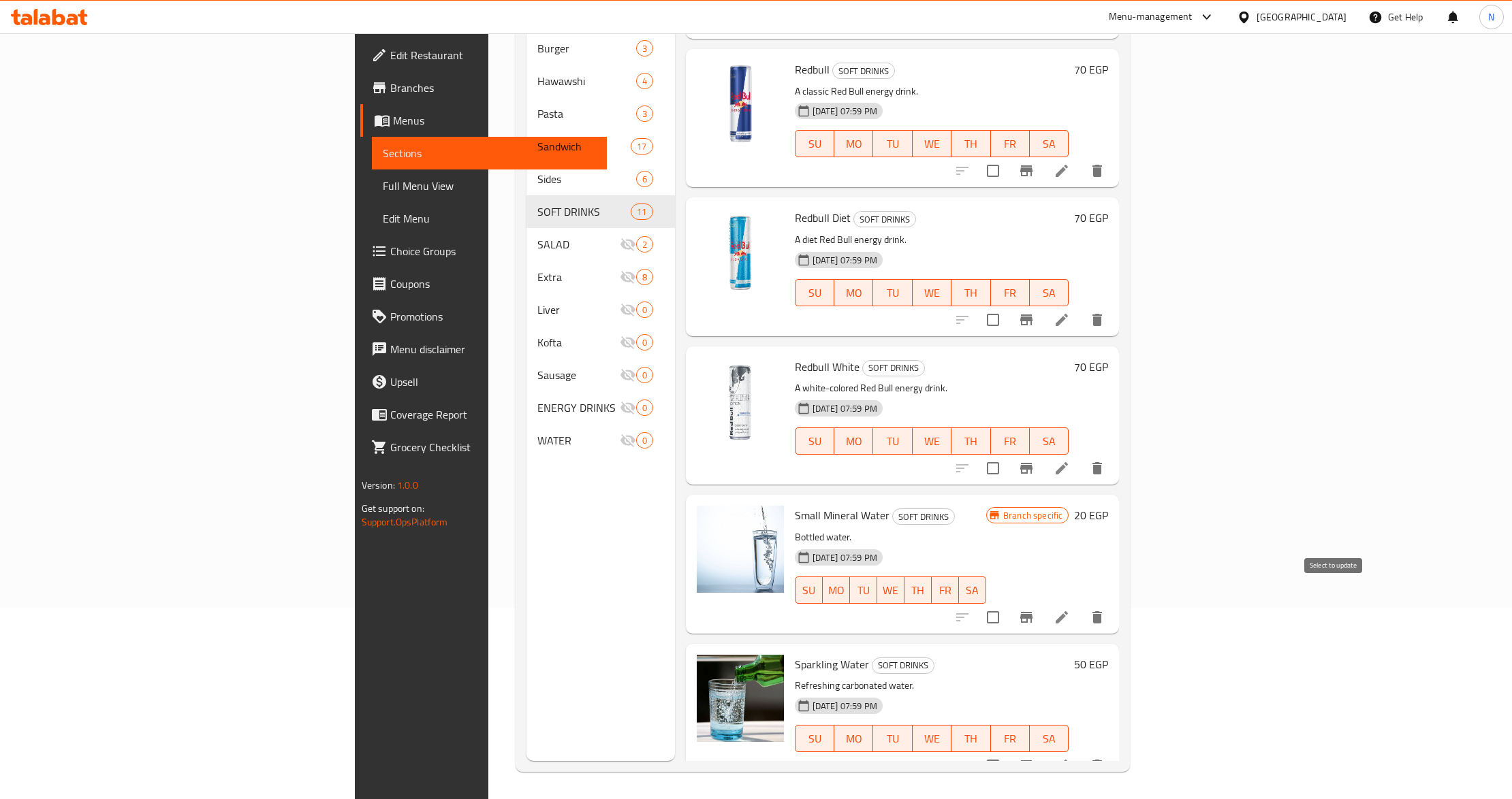
click at [1008, 605] on input "checkbox" at bounding box center [993, 617] width 29 height 29
checkbox input "true"
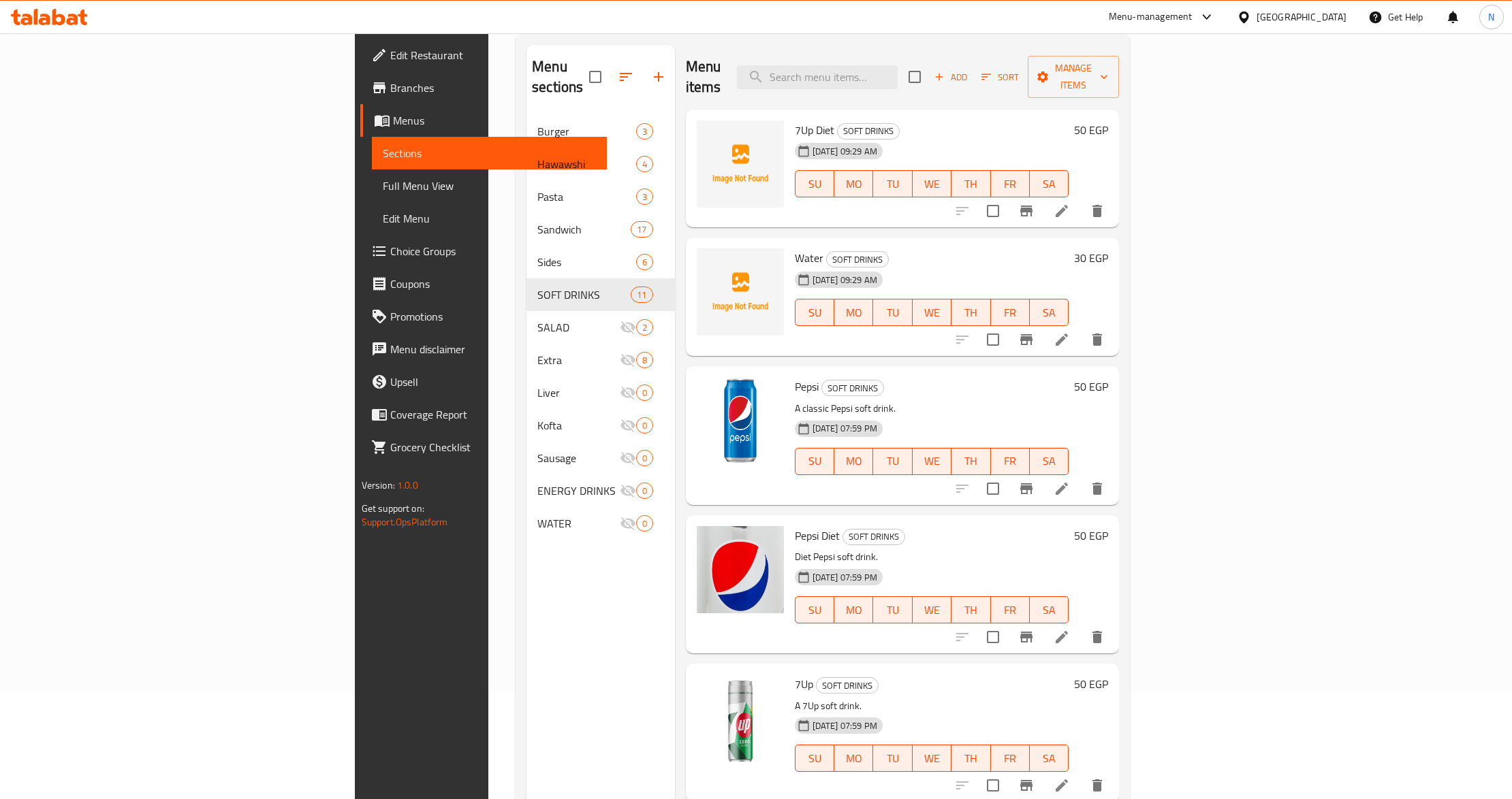
scroll to position [0, 0]
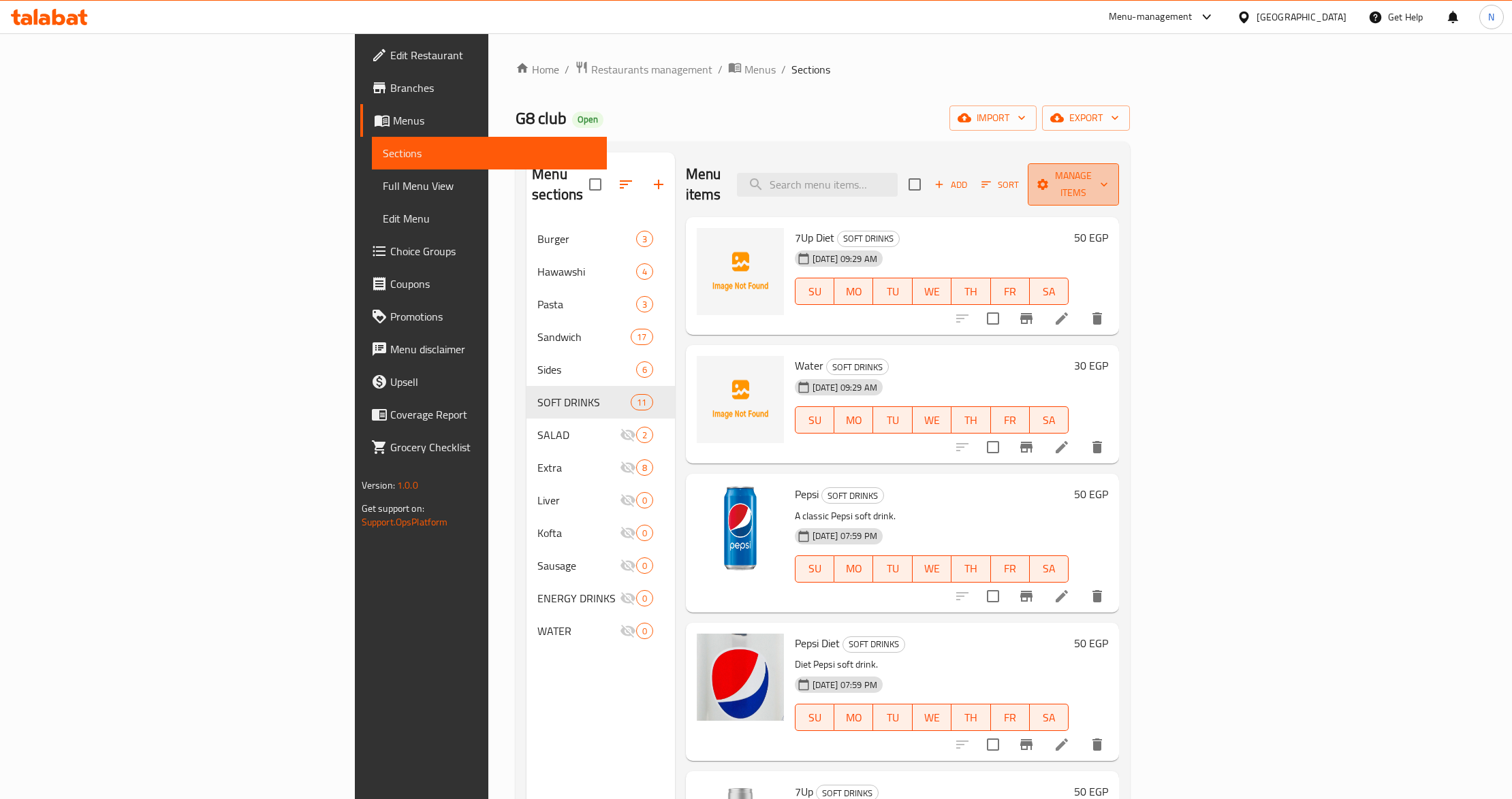
click at [1108, 178] on span "Manage items" at bounding box center [1073, 184] width 69 height 34
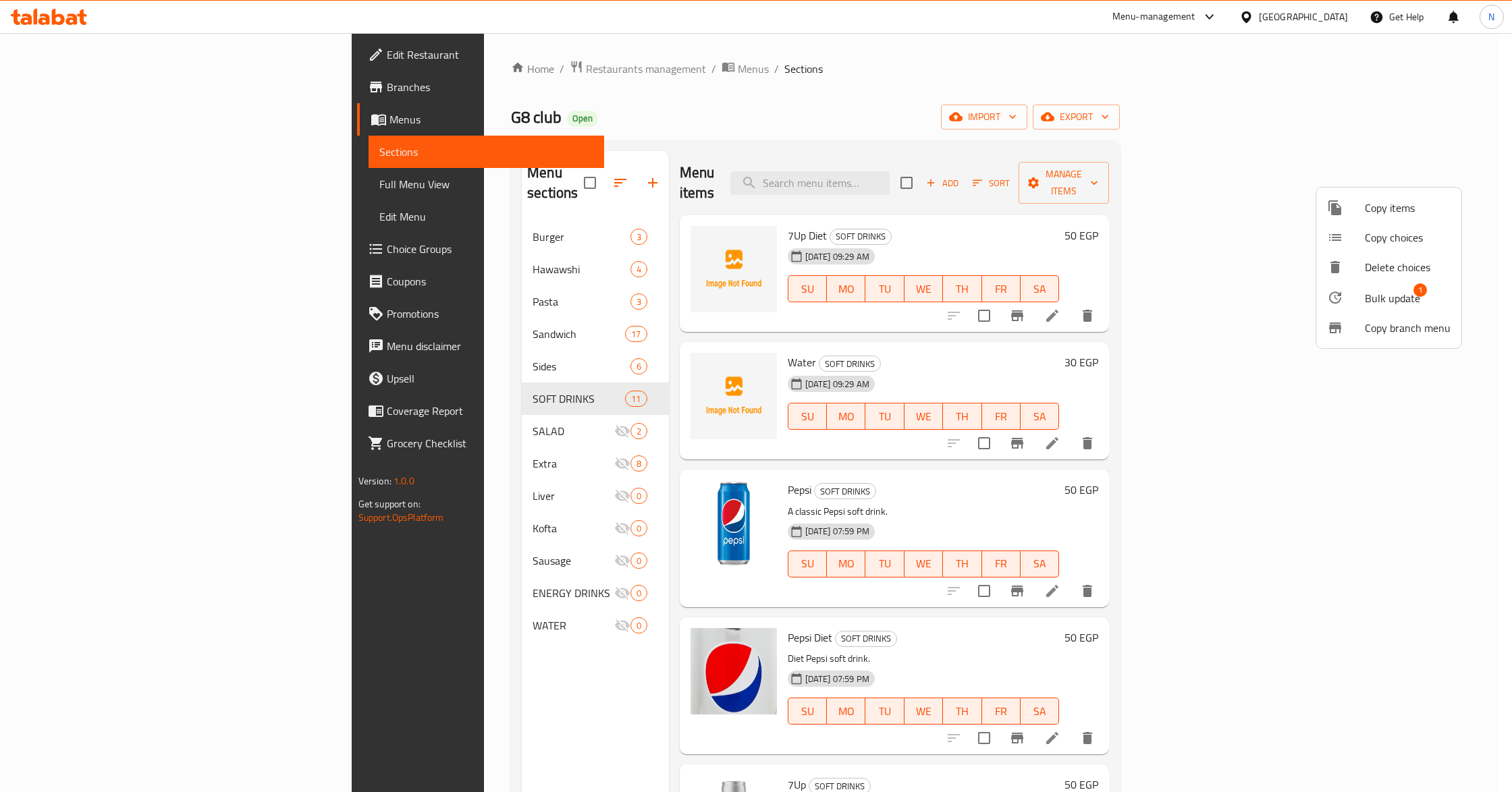
click at [1365, 293] on span "Bulk update" at bounding box center [1392, 298] width 56 height 16
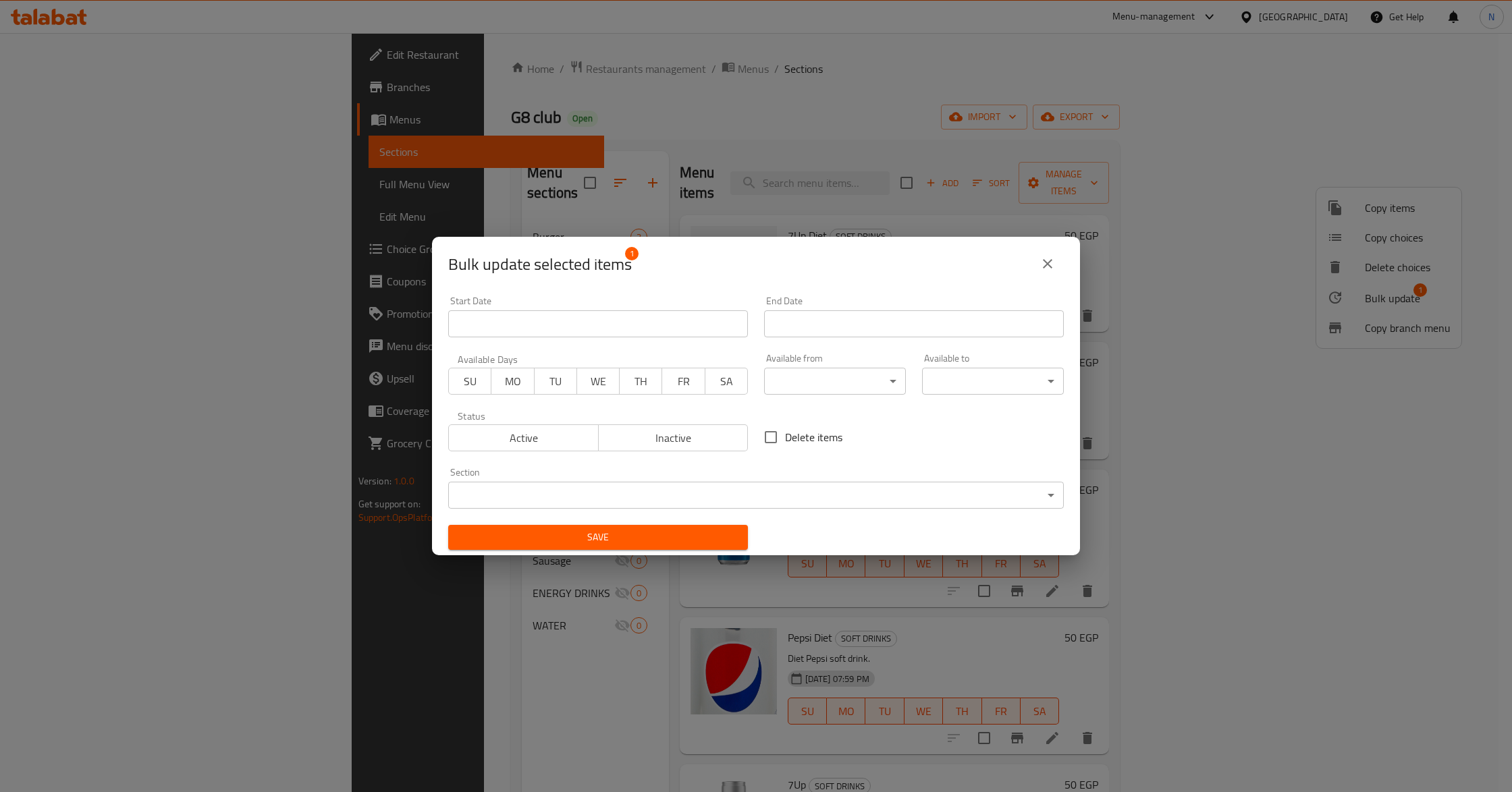
click at [811, 440] on span "Delete items" at bounding box center [814, 437] width 58 height 16
click at [785, 440] on input "Delete items" at bounding box center [771, 437] width 28 height 28
click at [787, 434] on span "Delete items" at bounding box center [814, 437] width 58 height 16
click at [785, 434] on input "Delete items" at bounding box center [771, 437] width 28 height 28
checkbox input "false"
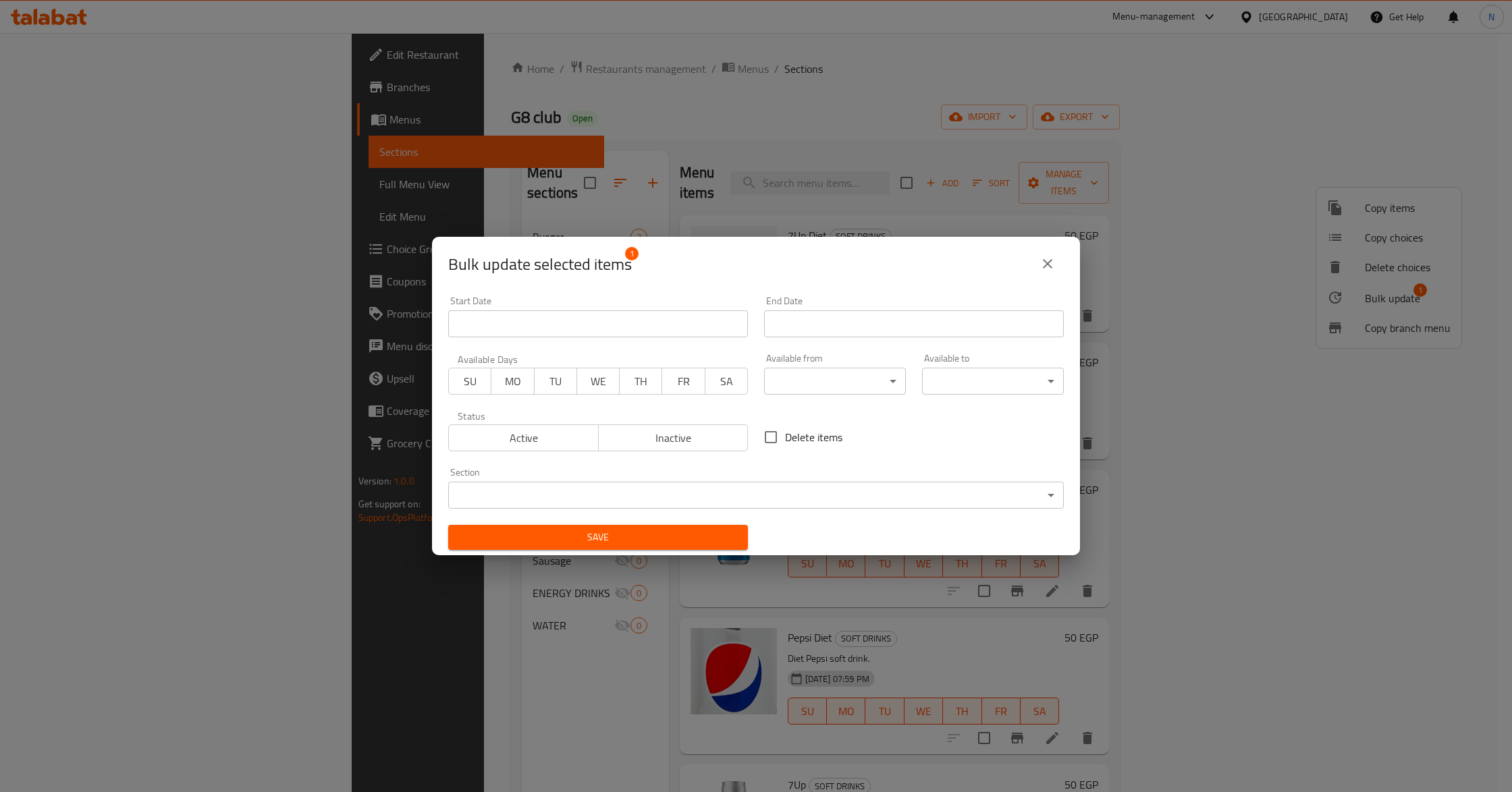
click at [682, 438] on span "Inactive" at bounding box center [673, 438] width 139 height 19
click at [696, 524] on div "Save" at bounding box center [598, 537] width 316 height 41
click at [689, 546] on button "Save" at bounding box center [598, 538] width 299 height 25
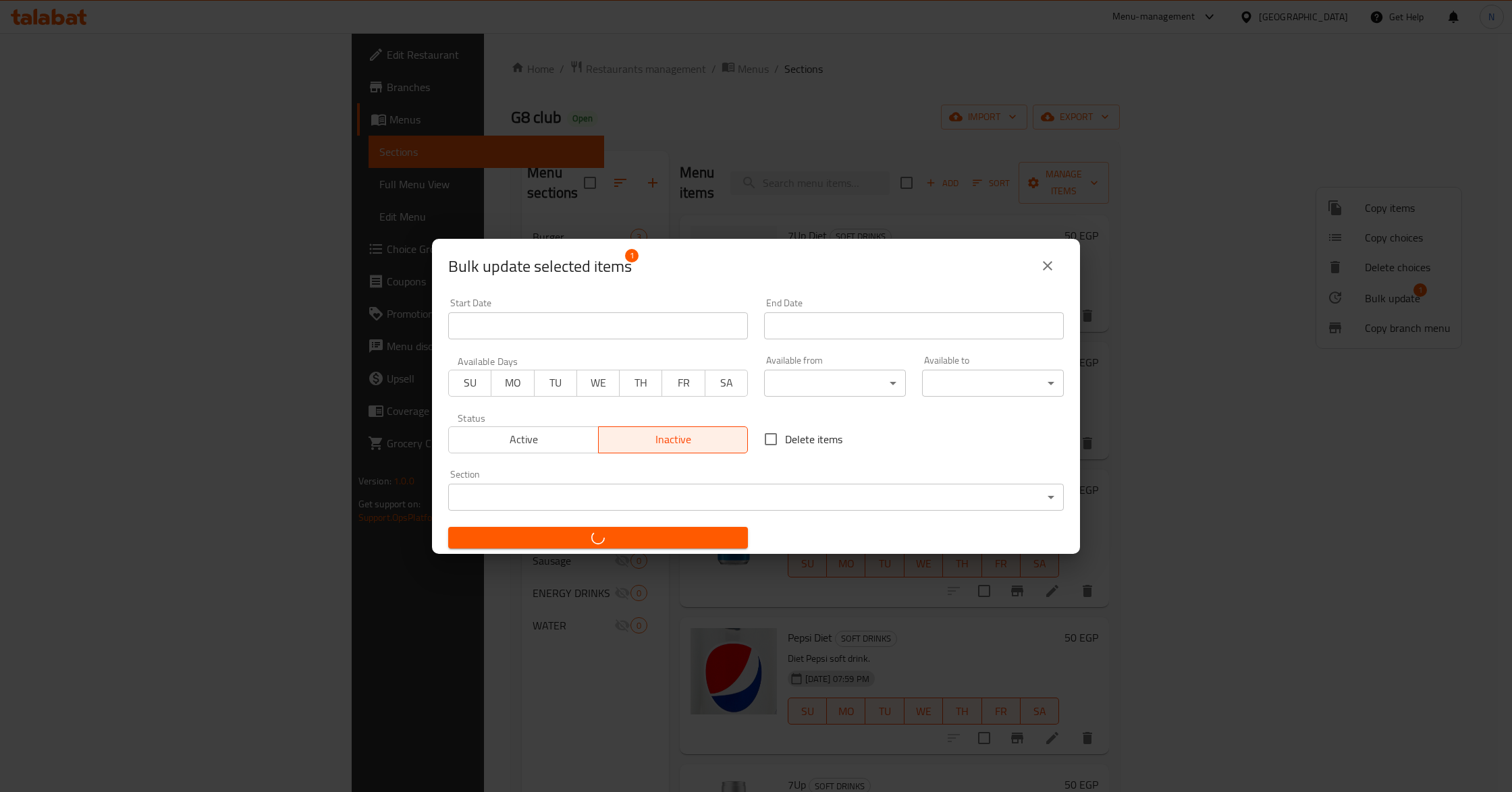
checkbox input "false"
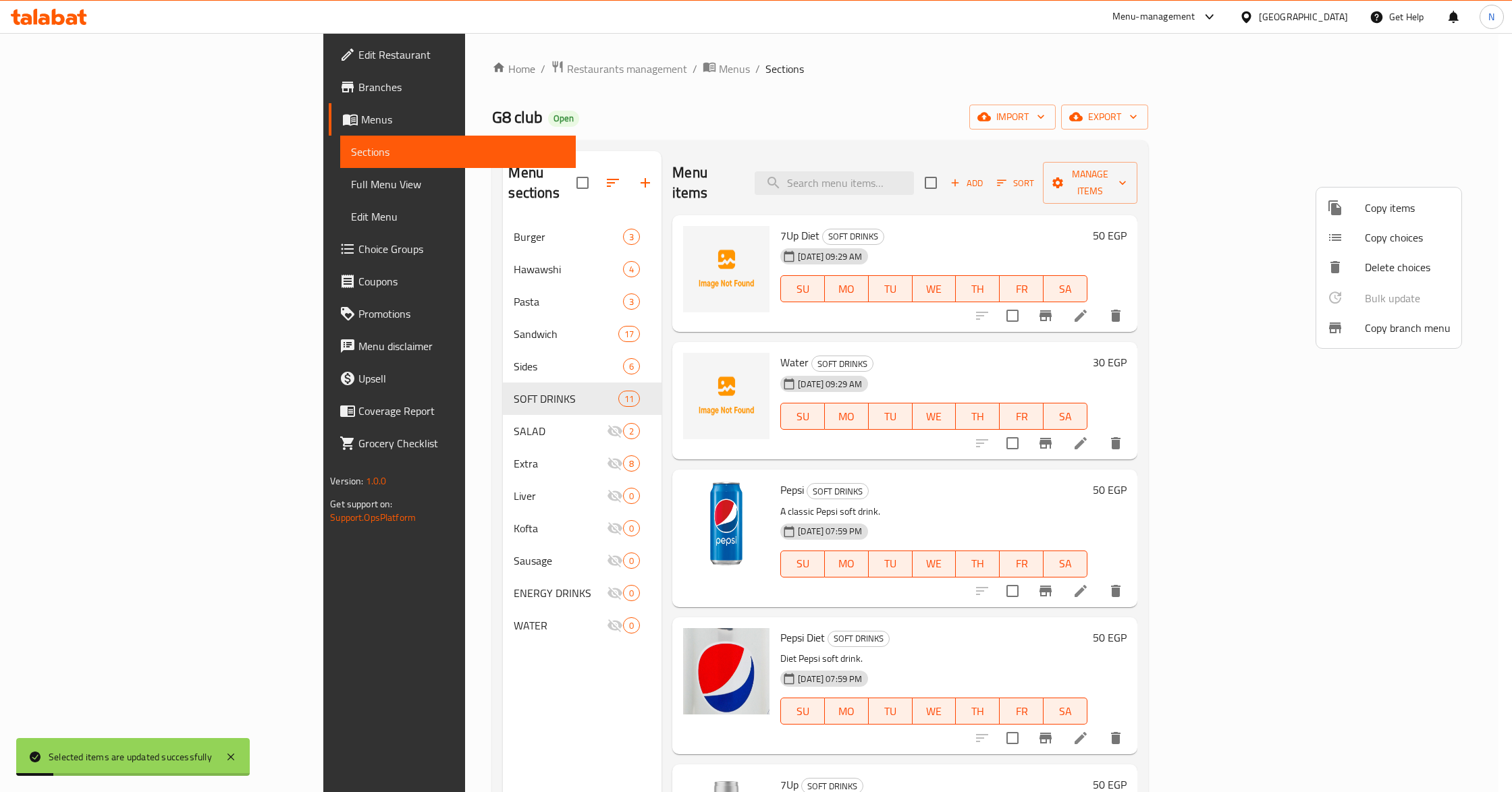
click at [1094, 111] on div at bounding box center [756, 396] width 1512 height 792
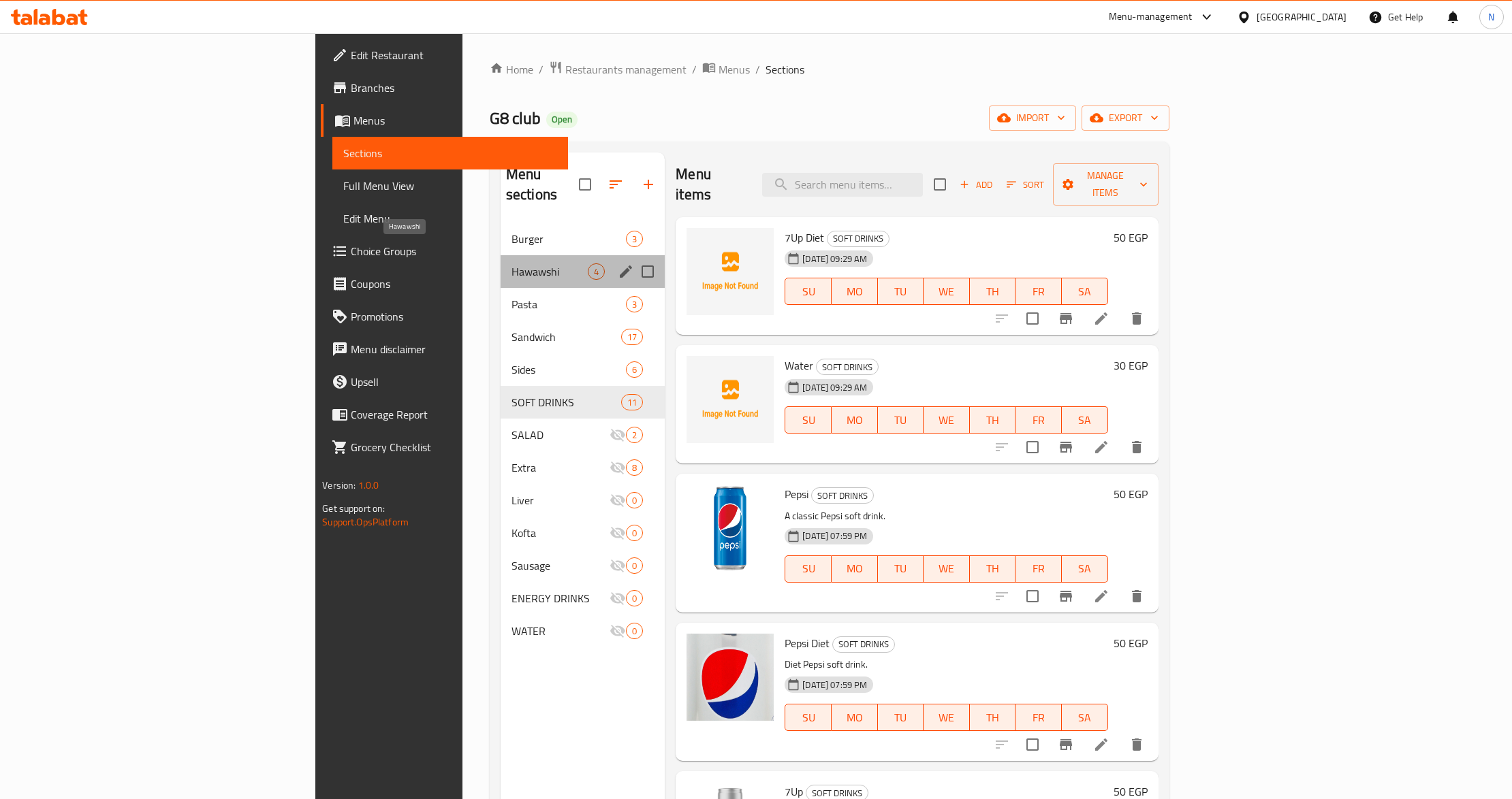
click at [511, 264] on span "Hawawshi" at bounding box center [549, 271] width 76 height 16
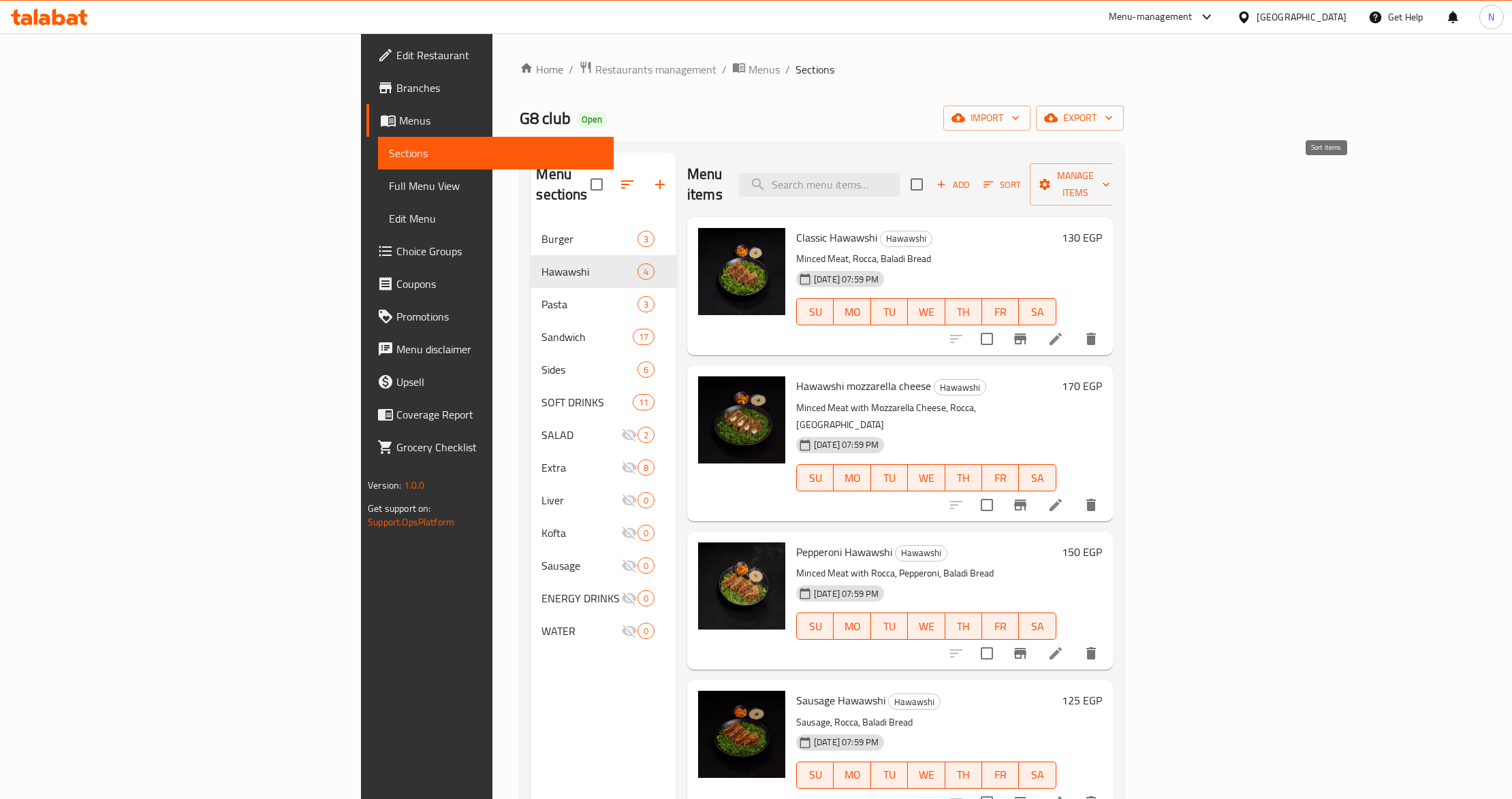
click at [994, 178] on icon "button" at bounding box center [988, 184] width 12 height 12
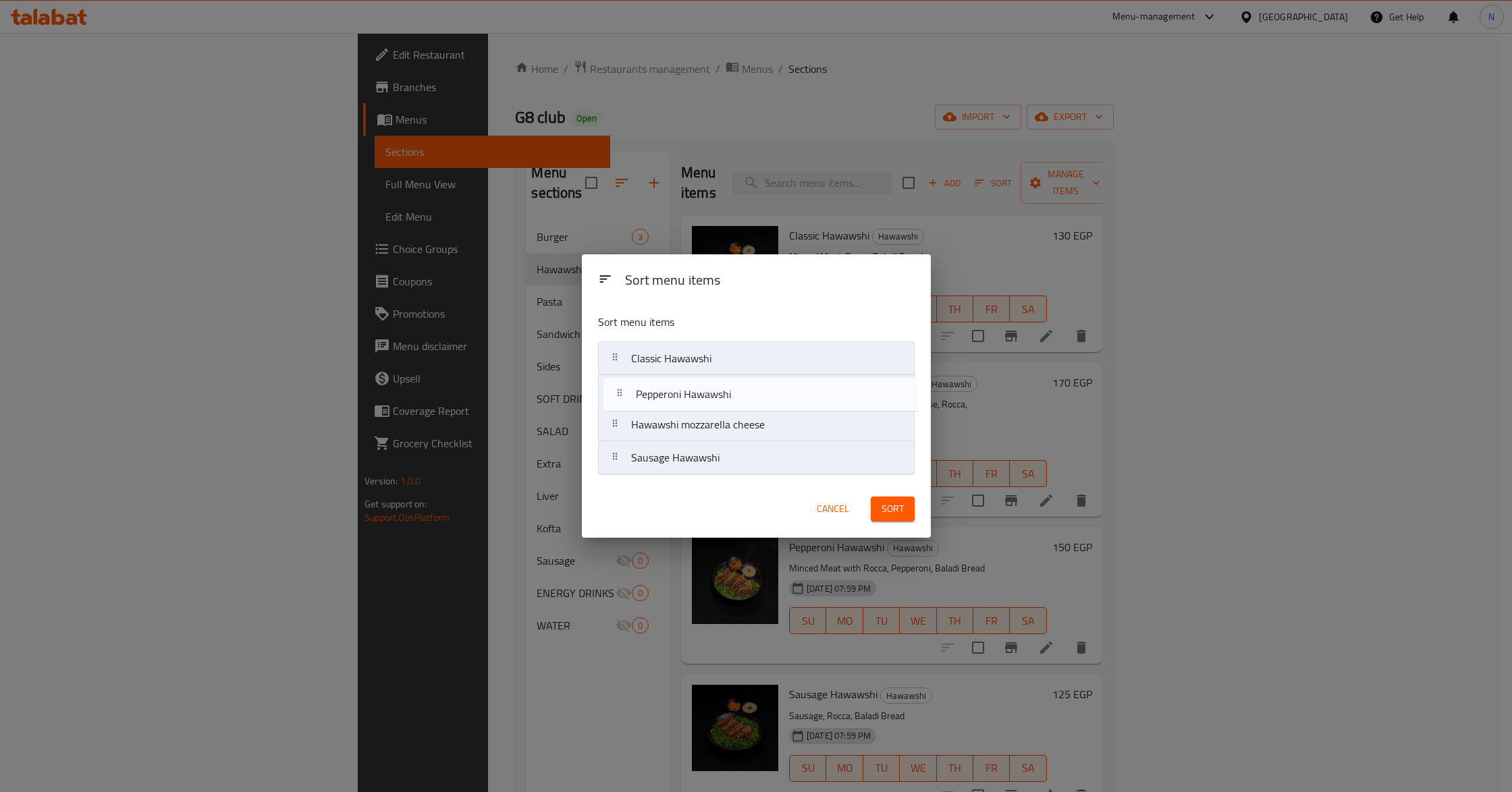
drag, startPoint x: 734, startPoint y: 432, endPoint x: 740, endPoint y: 397, distance: 35.5
click at [740, 397] on nav "Classic Hawawshi Hawawshi mozzarella cheese Pepperoni Hawawshi Sausage Hawawshi" at bounding box center [757, 408] width 317 height 133
drag, startPoint x: 730, startPoint y: 465, endPoint x: 729, endPoint y: 431, distance: 34.0
click at [729, 431] on nav "Classic Hawawshi Pepperoni Hawawshi Hawawshi mozzarella cheese Sausage Hawawshi" at bounding box center [757, 408] width 317 height 133
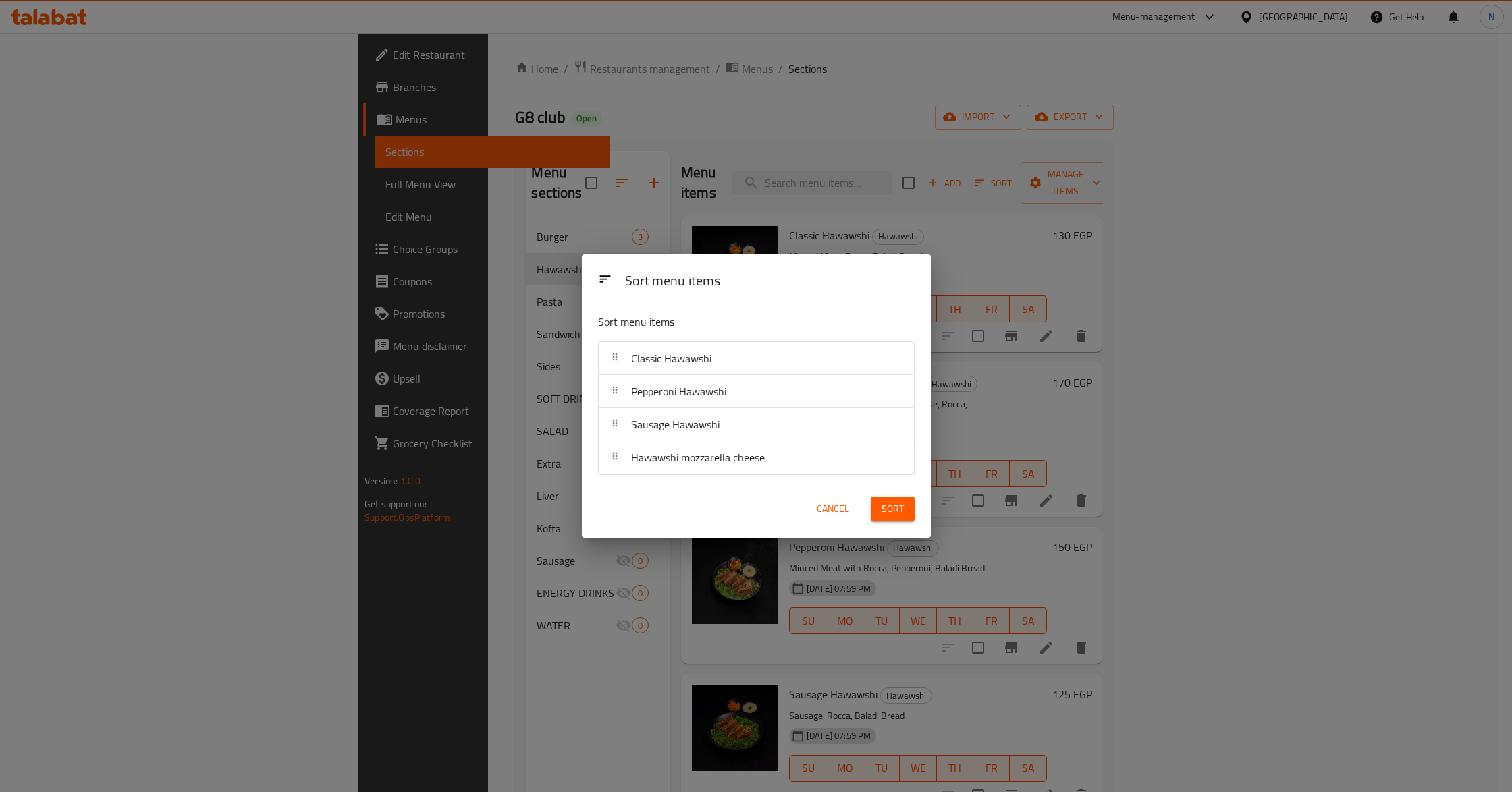
click at [891, 504] on span "Sort" at bounding box center [893, 509] width 22 height 17
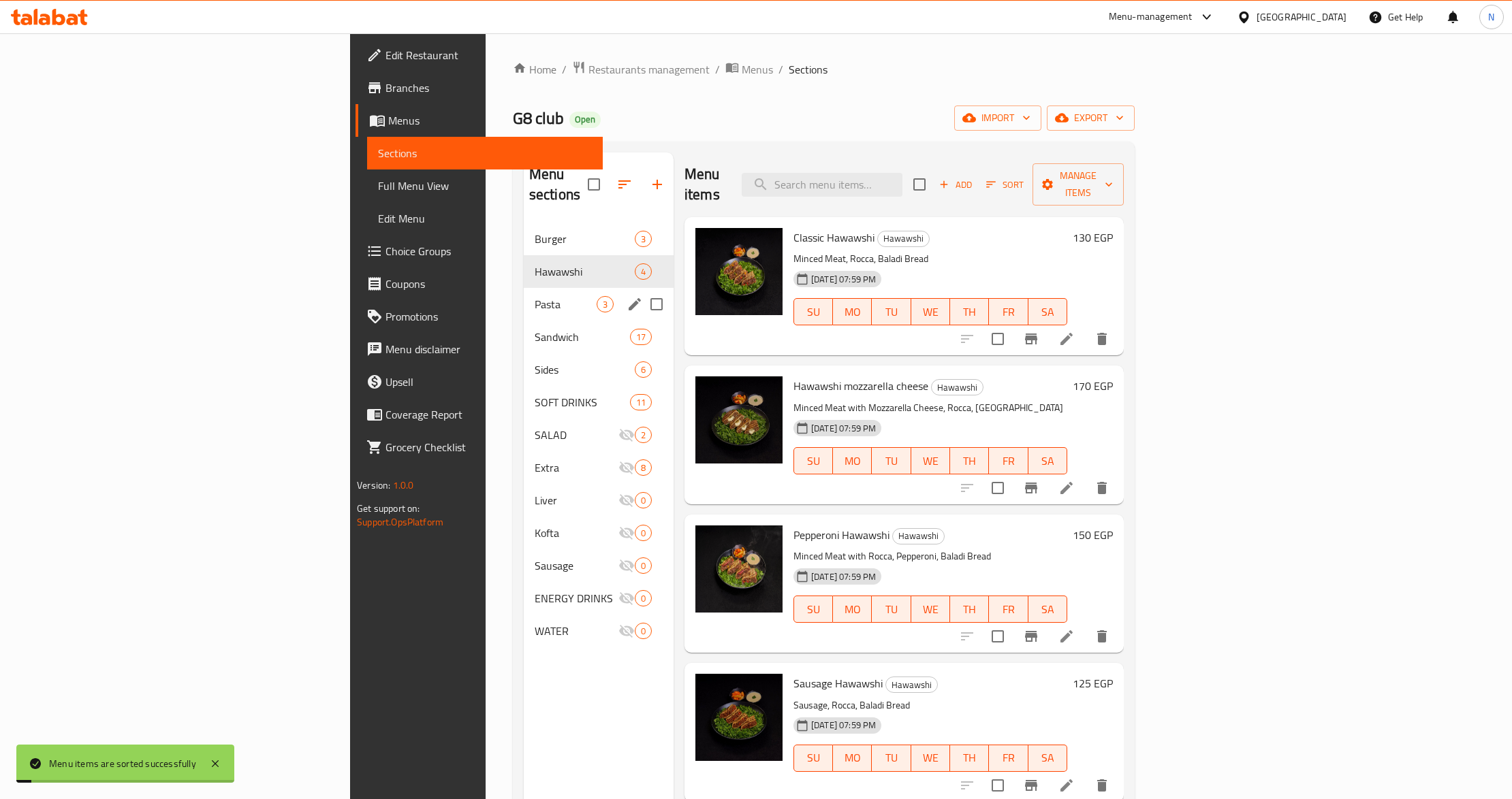
click at [534, 296] on span "Pasta" at bounding box center [565, 304] width 62 height 16
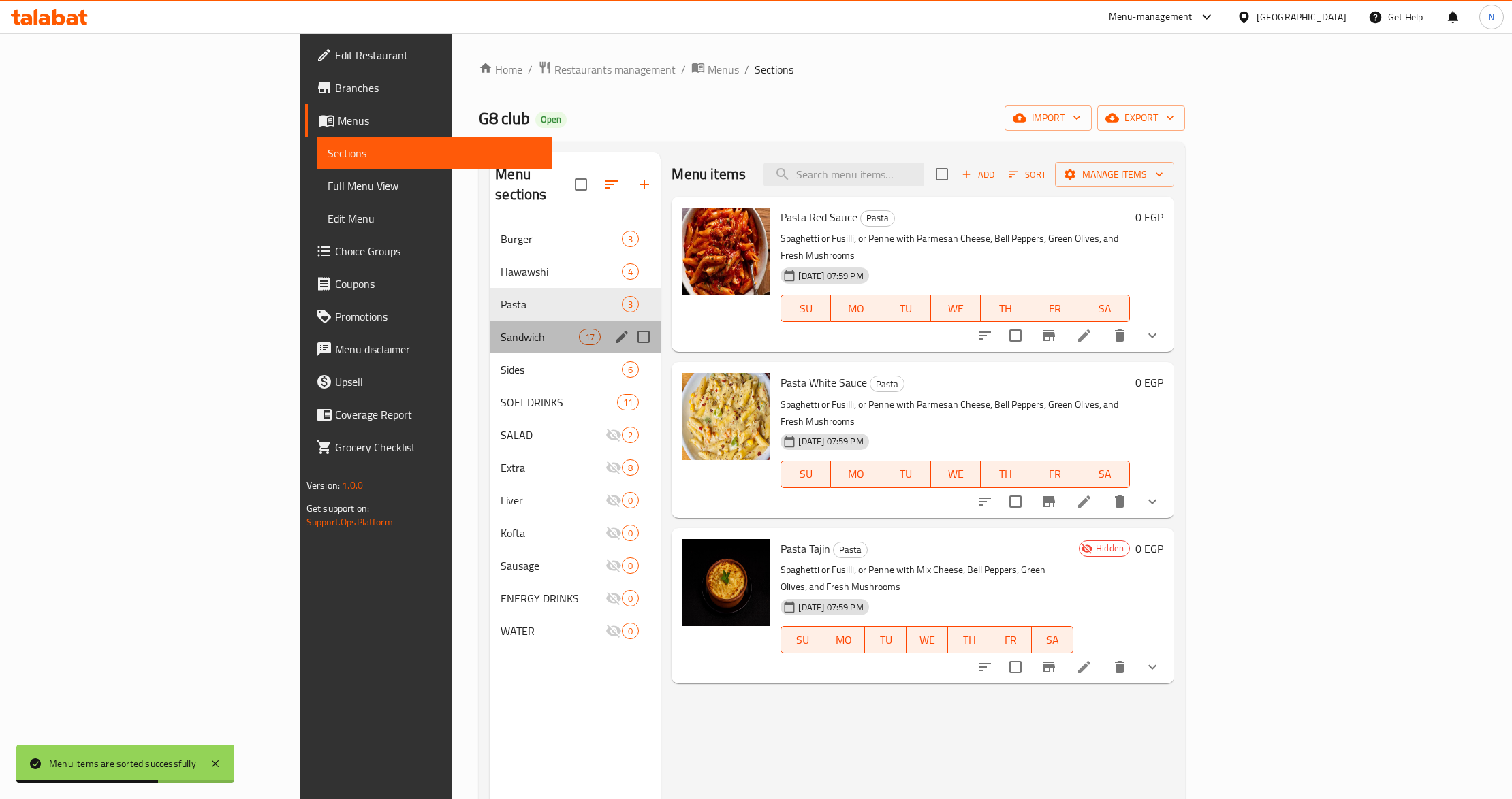
click at [490, 327] on div "Sandwich 17" at bounding box center [575, 336] width 171 height 33
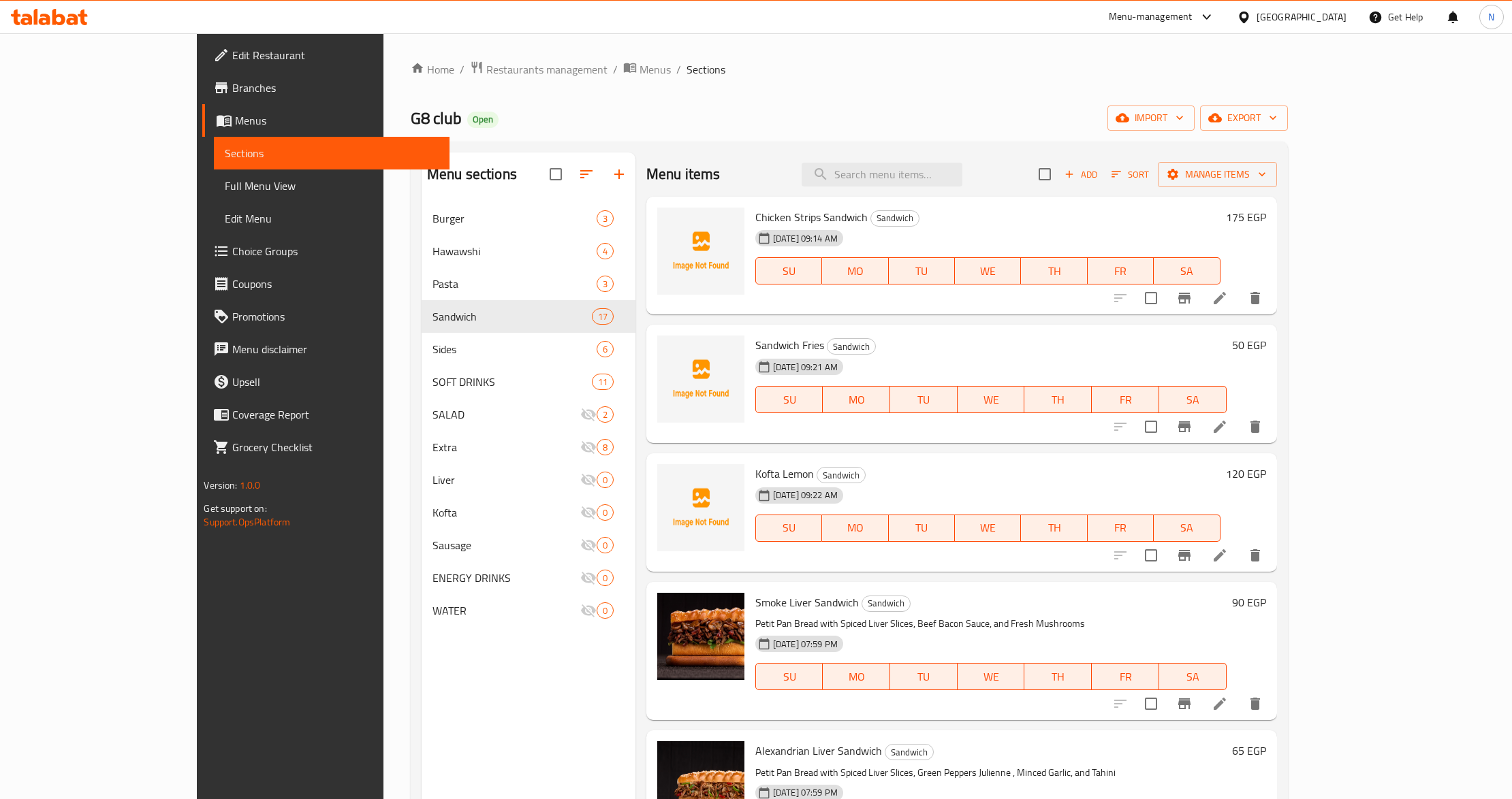
click at [1123, 180] on icon "button" at bounding box center [1116, 174] width 12 height 12
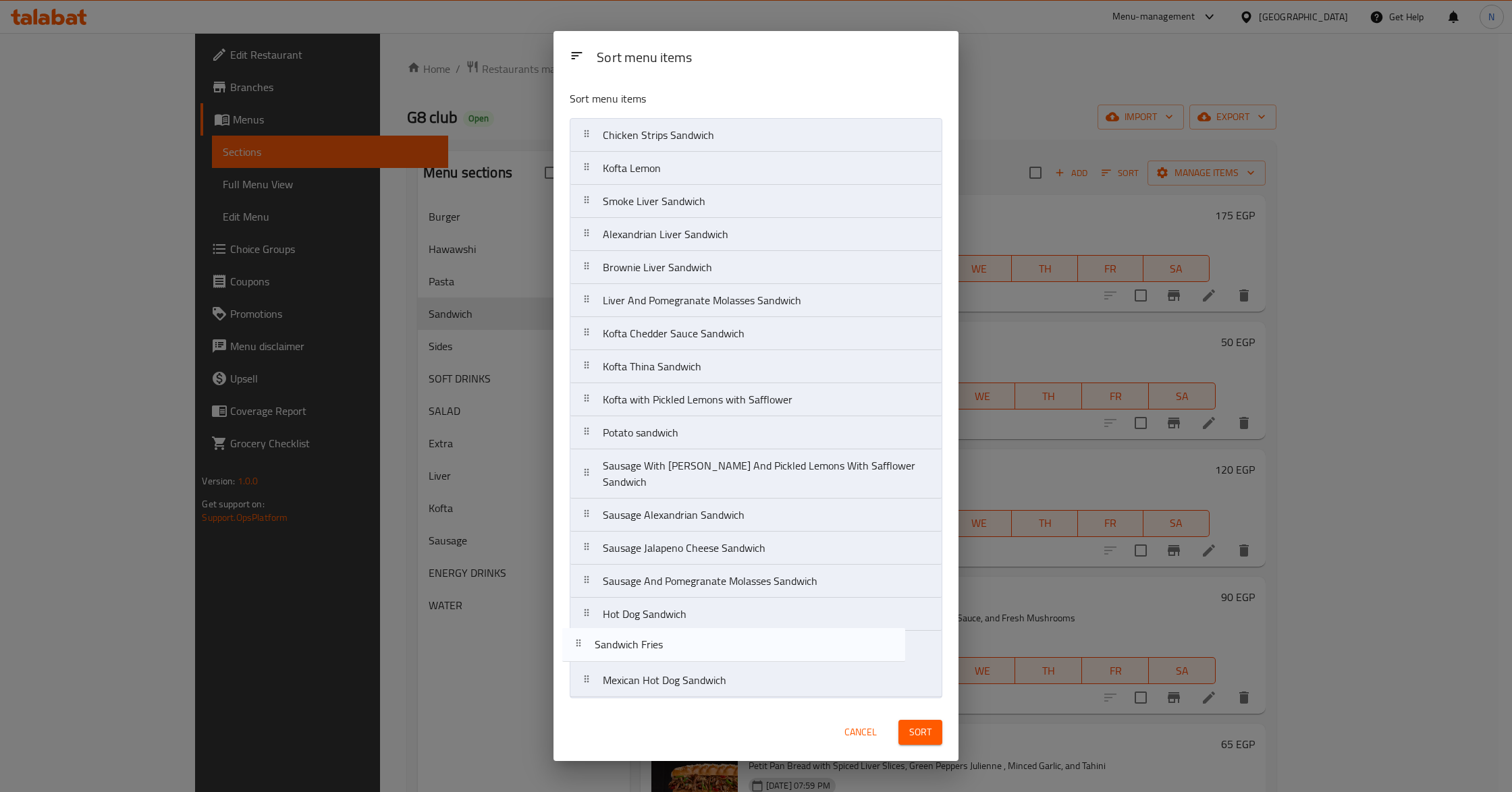
drag, startPoint x: 705, startPoint y: 176, endPoint x: 678, endPoint y: 647, distance: 471.8
click at [678, 647] on nav "Chicken Strips Sandwich Sandwich Fries Kofta Lemon Smoke Liver Sandwich Alexand…" at bounding box center [756, 408] width 372 height 579
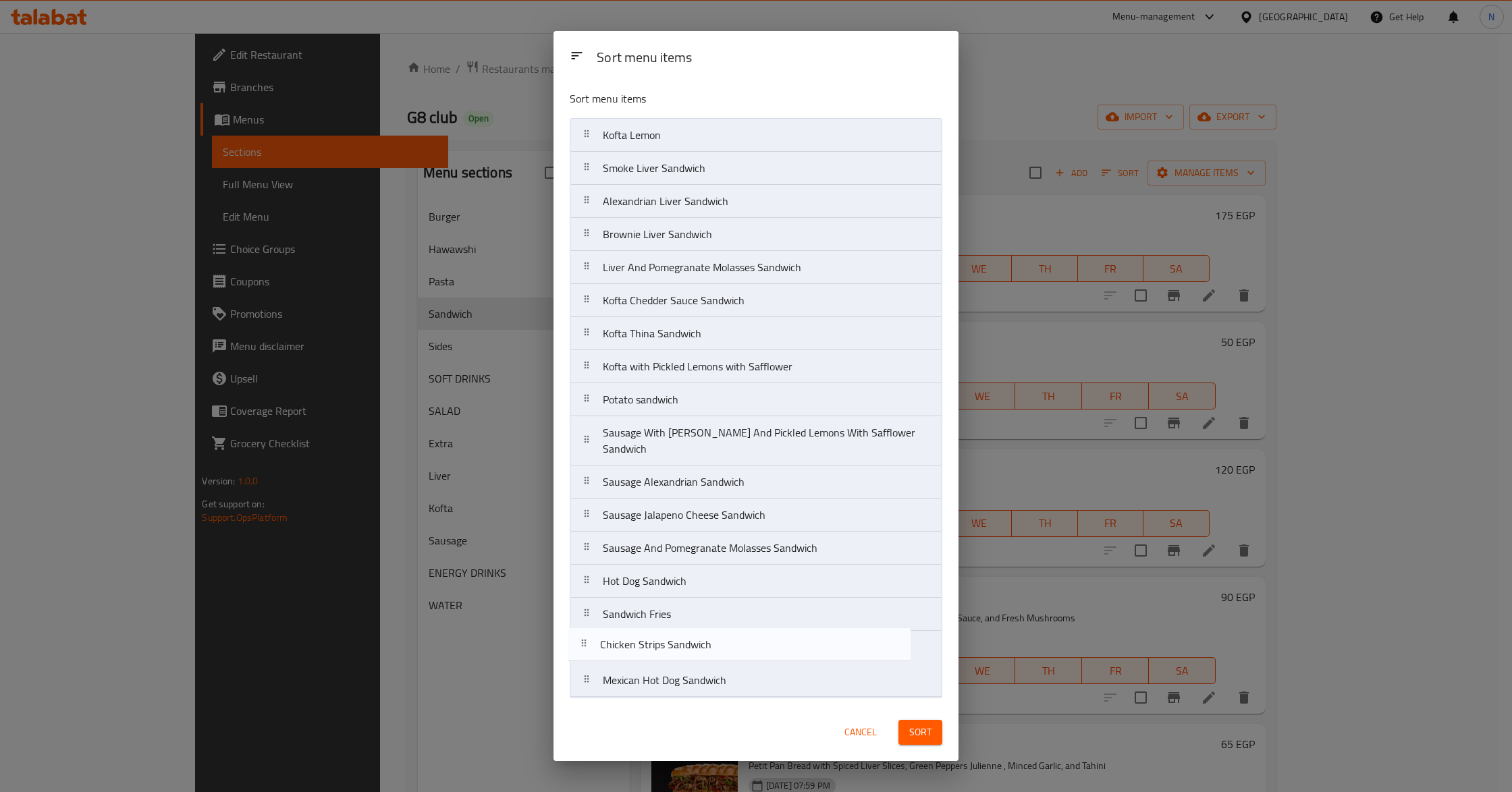
drag, startPoint x: 702, startPoint y: 139, endPoint x: 678, endPoint y: 646, distance: 507.6
click at [678, 646] on nav "Chicken Strips Sandwich Kofta Lemon Smoke Liver Sandwich Alexandrian Liver Sand…" at bounding box center [756, 408] width 372 height 579
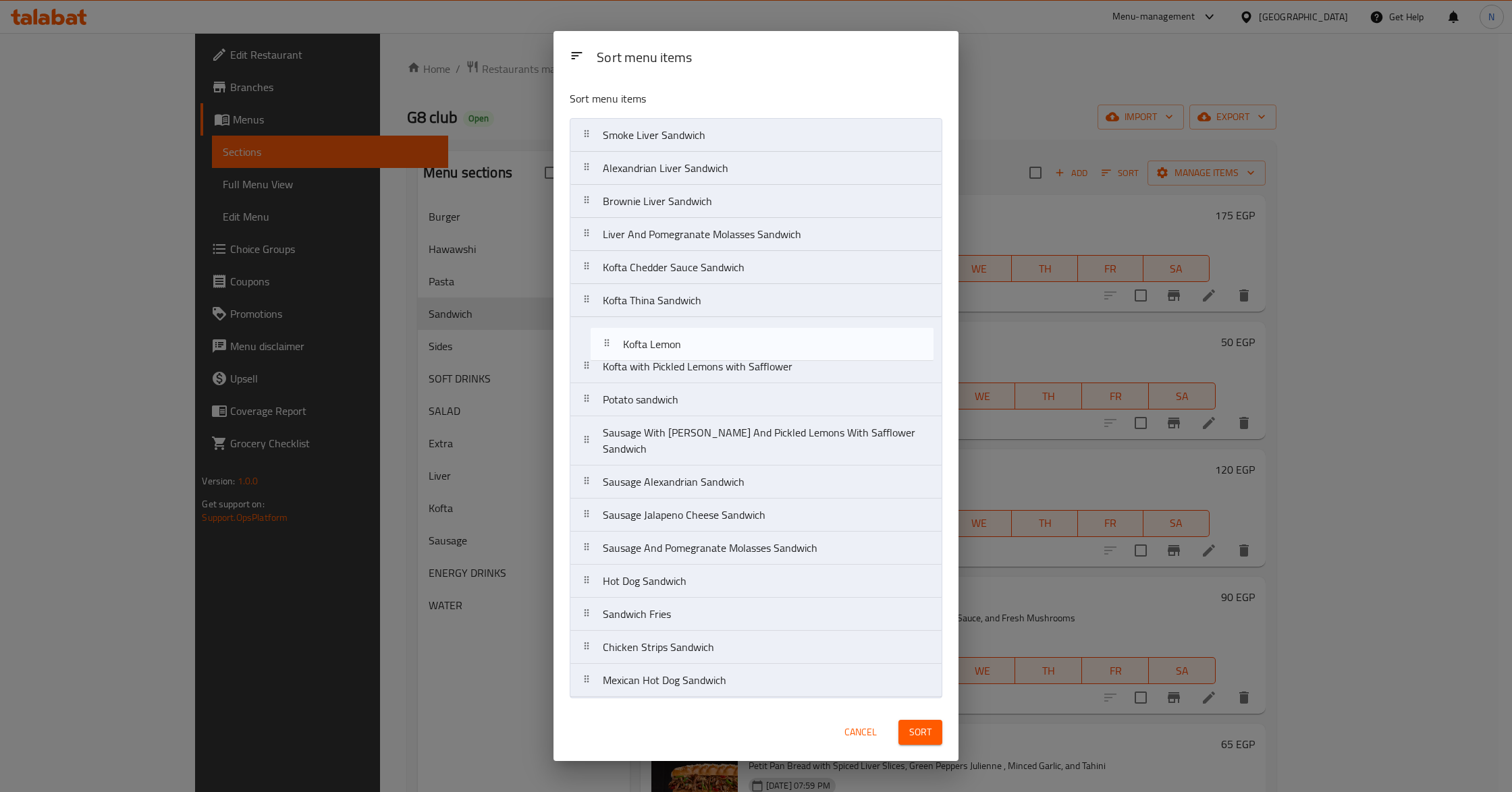
drag, startPoint x: 709, startPoint y: 141, endPoint x: 712, endPoint y: 346, distance: 205.0
click at [712, 346] on nav "Kofta Lemon Smoke Liver Sandwich Alexandrian Liver Sandwich Brownie Liver Sandw…" at bounding box center [756, 408] width 372 height 579
drag, startPoint x: 725, startPoint y: 282, endPoint x: 718, endPoint y: 363, distance: 81.3
click at [718, 363] on nav "Smoke Liver Sandwich Alexandrian Liver Sandwich Brownie Liver Sandwich Liver An…" at bounding box center [756, 408] width 372 height 579
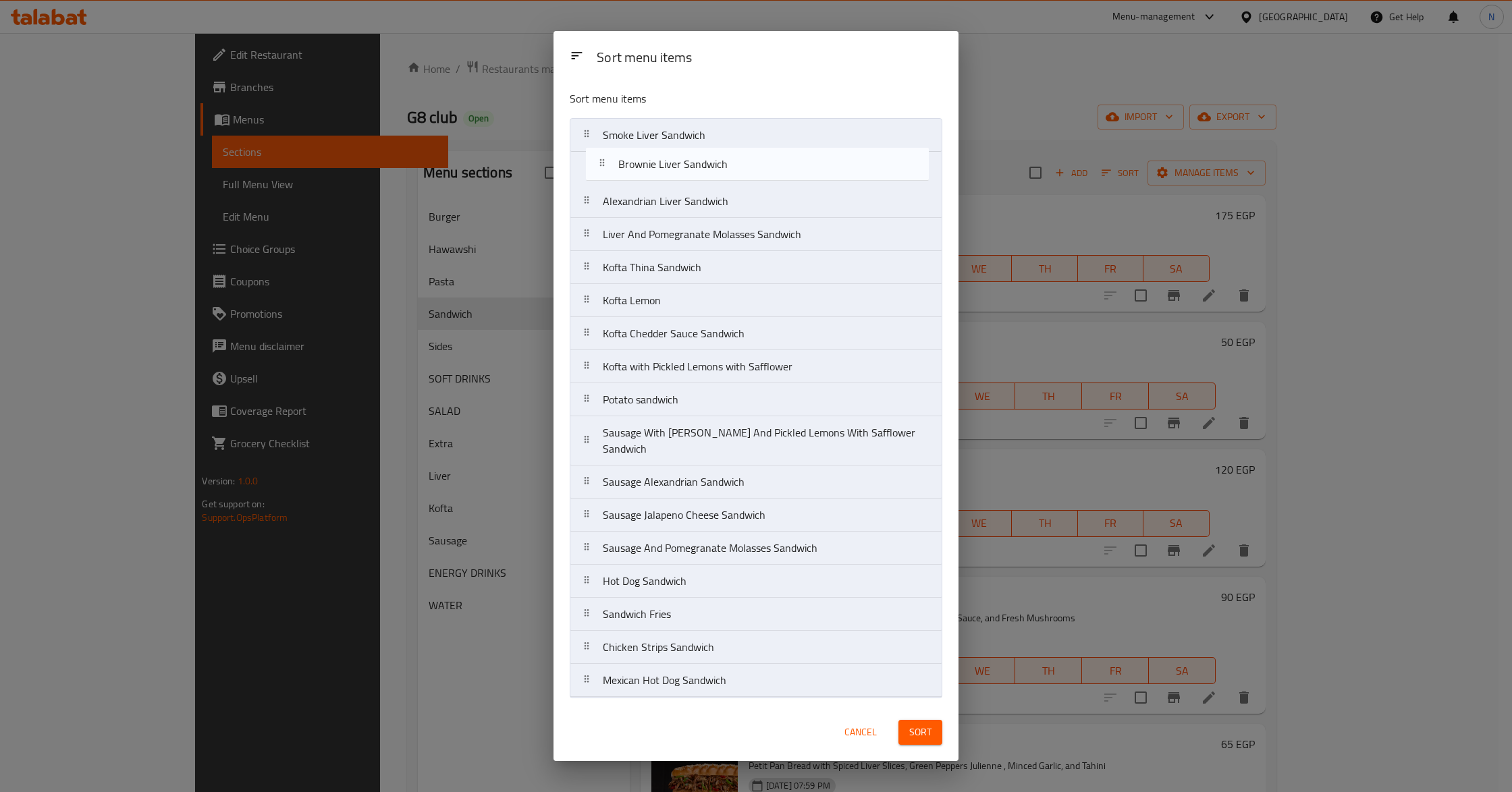
drag, startPoint x: 736, startPoint y: 211, endPoint x: 739, endPoint y: 141, distance: 70.1
click at [739, 141] on nav "Smoke Liver Sandwich Alexandrian Liver Sandwich Brownie Liver Sandwich Liver An…" at bounding box center [756, 408] width 372 height 579
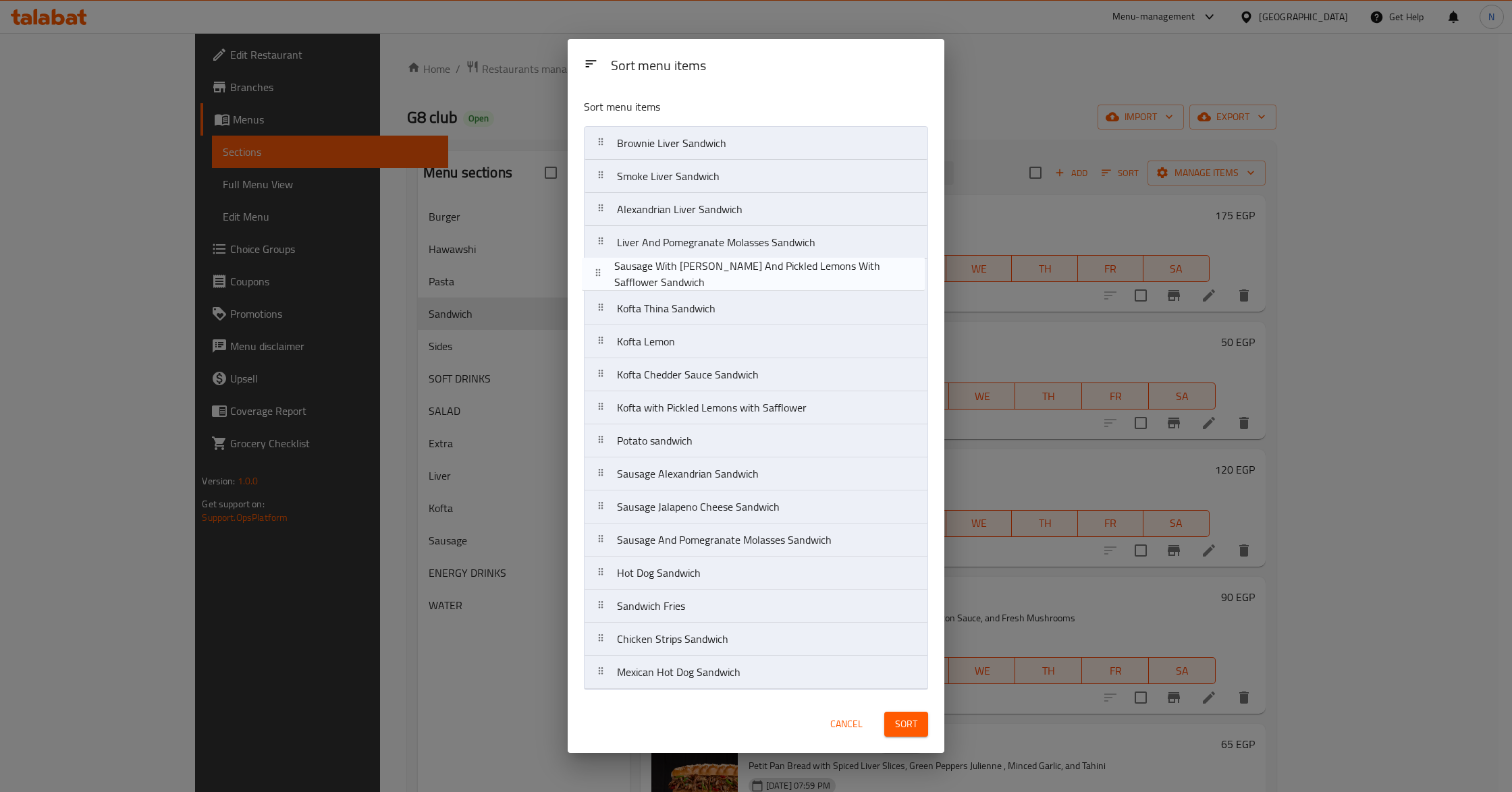
drag, startPoint x: 722, startPoint y: 451, endPoint x: 719, endPoint y: 279, distance: 172.0
click at [719, 279] on nav "Brownie Liver Sandwich Smoke Liver Sandwich Alexandrian Liver Sandwich Liver An…" at bounding box center [756, 408] width 345 height 563
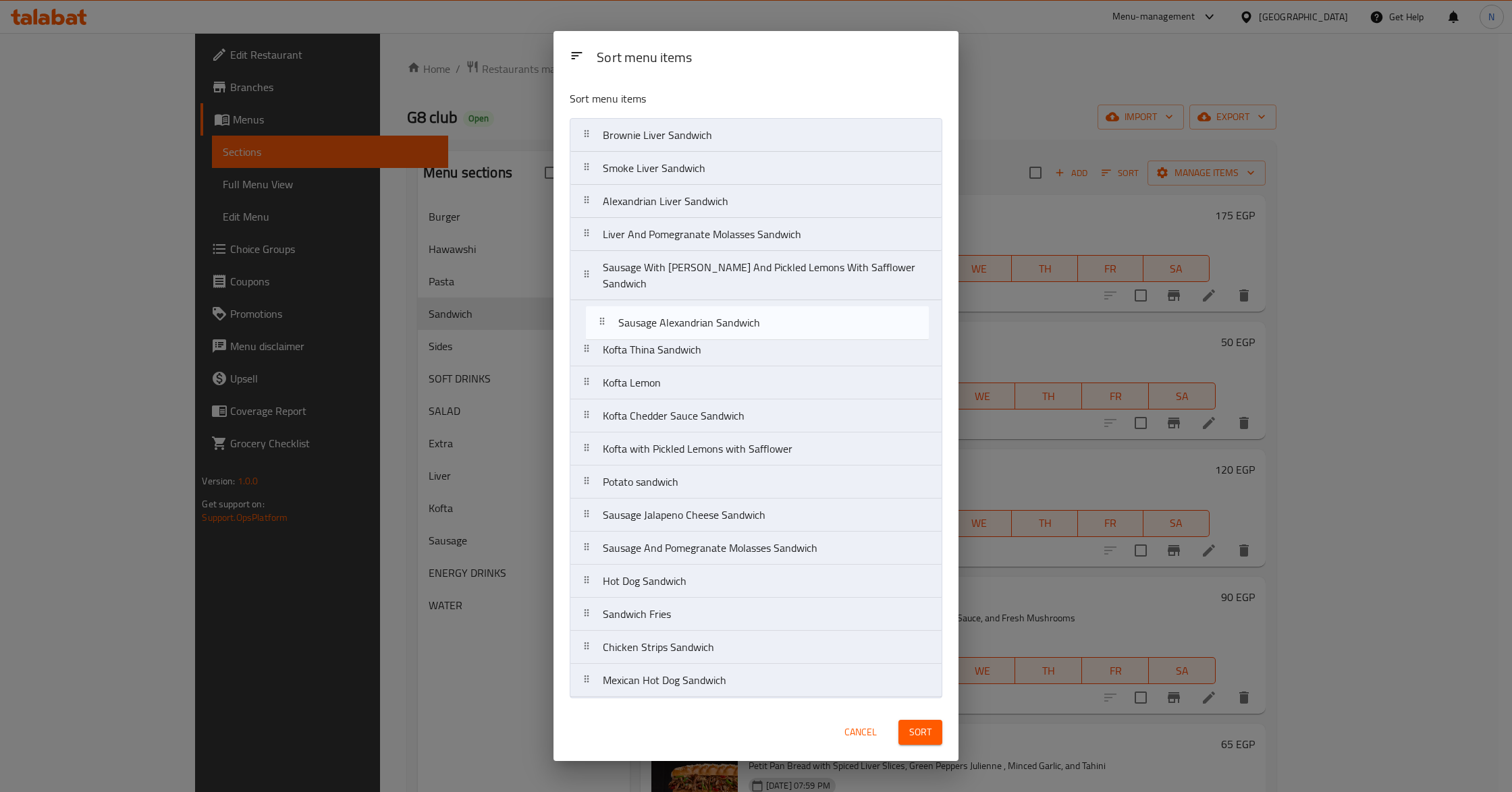
drag, startPoint x: 732, startPoint y: 477, endPoint x: 732, endPoint y: 313, distance: 164.0
click at [732, 313] on nav "Brownie Liver Sandwich Smoke Liver Sandwich Alexandrian Liver Sandwich Liver An…" at bounding box center [756, 408] width 372 height 579
drag, startPoint x: 737, startPoint y: 519, endPoint x: 736, endPoint y: 343, distance: 176.0
click at [736, 343] on nav "Brownie Liver Sandwich Smoke Liver Sandwich Alexandrian Liver Sandwich Liver An…" at bounding box center [756, 408] width 372 height 579
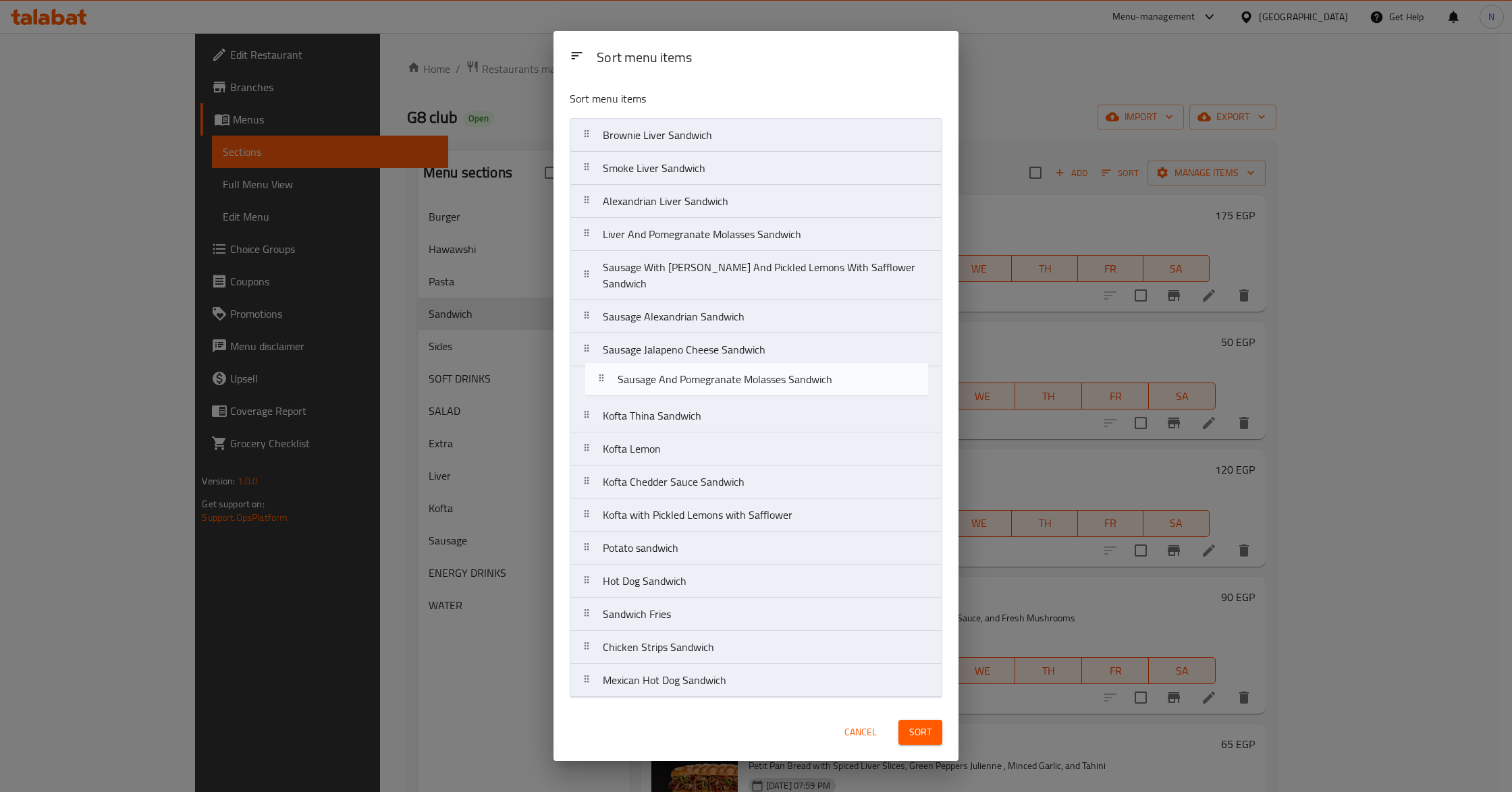
drag, startPoint x: 732, startPoint y: 552, endPoint x: 733, endPoint y: 381, distance: 171.0
click at [733, 381] on nav "Brownie Liver Sandwich Smoke Liver Sandwich Alexandrian Liver Sandwich Liver An…" at bounding box center [756, 408] width 372 height 579
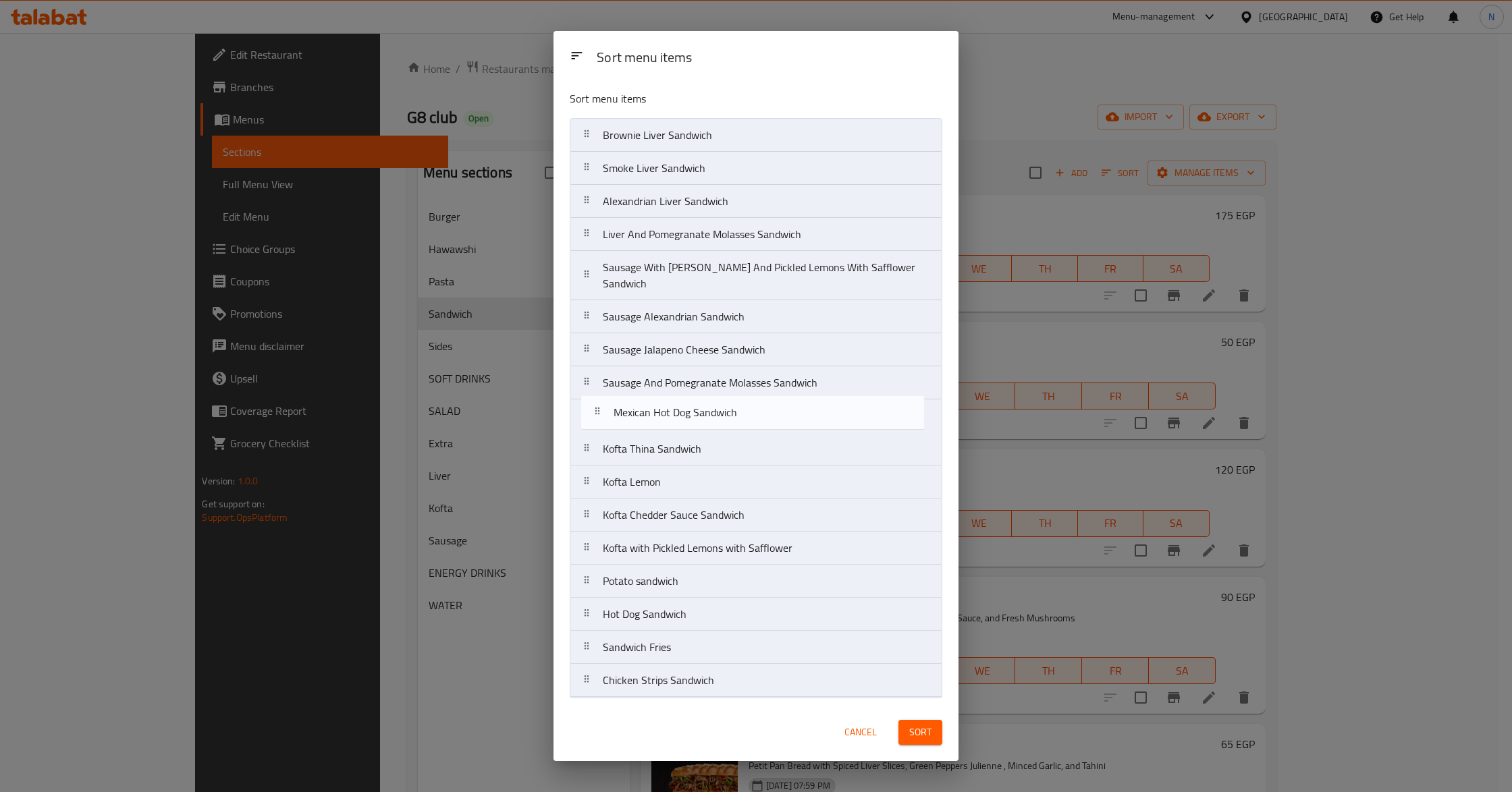
drag, startPoint x: 718, startPoint y: 683, endPoint x: 716, endPoint y: 405, distance: 278.0
click at [716, 405] on nav "Brownie Liver Sandwich Smoke Liver Sandwich Alexandrian Liver Sandwich Liver An…" at bounding box center [756, 408] width 372 height 579
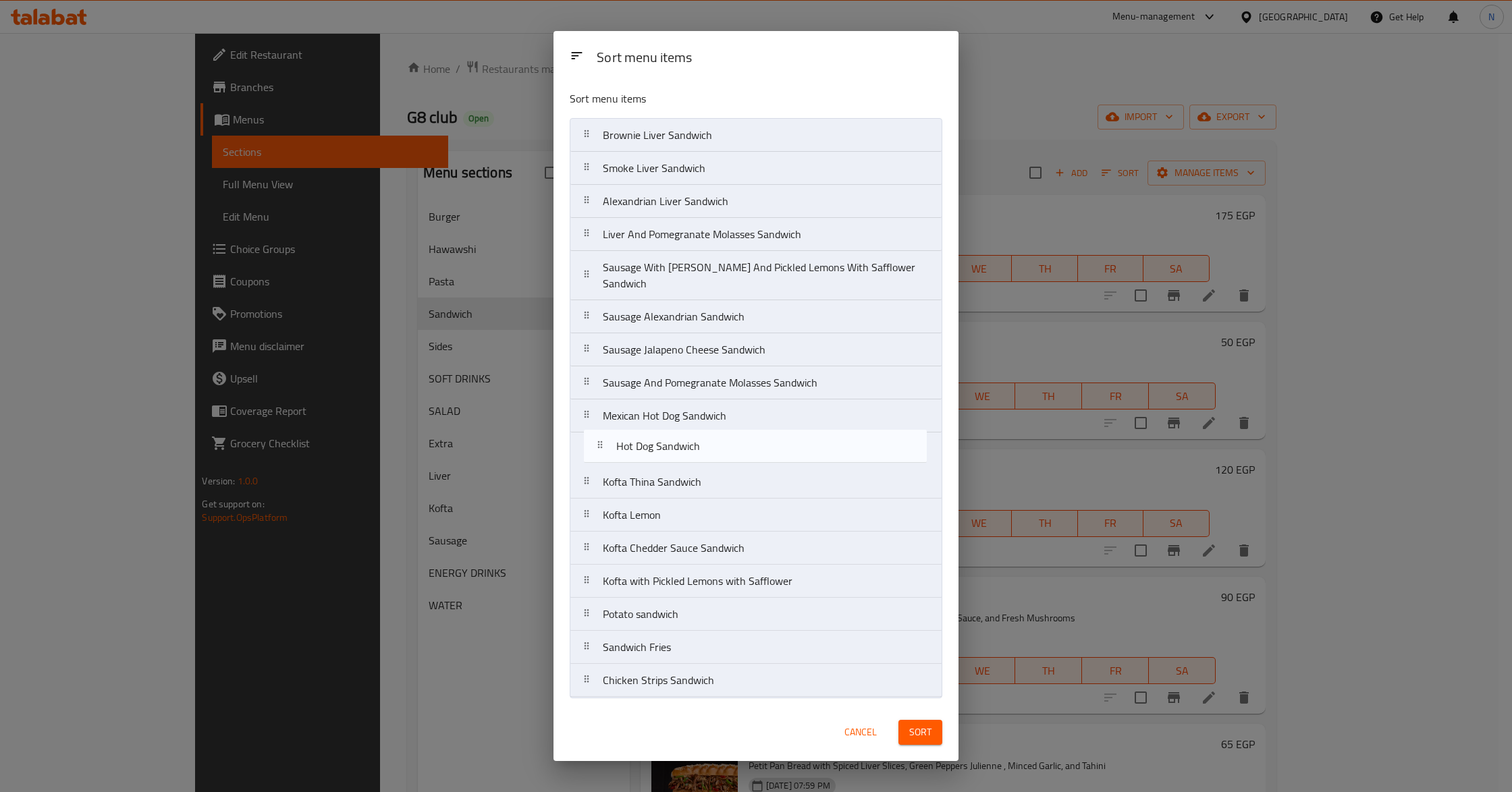
drag, startPoint x: 695, startPoint y: 610, endPoint x: 694, endPoint y: 444, distance: 166.0
click at [694, 444] on nav "Brownie Liver Sandwich Smoke Liver Sandwich Alexandrian Liver Sandwich Liver An…" at bounding box center [756, 408] width 372 height 579
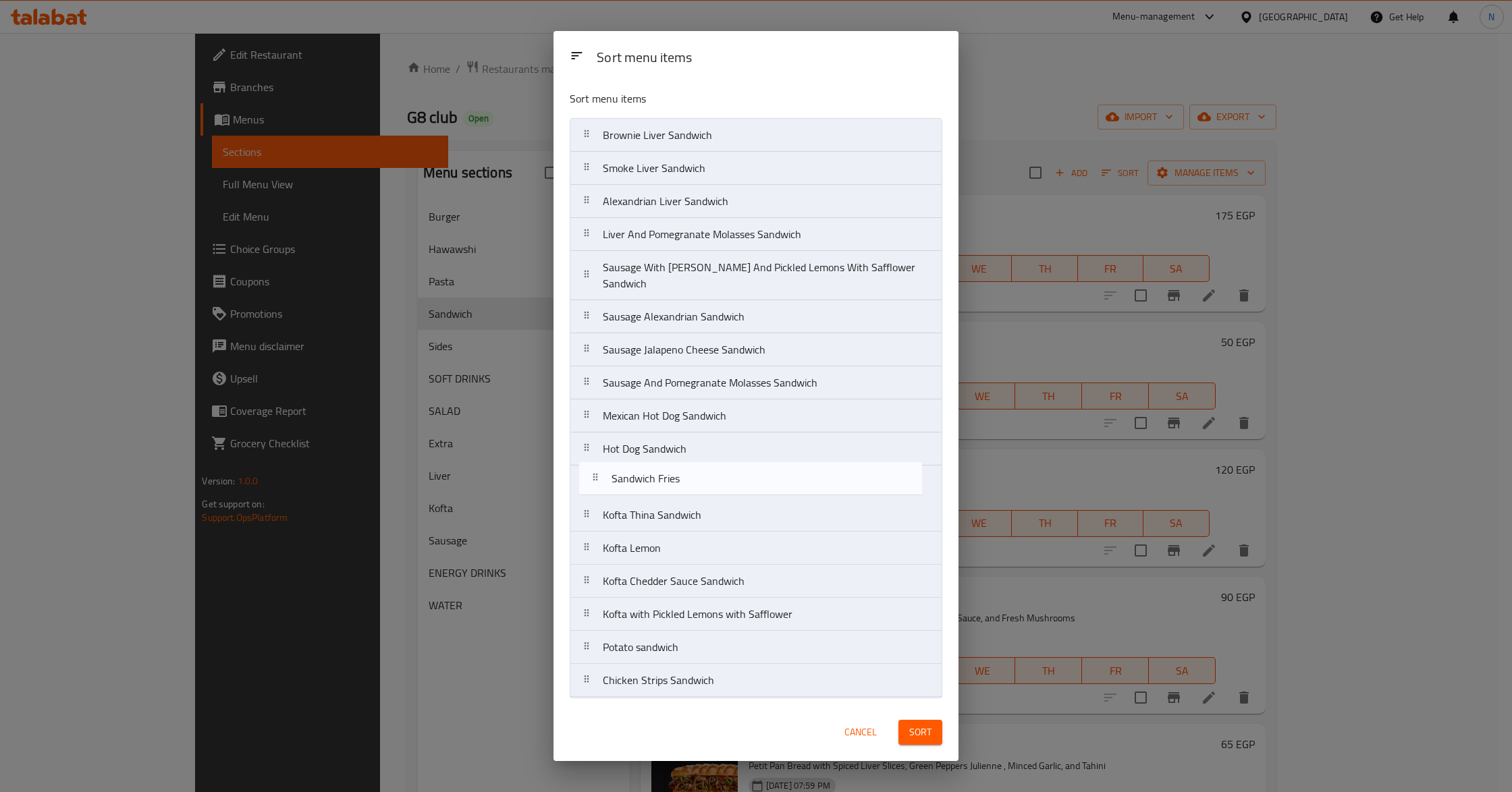
drag, startPoint x: 729, startPoint y: 645, endPoint x: 723, endPoint y: 478, distance: 167.1
click at [723, 478] on nav "Brownie Liver Sandwich Smoke Liver Sandwich Alexandrian Liver Sandwich Liver An…" at bounding box center [756, 408] width 372 height 579
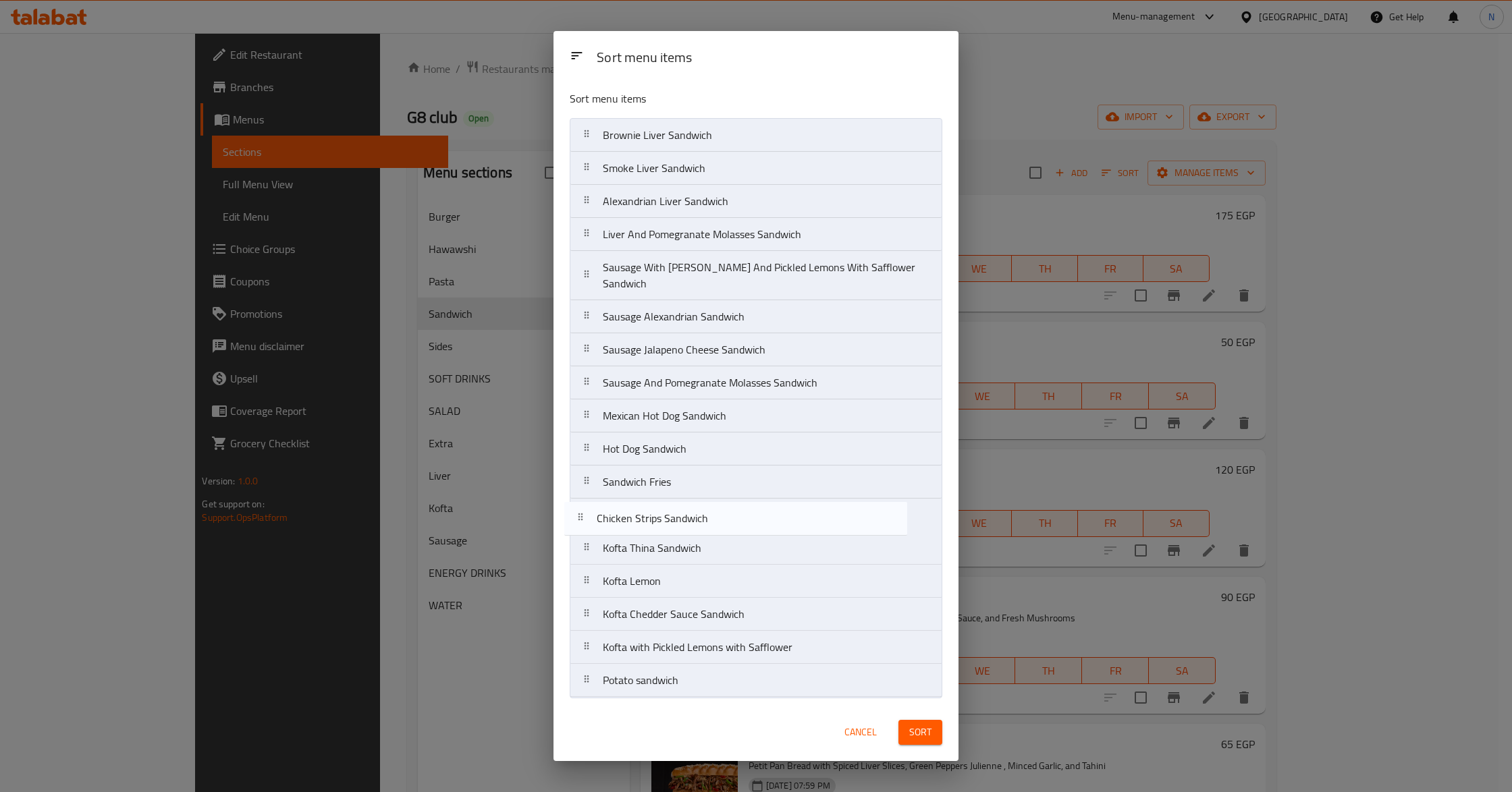
drag, startPoint x: 764, startPoint y: 679, endPoint x: 742, endPoint y: 516, distance: 164.5
click at [742, 516] on nav "Brownie Liver Sandwich Smoke Liver Sandwich Alexandrian Liver Sandwich Liver An…" at bounding box center [756, 408] width 372 height 579
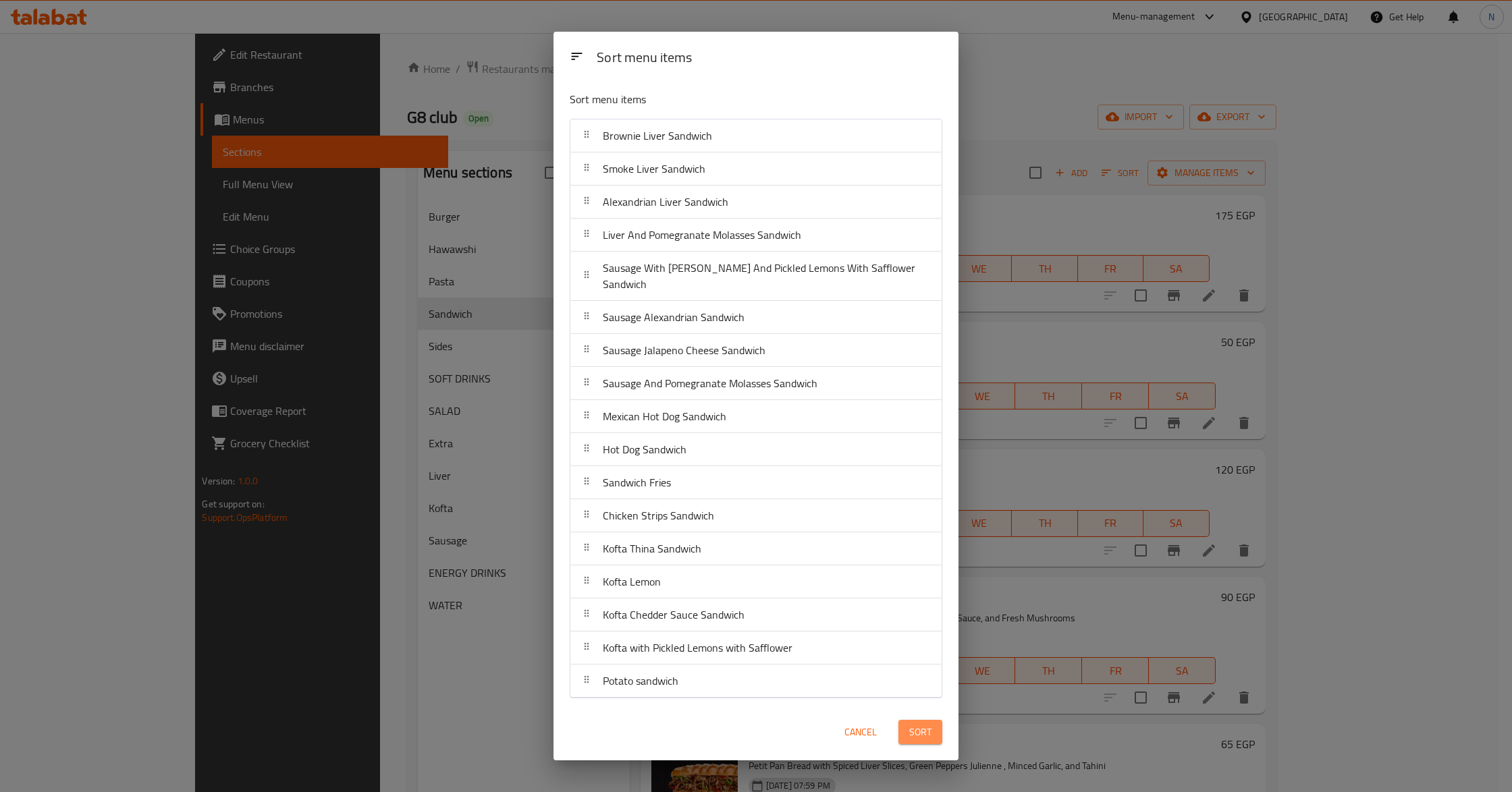
click at [917, 724] on span "Sort" at bounding box center [920, 732] width 22 height 17
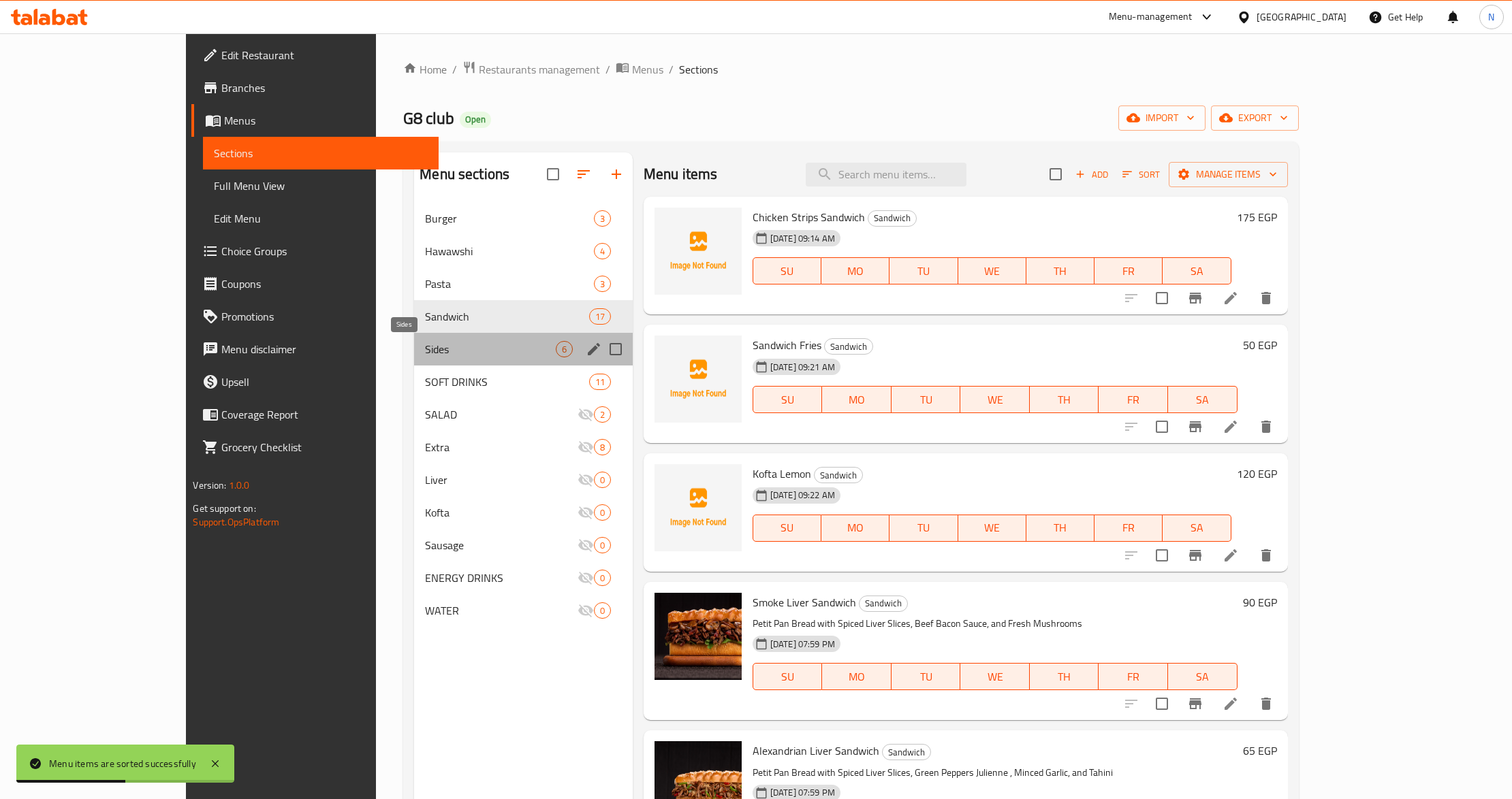
click at [450, 344] on span "Sides" at bounding box center [490, 349] width 130 height 16
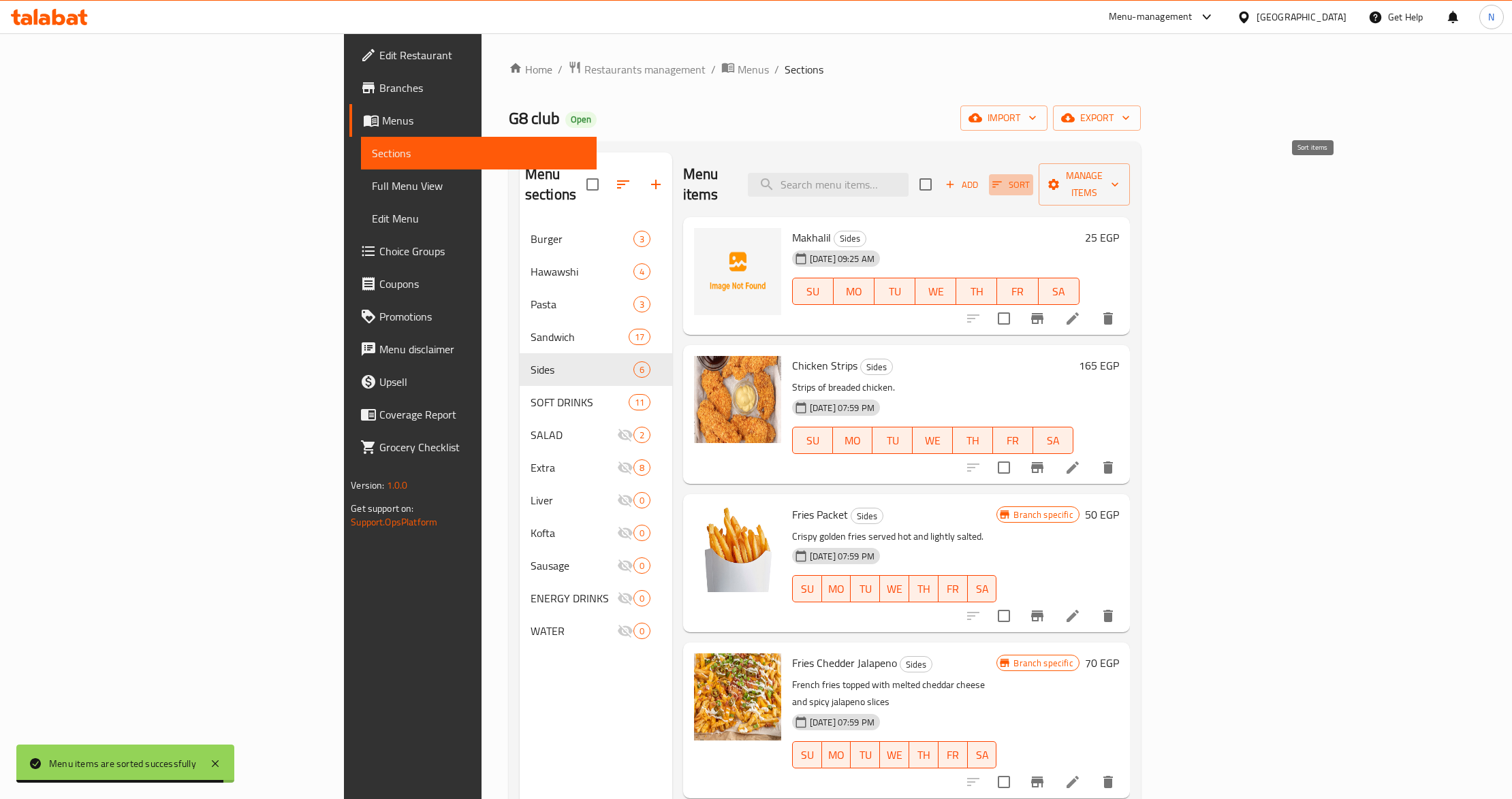
click at [1030, 180] on span "Sort" at bounding box center [1011, 185] width 37 height 15
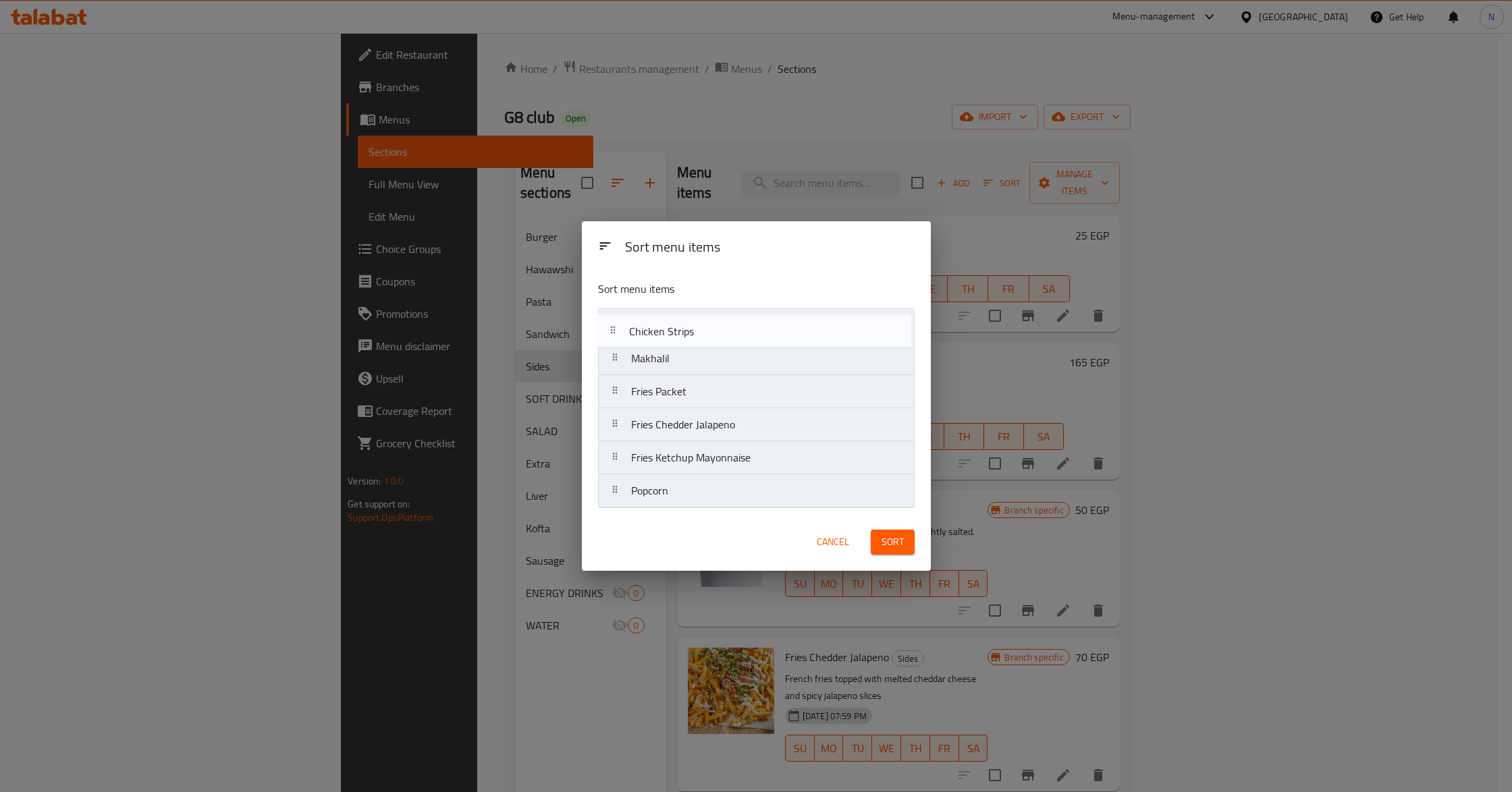
drag, startPoint x: 692, startPoint y: 363, endPoint x: 689, endPoint y: 322, distance: 41.1
click at [689, 322] on nav "Makhalil Chicken Strips Fries Packet Fries Chedder Jalapeno Fries Ketchup Mayon…" at bounding box center [757, 409] width 317 height 200
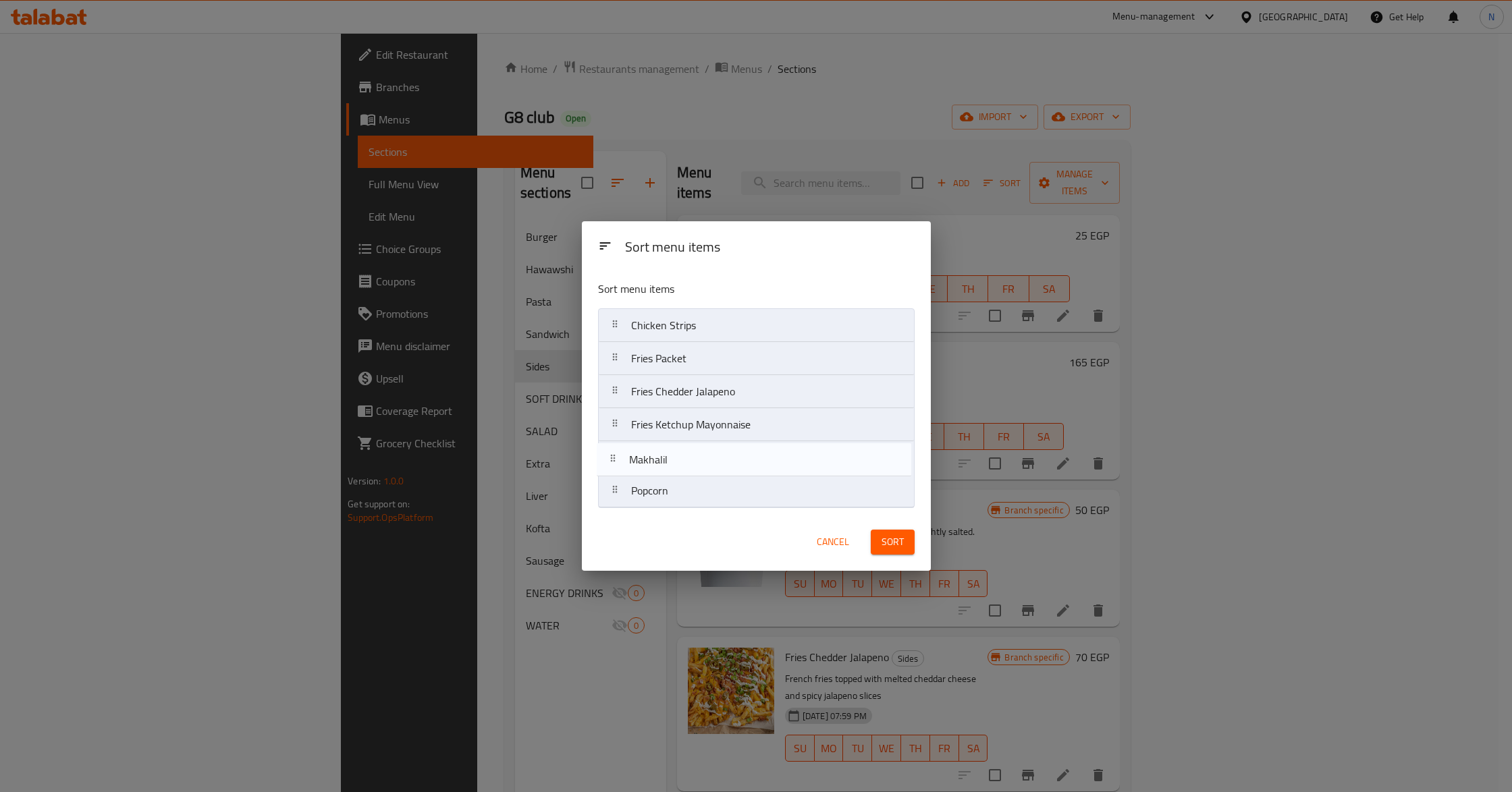
drag, startPoint x: 678, startPoint y: 354, endPoint x: 675, endPoint y: 471, distance: 117.0
click at [675, 471] on nav "Chicken Strips Makhalil Fries Packet Fries Chedder Jalapeno Fries Ketchup Mayon…" at bounding box center [757, 409] width 317 height 200
drag, startPoint x: 729, startPoint y: 427, endPoint x: 729, endPoint y: 399, distance: 28.0
click at [729, 399] on nav "Chicken Strips Fries Packet Fries Chedder Jalapeno Fries Ketchup Mayonnaise Mak…" at bounding box center [757, 409] width 317 height 200
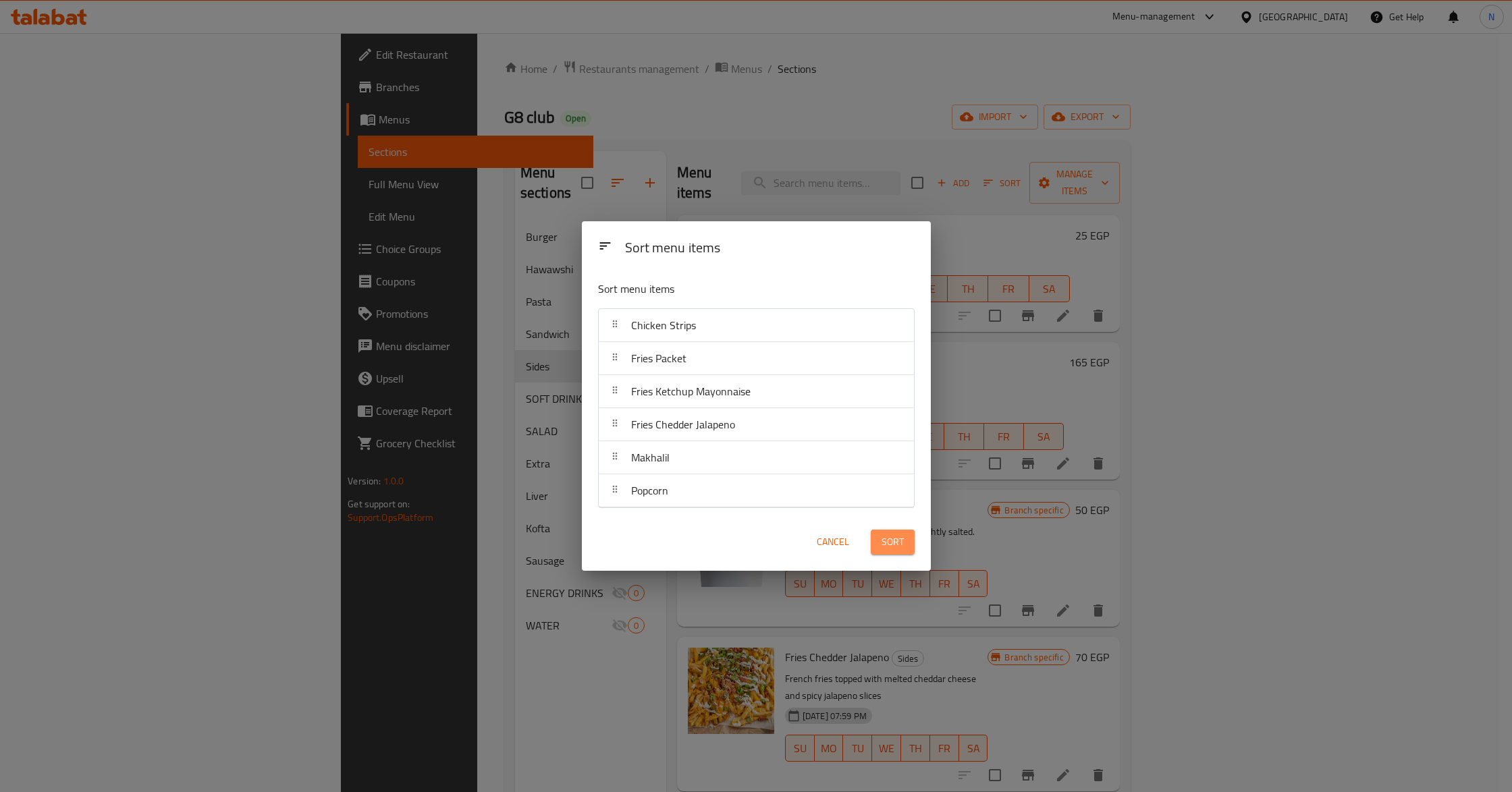
click at [883, 551] on span "Sort" at bounding box center [893, 542] width 22 height 17
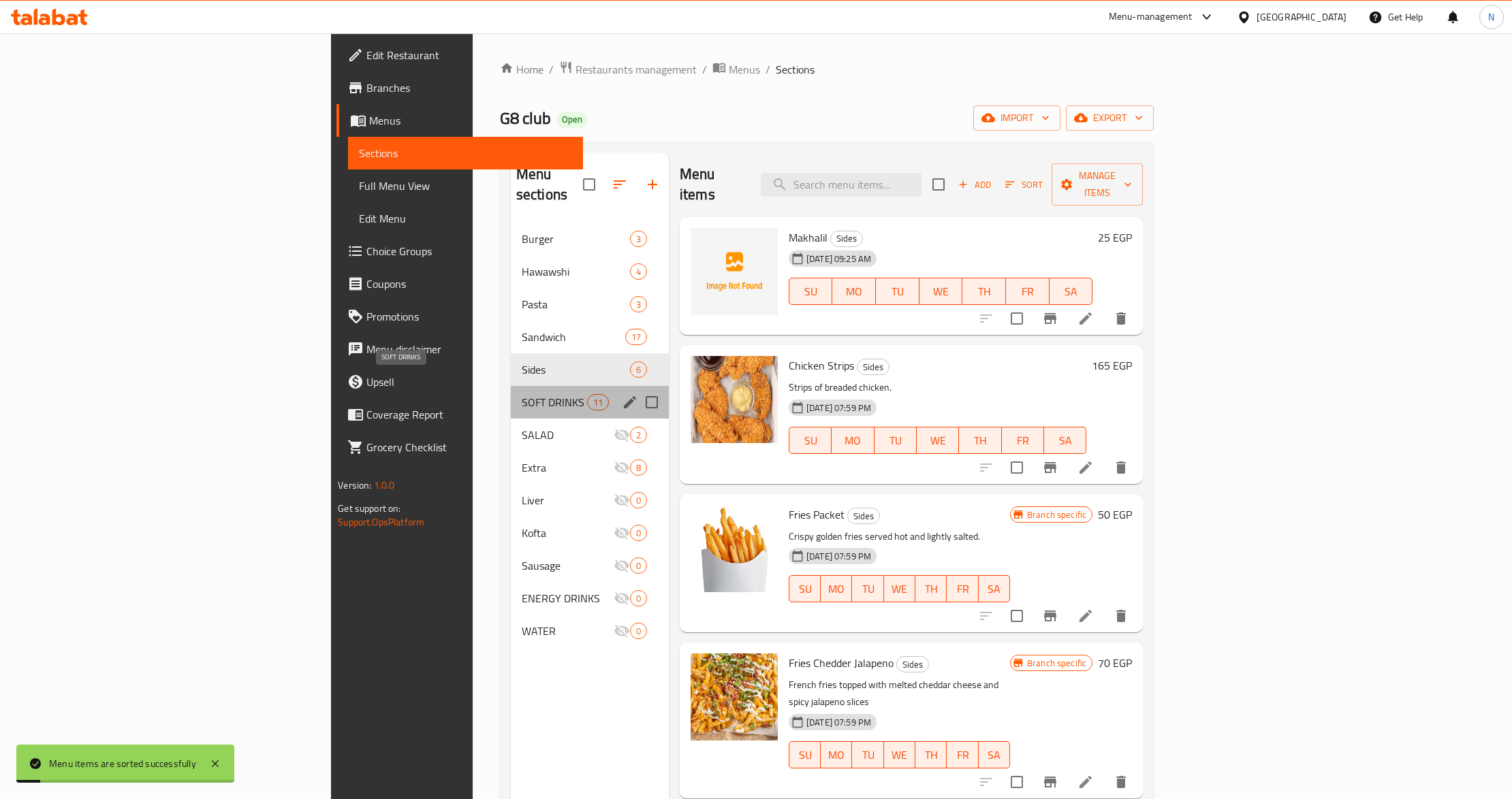
click at [522, 394] on span "SOFT DRINKS" at bounding box center [554, 402] width 65 height 16
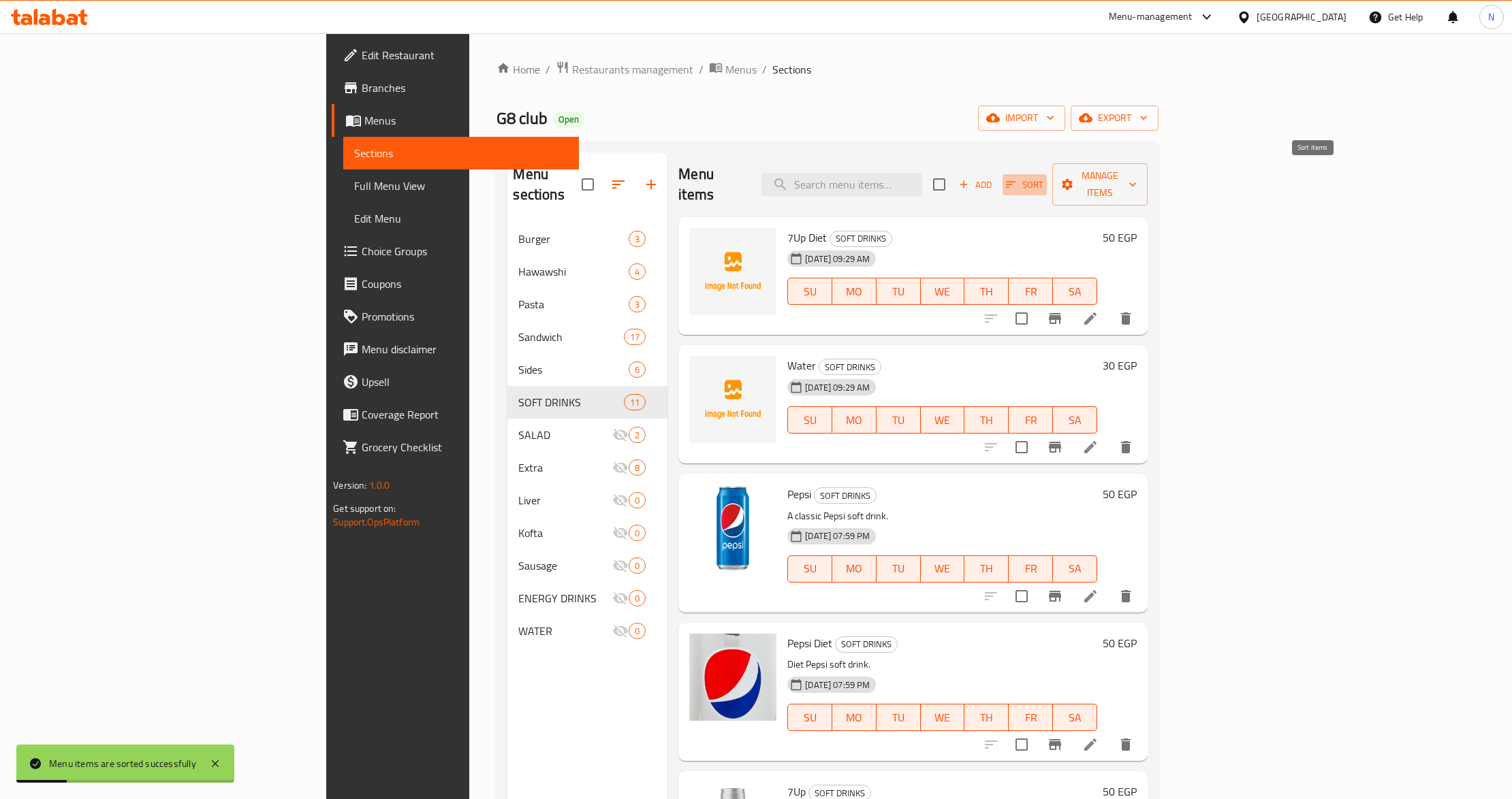
click at [1044, 178] on span "Sort" at bounding box center [1025, 185] width 37 height 15
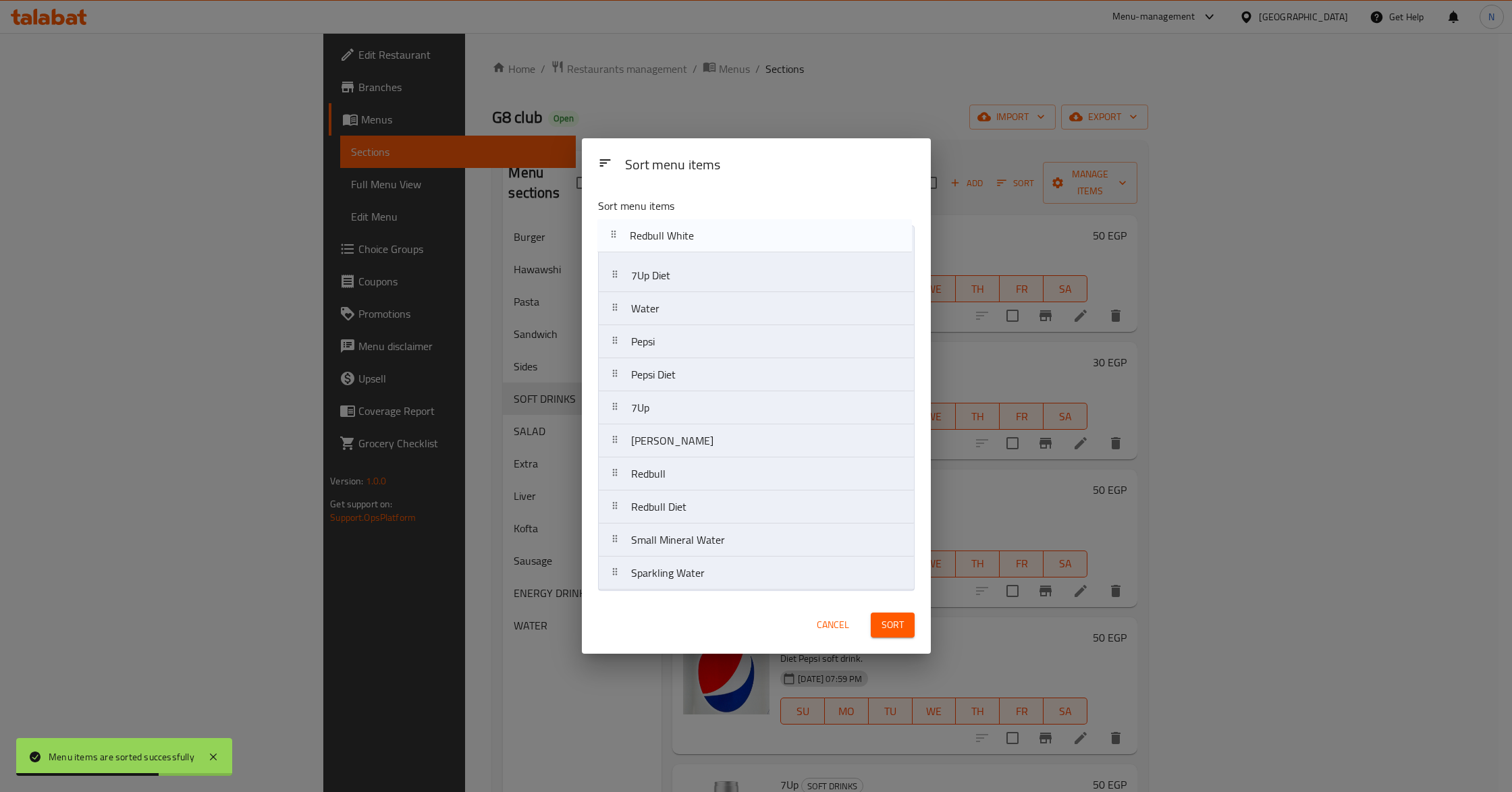
drag, startPoint x: 740, startPoint y: 511, endPoint x: 739, endPoint y: 232, distance: 279.0
click at [739, 232] on nav "7Up Diet Water Pepsi Pepsi Diet 7Up Mirinda Redbull Redbull Diet Redbull White …" at bounding box center [757, 407] width 317 height 365
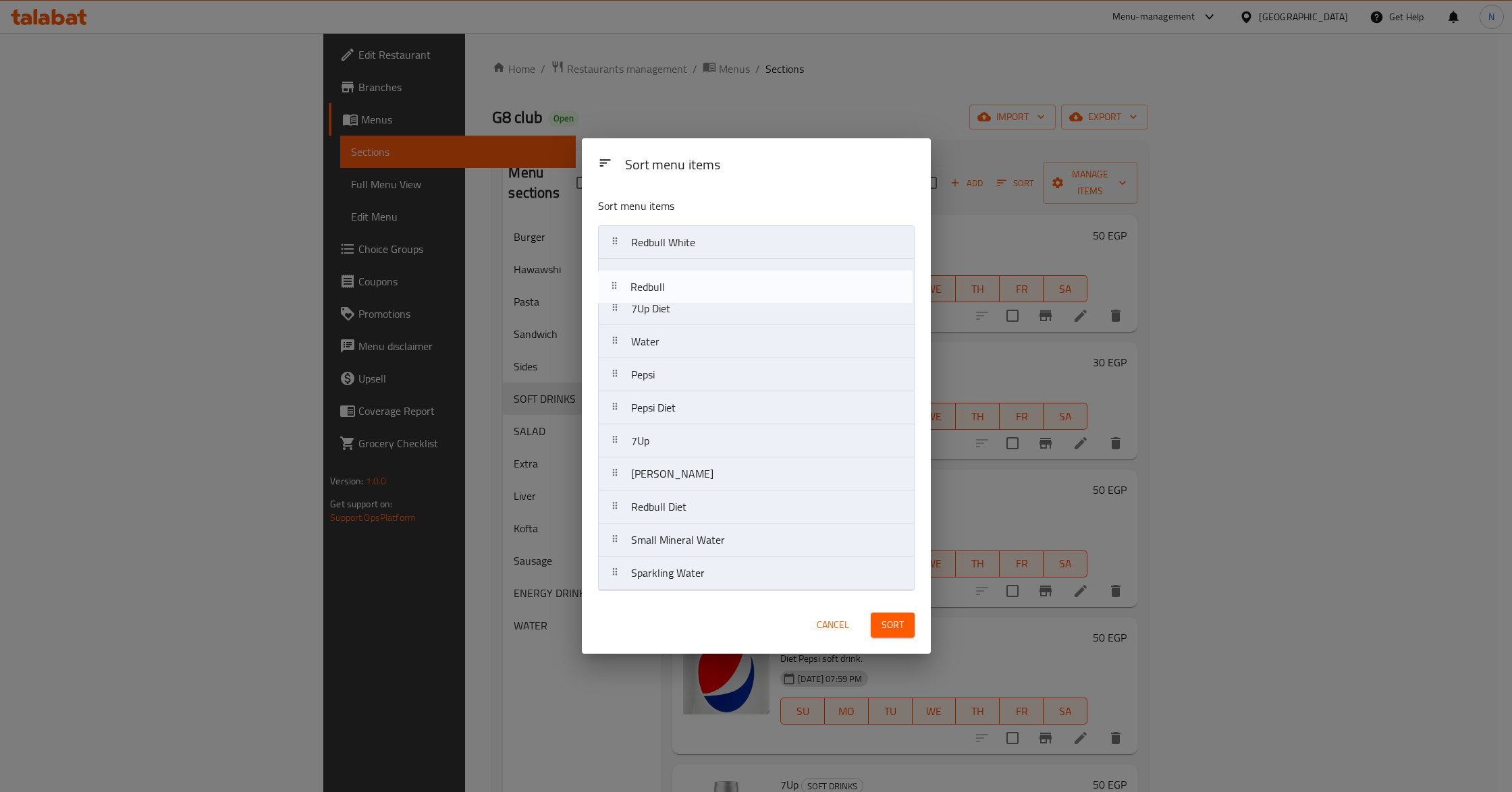
drag, startPoint x: 740, startPoint y: 475, endPoint x: 737, endPoint y: 277, distance: 198.0
click at [737, 277] on nav "Redbull White 7Up Diet Water Pepsi Pepsi Diet 7Up Mirinda Redbull Redbull Diet …" at bounding box center [757, 407] width 317 height 365
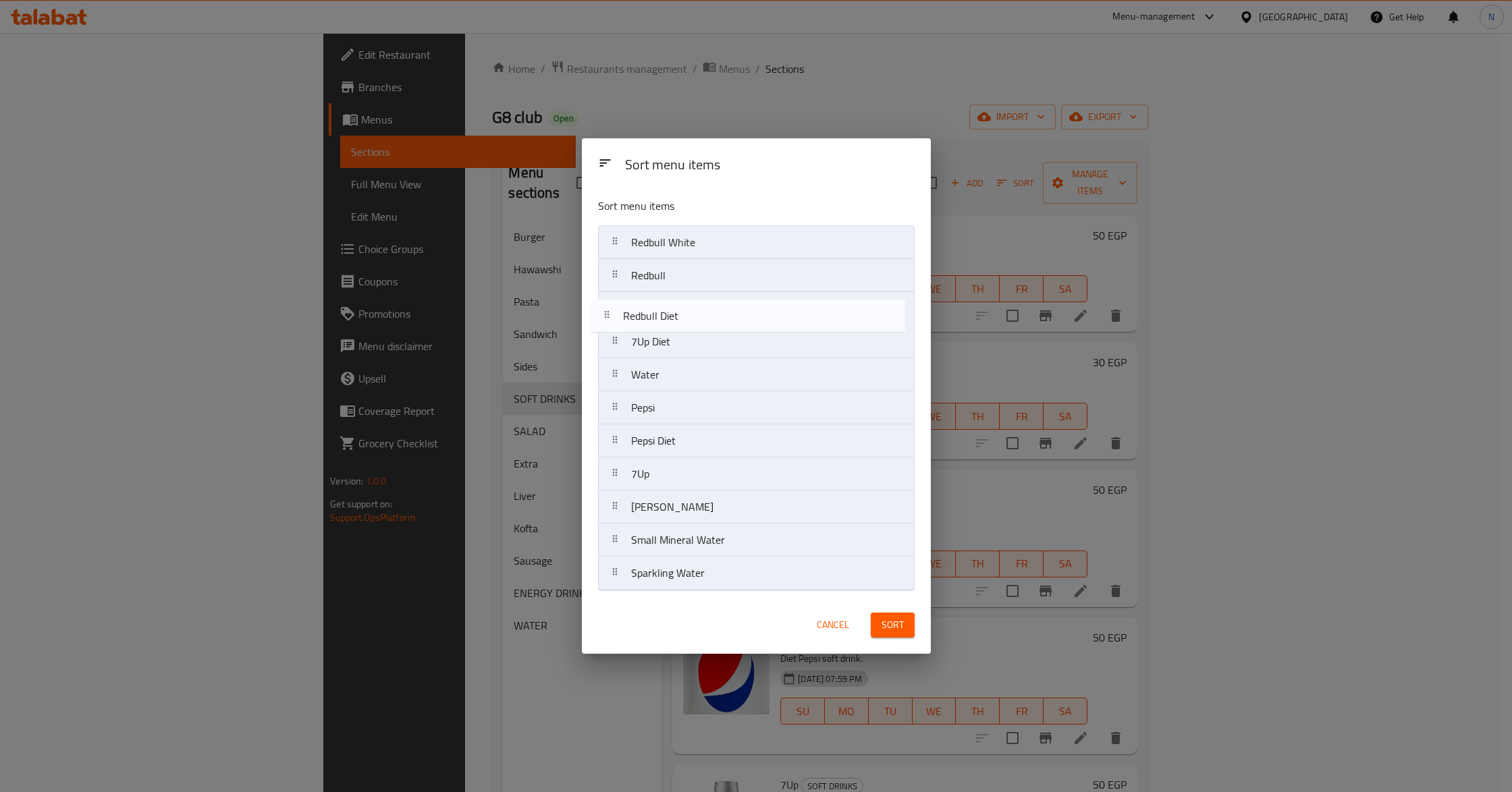
drag, startPoint x: 713, startPoint y: 511, endPoint x: 705, endPoint y: 314, distance: 197.2
click at [705, 314] on nav "Redbull White Redbull 7Up Diet Water Pepsi Pepsi Diet 7Up Mirinda Redbull Diet …" at bounding box center [757, 407] width 317 height 365
drag, startPoint x: 721, startPoint y: 579, endPoint x: 714, endPoint y: 336, distance: 243.1
click at [714, 336] on nav "Redbull White Redbull Redbull Diet 7Up Diet Water Pepsi Pepsi Diet 7Up Mirinda …" at bounding box center [757, 407] width 317 height 365
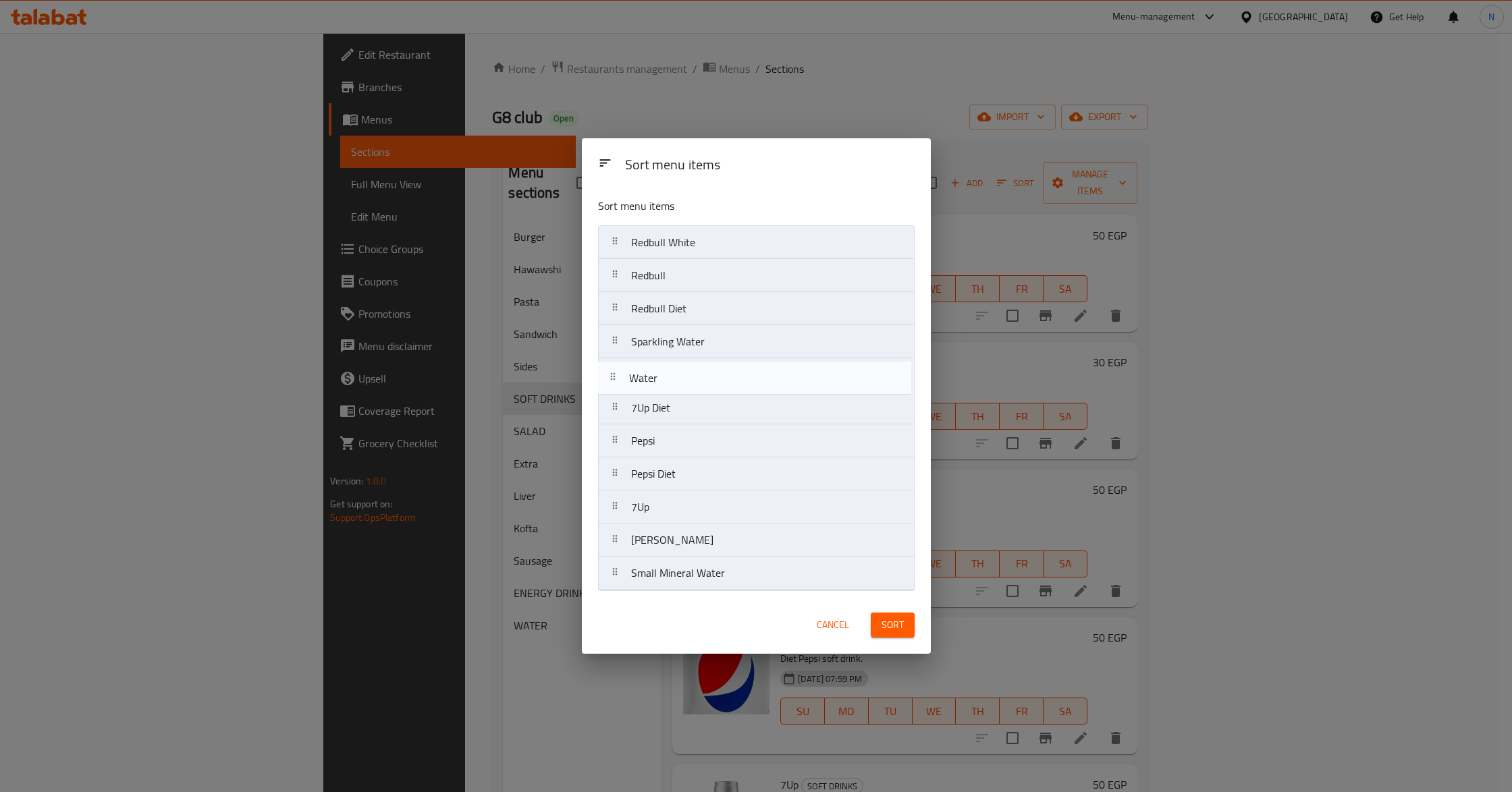
drag, startPoint x: 714, startPoint y: 413, endPoint x: 712, endPoint y: 376, distance: 37.1
click at [712, 376] on nav "Redbull White Redbull Redbull Diet Sparkling Water 7Up Diet Water Pepsi Pepsi D…" at bounding box center [757, 407] width 317 height 365
drag, startPoint x: 709, startPoint y: 477, endPoint x: 705, endPoint y: 409, distance: 68.1
click at [705, 409] on nav "Redbull White Redbull Redbull Diet Sparkling Water Water 7Up Diet Pepsi Pepsi D…" at bounding box center [757, 407] width 317 height 365
drag, startPoint x: 686, startPoint y: 508, endPoint x: 684, endPoint y: 452, distance: 56.0
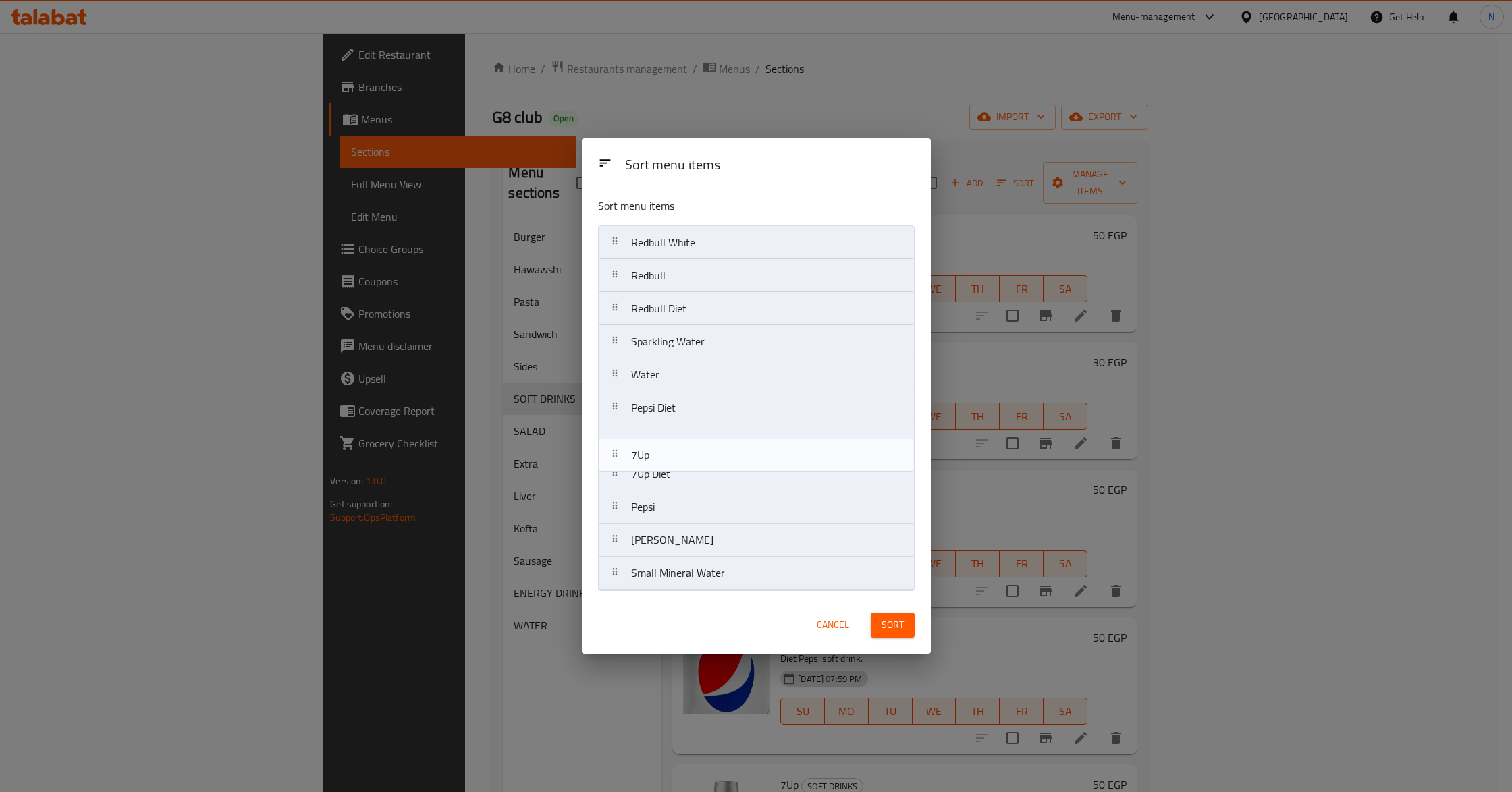
click at [684, 452] on nav "Redbull White Redbull Redbull Diet Sparkling Water Water Pepsi Diet 7Up Diet Pe…" at bounding box center [757, 407] width 317 height 365
drag, startPoint x: 686, startPoint y: 541, endPoint x: 684, endPoint y: 475, distance: 66.0
click at [684, 475] on nav "Redbull White Redbull Redbull Diet Sparkling Water Water Pepsi Diet 7Up 7Up Die…" at bounding box center [757, 407] width 317 height 365
drag, startPoint x: 691, startPoint y: 545, endPoint x: 689, endPoint y: 510, distance: 35.1
click at [689, 510] on nav "Redbull White Redbull Redbull Diet Sparkling Water Water Pepsi Diet 7Up Mirinda…" at bounding box center [757, 407] width 317 height 365
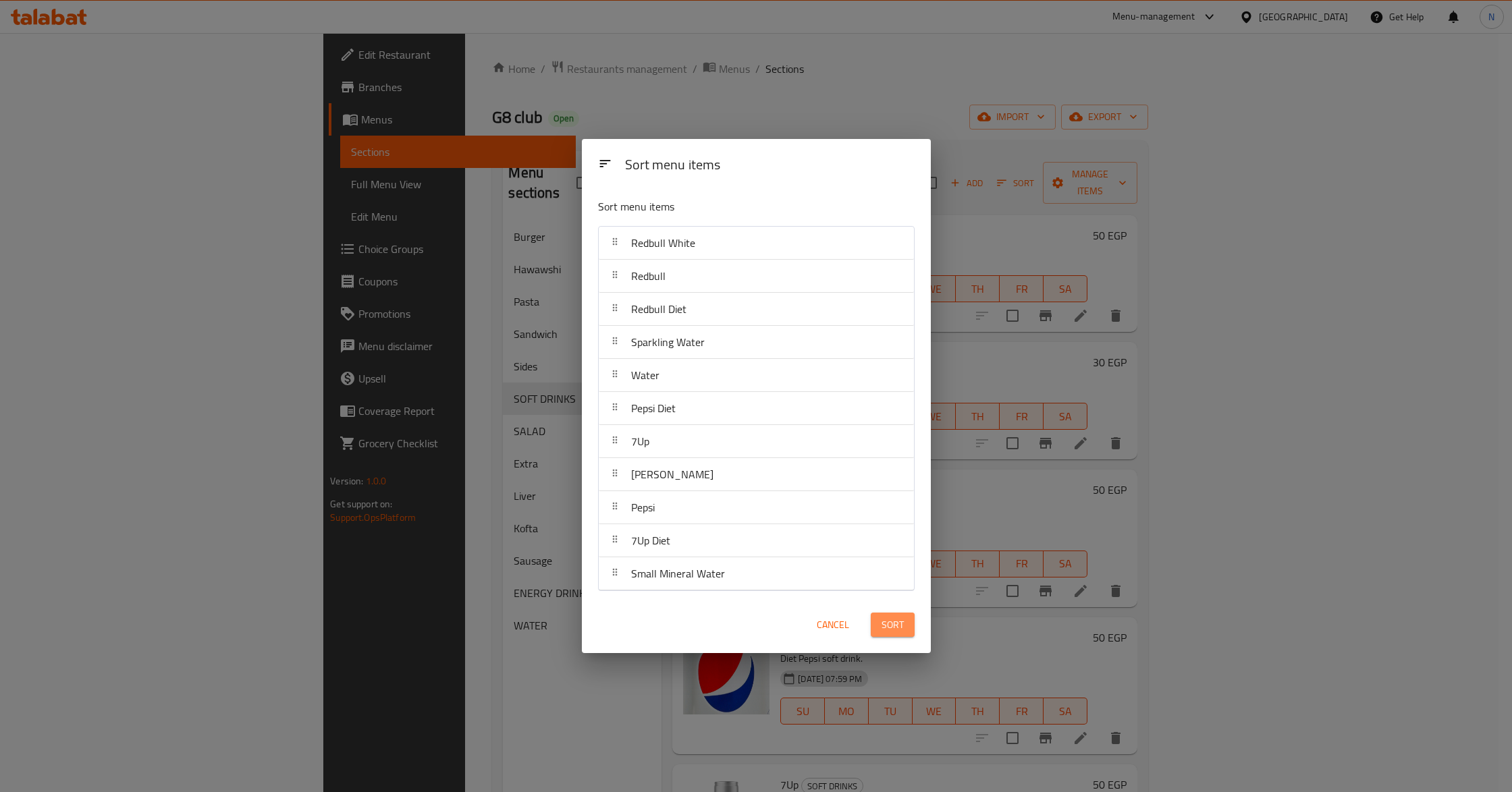
click at [901, 630] on span "Sort" at bounding box center [893, 625] width 22 height 17
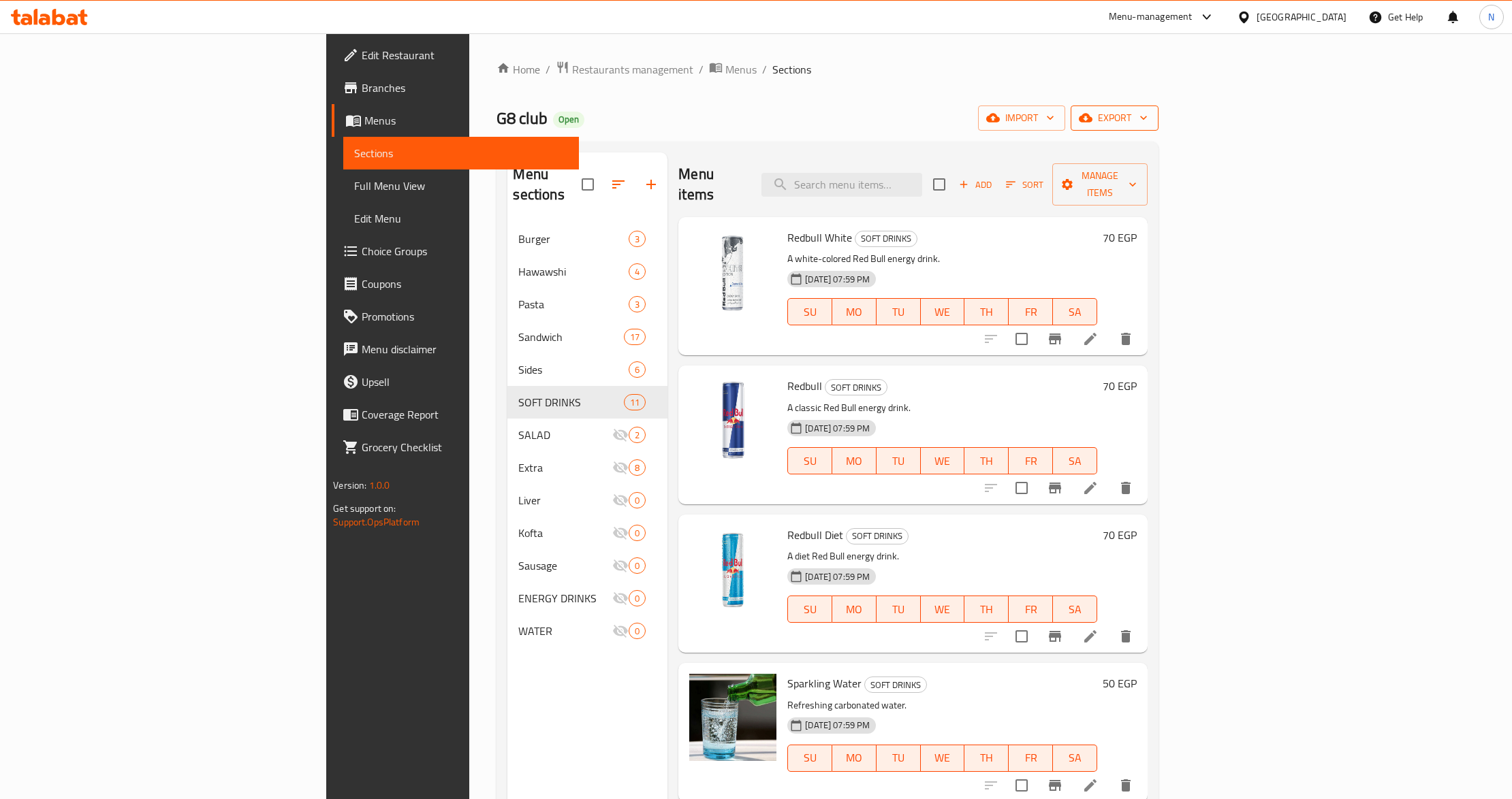
click at [1148, 116] on span "export" at bounding box center [1114, 118] width 66 height 17
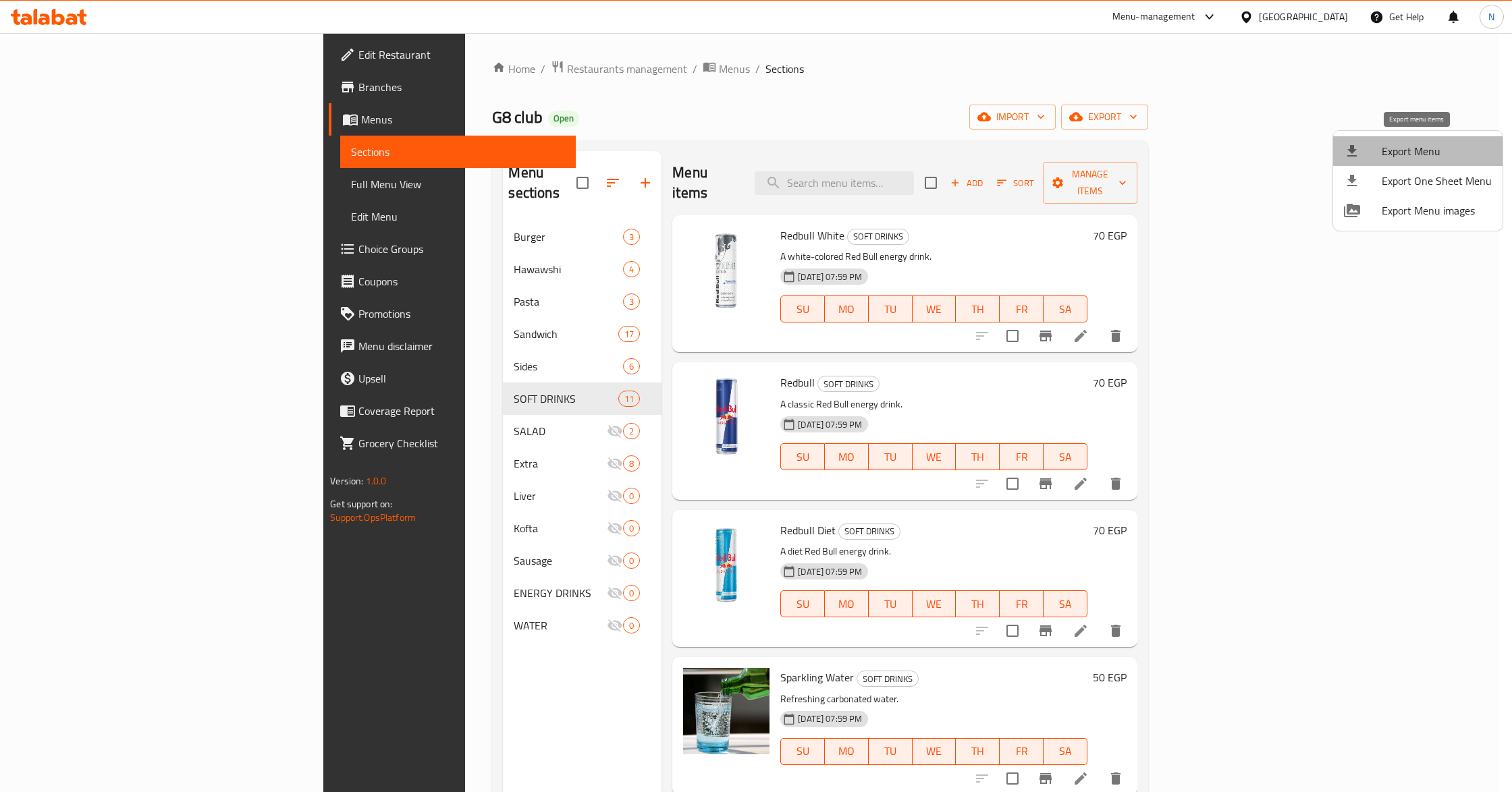
click at [1434, 154] on span "Export Menu" at bounding box center [1436, 151] width 110 height 16
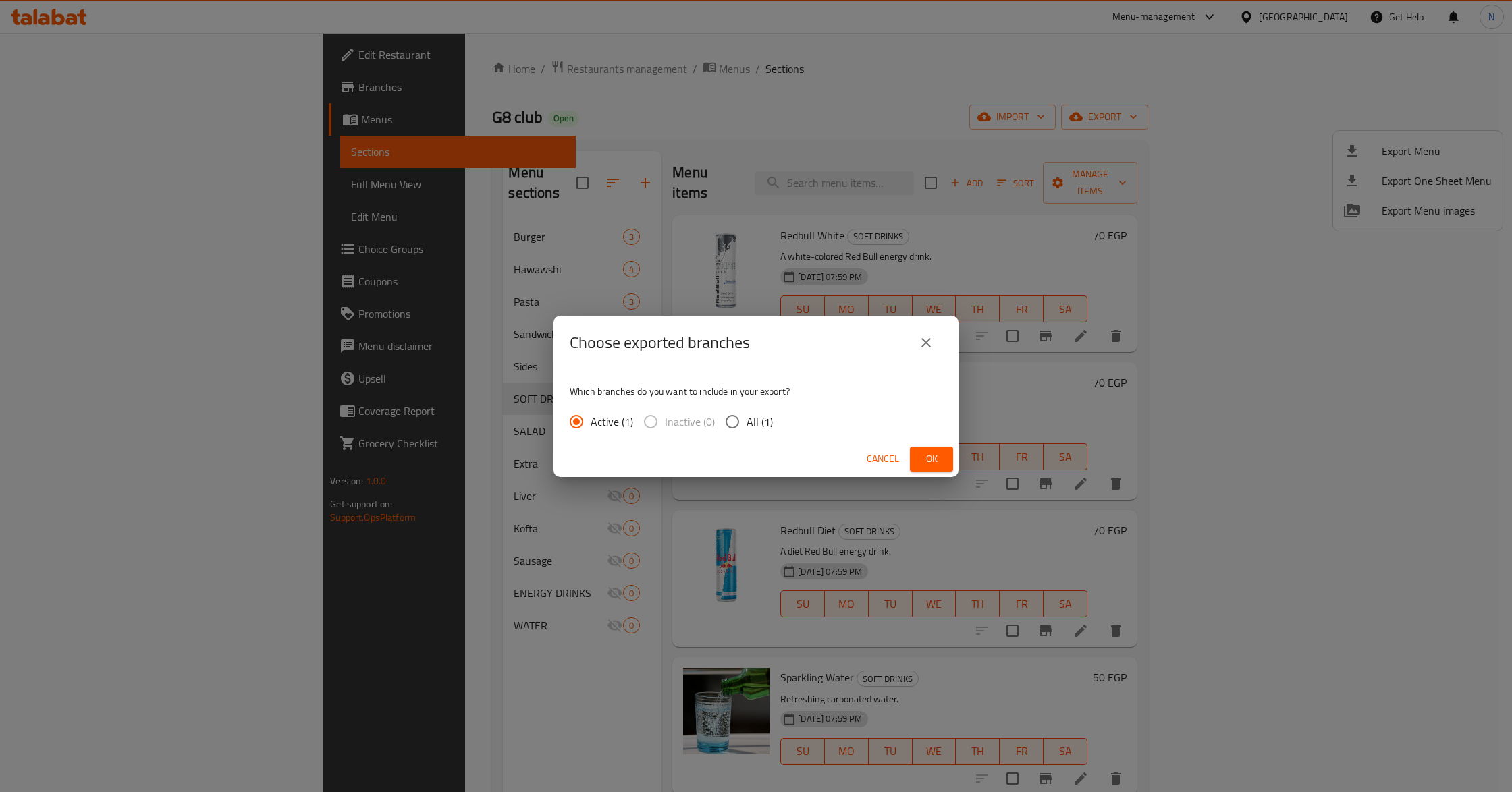
click at [734, 424] on input "All (1)" at bounding box center [732, 422] width 28 height 28
radio input "true"
click at [929, 461] on span "Ok" at bounding box center [931, 459] width 22 height 17
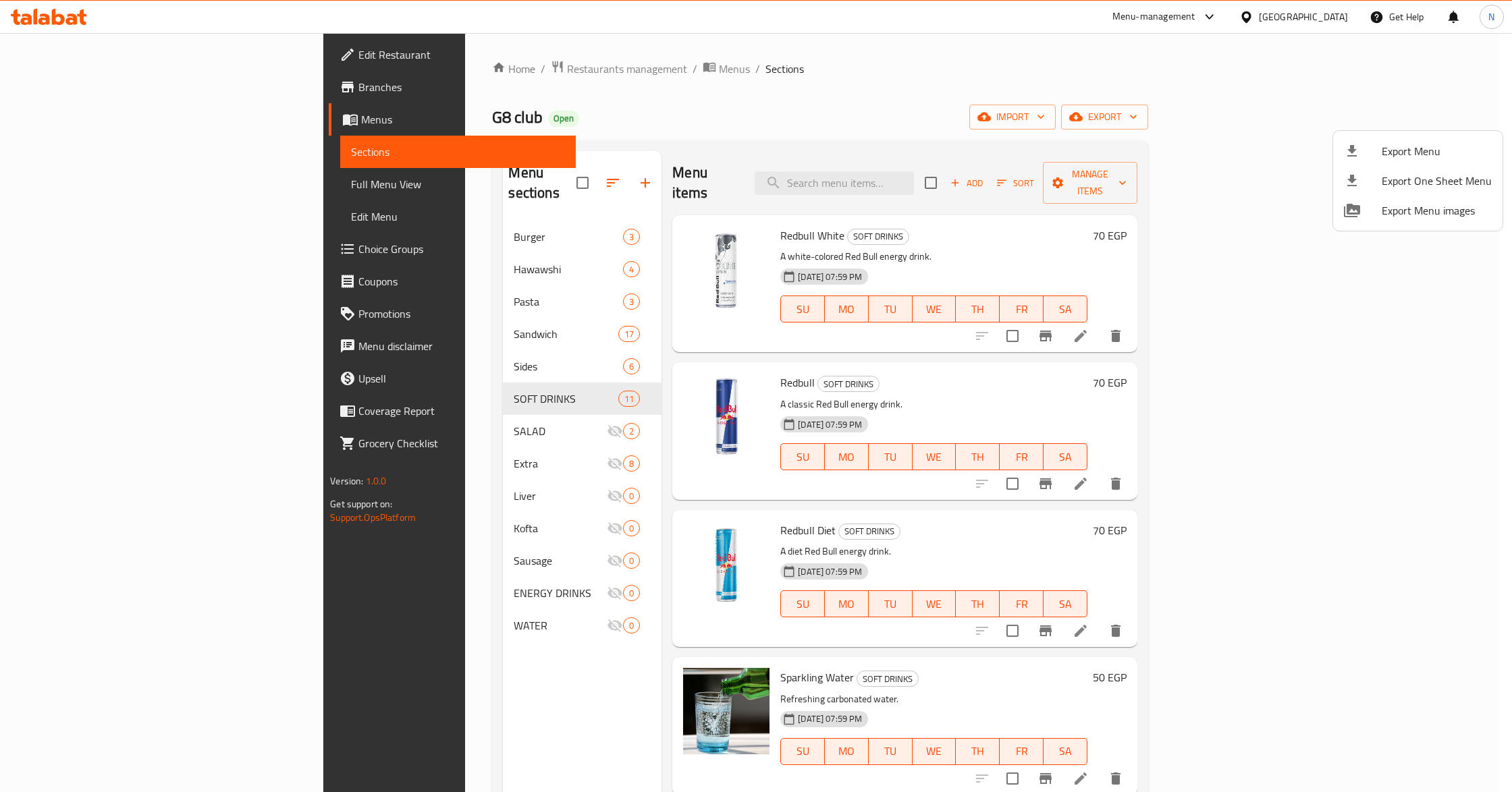
click at [1112, 97] on div at bounding box center [756, 396] width 1512 height 792
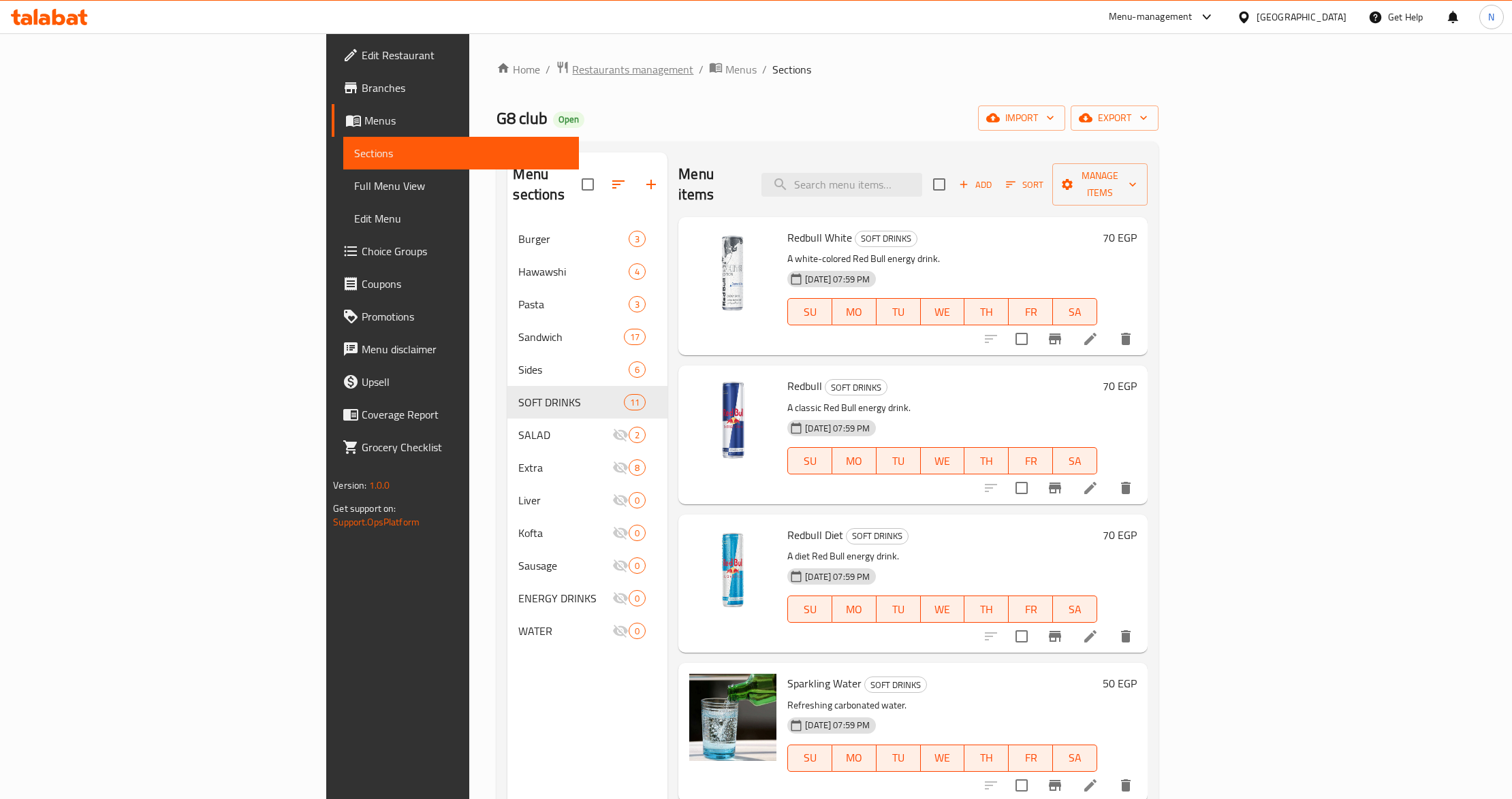
click at [572, 72] on span "Restaurants management" at bounding box center [633, 69] width 121 height 16
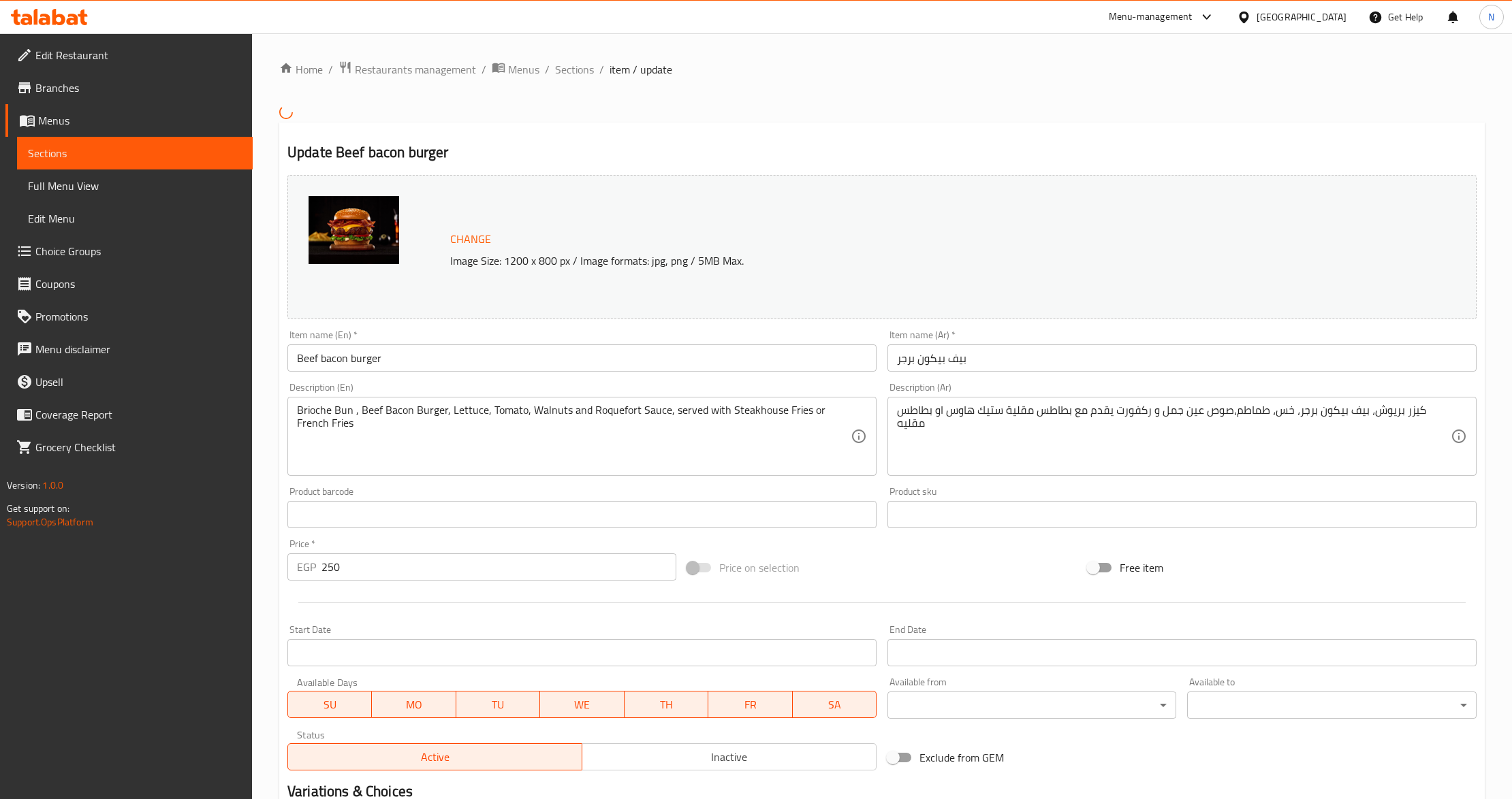
click at [321, 357] on input "Beef bacon burger" at bounding box center [582, 357] width 589 height 27
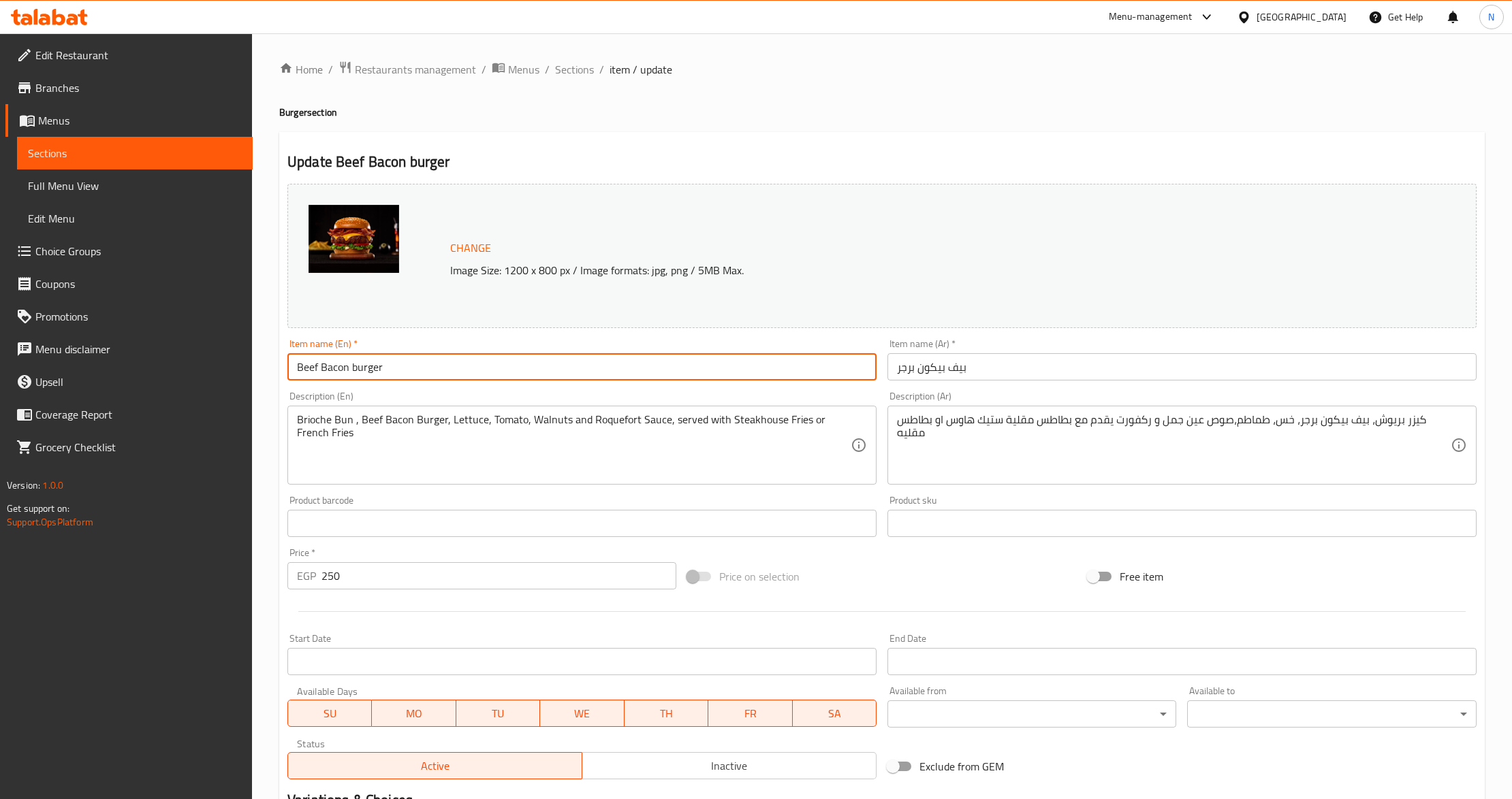
type input "Beef Bacon burger"
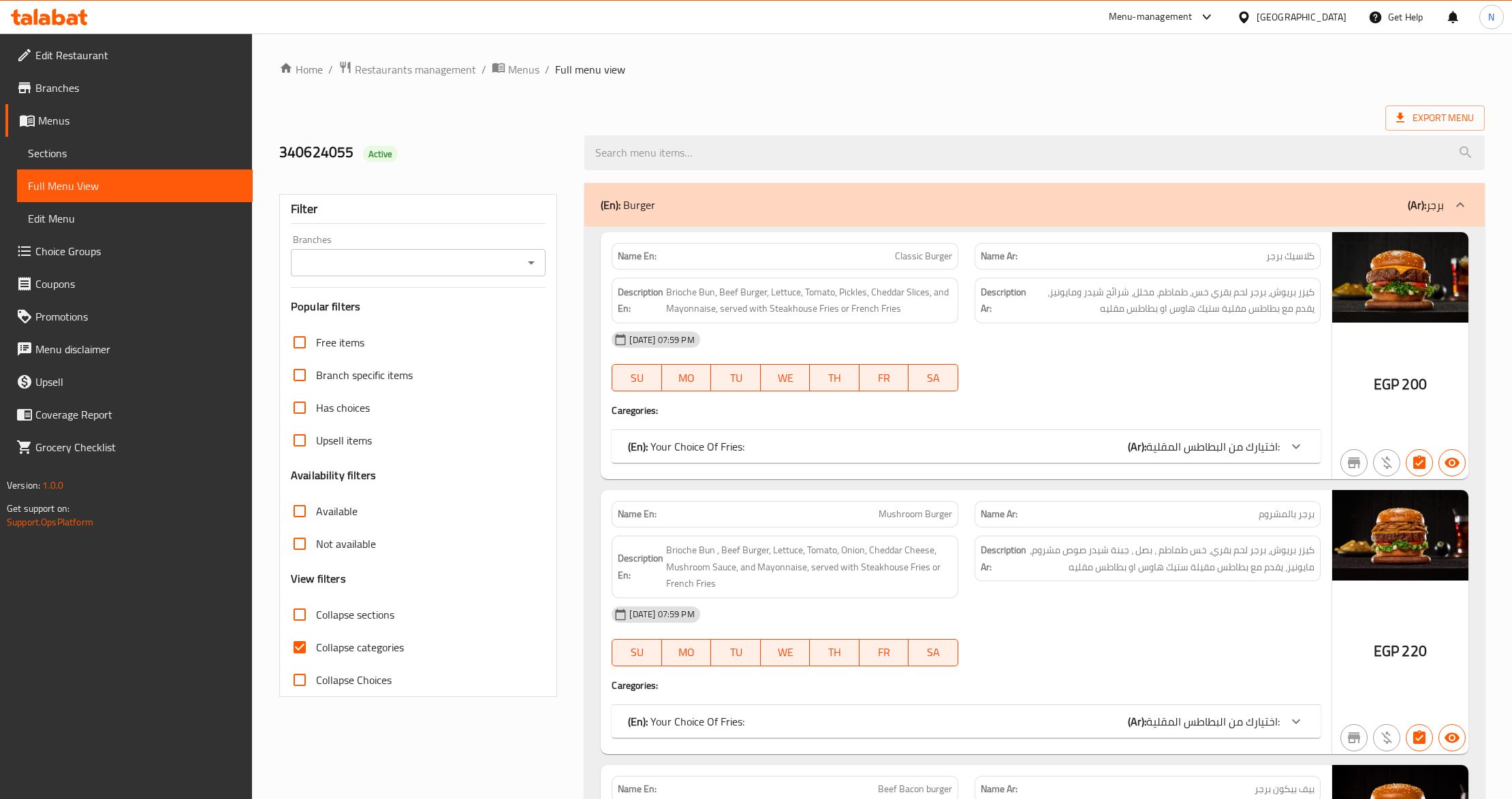
click at [361, 643] on span "Collapse categories" at bounding box center [360, 647] width 88 height 16
click at [316, 643] on input "Collapse categories" at bounding box center [299, 647] width 33 height 33
checkbox input "false"
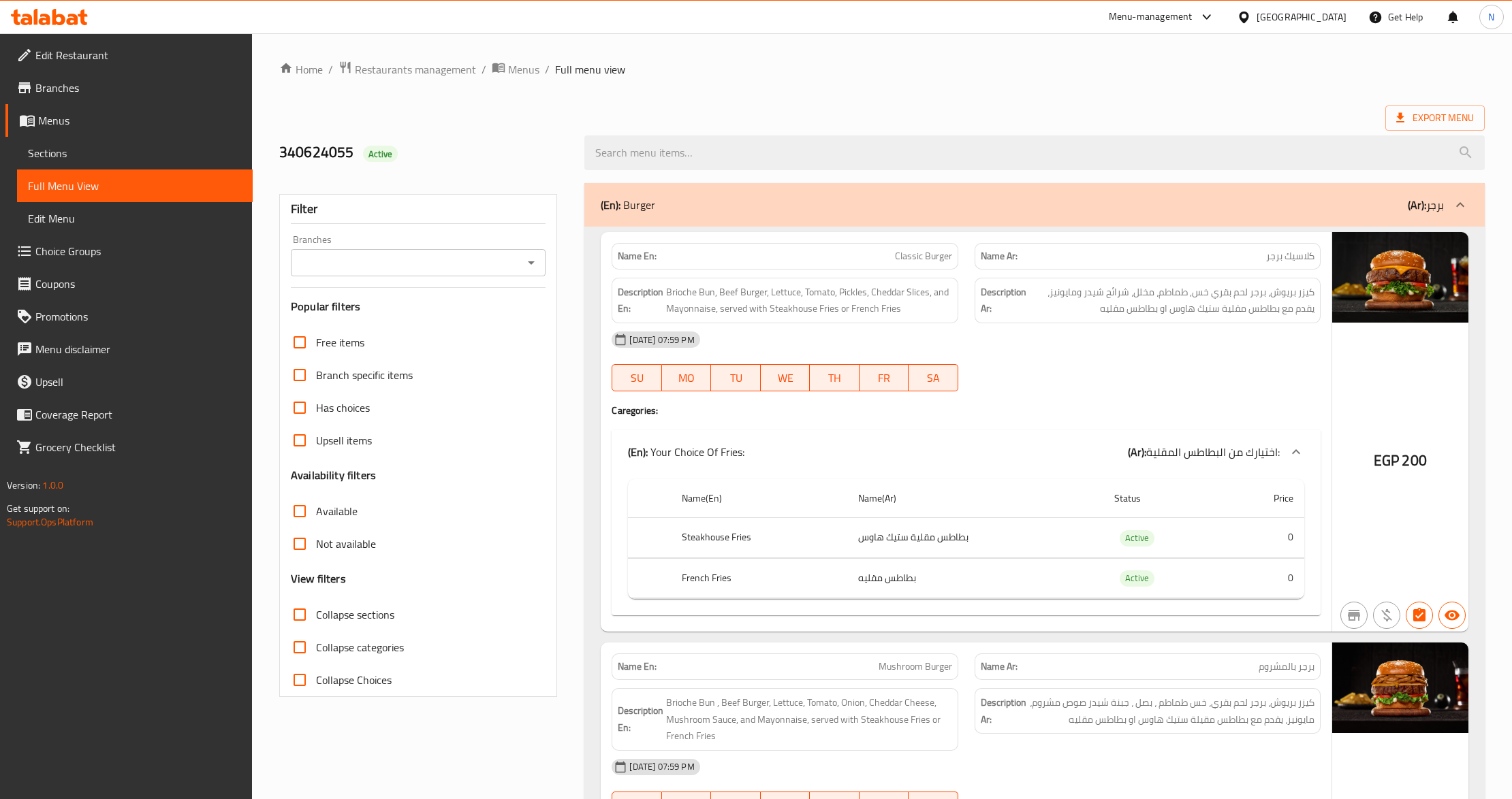
click at [466, 286] on div "Filter Branches Branches Popular filters Free items Branch specific items Has c…" at bounding box center [418, 446] width 278 height 503
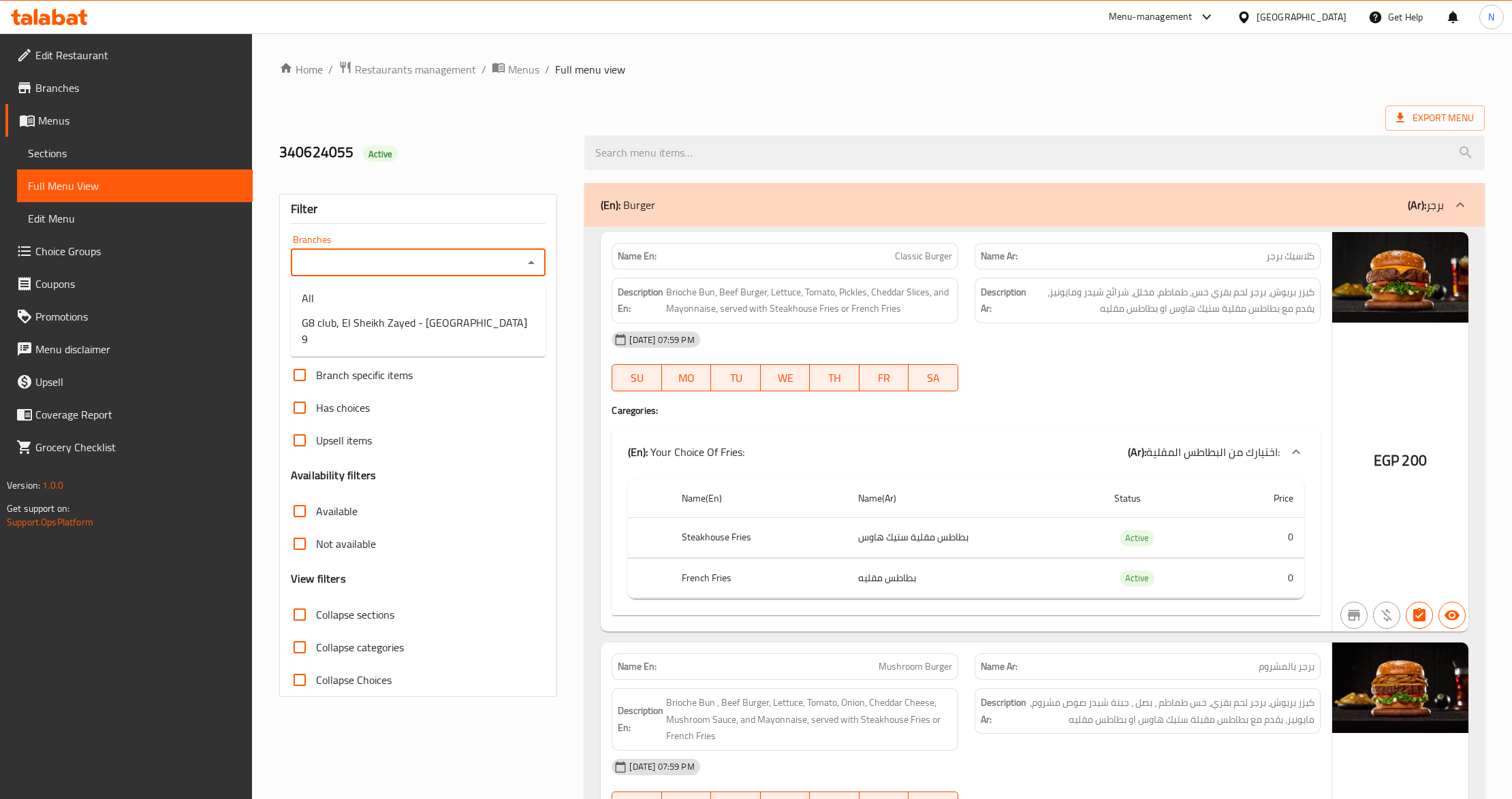
click at [471, 273] on input "Branches" at bounding box center [407, 262] width 224 height 19
click at [457, 329] on span "G8 club, El Sheikh Zayed - El Hay 9" at bounding box center [418, 331] width 233 height 33
type input "G8 club, El Sheikh Zayed - El Hay 9"
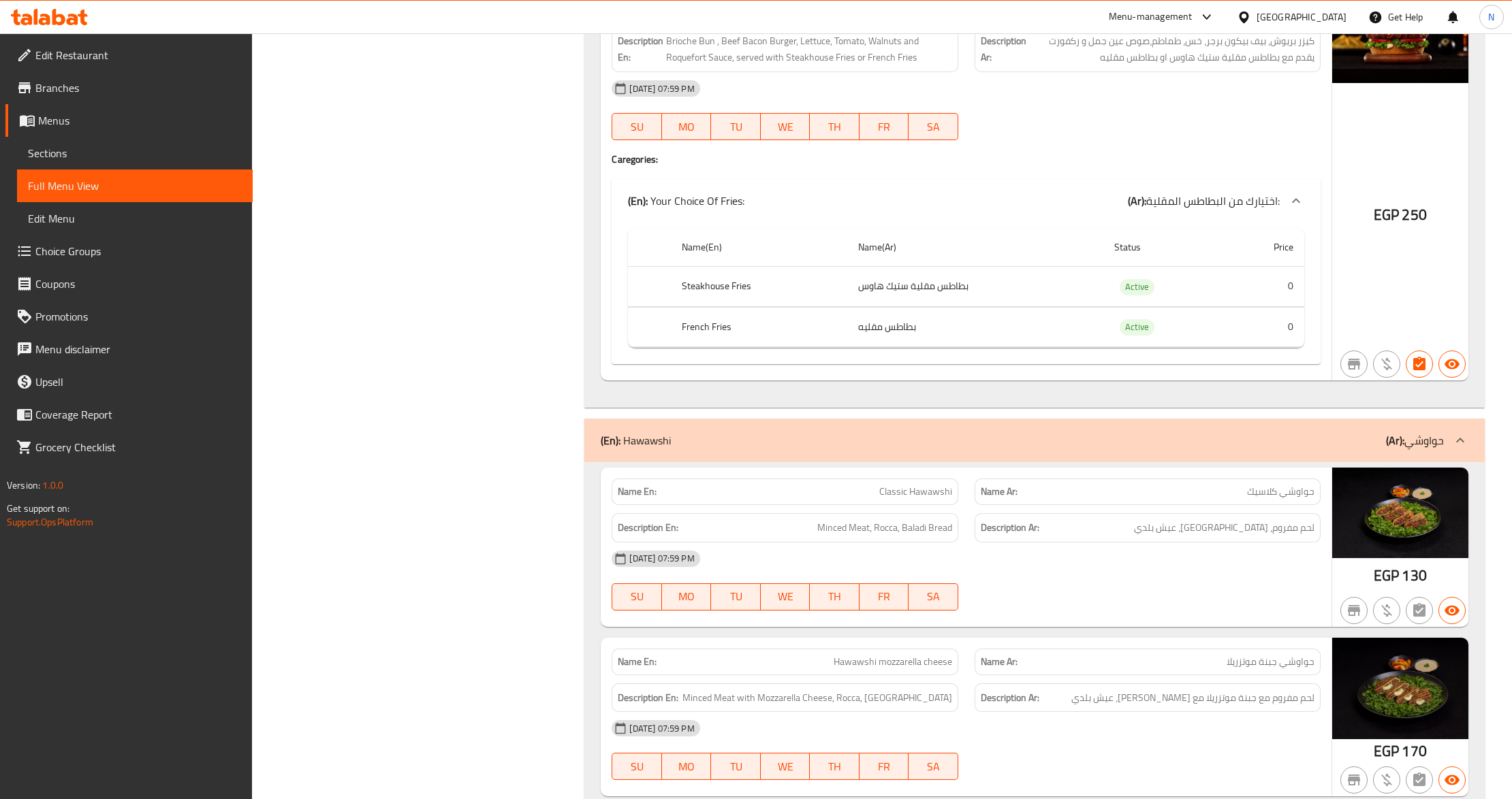
scroll to position [1180, 0]
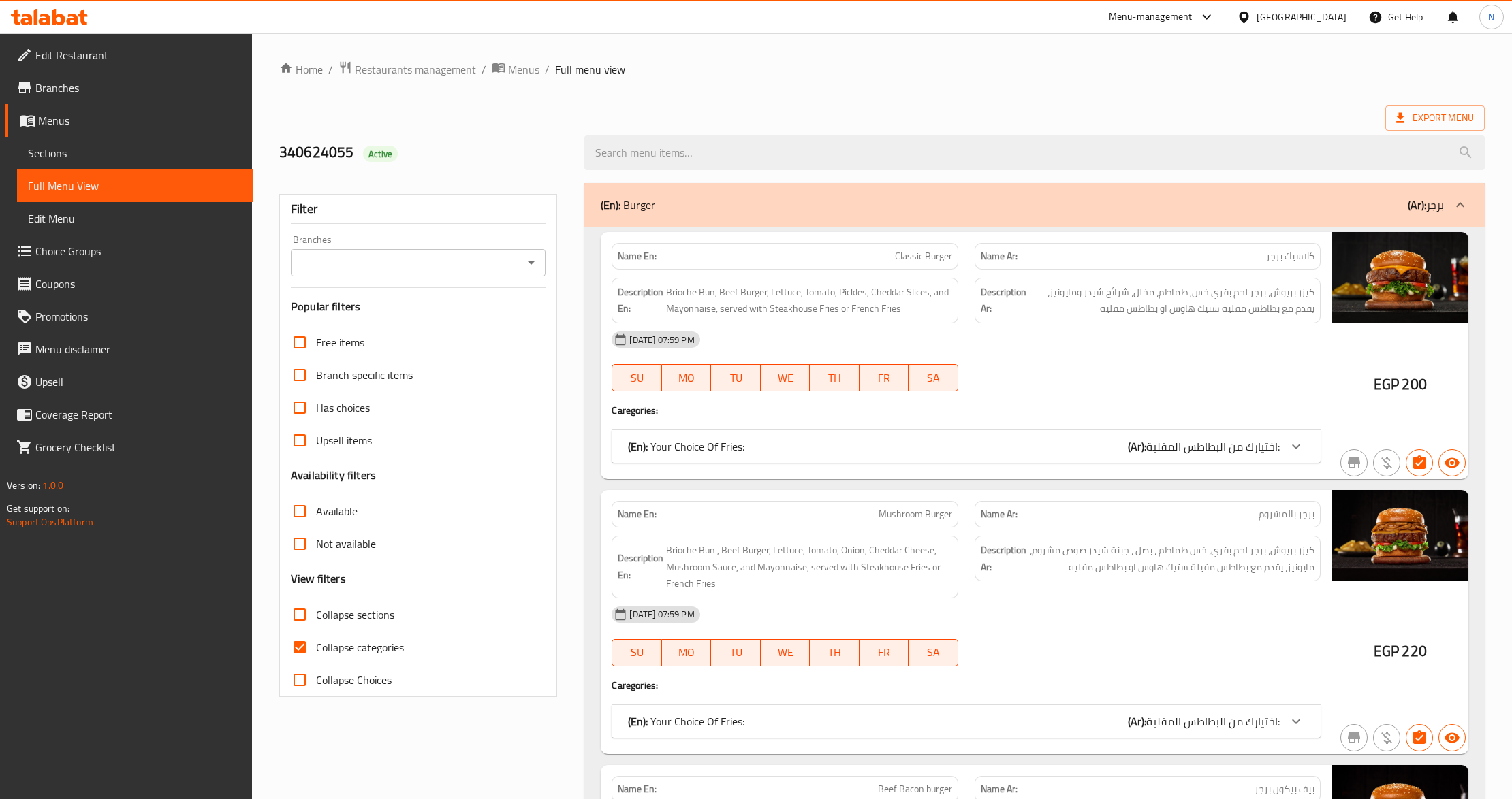
click at [396, 640] on span "Collapse categories" at bounding box center [360, 647] width 88 height 16
click at [316, 640] on input "Collapse categories" at bounding box center [299, 647] width 33 height 33
checkbox input "false"
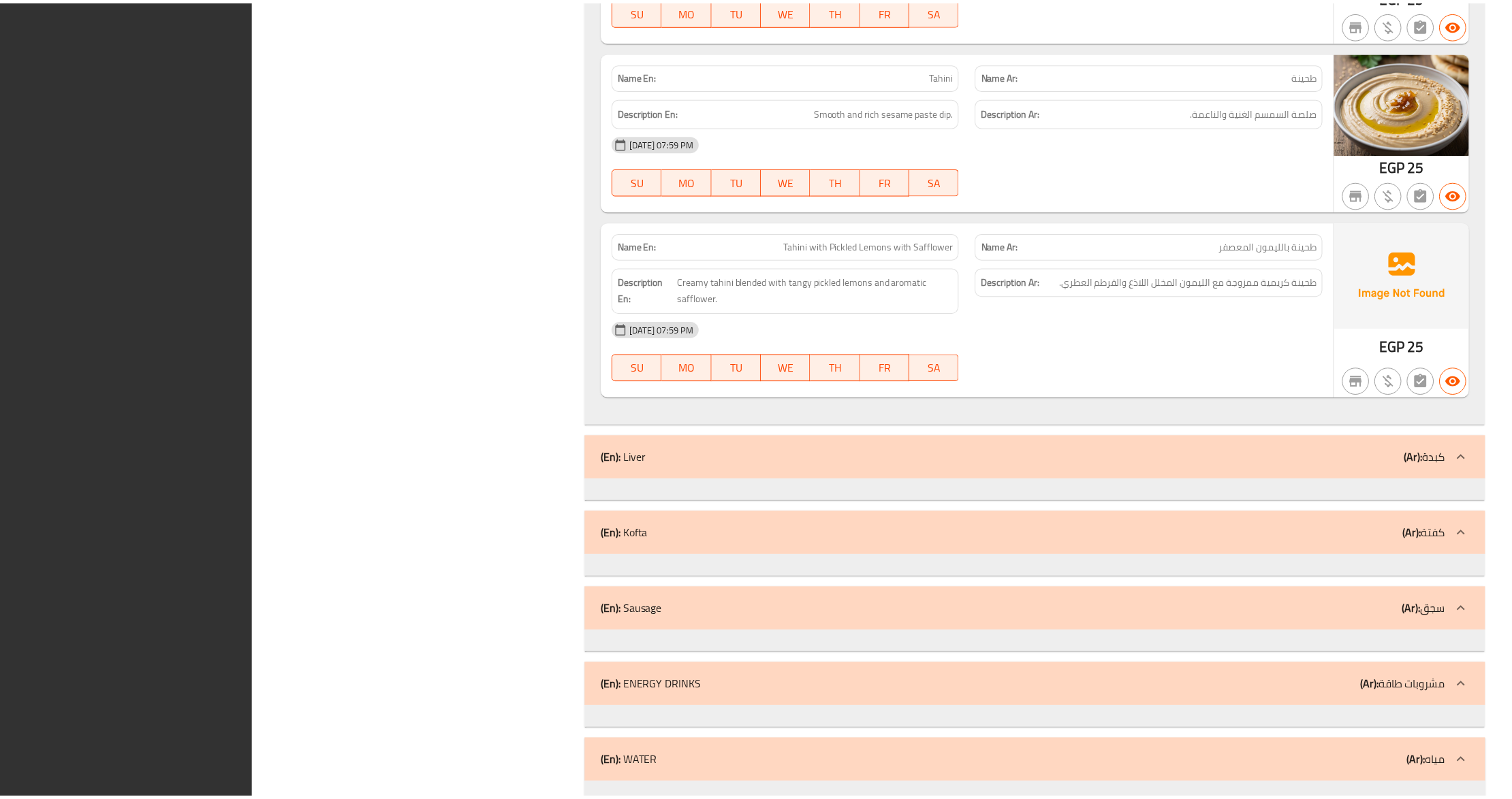
scroll to position [12657, 0]
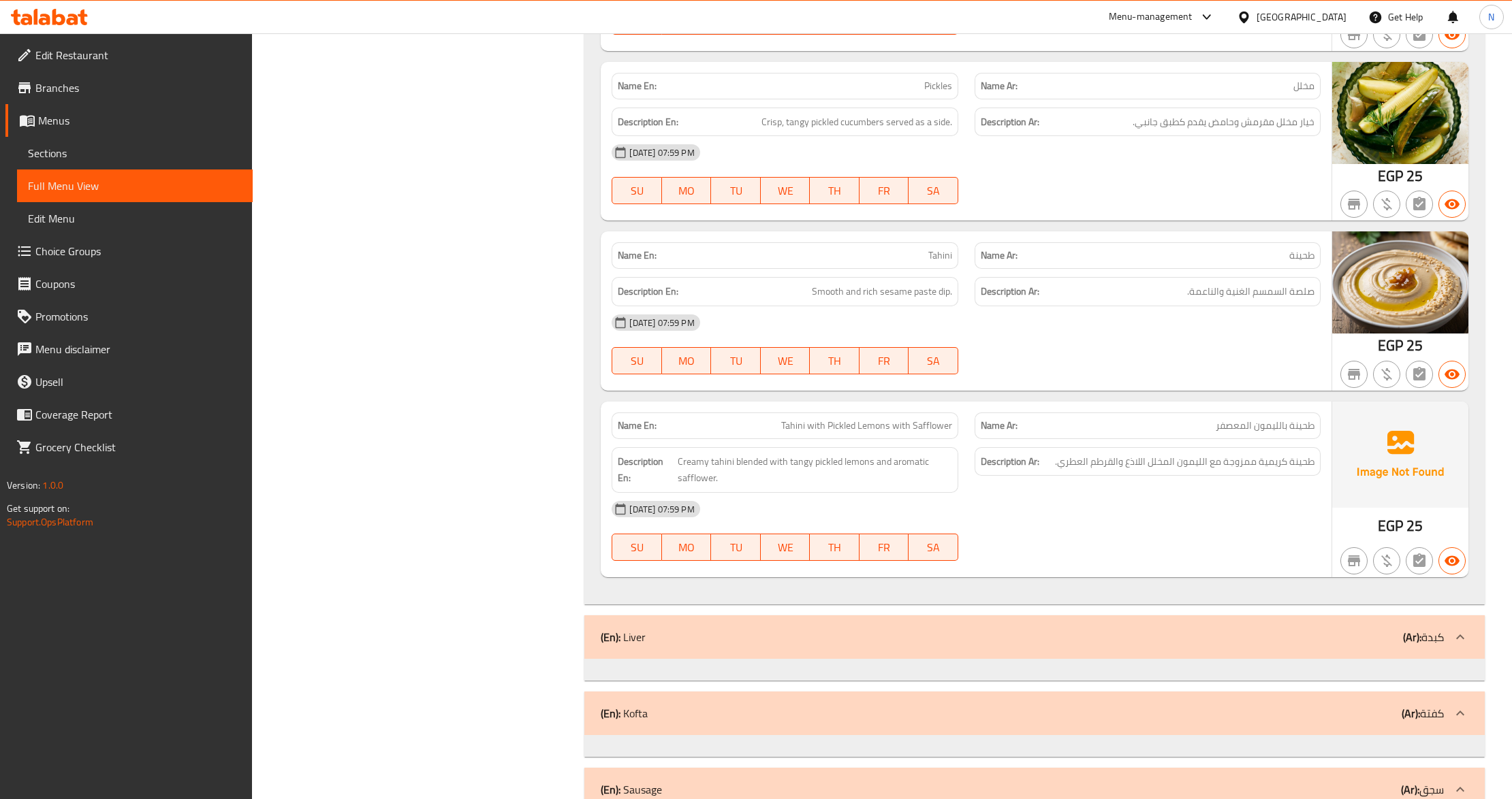
scroll to position [12384, 0]
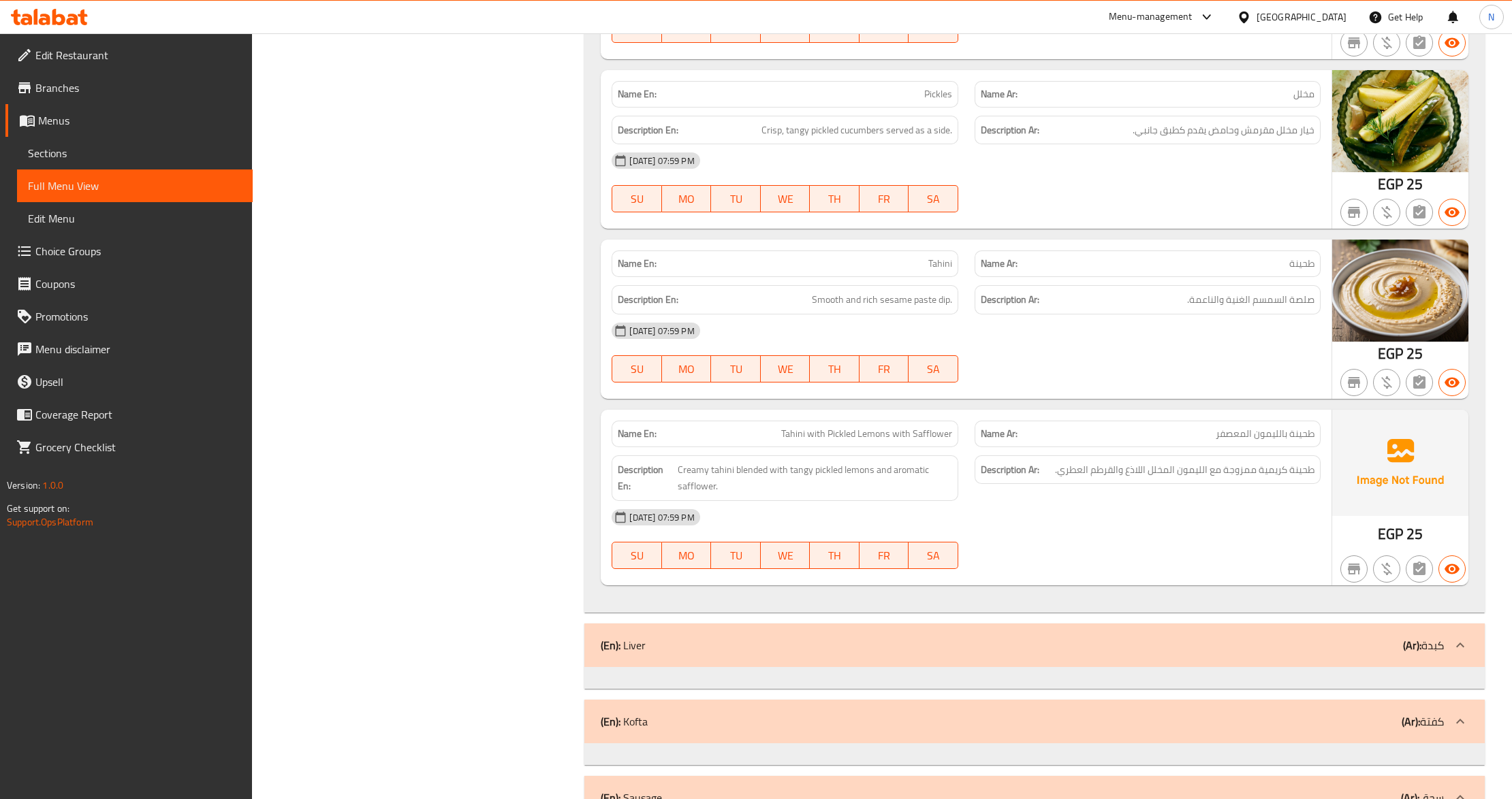
click at [894, 441] on span "Tahini with Pickled Lemons with Safflower" at bounding box center [867, 434] width 171 height 14
copy span "Tahini with Pickled Lemons with Safflower"
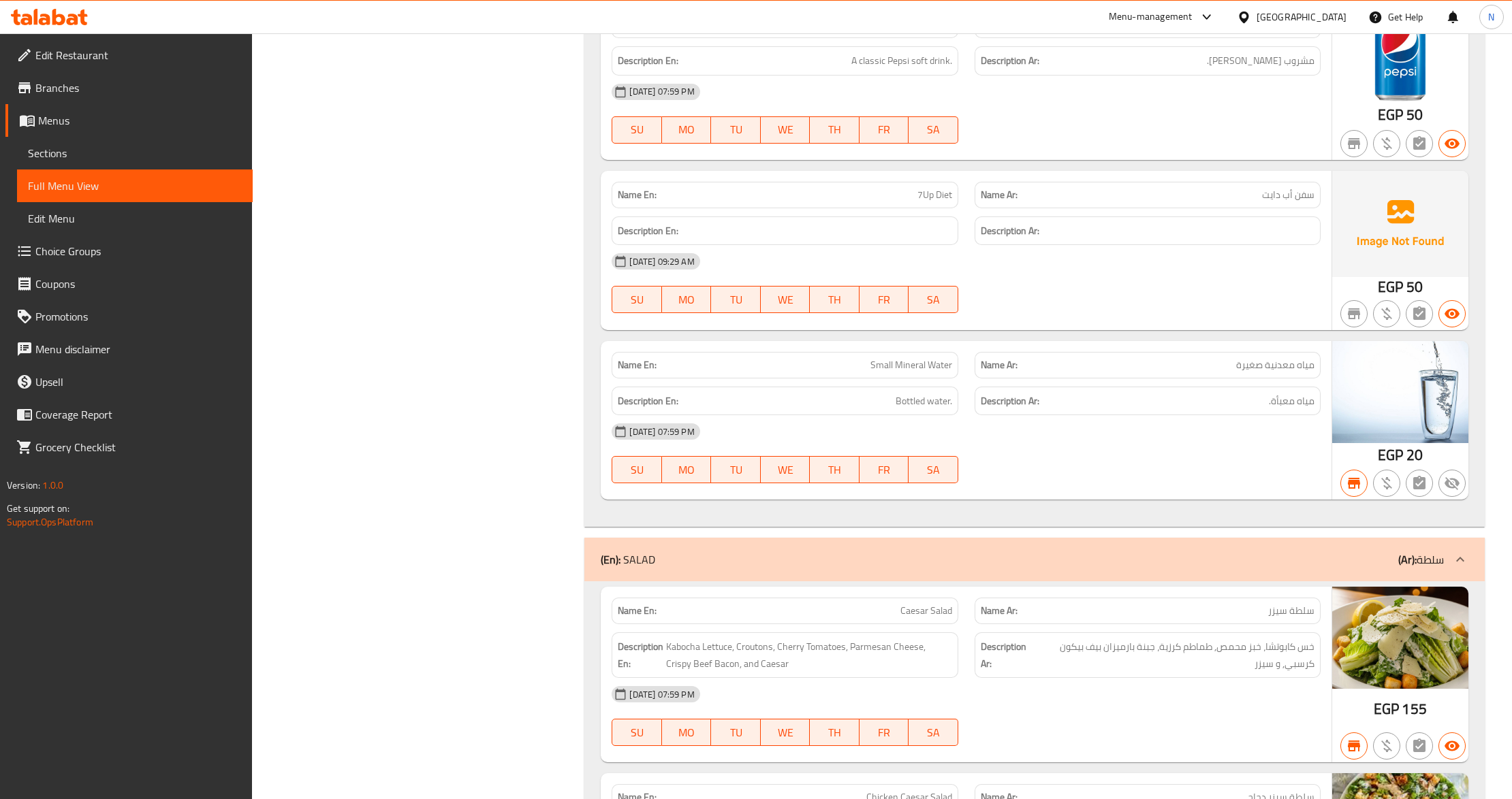
scroll to position [10478, 0]
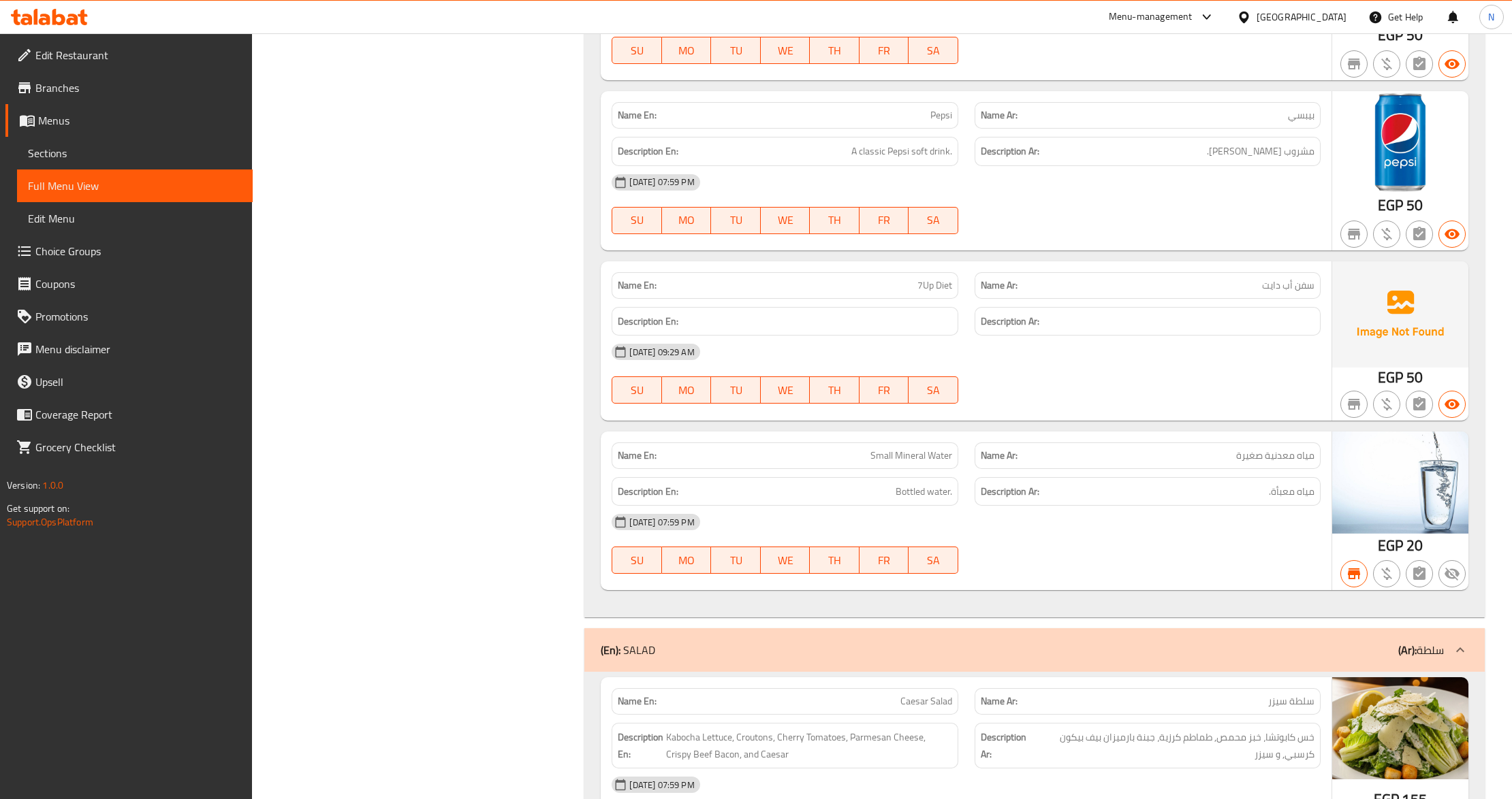
click at [927, 293] on span "7Up Diet" at bounding box center [935, 285] width 35 height 14
click at [926, 293] on span "7Up Diet" at bounding box center [935, 285] width 35 height 14
copy span "7Up Diet"
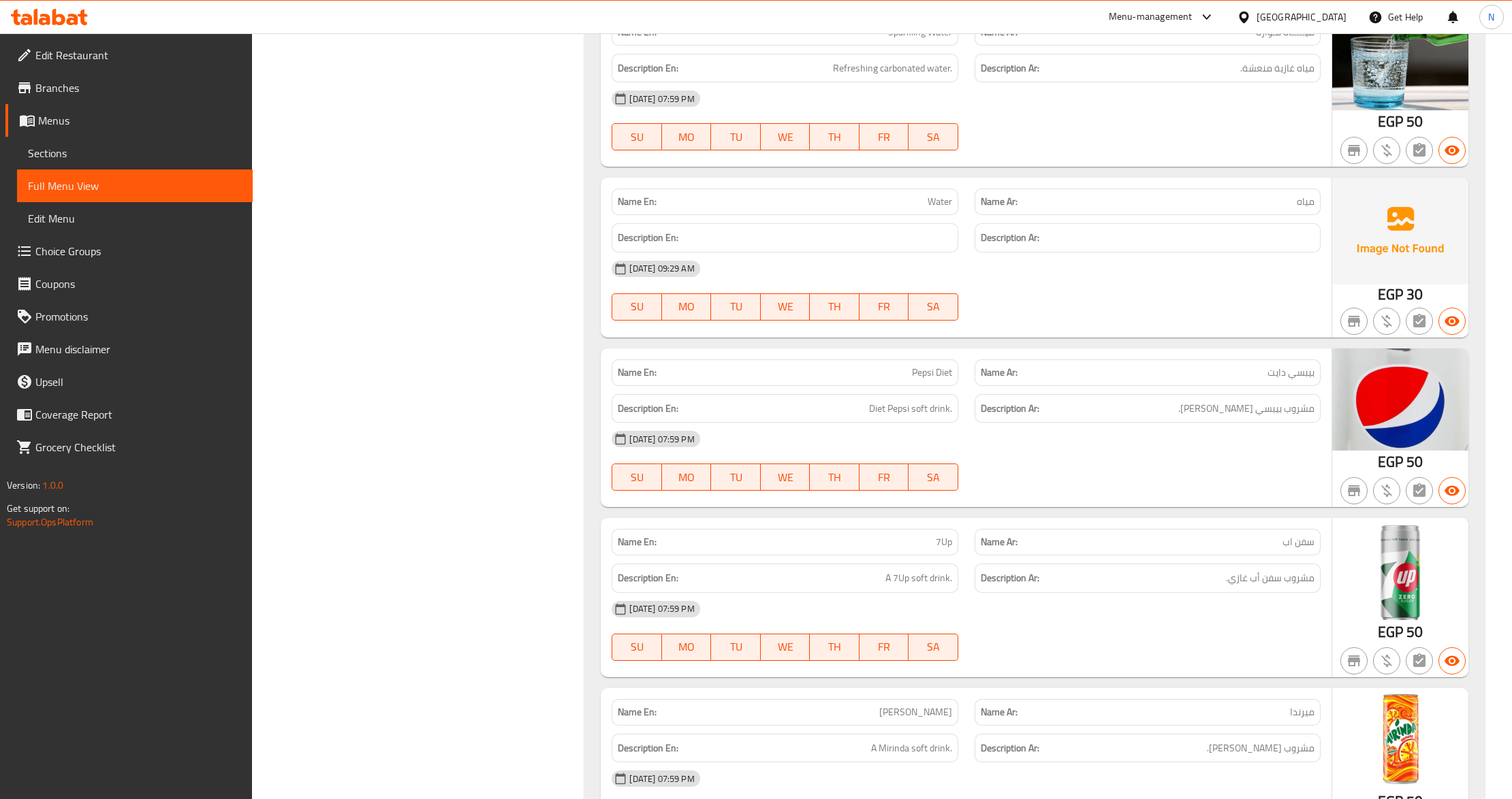
scroll to position [9662, 0]
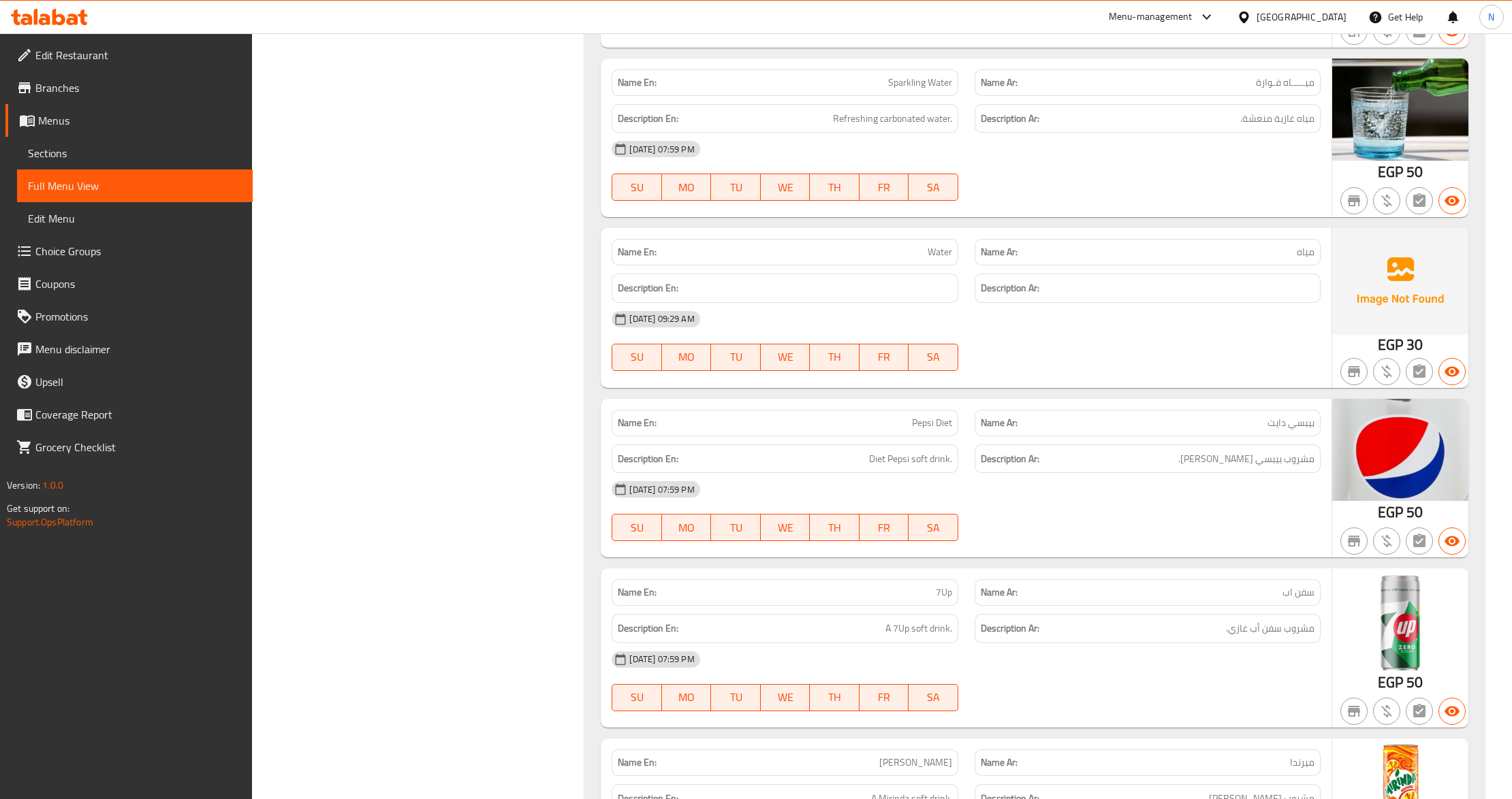
click at [933, 259] on span "Water" at bounding box center [940, 252] width 25 height 14
copy span "Water"
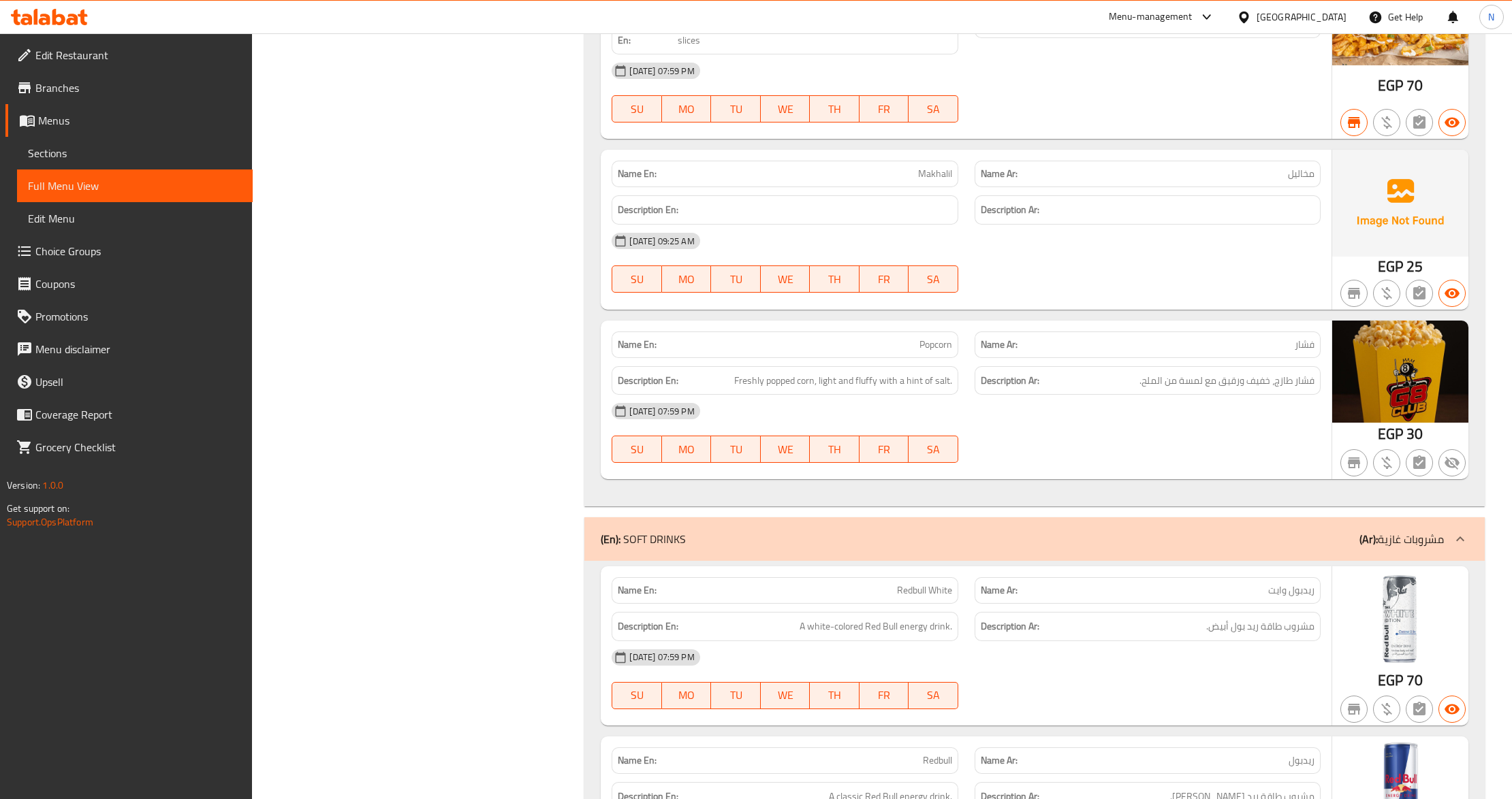
scroll to position [8572, 0]
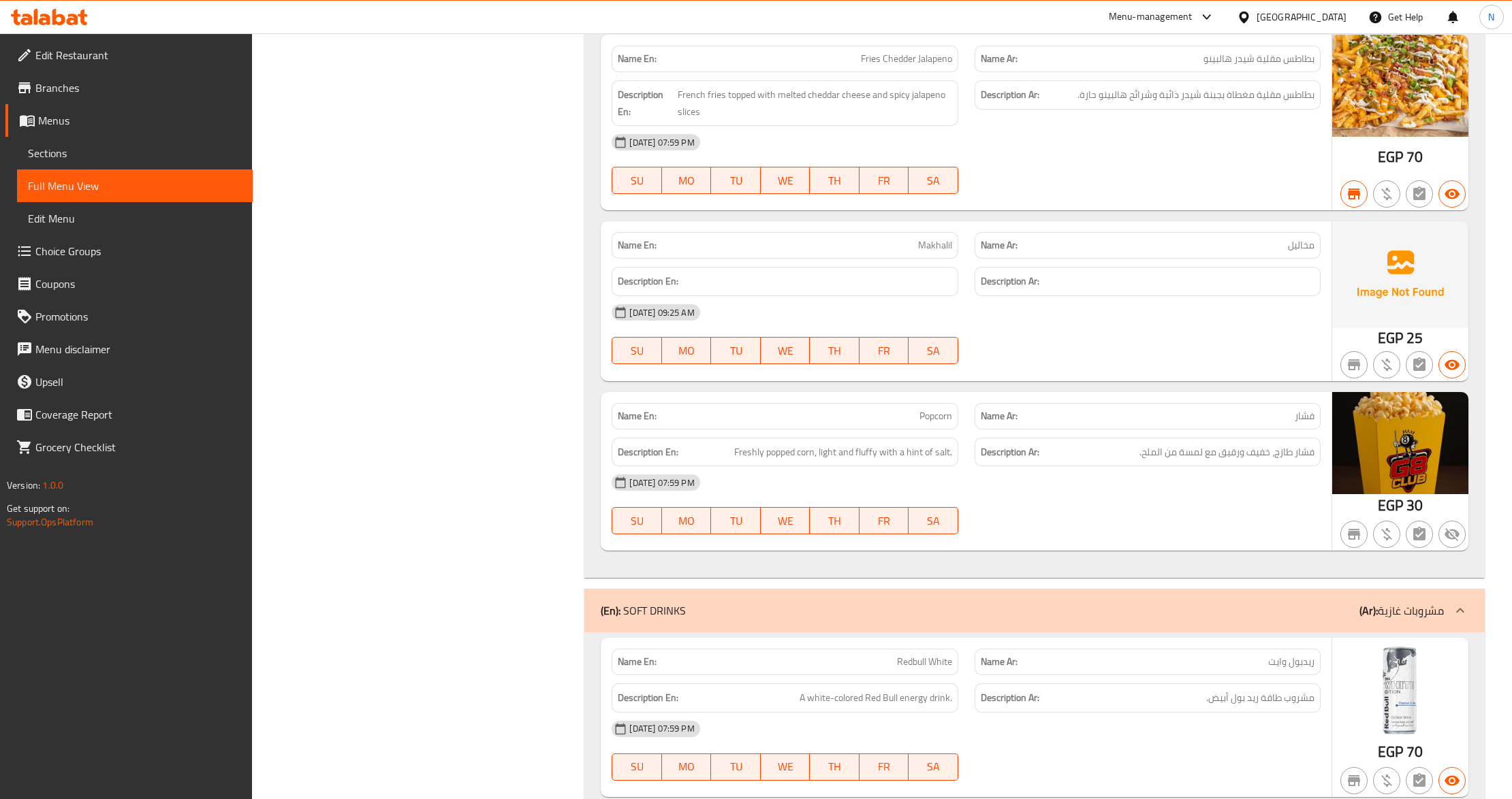
click at [931, 252] on span "Makhalil" at bounding box center [935, 245] width 34 height 14
copy span "Makhalil"
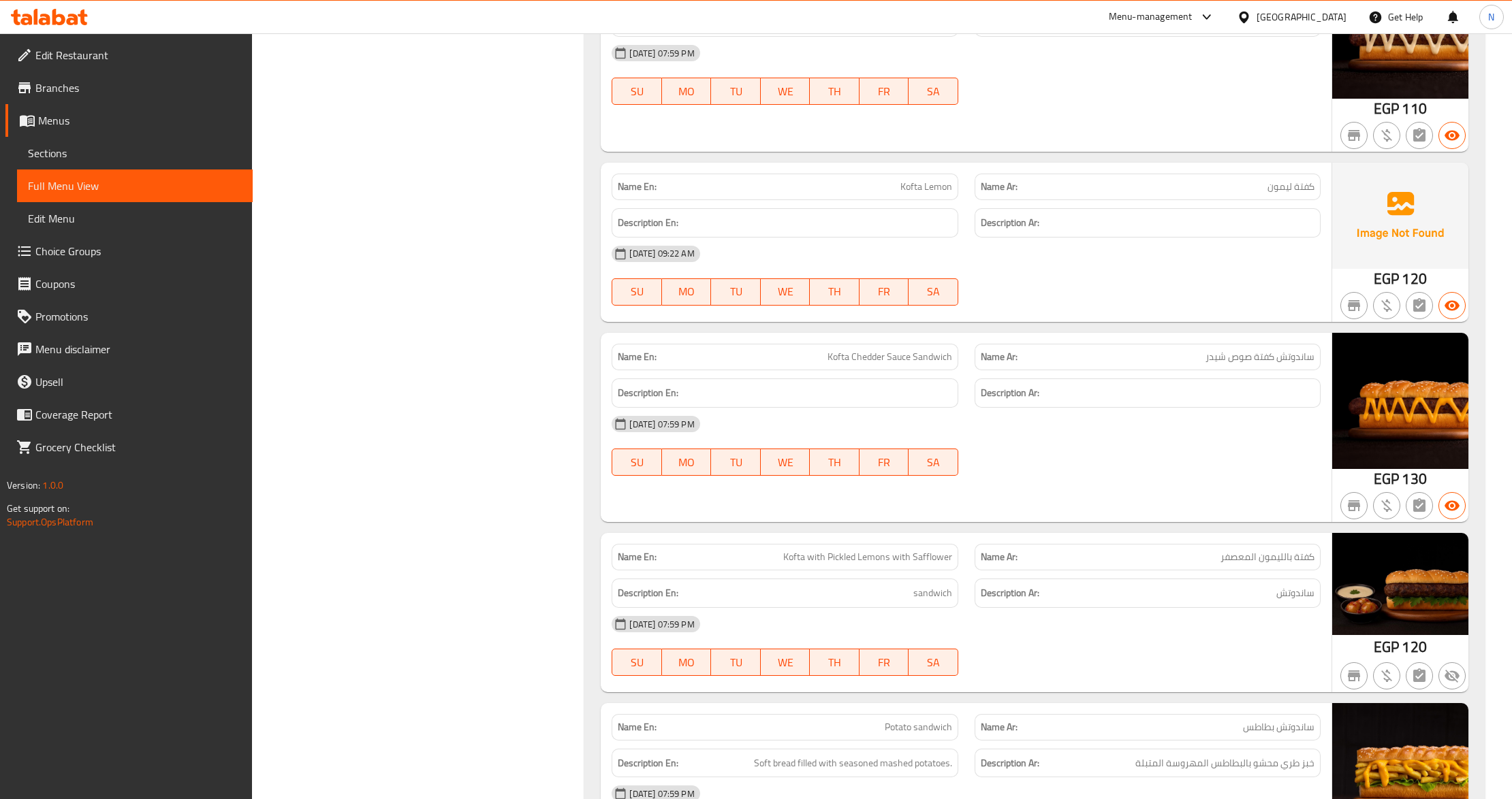
scroll to position [7029, 0]
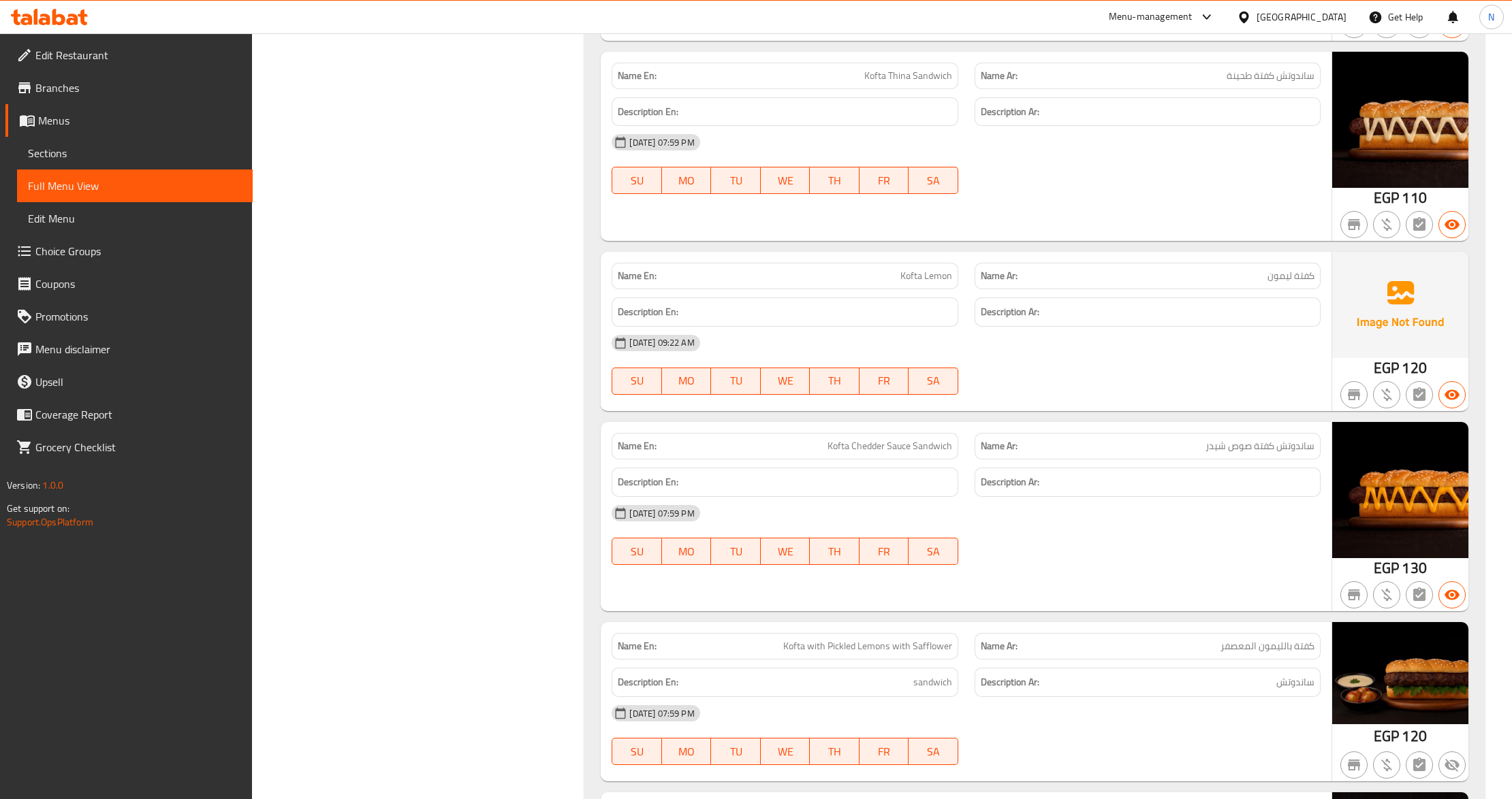
click at [917, 283] on span "Kofta Lemon" at bounding box center [926, 276] width 52 height 14
copy span "Kofta Lemon"
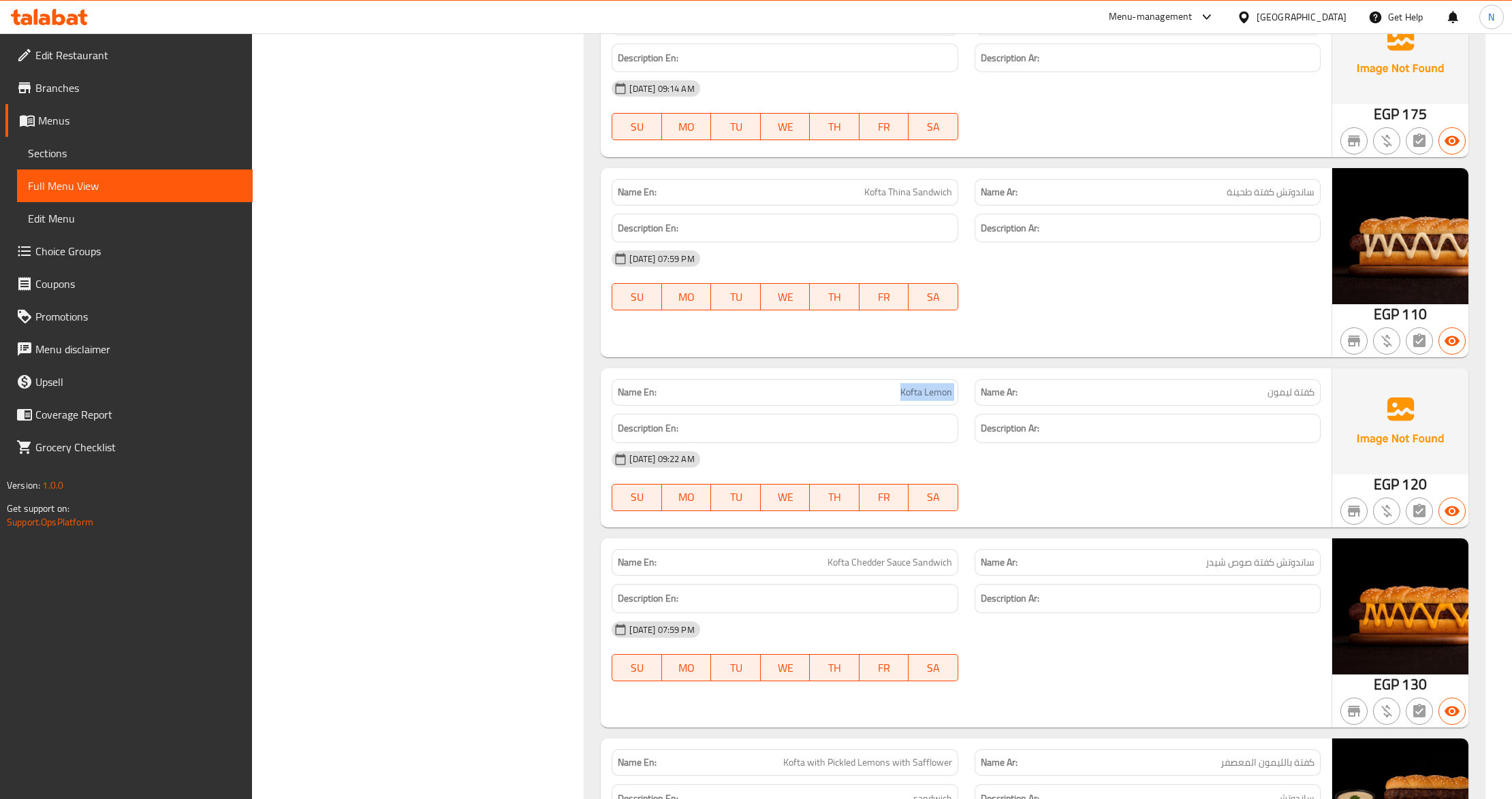
scroll to position [6666, 0]
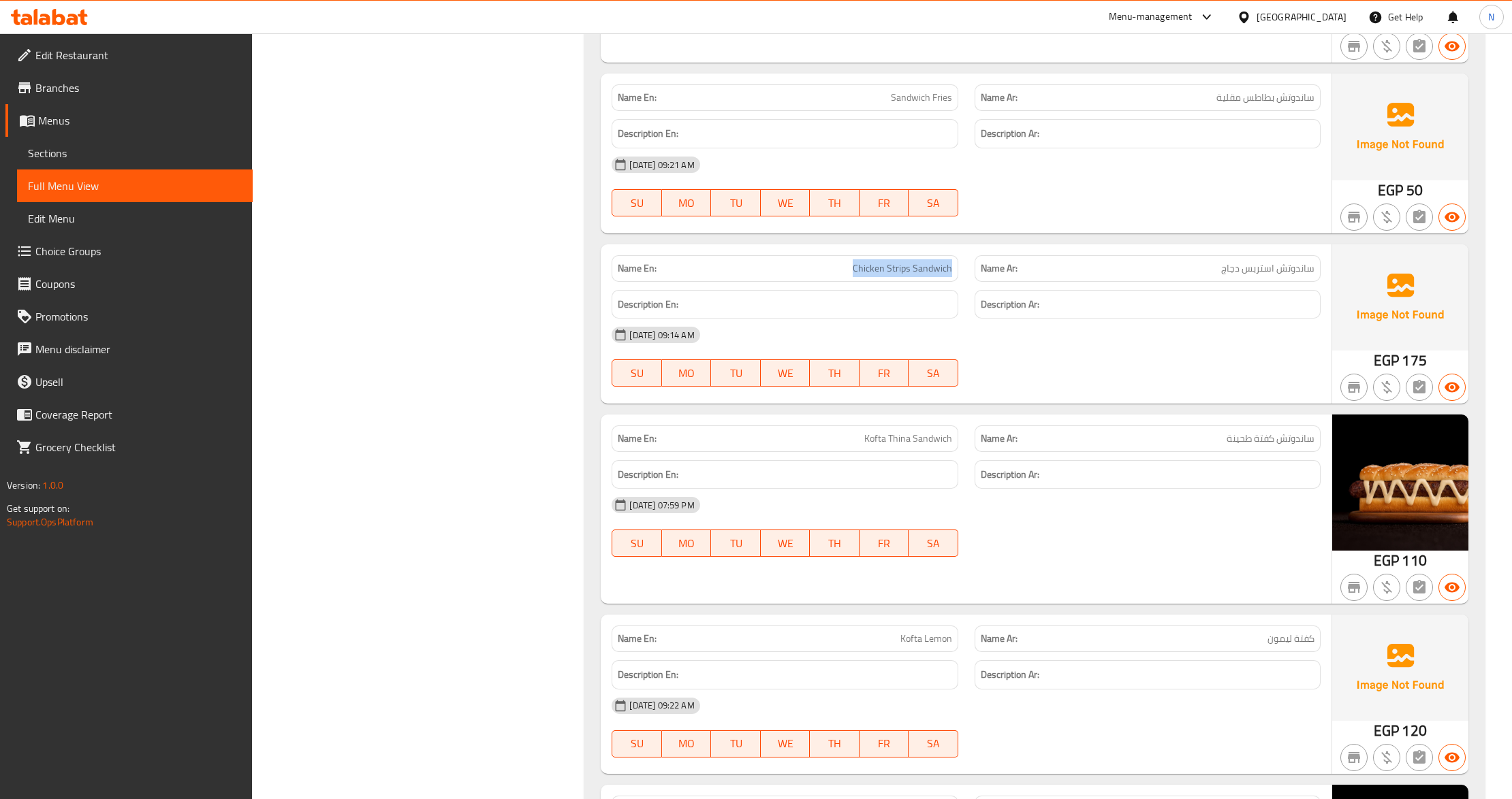
drag, startPoint x: 856, startPoint y: 296, endPoint x: 954, endPoint y: 295, distance: 98.0
click at [954, 282] on div "Name En: Chicken Strips Sandwich" at bounding box center [784, 268] width 346 height 27
copy span "Chicken Strips Sandwich"
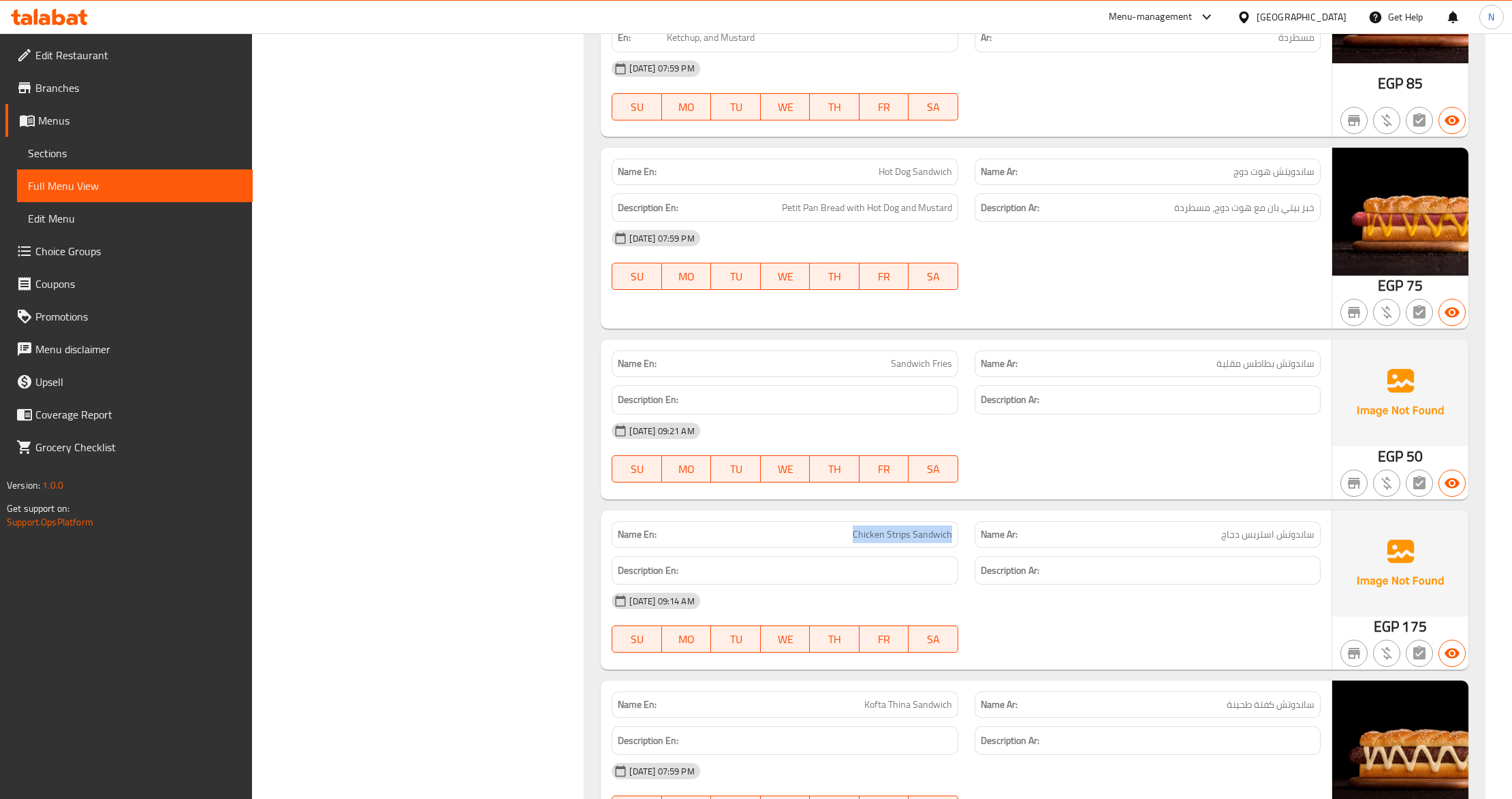
scroll to position [6394, 0]
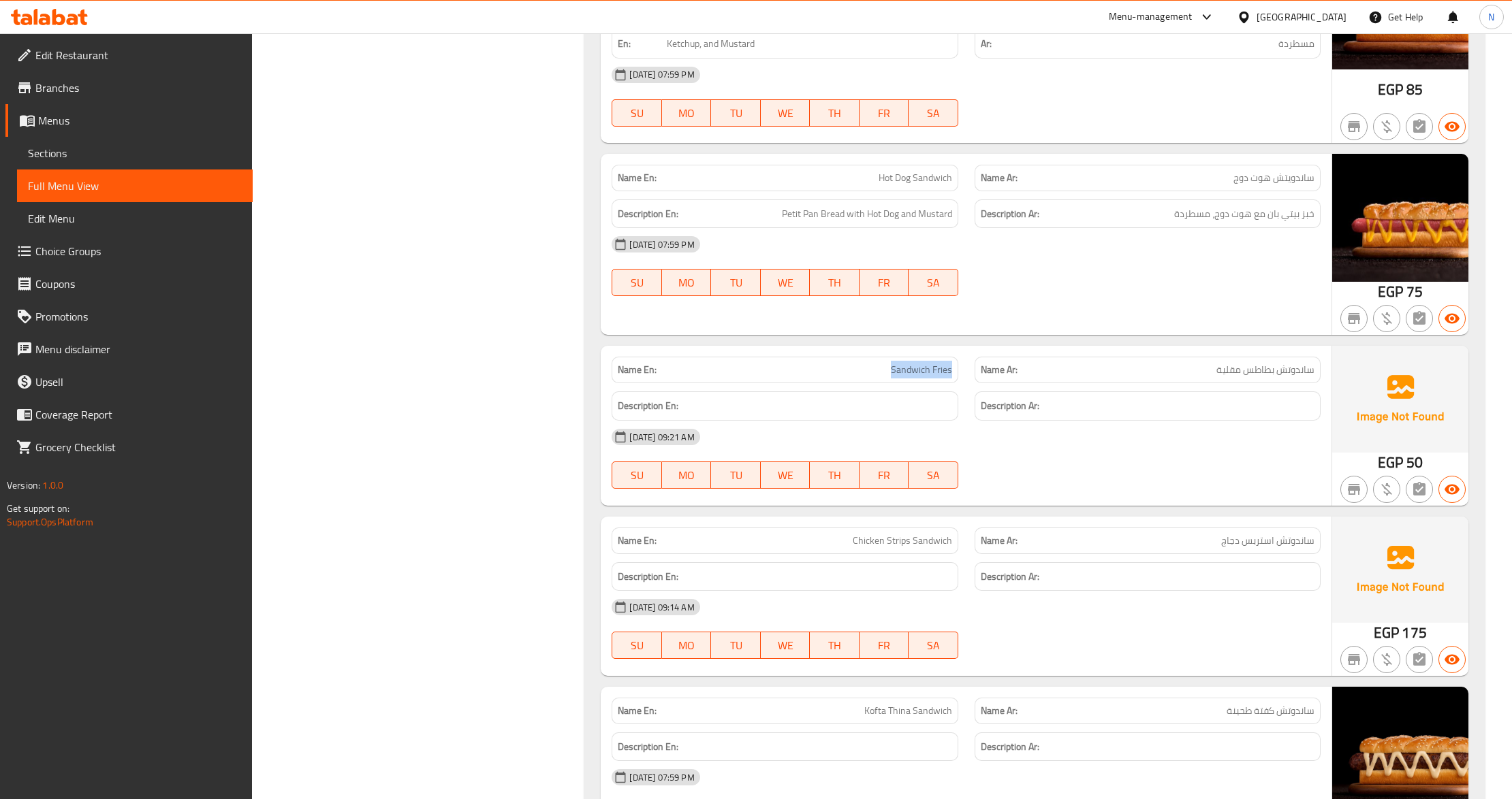
drag, startPoint x: 891, startPoint y: 392, endPoint x: 951, endPoint y: 391, distance: 60.0
click at [951, 377] on span "Sandwich Fries" at bounding box center [921, 370] width 61 height 14
copy span "Sandwich Fries"
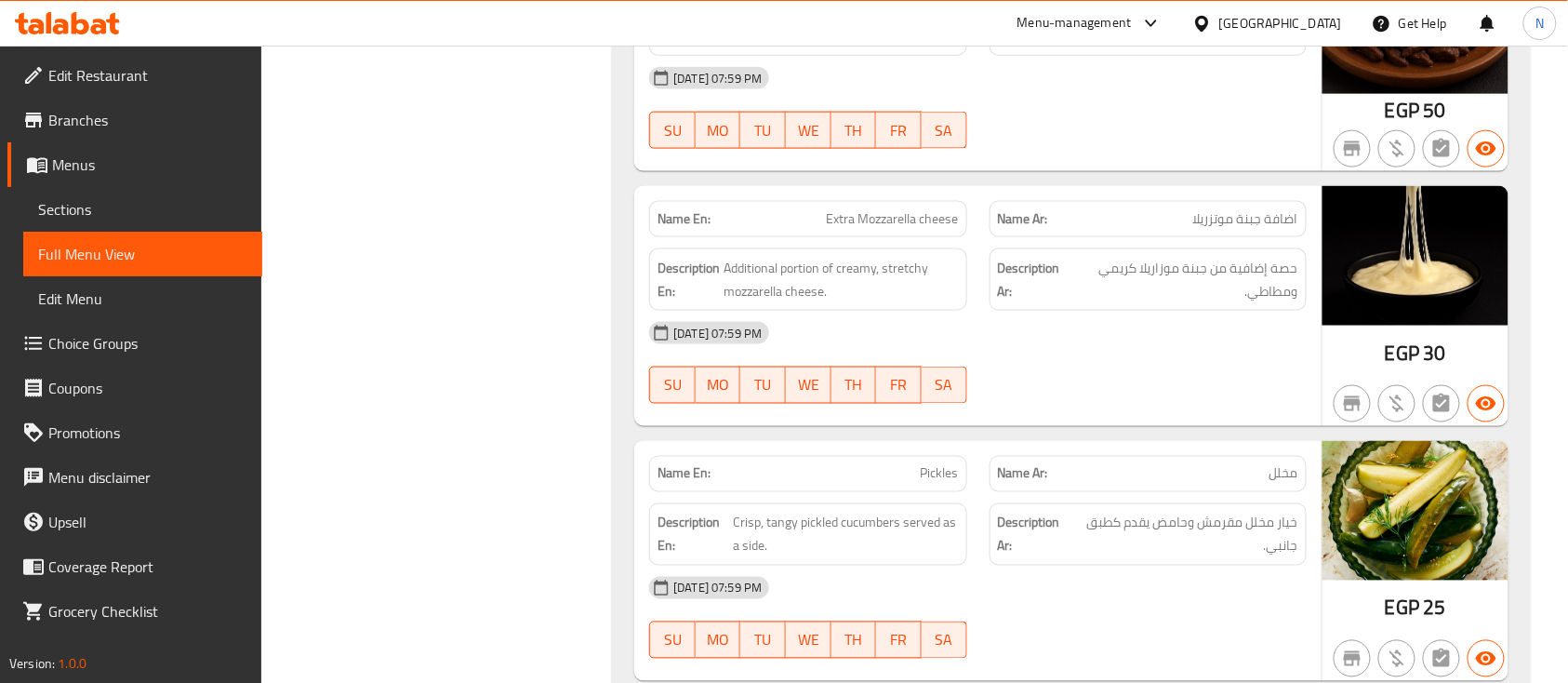
scroll to position [17266, 0]
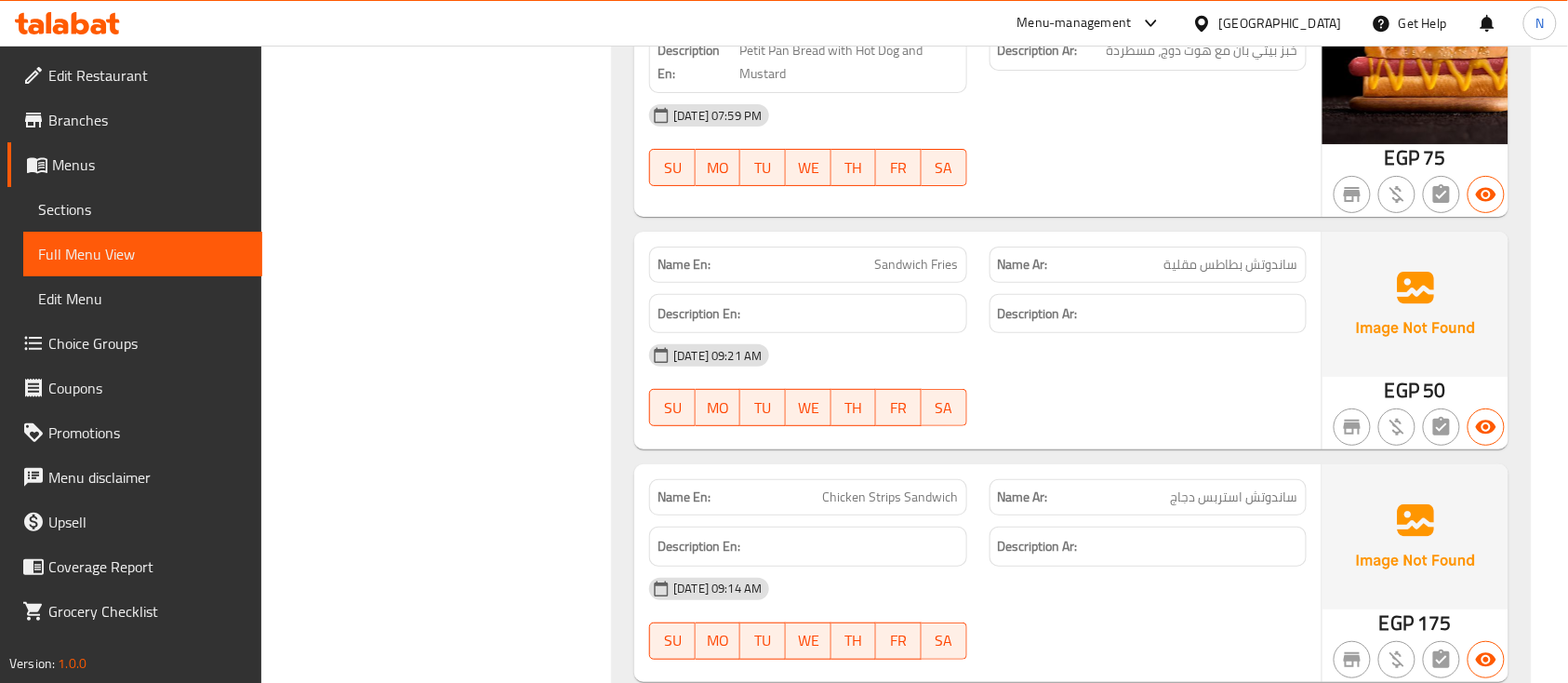
scroll to position [9428, 0]
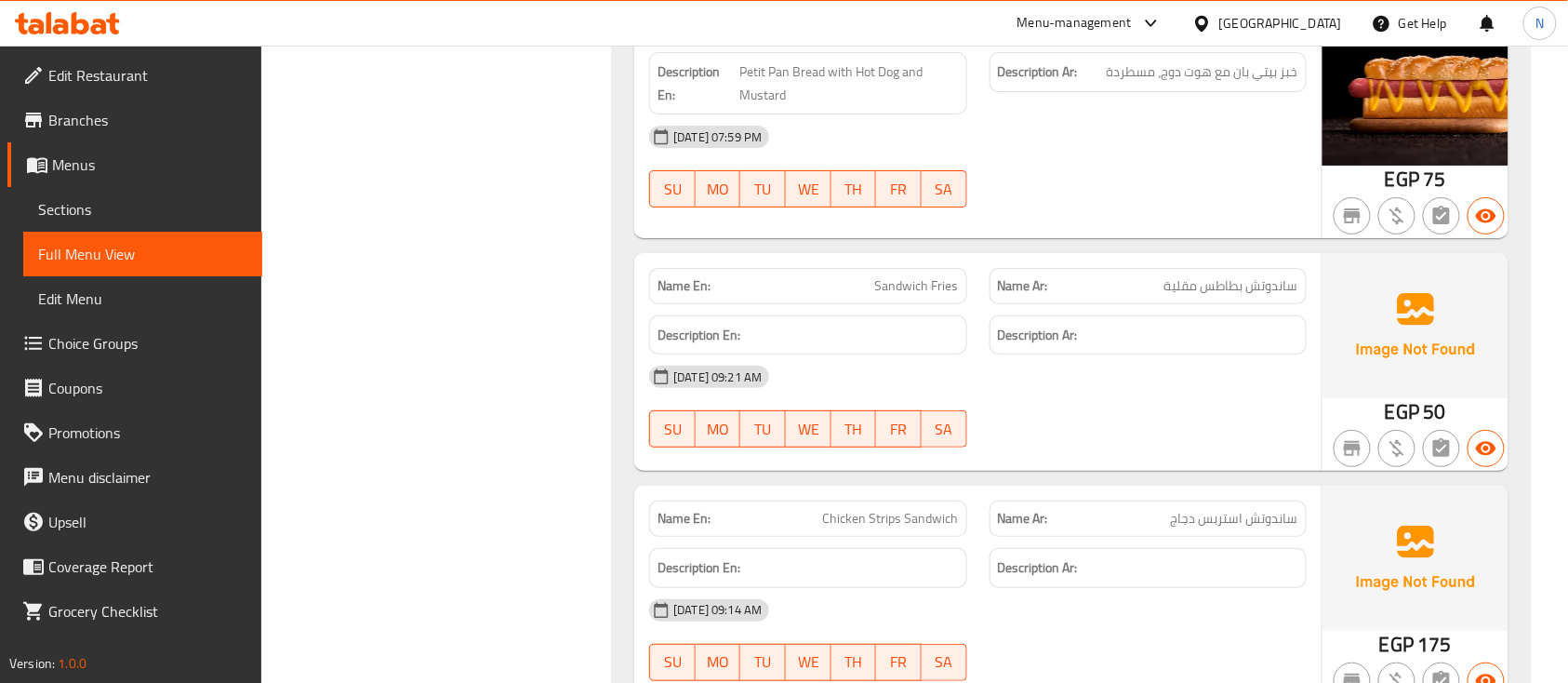
click at [911, 276] on span "Sandwich Fries" at bounding box center [916, 285] width 83 height 19
copy span "Sandwich Fries"
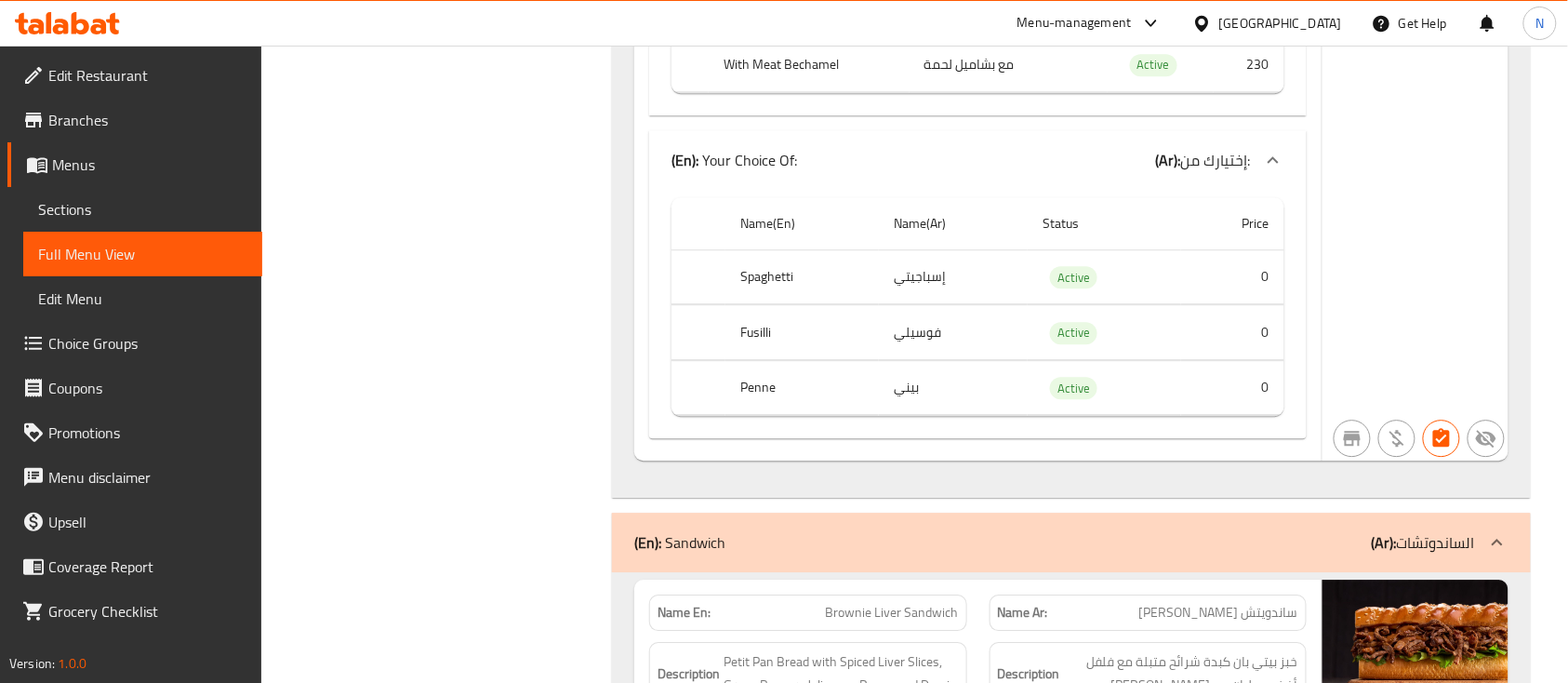
scroll to position [6574, 0]
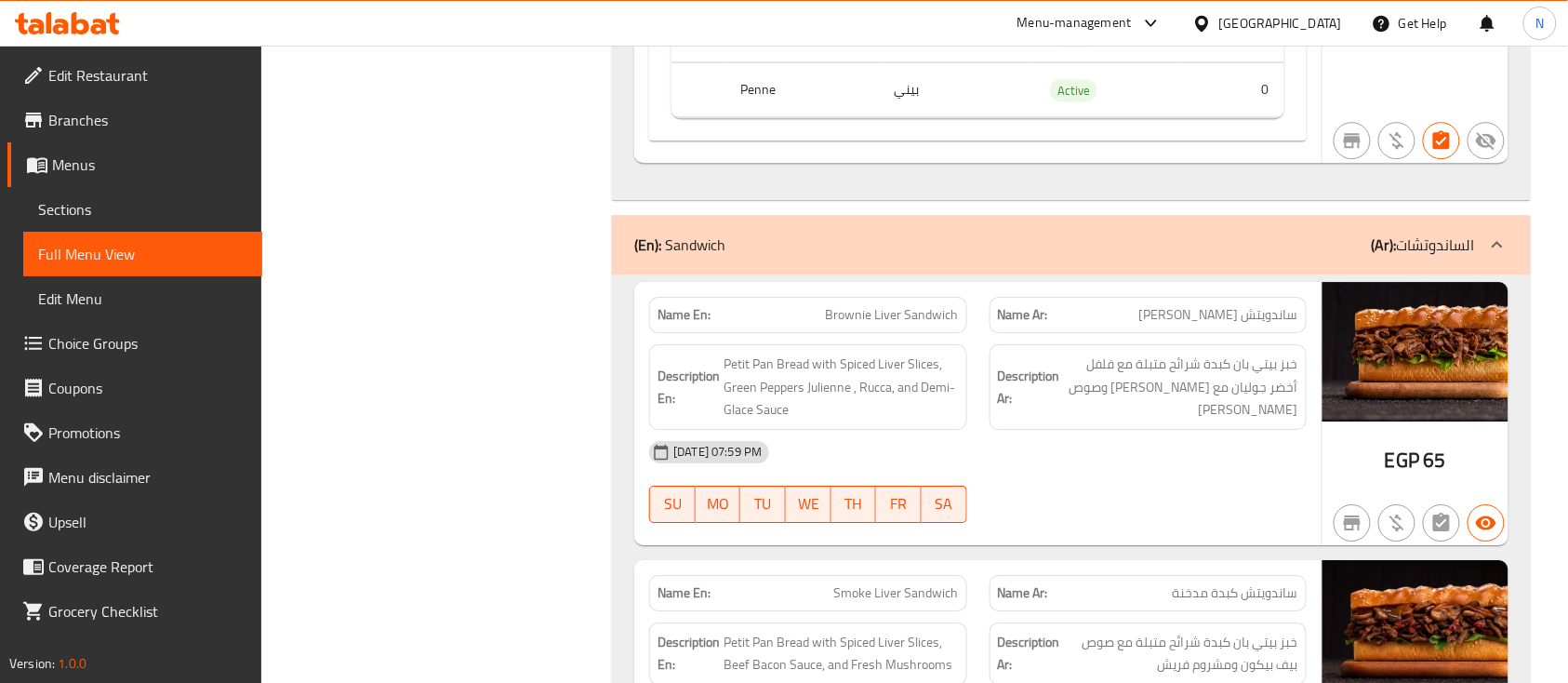
click at [907, 313] on span "Brownie Liver Sandwich" at bounding box center [892, 315] width 133 height 19
click at [938, 318] on span "Brownie Liver Sandwich" at bounding box center [892, 315] width 133 height 19
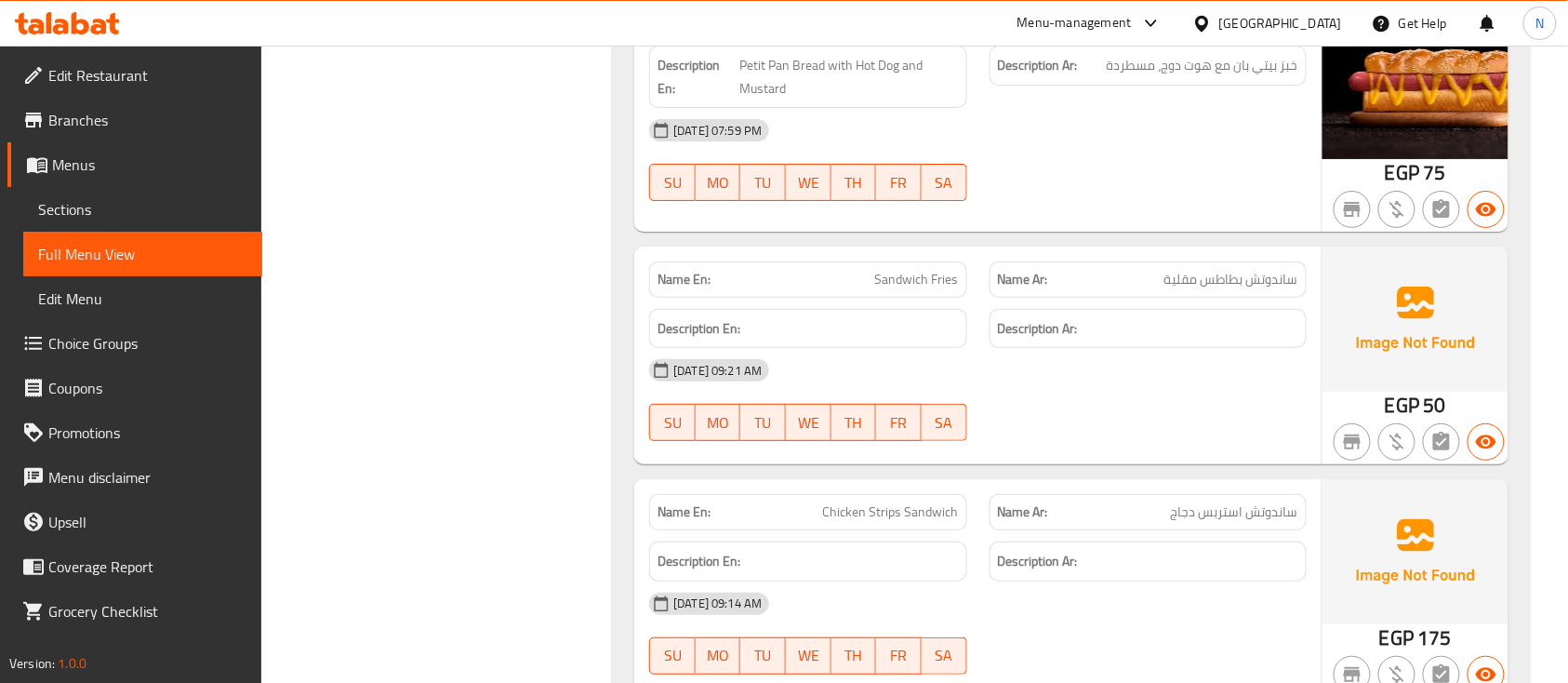
scroll to position [9304, 0]
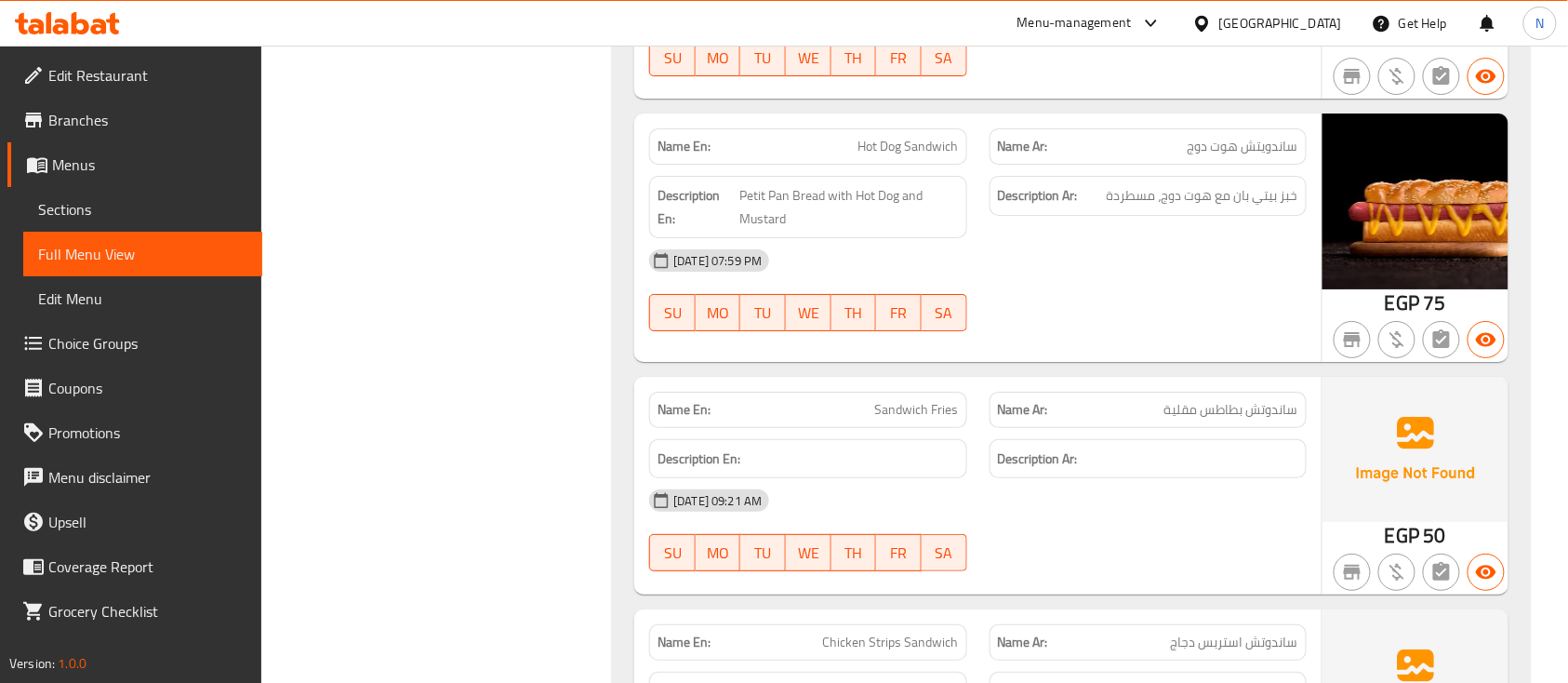
click at [923, 406] on span "Sandwich Fries" at bounding box center [916, 410] width 83 height 19
copy span "Sandwich Fries"
click at [1203, 400] on span "ساندوتش بطاطس مقلية" at bounding box center [1231, 410] width 134 height 19
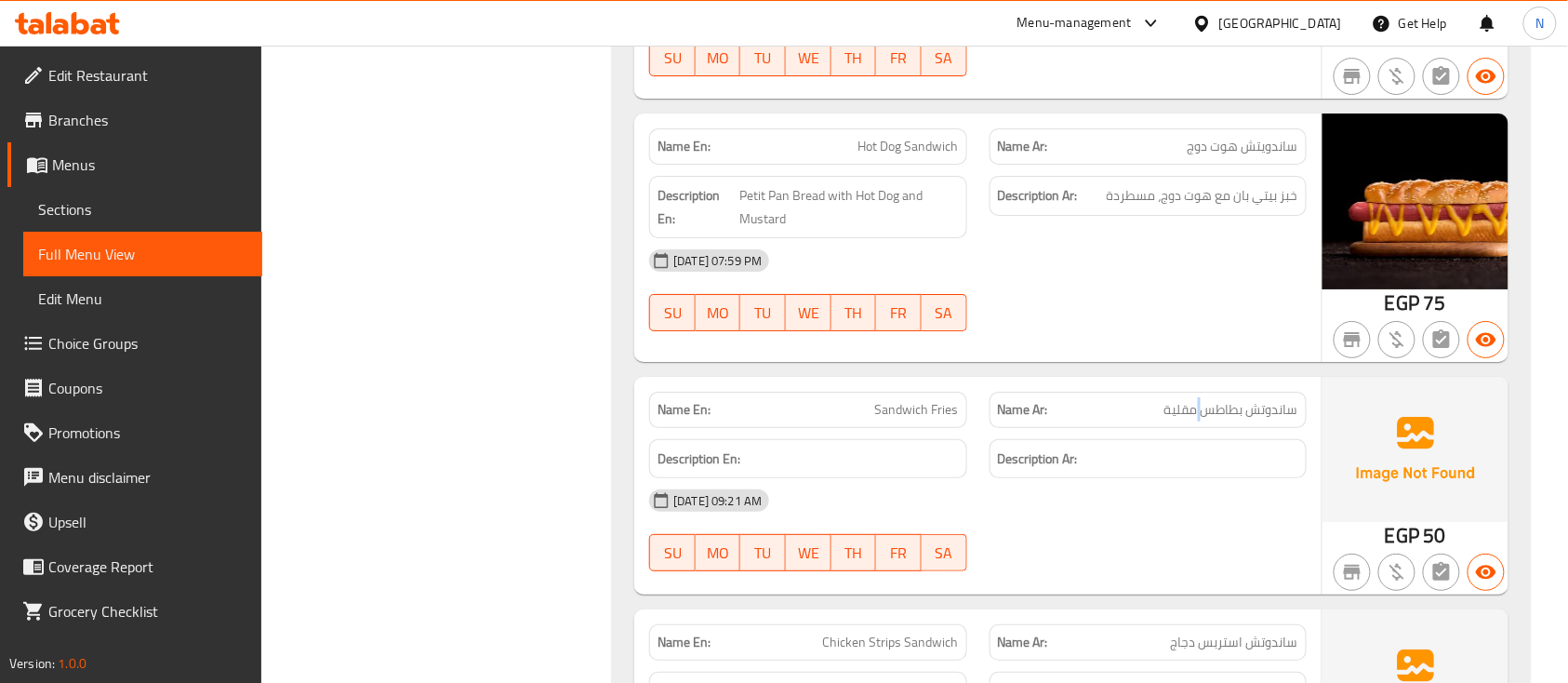
click at [1203, 400] on span "ساندوتش بطاطس مقلية" at bounding box center [1231, 410] width 134 height 19
copy span "ساندوتش بطاطس مقلية"
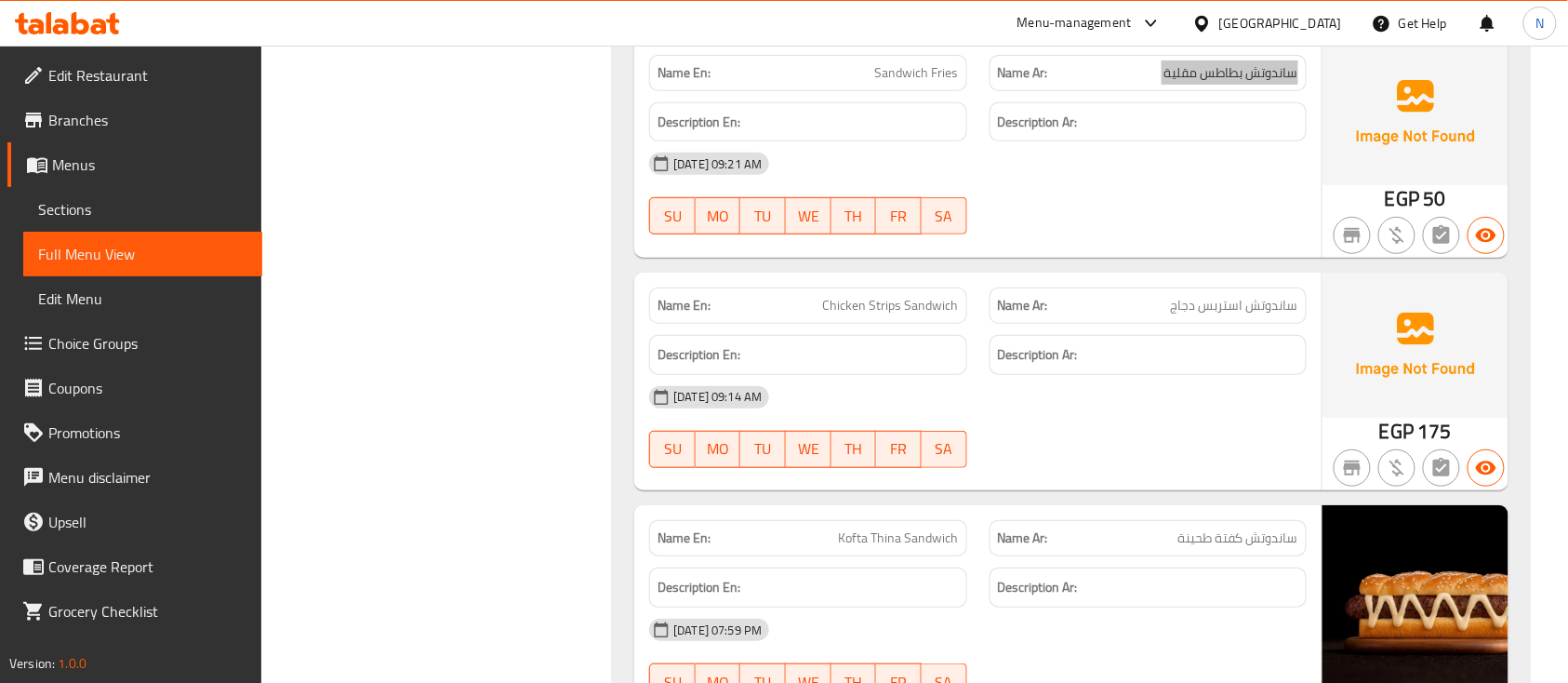
scroll to position [9677, 0]
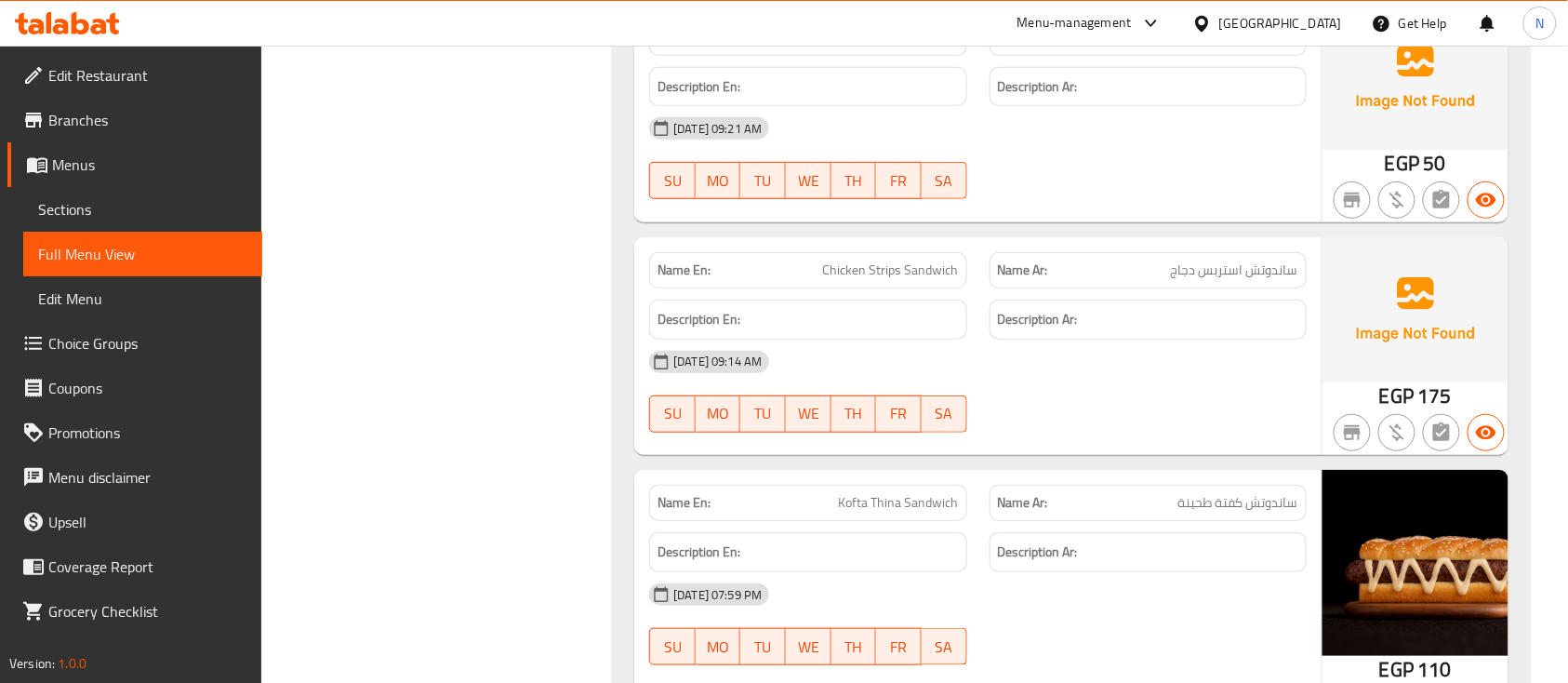
click at [861, 262] on span "Chicken Strips Sandwich" at bounding box center [891, 270] width 136 height 19
click at [862, 262] on span "Chicken Strips Sandwich" at bounding box center [891, 270] width 136 height 19
click at [1169, 268] on p "Name Ar: ساندوتش استربس دجاج" at bounding box center [1148, 270] width 301 height 19
click at [1172, 266] on p "Name Ar: ساندوتش استربس دجاج" at bounding box center [1148, 270] width 301 height 19
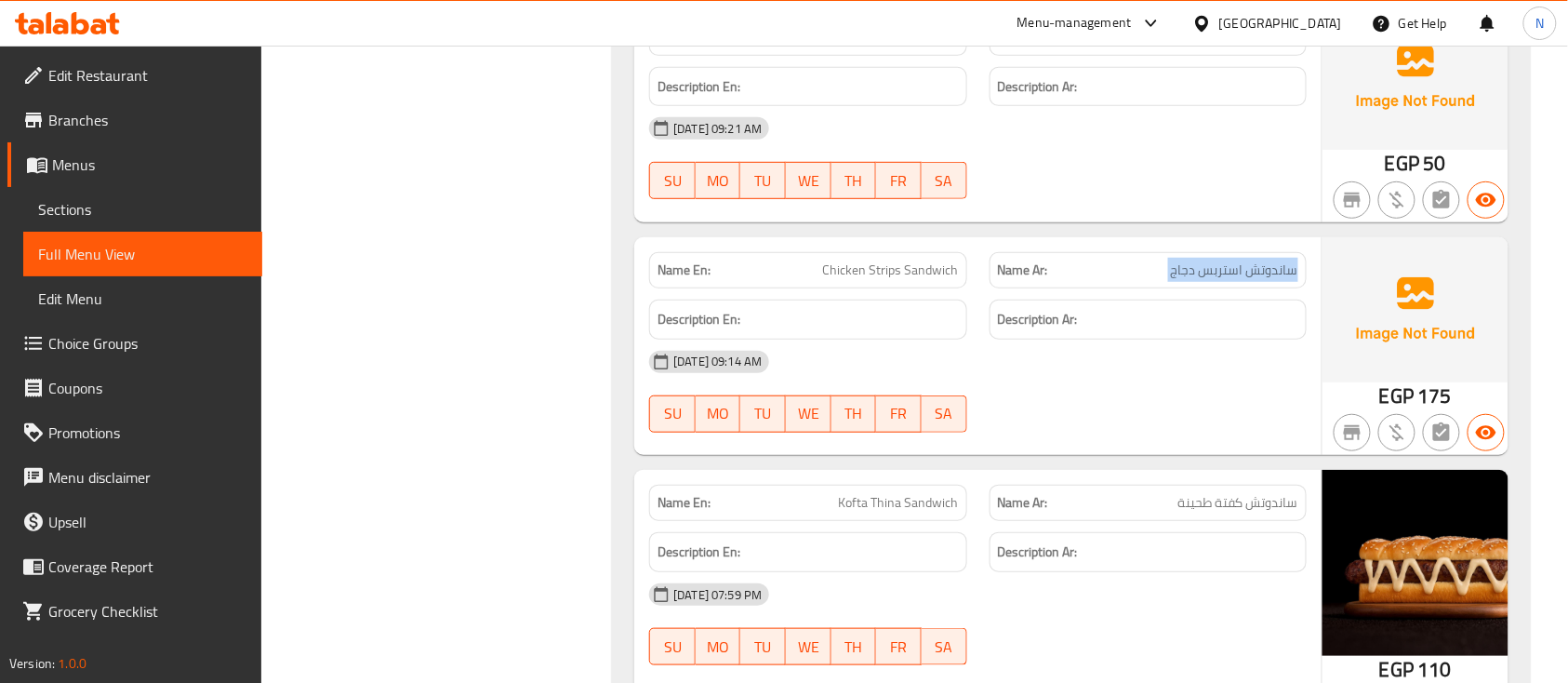
click at [1172, 266] on p "Name Ar: ساندوتش استربس دجاج" at bounding box center [1148, 270] width 301 height 19
click at [1426, 380] on span "175" at bounding box center [1433, 396] width 34 height 36
click at [1199, 392] on div "18-09-2025 09:14 AM SU MO TU WE TH FR SA" at bounding box center [977, 392] width 680 height 104
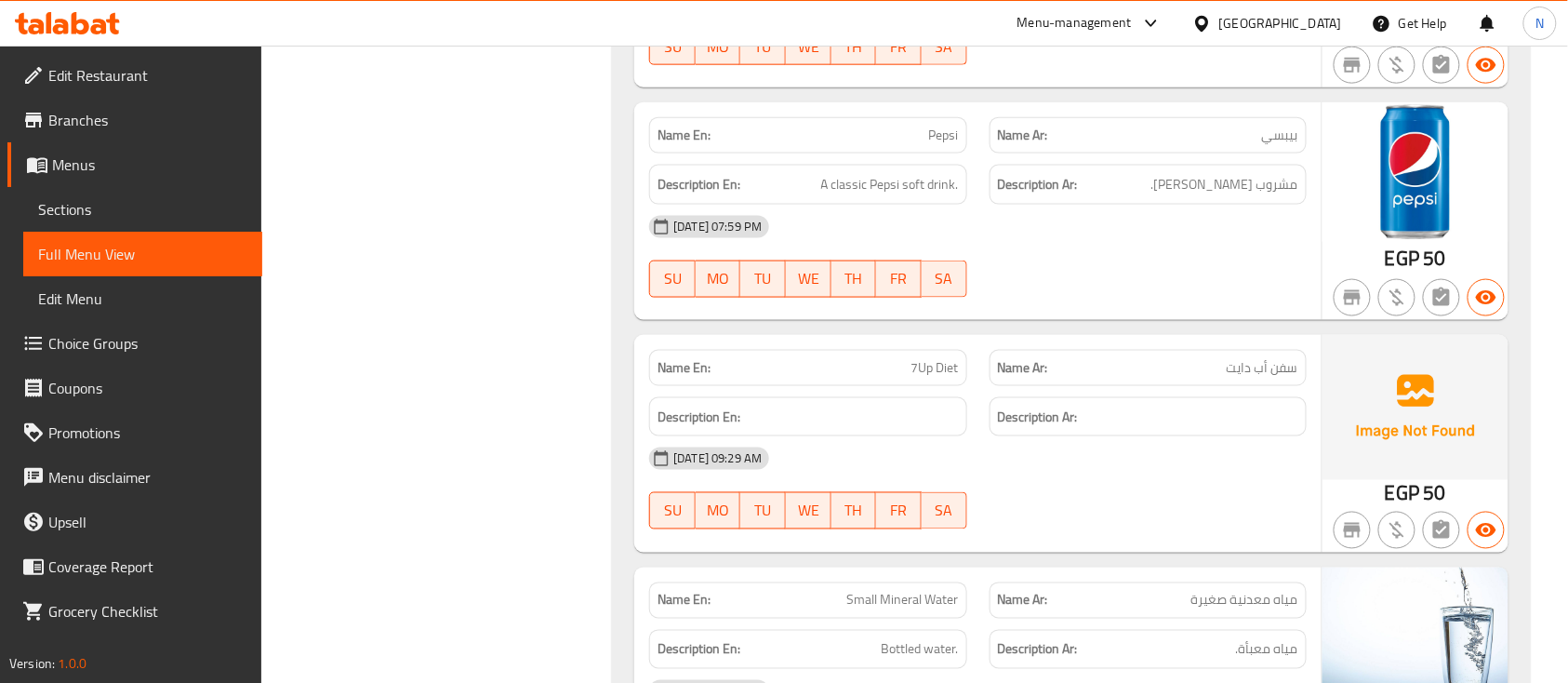
scroll to position [14907, 0]
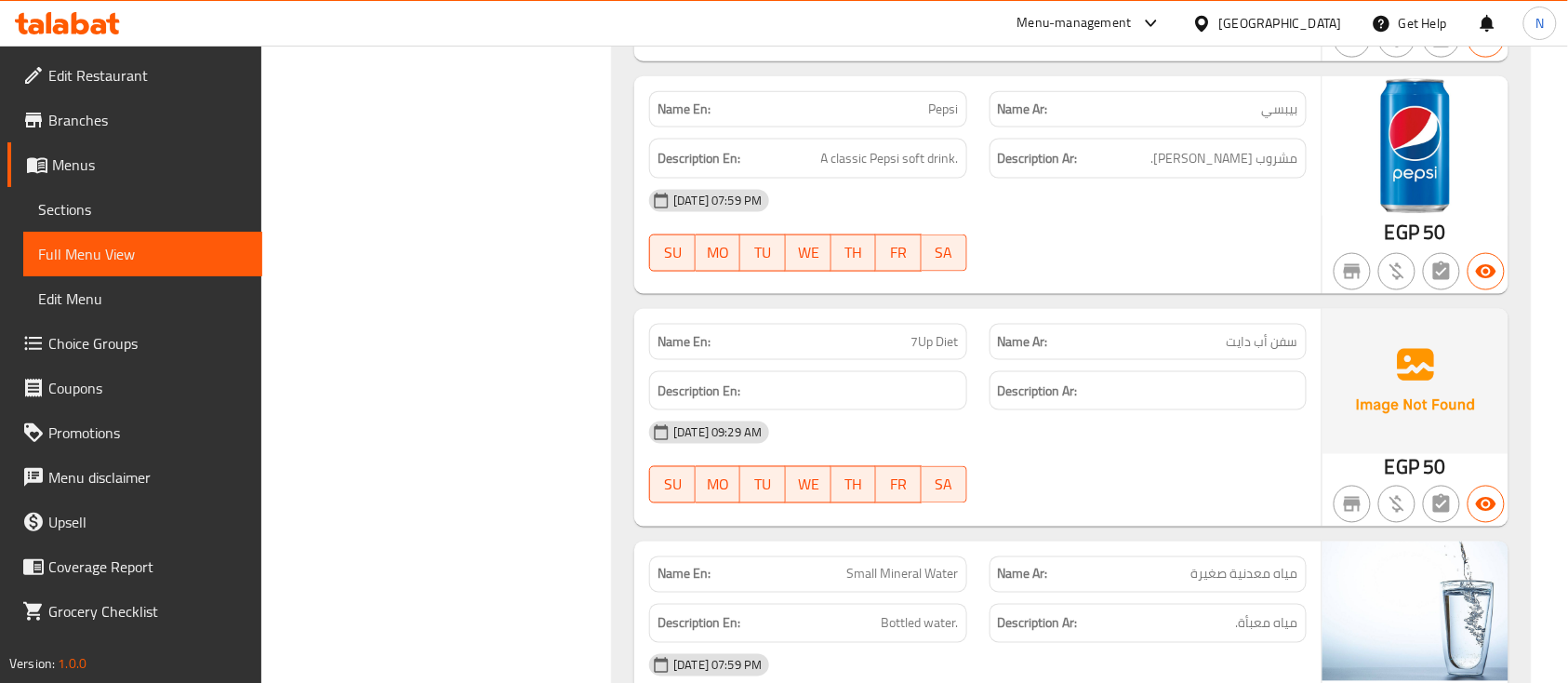
click at [951, 351] on span "7Up Diet" at bounding box center [935, 342] width 48 height 19
click at [1262, 351] on span "سفن أب دايت" at bounding box center [1262, 342] width 72 height 19
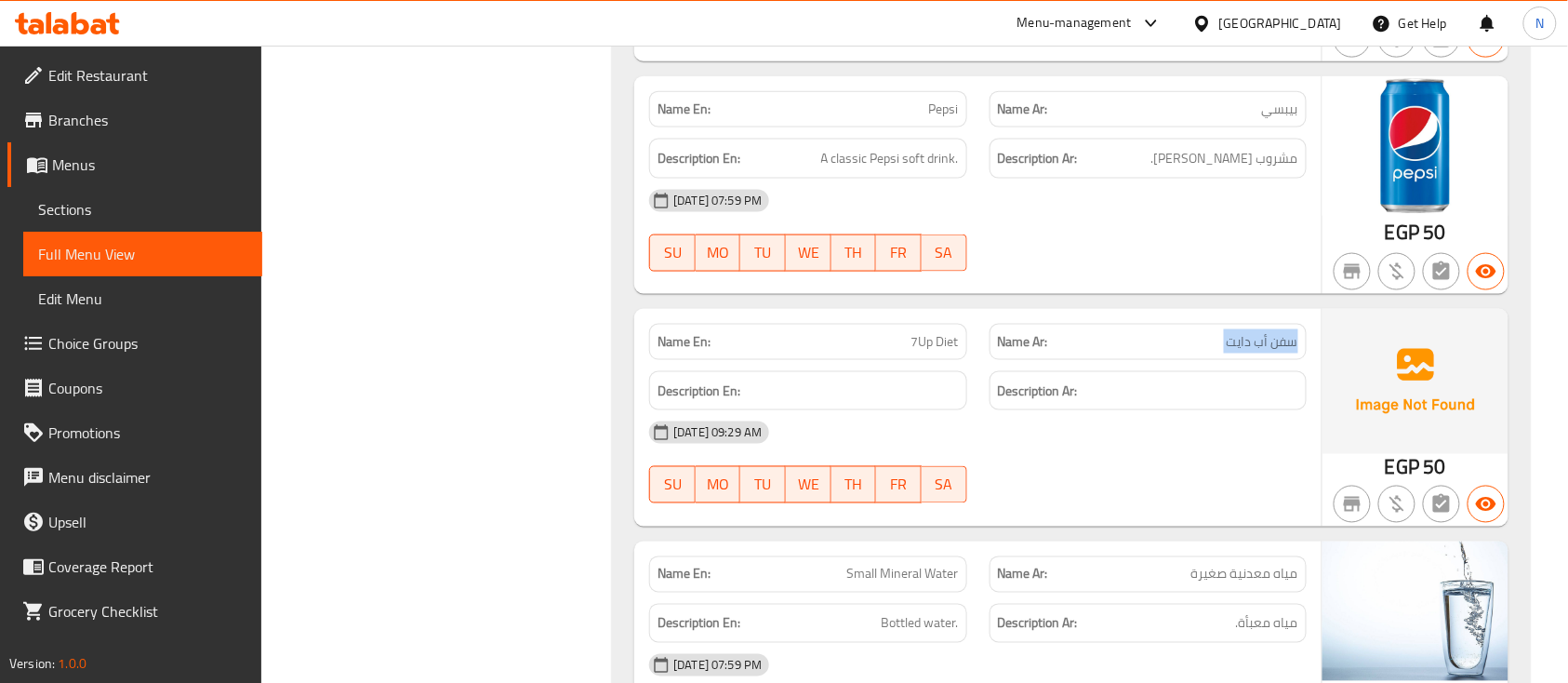
click at [1259, 352] on span "سفن أب دايت" at bounding box center [1262, 342] width 72 height 19
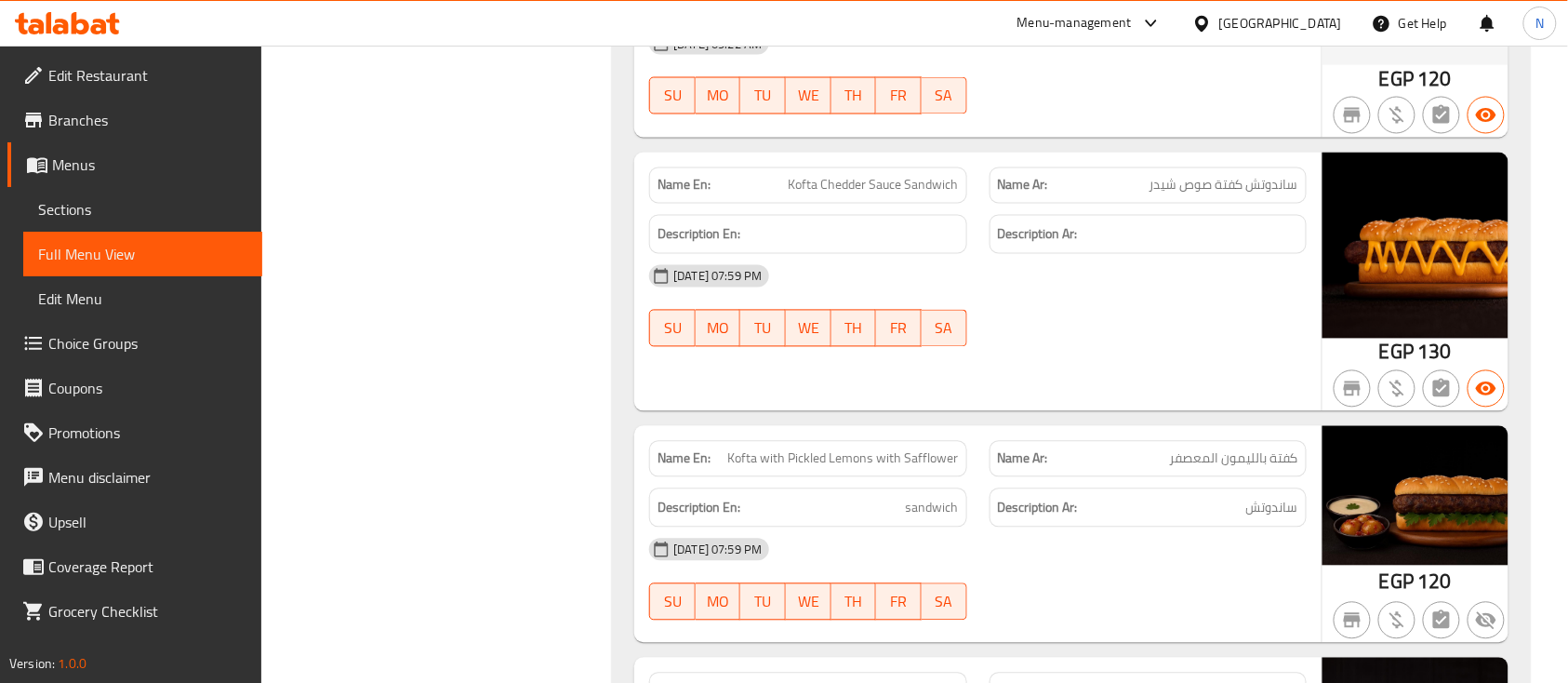
scroll to position [10814, 0]
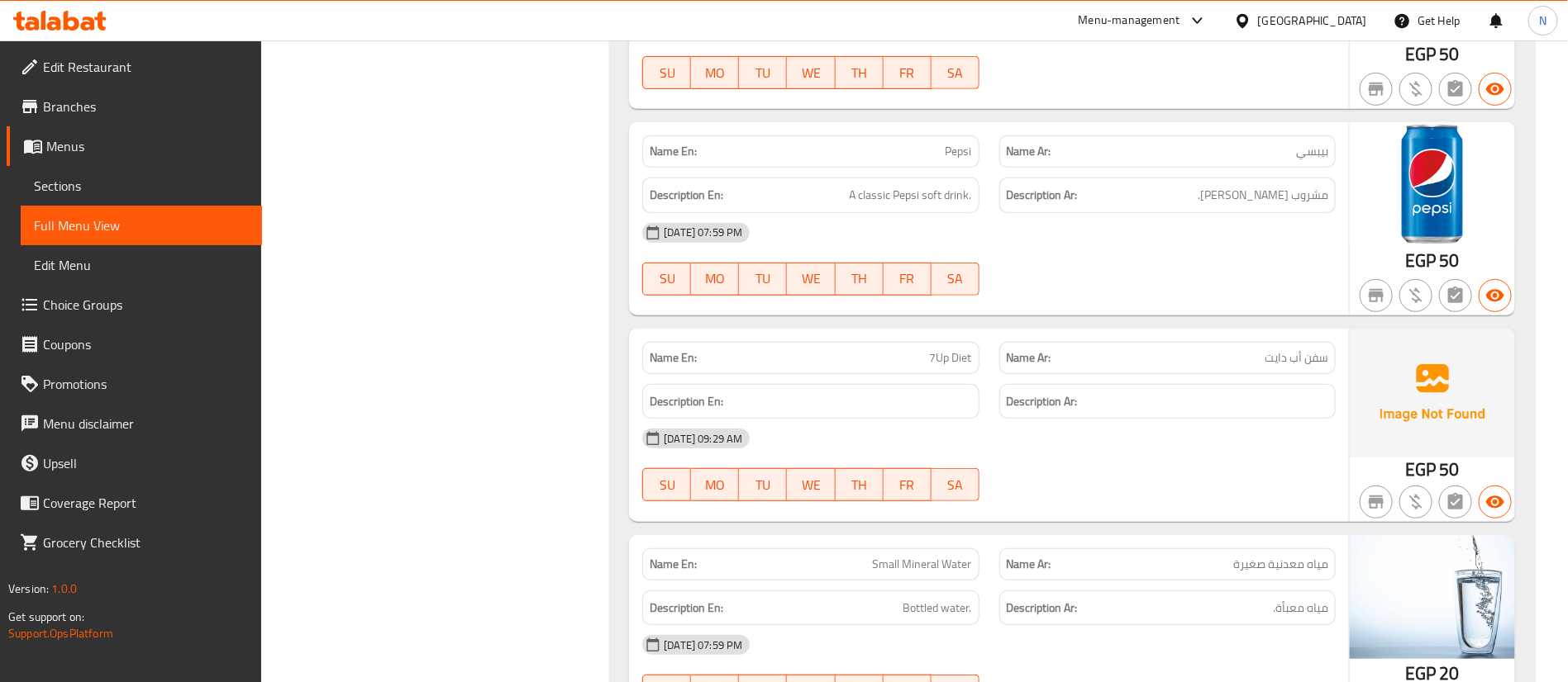
scroll to position [13233, 0]
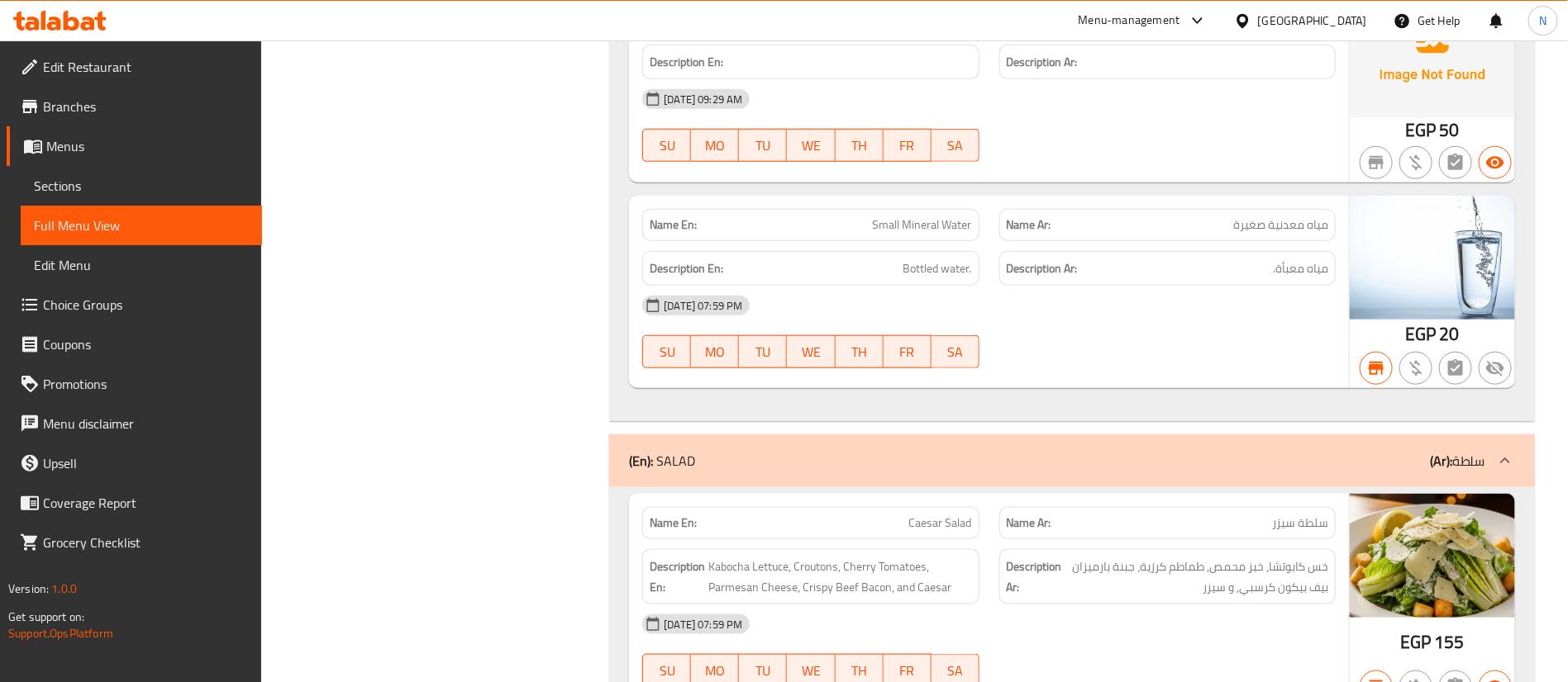
click at [905, 234] on span "Small Mineral Water" at bounding box center [922, 224] width 100 height 17
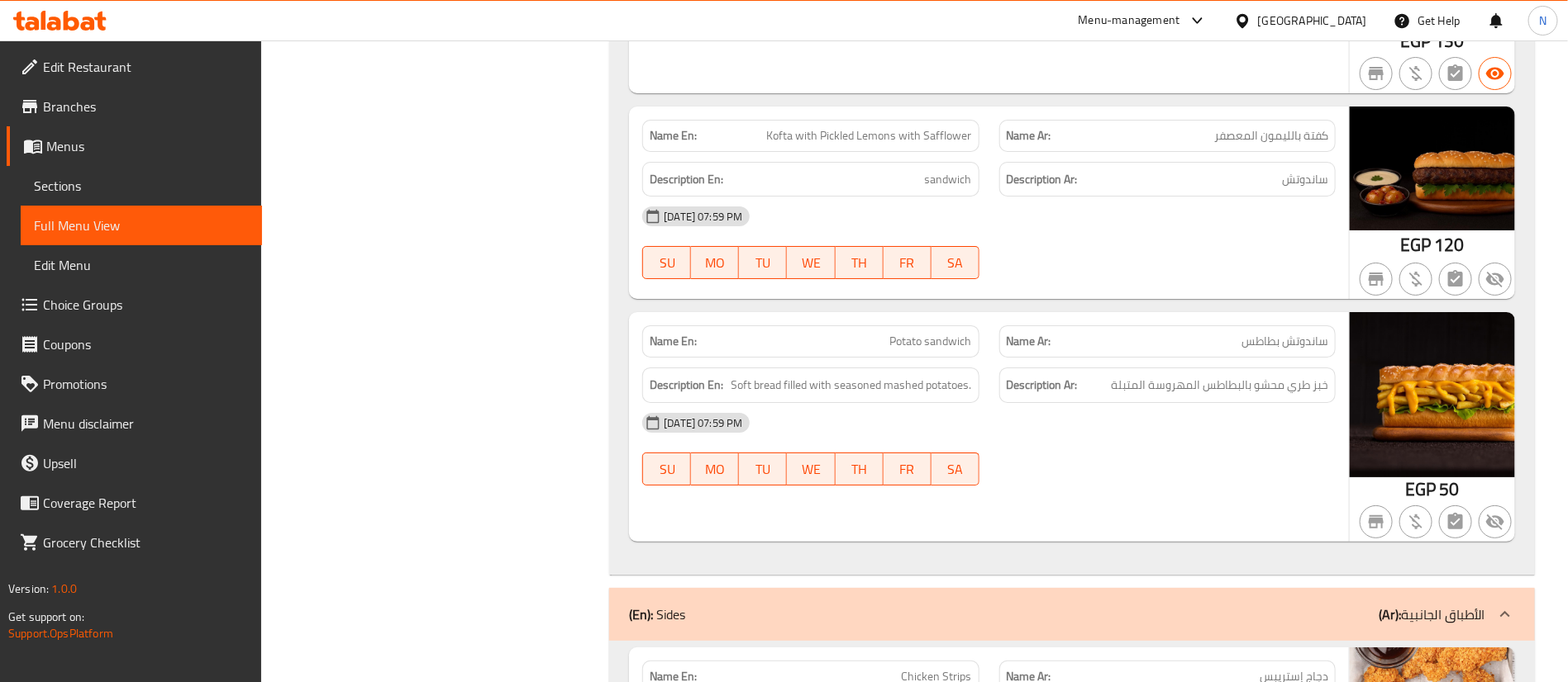
scroll to position [9268, 0]
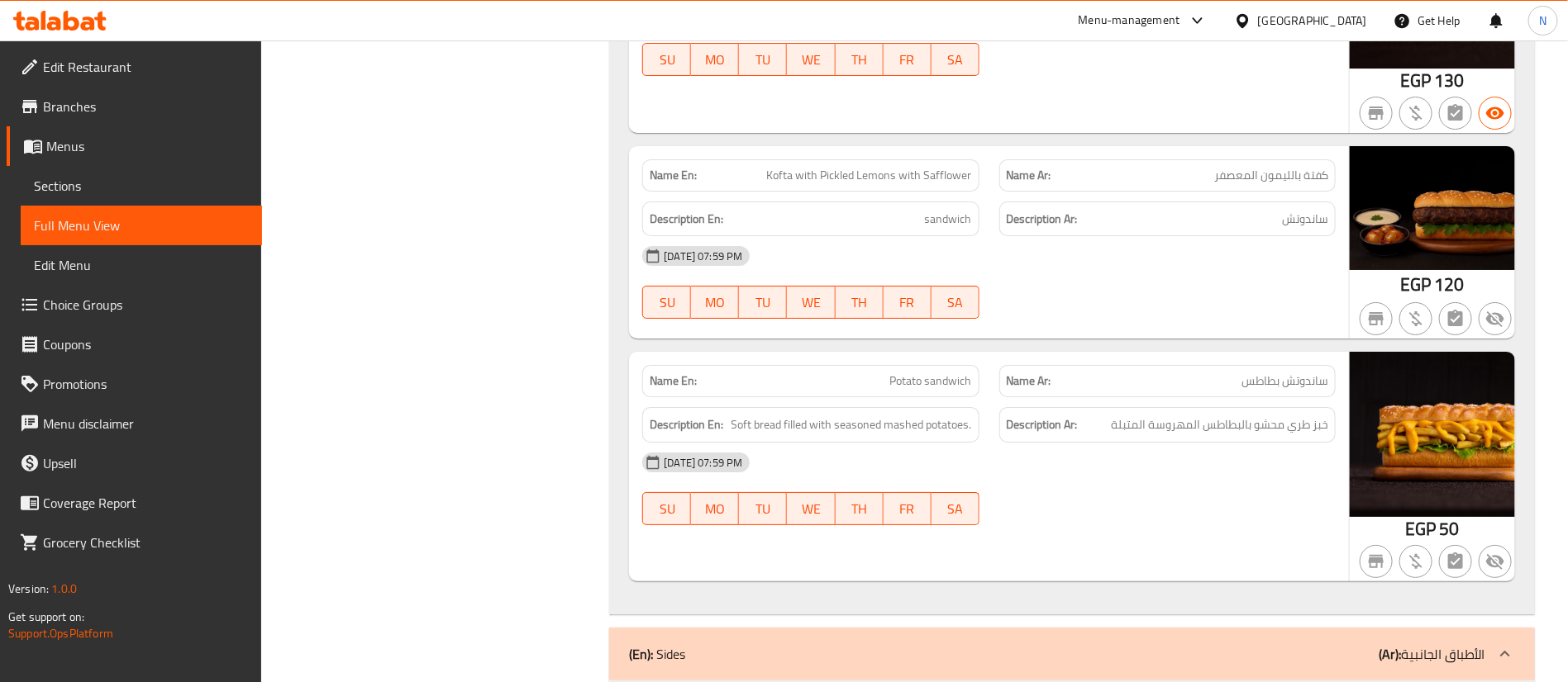
click at [923, 191] on div "Name En: Kofta with Pickled Lemons with Safflower" at bounding box center [810, 175] width 336 height 32
click at [925, 191] on div "Name En: Kofta with Pickled Lemons with Safflower" at bounding box center [810, 175] width 336 height 32
click at [863, 185] on span "Kofta with Pickled Lemons with Safflower" at bounding box center [869, 175] width 205 height 17
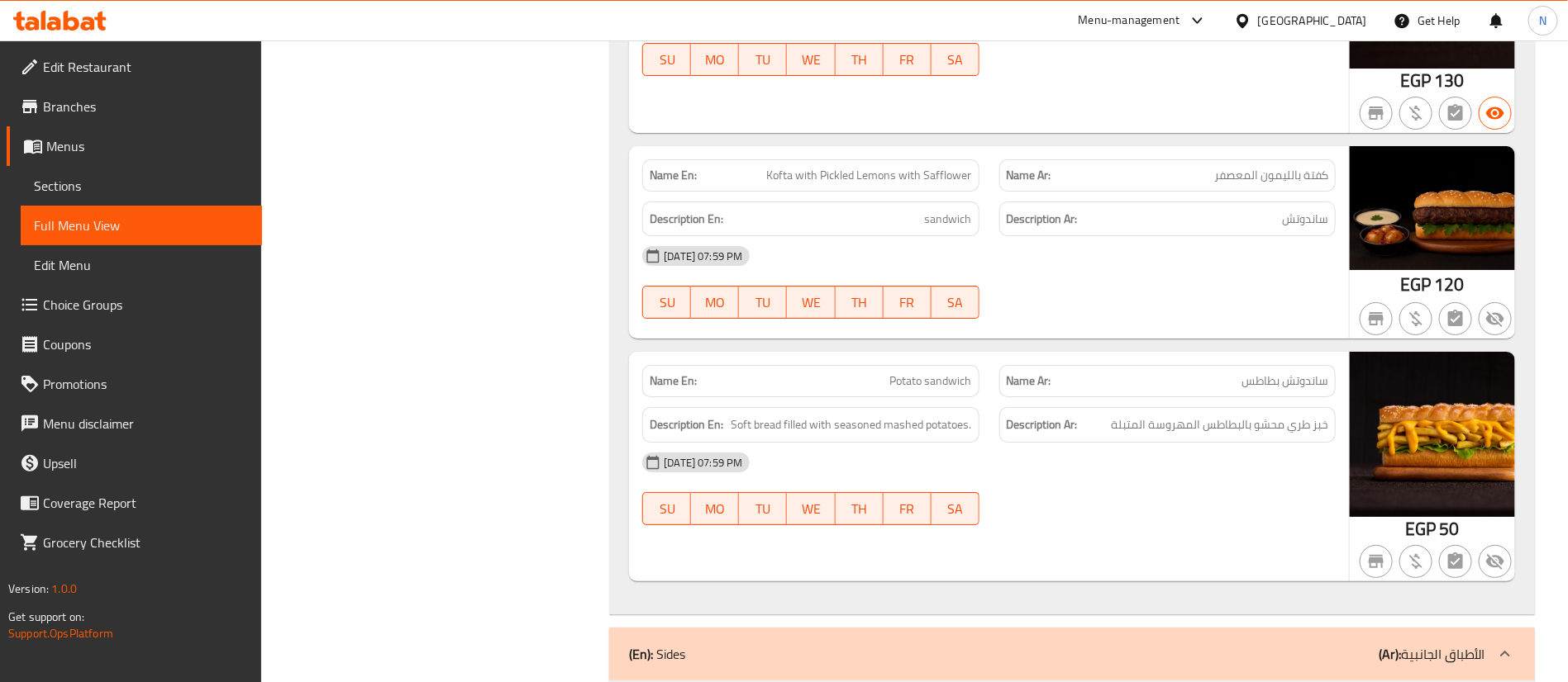
click at [836, 191] on div "Name En: Kofta with Pickled Lemons with Safflower" at bounding box center [810, 175] width 336 height 32
drag, startPoint x: 771, startPoint y: 199, endPoint x: 970, endPoint y: 194, distance: 199.1
click at [970, 185] on span "Kofta with Pickled Lemons with Safflower" at bounding box center [869, 175] width 205 height 17
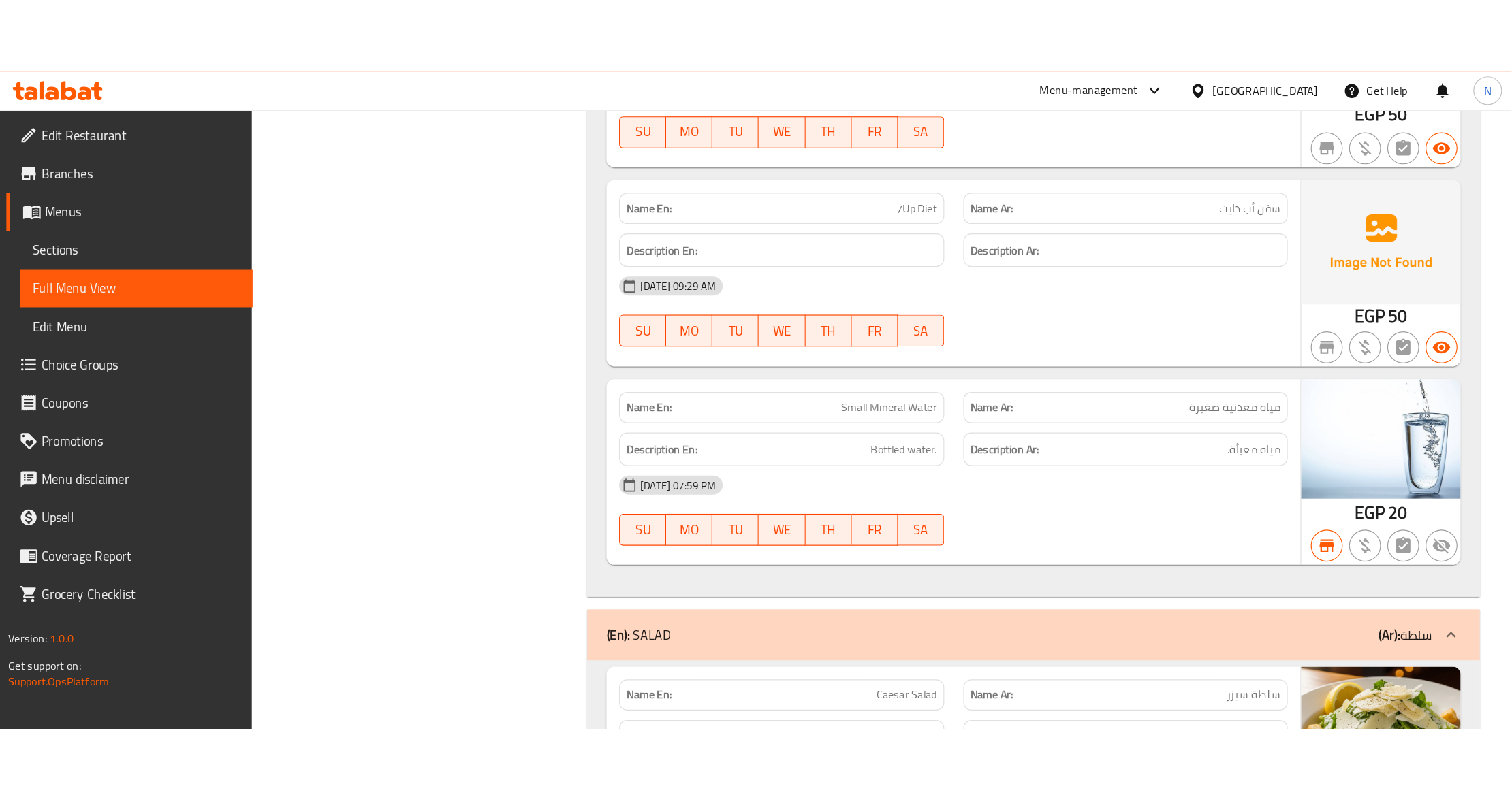
scroll to position [10805, 0]
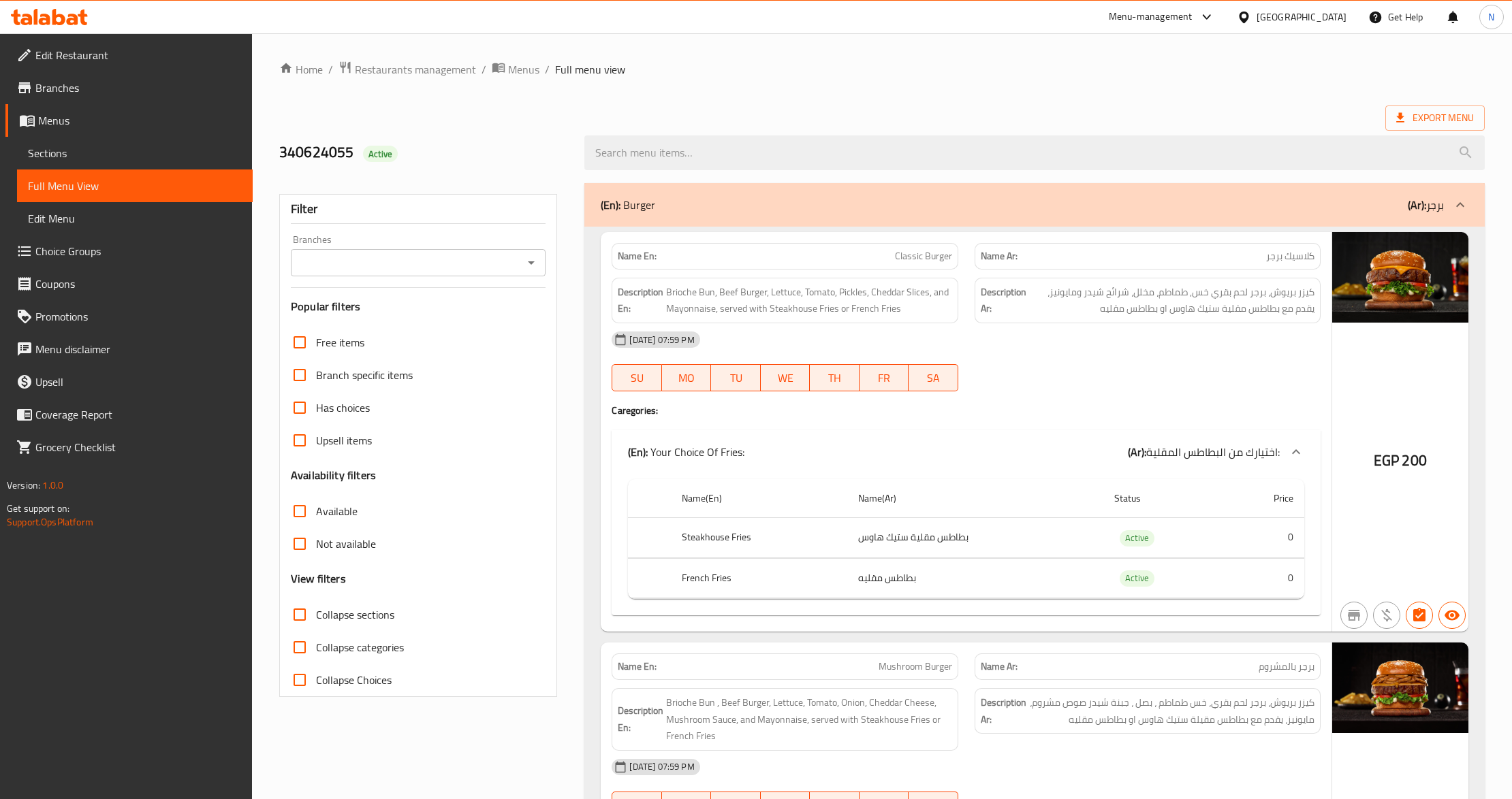
click at [1257, 22] on div at bounding box center [1247, 17] width 20 height 15
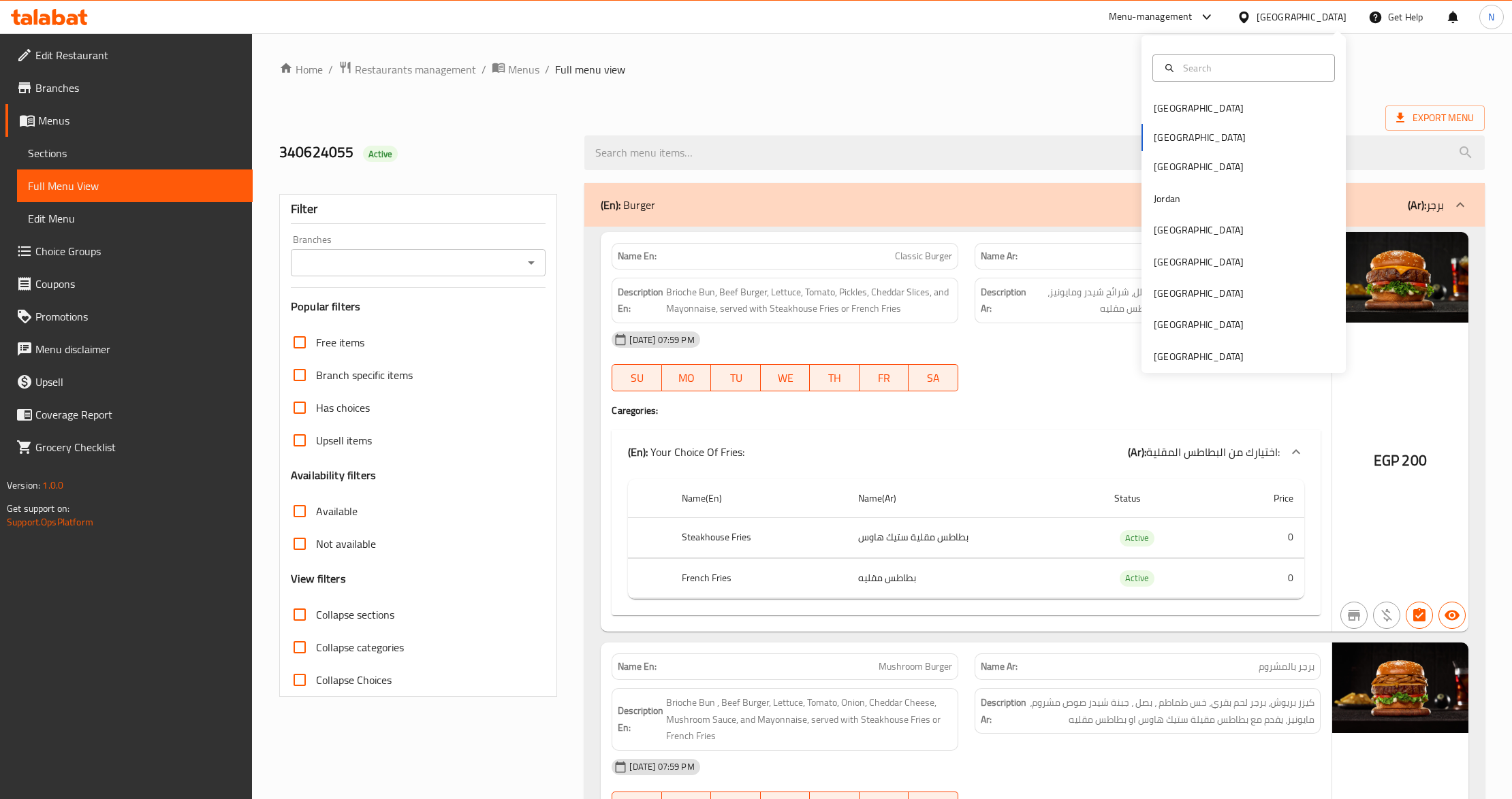
click at [1210, 1] on div "Menu-management" at bounding box center [1162, 17] width 128 height 33
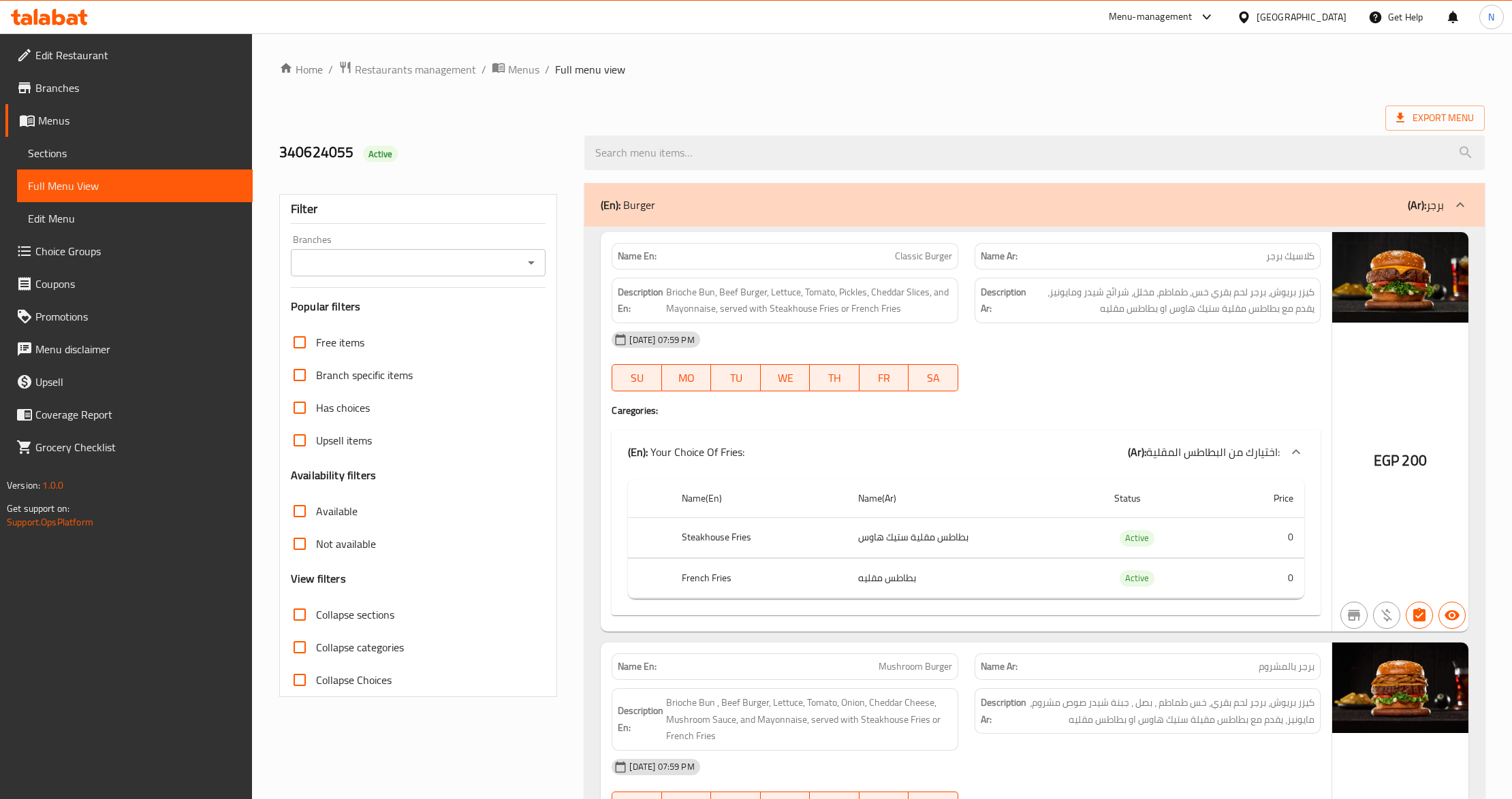
click at [1193, 17] on div "Menu-management" at bounding box center [1150, 17] width 83 height 16
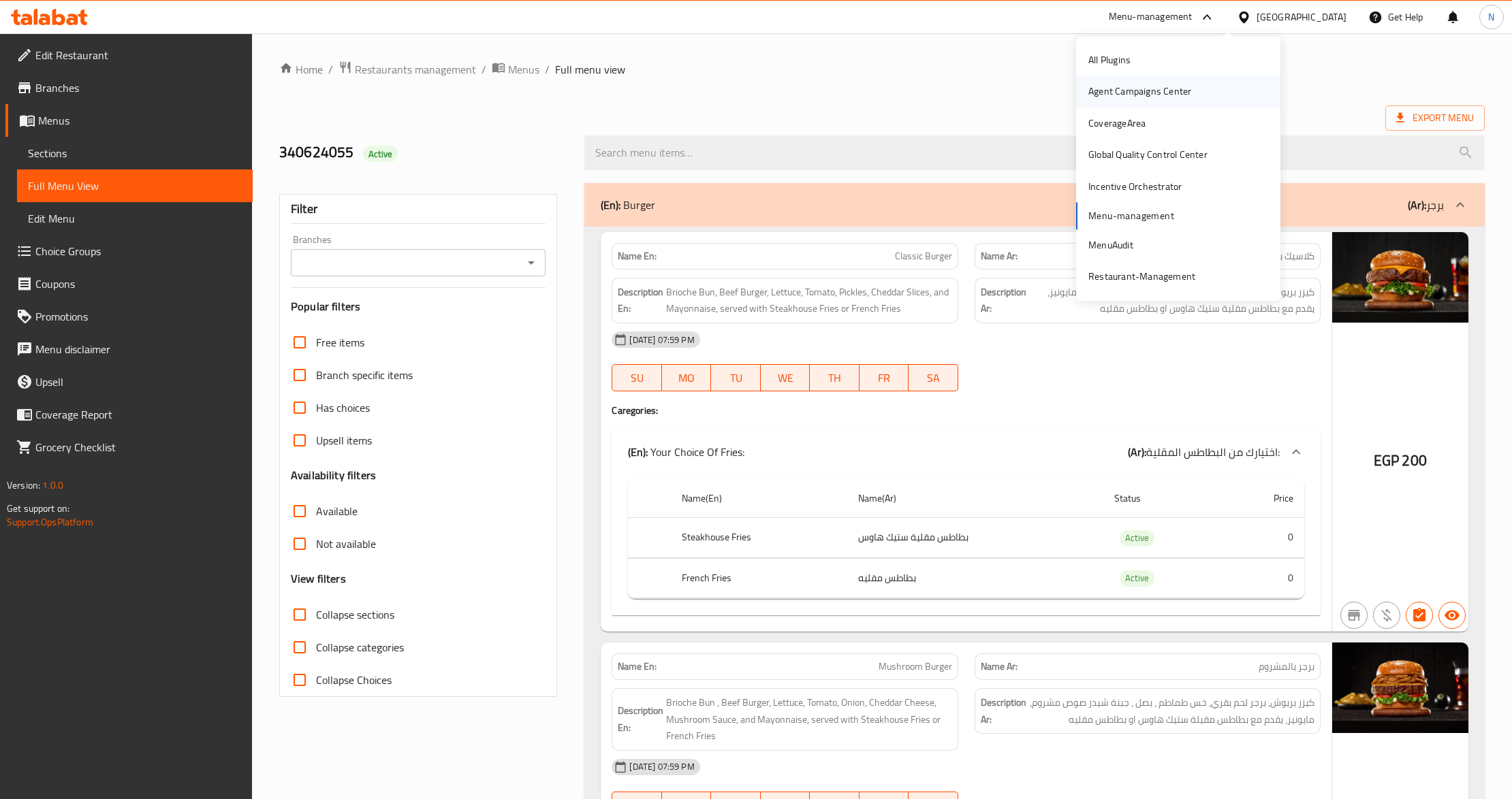
click at [1147, 85] on div "Agent Campaigns Center" at bounding box center [1140, 91] width 103 height 15
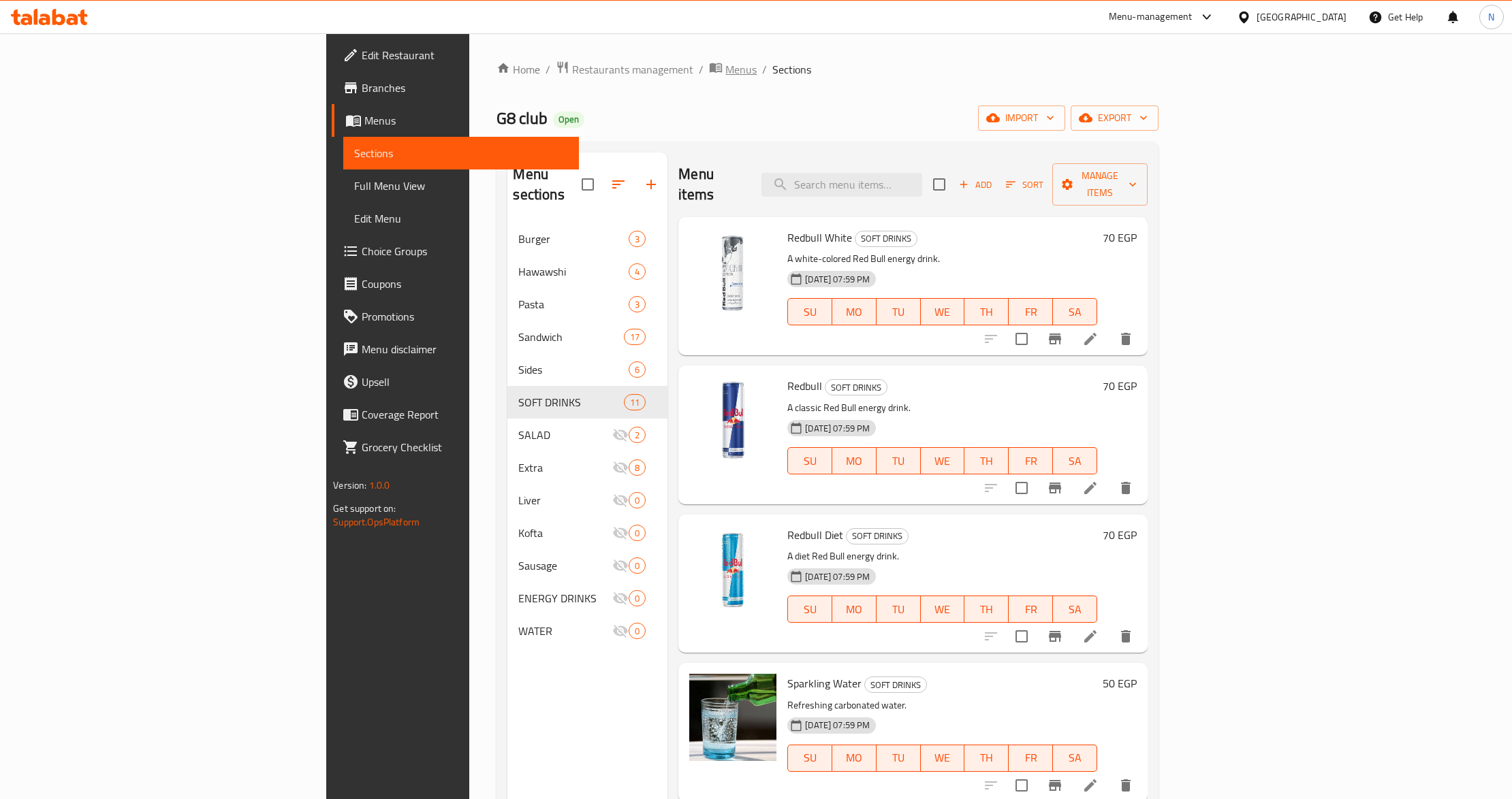
click at [725, 67] on span "Menus" at bounding box center [741, 69] width 32 height 16
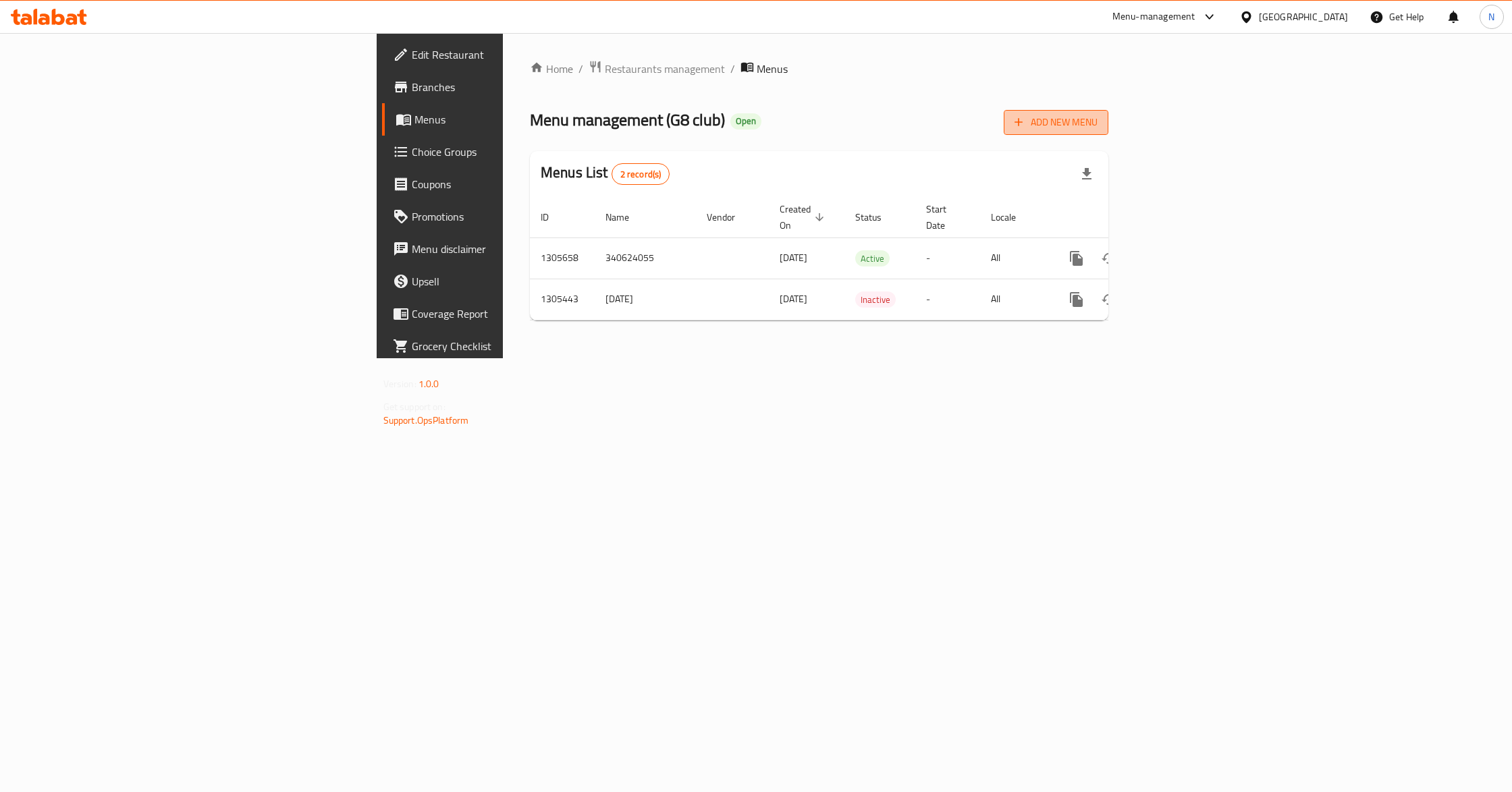
click at [1097, 127] on span "Add New Menu" at bounding box center [1055, 122] width 83 height 17
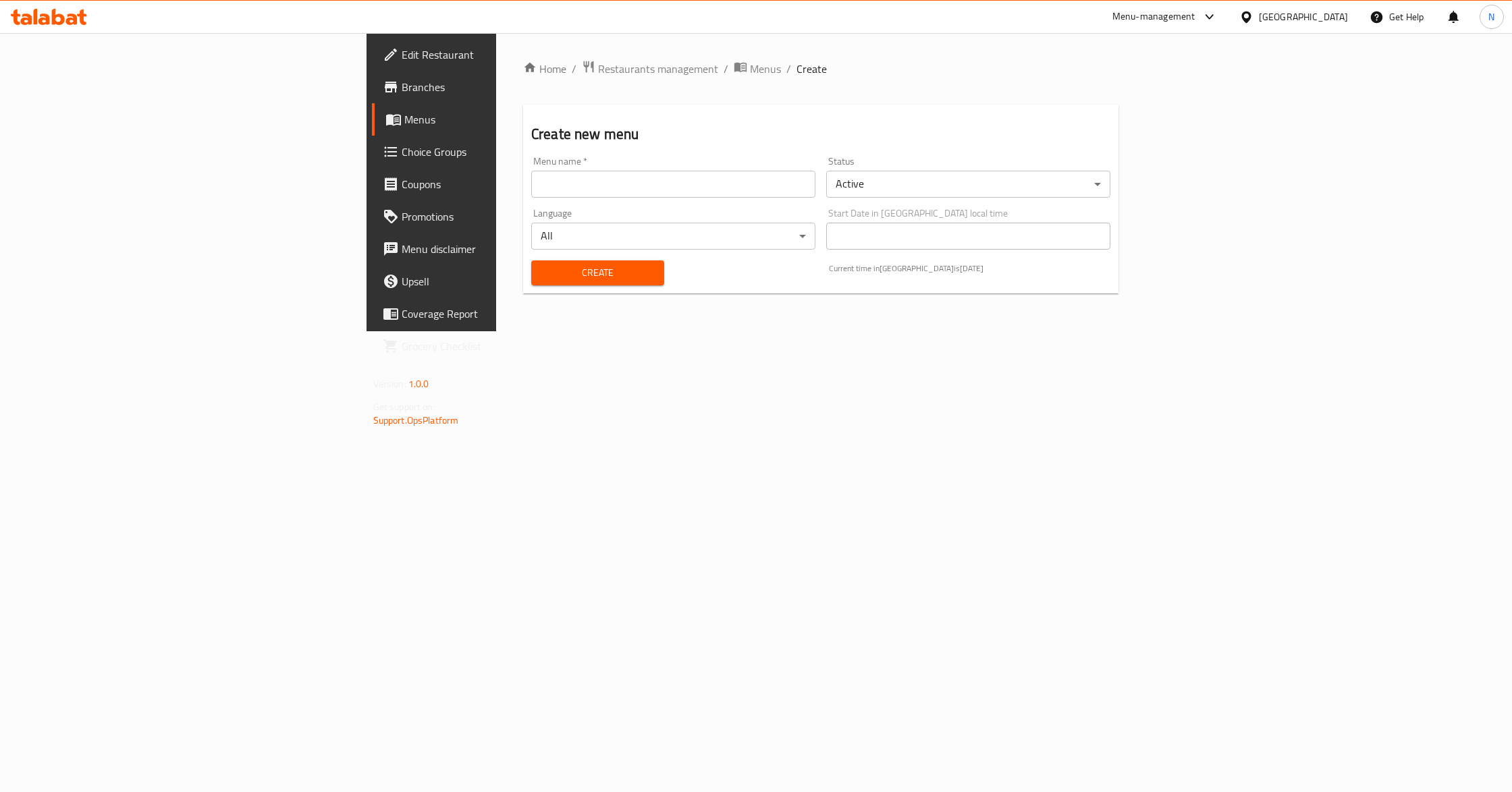
click at [531, 192] on input "text" at bounding box center [673, 184] width 284 height 27
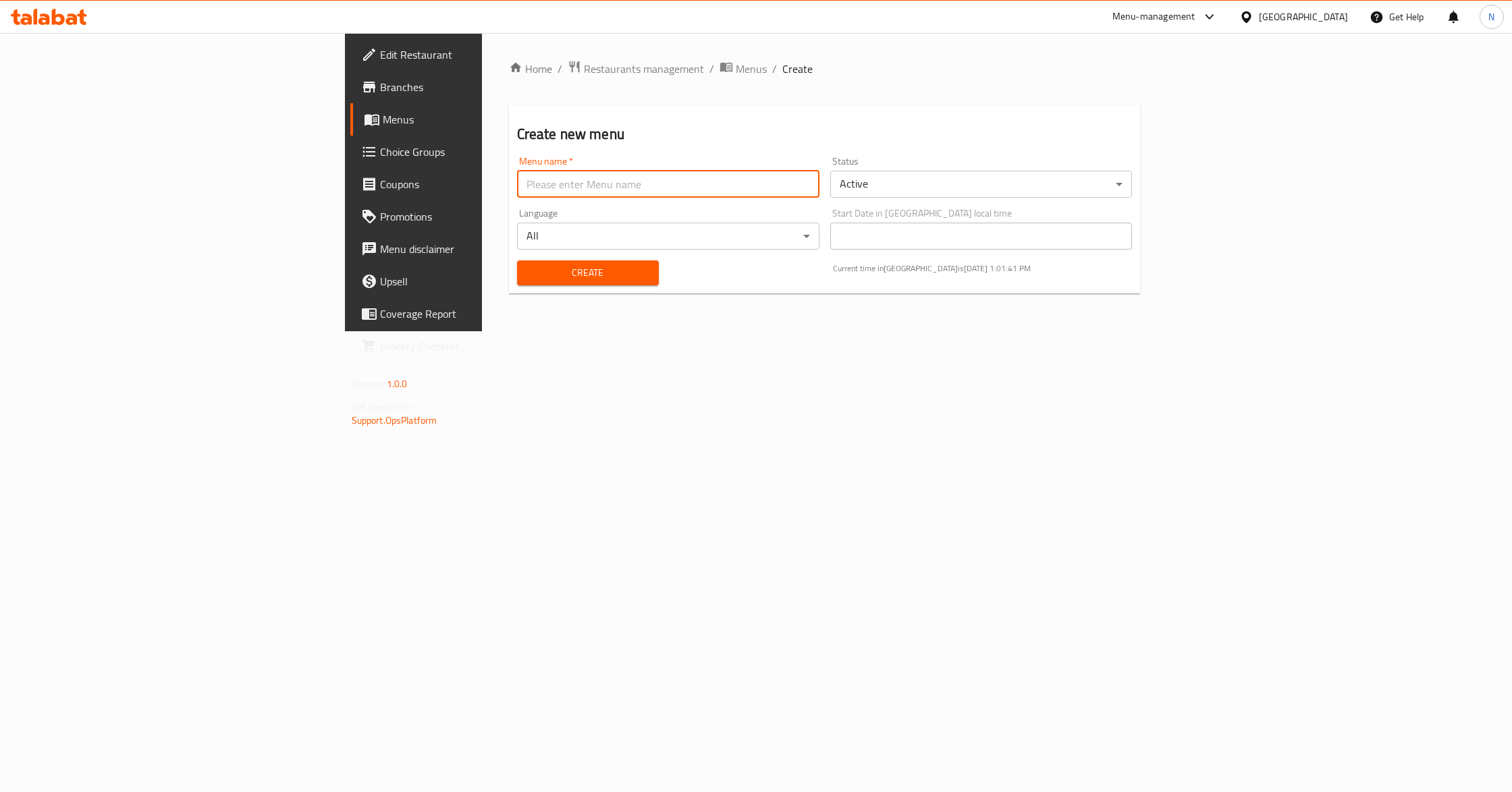
paste input "342075916"
type input "342075916"
click at [517, 261] on button "Create" at bounding box center [588, 273] width 142 height 25
click at [736, 76] on span "Menus" at bounding box center [751, 68] width 31 height 16
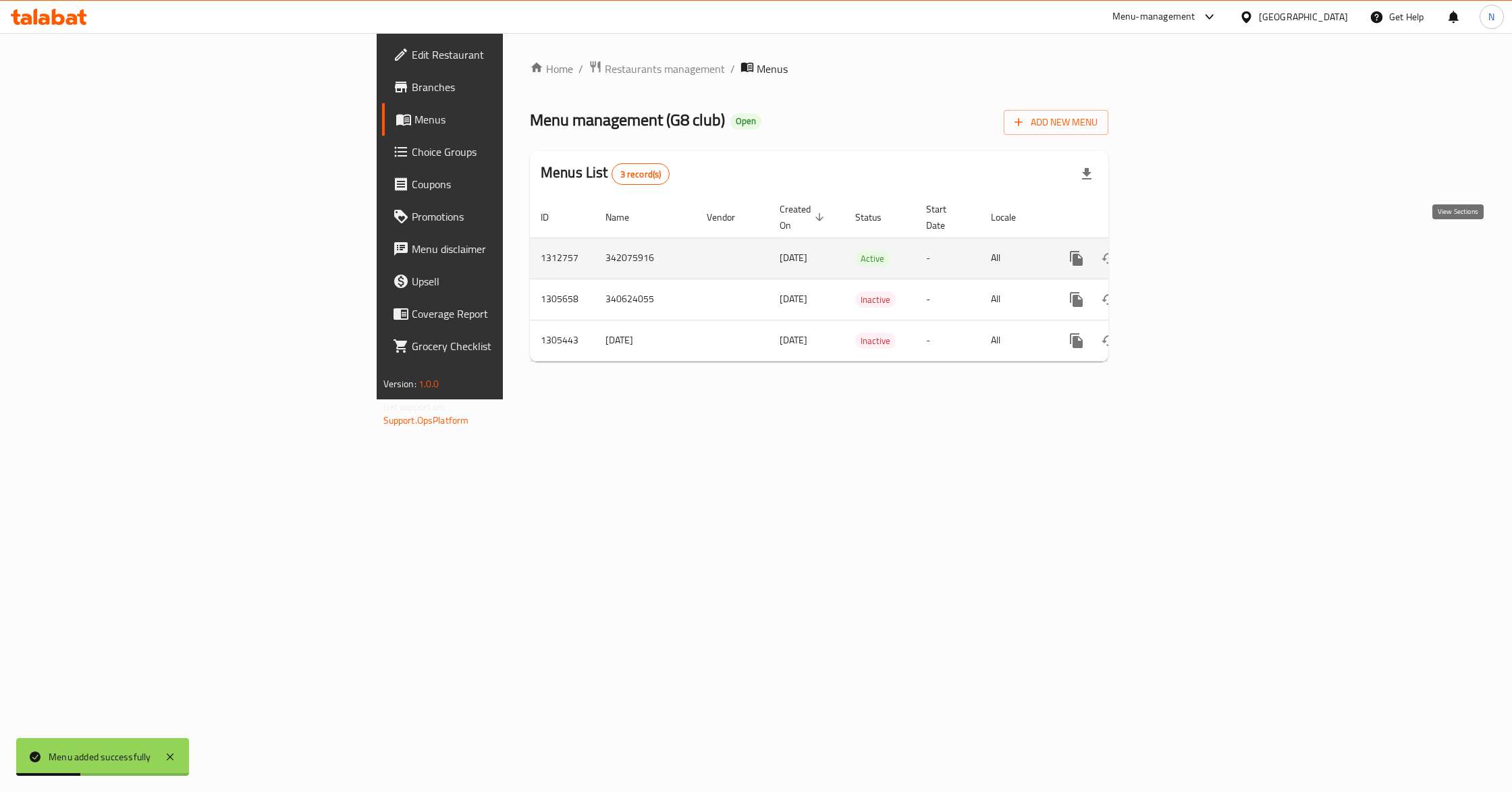
click at [1182, 250] on icon "enhanced table" at bounding box center [1173, 258] width 16 height 16
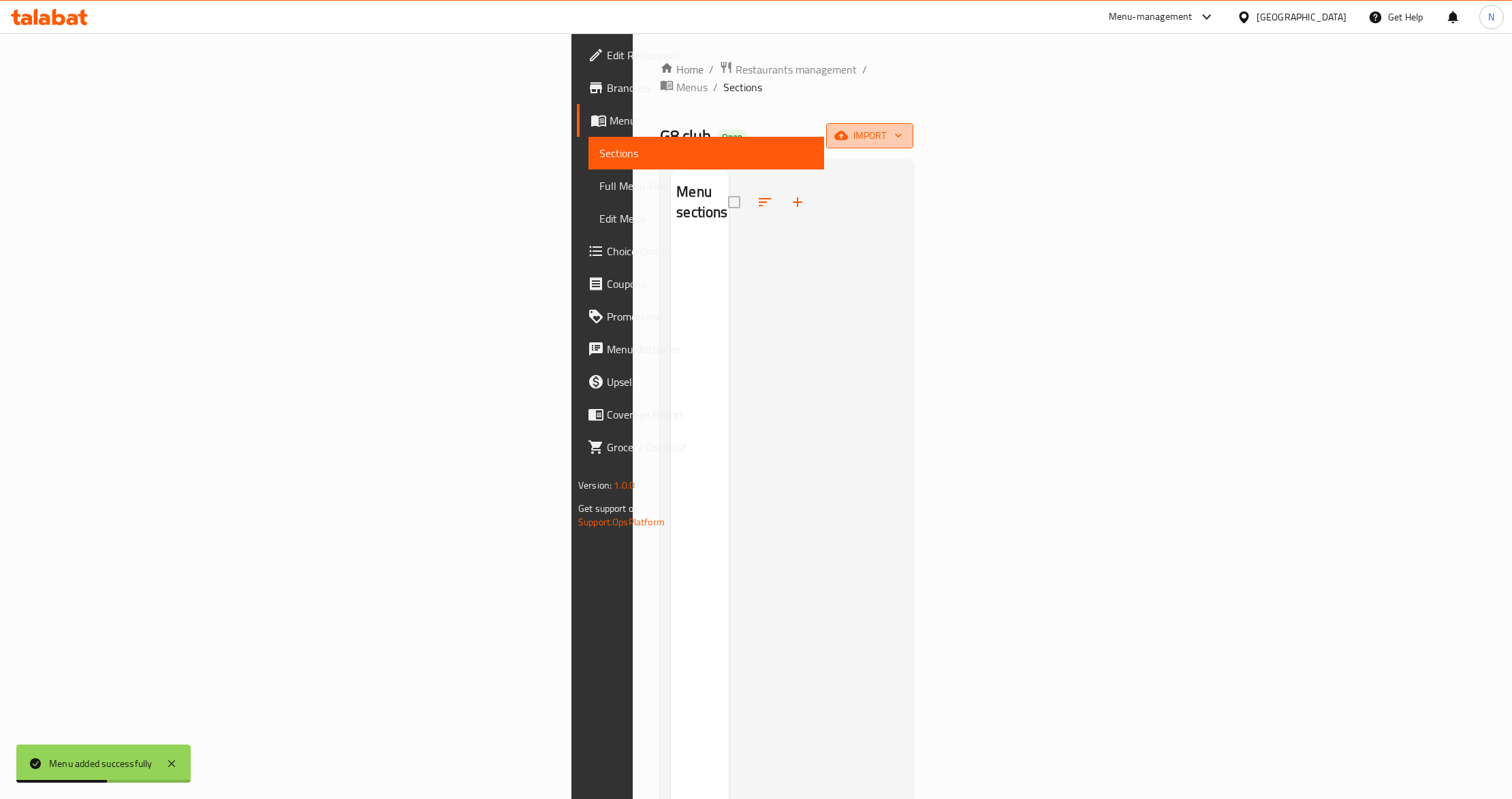
click at [903, 128] on span "import" at bounding box center [870, 136] width 65 height 17
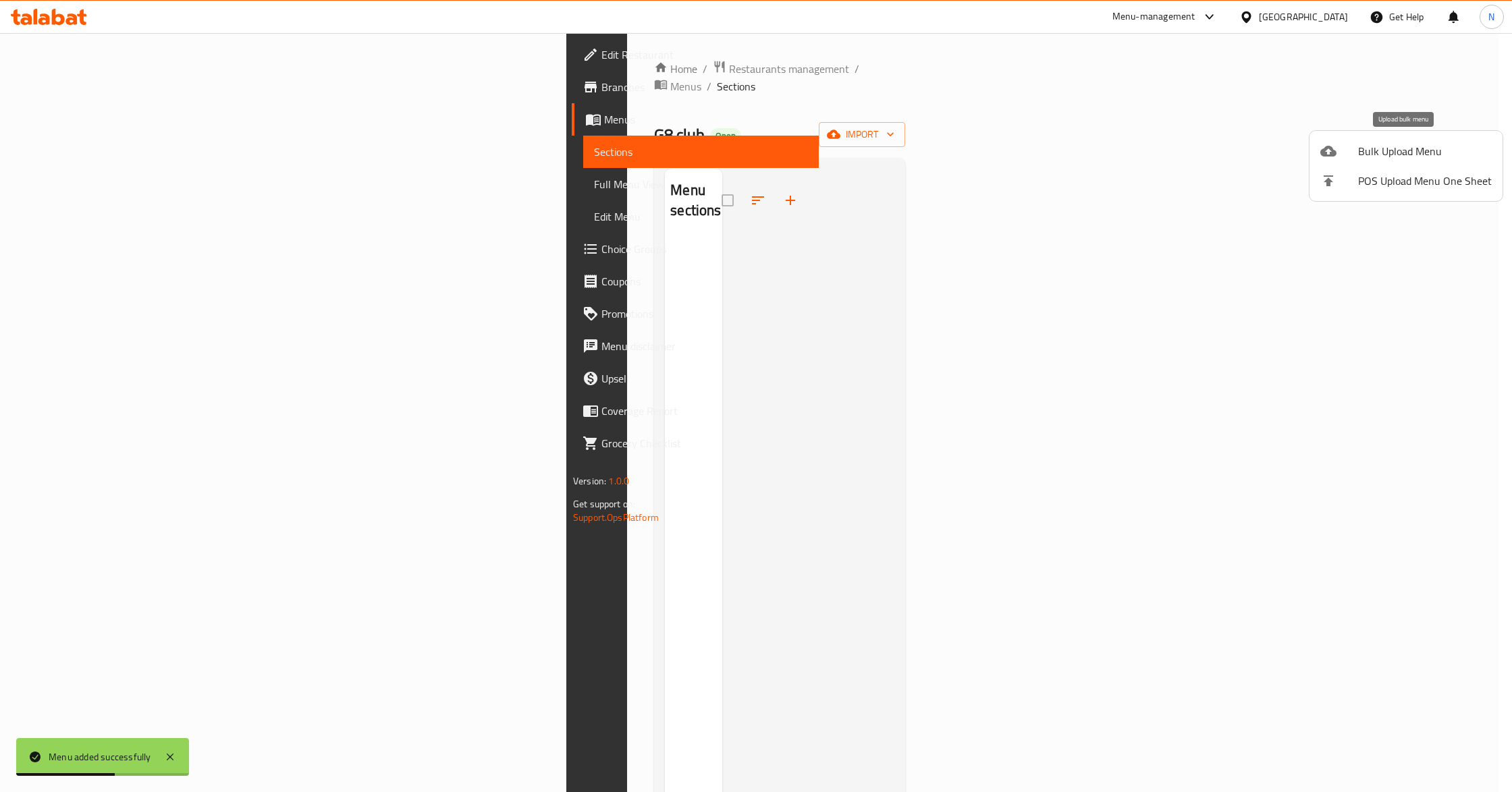
click at [1375, 147] on span "Bulk Upload Menu" at bounding box center [1424, 151] width 133 height 16
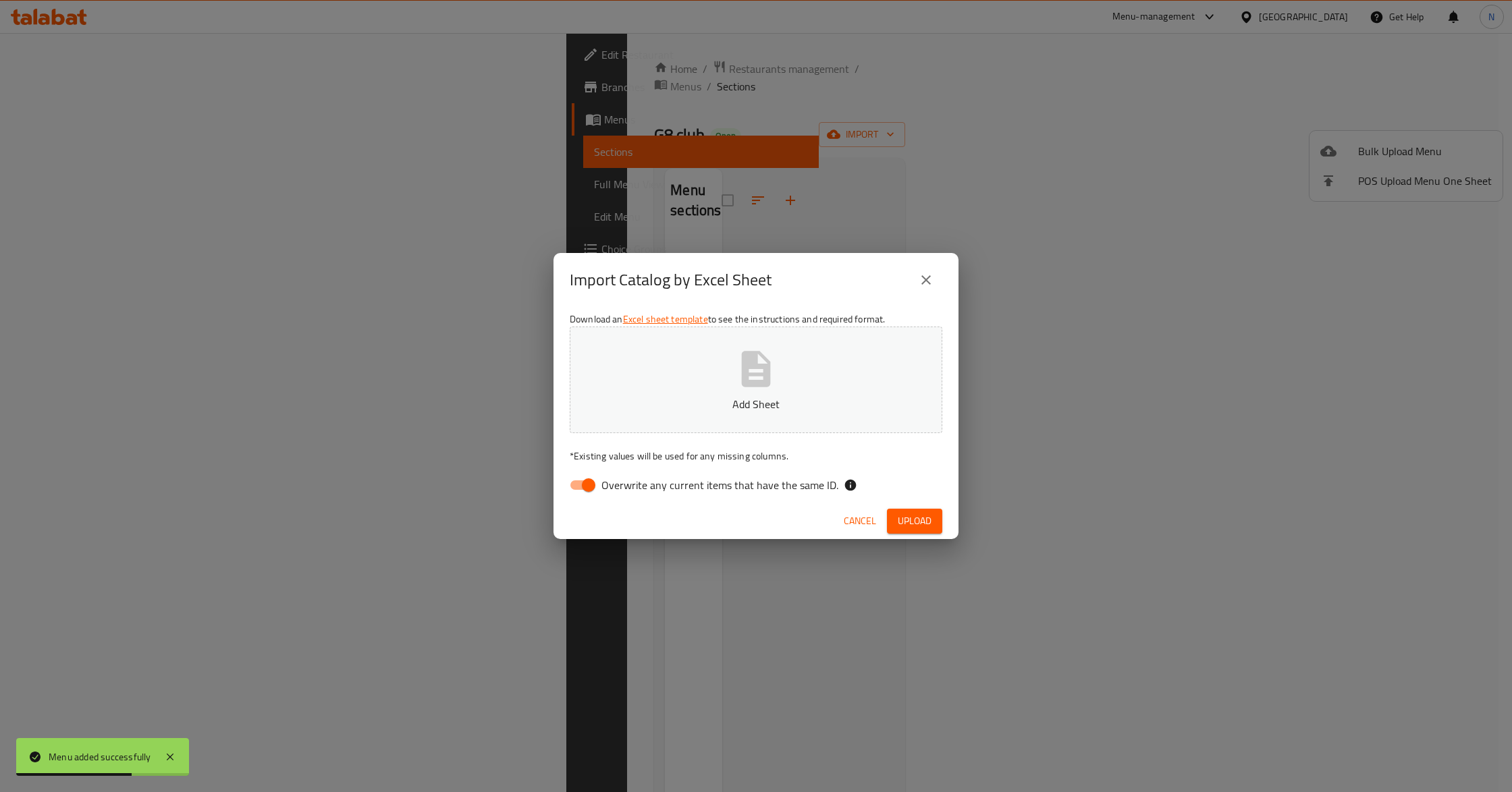
click at [721, 495] on label "Overwrite any current items that have the same ID." at bounding box center [700, 485] width 276 height 26
click at [627, 495] on input "Overwrite any current items that have the same ID." at bounding box center [589, 485] width 77 height 26
checkbox input "false"
click at [784, 377] on button "Add Sheet" at bounding box center [756, 379] width 372 height 106
click at [917, 517] on span "Upload" at bounding box center [914, 521] width 34 height 17
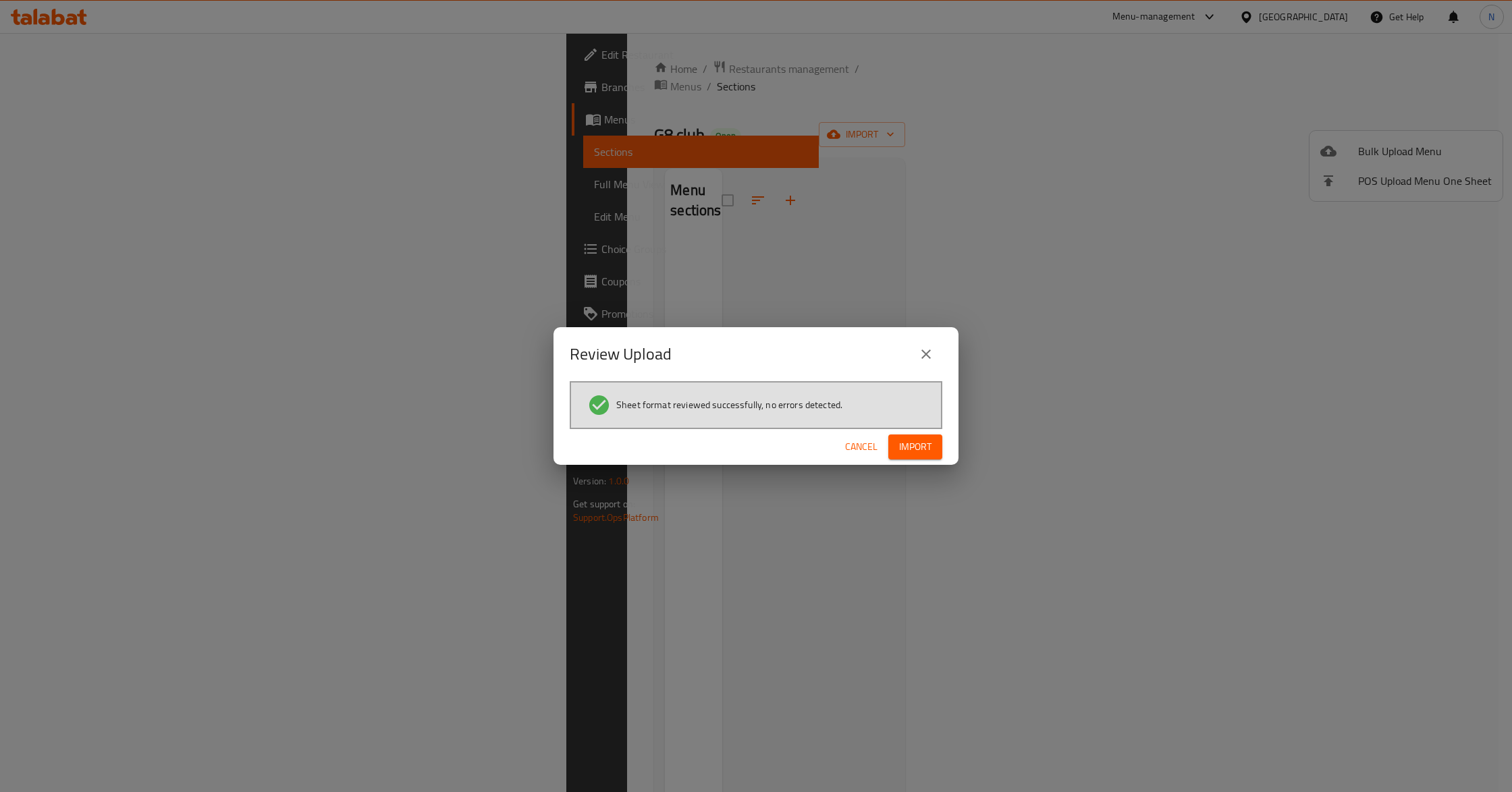
click at [916, 443] on span "Import" at bounding box center [915, 447] width 33 height 17
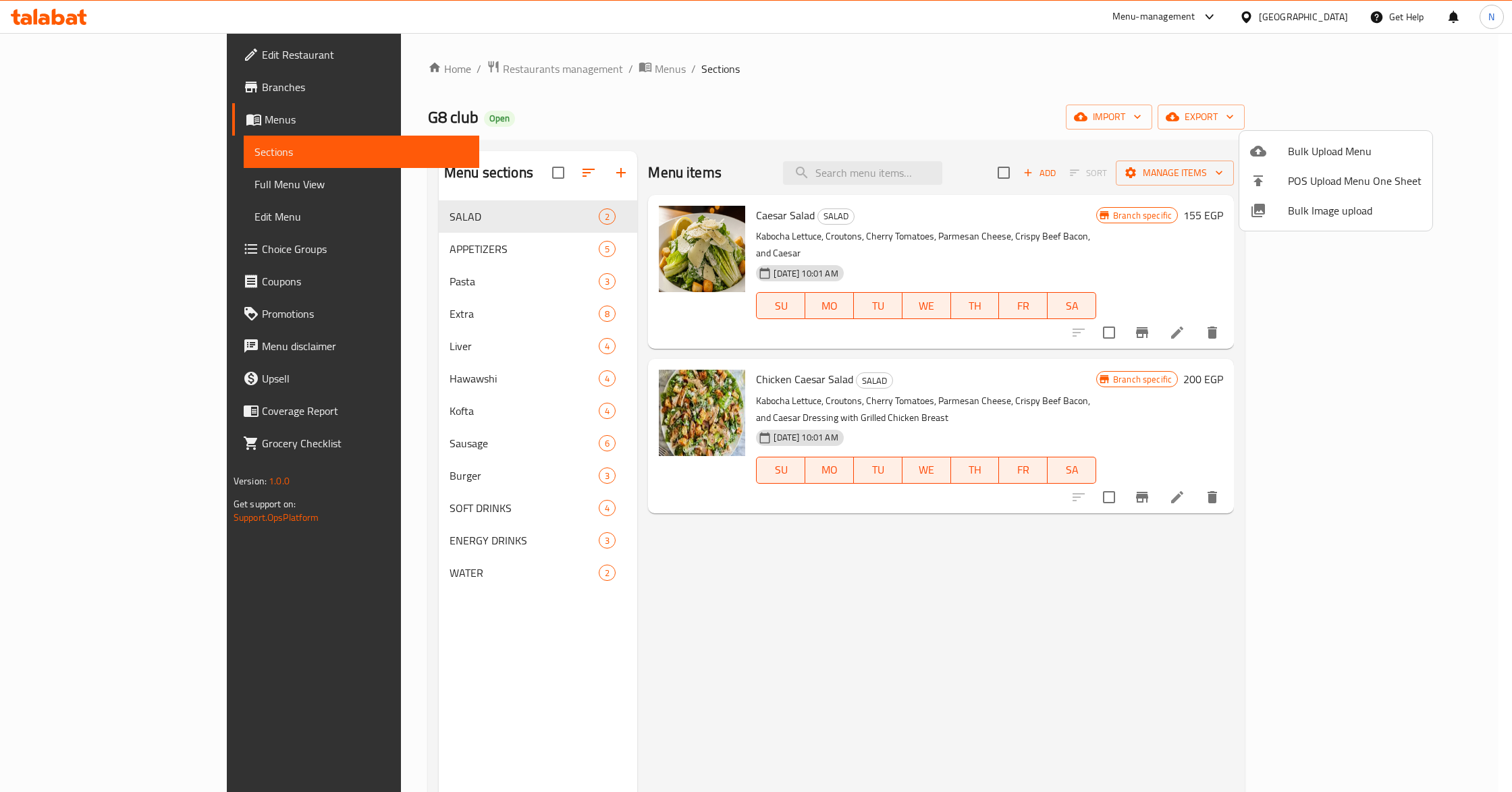
click at [1084, 648] on div at bounding box center [756, 396] width 1512 height 792
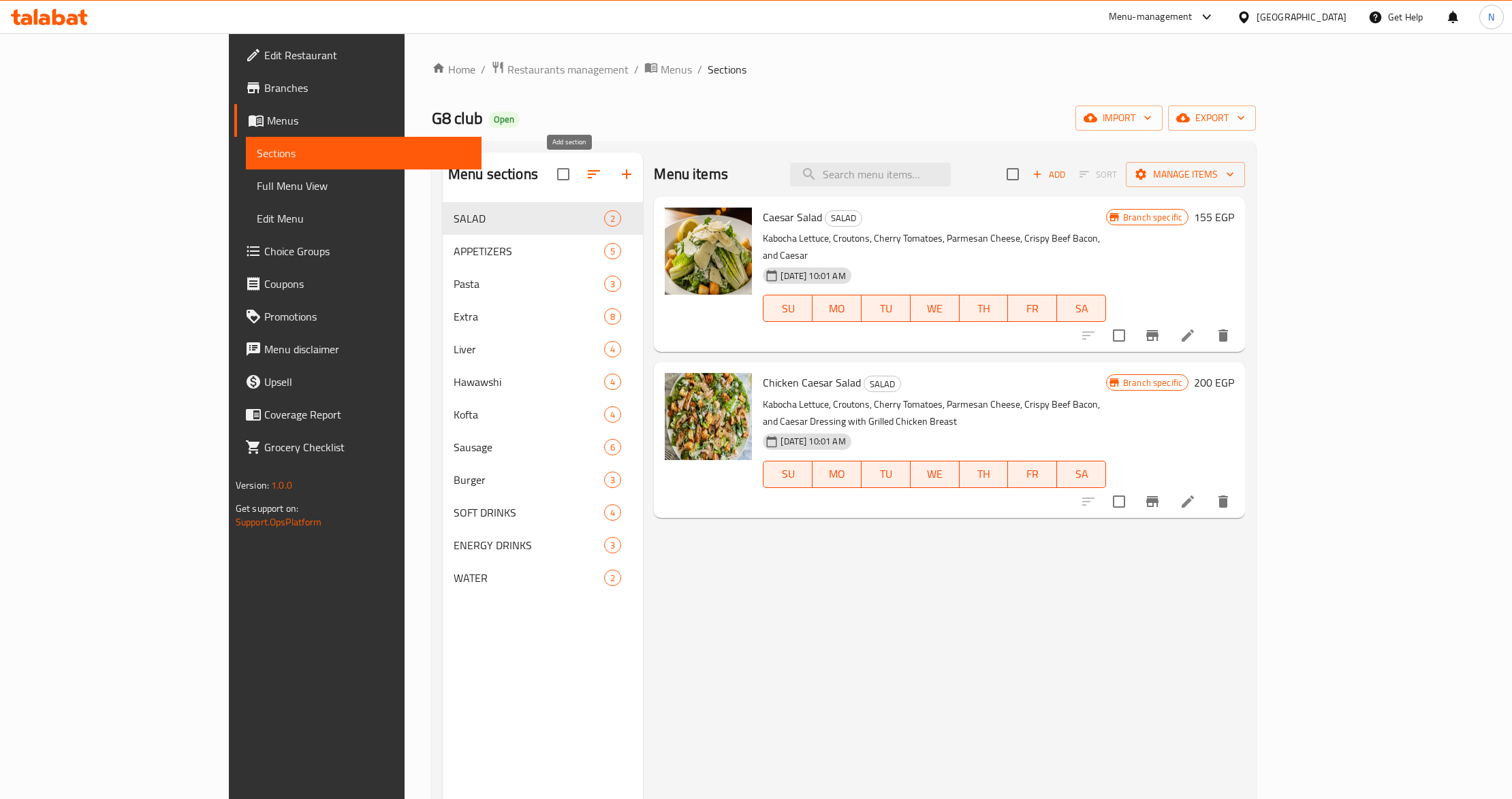
click at [619, 170] on icon "button" at bounding box center [626, 174] width 16 height 16
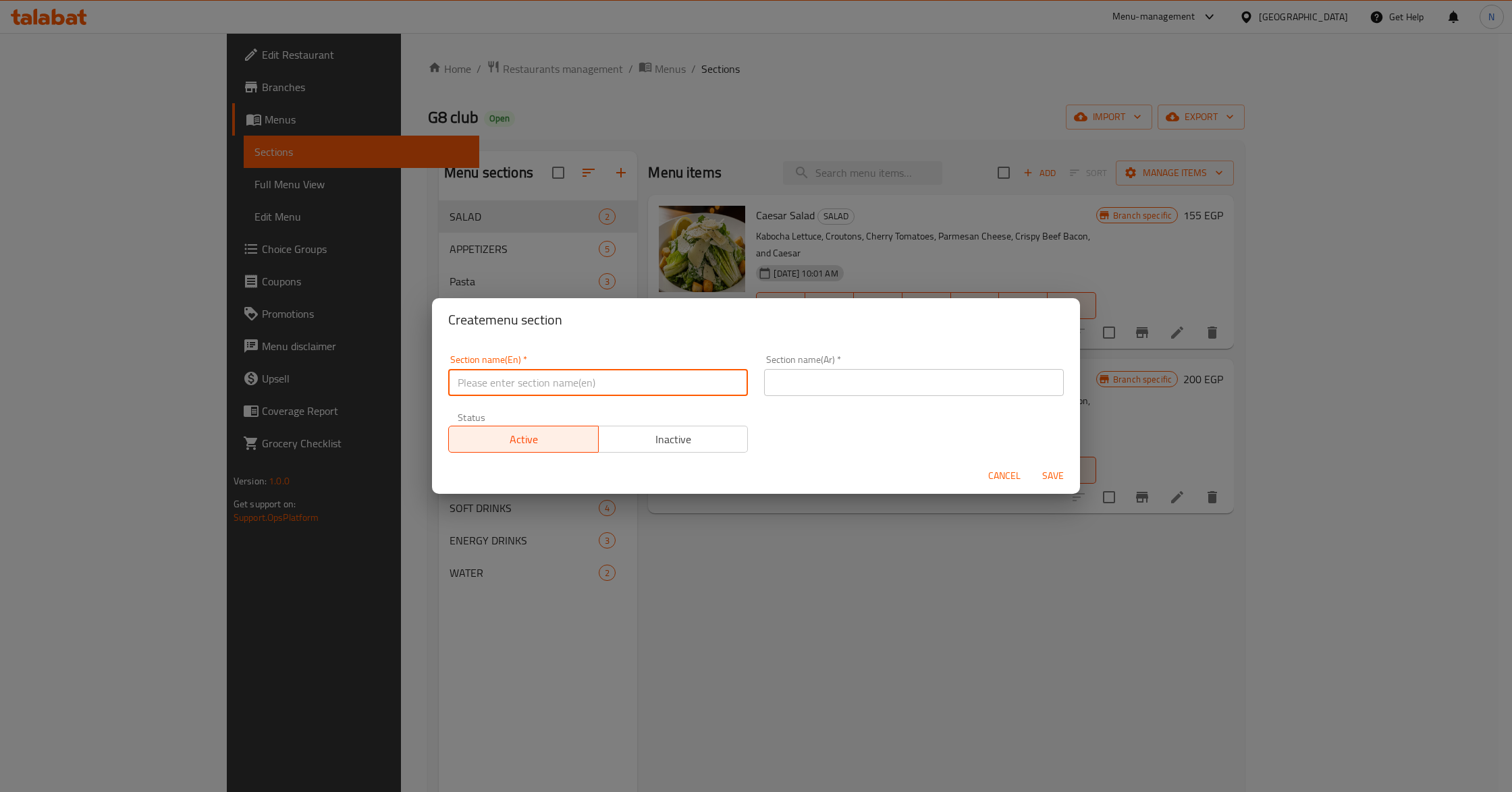
click at [625, 390] on input "text" at bounding box center [598, 382] width 299 height 27
type input "Sandwich"
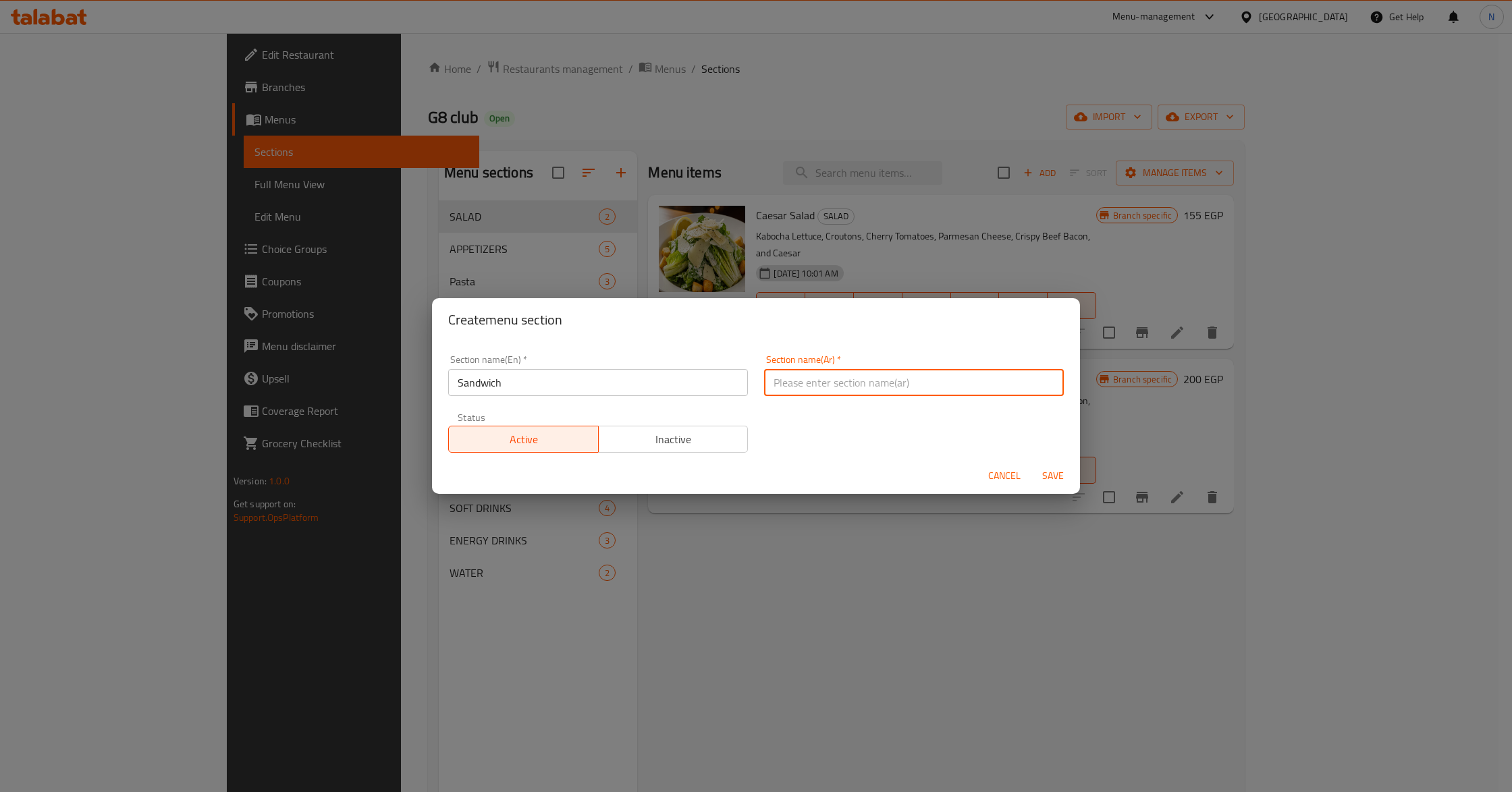
click at [841, 384] on input "text" at bounding box center [914, 382] width 299 height 27
type input "h"
type input "الساندوتش"
click at [1031, 463] on button "Save" at bounding box center [1053, 476] width 43 height 25
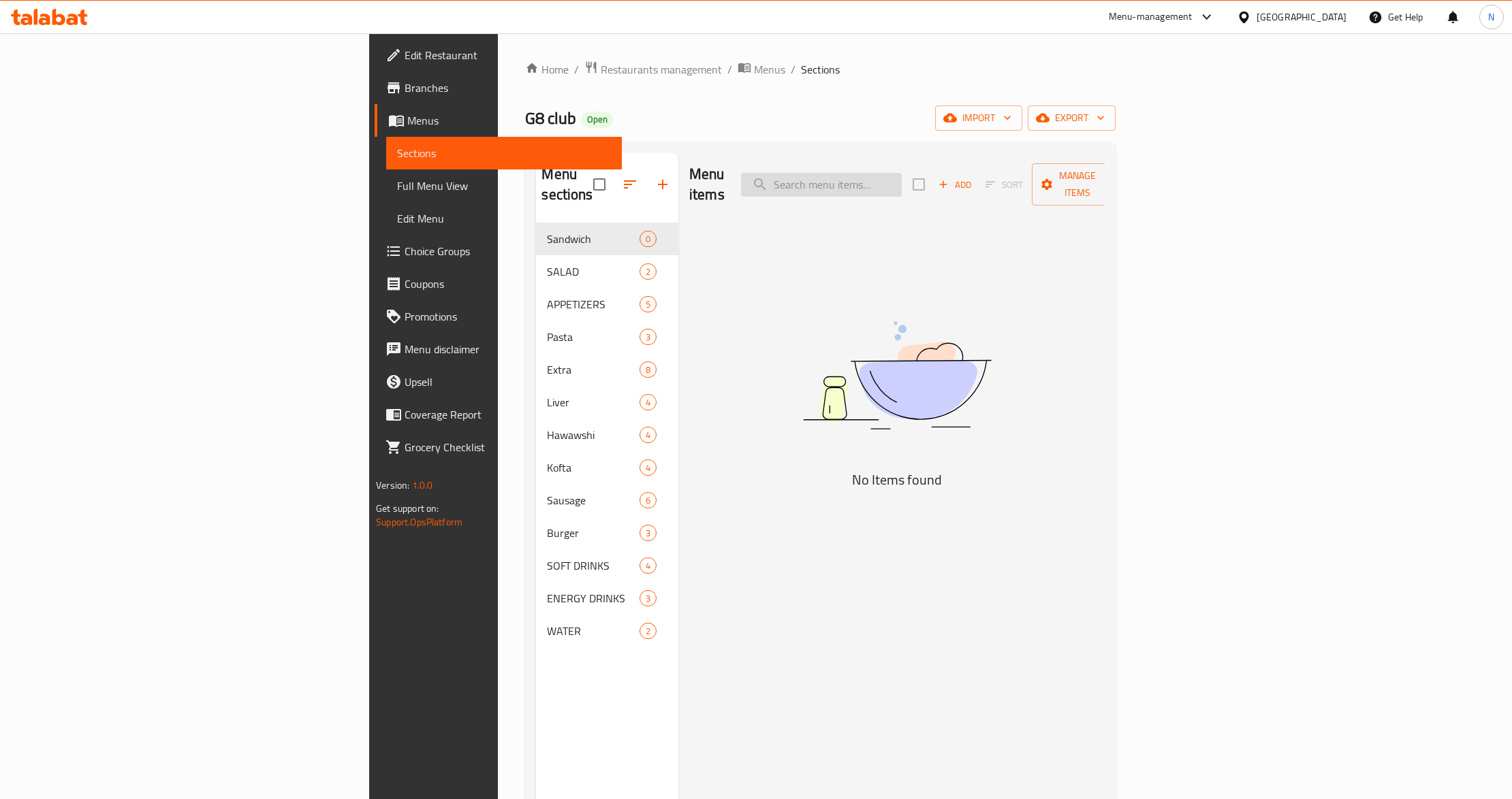
click at [902, 176] on input "search" at bounding box center [821, 185] width 161 height 24
paste input "Sandwich"
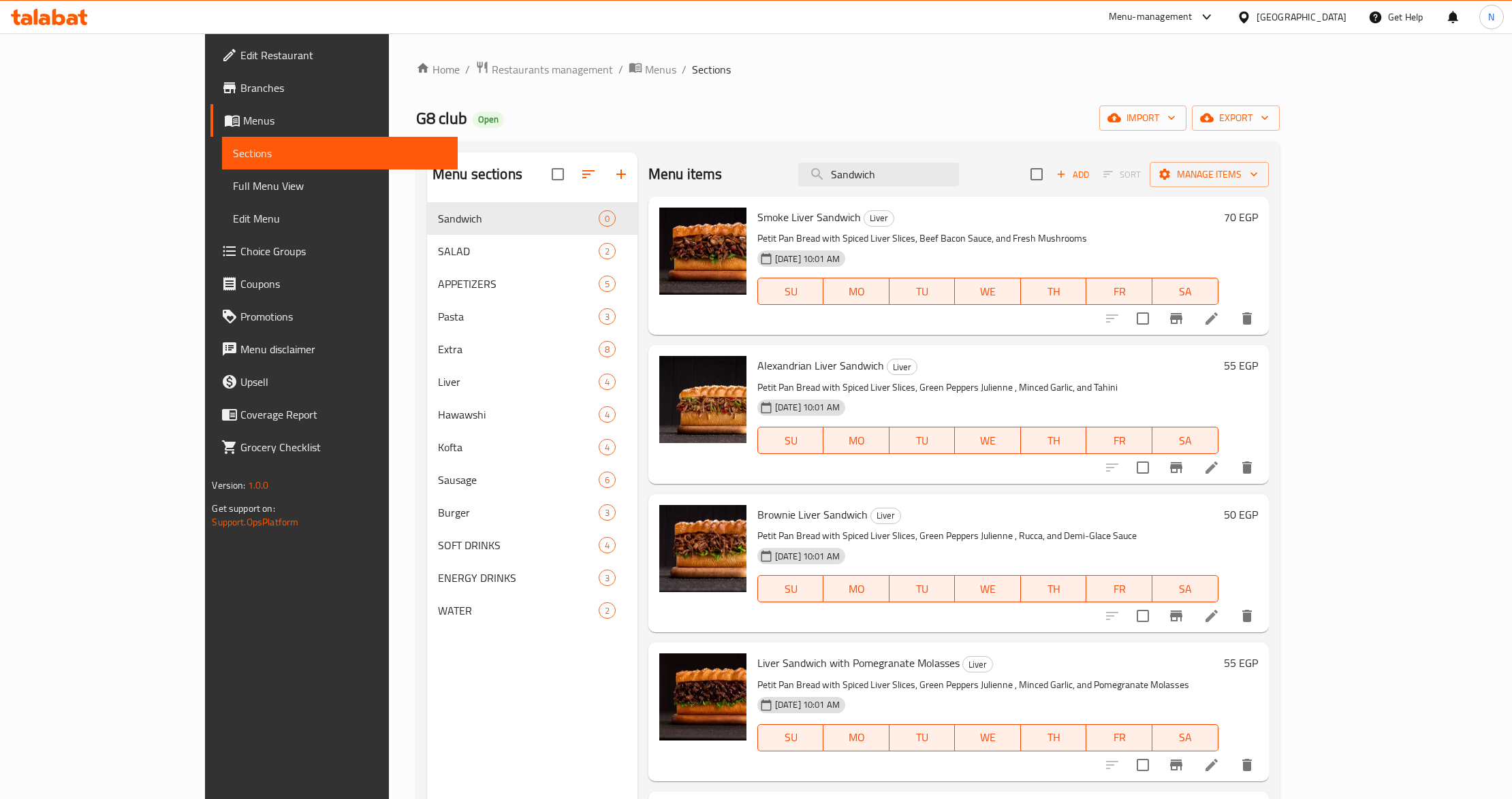
type input "Sandwich"
click at [1051, 182] on input "checkbox" at bounding box center [1037, 174] width 29 height 29
checkbox input "true"
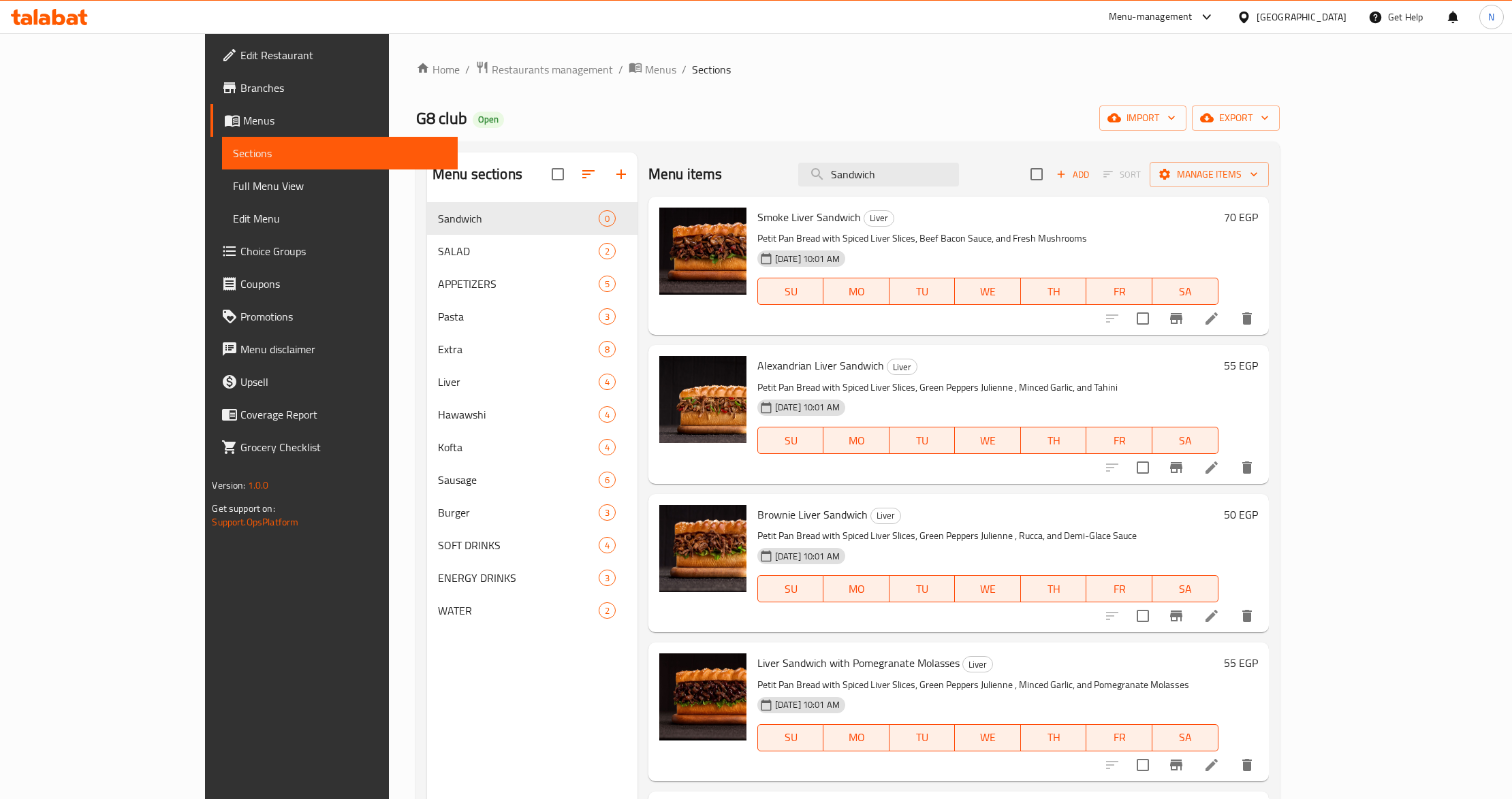
checkbox input "true"
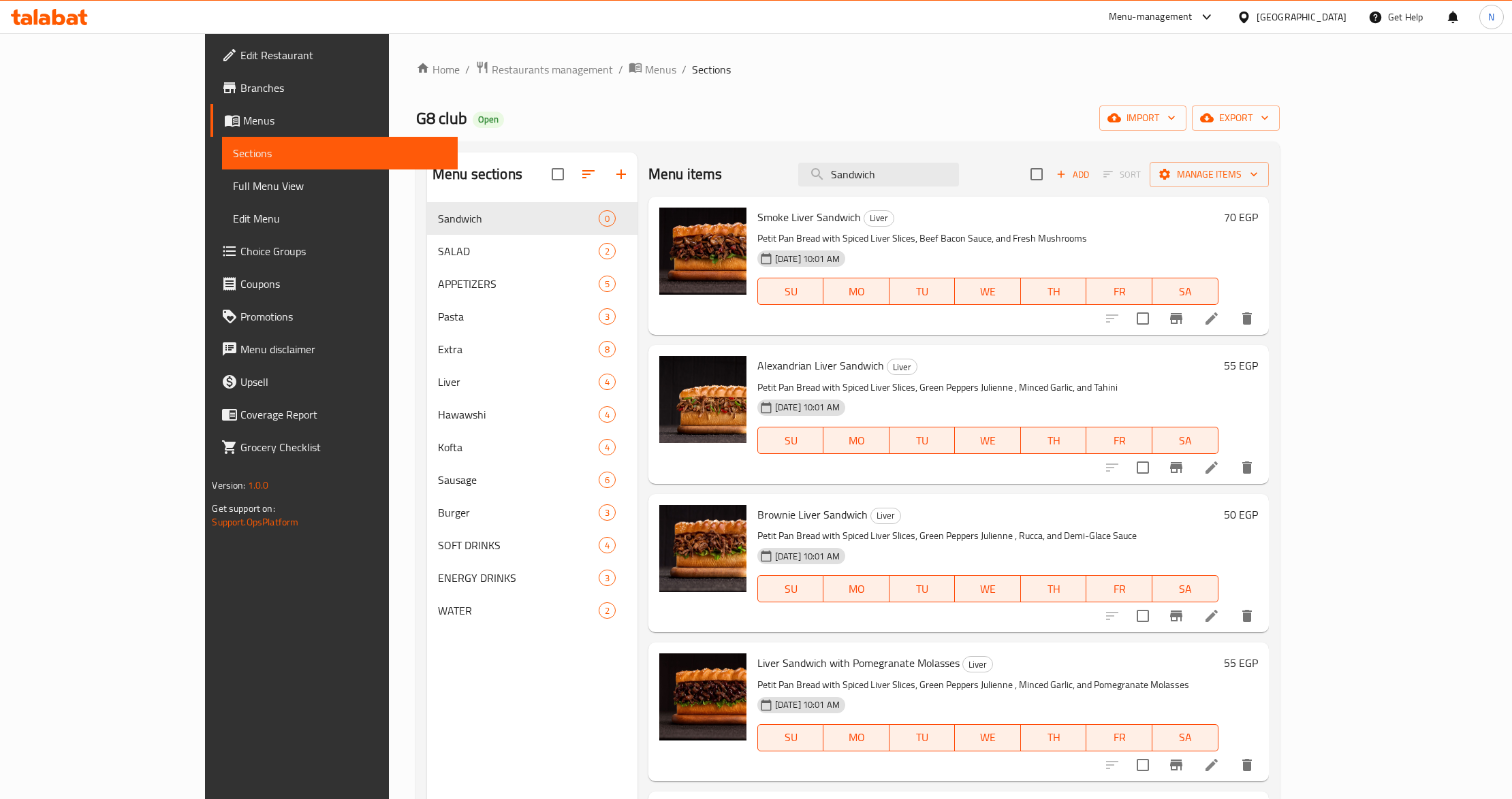
checkbox input "true"
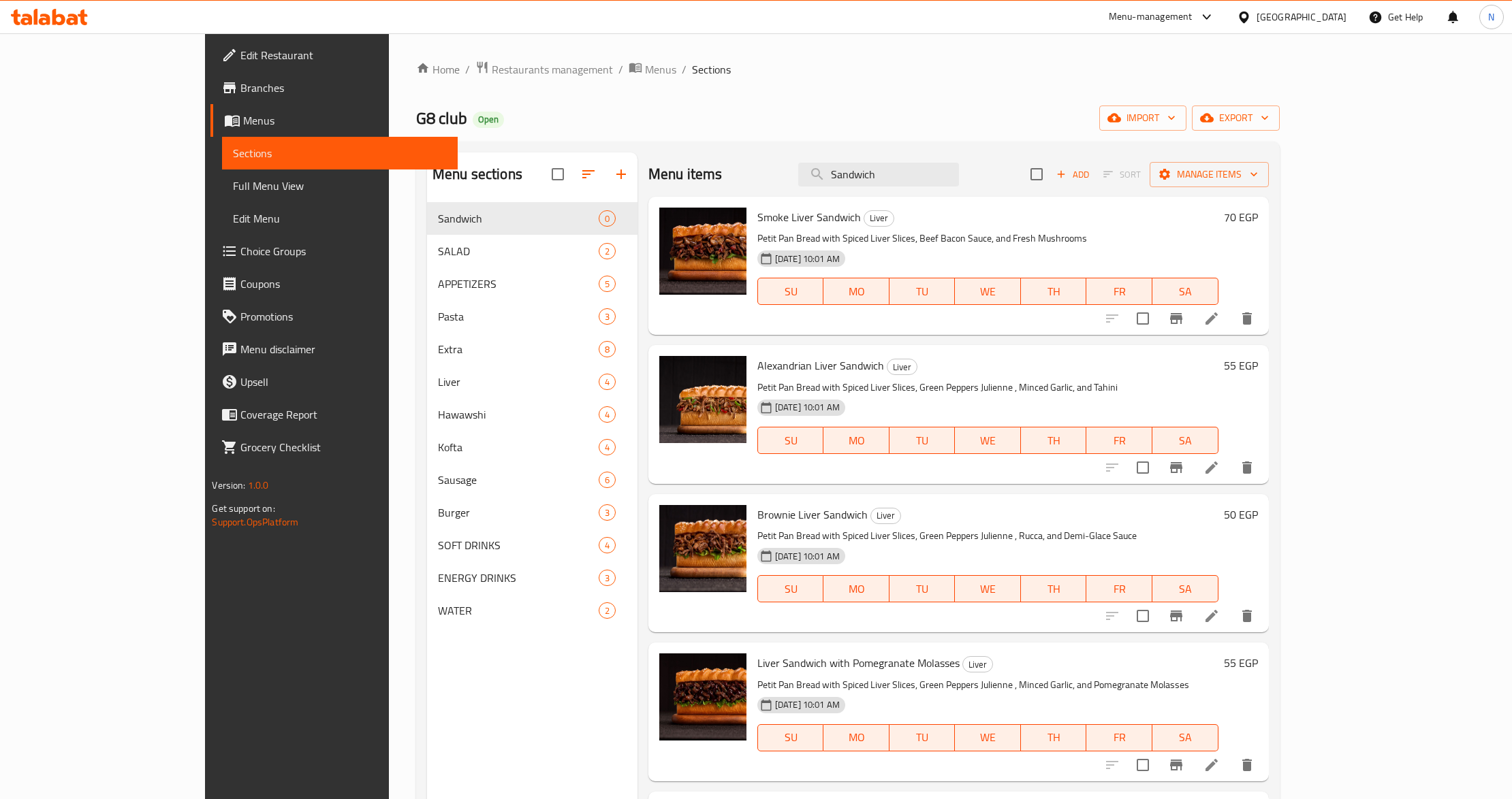
checkbox input "true"
click at [1258, 179] on span "Manage items" at bounding box center [1209, 175] width 97 height 17
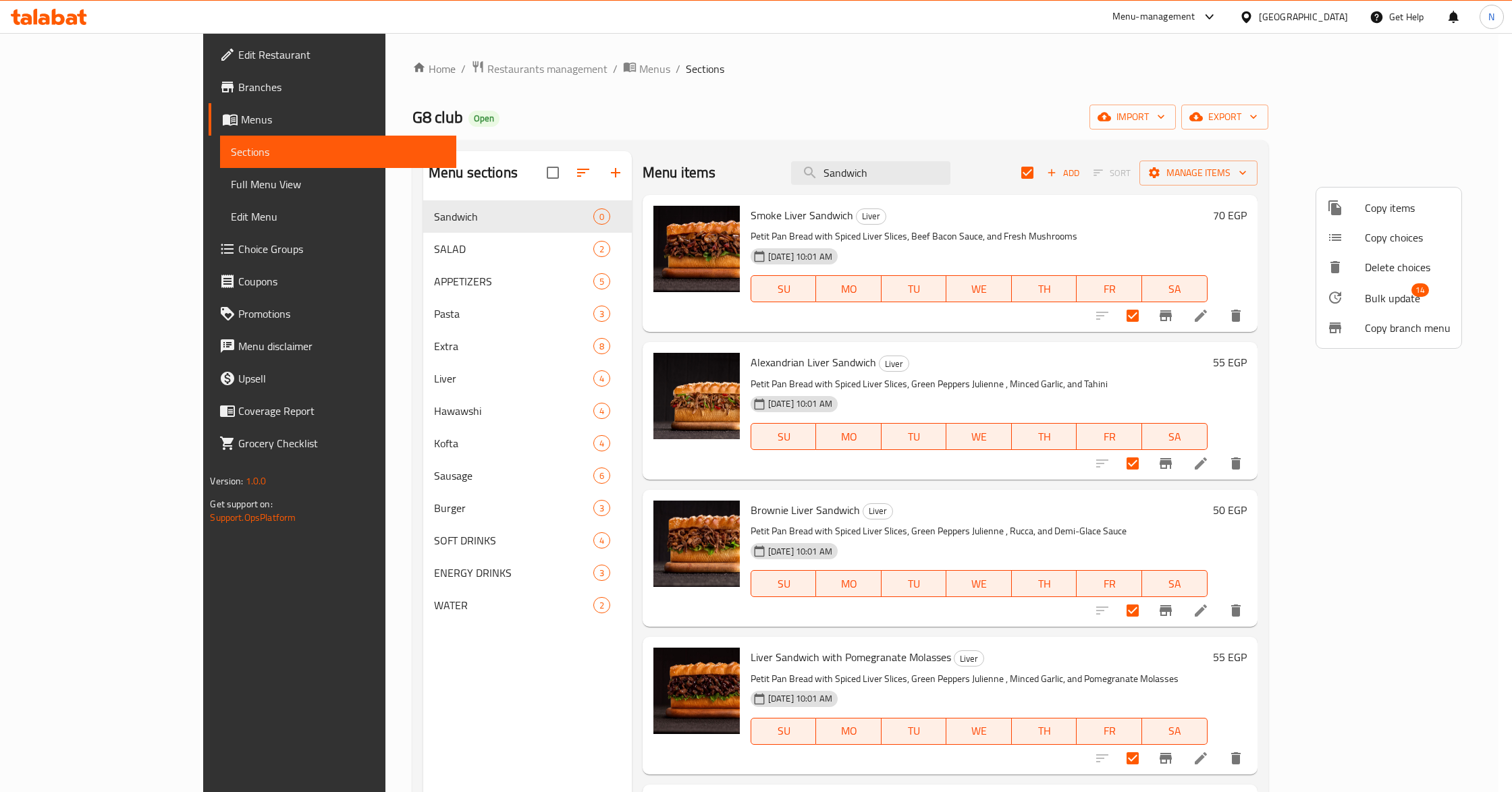
click at [1401, 302] on span "Bulk update" at bounding box center [1392, 298] width 56 height 16
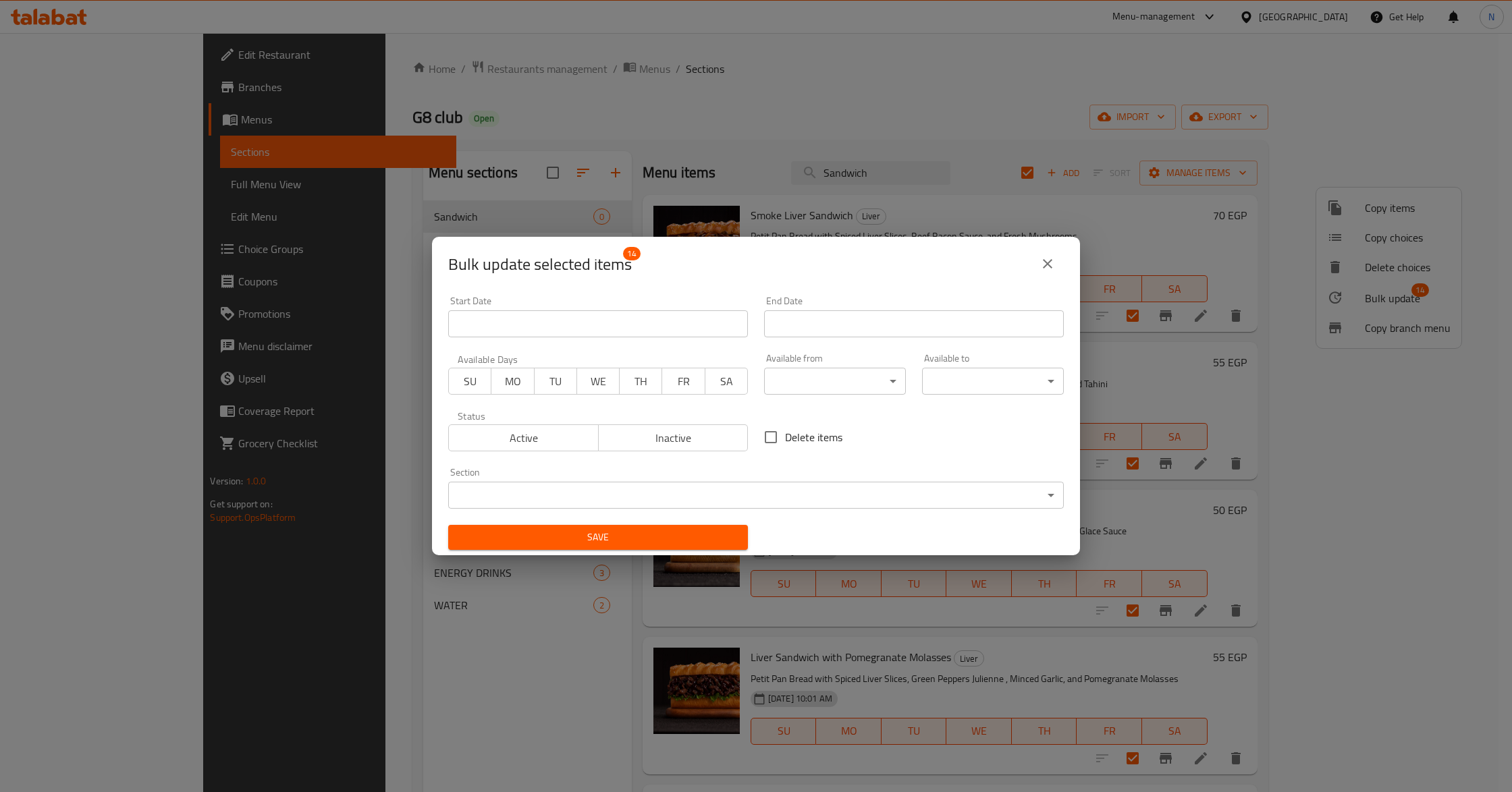
click at [692, 487] on body "​ Menu-management [GEOGRAPHIC_DATA] Get Help N Edit Restaurant Branches Menus S…" at bounding box center [756, 413] width 1512 height 759
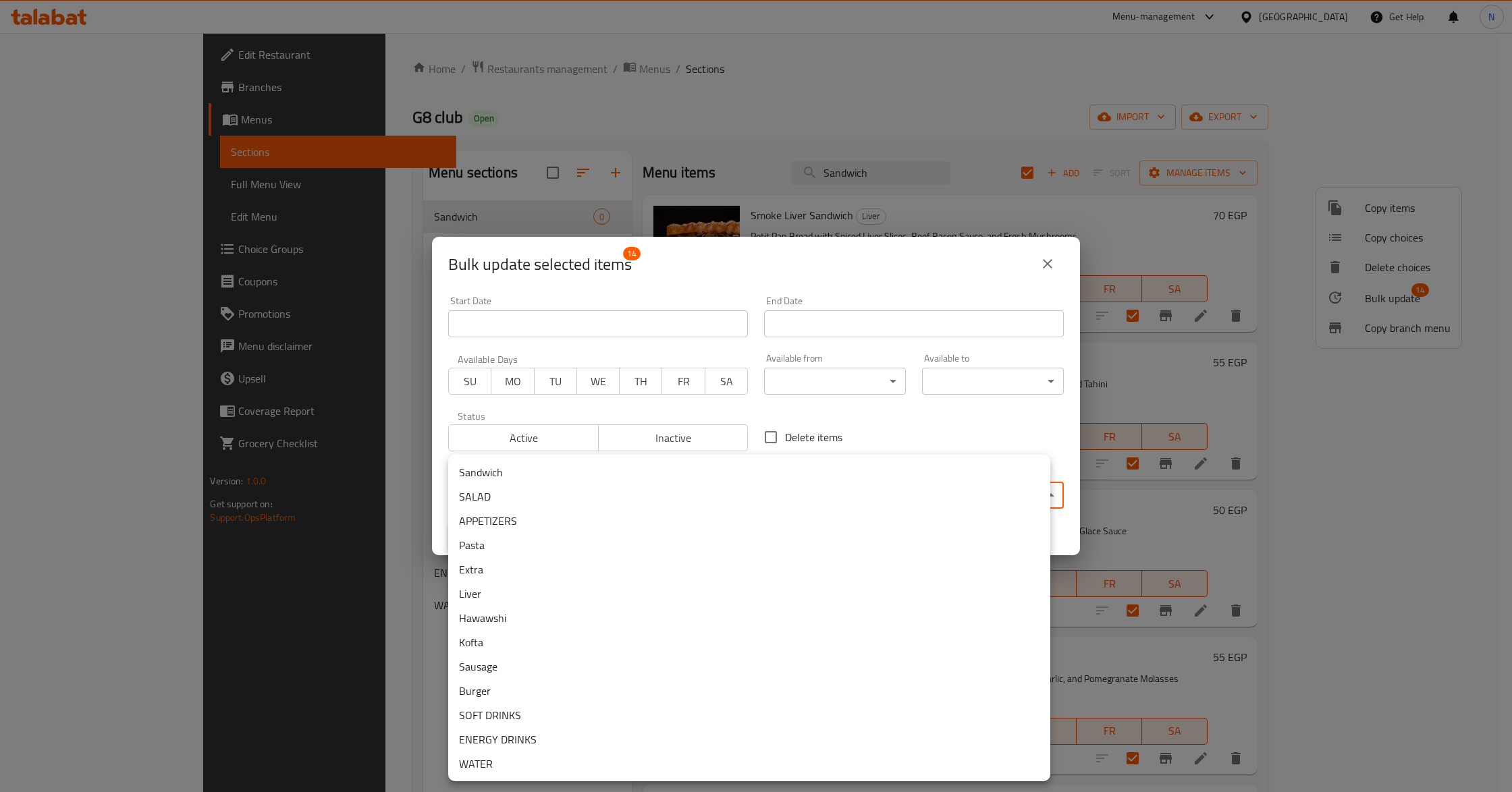
click at [557, 470] on li "Sandwich" at bounding box center [749, 472] width 602 height 24
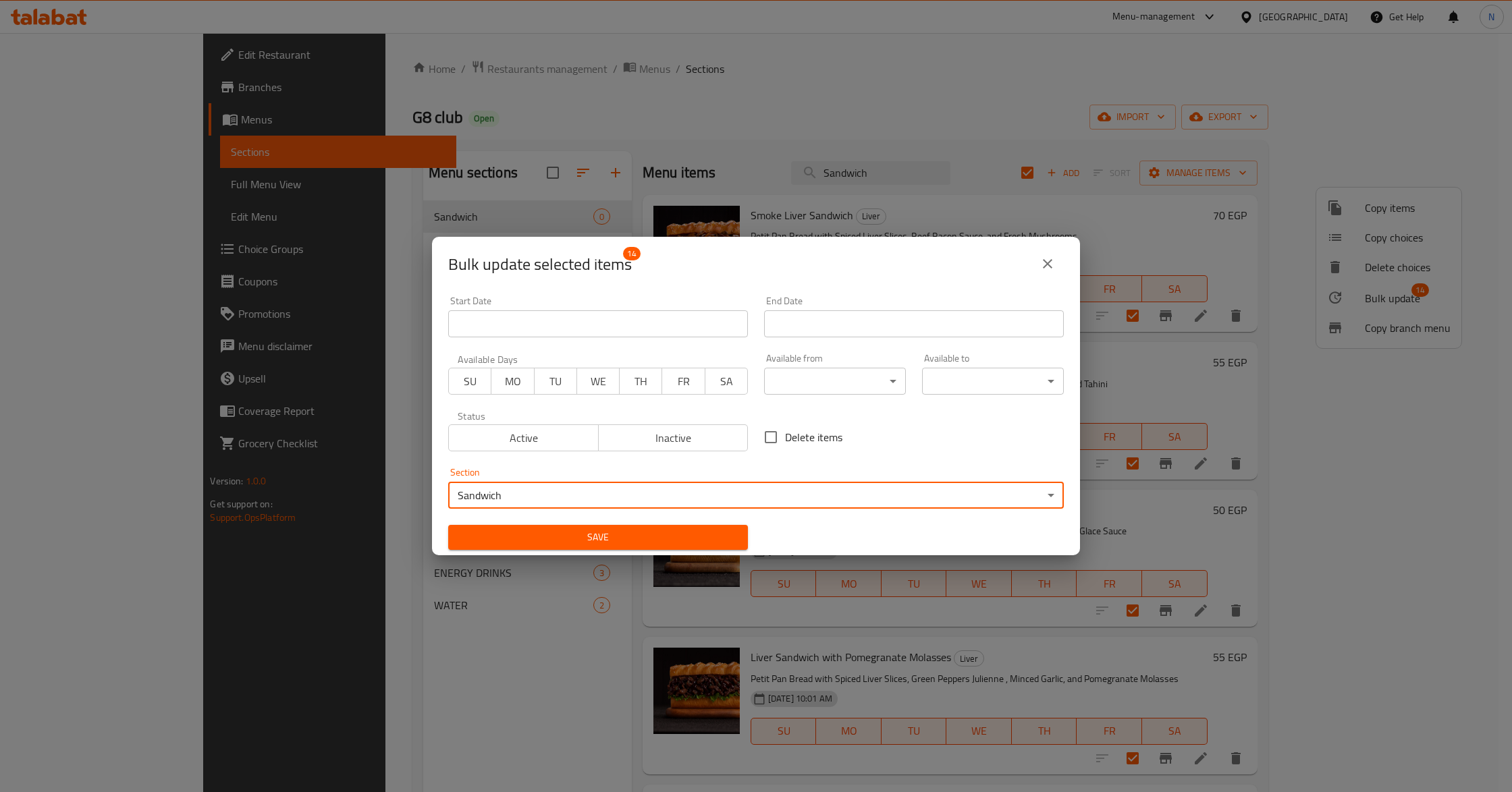
click at [621, 535] on span "Save" at bounding box center [598, 538] width 278 height 17
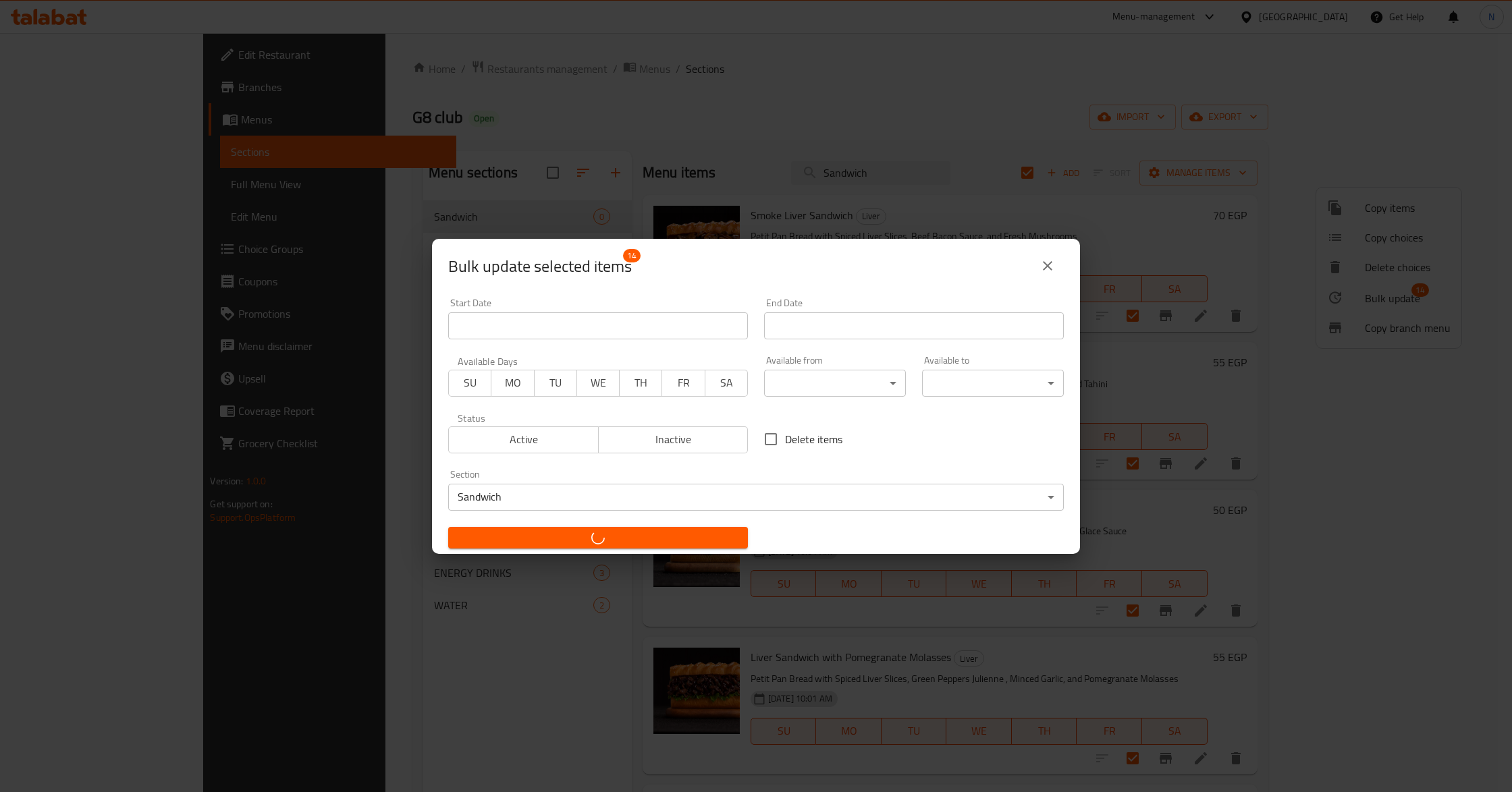
checkbox input "false"
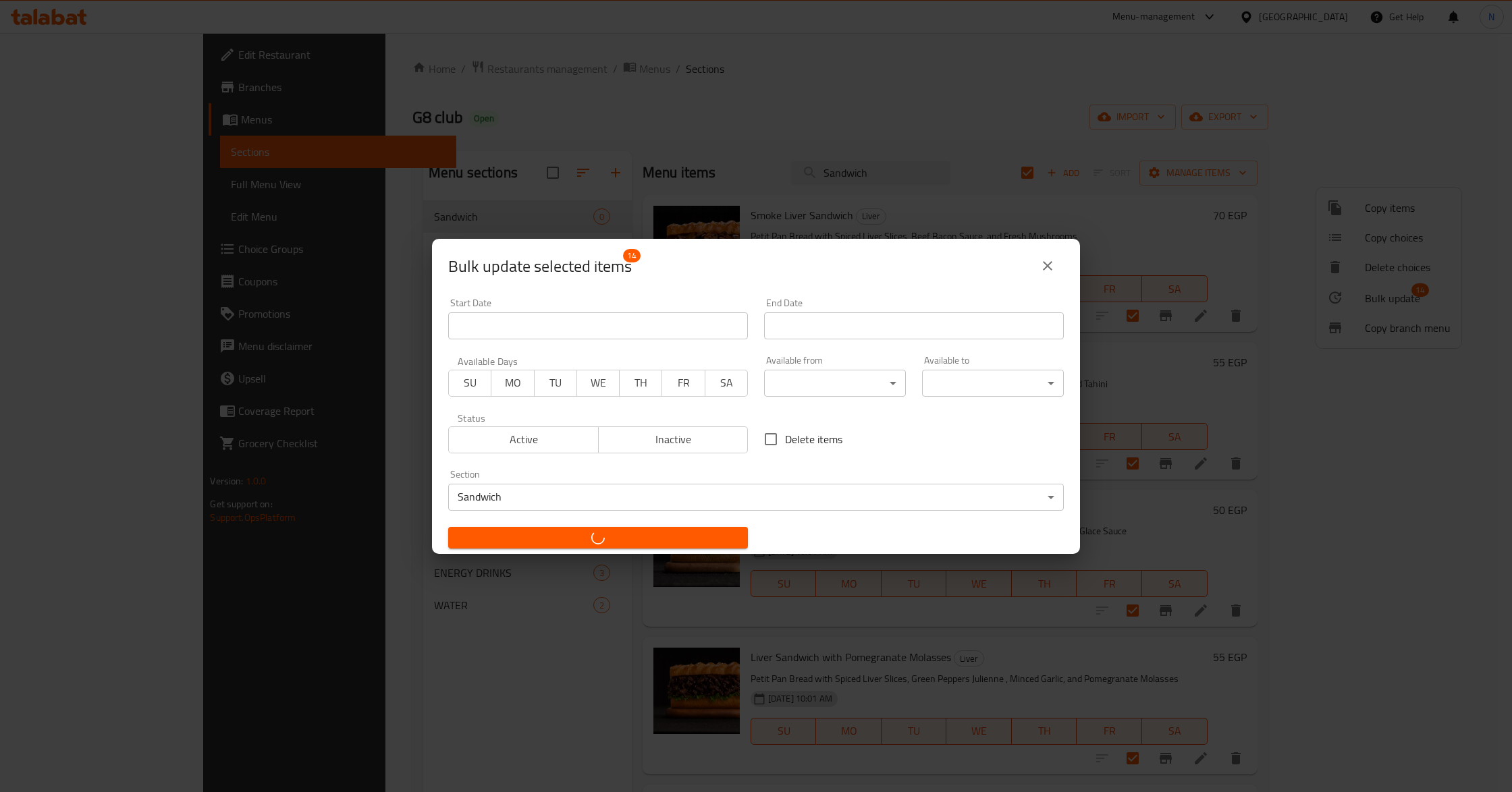
checkbox input "false"
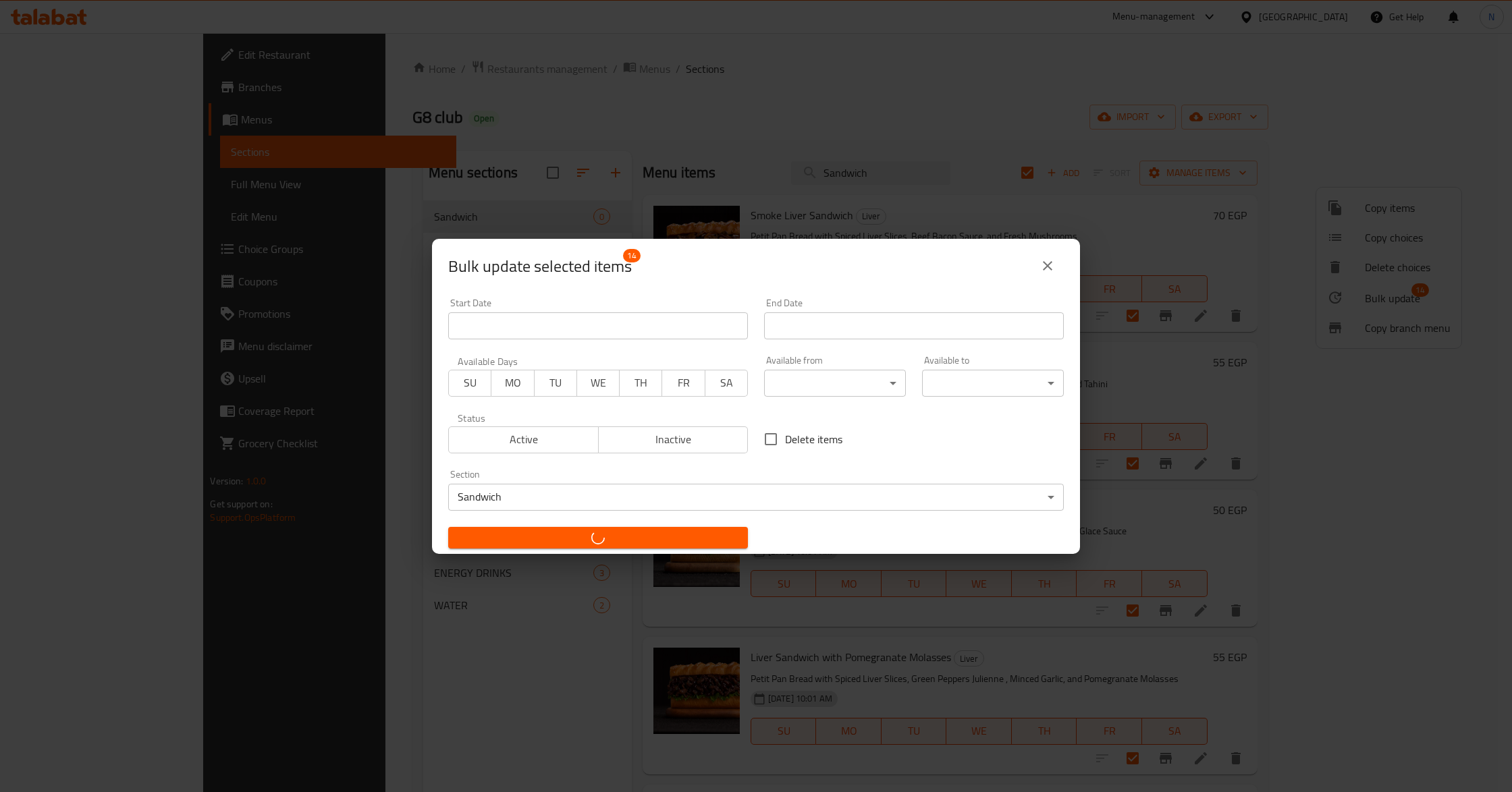
checkbox input "false"
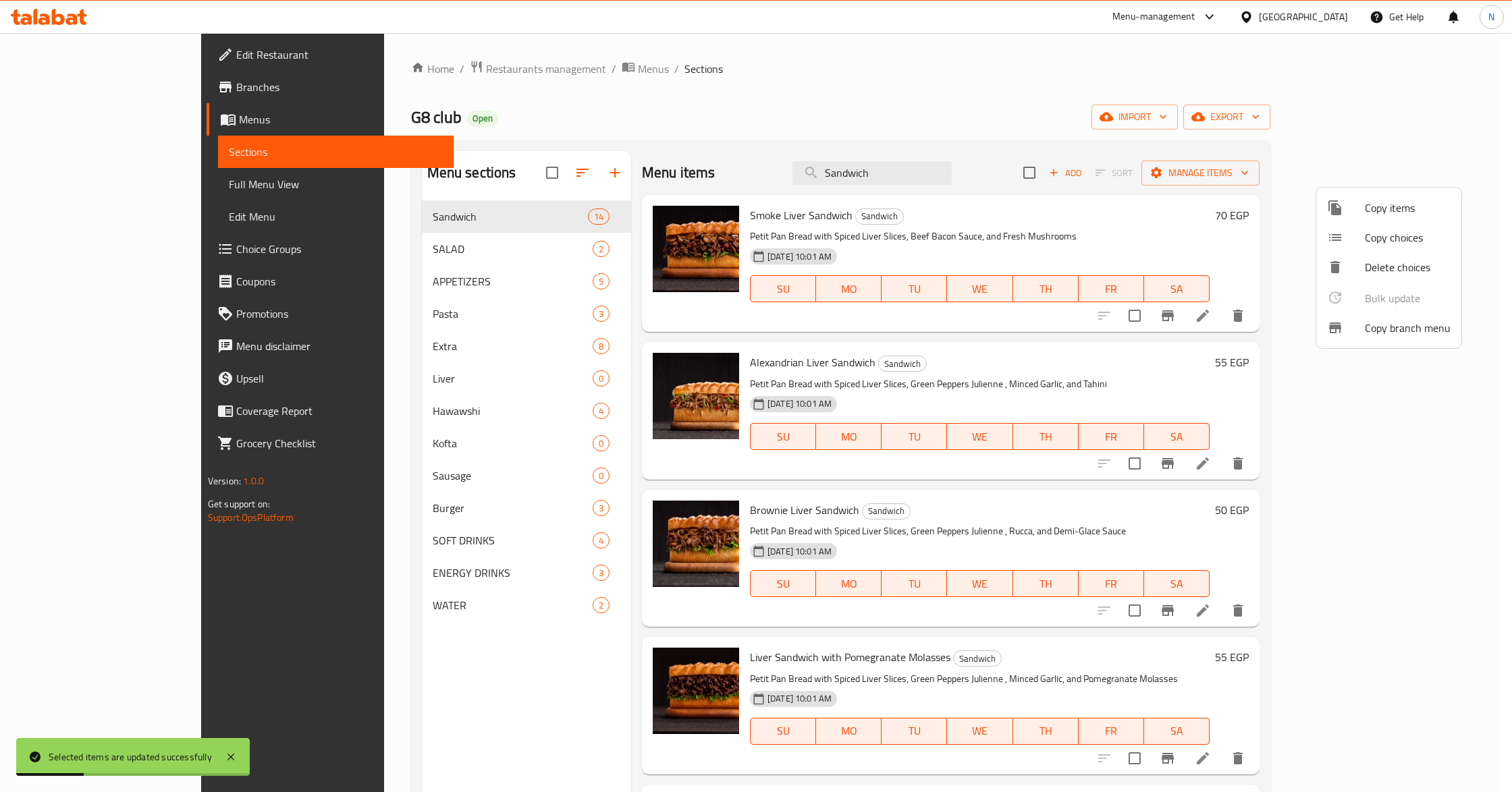
click at [1154, 162] on div at bounding box center [756, 396] width 1512 height 792
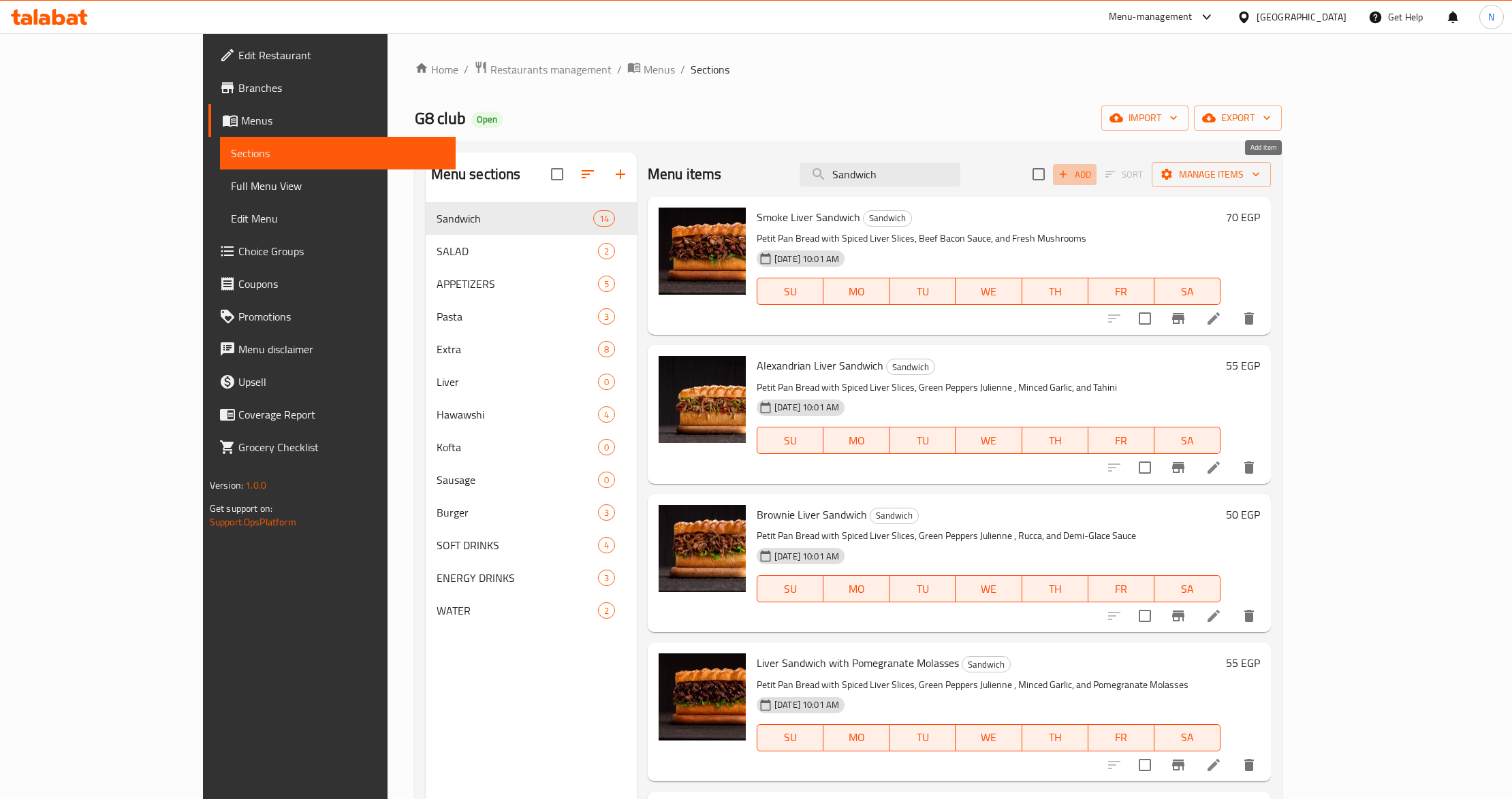
click at [1093, 178] on span "Add" at bounding box center [1075, 175] width 36 height 15
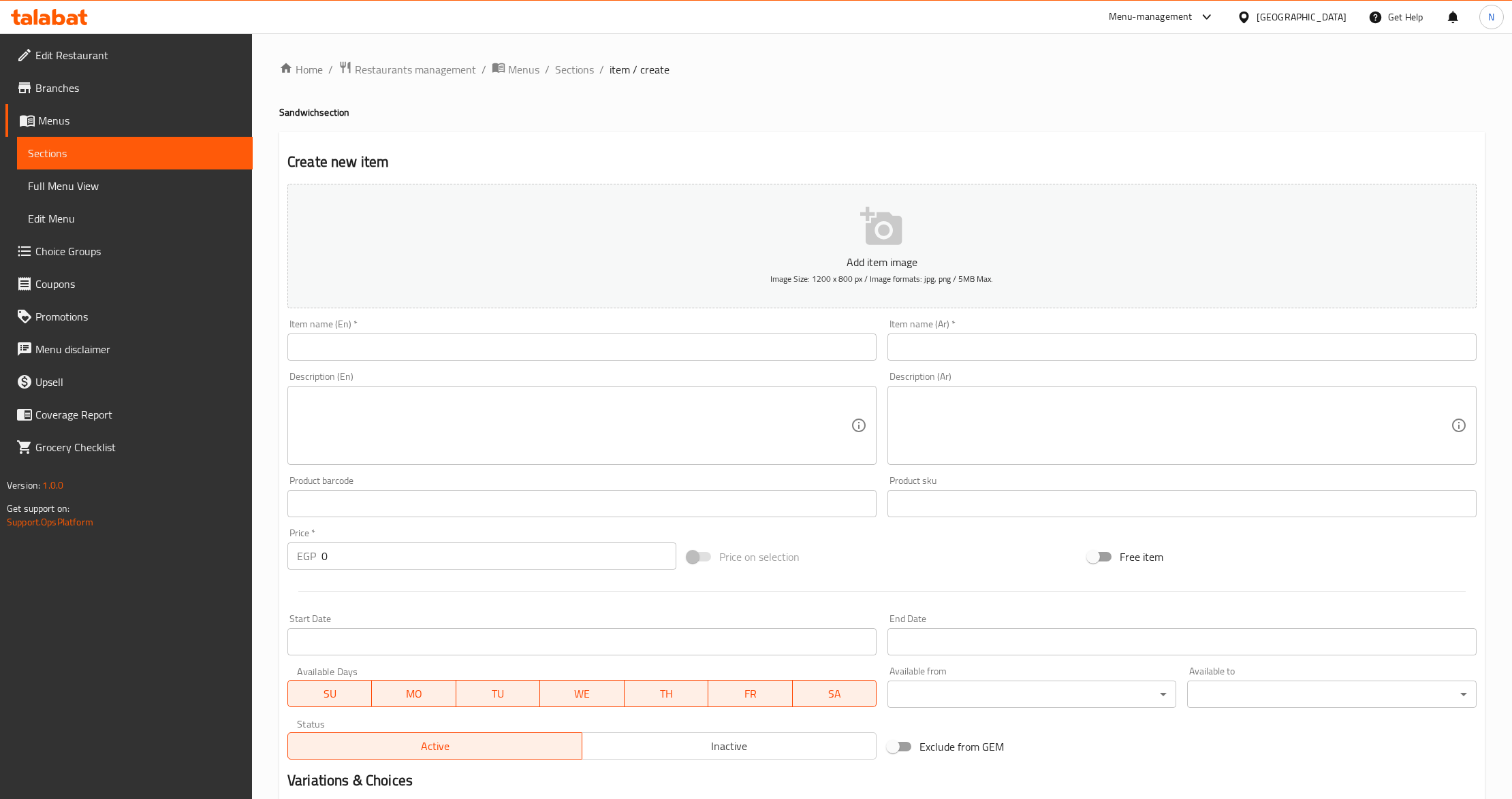
click at [421, 330] on div "Item name (En)   * Item name (En) *" at bounding box center [582, 340] width 589 height 41
click at [396, 355] on input "text" at bounding box center [582, 347] width 589 height 27
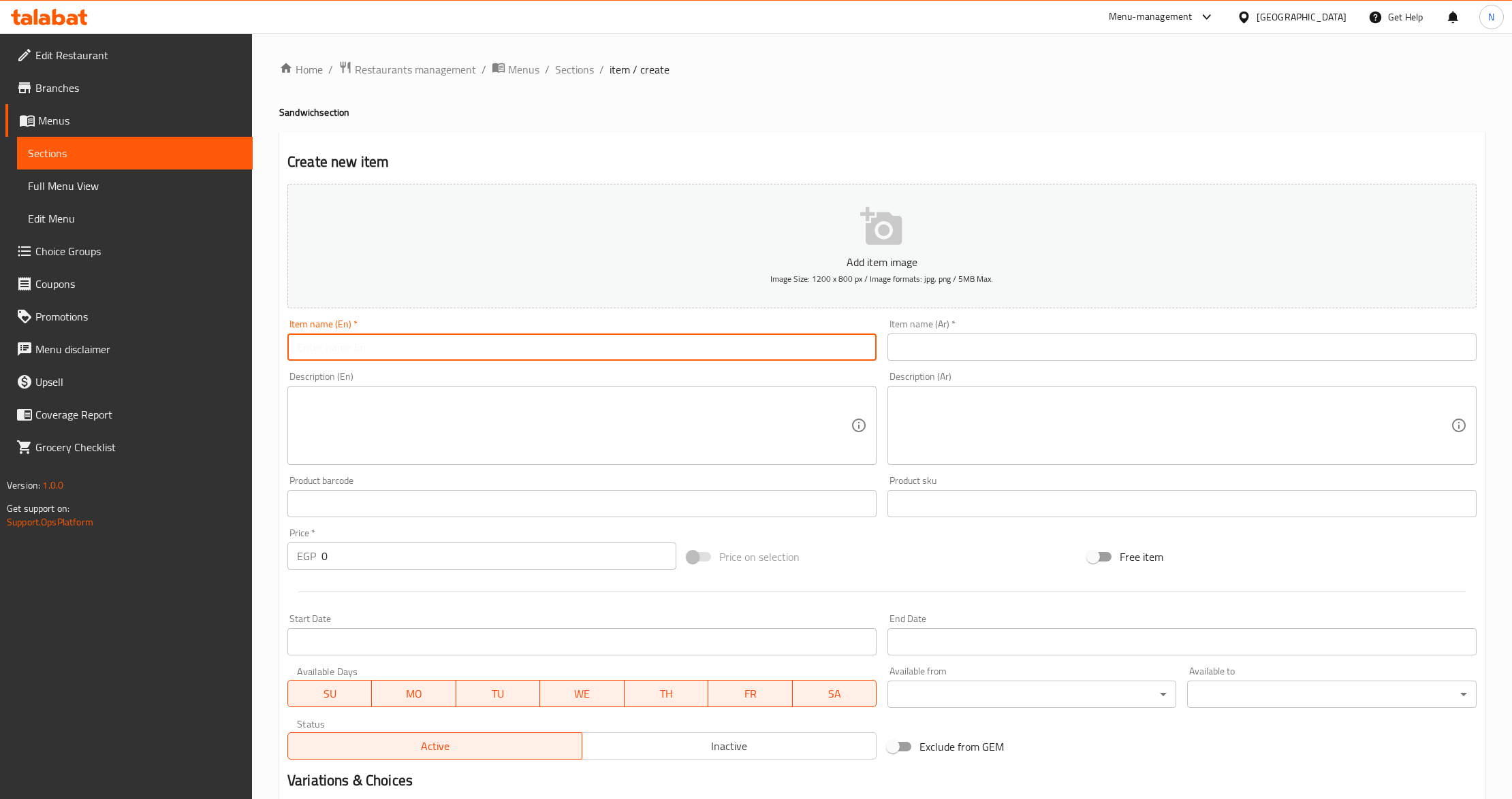
paste input "Sandwich Fries"
type input "Sandwich Fries"
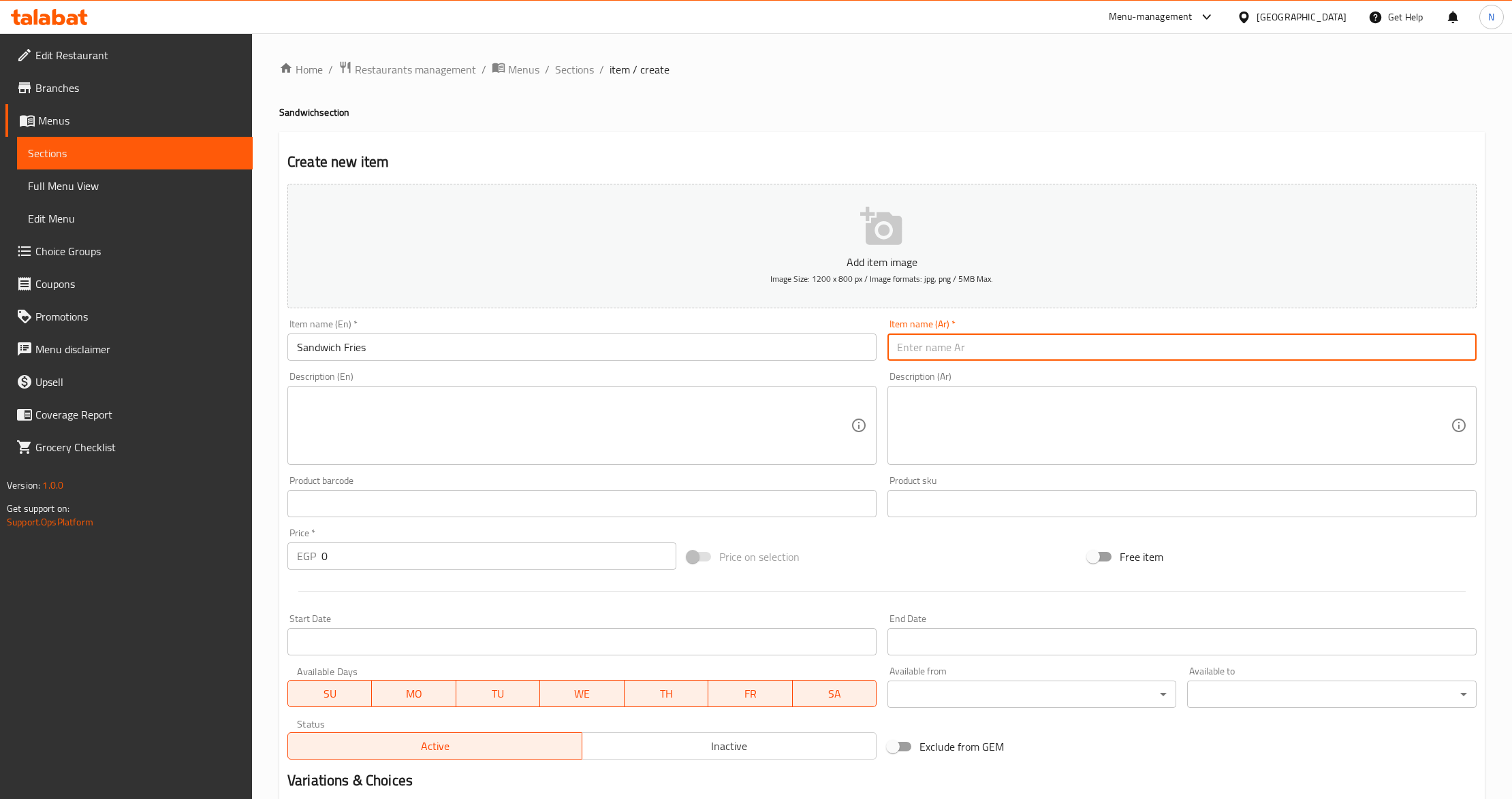
click at [981, 342] on input "text" at bounding box center [1182, 347] width 589 height 27
paste input "ساندوتش بطاطس مقلية"
type input "ساندوتش بطاطس مقلية"
click at [368, 564] on input "0" at bounding box center [499, 556] width 355 height 27
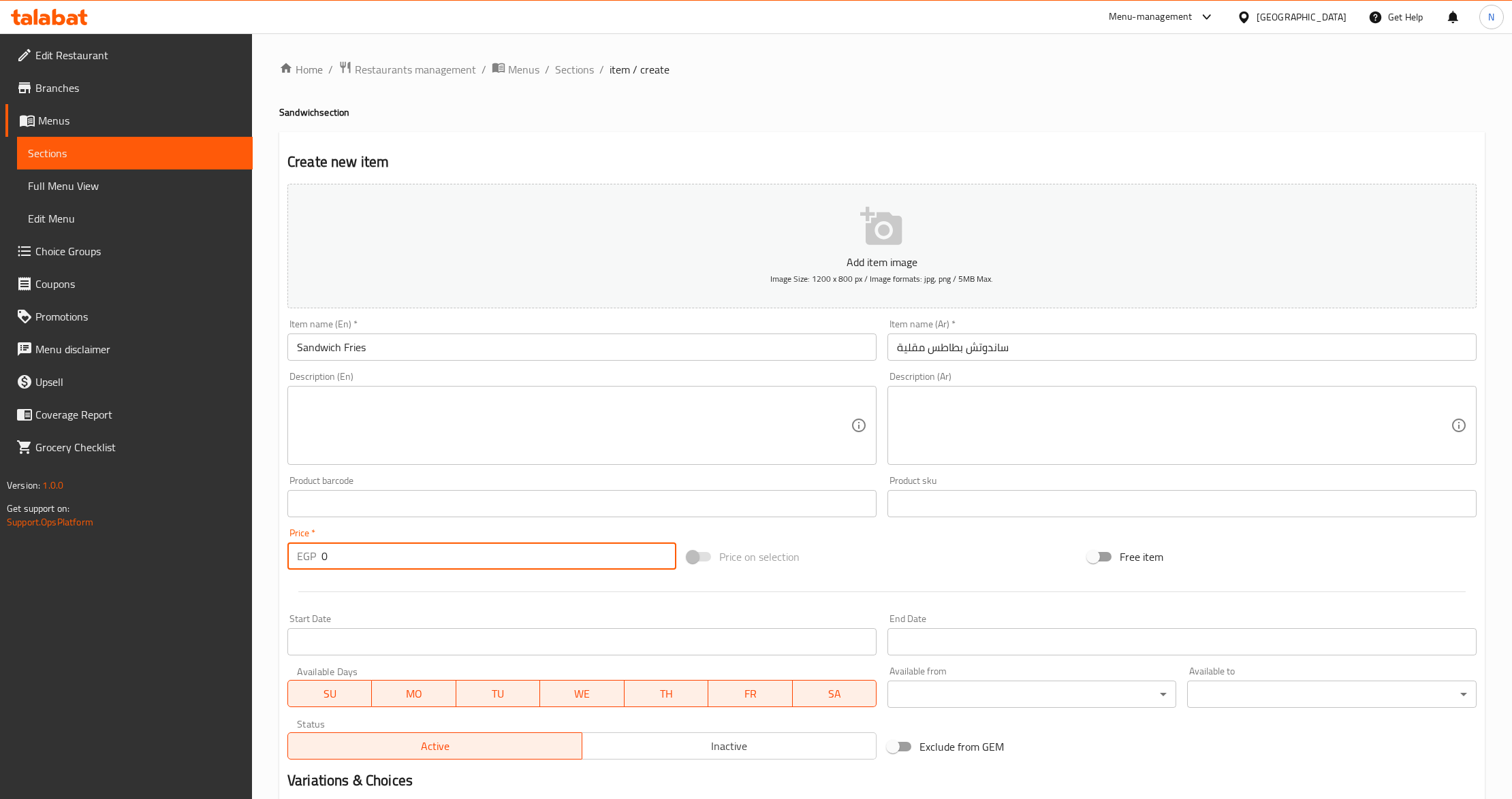
click at [368, 564] on input "0" at bounding box center [499, 556] width 355 height 27
type input "50"
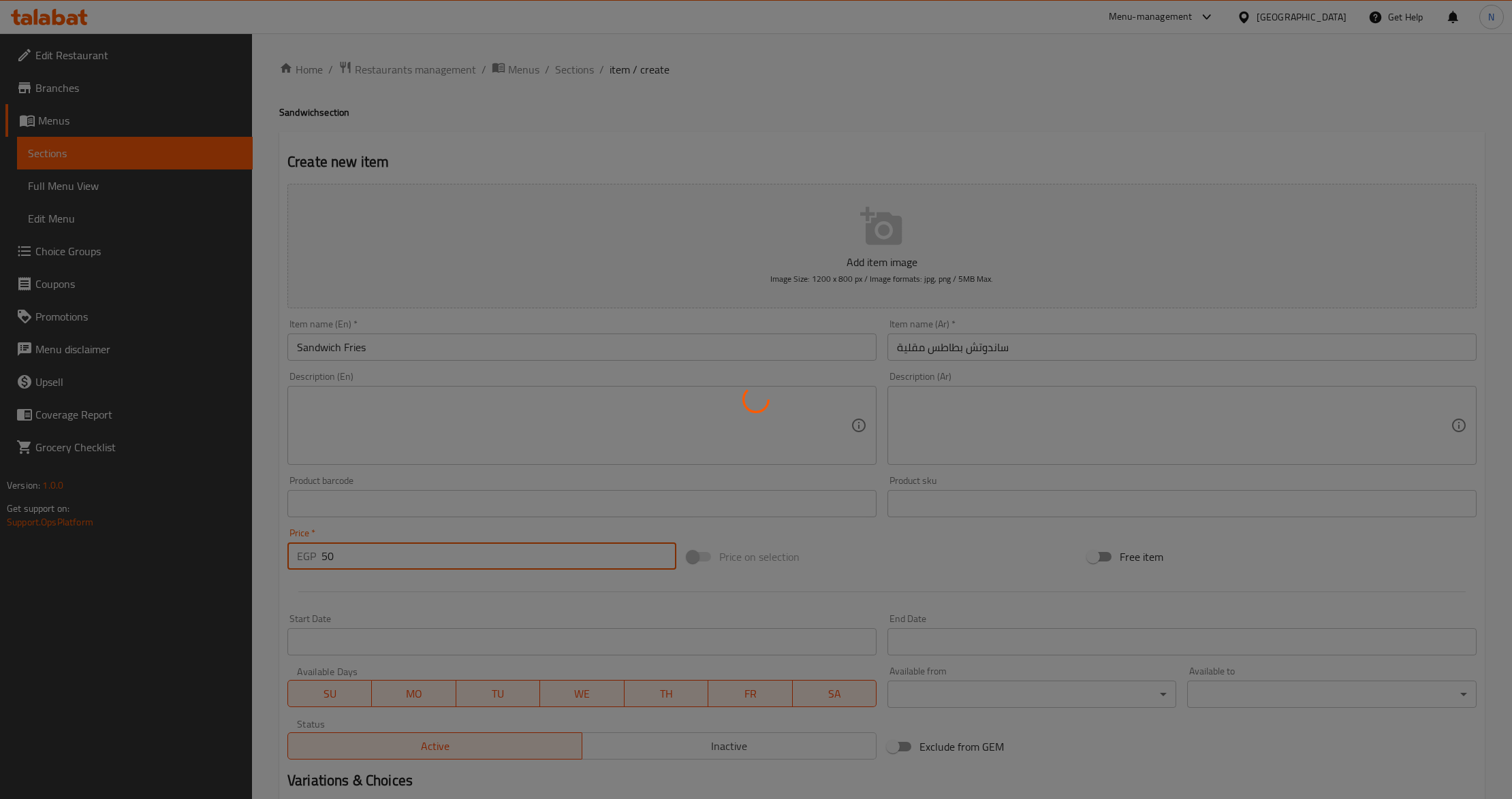
type input "0"
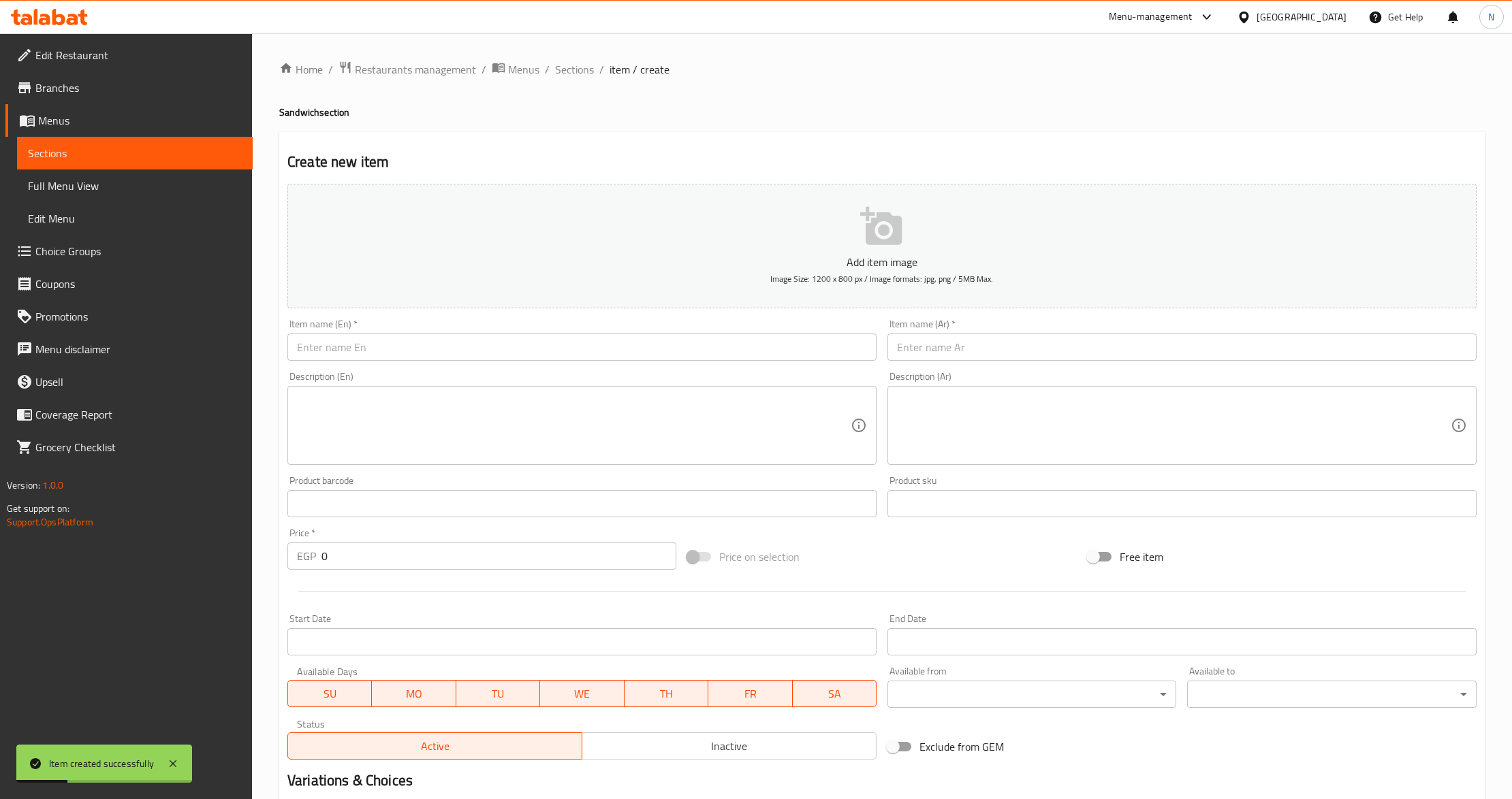
click at [527, 343] on input "text" at bounding box center [582, 347] width 589 height 27
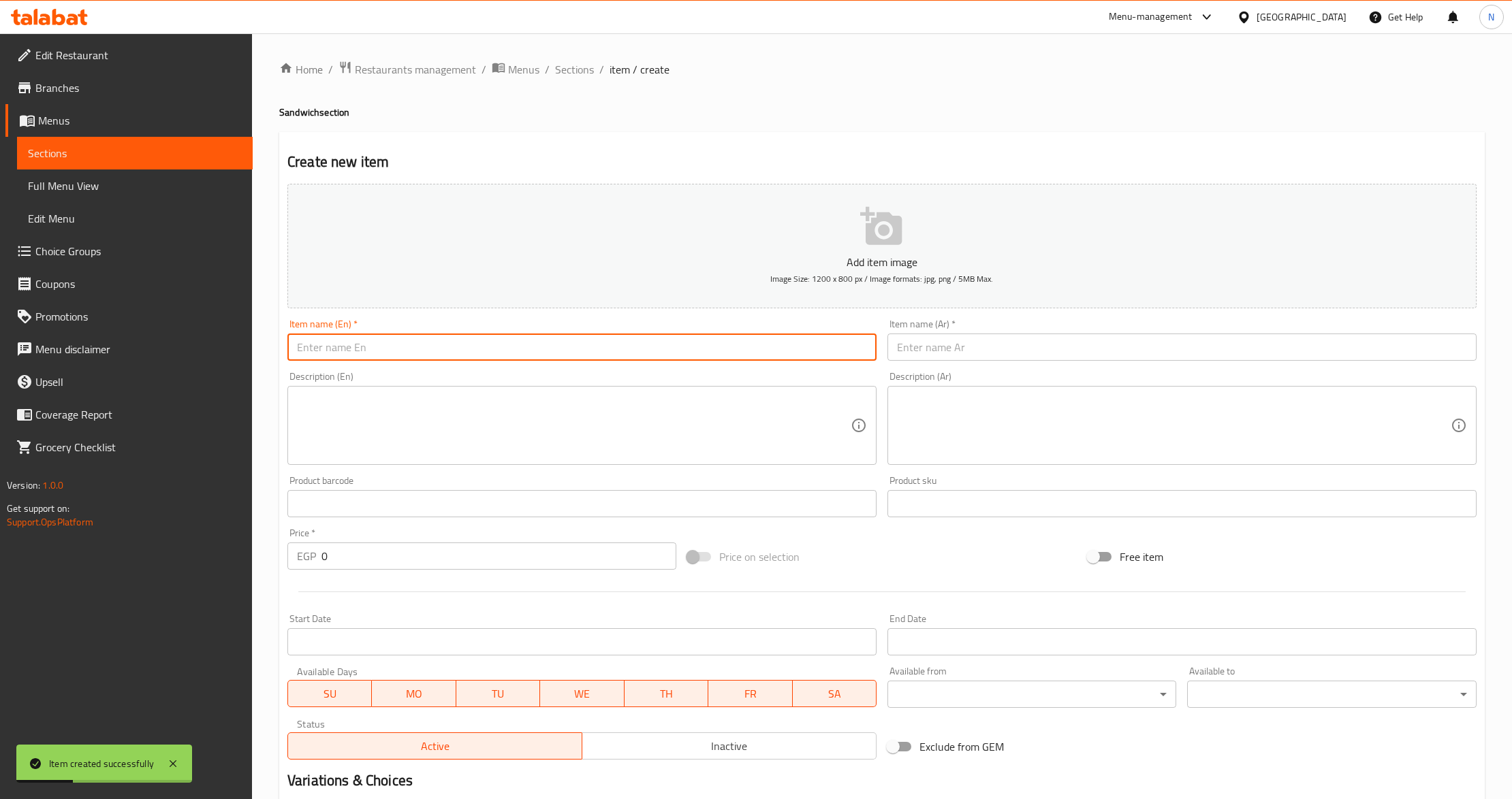
paste input "Chicken Strips Sandwich"
type input "Chicken Strips Sandwich"
drag, startPoint x: 931, startPoint y: 357, endPoint x: 940, endPoint y: 357, distance: 9.0
click at [931, 357] on input "text" at bounding box center [1182, 347] width 589 height 27
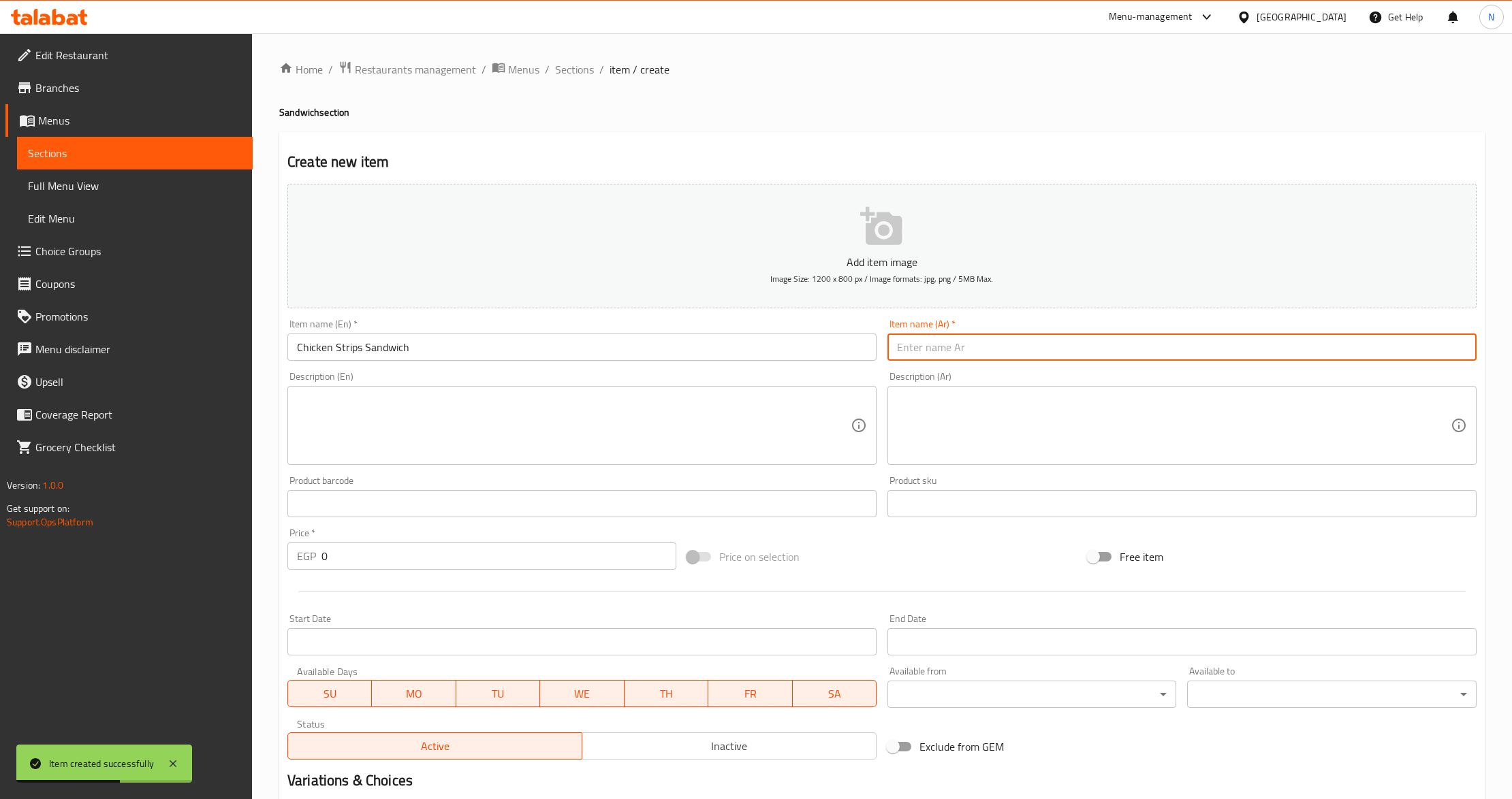
paste input "ساندوتش استربس دجاج"
type input "ساندوتش استربس دجاج"
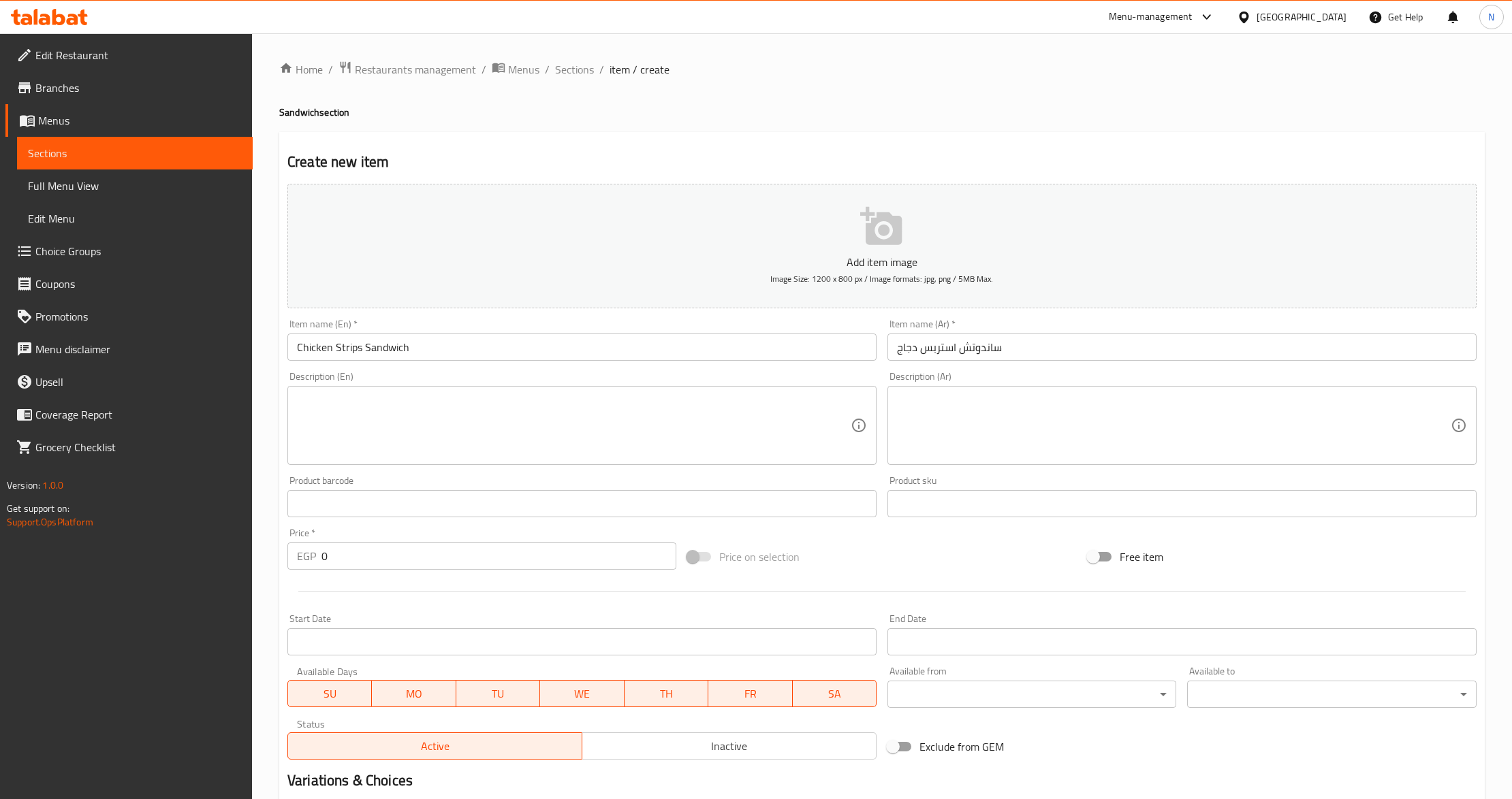
click at [440, 546] on input "0" at bounding box center [499, 556] width 355 height 27
type input "175"
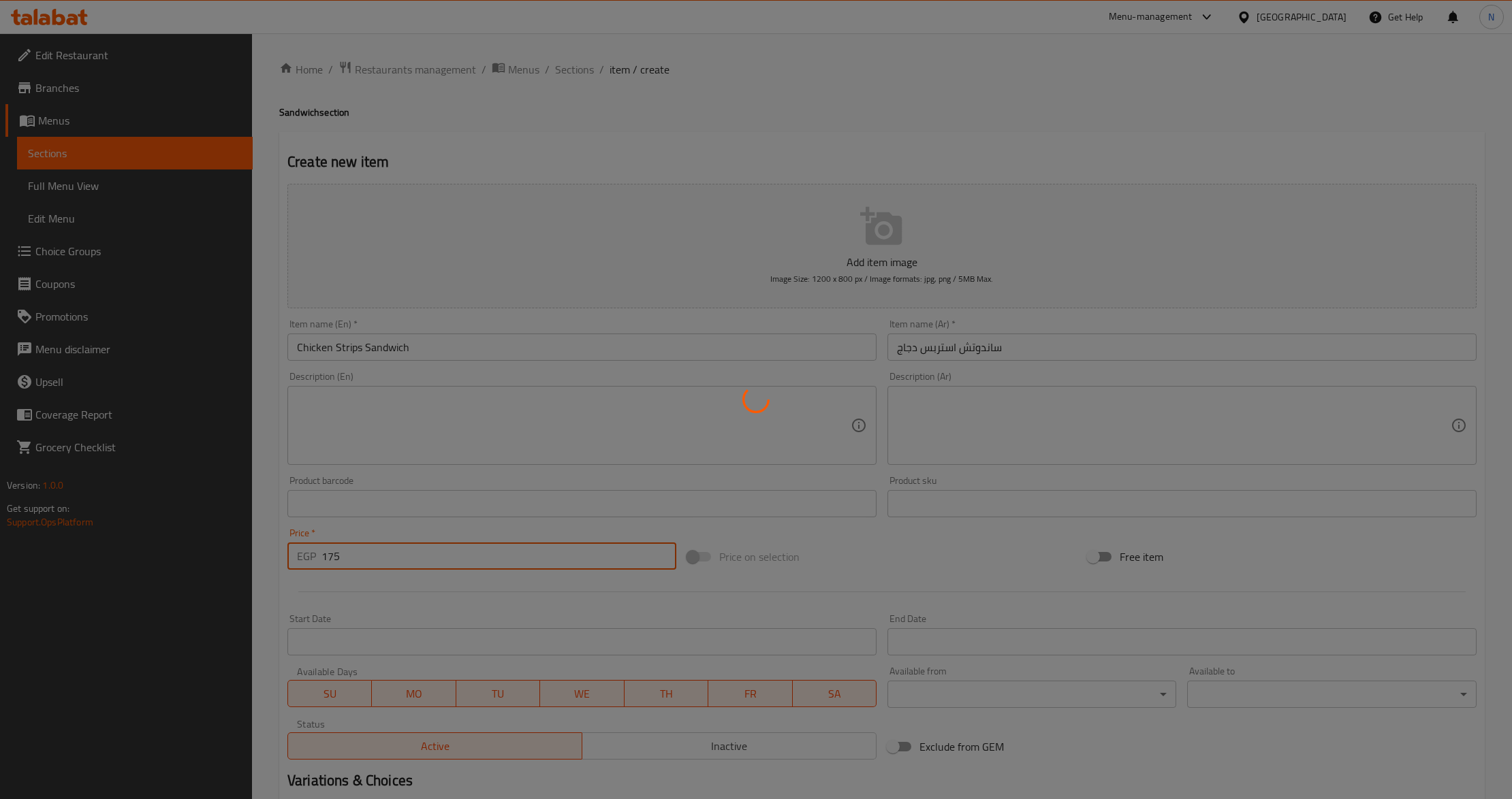
type input "0"
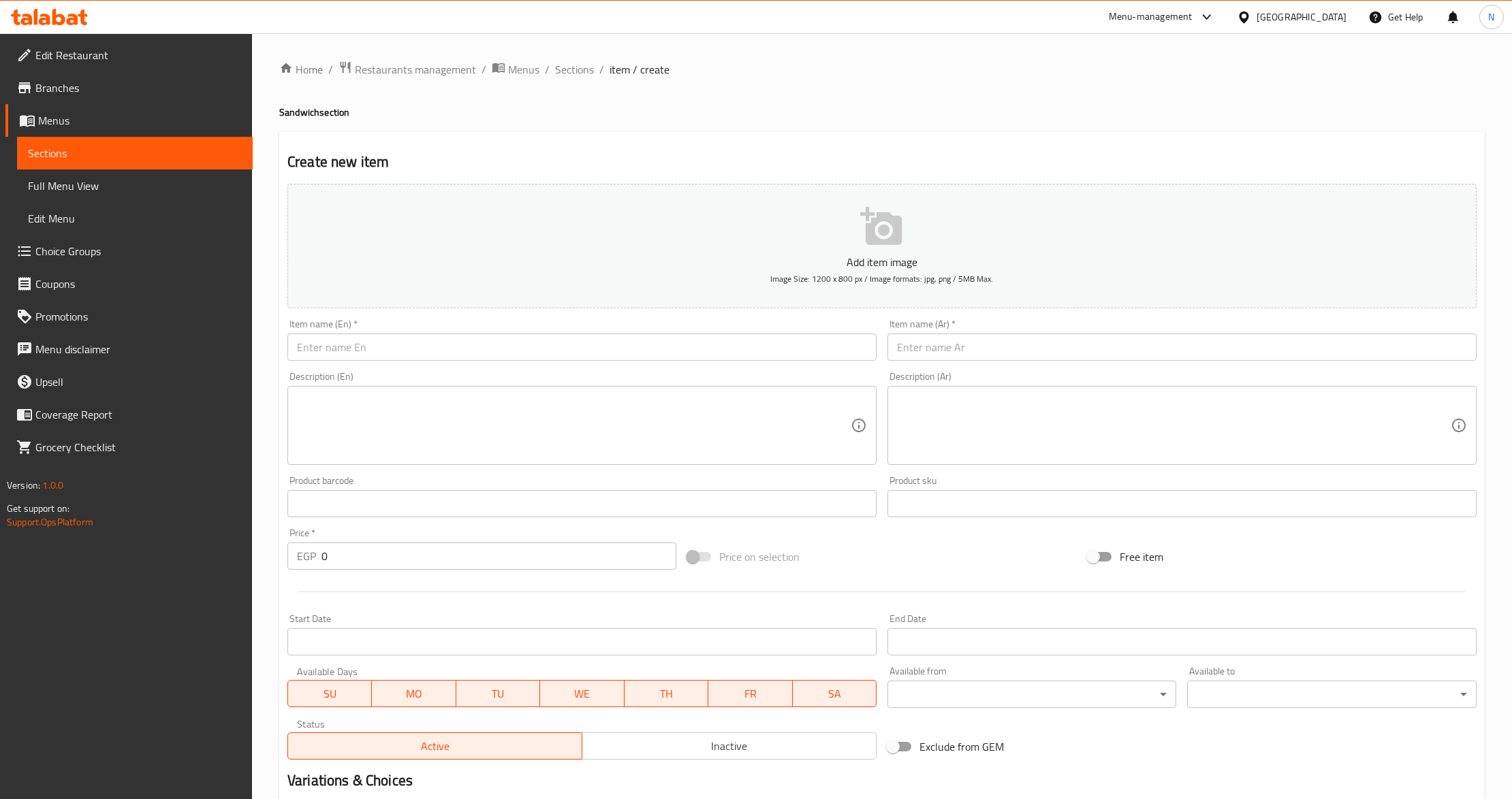
click at [422, 357] on input "text" at bounding box center [582, 347] width 589 height 27
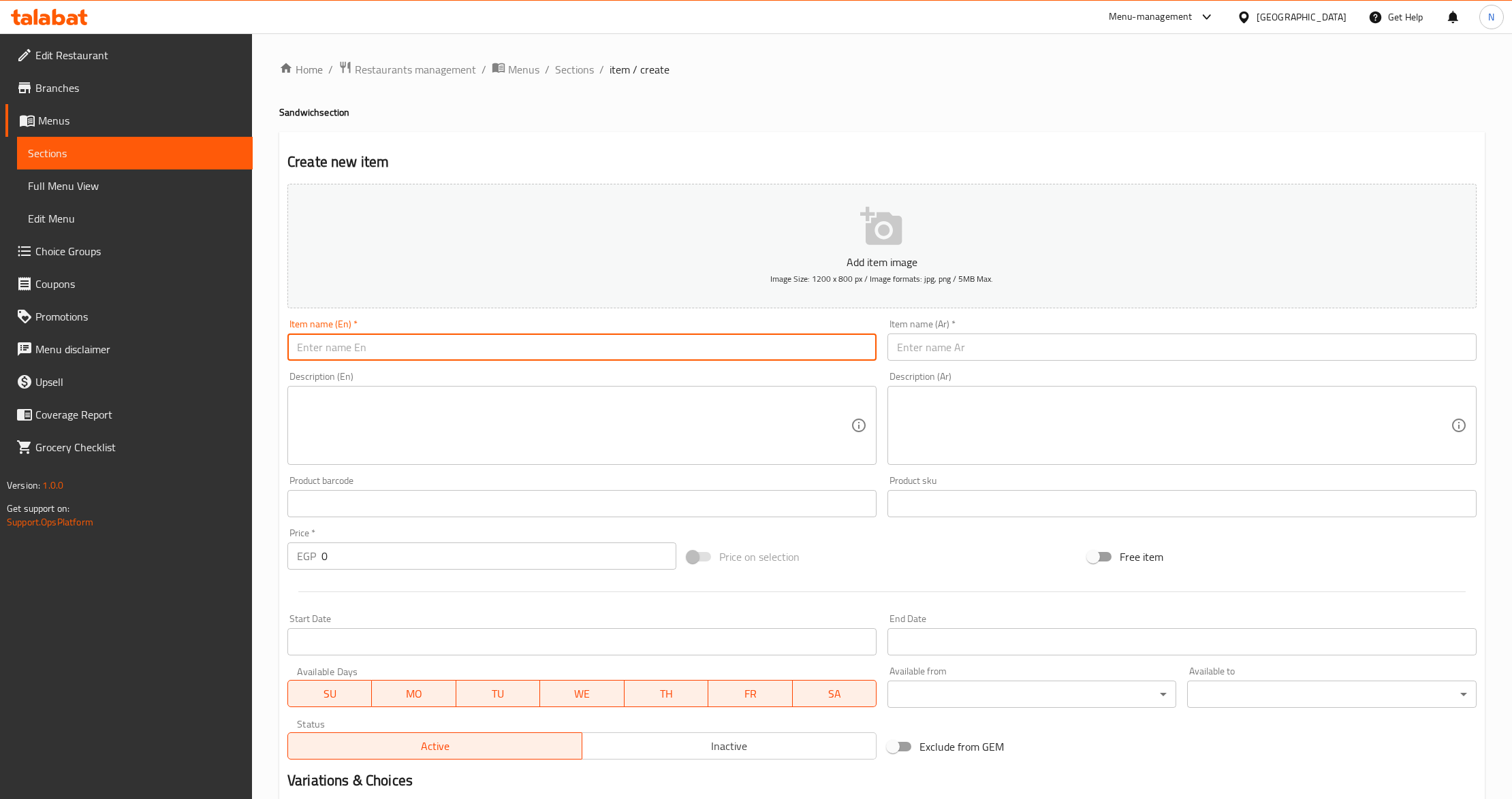
paste input "7Up Diet"
type input "7Up Diet"
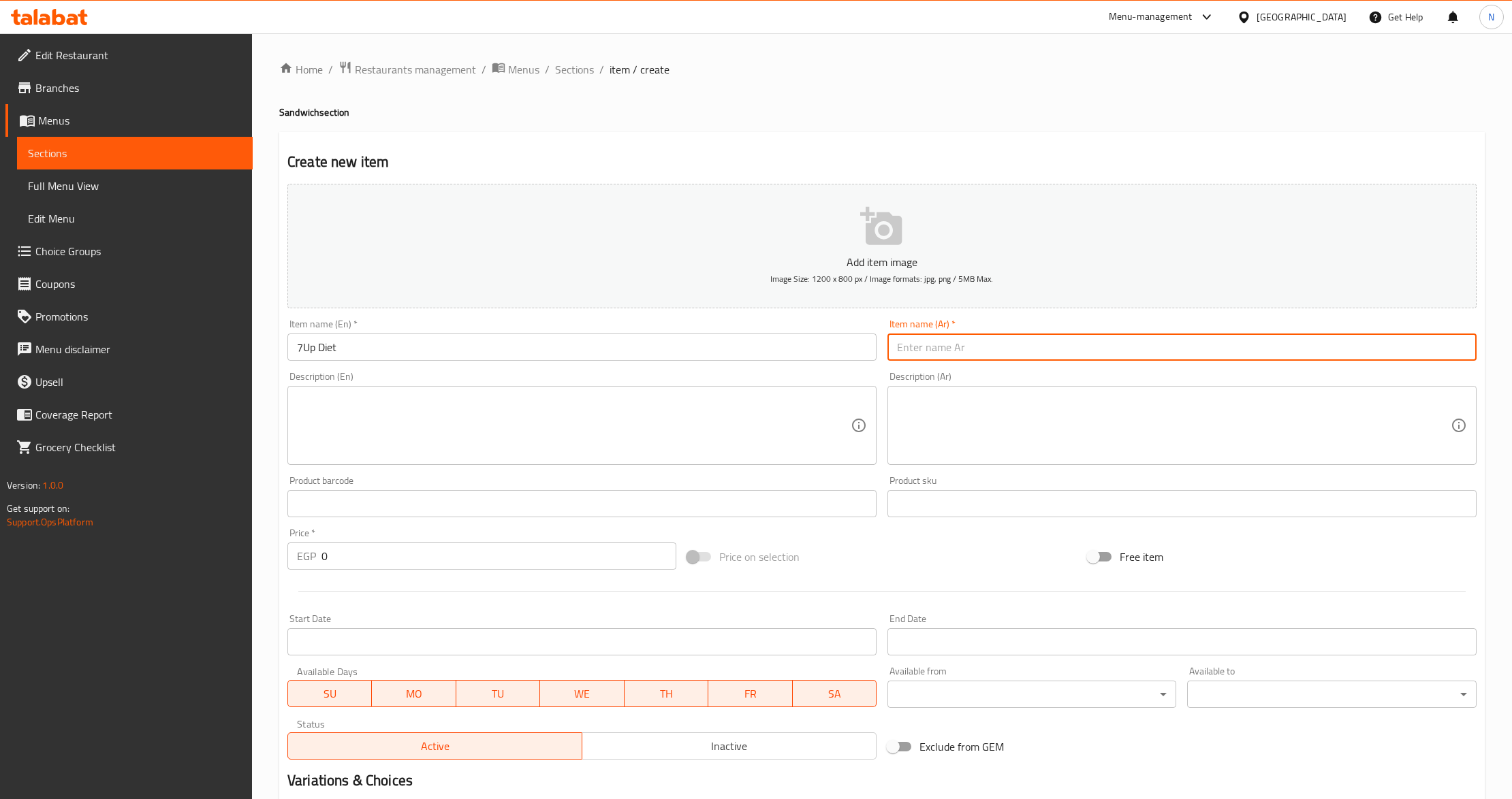
click at [963, 346] on input "text" at bounding box center [1182, 347] width 589 height 27
paste input "سفن أب دايت"
type input "سفن أب دايت"
click at [368, 558] on input "0" at bounding box center [499, 556] width 355 height 27
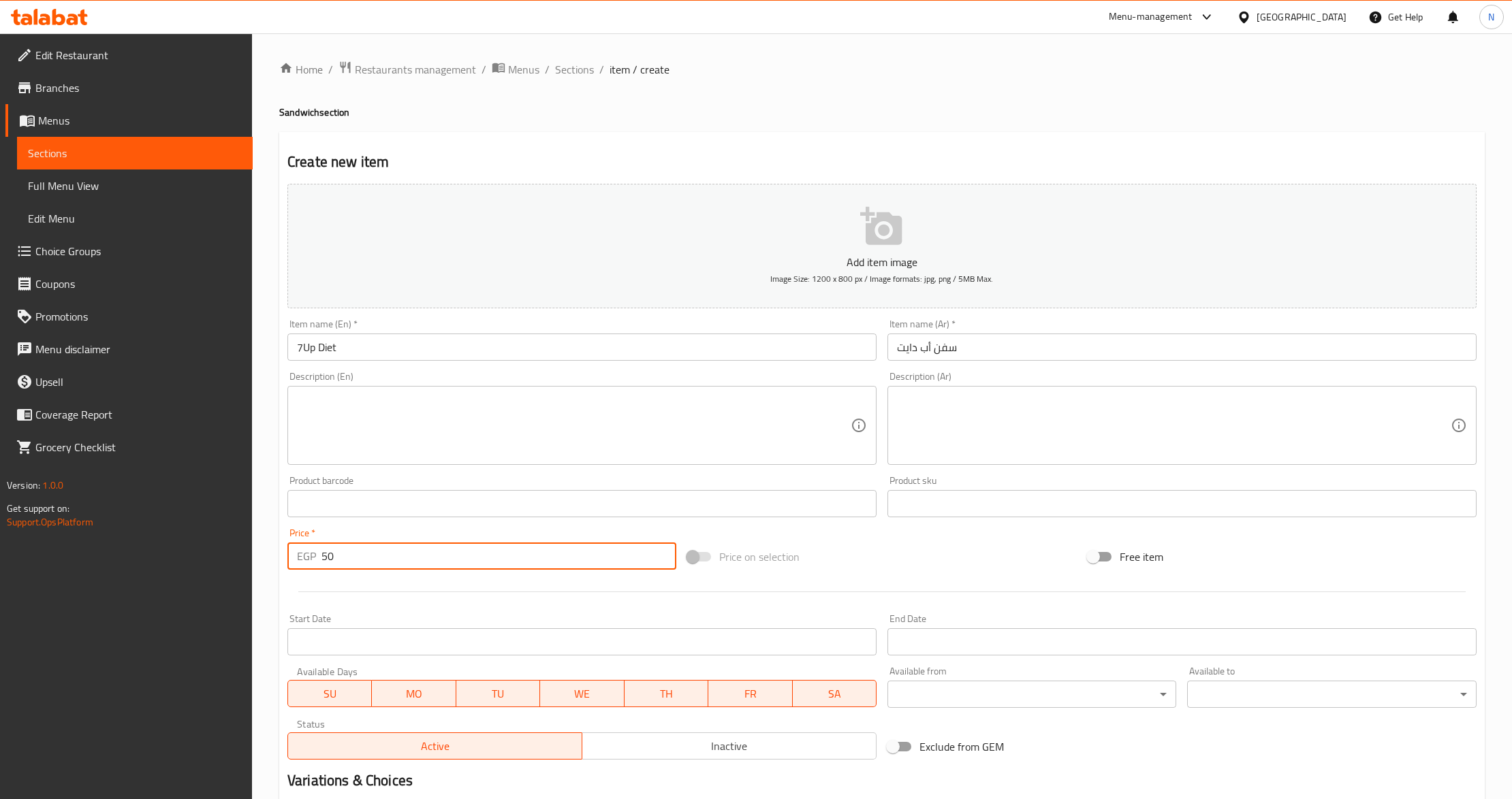
type input "50"
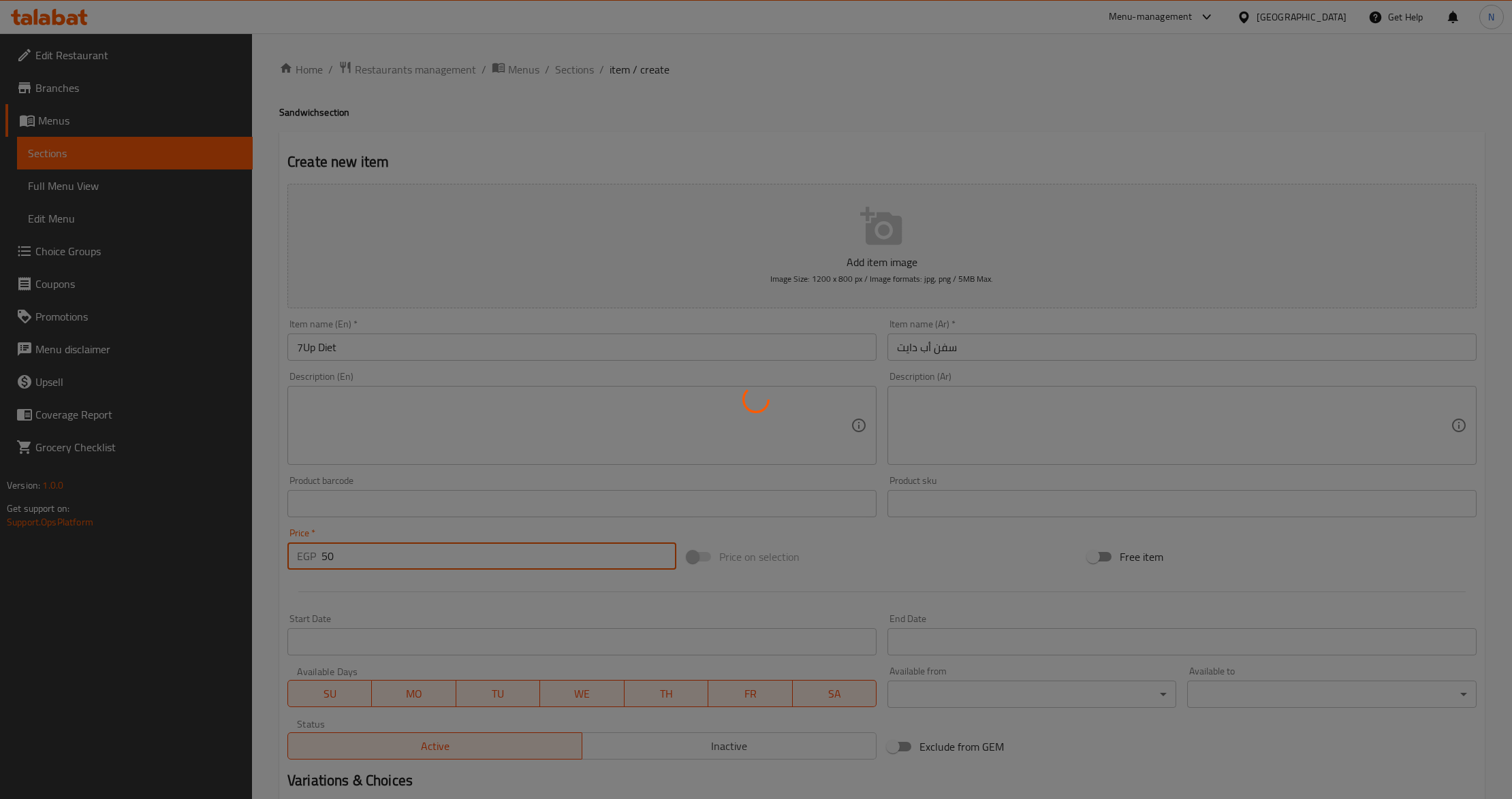
type input "0"
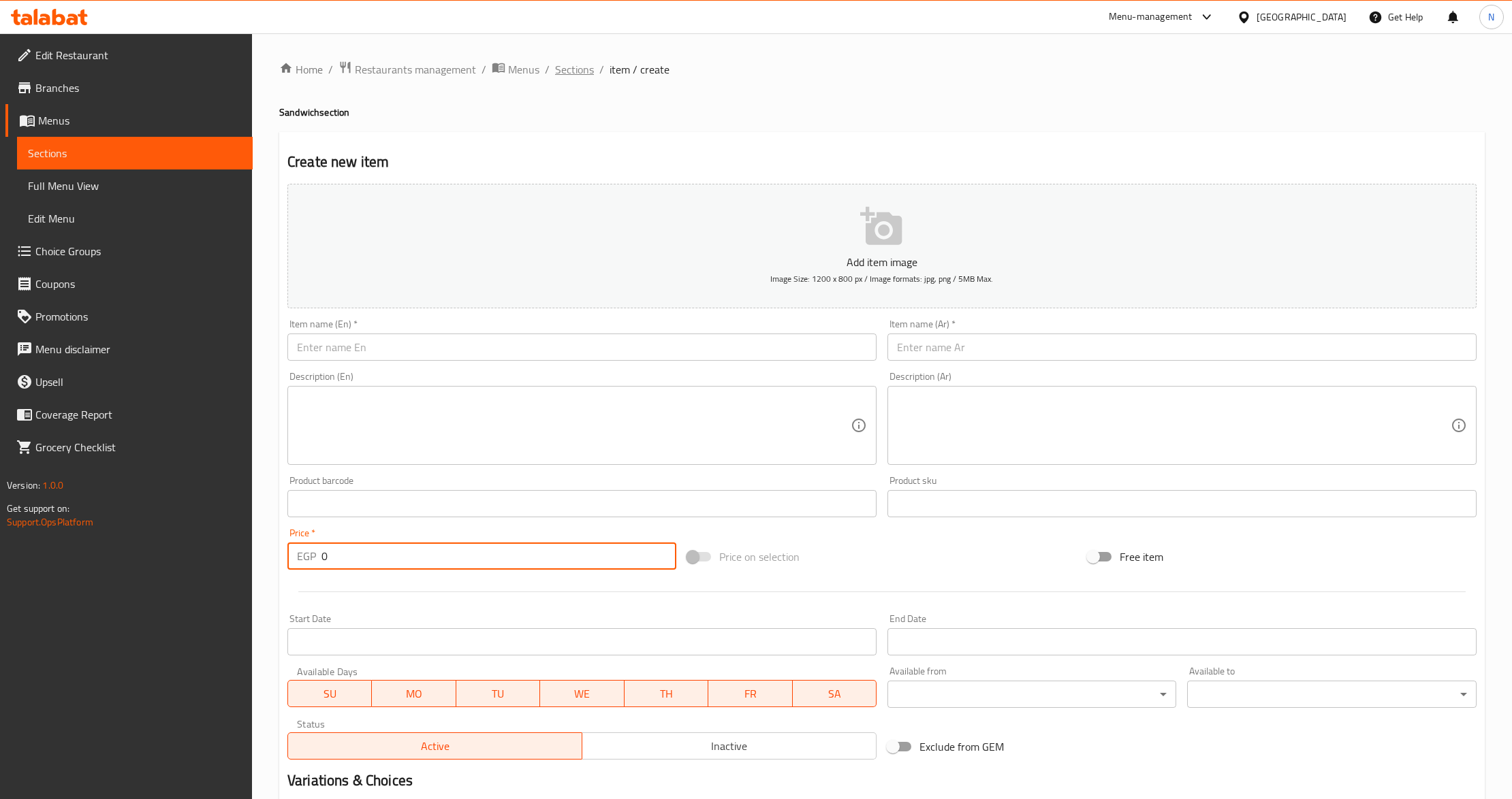
click at [571, 69] on span "Sections" at bounding box center [574, 69] width 39 height 16
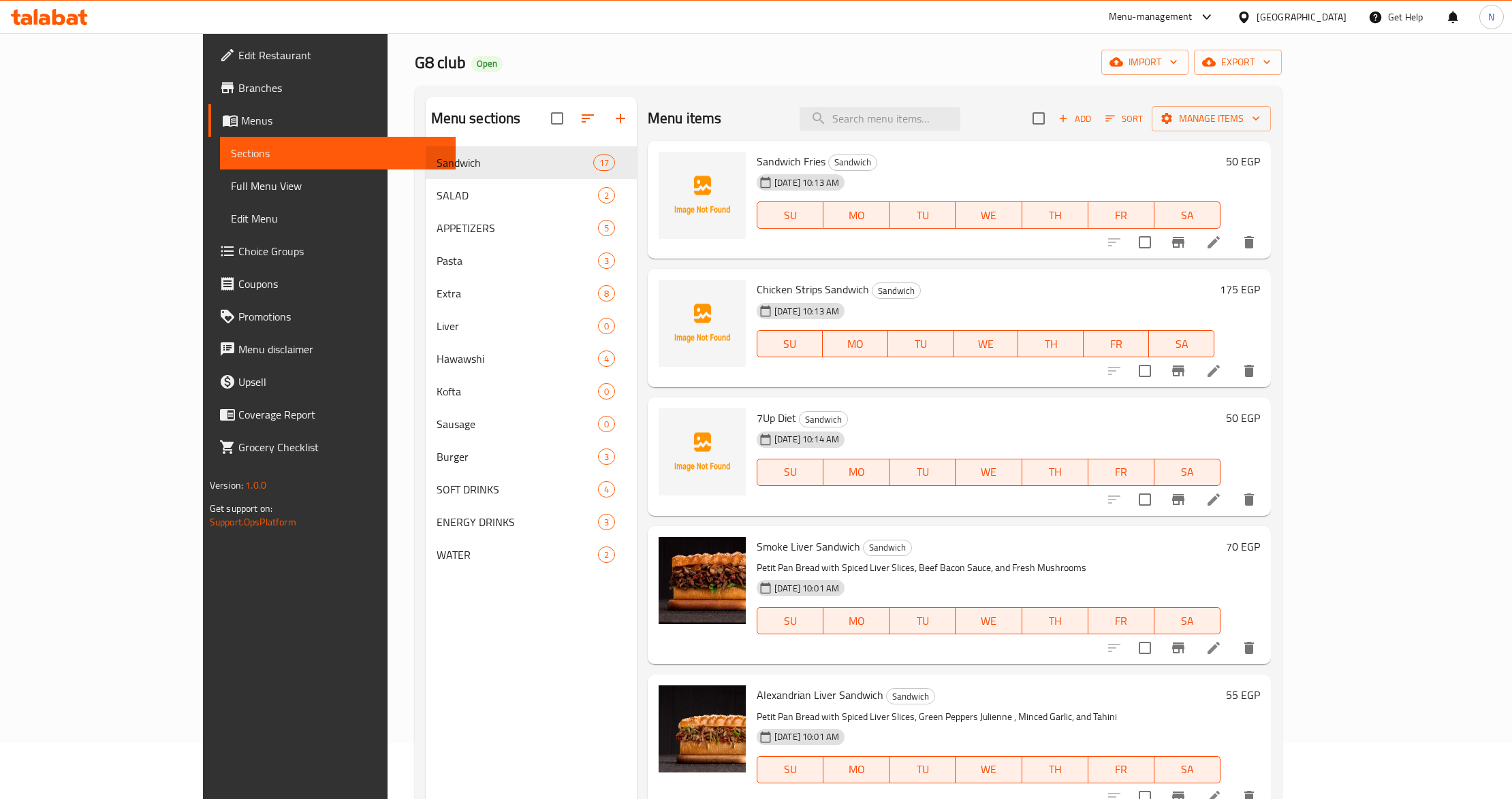
scroll to position [10, 0]
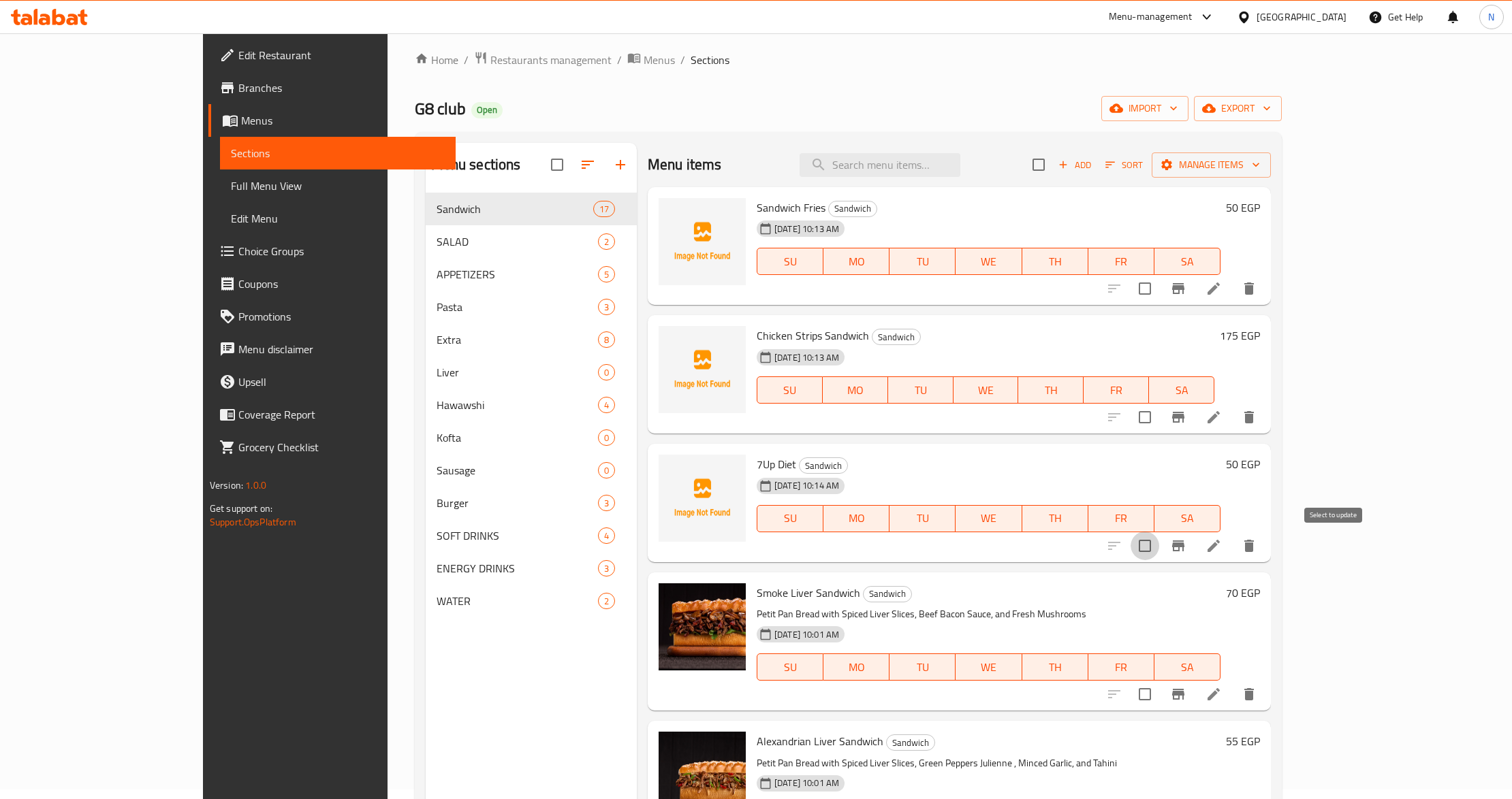
click at [1159, 554] on input "checkbox" at bounding box center [1145, 546] width 29 height 29
click at [1260, 166] on span "Manage items" at bounding box center [1211, 165] width 97 height 17
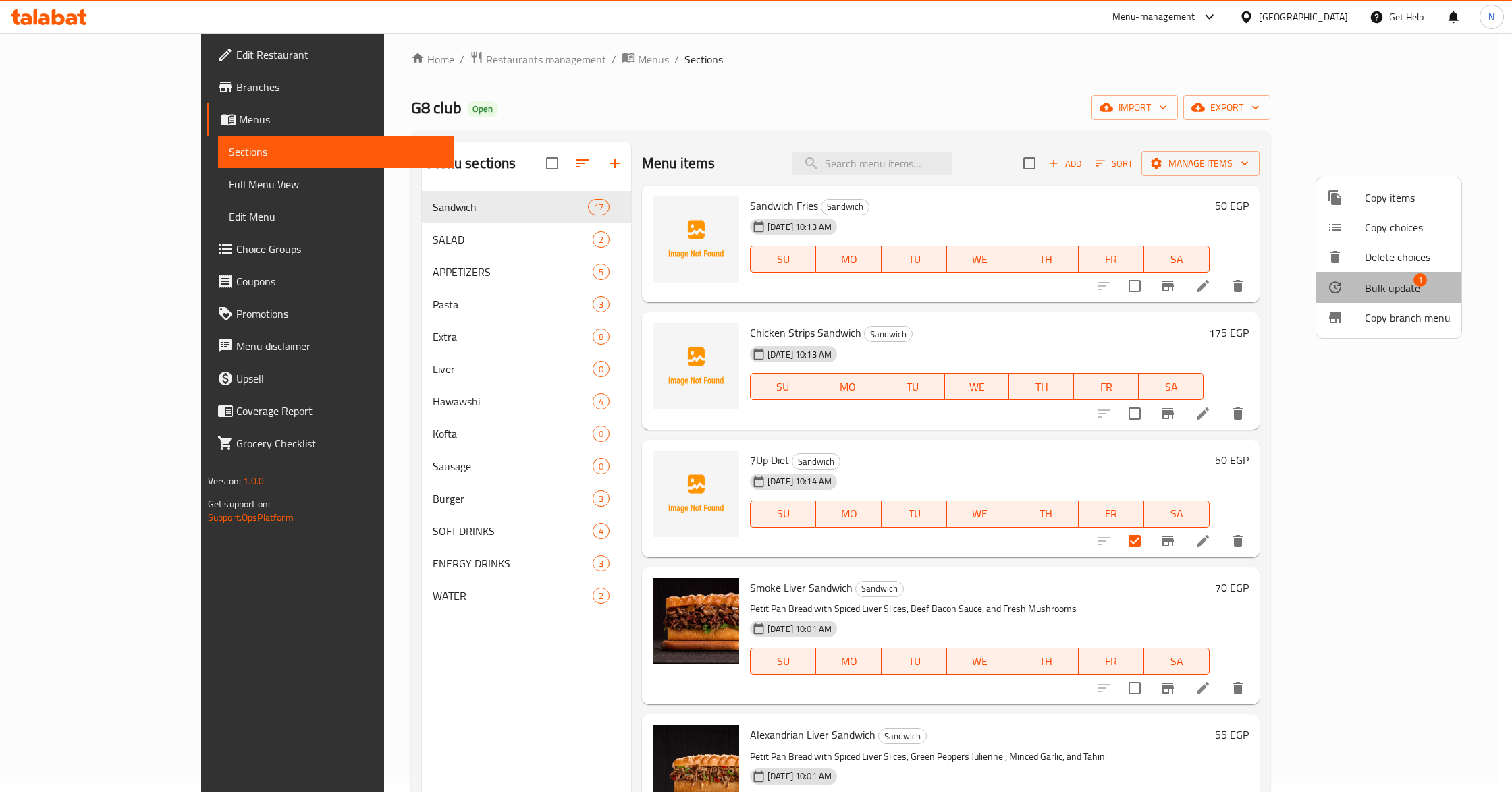
click at [1412, 294] on span "Bulk update" at bounding box center [1392, 288] width 56 height 16
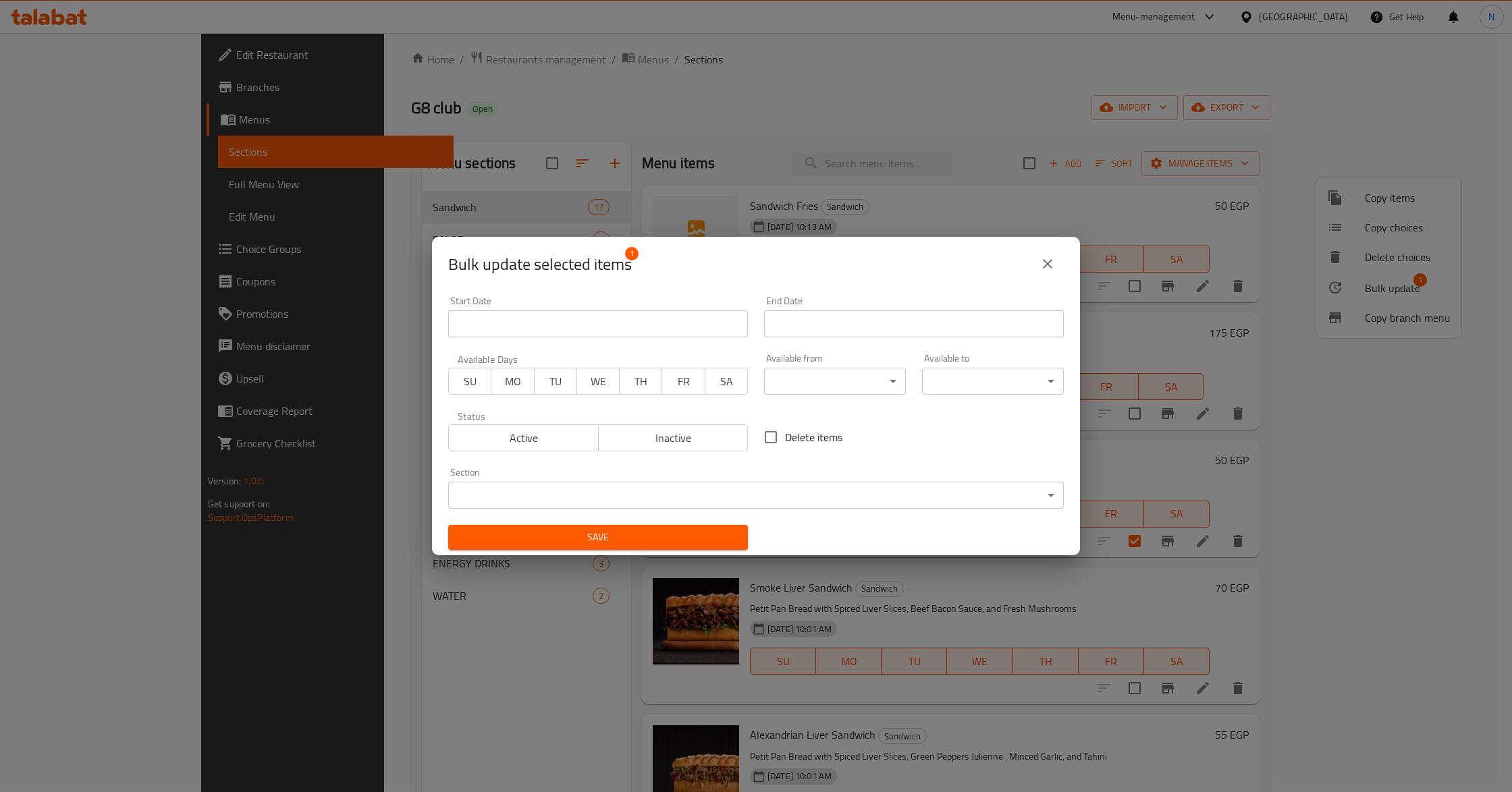
click at [648, 491] on body "​ Menu-management Egypt Get Help N Edit Restaurant Branches Menus Sections Full…" at bounding box center [756, 403] width 1512 height 759
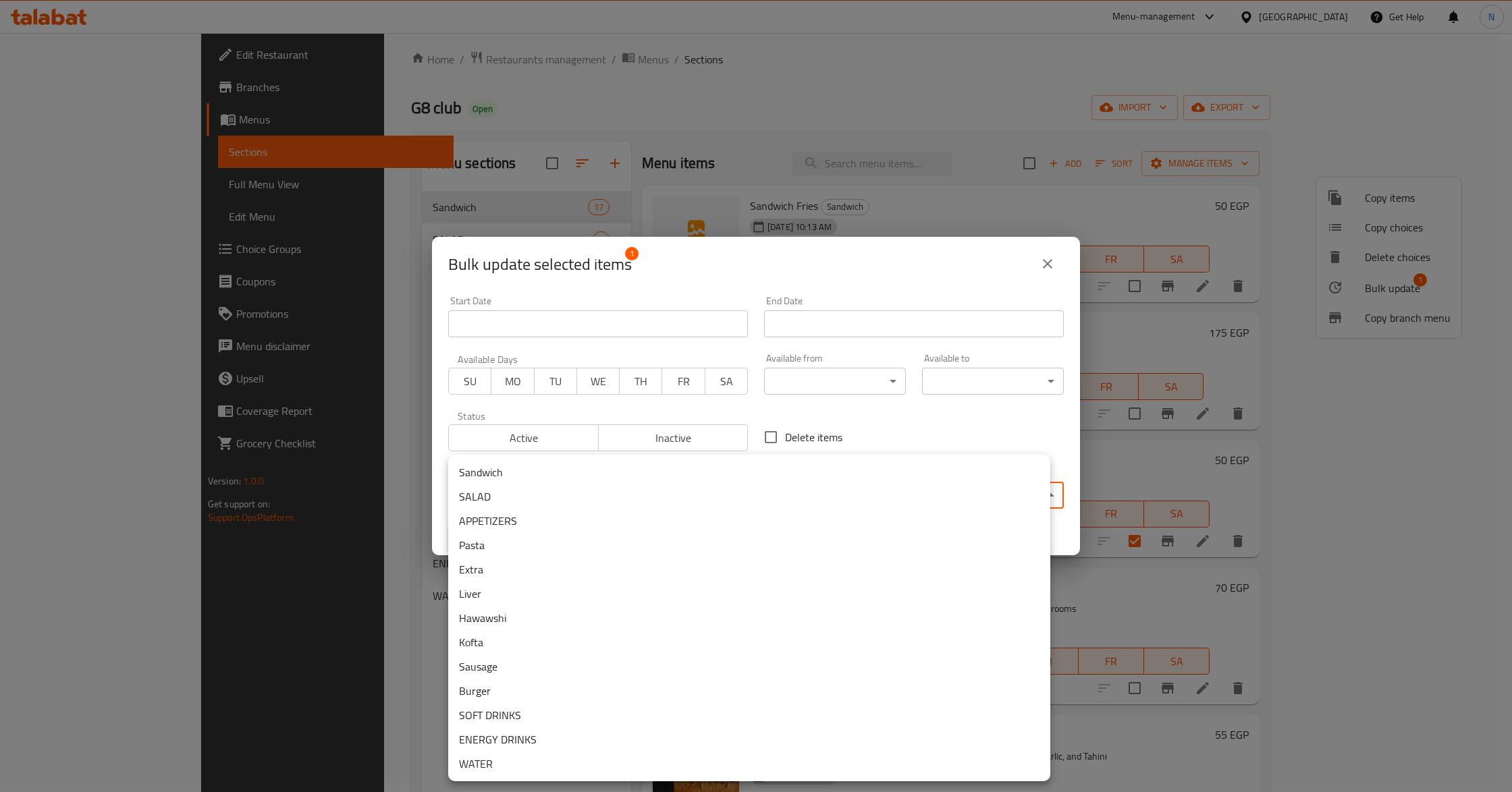
click at [544, 711] on li "SOFT DRINKS" at bounding box center [749, 715] width 602 height 24
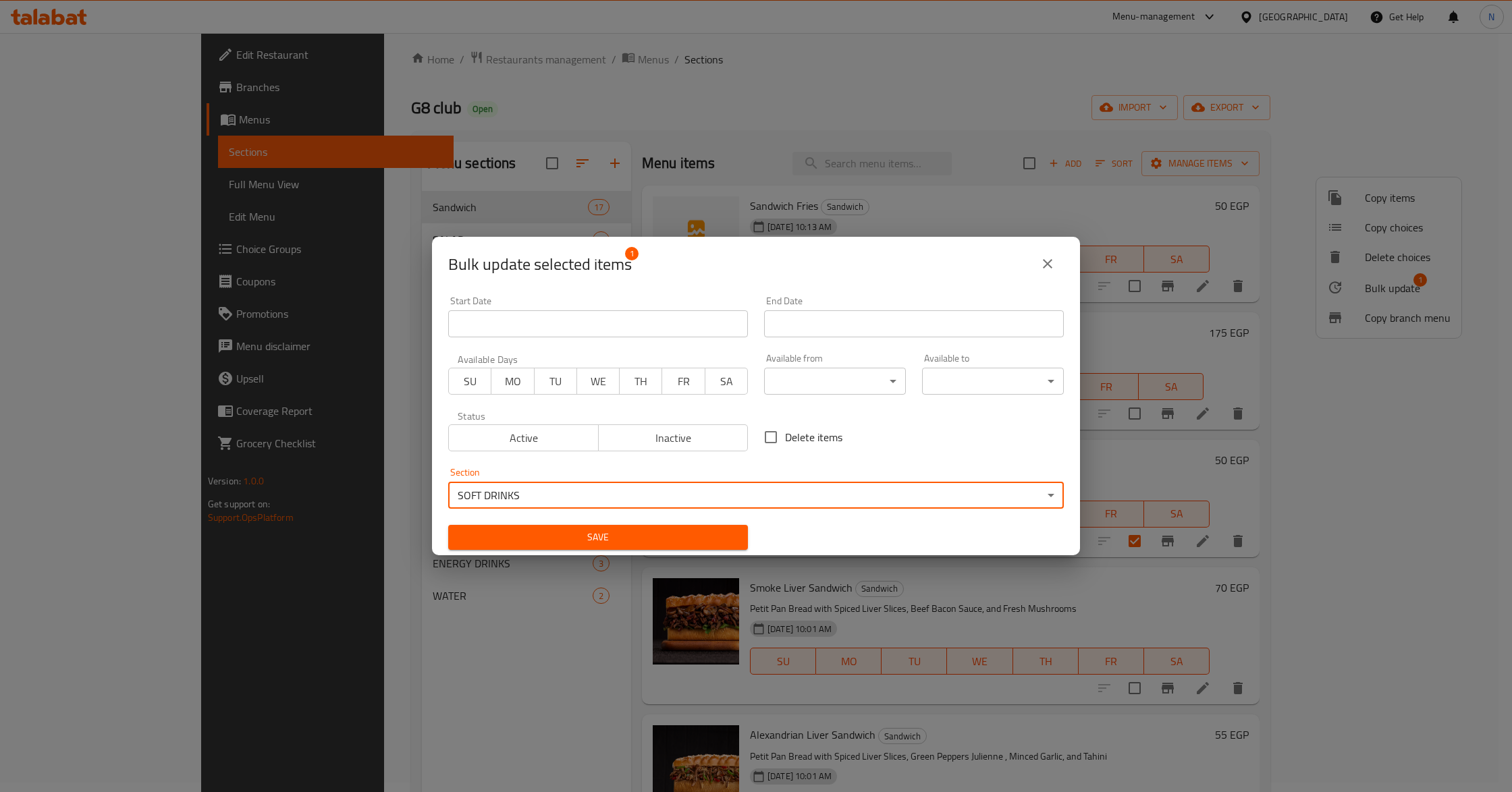
click at [700, 545] on span "Save" at bounding box center [598, 538] width 278 height 17
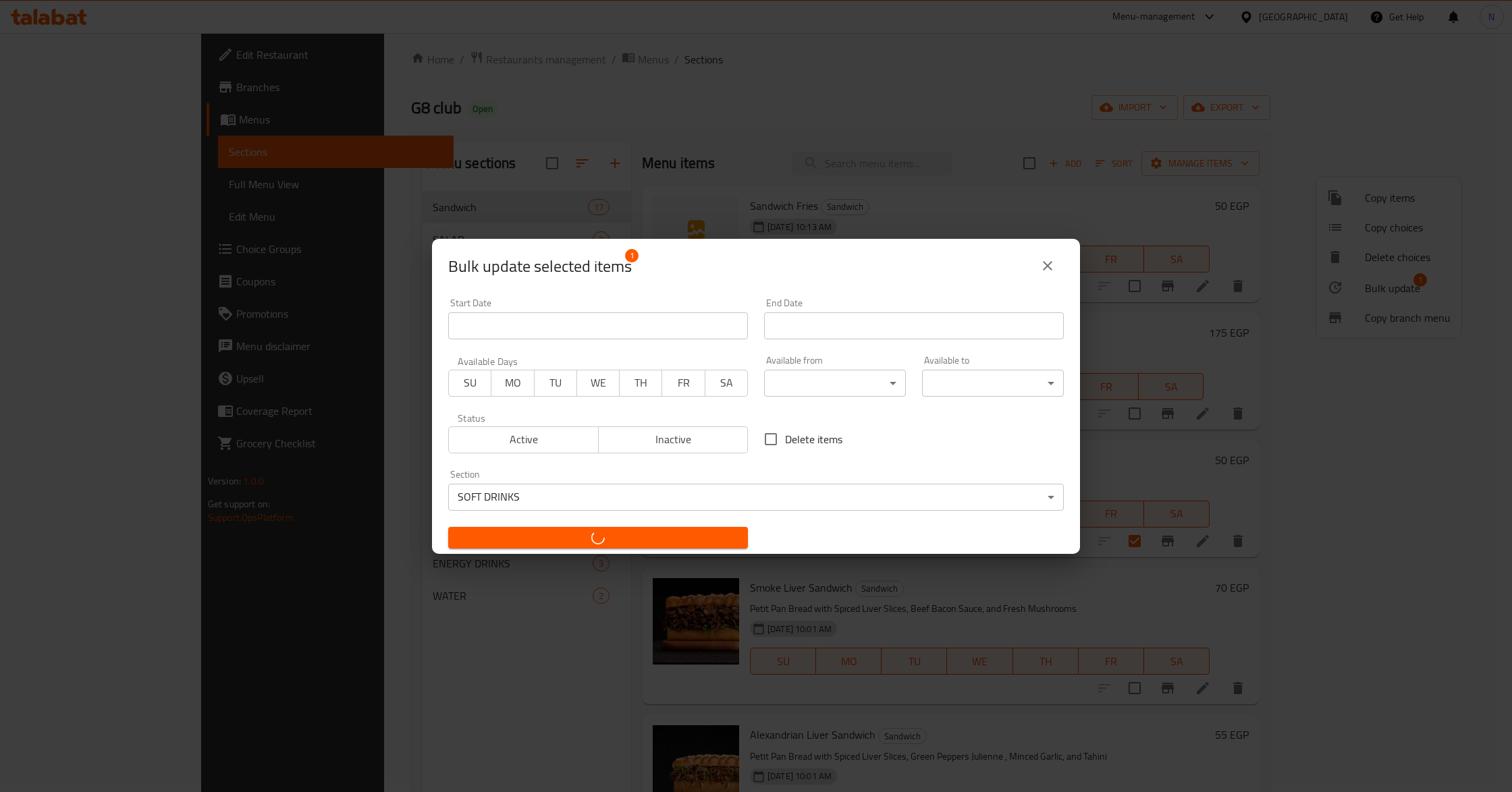
checkbox input "false"
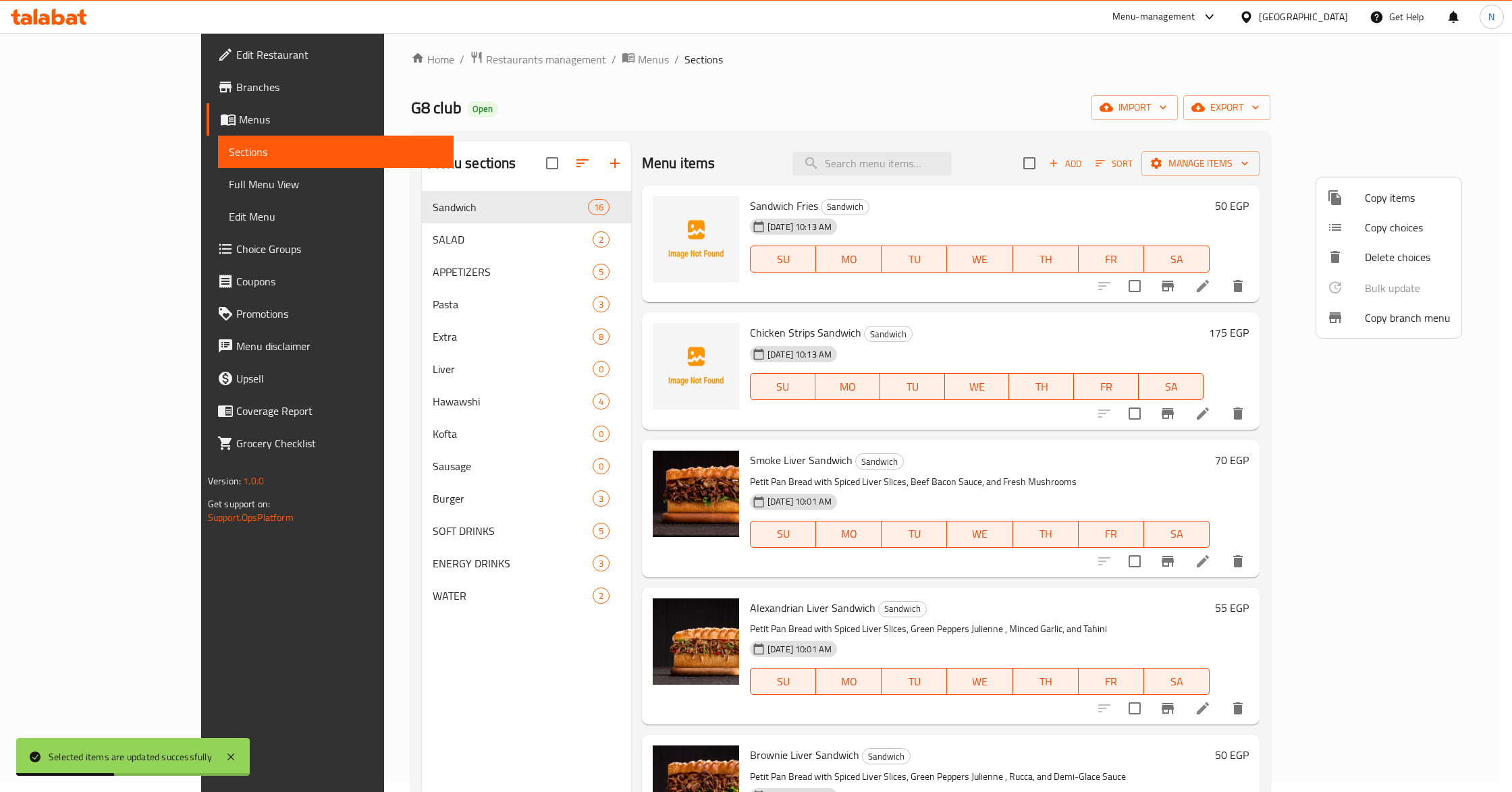
click at [978, 98] on div at bounding box center [756, 396] width 1512 height 792
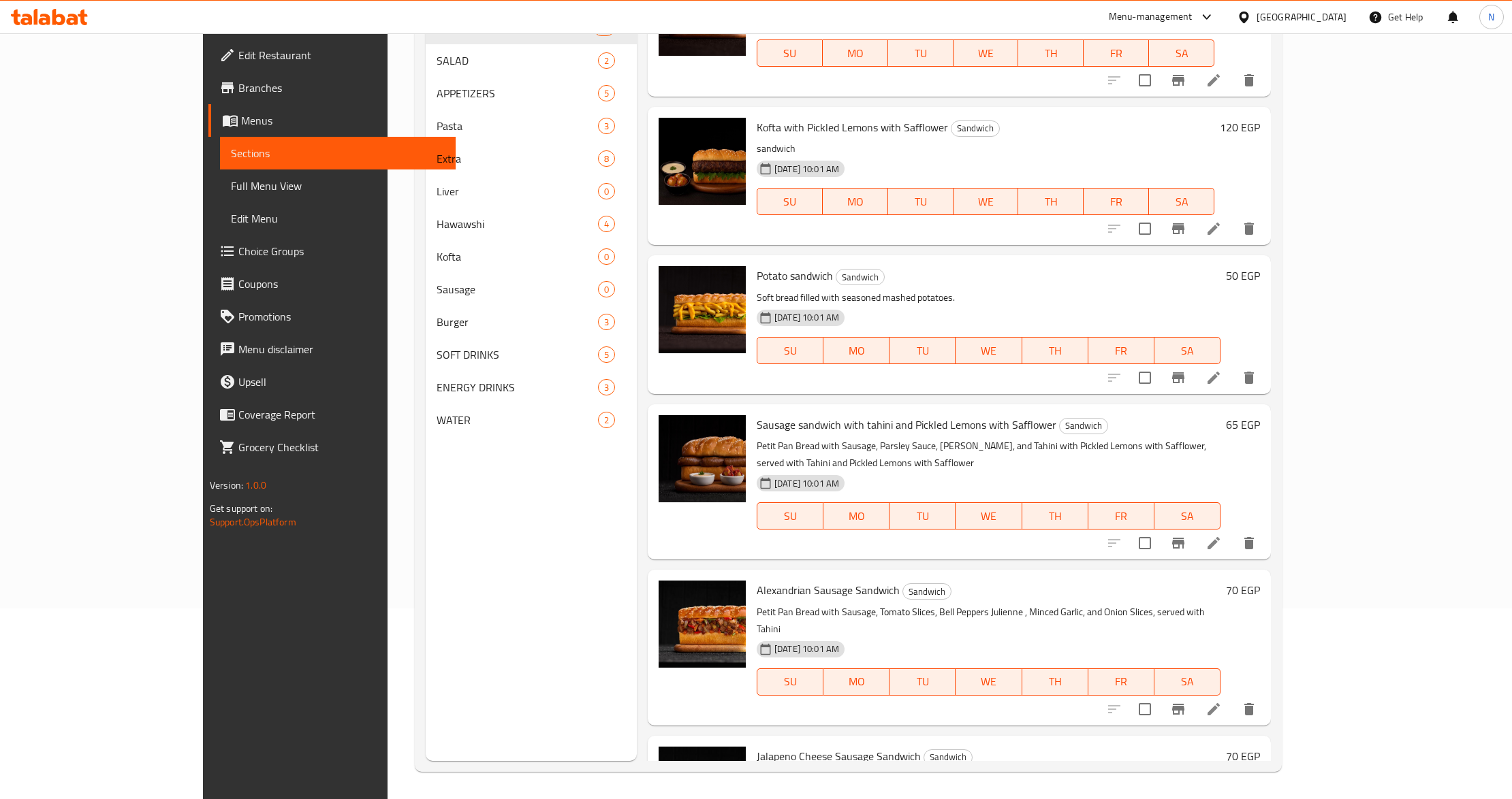
scroll to position [937, 0]
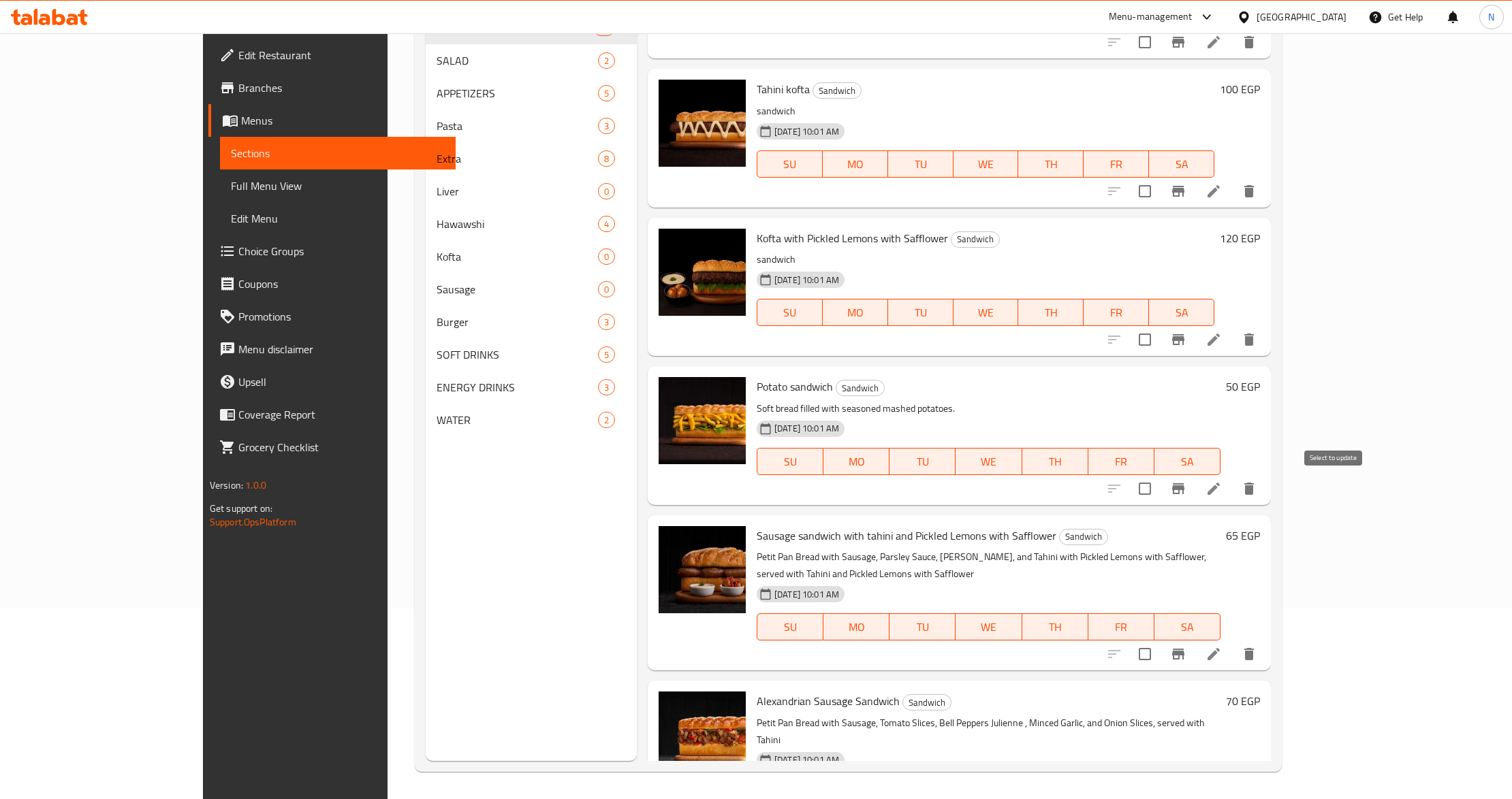
click at [1159, 494] on input "checkbox" at bounding box center [1145, 489] width 29 height 29
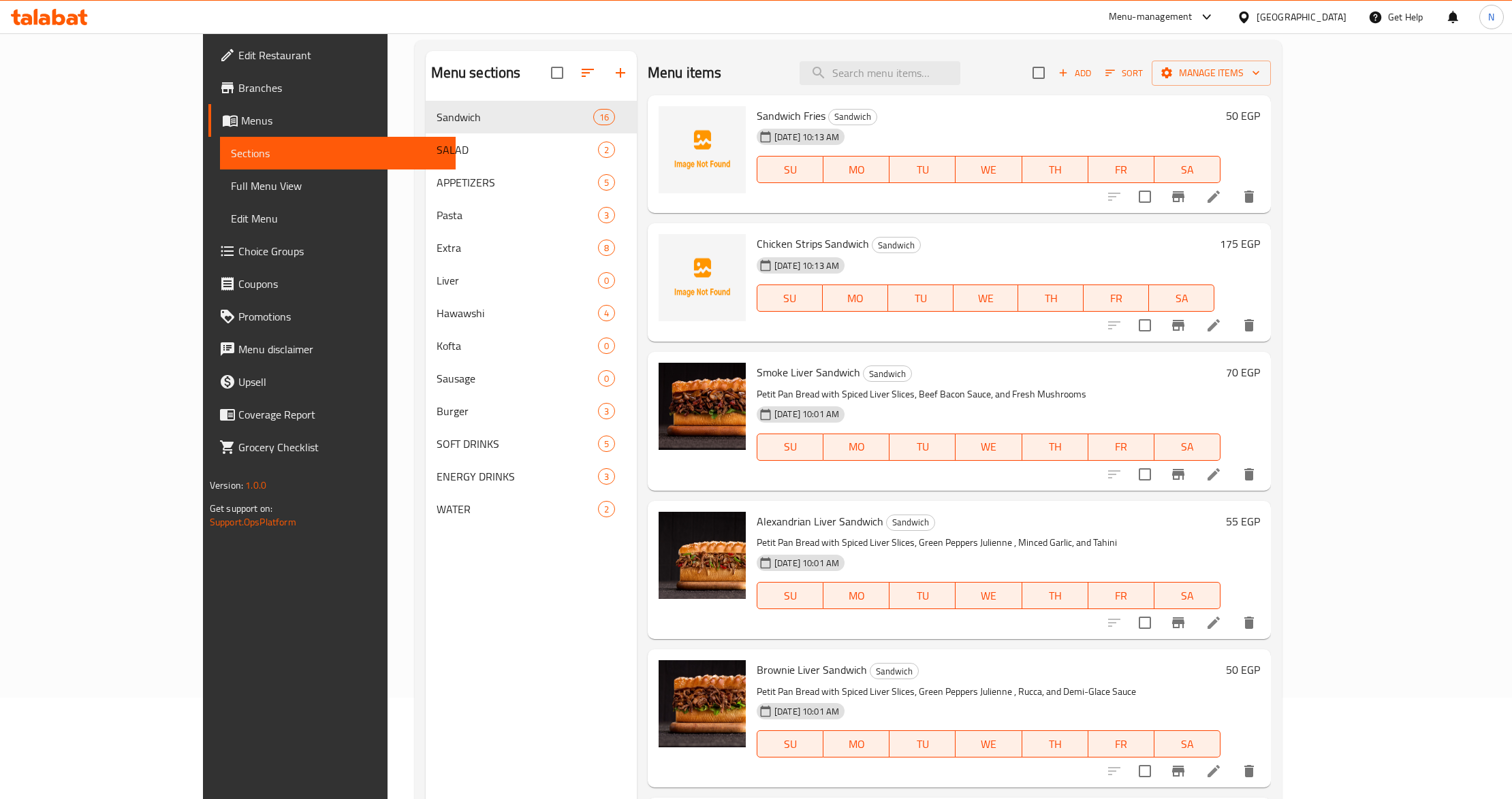
scroll to position [0, 0]
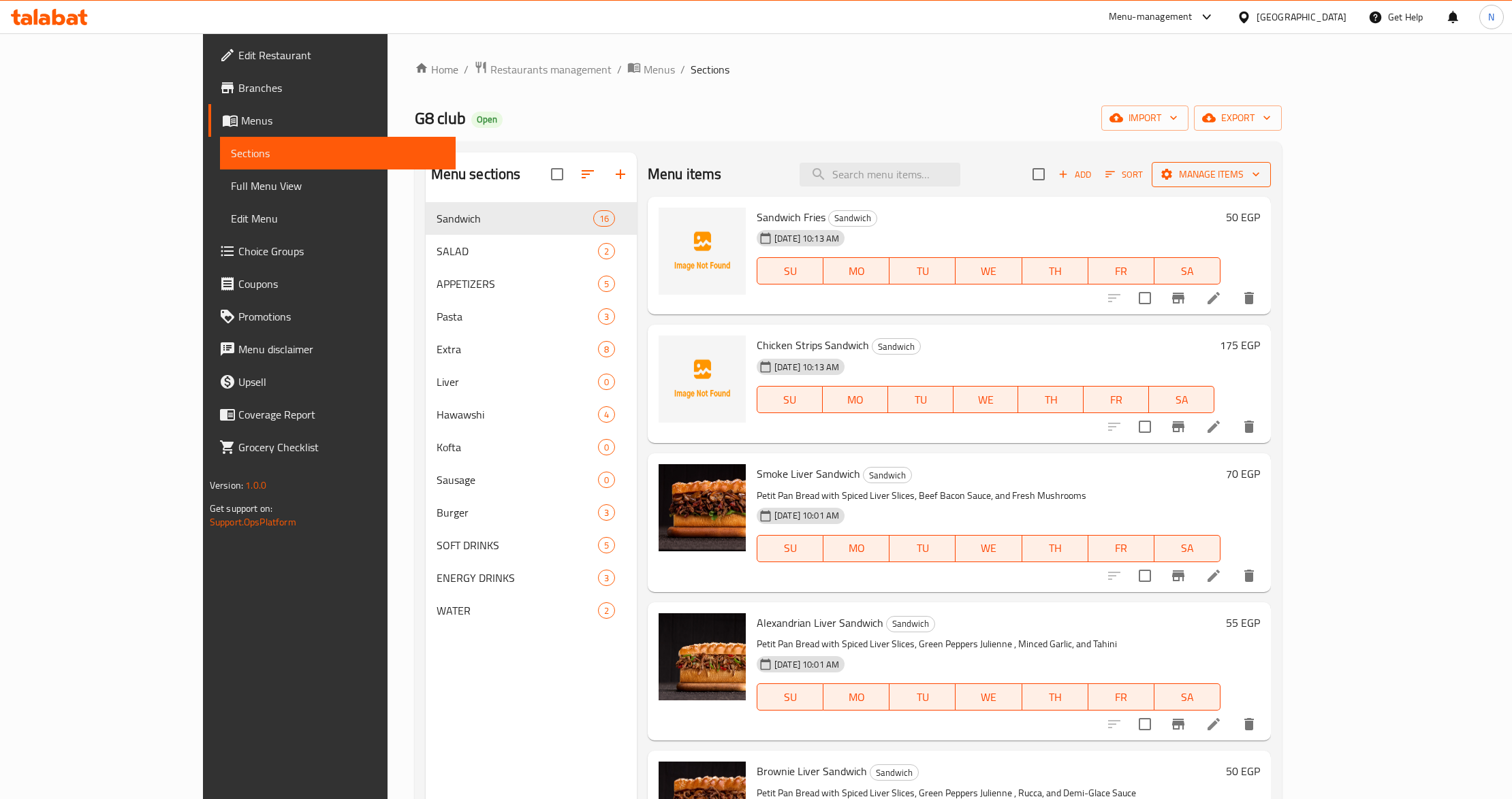
click at [1260, 169] on span "Manage items" at bounding box center [1211, 175] width 97 height 17
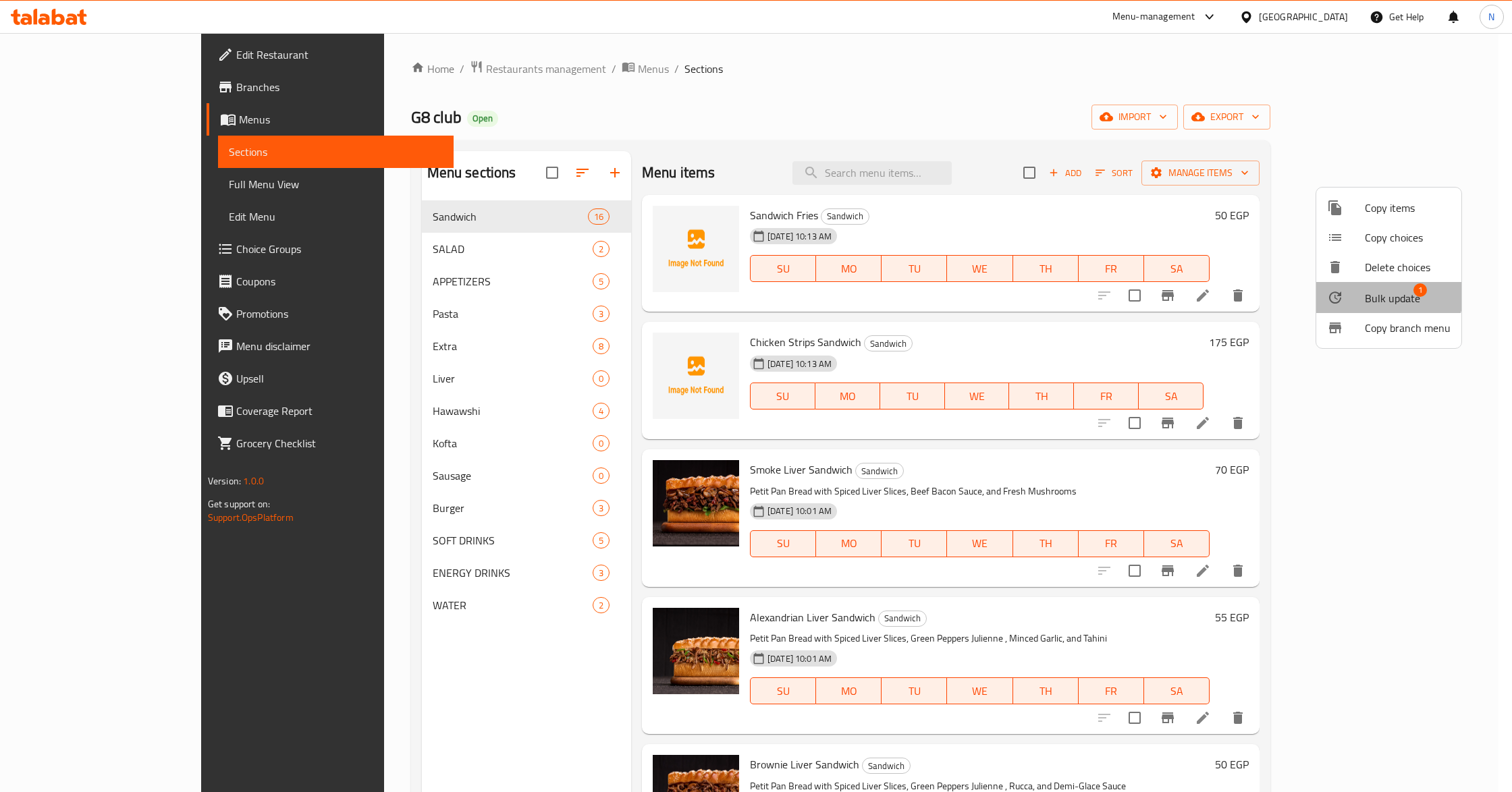
click at [1377, 290] on span "Bulk update" at bounding box center [1392, 298] width 56 height 16
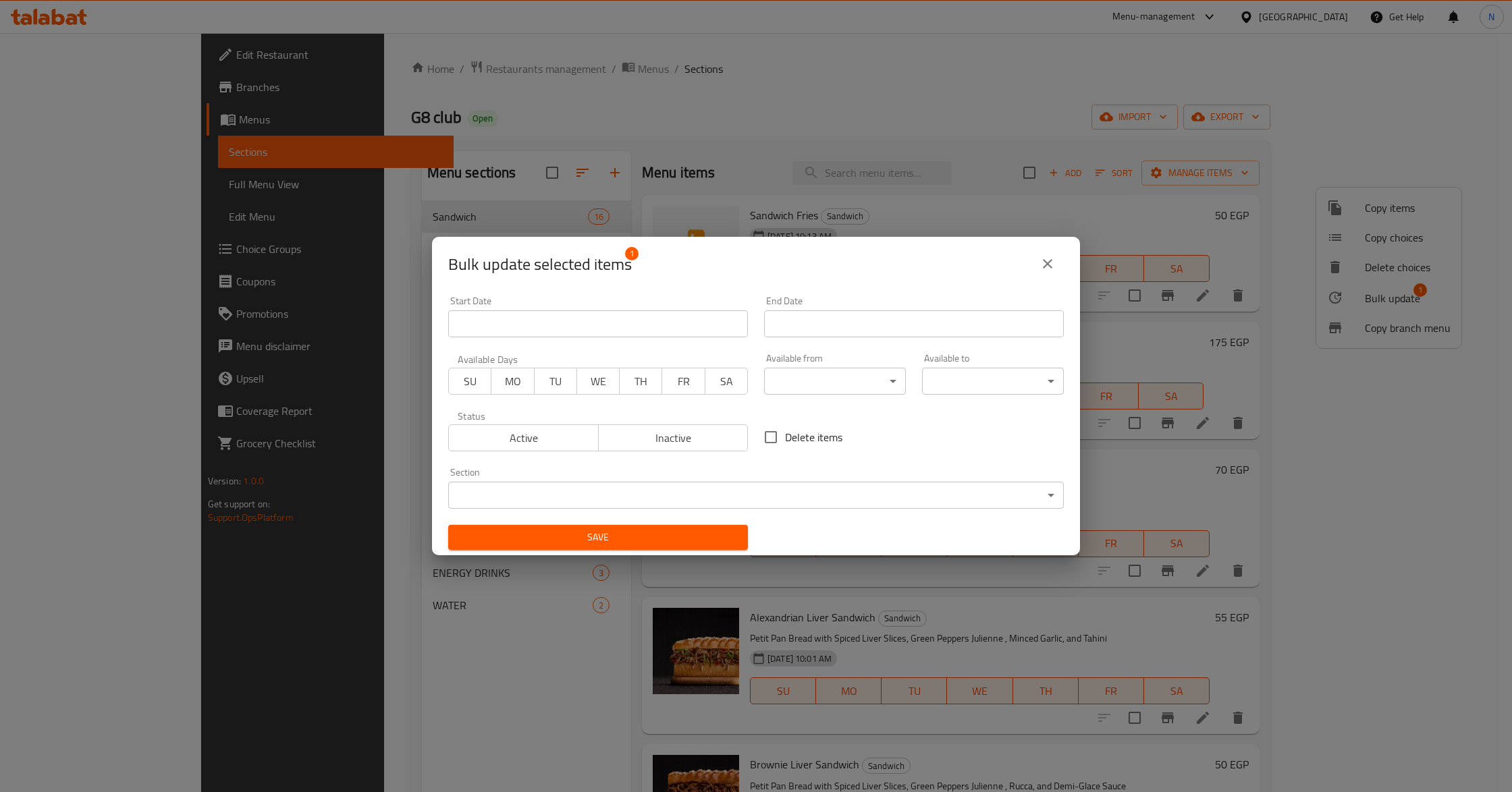
click at [643, 435] on span "Inactive" at bounding box center [673, 438] width 139 height 19
click at [652, 528] on button "Save" at bounding box center [598, 538] width 299 height 25
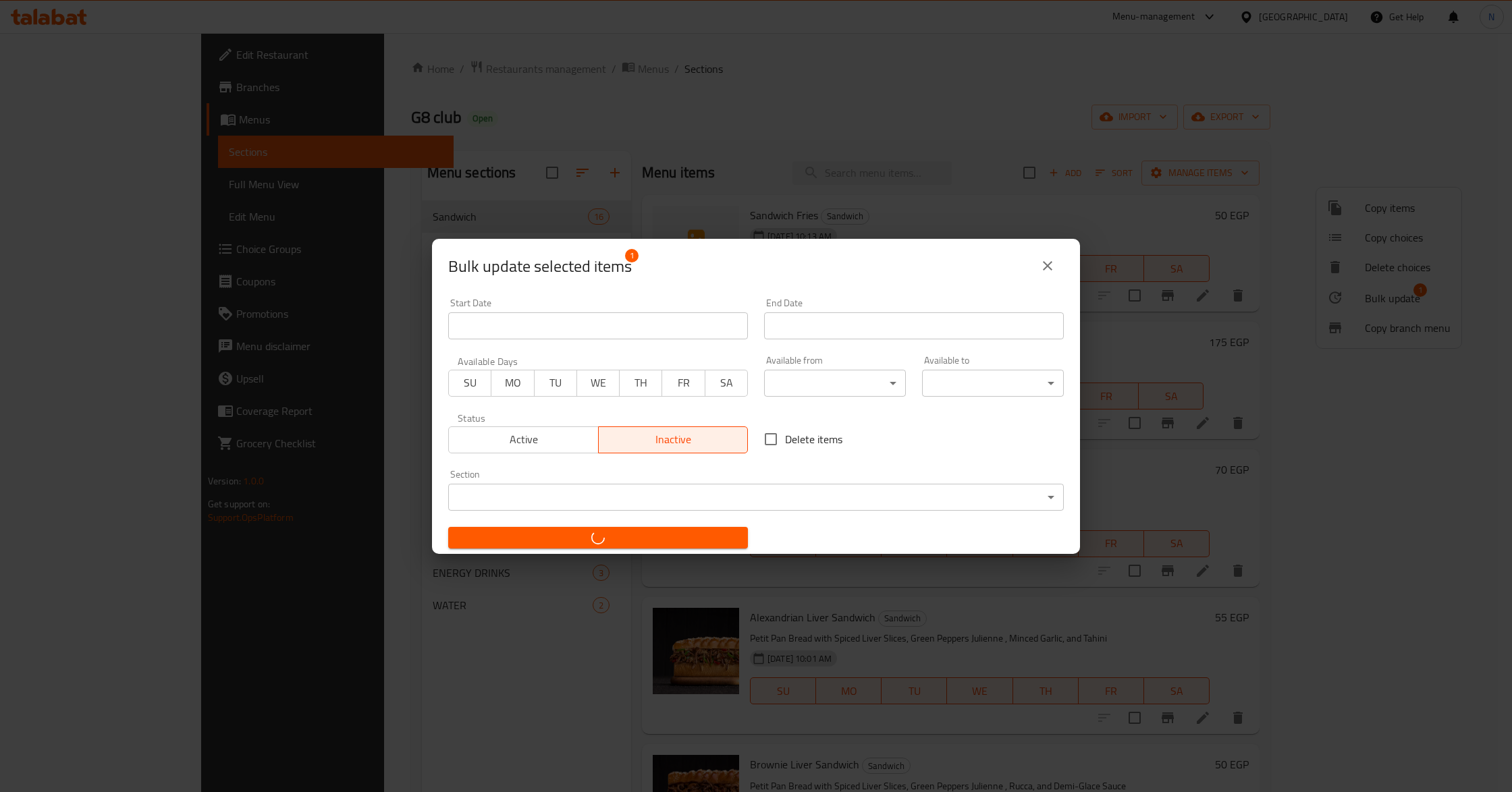
checkbox input "false"
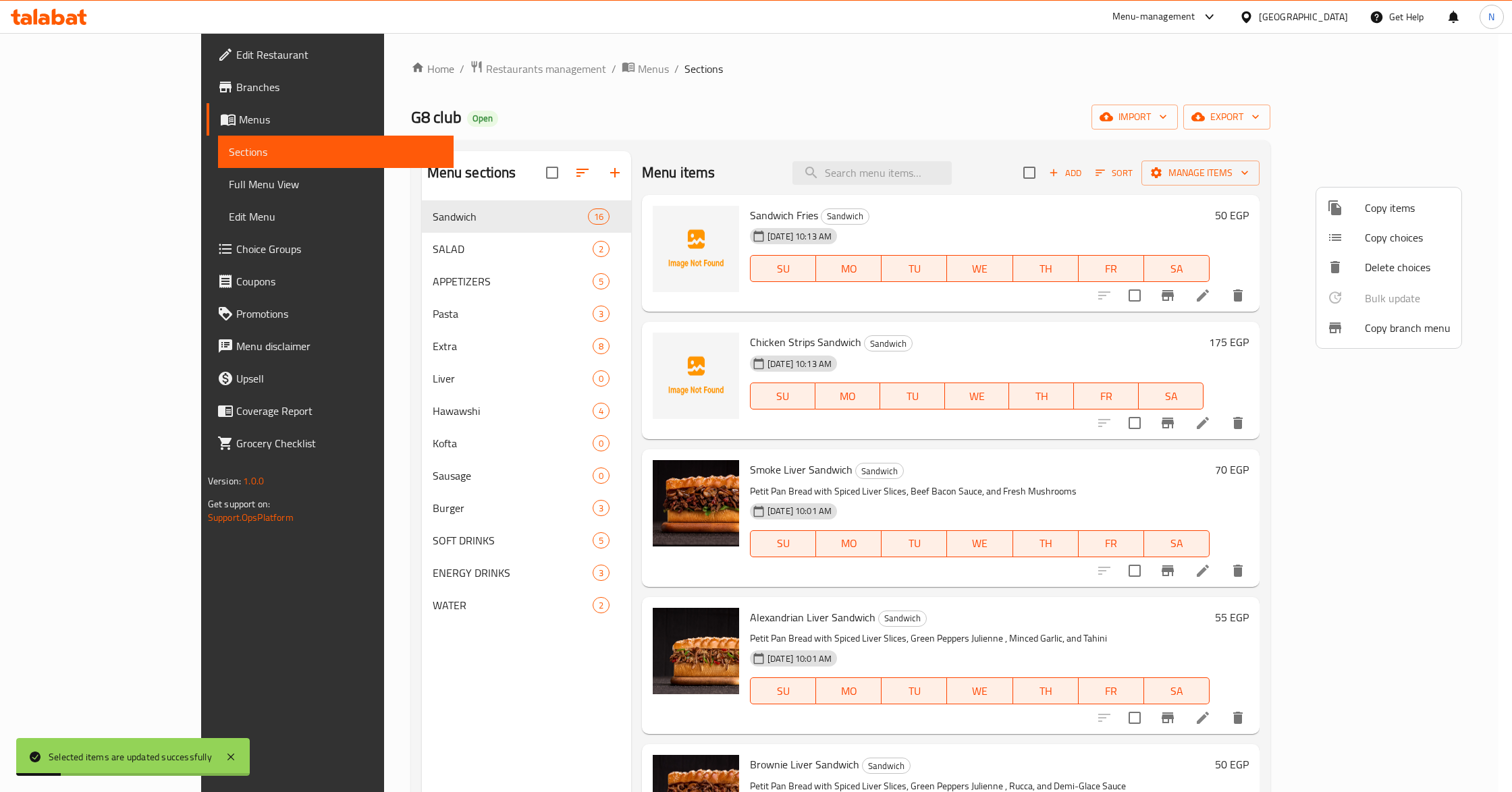
click at [1050, 456] on div at bounding box center [756, 396] width 1512 height 792
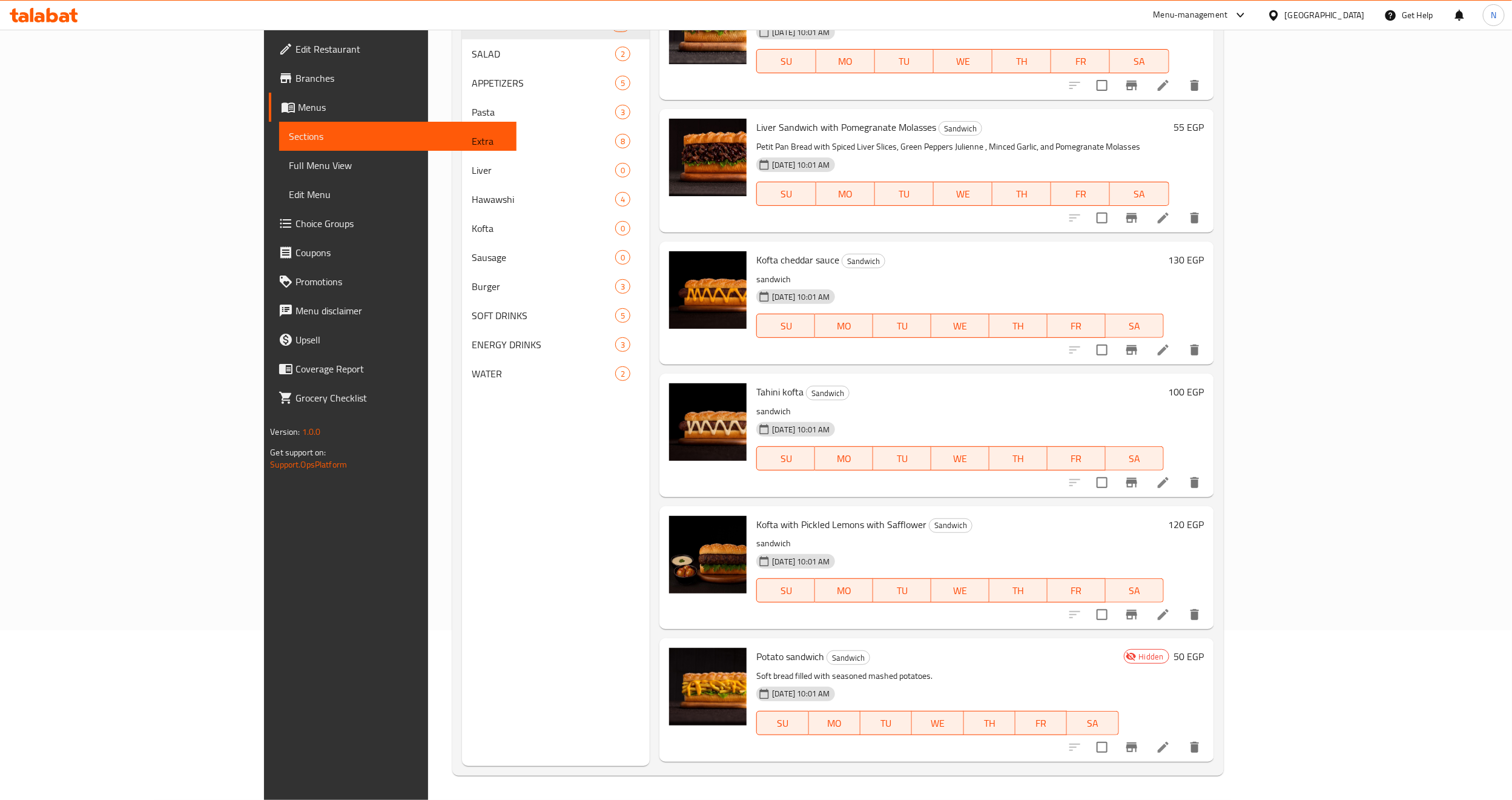
scroll to position [493, 0]
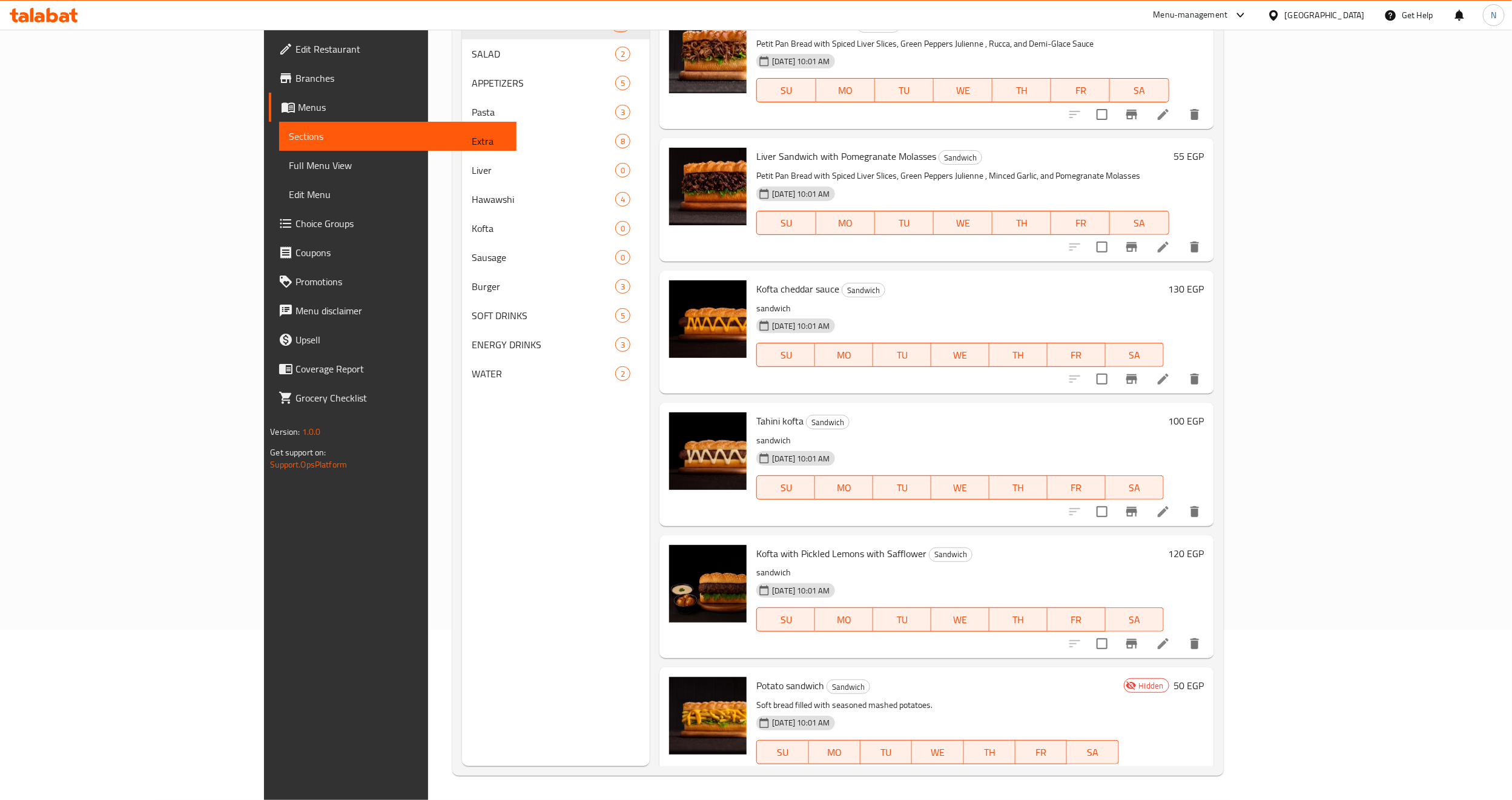
click at [756, 552] on span "Kofta with Pickled Lemons with Safflower" at bounding box center [841, 553] width 170 height 18
copy h6 "Kofta with Pickled Lemons with Safflower"
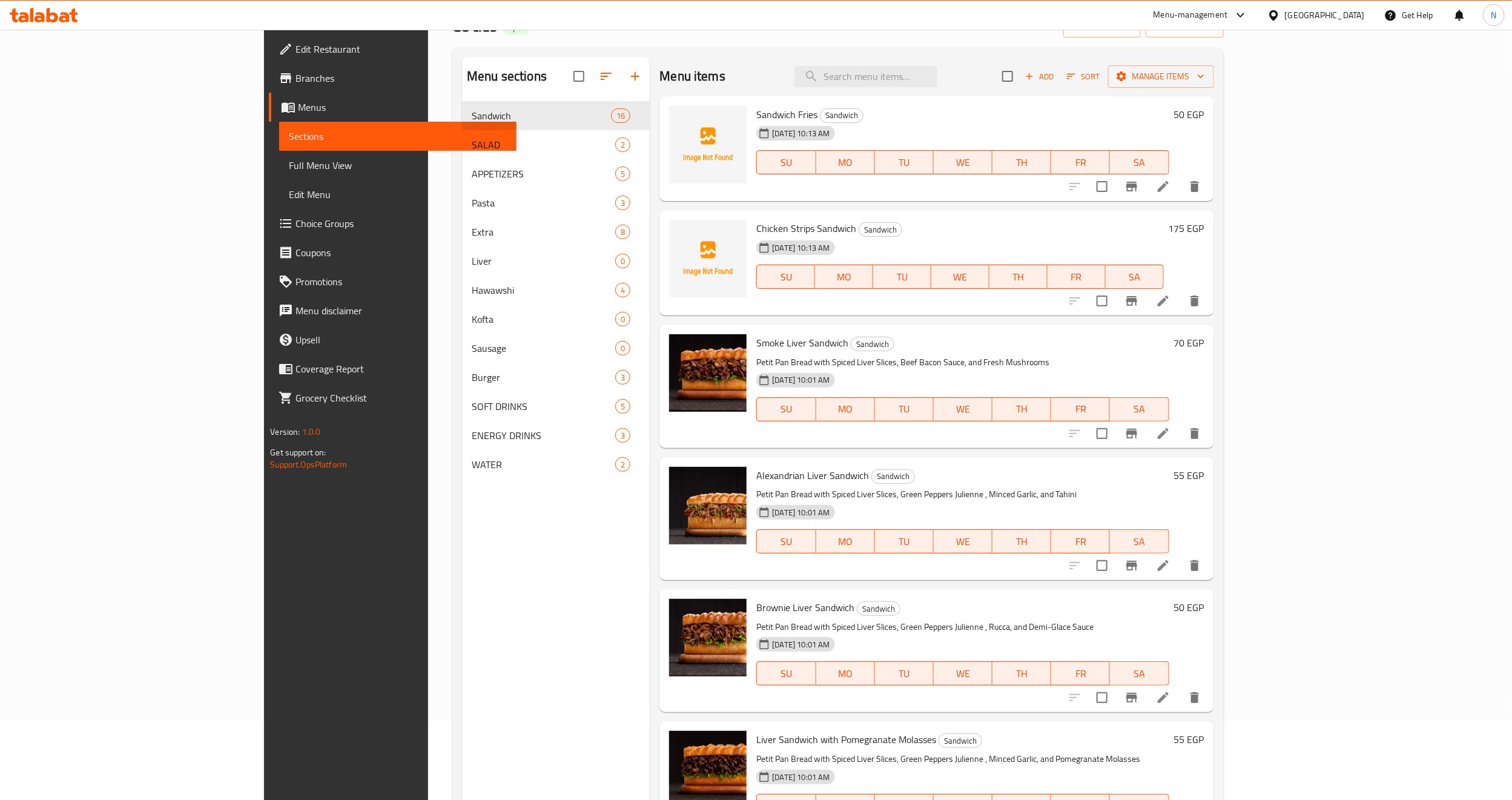
scroll to position [0, 0]
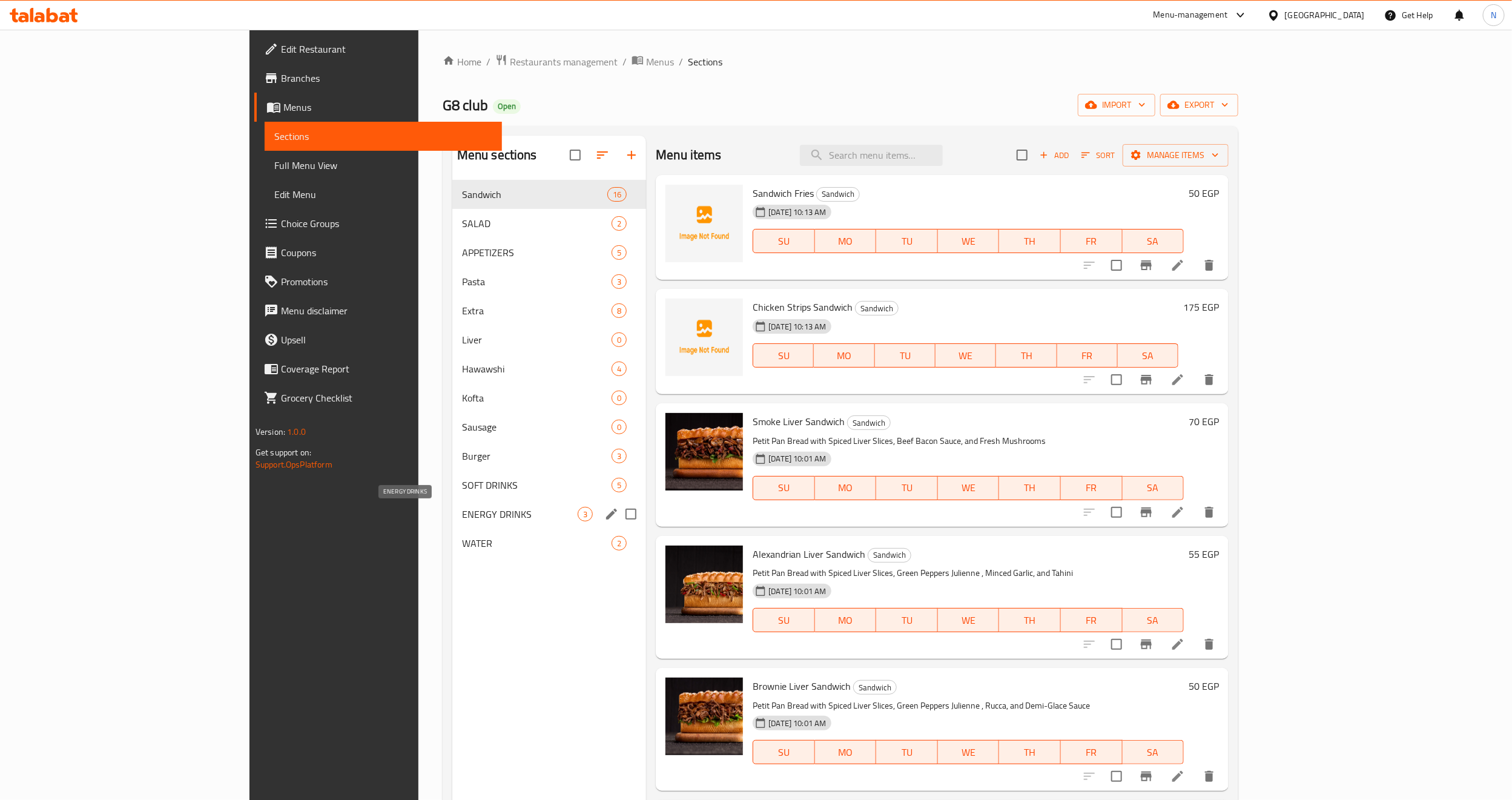
click at [462, 513] on span "ENERGY DRINKS" at bounding box center [520, 514] width 116 height 14
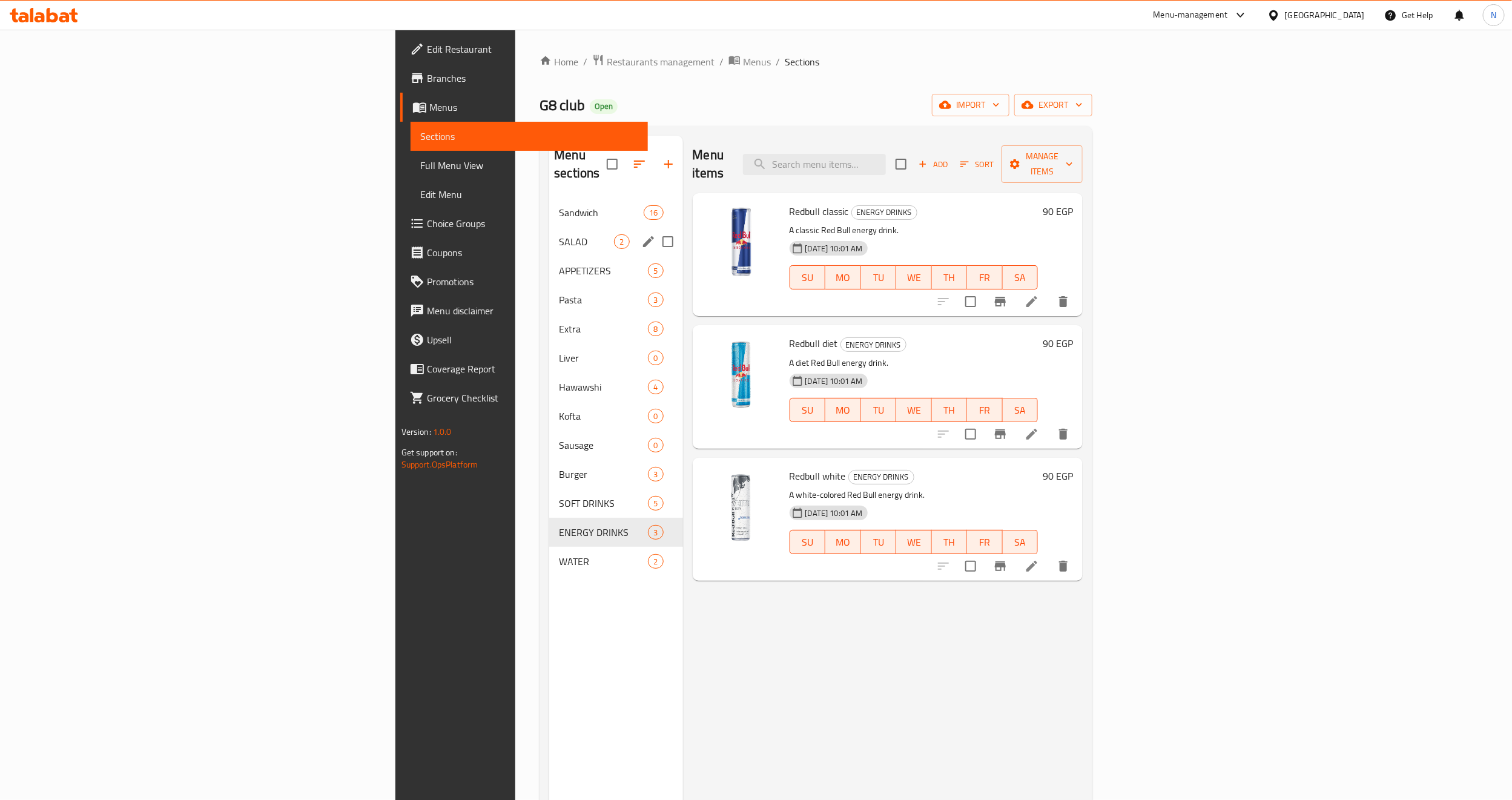
click at [655, 229] on input "Menu sections" at bounding box center [668, 241] width 26 height 26
checkbox input "true"
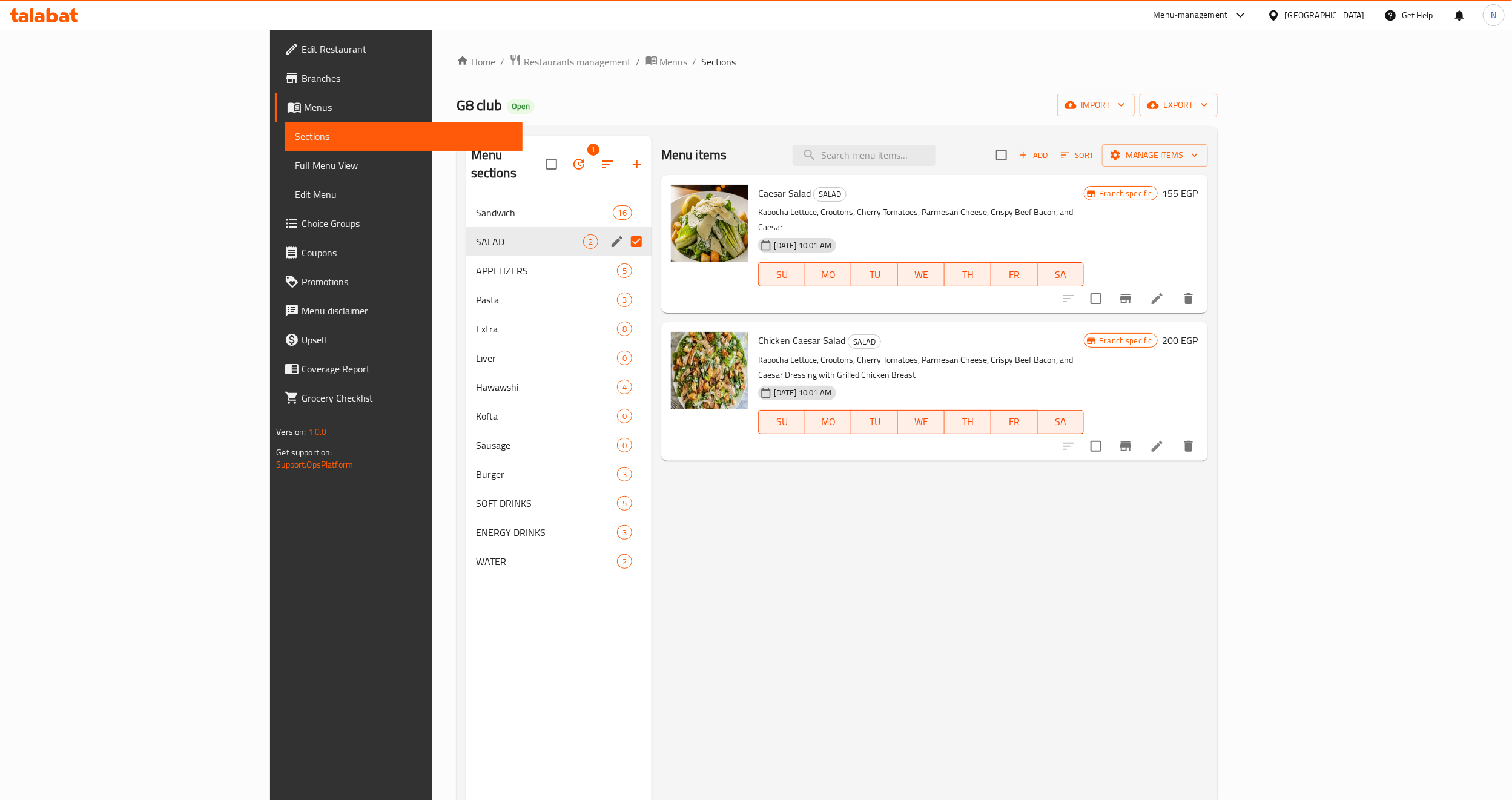
click at [1208, 557] on div "Menu items Add Sort Manage items Caesar Salad SALAD Kabocha Lettuce, Croutons, …" at bounding box center [930, 536] width 557 height 800
click at [624, 258] on input "Menu sections" at bounding box center [636, 271] width 26 height 26
checkbox input "true"
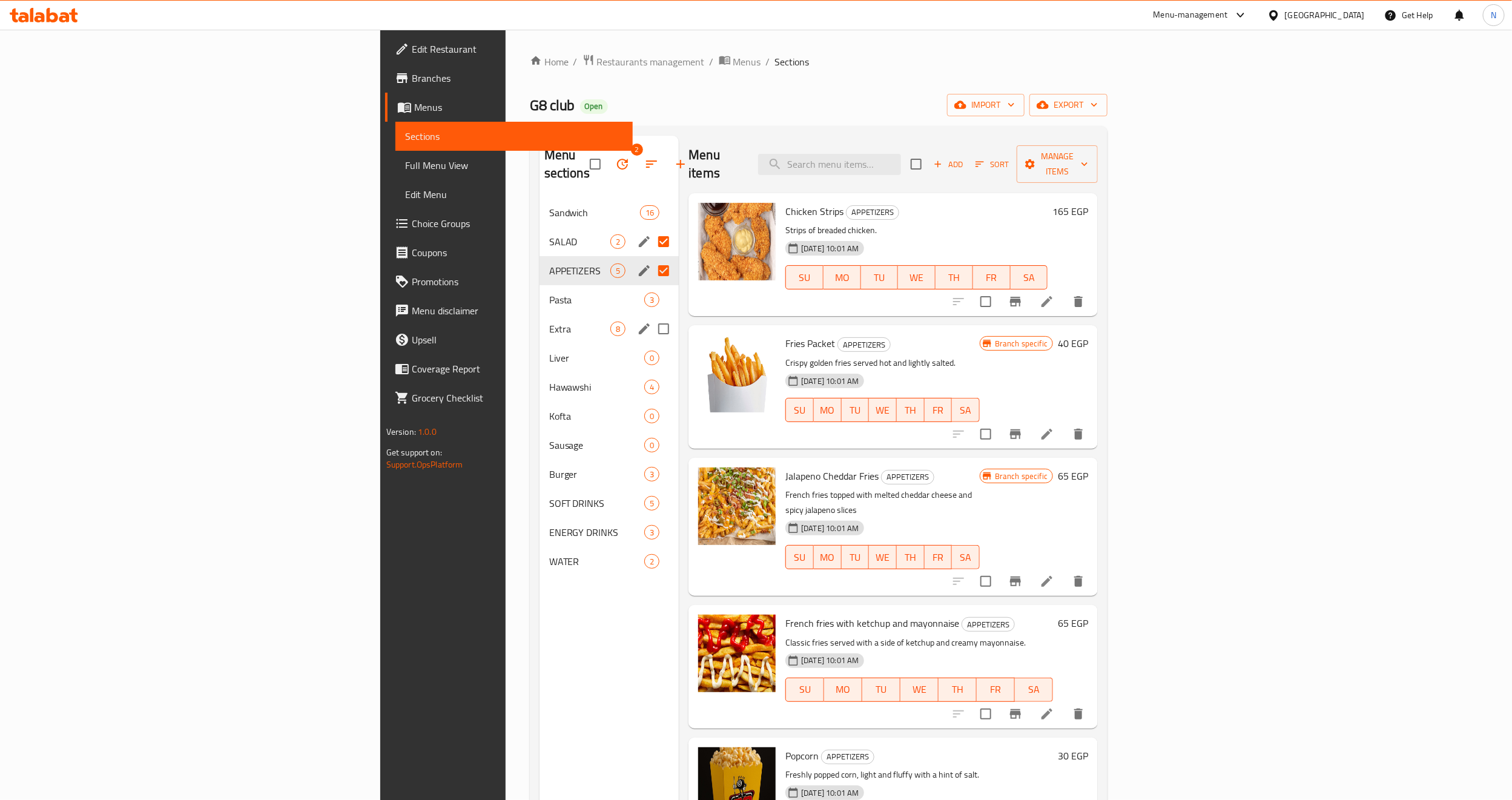
click at [651, 316] on input "Menu sections" at bounding box center [663, 329] width 26 height 26
checkbox input "true"
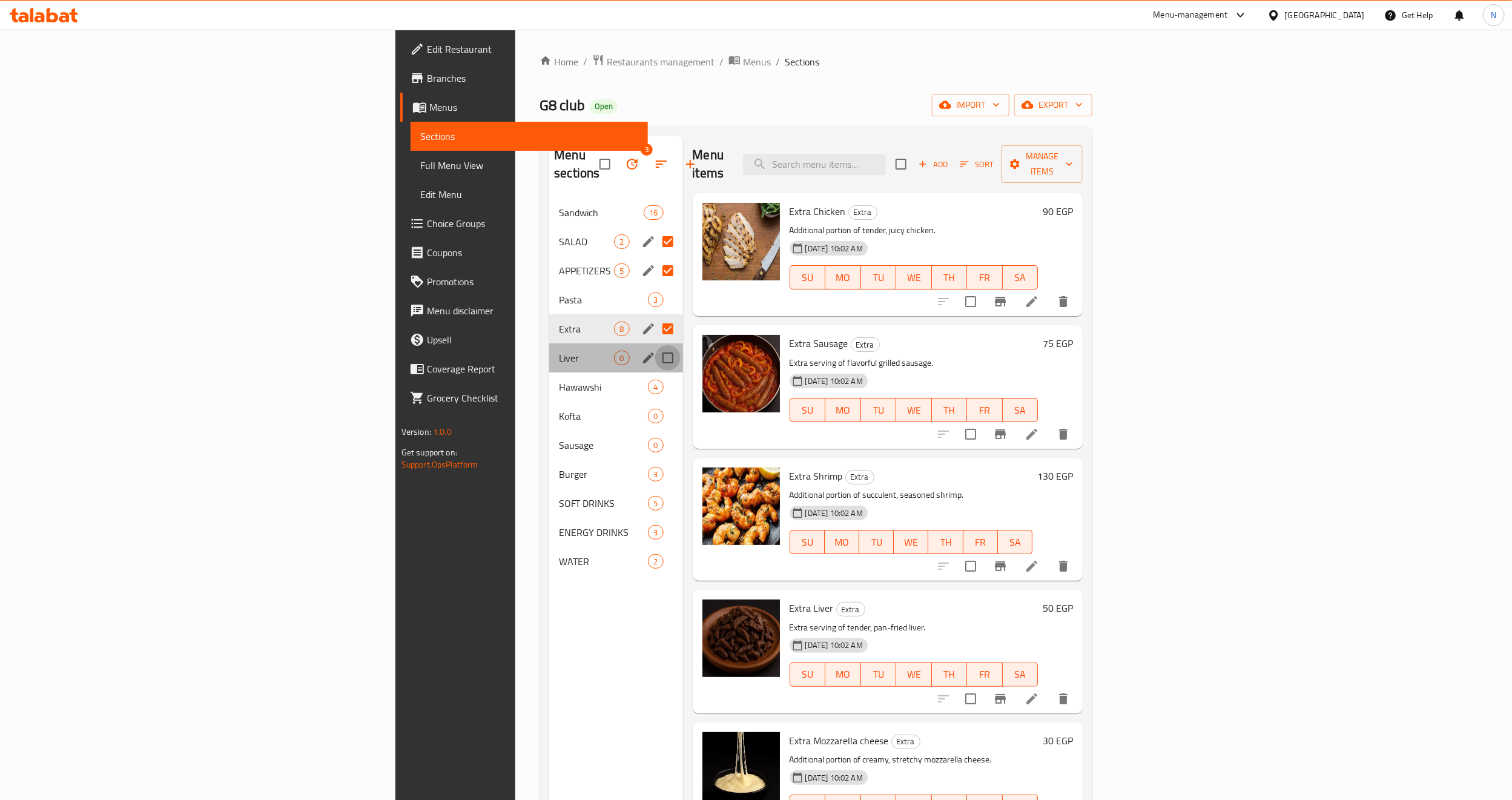
click at [655, 345] on input "Menu sections" at bounding box center [668, 358] width 26 height 26
checkbox input "true"
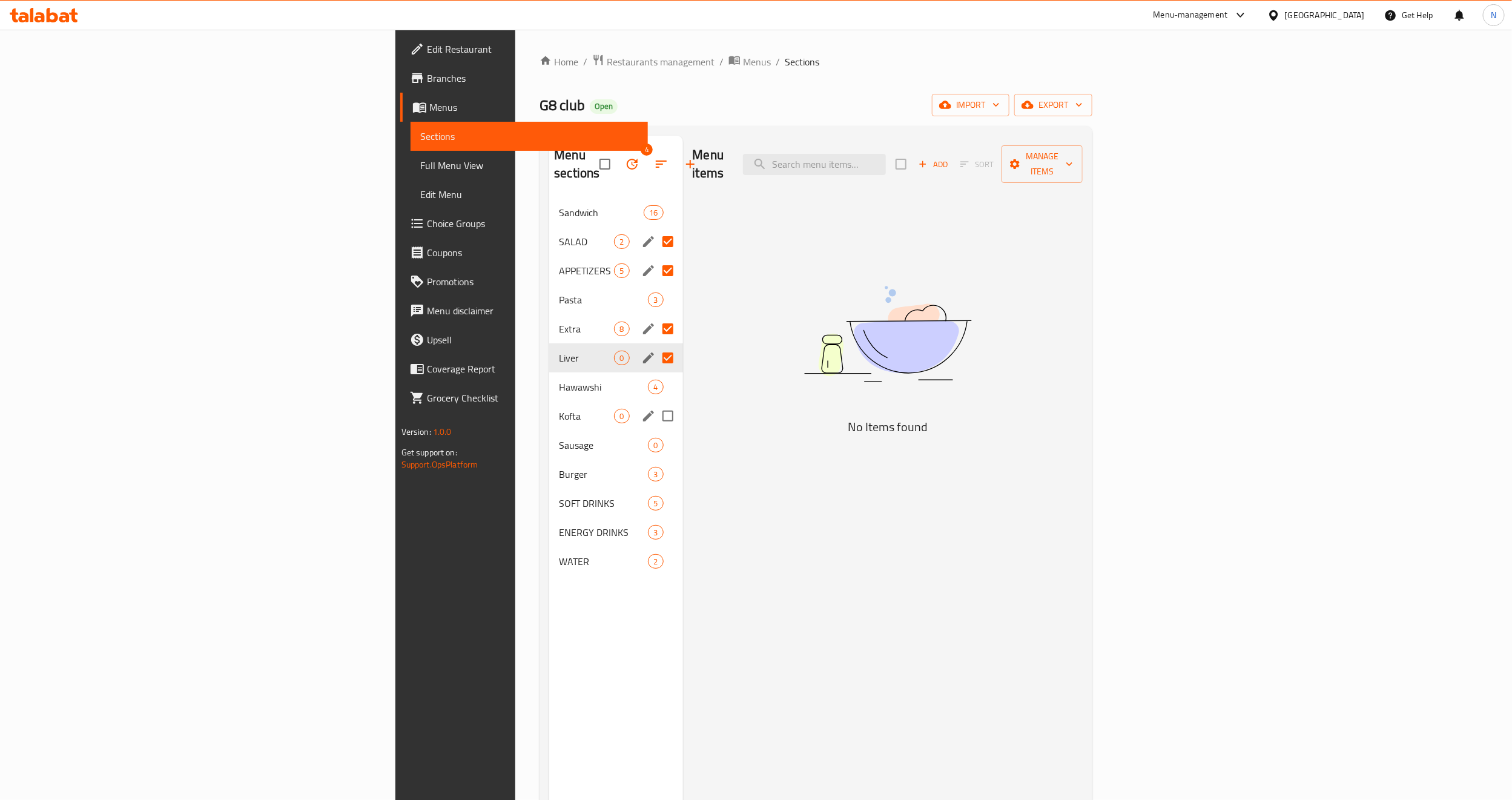
click at [655, 403] on input "Menu sections" at bounding box center [668, 416] width 26 height 26
checkbox input "true"
click at [655, 433] on input "Menu sections" at bounding box center [668, 445] width 26 height 26
checkbox input "true"
drag, startPoint x: 564, startPoint y: 514, endPoint x: 569, endPoint y: 529, distance: 15.8
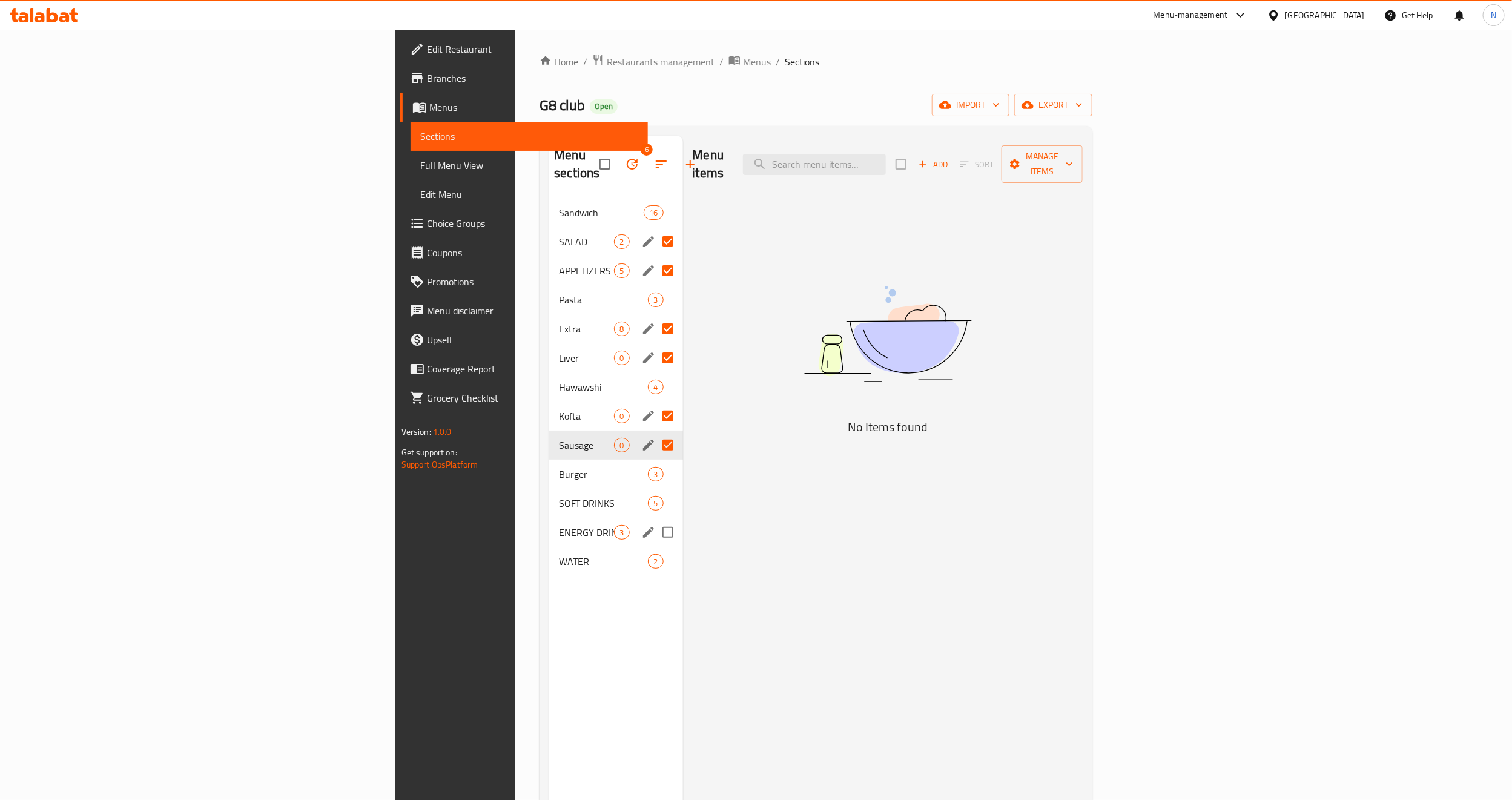
click at [655, 519] on input "Menu sections" at bounding box center [668, 532] width 26 height 26
checkbox input "true"
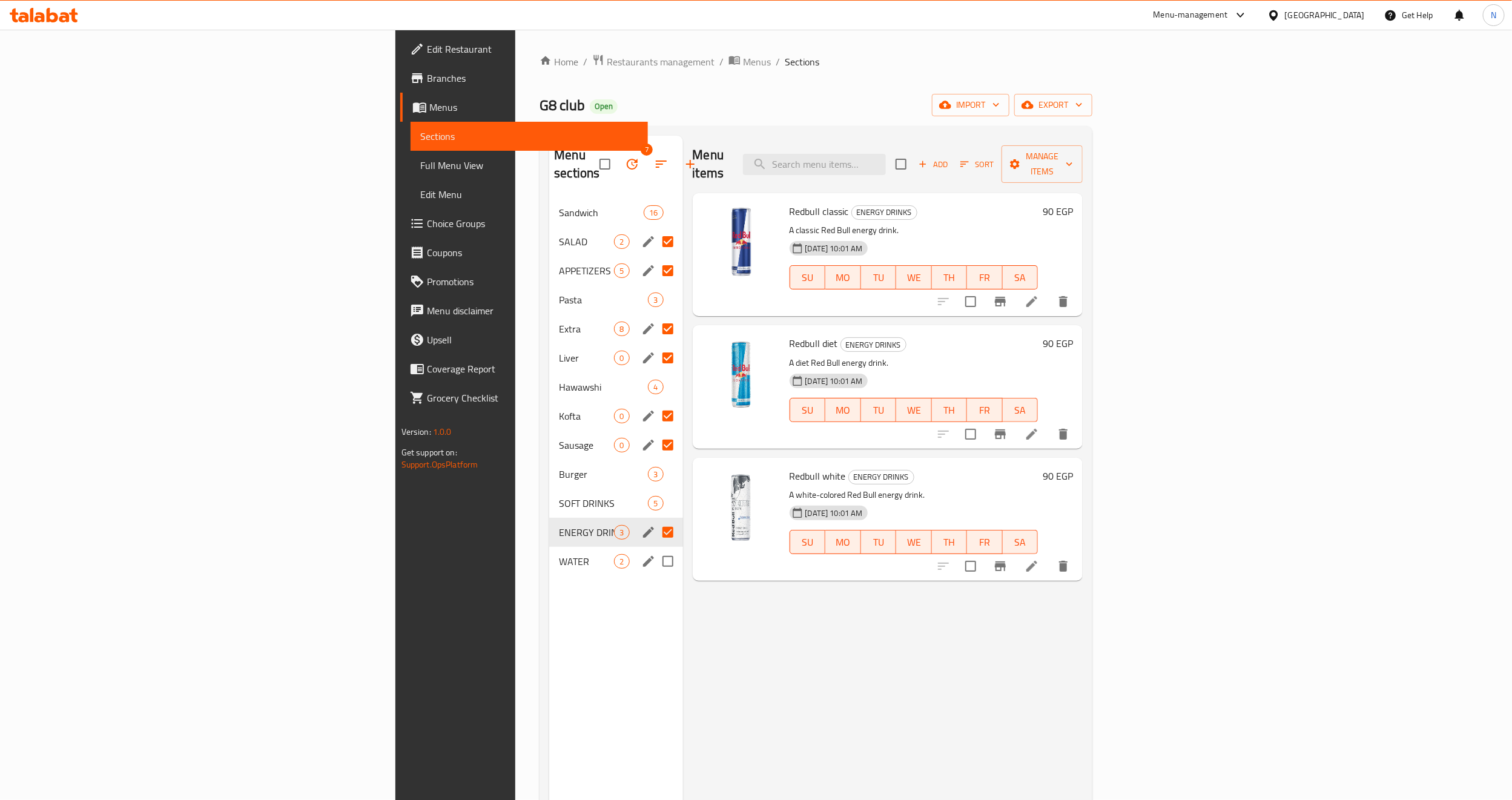
click at [655, 549] on input "Menu sections" at bounding box center [668, 561] width 26 height 26
checkbox input "true"
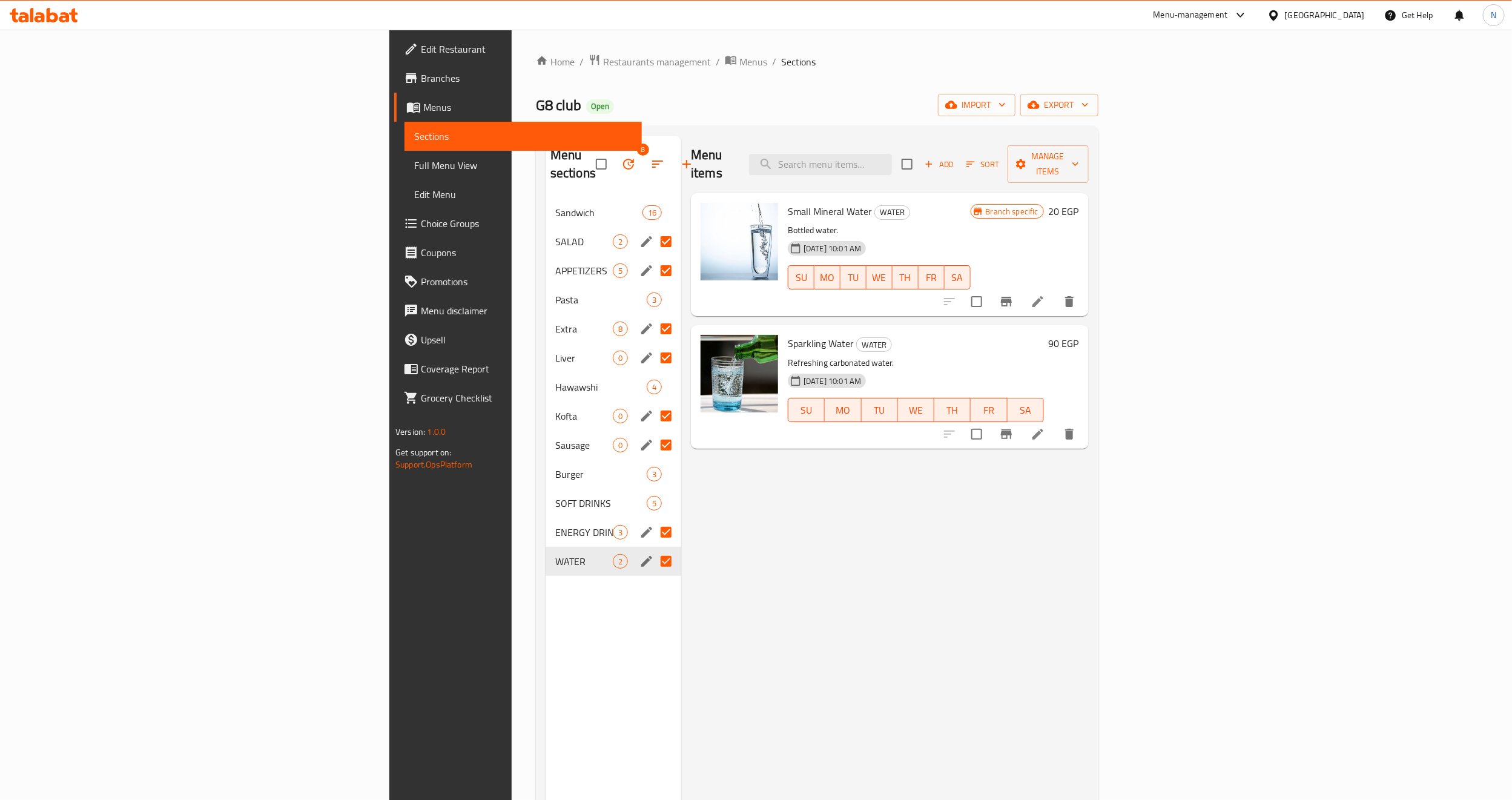
click at [614, 160] on button "button" at bounding box center [628, 164] width 29 height 29
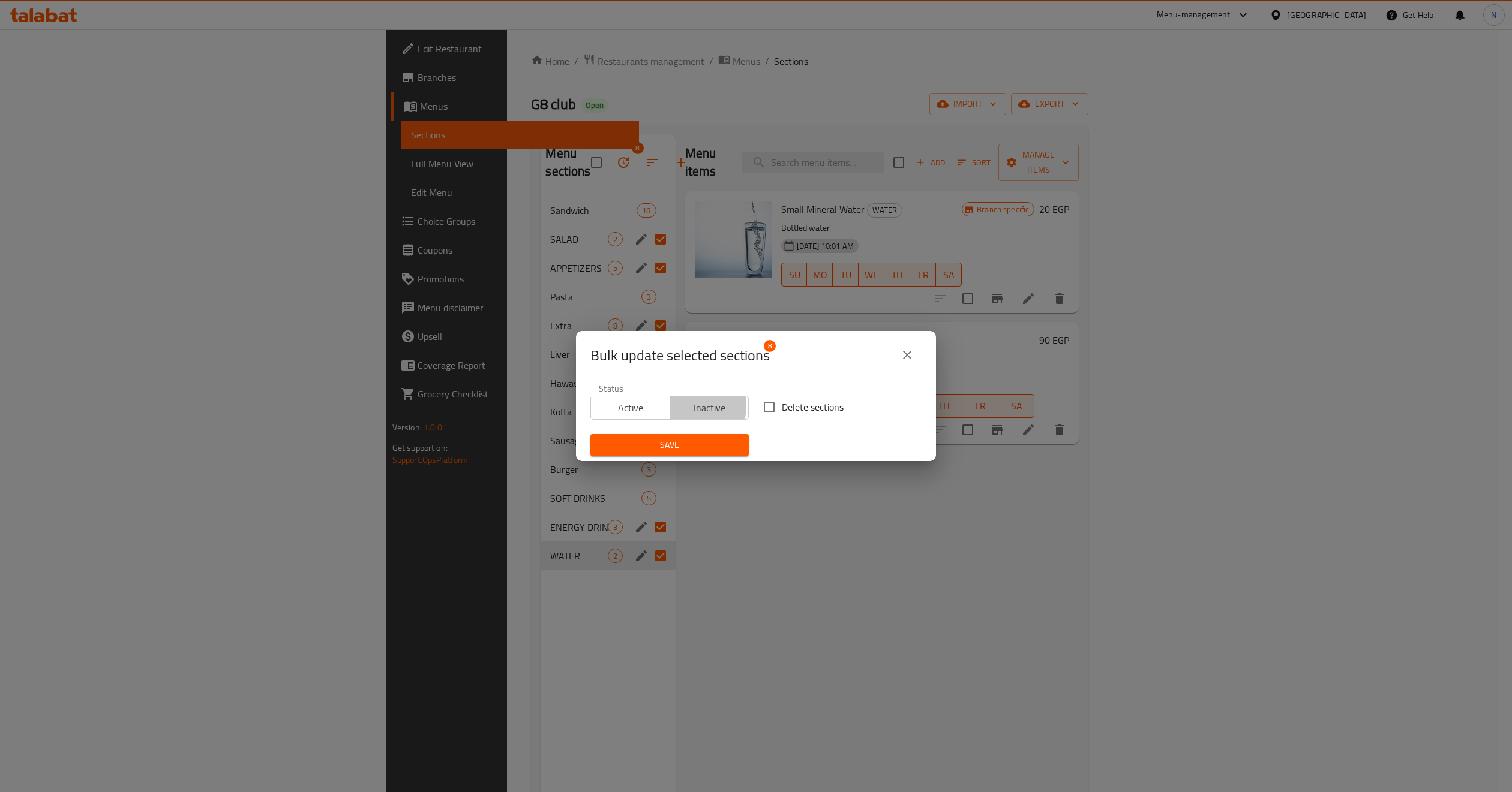
click at [687, 407] on span "Inactive" at bounding box center [710, 408] width 70 height 17
click at [699, 447] on span "Save" at bounding box center [669, 445] width 139 height 15
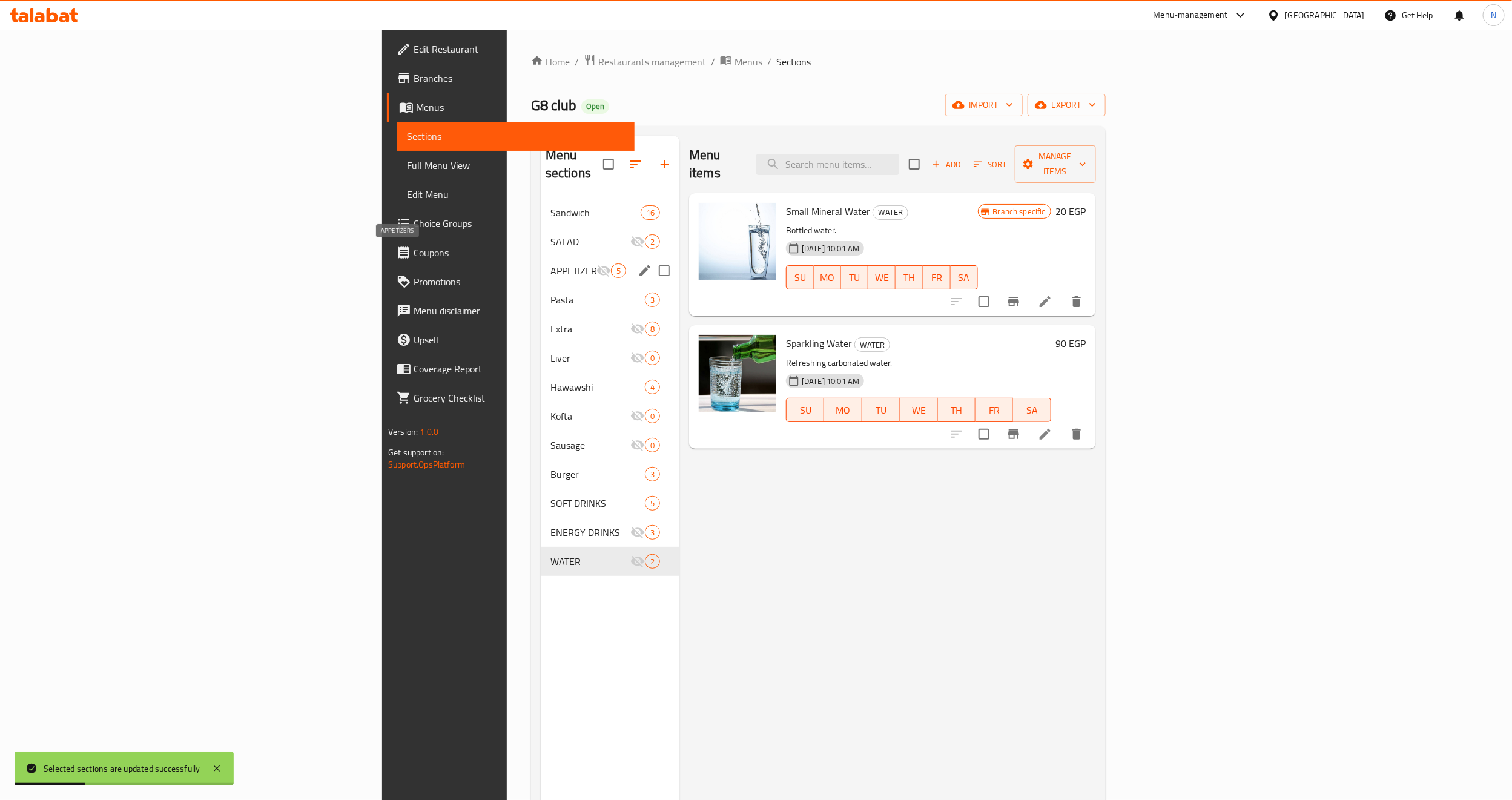
click at [551, 264] on span "APPETIZERS" at bounding box center [574, 271] width 46 height 14
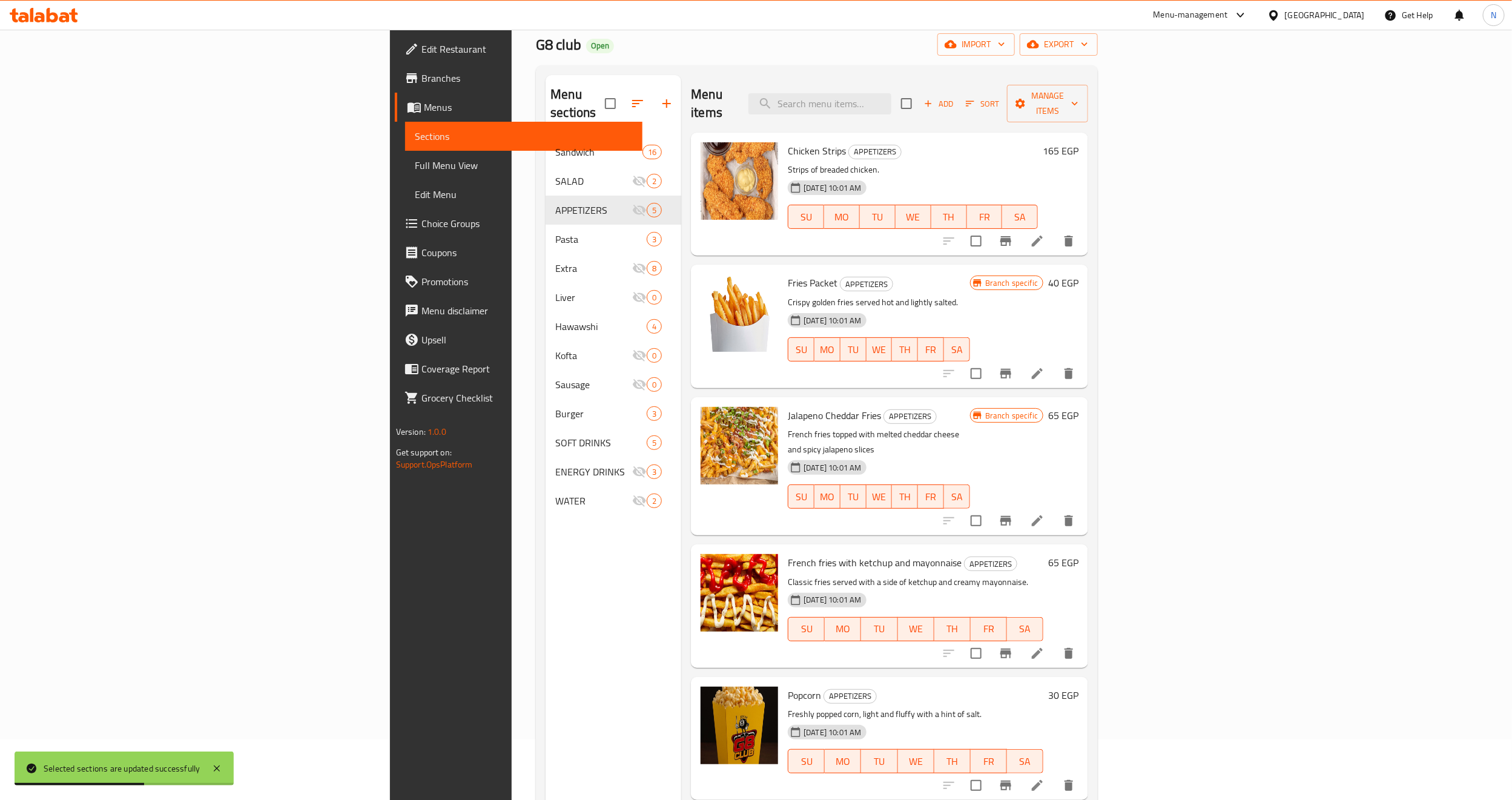
scroll to position [170, 0]
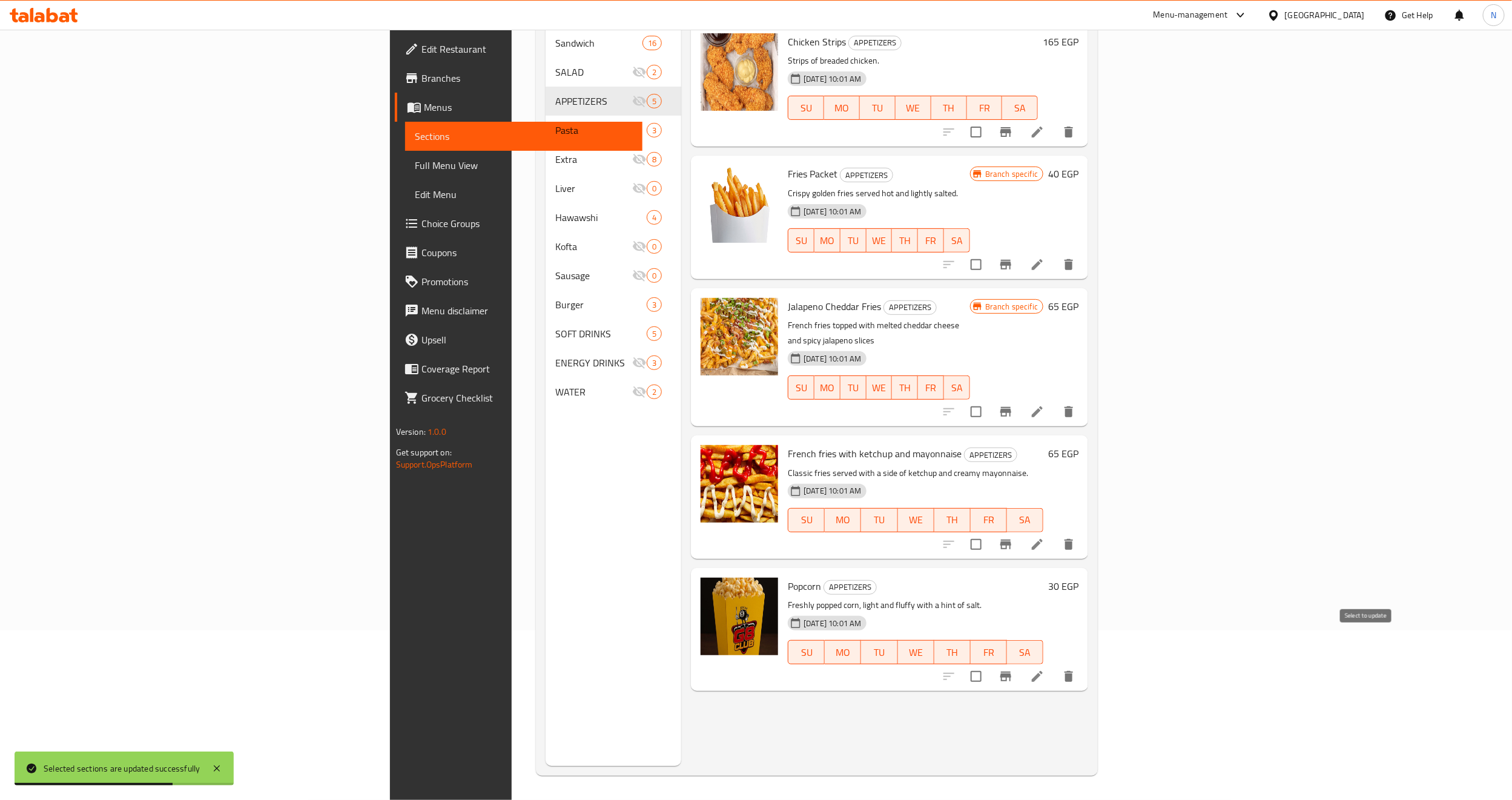
click at [989, 664] on input "checkbox" at bounding box center [976, 677] width 26 height 26
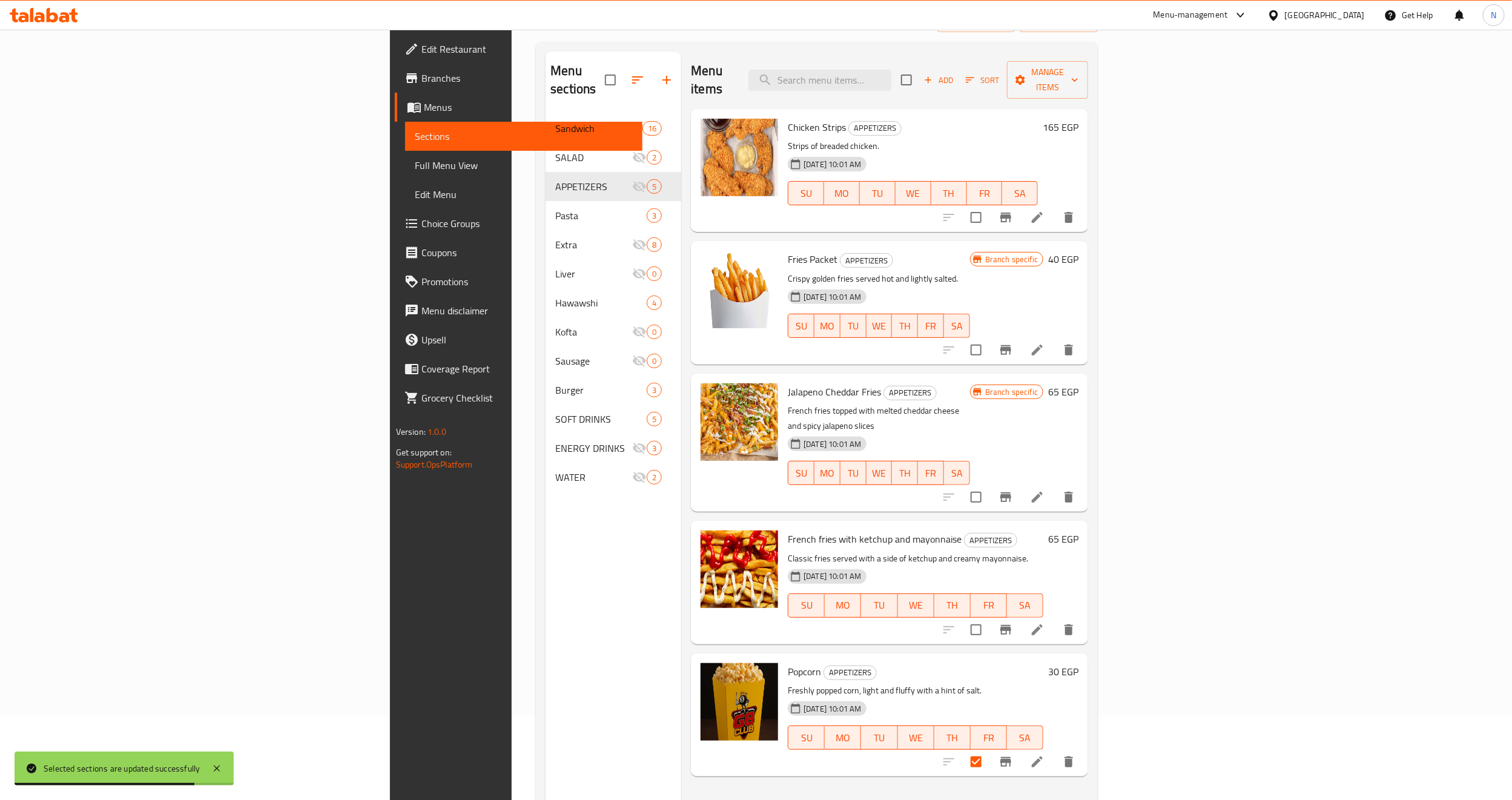
scroll to position [0, 0]
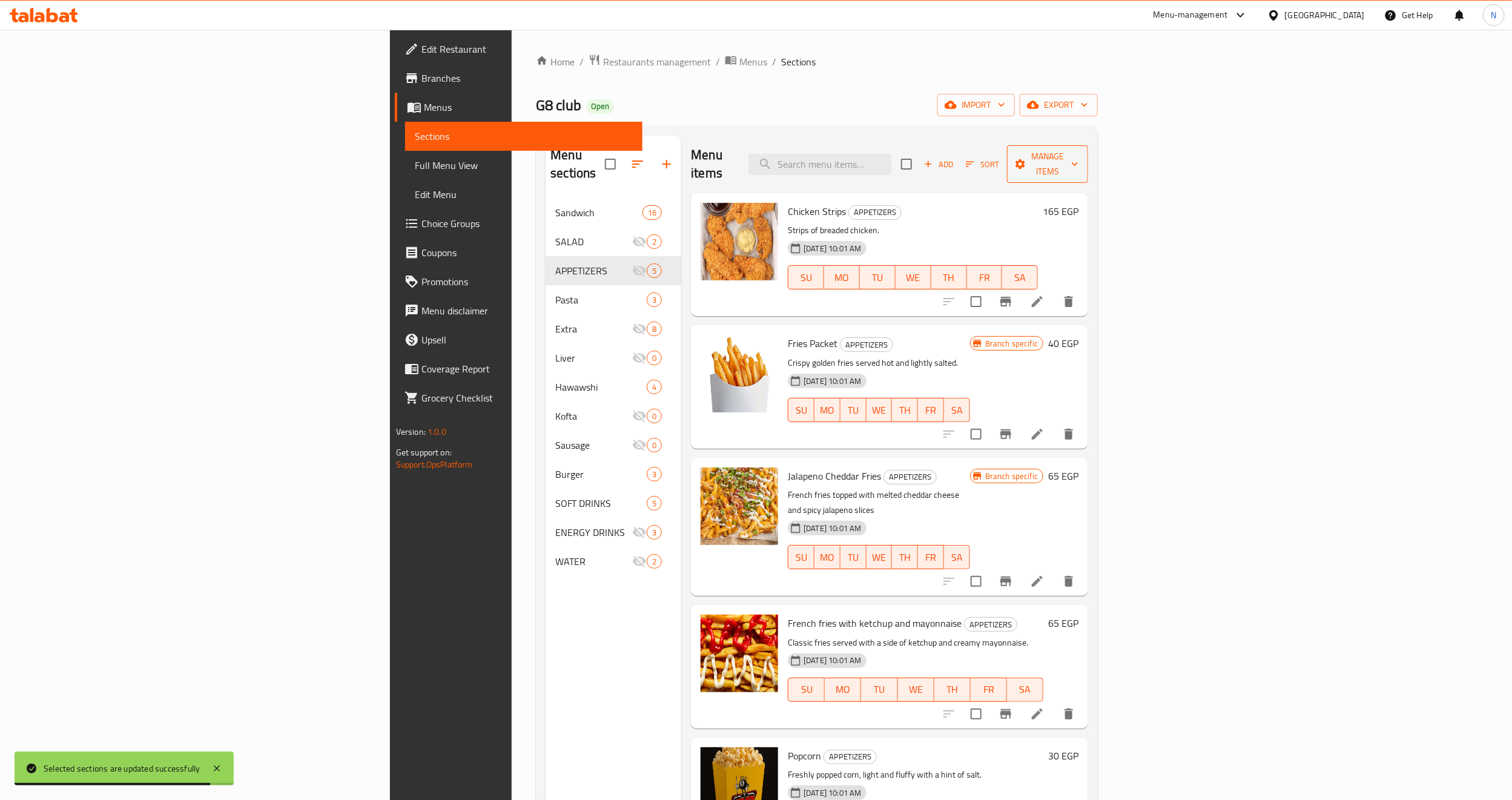
click at [1026, 158] on icon "button" at bounding box center [1020, 164] width 12 height 12
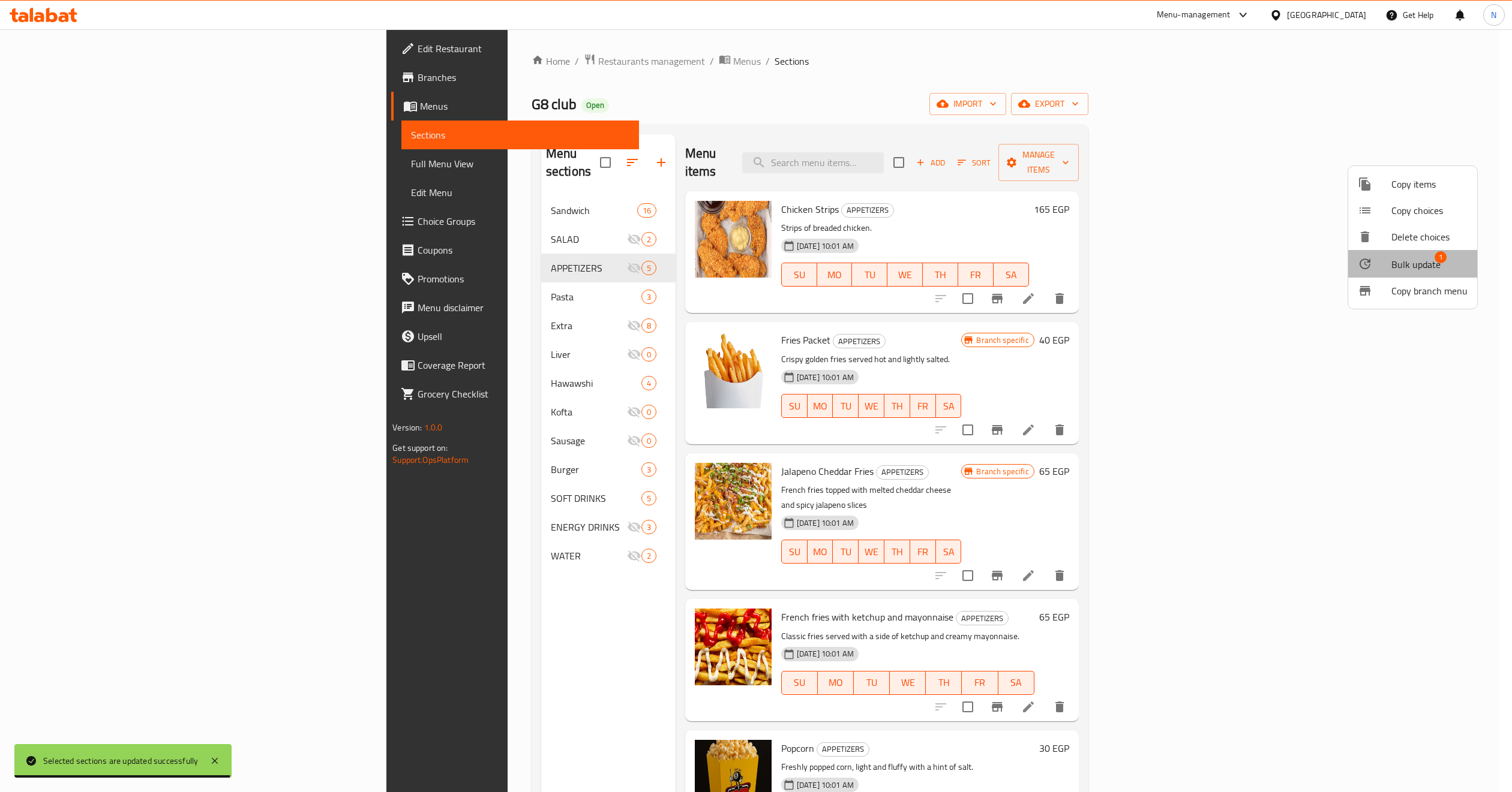
click at [1331, 273] on li "Bulk update 1" at bounding box center [1413, 264] width 129 height 28
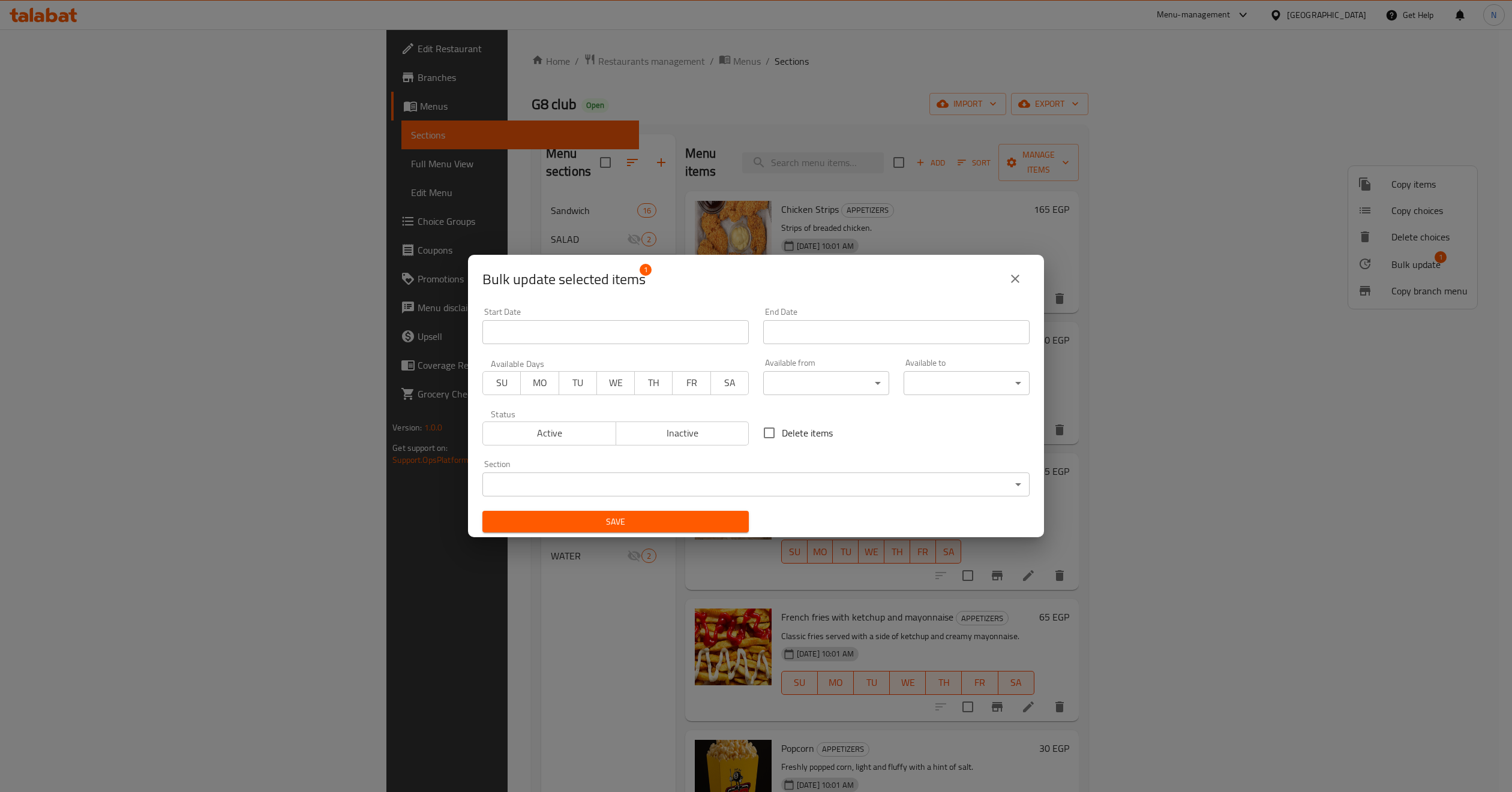
drag, startPoint x: 678, startPoint y: 420, endPoint x: 675, endPoint y: 432, distance: 12.4
click at [677, 427] on div "Active Inactive" at bounding box center [615, 427] width 266 height 36
click at [675, 432] on span "Inactive" at bounding box center [682, 433] width 124 height 17
click at [662, 531] on button "Save" at bounding box center [615, 522] width 266 height 22
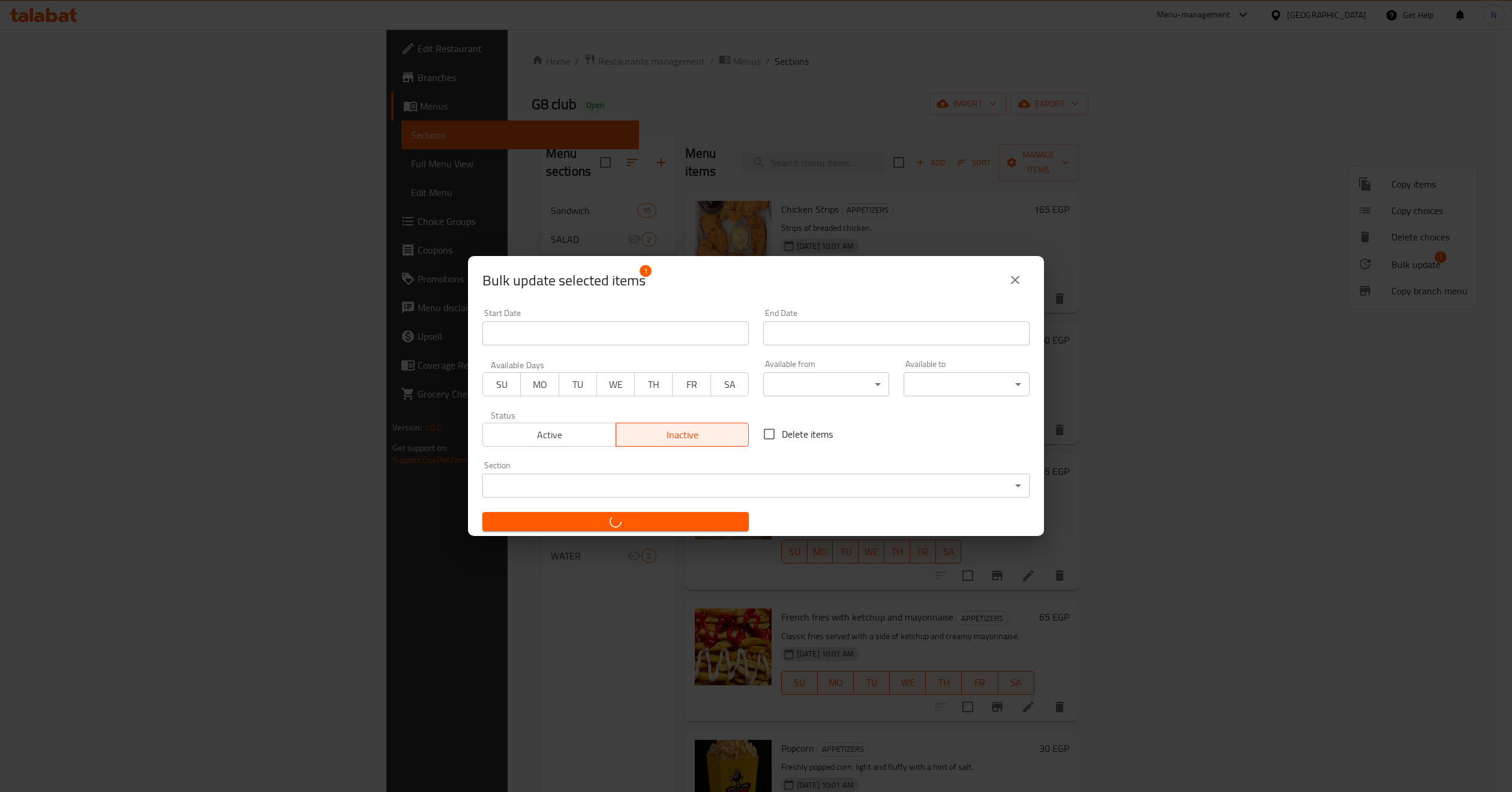
checkbox input "false"
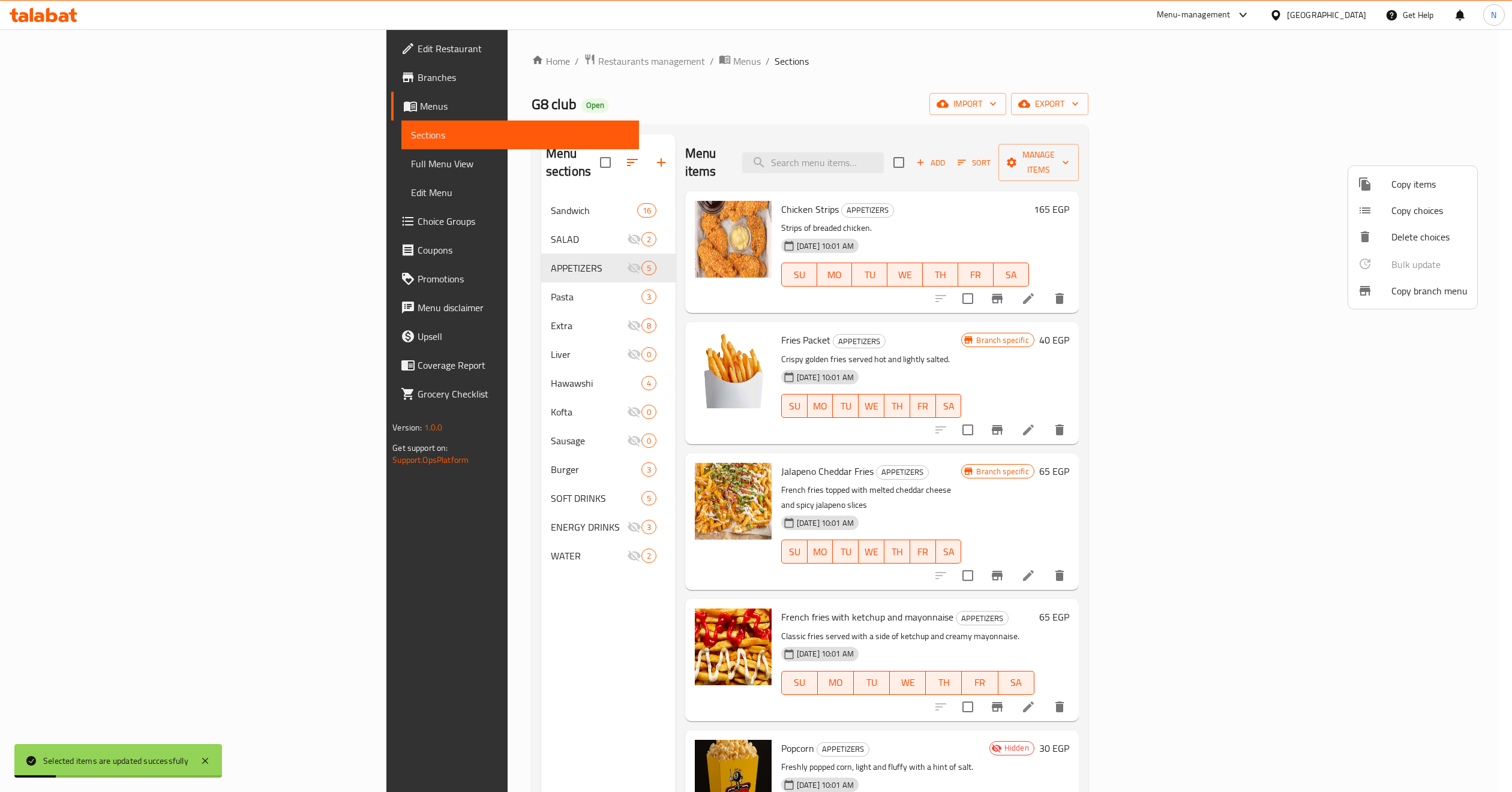
click at [1262, 157] on div at bounding box center [756, 396] width 1512 height 792
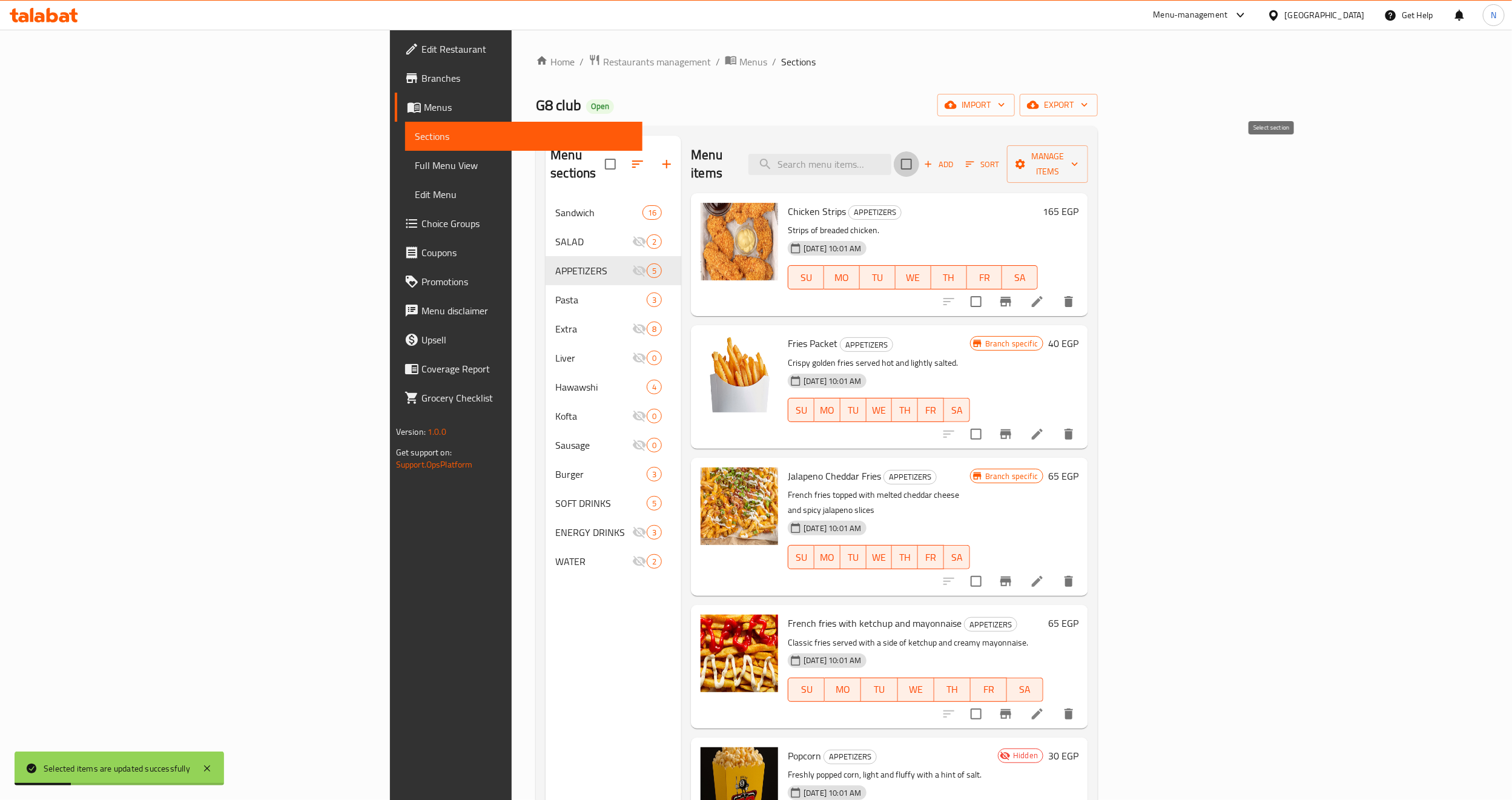
click at [919, 157] on input "checkbox" at bounding box center [907, 164] width 26 height 26
checkbox input "true"
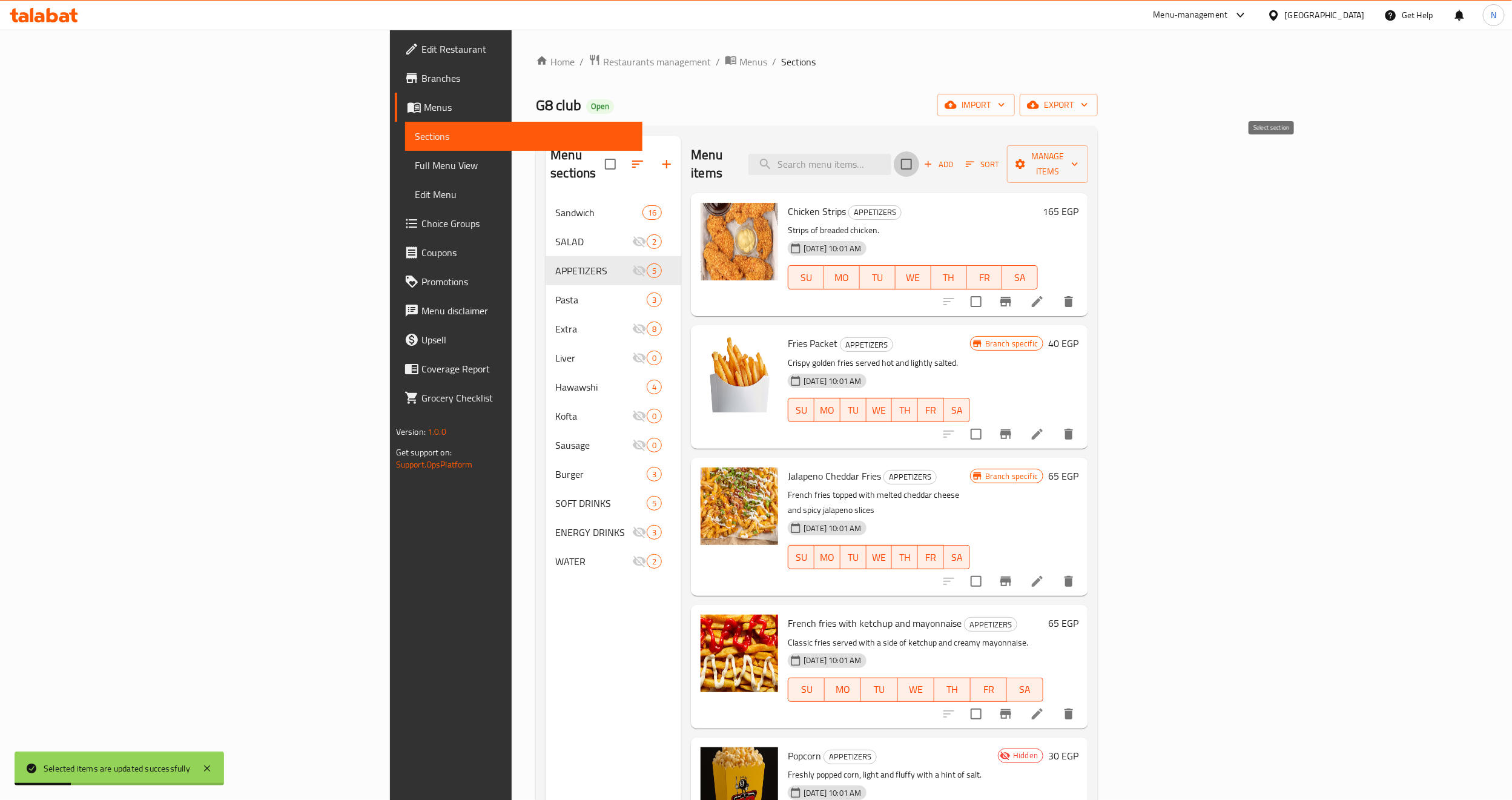
checkbox input "true"
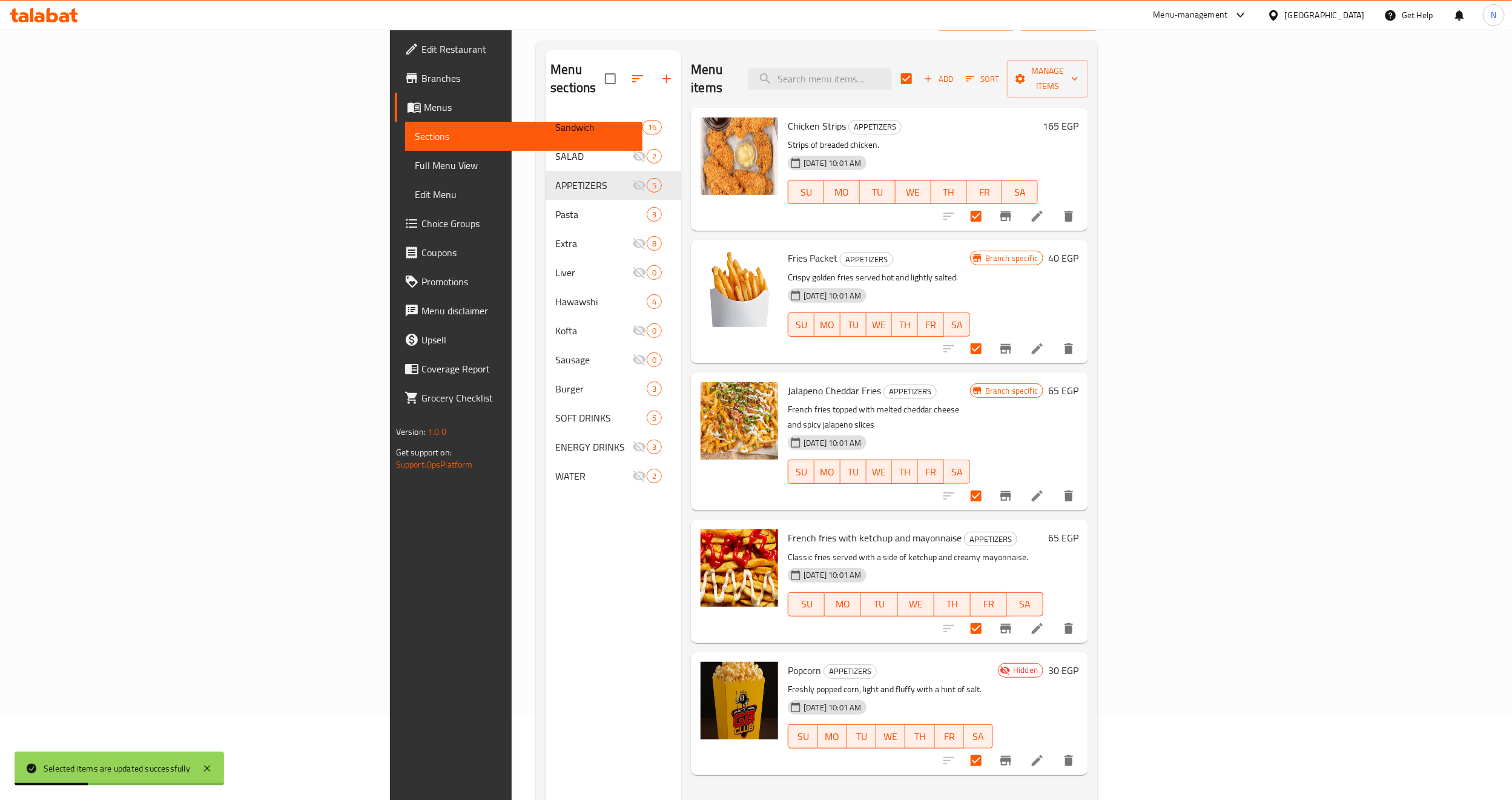
scroll to position [170, 0]
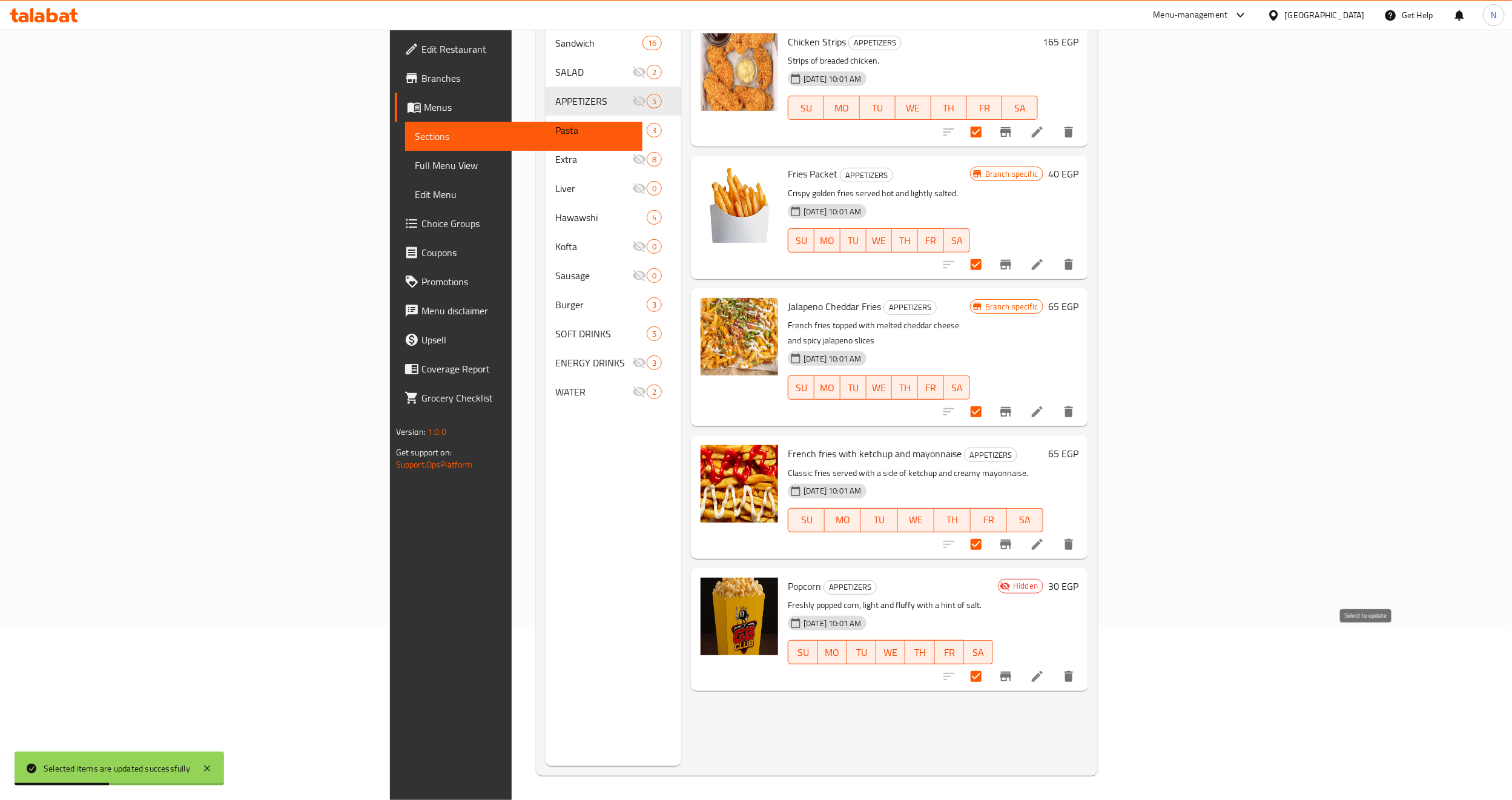
click at [989, 664] on input "checkbox" at bounding box center [976, 677] width 26 height 26
checkbox input "false"
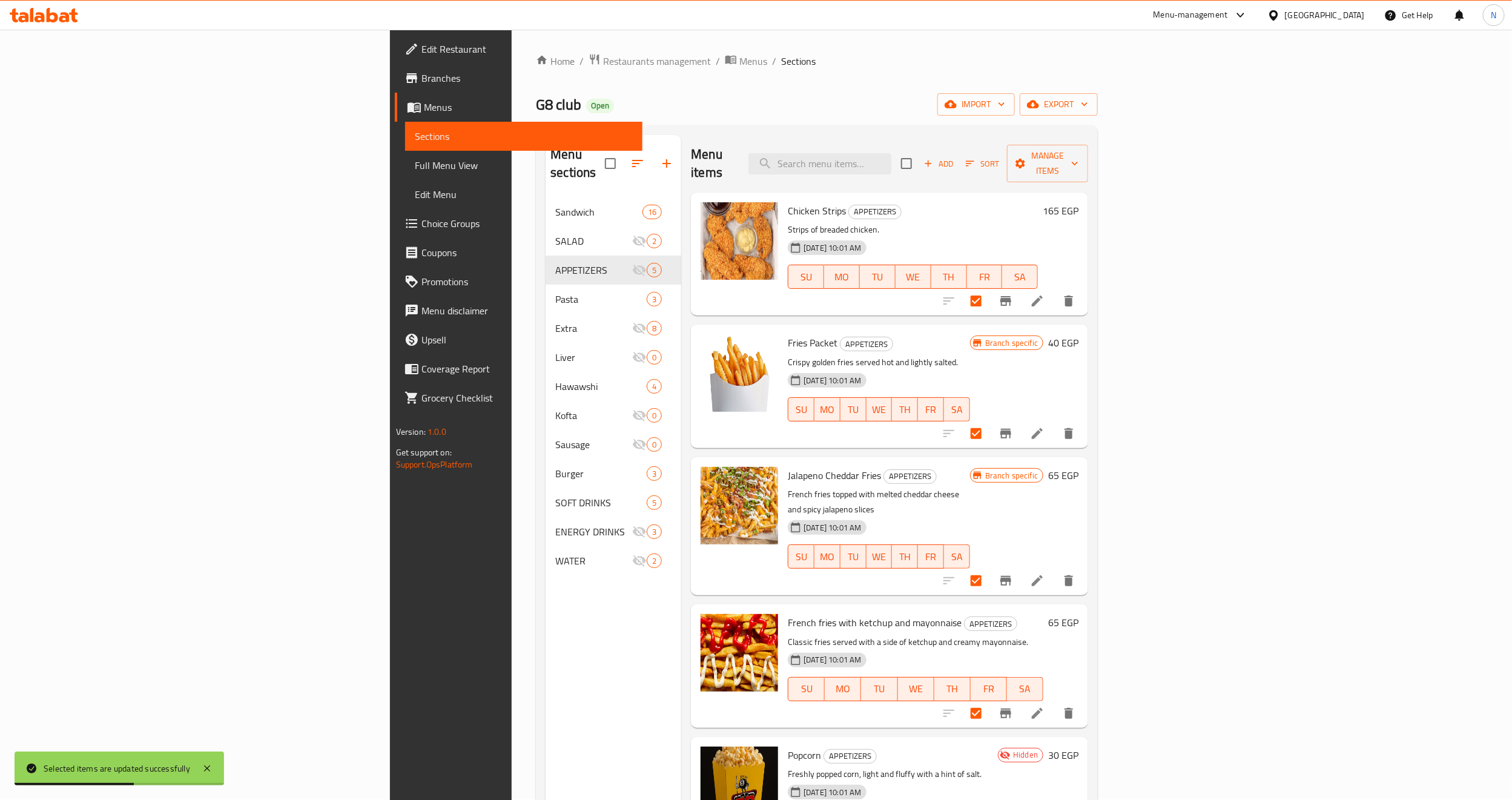
scroll to position [0, 0]
click at [1079, 160] on span "Manage items" at bounding box center [1047, 164] width 62 height 31
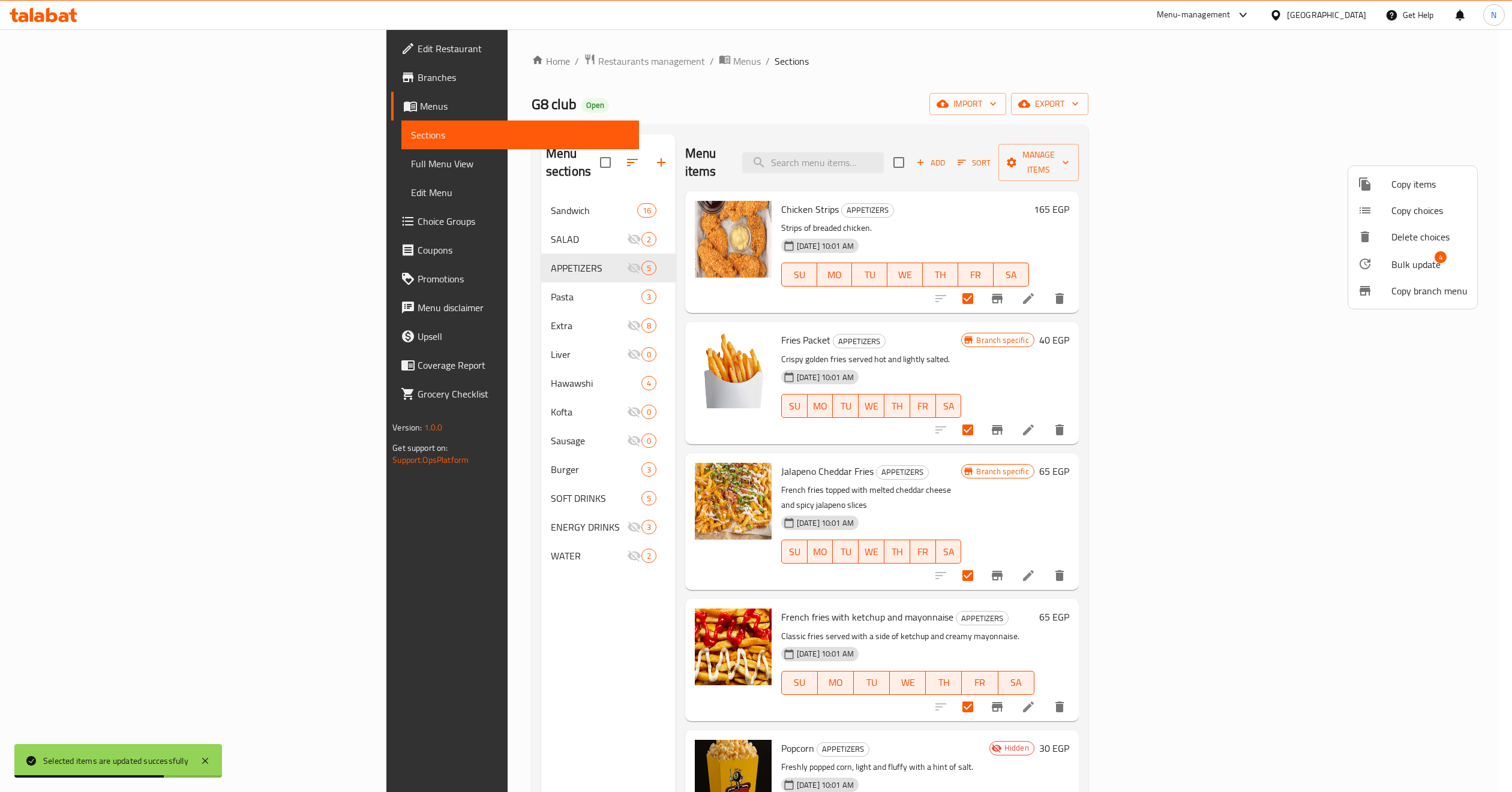
click at [1331, 267] on span "Bulk update" at bounding box center [1416, 264] width 49 height 14
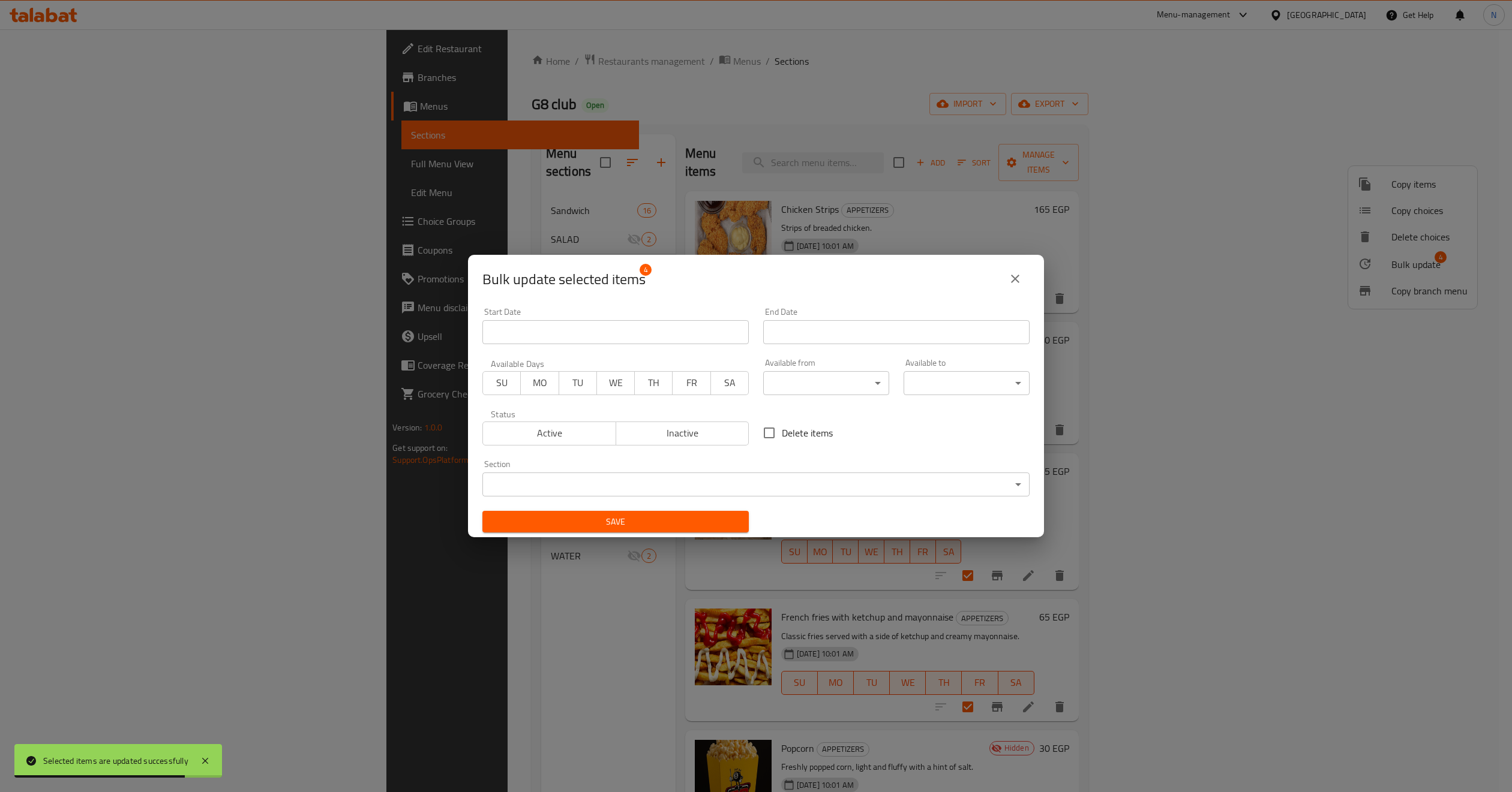
click at [608, 477] on body "Selected items are updated successfully ​ Menu-management Egypt Get Help N Edit…" at bounding box center [756, 411] width 1512 height 763
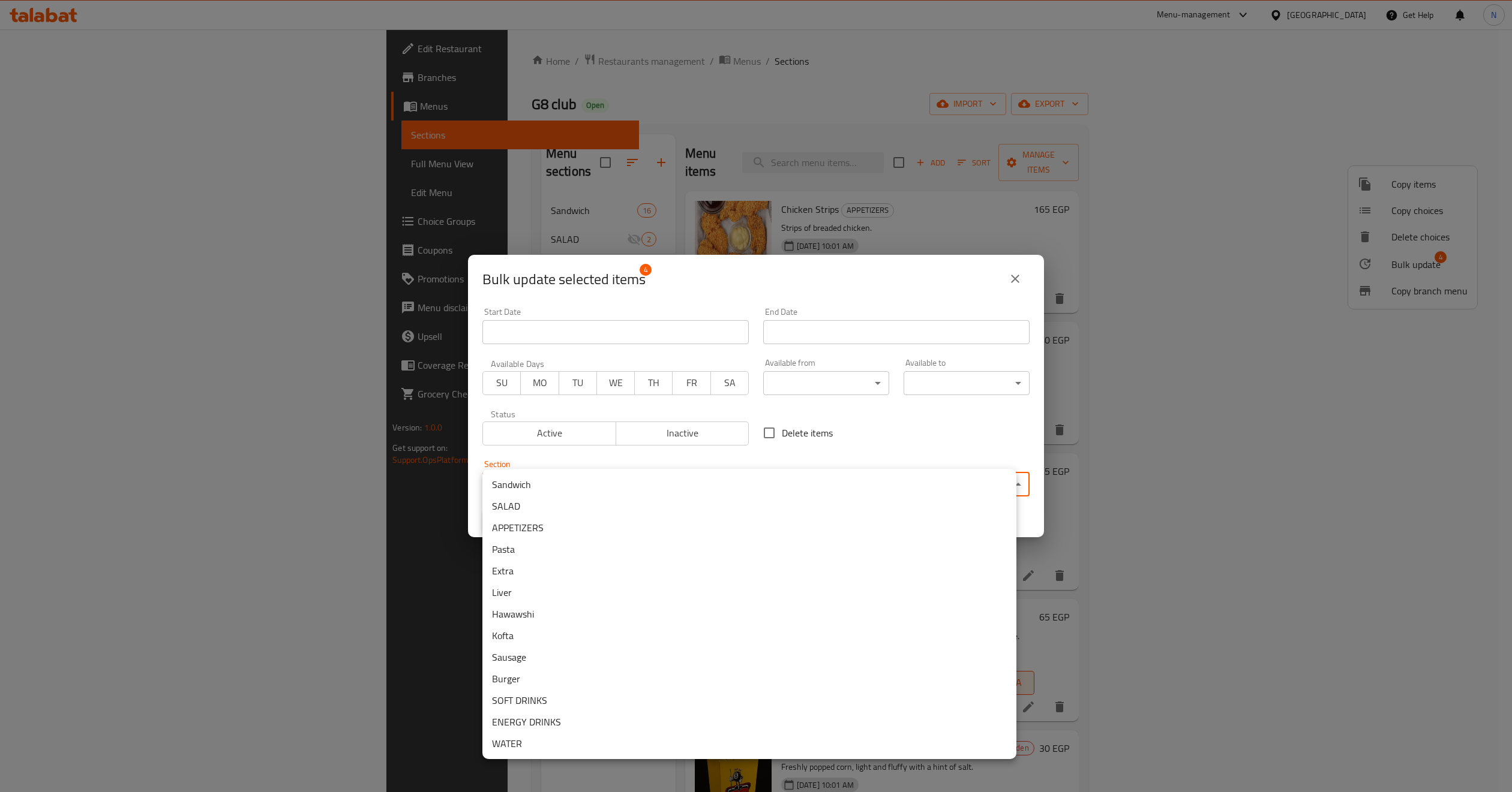
click at [1010, 280] on div at bounding box center [756, 396] width 1512 height 792
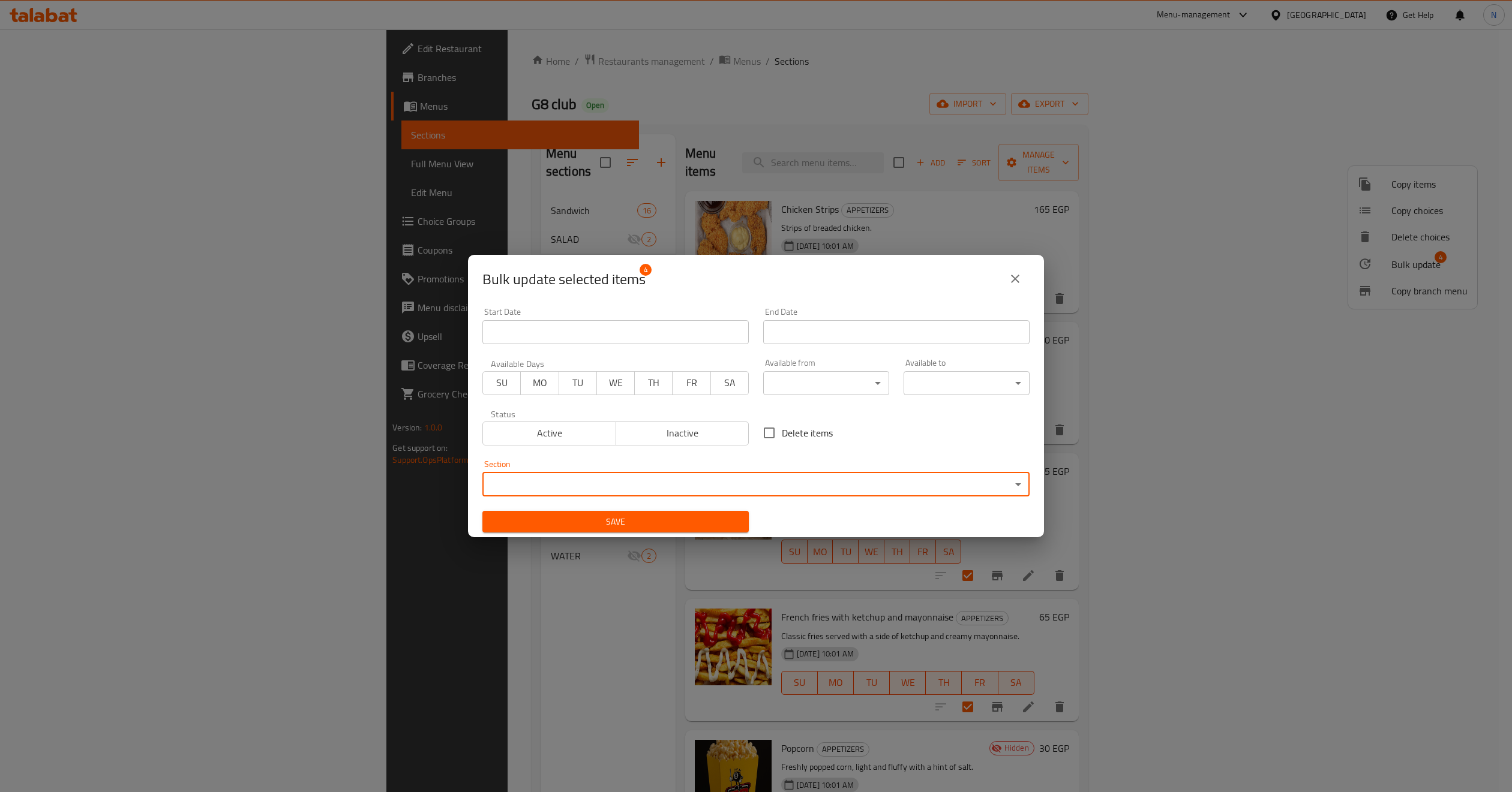
click at [1010, 283] on icon "close" at bounding box center [1015, 278] width 14 height 14
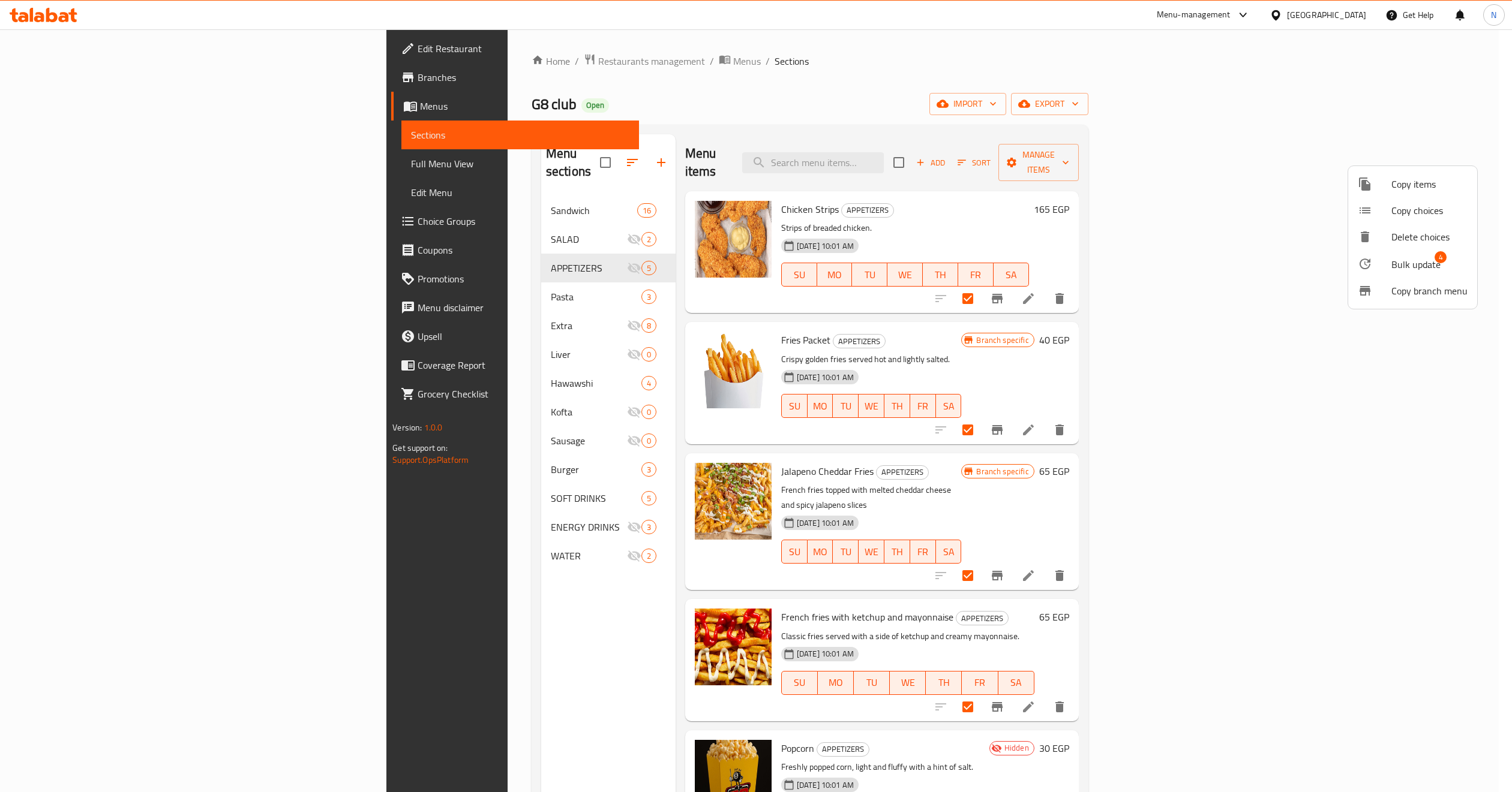
click at [565, 157] on div at bounding box center [756, 396] width 1512 height 792
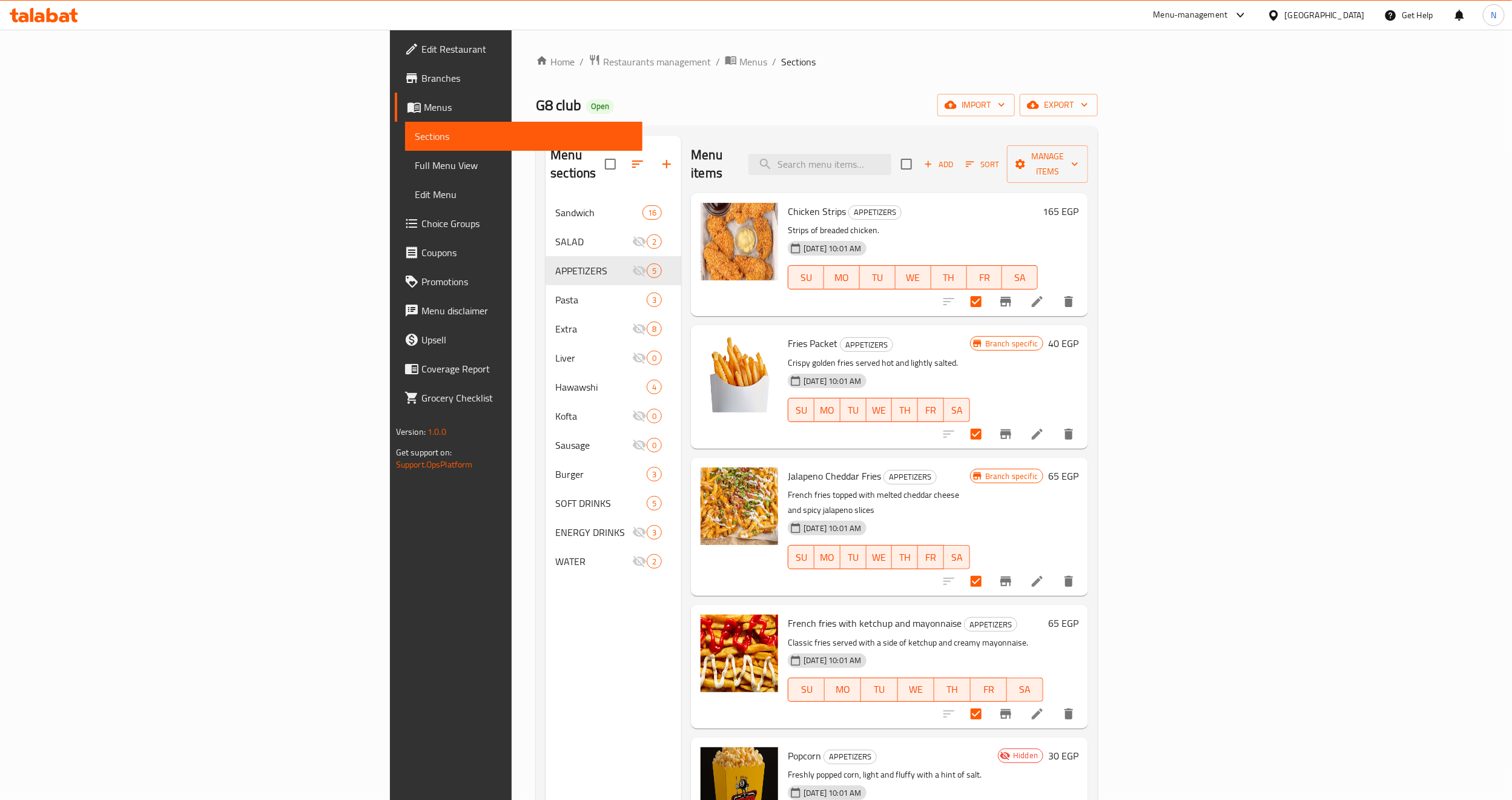
click at [660, 157] on icon "button" at bounding box center [667, 164] width 14 height 14
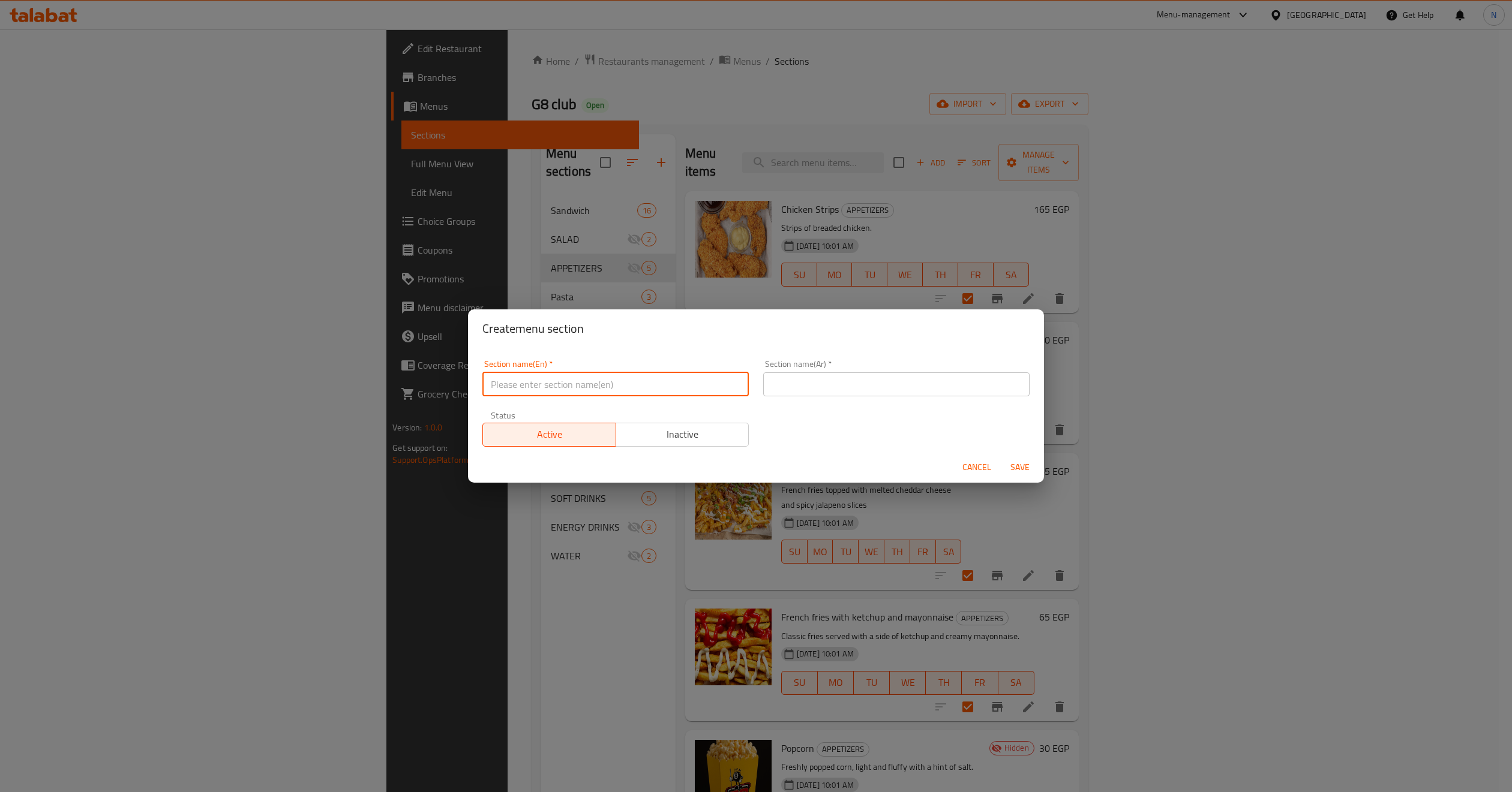
click at [661, 381] on input "text" at bounding box center [615, 384] width 266 height 24
type input "Sides"
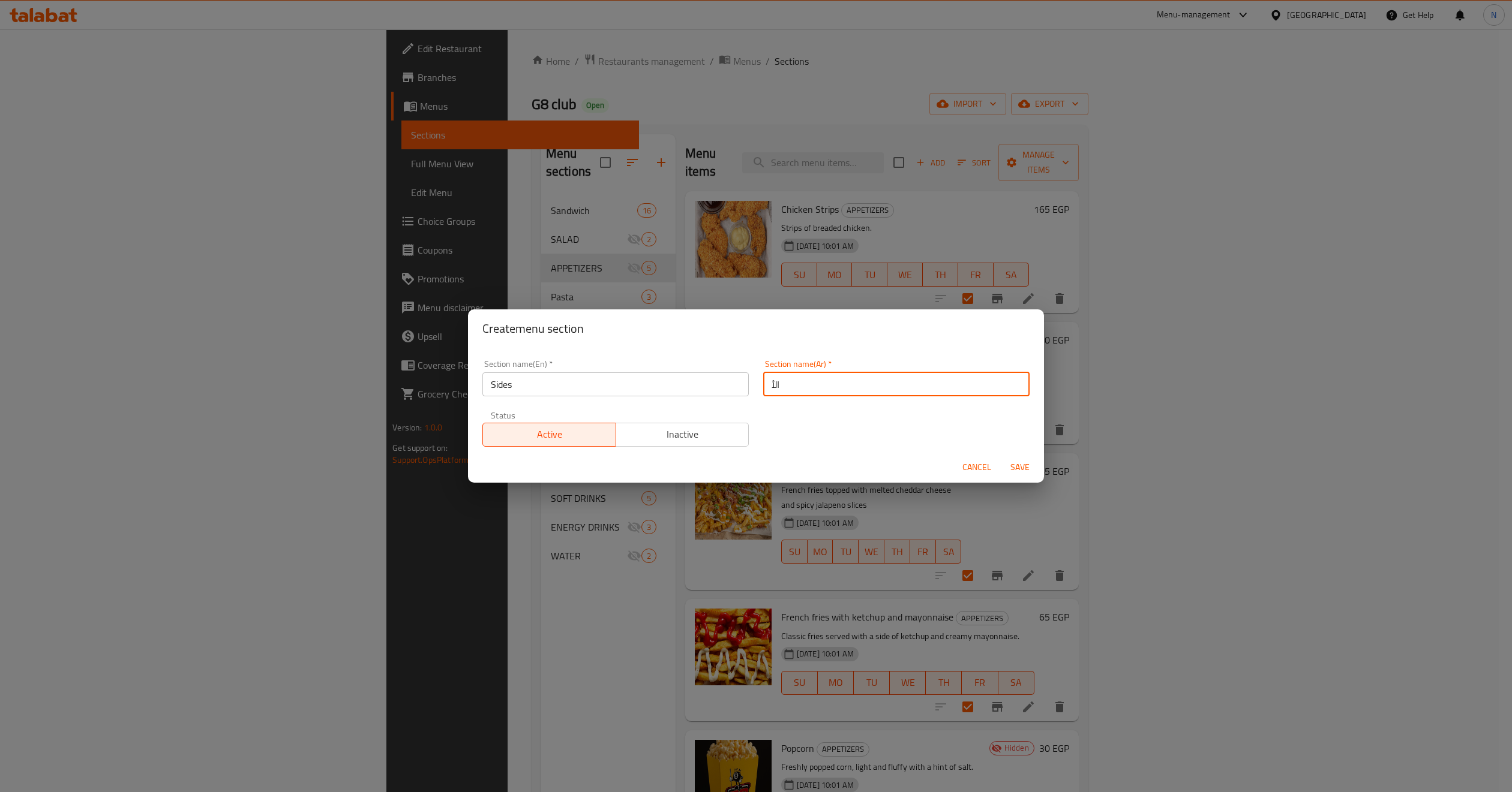
type input "الأطباق الجانبية"
click at [1001, 456] on button "Save" at bounding box center [1020, 467] width 38 height 22
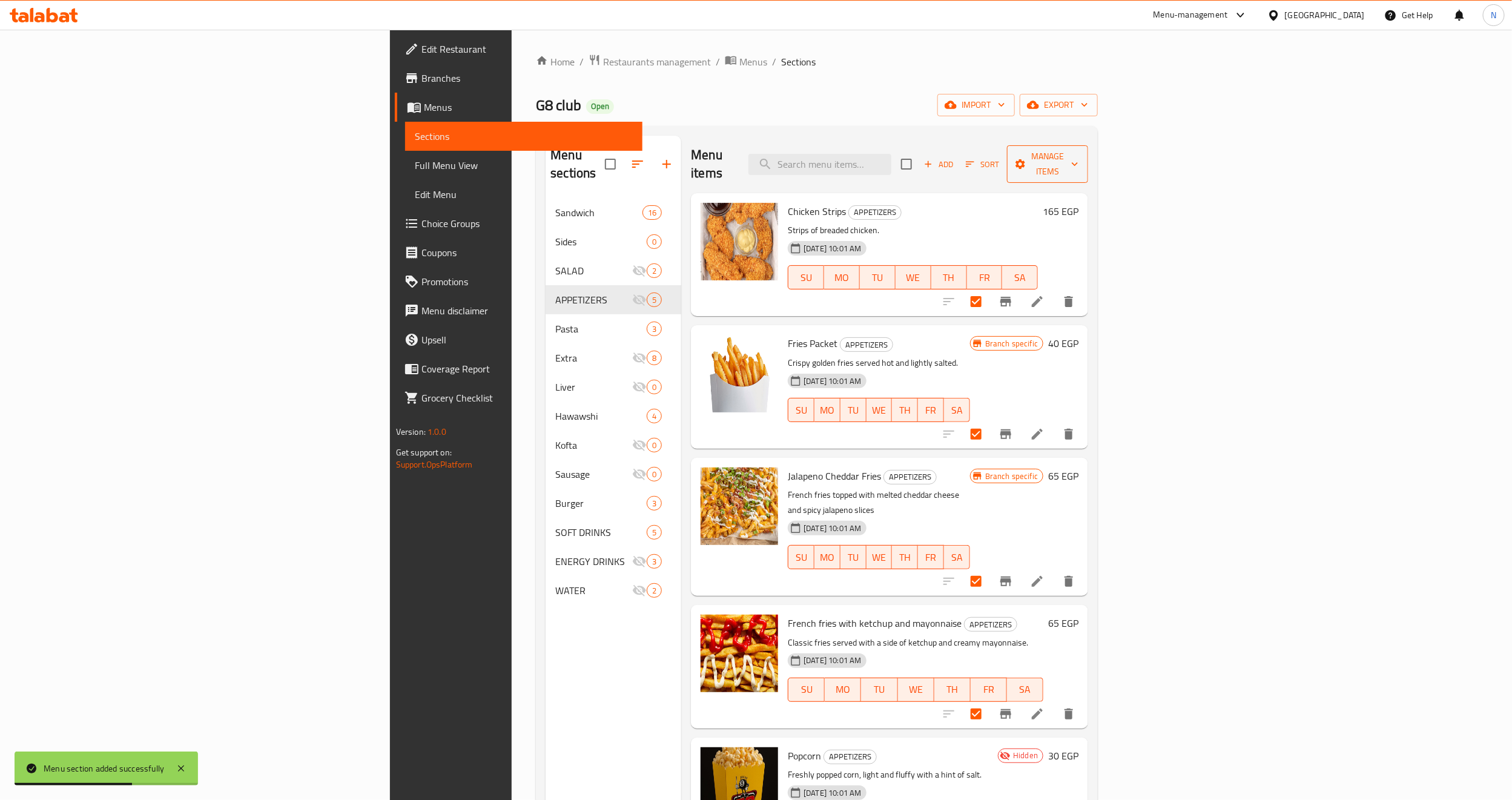
click at [1079, 152] on span "Manage items" at bounding box center [1047, 164] width 62 height 31
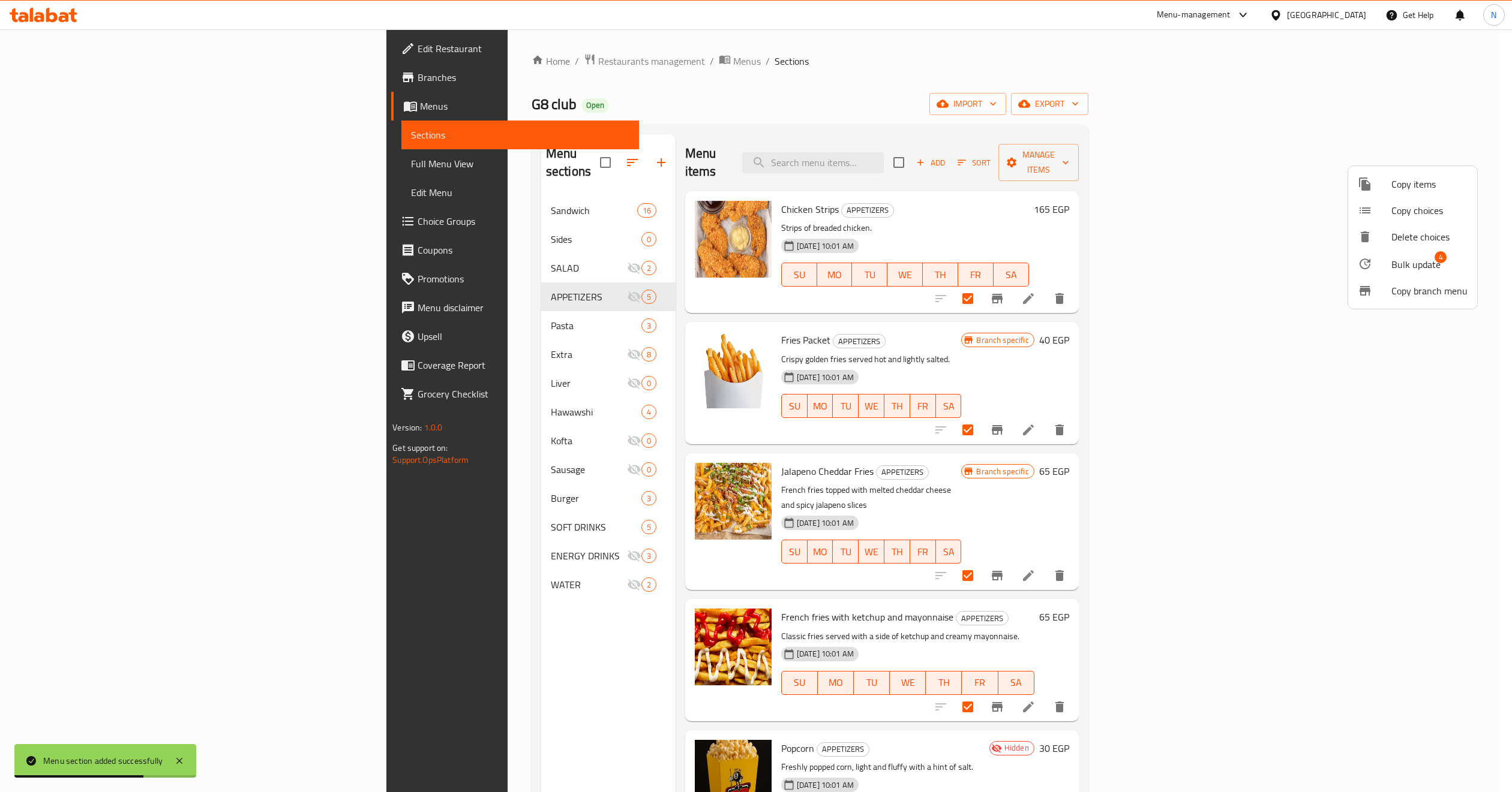
click at [1331, 263] on span "Bulk update" at bounding box center [1416, 264] width 49 height 14
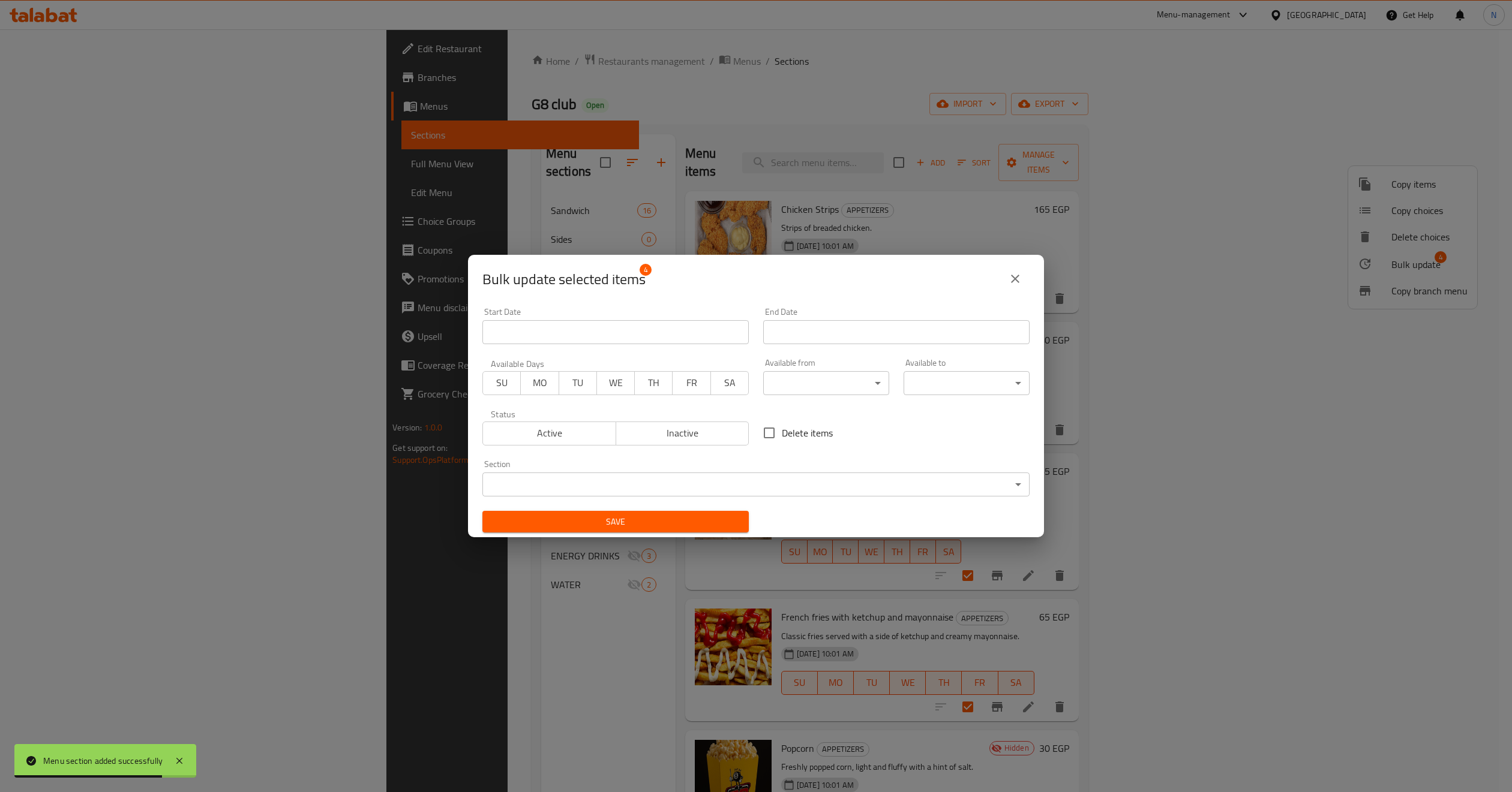
click at [542, 477] on body "Menu section added successfully ​ Menu-management Egypt Get Help N Edit Restaur…" at bounding box center [756, 411] width 1512 height 763
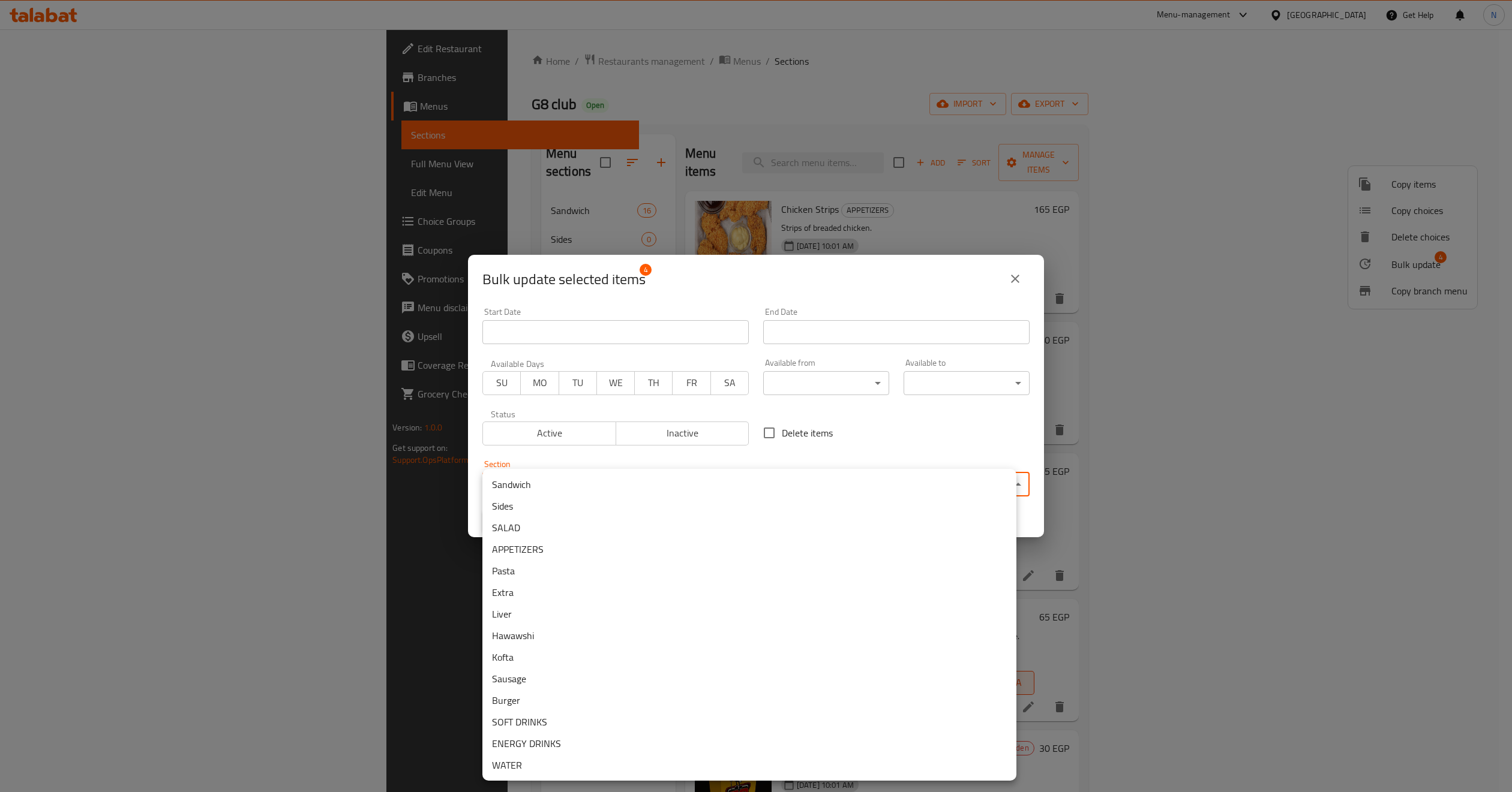
click at [564, 507] on li "Sides" at bounding box center [749, 506] width 534 height 22
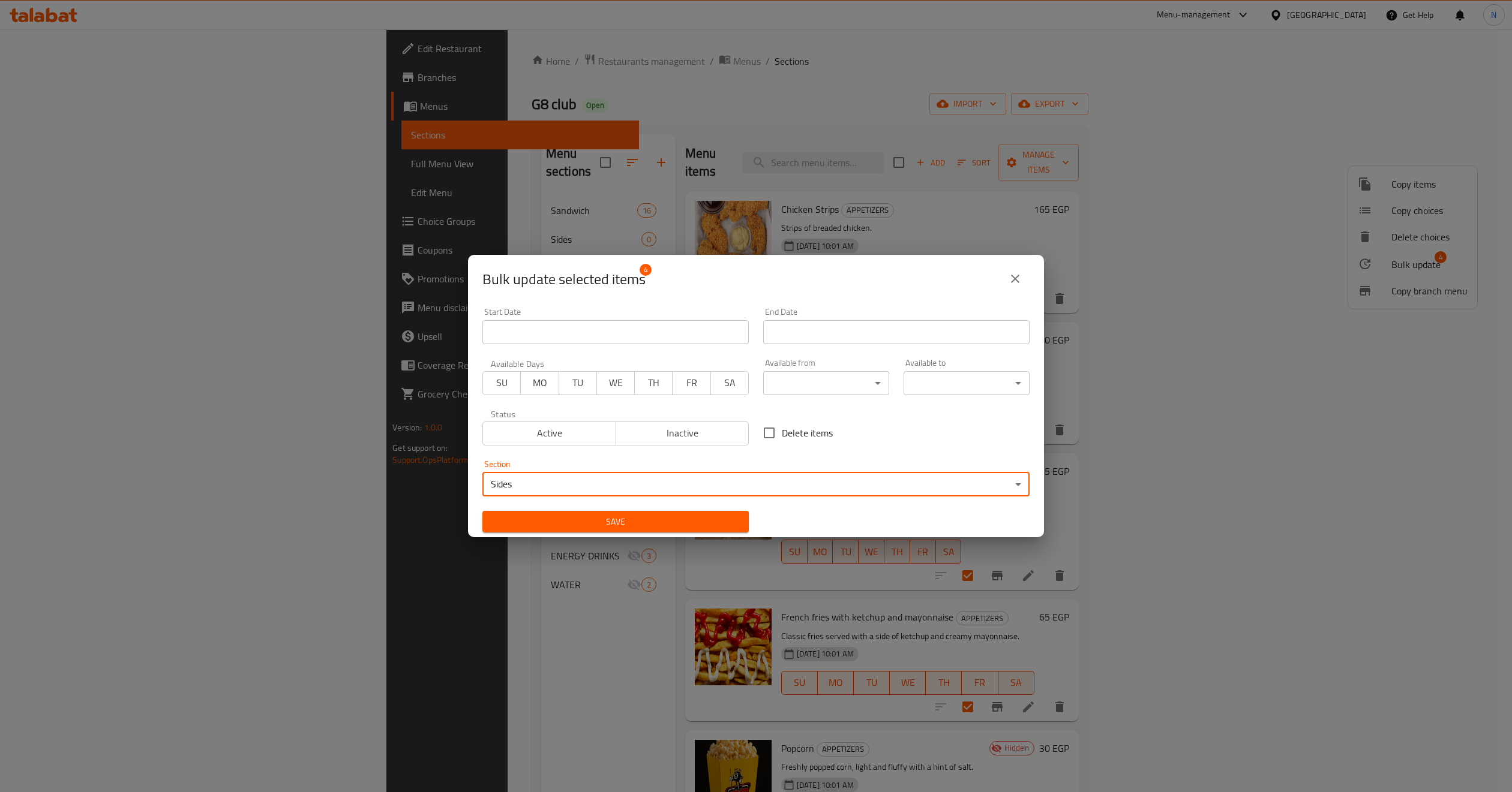
click at [590, 522] on span "Save" at bounding box center [615, 522] width 247 height 15
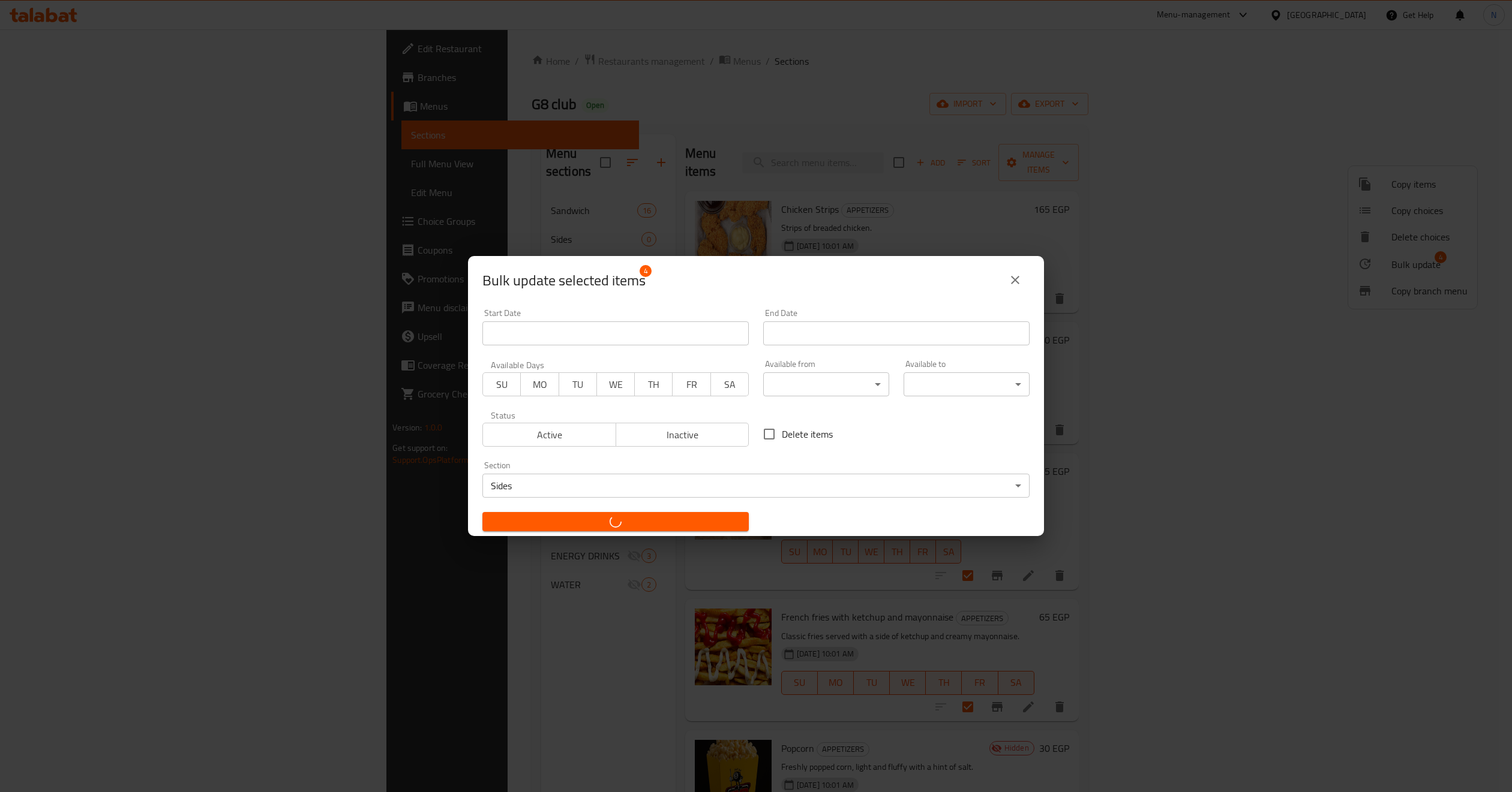
checkbox input "false"
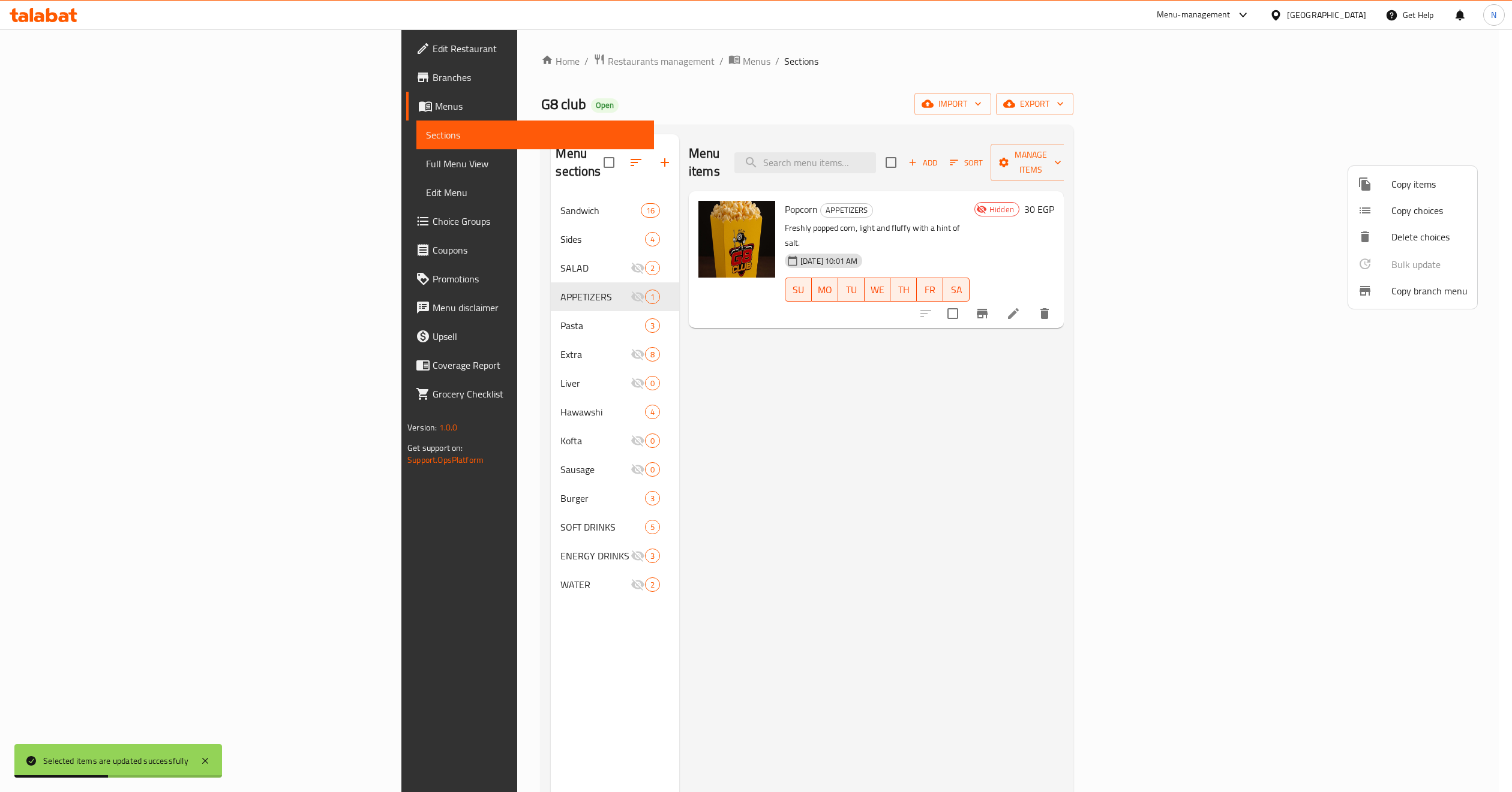
click at [457, 306] on div at bounding box center [756, 396] width 1512 height 792
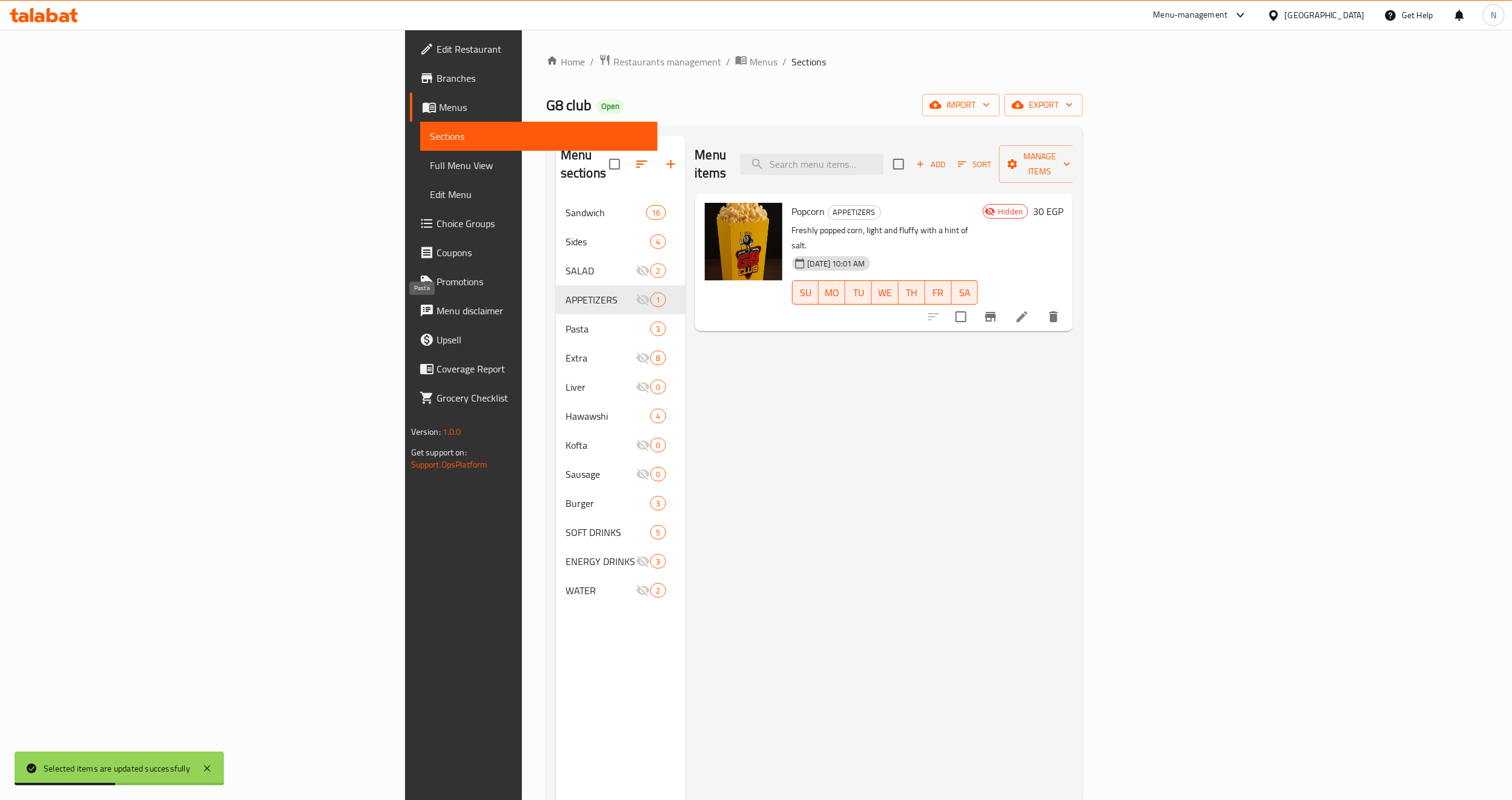
click at [566, 322] on span "Pasta" at bounding box center [608, 329] width 85 height 14
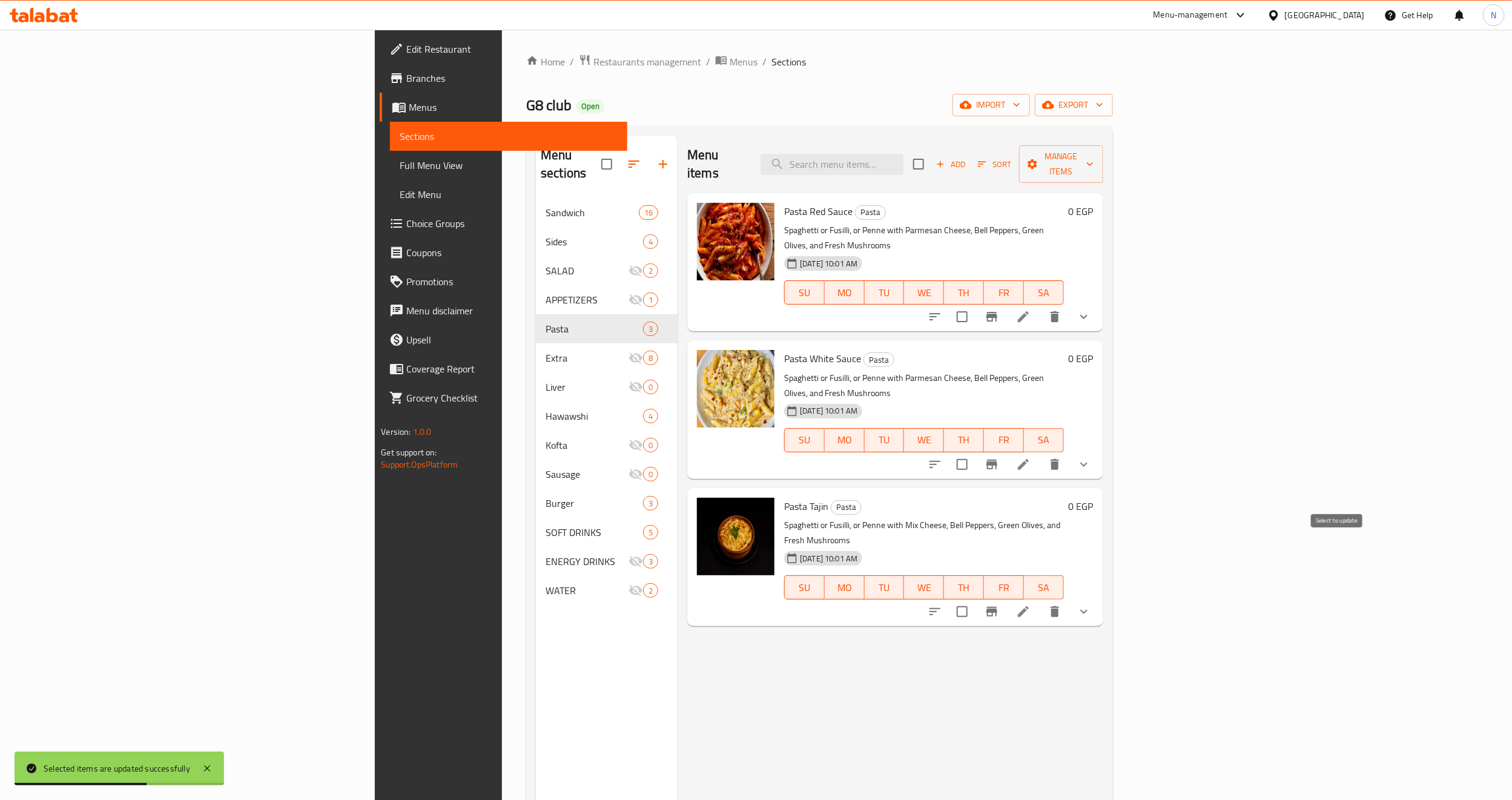
click at [975, 599] on input "checkbox" at bounding box center [962, 612] width 26 height 26
click at [1093, 155] on span "Manage items" at bounding box center [1061, 164] width 64 height 31
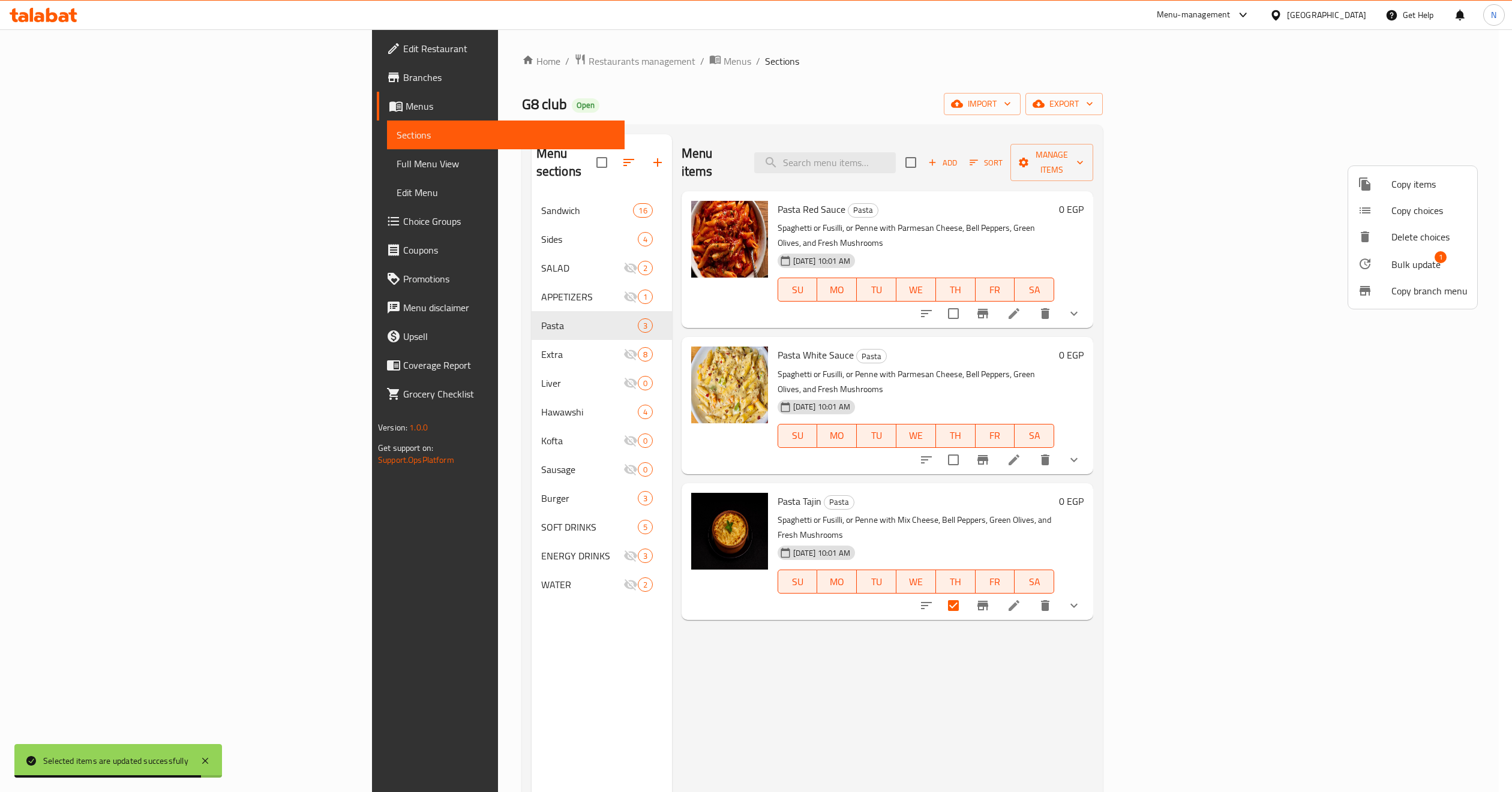
click at [1331, 262] on span "Bulk update" at bounding box center [1416, 264] width 49 height 14
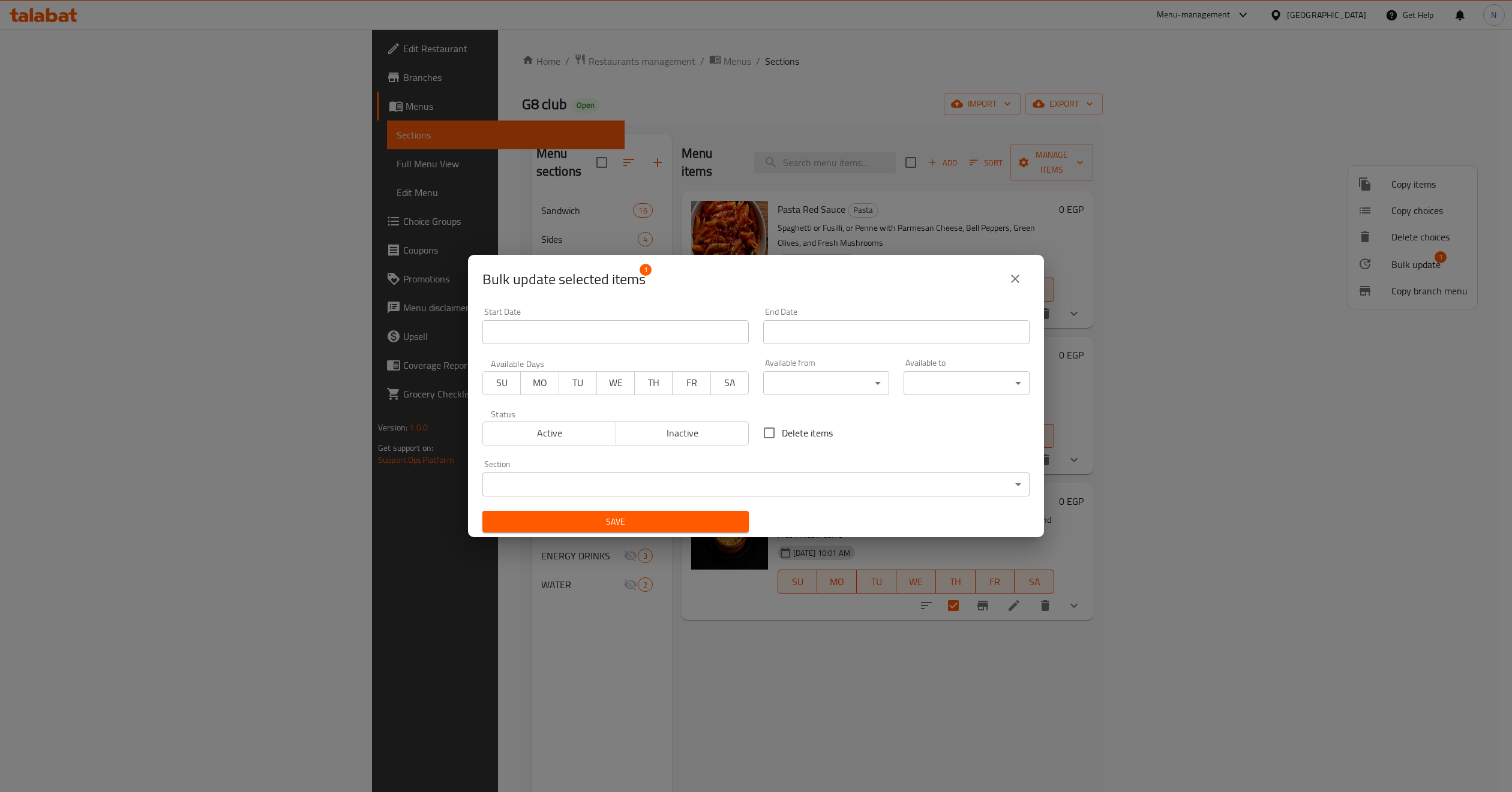
click at [657, 440] on span "Inactive" at bounding box center [682, 433] width 124 height 17
click at [631, 514] on span "Save" at bounding box center [615, 522] width 247 height 15
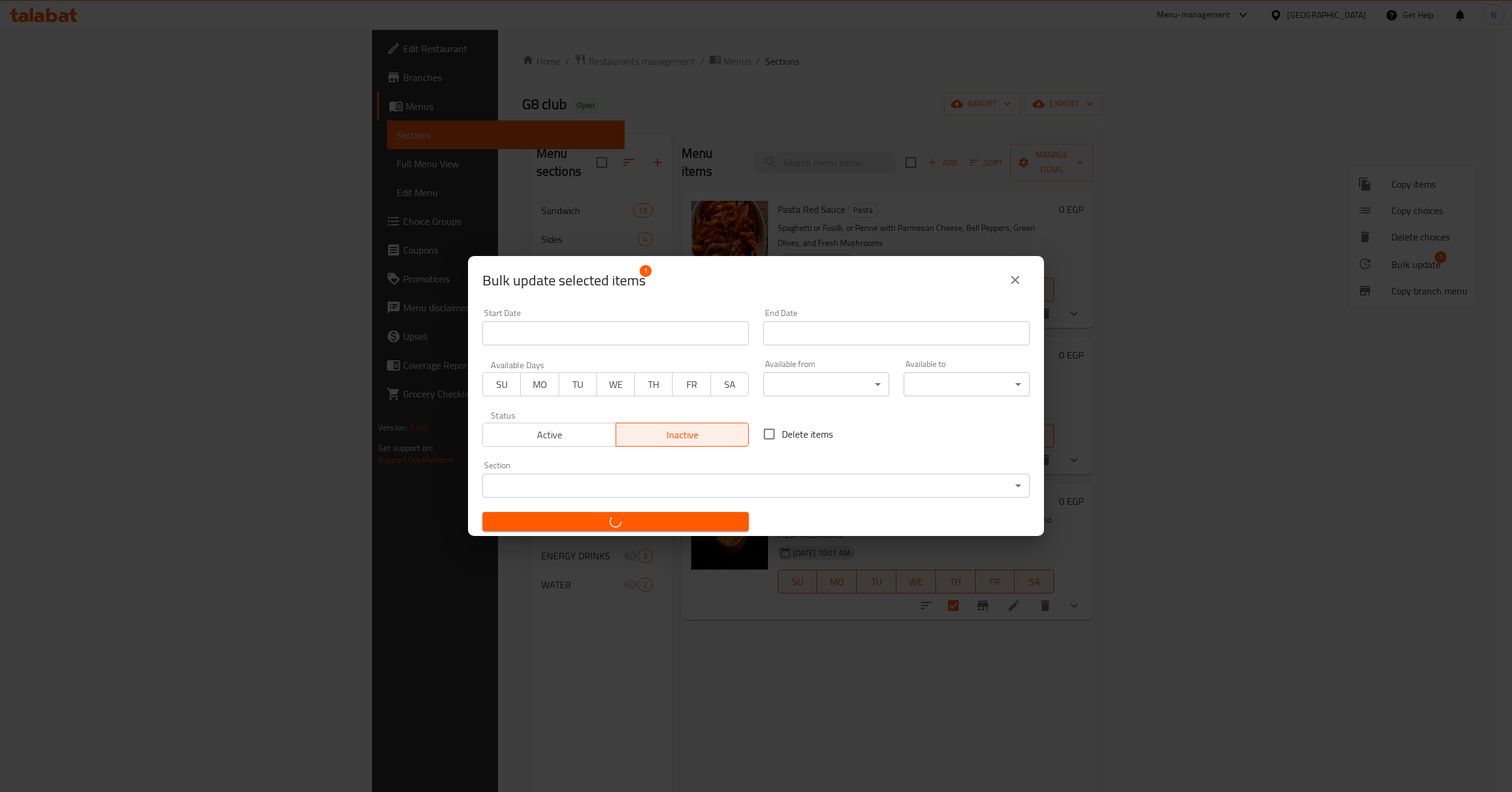
checkbox input "false"
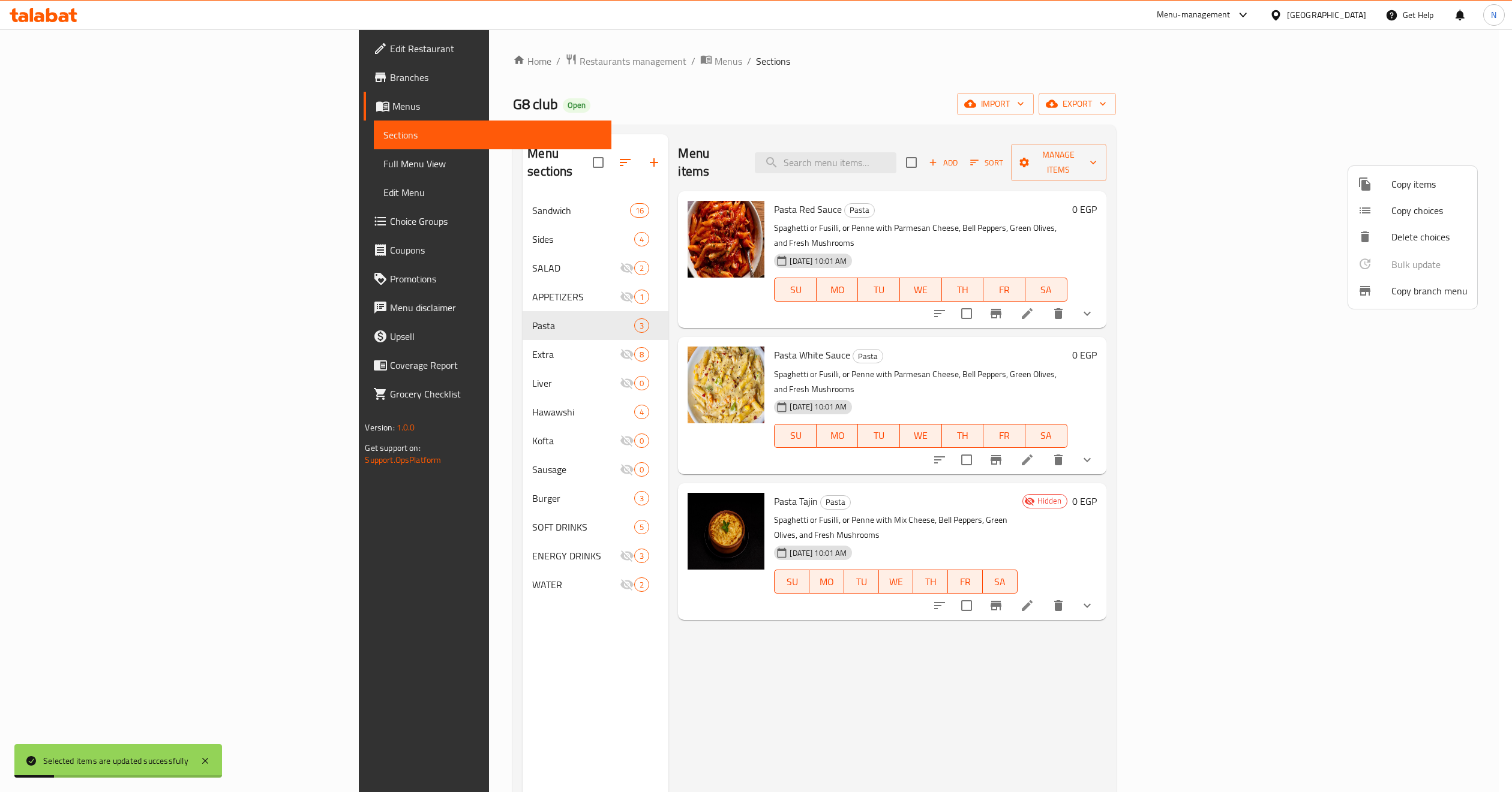
click at [906, 653] on div at bounding box center [756, 396] width 1512 height 792
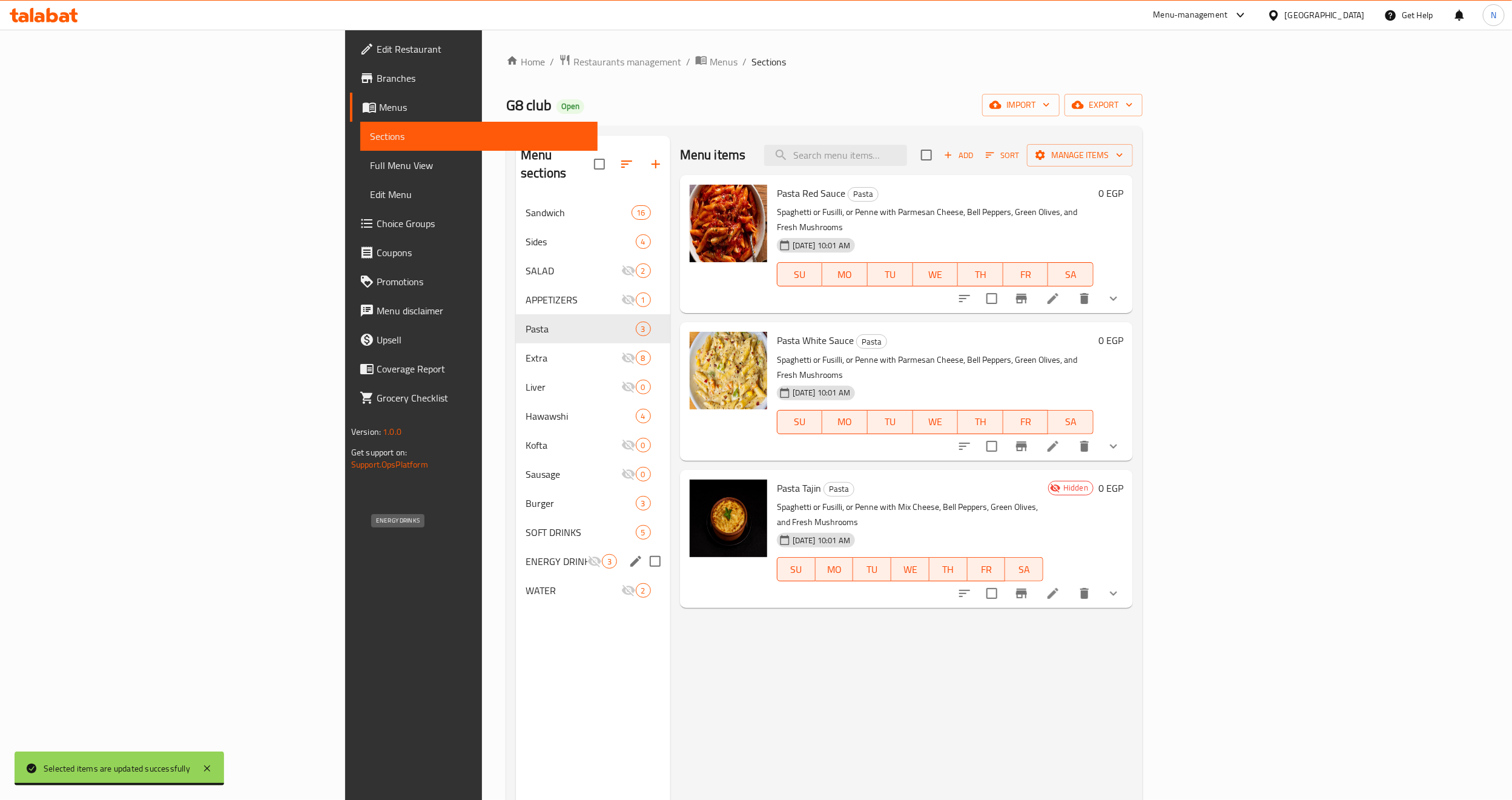
click at [526, 554] on span "ENERGY DRINKS" at bounding box center [556, 561] width 62 height 14
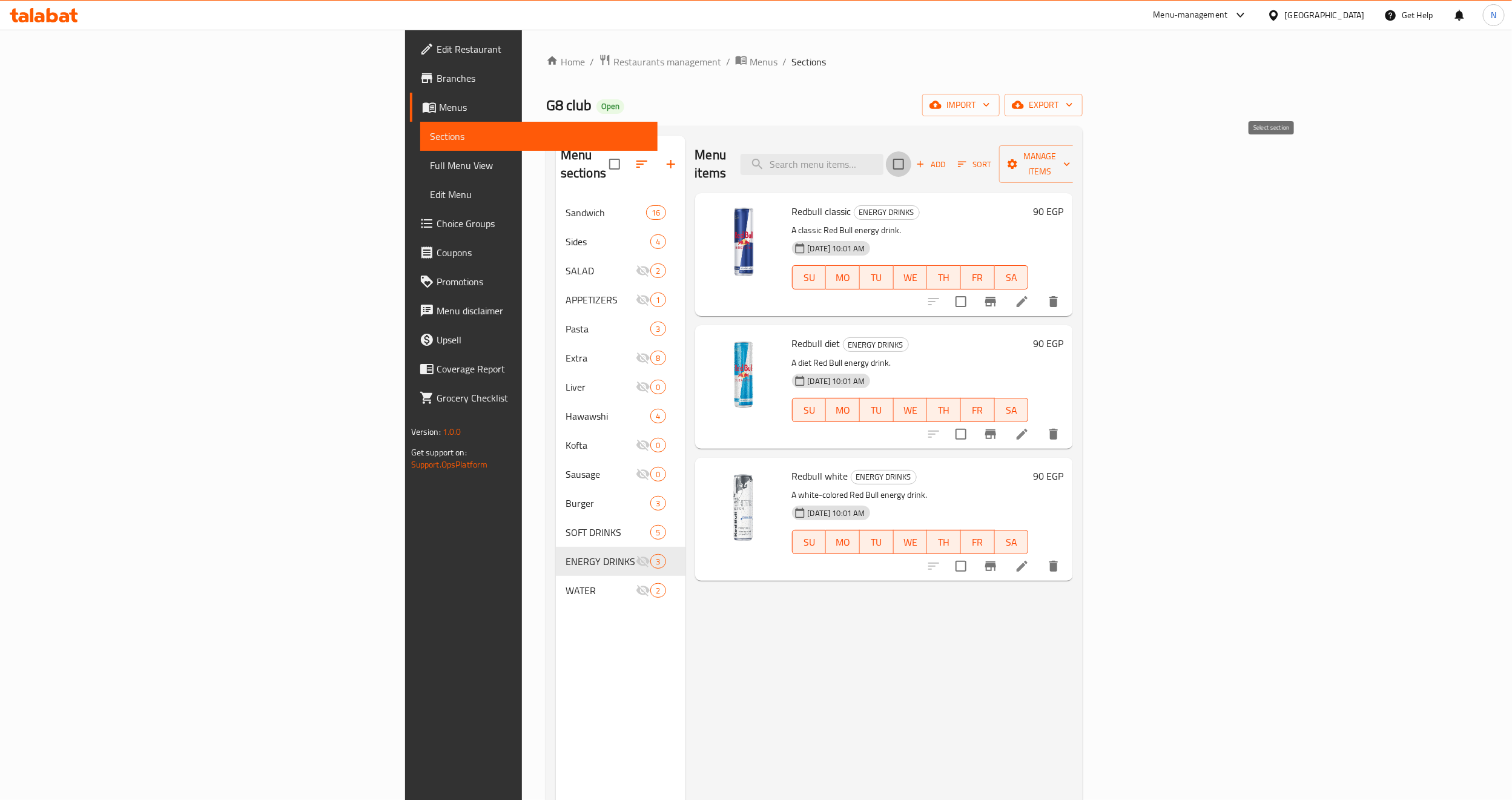
click at [912, 158] on input "checkbox" at bounding box center [898, 164] width 26 height 26
checkbox input "true"
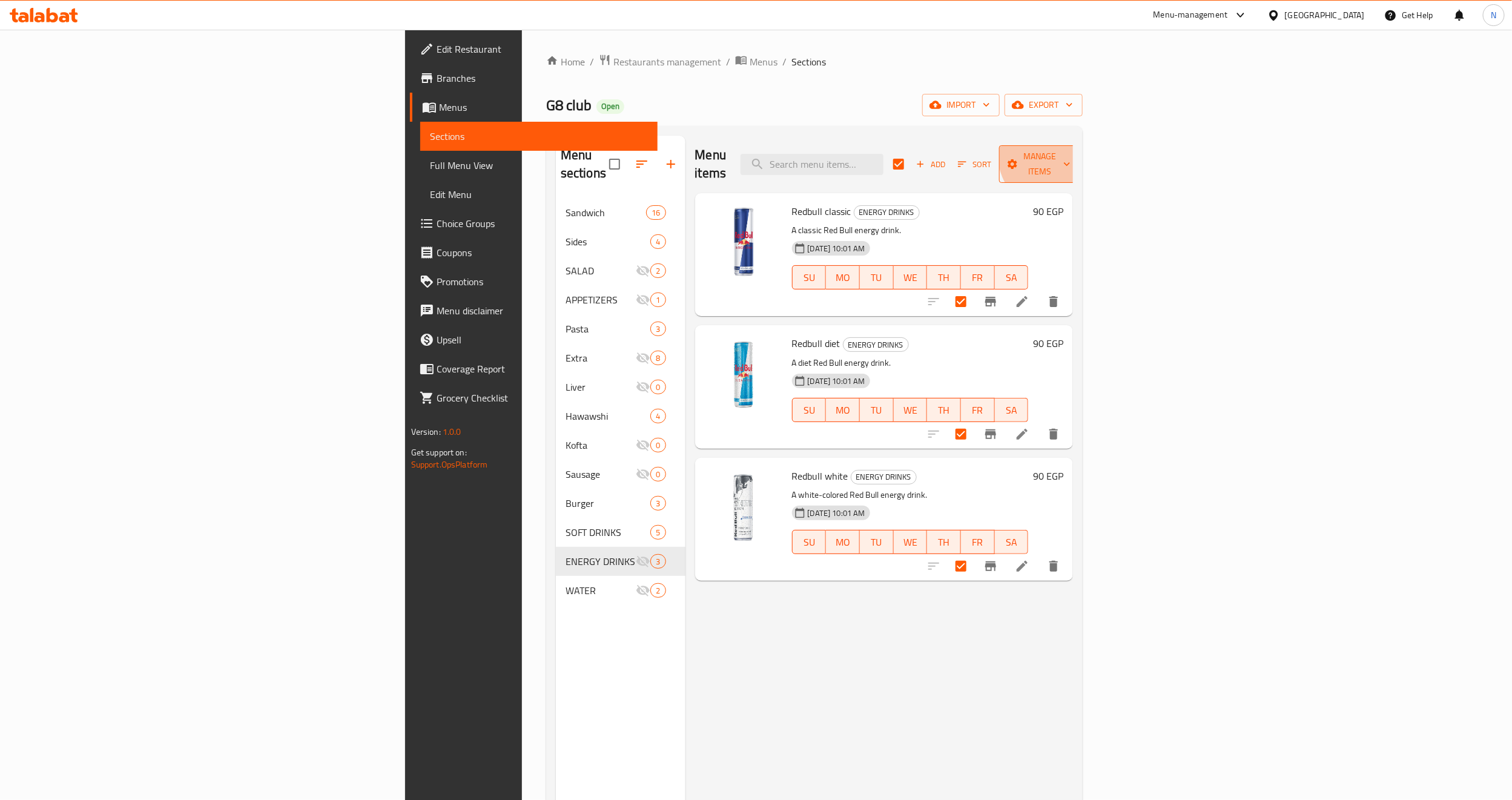
click at [1071, 153] on span "Manage items" at bounding box center [1039, 164] width 62 height 31
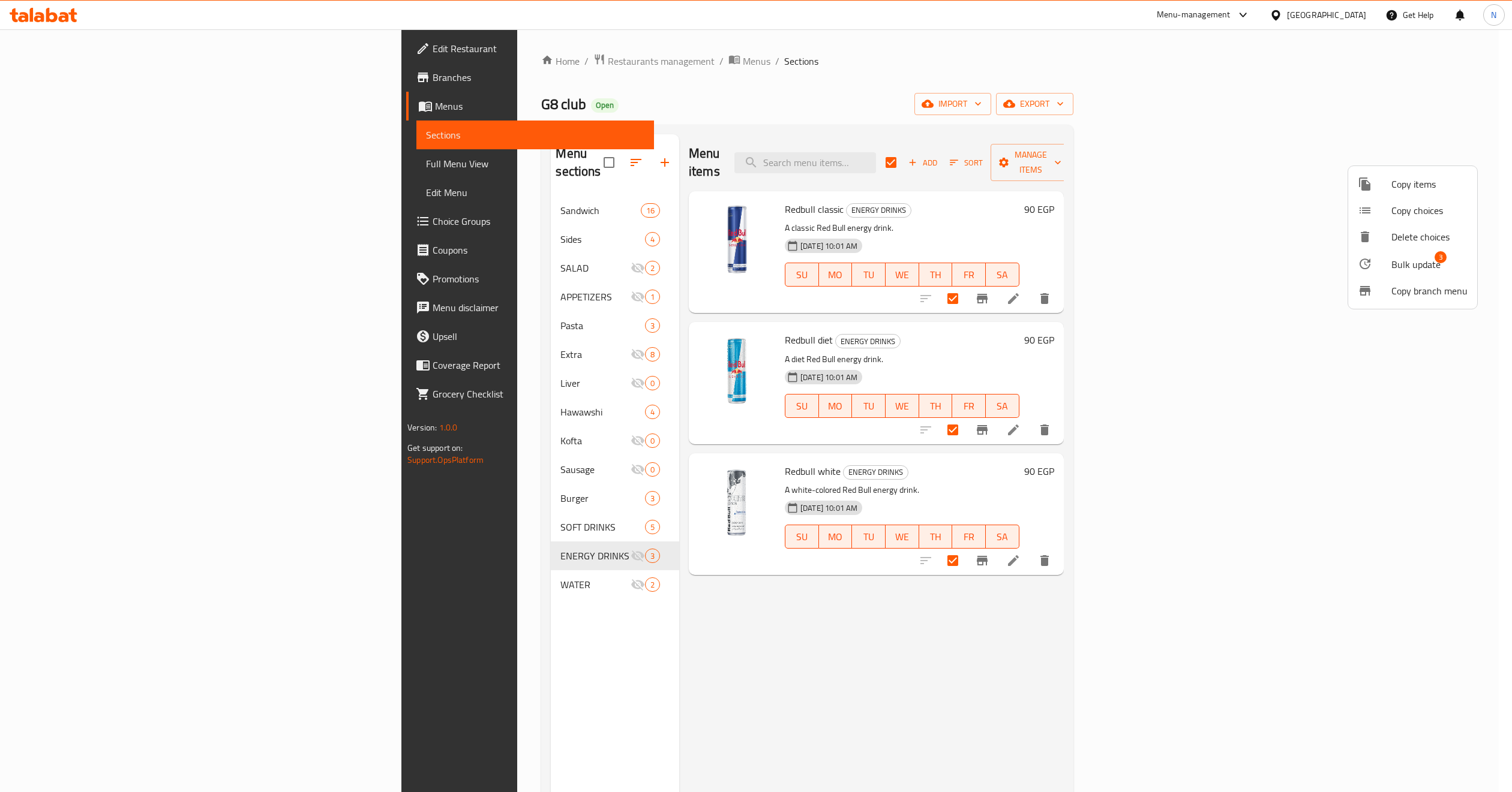
click at [1331, 268] on span "Bulk update" at bounding box center [1416, 264] width 49 height 14
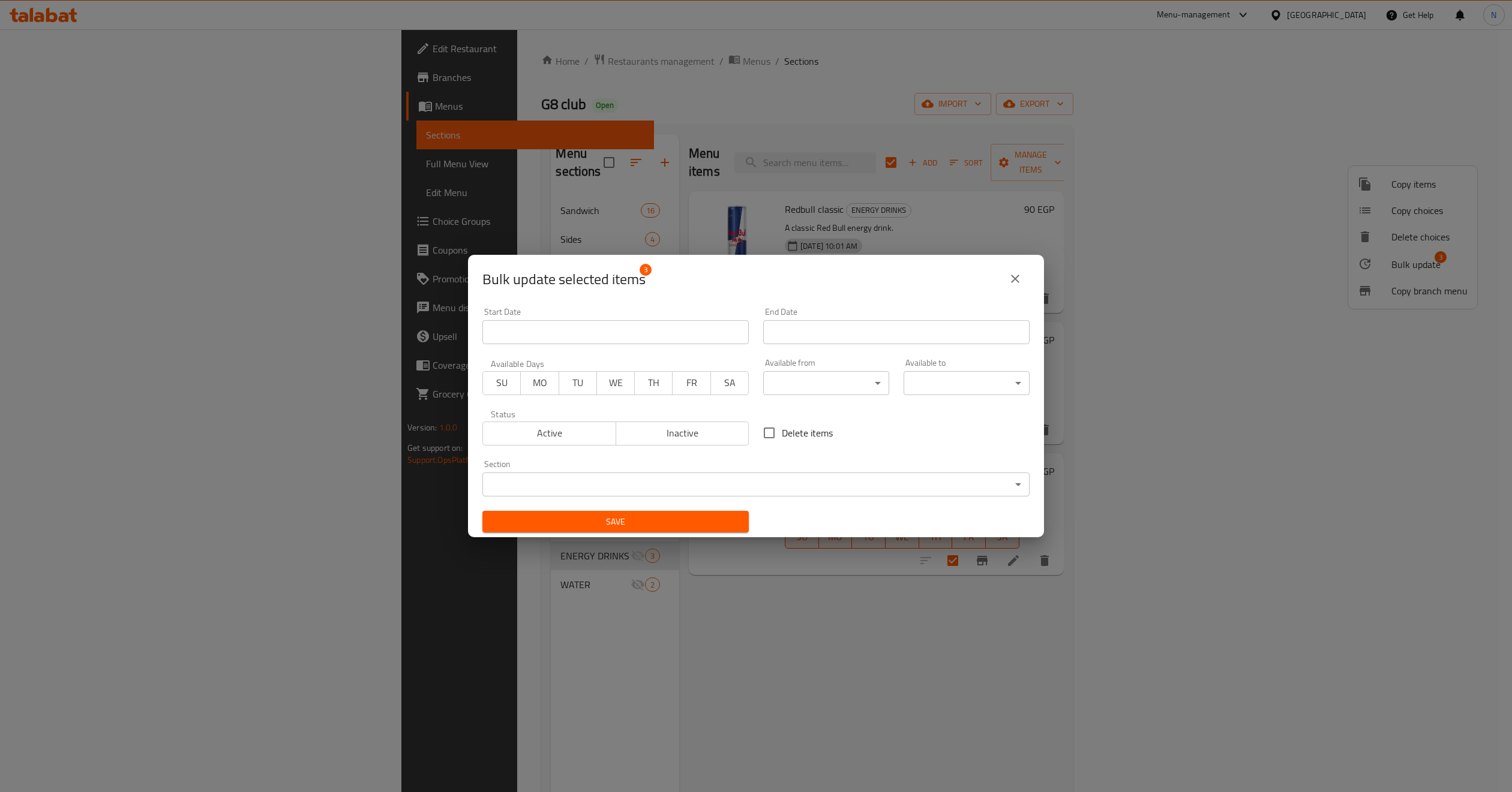
click at [650, 478] on body "​ Menu-management Egypt Get Help N Edit Restaurant Branches Menus Sections Full…" at bounding box center [756, 411] width 1512 height 763
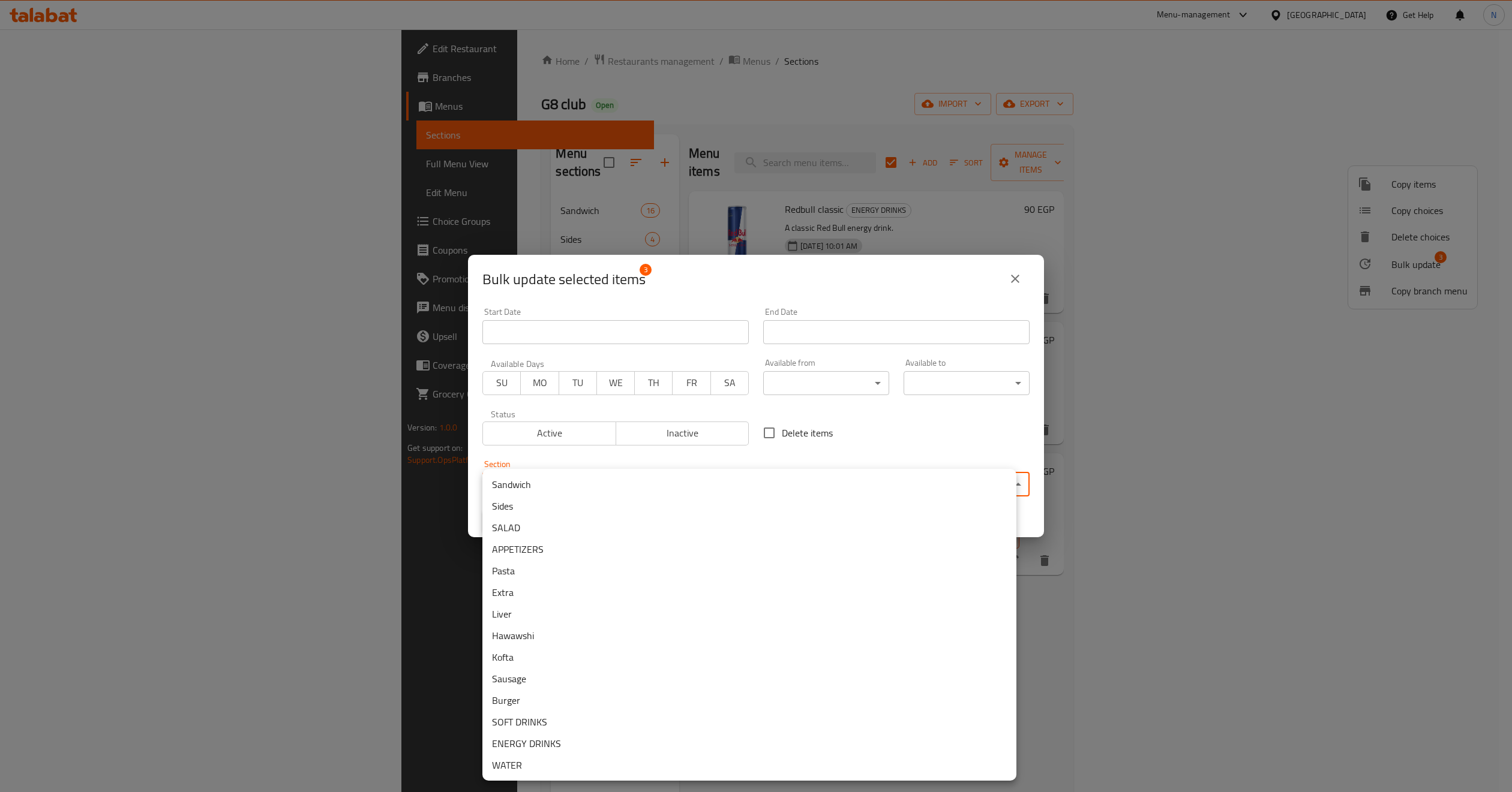
click at [560, 703] on li "SOFT DRINKS" at bounding box center [749, 722] width 534 height 22
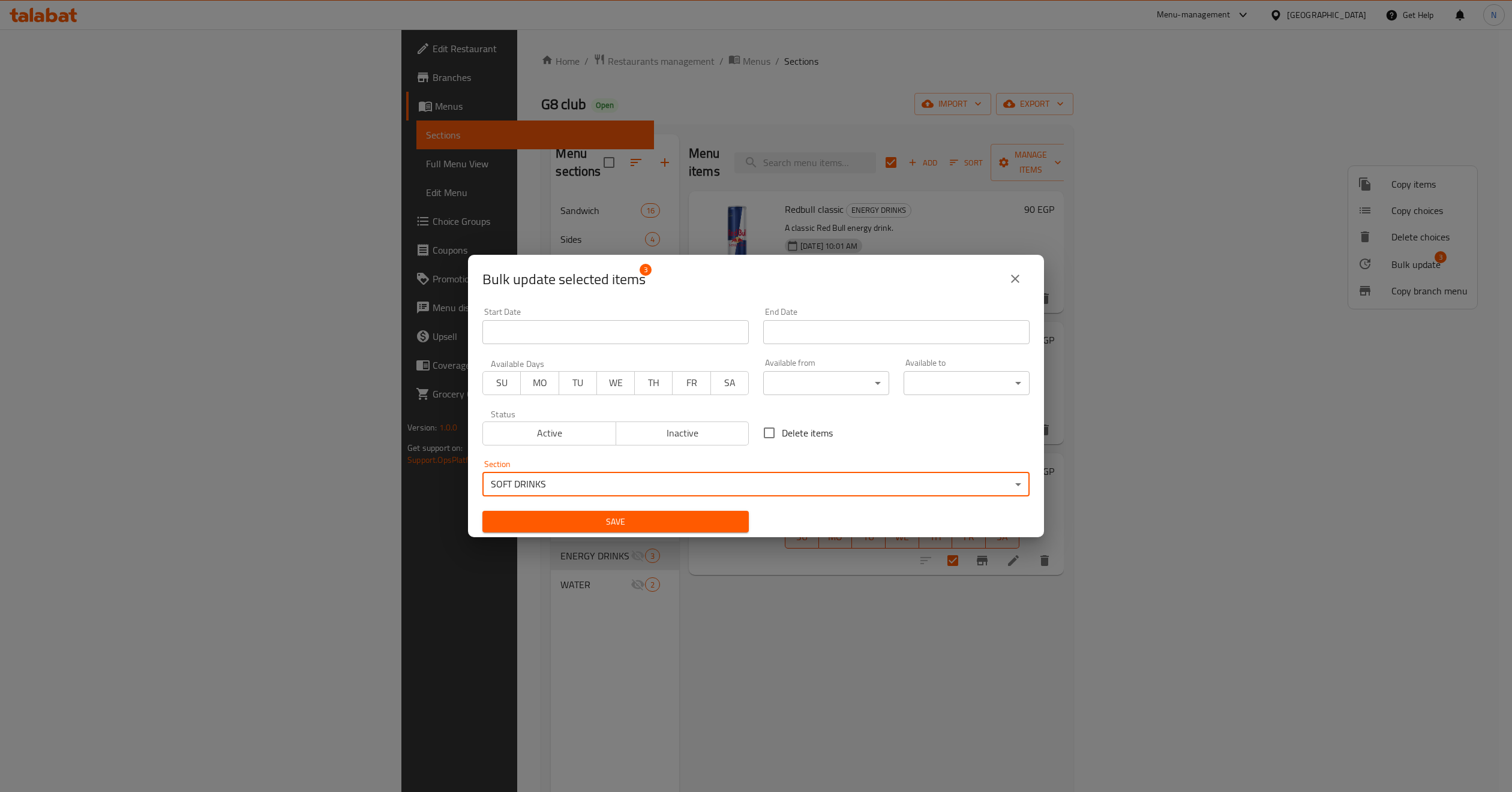
click at [649, 530] on button "Save" at bounding box center [615, 522] width 266 height 22
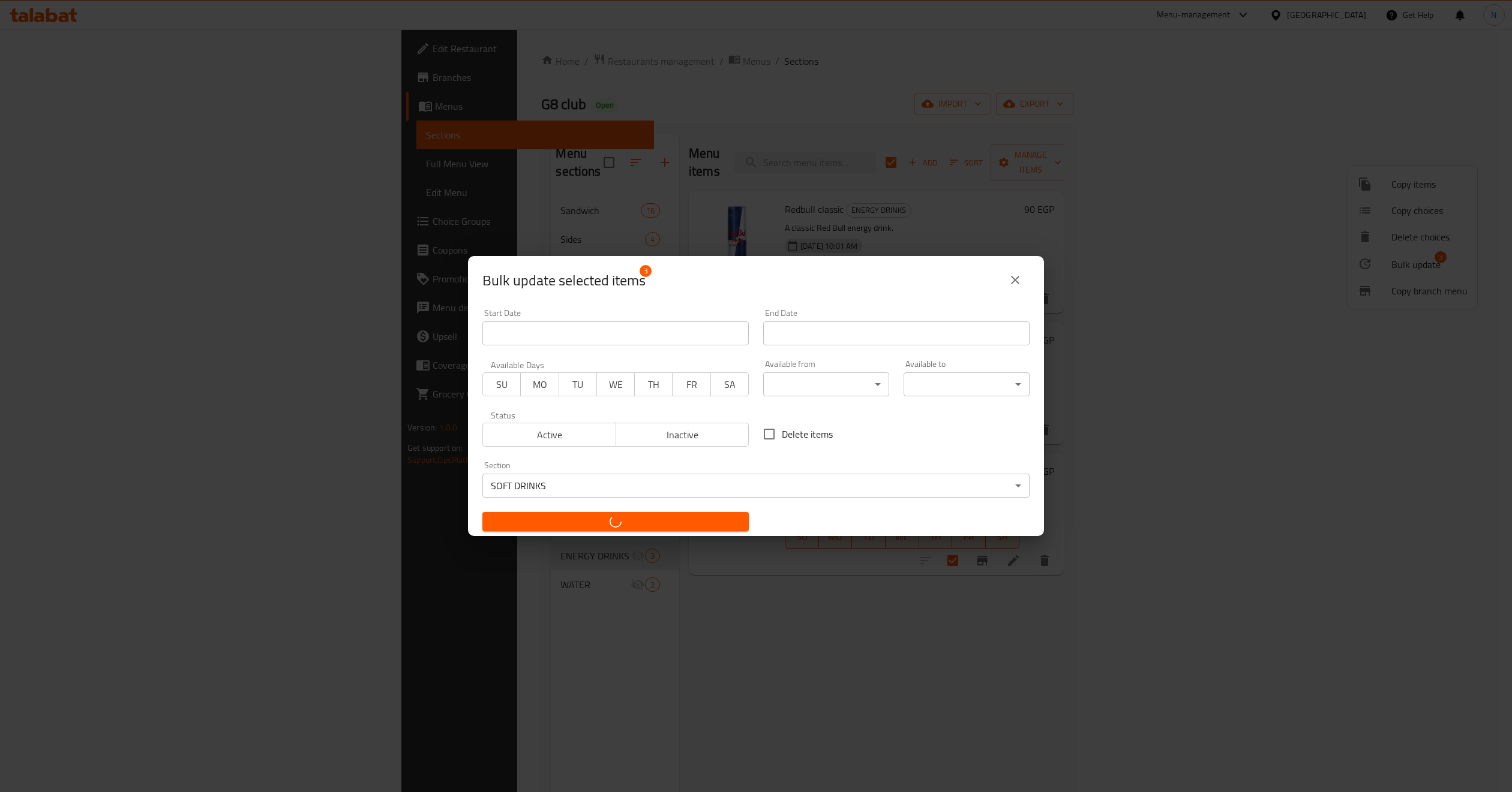
checkbox input "false"
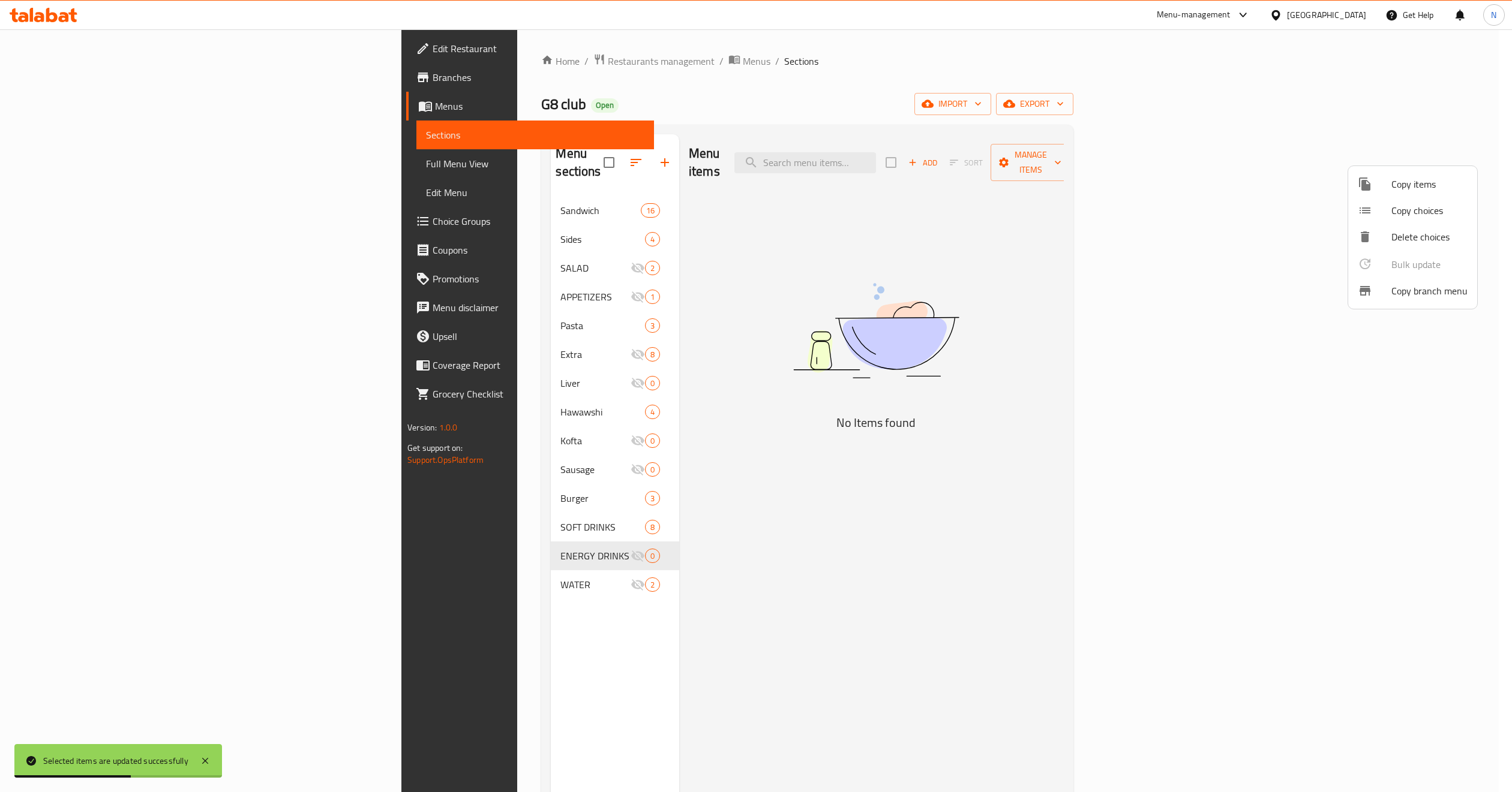
click at [345, 569] on div at bounding box center [756, 396] width 1512 height 792
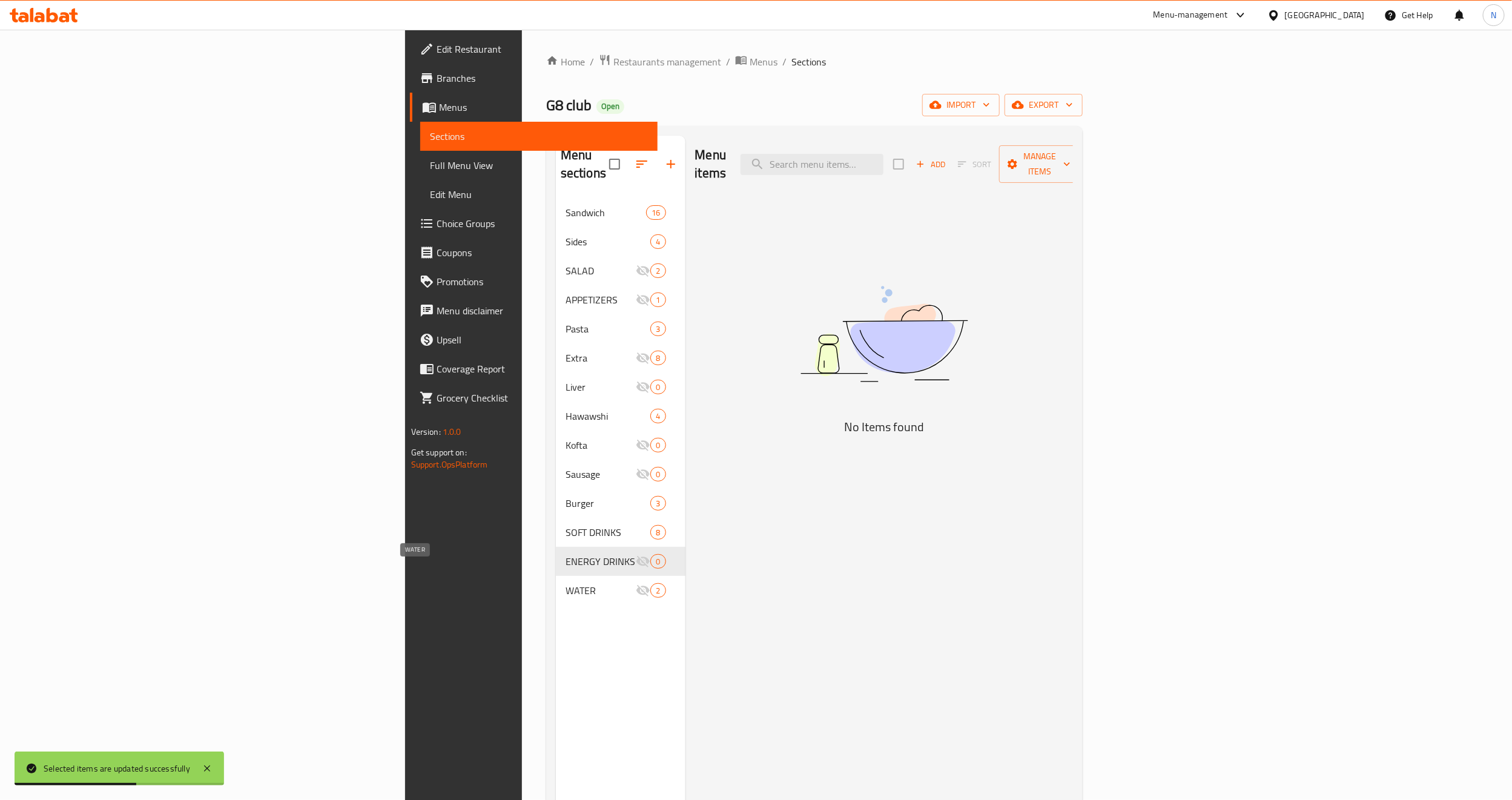
click at [566, 583] on span "WATER" at bounding box center [600, 590] width 70 height 14
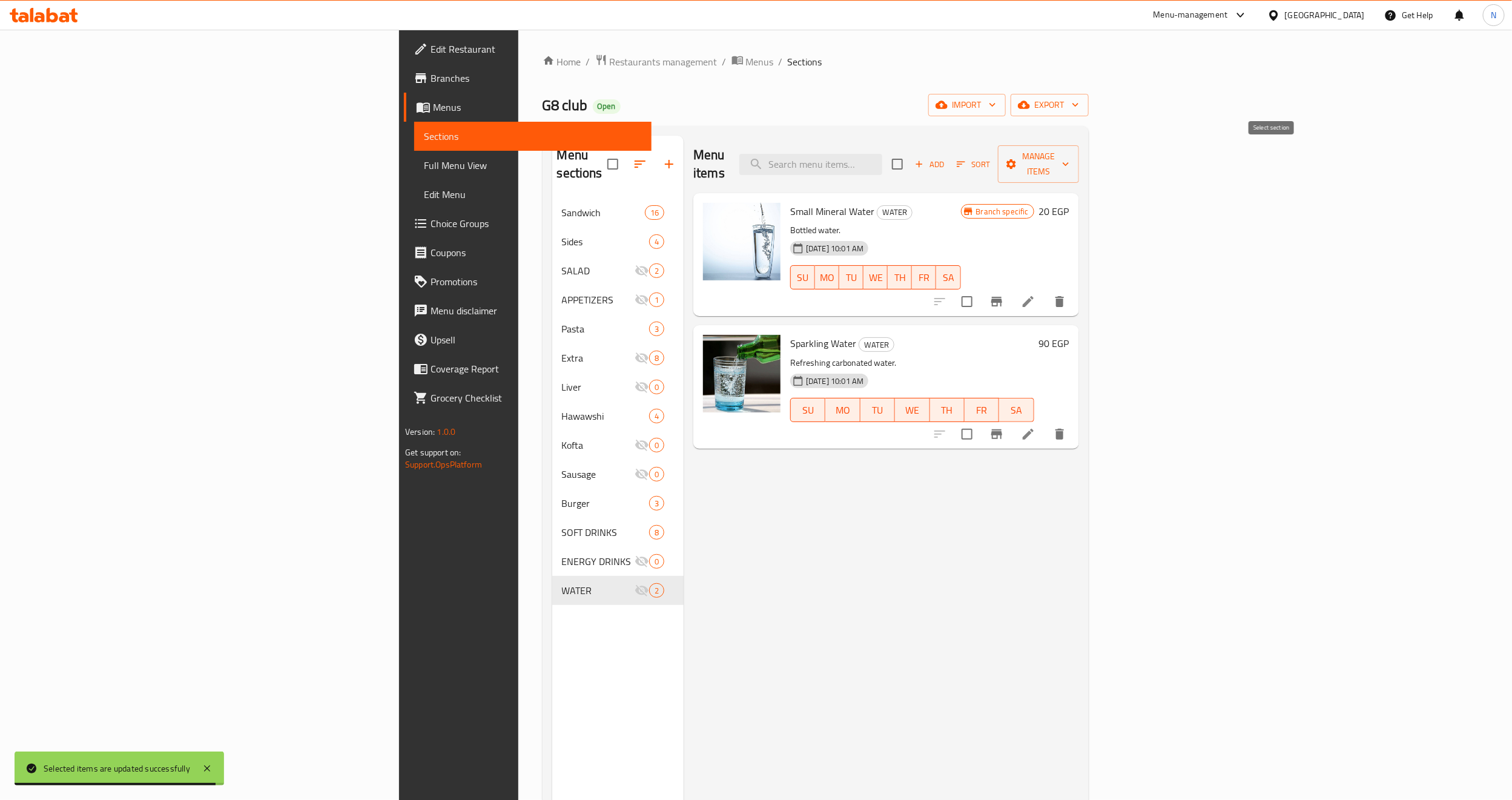
click at [910, 160] on input "checkbox" at bounding box center [897, 164] width 26 height 26
checkbox input "true"
click at [1069, 158] on span "Manage items" at bounding box center [1038, 164] width 62 height 31
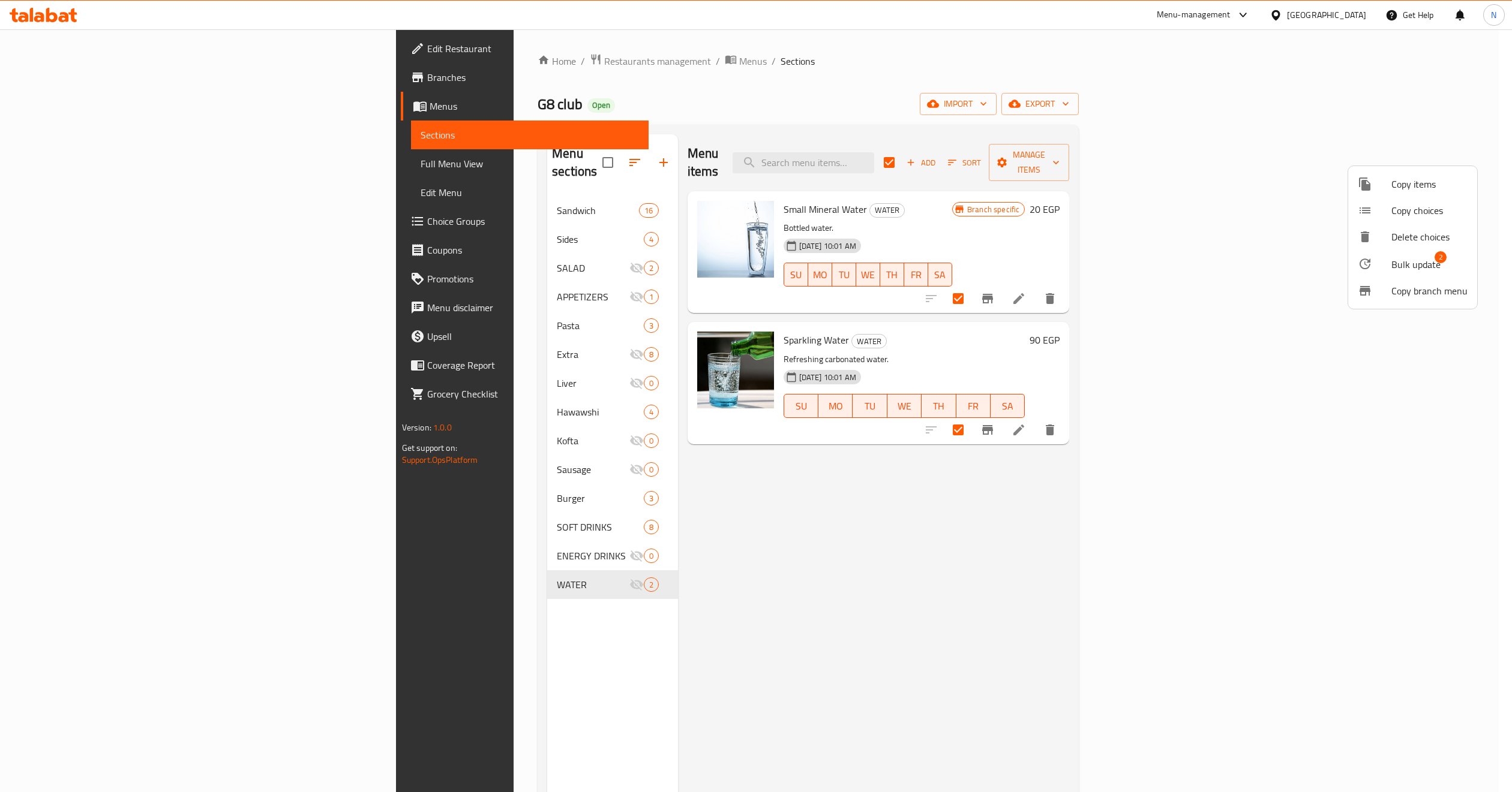
click at [1331, 264] on span "Bulk update" at bounding box center [1416, 264] width 49 height 14
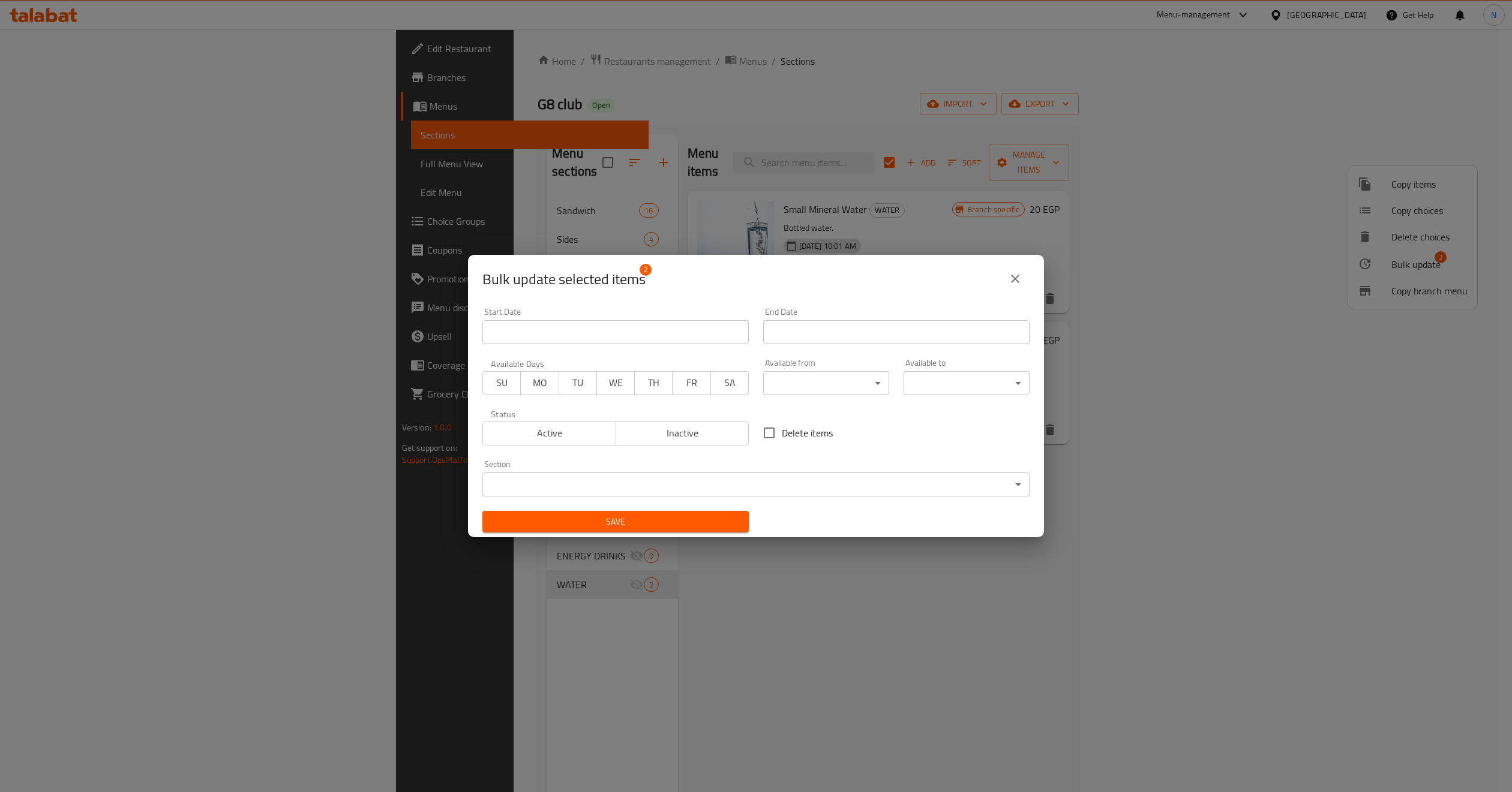
click at [638, 483] on body "​ Menu-management Egypt Get Help N Edit Restaurant Branches Menus Sections Full…" at bounding box center [756, 411] width 1512 height 763
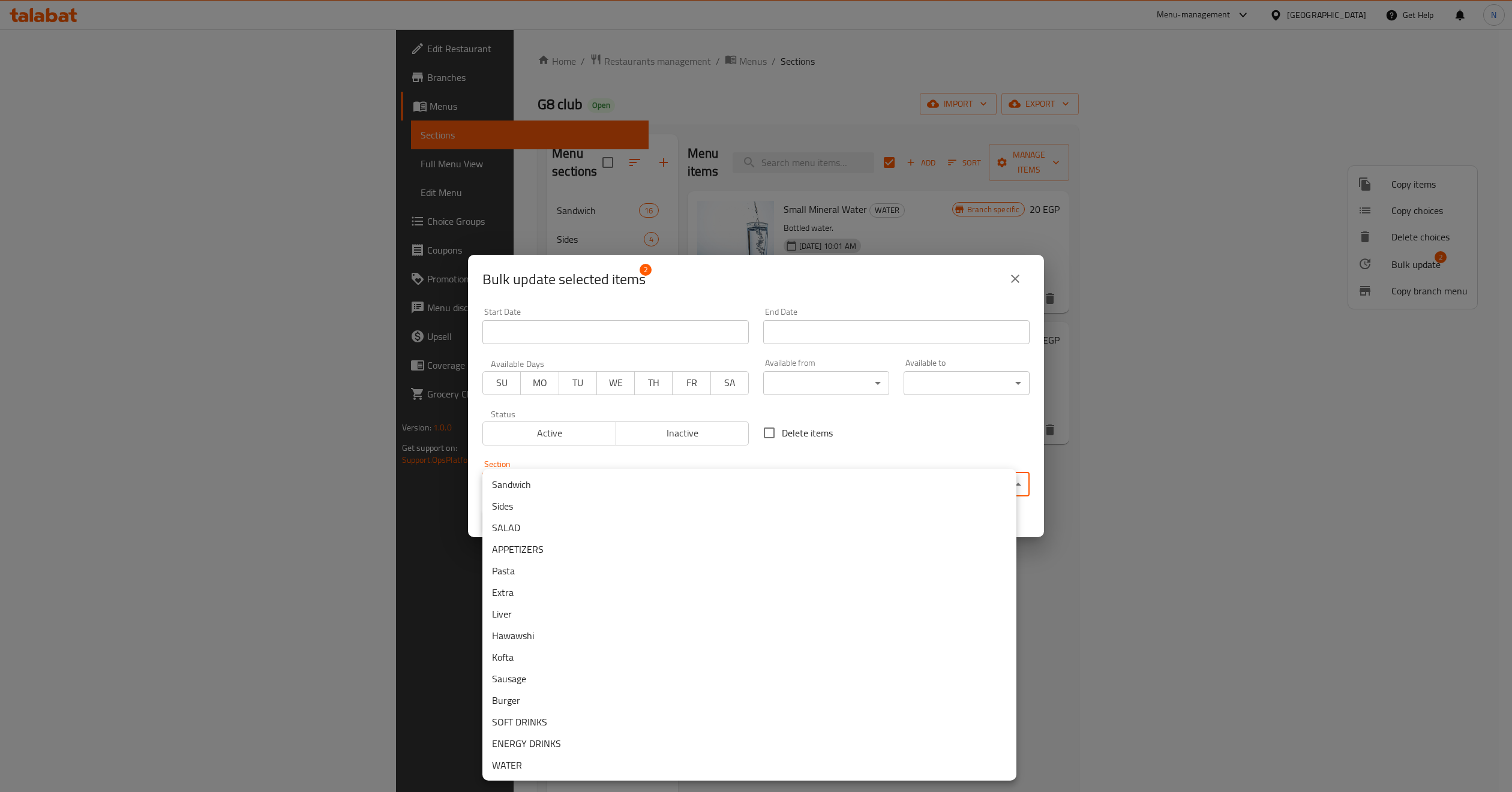
click at [595, 703] on li "SOFT DRINKS" at bounding box center [749, 722] width 534 height 22
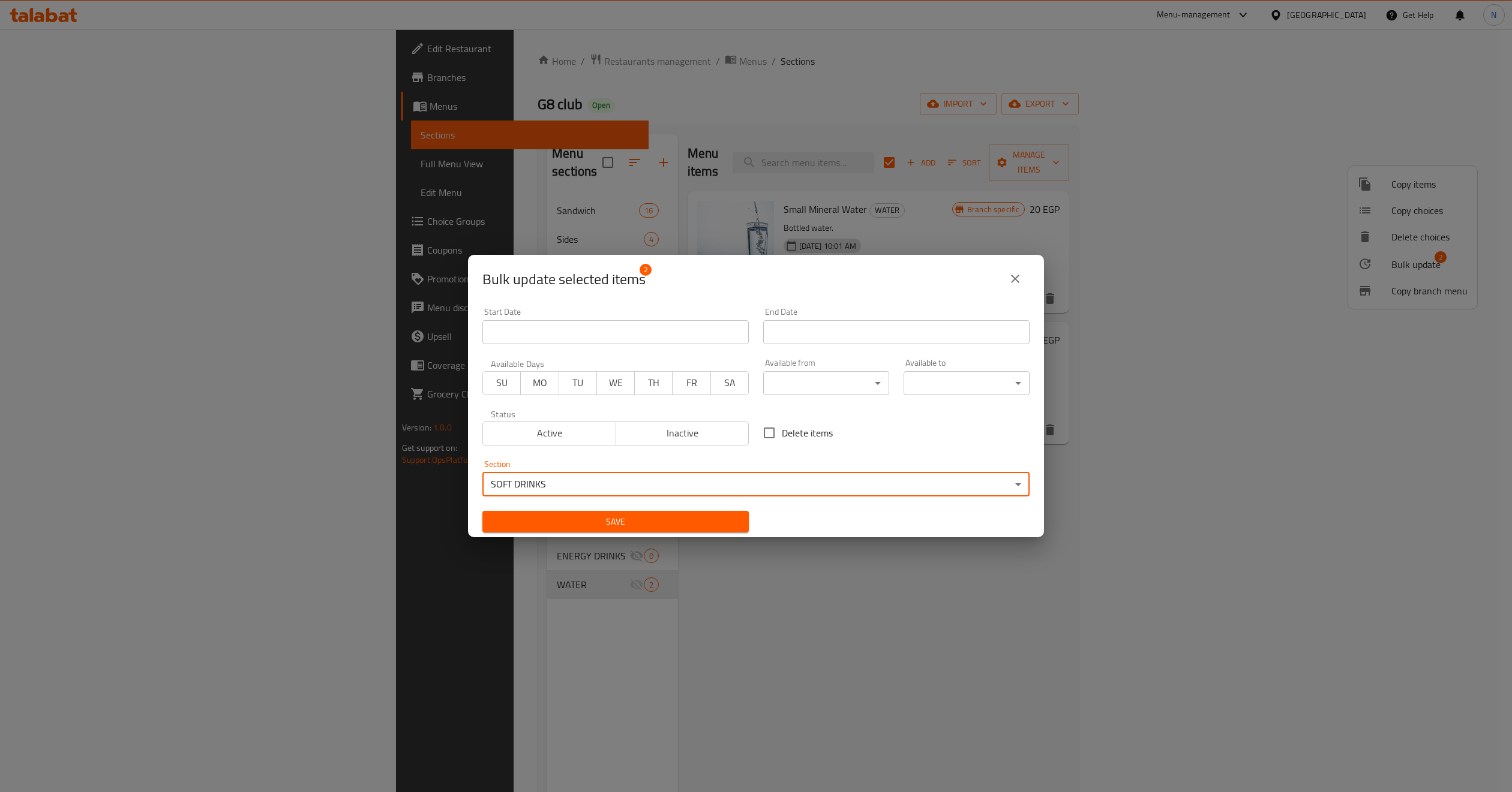
click at [674, 526] on span "Save" at bounding box center [615, 522] width 247 height 15
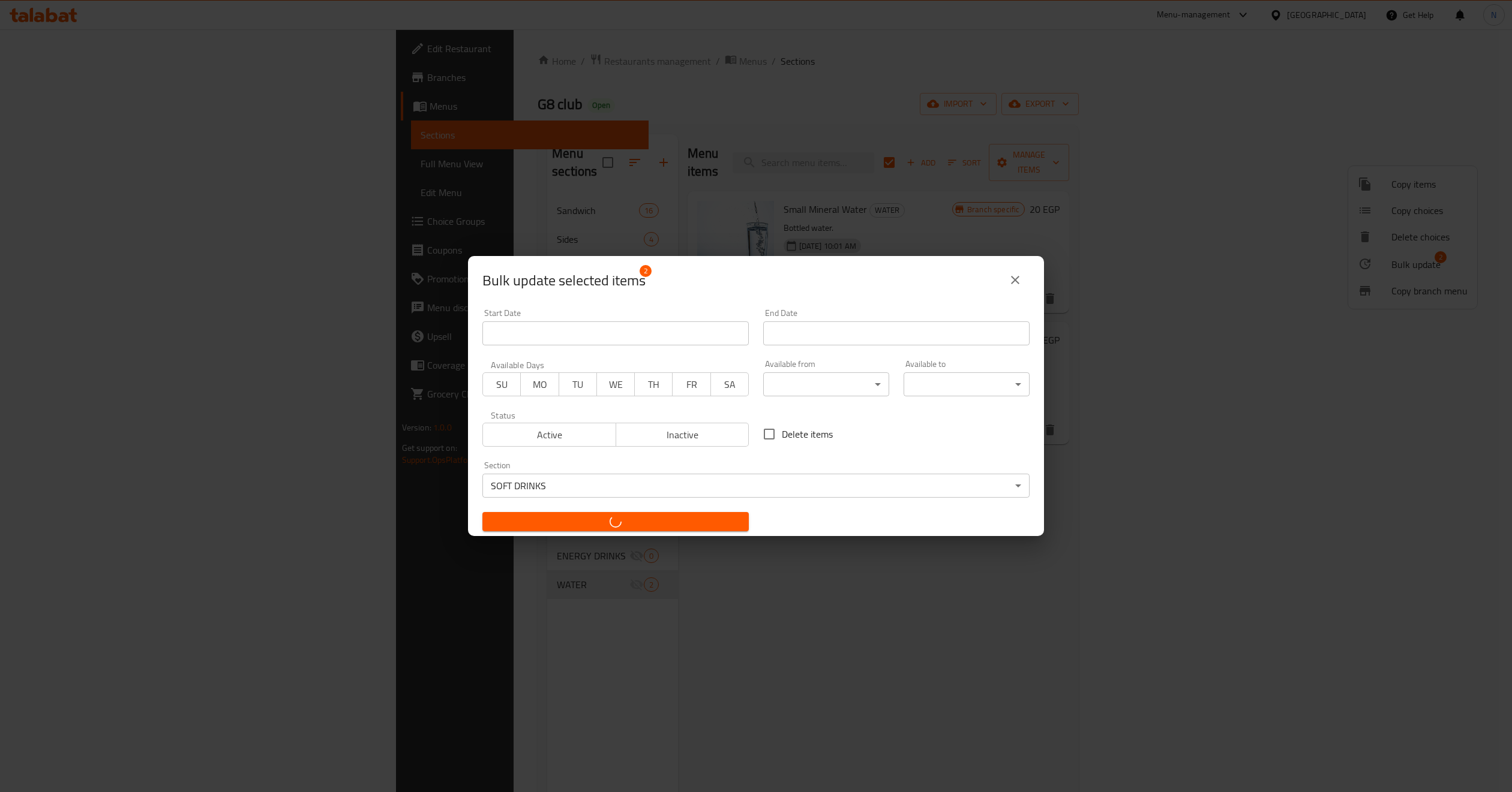
checkbox input "false"
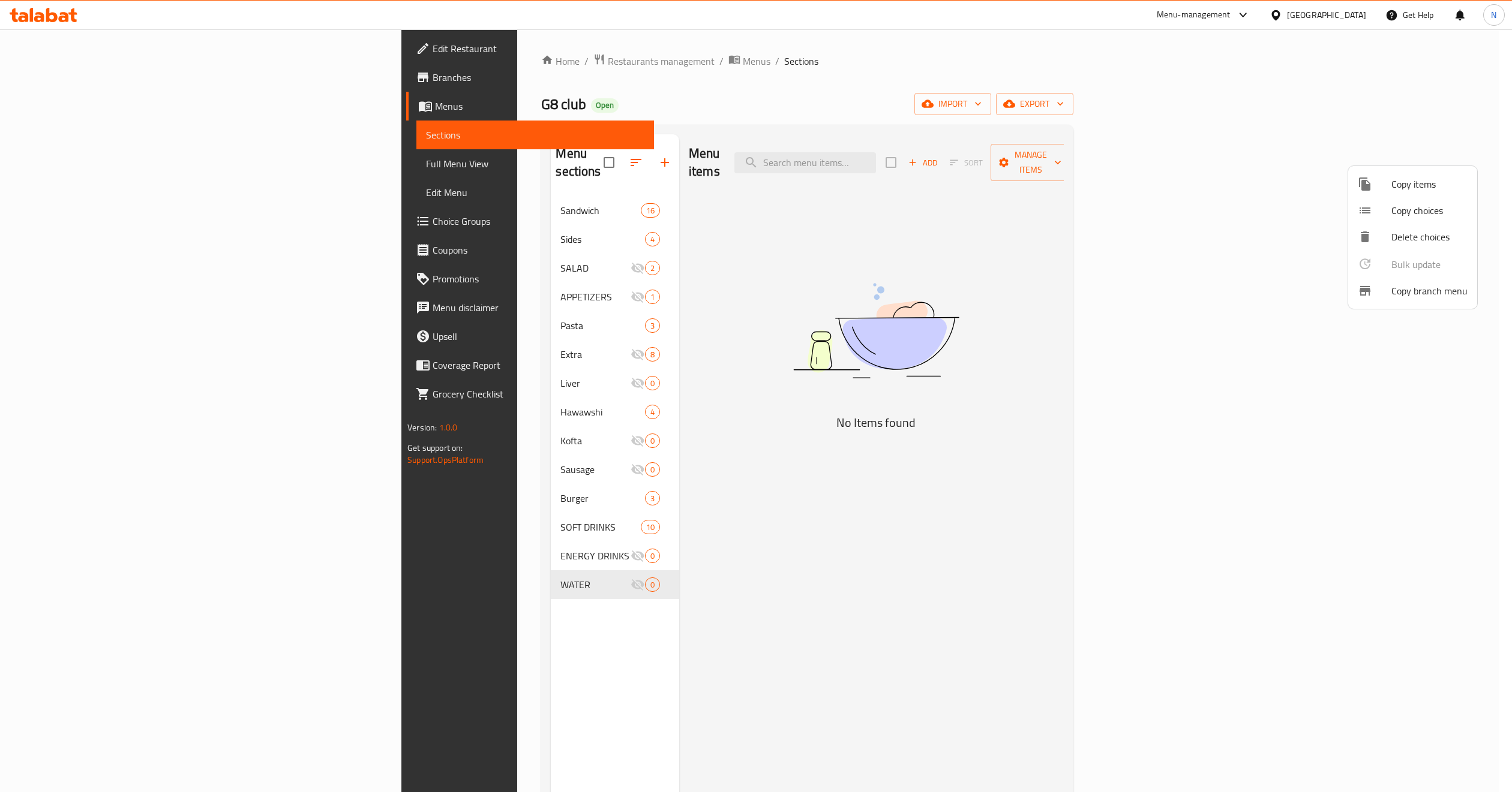
click at [356, 512] on div at bounding box center [756, 396] width 1512 height 792
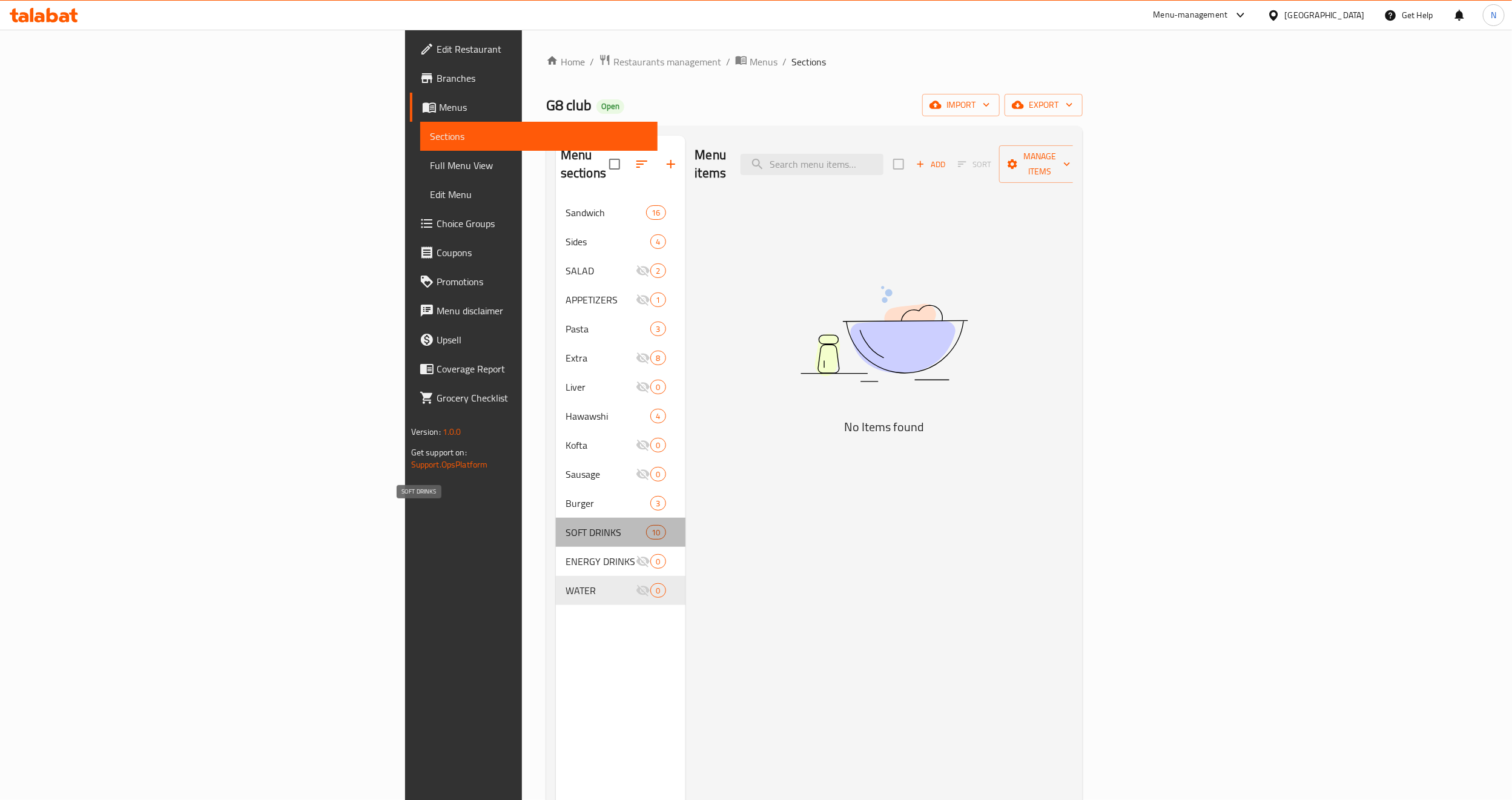
click at [566, 525] on span "SOFT DRINKS" at bounding box center [605, 532] width 80 height 14
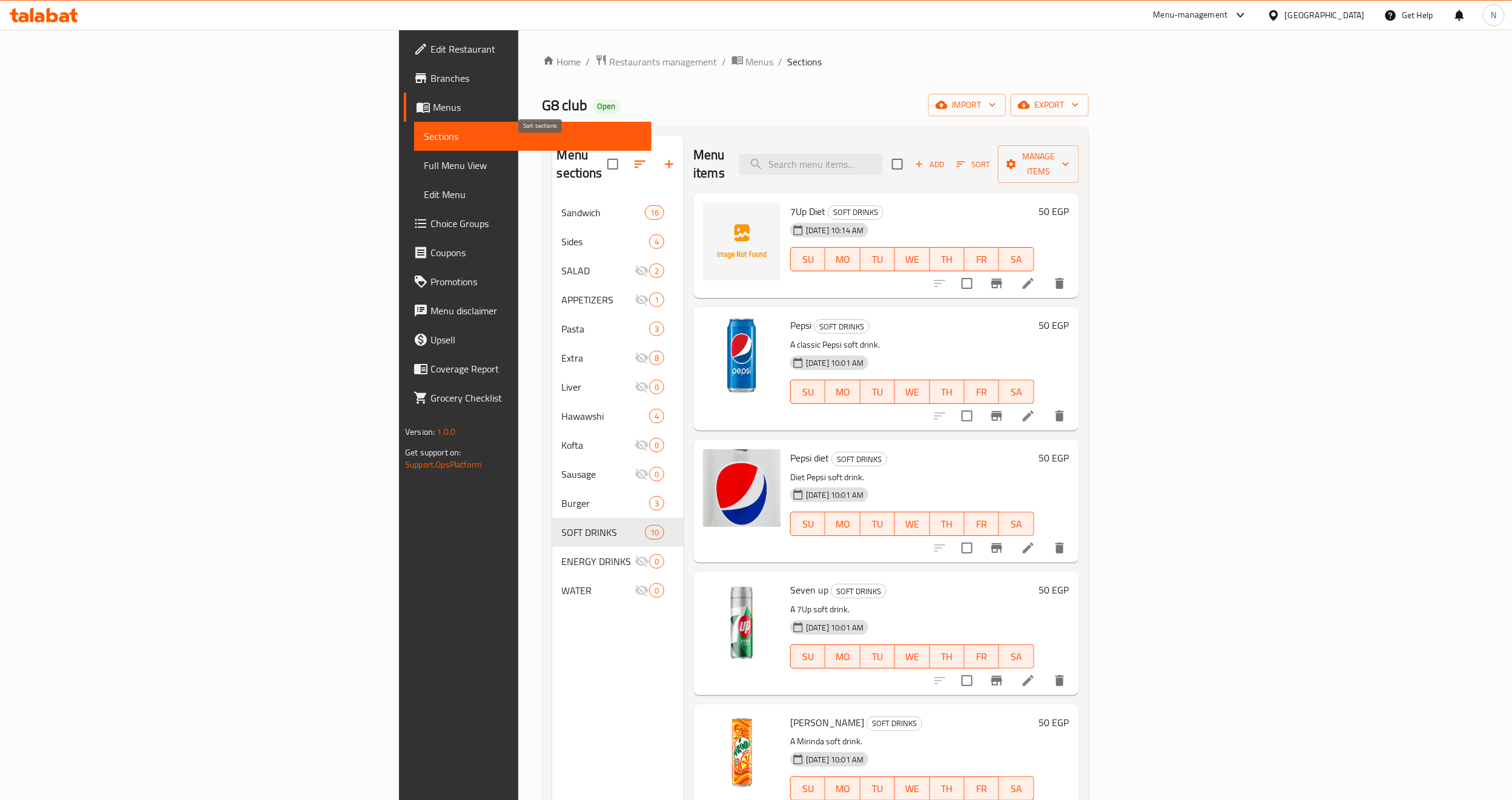
click at [633, 160] on icon "button" at bounding box center [640, 164] width 14 height 14
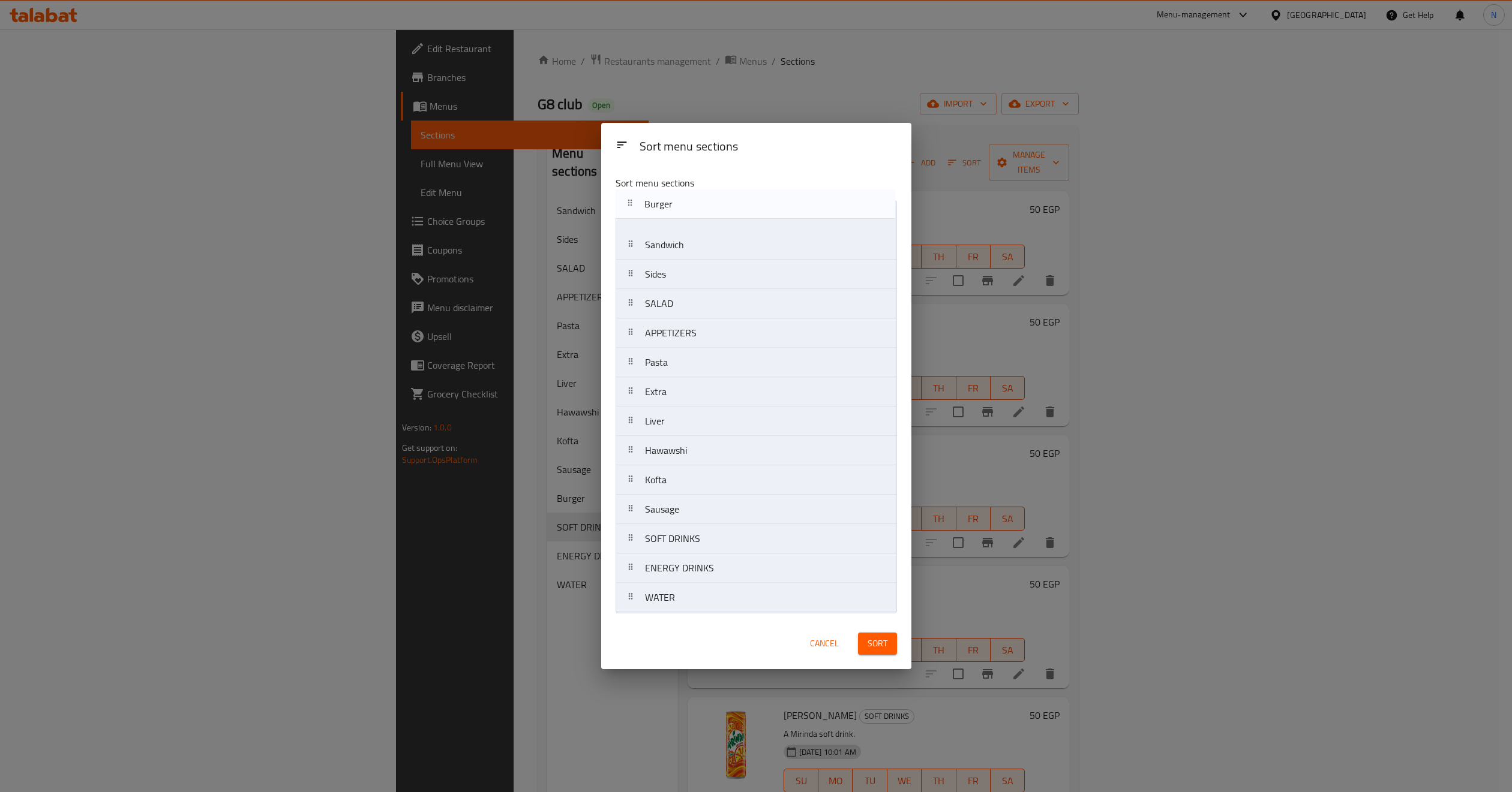
drag, startPoint x: 697, startPoint y: 510, endPoint x: 697, endPoint y: 198, distance: 312.0
click at [697, 200] on nav "Sandwich Sides SALAD APPETIZERS Pasta Extra Liver Hawawshi Kofta Sausage Burger…" at bounding box center [757, 406] width 282 height 412
drag, startPoint x: 693, startPoint y: 459, endPoint x: 687, endPoint y: 256, distance: 203.1
click at [687, 256] on nav "Burger Sandwich Sides SALAD APPETIZERS Pasta Extra Liver Hawawshi Kofta Sausage…" at bounding box center [757, 406] width 282 height 412
drag, startPoint x: 702, startPoint y: 399, endPoint x: 700, endPoint y: 304, distance: 95.0
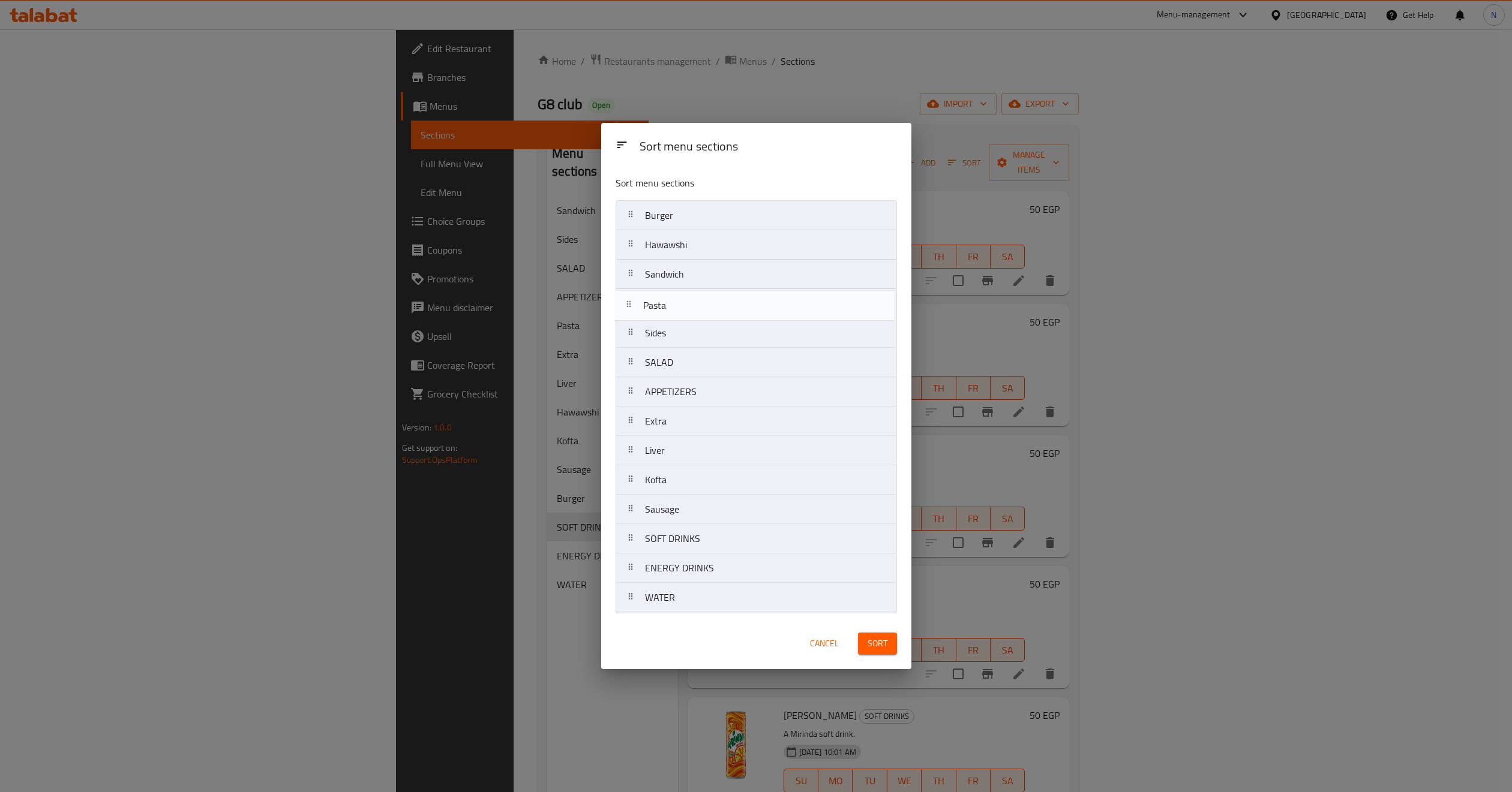
click at [700, 304] on nav "Burger Hawawshi Sandwich Sides SALAD APPETIZERS Pasta Extra Liver Kofta Sausage…" at bounding box center [757, 406] width 282 height 412
drag, startPoint x: 690, startPoint y: 277, endPoint x: 680, endPoint y: 306, distance: 30.7
click at [680, 306] on nav "Burger Hawawshi Sandwich Pasta Sides SALAD APPETIZERS Extra Liver Kofta Sausage…" at bounding box center [757, 406] width 282 height 412
drag, startPoint x: 700, startPoint y: 538, endPoint x: 686, endPoint y: 364, distance: 174.6
click at [686, 364] on nav "Burger Hawawshi Pasta Sandwich Sides SALAD APPETIZERS Extra Liver Kofta Sausage…" at bounding box center [757, 406] width 282 height 412
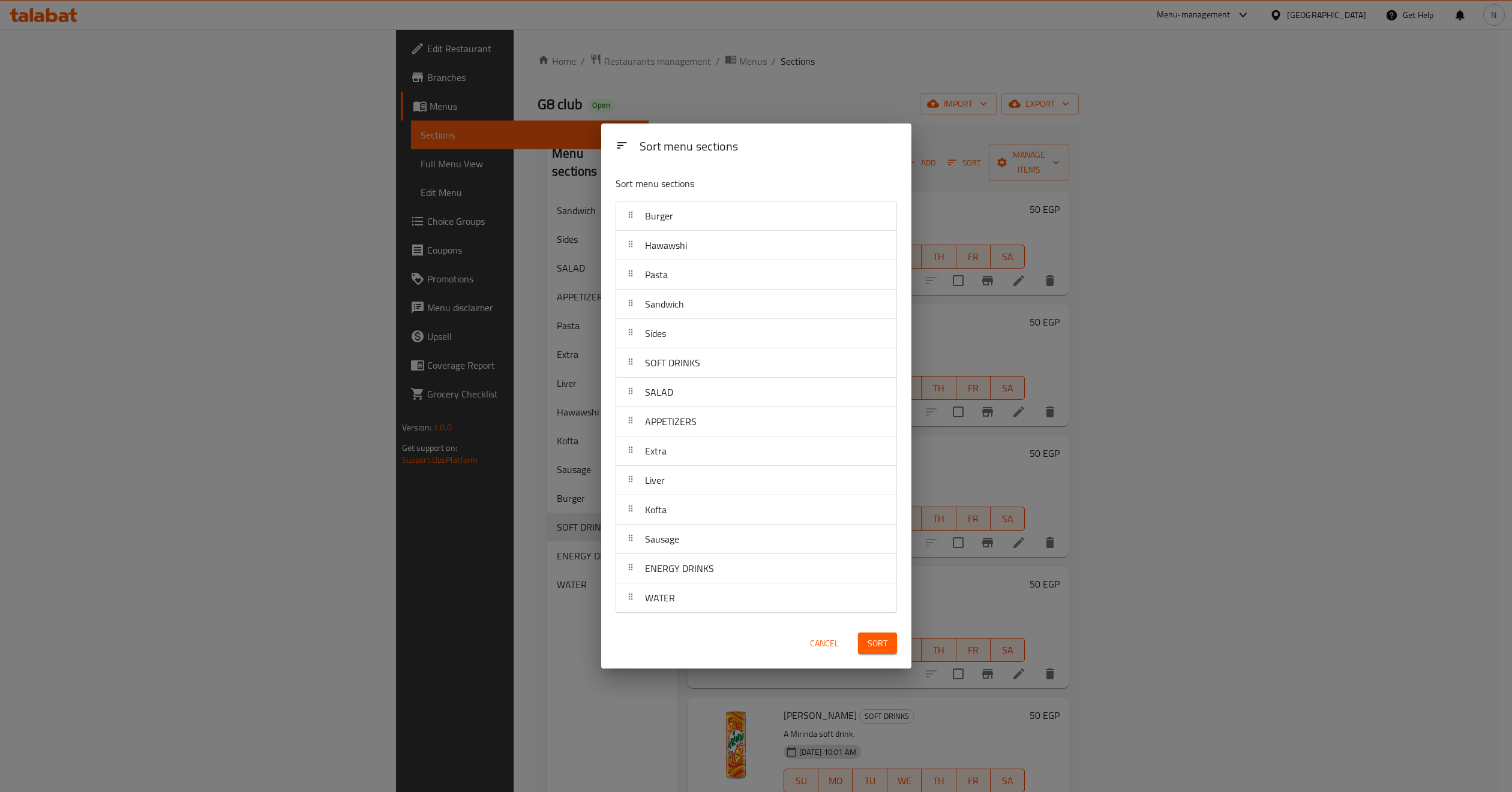
click at [880, 646] on span "Sort" at bounding box center [878, 644] width 20 height 15
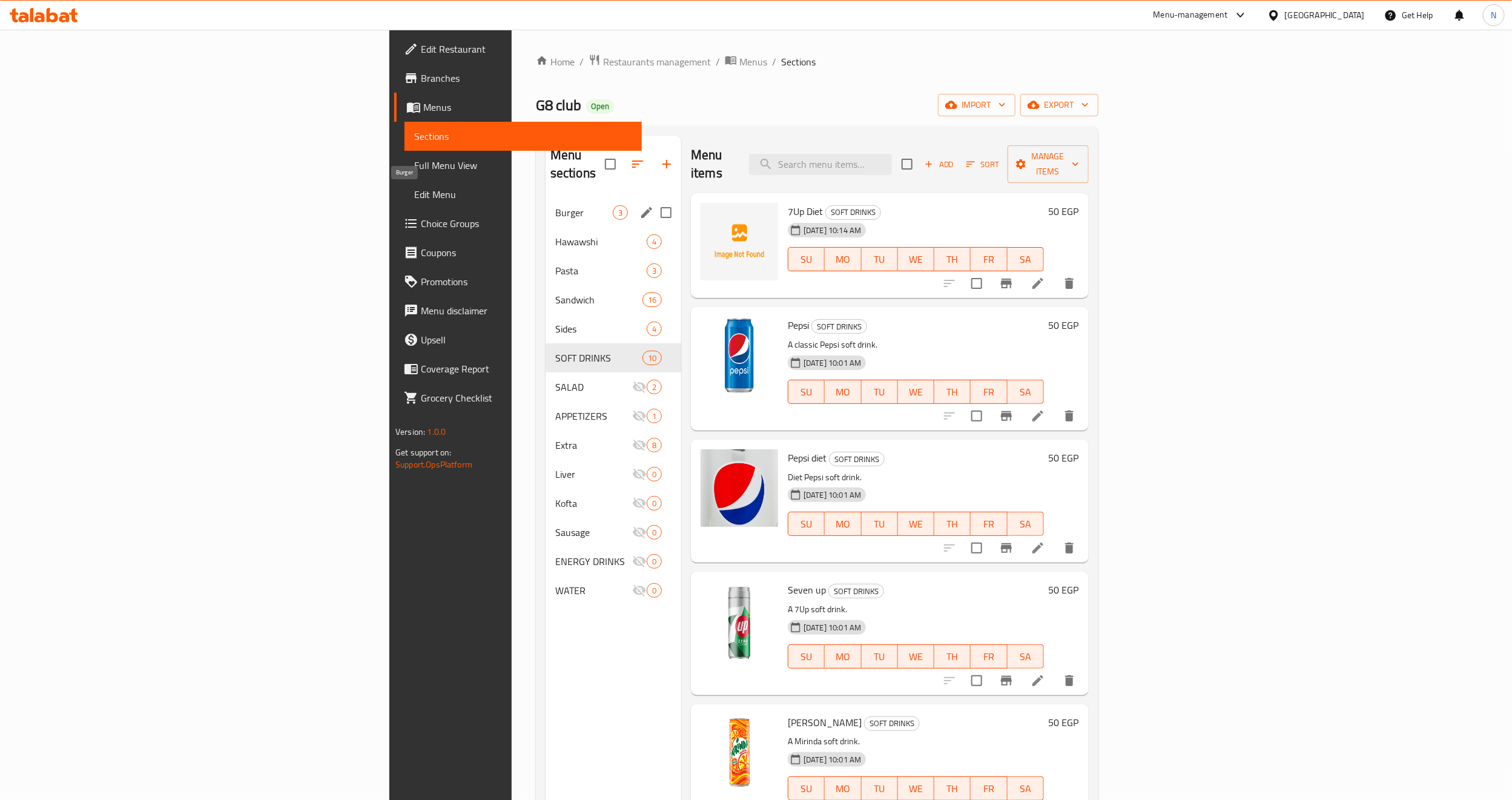
drag, startPoint x: 406, startPoint y: 201, endPoint x: 515, endPoint y: 234, distance: 113.9
click at [556, 205] on span "Burger" at bounding box center [584, 212] width 57 height 14
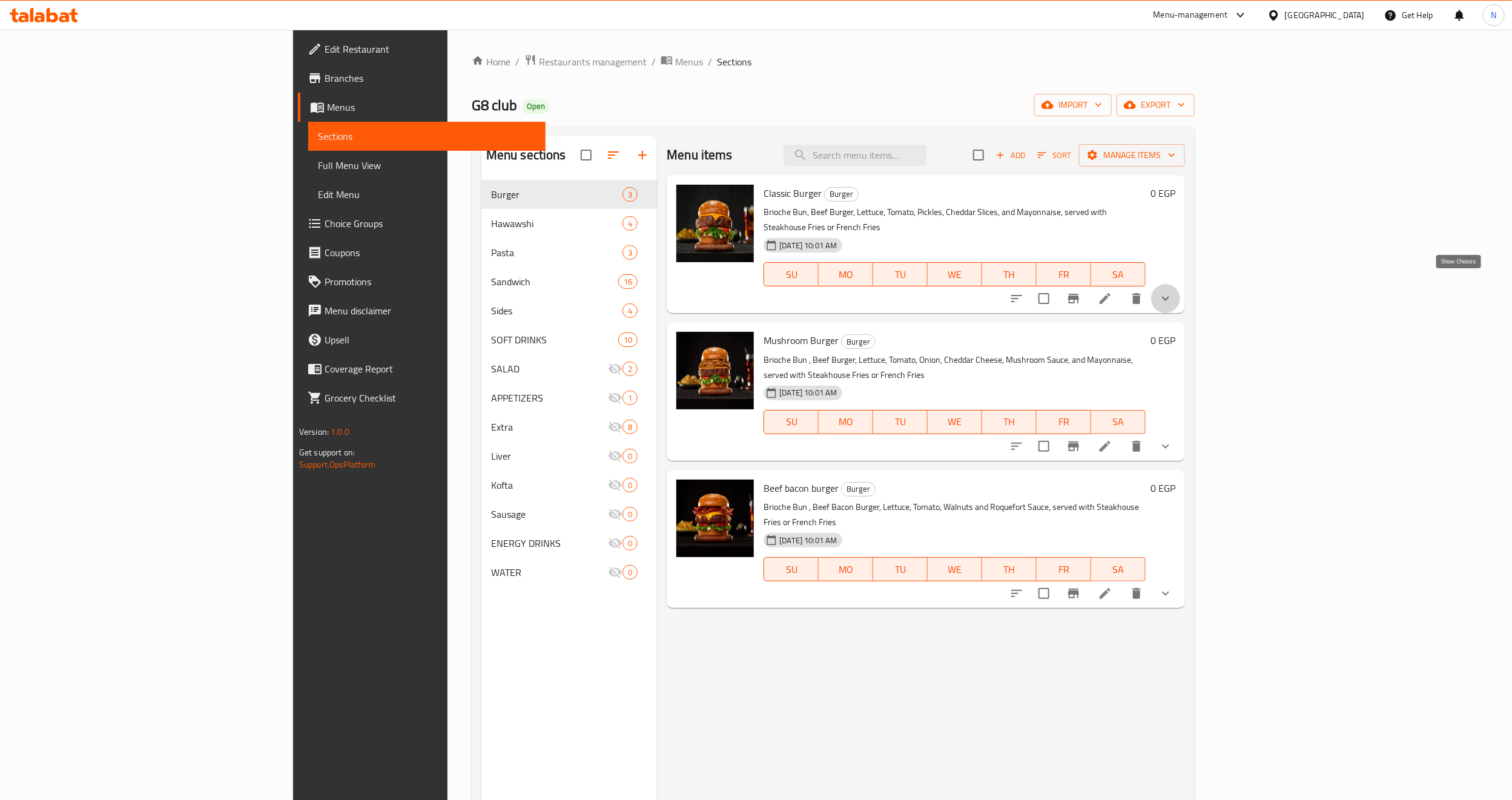
click at [1173, 291] on icon "show more" at bounding box center [1165, 298] width 14 height 14
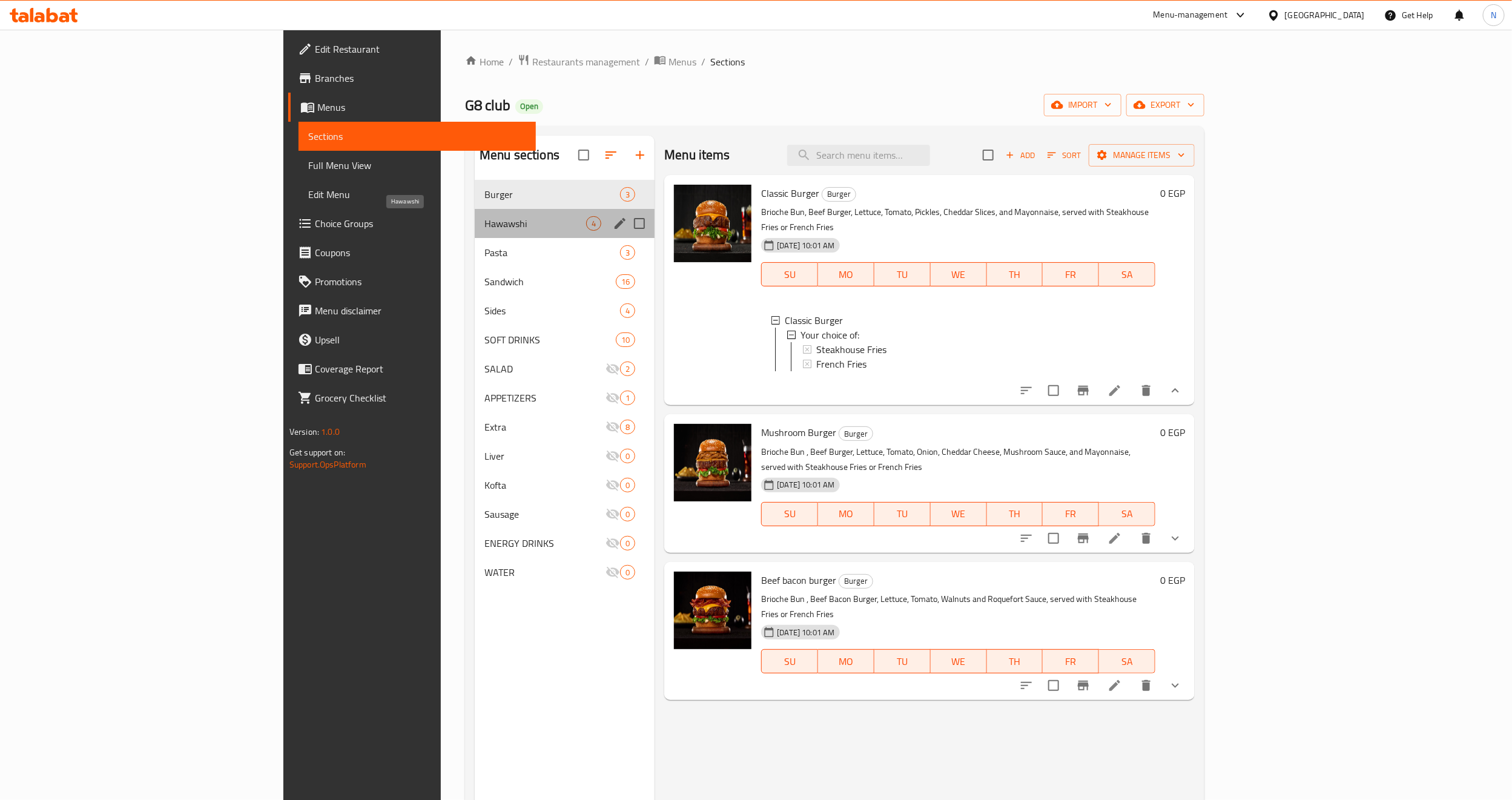
click at [484, 225] on span "Hawawshi" at bounding box center [535, 223] width 102 height 14
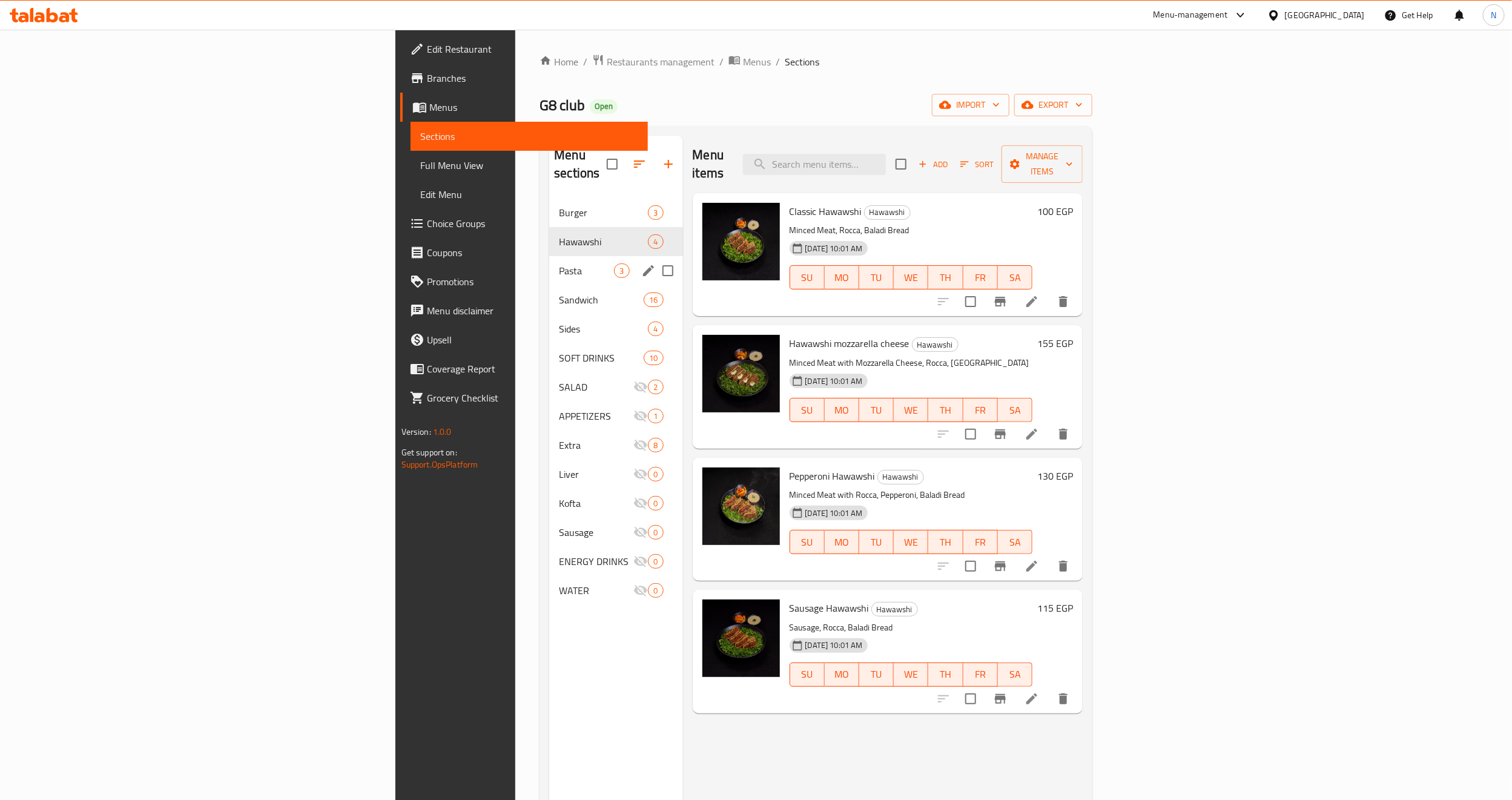
click at [549, 256] on div "Pasta 3" at bounding box center [616, 271] width 133 height 29
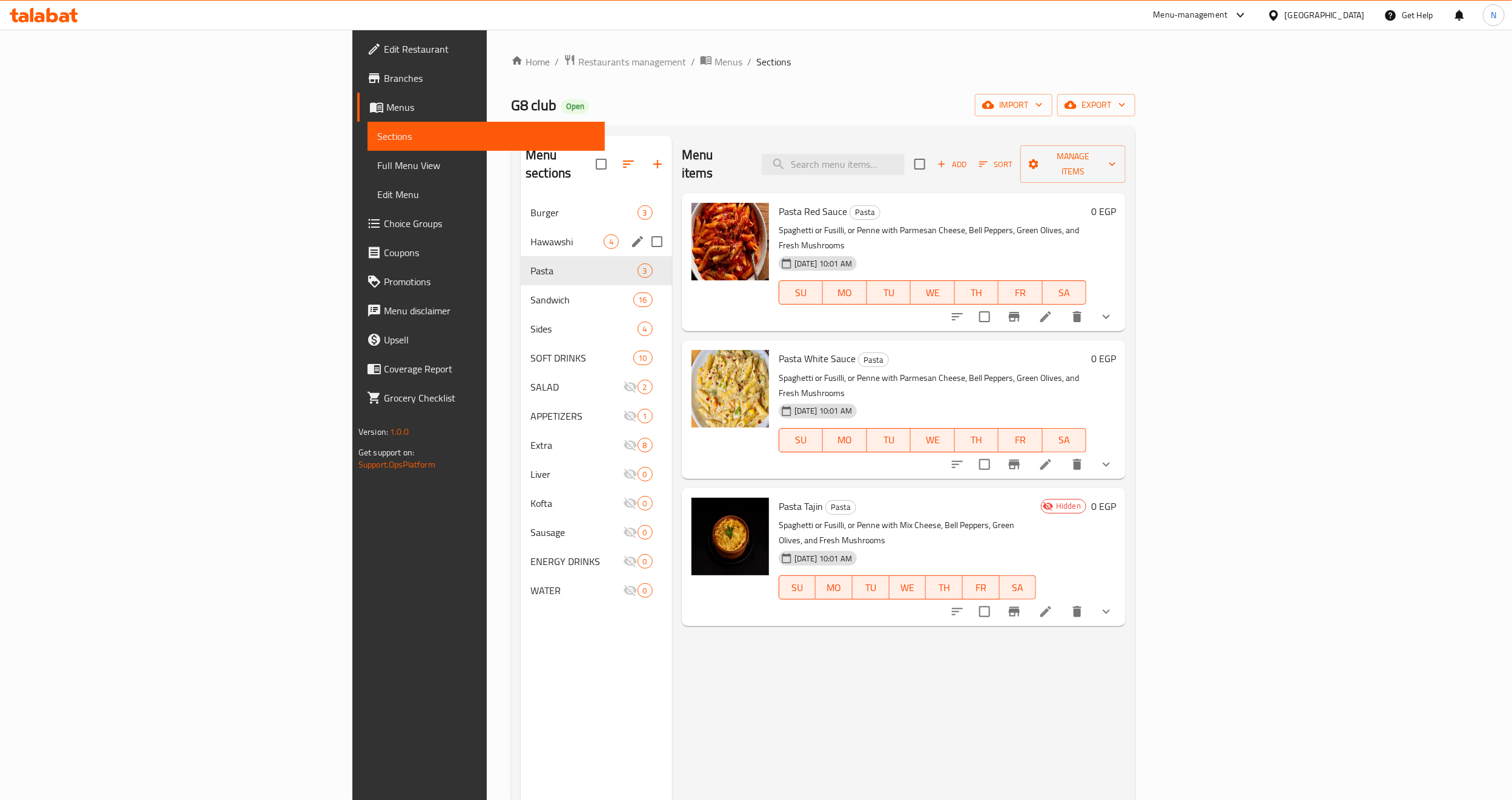
click at [521, 231] on div "Hawawshi 4" at bounding box center [596, 241] width 152 height 29
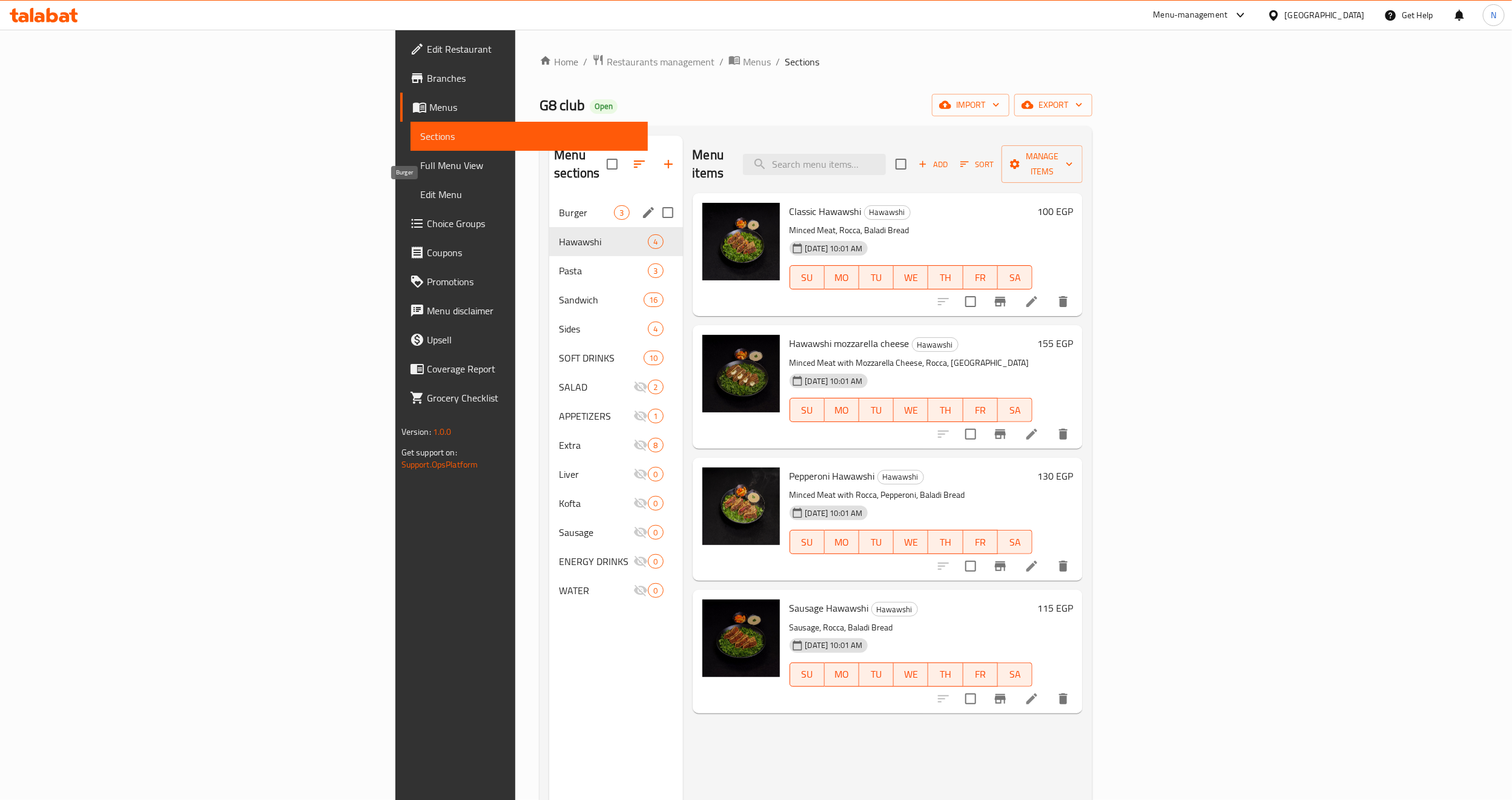
click at [559, 205] on span "Burger" at bounding box center [587, 212] width 55 height 14
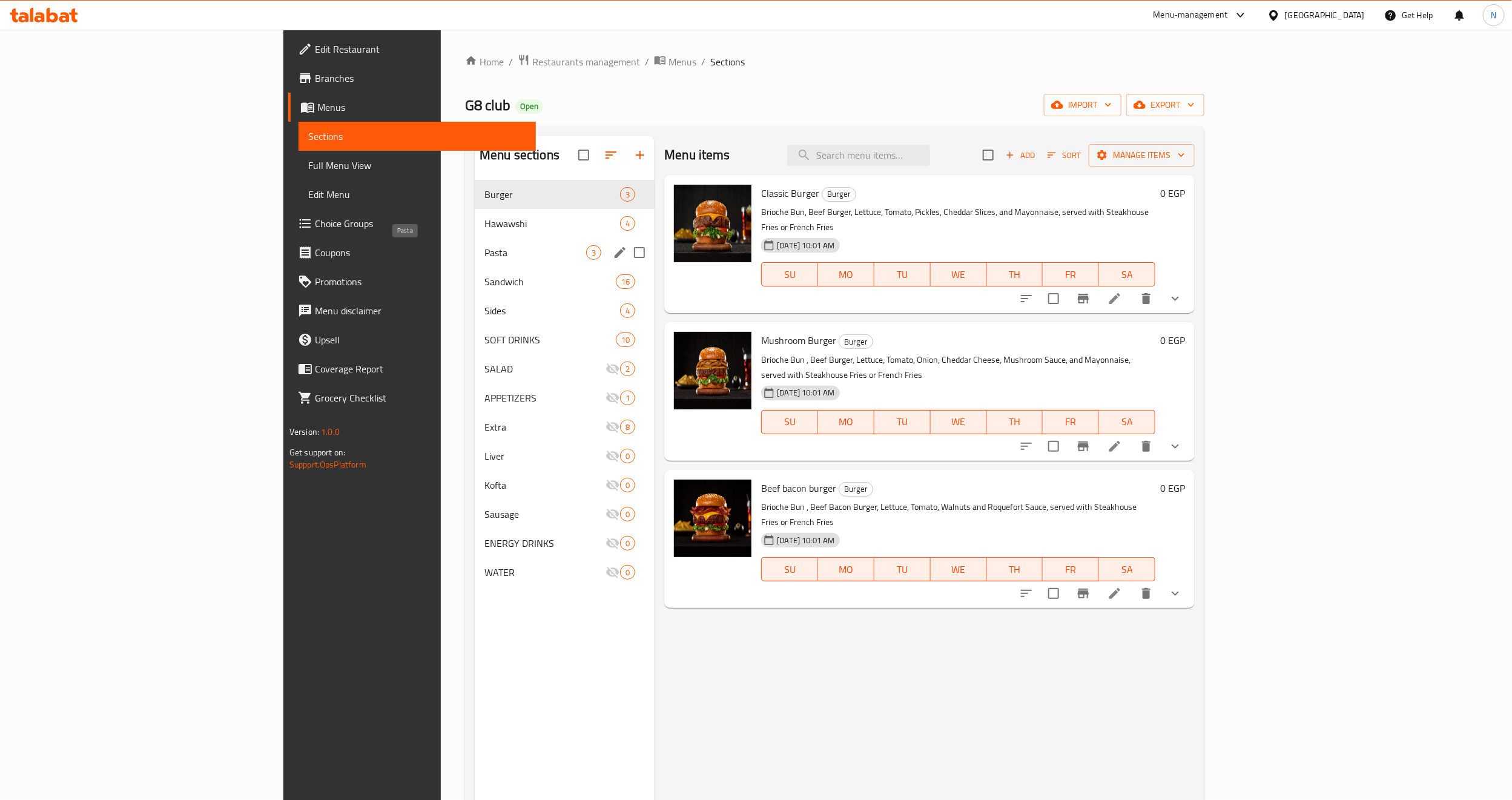
click at [484, 253] on span "Pasta" at bounding box center [535, 252] width 102 height 14
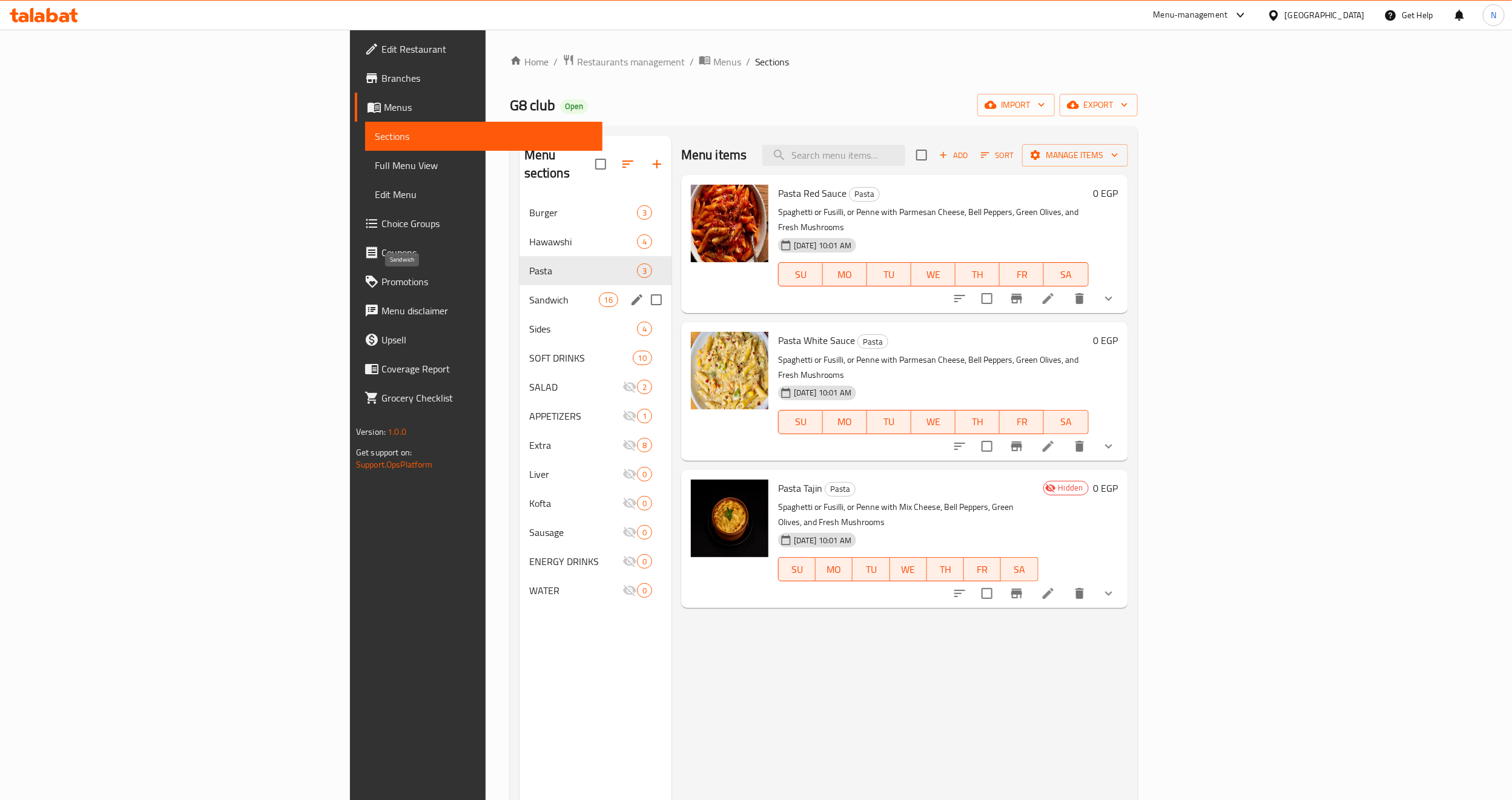
click at [529, 292] on span "Sandwich" at bounding box center [564, 299] width 70 height 14
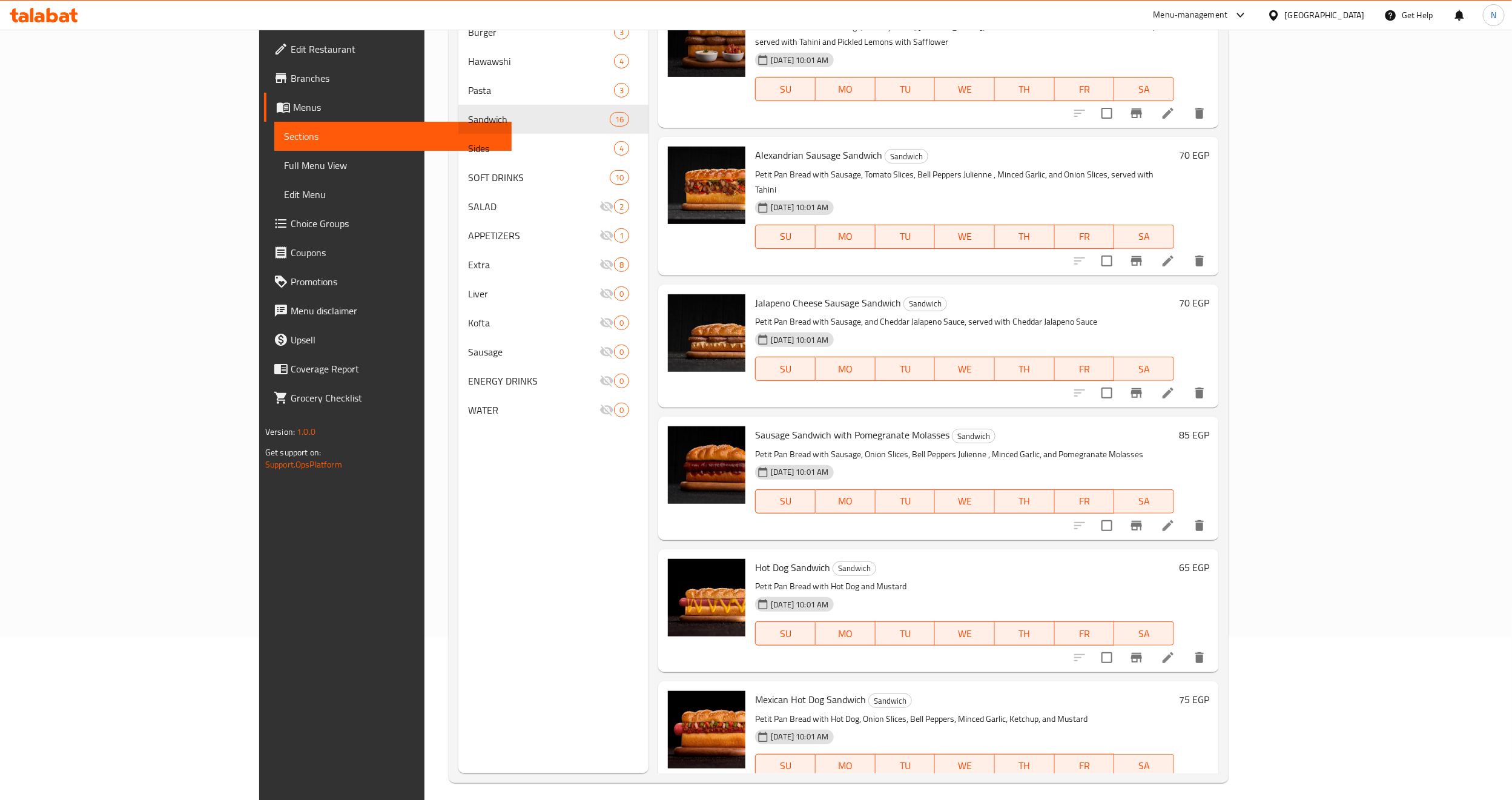
scroll to position [170, 0]
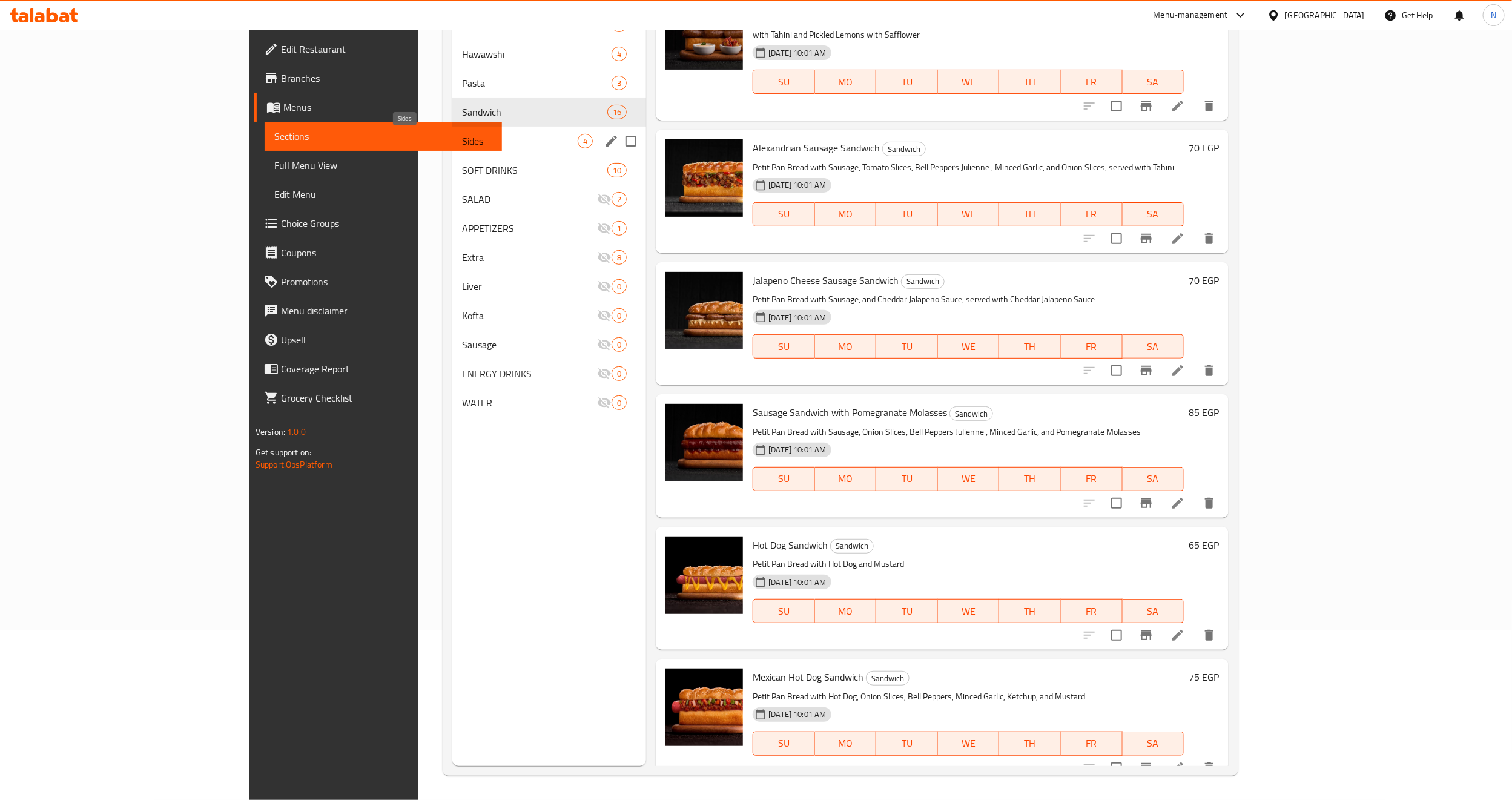
click at [462, 144] on span "Sides" at bounding box center [520, 141] width 116 height 14
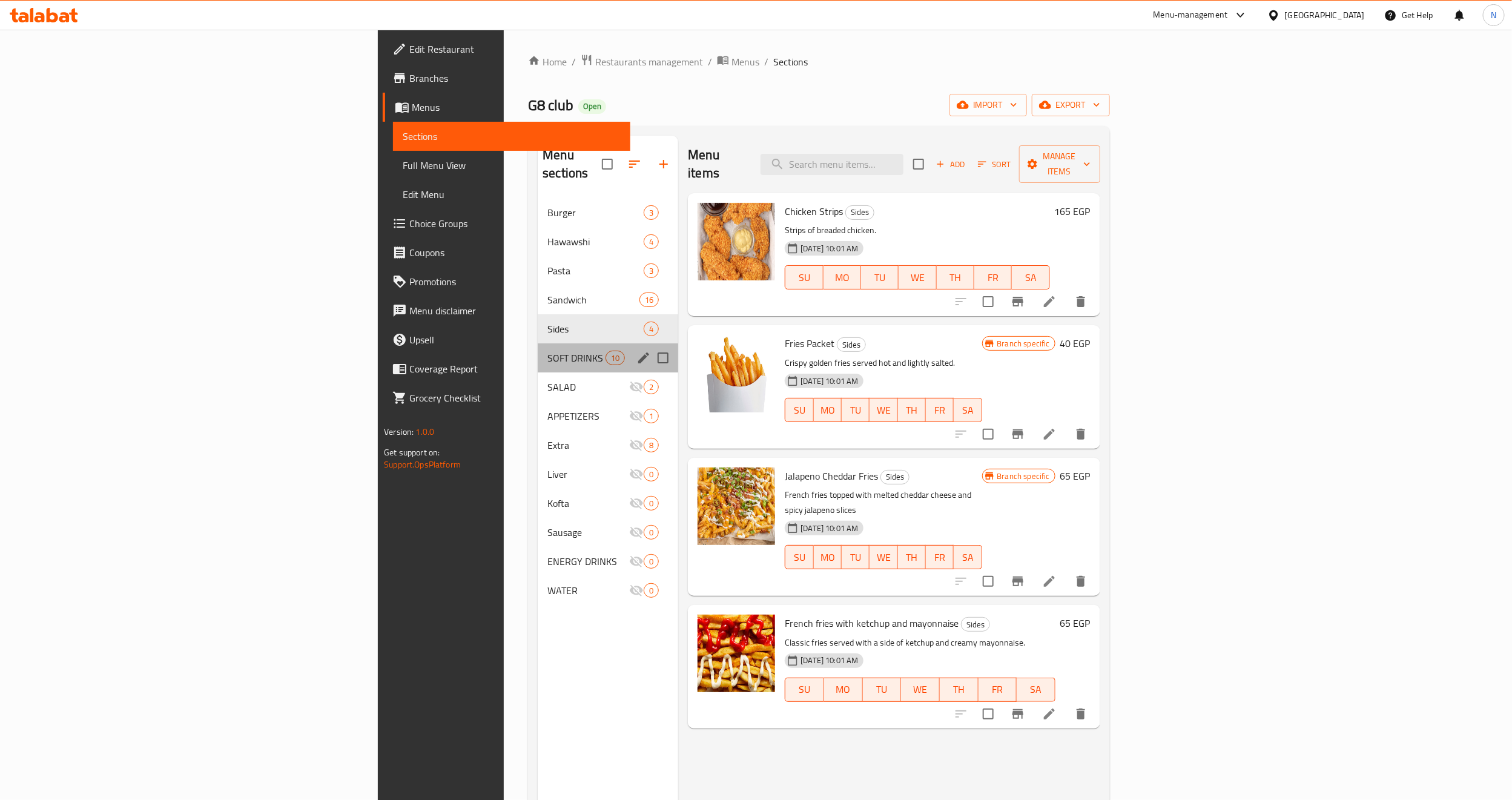
click at [538, 344] on div "SOFT DRINKS 10" at bounding box center [608, 358] width 140 height 29
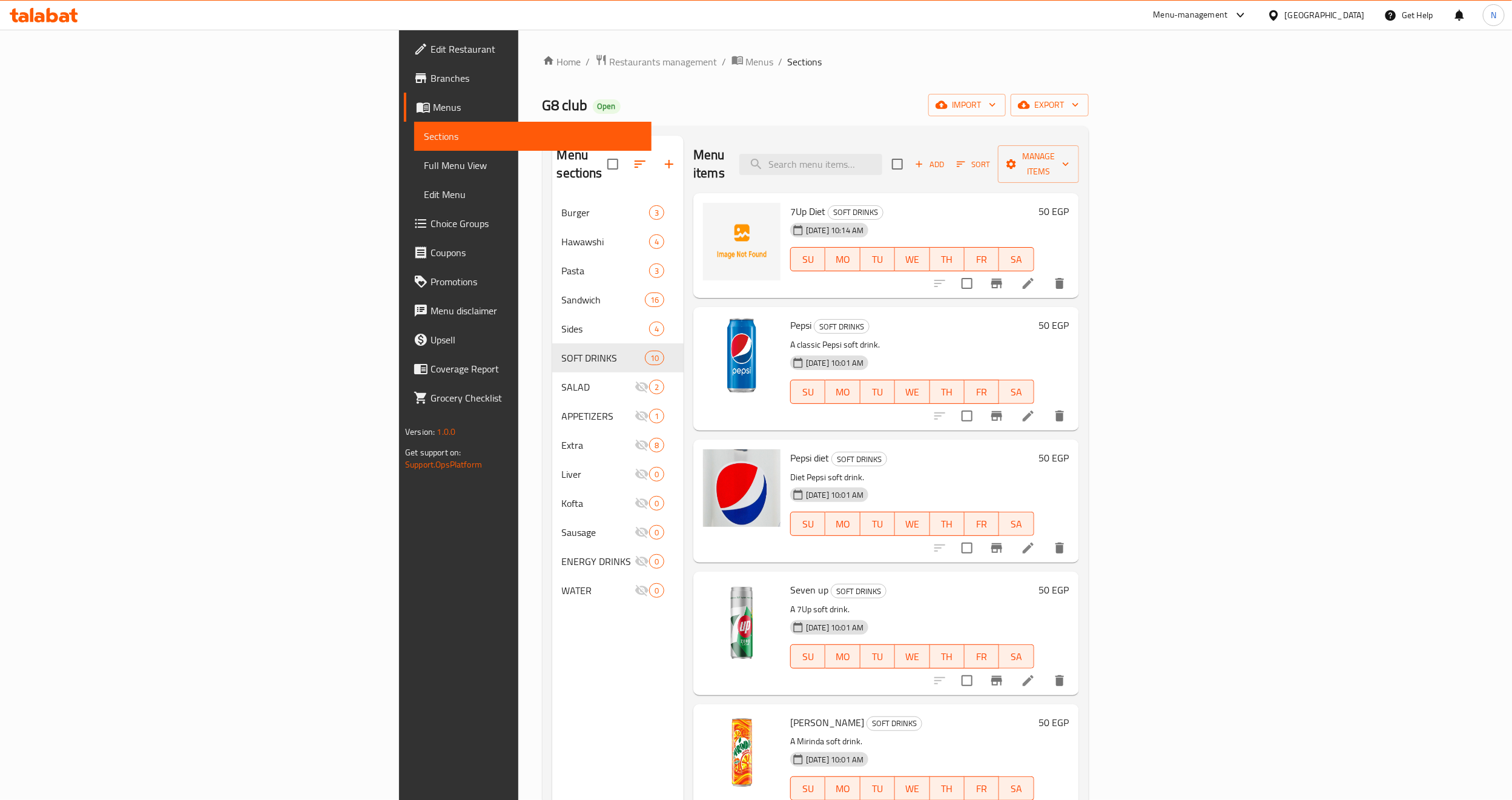
click at [996, 87] on div "Home / Restaurants management / Menus / Sections G8 club Open import export Men…" at bounding box center [816, 499] width 546 height 892
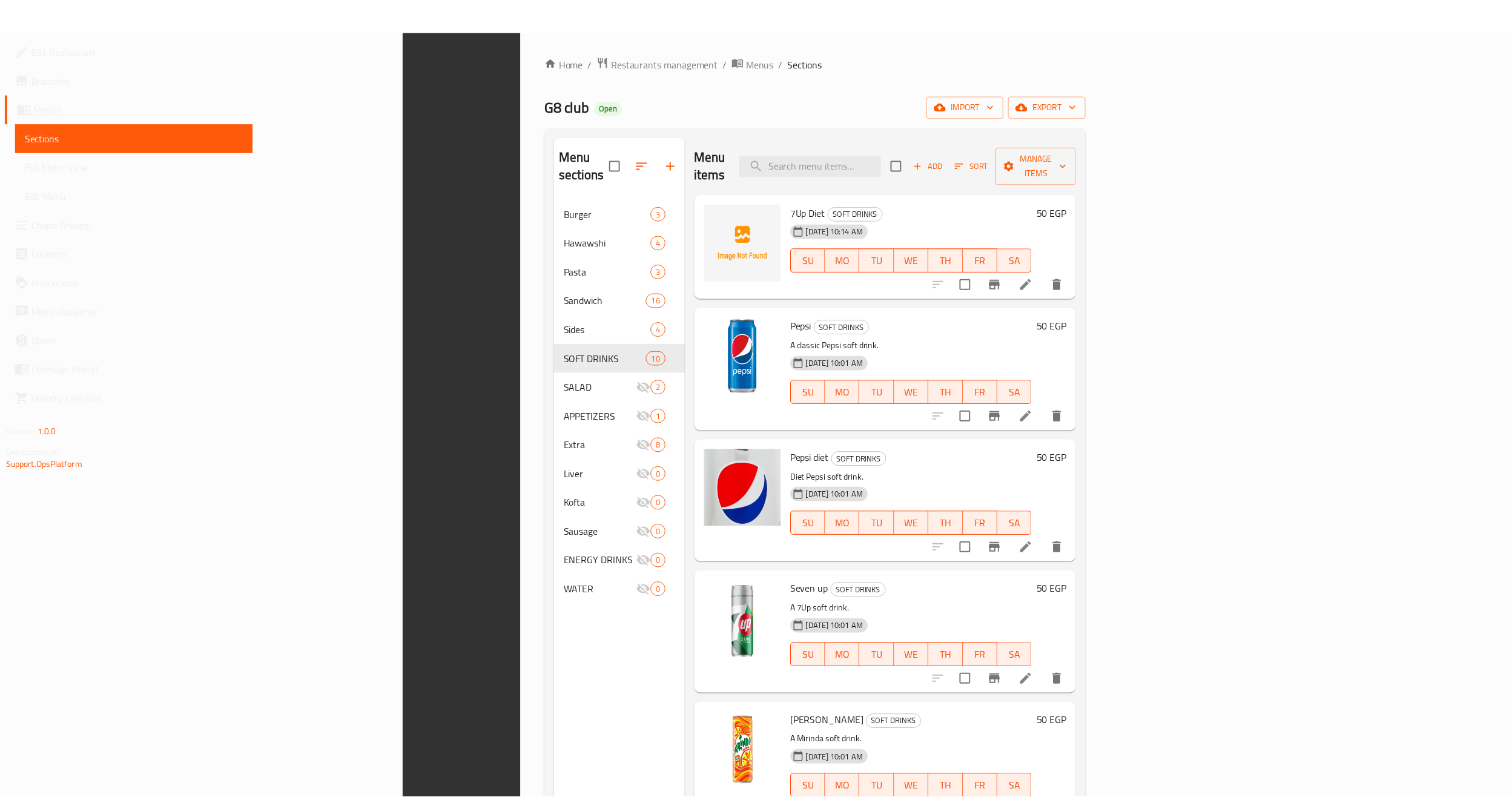
scroll to position [170, 0]
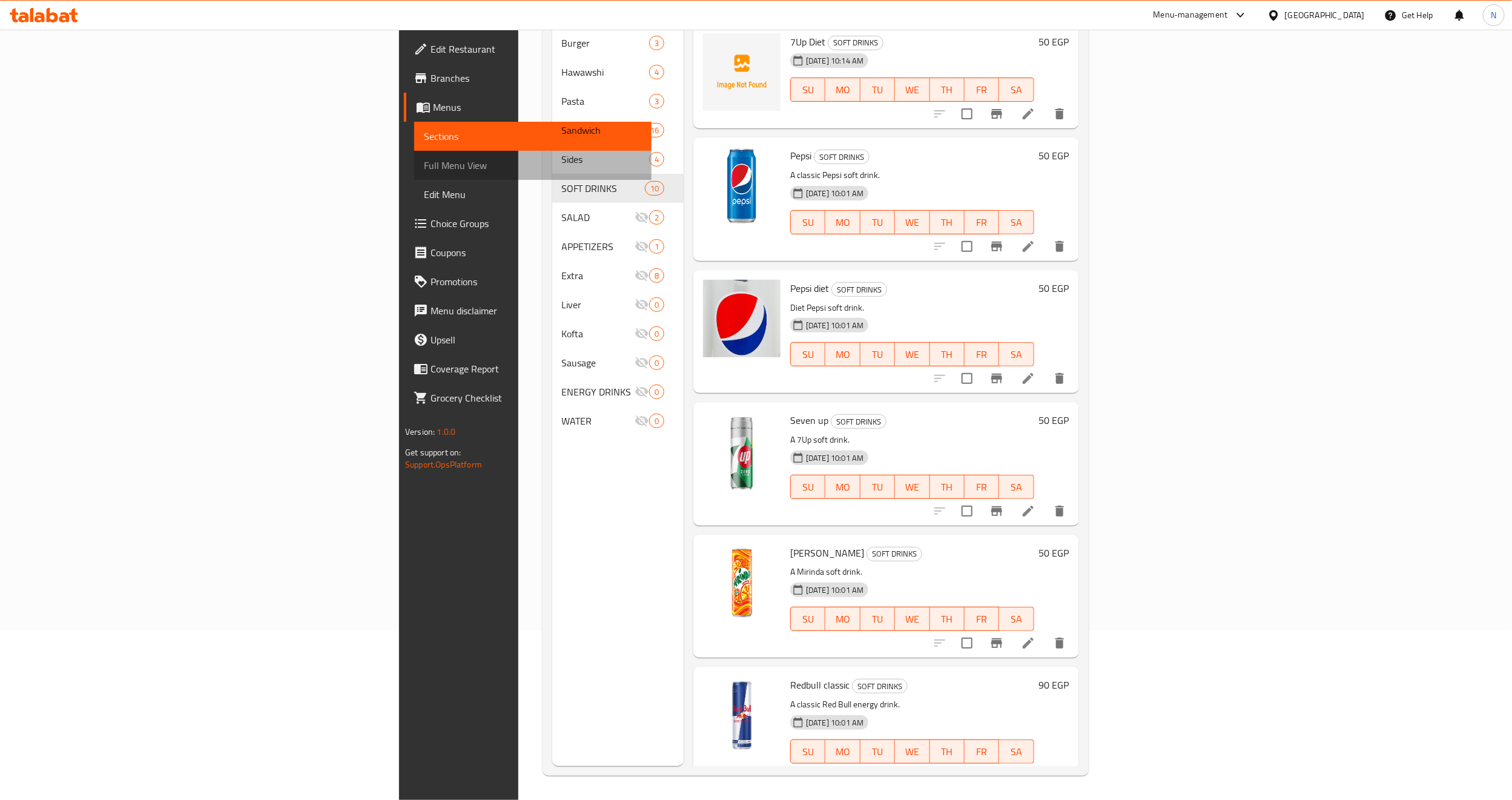
click at [424, 169] on span "Full Menu View" at bounding box center [533, 165] width 218 height 14
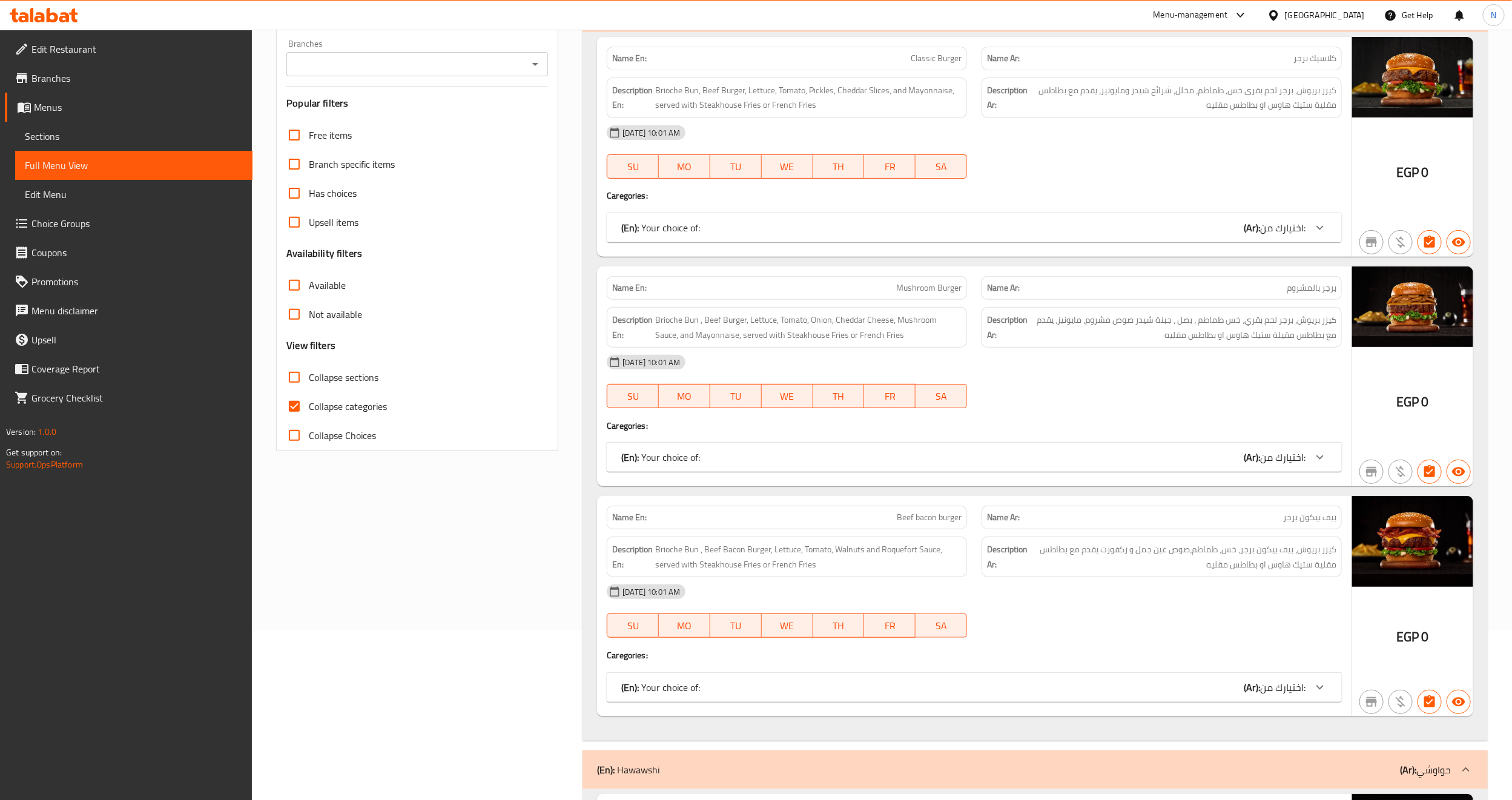
click at [360, 413] on span "Collapse categories" at bounding box center [347, 406] width 78 height 14
click at [309, 414] on input "Collapse categories" at bounding box center [294, 406] width 29 height 29
checkbox input "false"
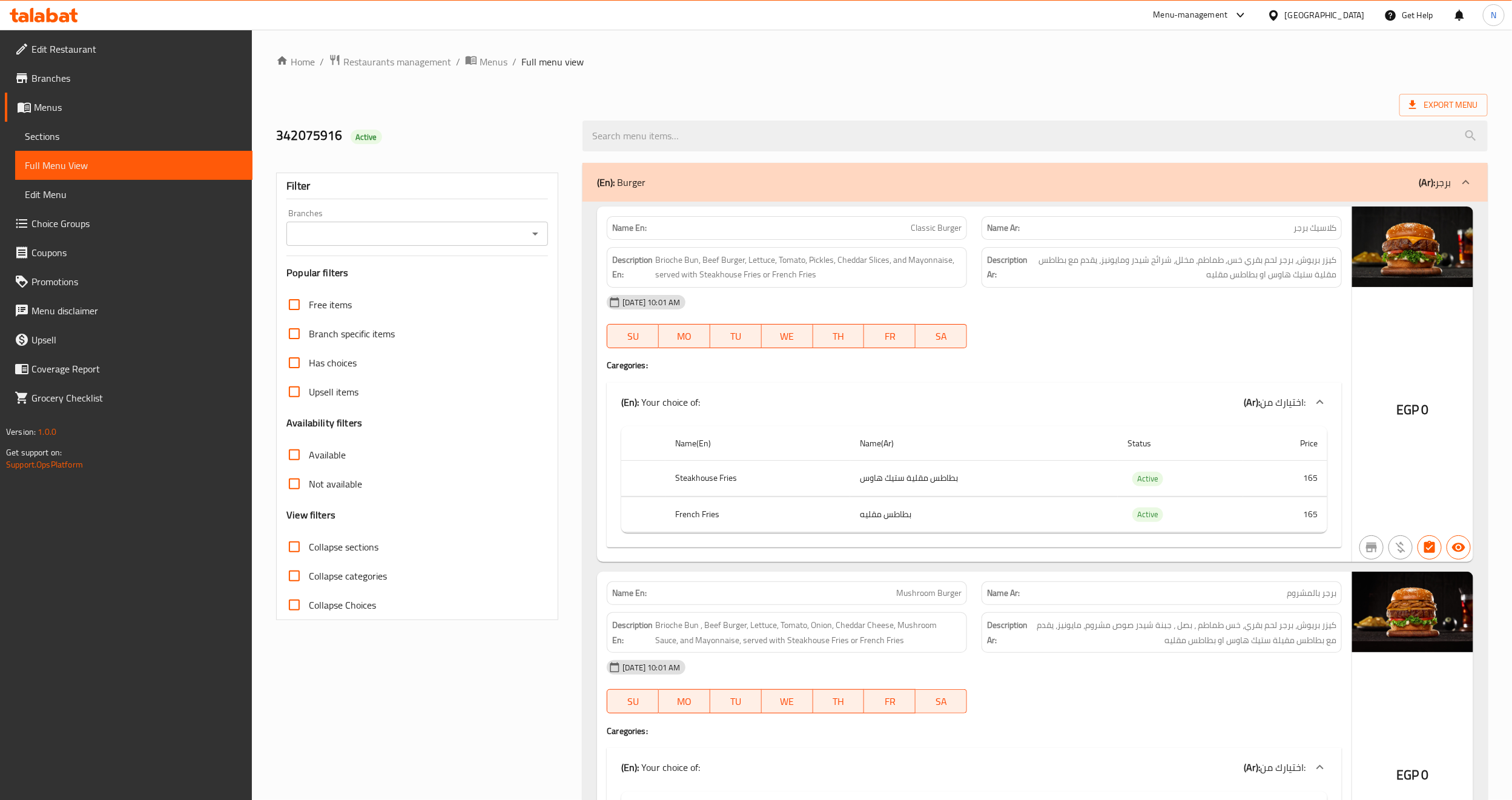
click at [367, 245] on div "Branches" at bounding box center [417, 233] width 262 height 24
click at [385, 247] on div "Filter Branches Branches Popular filters Free items Branch specific items Has c…" at bounding box center [417, 397] width 282 height 448
click at [397, 240] on input "Branches" at bounding box center [407, 233] width 234 height 17
click at [389, 291] on span "G8 club, El Sheikh Zayed - El Hay 9" at bounding box center [400, 286] width 208 height 14
type input "G8 club, El Sheikh Zayed - El Hay 9"
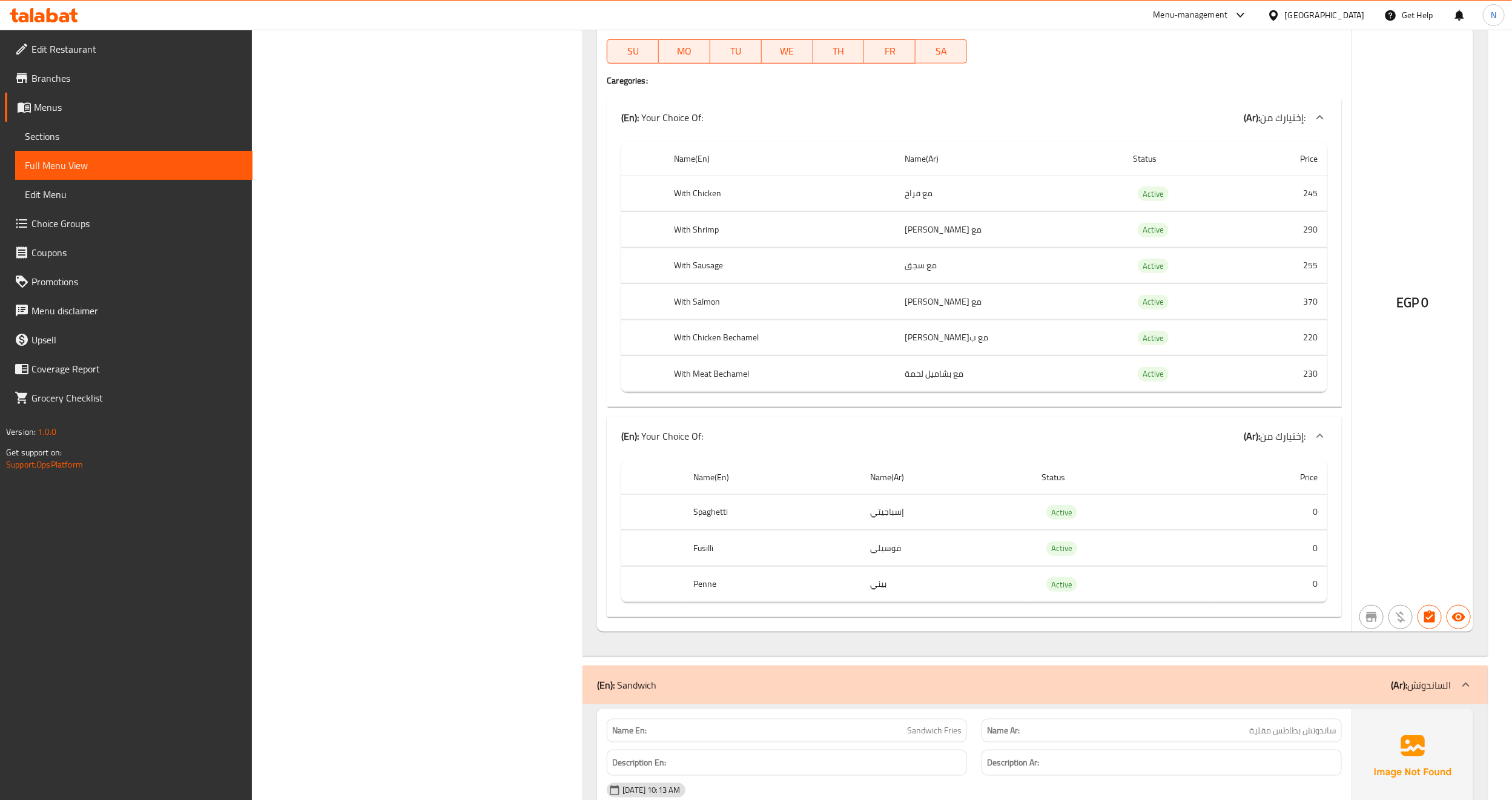
scroll to position [3227, 0]
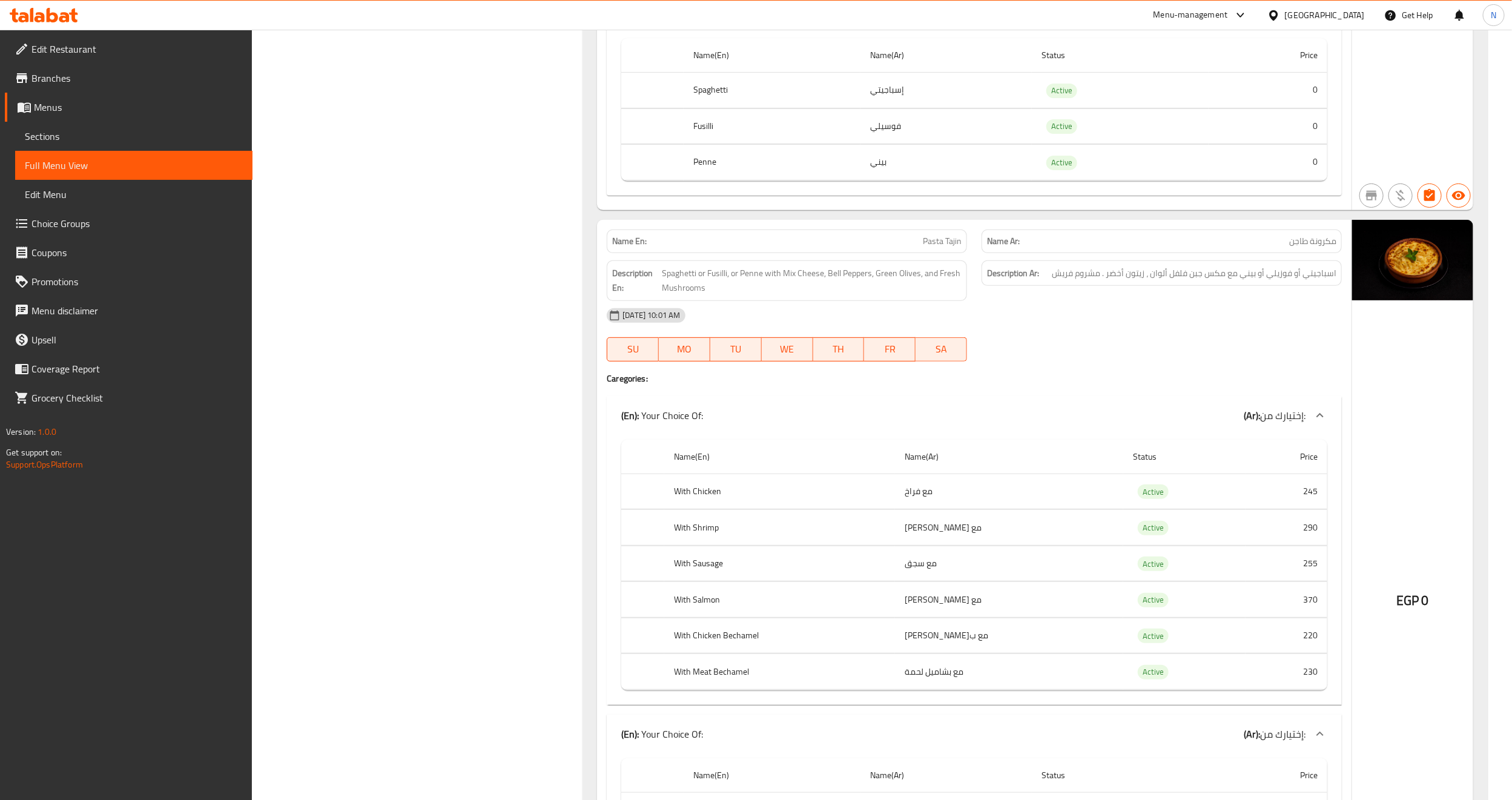
click at [71, 129] on span "Sections" at bounding box center [134, 136] width 218 height 14
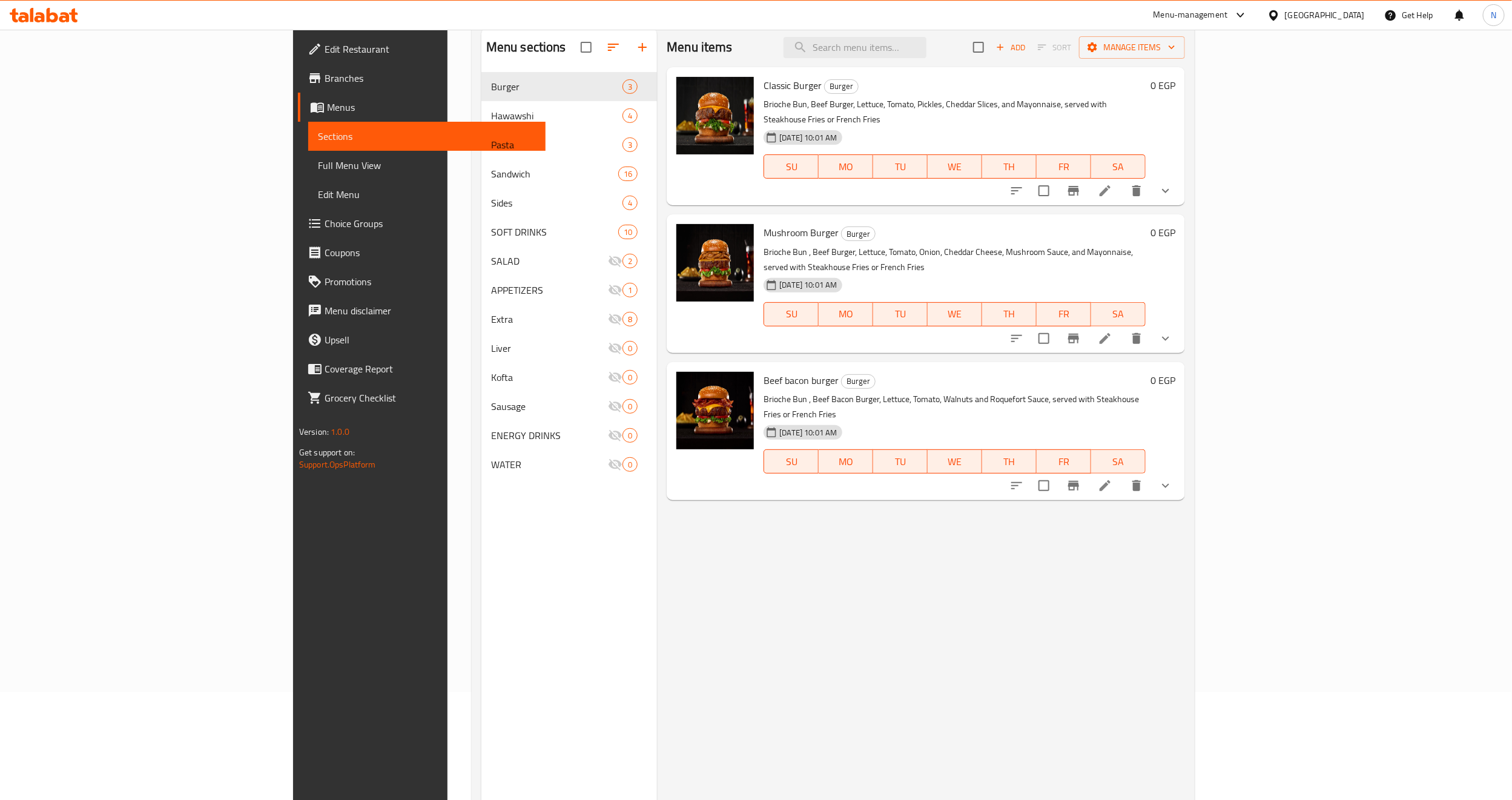
scroll to position [79, 0]
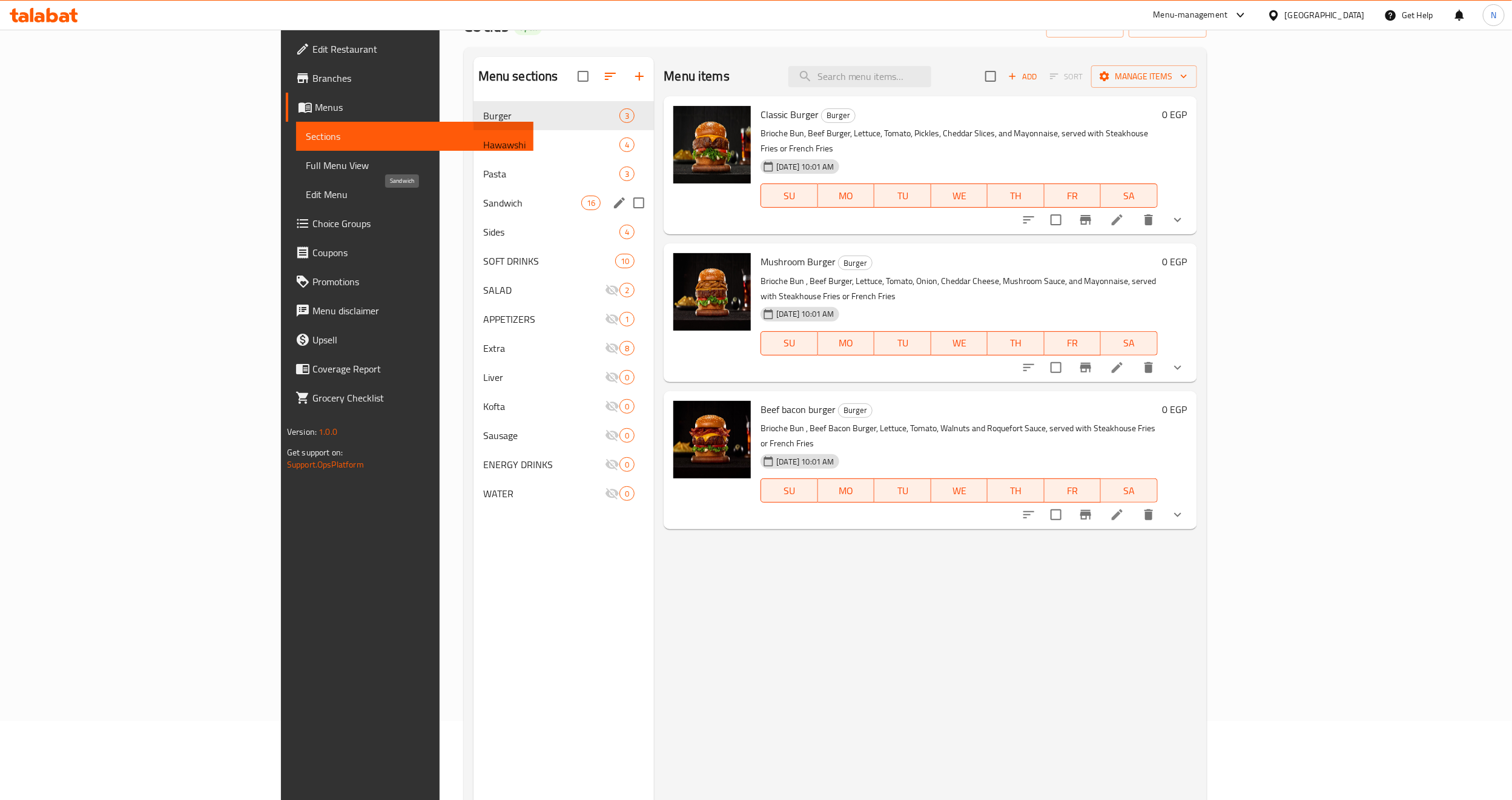
click at [483, 180] on span "Pasta" at bounding box center [552, 173] width 137 height 14
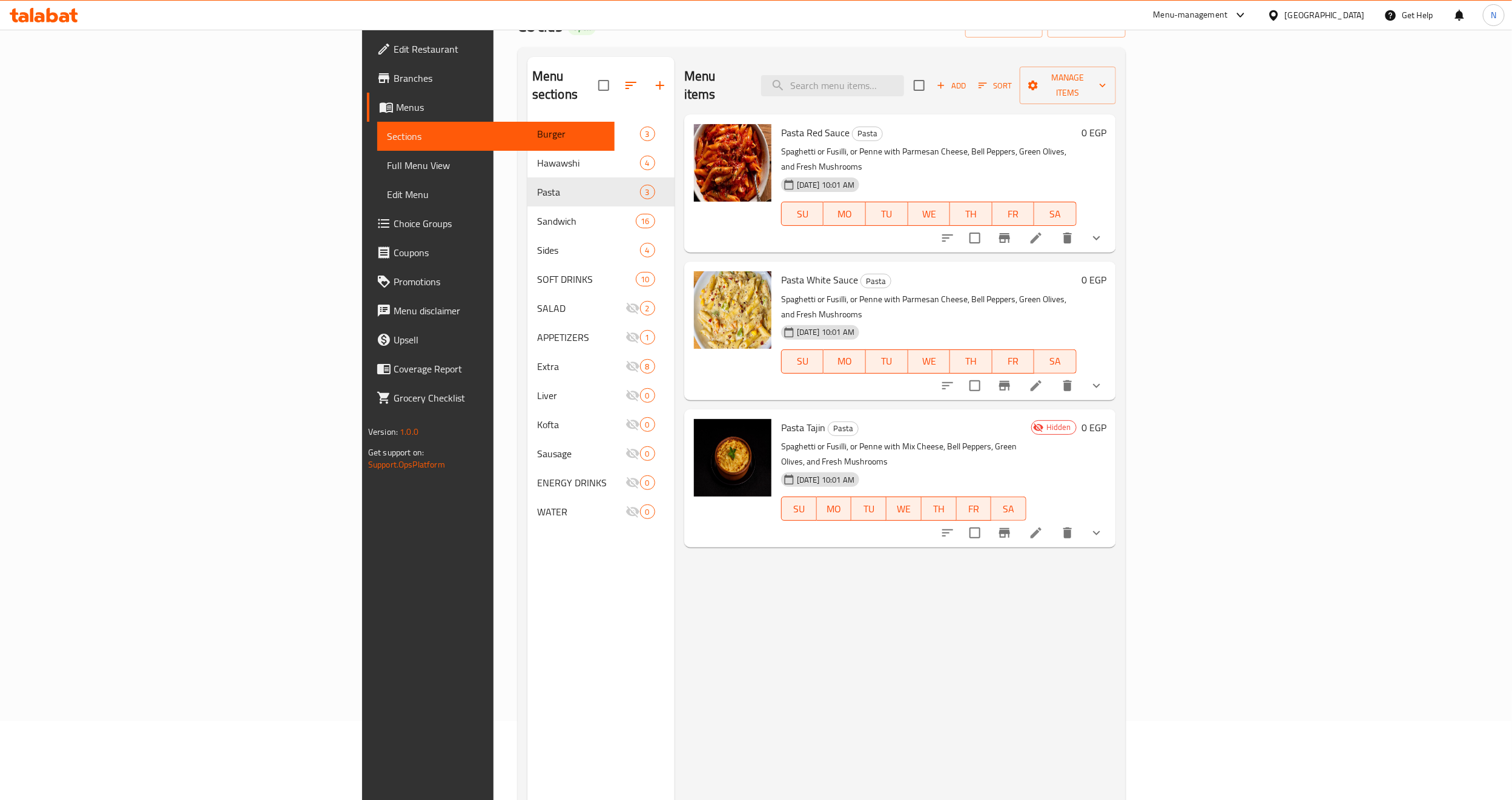
click at [387, 164] on span "Full Menu View" at bounding box center [496, 165] width 218 height 14
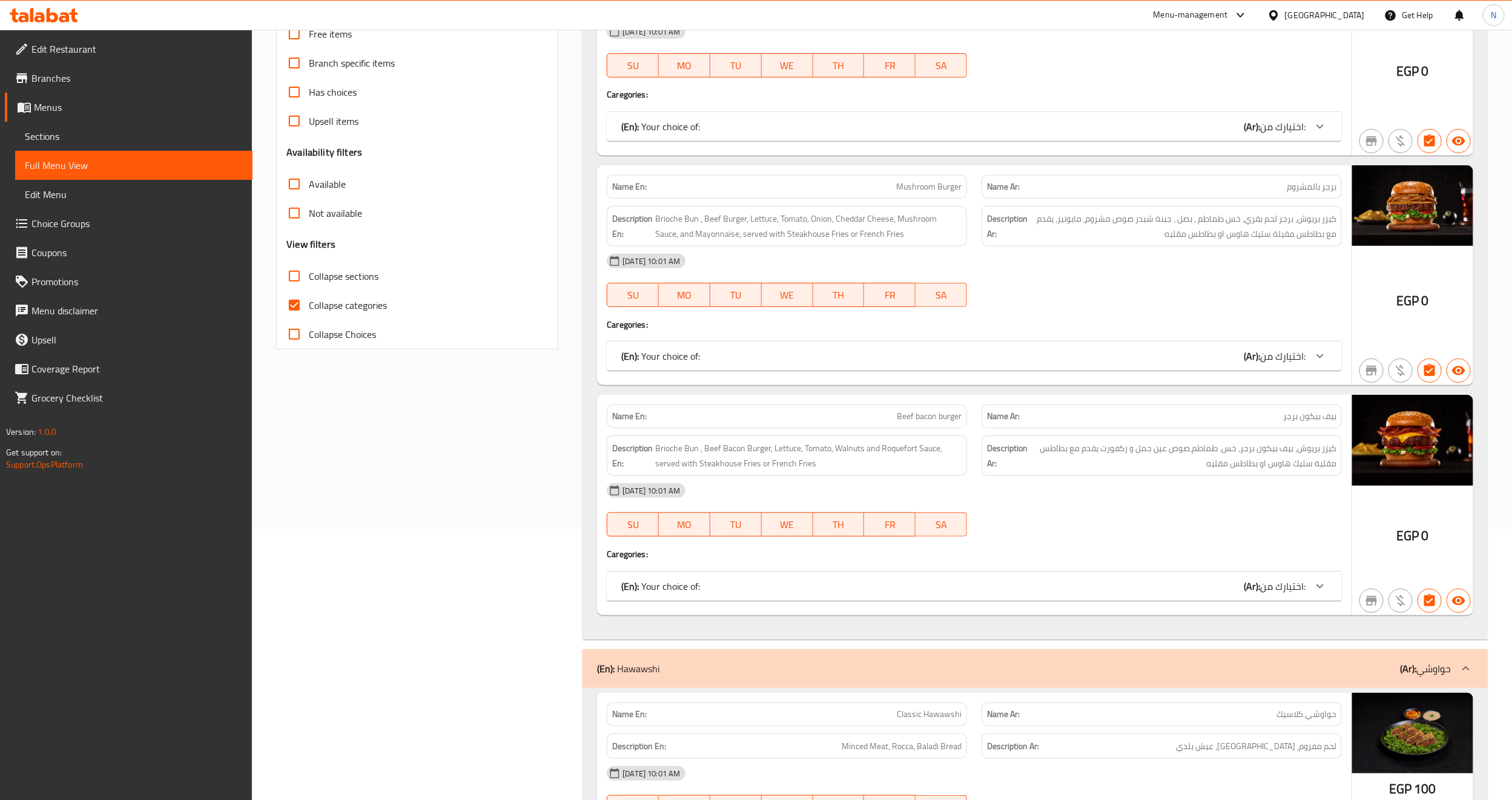
scroll to position [79, 0]
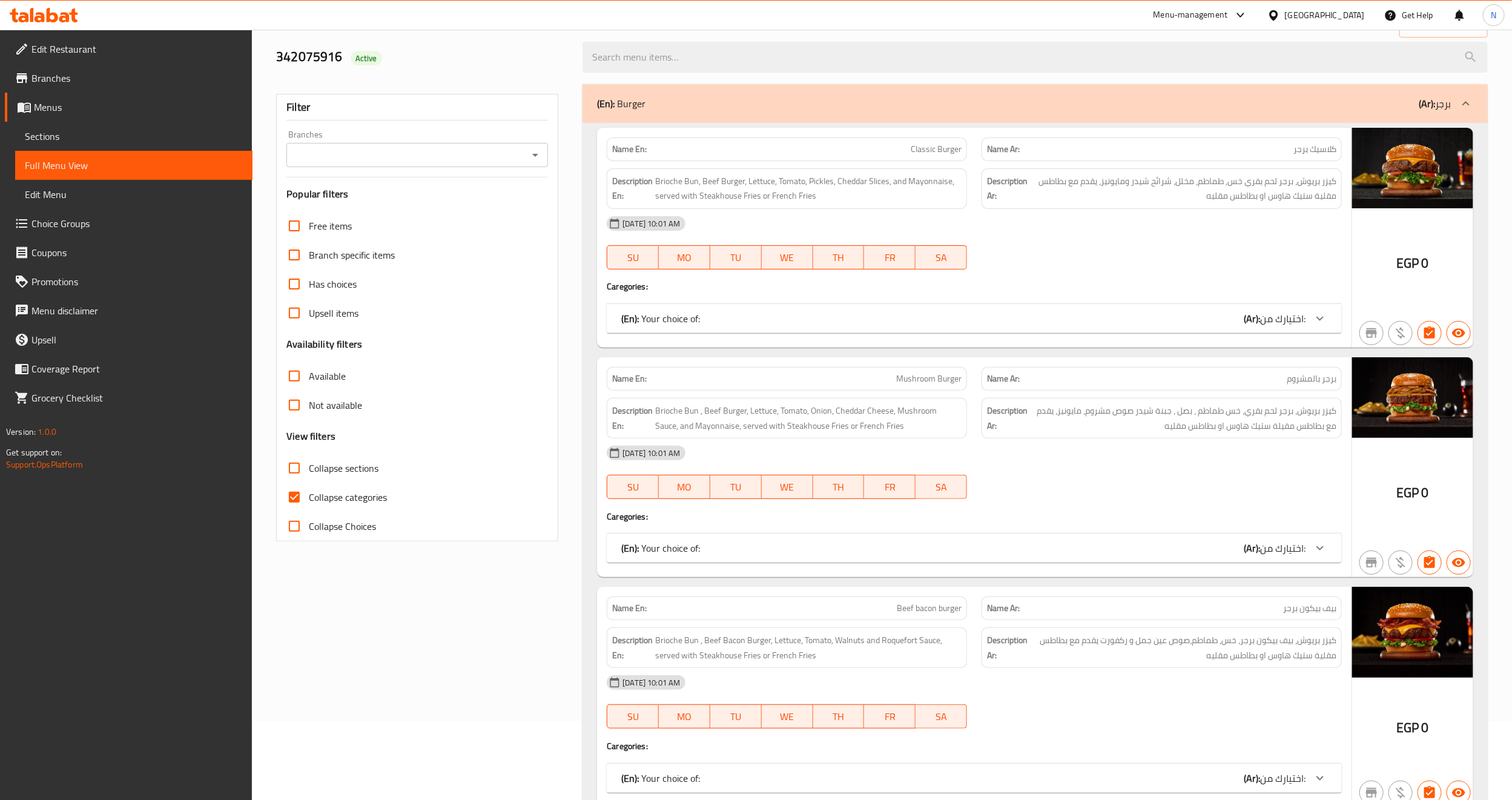
click at [496, 162] on input "Branches" at bounding box center [407, 155] width 234 height 17
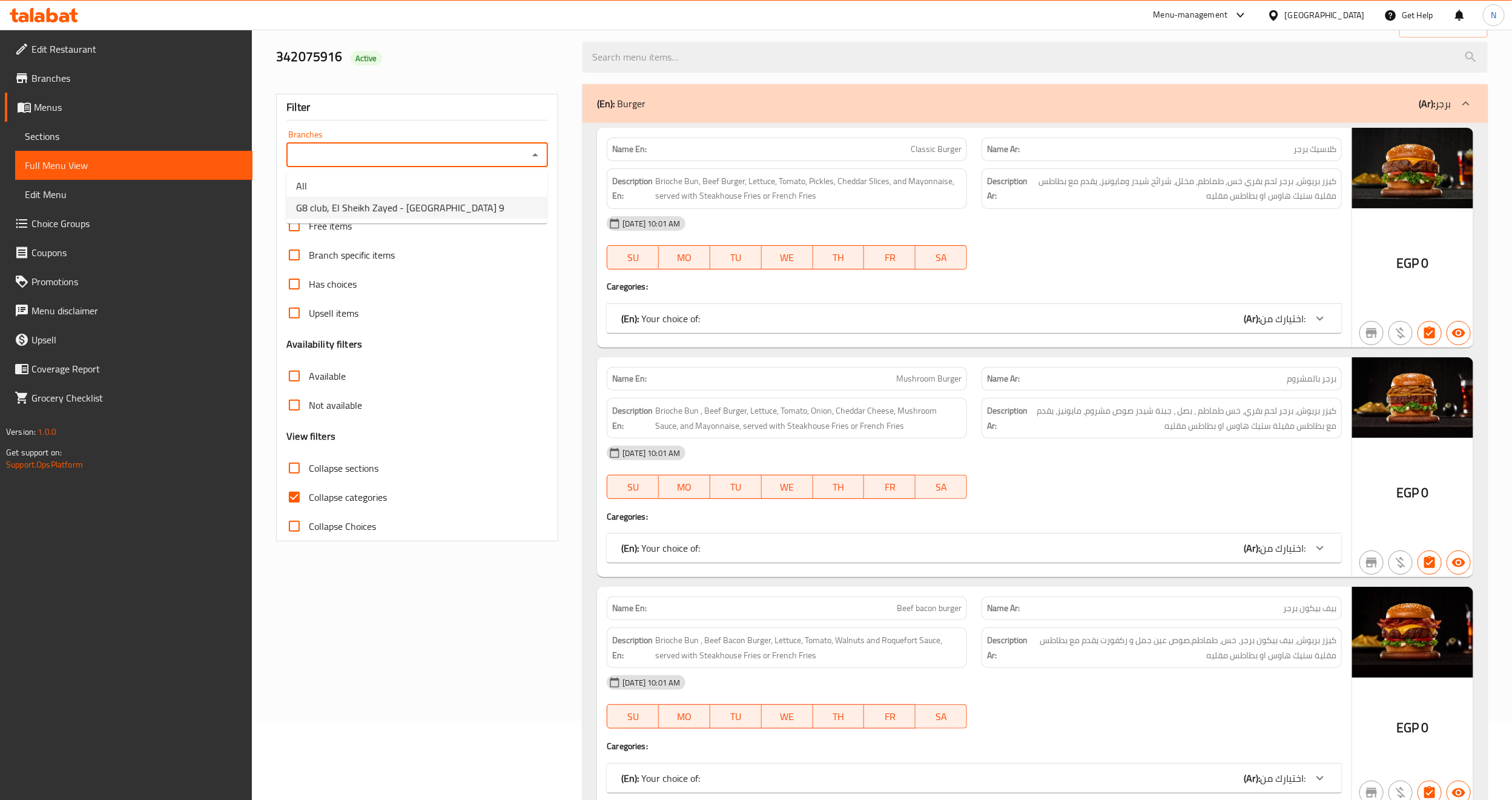
click at [491, 210] on li "G8 club, El Sheikh Zayed - El Hay 9" at bounding box center [417, 208] width 261 height 22
type input "G8 club, El Sheikh Zayed - El Hay 9"
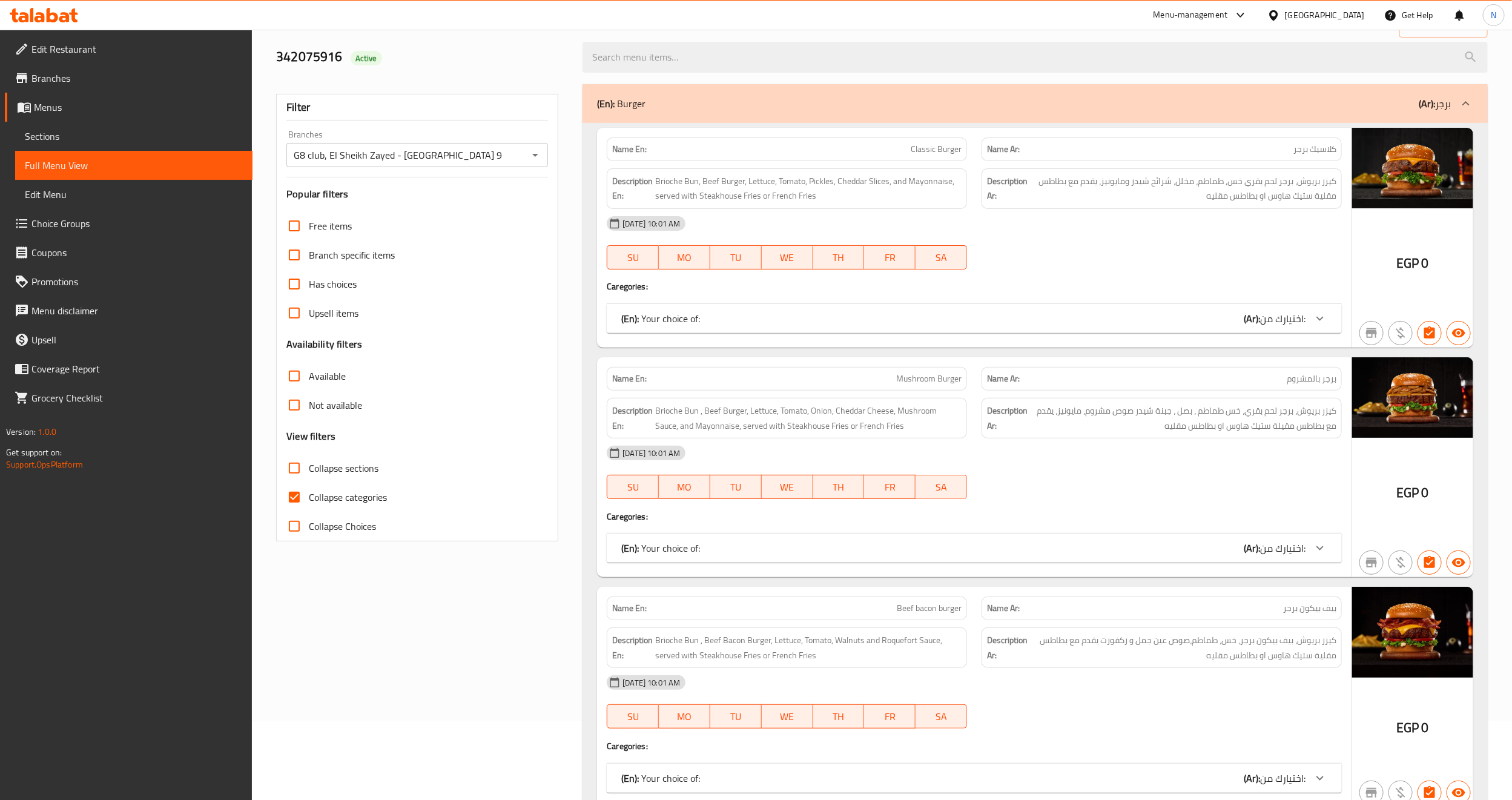
click at [315, 499] on span "Collapse categories" at bounding box center [347, 497] width 78 height 14
click at [309, 499] on input "Collapse categories" at bounding box center [294, 497] width 29 height 29
checkbox input "false"
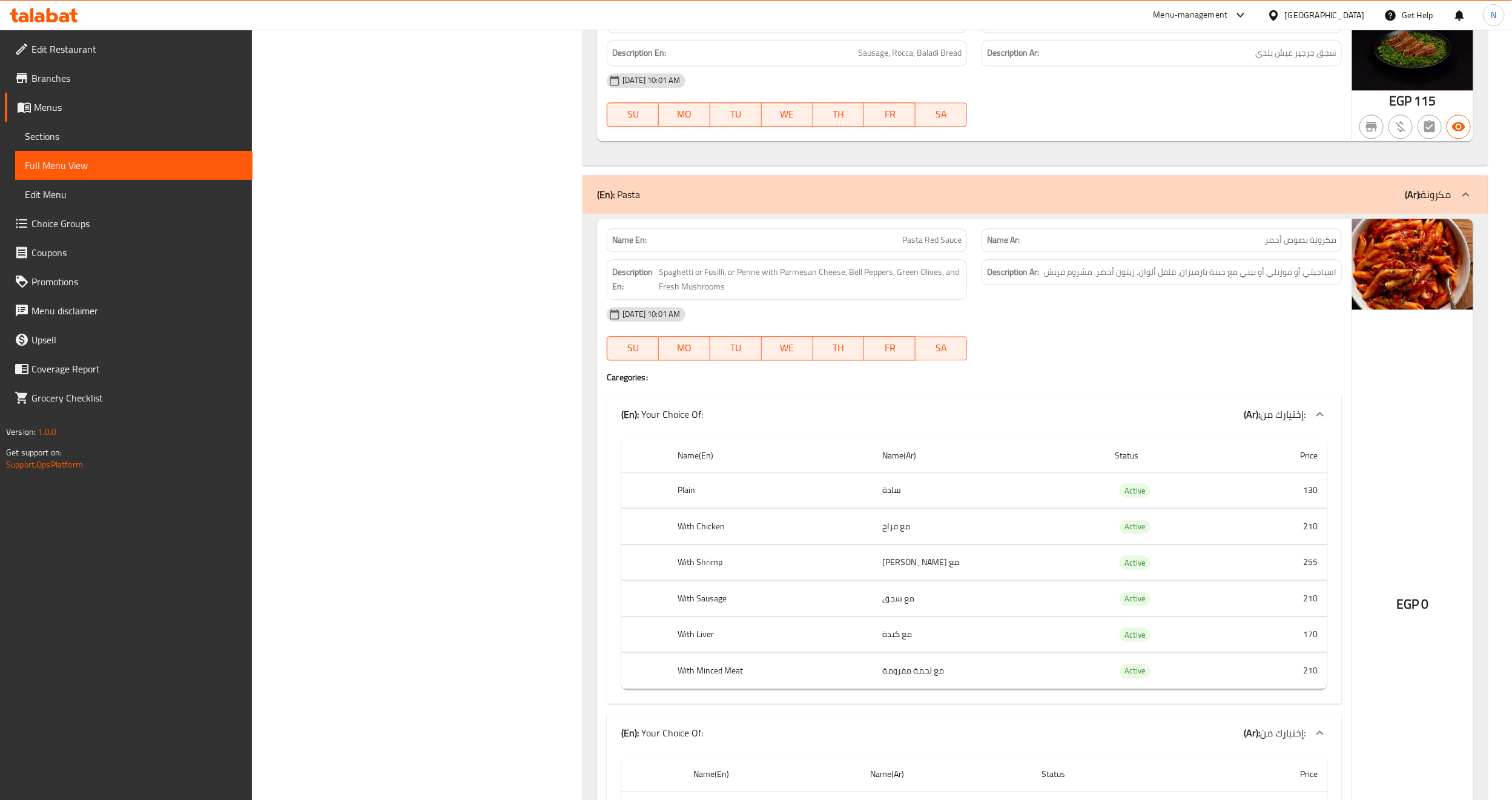
scroll to position [1805, 0]
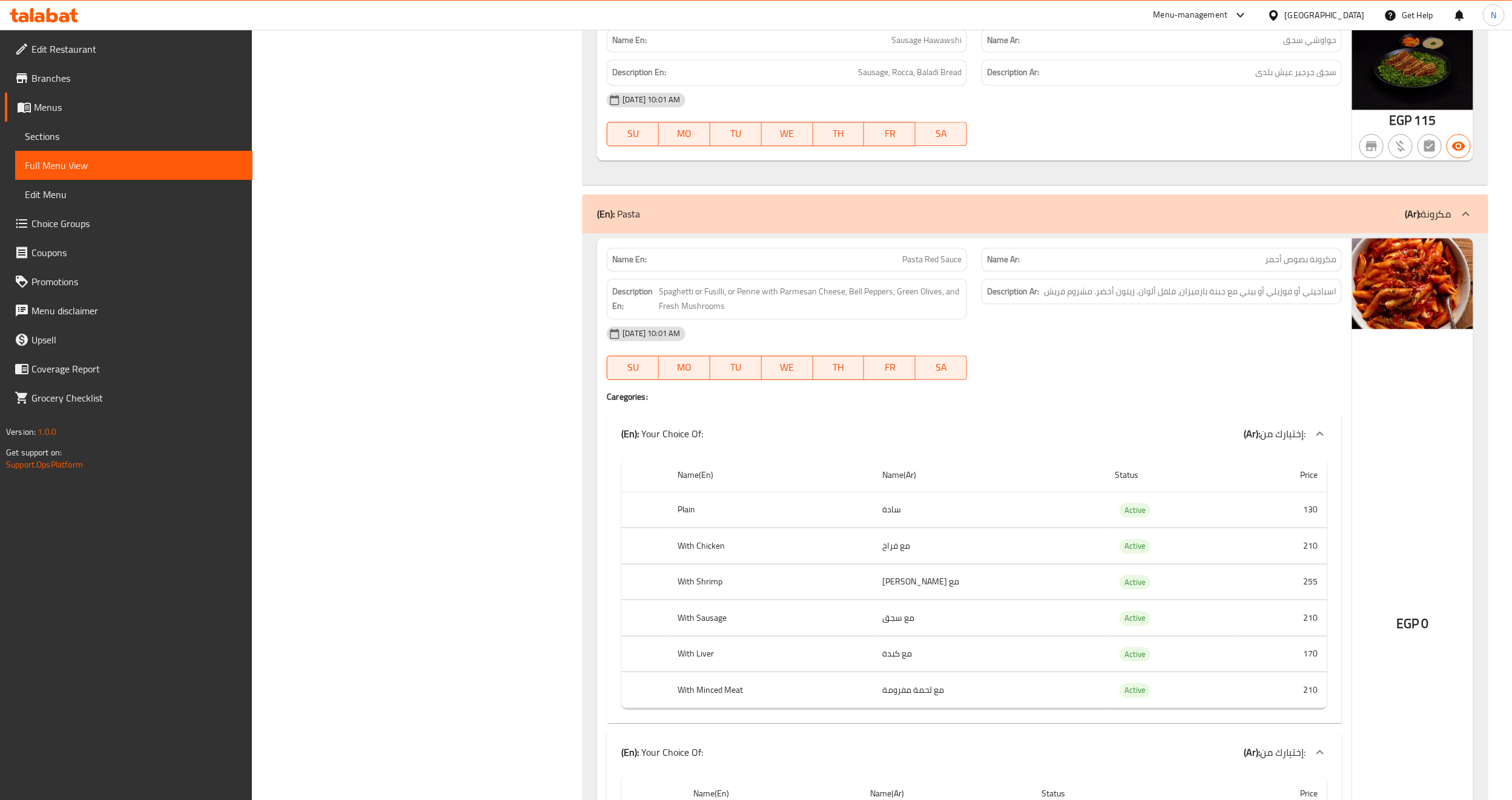
click at [122, 146] on link "Sections" at bounding box center [133, 136] width 238 height 29
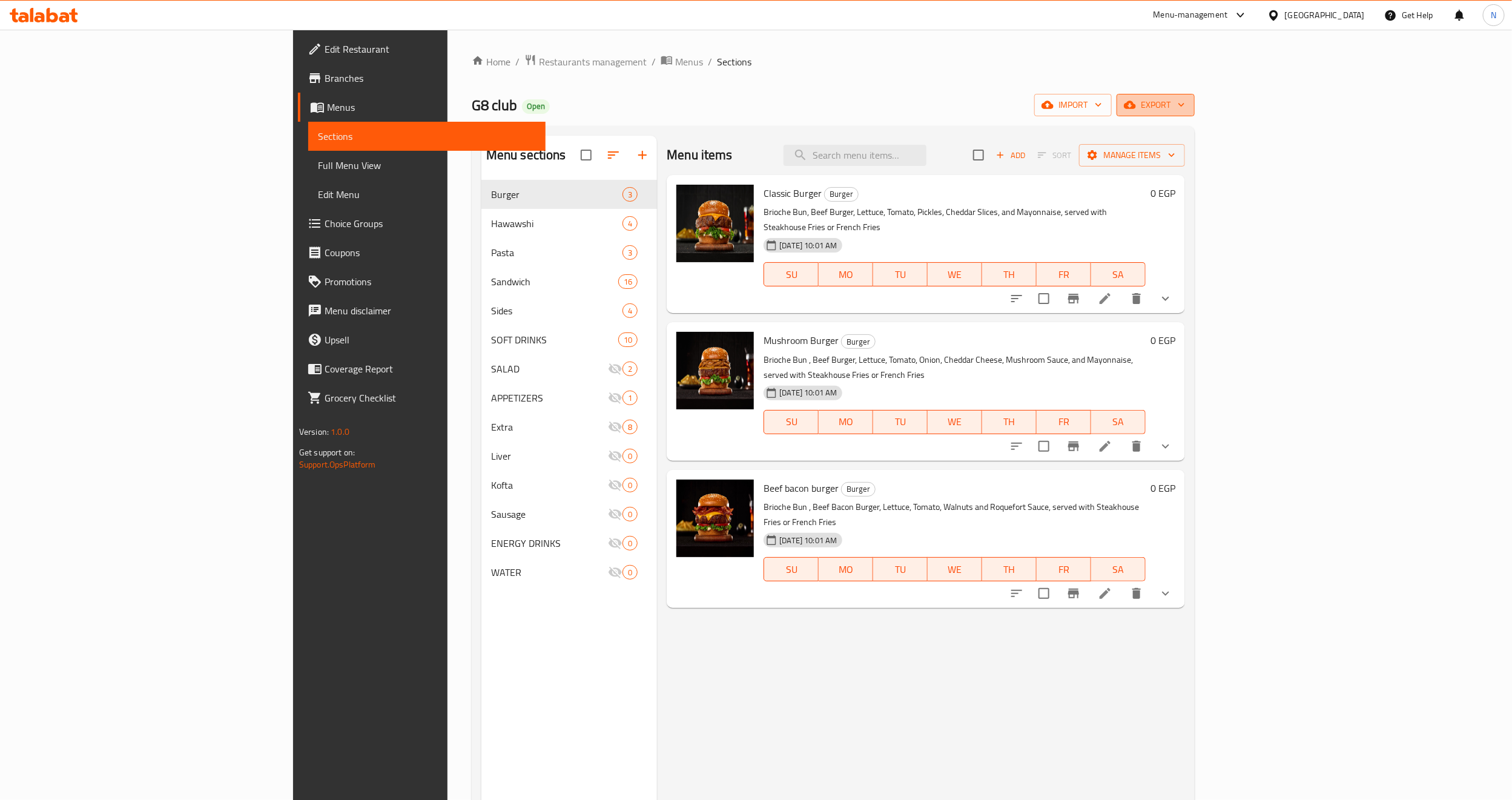
click at [1185, 102] on span "export" at bounding box center [1156, 105] width 59 height 15
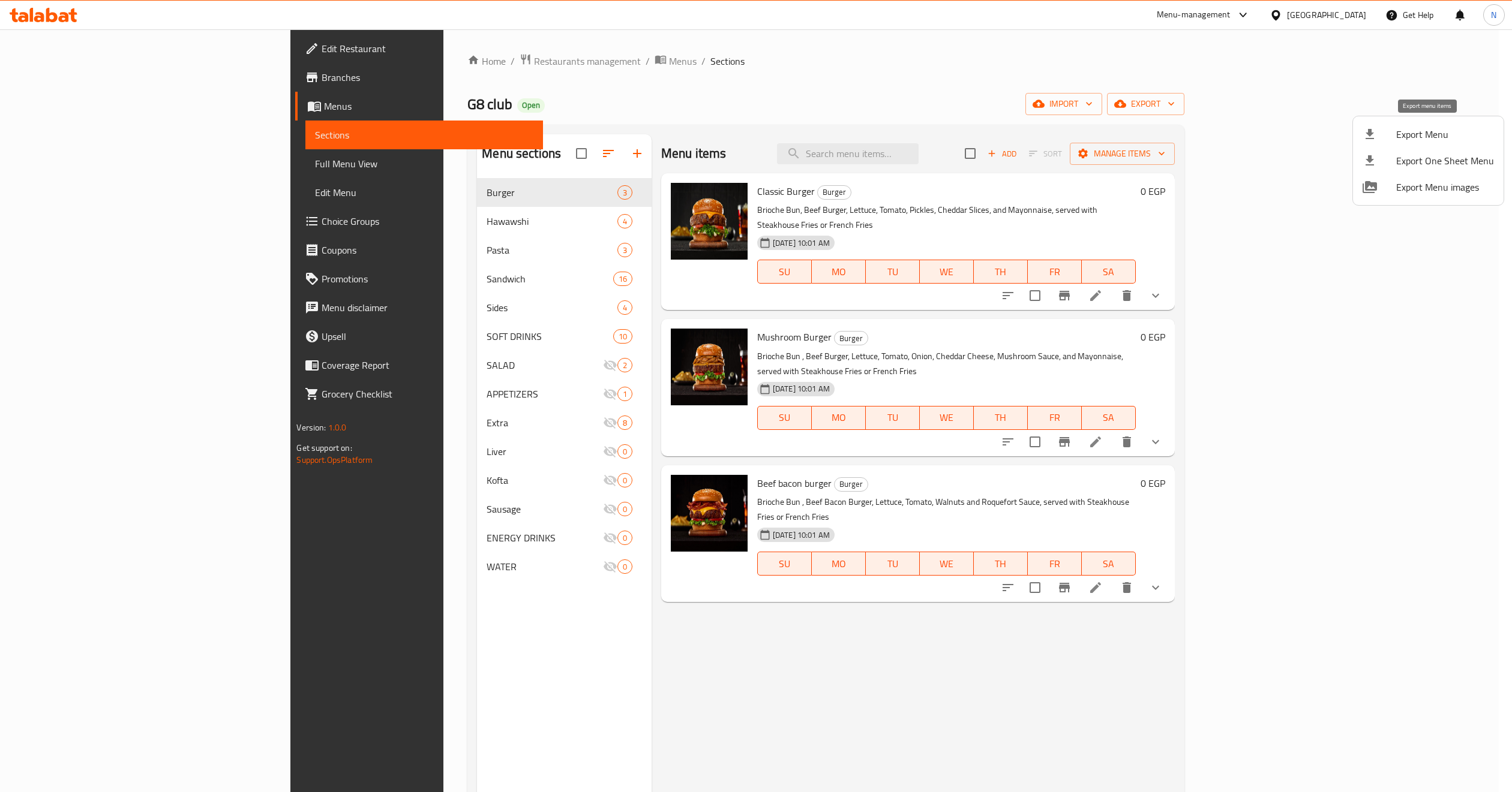
click at [1331, 132] on span "Export Menu" at bounding box center [1445, 134] width 98 height 14
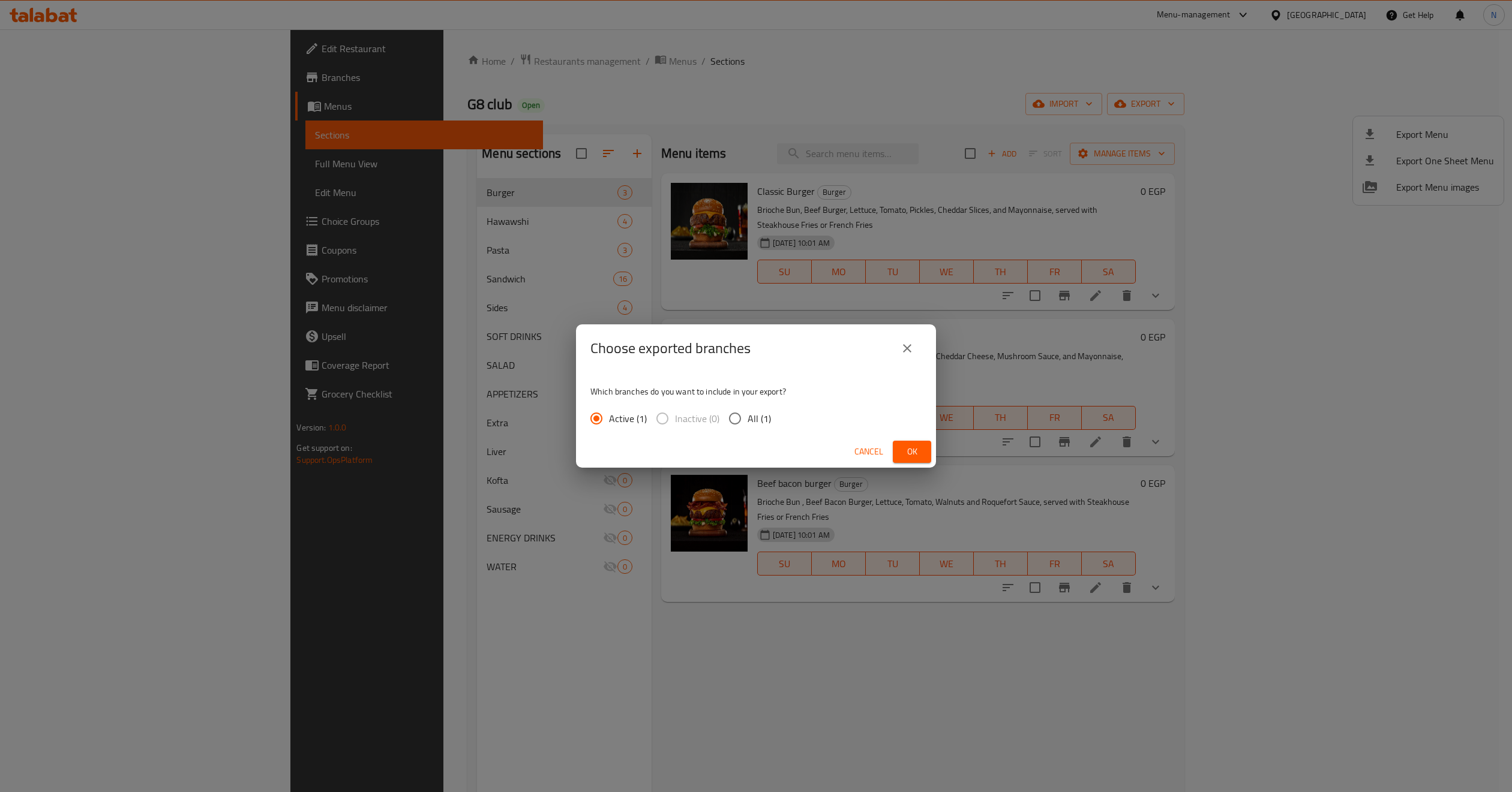
click at [749, 426] on span "All (1)" at bounding box center [759, 418] width 23 height 14
click at [747, 427] on input "All (1)" at bounding box center [734, 419] width 25 height 25
radio input "true"
click at [916, 444] on span "Ok" at bounding box center [912, 452] width 19 height 15
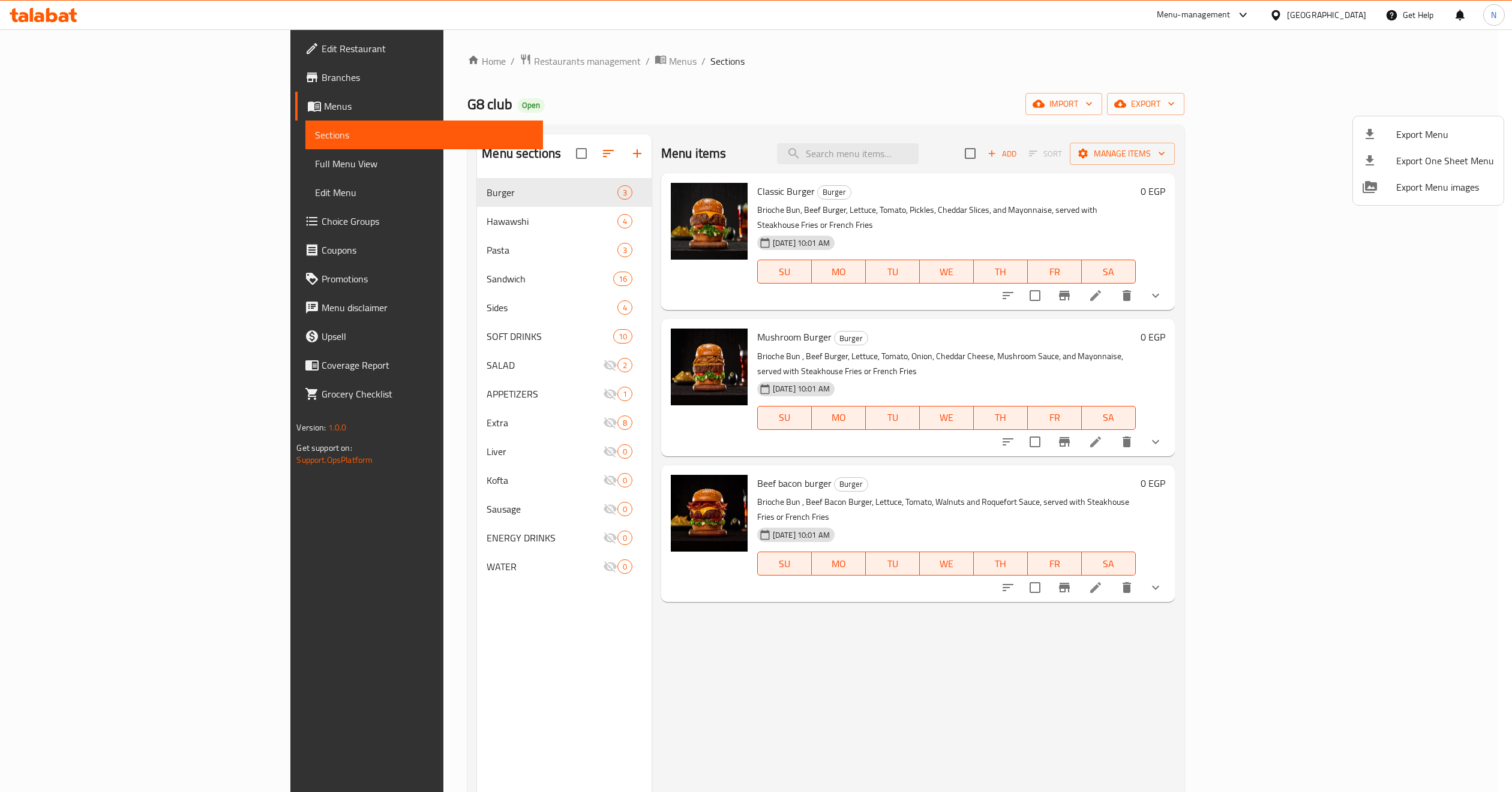
click at [1331, 614] on div at bounding box center [756, 396] width 1512 height 792
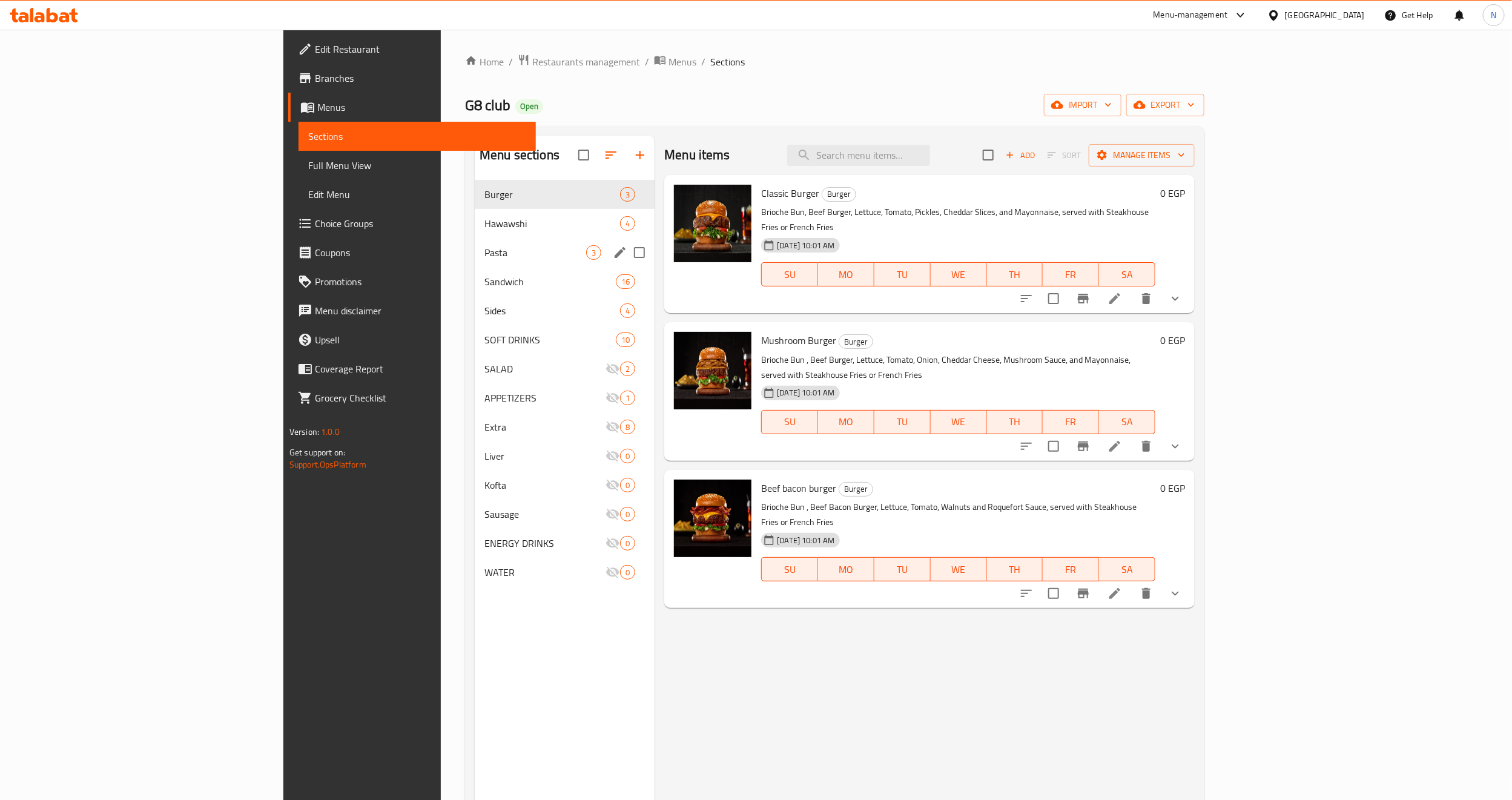
click at [484, 246] on span "Pasta" at bounding box center [535, 252] width 102 height 14
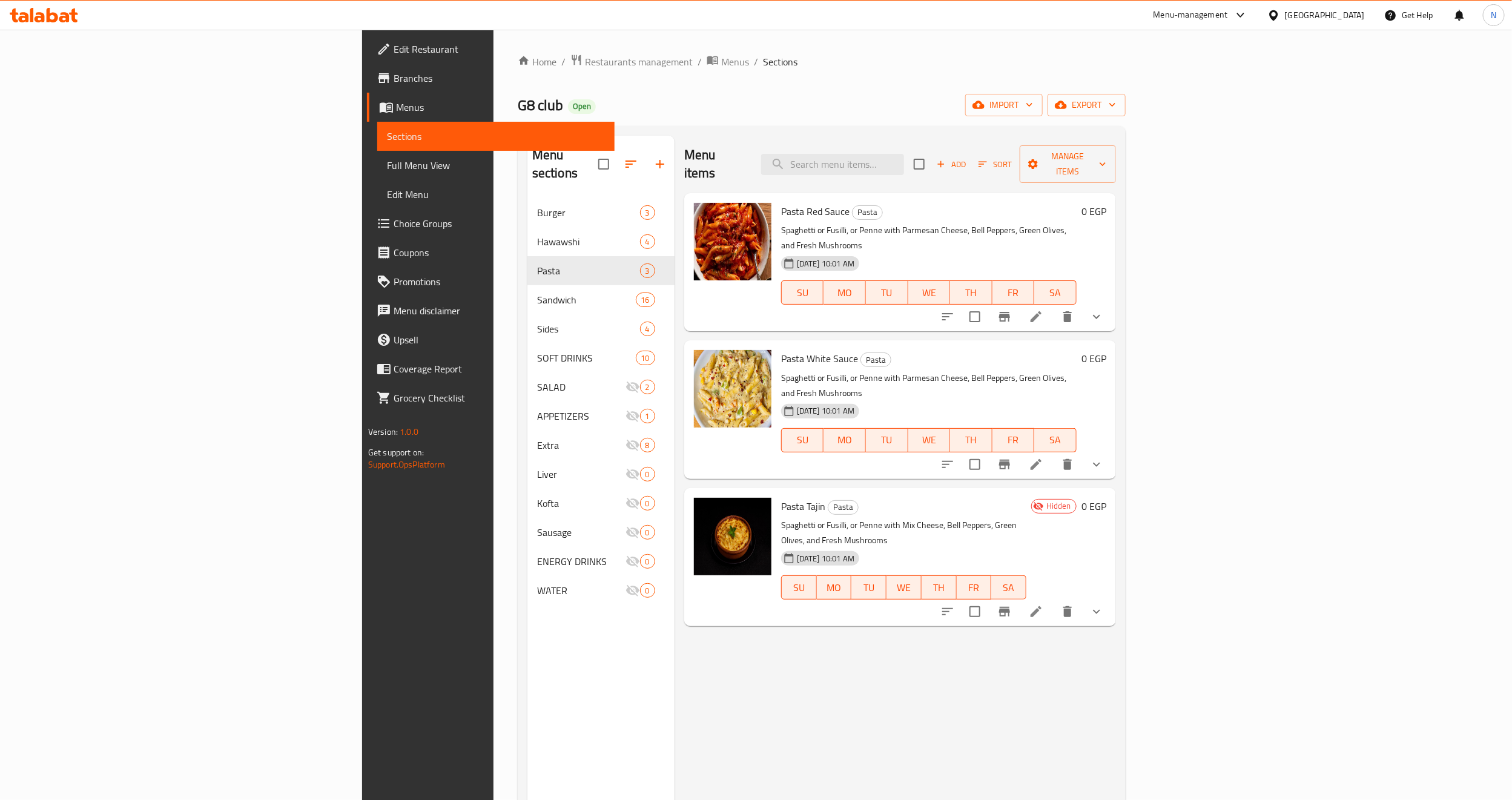
click at [1111, 302] on button "show more" at bounding box center [1097, 317] width 29 height 29
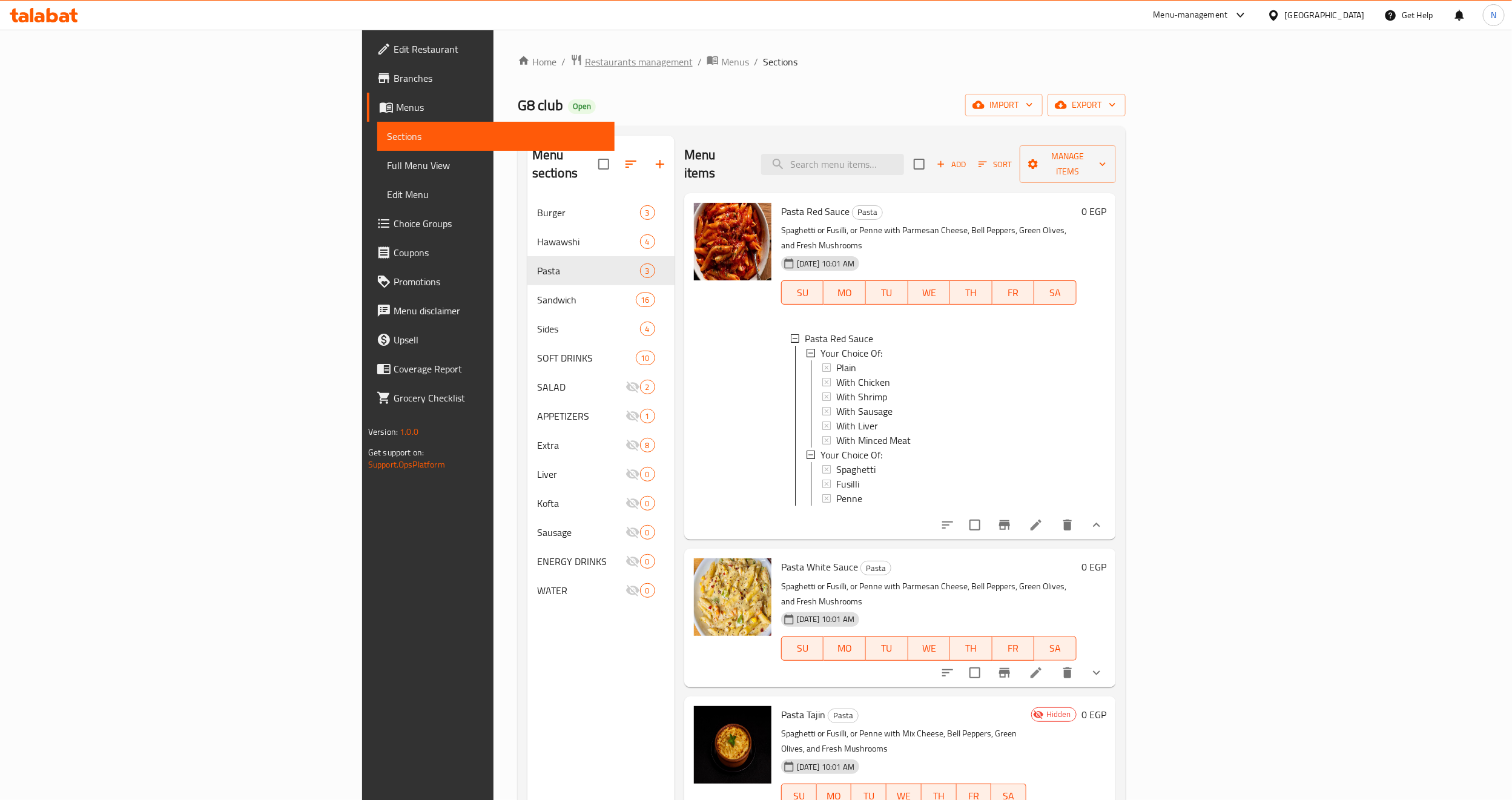
click at [585, 60] on span "Restaurants management" at bounding box center [638, 61] width 108 height 14
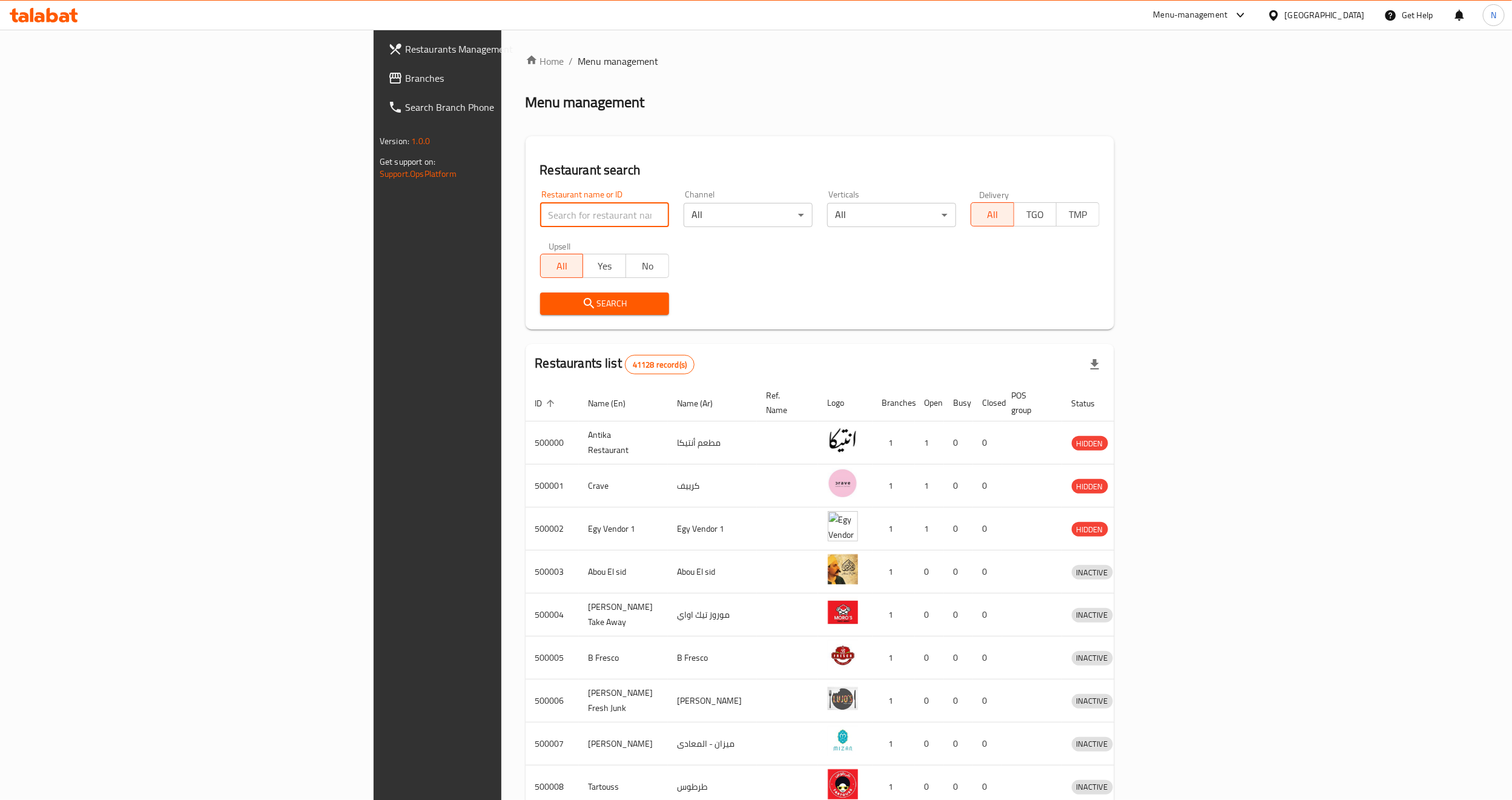
click at [540, 208] on input "search" at bounding box center [604, 214] width 129 height 24
paste input "694618"
type input "694618"
click button "Search" at bounding box center [604, 304] width 129 height 22
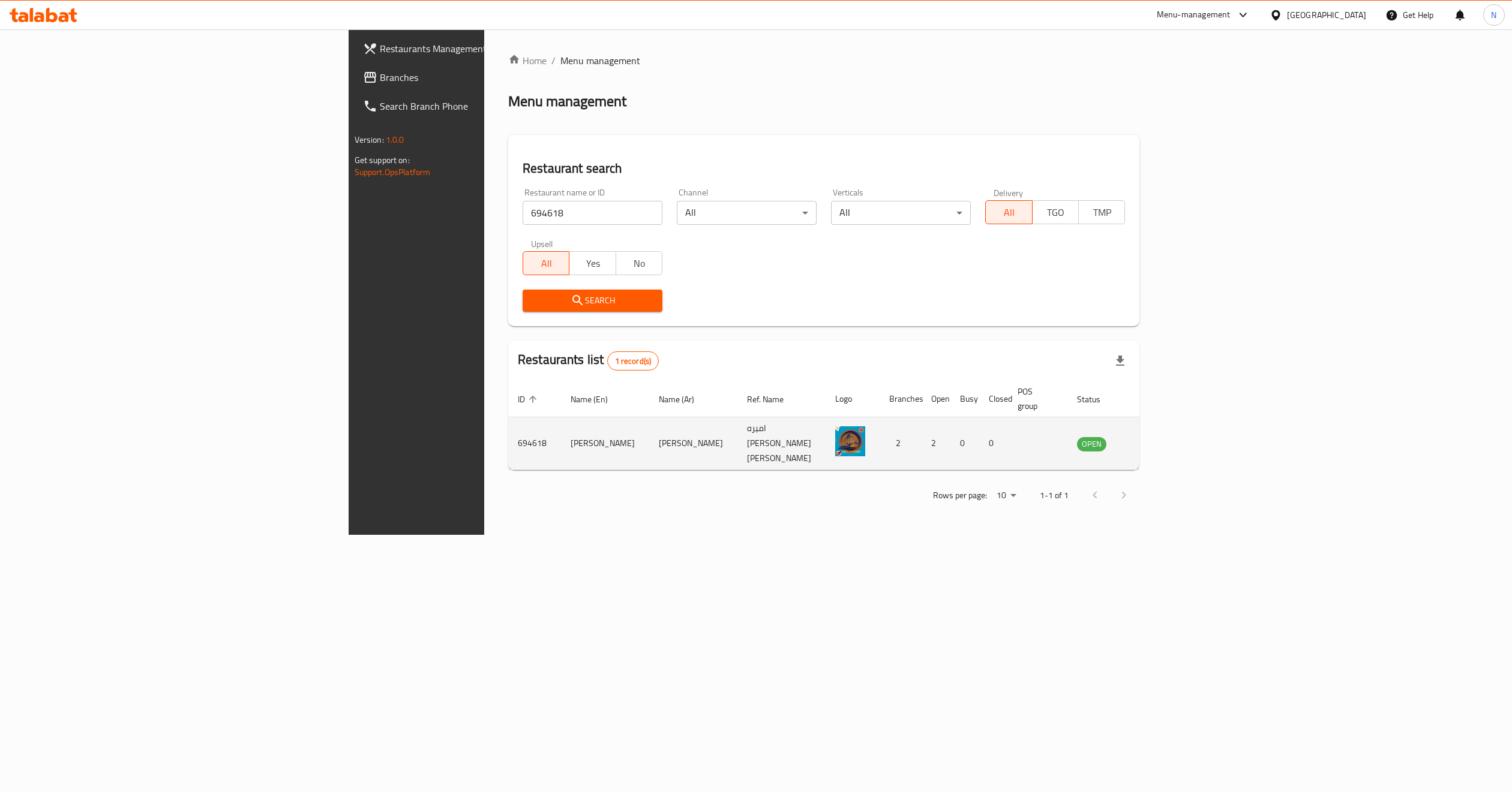
click at [1172, 432] on td "enhanced table" at bounding box center [1151, 443] width 41 height 52
click at [1154, 439] on icon "enhanced table" at bounding box center [1146, 444] width 13 height 10
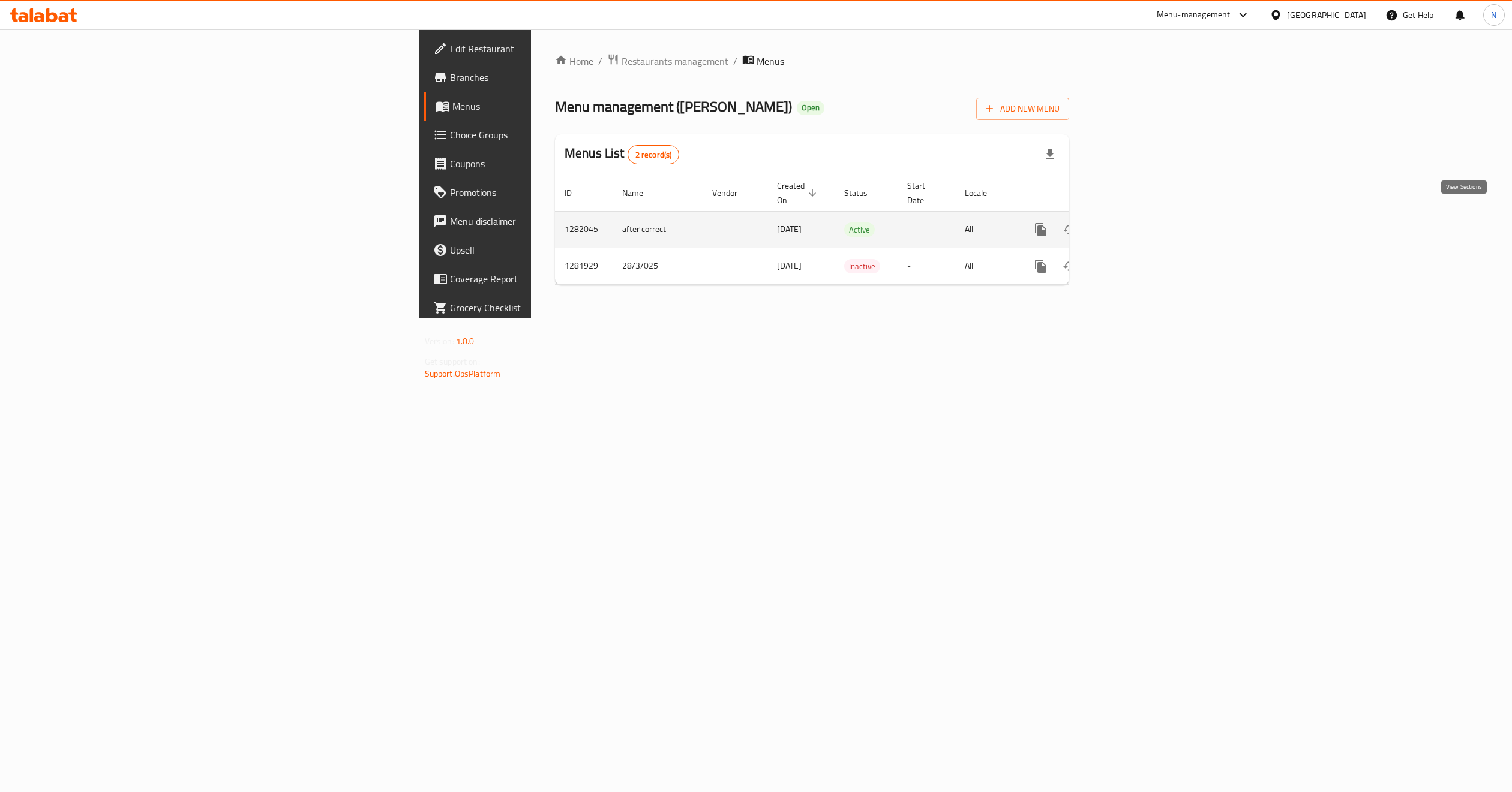
click at [1135, 222] on icon "enhanced table" at bounding box center [1127, 229] width 14 height 14
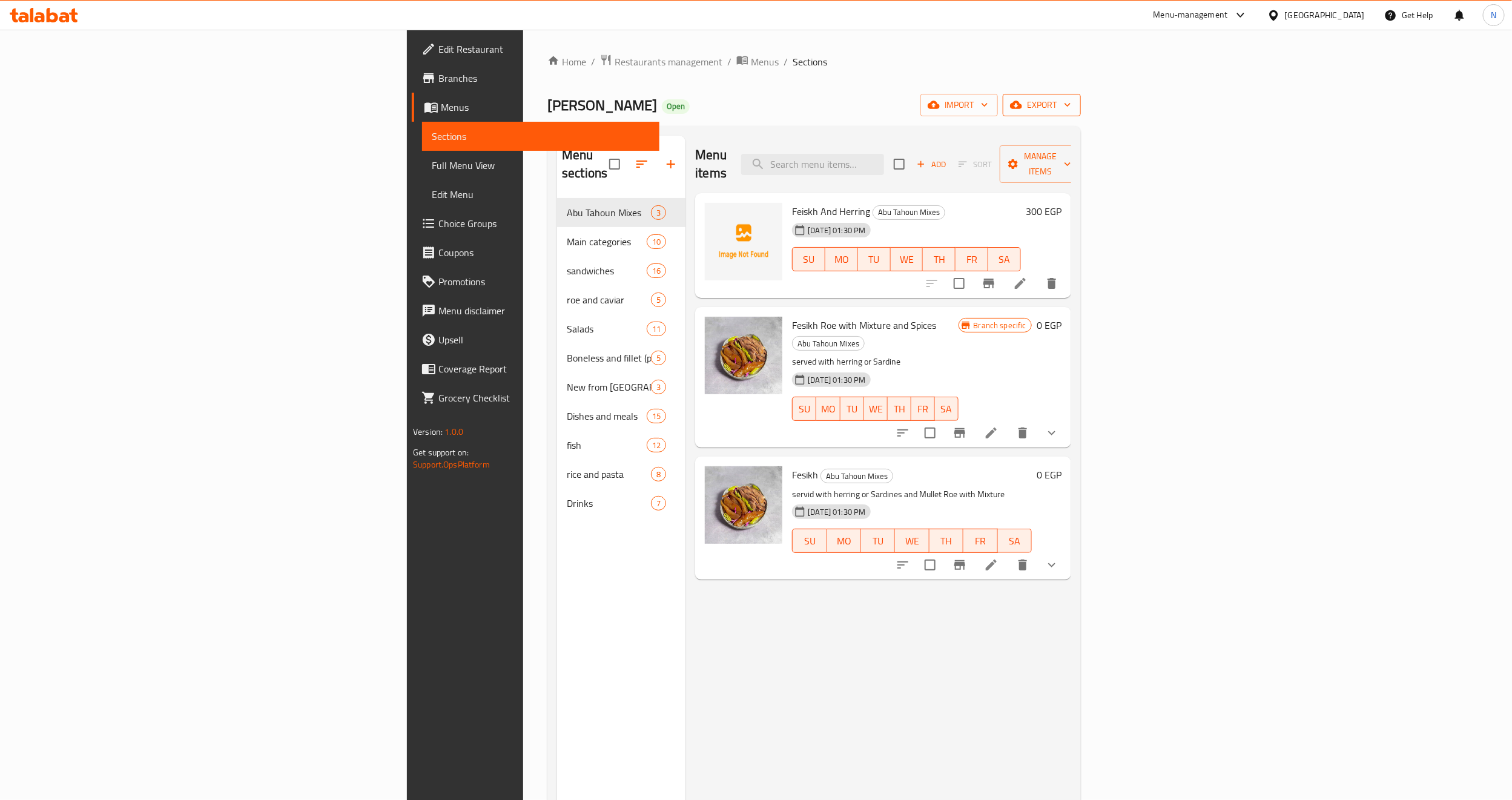
click at [1071, 112] on span "export" at bounding box center [1042, 105] width 59 height 15
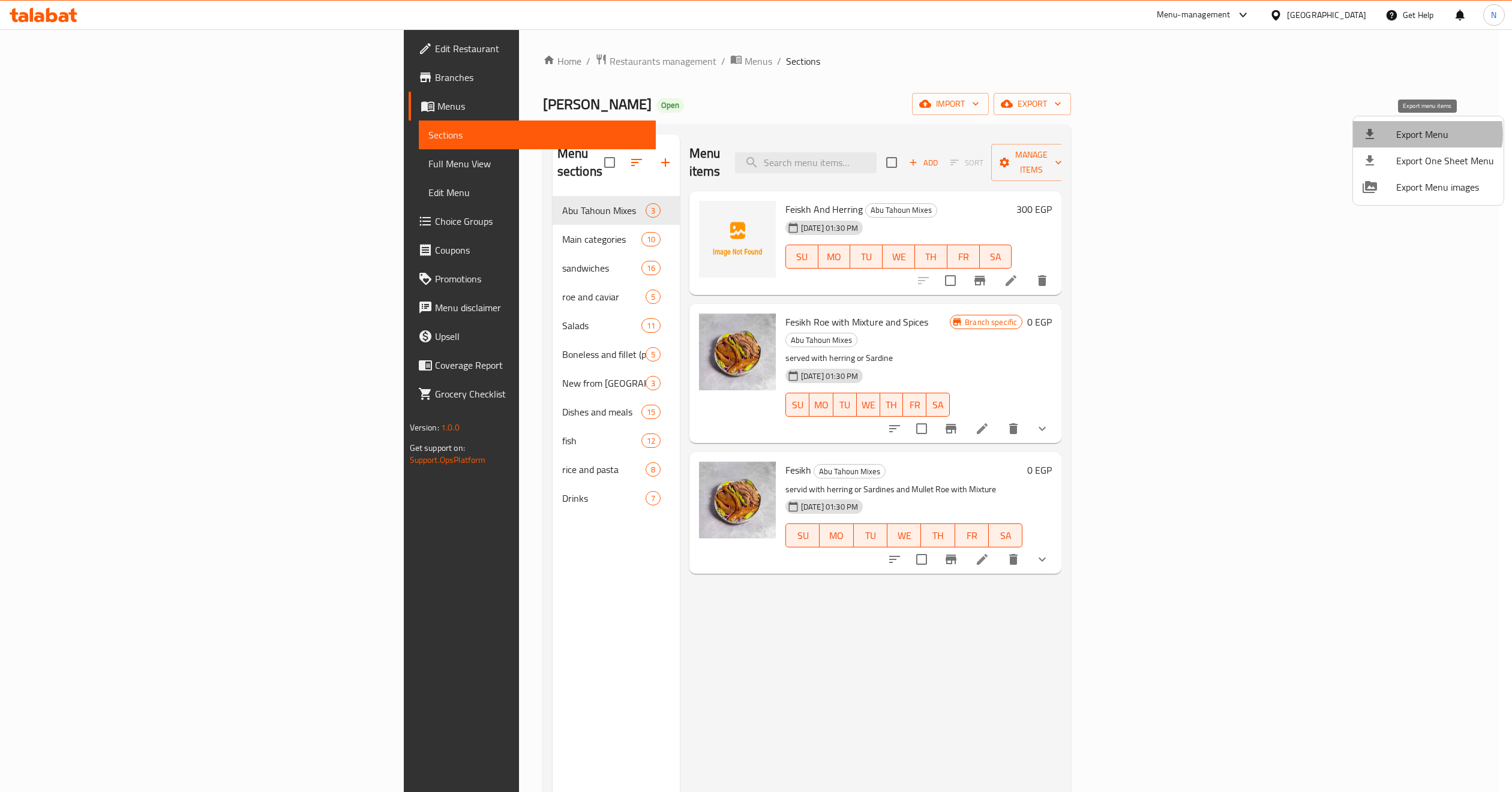
click at [1331, 134] on span "Export Menu" at bounding box center [1445, 134] width 98 height 14
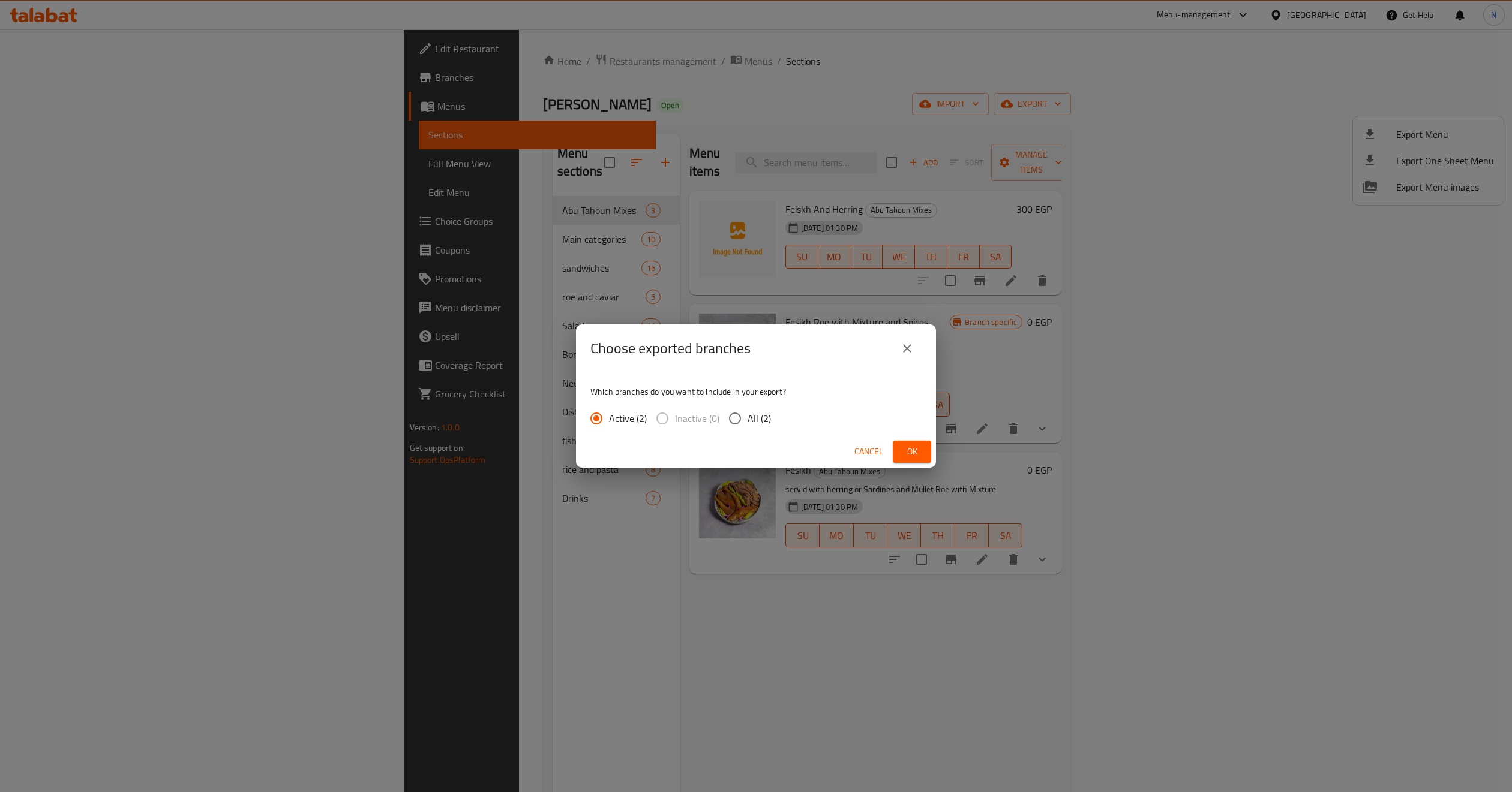
click at [747, 412] on span "All (2)" at bounding box center [759, 418] width 23 height 14
click at [747, 412] on input "All (2)" at bounding box center [734, 419] width 25 height 25
radio input "true"
click at [892, 449] on button "Ok" at bounding box center [912, 452] width 38 height 22
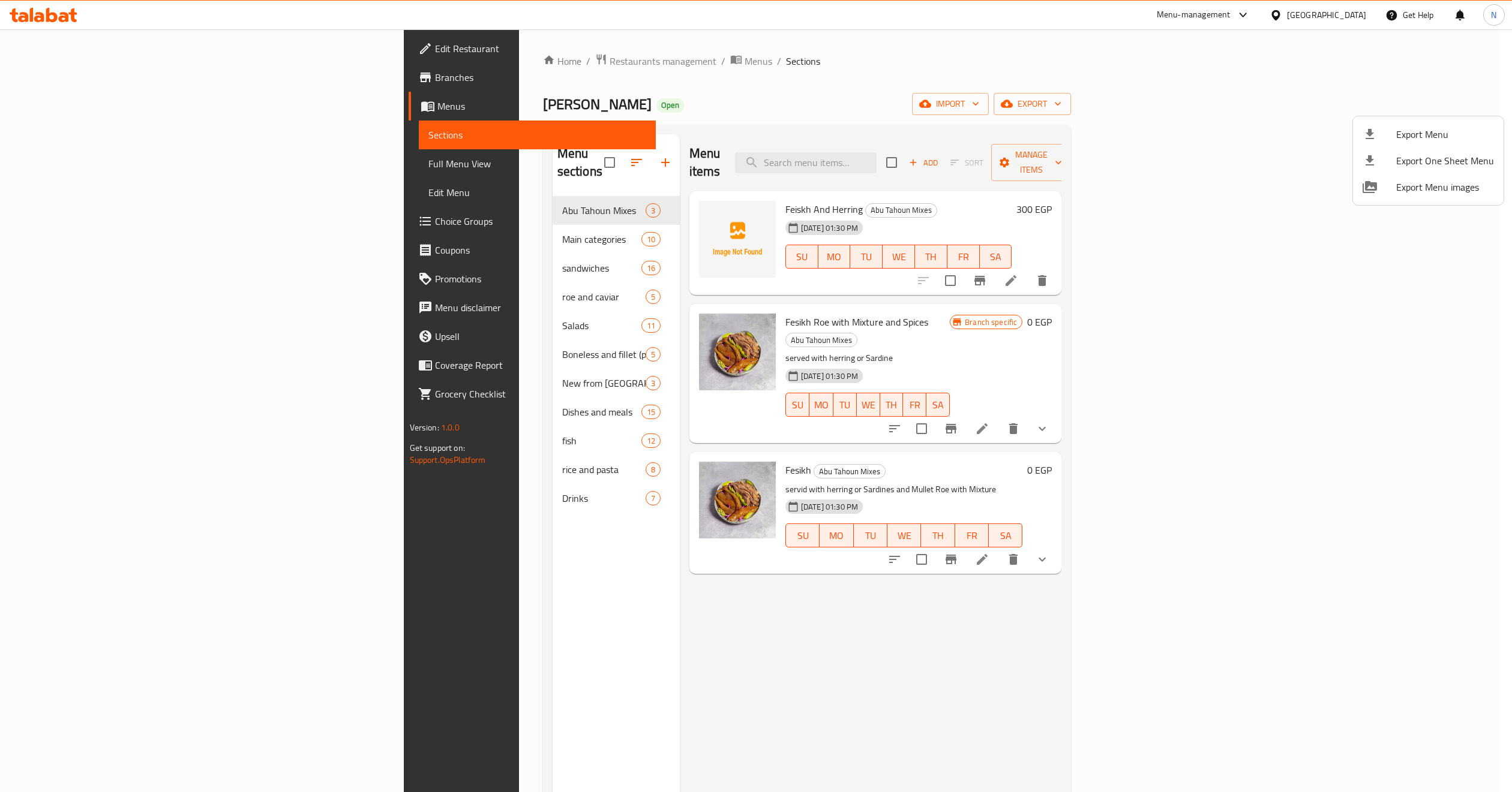
click at [705, 65] on div at bounding box center [756, 396] width 1512 height 792
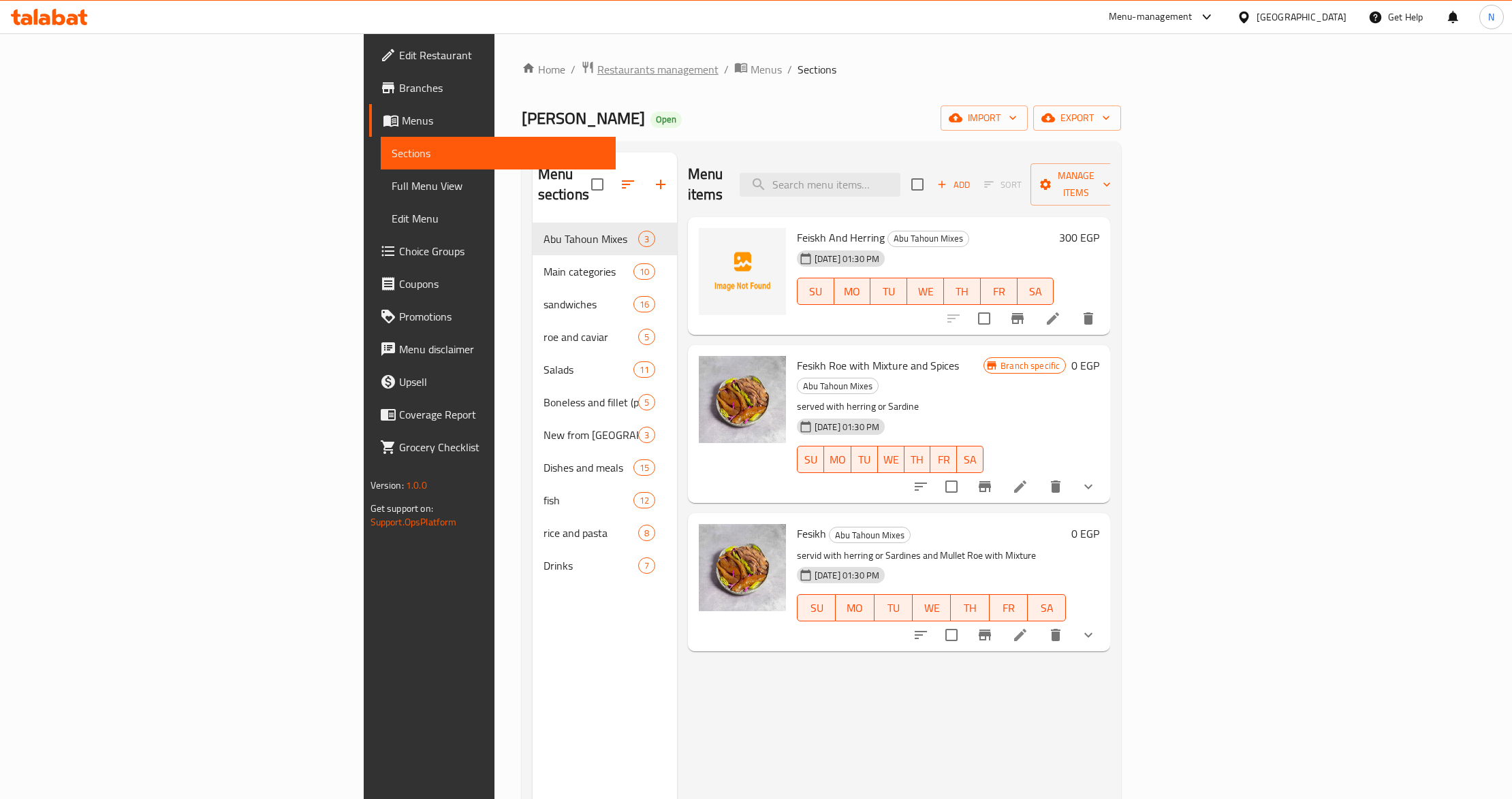
click at [598, 74] on span "Restaurants management" at bounding box center [658, 69] width 121 height 16
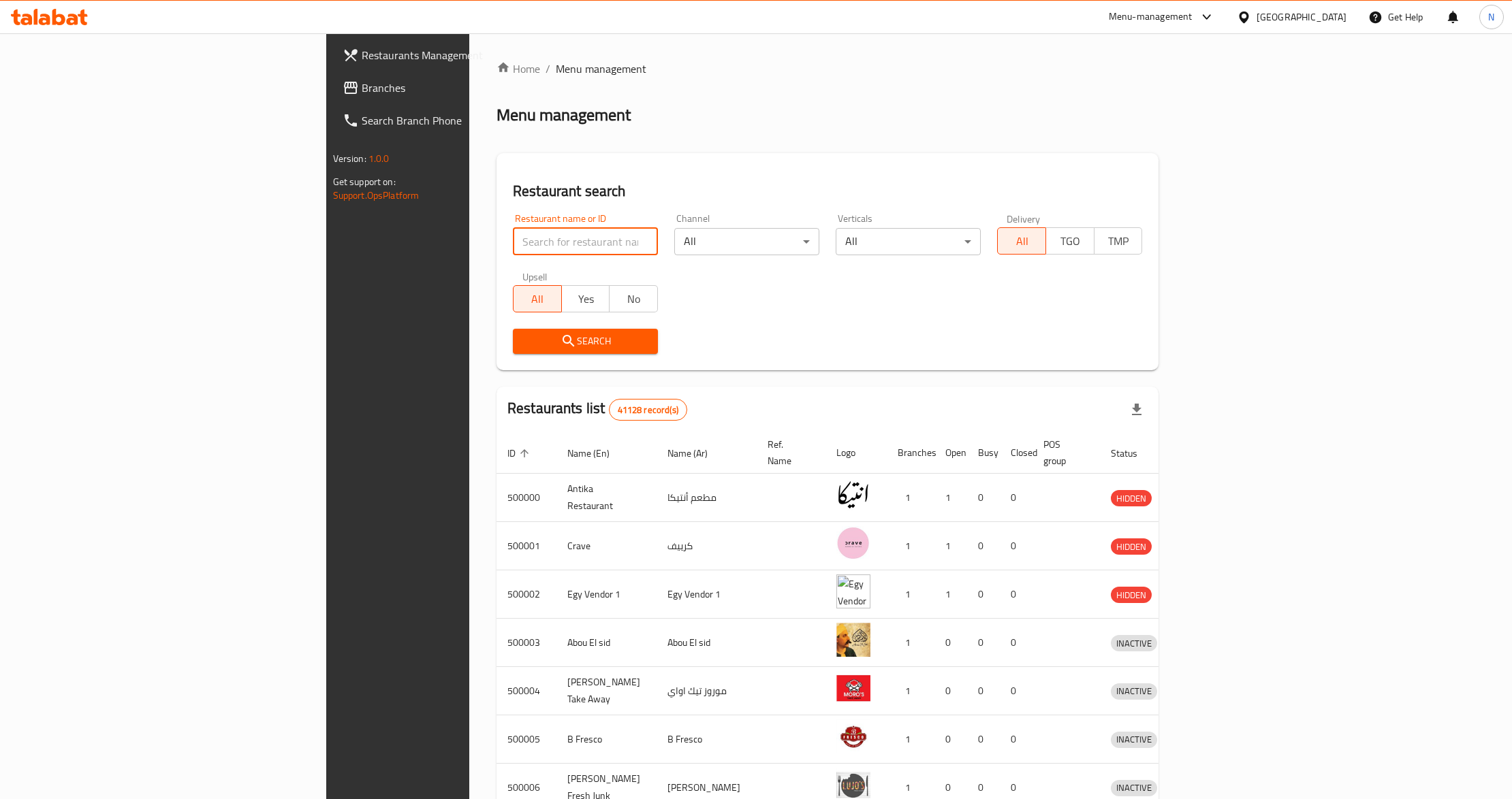
click at [519, 228] on input "search" at bounding box center [585, 241] width 145 height 27
paste input "694618"
type input "694618"
click button "Search" at bounding box center [585, 341] width 145 height 25
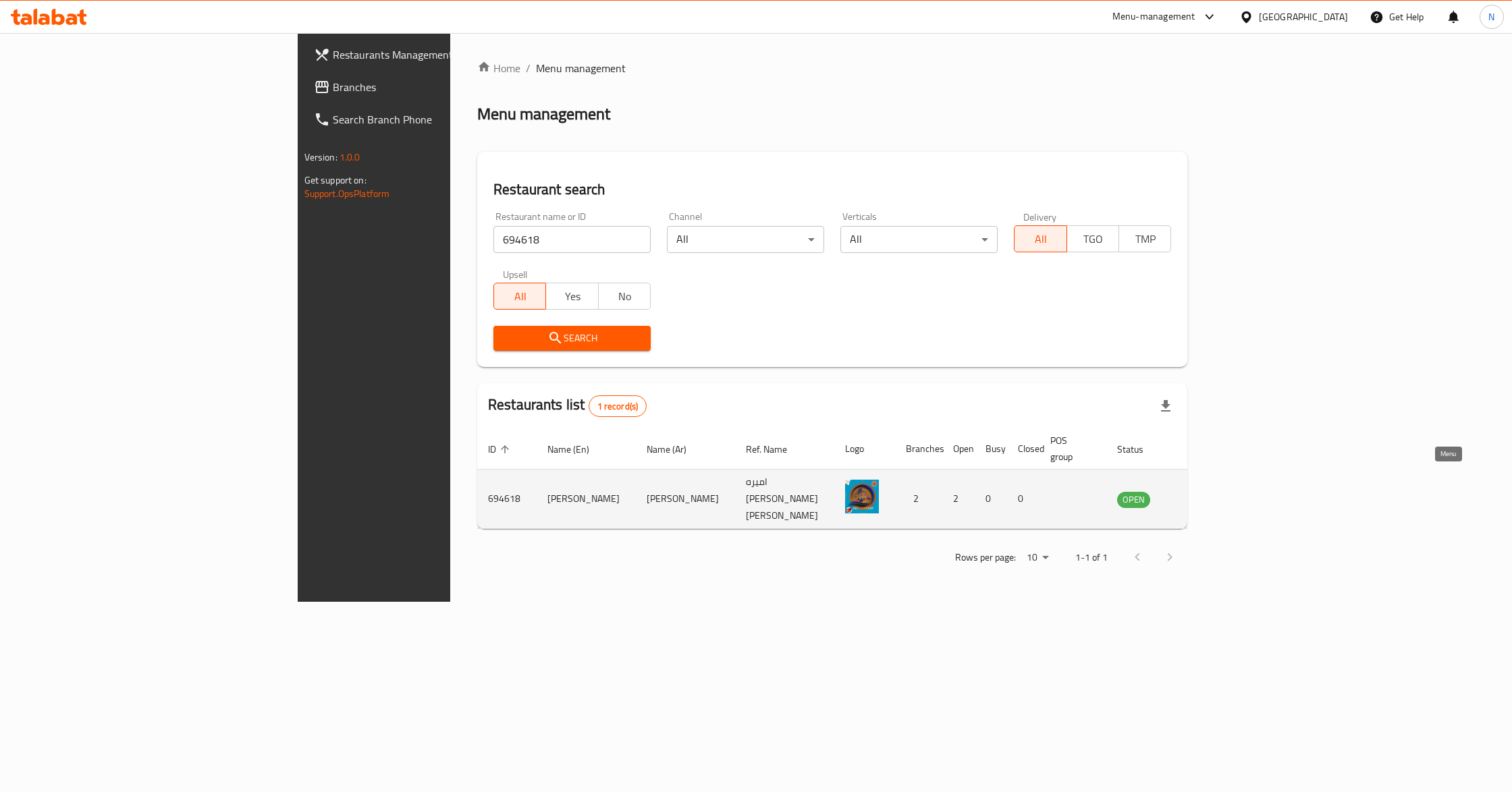
click at [1204, 491] on icon "enhanced table" at bounding box center [1196, 499] width 16 height 16
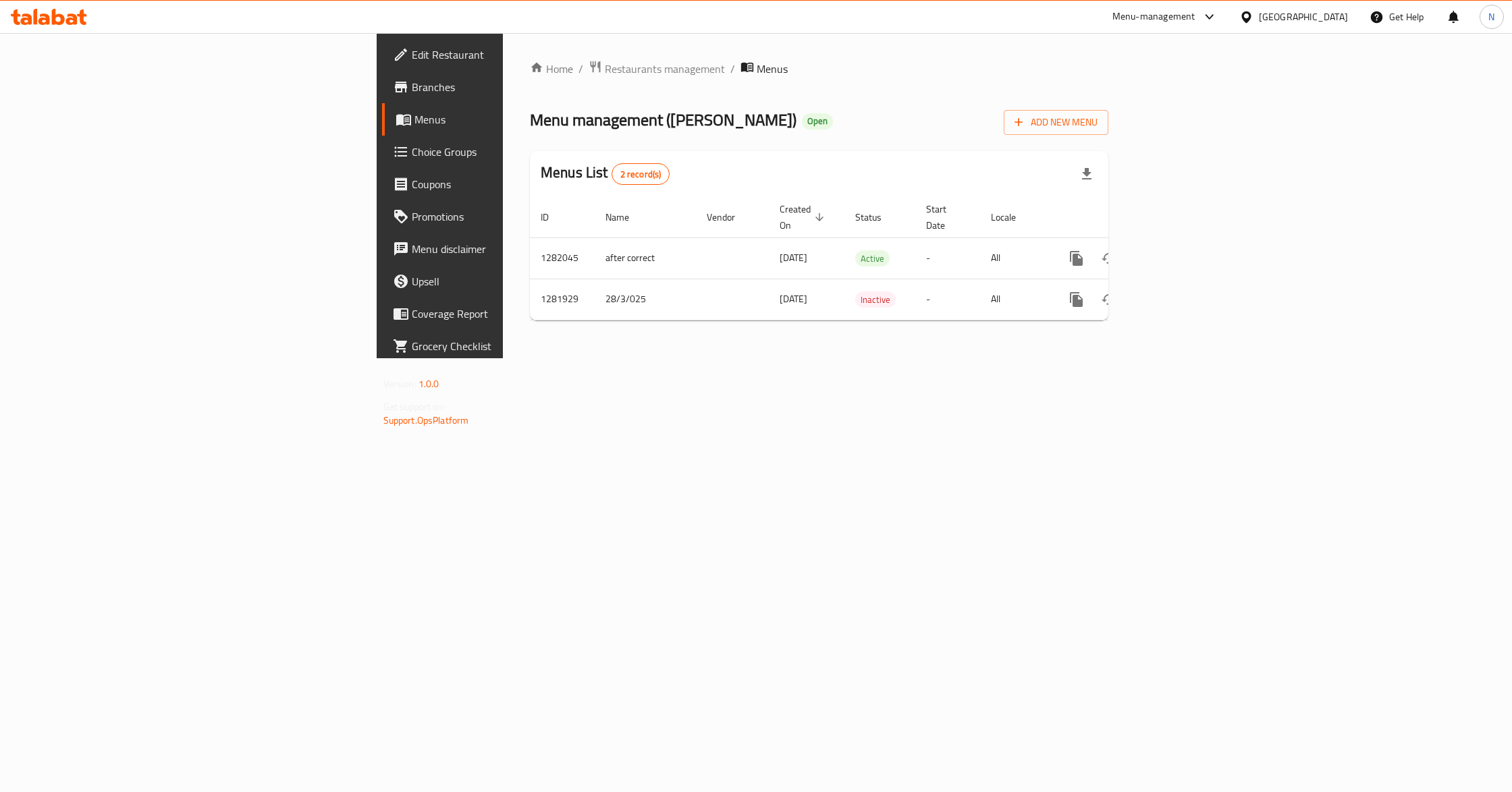
click at [411, 86] on span "Branches" at bounding box center [514, 87] width 206 height 16
click at [1180, 251] on icon "enhanced table" at bounding box center [1173, 256] width 12 height 12
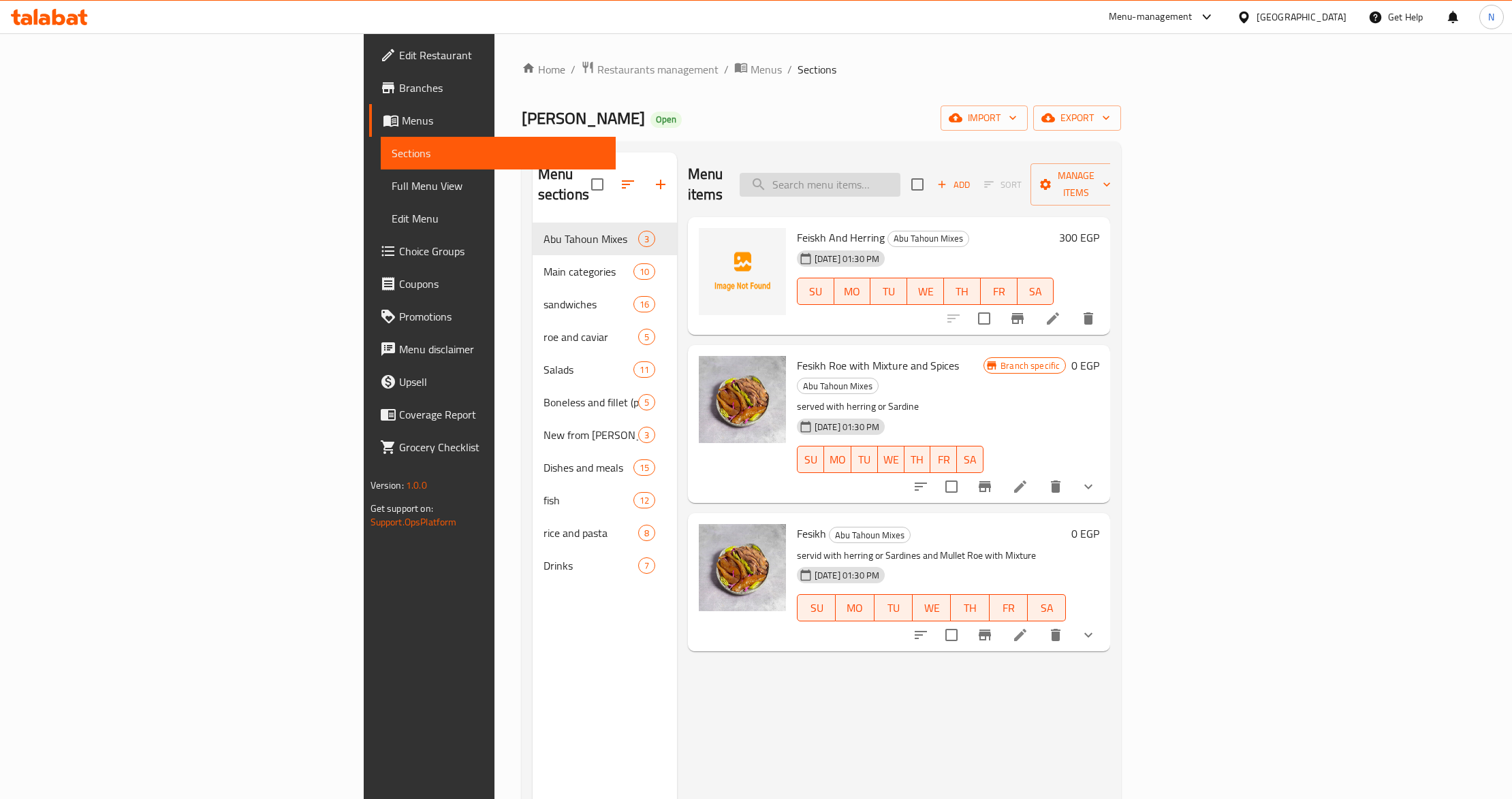
click at [900, 176] on input "search" at bounding box center [820, 185] width 161 height 24
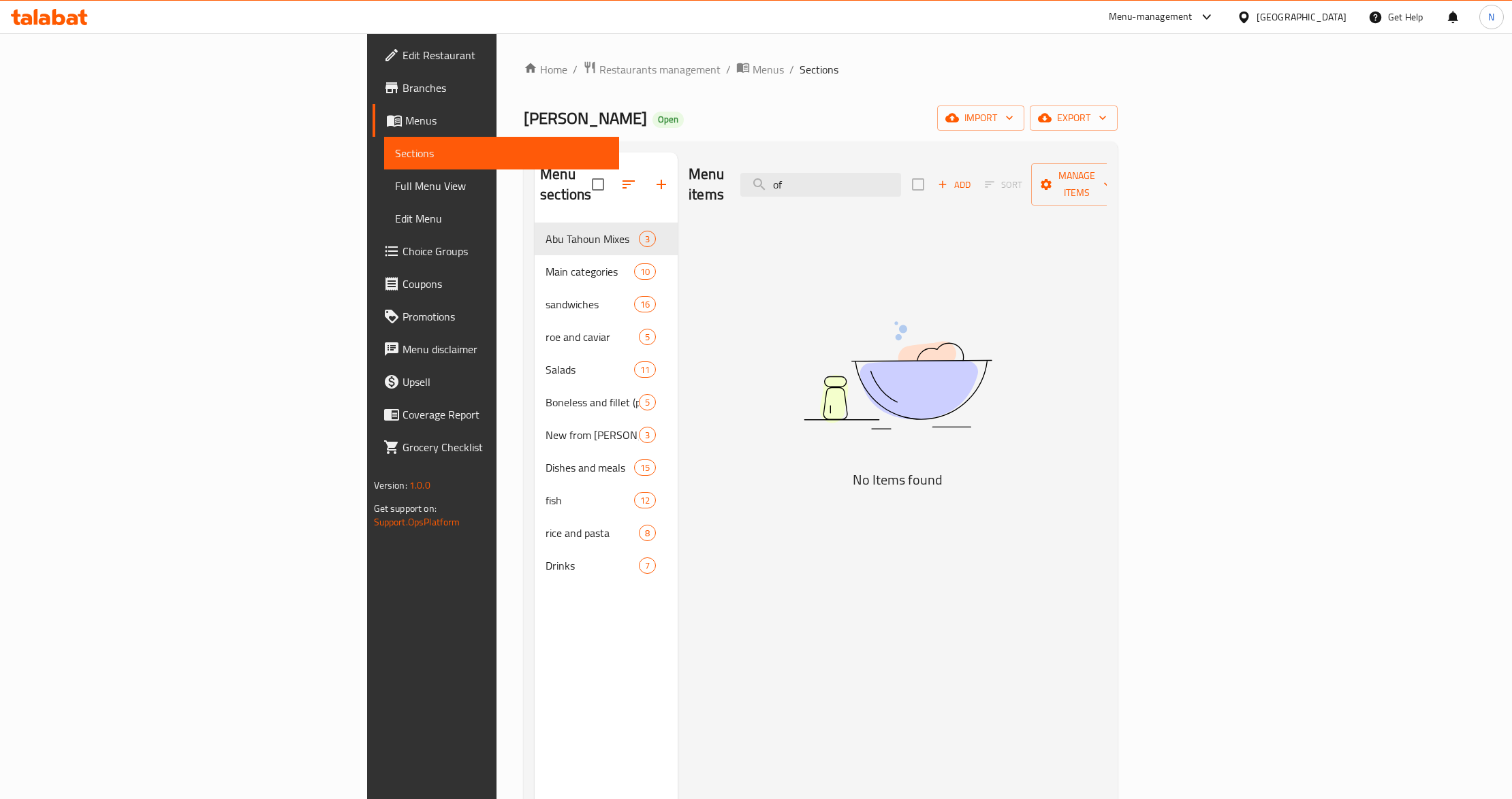
type input "o"
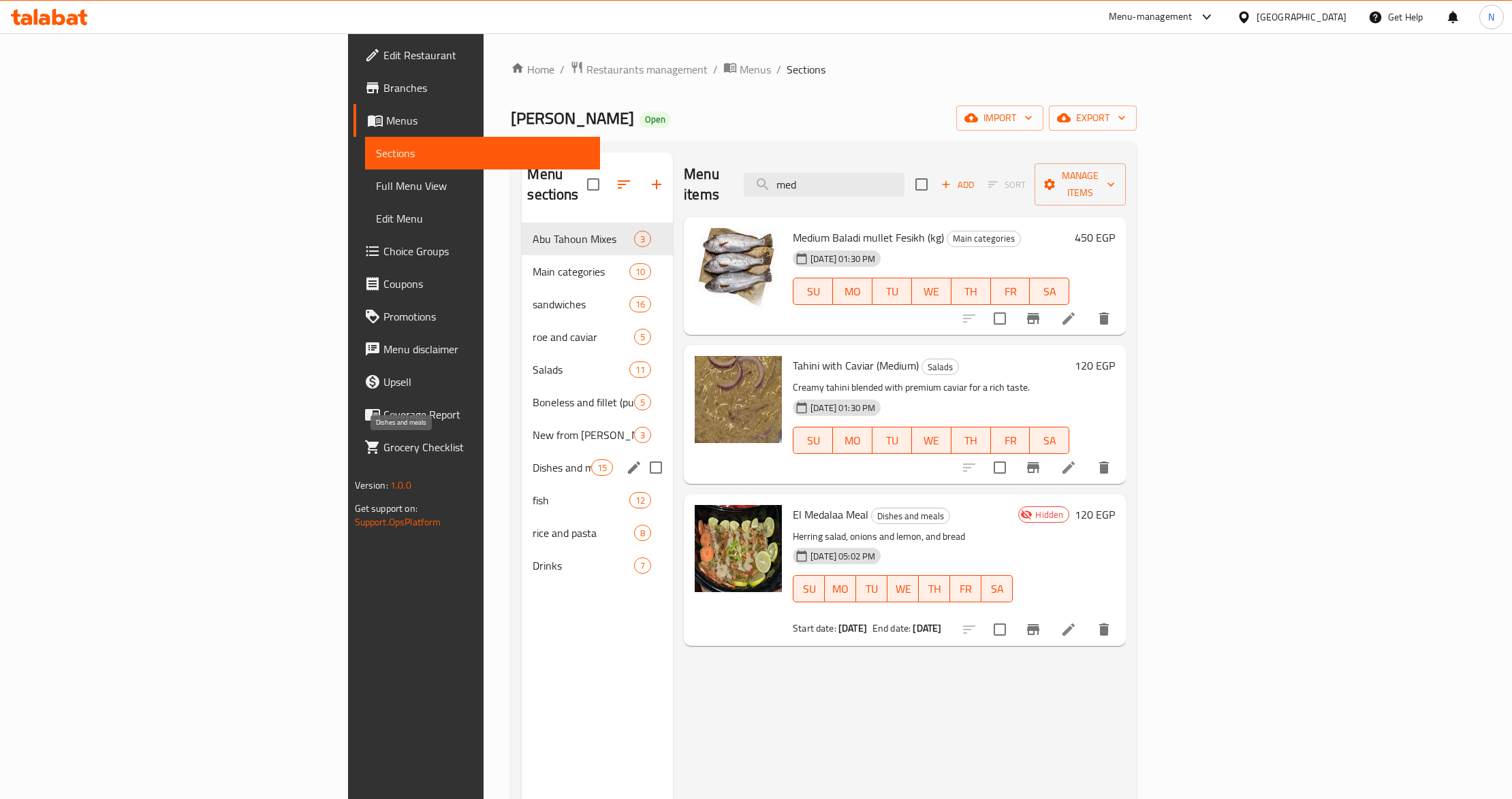
type input "med"
click at [533, 460] on span "Dishes and meals" at bounding box center [562, 467] width 58 height 16
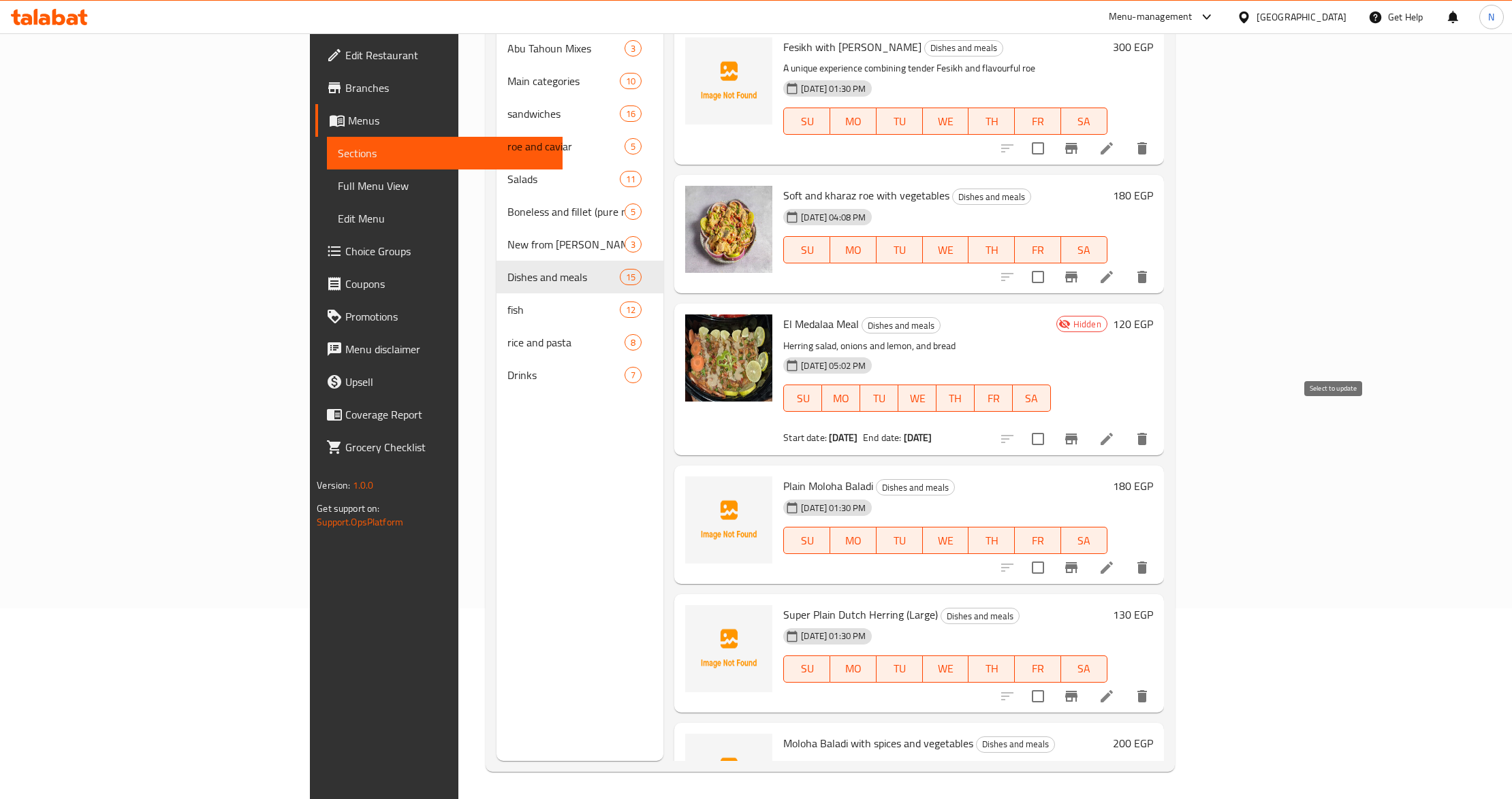
click at [1053, 425] on input "checkbox" at bounding box center [1038, 439] width 29 height 29
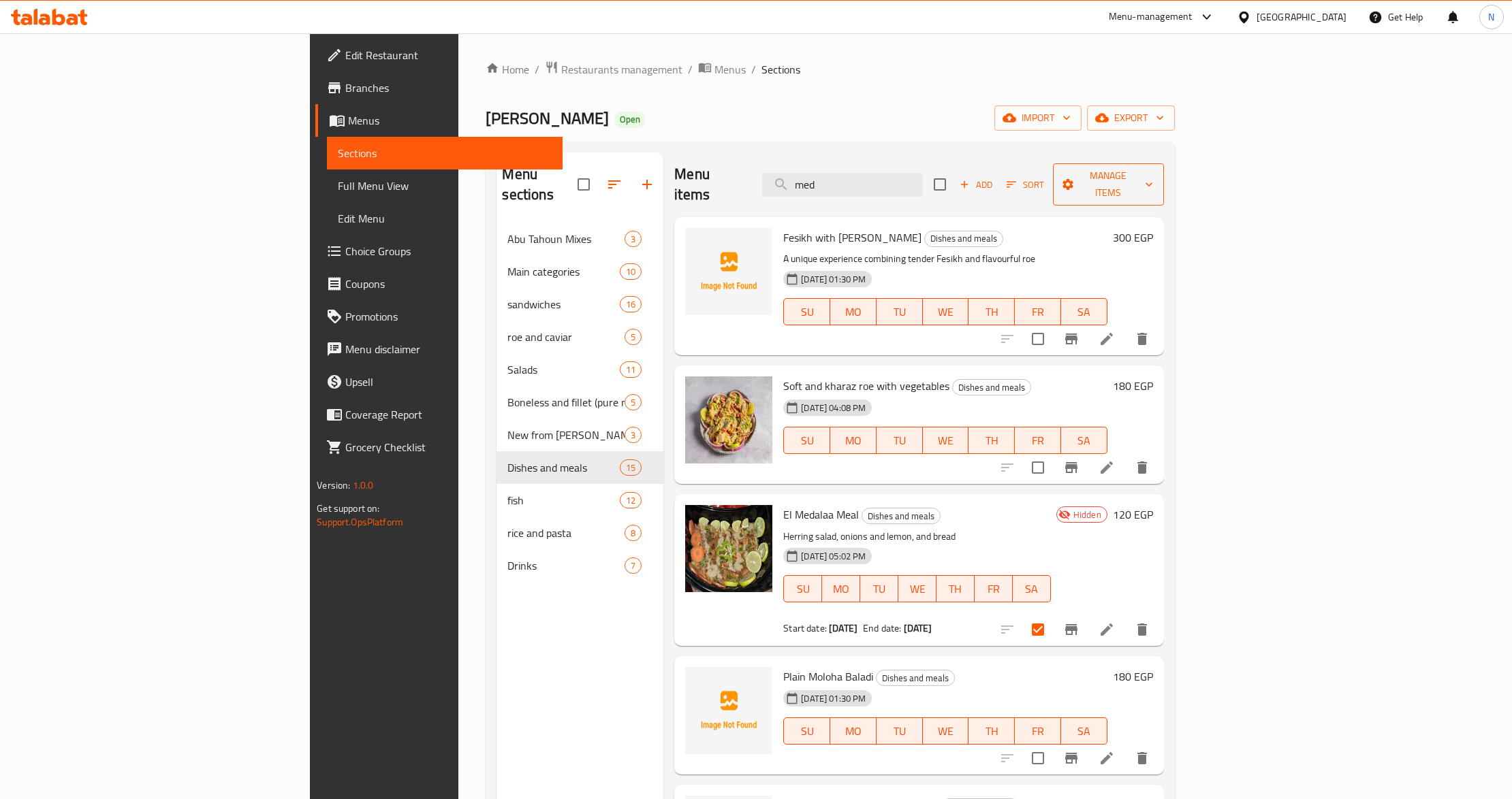
click at [1153, 178] on span "Manage items" at bounding box center [1108, 184] width 89 height 34
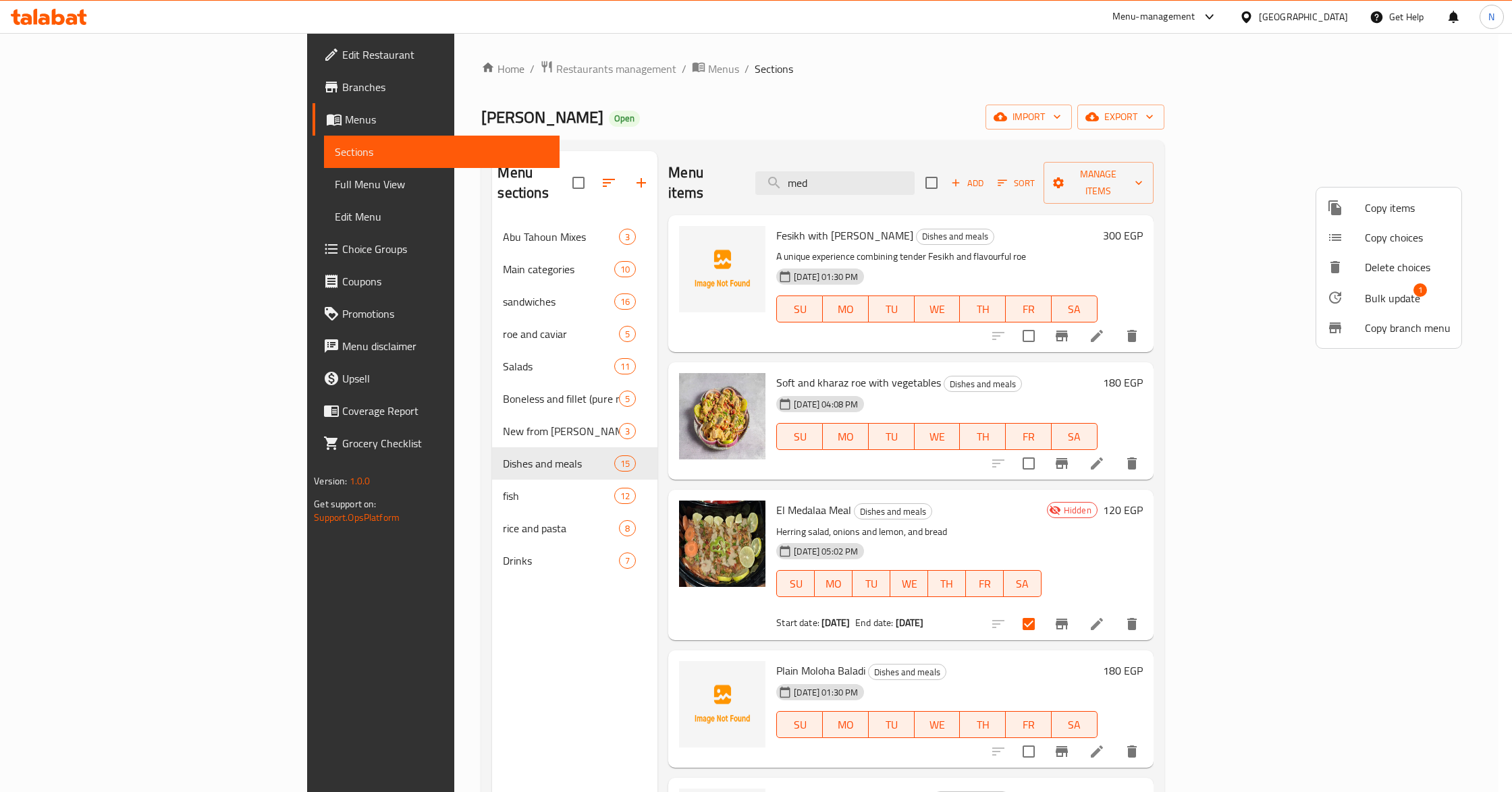
click at [1370, 297] on span "Bulk update" at bounding box center [1392, 298] width 56 height 16
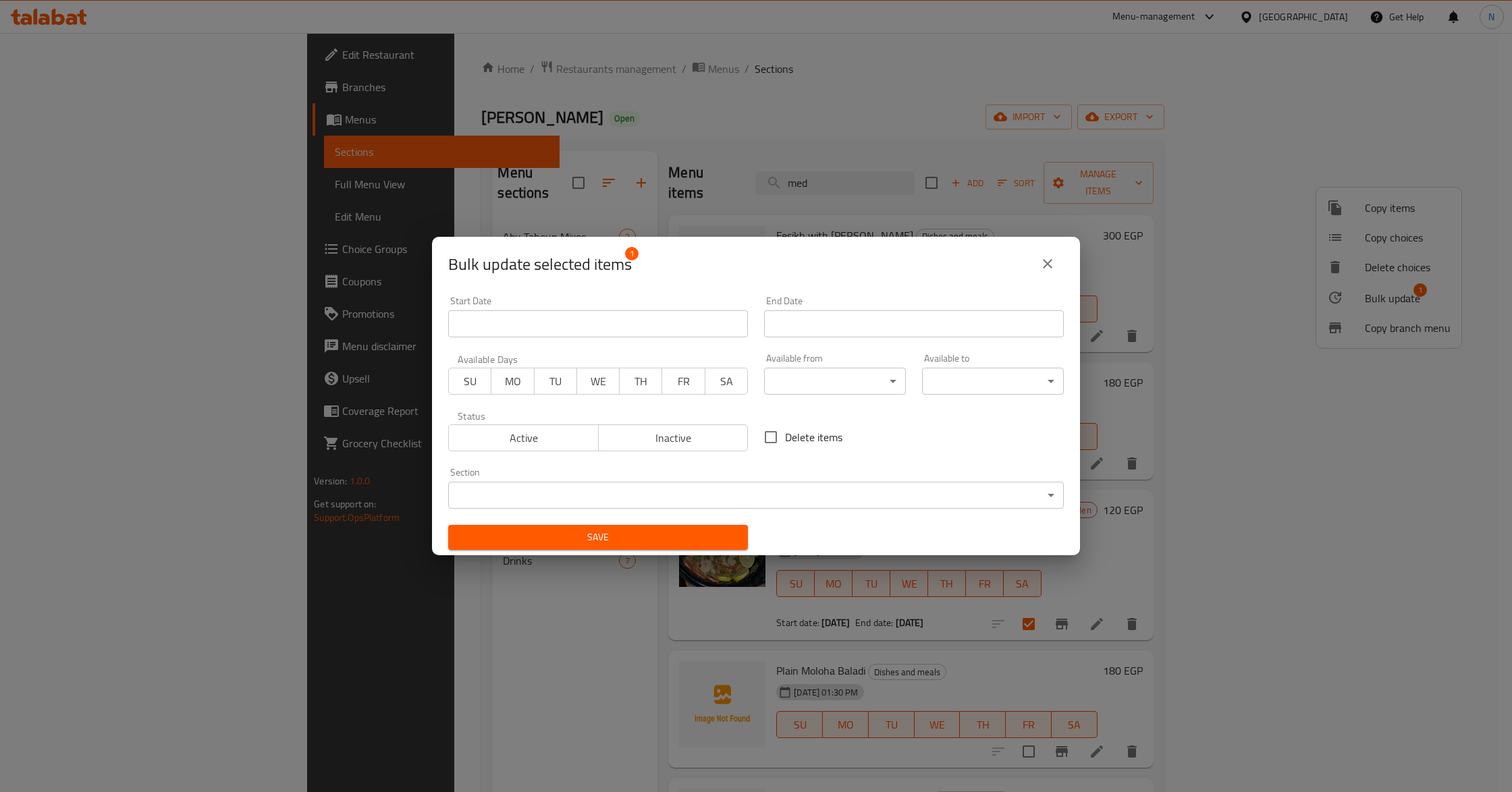
click at [495, 431] on span "Active" at bounding box center [524, 438] width 139 height 19
click at [616, 540] on span "Save" at bounding box center [598, 538] width 278 height 17
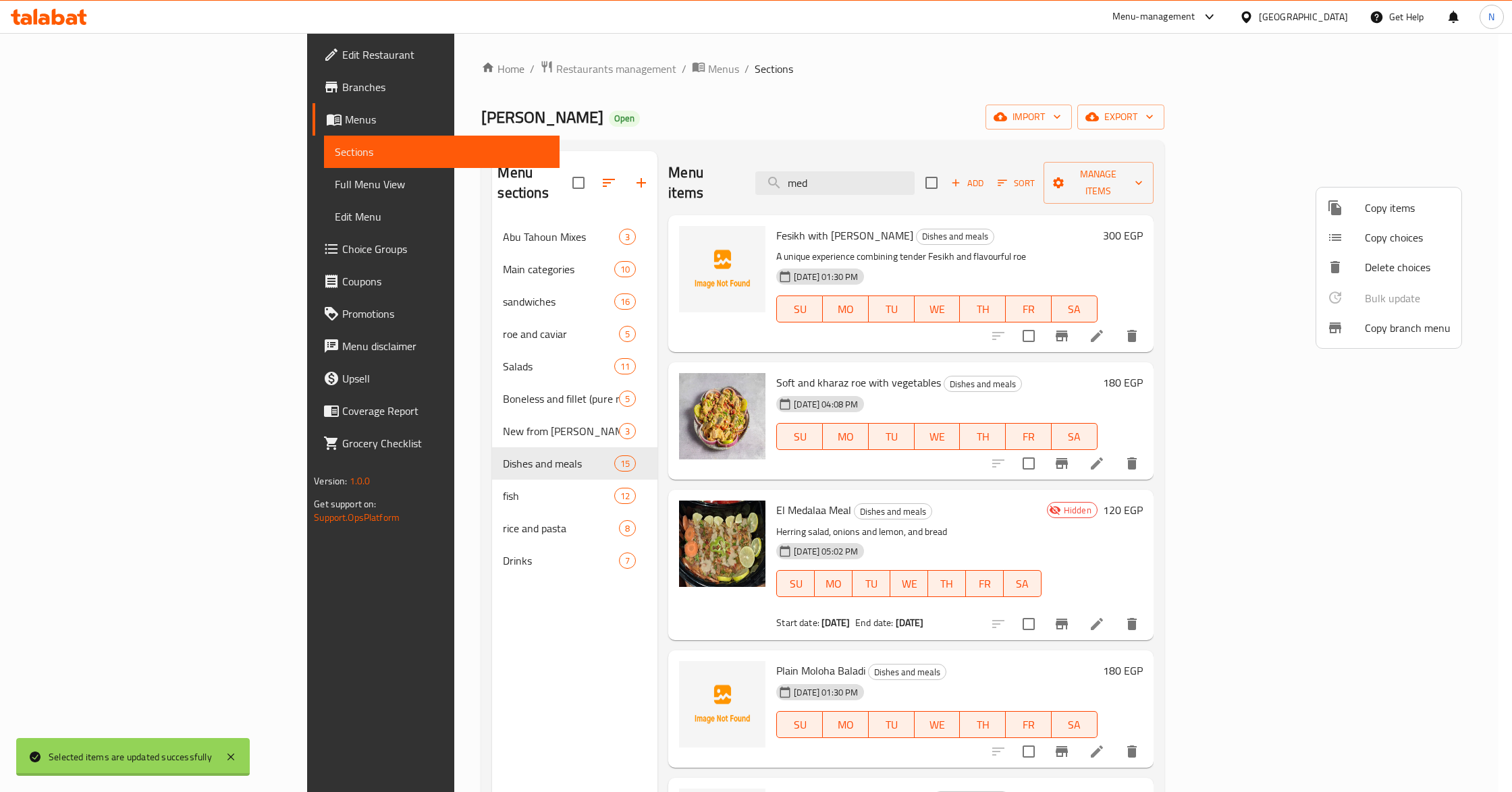
checkbox input "false"
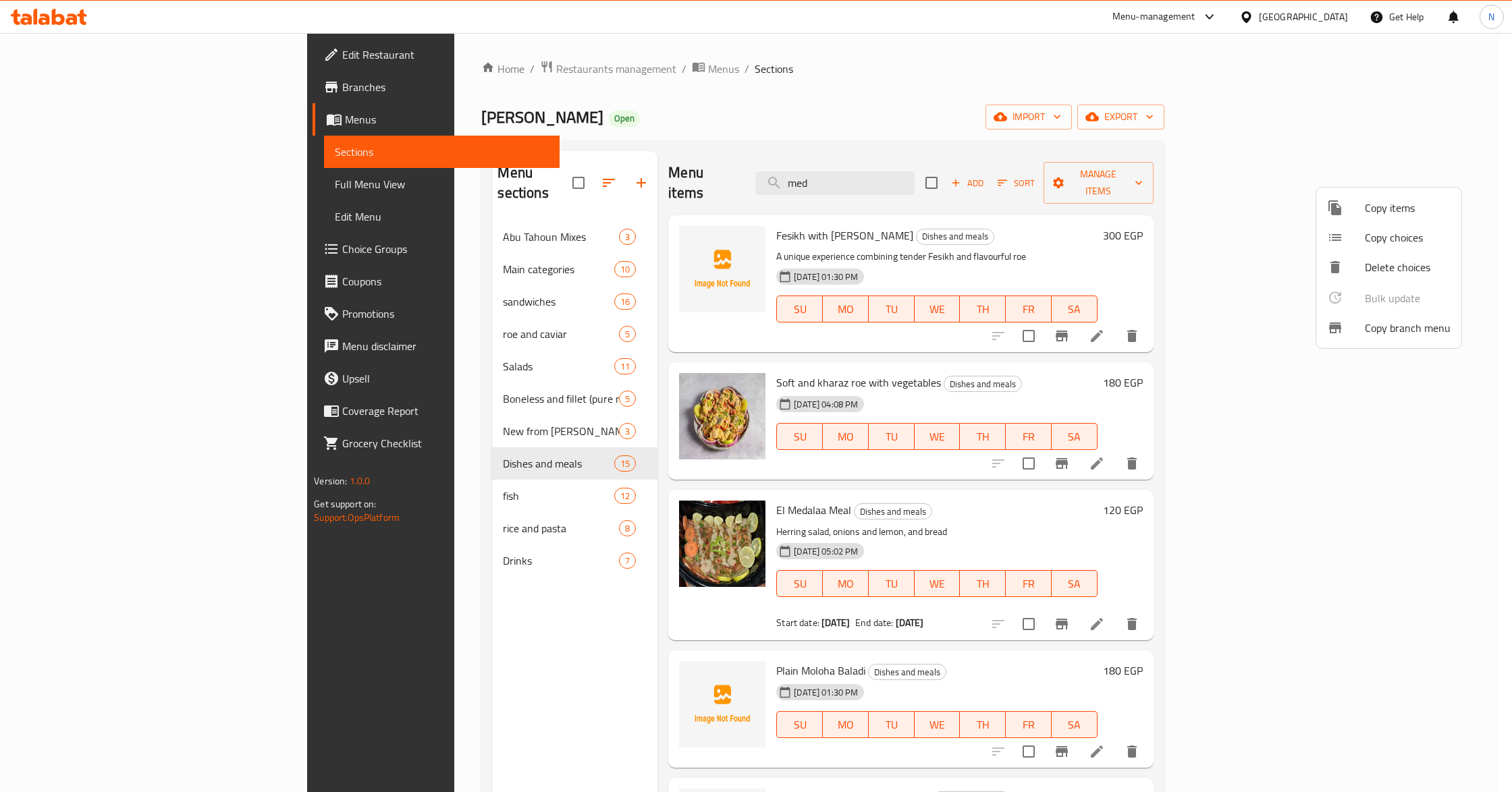
click at [956, 494] on div at bounding box center [756, 396] width 1512 height 792
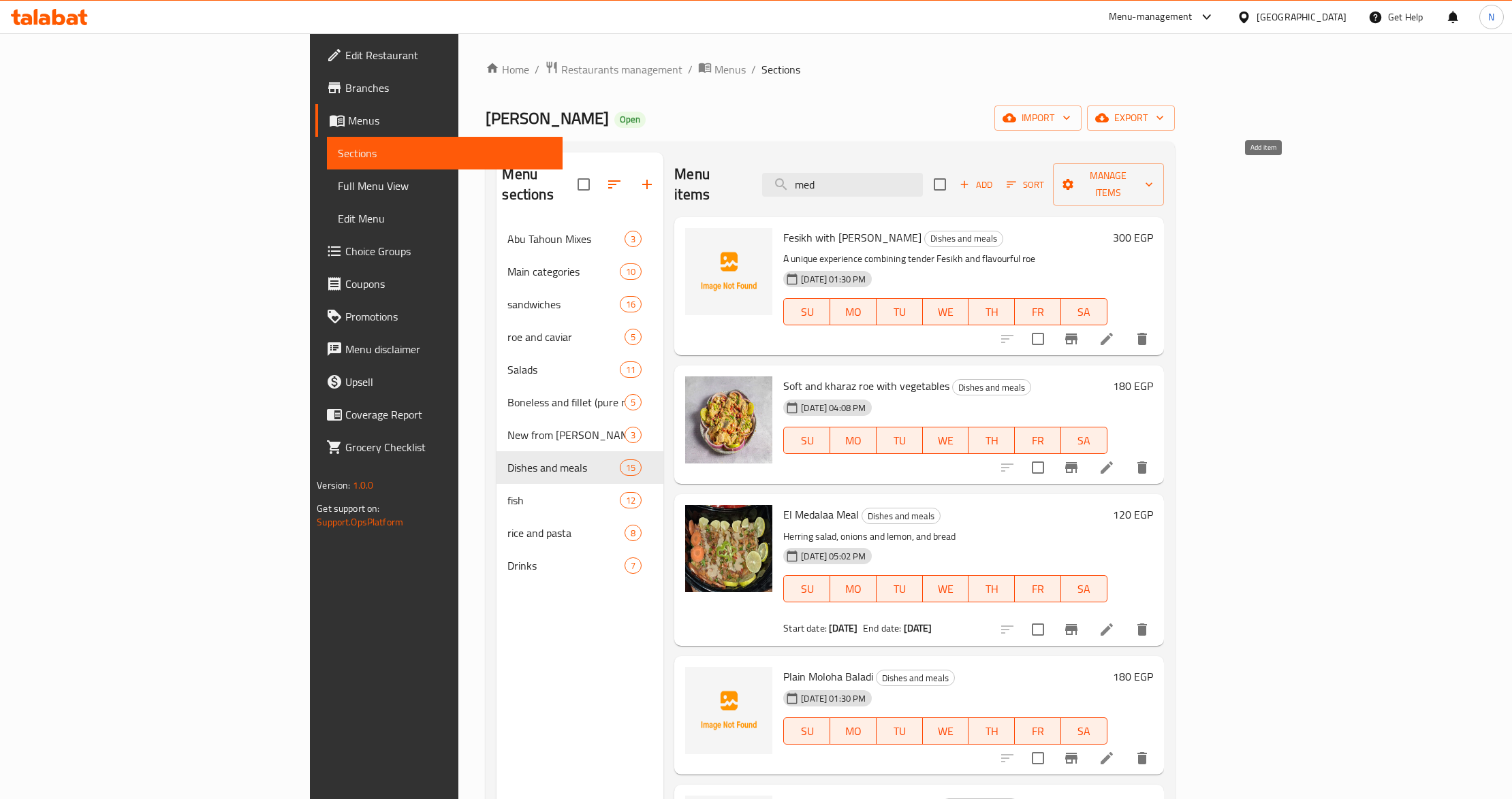
click at [994, 178] on span "Add" at bounding box center [976, 185] width 36 height 15
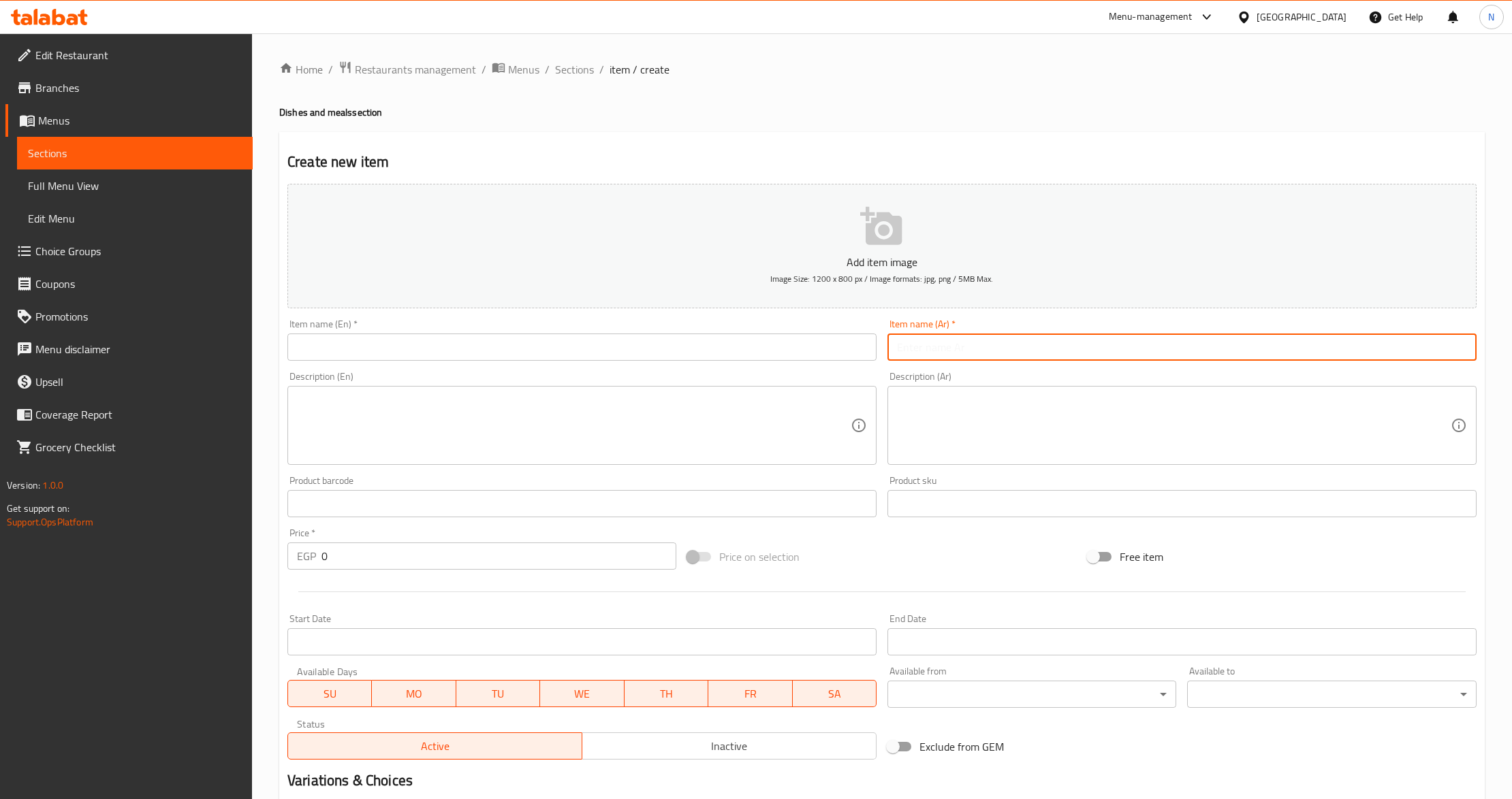
drag, startPoint x: 921, startPoint y: 342, endPoint x: 947, endPoint y: 344, distance: 26.1
click at [921, 342] on input "text" at bounding box center [1182, 347] width 589 height 27
paste input "وجبه بلطي"
click at [924, 346] on input "وجبه بلطي" at bounding box center [1182, 347] width 589 height 27
type input "وجبة بلطي"
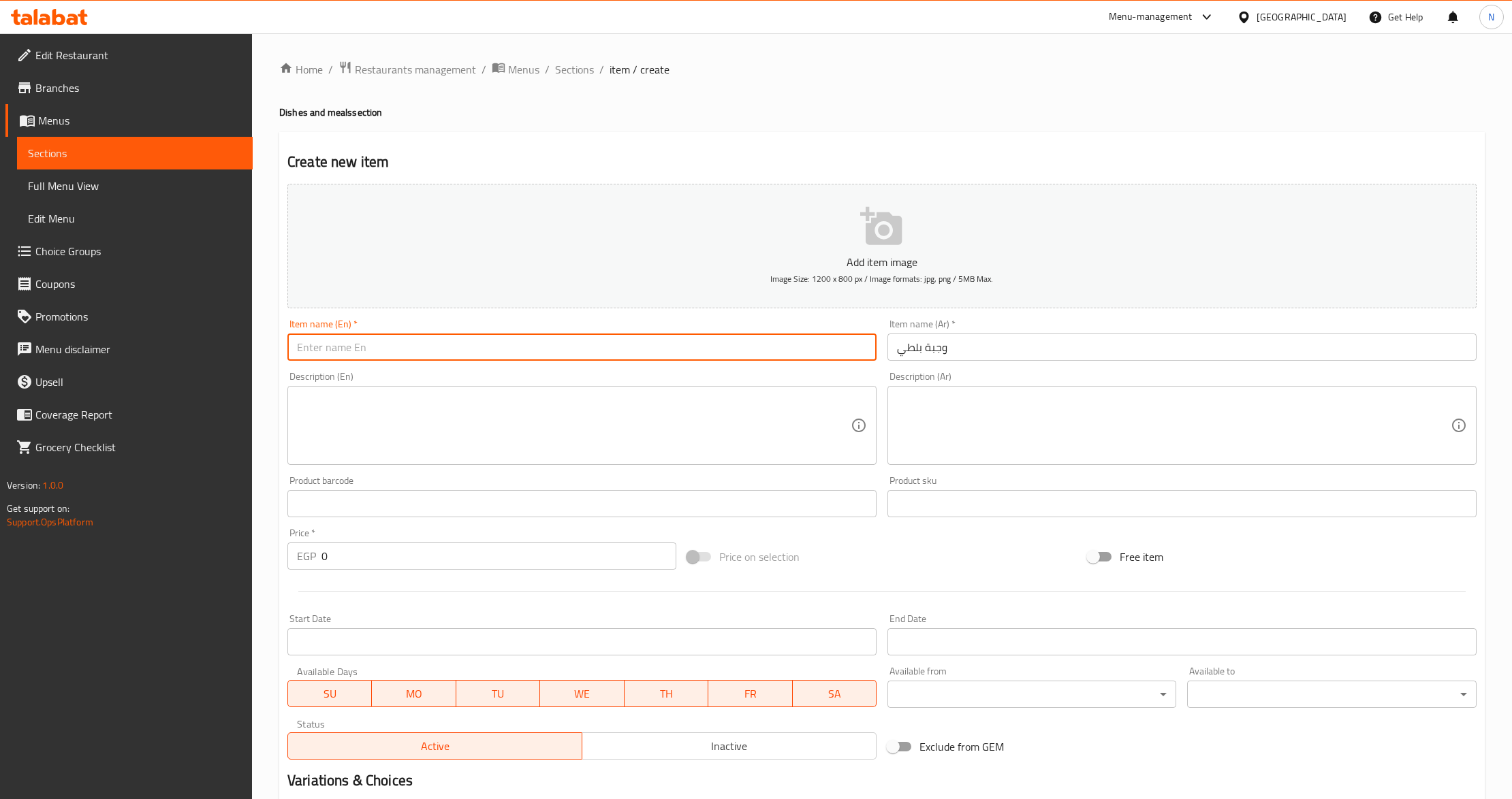
click at [763, 336] on input "text" at bounding box center [582, 347] width 589 height 27
type input "ل"
type input "Tilapia Meal"
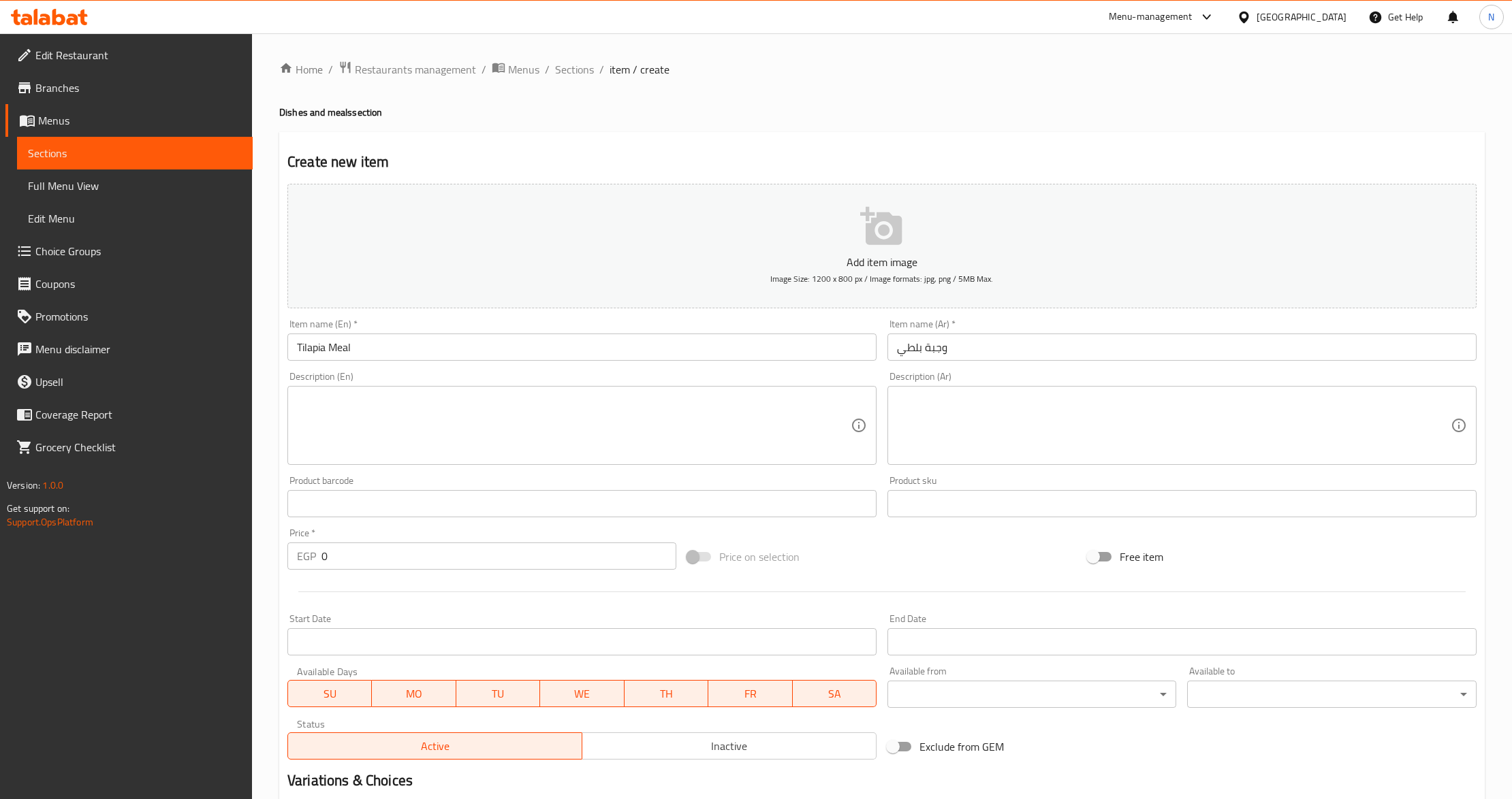
click at [470, 360] on input "Tilapia Meal" at bounding box center [582, 347] width 589 height 27
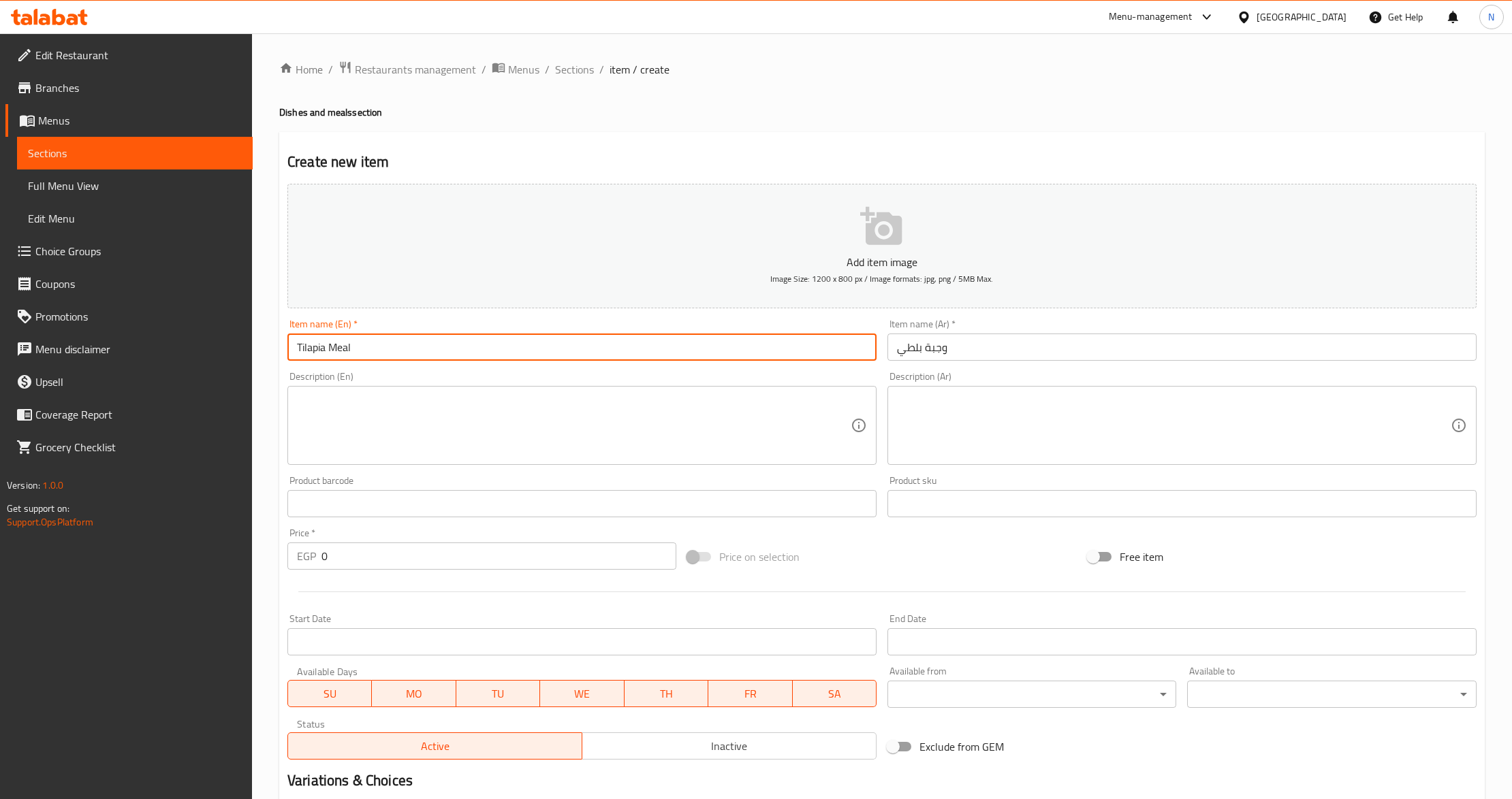
click at [470, 360] on input "Tilapia Meal" at bounding box center [582, 347] width 589 height 27
click at [952, 350] on input "وجبة بلطي" at bounding box center [1182, 347] width 589 height 27
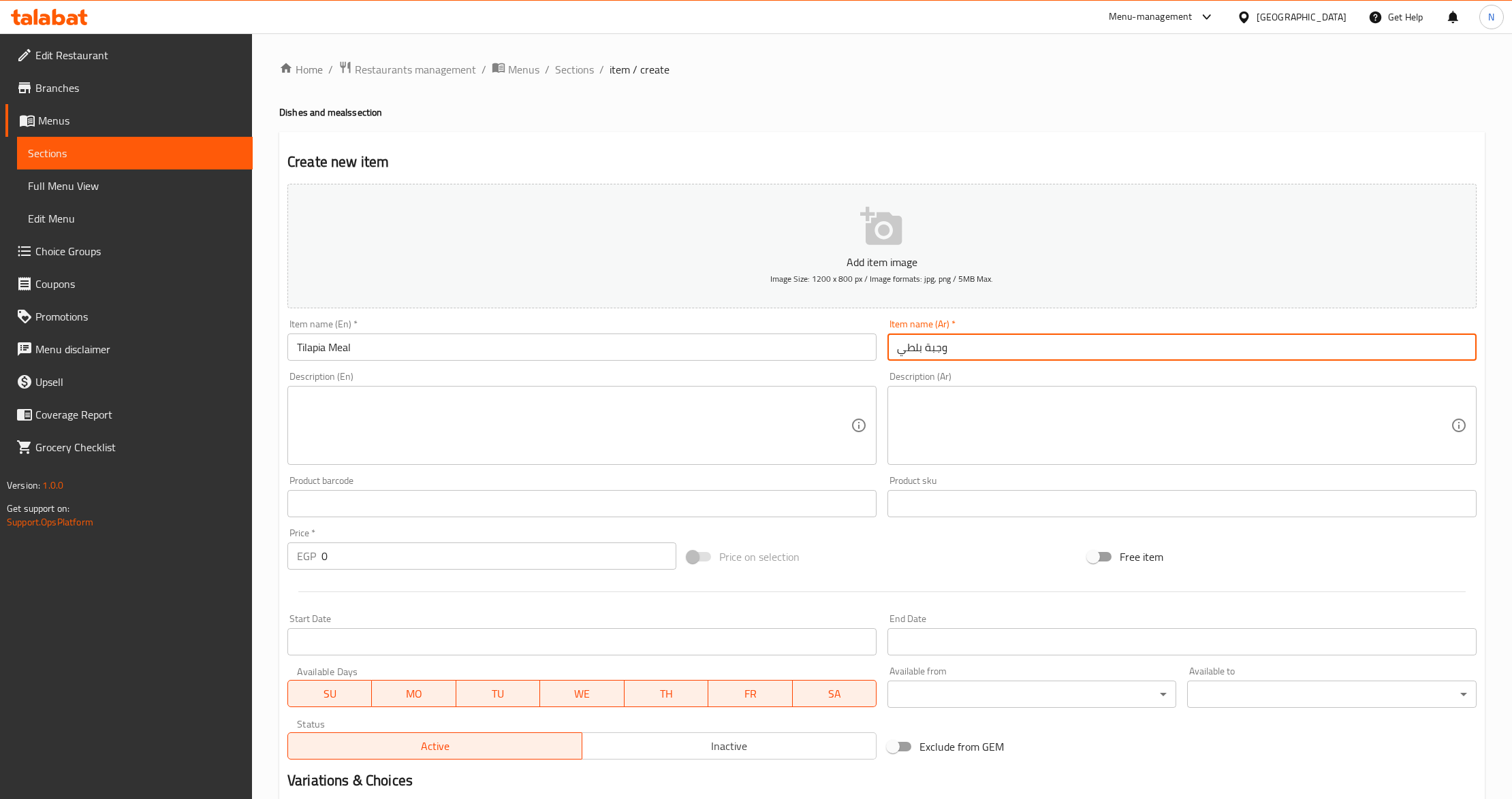
click at [952, 350] on input "وجبة بلطي" at bounding box center [1182, 347] width 589 height 27
click at [1033, 432] on textarea at bounding box center [1174, 425] width 554 height 64
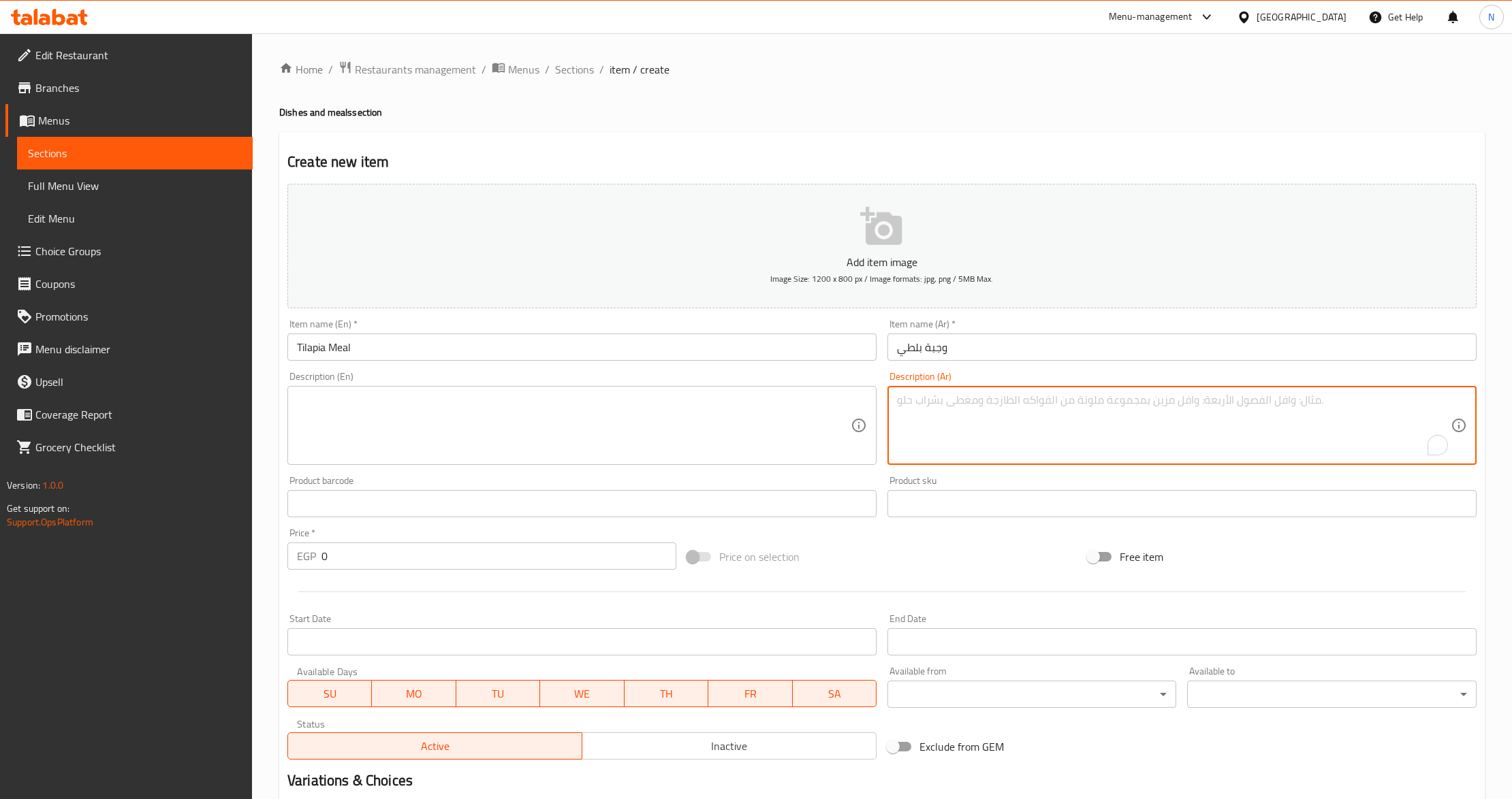
paste textarea "سمكه بلطي +قطعتين فيليه +ارز+سلطه +عيش"
click at [1058, 407] on textarea "سمكه بلطي +قطعتين فيليه +ارز+سلطه +عيش" at bounding box center [1174, 425] width 554 height 64
click at [1025, 406] on textarea "سمكه بلطي، قطعتين فيليه، ارز صيادية، سلطة خضراء عيش" at bounding box center [1174, 425] width 554 height 64
click at [919, 398] on textarea "سمكه بلطي، قطعتين فيليه، أرز صيادية، سلطة خضراء عيش" at bounding box center [1174, 425] width 554 height 64
click at [985, 393] on textarea "سمكه بلطي، قطعتين فيليه، أرز صيادية، سلطة خضراء وعيش." at bounding box center [1174, 425] width 554 height 64
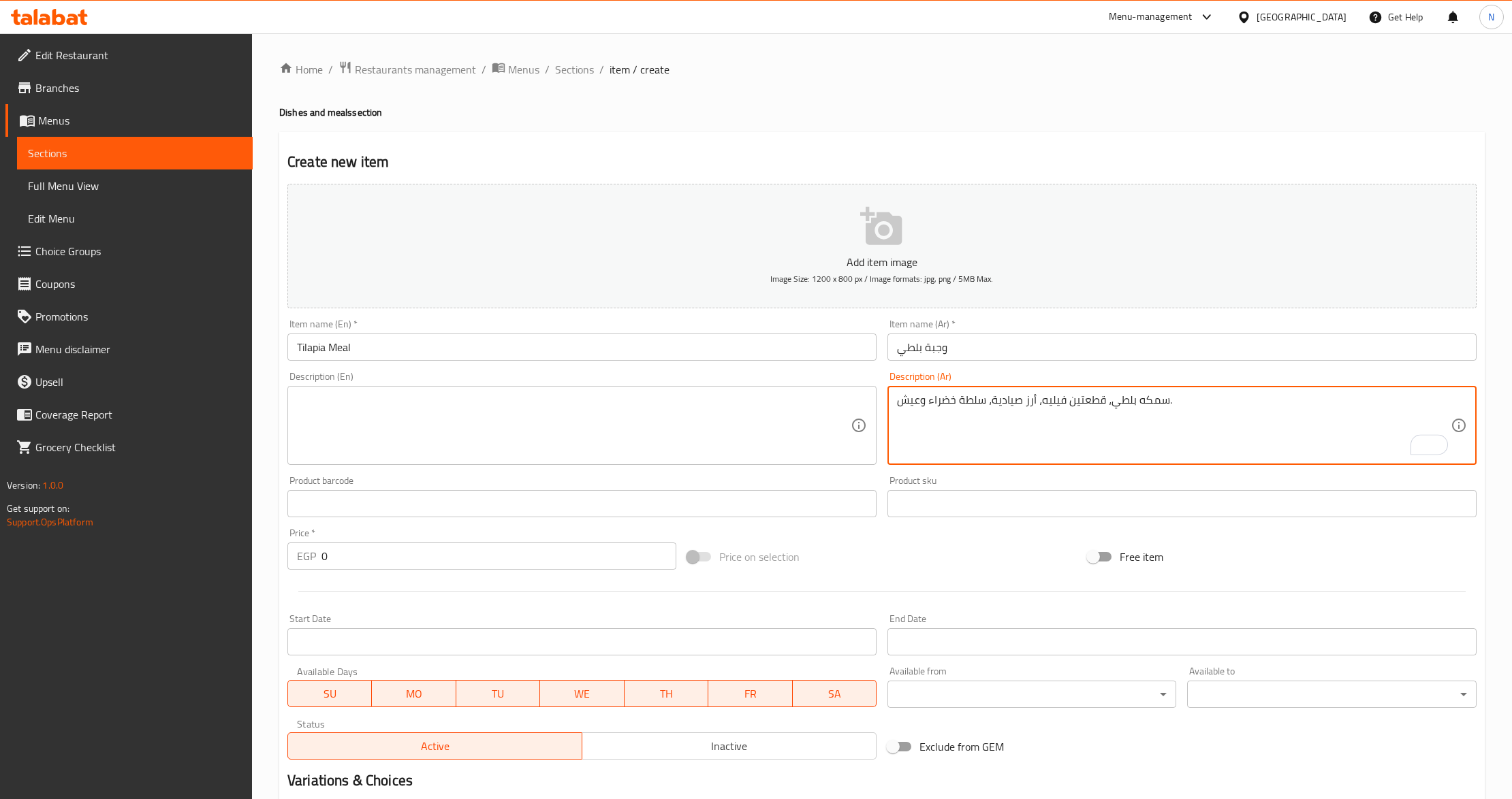
click at [985, 393] on textarea "سمكه بلطي، قطعتين فيليه، أرز صيادية، سلطة خضراء وعيش." at bounding box center [1174, 425] width 554 height 64
type textarea "سمكه بلطي، قطعتين فيليه، أرز صيادية، سلطة خضراء وعيش."
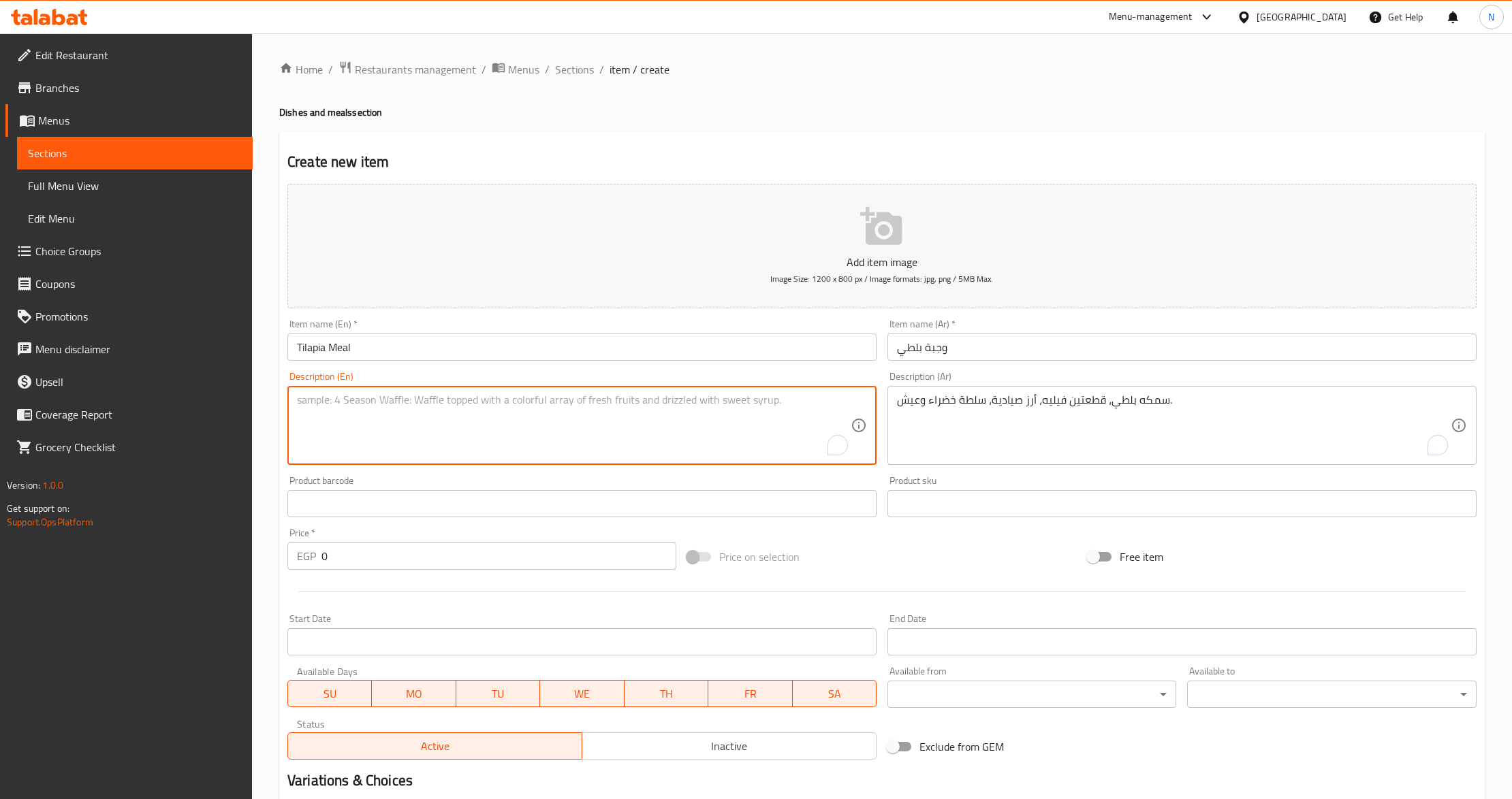
click at [567, 425] on textarea "To enrich screen reader interactions, please activate Accessibility in Grammarl…" at bounding box center [574, 425] width 554 height 64
paste textarea "Tilapia fish, 2 fillets, [PERSON_NAME], green salad and bread."
click at [382, 404] on textarea "Tilapia fish, 2 fillets, [PERSON_NAME], green salad and bread." at bounding box center [574, 425] width 554 height 64
click at [431, 411] on textarea "Tilapia fish, 2 fillet pieces, Sayadeya rice, green salad and bread." at bounding box center [574, 425] width 554 height 64
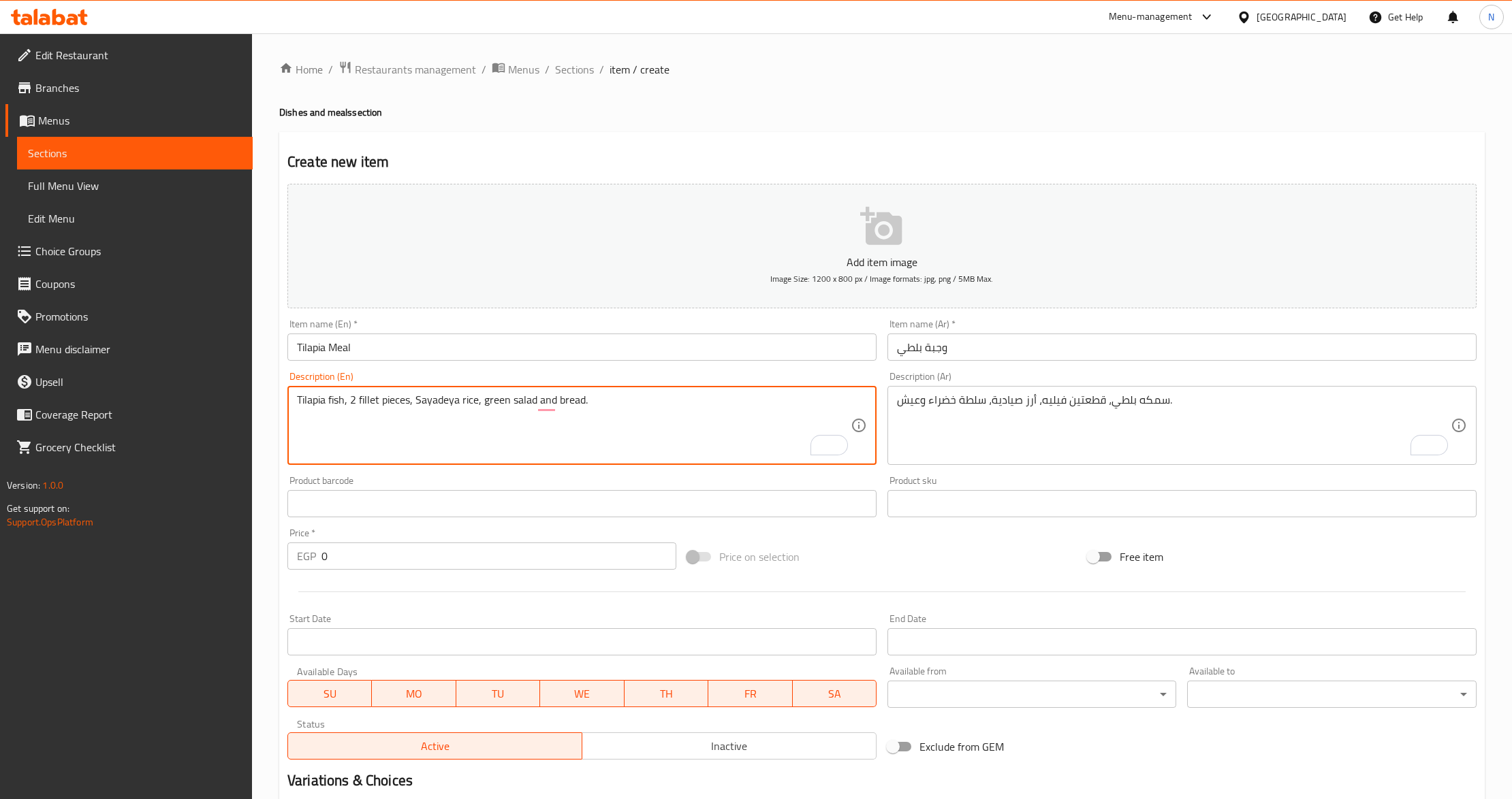
paste textarea "s"
type textarea "Tilapia fish, 2 fillet pieces, sayadeya rice, green salad and bread."
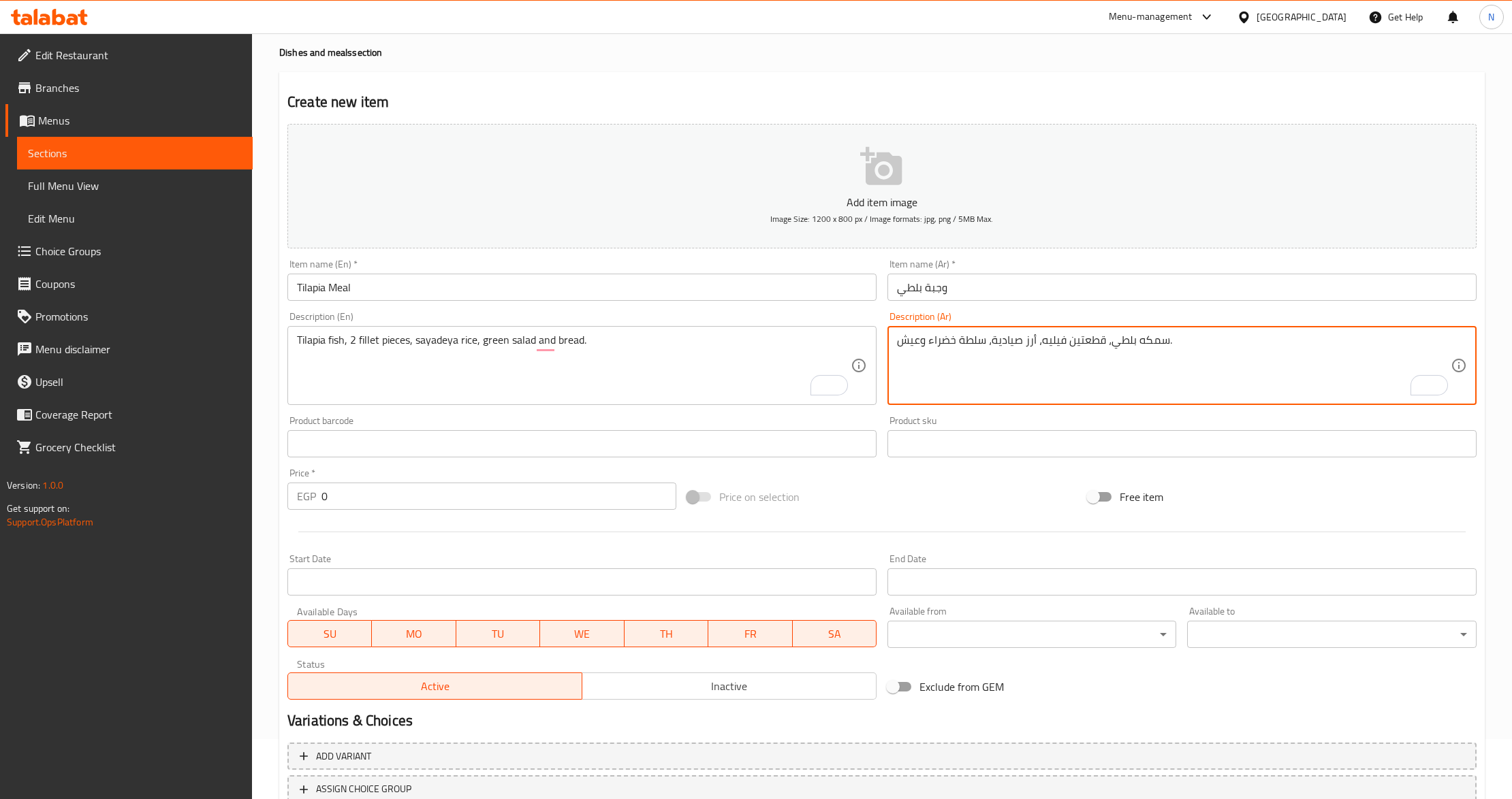
scroll to position [90, 0]
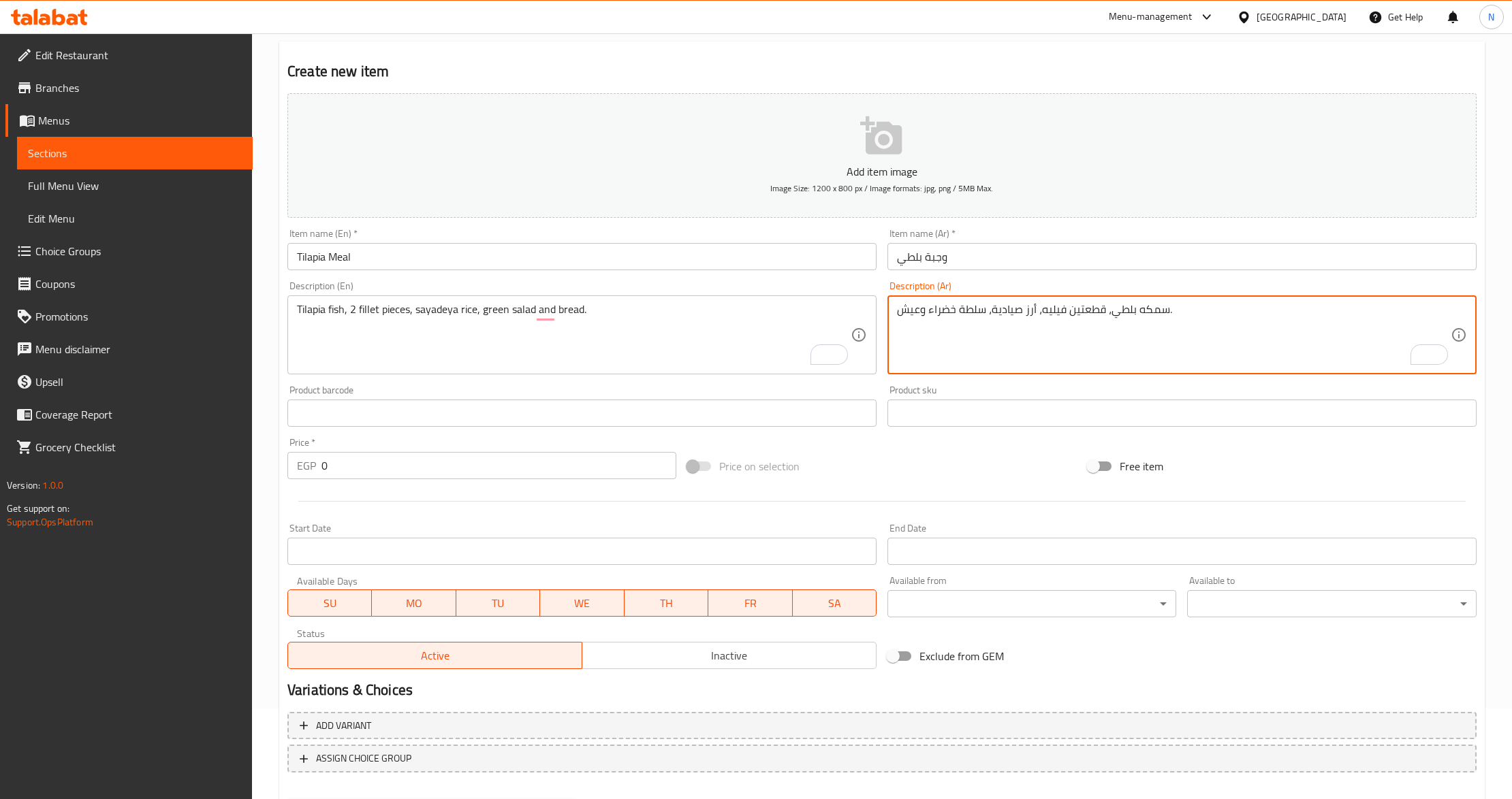
click at [698, 665] on span "Inactive" at bounding box center [729, 656] width 283 height 20
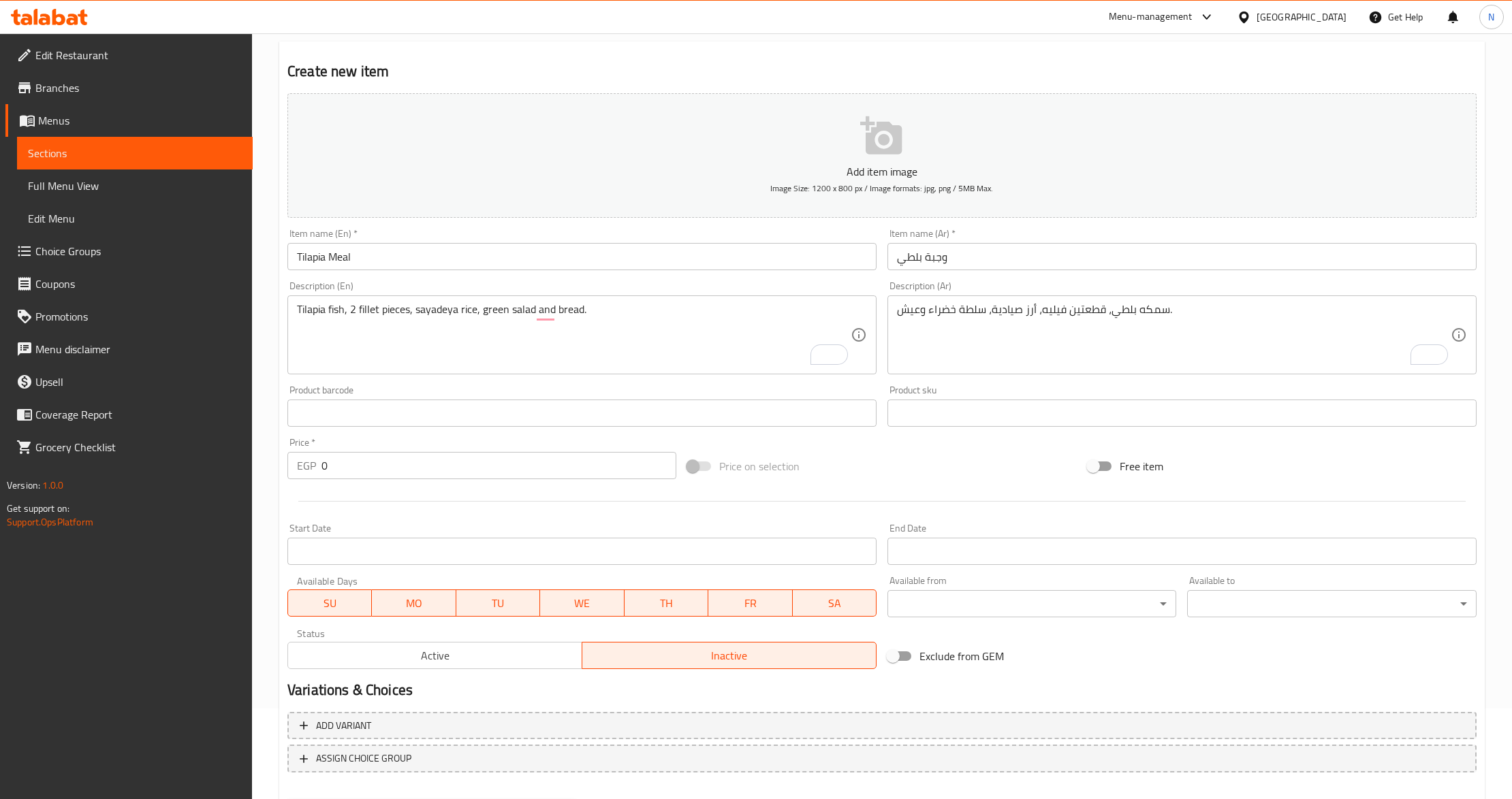
click at [469, 449] on div "Price   * EGP 0 Price *" at bounding box center [482, 458] width 389 height 41
click at [448, 463] on input "0" at bounding box center [499, 465] width 355 height 27
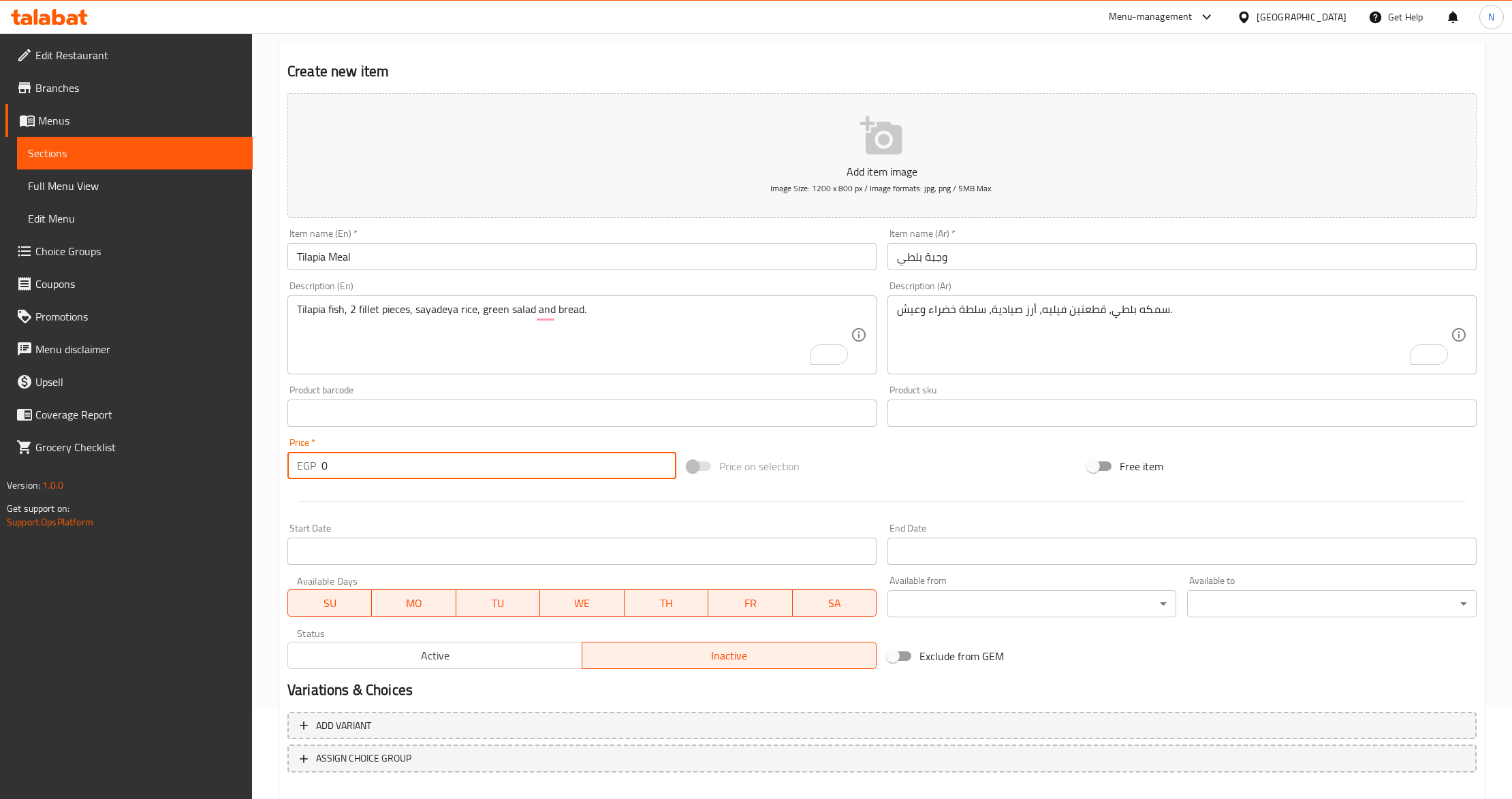
click at [448, 463] on input "0" at bounding box center [499, 465] width 355 height 27
paste input "15"
type input "150"
click at [248, 482] on p "Version: 1.0.0" at bounding box center [130, 485] width 246 height 13
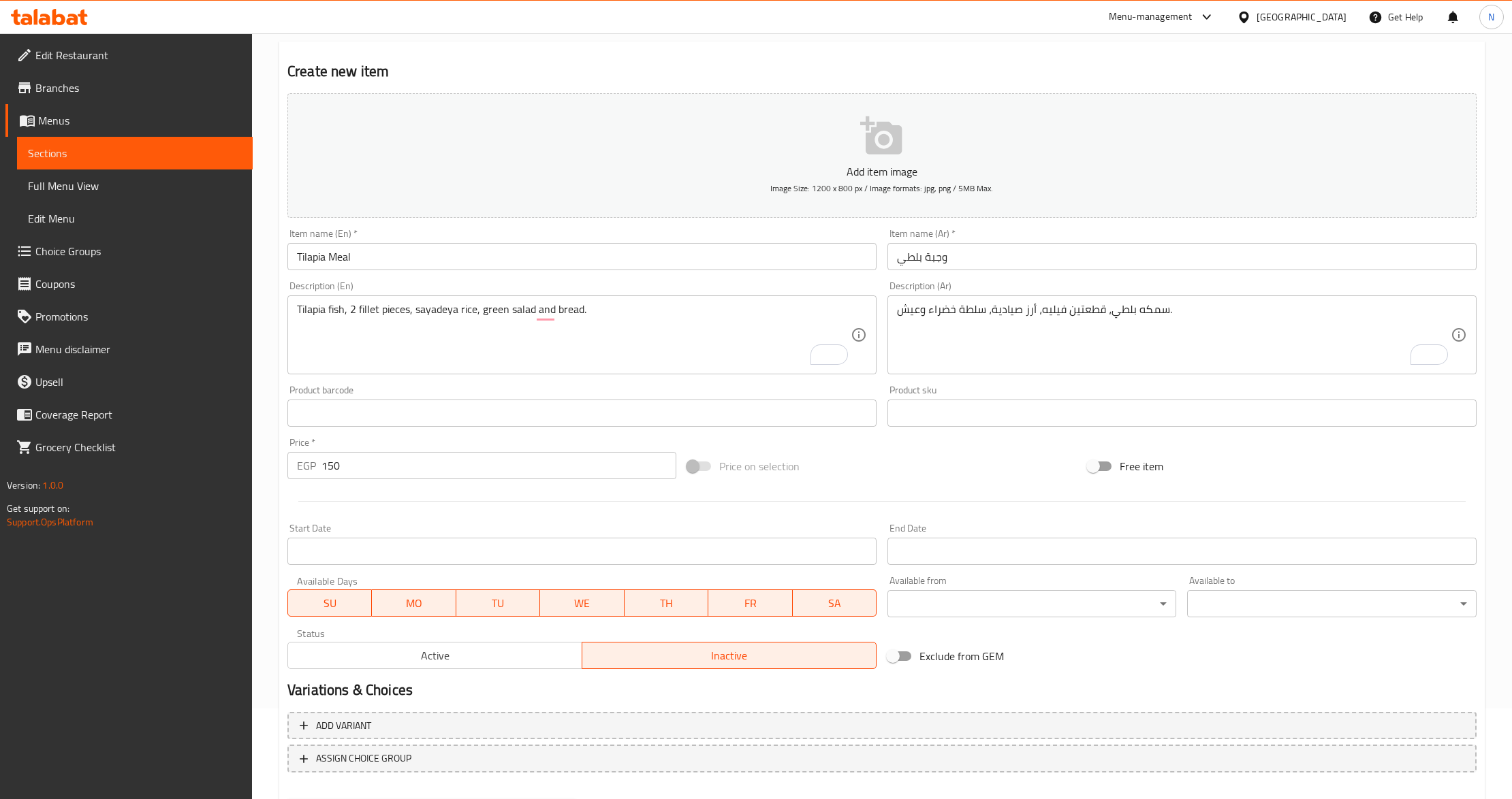
scroll to position [161, 0]
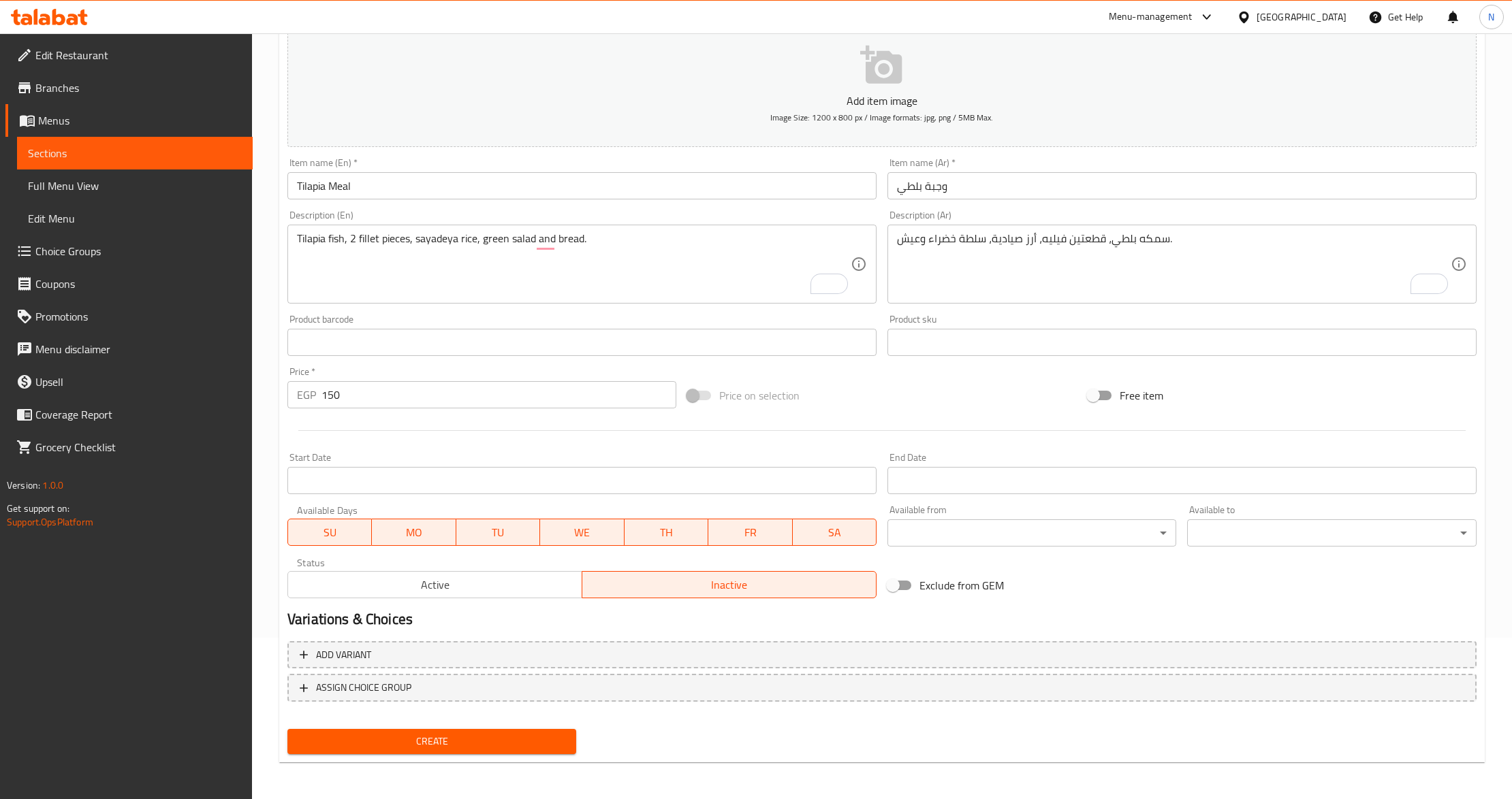
click at [433, 474] on input "Start Date" at bounding box center [582, 480] width 589 height 27
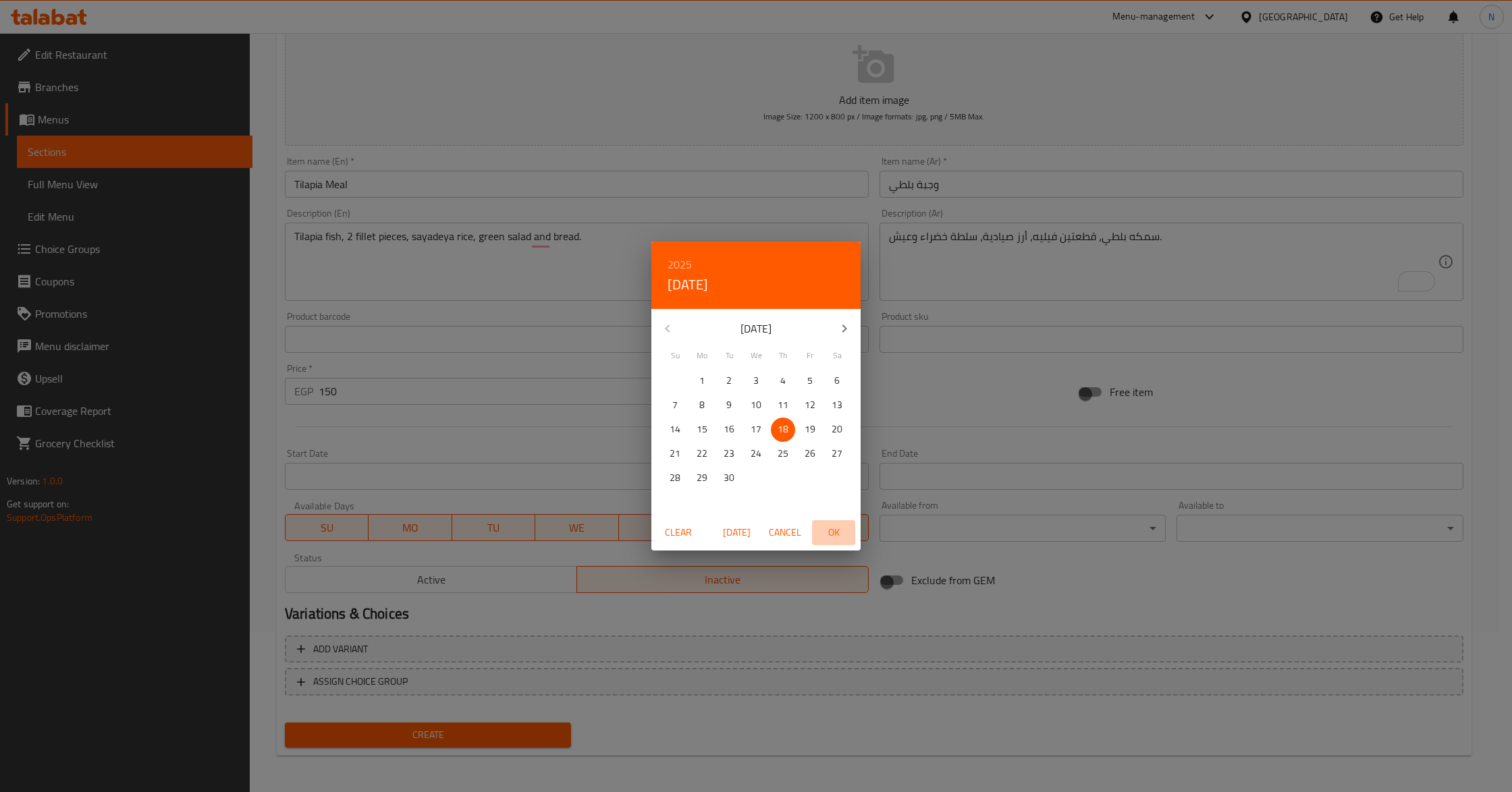
click at [832, 528] on span "OK" at bounding box center [833, 533] width 33 height 17
type input "[DATE]"
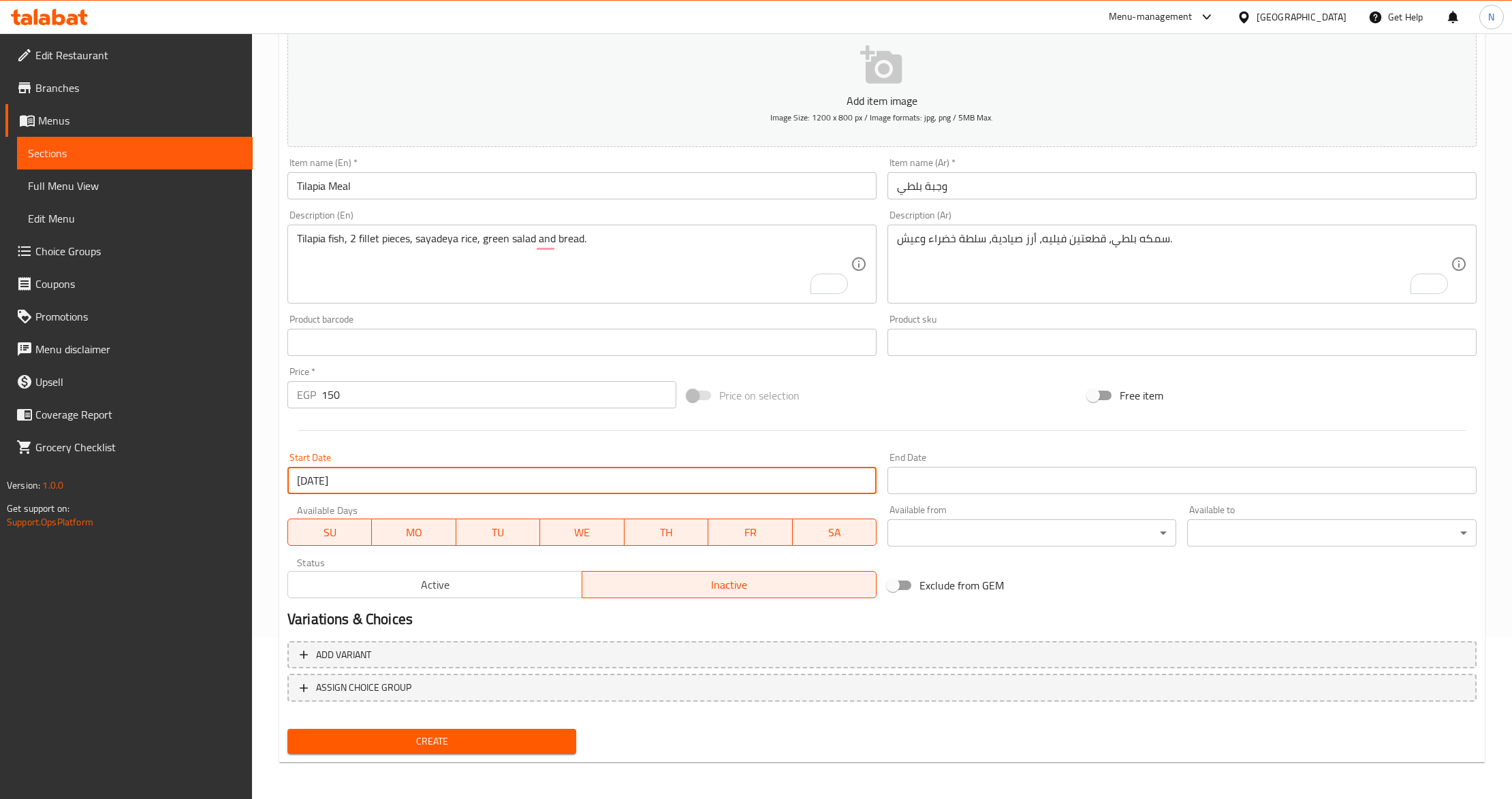
click at [957, 474] on input "Start Date" at bounding box center [1182, 480] width 589 height 27
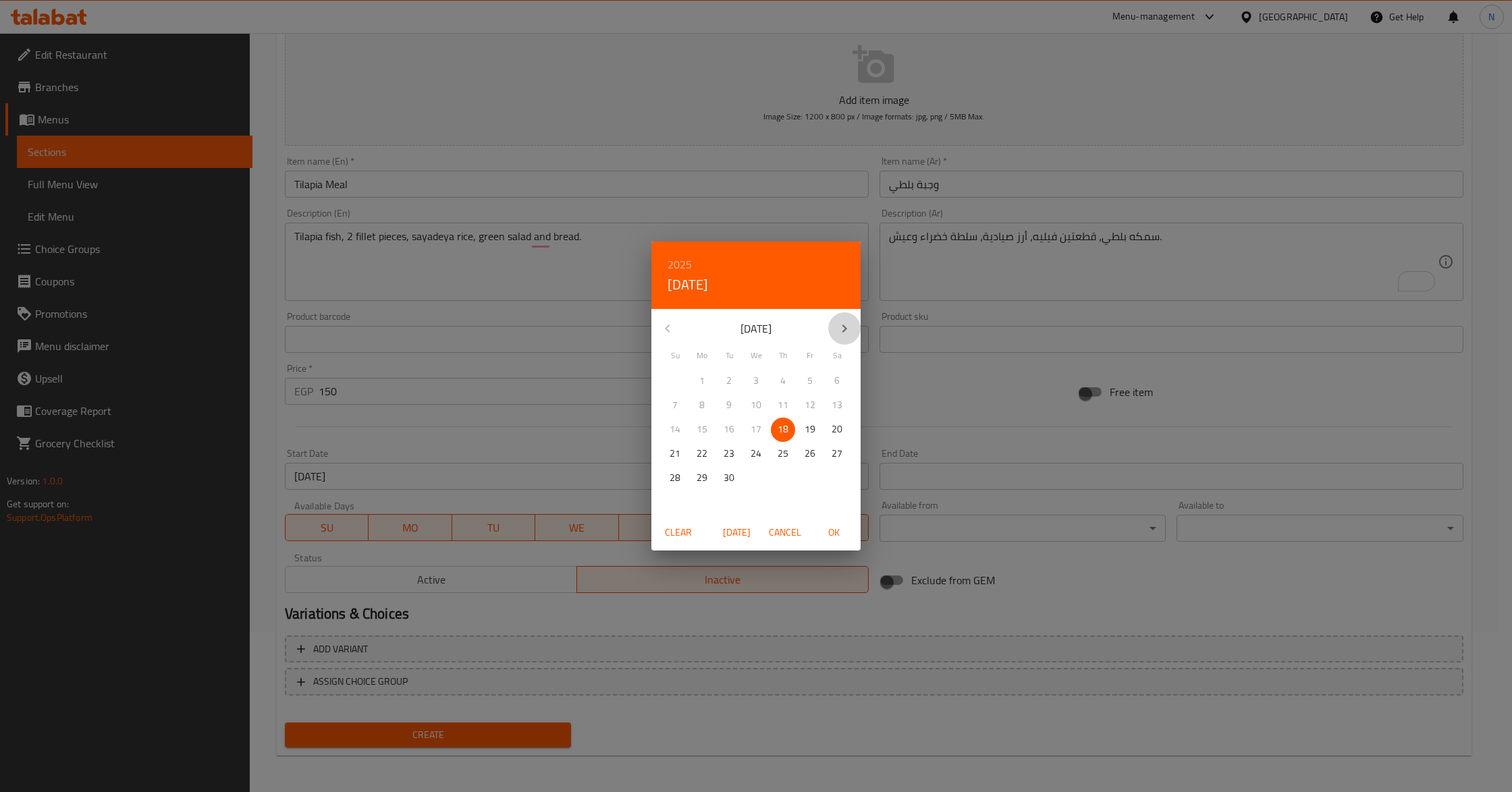
click at [848, 330] on icon "button" at bounding box center [844, 328] width 16 height 16
click at [665, 328] on icon "button" at bounding box center [667, 329] width 5 height 8
click at [735, 483] on span "30" at bounding box center [729, 478] width 24 height 17
click at [842, 536] on span "OK" at bounding box center [833, 533] width 33 height 17
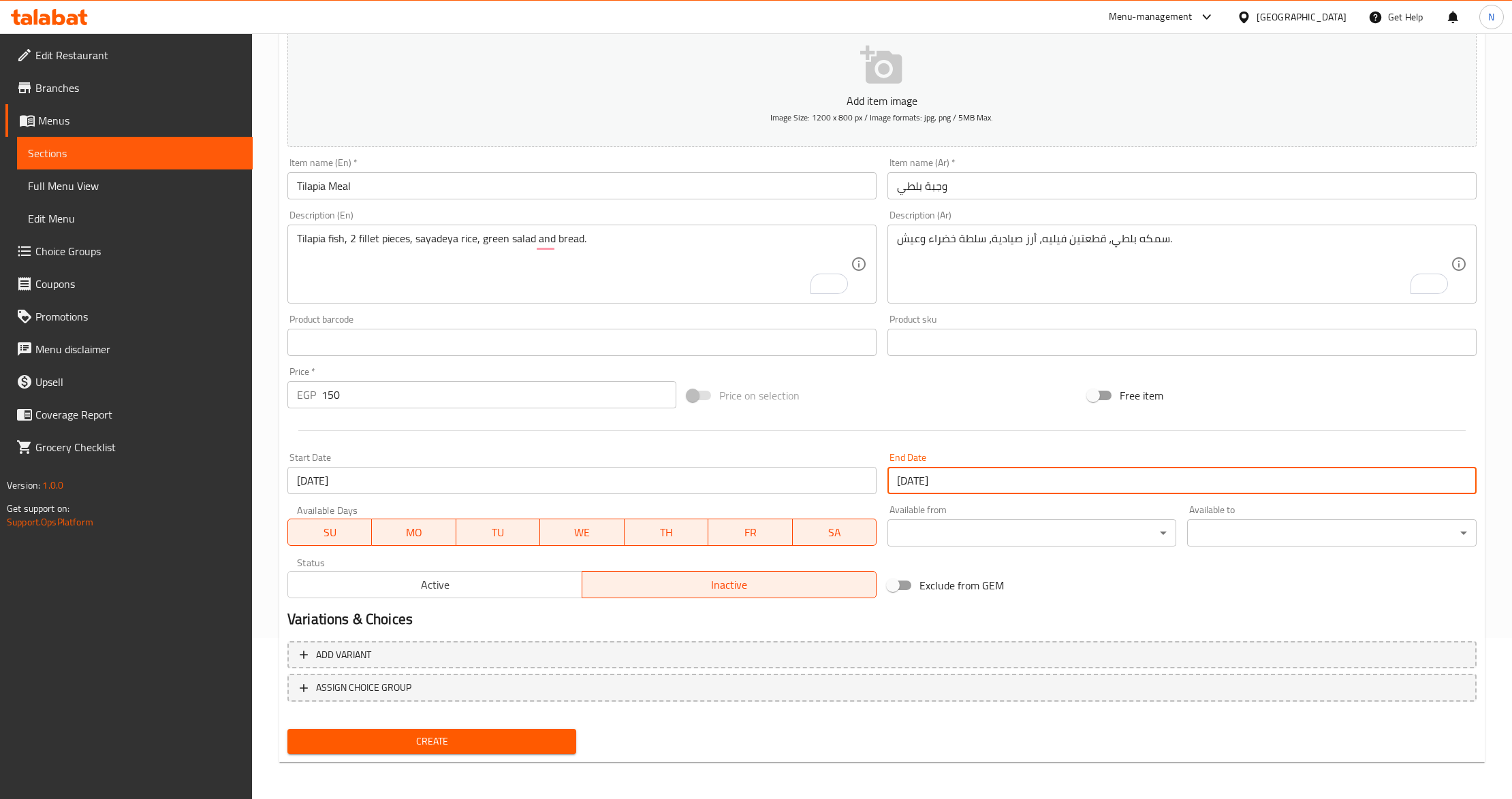
click at [950, 486] on input "[DATE]" at bounding box center [1182, 480] width 589 height 27
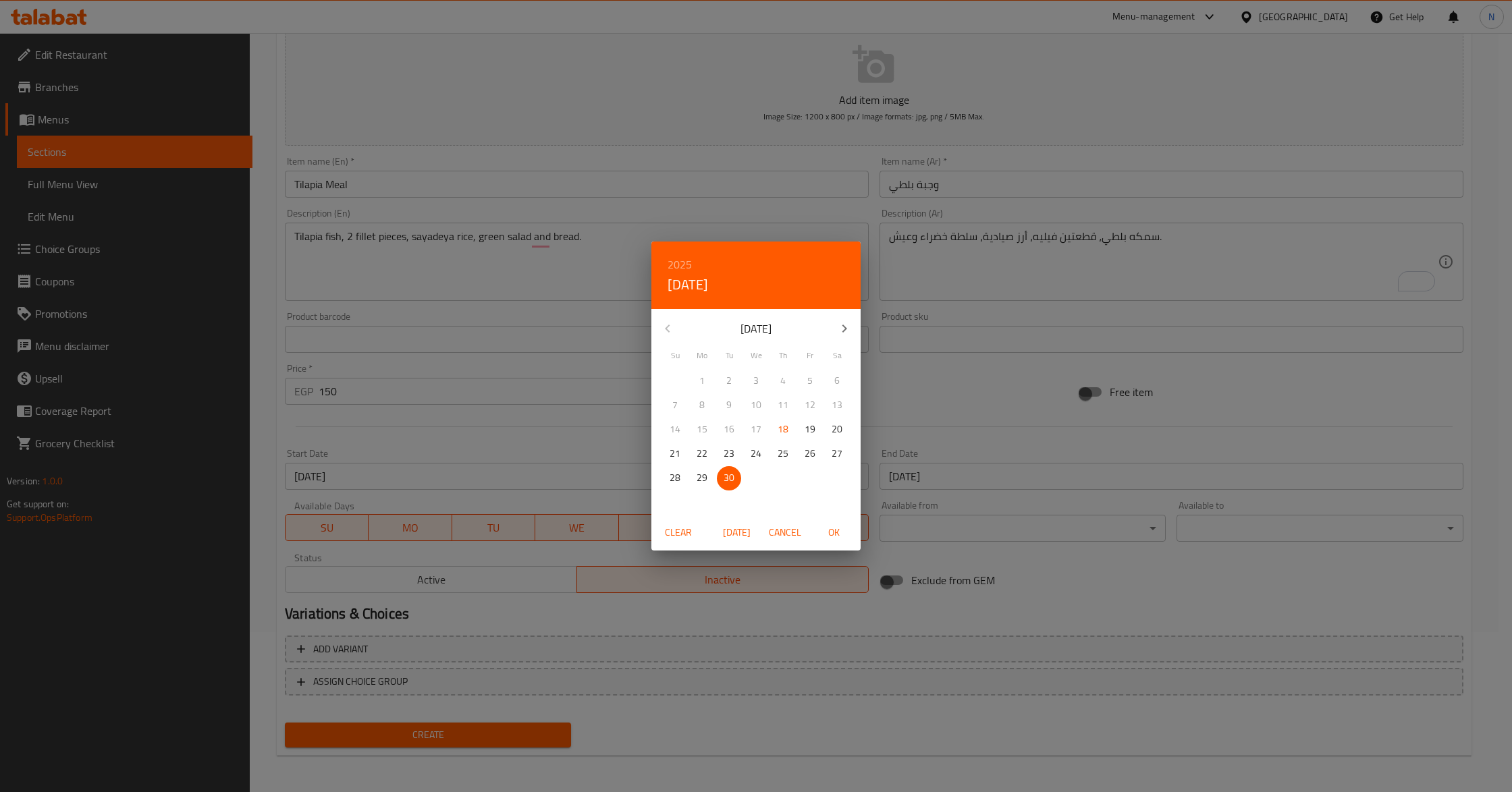
click at [682, 263] on h6 "2025" at bounding box center [680, 264] width 24 height 19
click at [755, 368] on div "2026" at bounding box center [755, 365] width 209 height 27
click at [837, 535] on span "OK" at bounding box center [833, 533] width 33 height 17
type input "[DATE]"
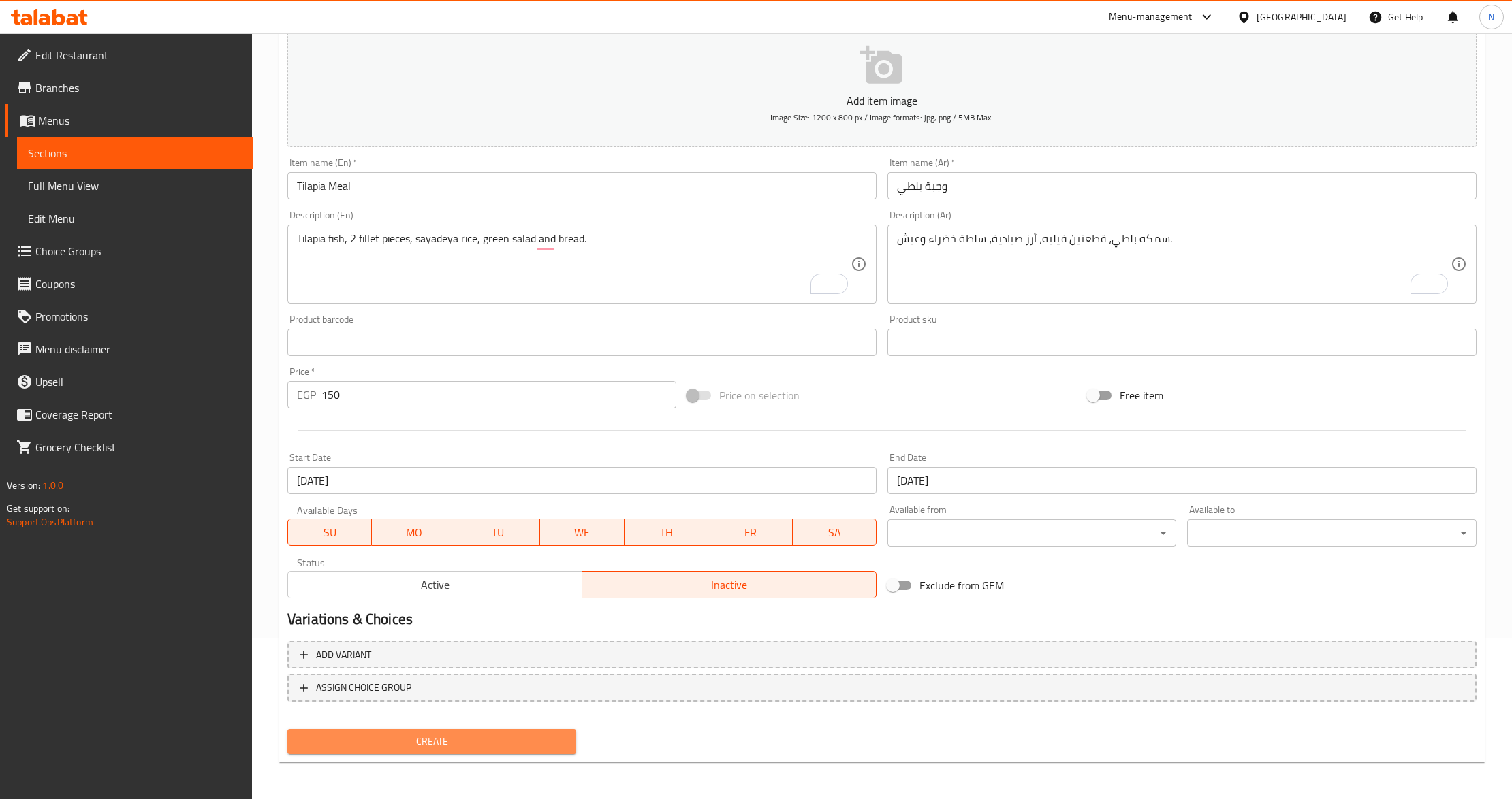
click at [512, 742] on span "Create" at bounding box center [431, 742] width 267 height 17
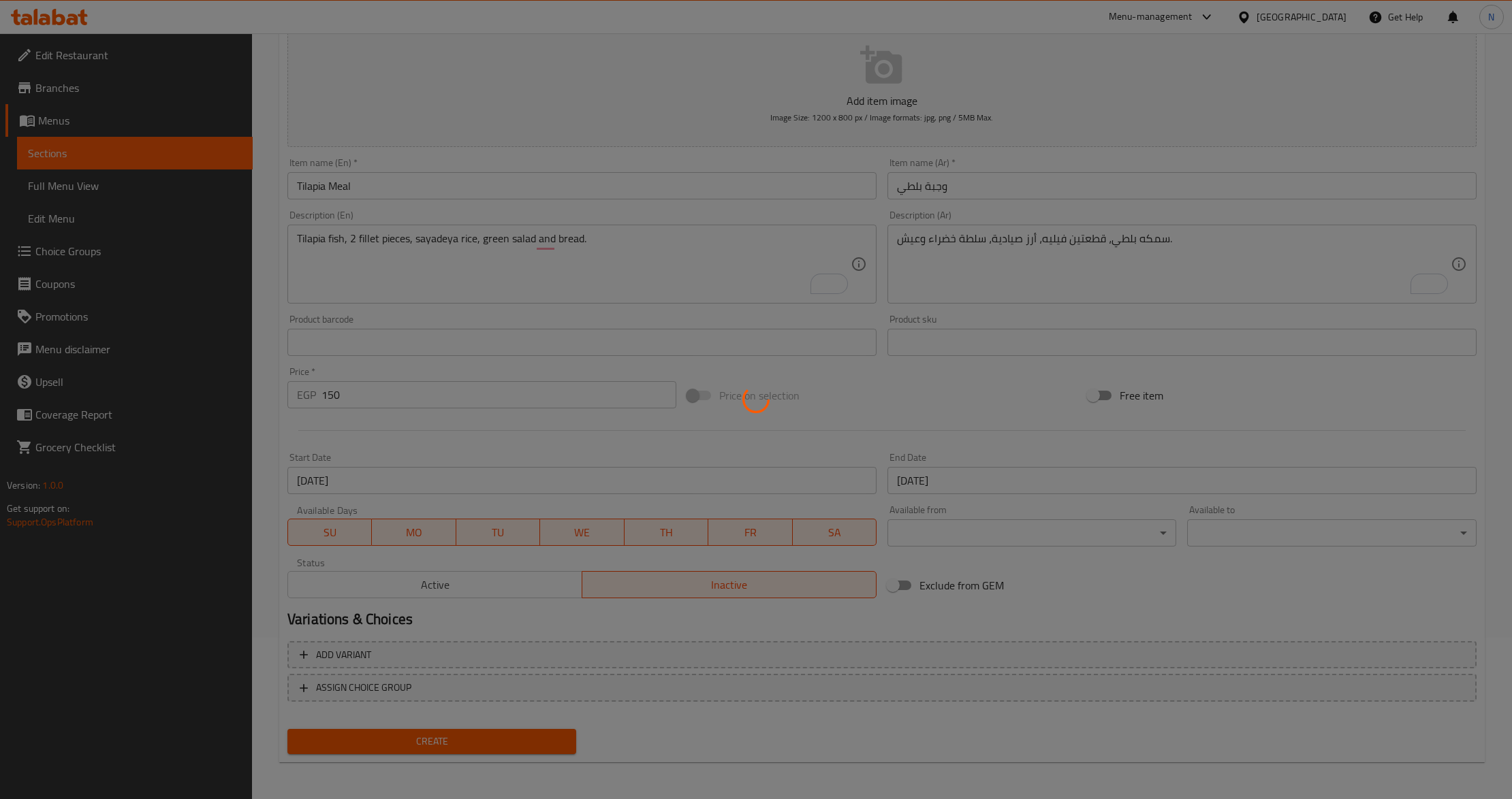
type input "0"
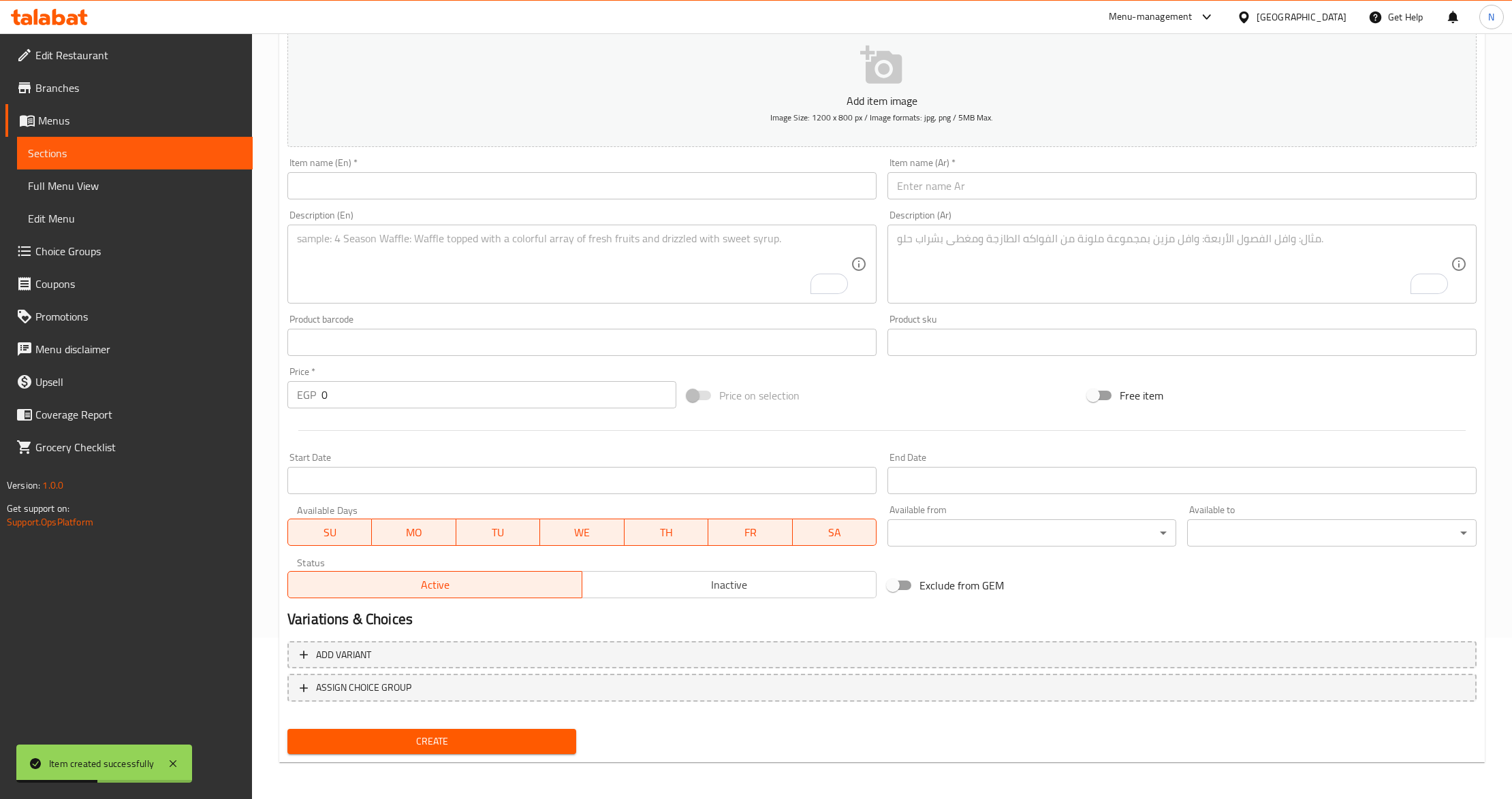
click at [1011, 184] on input "text" at bounding box center [1182, 186] width 589 height 27
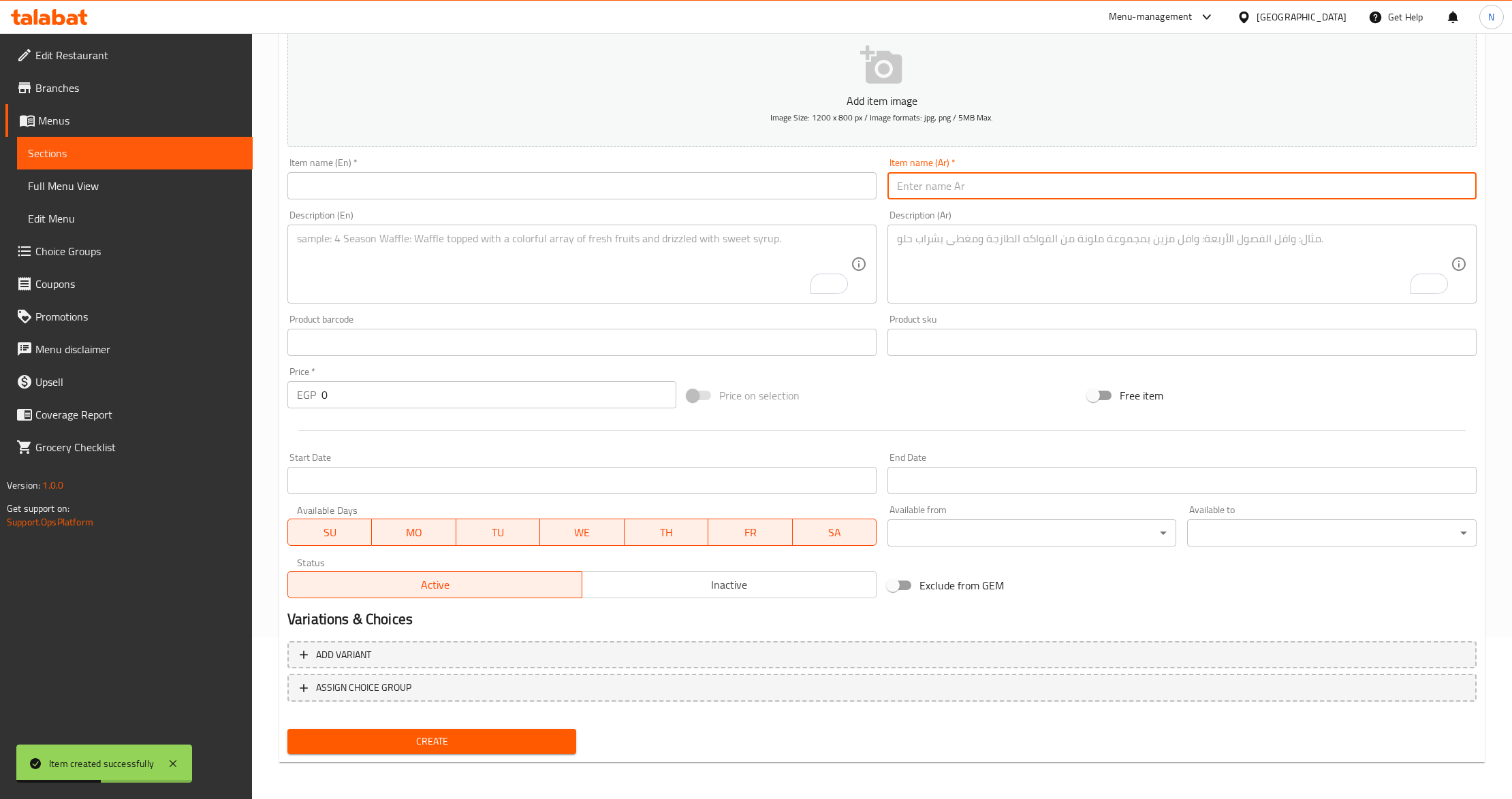
paste input "وجبه بوري سنجاري"
type input "وجبه بوري سنجاري"
click at [1045, 246] on textarea "To enrich screen reader interactions, please activate Accessibility in Grammarl…" at bounding box center [1174, 264] width 554 height 64
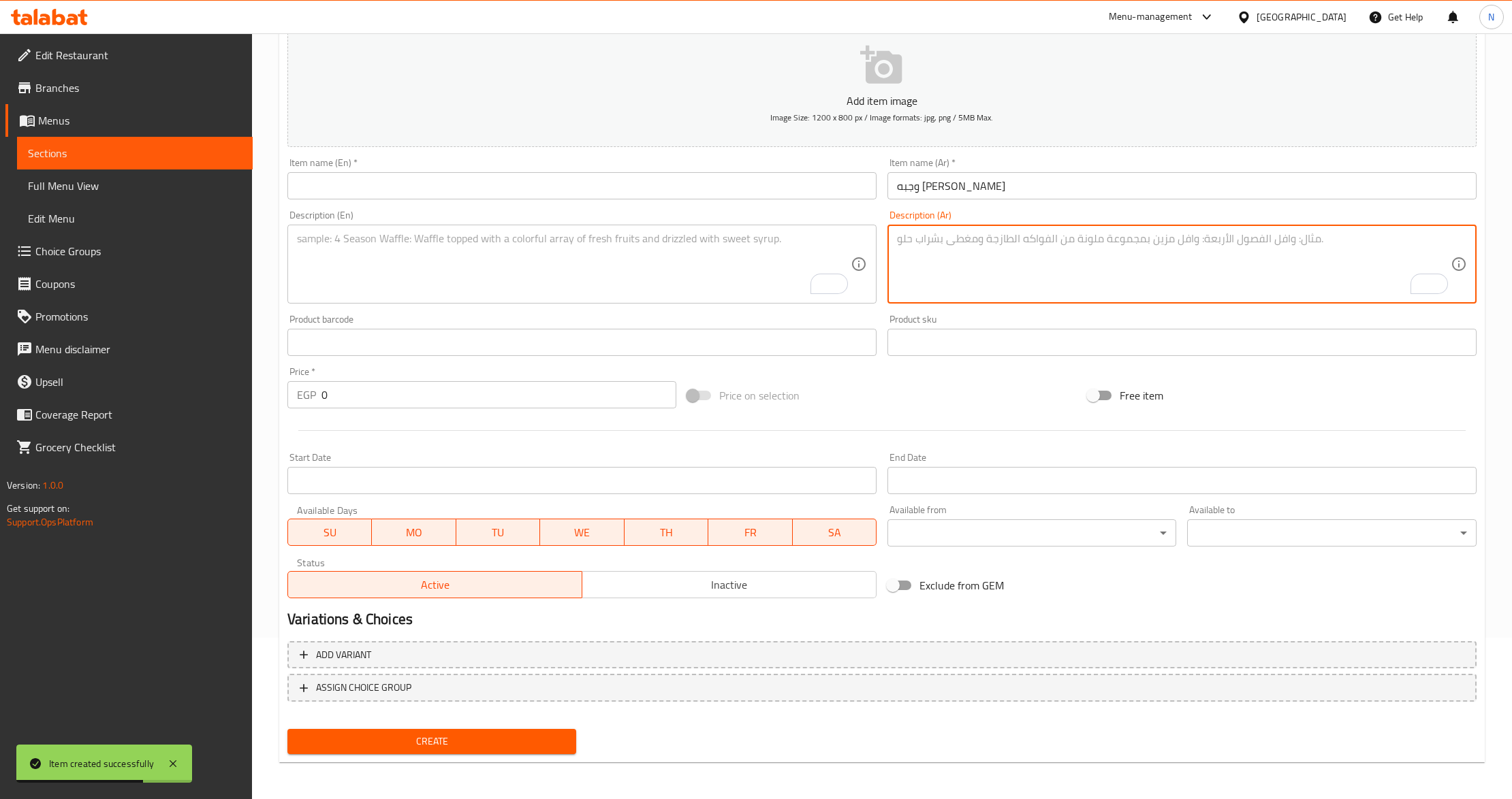
paste textarea "سمكه بوري+اتنين قطعه فيليه +ارز +سلطه +عيش"
click at [1061, 244] on textarea "سمكه بوري+اتنين قطعه فيليه +ارز +سلطه +عيش." at bounding box center [1174, 264] width 554 height 64
click at [1069, 238] on textarea "سمكه بوري+اتنين قطعه فيليه +ارز +سلطه +عيش." at bounding box center [1174, 264] width 554 height 64
type textarea "سمكه بوري، 2 قطعه فيليه، أرز صيادية، سلطة خضراء وعيش."
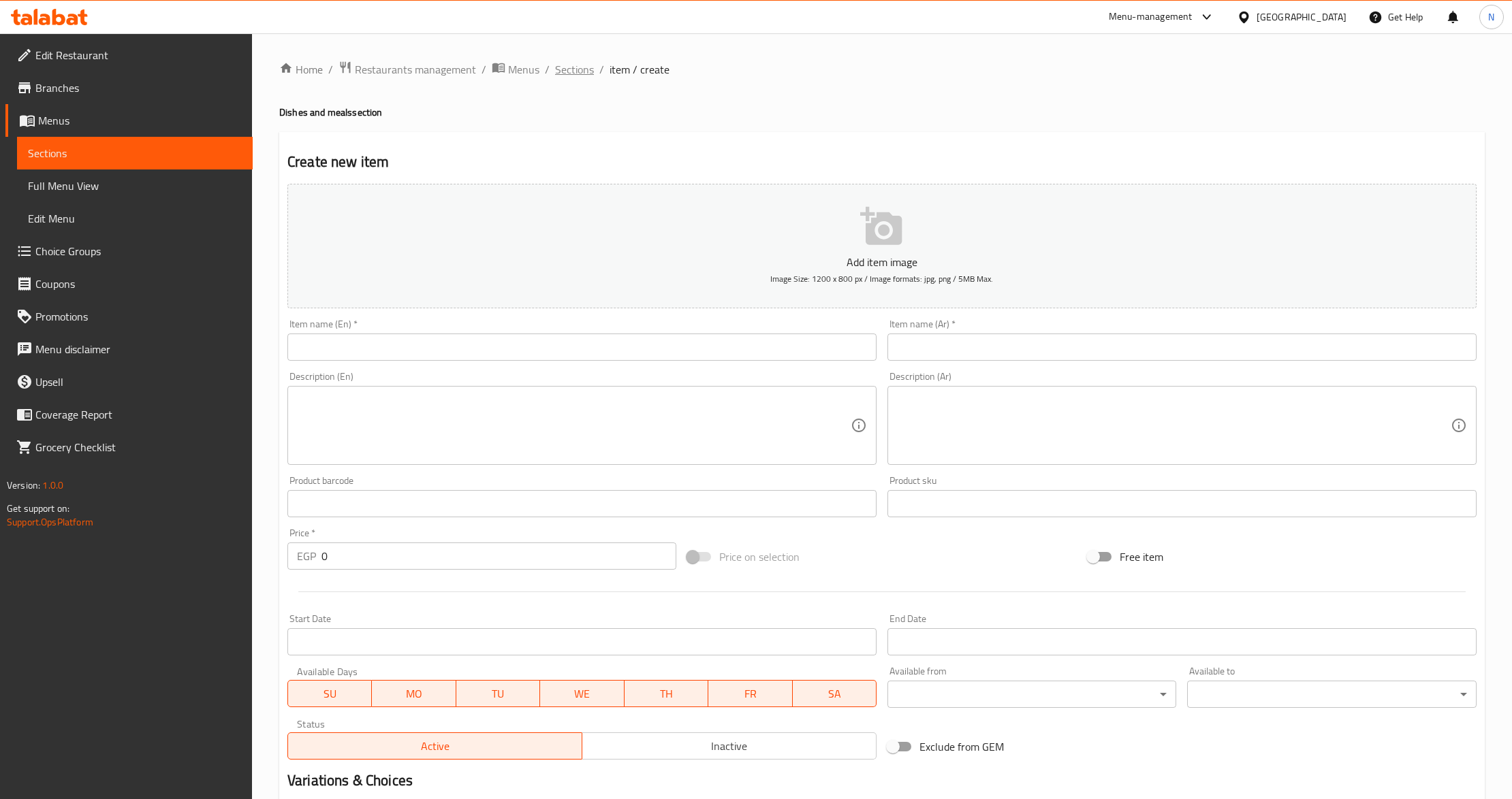
click at [579, 64] on span "Sections" at bounding box center [574, 69] width 39 height 16
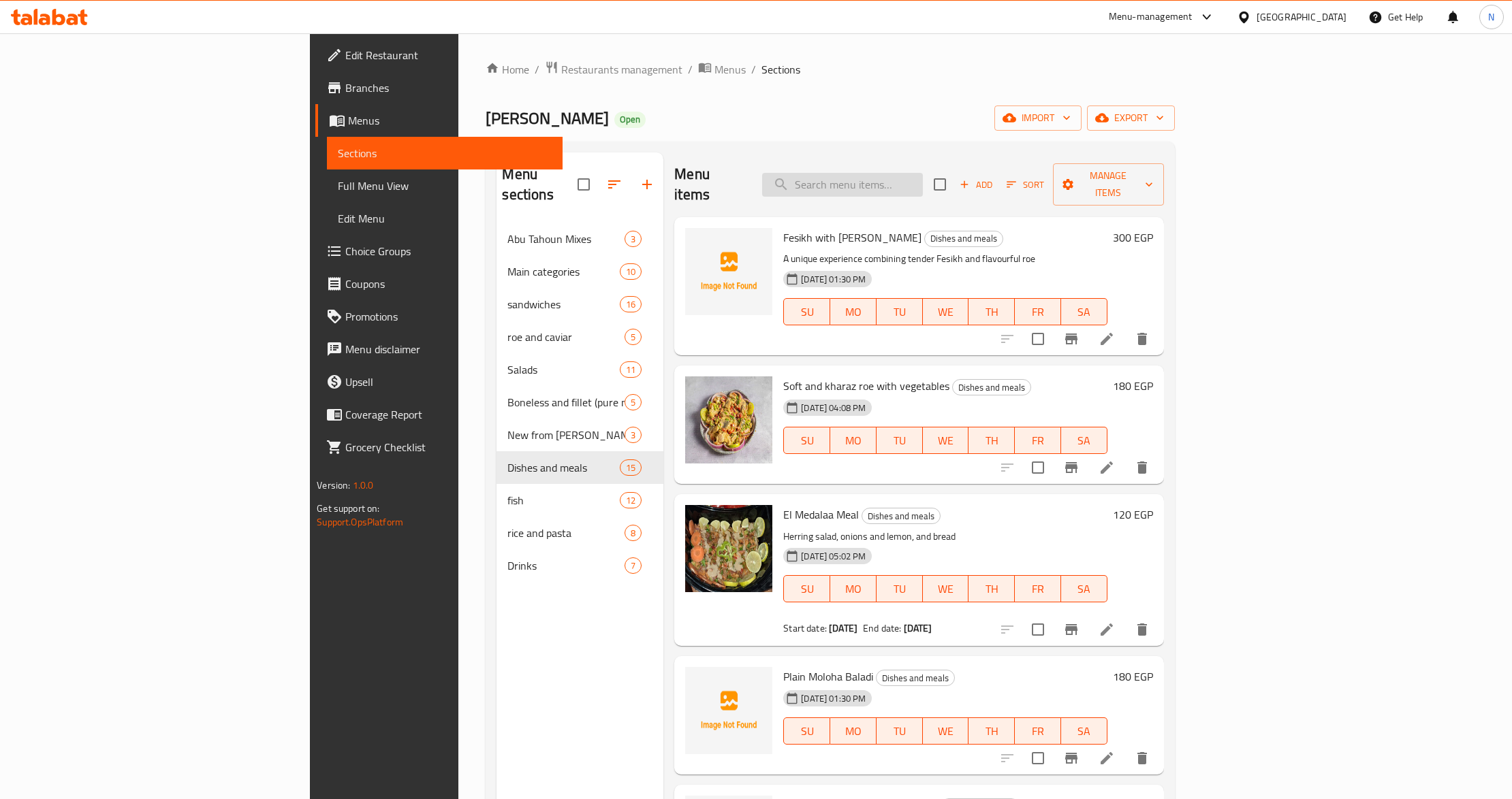
click at [923, 178] on input "search" at bounding box center [842, 185] width 161 height 24
paste input "Tilapia Meal"
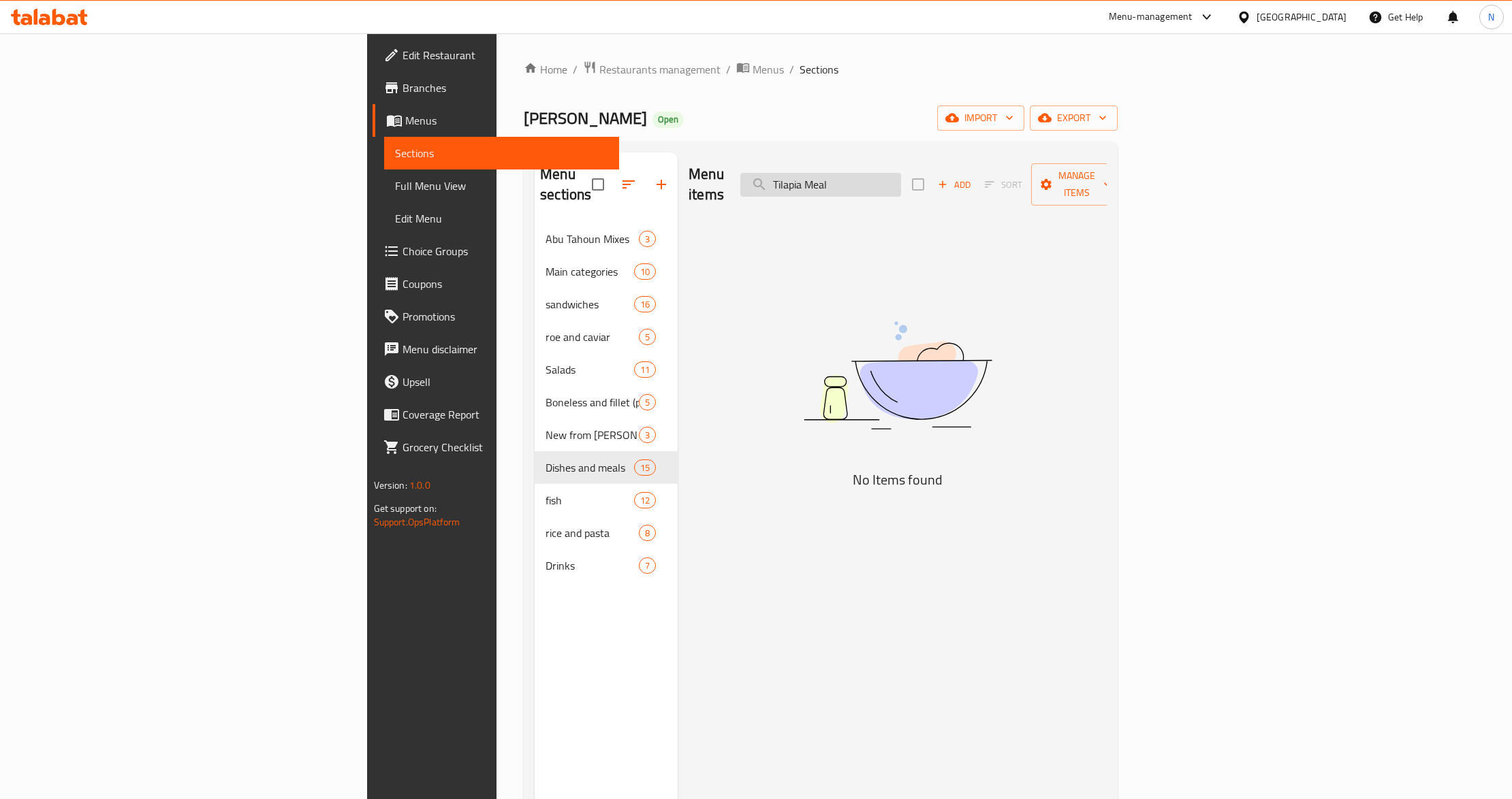
click at [901, 175] on input "Tilapia Meal" at bounding box center [821, 185] width 161 height 24
paste input "وجبة بلطي"
type input "وجبة بلط"
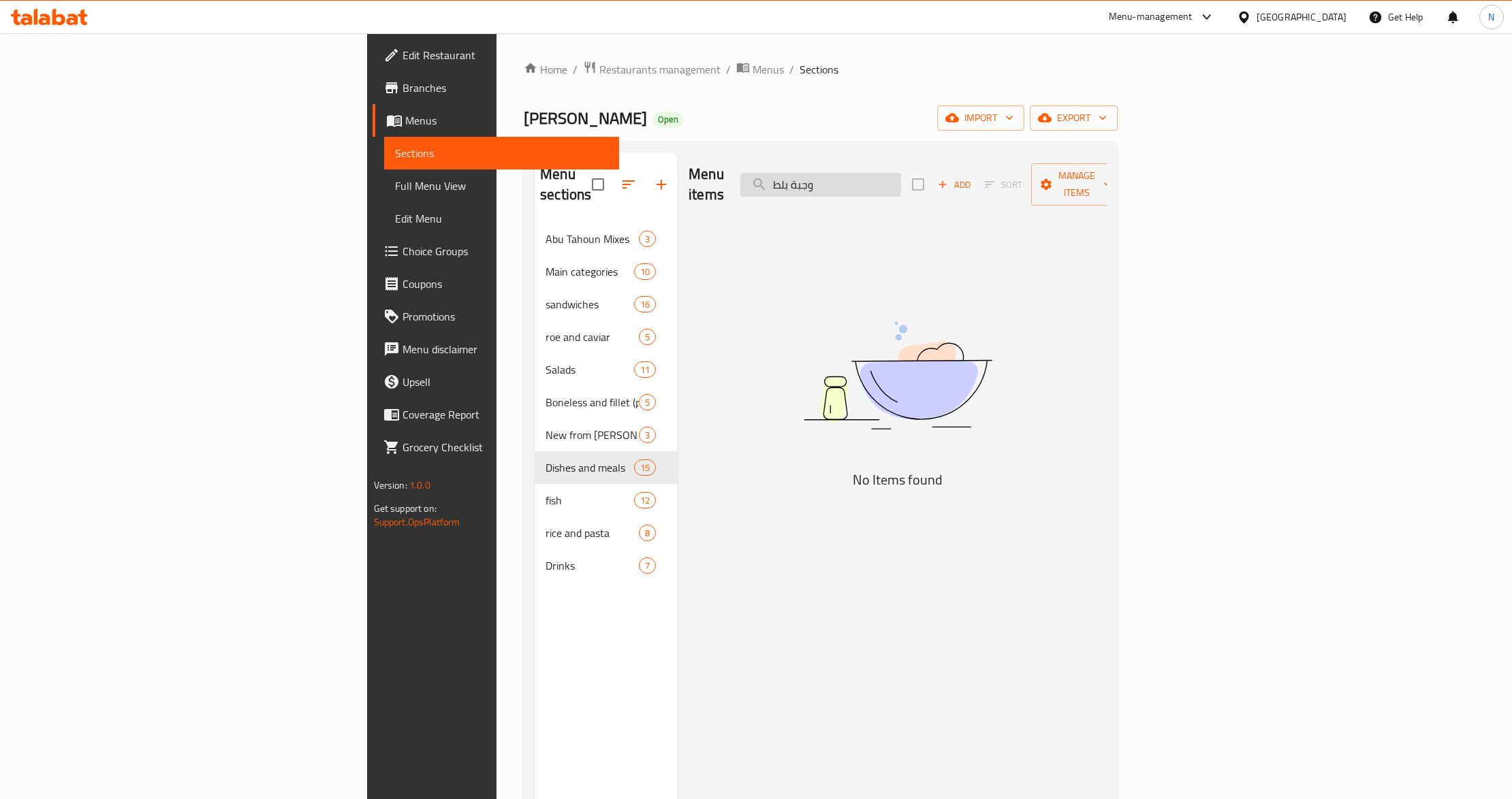
click at [901, 182] on input "وجبة بلط" at bounding box center [821, 185] width 161 height 24
